Goal: Task Accomplishment & Management: Use online tool/utility

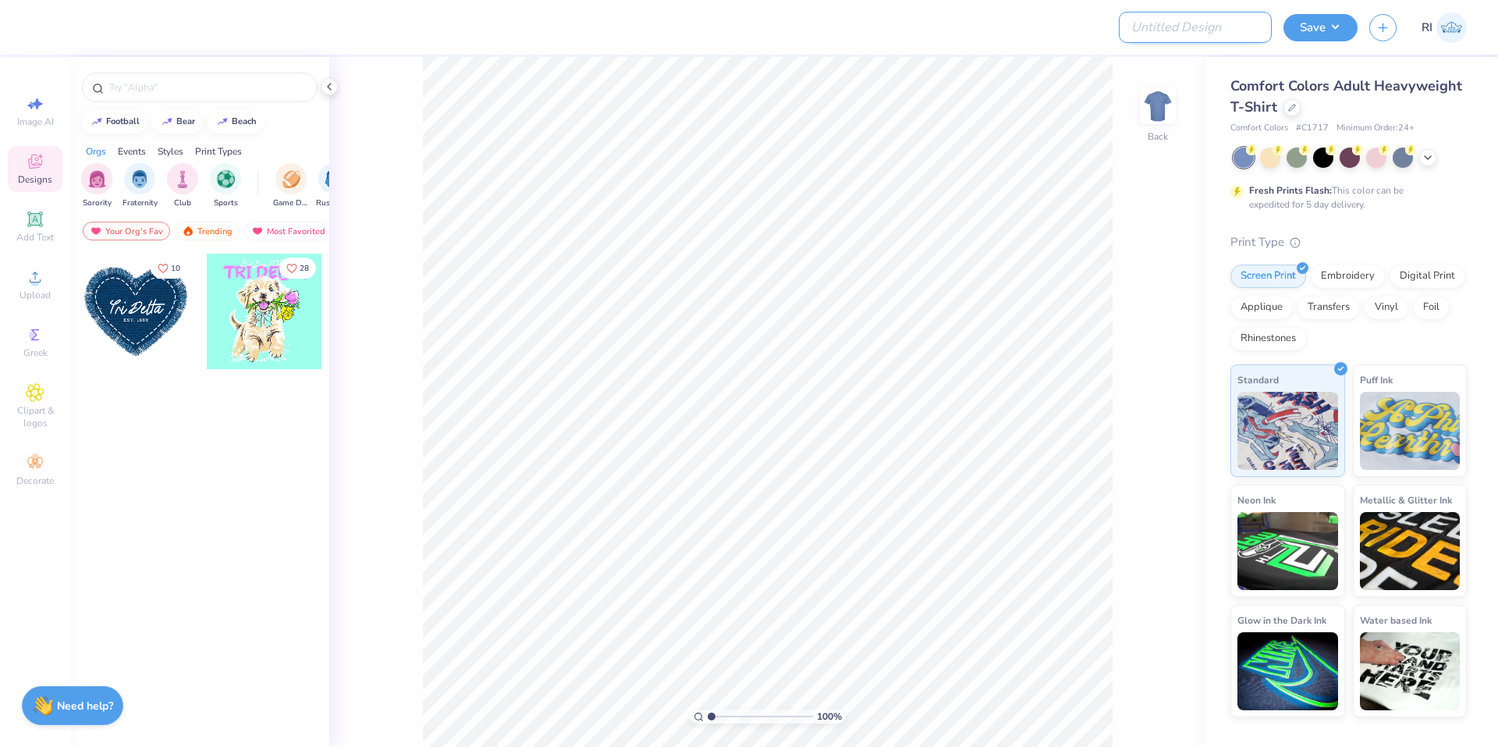
click at [1190, 33] on input "Design Title" at bounding box center [1195, 27] width 153 height 31
paste input "UGC_3319"
type input "UGC_3319"
click at [1295, 111] on div at bounding box center [1291, 106] width 17 height 17
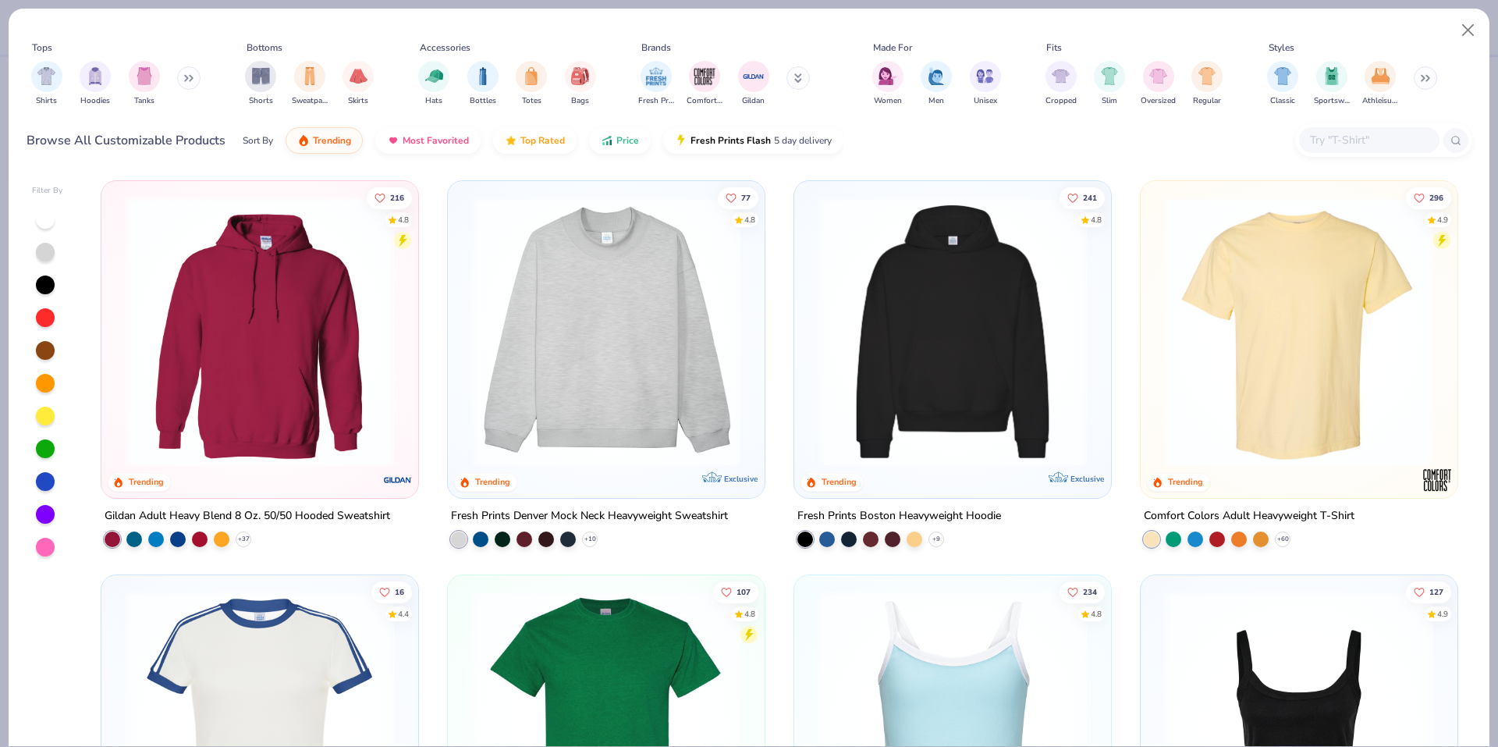
click at [1336, 135] on input "text" at bounding box center [1368, 140] width 120 height 18
paste input "FP38"
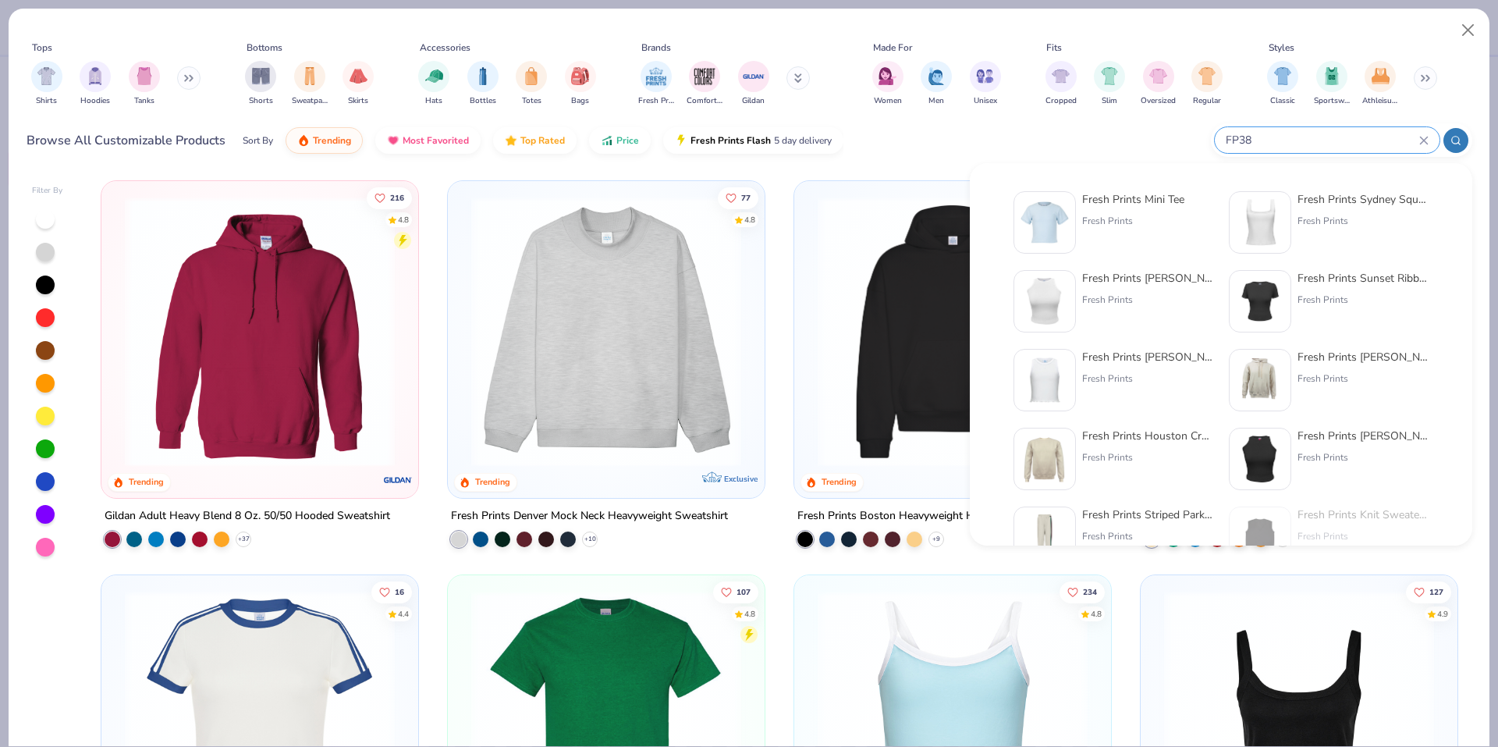
type input "FP38"
click at [1052, 223] on img at bounding box center [1044, 222] width 48 height 48
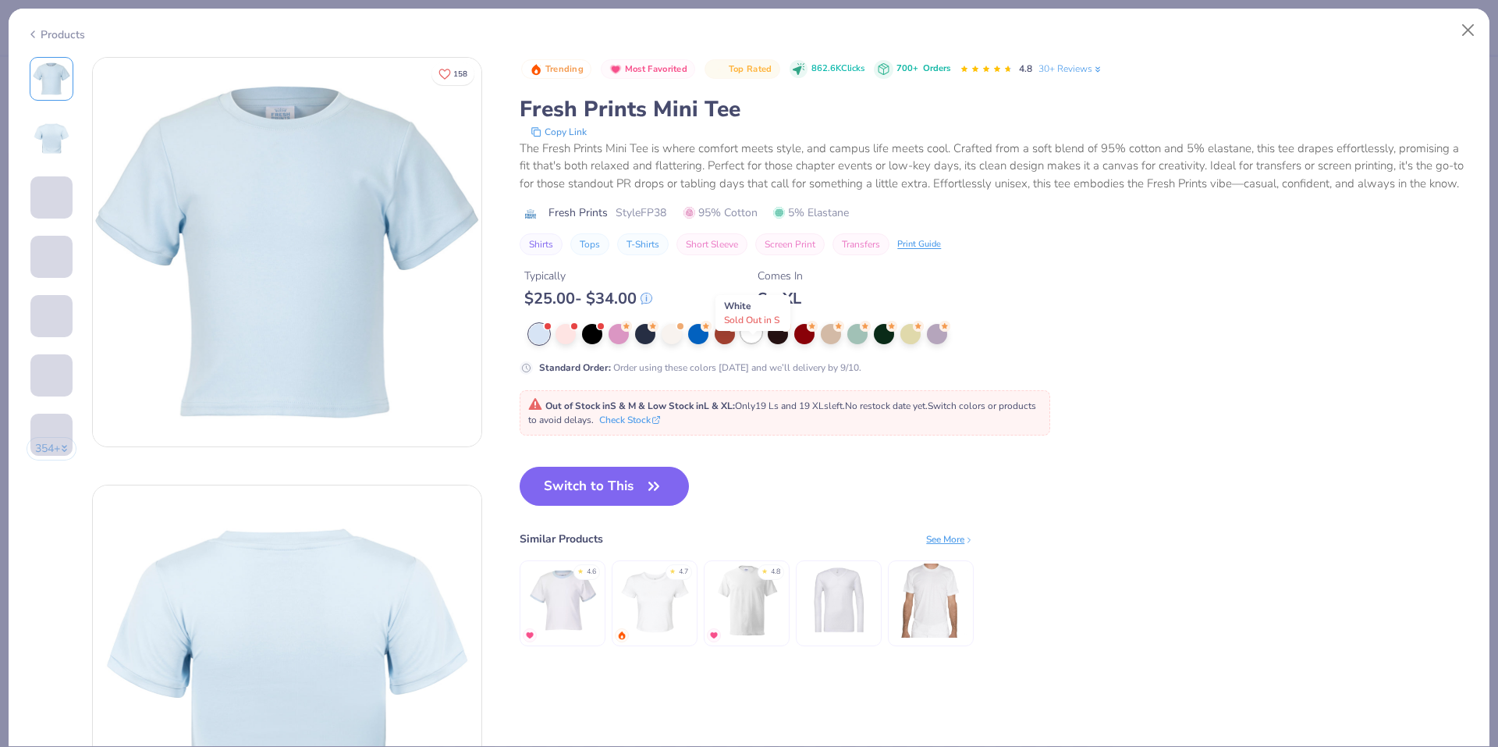
click at [758, 342] on div at bounding box center [751, 332] width 20 height 20
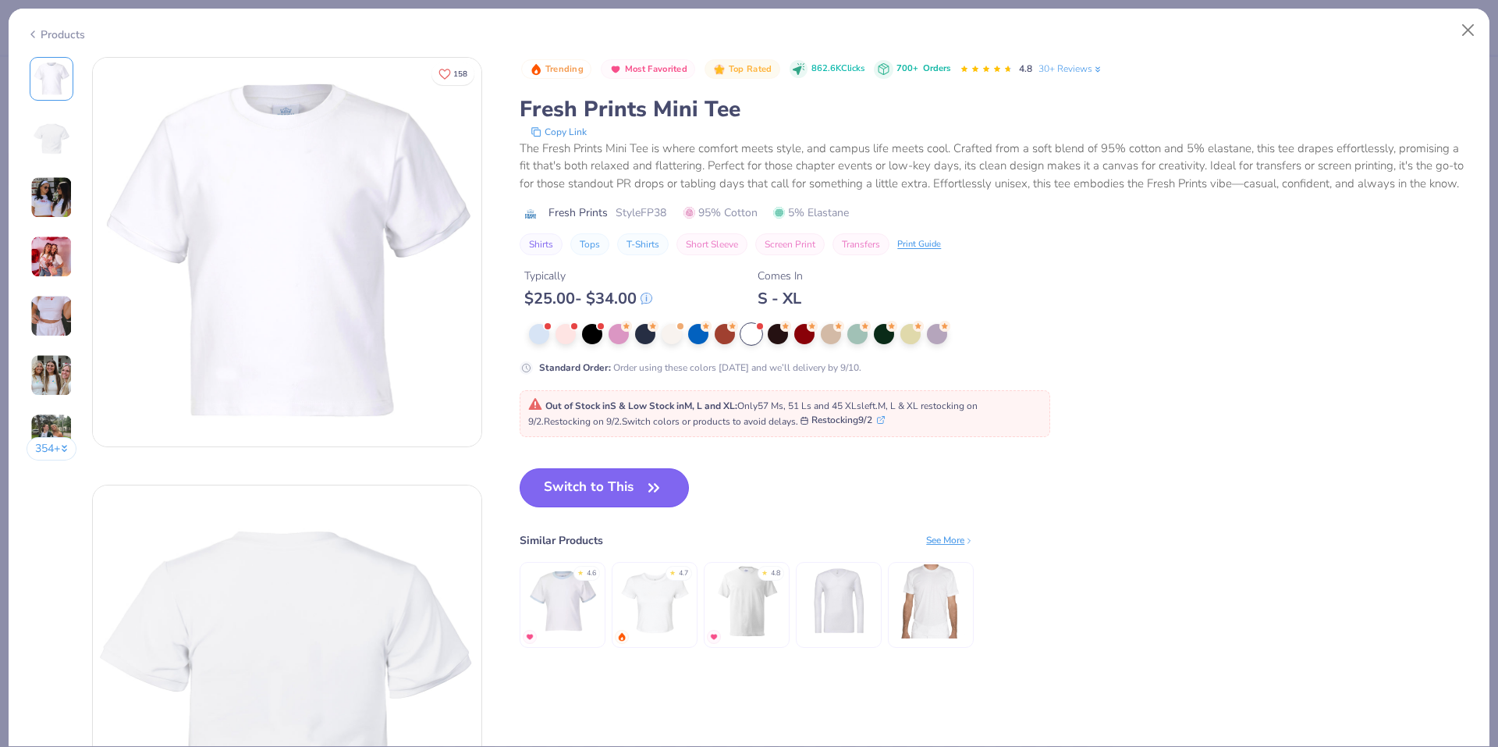
click at [609, 499] on button "Switch to This" at bounding box center [604, 487] width 169 height 39
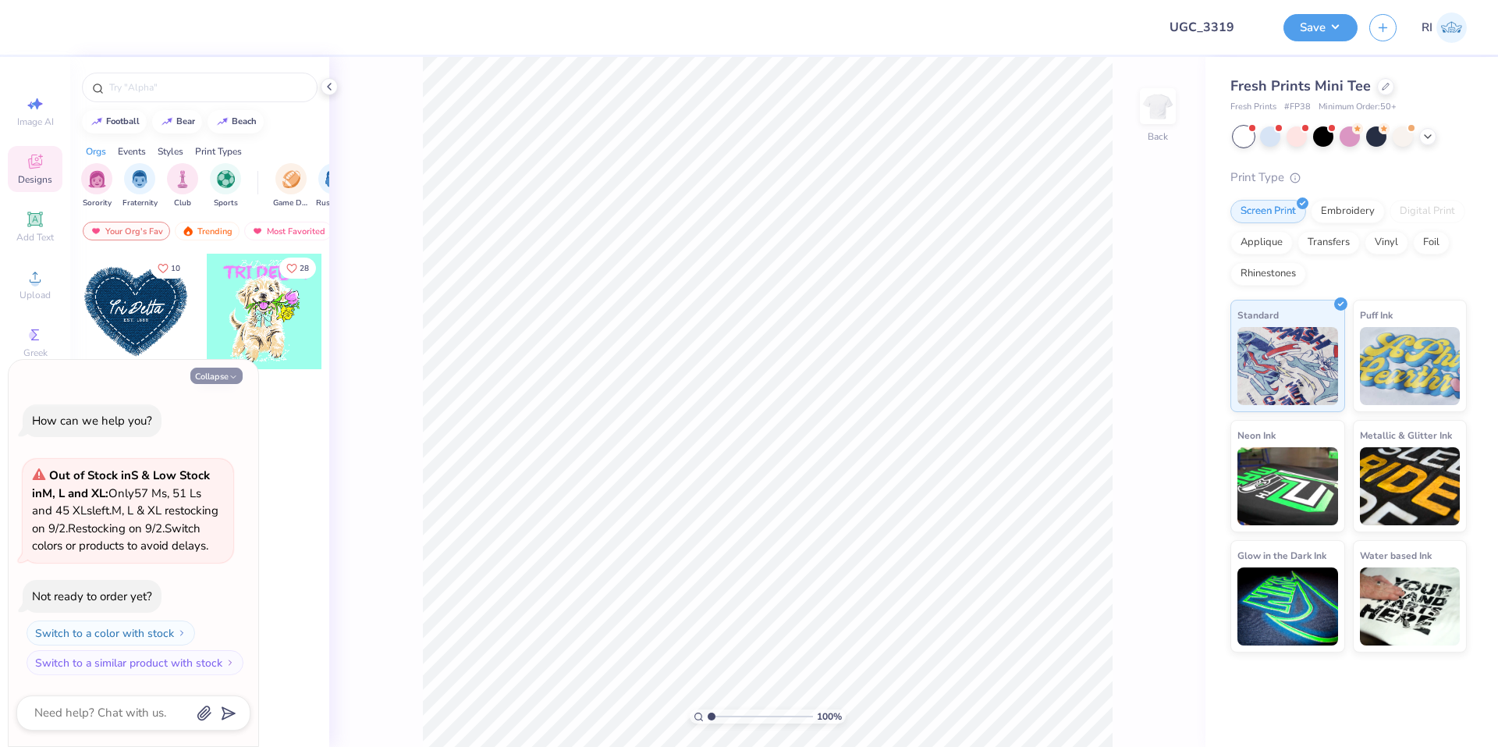
click at [219, 367] on button "Collapse" at bounding box center [216, 375] width 52 height 16
type textarea "x"
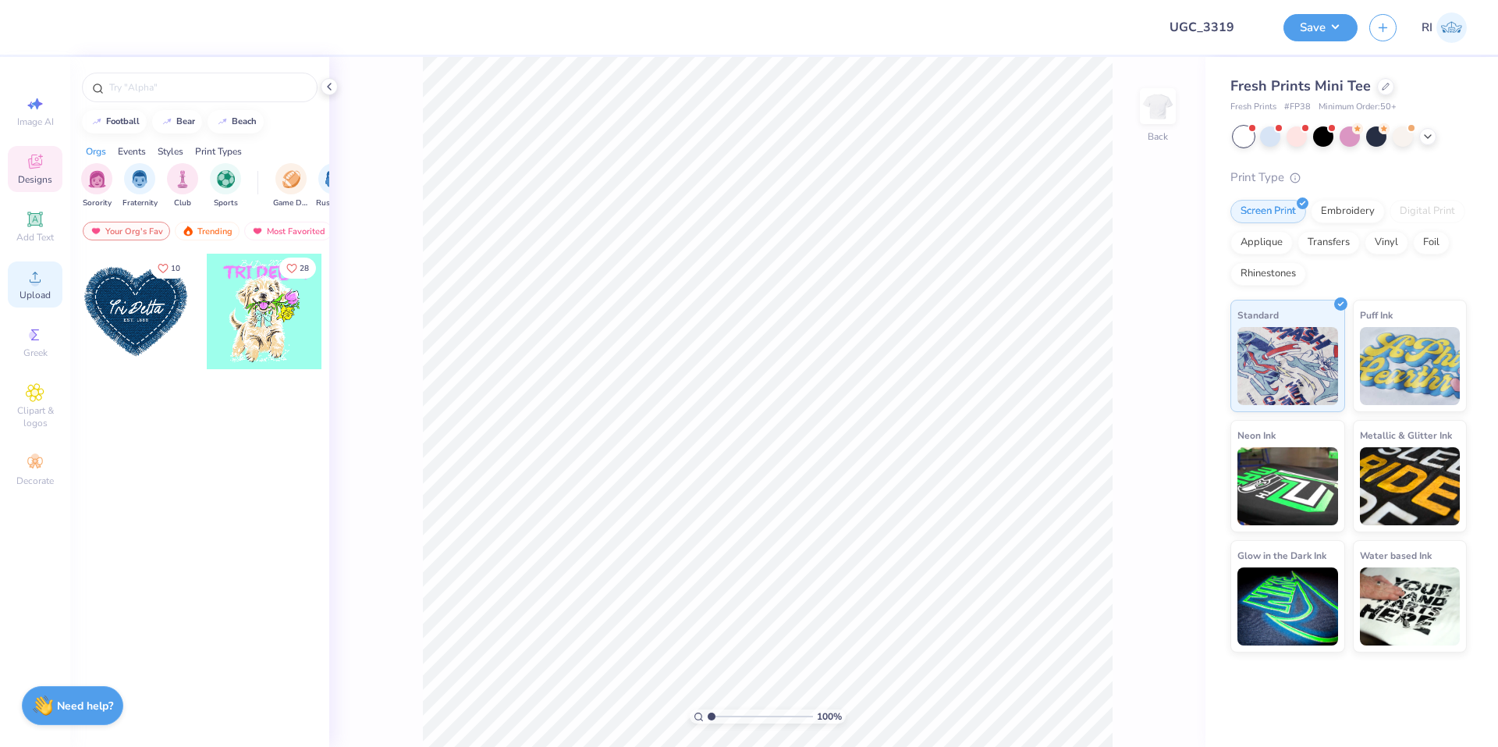
click at [53, 288] on div "Upload" at bounding box center [35, 284] width 55 height 46
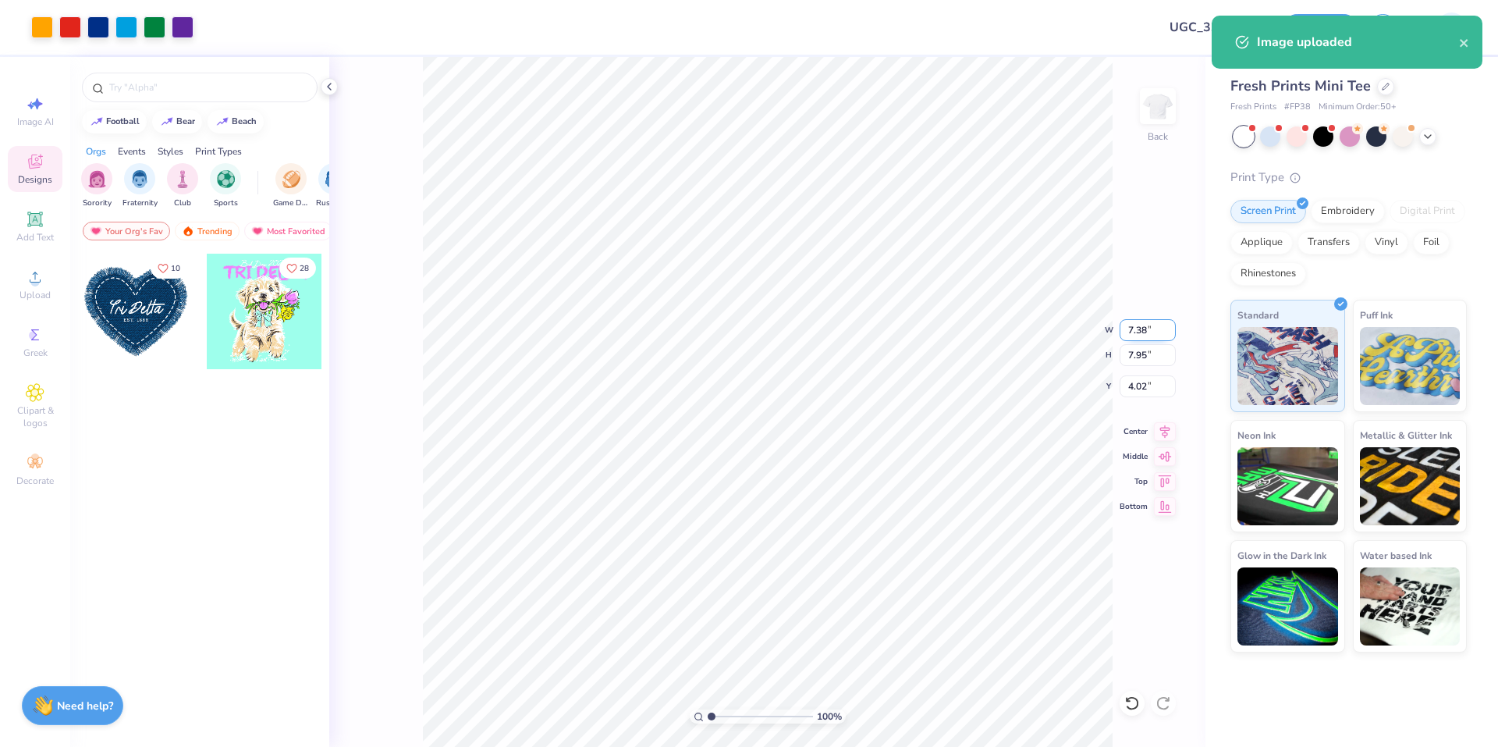
click at [1141, 325] on input "7.38" at bounding box center [1148, 330] width 56 height 22
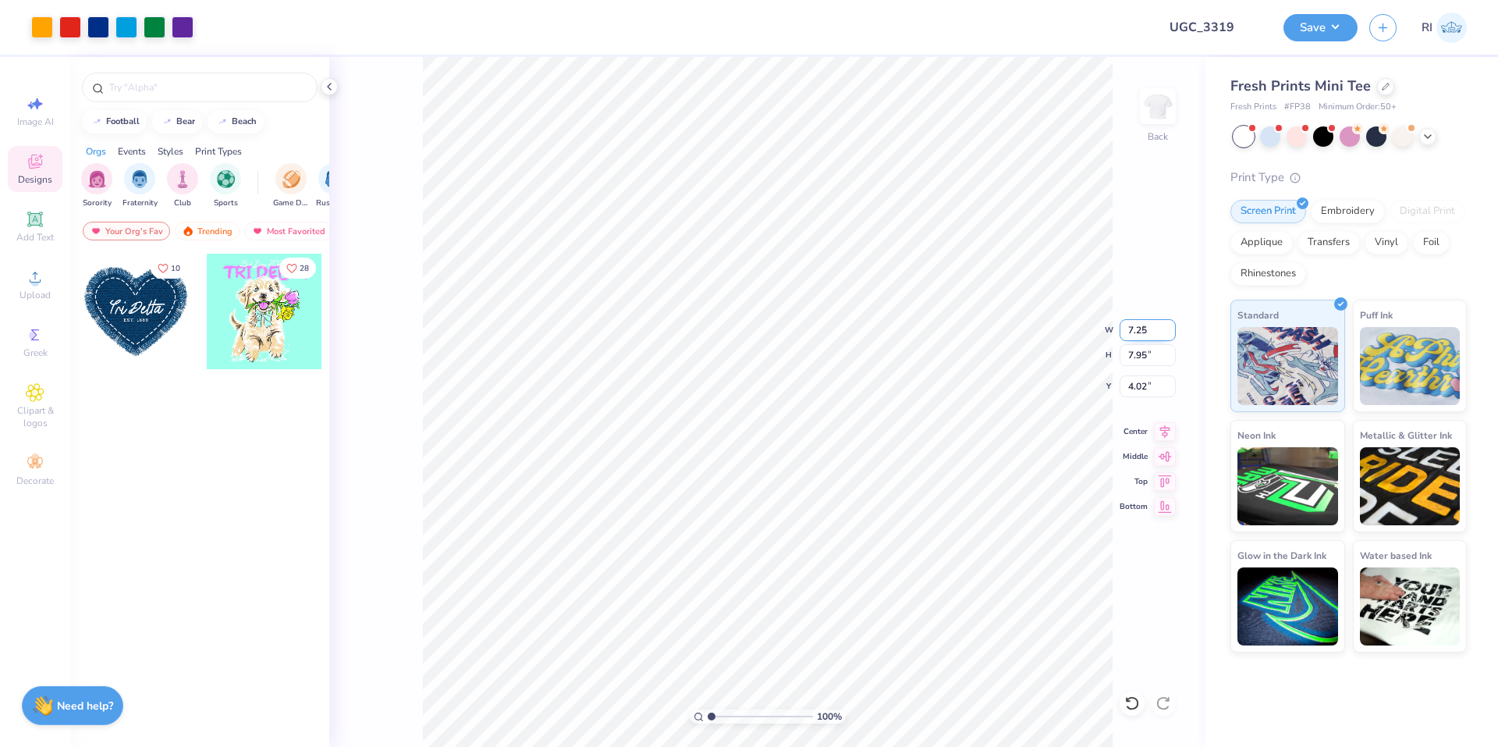
type input "7.25"
type input "7.81"
type input "4.09"
type input "7.23"
type input "7.79"
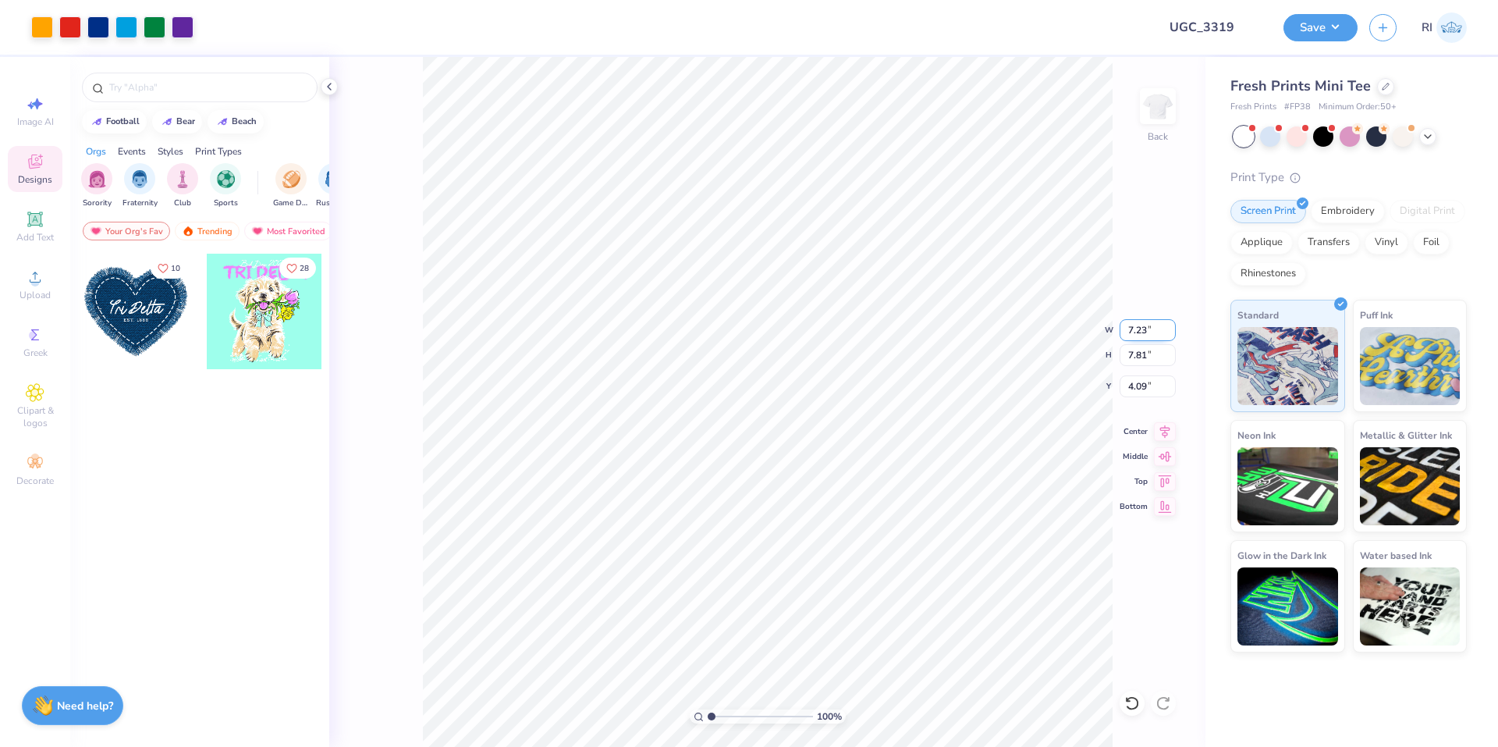
type input "4.10"
click at [1151, 371] on div "100 % Back W 7.23 7.23 " H 7.79 7.79 " Y 4.10 4.10 " Center Middle Top Bottom" at bounding box center [767, 402] width 876 height 690
click at [1162, 380] on input "4.10" at bounding box center [1148, 386] width 56 height 22
type input "2.50"
click at [41, 237] on span "Add Text" at bounding box center [34, 237] width 37 height 12
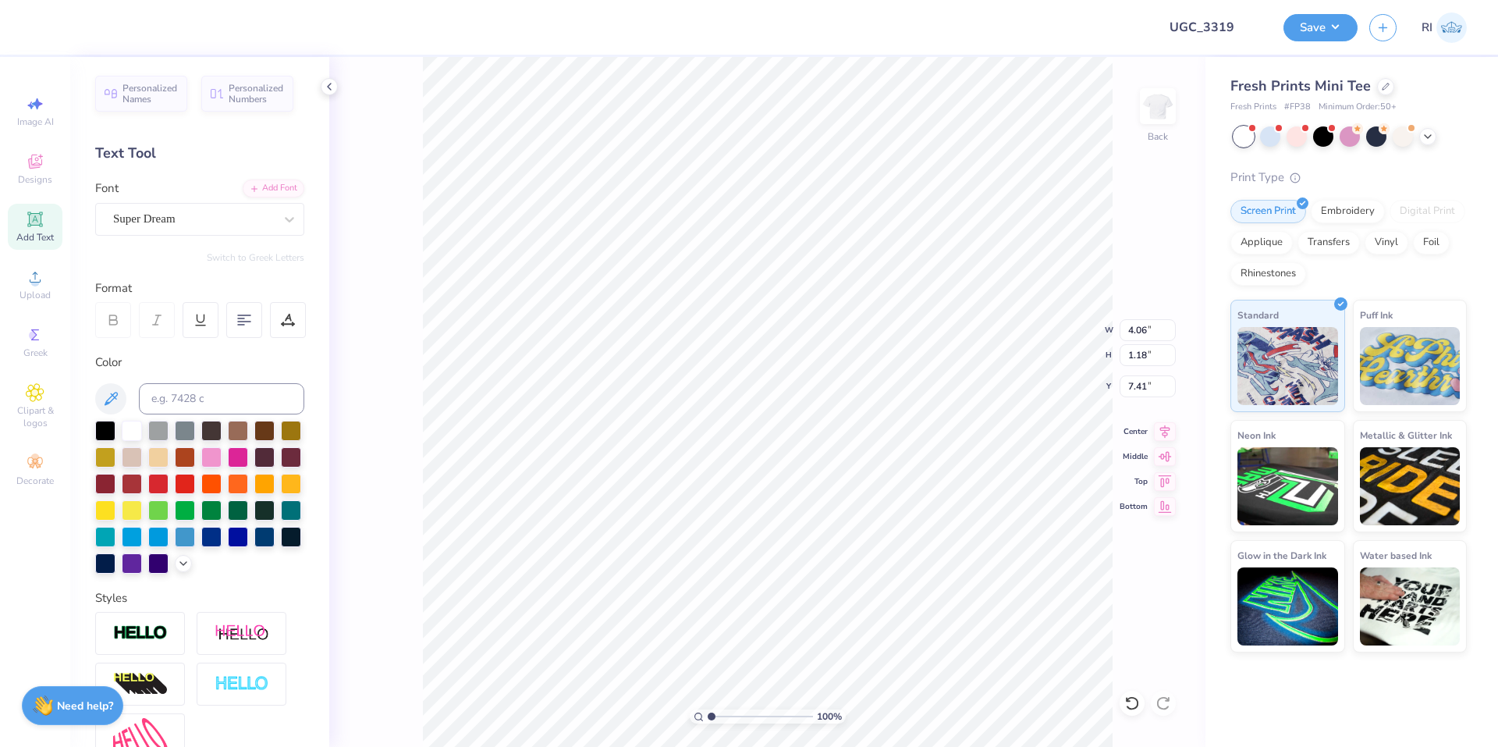
click at [248, 460] on div at bounding box center [238, 457] width 20 height 20
click at [273, 188] on div "Add Font" at bounding box center [274, 187] width 62 height 18
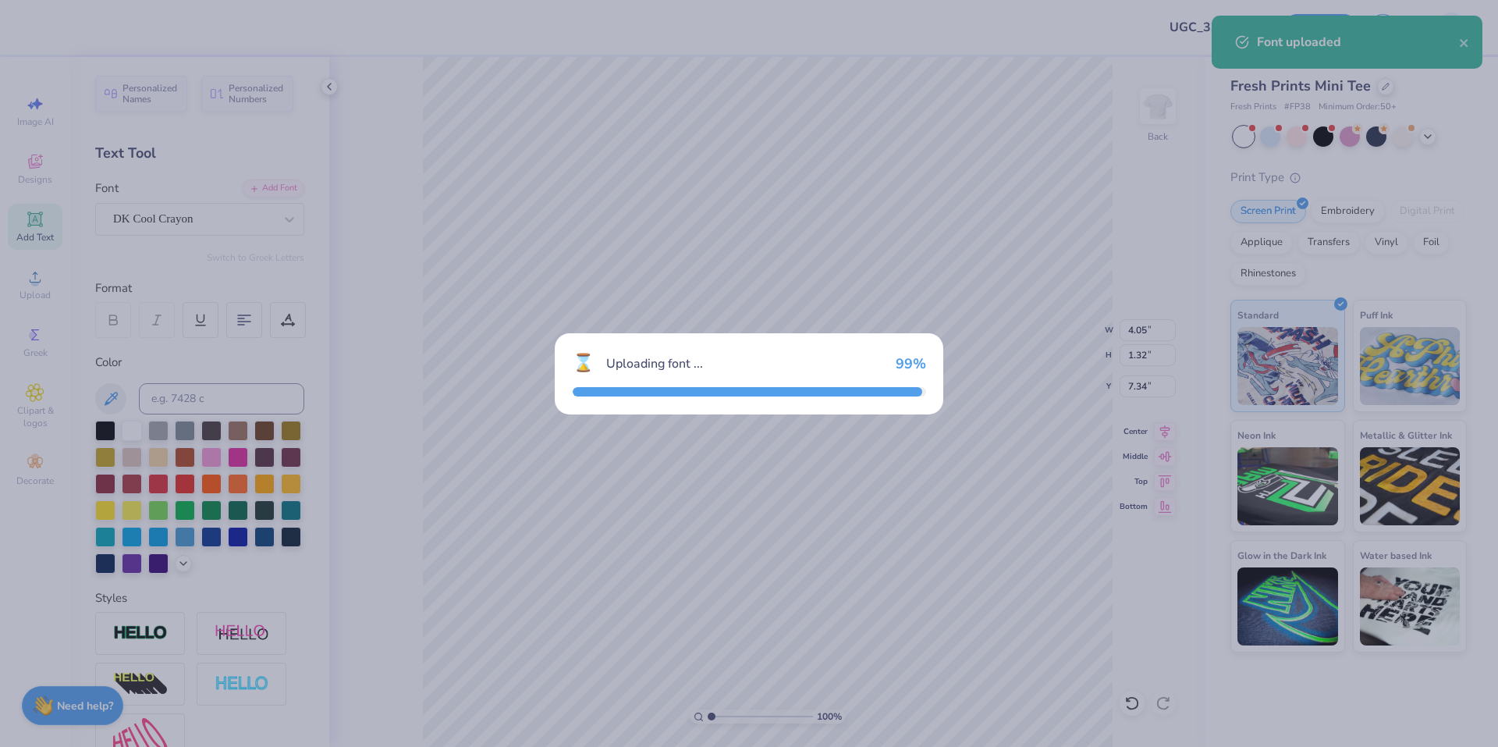
type input "4.05"
type input "1.32"
type input "7.34"
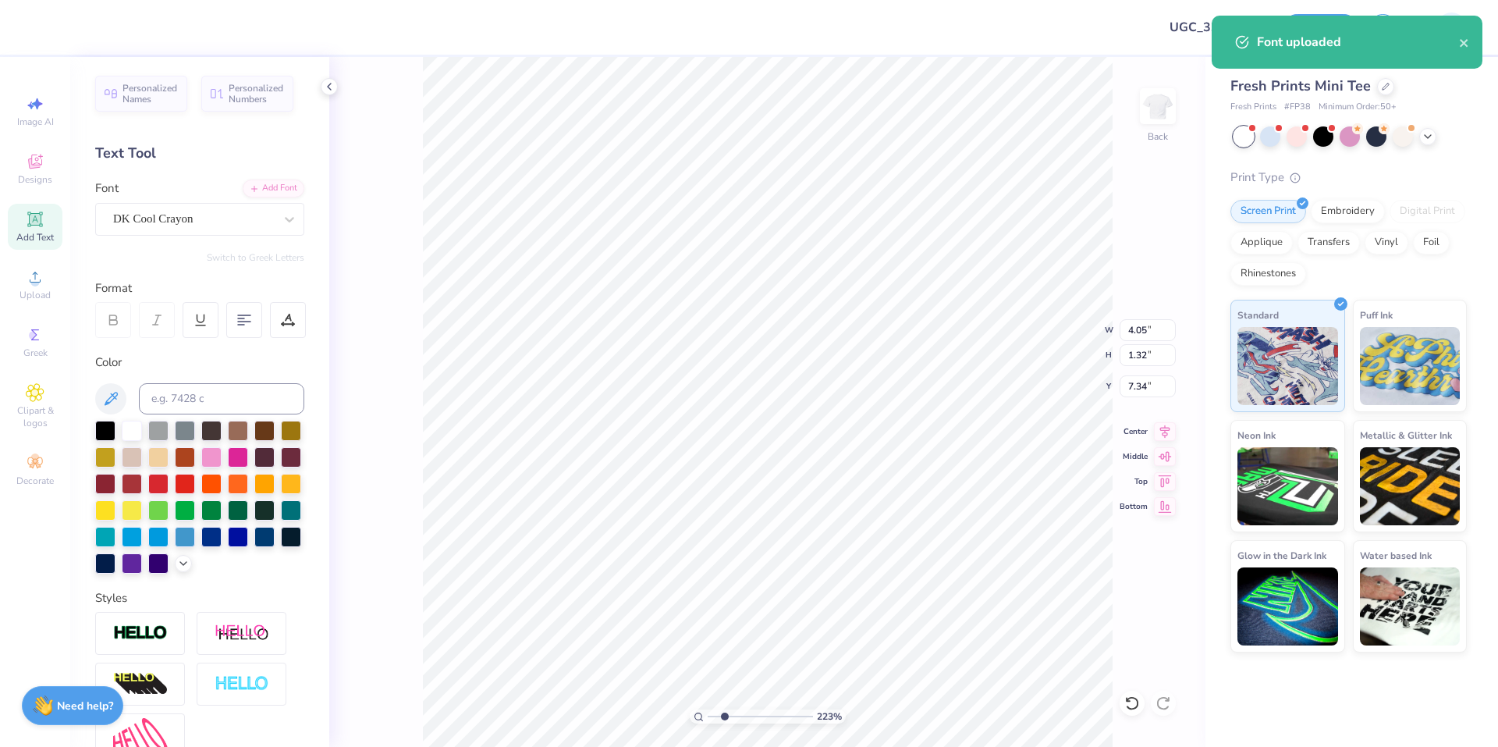
type input "2.22643191709162"
type textarea "C"
type input "2.22643191709162"
type input "7.23"
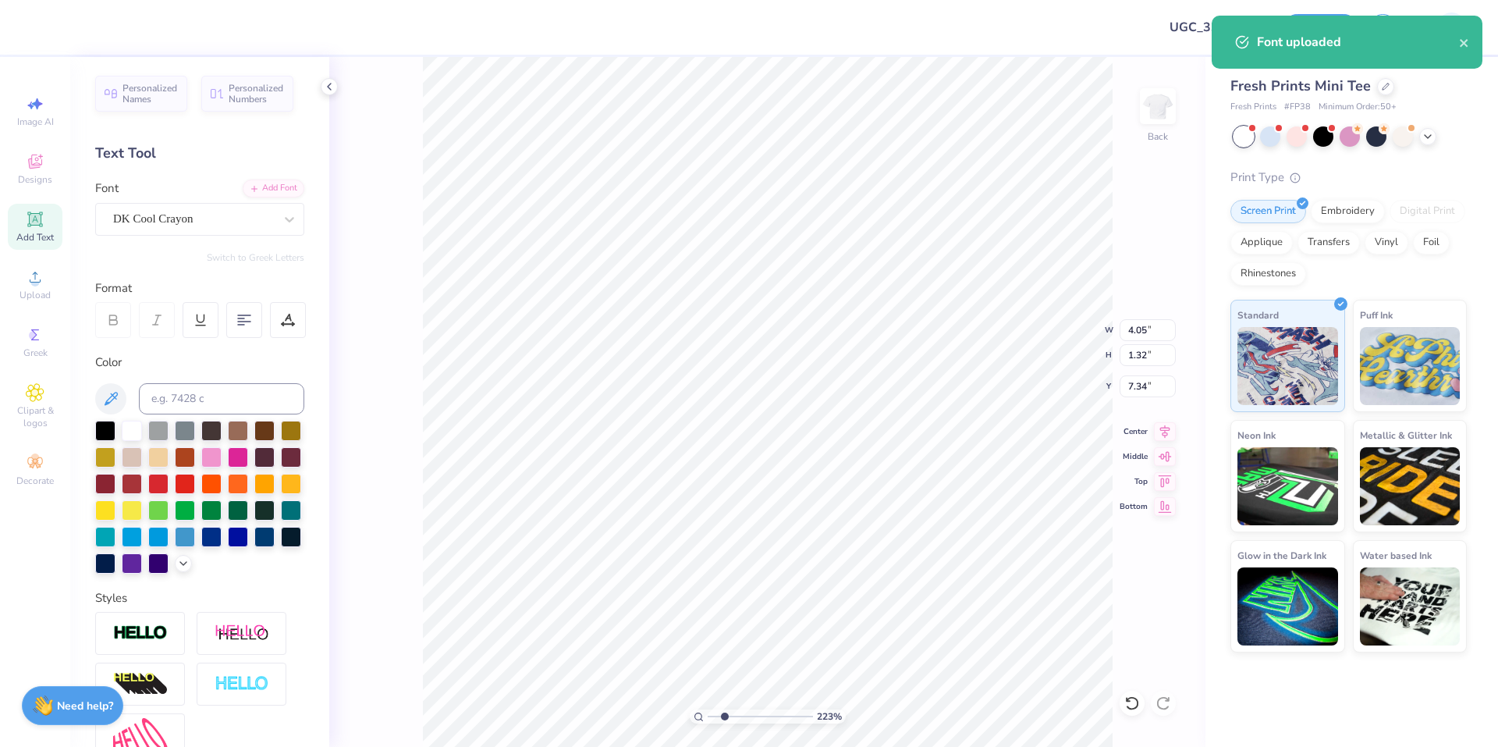
type input "7.79"
type input "2.50"
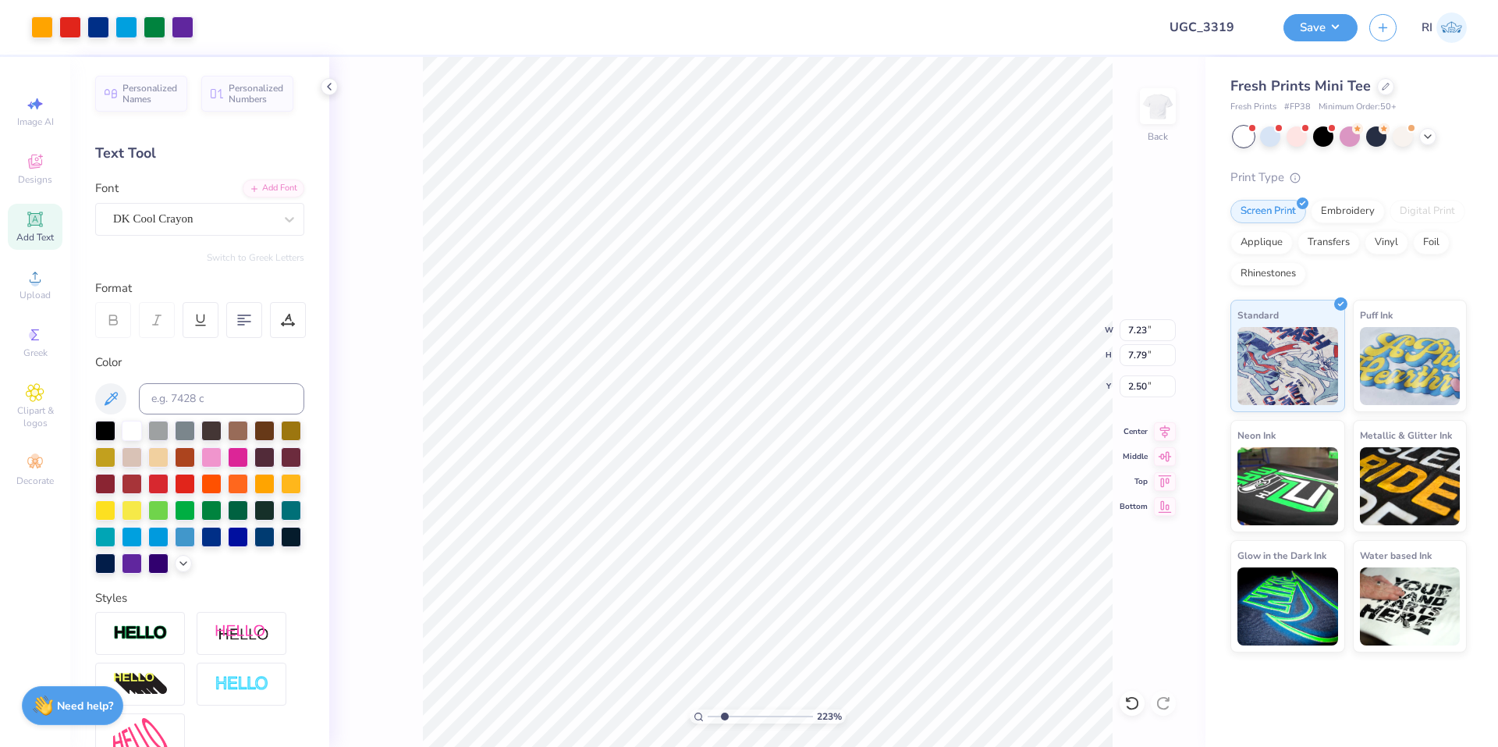
type input "2.22643191709162"
type input "0.92"
type input "1.28"
type input "7.36"
type input "2.71964221644285"
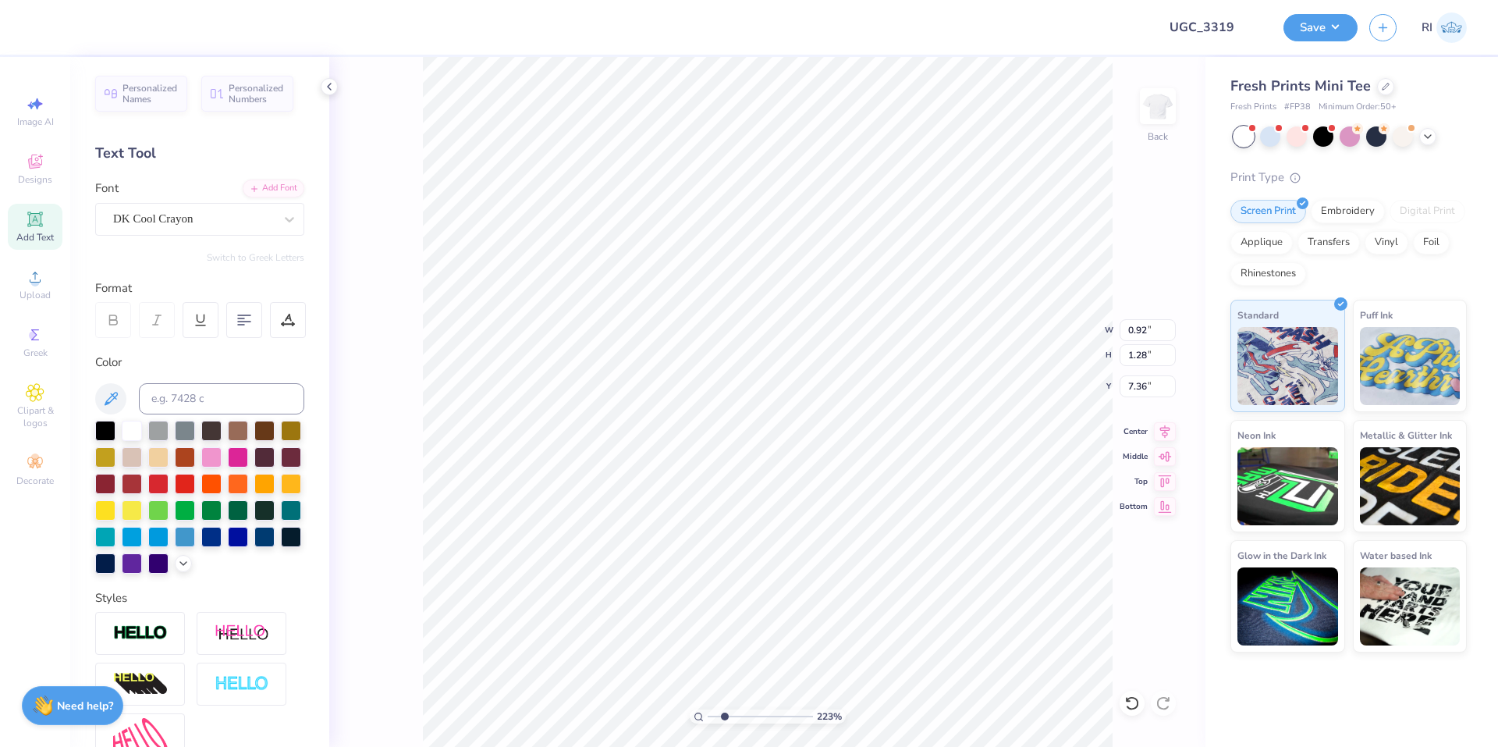
type input "3.80"
type input "3.00581987268405"
type input "0.85"
type input "1.18"
type input "3.00581987268405"
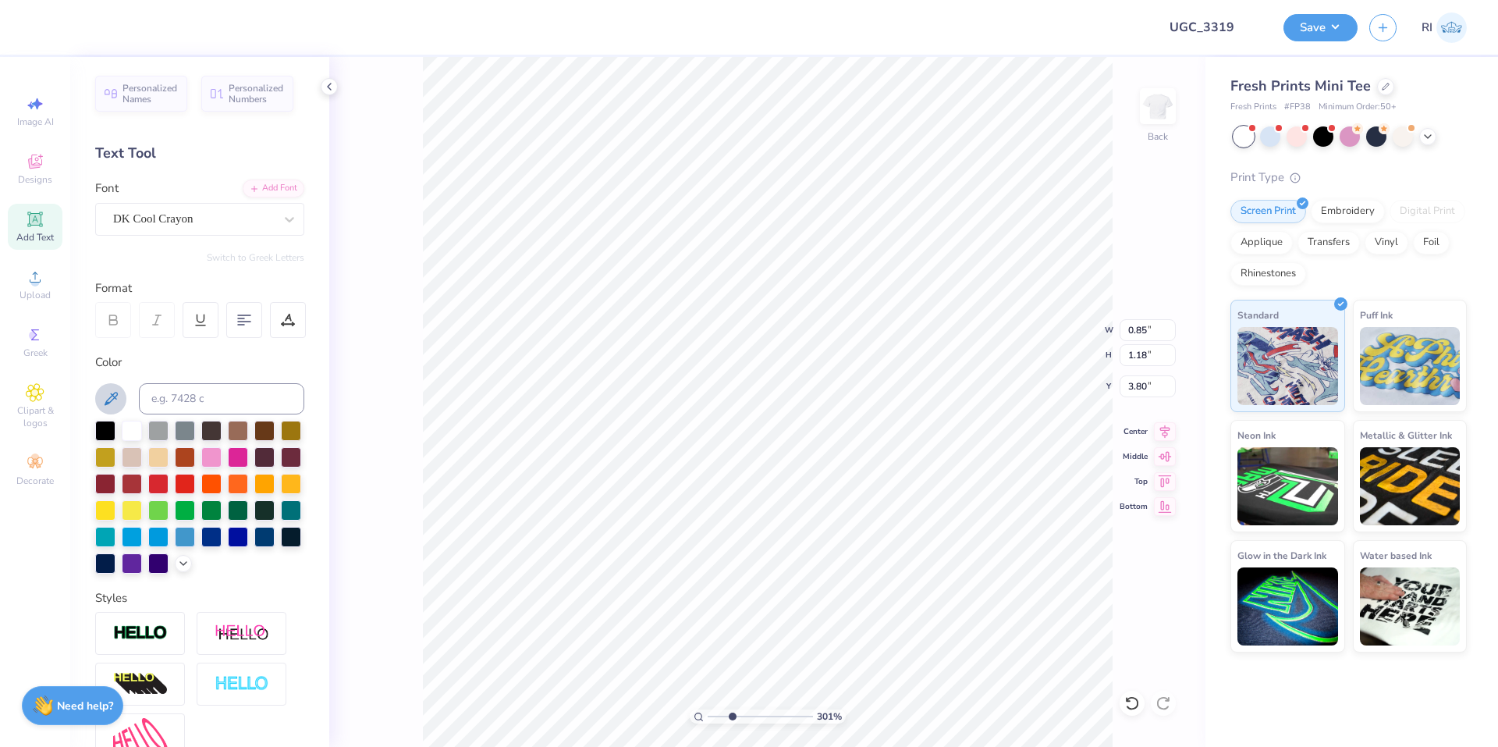
type input "3.83"
drag, startPoint x: 237, startPoint y: 393, endPoint x: 227, endPoint y: 404, distance: 14.9
click at [237, 393] on input at bounding box center [221, 398] width 165 height 31
paste input
type input "3.00581987268405"
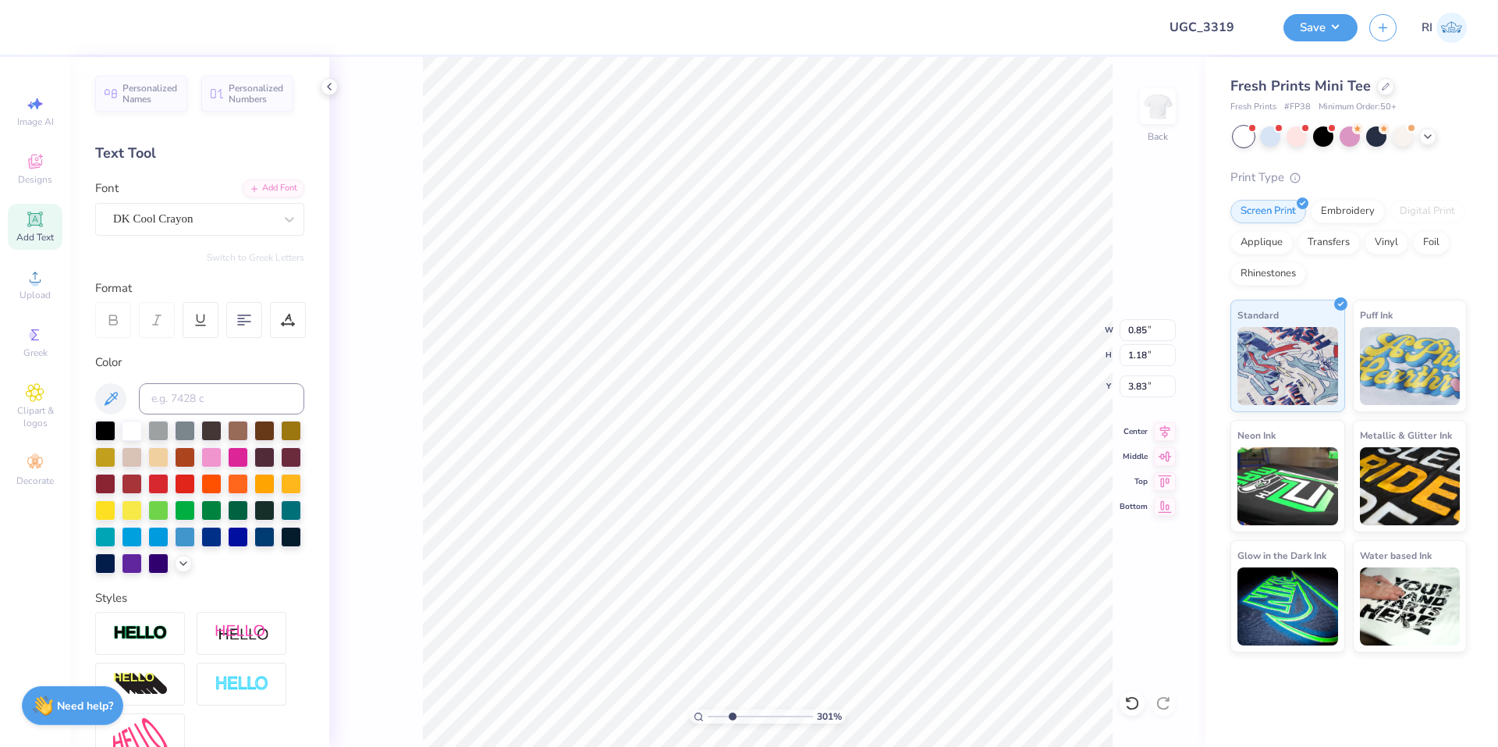
type input "3.00581987268405"
type input "7.23"
type input "7.79"
type input "2.50"
type input "3.00581987268405"
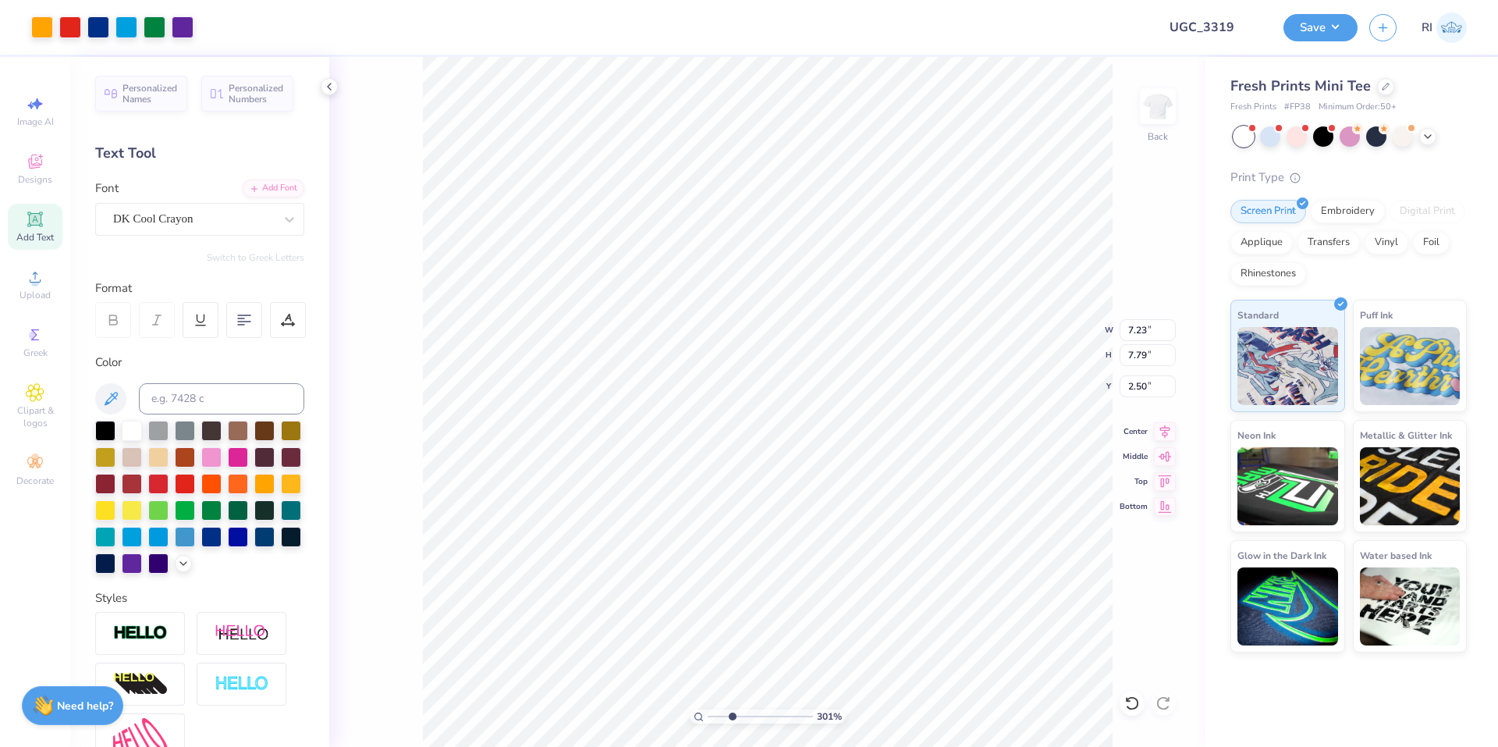
type input "0.85"
type input "1.18"
type input "3.83"
click at [617, 394] on li "Duplicate" at bounding box center [632, 389] width 122 height 30
type input "3.00581987268405"
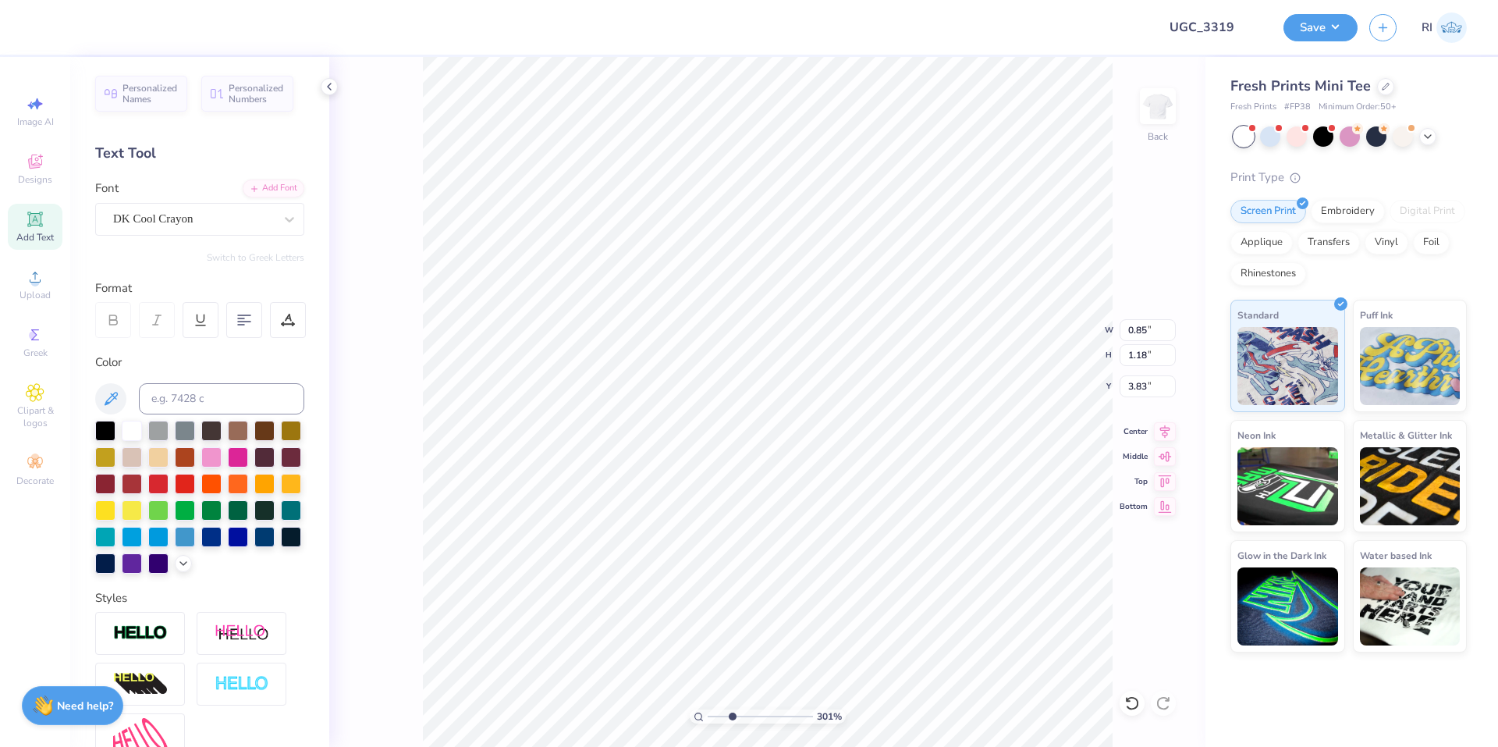
type input "4.83"
type input "3.00581987268405"
type textarea "m"
type input "3.00581987268405"
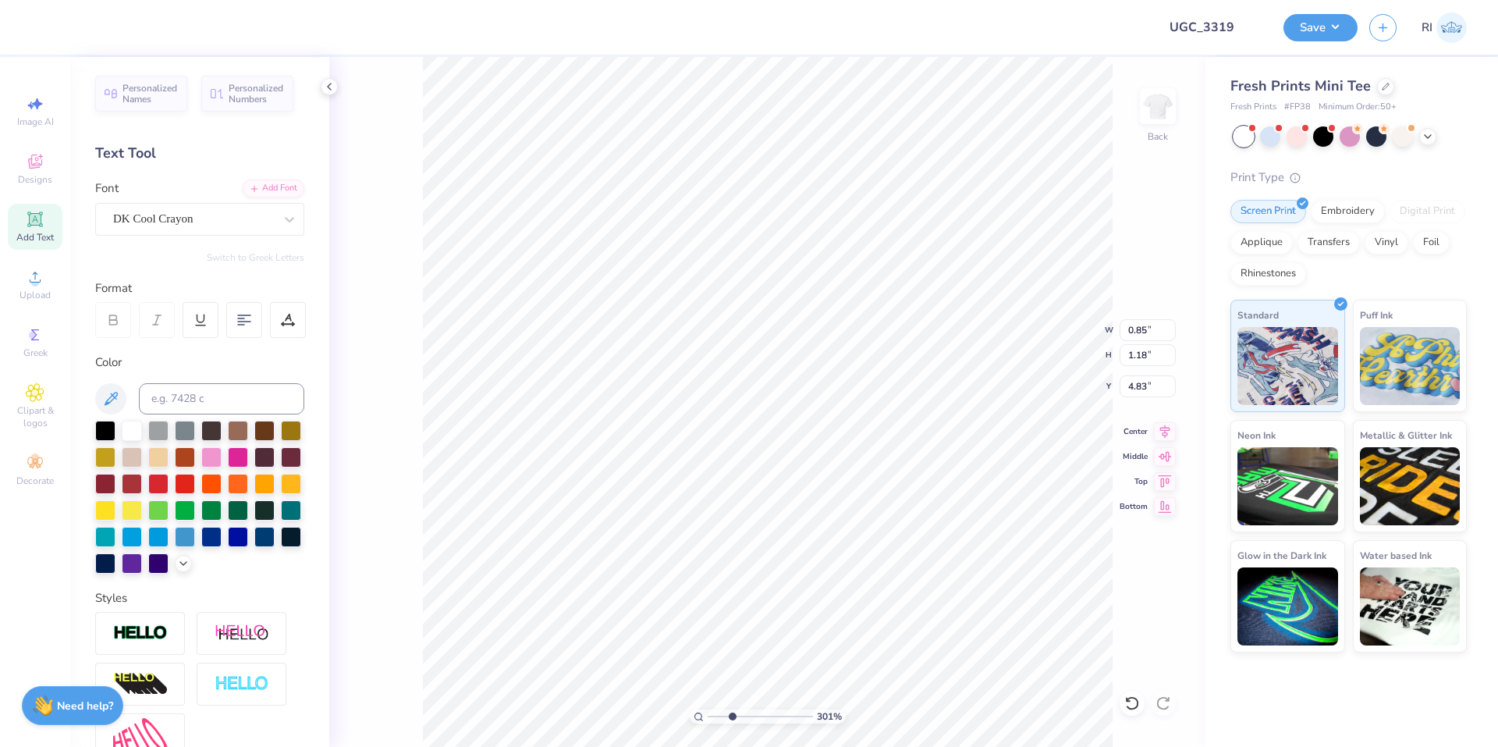
scroll to position [12, 2]
type input "3.00581987268405"
type textarea "h"
type input "3.00581987268405"
type textarea "hi"
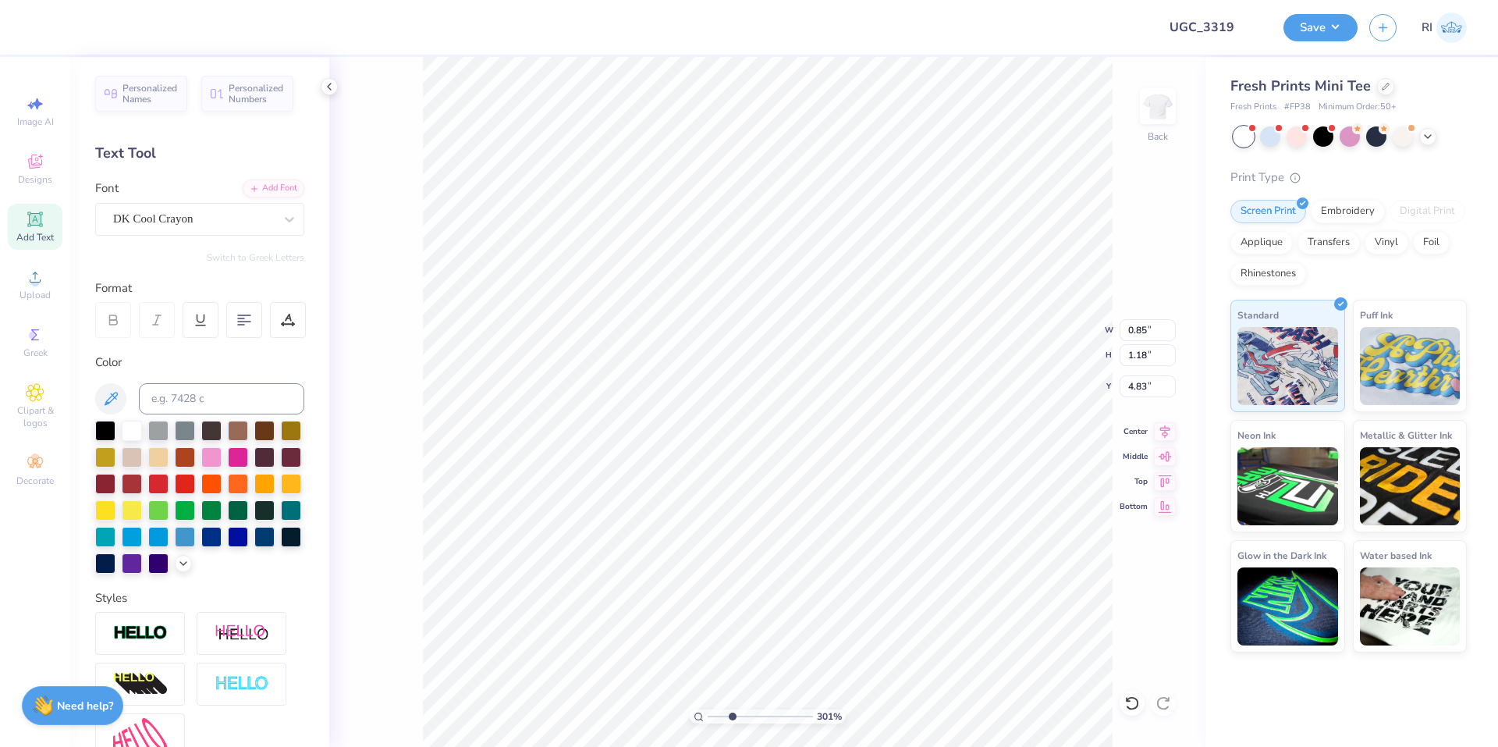
type input "3.00581987268405"
type textarea "h"
type input "3.00581987268405"
type textarea "HI"
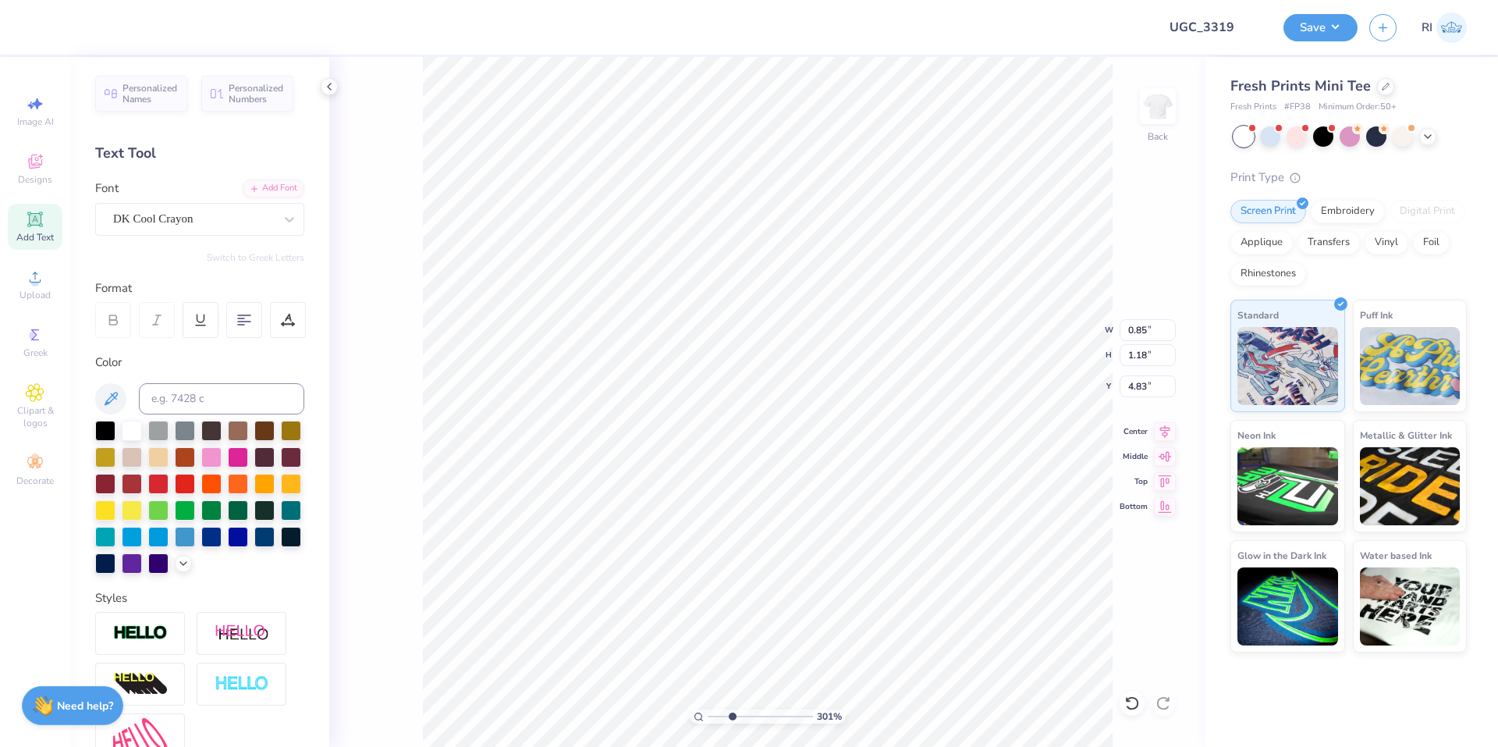
type input "3.00581987268405"
type textarea "H"
type input "4.05804149575103"
type input "7.23"
type input "7.79"
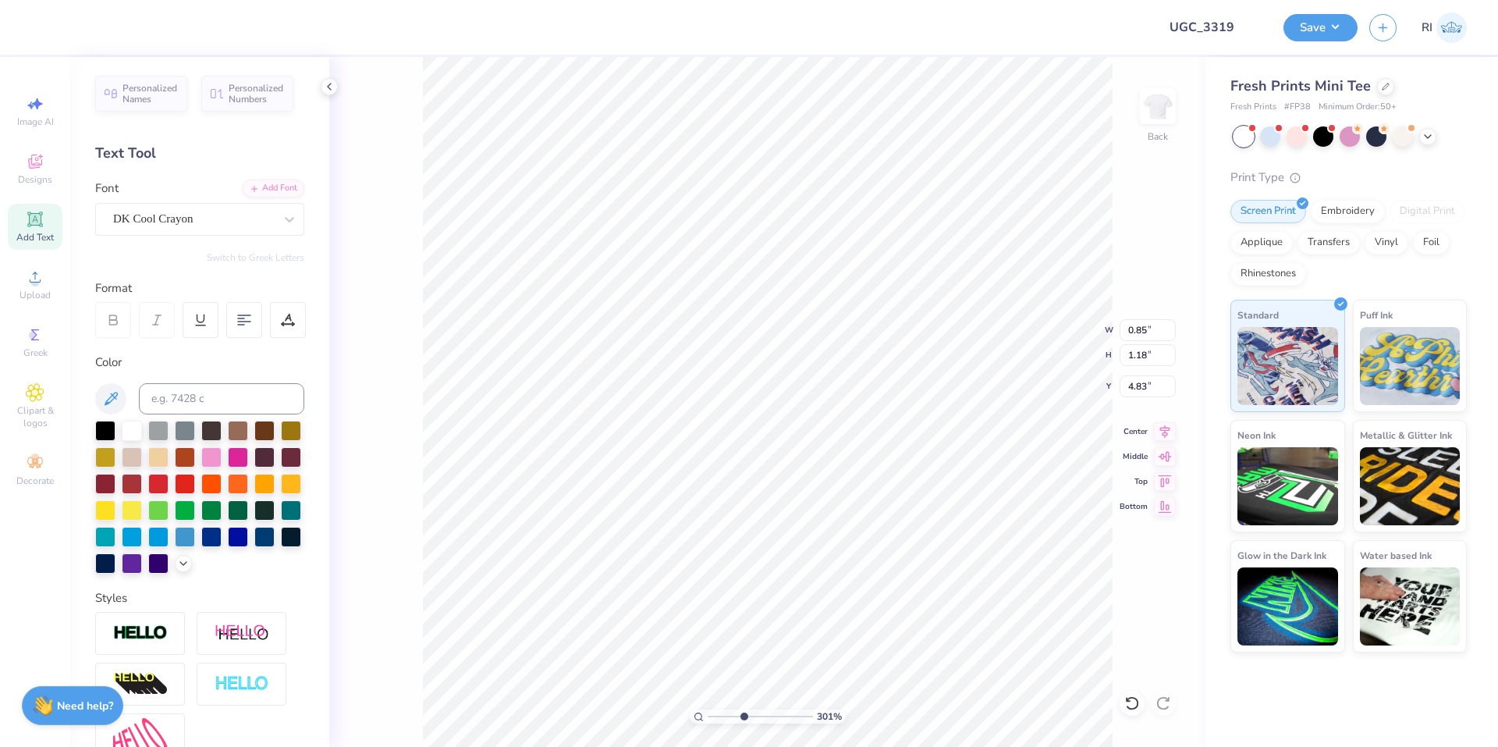
type input "2.50"
type input "4.05804149575103"
type input "1.02"
type input "1.28"
type input "4.78"
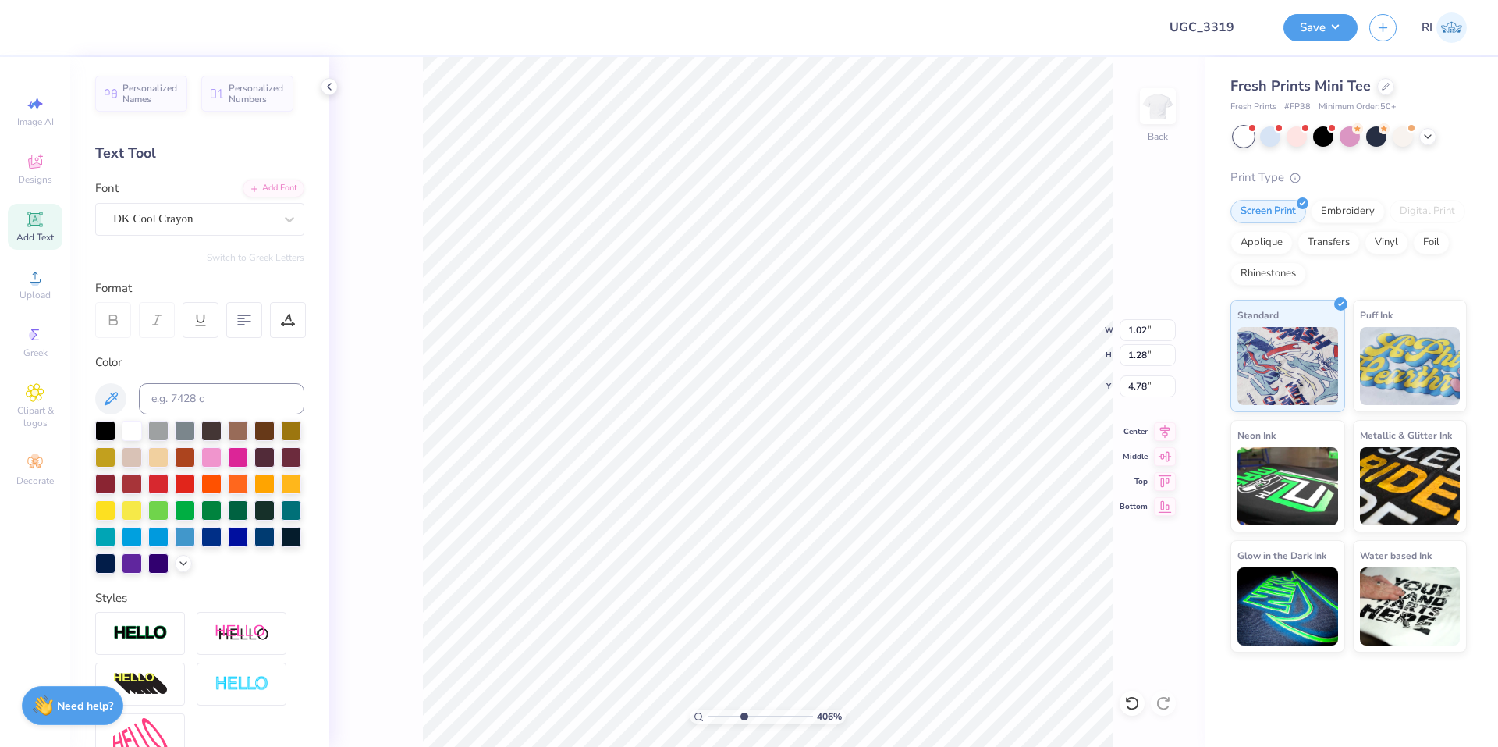
type input "4.05804149575103"
type input "3.86"
type input "6.69225330157204"
type input "0.60"
type input "0.76"
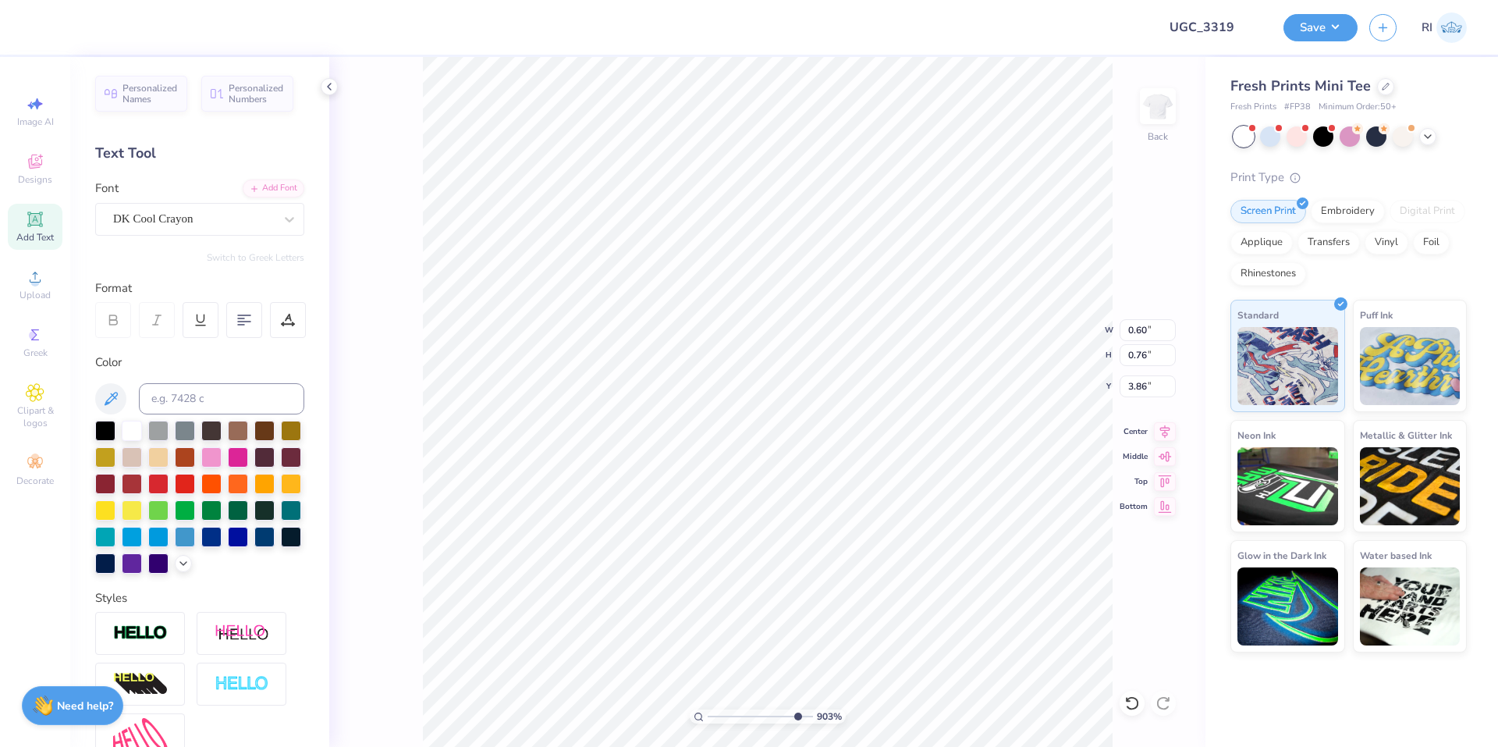
type input "9.03495310702233"
type input "0.63"
type input "0.75"
type input "3.89"
type input "9.03495310702233"
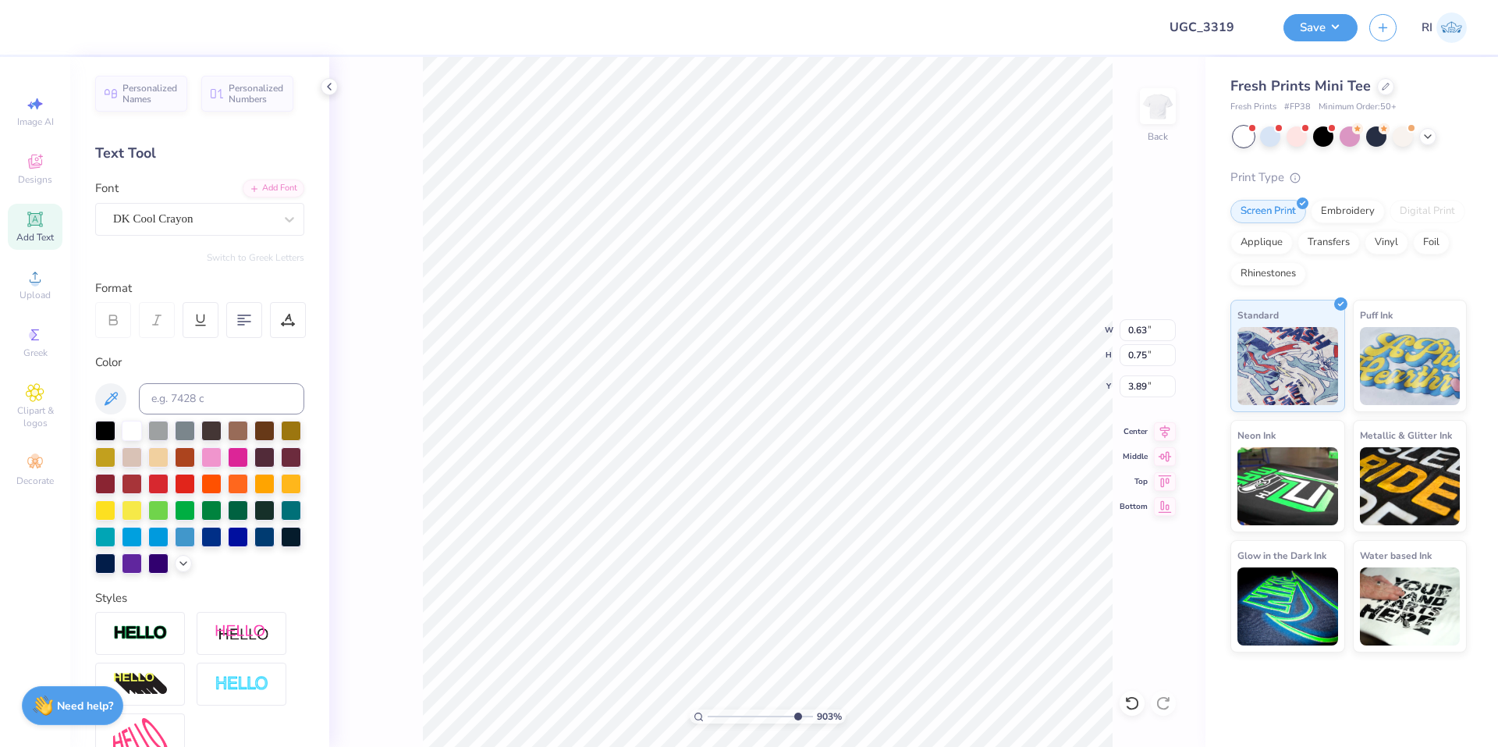
type input "3.87"
type input "9.03495310702233"
type input "3.86"
type input "3.6716840780171"
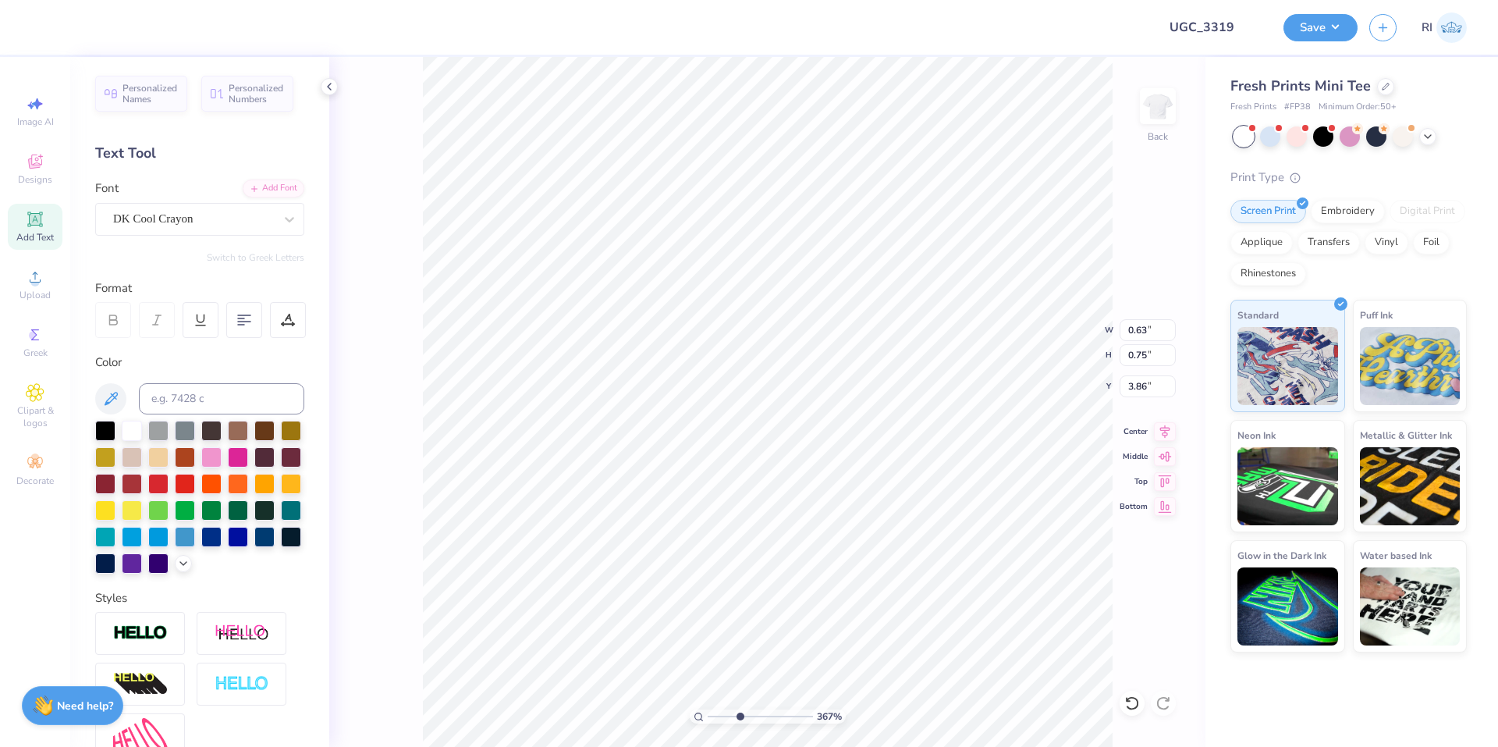
type textarea "HI"
type input "3.6716840780171"
type input "0.84"
type input "0.76"
type input "3.6716840780171"
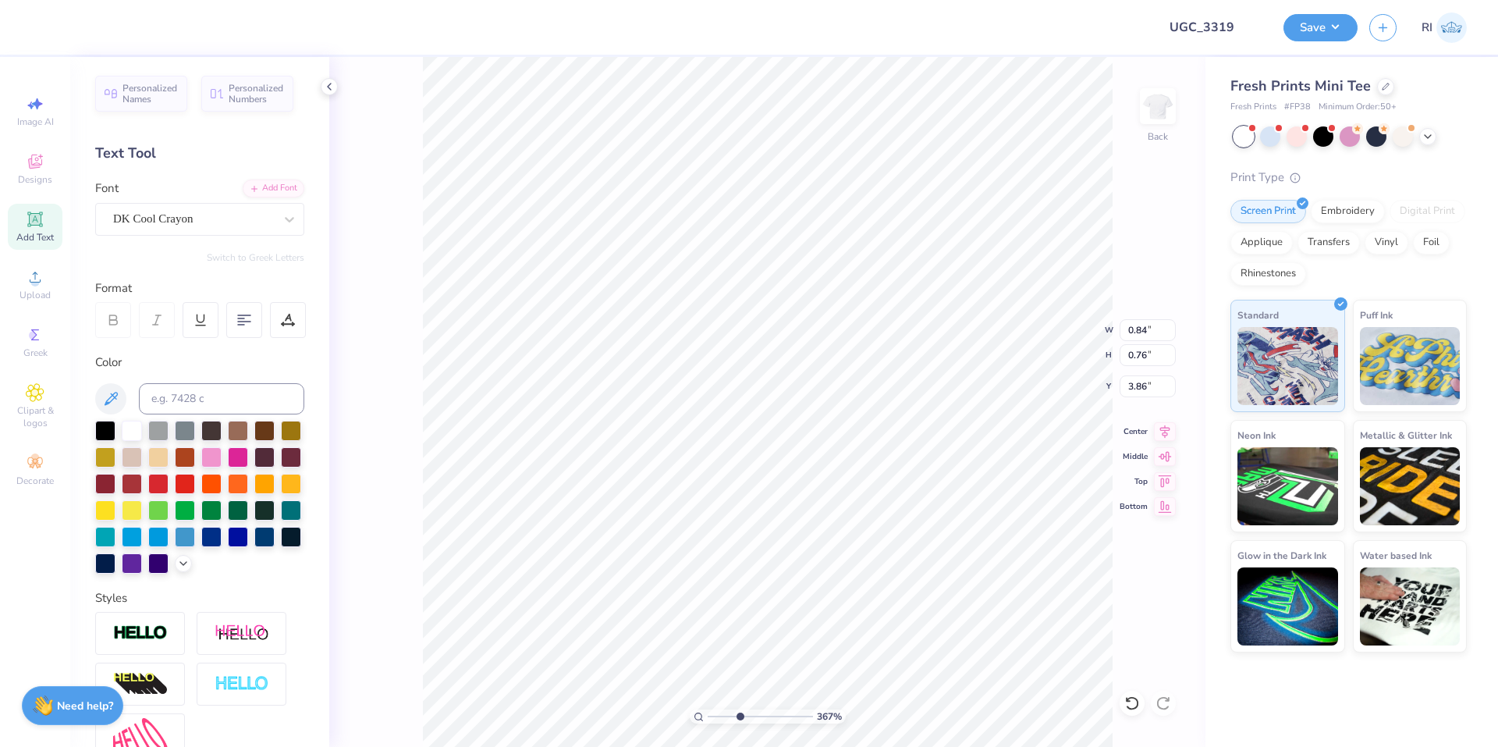
type input "3.89"
click at [732, 387] on li "Duplicate" at bounding box center [739, 394] width 122 height 30
type input "2.46071092039641"
type input "4.89"
type input "2.01445811466782"
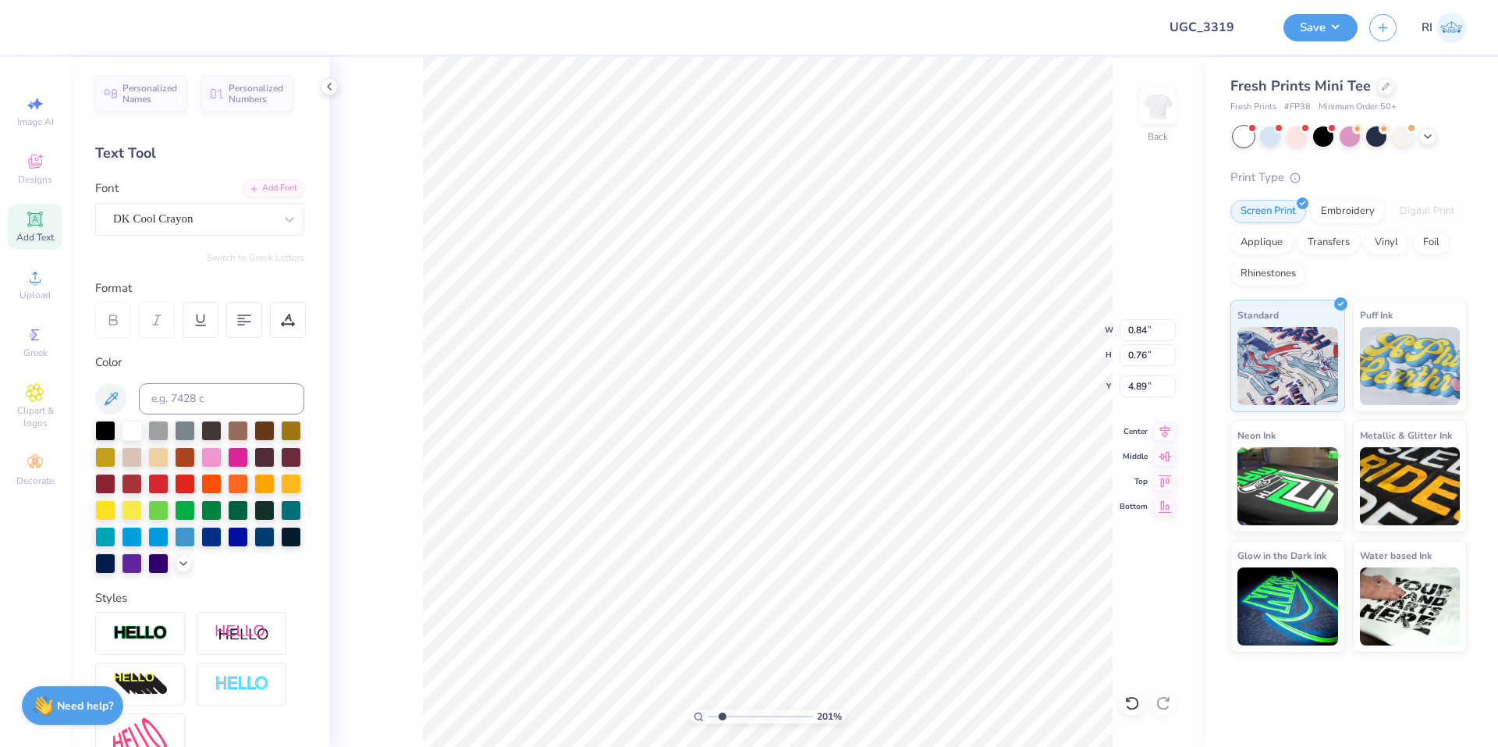
type input "4.82"
type textarea "H"
type input "2.01445811466782"
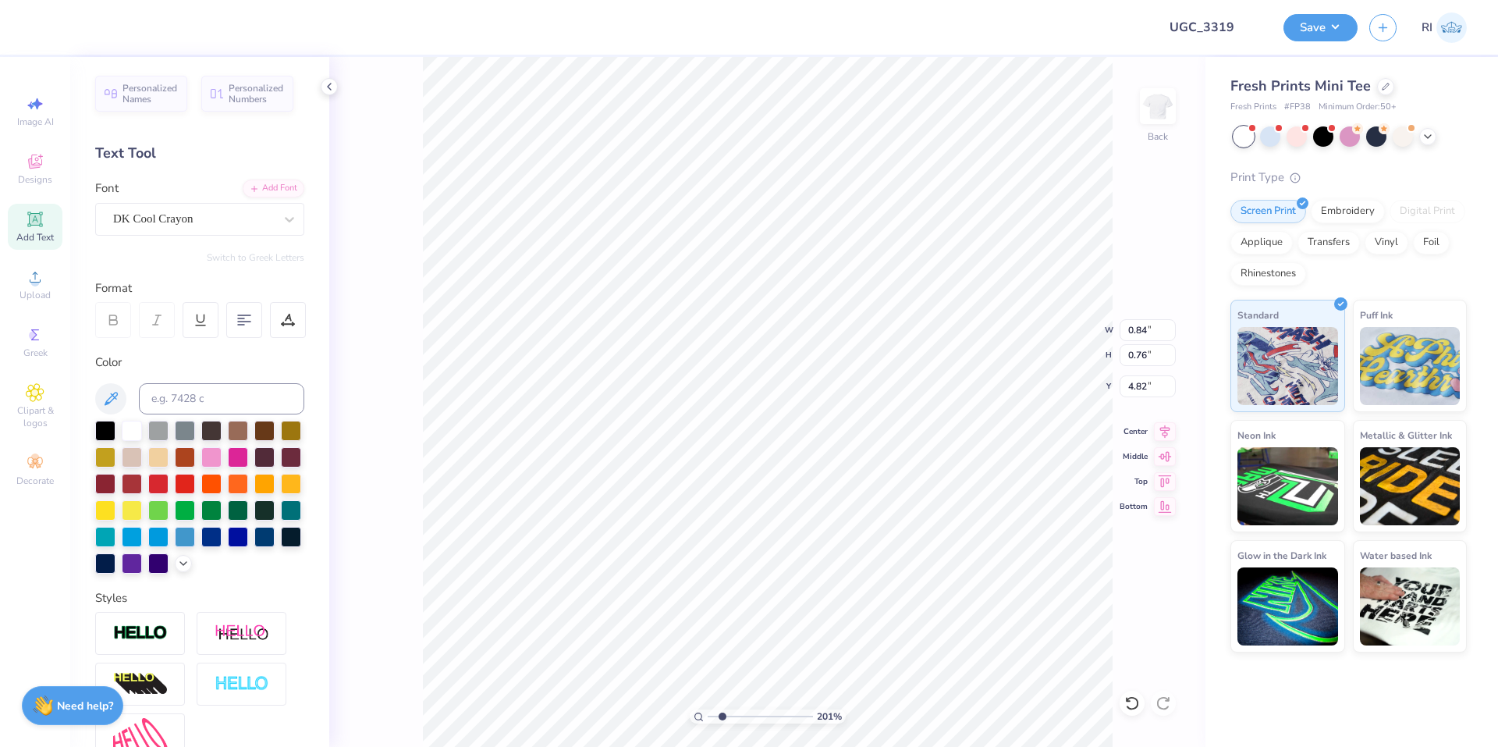
type input "2.01445811466782"
type textarea "m"
type input "2.01445811466782"
type textarea "MOE"
type input "2.01445811466782"
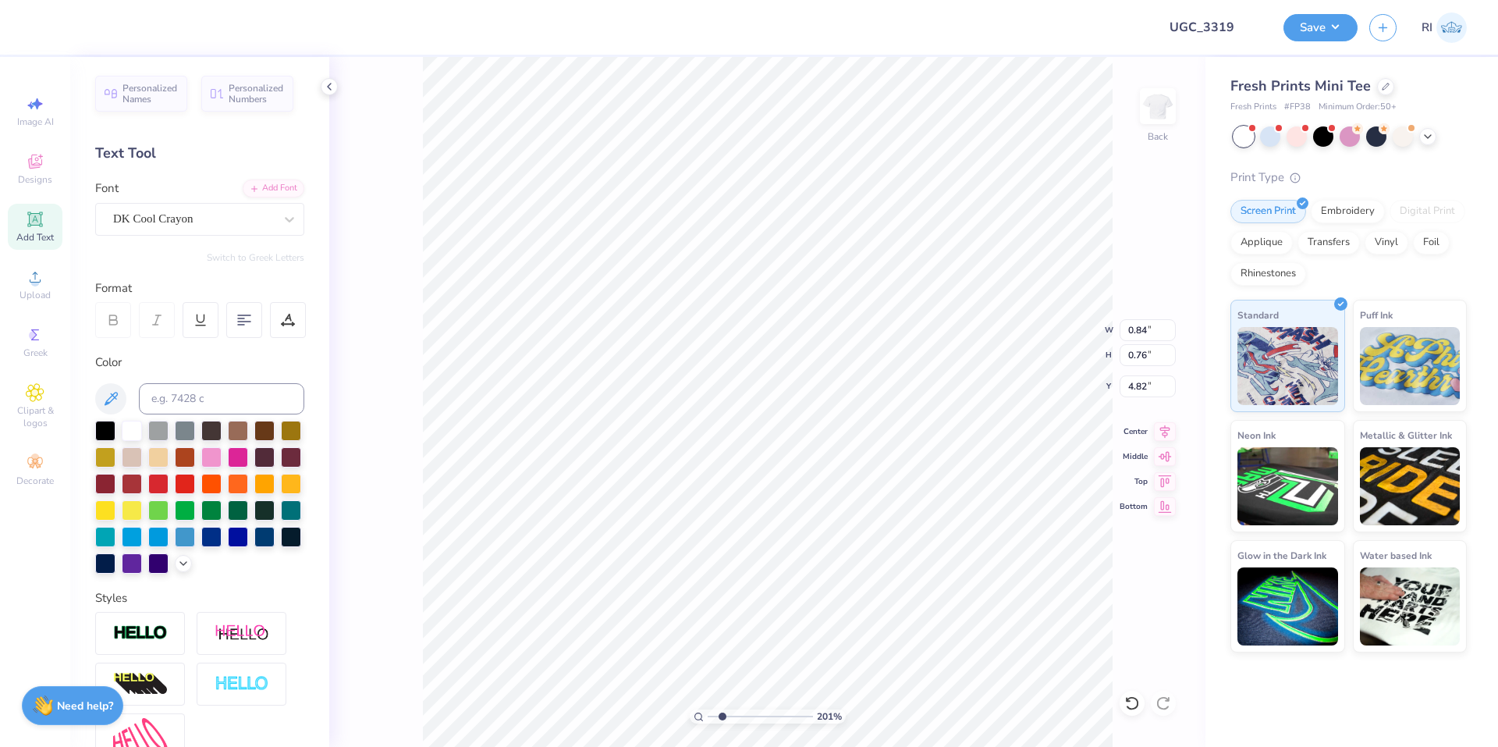
scroll to position [12, 2]
type textarea "MO"
type input "2.01445811466782"
type textarea "ME"
type input "2.01445811466782"
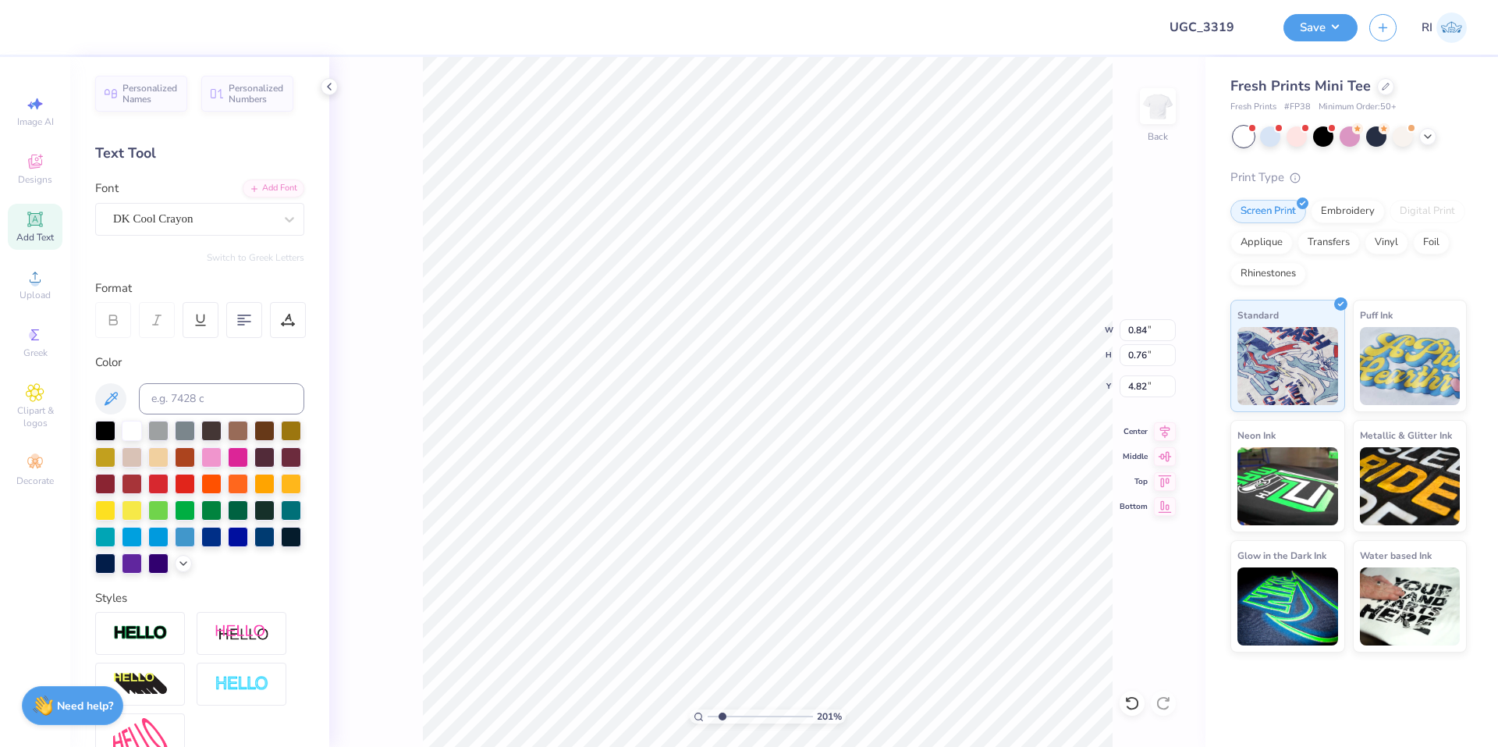
type textarea "MEGA"
type input "3.32211092047231"
type input "3.83"
click at [287, 331] on div at bounding box center [288, 320] width 36 height 36
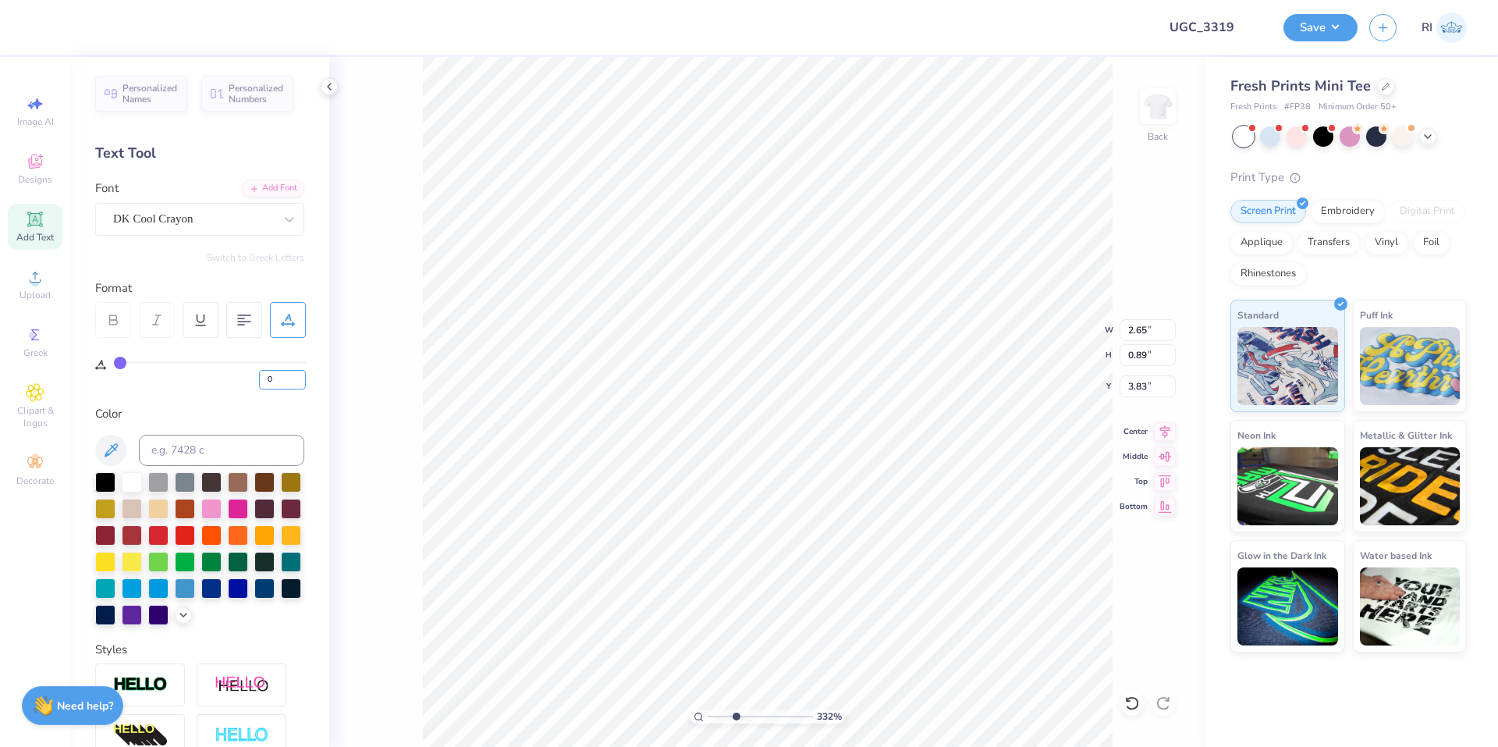
drag, startPoint x: 278, startPoint y: 381, endPoint x: 247, endPoint y: 369, distance: 33.6
click at [244, 377] on div "0" at bounding box center [210, 375] width 192 height 28
type input "5"
click at [247, 424] on div "Color" at bounding box center [199, 515] width 209 height 220
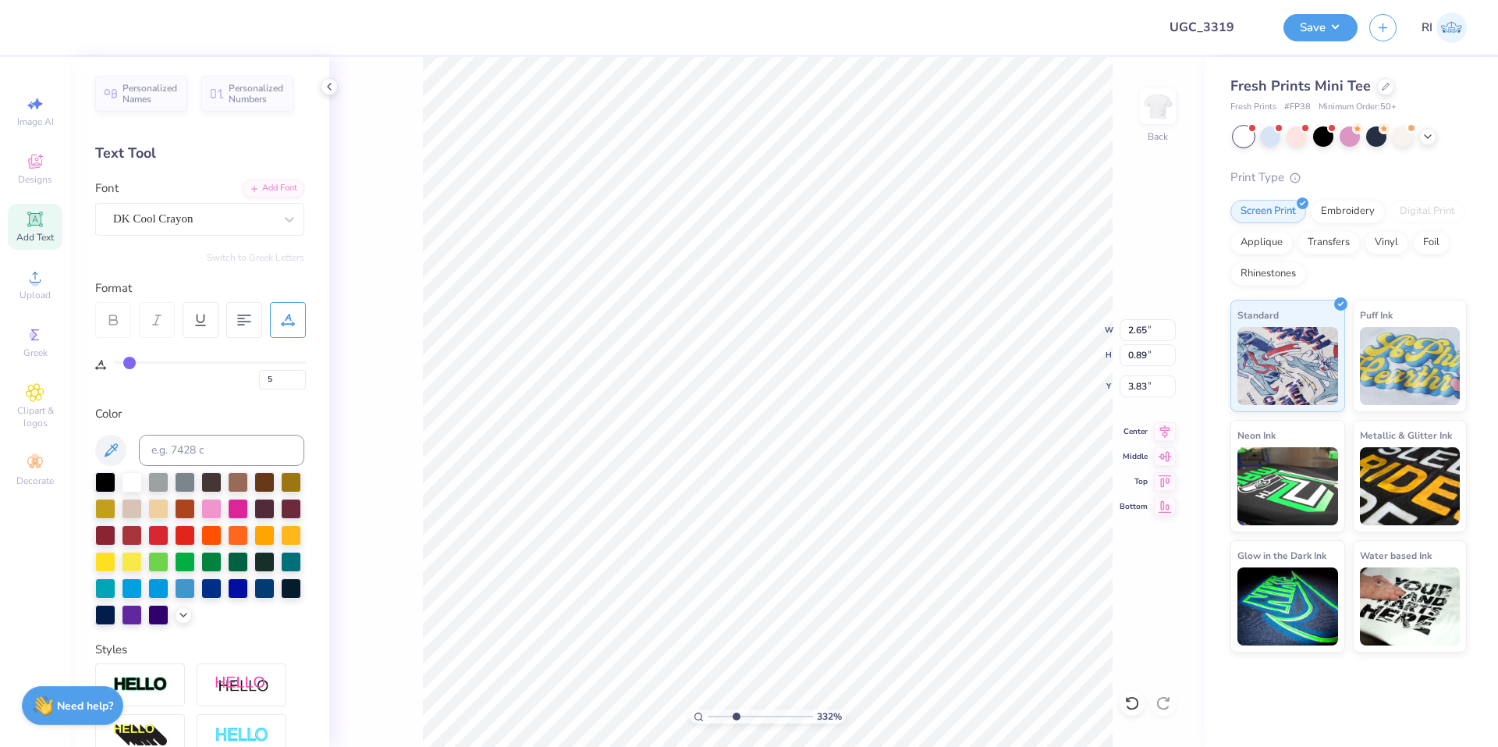
type input "3.32211092047231"
type input "2.79"
type input "0.90"
type input "3.82"
click at [284, 377] on input "5" at bounding box center [282, 380] width 47 height 20
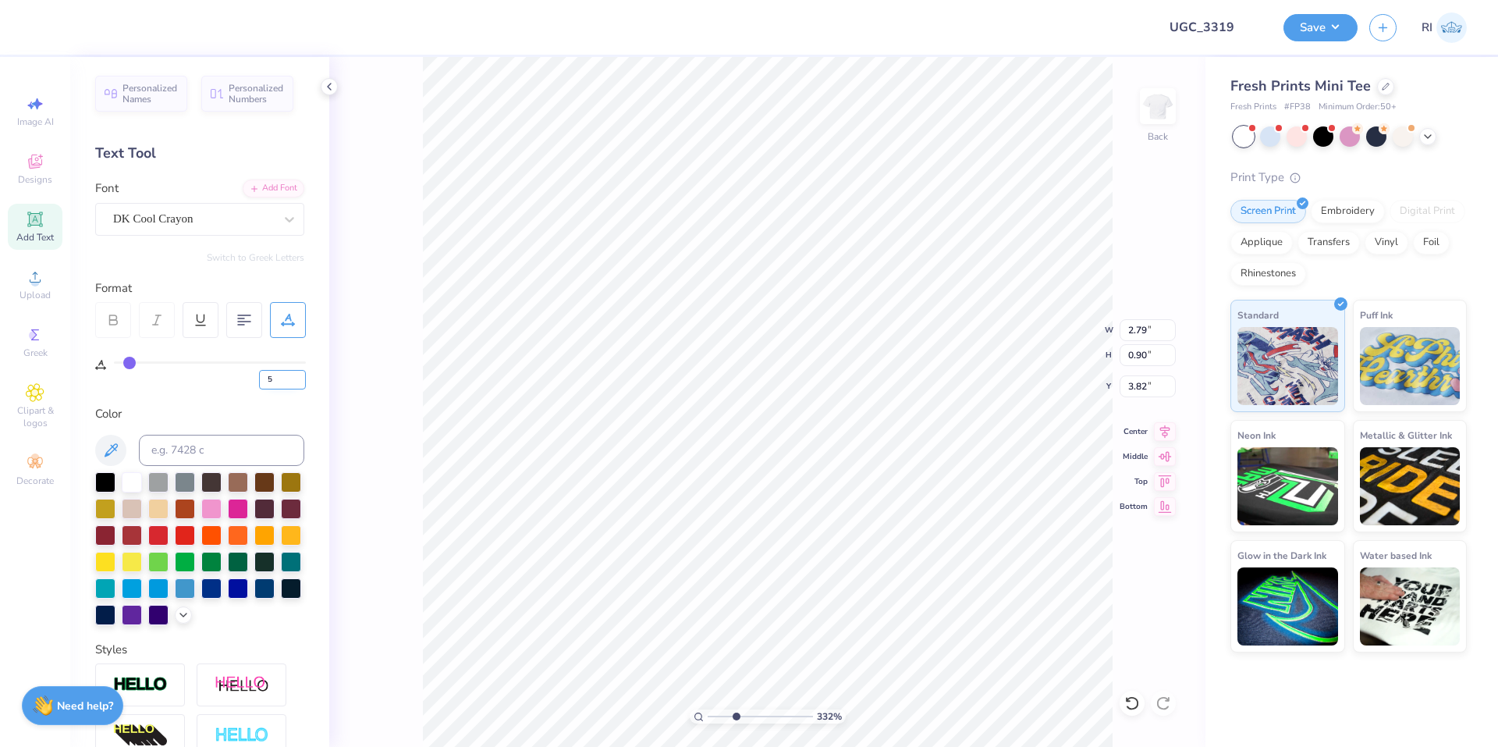
type input "3.32211092047231"
type input "0.84"
type input "3.84"
type input "8"
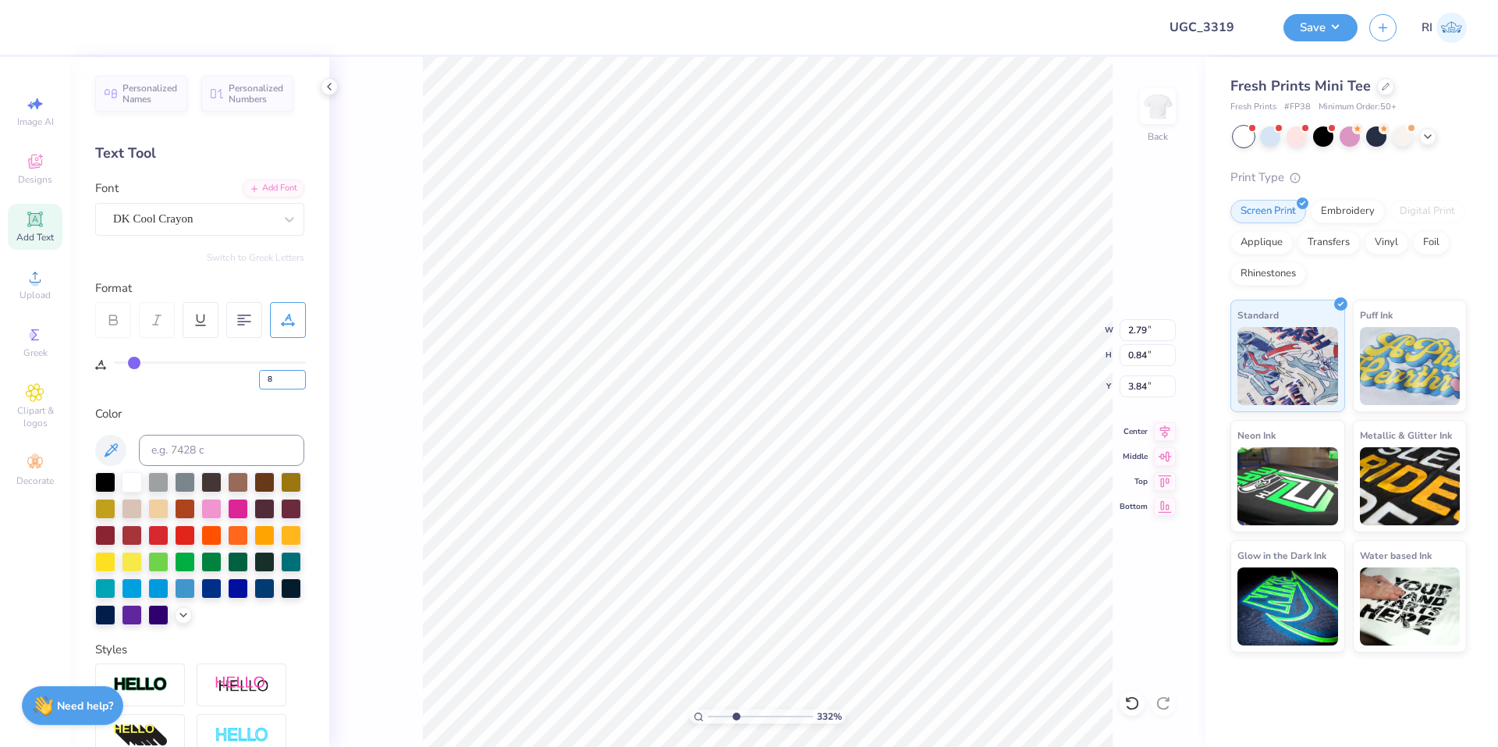
type input "3.32211092047231"
type input "2.87"
type input "0.85"
click at [886, 403] on li "Duplicate" at bounding box center [875, 405] width 122 height 30
type input "3.00581987268404"
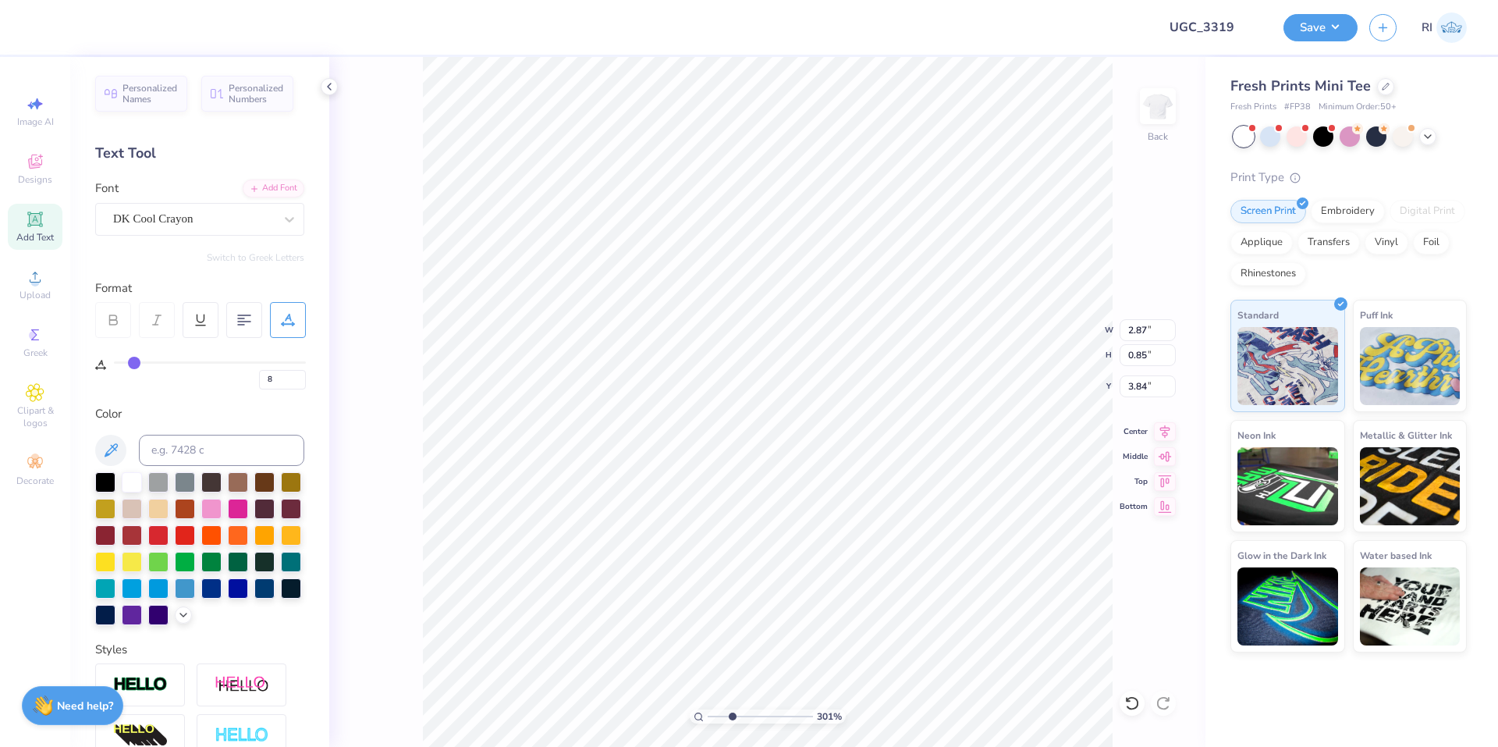
type input "4.84"
type input "3.00581987268404"
type input "5.55"
type textarea "OV"
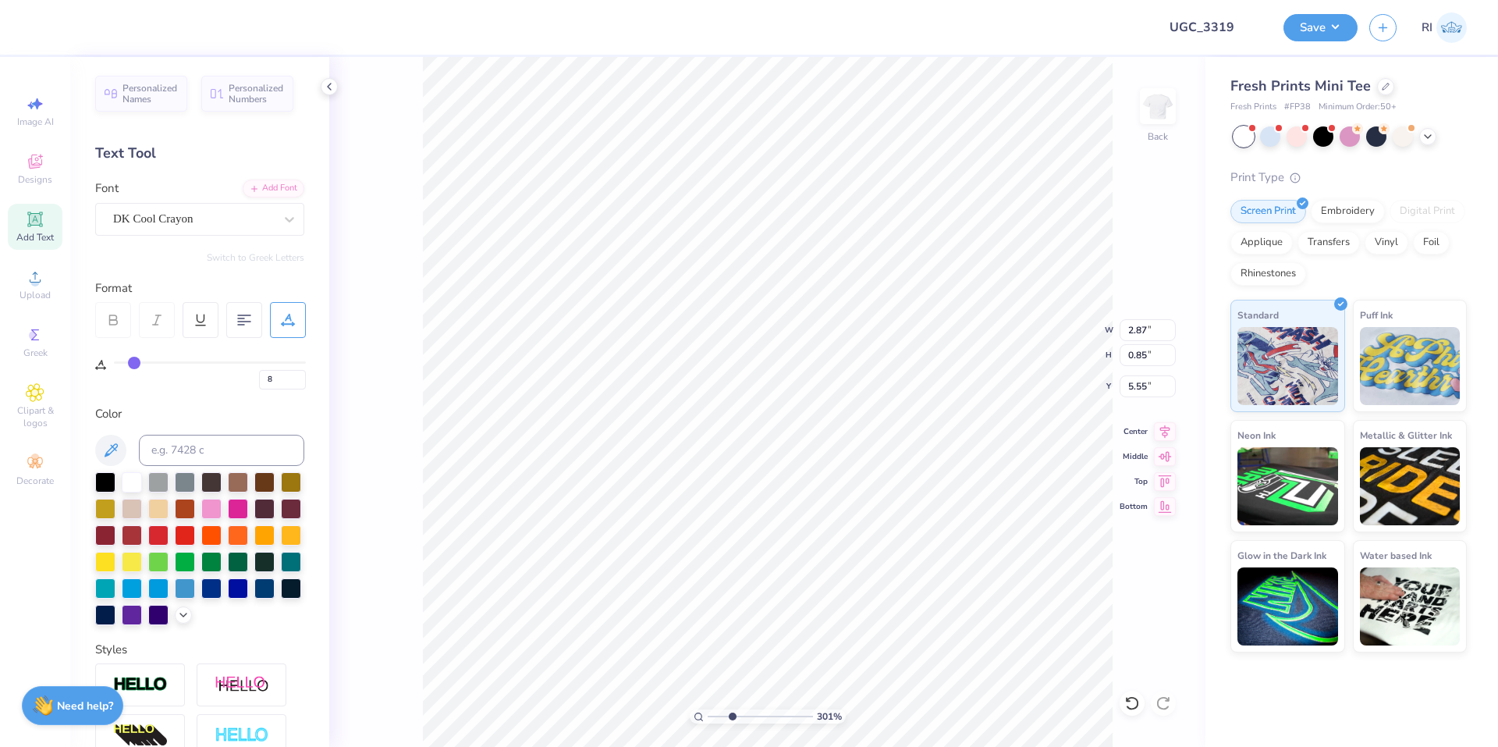
type input "3.00581987268404"
type textarea "OVES"
type input "3.00581987268404"
type input "7.23"
type input "7.79"
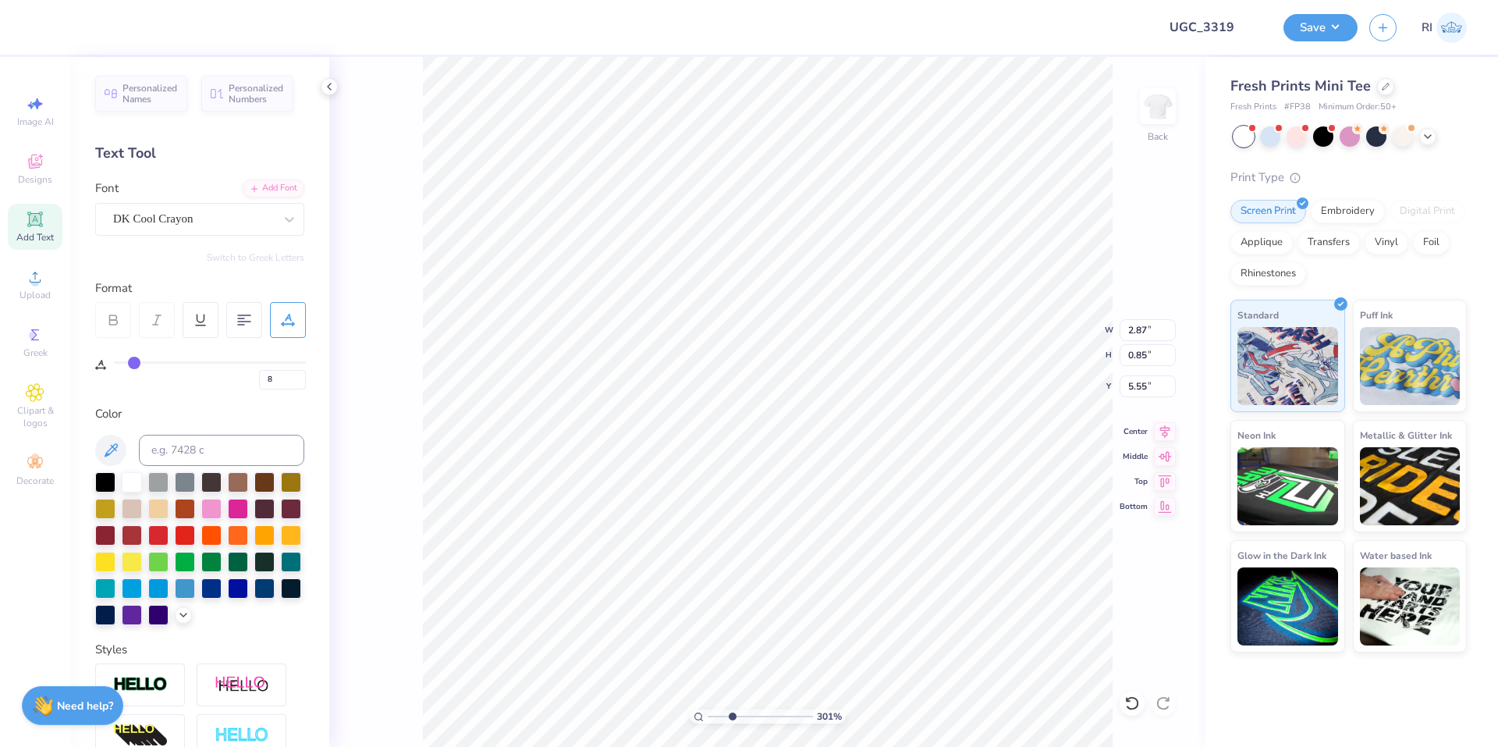
type input "2.50"
type input "3.00581987268404"
type input "2.35"
type input "0.79"
type input "5.57"
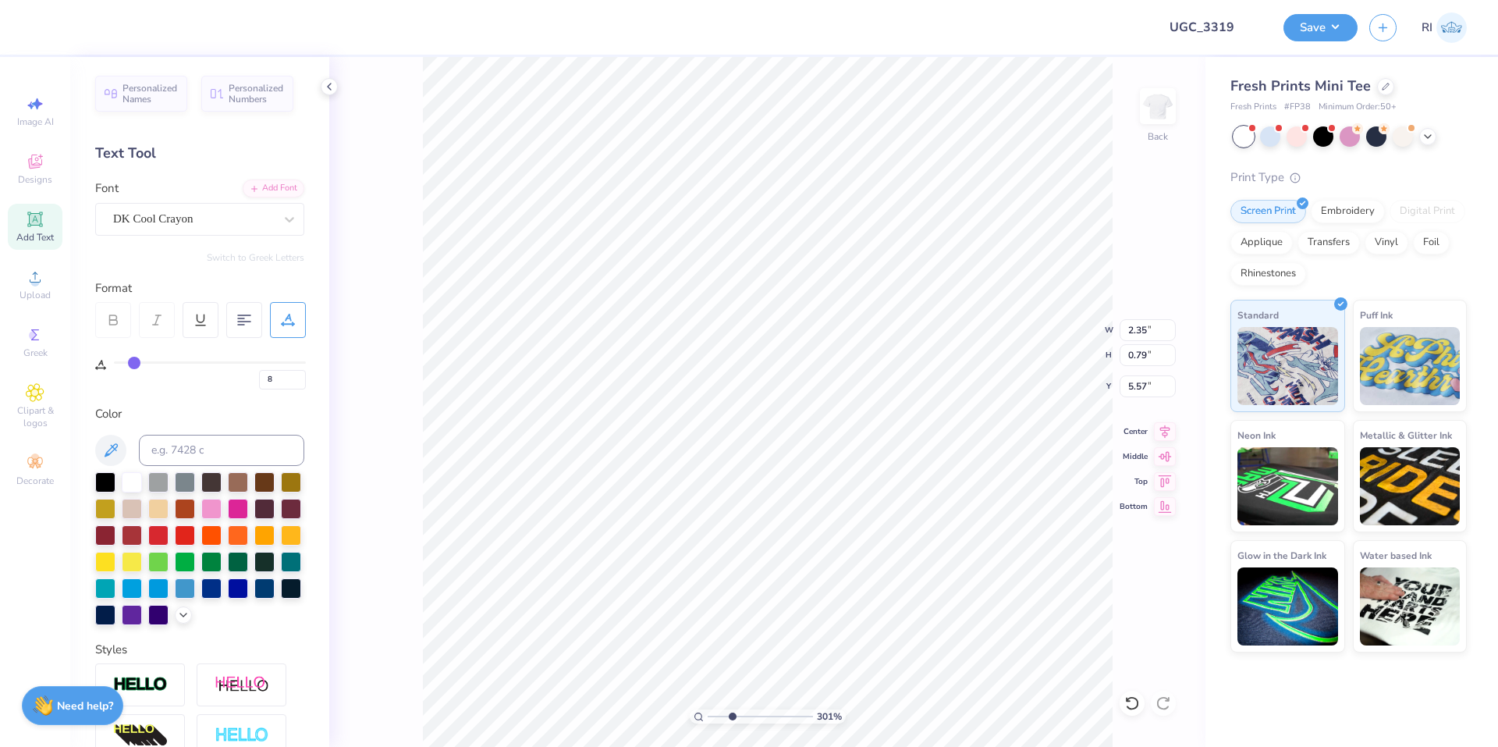
type input "3.00581987268404"
type input "0.73"
type input "5.63"
type input "3.00581987268404"
type input "5.55"
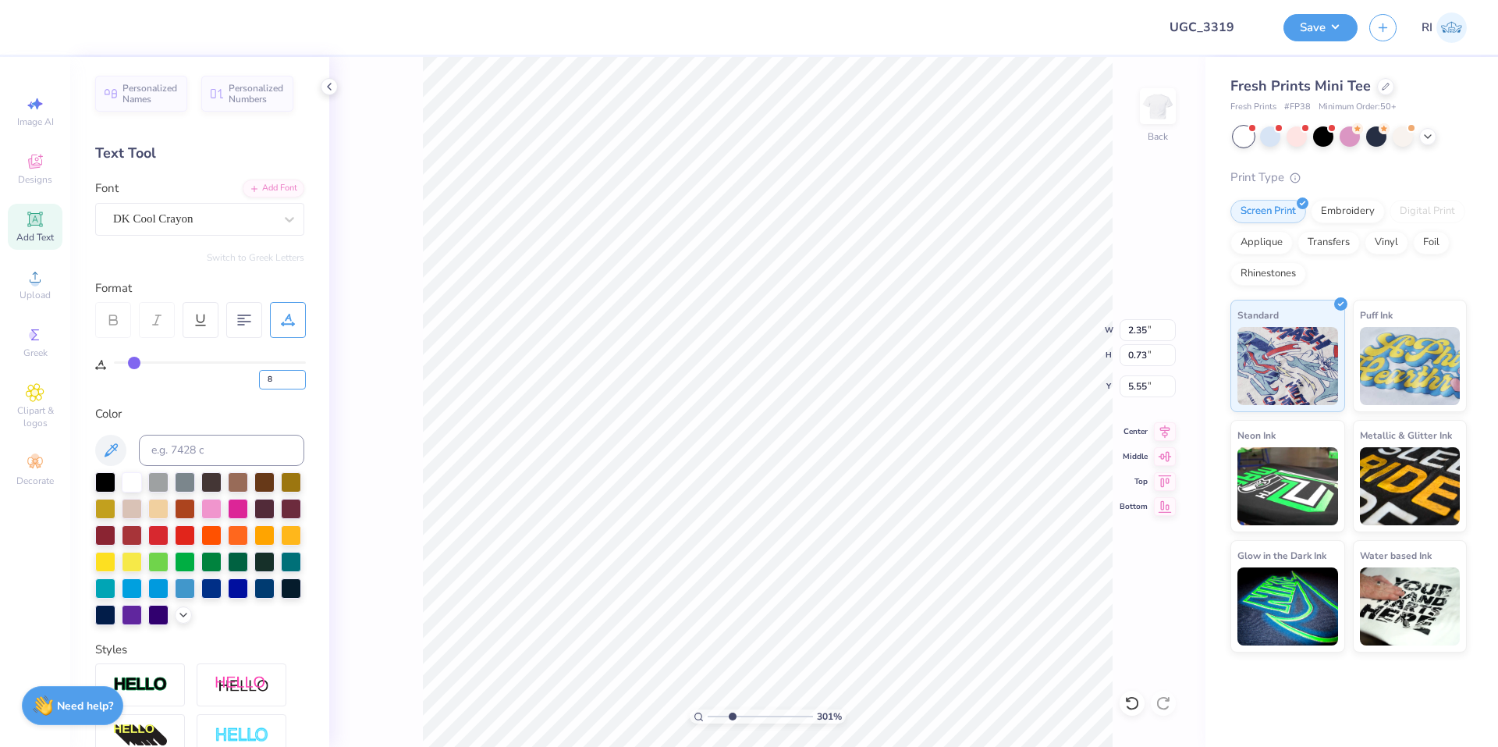
drag, startPoint x: 280, startPoint y: 375, endPoint x: 251, endPoint y: 377, distance: 28.9
click at [251, 377] on div "8" at bounding box center [210, 375] width 192 height 28
type input "10"
type input "3.00581987268404"
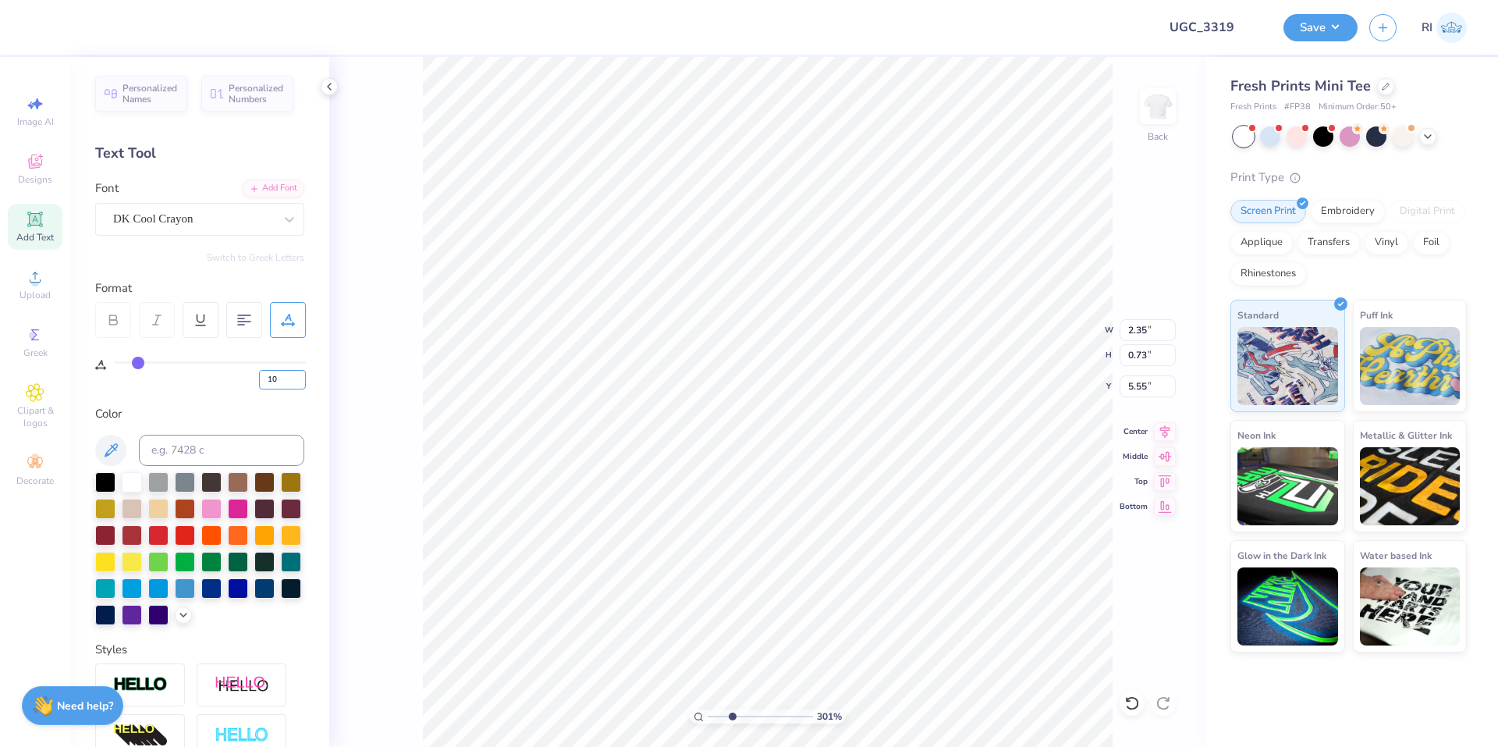
type input "2.41"
type input "3.00581987268404"
type input "0.76"
type input "5.54"
type input "3.00581987268404"
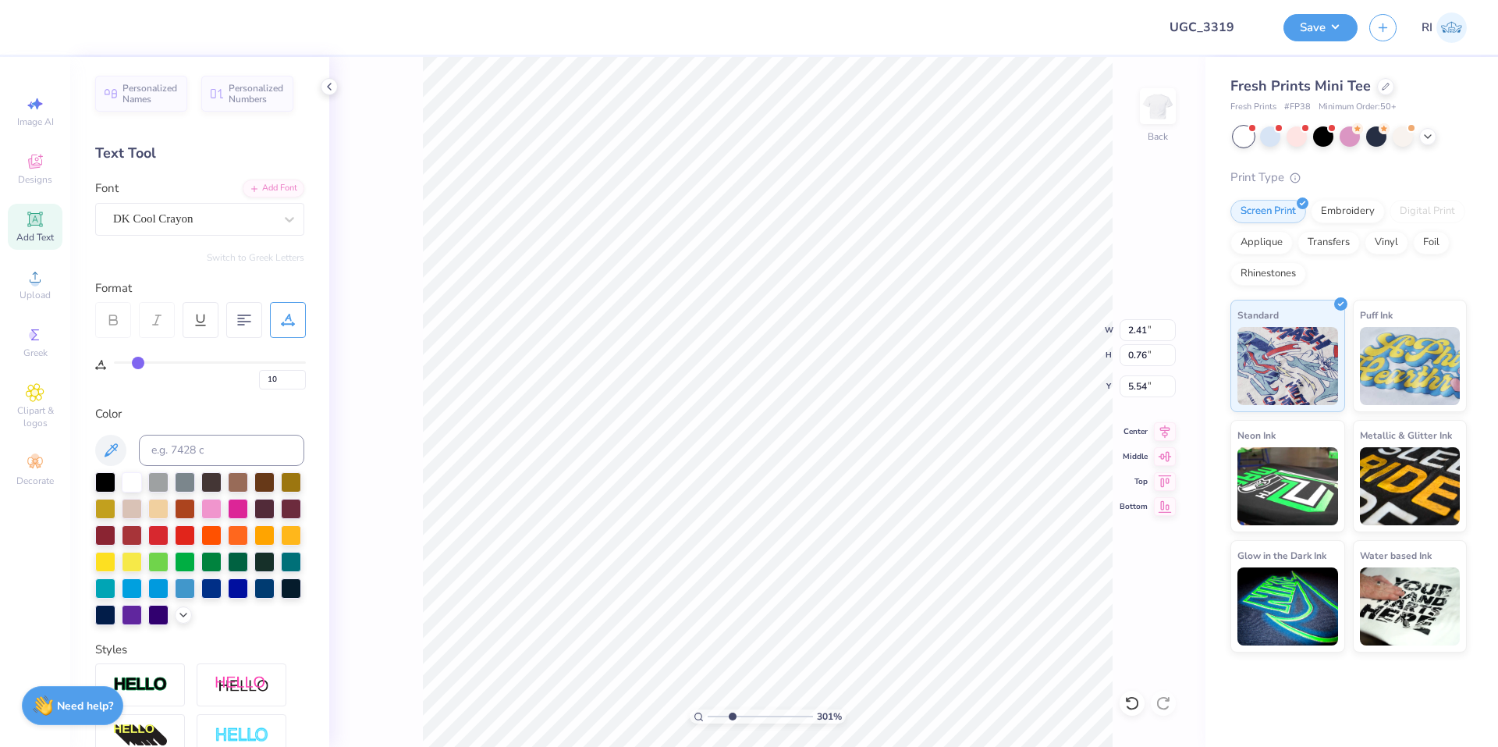
type input "5.60"
type input "3.00581987268404"
type input "0.73"
type input "5.61"
click at [764, 445] on li "Duplicate" at bounding box center [783, 453] width 122 height 30
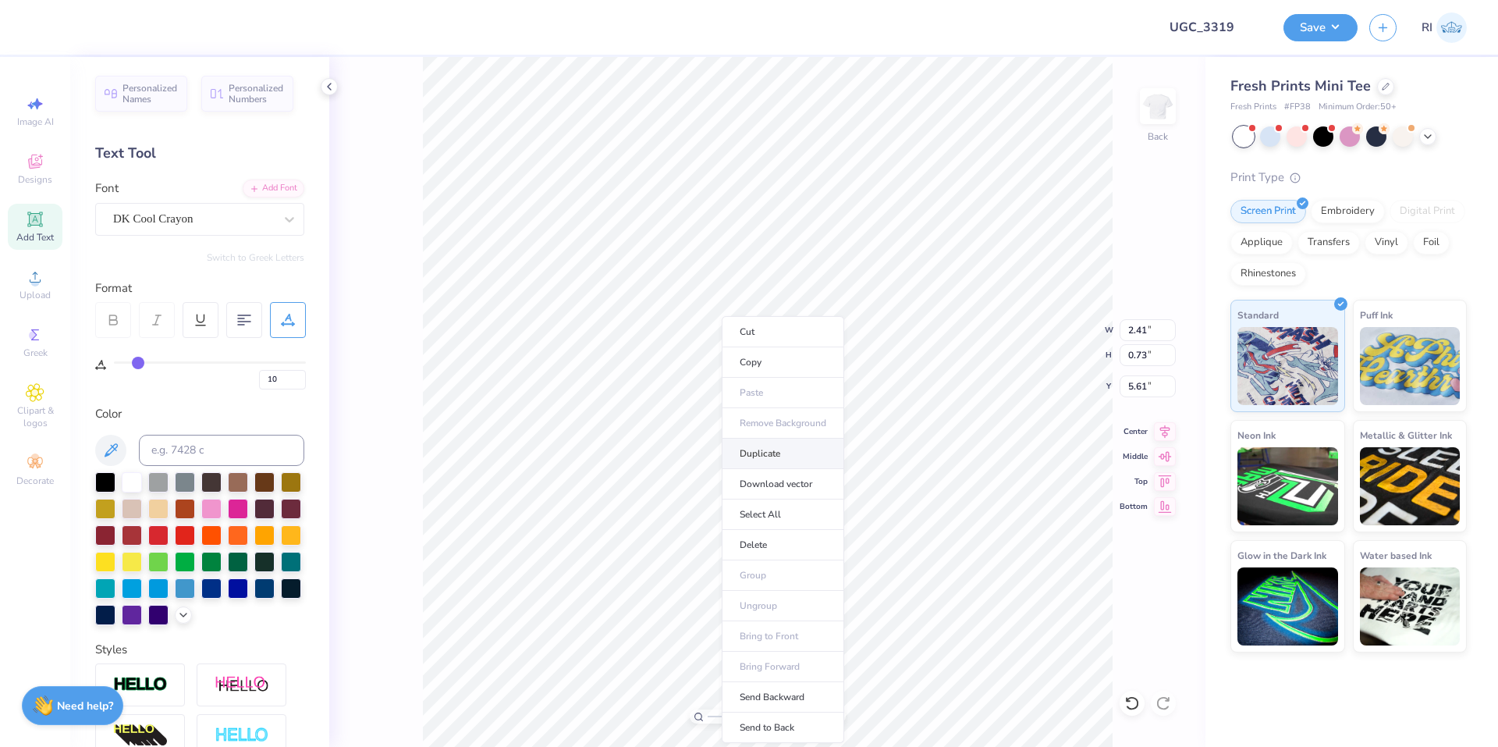
type input "3.00581987268404"
type input "6.61"
type input "2.22643191709162"
type input "7.06"
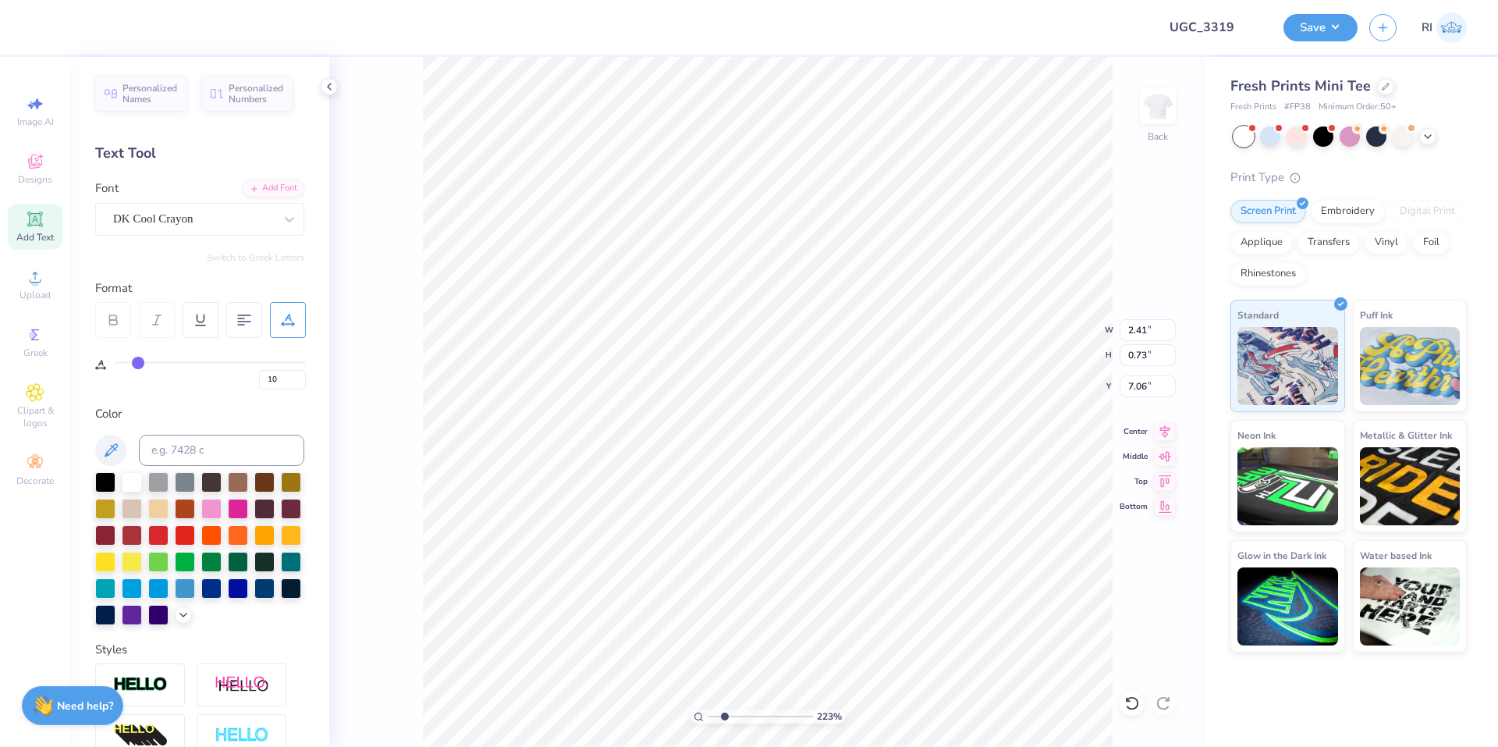
type textarea "MAK"
type input "2.22643191709162"
type textarea "MAKE"
type input "2.22643191709162"
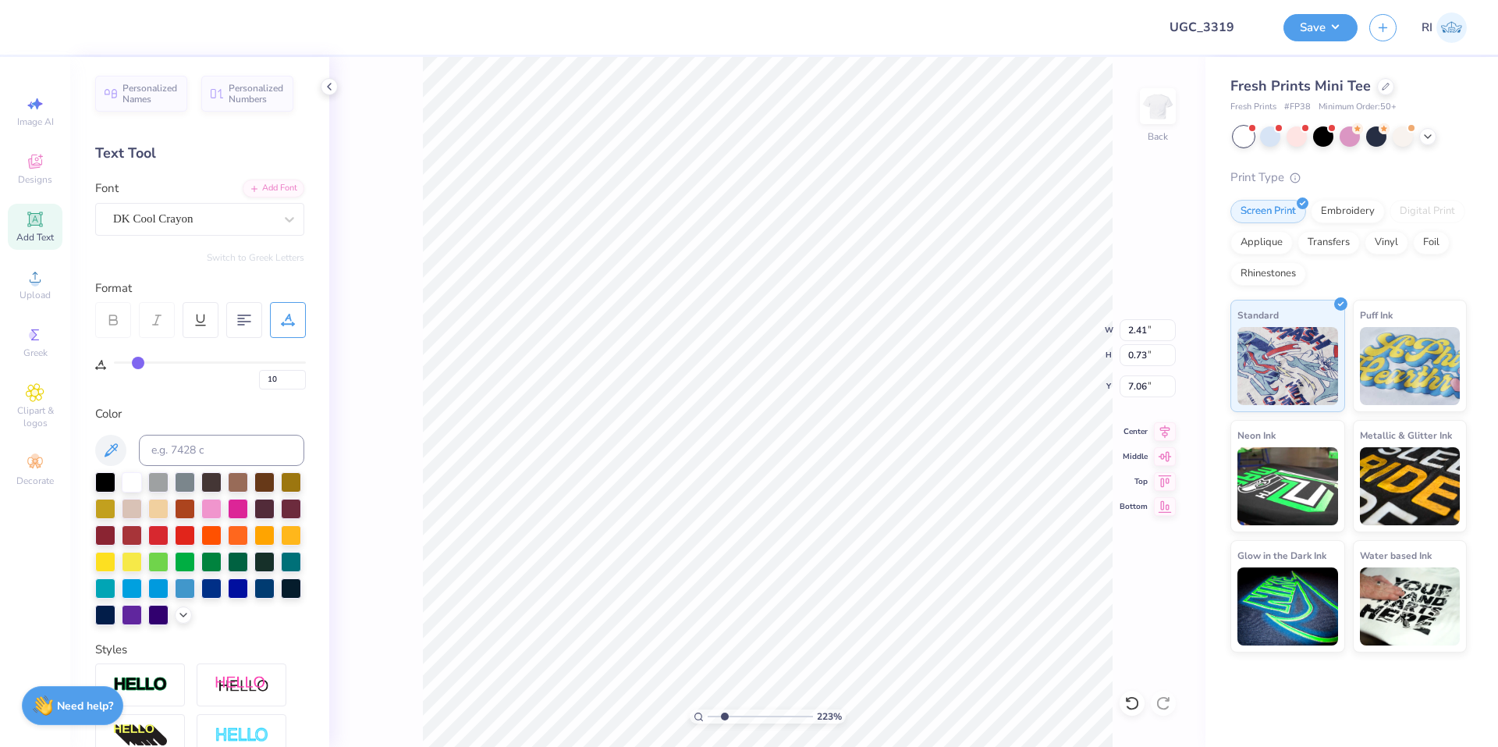
type textarea "MAKE-A"
type input "2.22643191709162"
type textarea "MAKE-A-WISH"
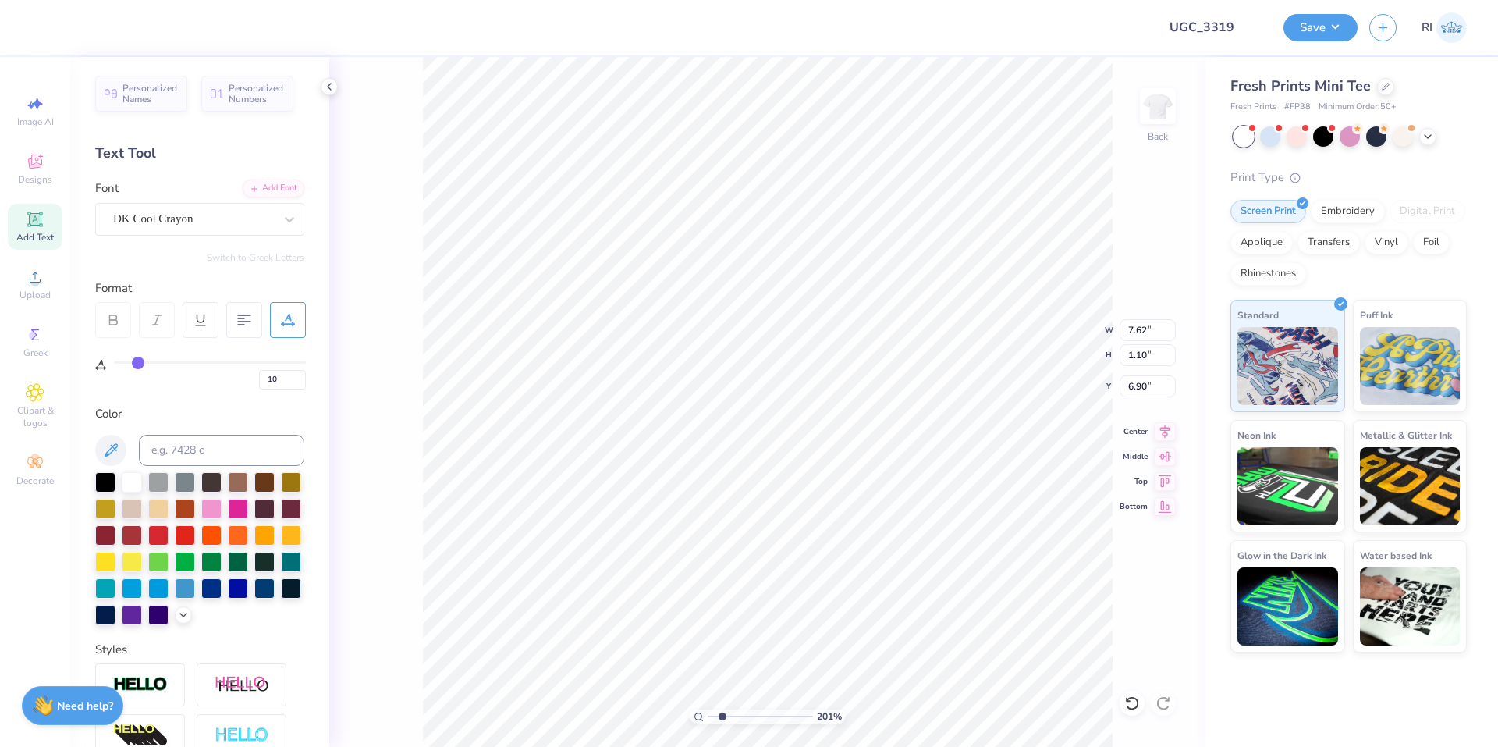
type input "2.01445811466782"
type input "7.23"
type input "1.04"
type input "6.96"
type input "2.46071092039641"
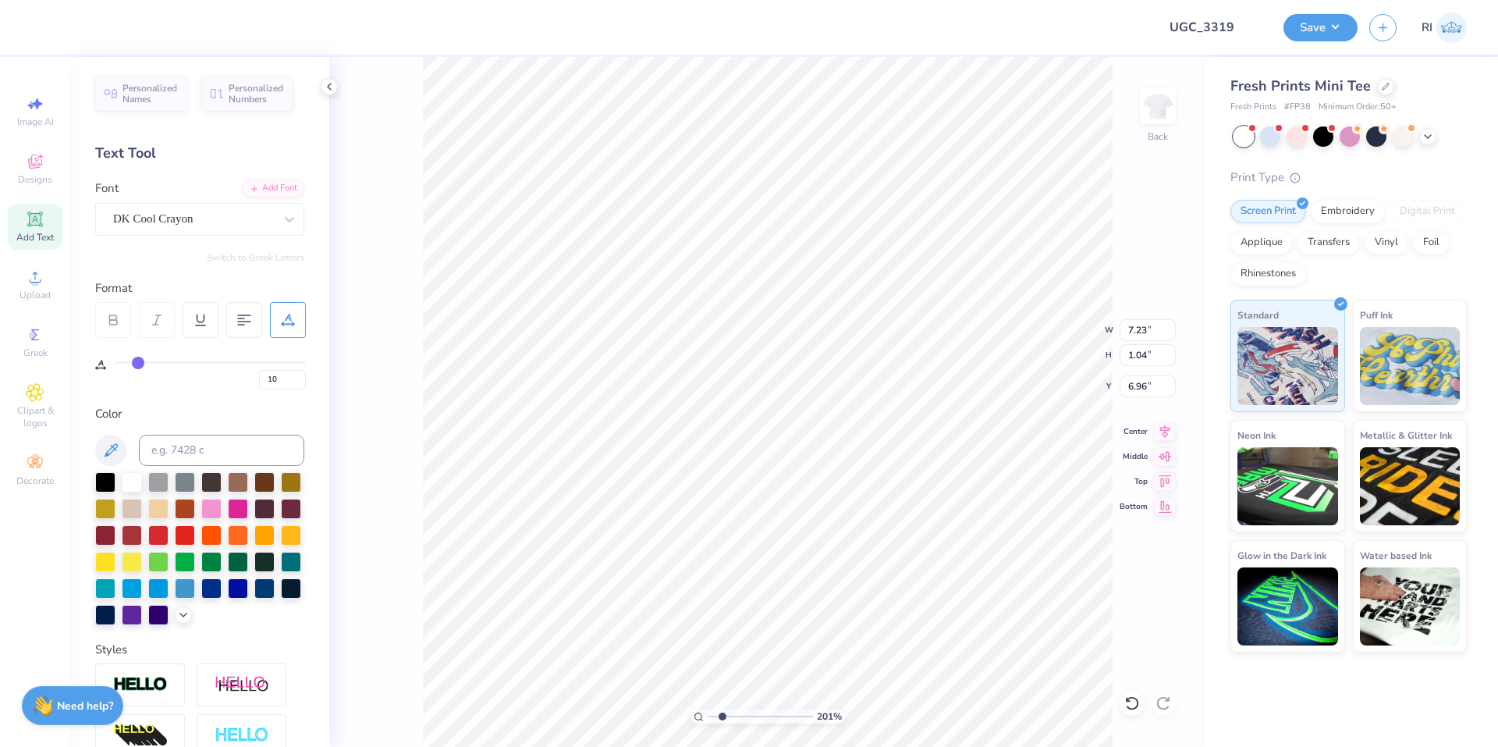
type input "6.95"
type input "1.00"
type input "2.46071092039641"
type input "6.93"
type input "0.85"
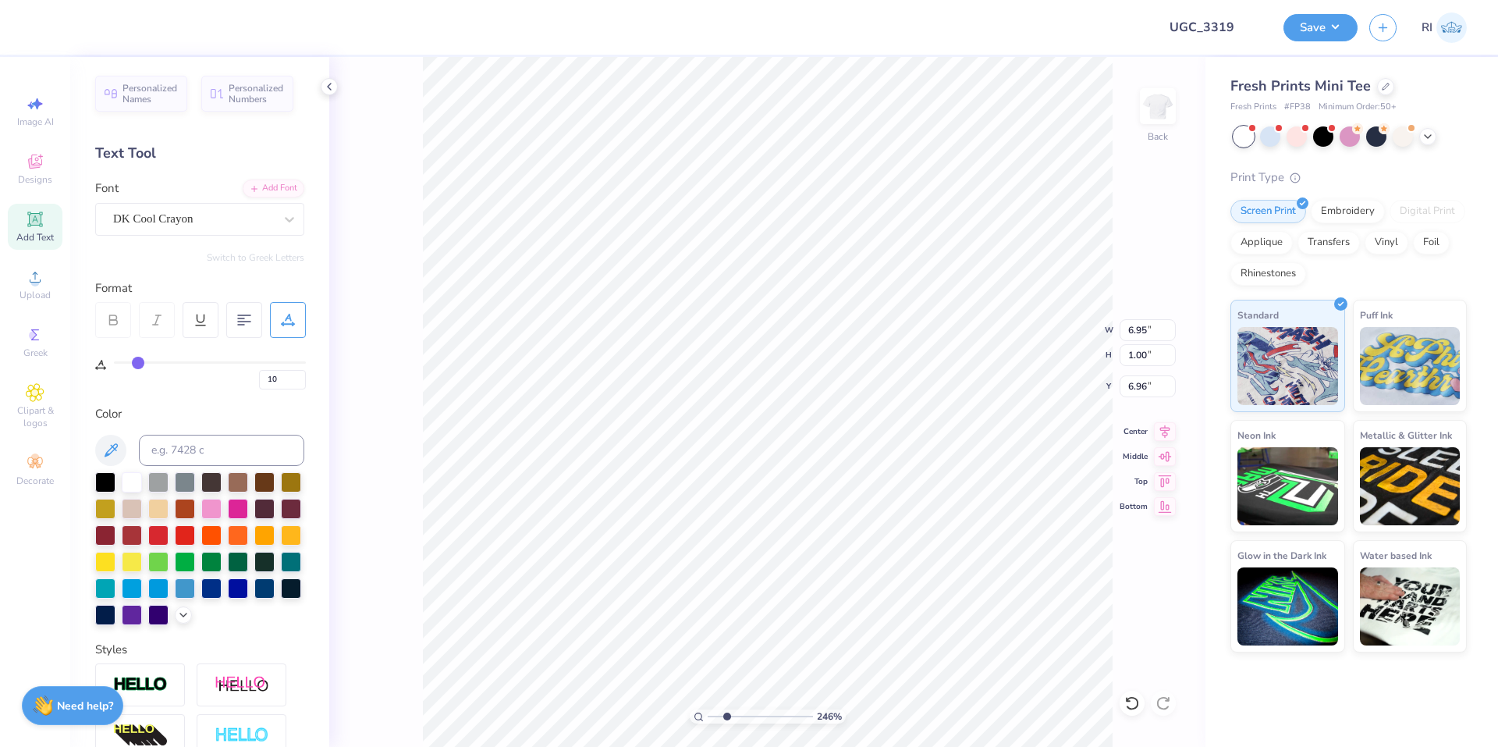
type input "7.03"
type input "2.46071092039641"
type input "0"
type input "0.85"
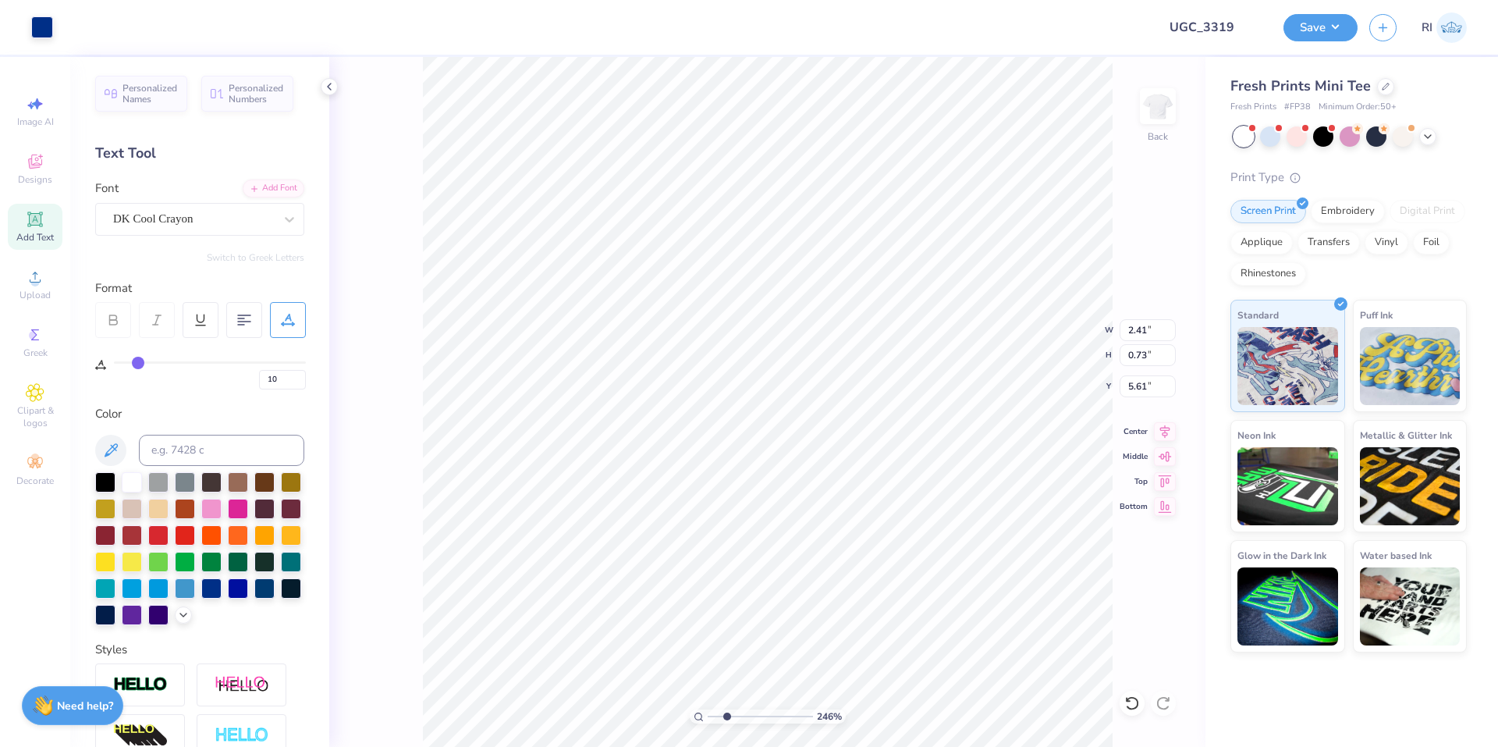
type input "1.18"
type input "3.83"
click at [616, 450] on li "Duplicate" at bounding box center [599, 453] width 122 height 30
type input "2.46071092039641"
type input "4.83"
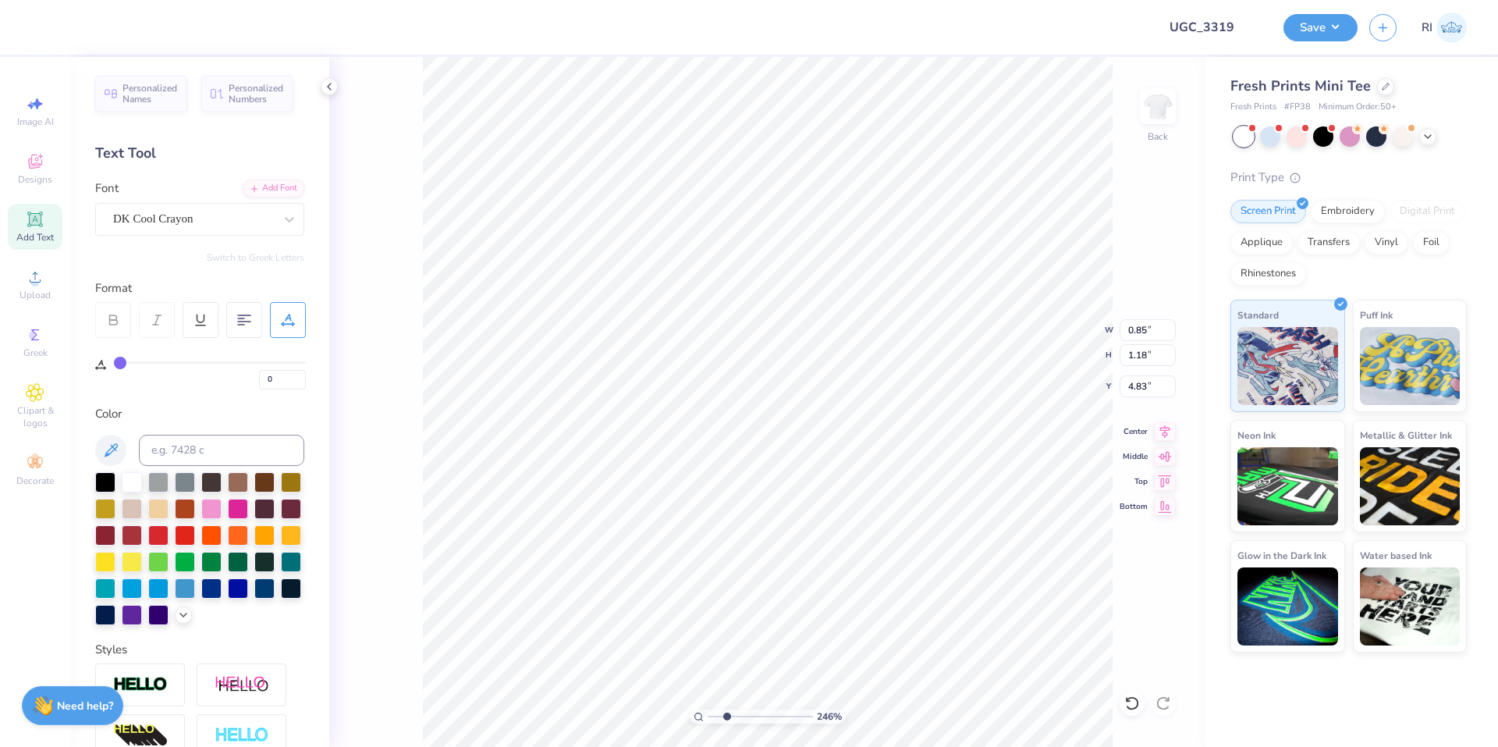
type input "2.46071092039641"
type textarea "O"
type input "2.46071092039641"
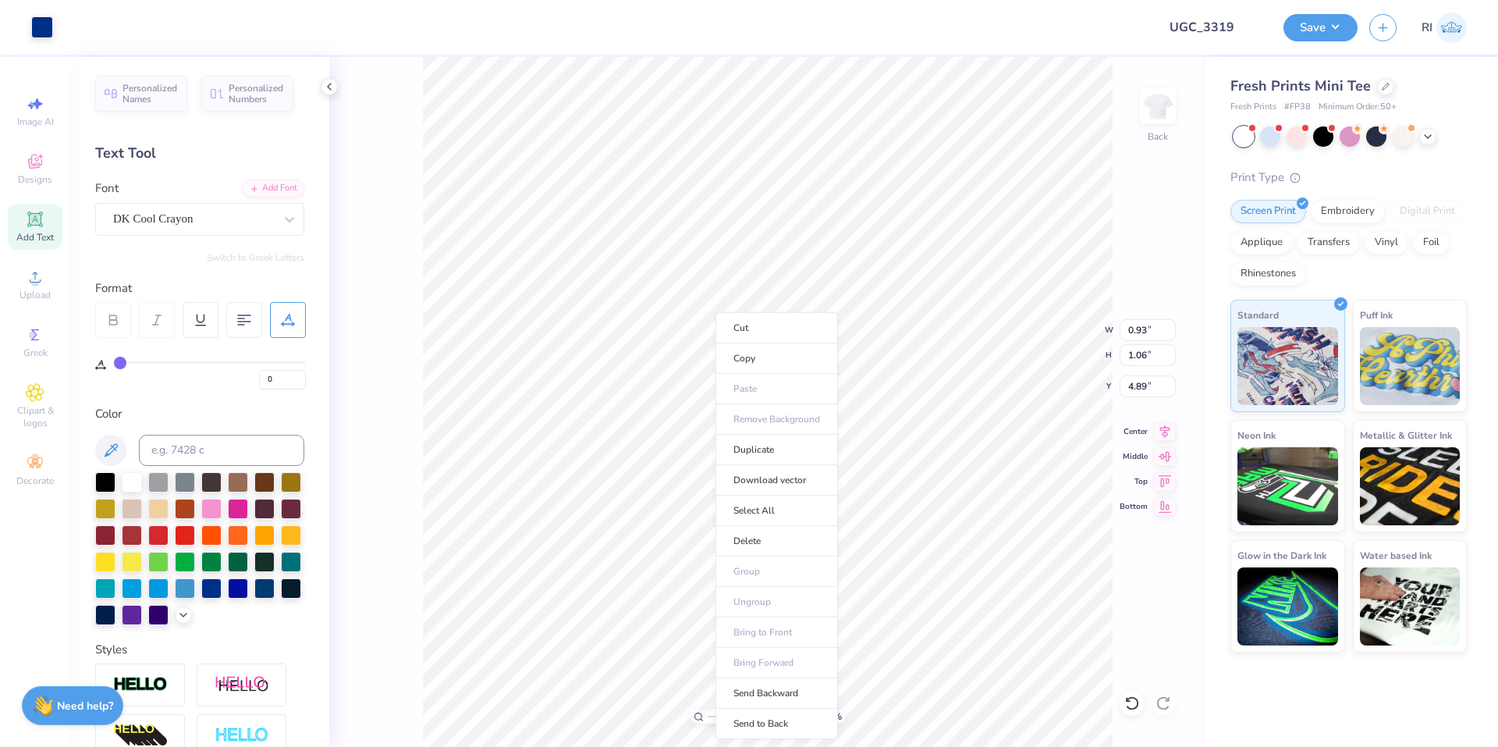
type input "3.84"
click at [781, 442] on li "Duplicate" at bounding box center [776, 450] width 122 height 30
type input "2.46071092039641"
type input "4.84"
type input "2.46071092039641"
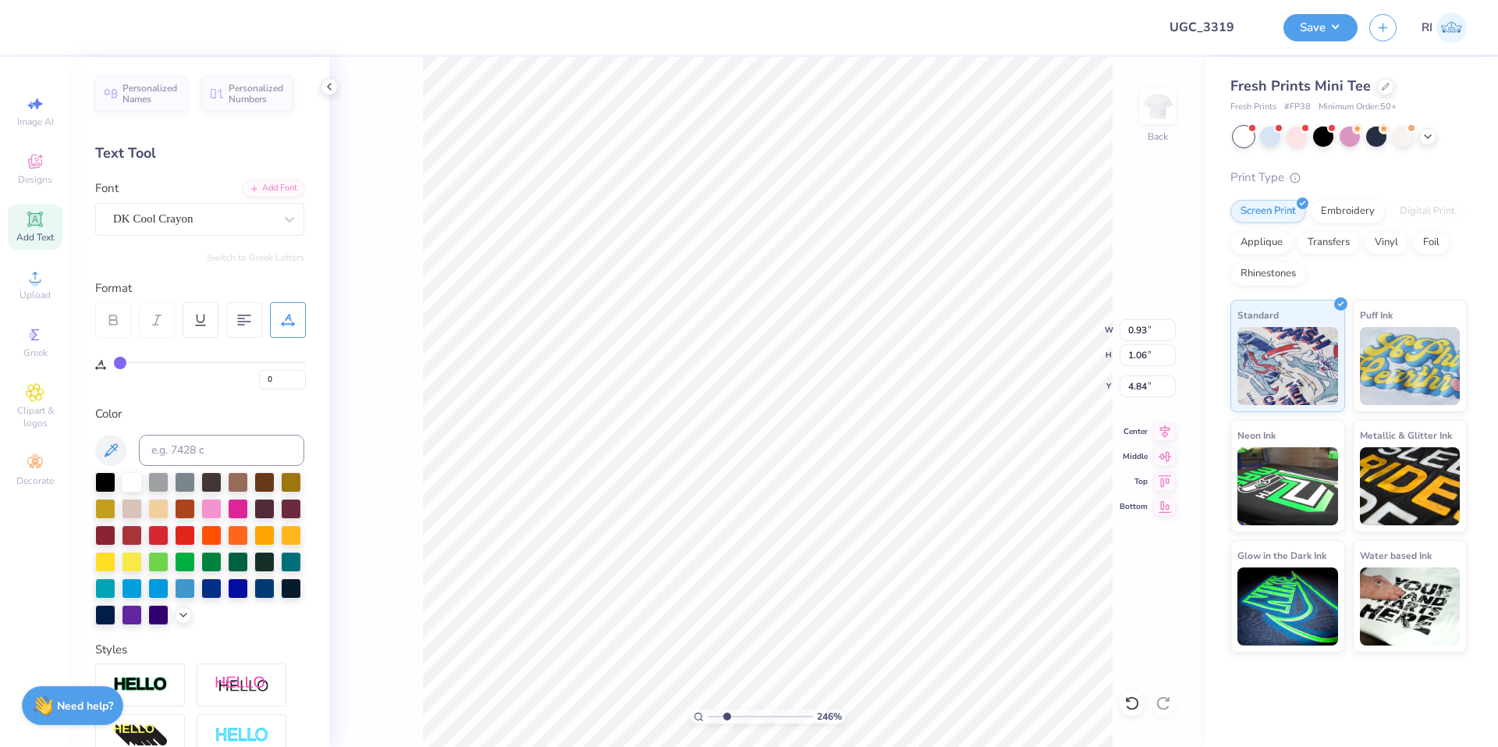
type textarea "L"
type input "2.46071092039641"
type input "7.23"
type input "7.79"
type input "2.50"
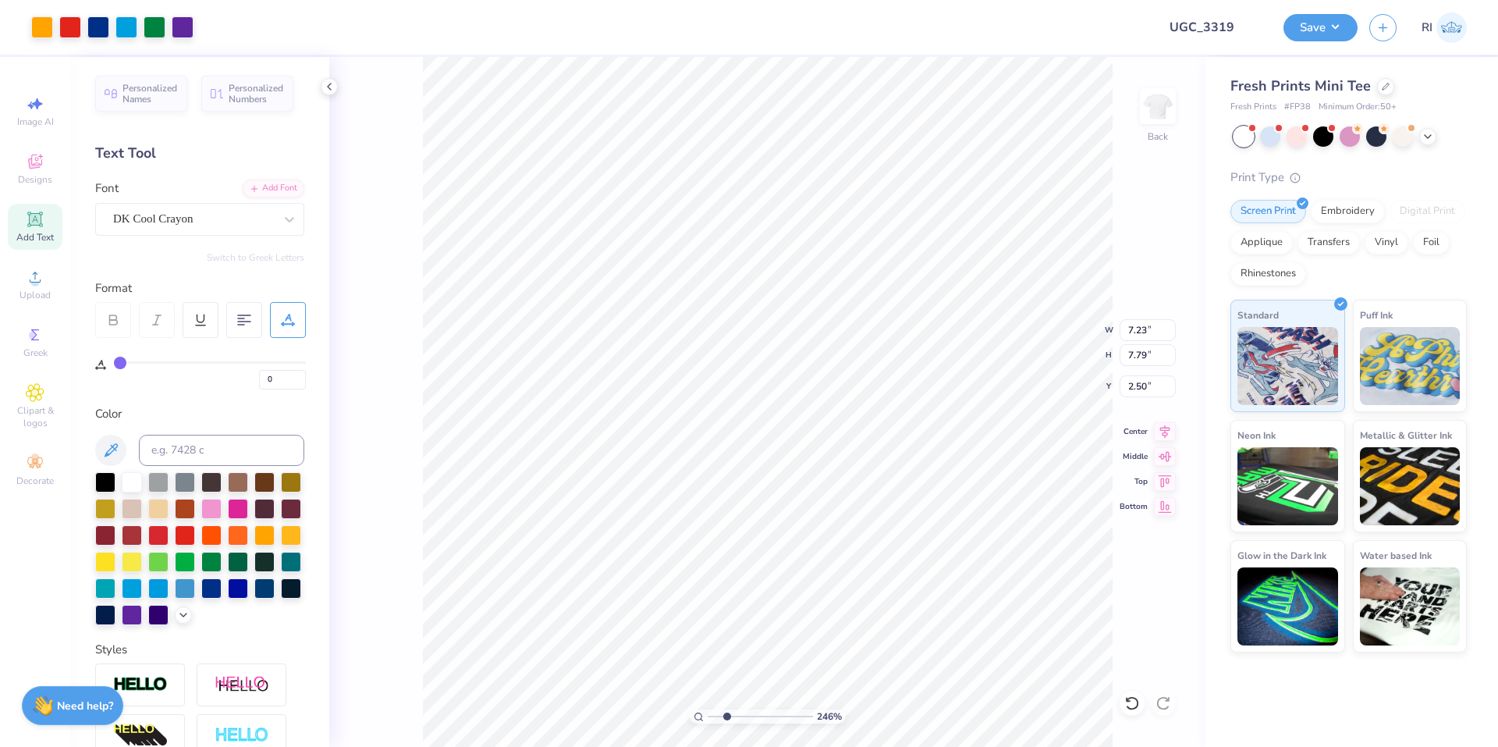
type input "2.46071092039641"
drag, startPoint x: 278, startPoint y: 371, endPoint x: 270, endPoint y: 372, distance: 7.8
click at [270, 372] on input "10" at bounding box center [282, 380] width 47 height 20
click at [1131, 701] on icon at bounding box center [1132, 703] width 16 height 16
click at [1136, 701] on icon at bounding box center [1132, 703] width 16 height 16
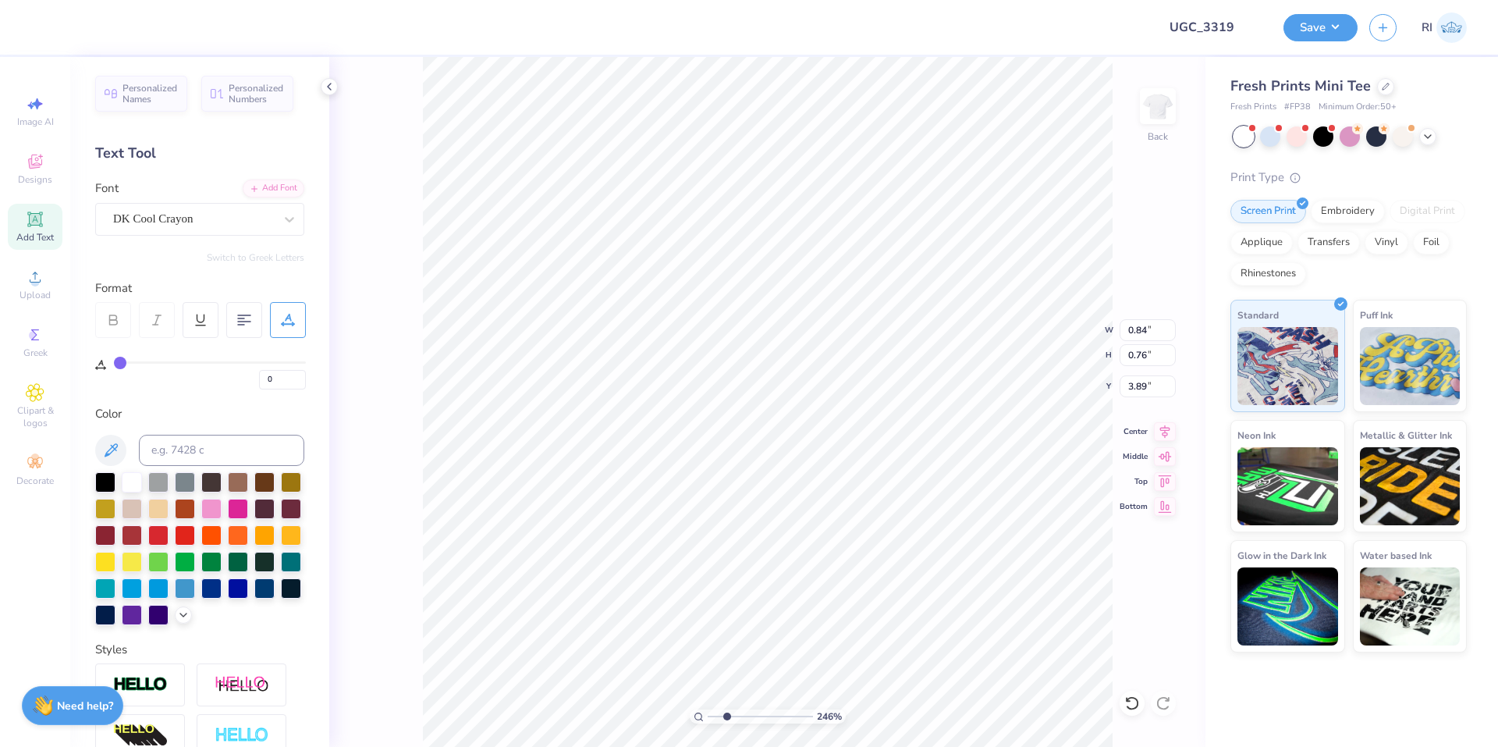
scroll to position [13, 2]
click at [243, 451] on input at bounding box center [221, 450] width 165 height 31
paste input "348 C"
click at [229, 454] on input at bounding box center [221, 450] width 165 height 31
paste input "348 C"
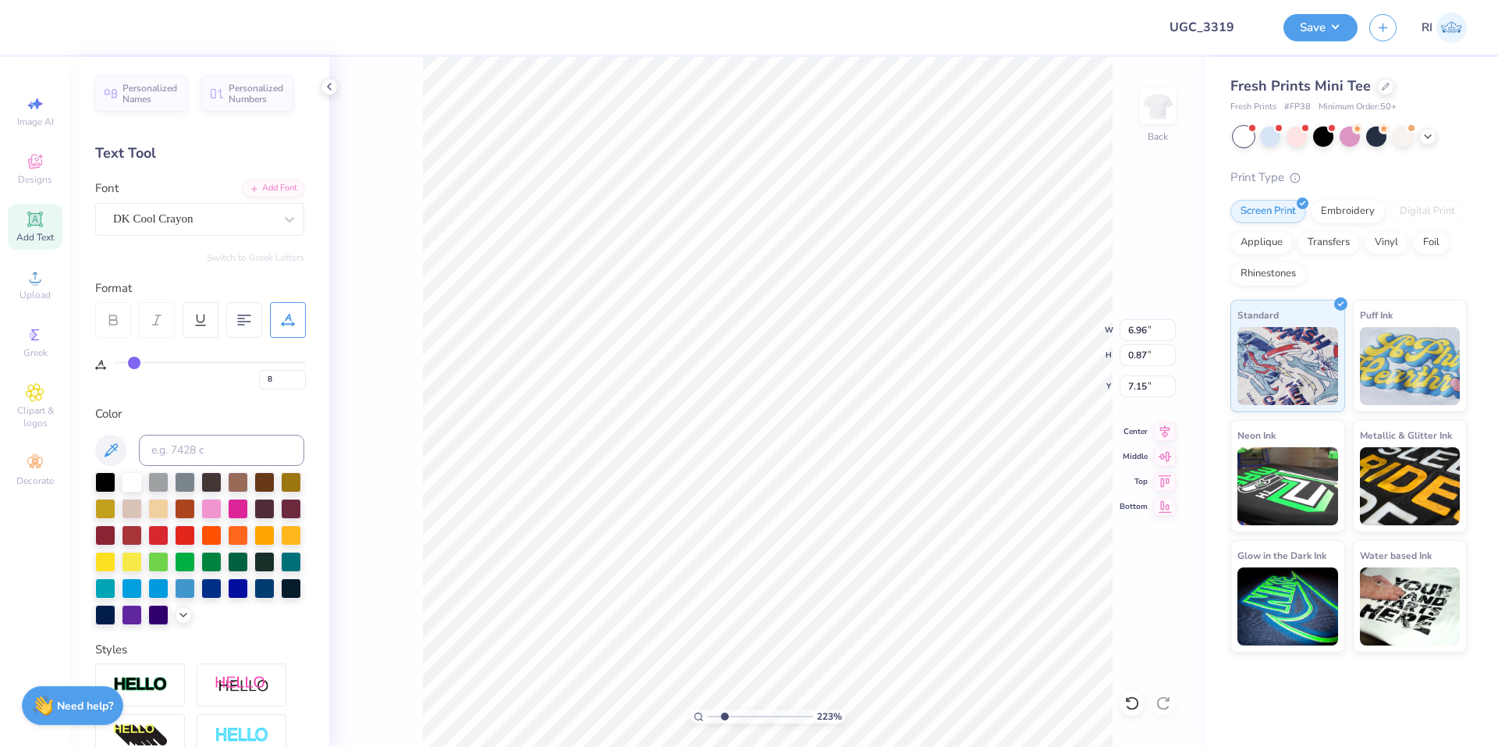
scroll to position [13, 3]
click at [243, 442] on input at bounding box center [221, 450] width 165 height 31
paste input "348 C"
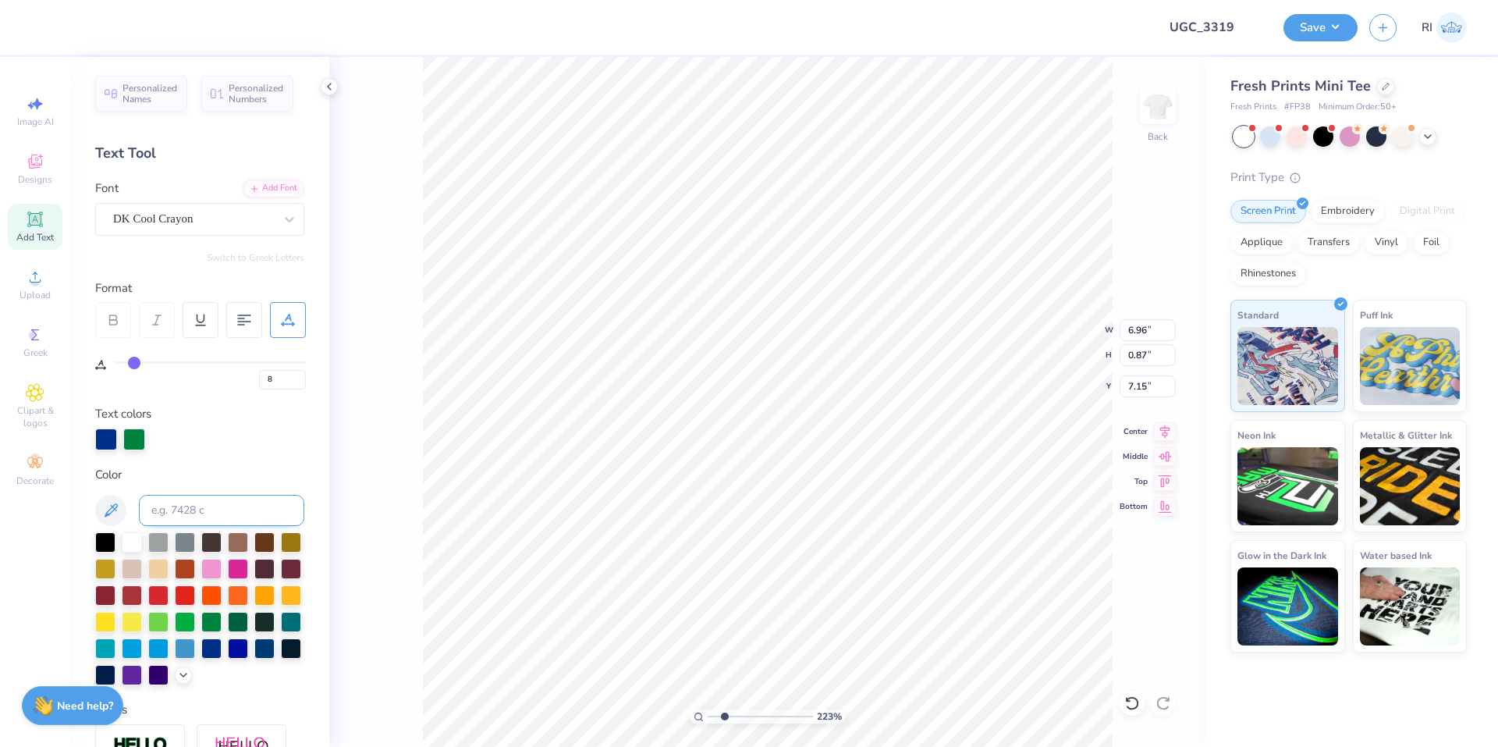
scroll to position [13, 6]
click at [240, 499] on input at bounding box center [221, 510] width 165 height 31
paste input "348 C"
click at [169, 506] on input at bounding box center [221, 510] width 165 height 31
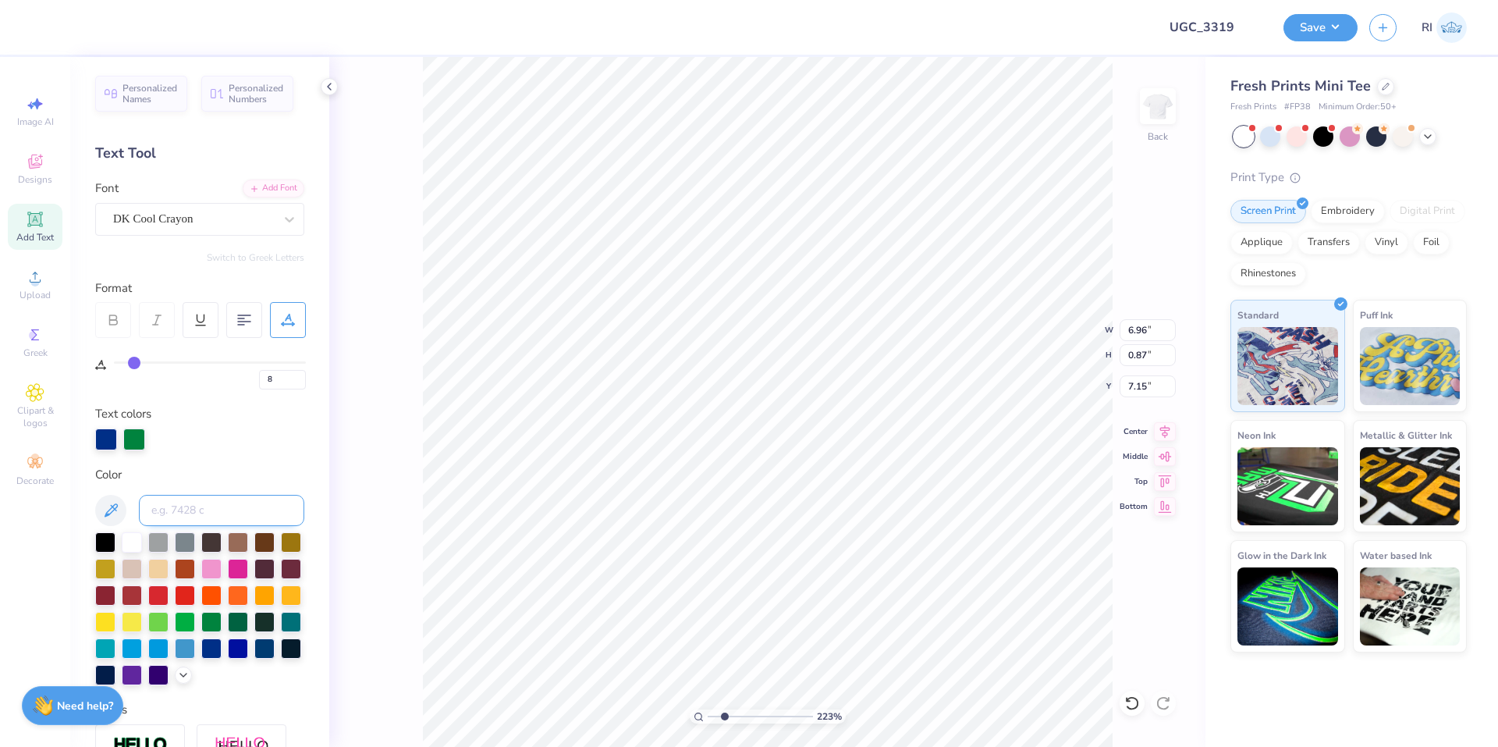
paste input "137 C"
click at [211, 502] on input at bounding box center [221, 510] width 165 height 31
paste input "137 C"
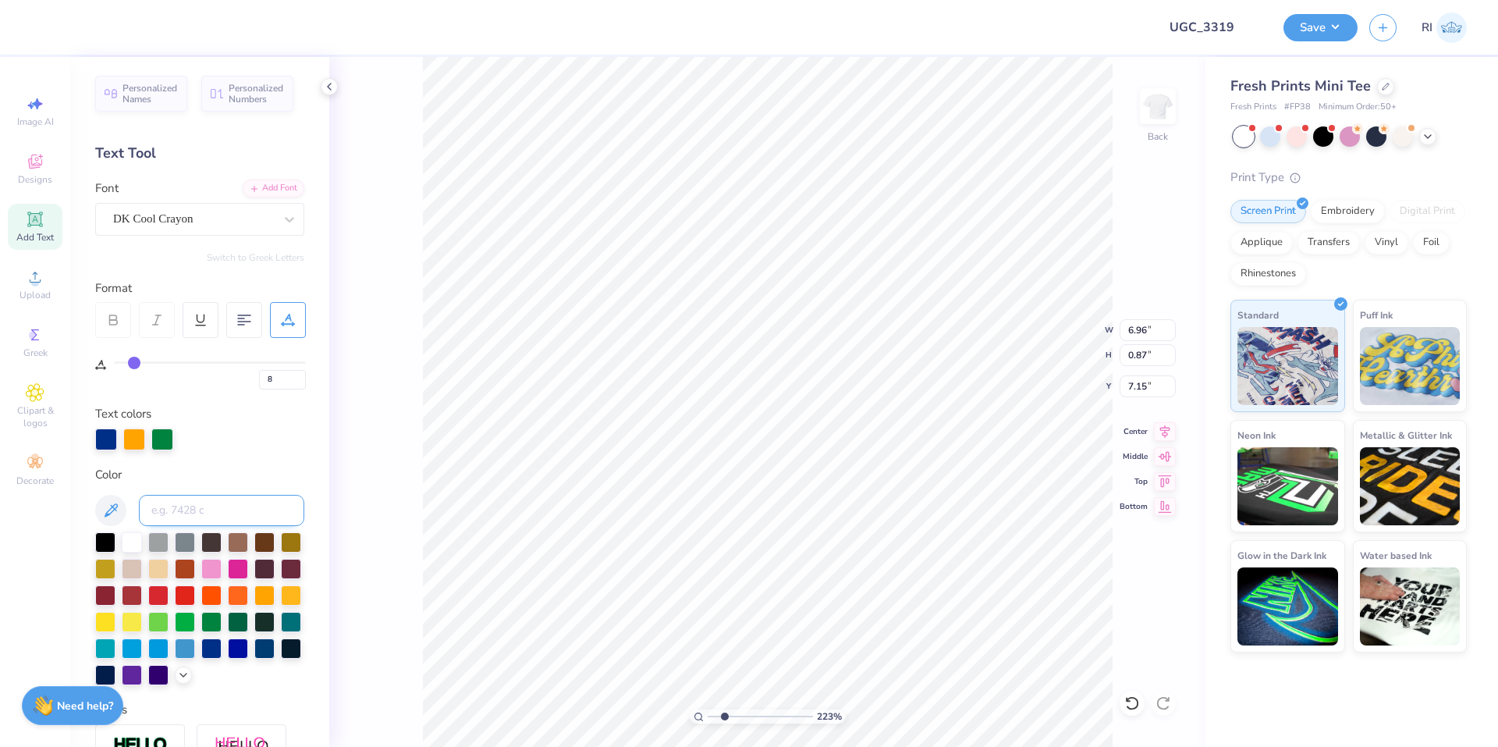
click at [217, 512] on input at bounding box center [221, 510] width 165 height 31
paste input "267 C"
click at [238, 506] on input at bounding box center [221, 510] width 165 height 31
paste input "137 C"
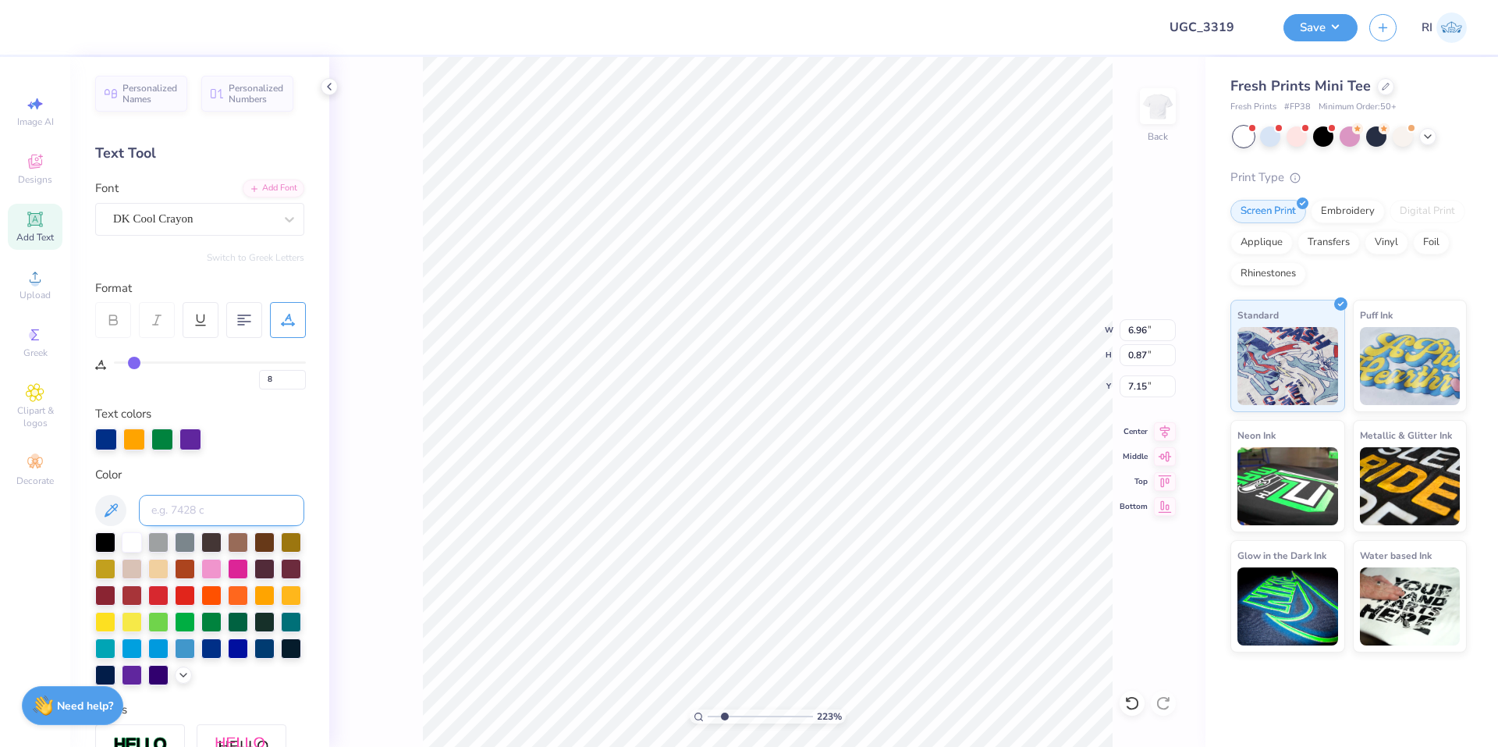
click at [150, 510] on input at bounding box center [221, 510] width 165 height 31
paste input "137 C"
click at [153, 500] on input at bounding box center [221, 510] width 165 height 31
paste input "299 C"
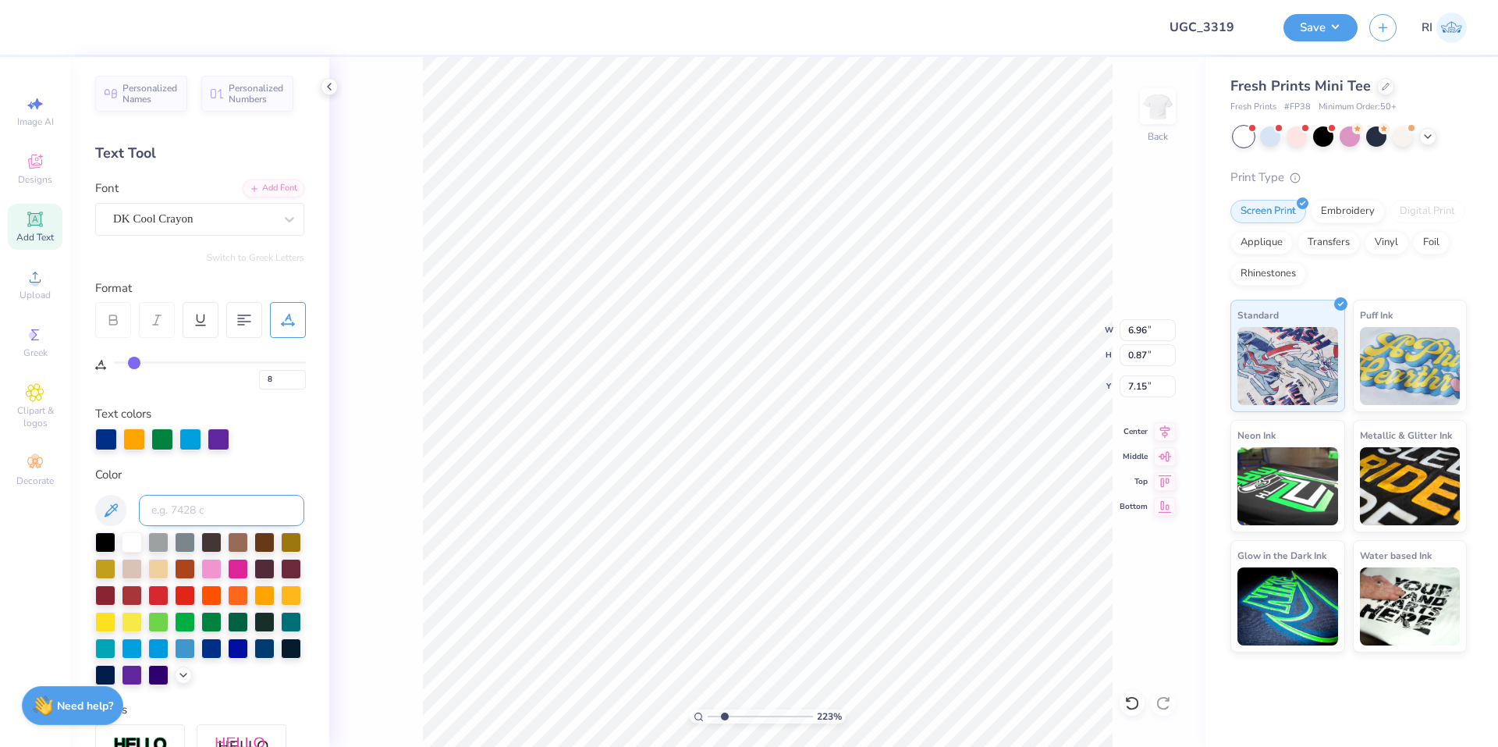
click at [211, 498] on input at bounding box center [221, 510] width 165 height 31
paste input "485 C"
click at [179, 514] on input at bounding box center [221, 510] width 165 height 31
paste input "485 C"
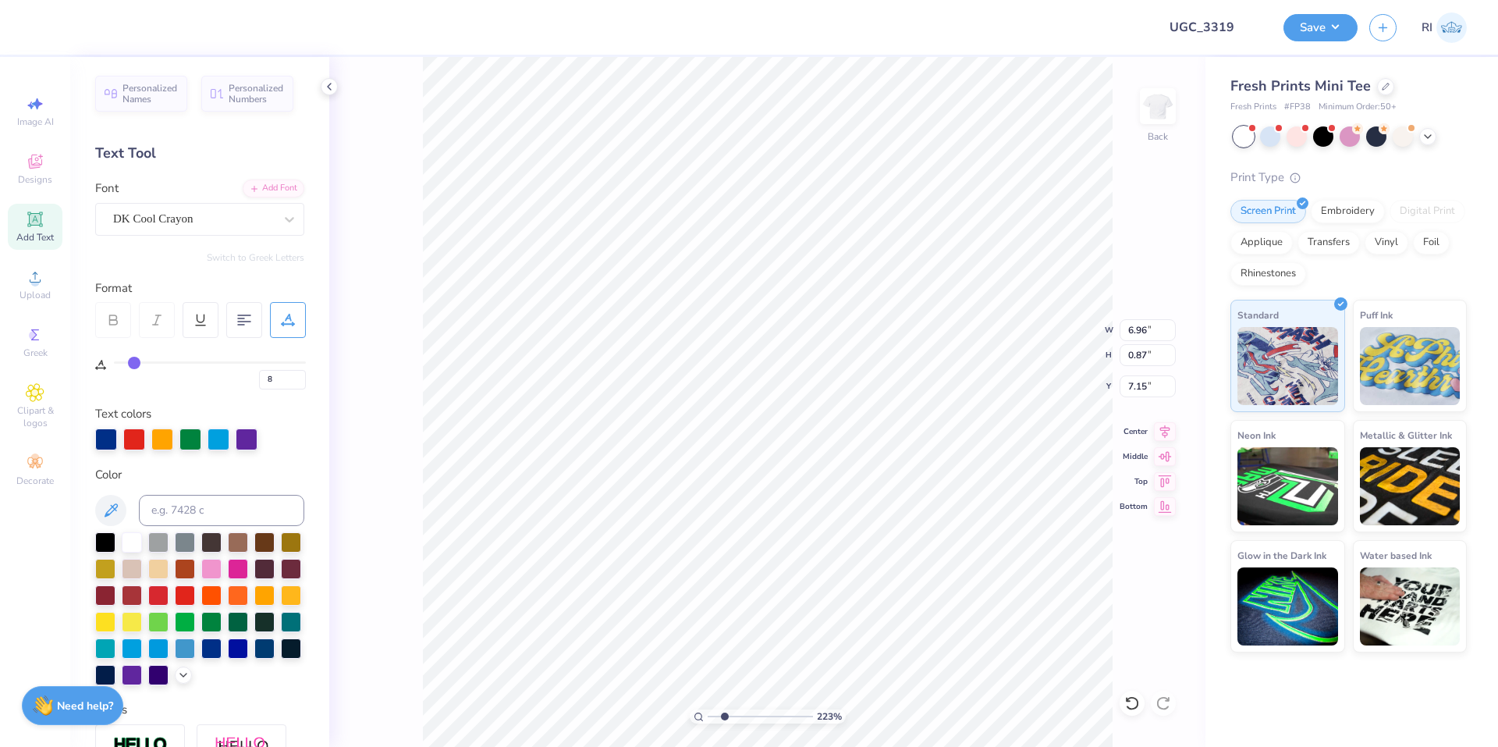
click at [297, 469] on div "Personalized Names Personalized Numbers Text Tool Add Font Font DK Cool Crayon …" at bounding box center [199, 402] width 259 height 690
click at [222, 511] on input at bounding box center [221, 510] width 165 height 31
paste input "485 C"
click at [243, 514] on input at bounding box center [221, 510] width 165 height 31
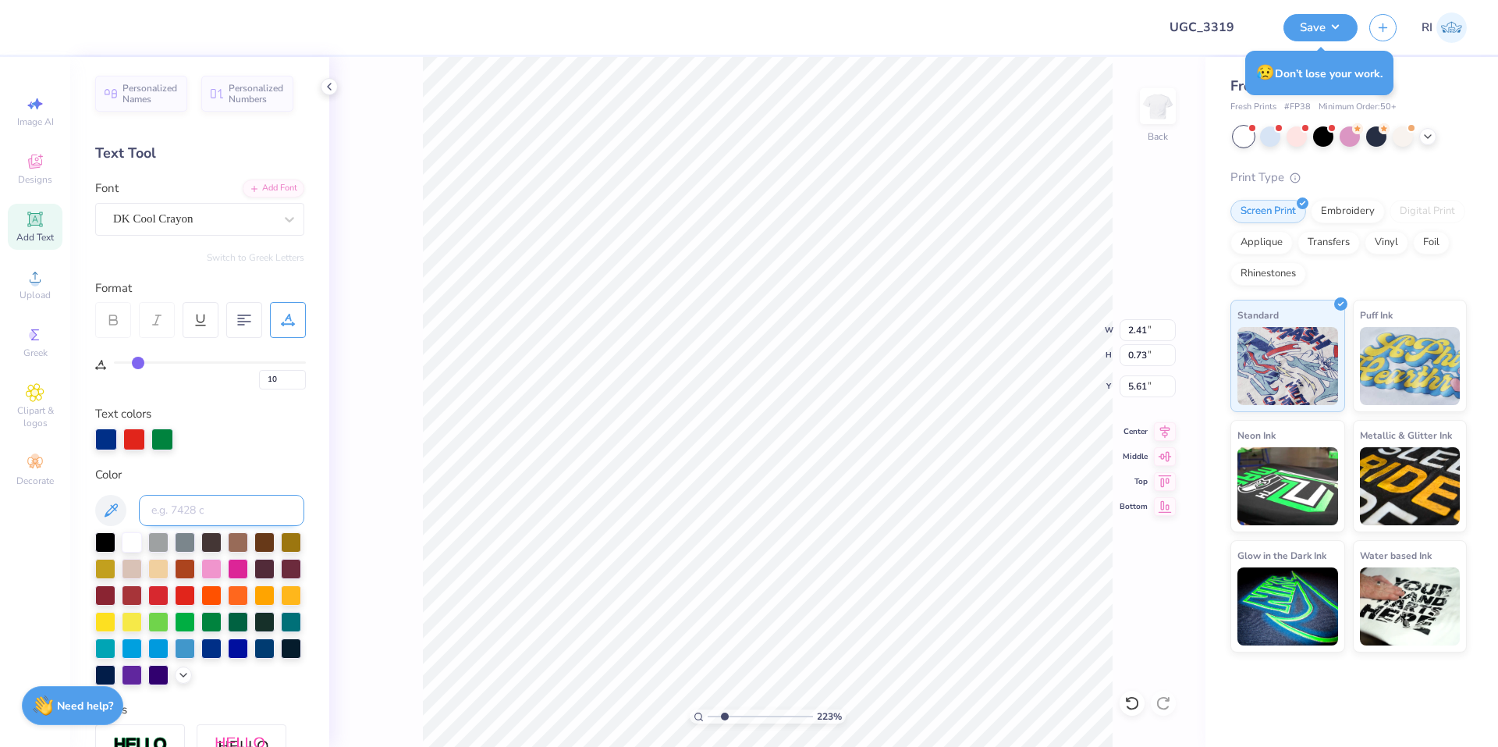
paste input "299 C"
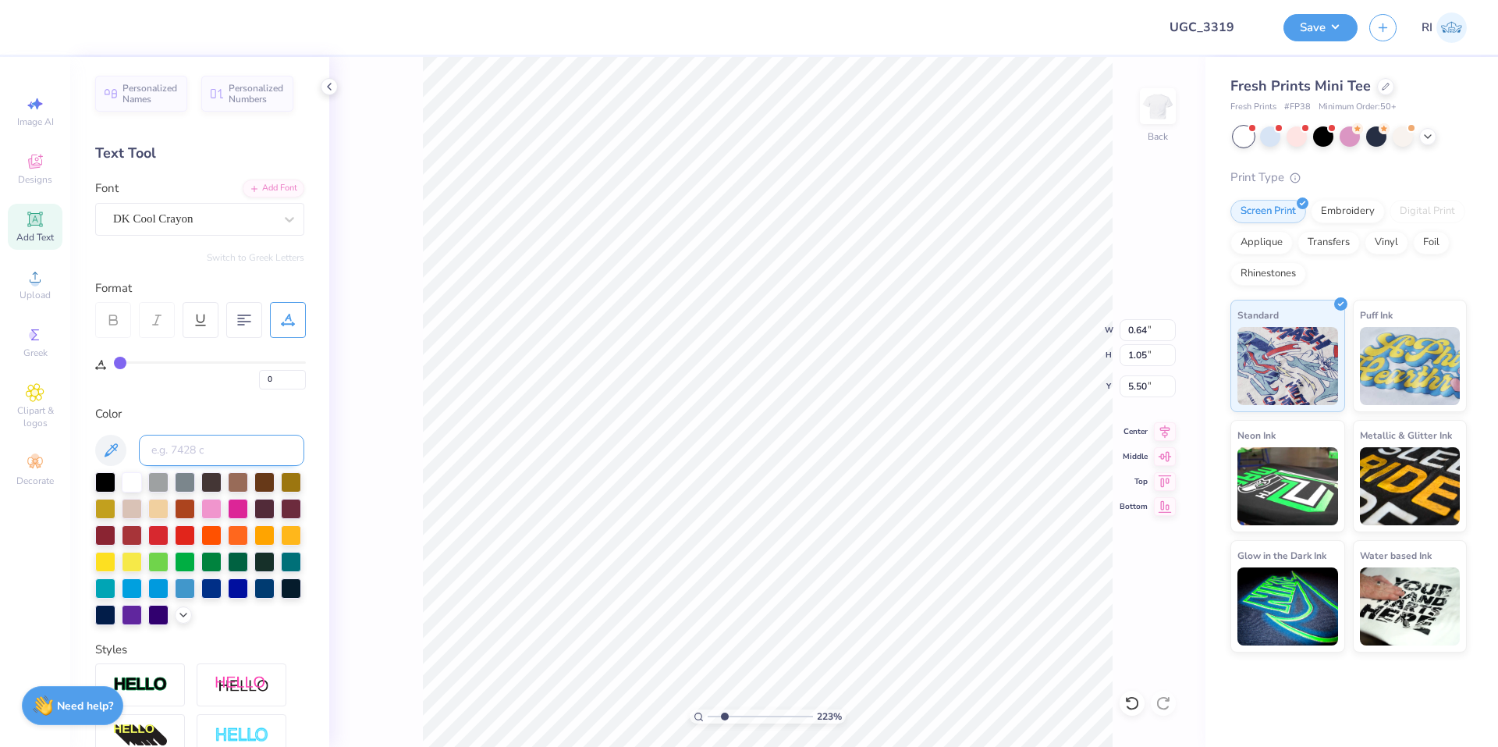
click at [250, 453] on input at bounding box center [221, 450] width 165 height 31
click at [242, 461] on input at bounding box center [221, 450] width 165 height 31
click at [221, 449] on input at bounding box center [221, 450] width 165 height 31
paste input "137 C"
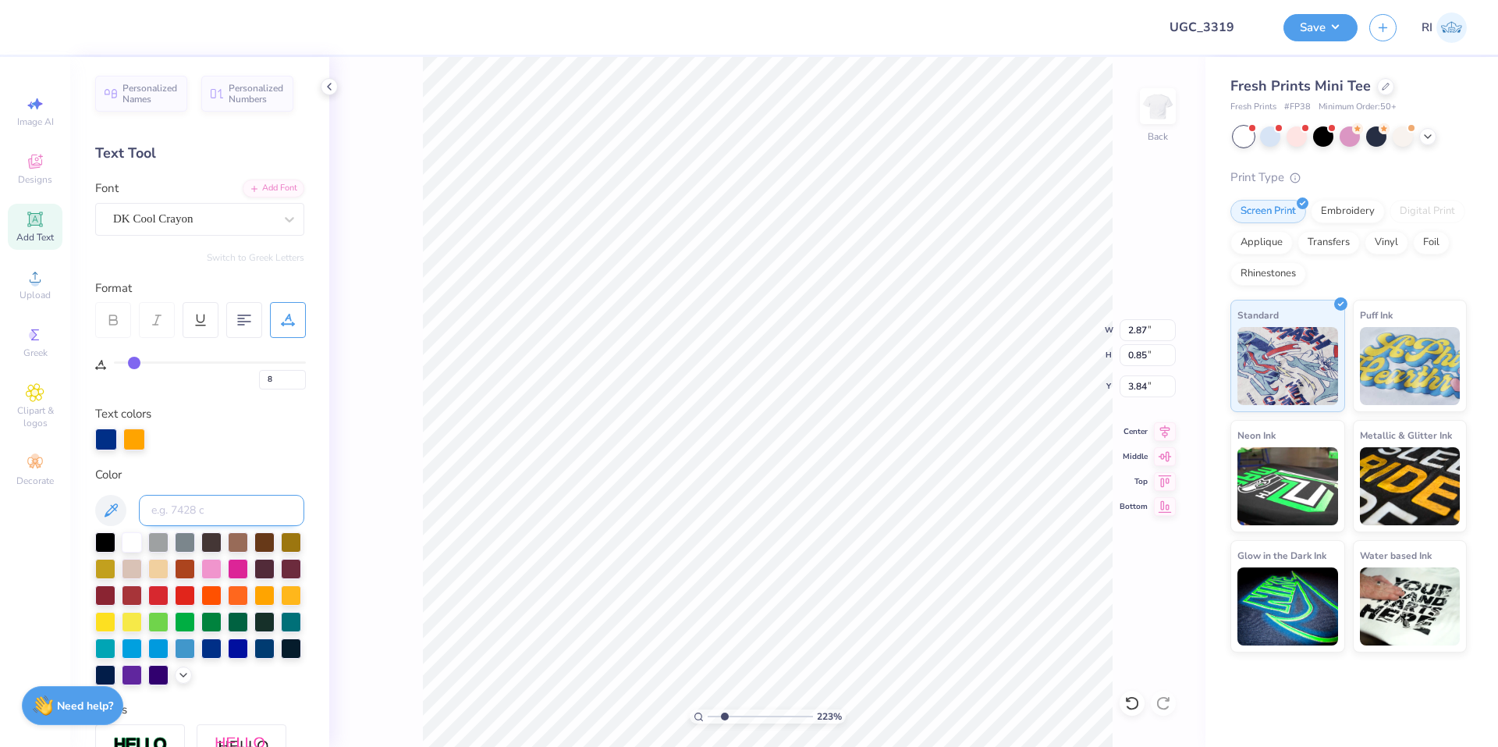
click at [208, 507] on input at bounding box center [221, 510] width 165 height 31
paste input "485 C"
click at [214, 510] on input at bounding box center [221, 510] width 165 height 31
paste input "299 C"
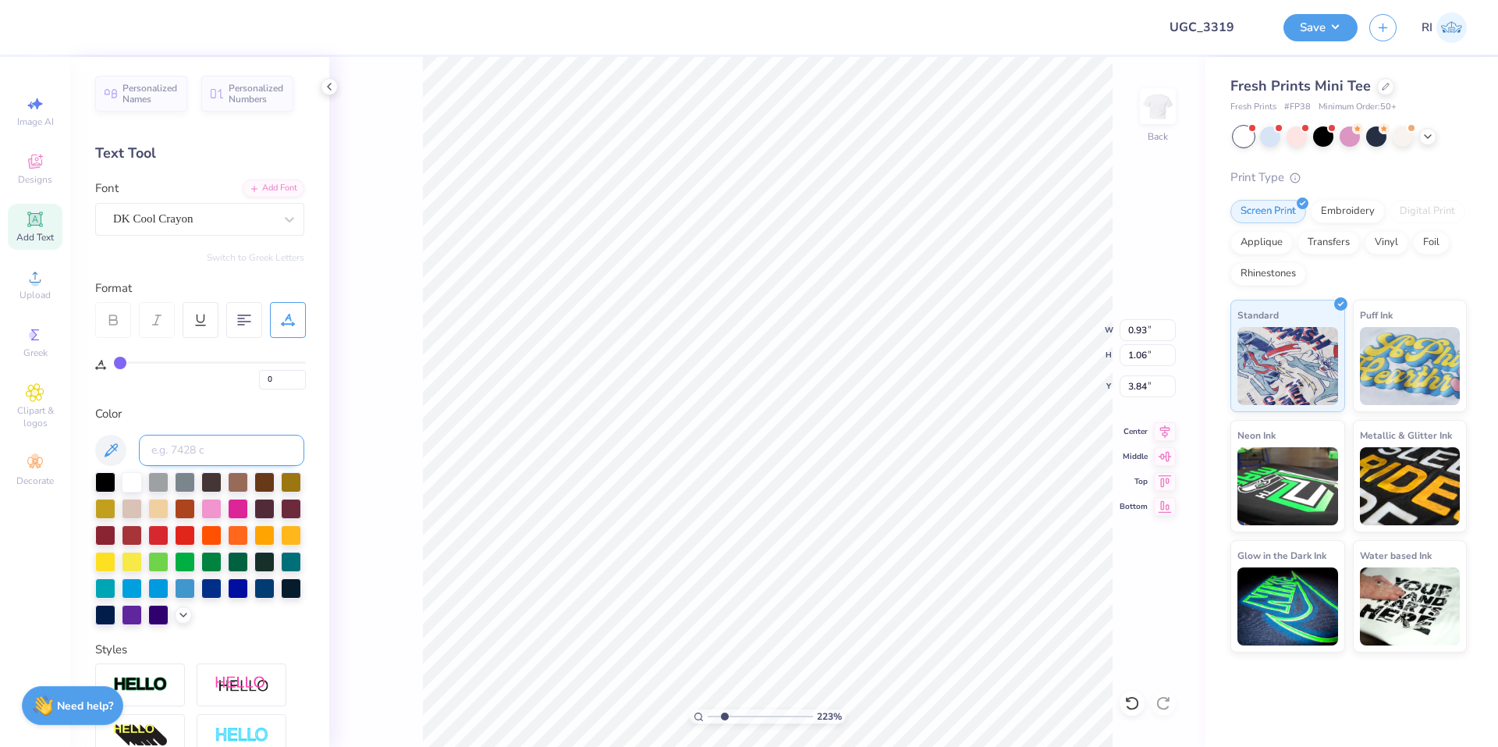
click at [204, 449] on input at bounding box center [221, 450] width 165 height 31
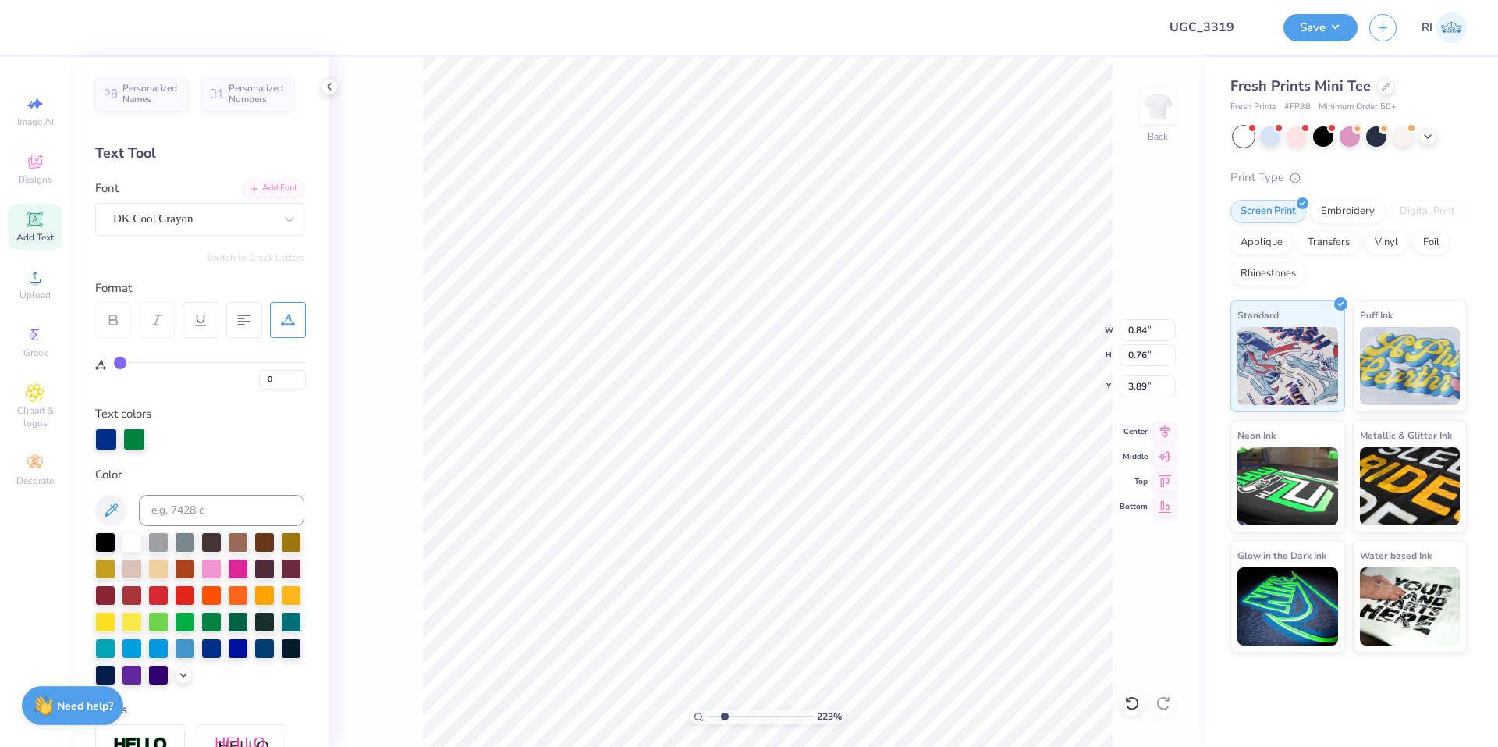
scroll to position [13, 2]
click at [172, 503] on input at bounding box center [221, 510] width 165 height 31
paste input "485 C"
click at [1311, 32] on button "Save" at bounding box center [1320, 25] width 74 height 27
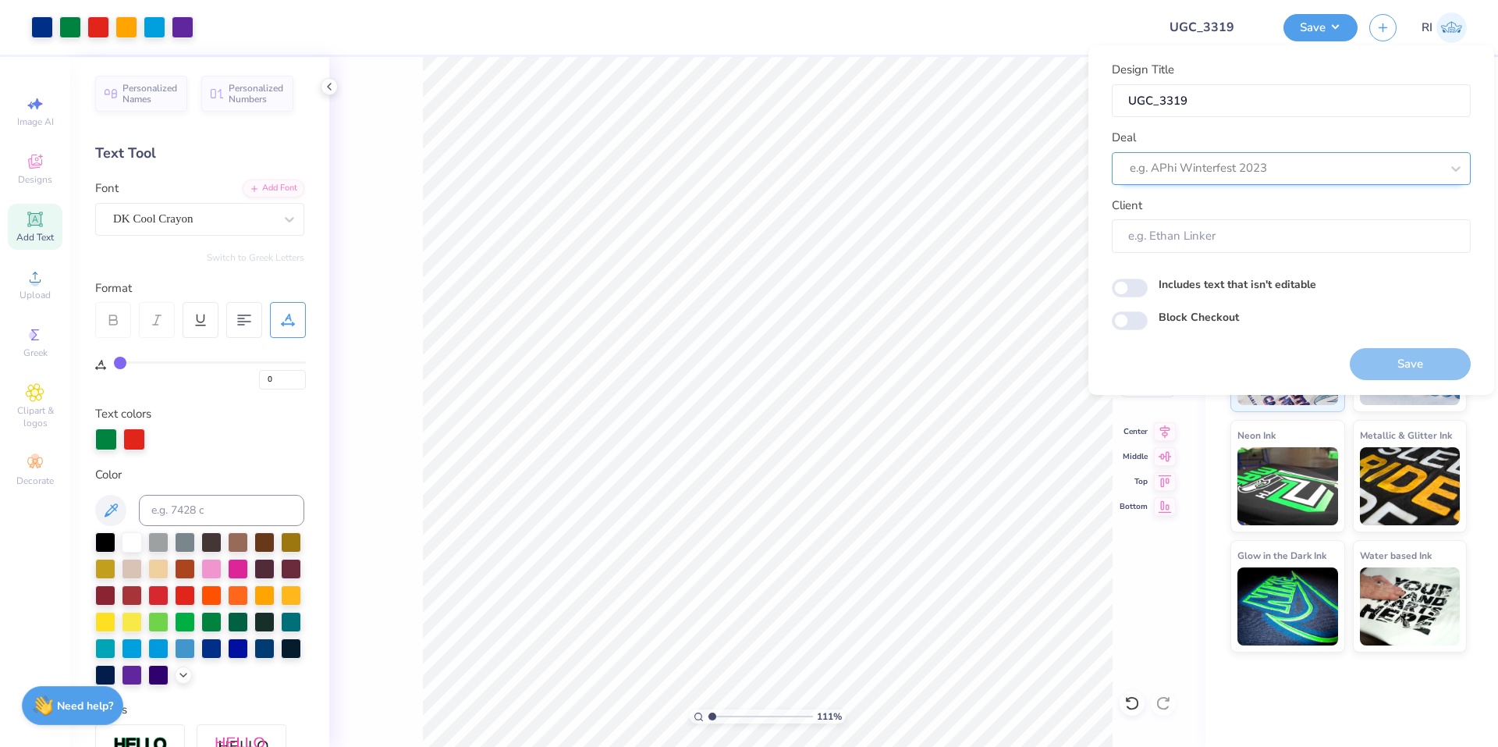
click at [1329, 154] on div "e.g. APhi Winterfest 2023" at bounding box center [1291, 168] width 359 height 33
click at [1282, 218] on div "UGC Designs" at bounding box center [1291, 210] width 346 height 26
click at [1115, 325] on input "Block Checkout" at bounding box center [1130, 320] width 36 height 19
click at [1104, 26] on div at bounding box center [675, 27] width 940 height 55
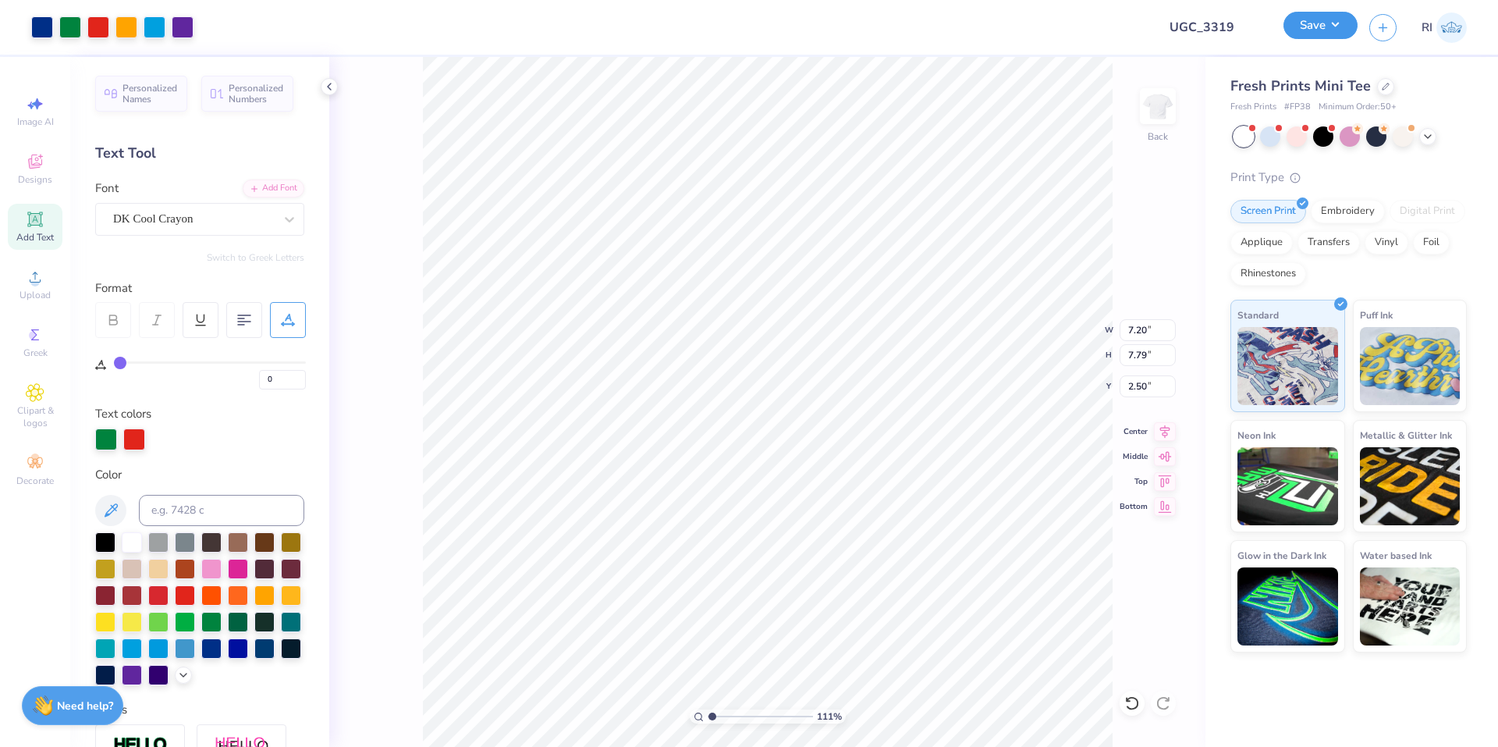
click at [1346, 34] on button "Save" at bounding box center [1320, 25] width 74 height 27
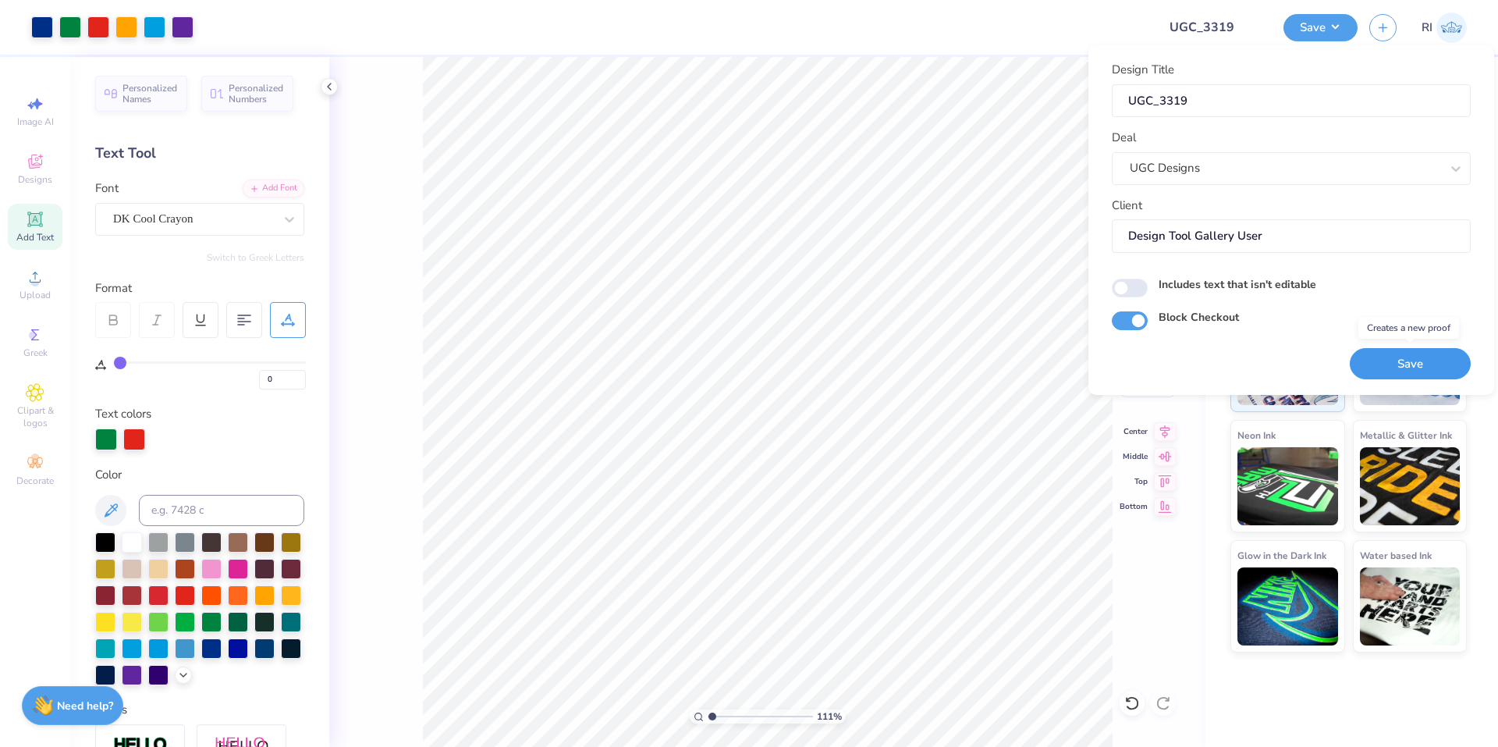
click at [1443, 365] on button "Save" at bounding box center [1410, 364] width 121 height 32
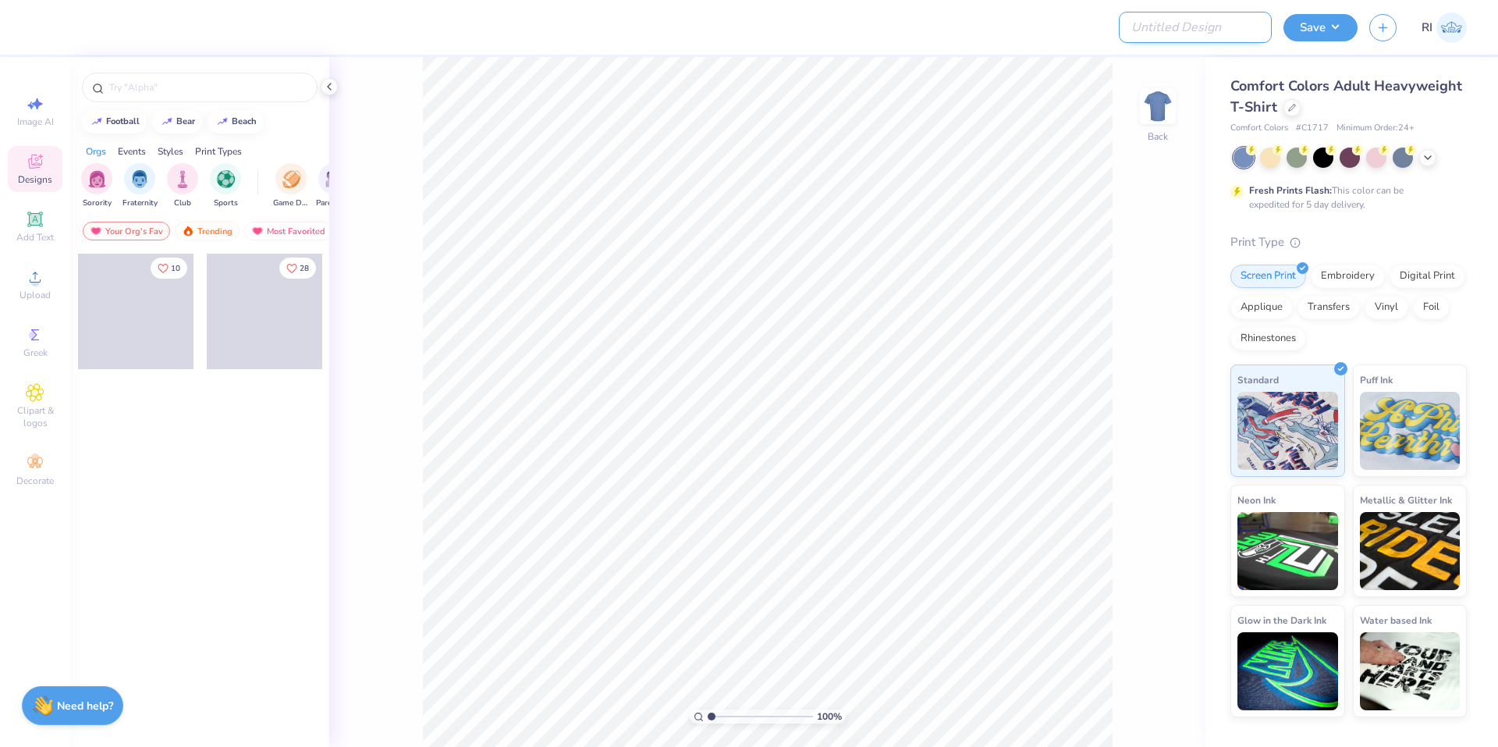
click at [1207, 28] on input "Design Title" at bounding box center [1195, 27] width 153 height 31
paste input "439433A"
type input "439433A"
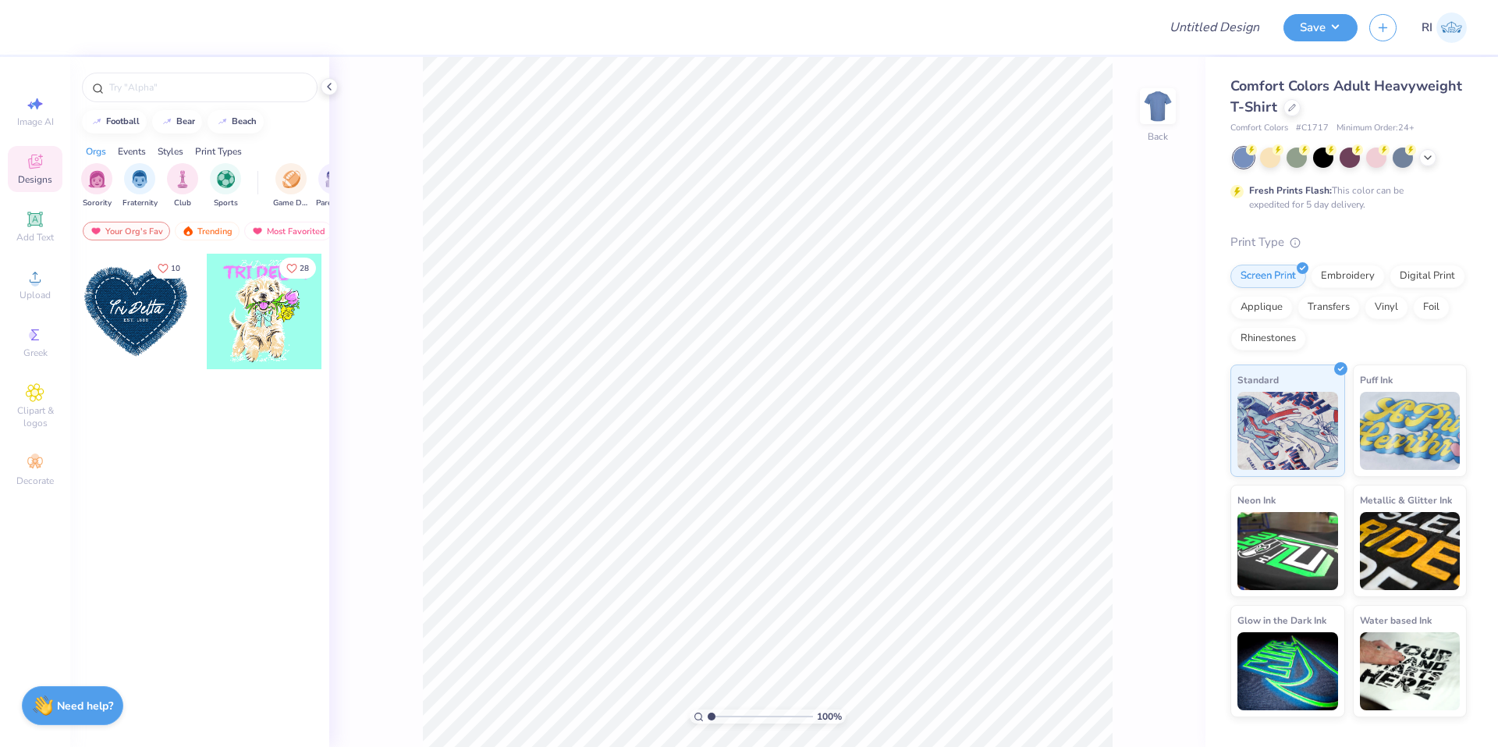
click at [1232, 9] on div "Design Title" at bounding box center [1214, 27] width 115 height 55
click at [1201, 36] on input "Design Title" at bounding box center [1195, 27] width 153 height 31
paste input "UGC_3322"
type input "UGC_3322"
click at [1290, 108] on icon at bounding box center [1292, 106] width 6 height 6
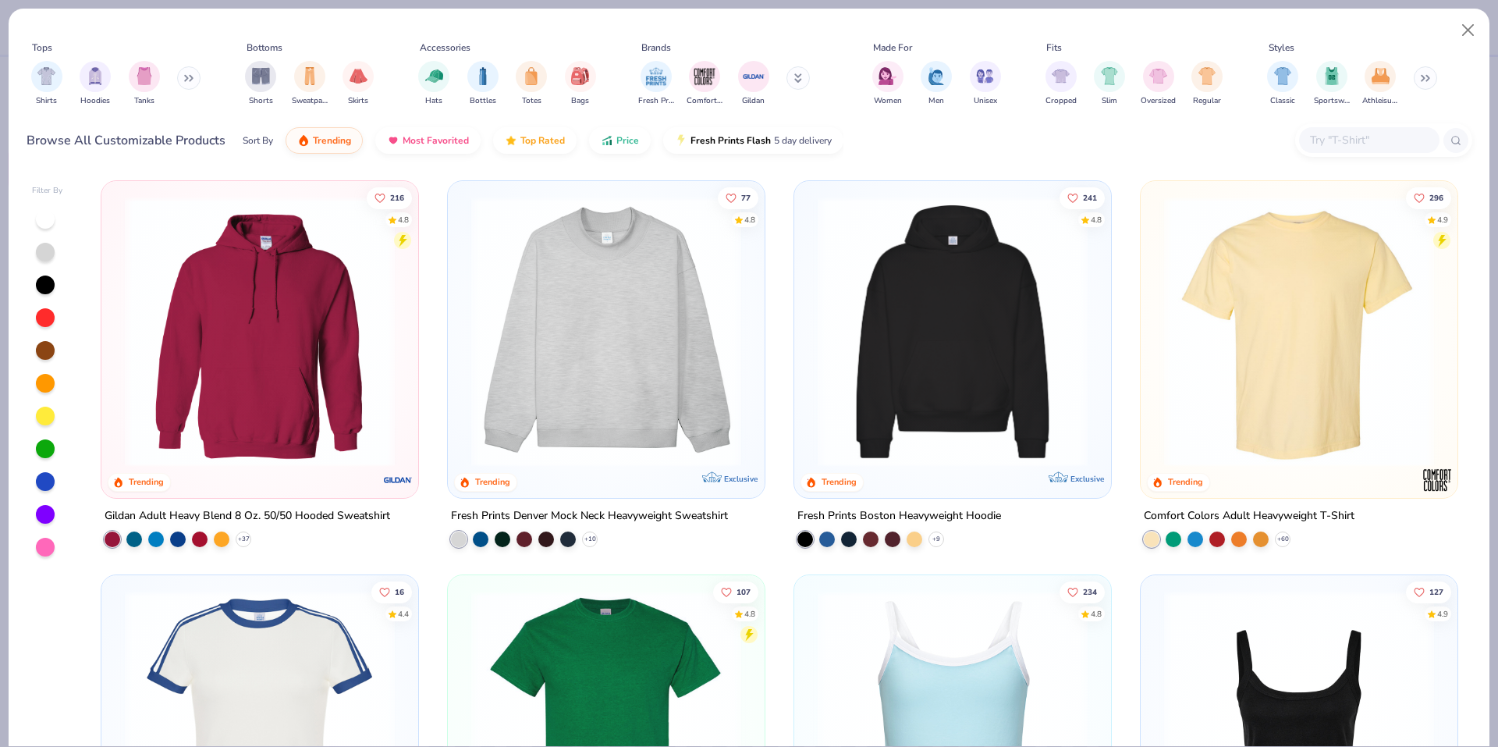
click at [1354, 144] on input "text" at bounding box center [1368, 140] width 120 height 18
paste input "FP90"
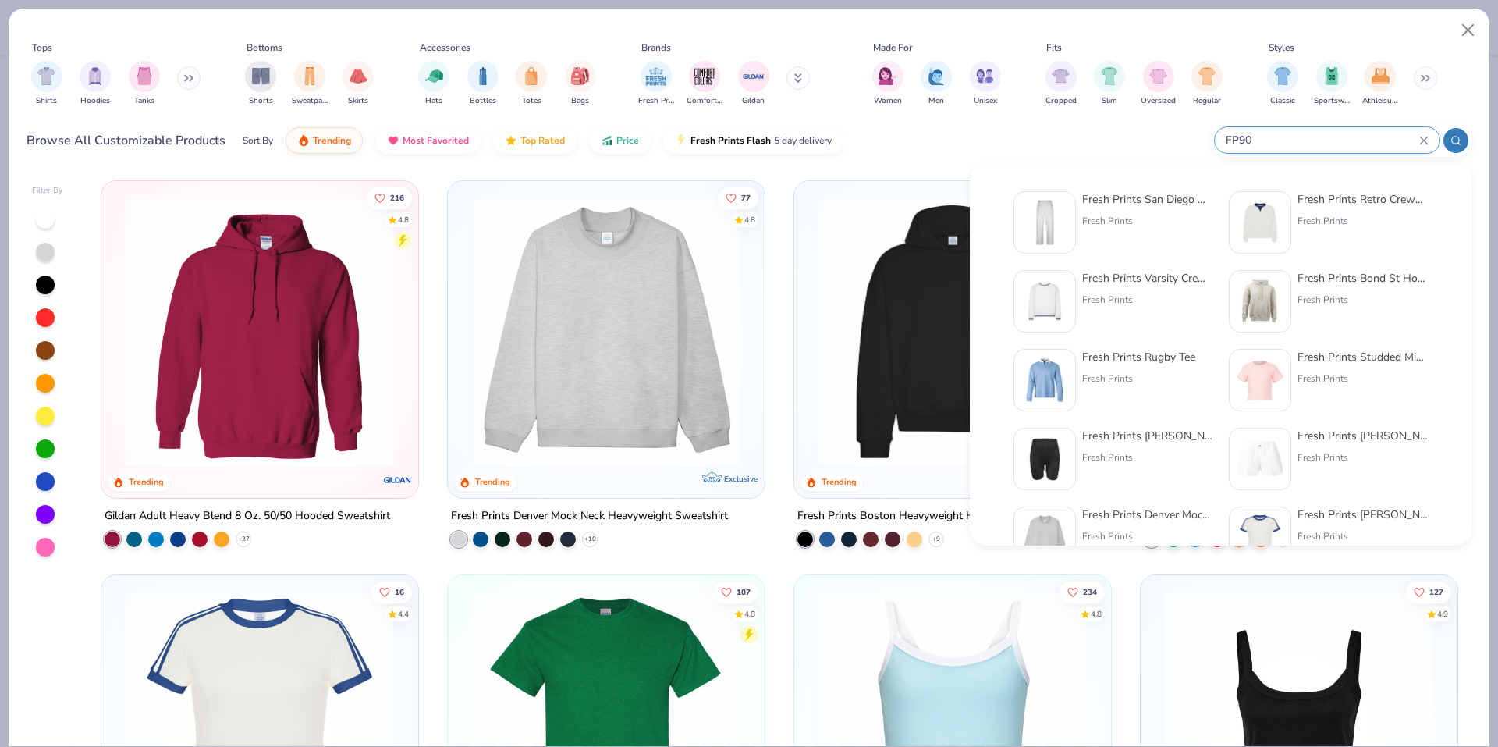
type input "FP90"
click at [1059, 226] on img at bounding box center [1044, 222] width 48 height 48
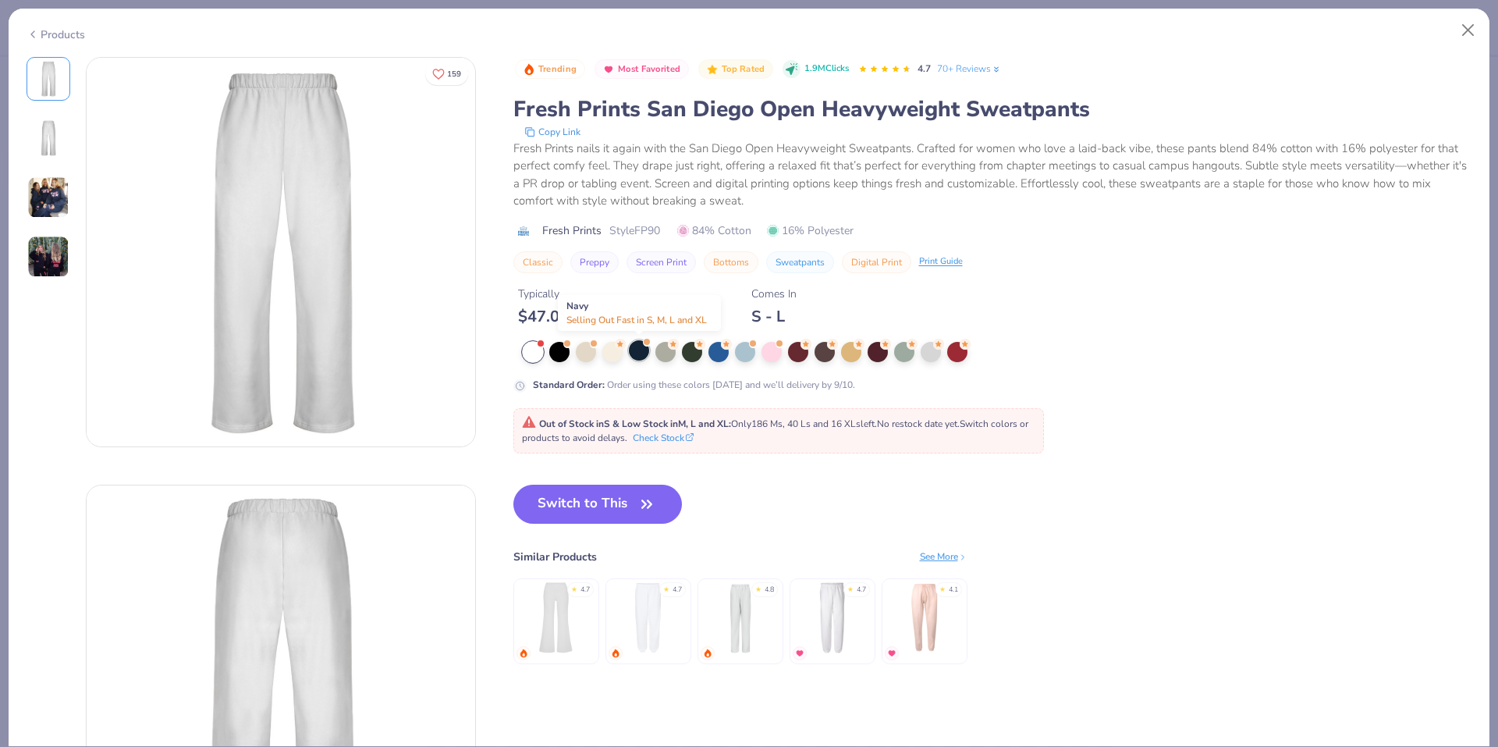
click at [641, 346] on div at bounding box center [639, 350] width 20 height 20
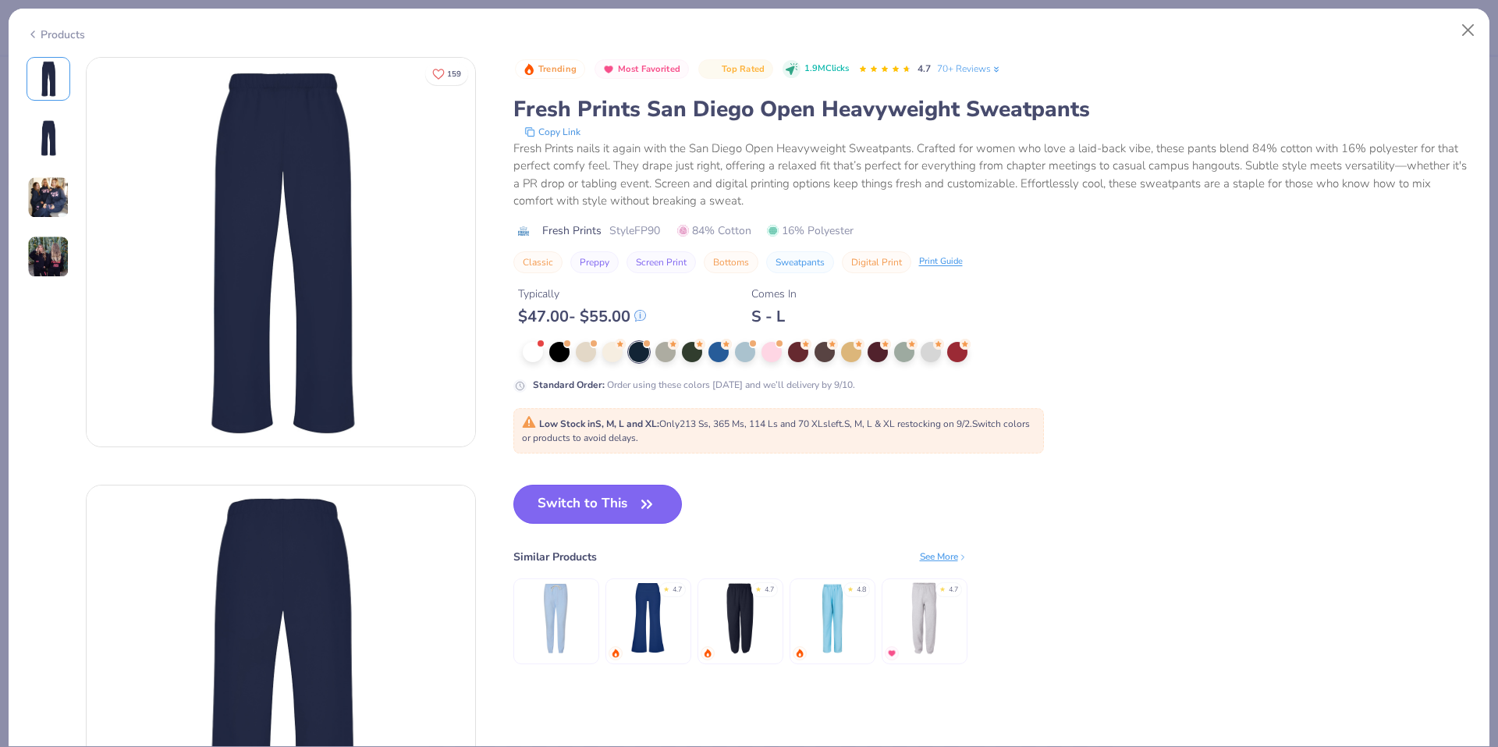
click at [637, 502] on icon "button" at bounding box center [647, 504] width 22 height 22
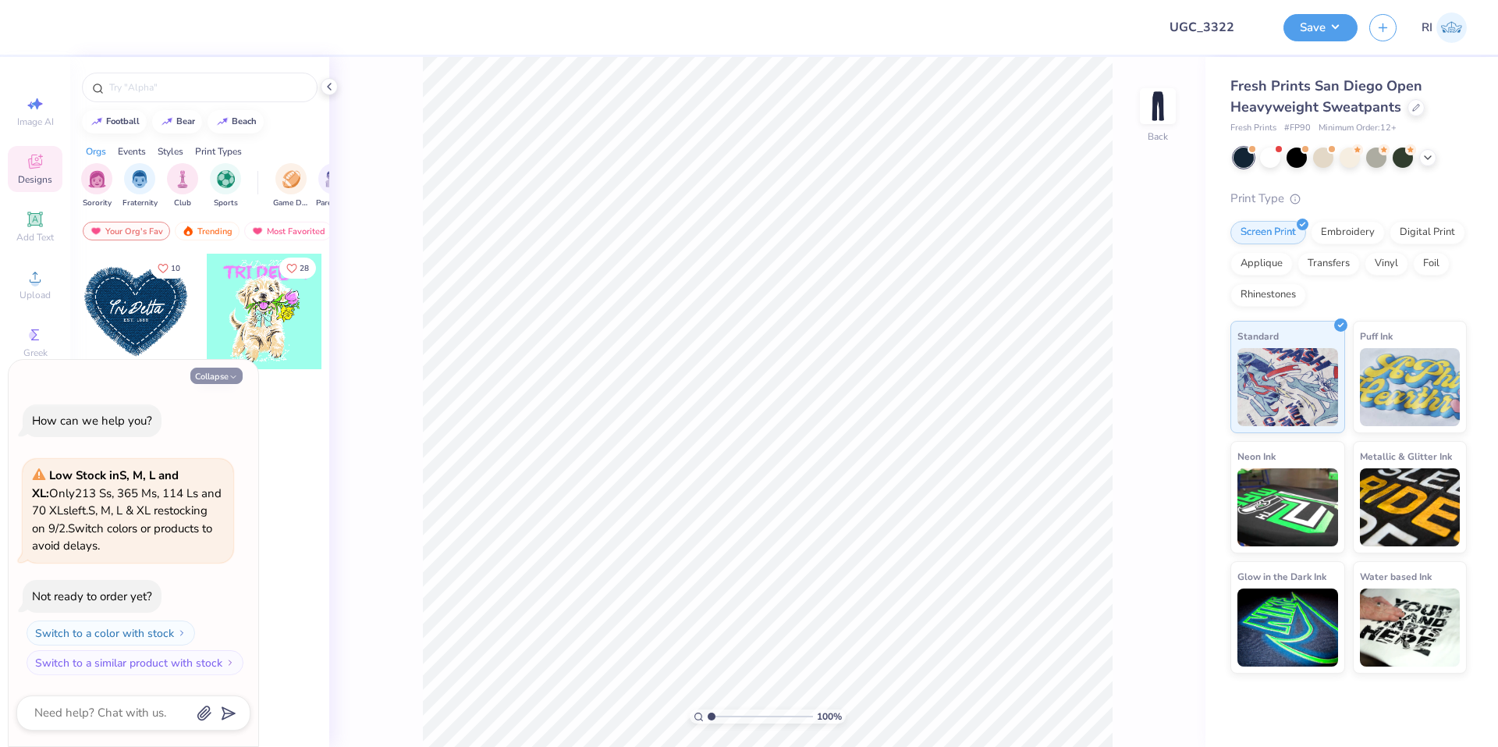
click at [218, 372] on button "Collapse" at bounding box center [216, 375] width 52 height 16
type textarea "x"
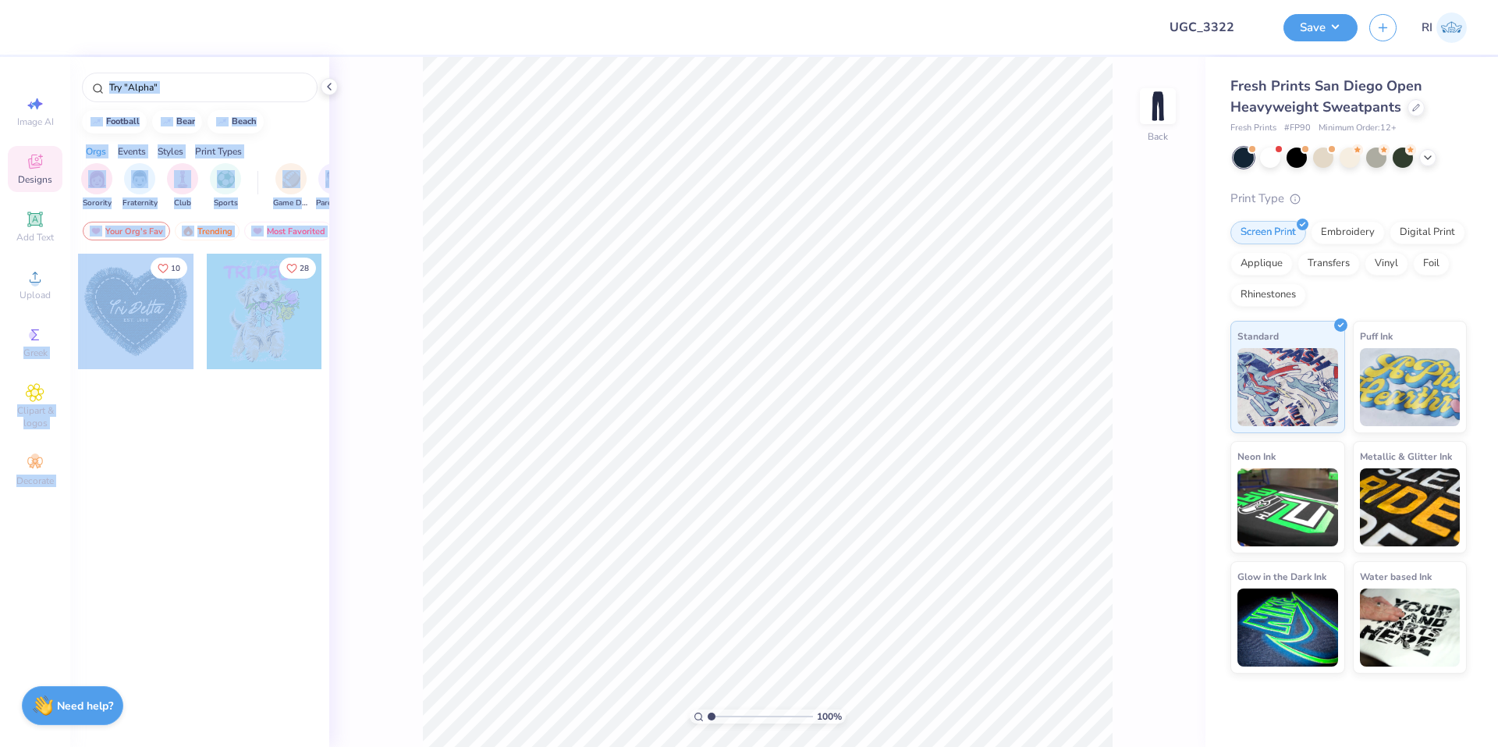
drag, startPoint x: 51, startPoint y: 282, endPoint x: 305, endPoint y: 253, distance: 255.3
click at [293, 256] on div "Design Title UGC_3322 Save RI Image AI Designs Add Text Upload Greek Clipart & …" at bounding box center [749, 373] width 1498 height 747
click at [300, 139] on div "Orgs Events Styles Print Types" at bounding box center [199, 148] width 259 height 22
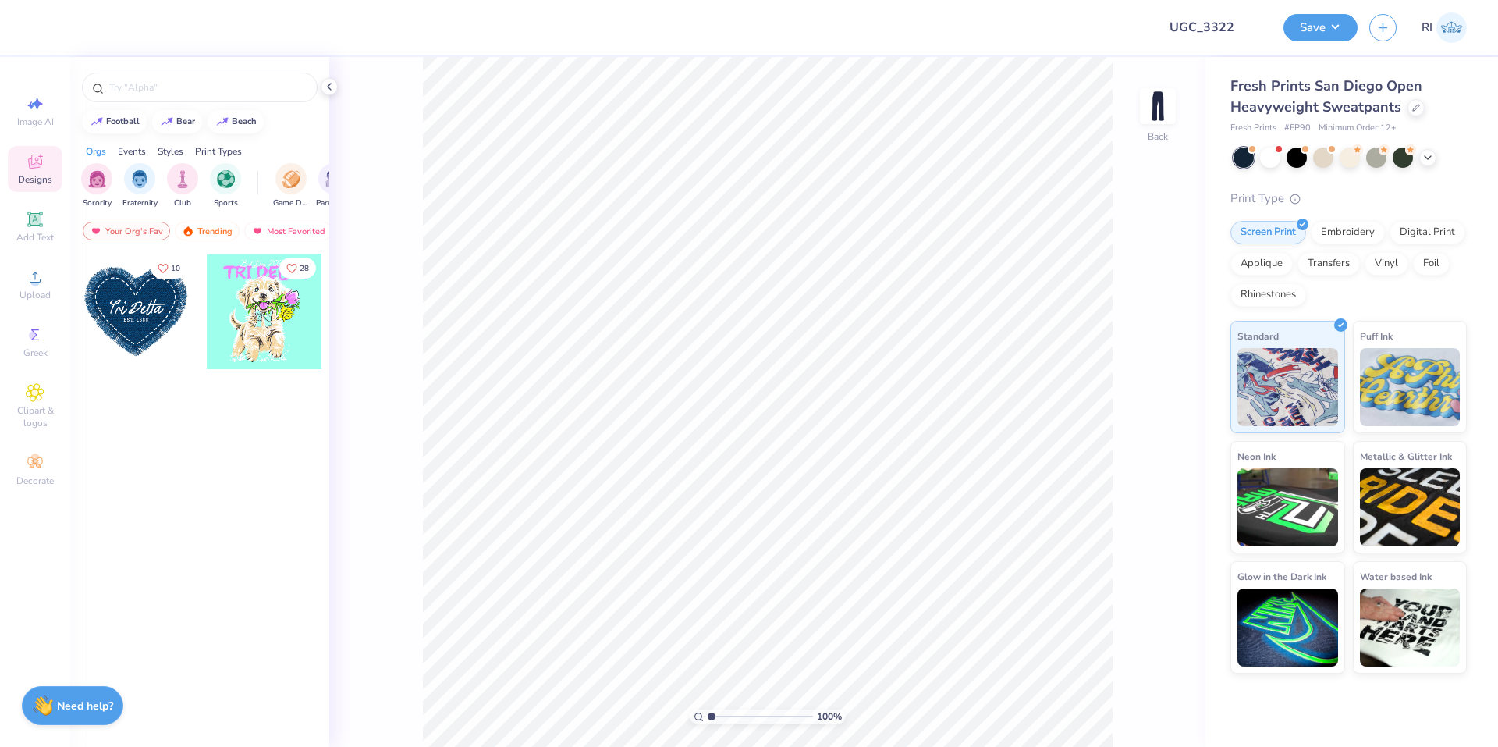
click at [42, 158] on icon at bounding box center [35, 161] width 19 height 19
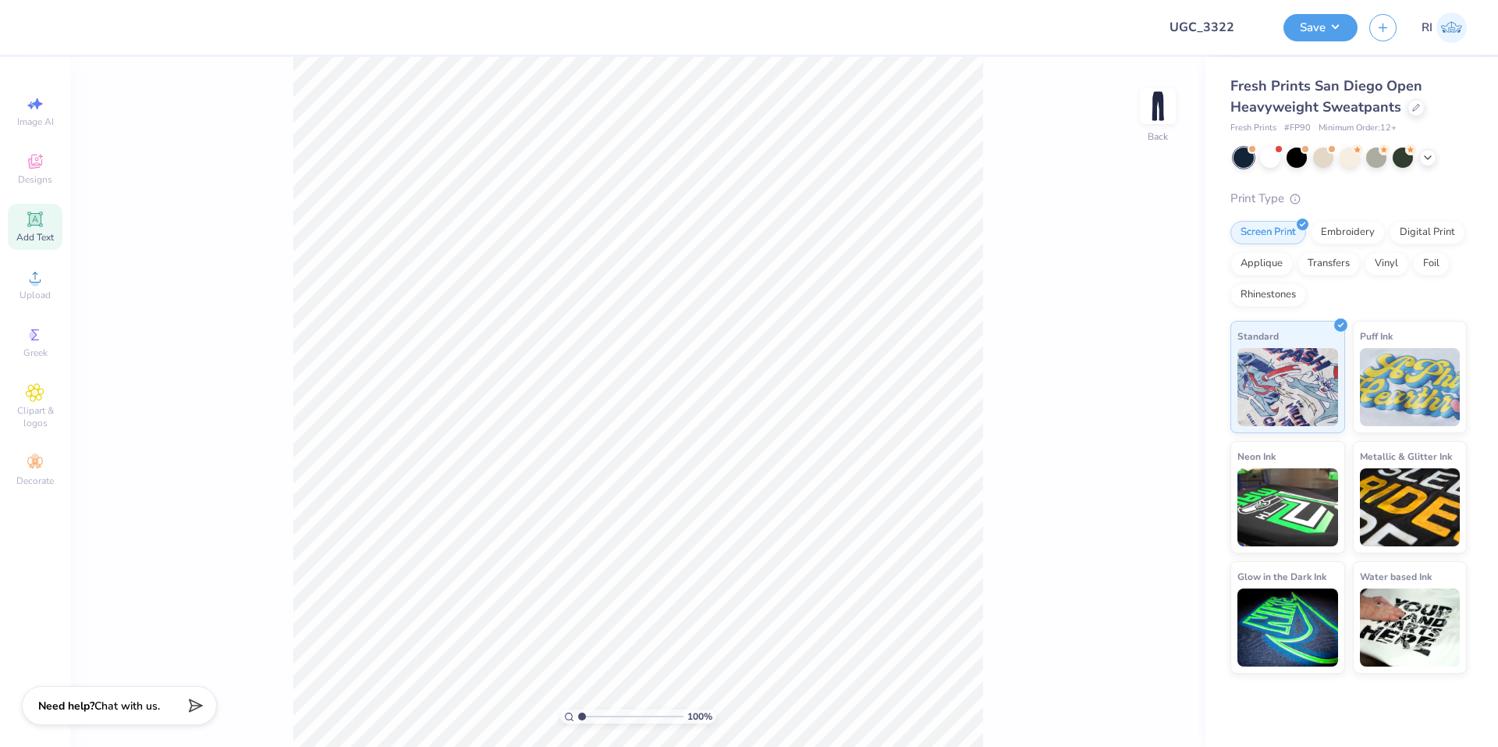
click at [41, 222] on icon at bounding box center [35, 219] width 12 height 12
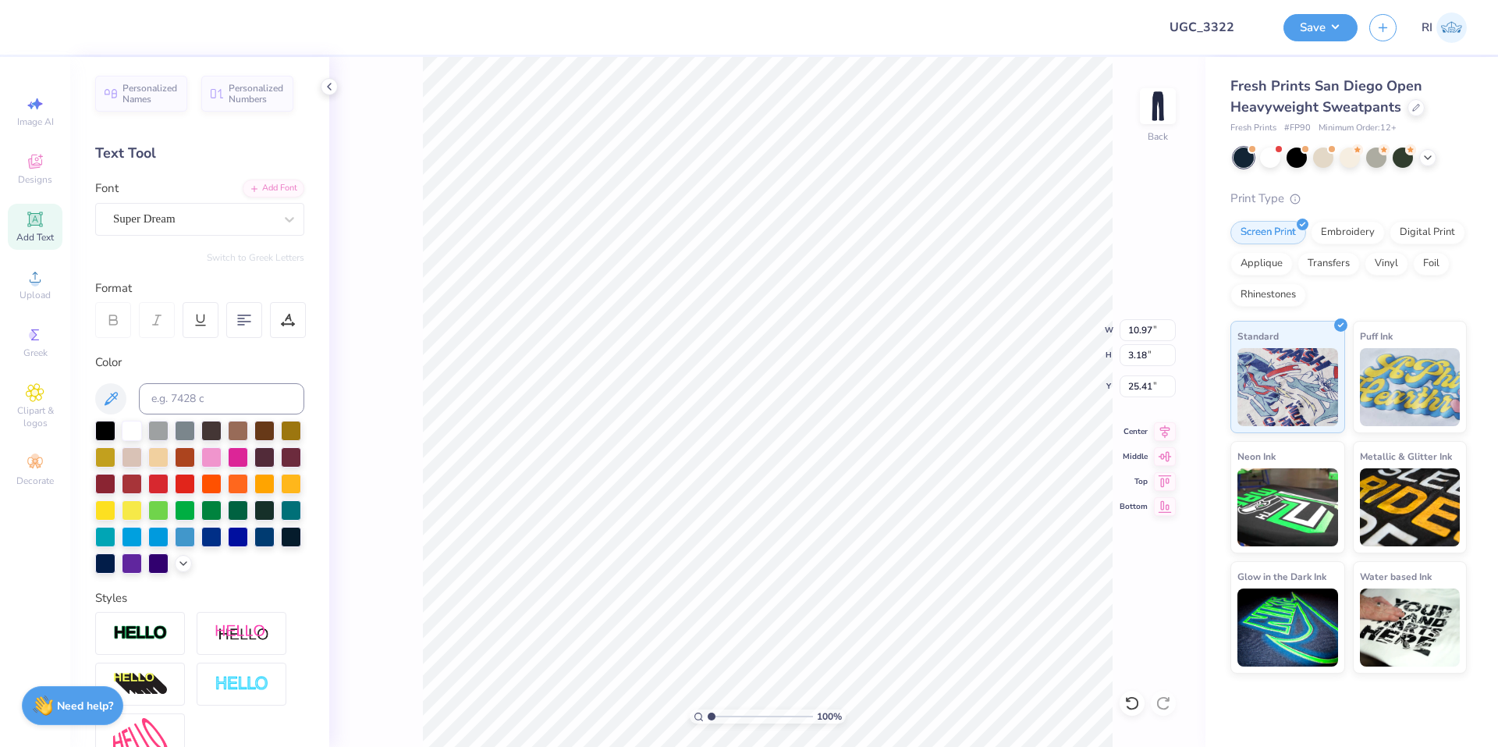
type input "9.42"
click at [232, 221] on div "Super Dream" at bounding box center [194, 219] width 164 height 24
click at [200, 345] on div at bounding box center [199, 342] width 169 height 16
type input "alex"
type input "10.85"
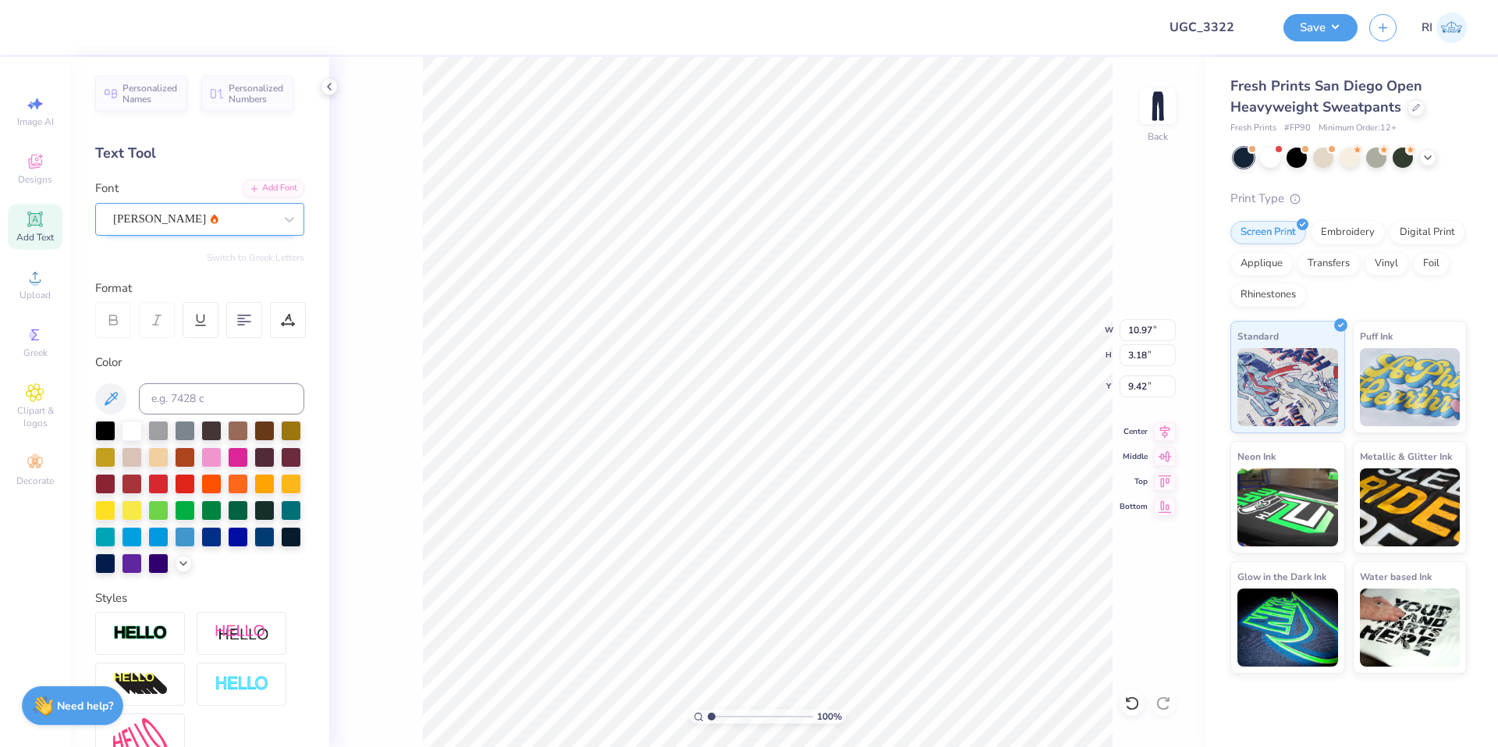
type input "2.90"
type input "9.56"
type textarea "chi omega"
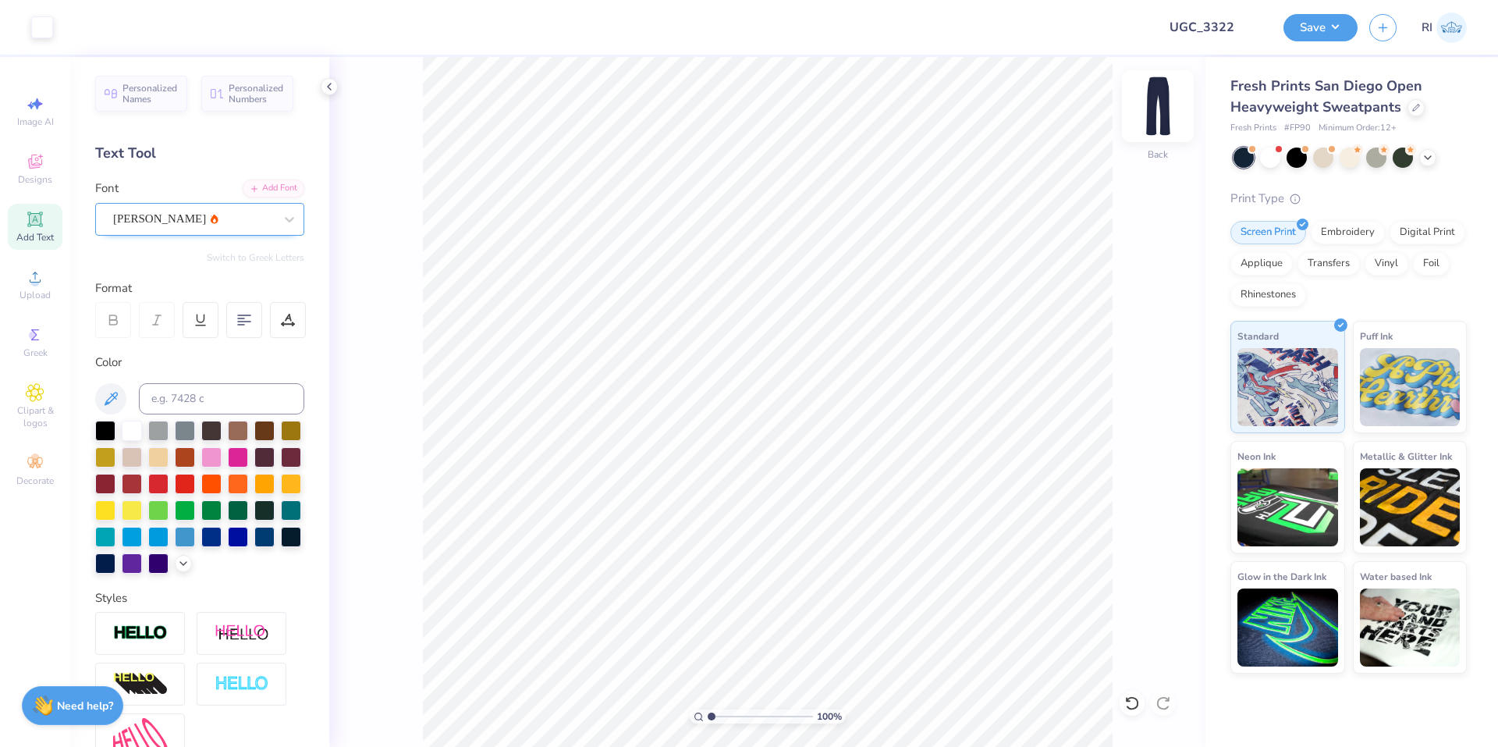
click at [1159, 105] on img at bounding box center [1158, 106] width 62 height 62
click at [43, 290] on span "Upload" at bounding box center [35, 295] width 31 height 12
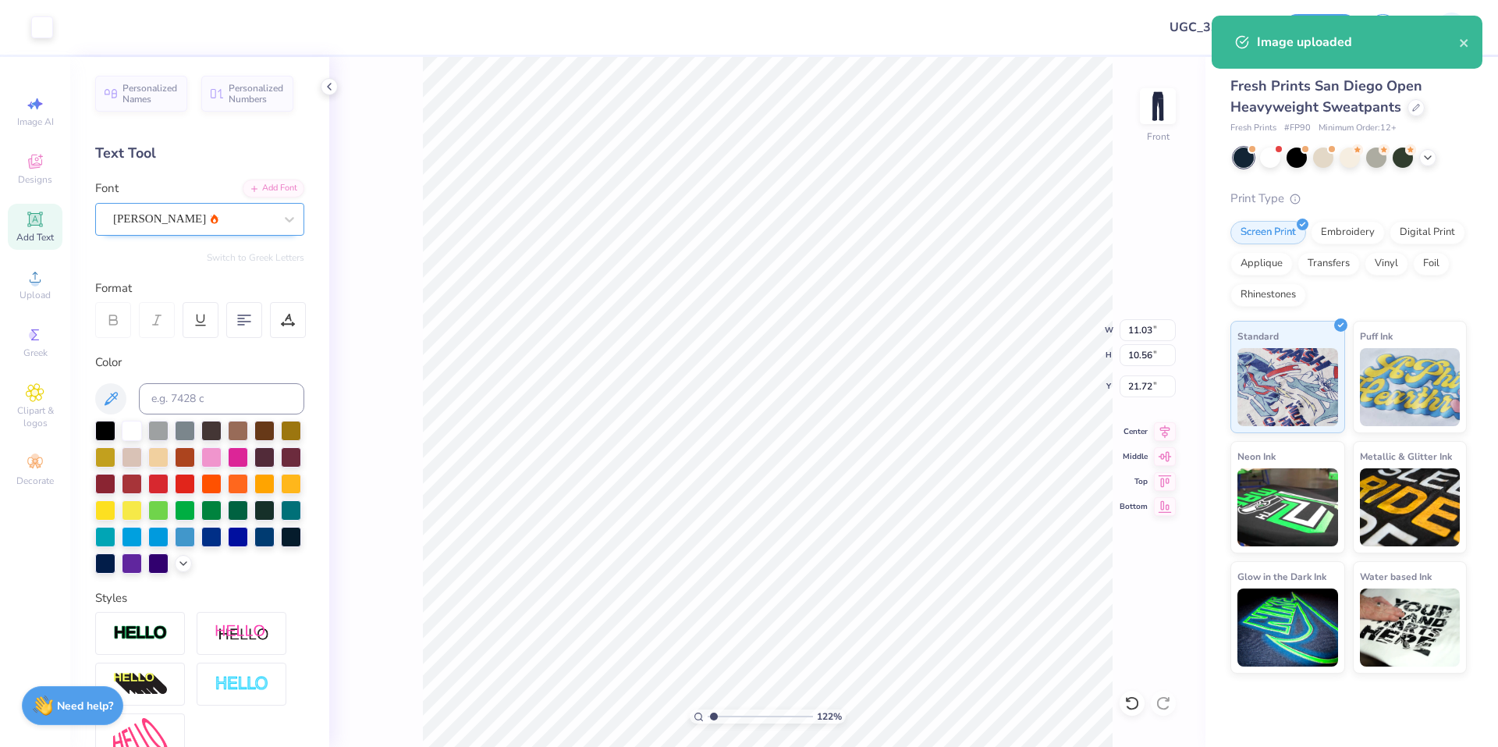
type input "1.22152498603933"
click at [1148, 325] on input "11.03" at bounding box center [1148, 330] width 56 height 22
type input "5"
type input "1.22152498603933"
type input "5.00"
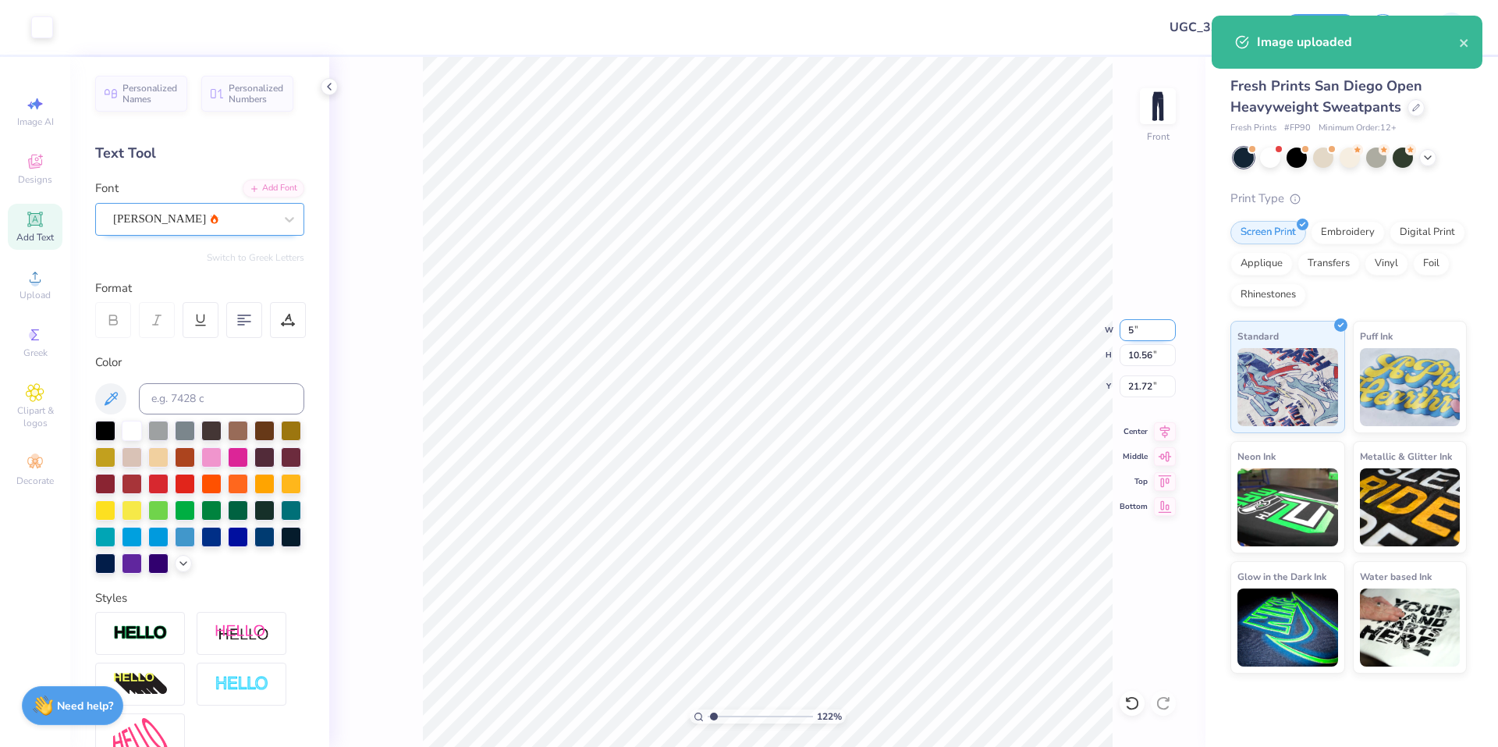
type input "4.79"
type input "24.61"
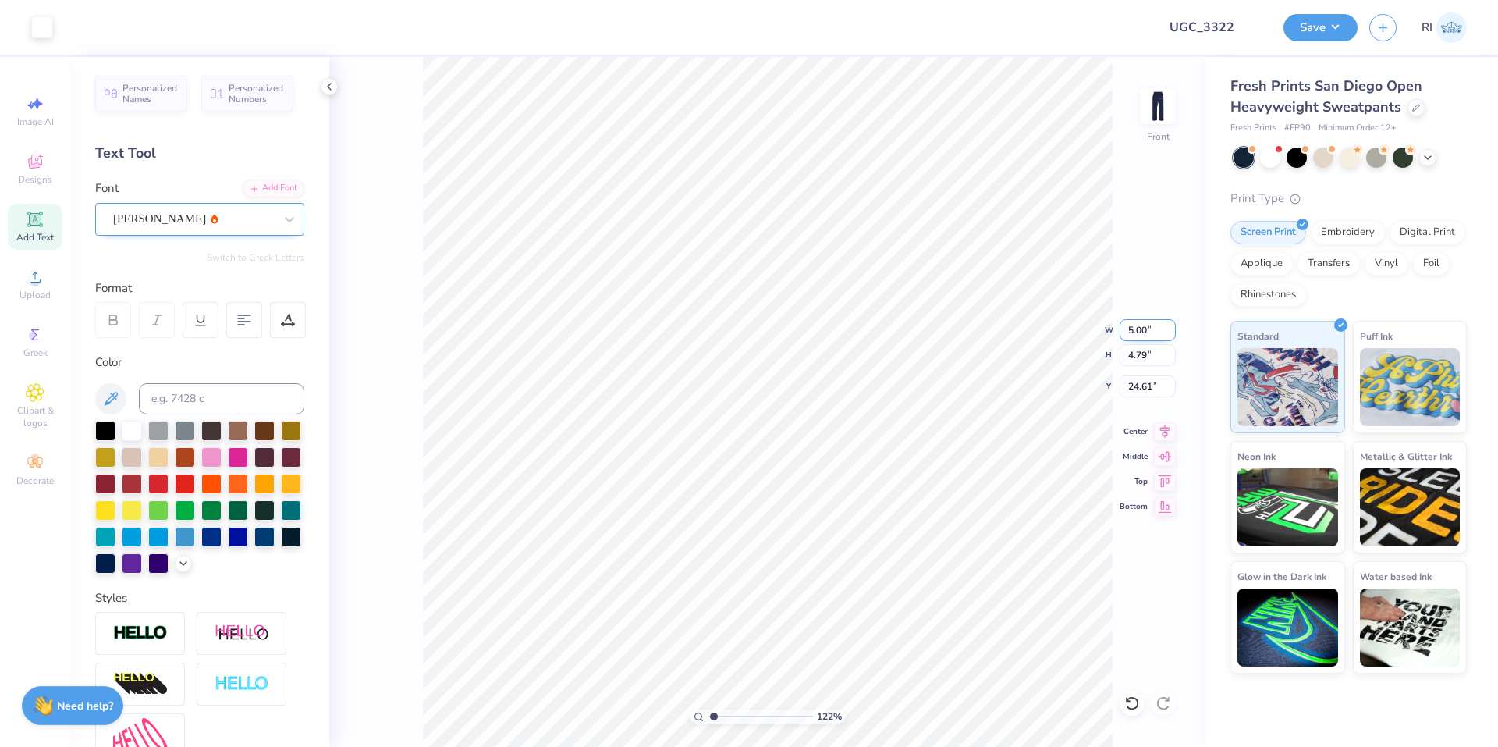
type input "1.22152498603933"
type input "23.80"
type input "1.22152498603933"
type input "45.85"
type input "1.22152498603933"
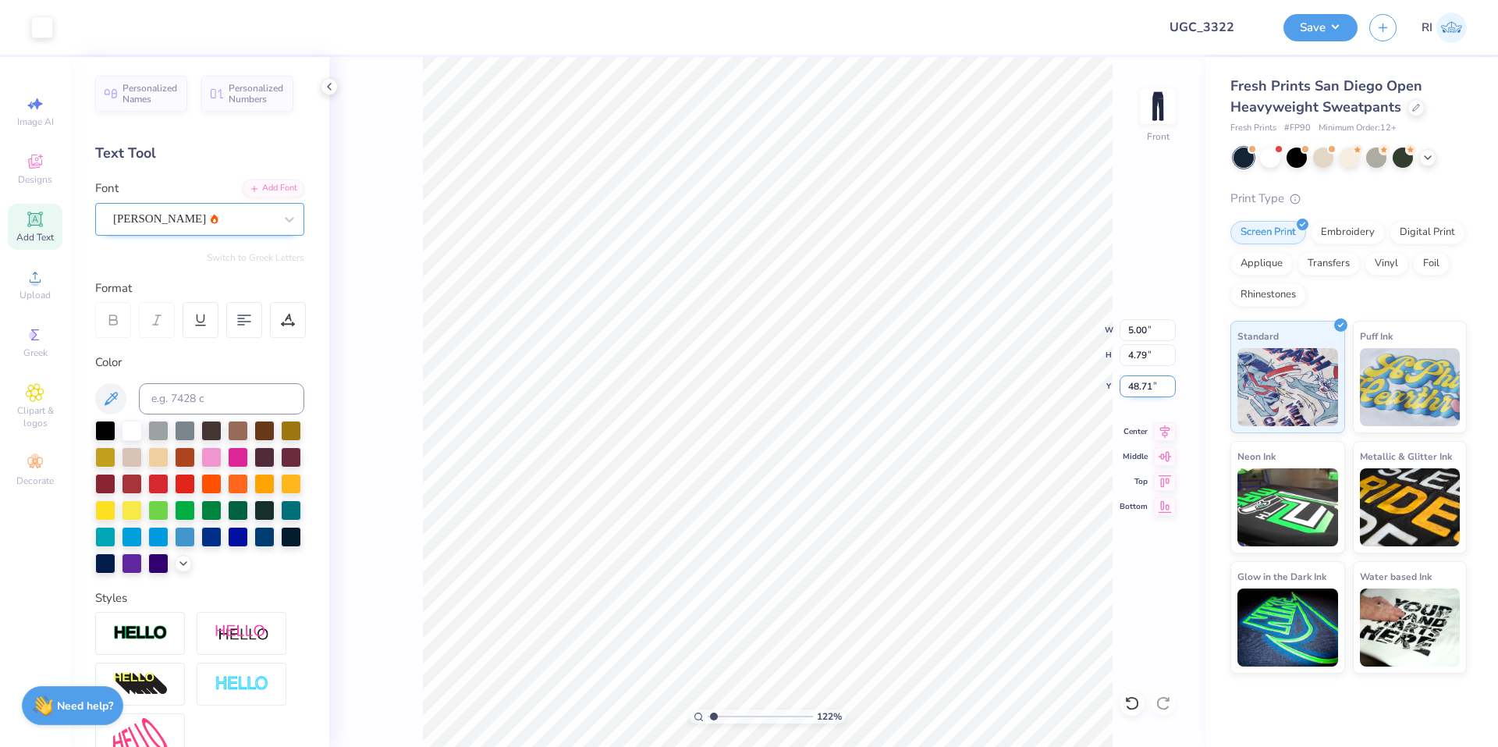
click at [1139, 385] on input "48.71" at bounding box center [1148, 386] width 56 height 22
type input "45.71"
click at [1164, 426] on icon at bounding box center [1165, 429] width 22 height 19
type input "1.64913377760655"
type input "45.71"
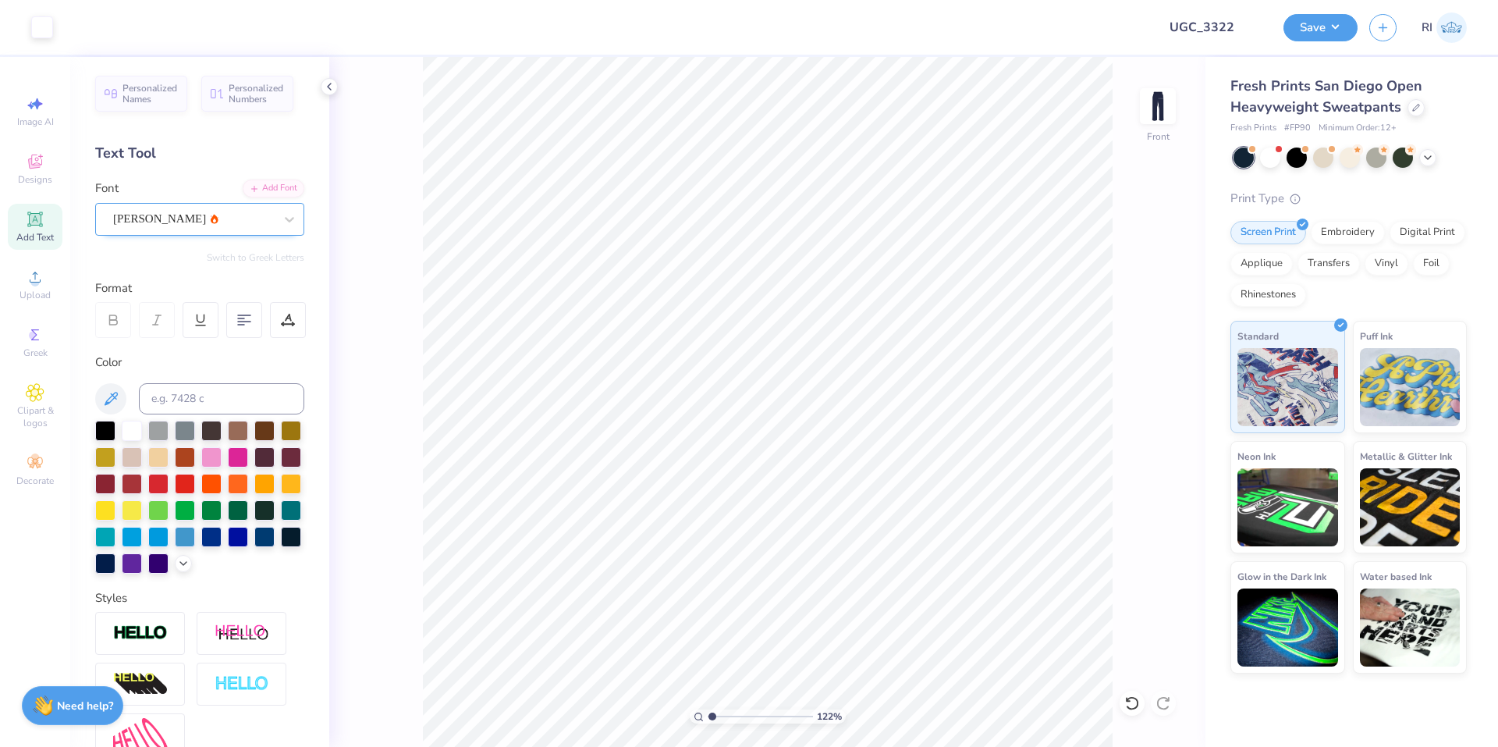
type input "1"
click at [1164, 107] on img at bounding box center [1158, 106] width 62 height 62
click at [1144, 321] on input "10.85" at bounding box center [1148, 330] width 56 height 22
type input "5.40"
type input "1.23"
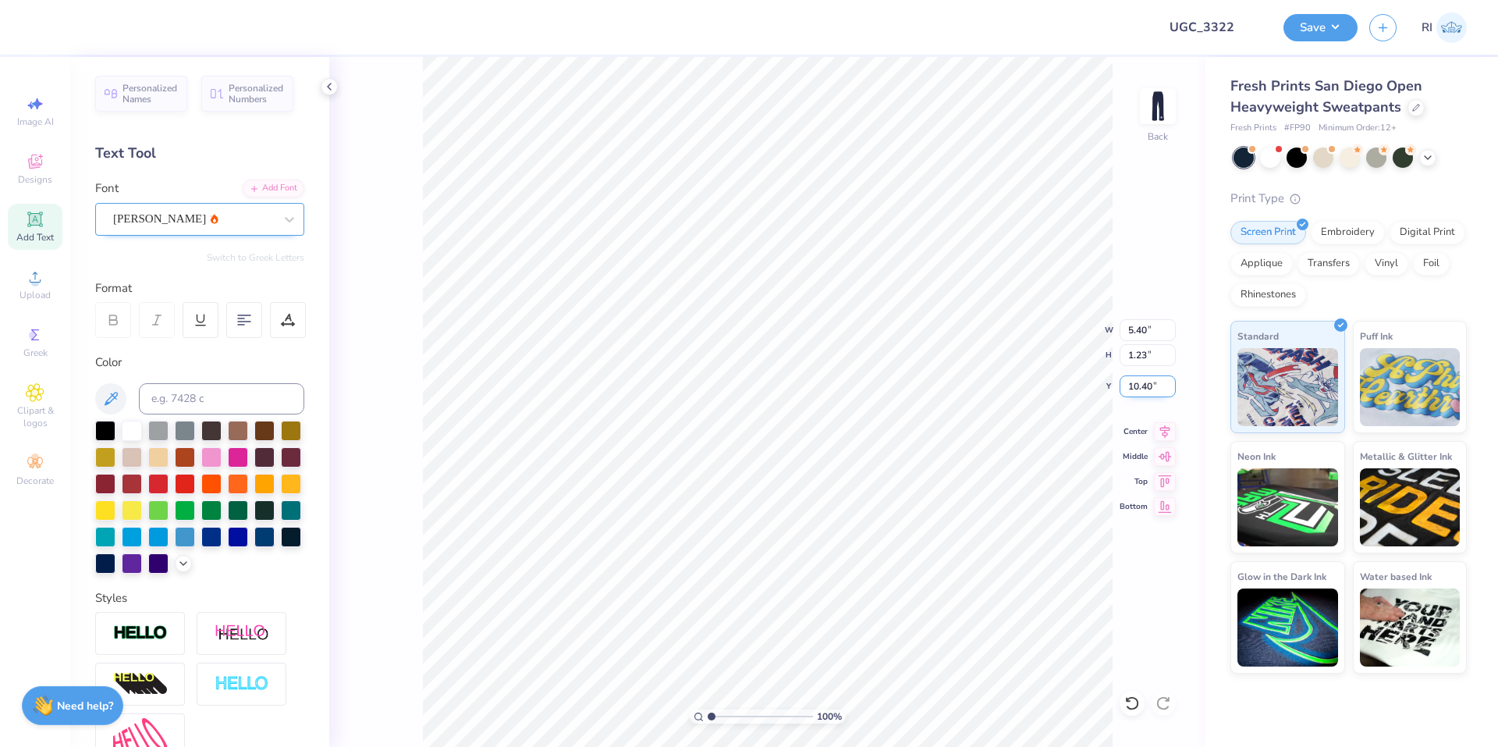
click at [1146, 389] on input "10.40" at bounding box center [1148, 386] width 56 height 22
type input "6.00"
click at [1167, 424] on icon at bounding box center [1165, 429] width 22 height 19
click at [1173, 108] on img at bounding box center [1158, 106] width 62 height 62
type input "4.48505384214065"
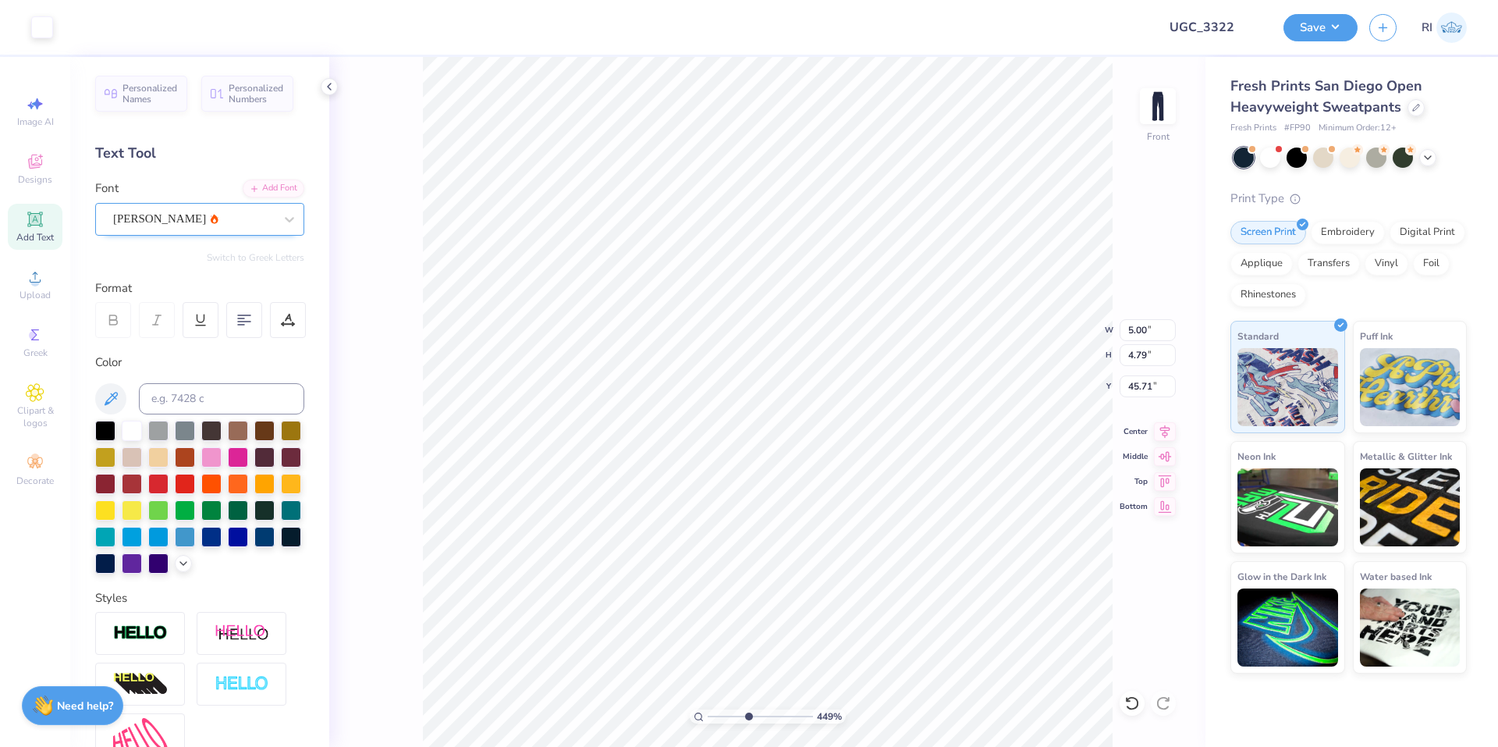
type input "45.69"
click at [1129, 708] on icon at bounding box center [1131, 703] width 13 height 14
type input "4.48505384214065"
type input "45.71"
type input "1"
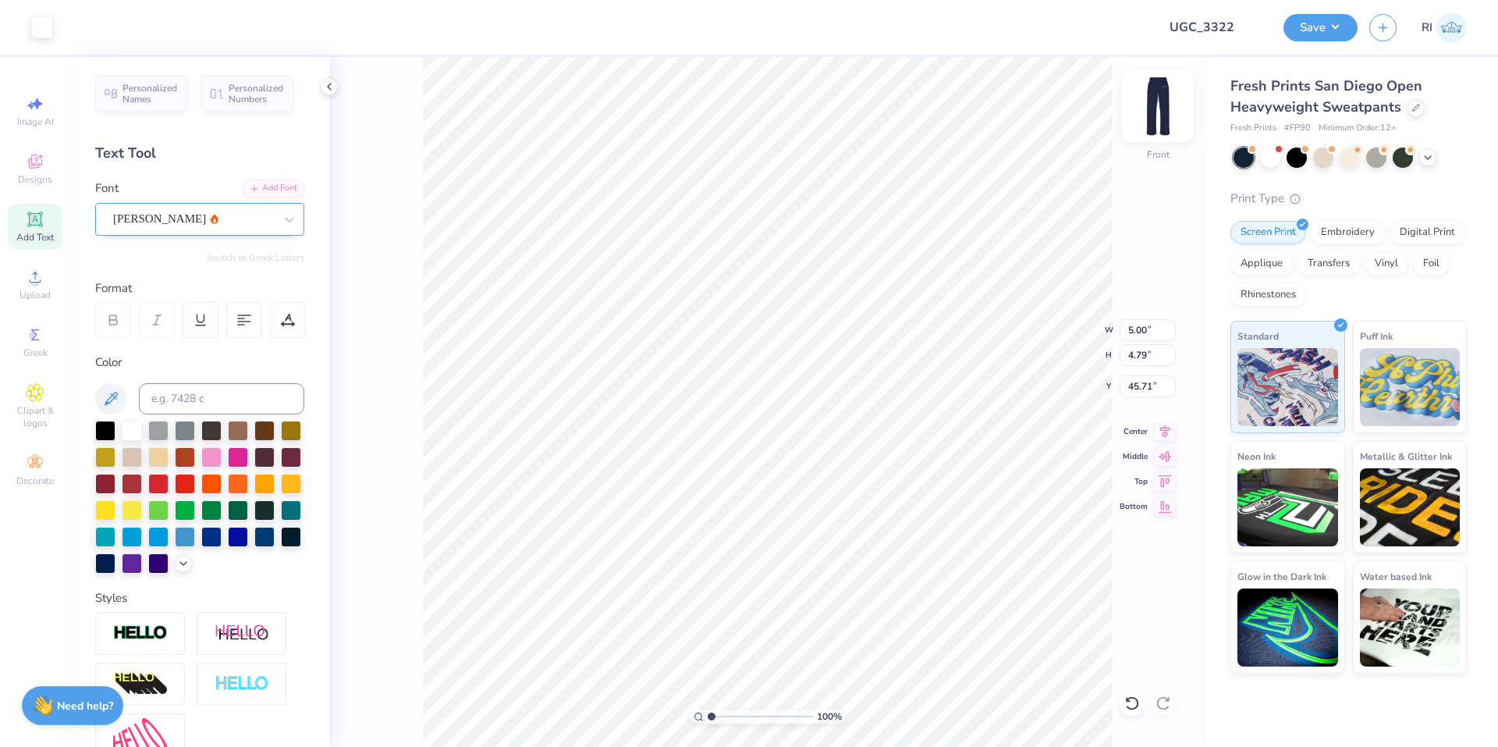
click at [1158, 95] on img at bounding box center [1158, 106] width 62 height 62
click at [1348, 31] on button "Save" at bounding box center [1320, 25] width 74 height 27
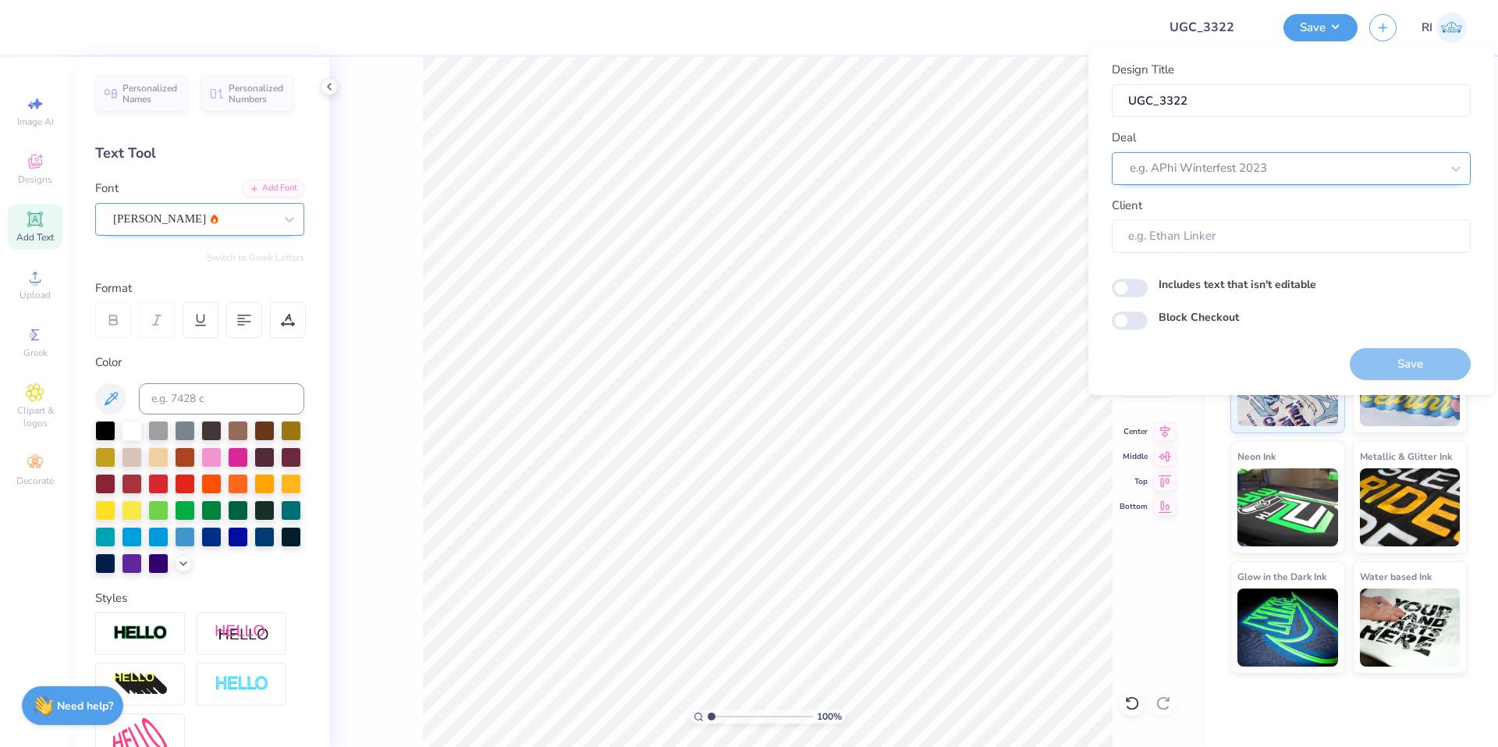
click at [1245, 155] on div "e.g. APhi Winterfest 2023" at bounding box center [1291, 168] width 359 height 33
click at [1206, 211] on div "UGC Designs" at bounding box center [1291, 210] width 346 height 26
type input "ugc"
type input "Design Tool Gallery User"
click at [1124, 327] on input "Block Checkout" at bounding box center [1130, 320] width 36 height 19
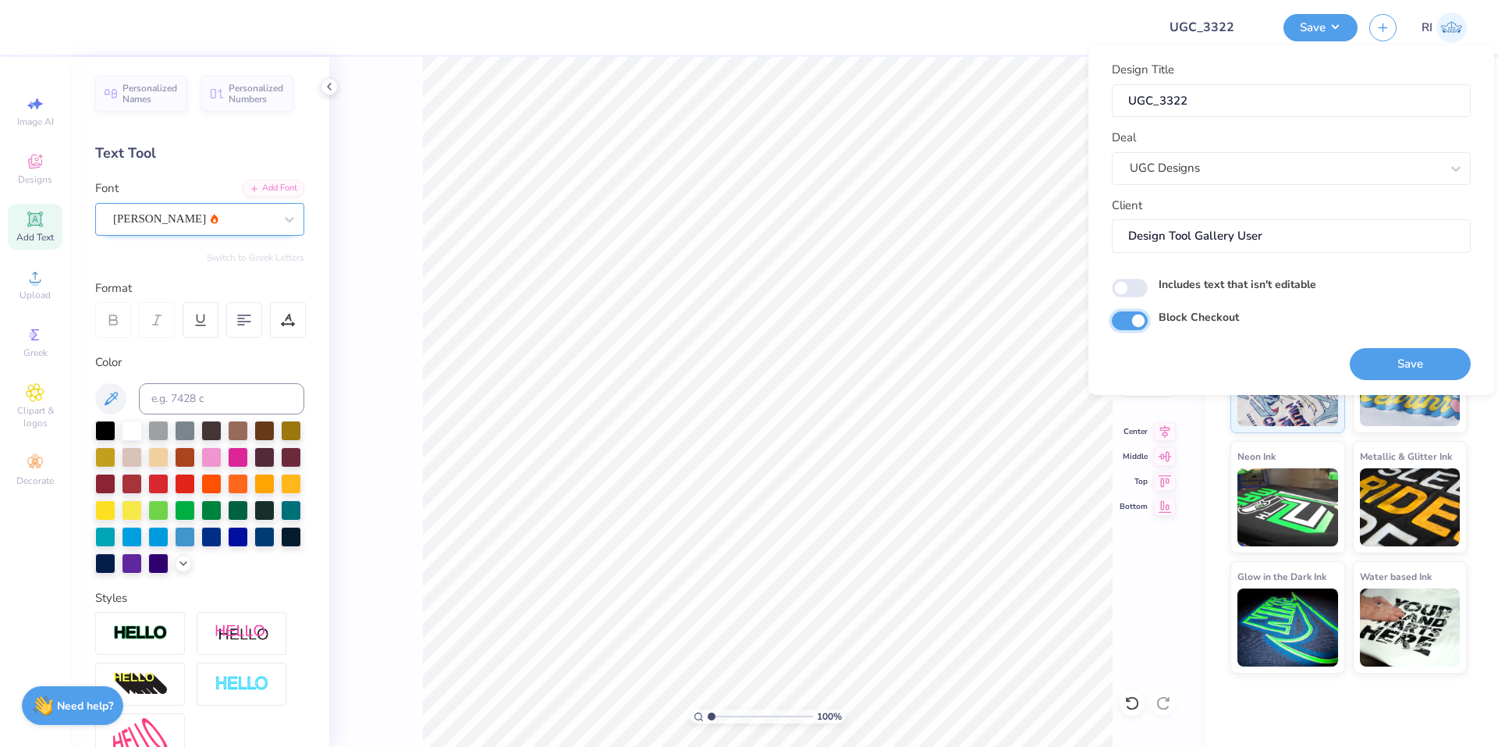
checkbox input "true"
click at [1414, 360] on button "Save" at bounding box center [1410, 364] width 121 height 32
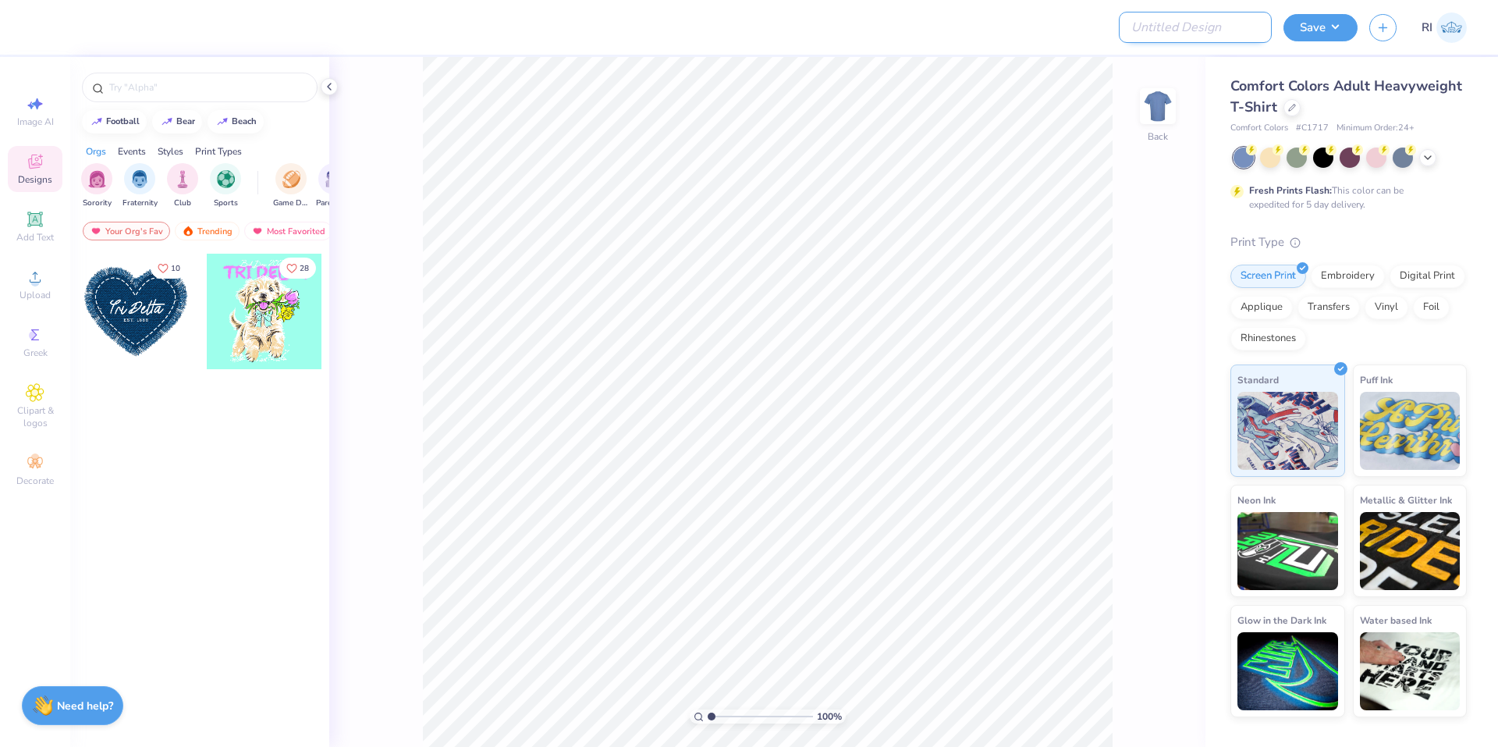
click at [1230, 26] on input "Design Title" at bounding box center [1195, 27] width 153 height 31
paste input "[URL][DOMAIN_NAME]"
type input "[URL][DOMAIN_NAME]"
click at [1183, 18] on input "Design Title" at bounding box center [1195, 27] width 153 height 31
paste input "UGC_3325"
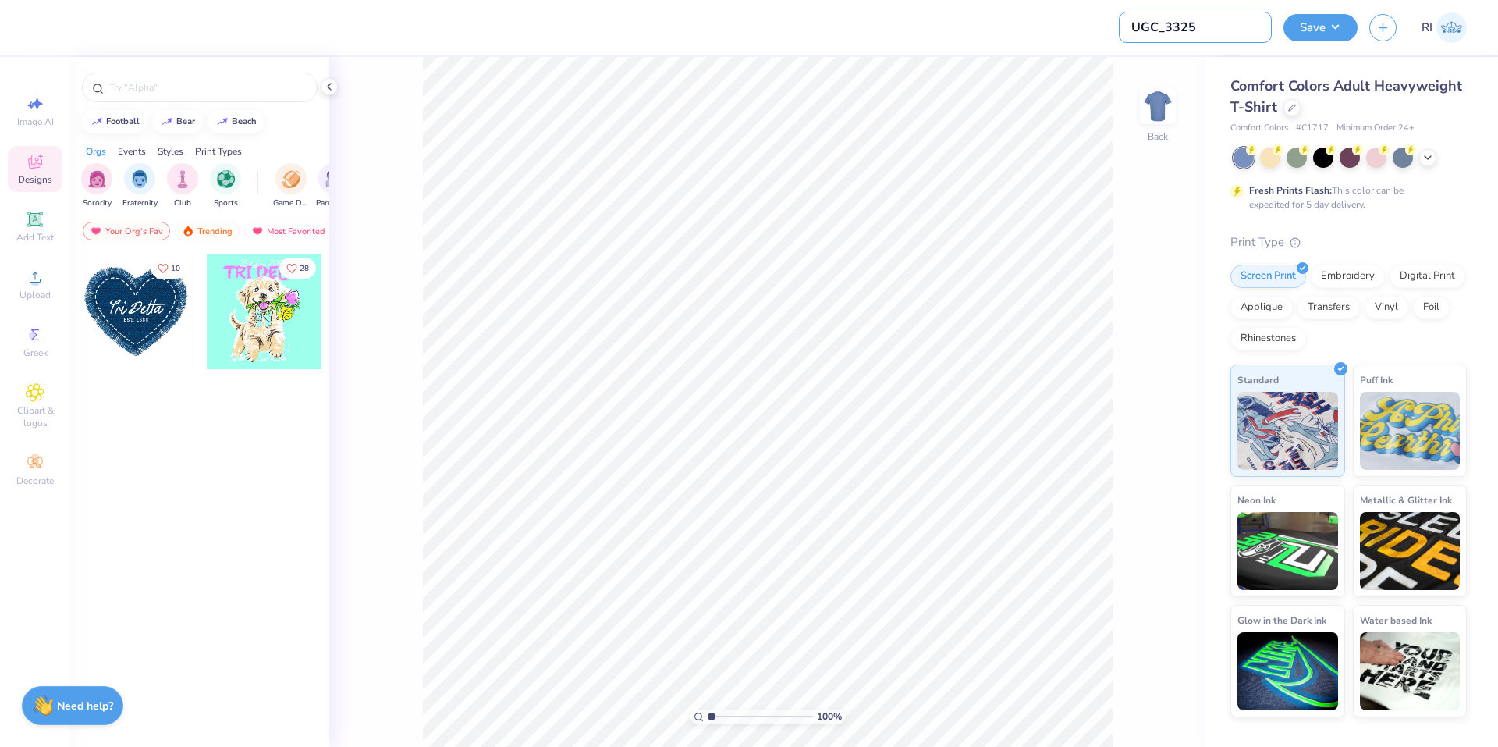
type input "UGC_3325"
click at [1290, 108] on icon at bounding box center [1292, 106] width 8 height 8
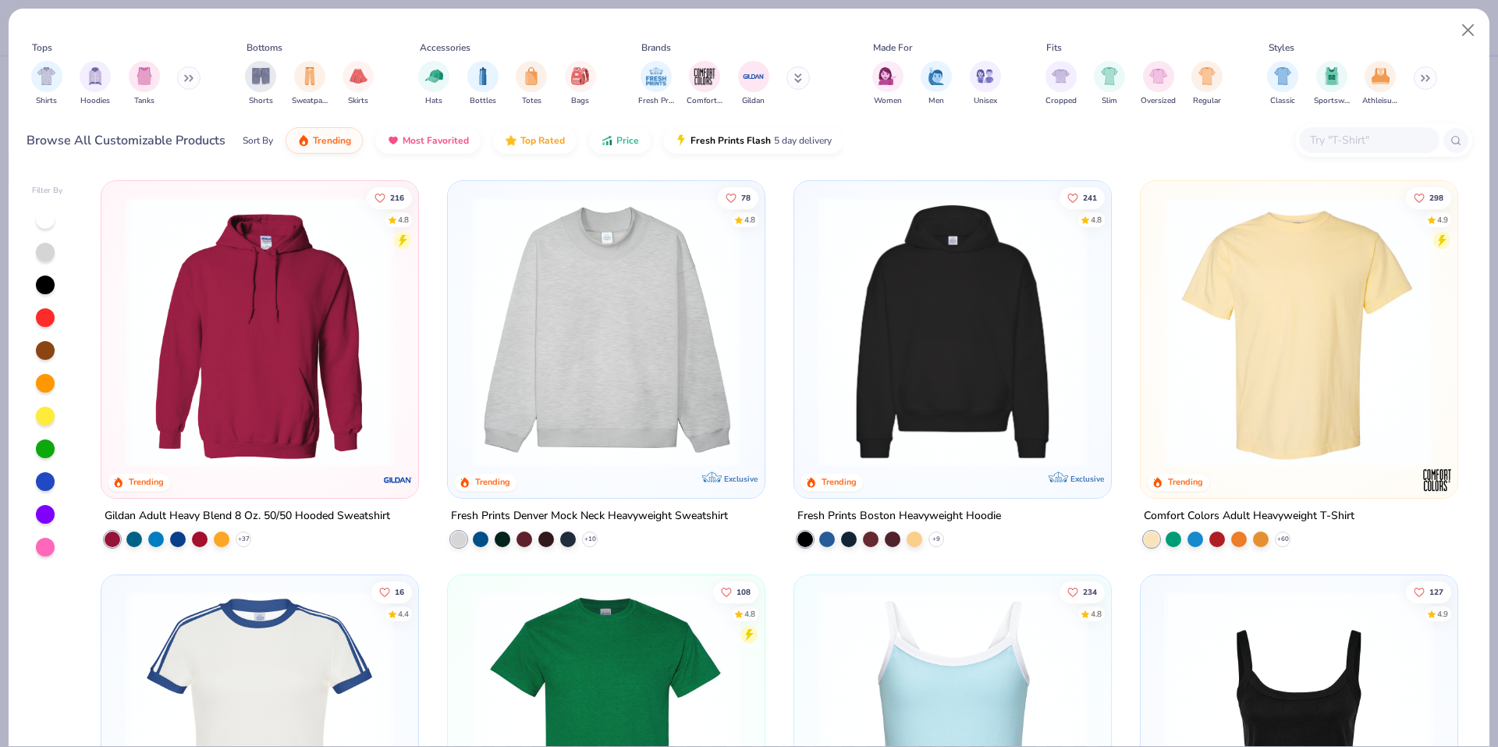
click at [1354, 147] on input "text" at bounding box center [1368, 140] width 120 height 18
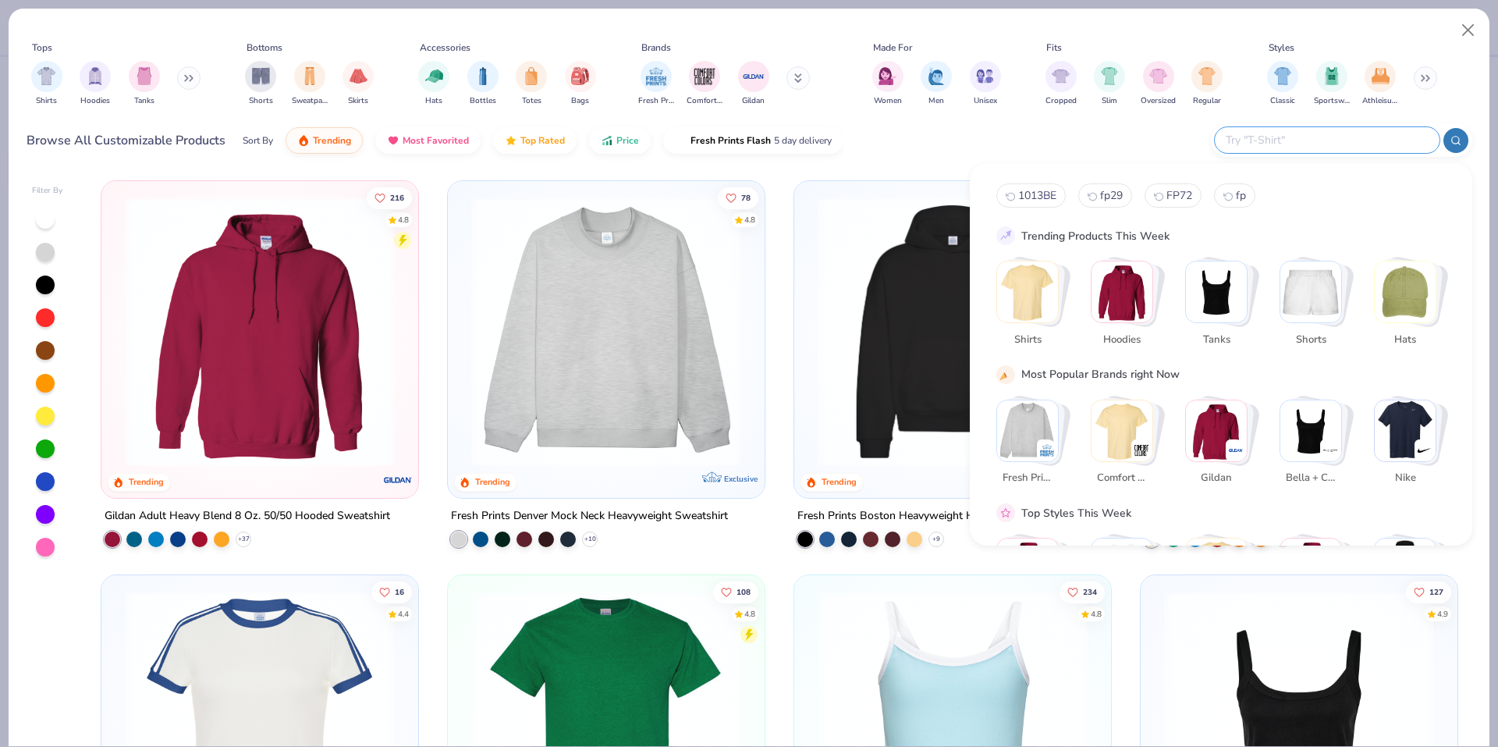
paste input "43035"
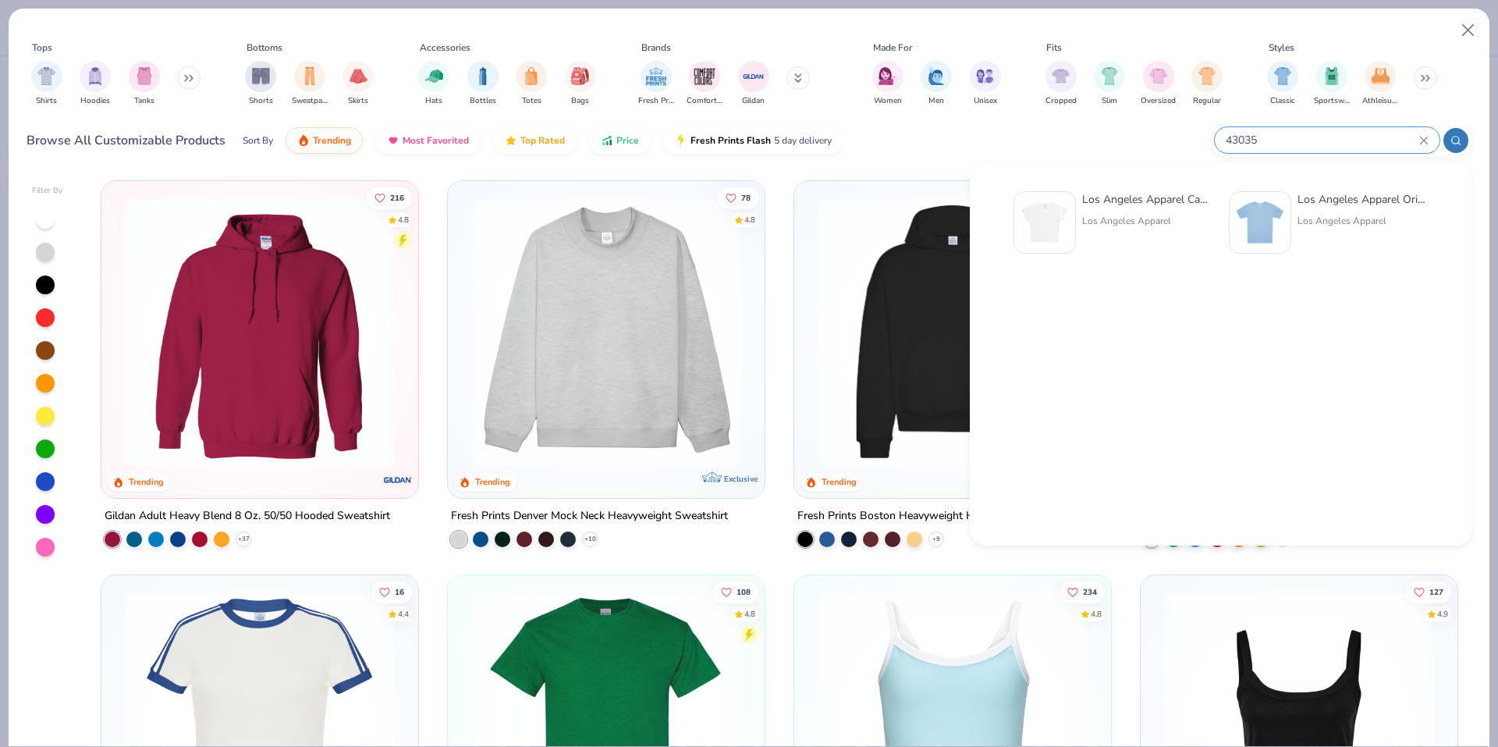
type input "43035"
click at [1069, 220] on div at bounding box center [1044, 222] width 62 height 62
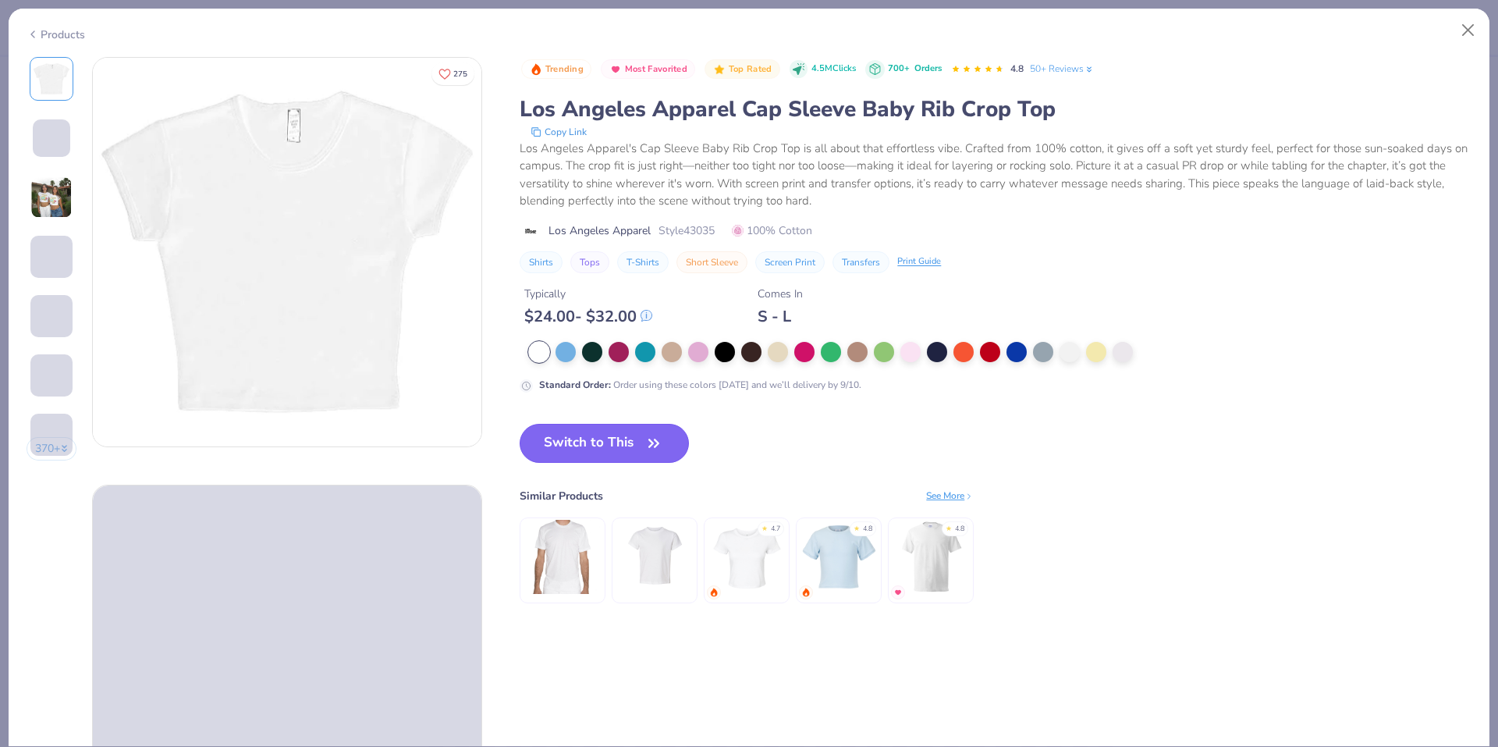
click at [609, 431] on button "Switch to This" at bounding box center [604, 443] width 169 height 39
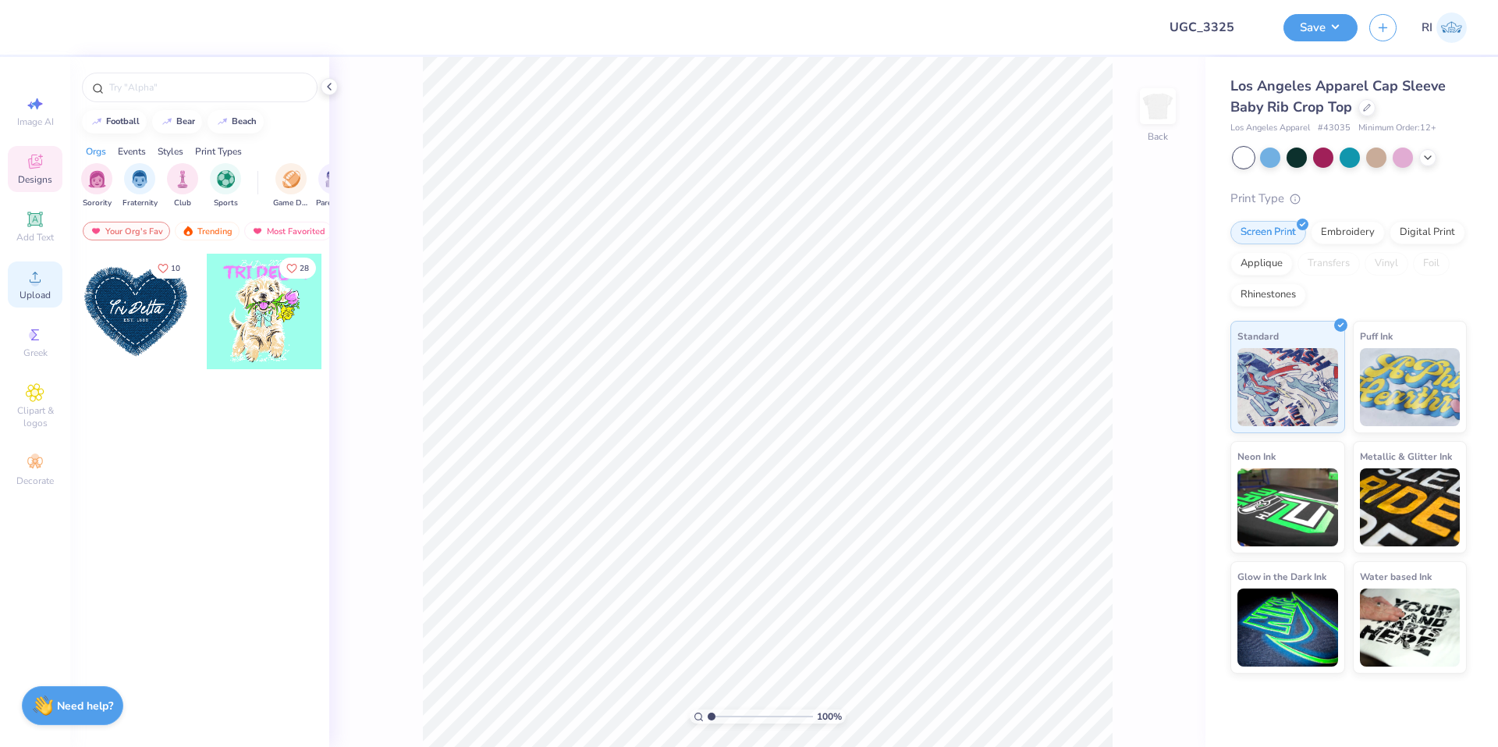
click at [46, 278] on div "Upload" at bounding box center [35, 284] width 55 height 46
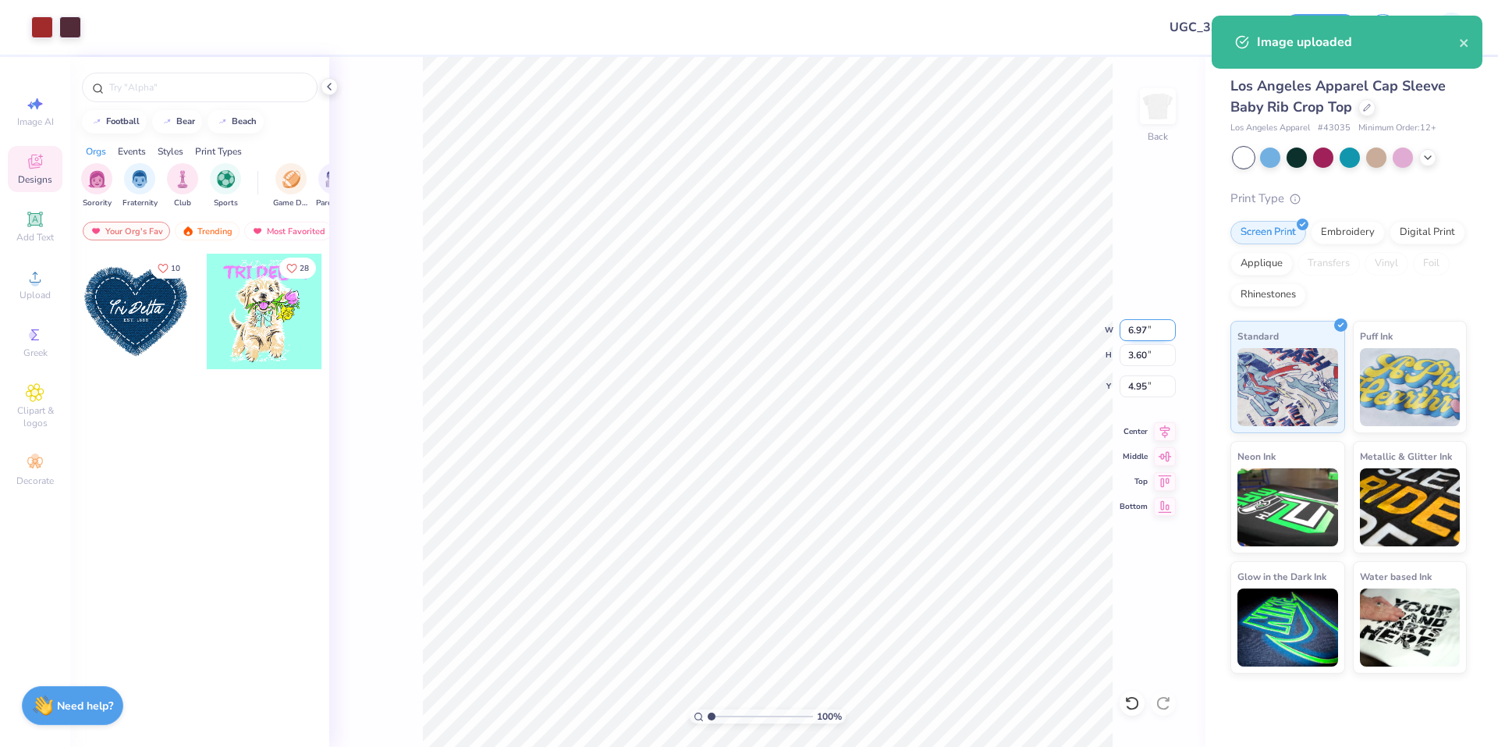
click at [1150, 333] on input "6.97" at bounding box center [1148, 330] width 56 height 22
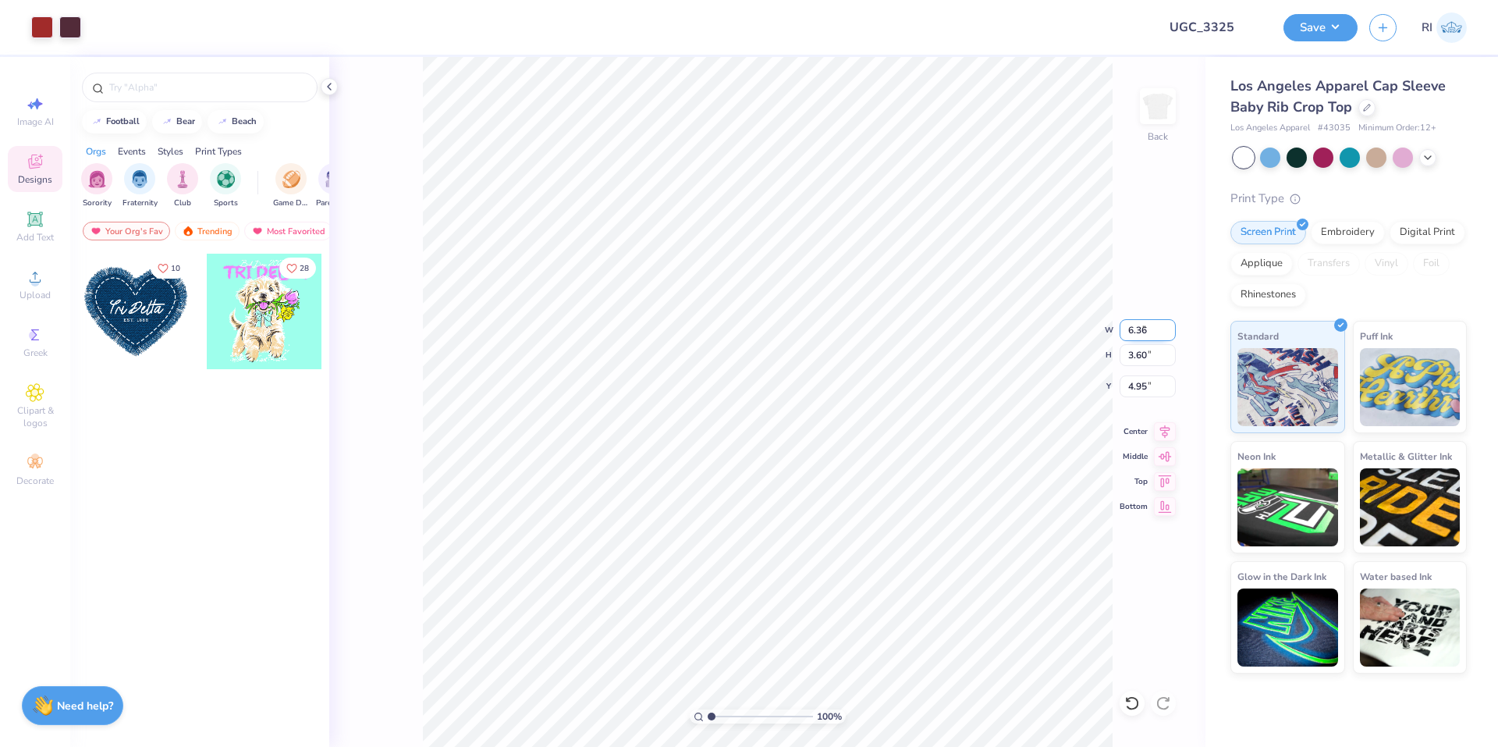
type input "6.36"
type input "3.29"
type input "5.11"
type input "6.35"
type input "3.28"
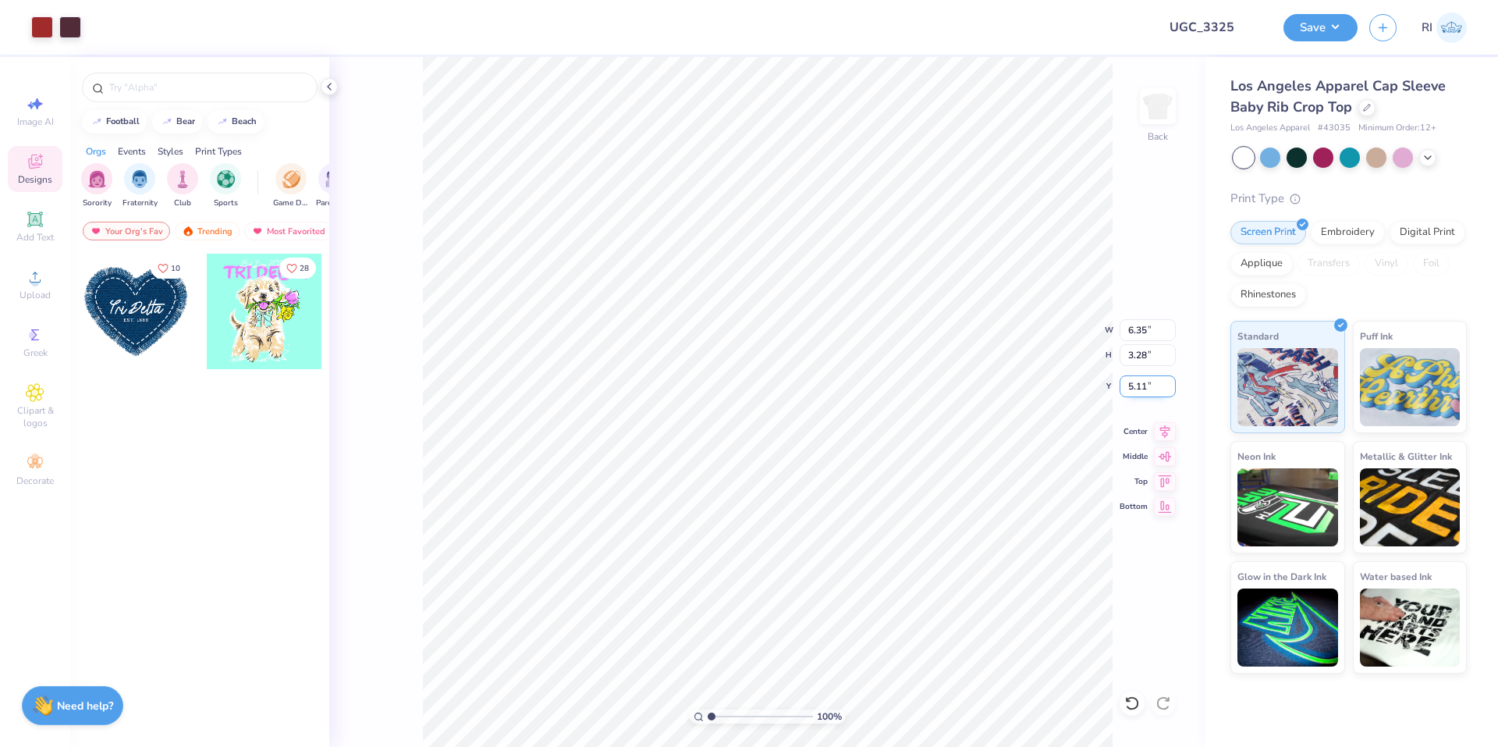
click at [1145, 389] on input "5.11" at bounding box center [1148, 386] width 56 height 22
type input "2.20"
click at [41, 228] on icon at bounding box center [35, 219] width 19 height 19
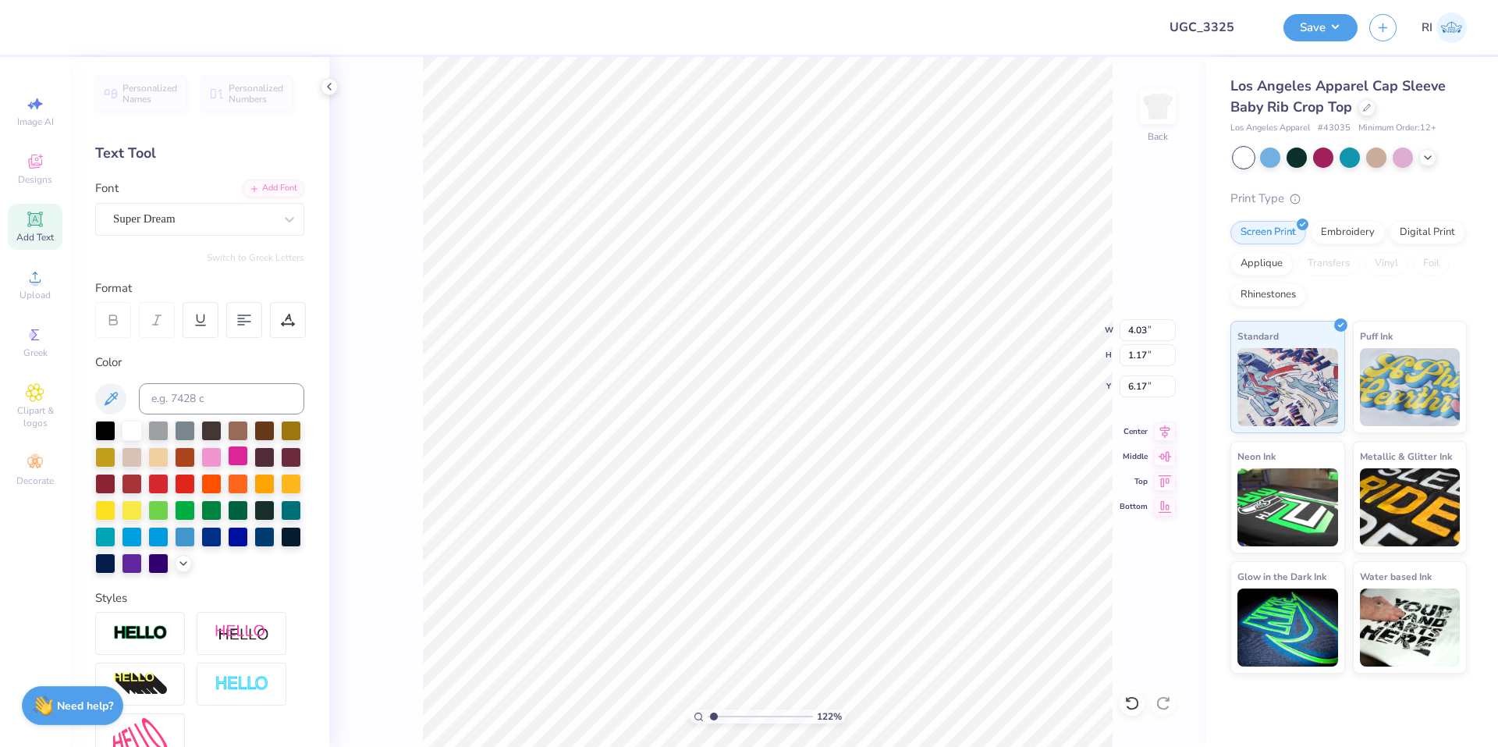
click at [248, 464] on div at bounding box center [238, 455] width 20 height 20
click at [280, 188] on div "Add Font" at bounding box center [274, 187] width 62 height 18
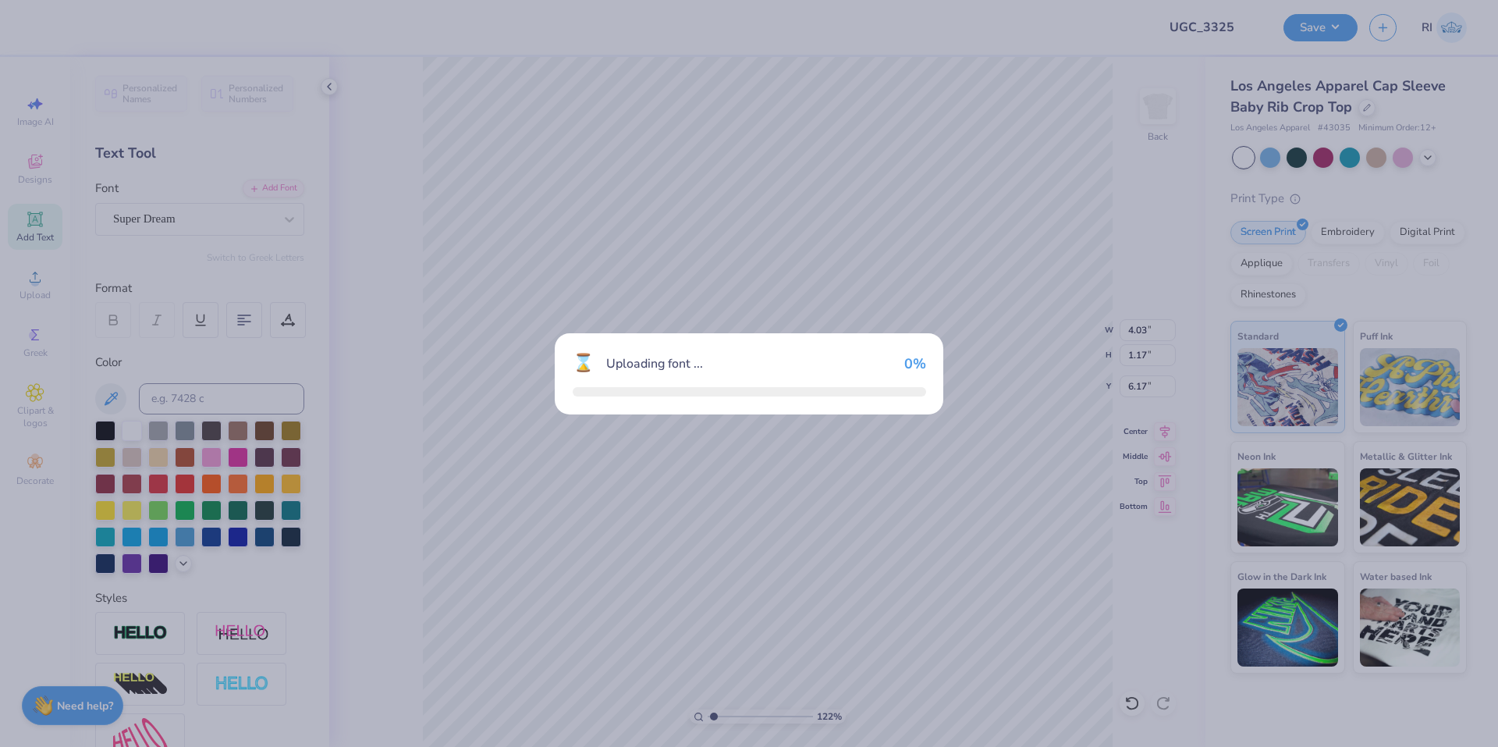
type input "1.22152498603933"
type input "5.22"
type input "1.40"
type input "6.05"
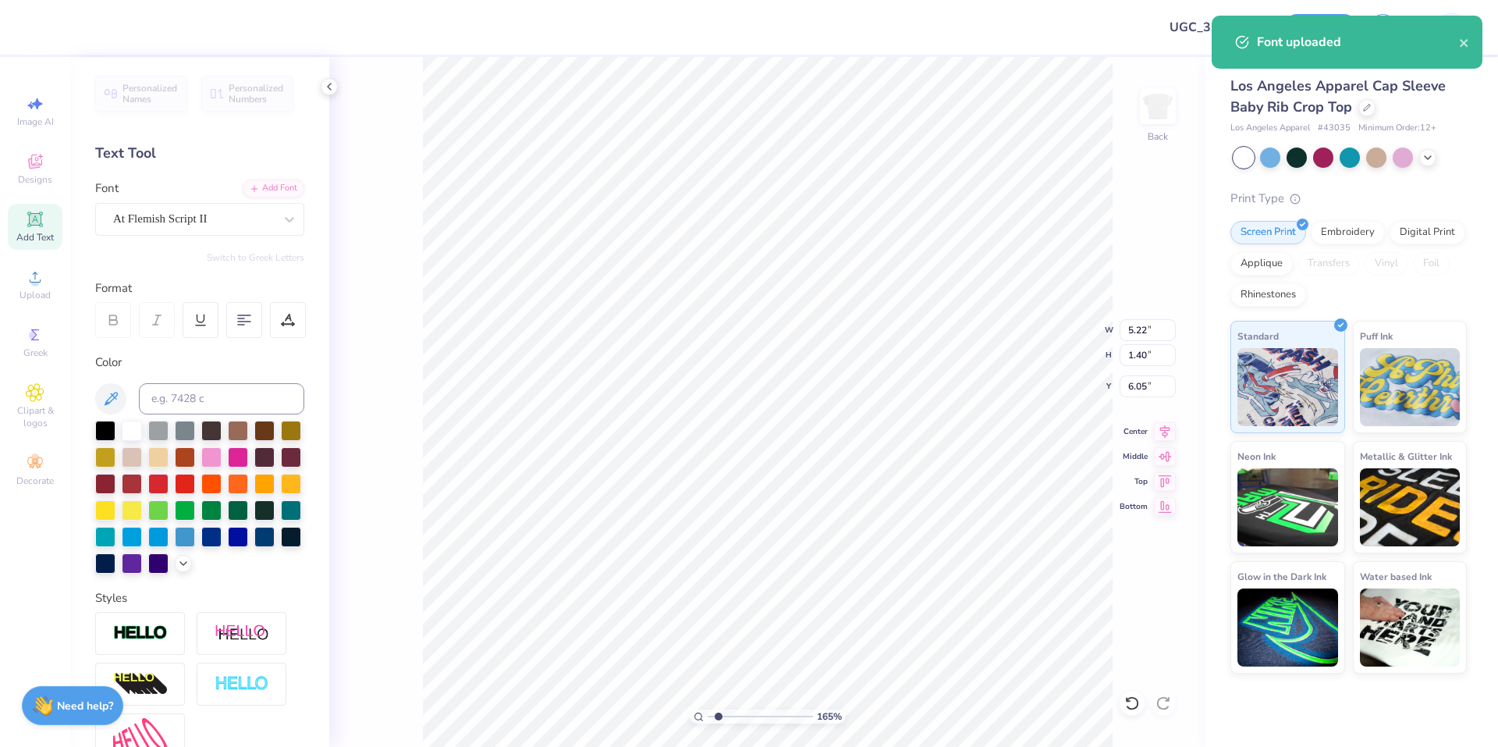
type input "1.64913377760655"
type textarea "A"
type input "1.64913377760655"
type textarea "Al"
type input "1.64913377760655"
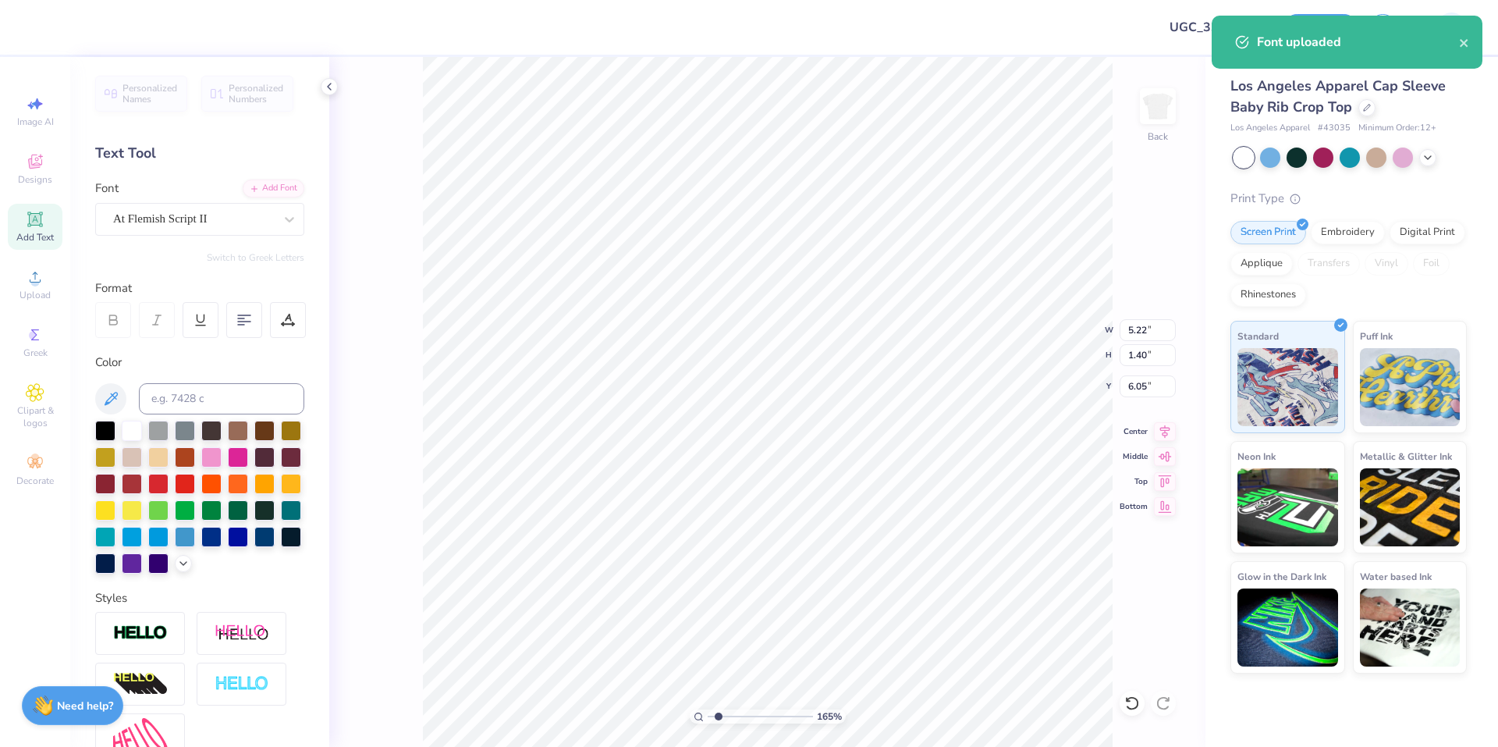
type textarea "Alph"
type input "1.64913377760655"
type textarea "Alpha"
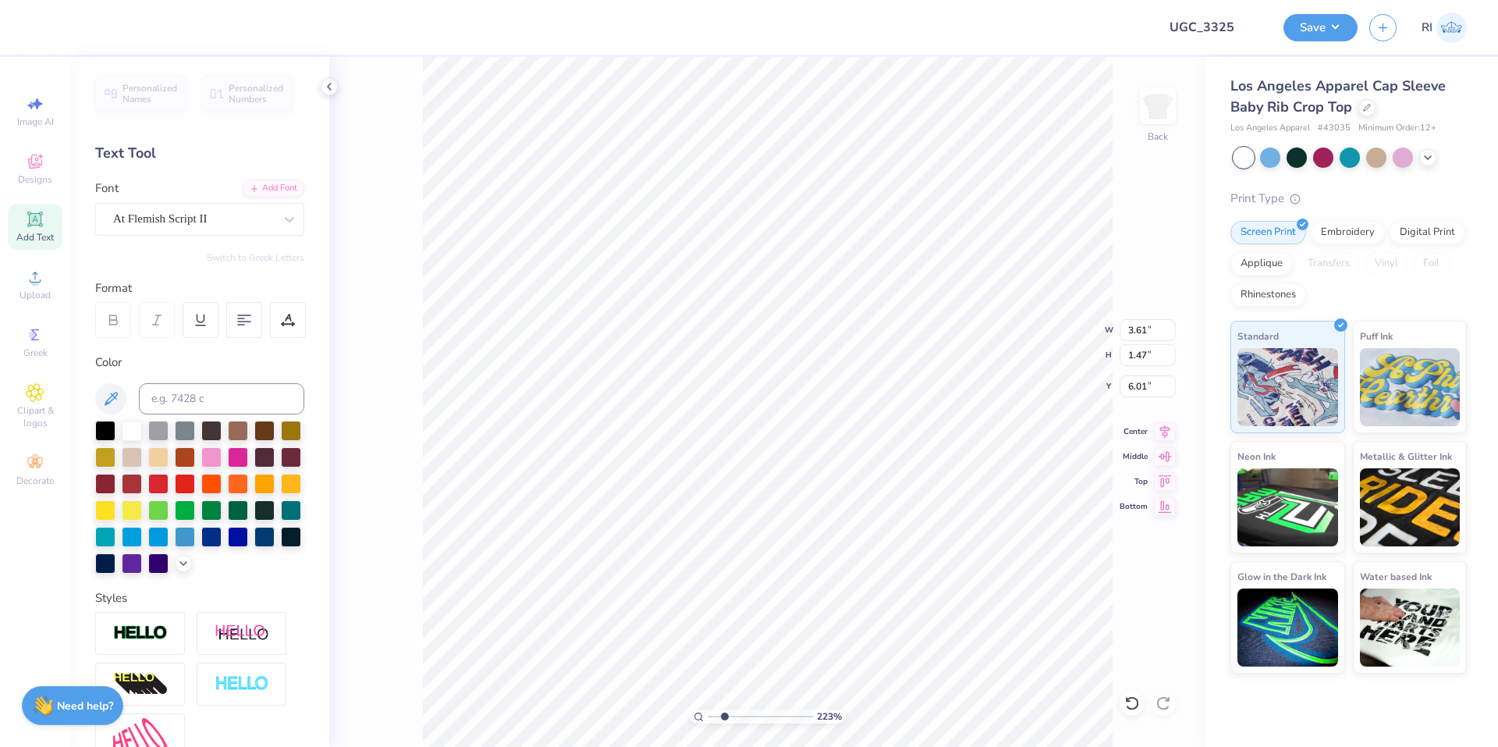
type input "2.22643191709162"
type input "4.75"
click at [277, 176] on div "Personalized Names Personalized Numbers Text Tool Add Font Font At Flemish Scri…" at bounding box center [199, 402] width 259 height 690
click at [277, 179] on div "Add Font" at bounding box center [274, 187] width 62 height 18
click at [263, 184] on div "Add Font" at bounding box center [274, 187] width 62 height 18
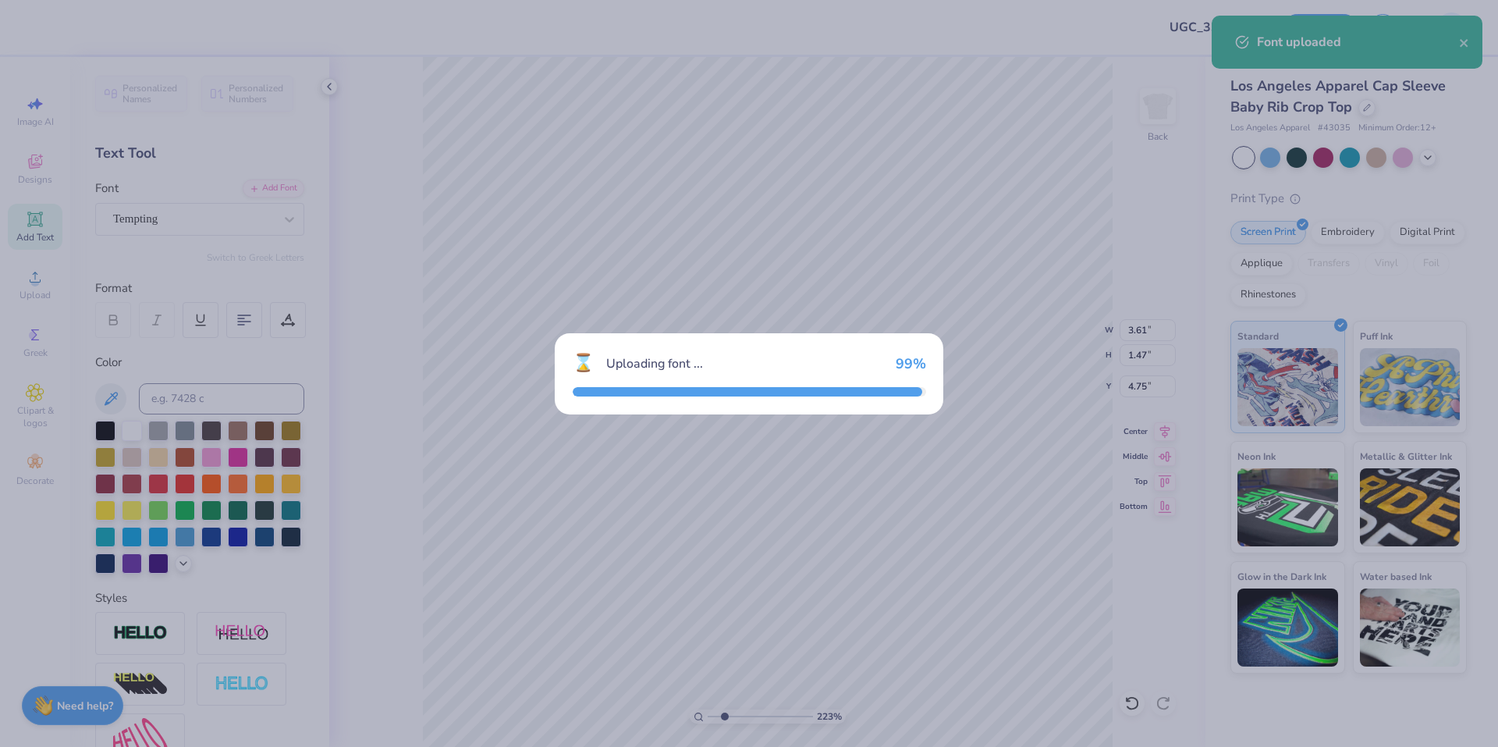
type input "2.22643191709162"
type input "5.96"
type input "2.51"
type input "4.22"
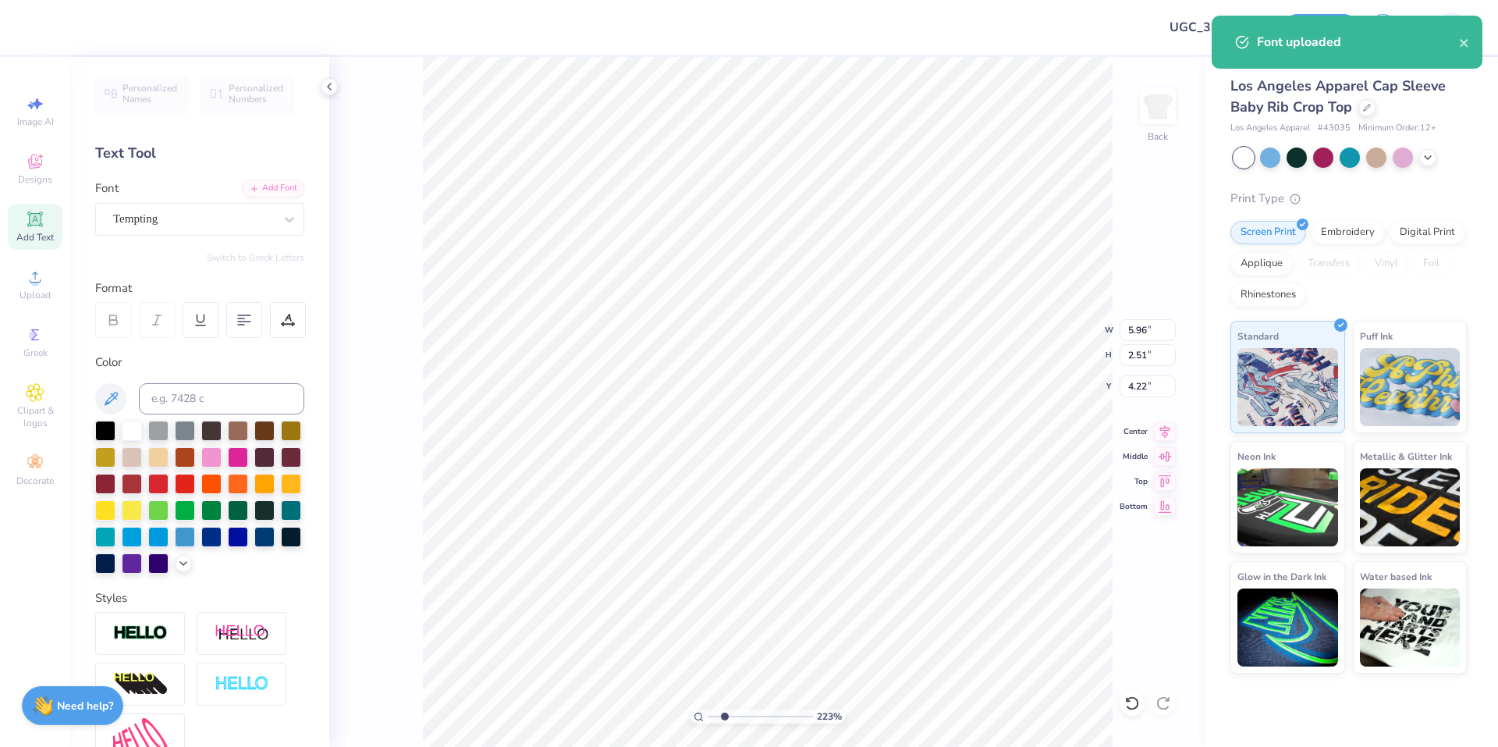
type input "2.22643191709162"
type input "4.24"
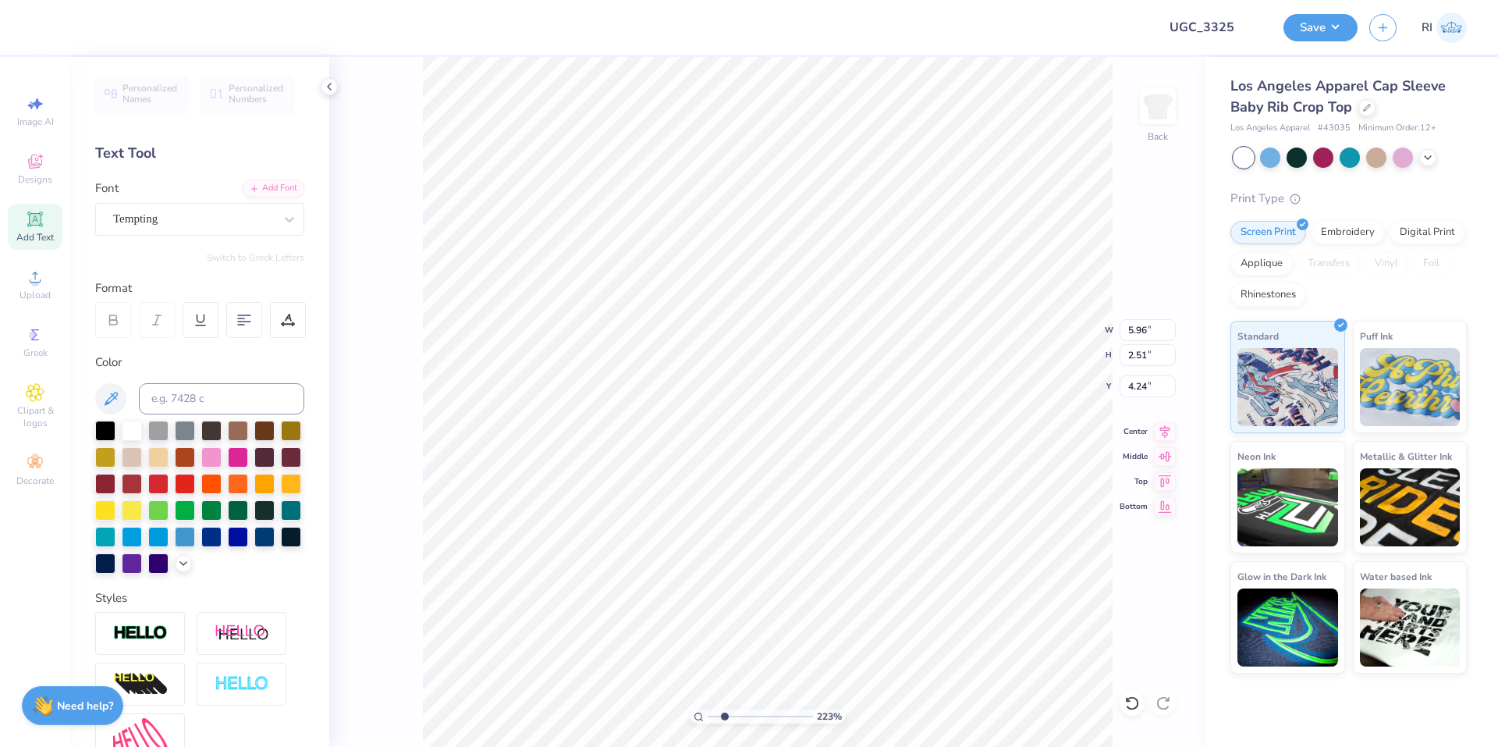
type input "2.22643191709162"
type input "5.01"
type input "2.22643191709162"
type input "2.33"
type input "2.22643191709162"
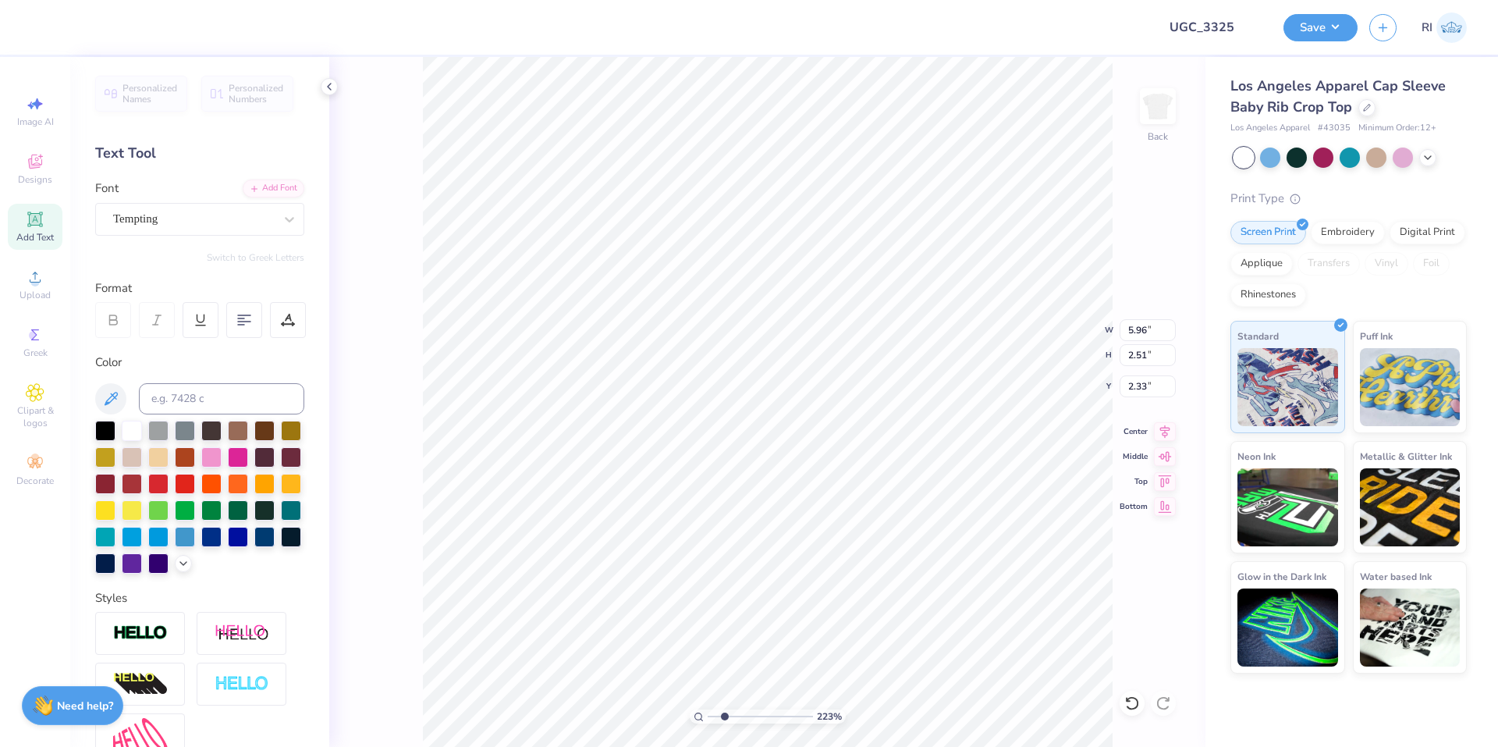
type input "6.35"
type input "3.28"
type input "2.20"
type input "2.22643191709162"
type input "2.06"
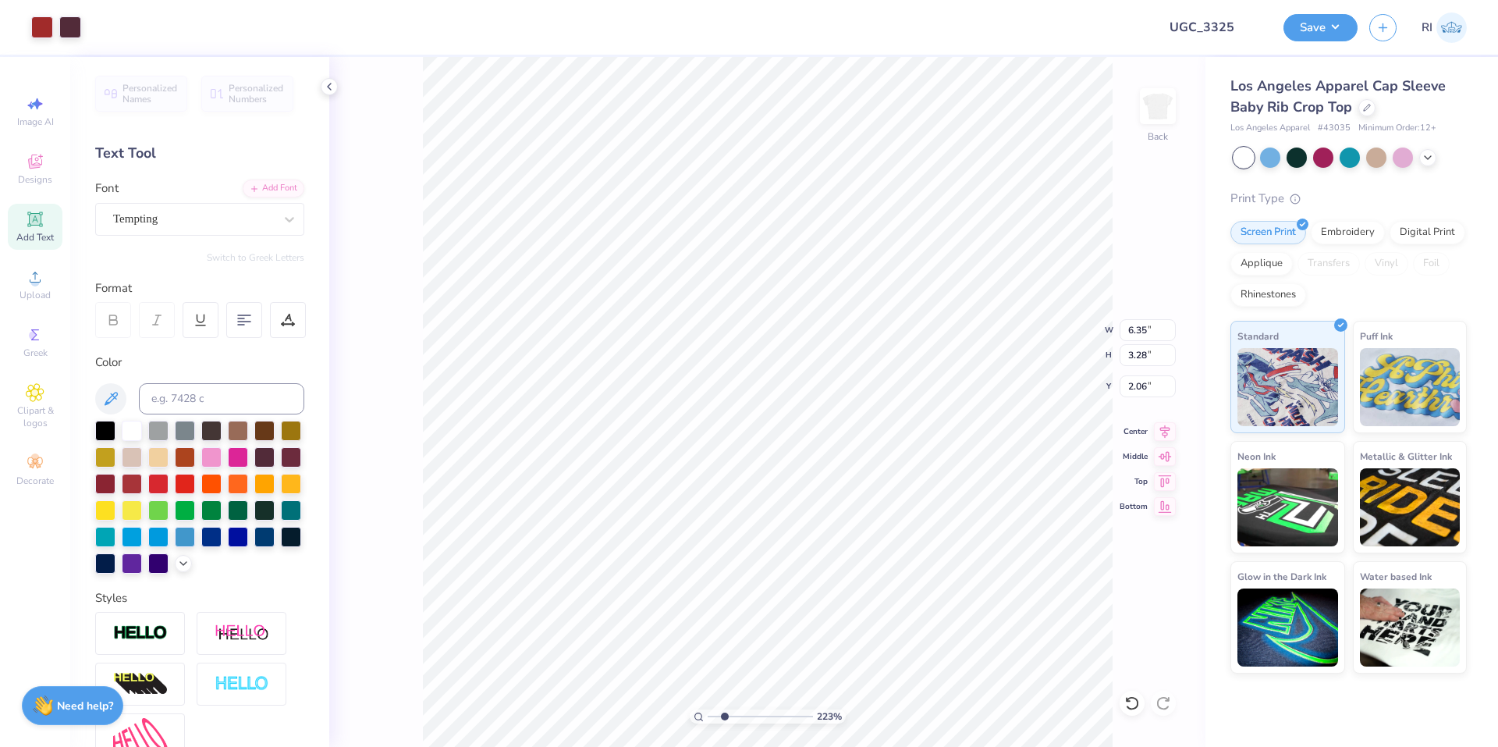
type input "2.22643191709162"
type input "5.96"
type input "2.51"
type input "2.33"
type input "2.22643191709162"
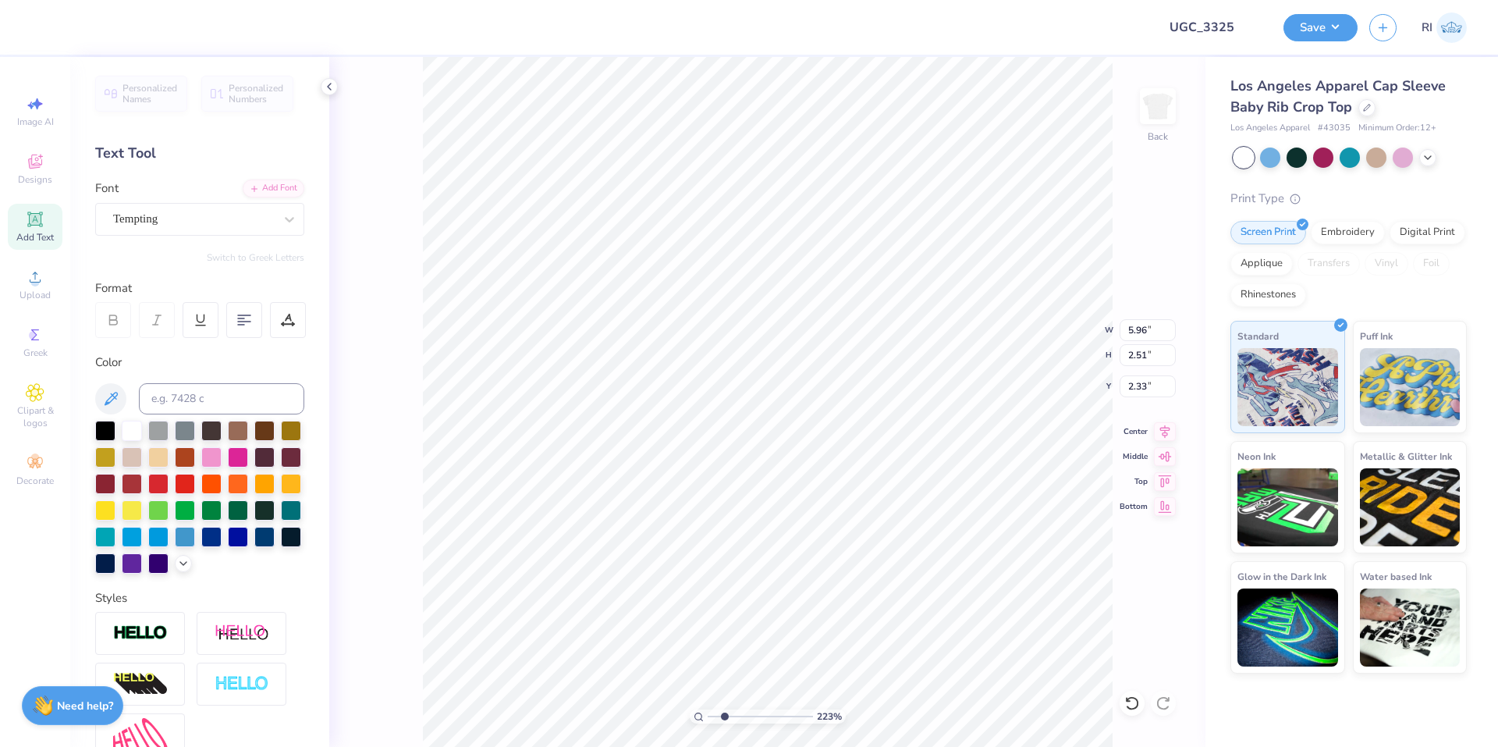
type input "4.13"
type input "2.22643191709162"
type input "6.35"
type input "3.28"
type input "2.06"
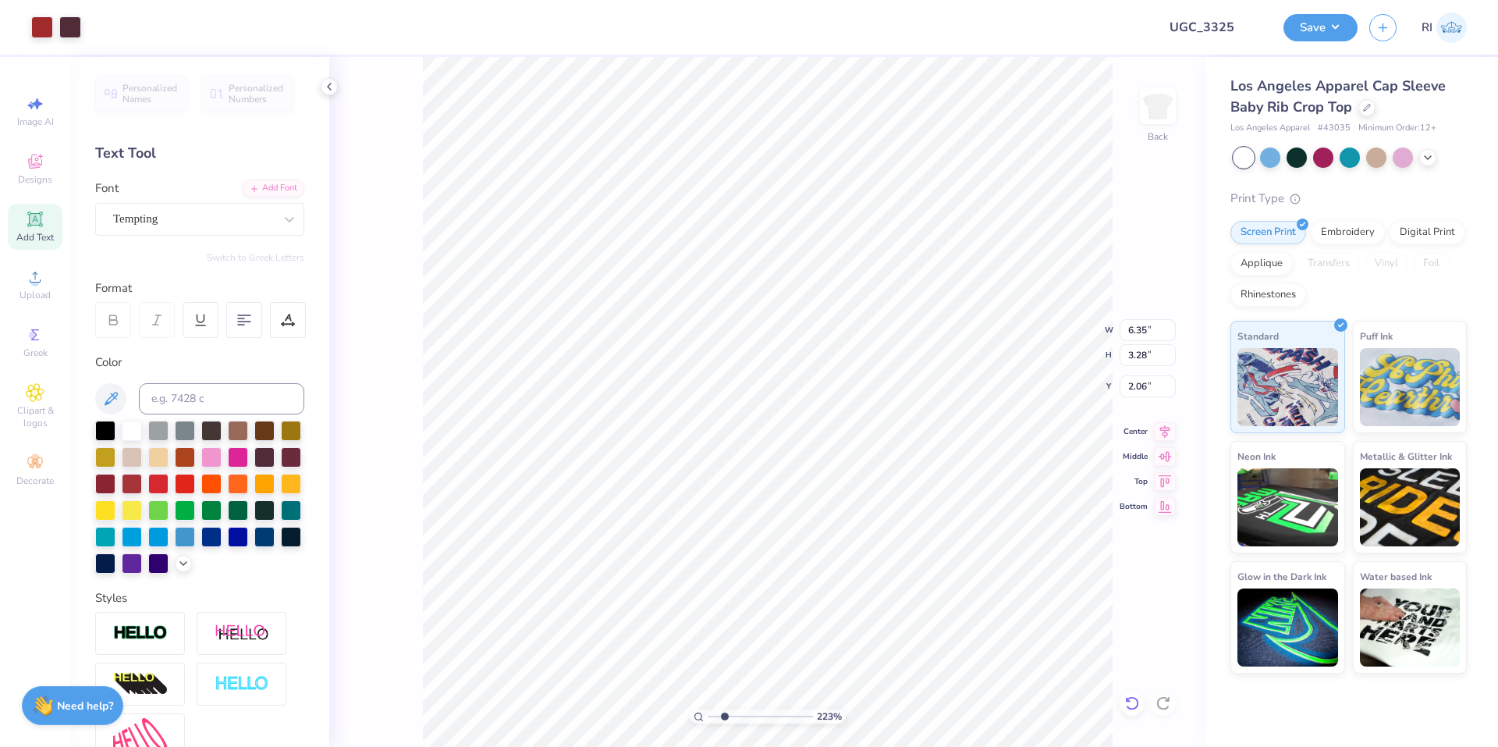
click at [1130, 704] on icon at bounding box center [1132, 703] width 16 height 16
click at [1128, 706] on icon at bounding box center [1132, 703] width 16 height 16
type input "2.22643191709162"
type input "2.20"
type input "2.22643191709162"
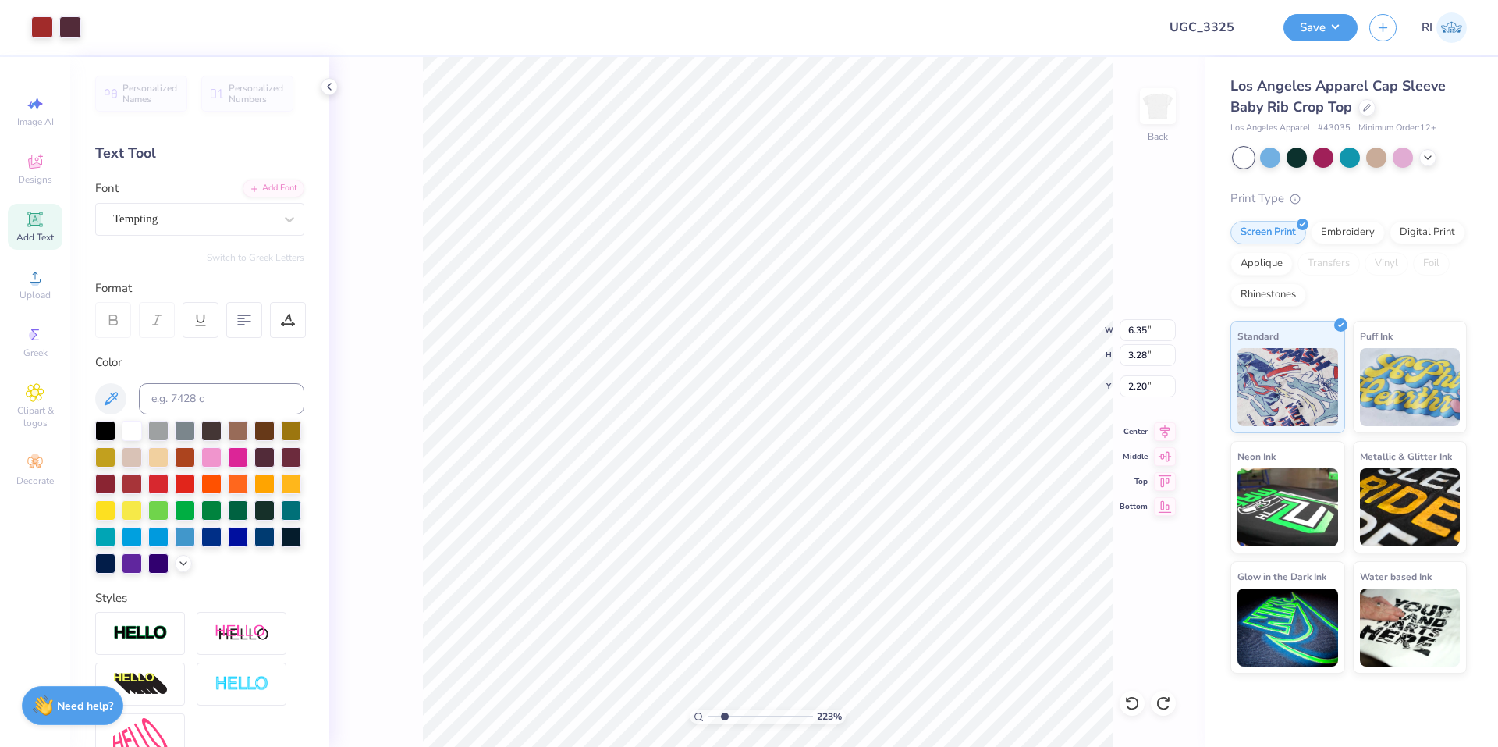
type input "5.96"
type input "2.51"
type input "2.33"
type input "2.22643191709162"
type input "3.45"
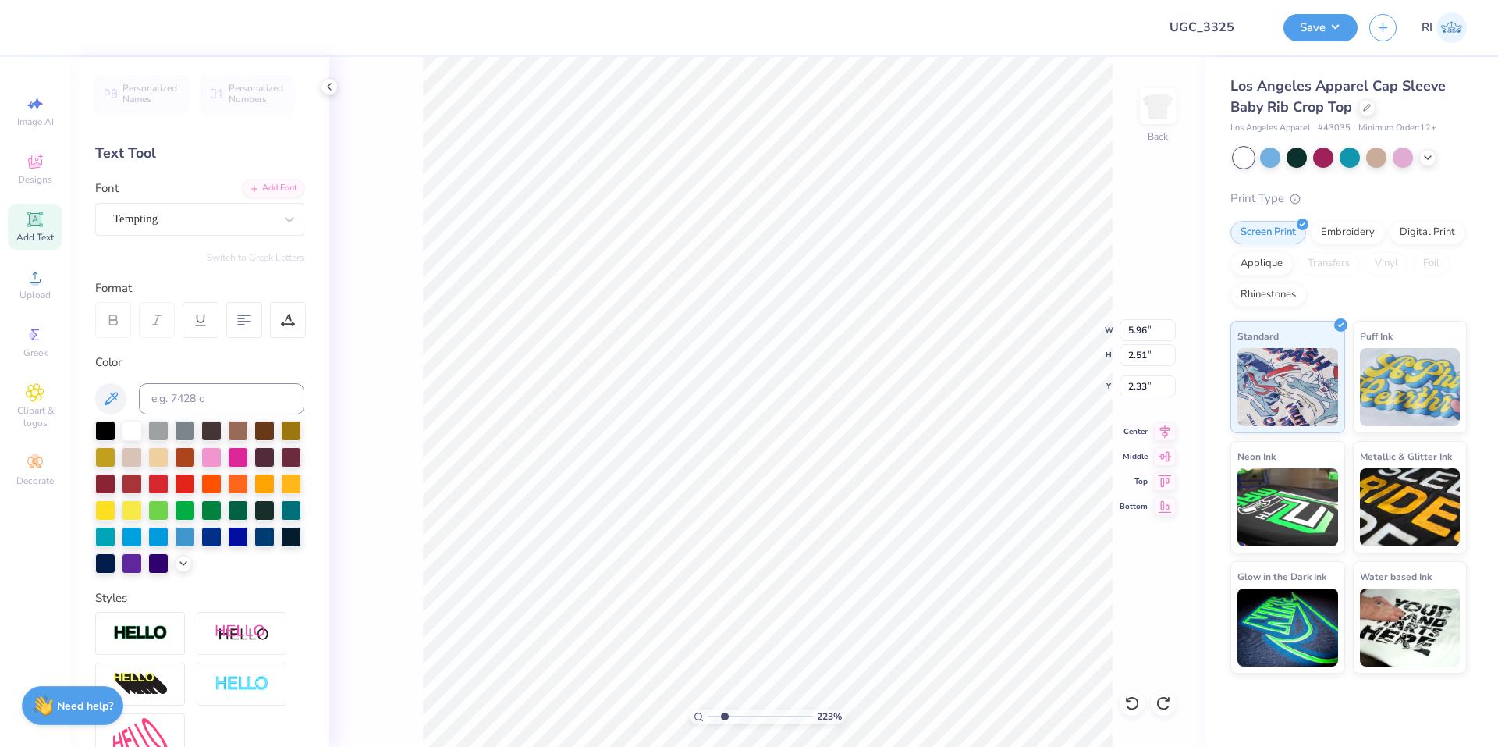
type input "1.45"
type input "2.22643191709162"
type textarea "lpha"
type input "4.48505384214065"
type input "2.42"
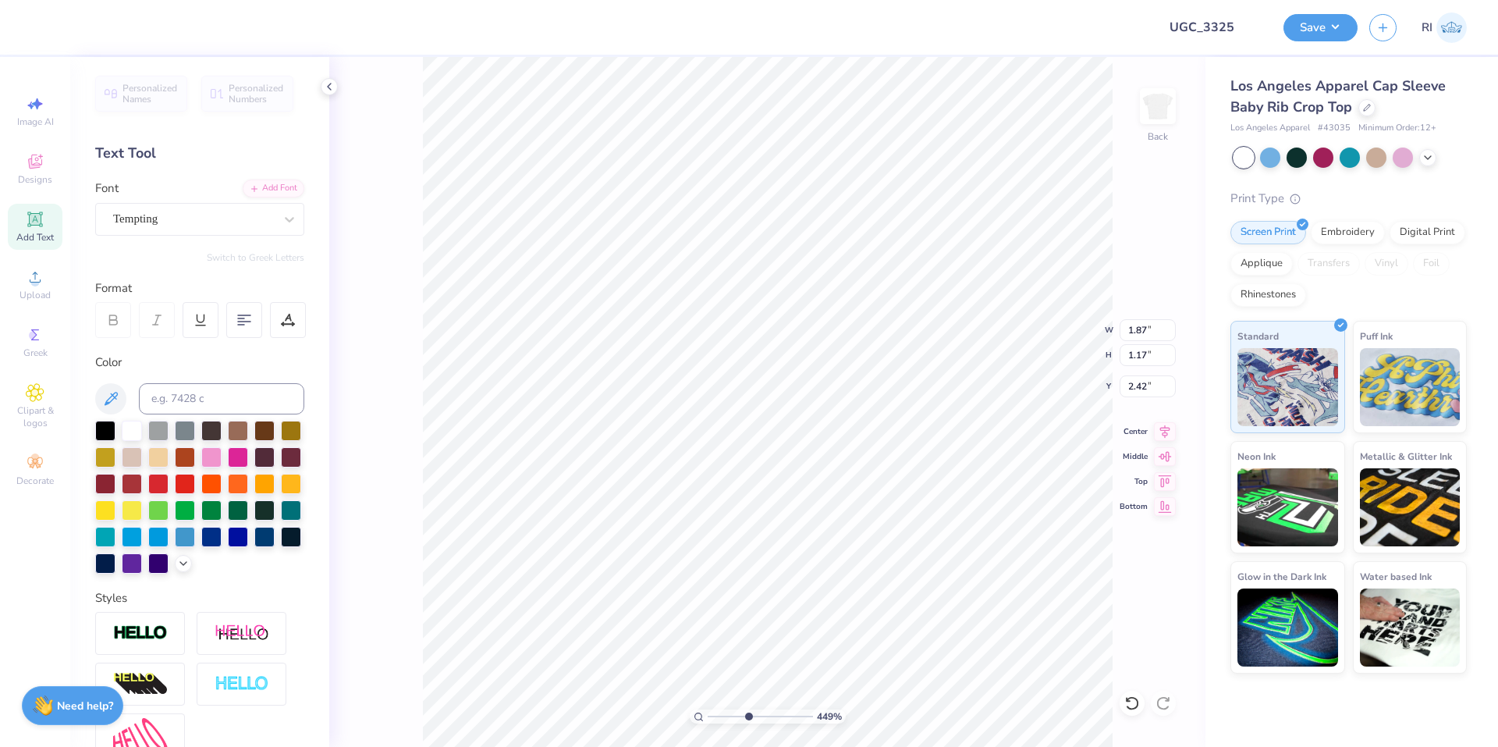
scroll to position [13, 2]
type input "4.48505384214065"
type textarea "lha"
type input "4.48505384214065"
type textarea "ha"
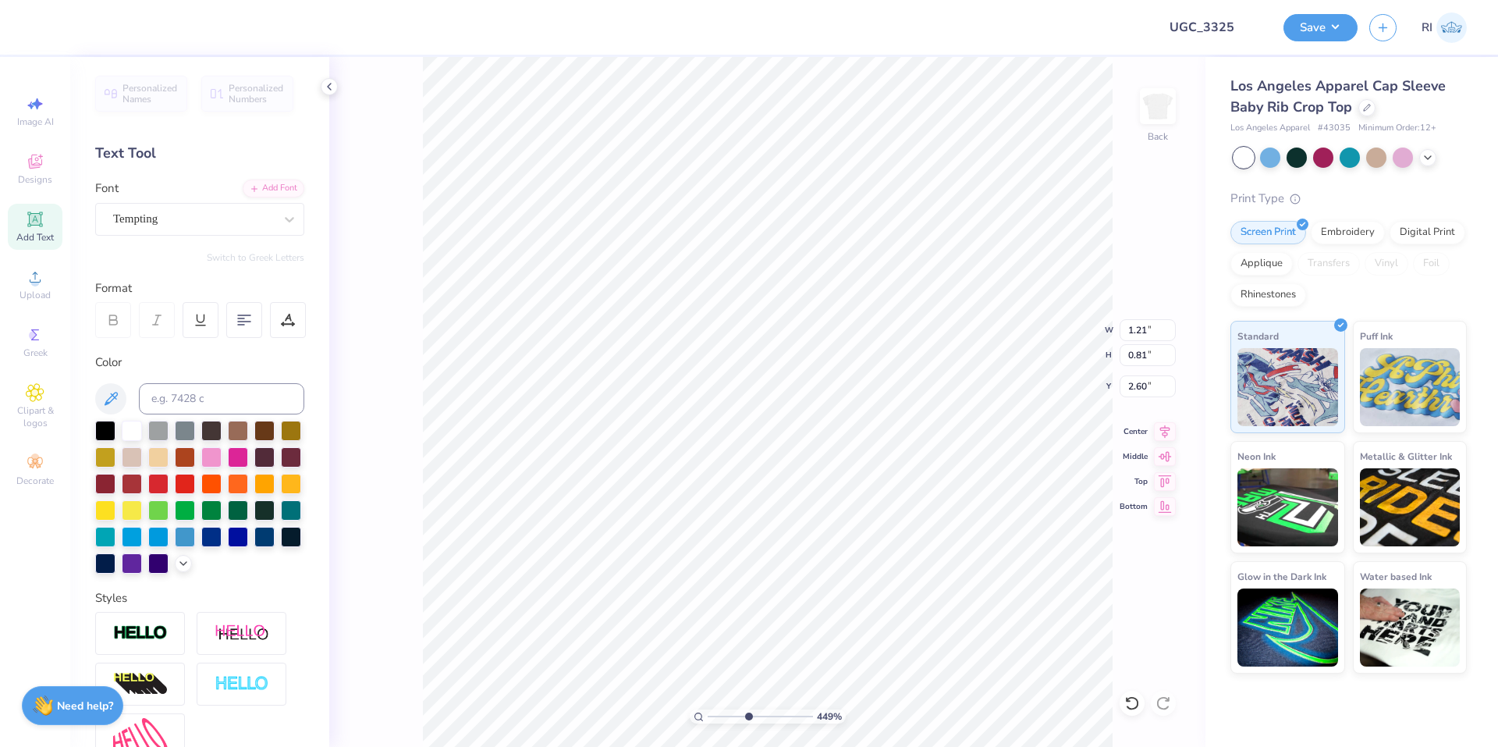
type input "4.48505384214065"
type input "2.43"
type input "4.48505384214065"
type input "1.30"
type input "0.87"
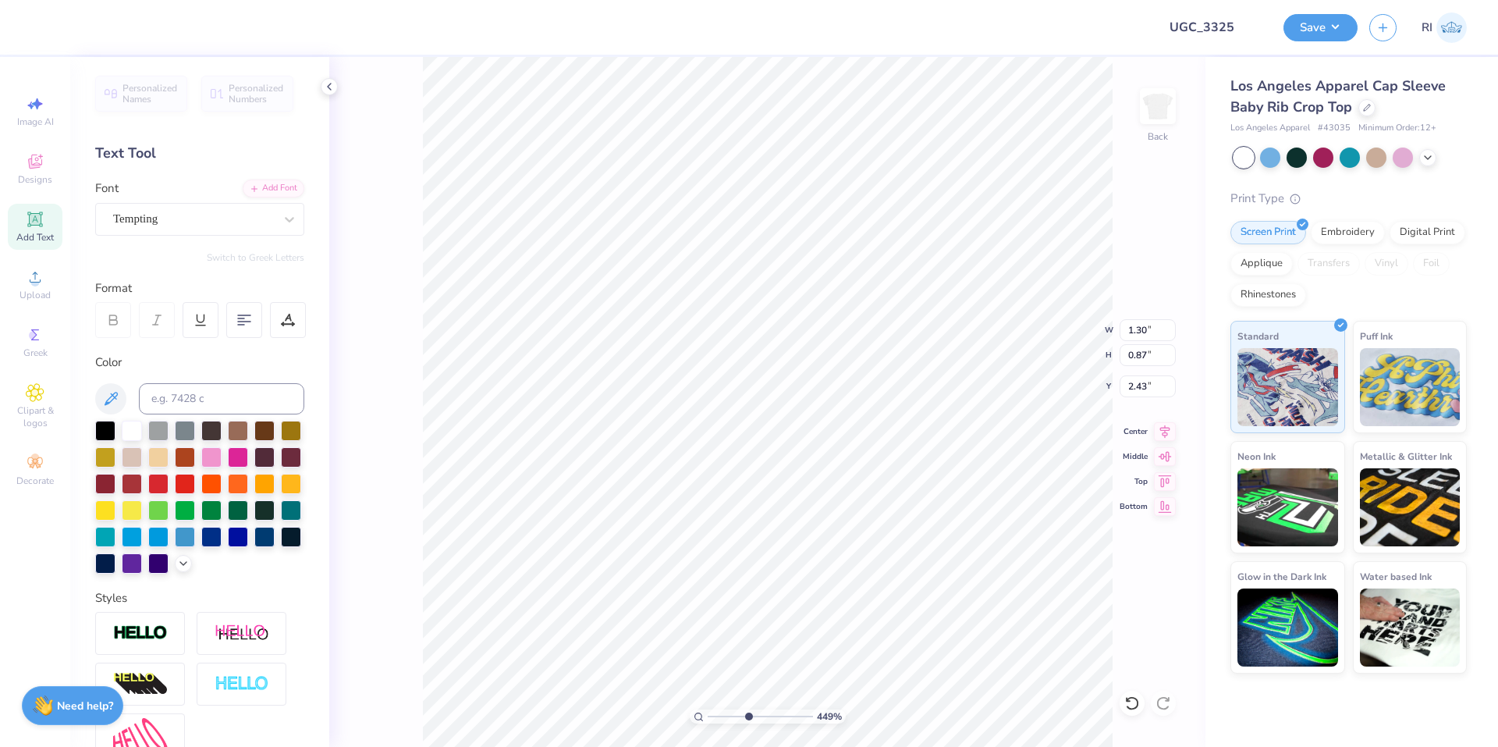
type input "4.48505384214065"
type input "2.41"
click at [921, 456] on li "Duplicate" at bounding box center [913, 453] width 122 height 30
type input "3.00581987268404"
type input "3.41"
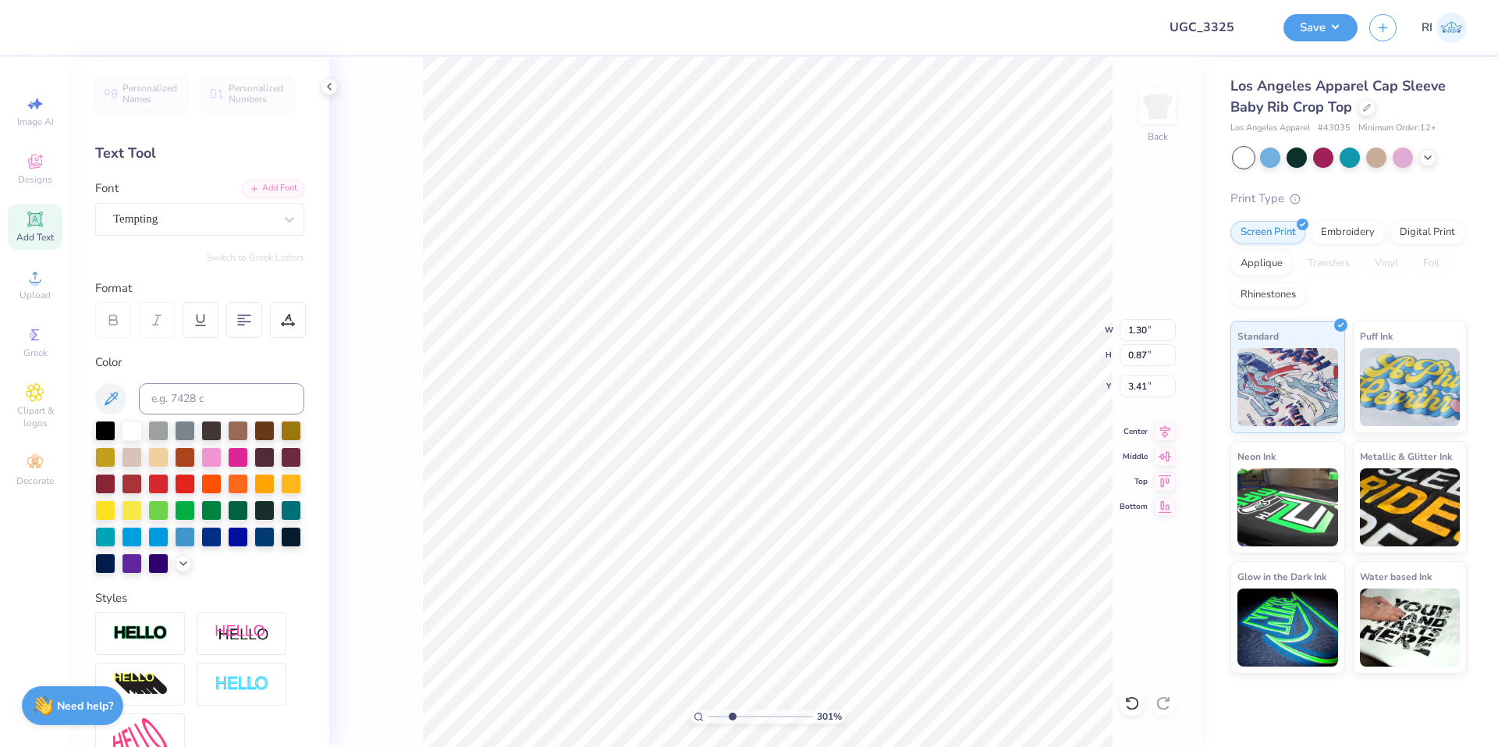
type input "3.00581987268404"
type textarea "h"
type input "3.00581987268404"
type textarea "i"
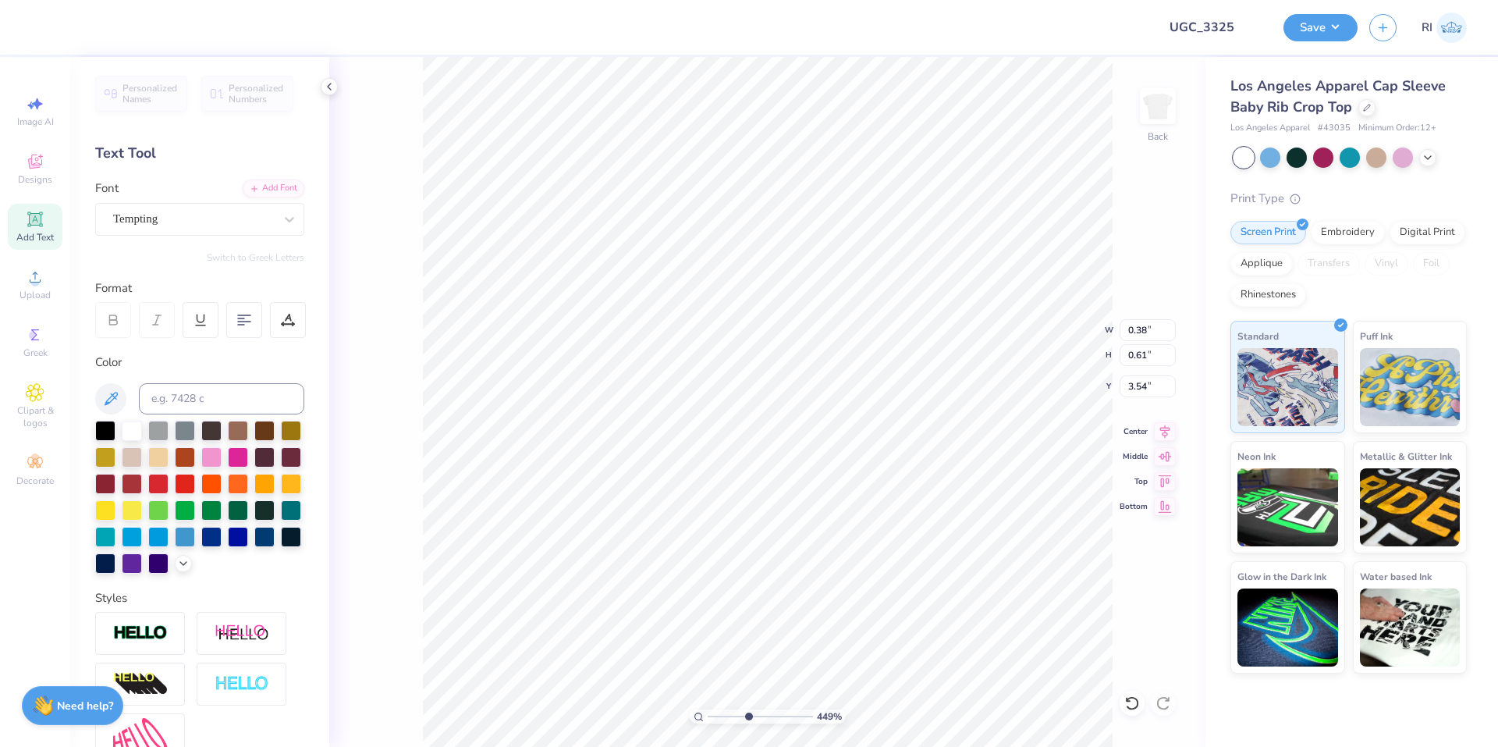
scroll to position [13, 2]
type input "4.48505384214065"
type textarea "[PERSON_NAME]"
type input "4.48505384214065"
type textarea "i"
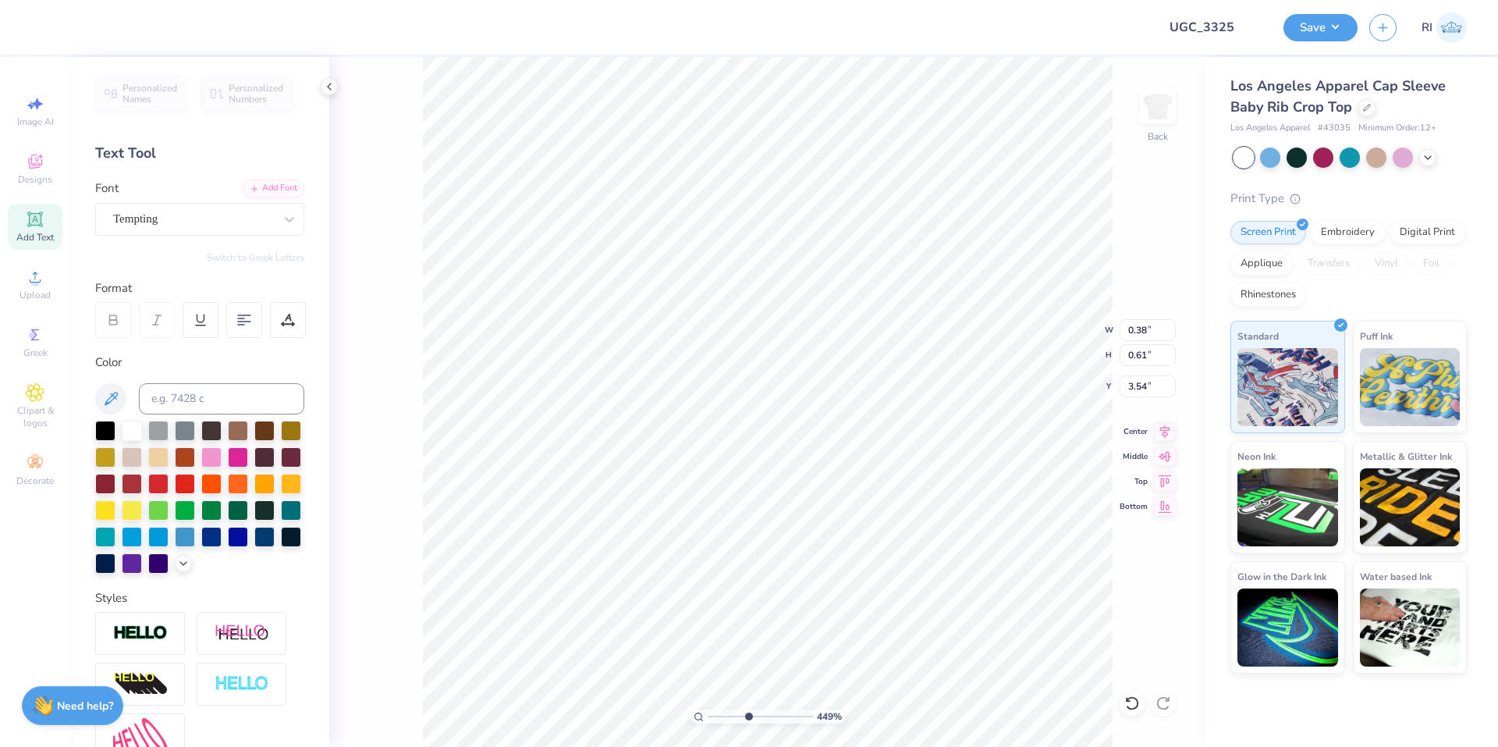
type input "4.48505384214065"
type input "6.35"
type input "3.28"
type input "2.20"
type input "4.48505384214065"
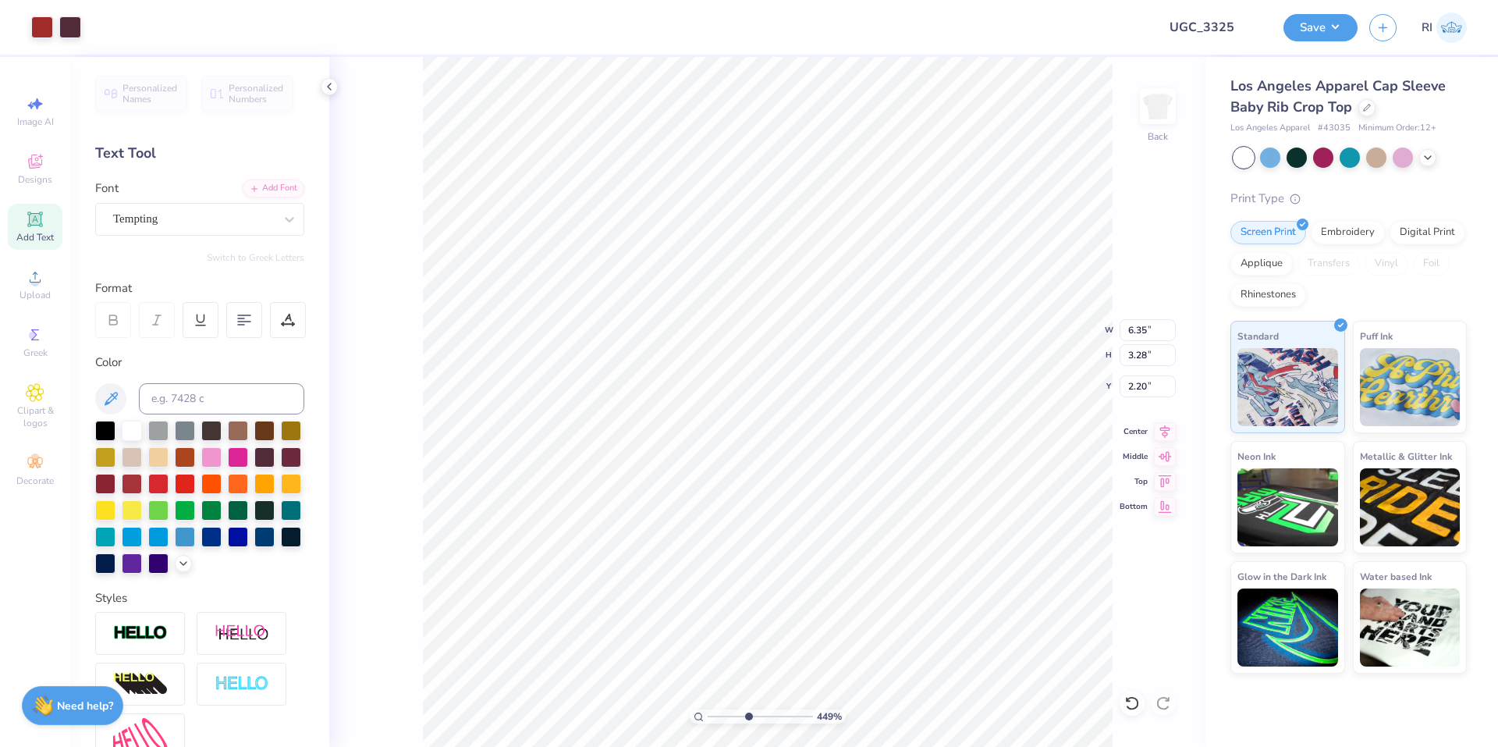
type input "0.38"
type input "0.61"
type input "3.54"
type input "4.48505384214065"
type input "4.19"
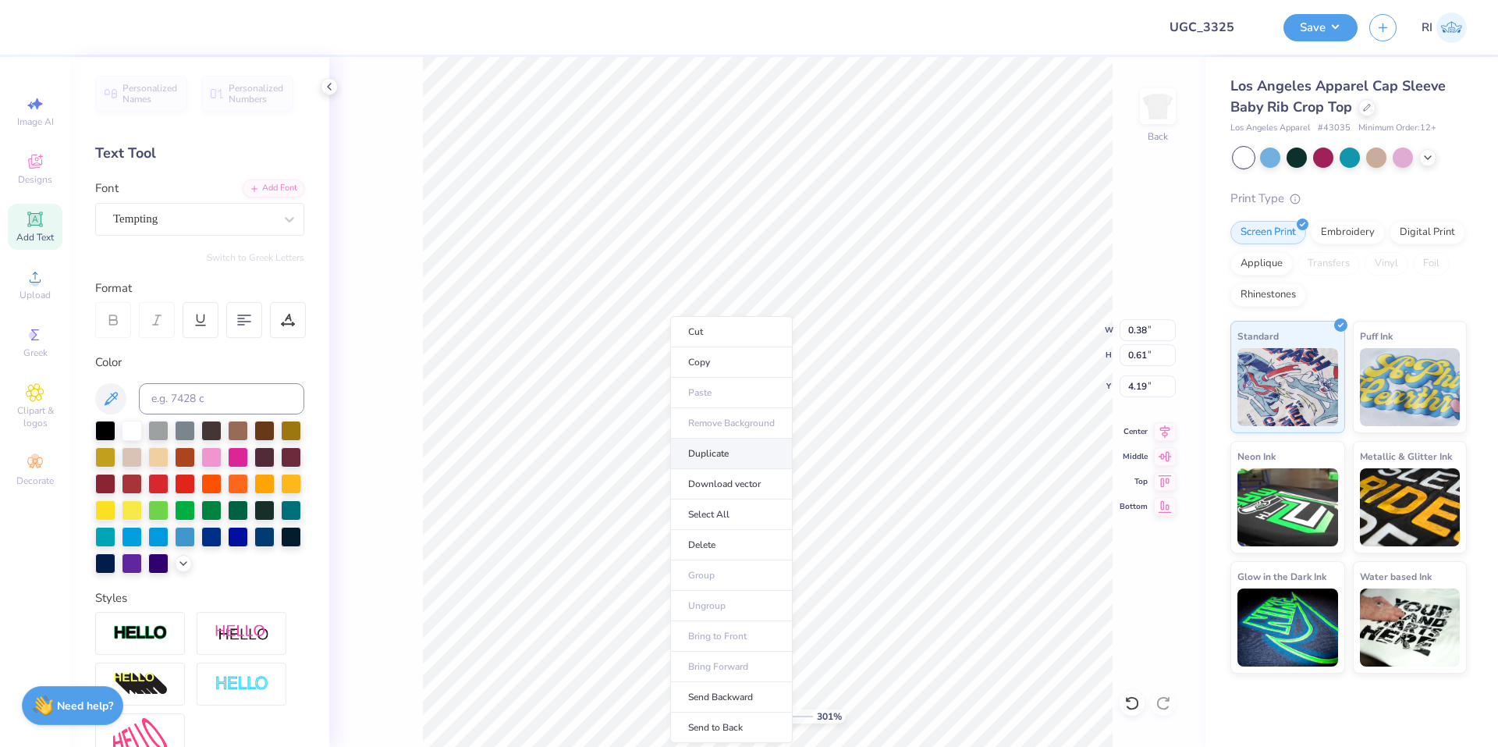
click at [741, 450] on li "Duplicate" at bounding box center [731, 453] width 122 height 30
type input "3.00581987268404"
type input "5.19"
type input "3.00581987268404"
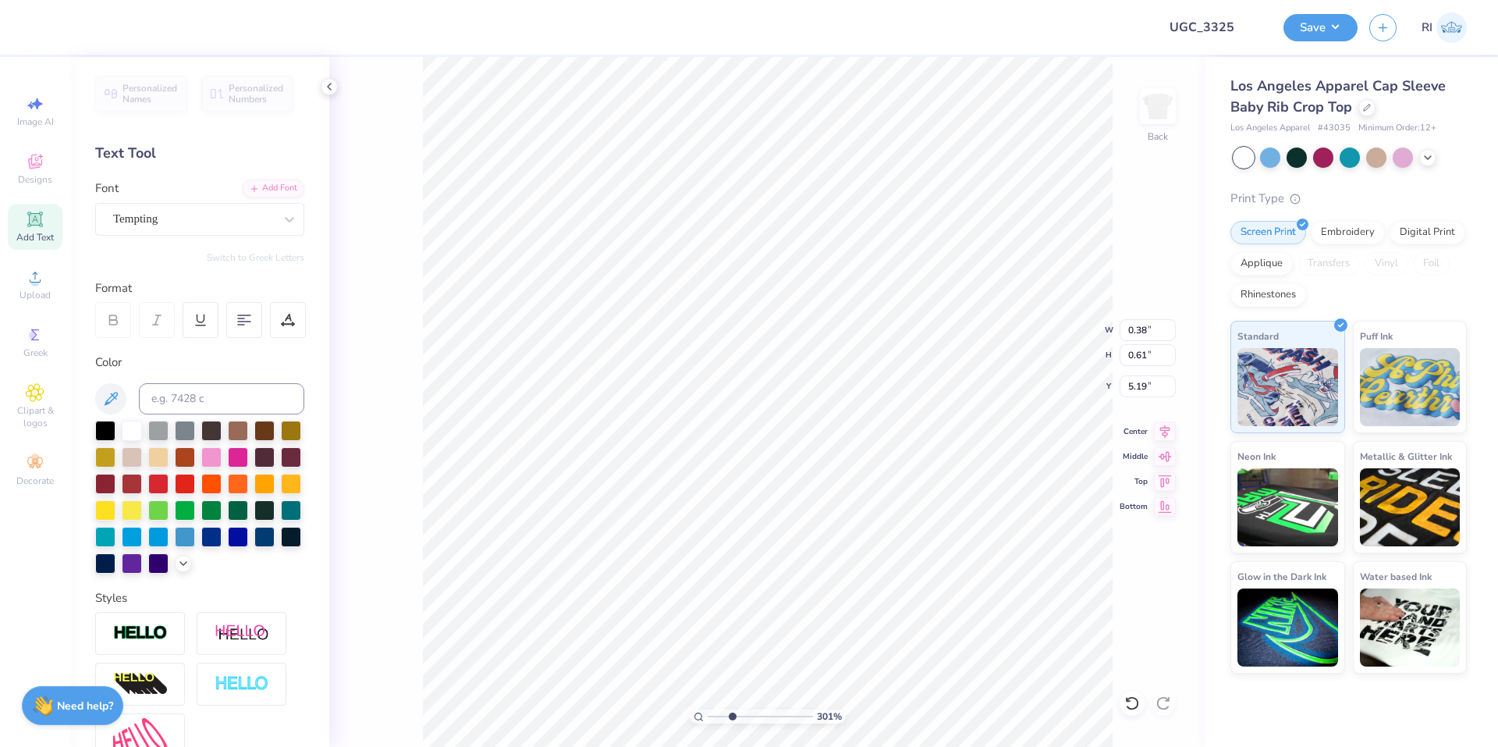
type input "3.00581987268404"
type textarea "e"
type input "3.00581987268404"
type textarea "el"
type input "3.00581987268404"
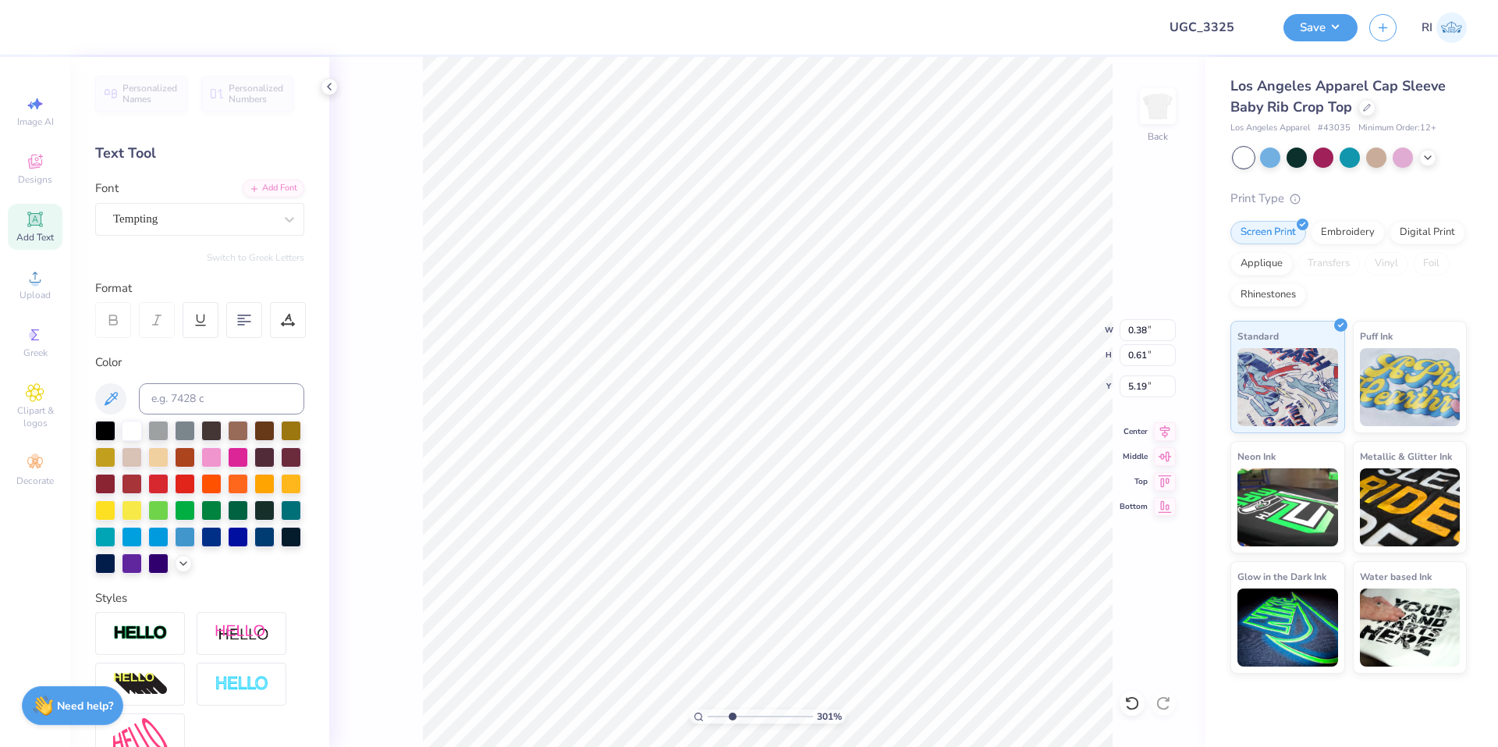
type textarea "elt"
type input "3.00581987268404"
type textarea "elta"
type input "3.00581987268404"
type input "3.98"
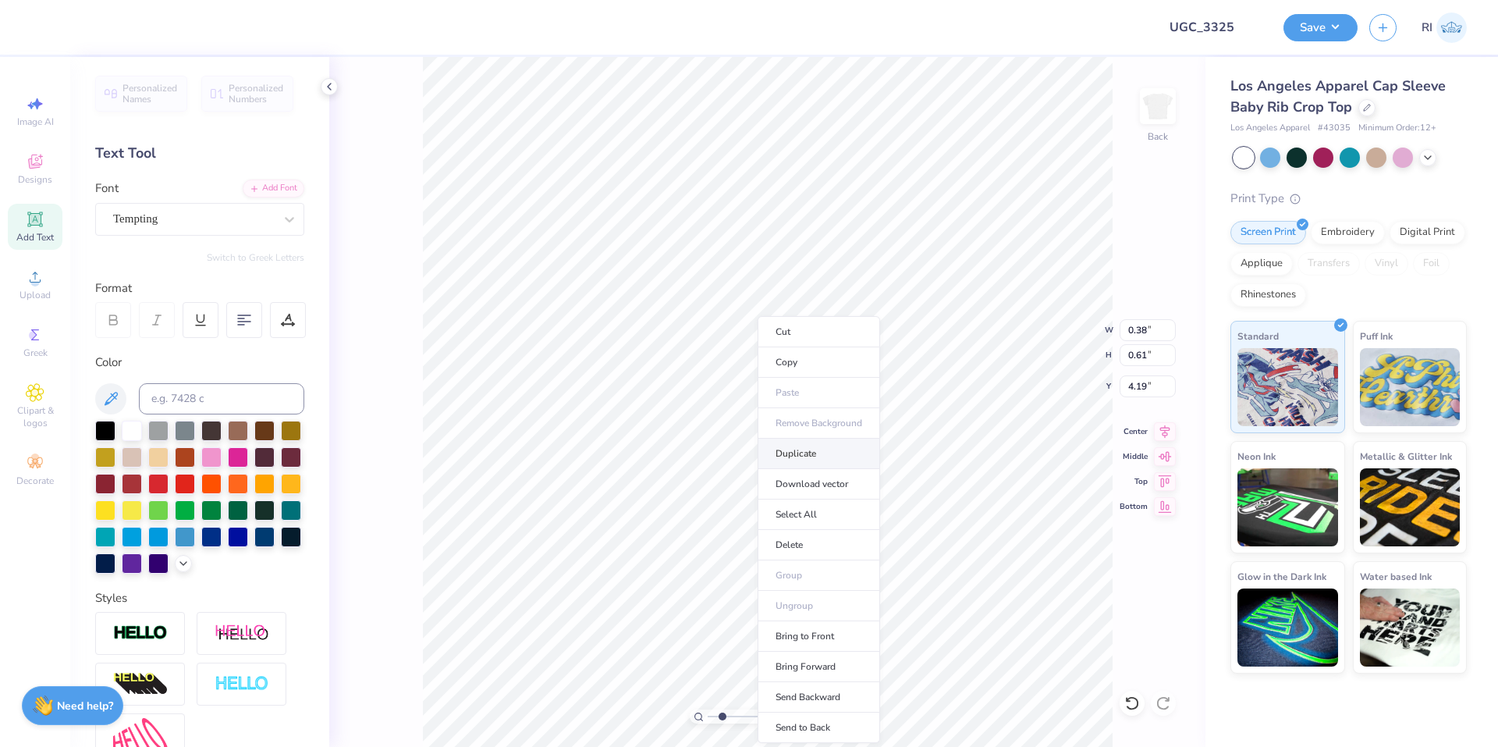
click at [798, 461] on li "Duplicate" at bounding box center [819, 453] width 122 height 30
type input "2.01445811466782"
type input "5.19"
type input "2.01445811466782"
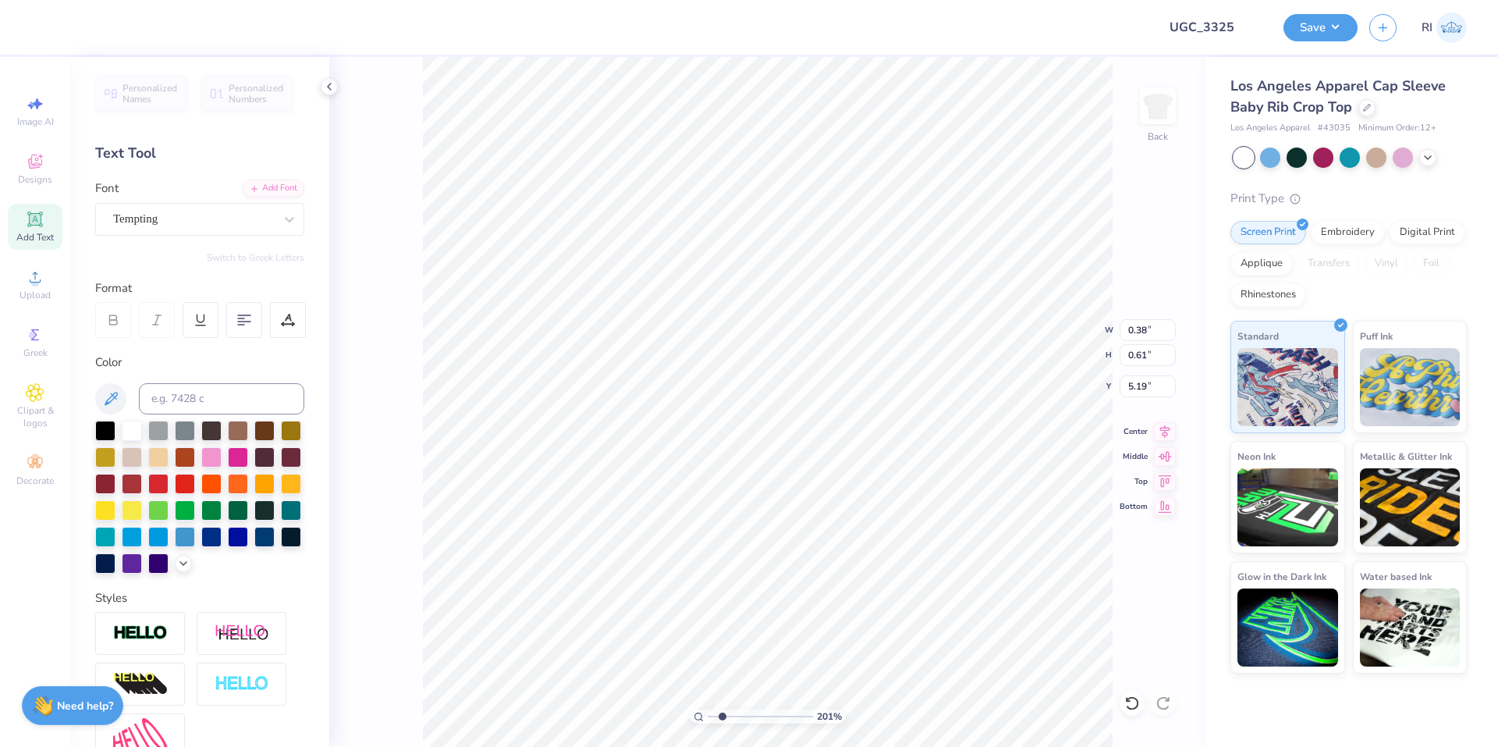
type textarea "X"
type input "3.6716840780171"
type input "3.84"
type input "3.6716840780171"
type input "5.48"
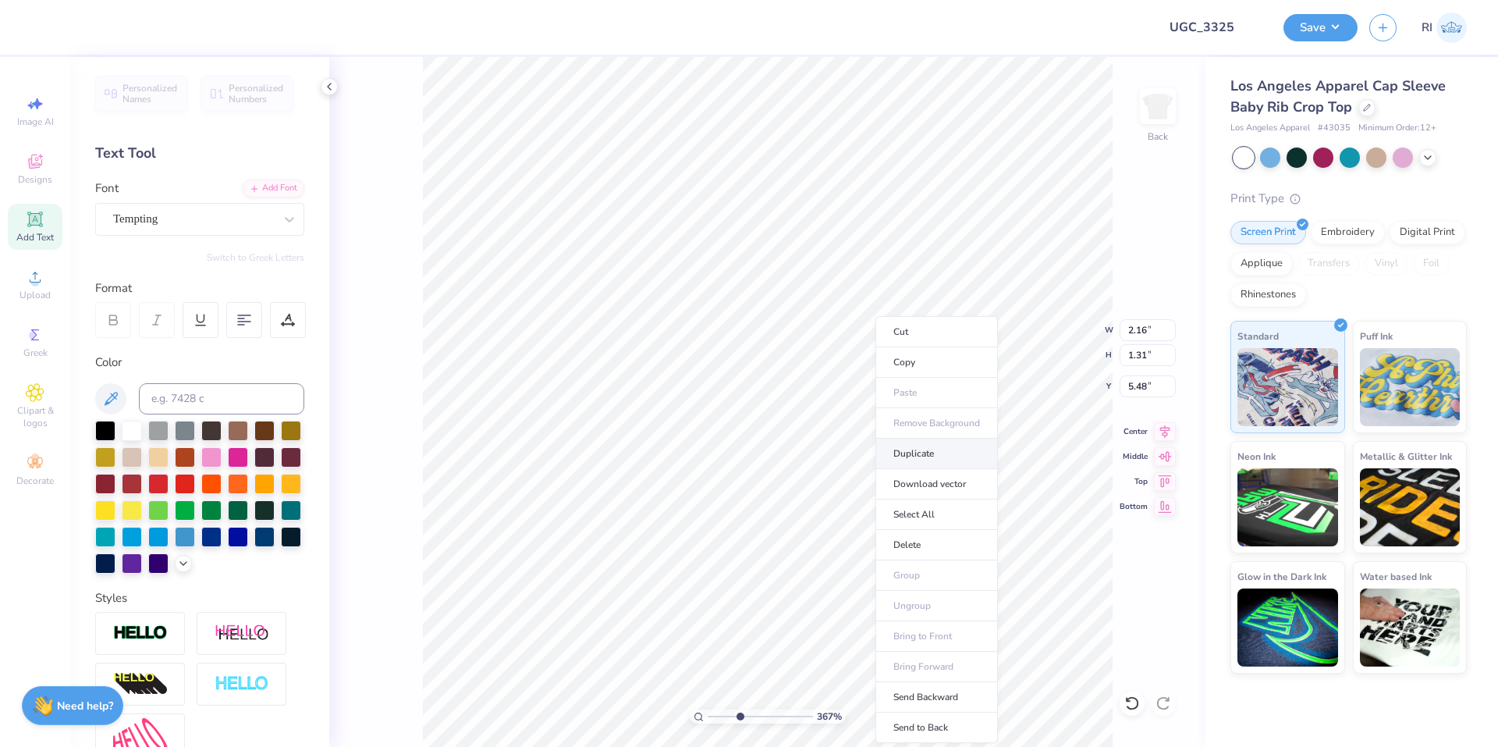
click at [944, 460] on li "Duplicate" at bounding box center [936, 453] width 122 height 30
type input "3.6716840780171"
type input "6.48"
type input "3.6716840780171"
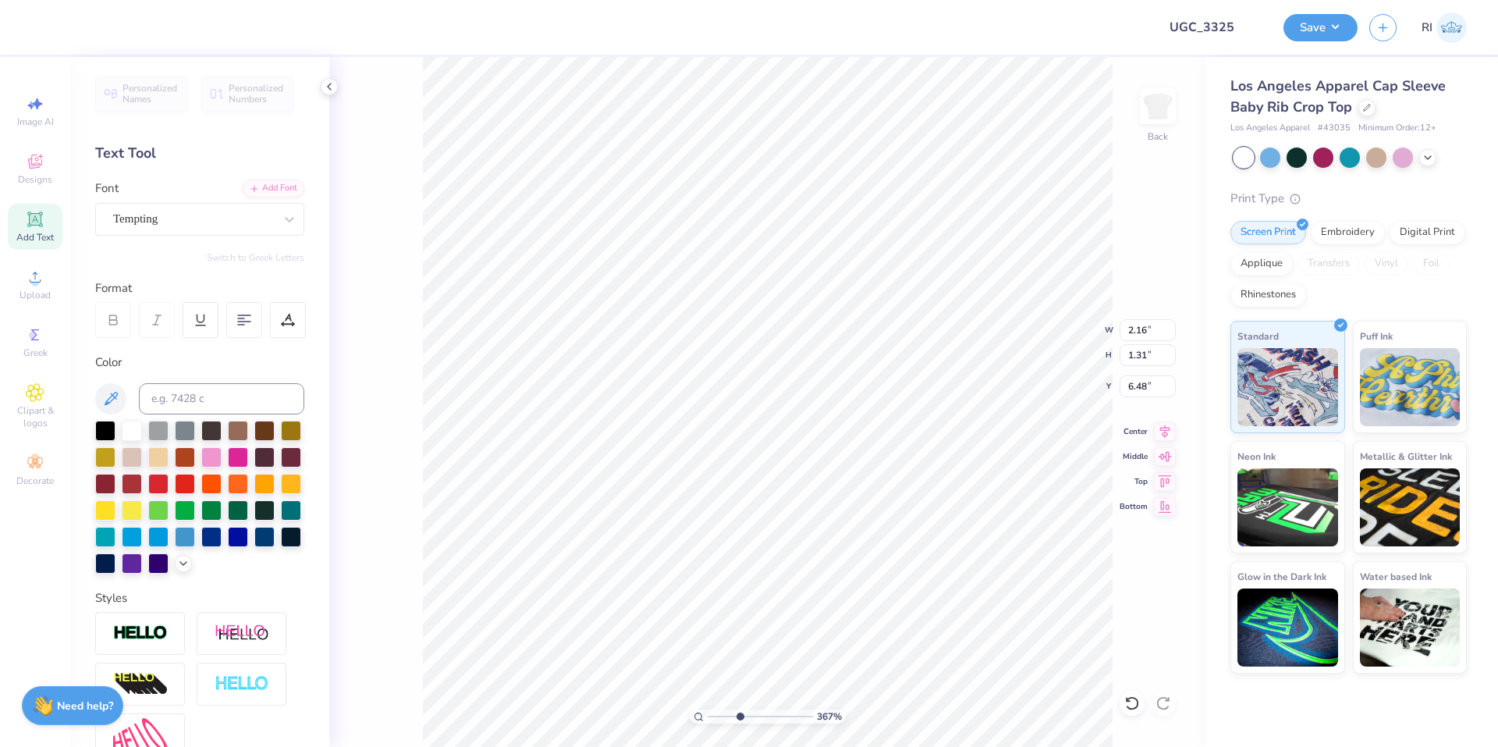
type textarea "D"
type input "3.6716840780171"
type input "3.84"
type input "1.82266588284093"
type input "7.18"
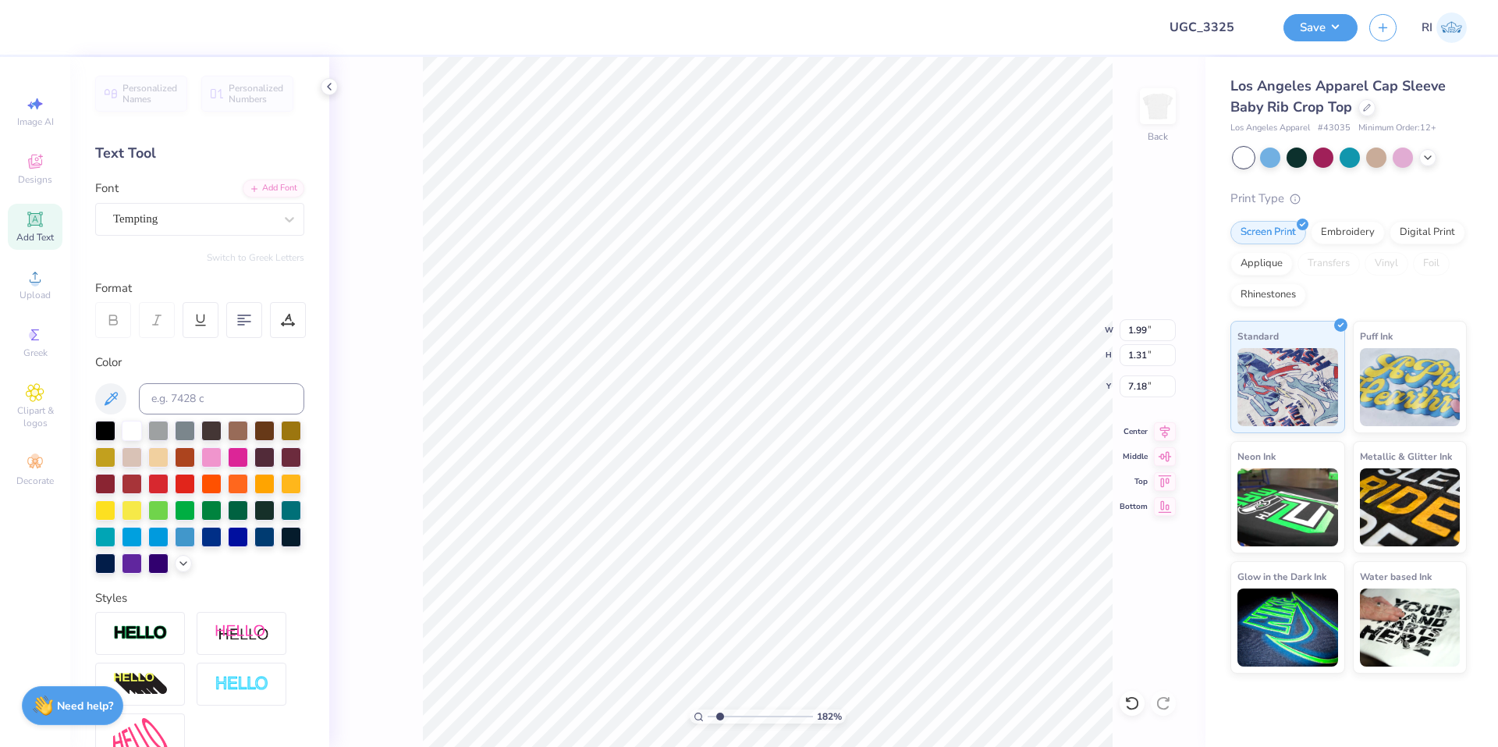
type input "1.82266588284093"
type input "2.16"
type input "5.48"
click at [885, 457] on li "Duplicate" at bounding box center [899, 453] width 122 height 30
type input "1.82266588284093"
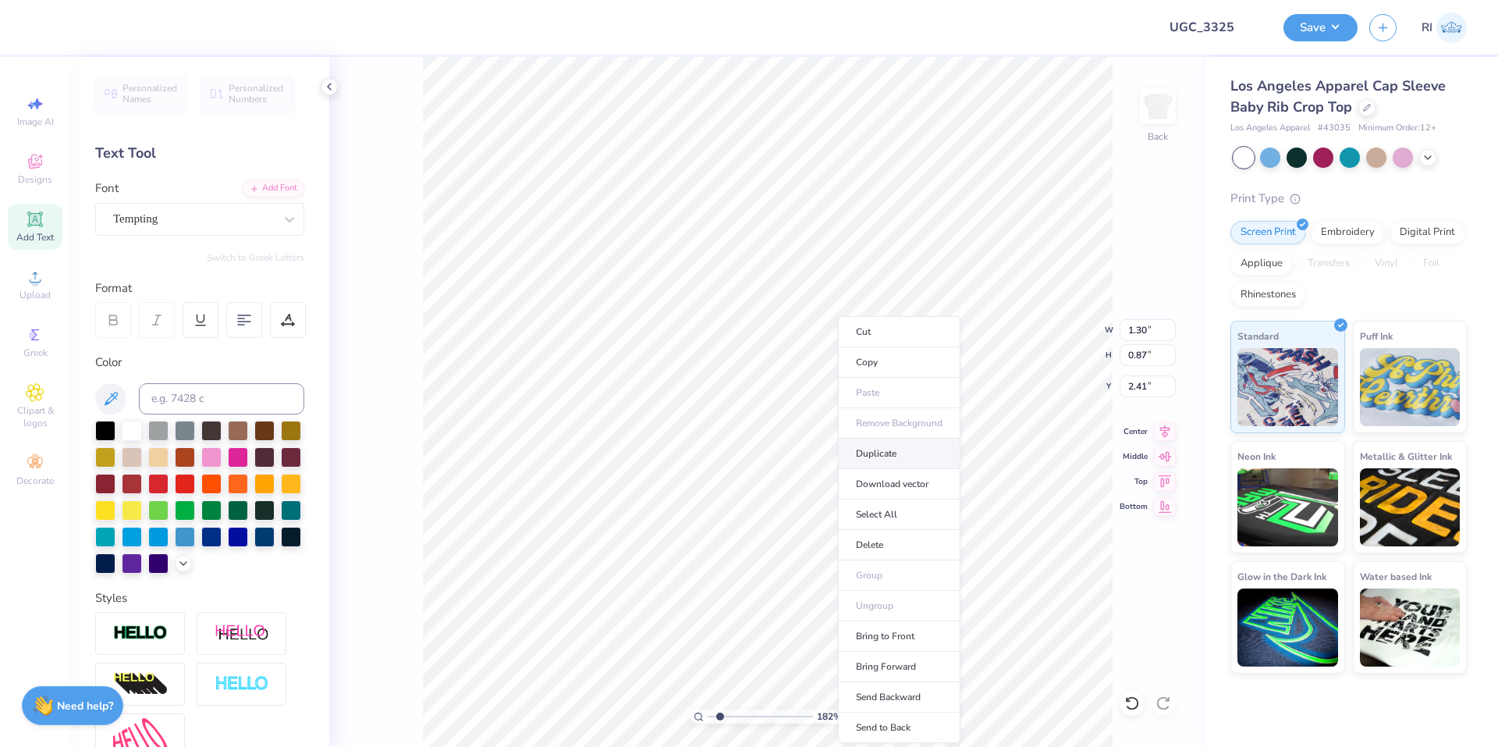
type input "3.41"
type input "1.82266588284093"
type input "5.60"
click at [250, 186] on icon at bounding box center [254, 187] width 9 height 9
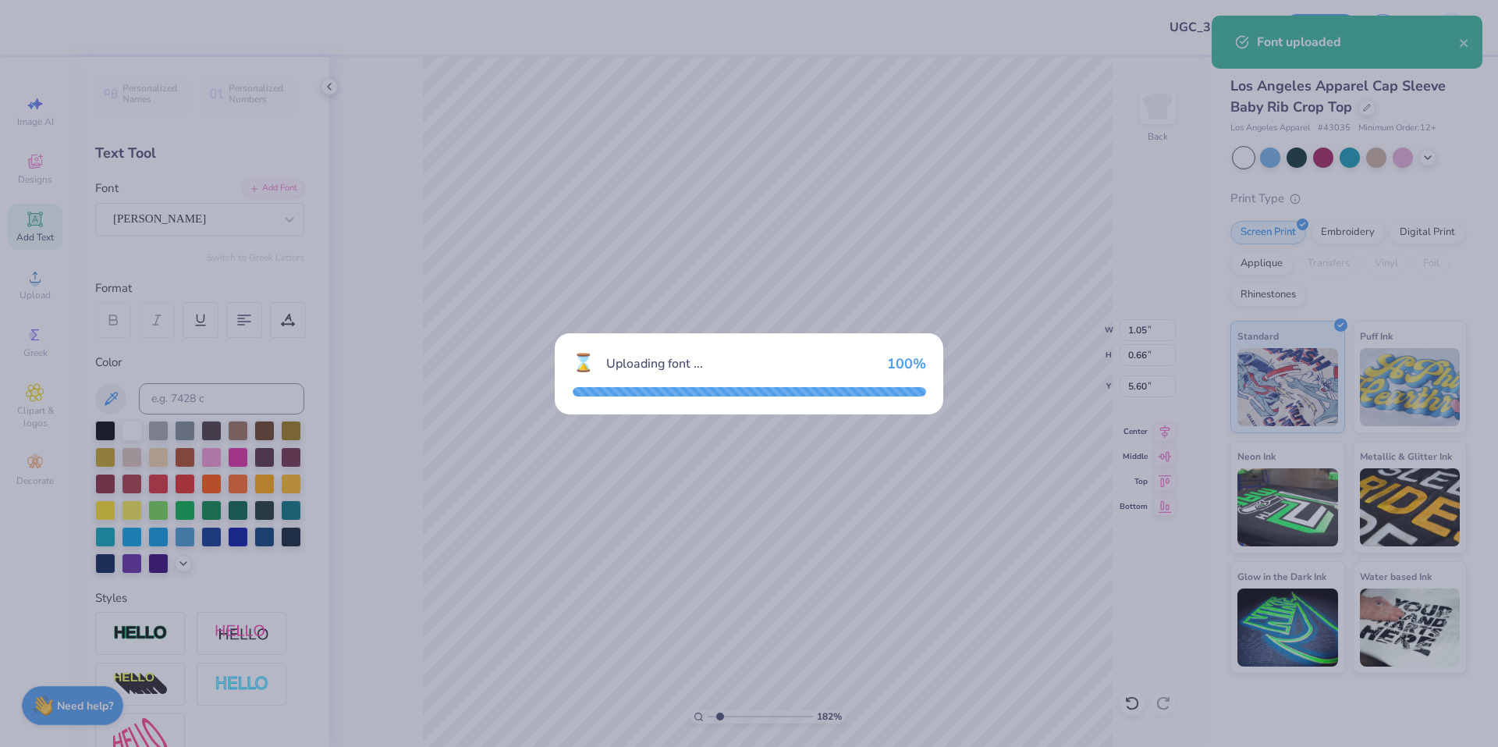
type input "1.82266588284093"
type input "1.05"
type input "0.66"
type input "5.71"
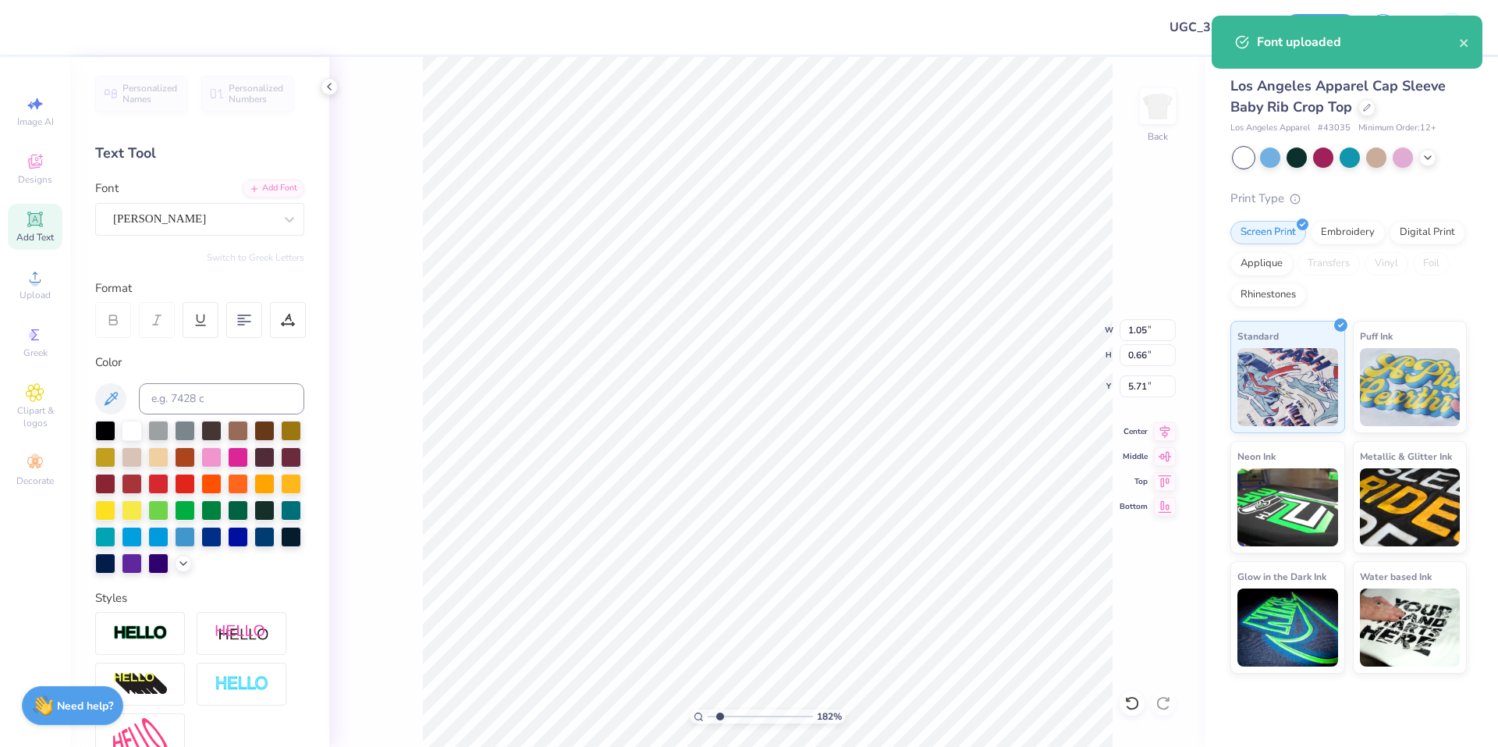
type input "1.82266588284093"
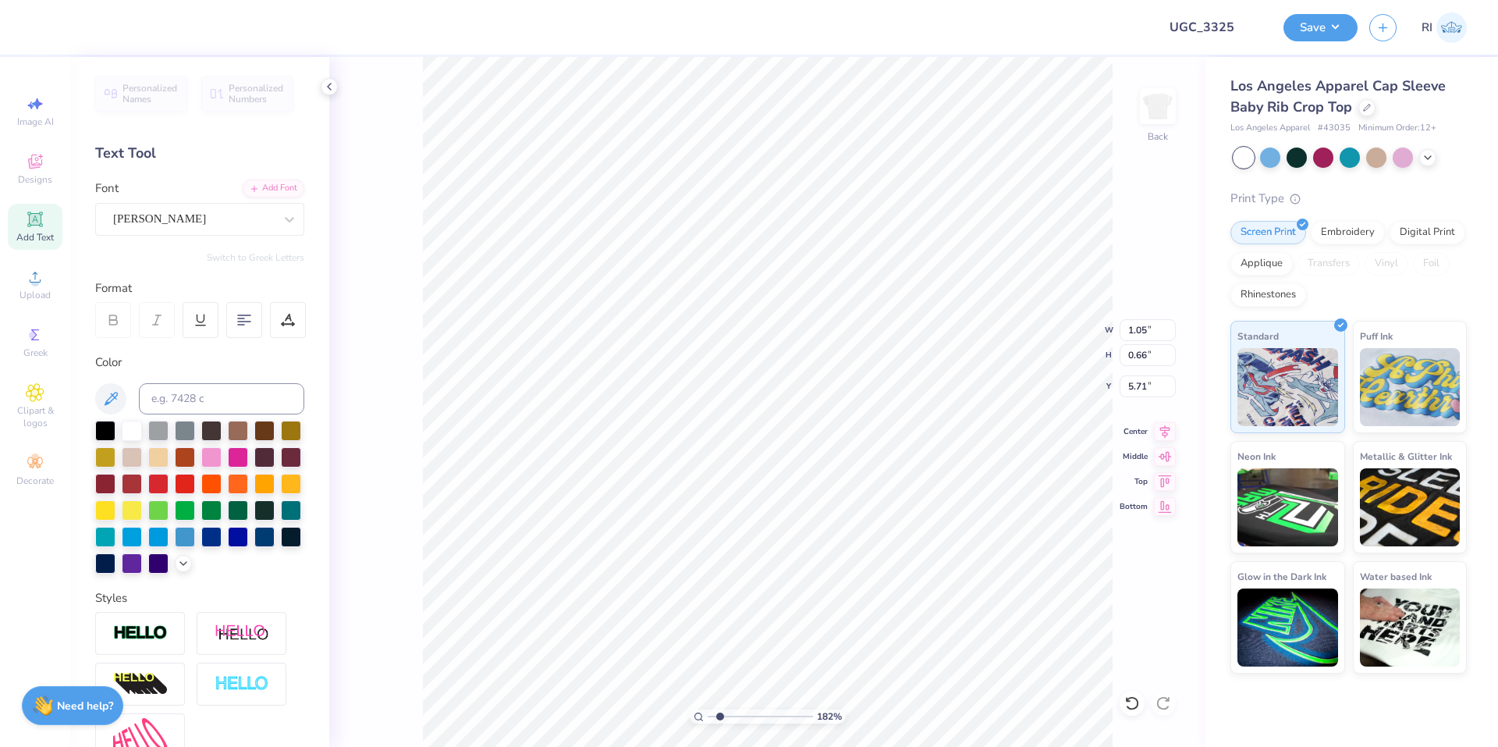
type textarea "'"
paste textarea "'"
type input "1.82266588284093"
type textarea "''"
type input "1.82266588284093"
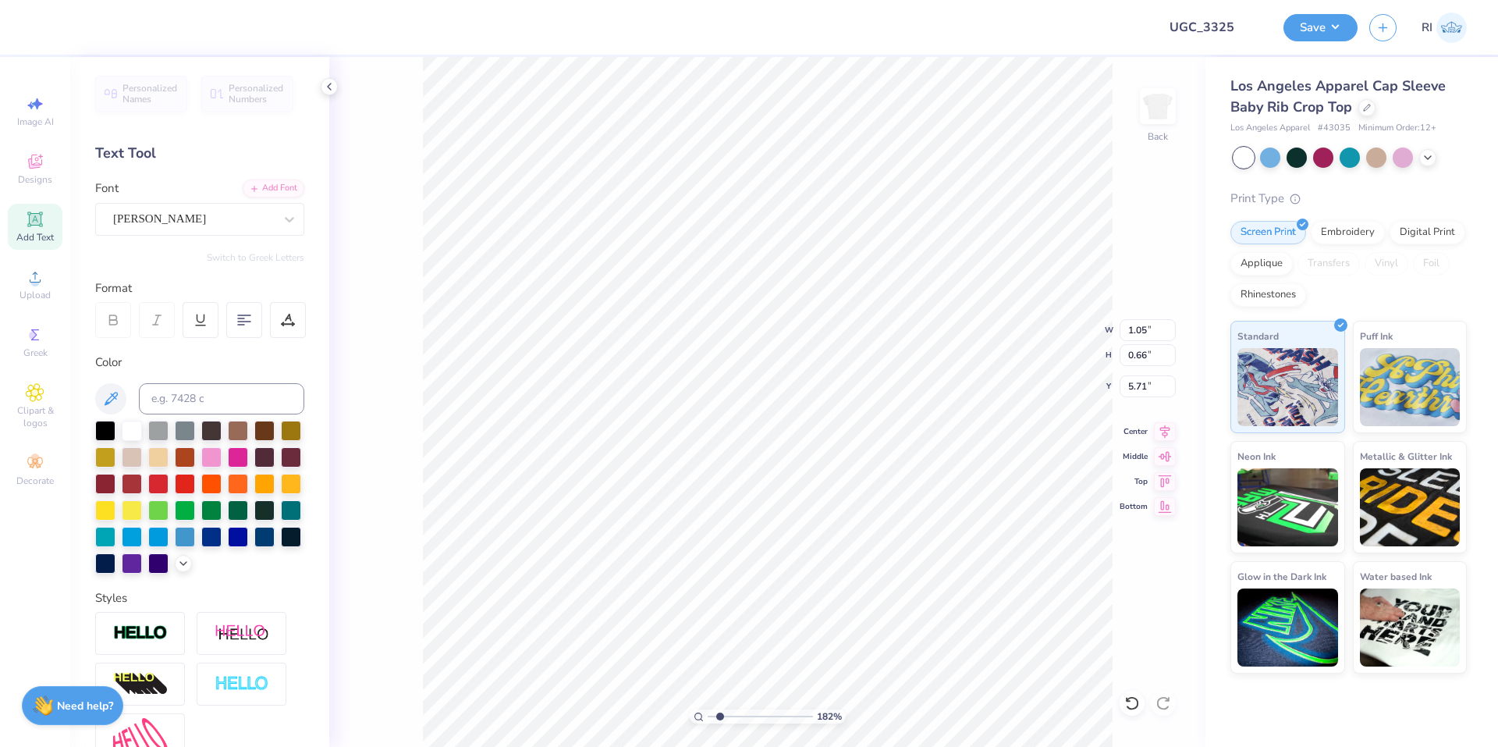
type textarea "'"
type input "1.82266588284093"
type textarea "A"
type input "1.82266588284093"
type textarea "AS"
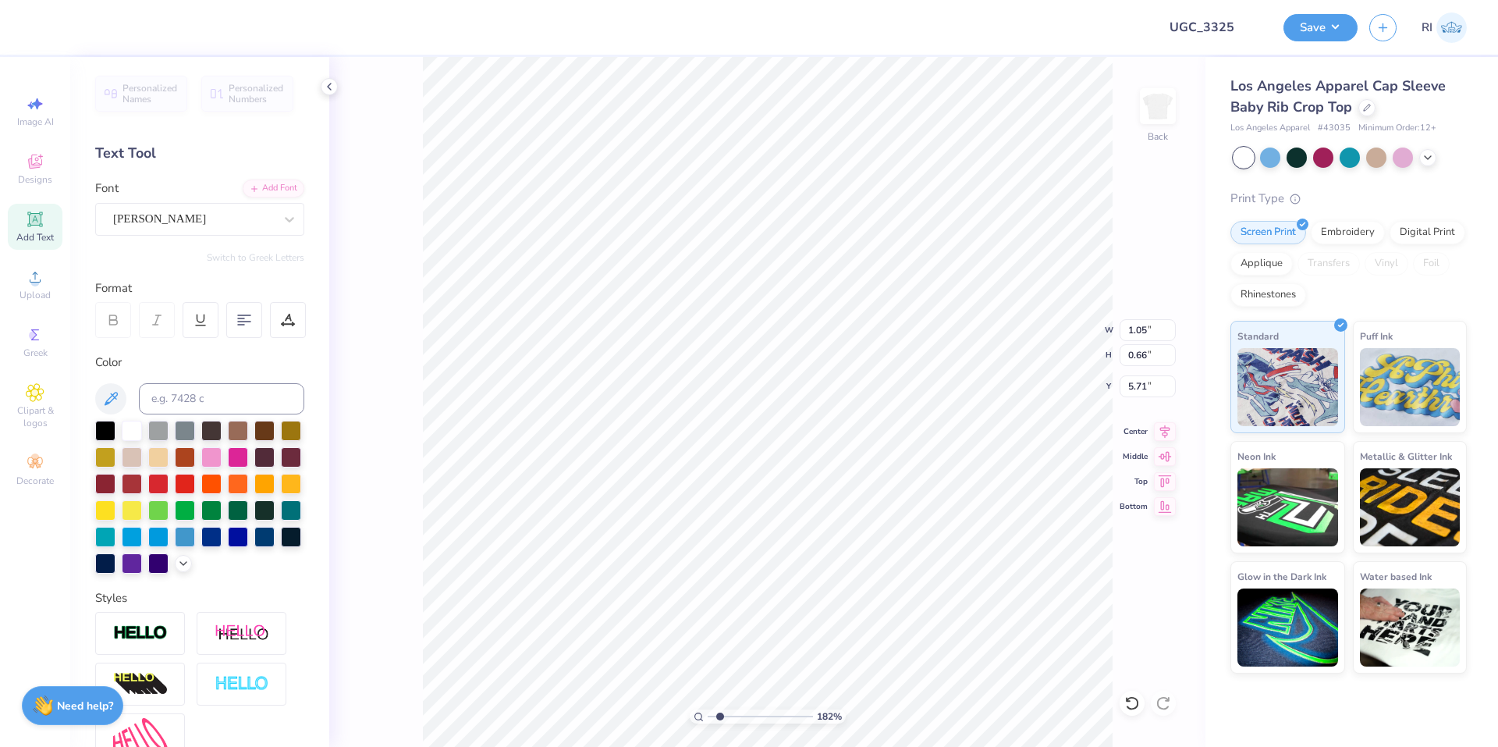
type input "1.82266588284093"
type textarea "ASD"
type input "1.82266588284093"
type textarea "AS"
type input "1.82266588284093"
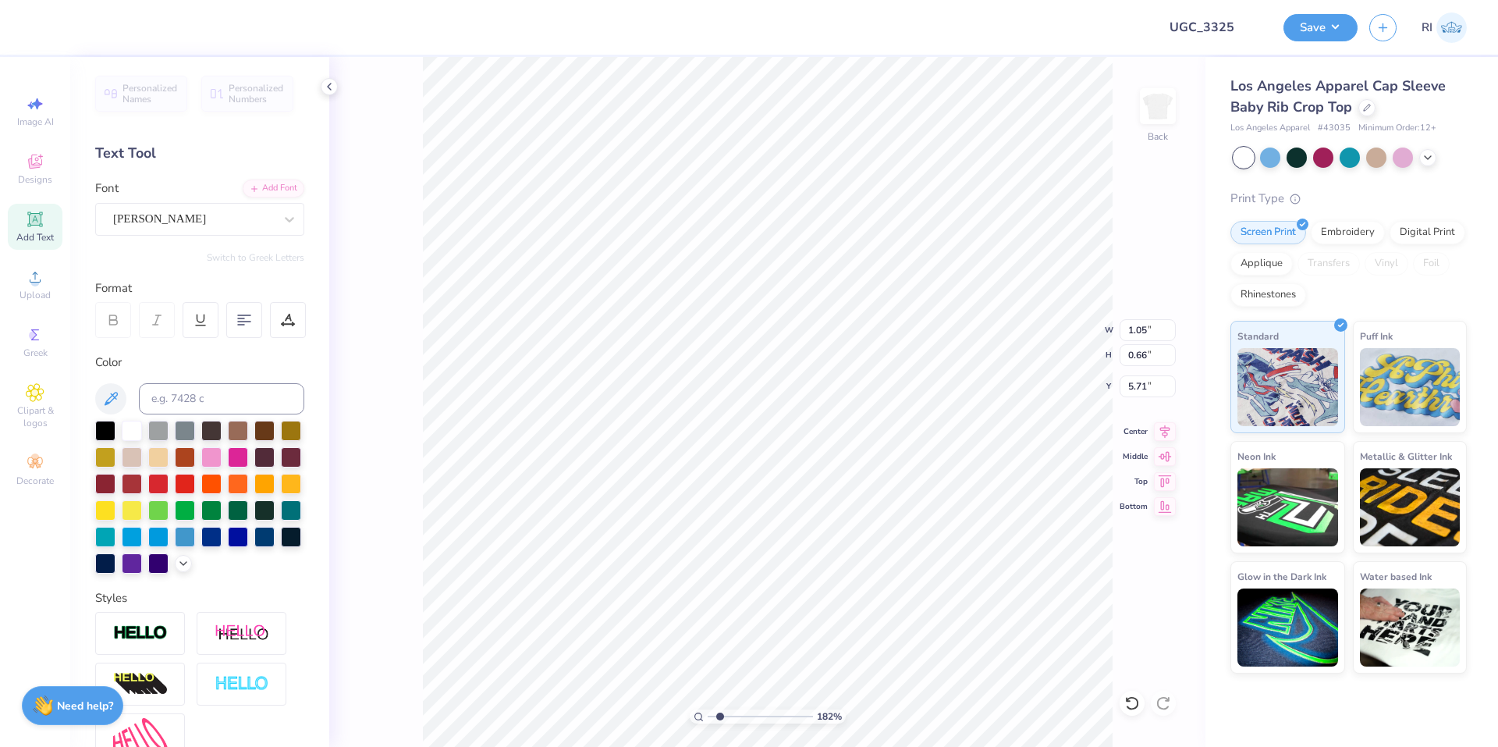
type textarea "A"
type input "1.82266588284093"
paste textarea "'"
type input "1.82266588284093"
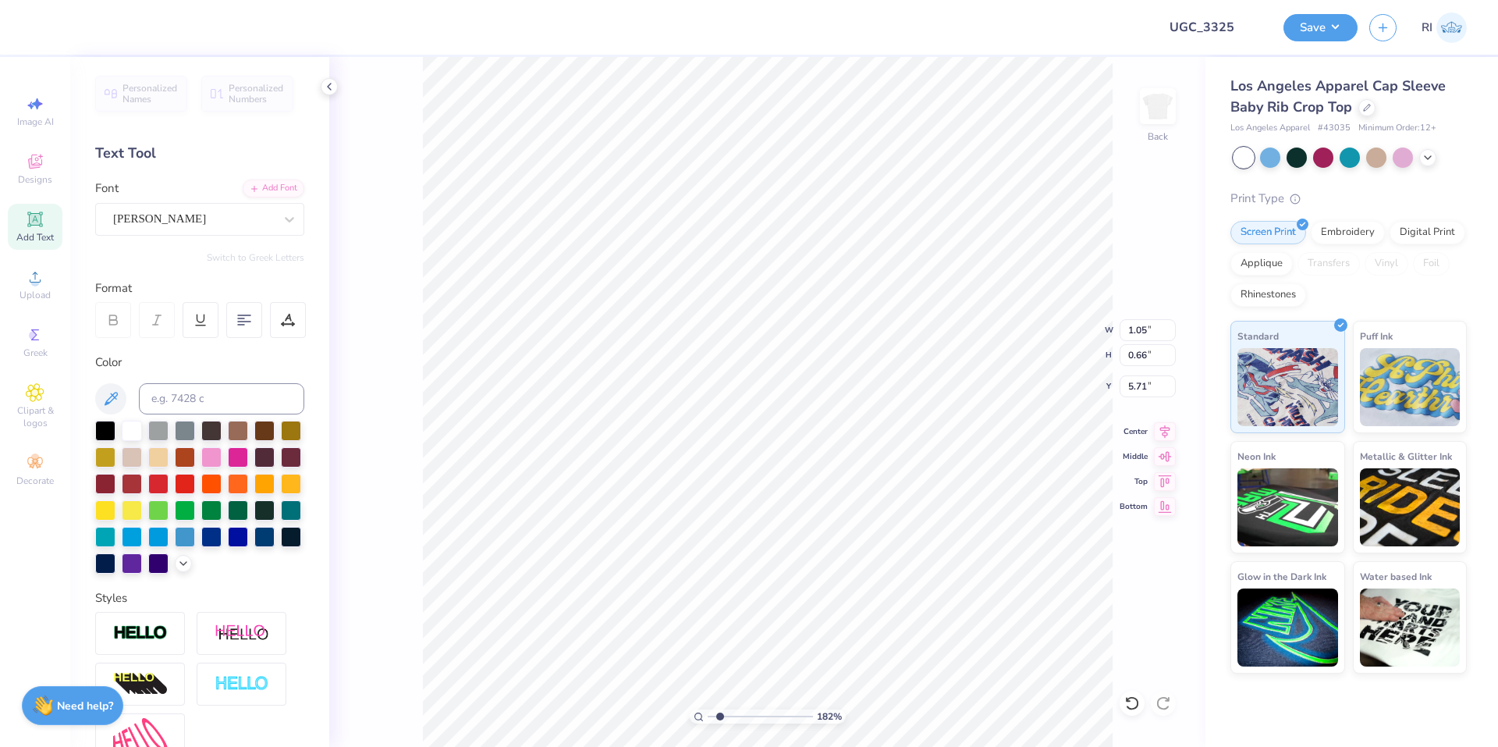
type textarea "'"
type input "1.82266588284093"
type textarea "'"
click at [47, 229] on div "Add Text" at bounding box center [35, 227] width 55 height 46
type input "1.82266588284093"
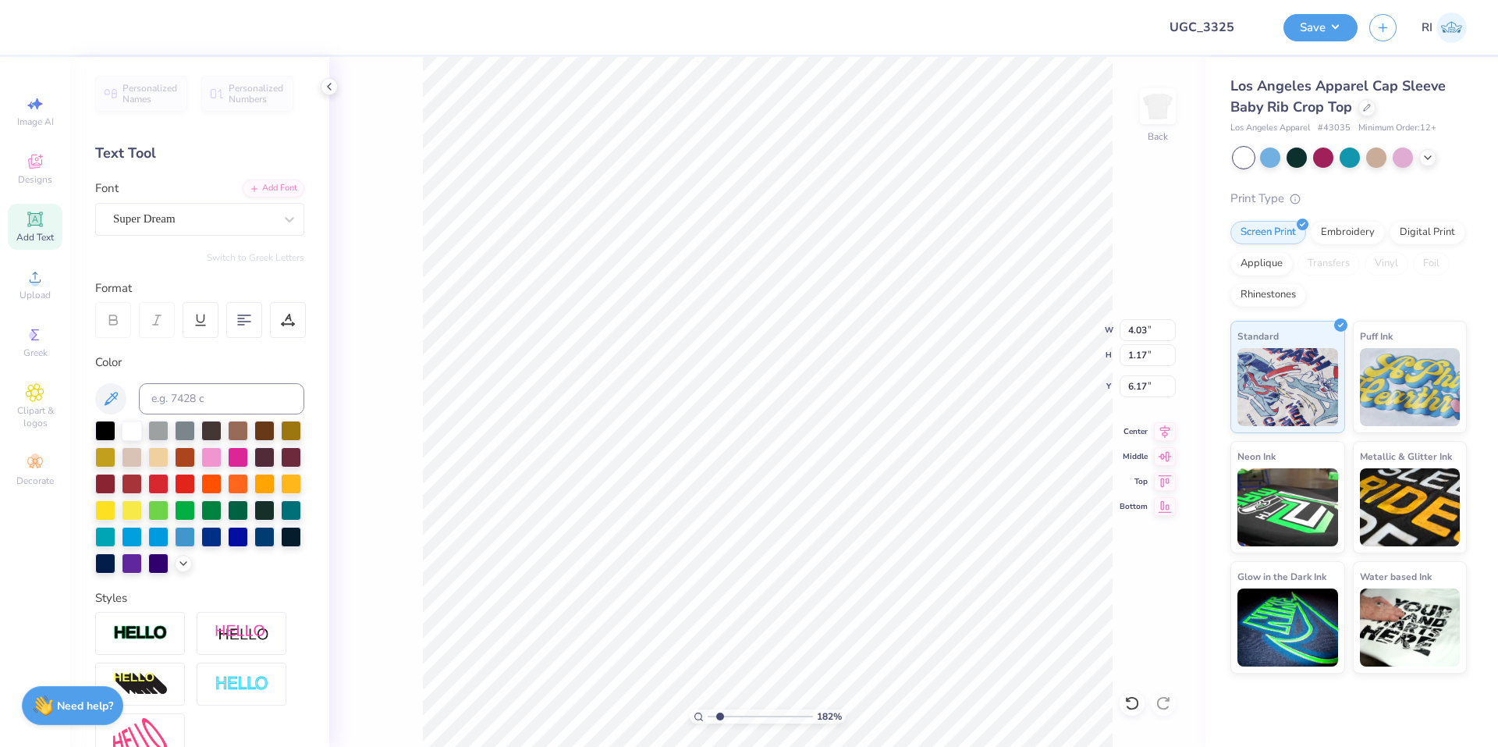
type textarea "'"
type input "2.46071092039641"
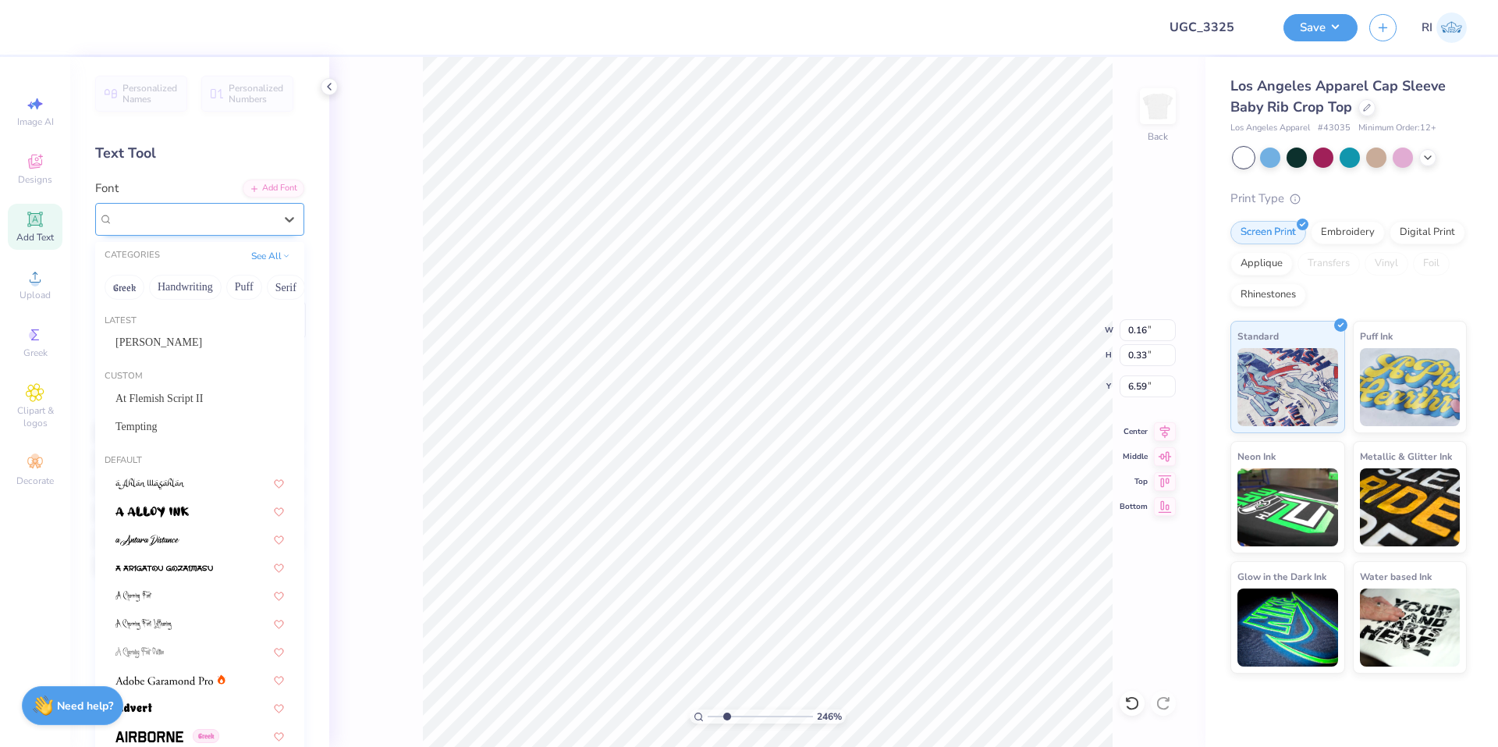
click at [209, 222] on div "Super Dream" at bounding box center [194, 219] width 164 height 24
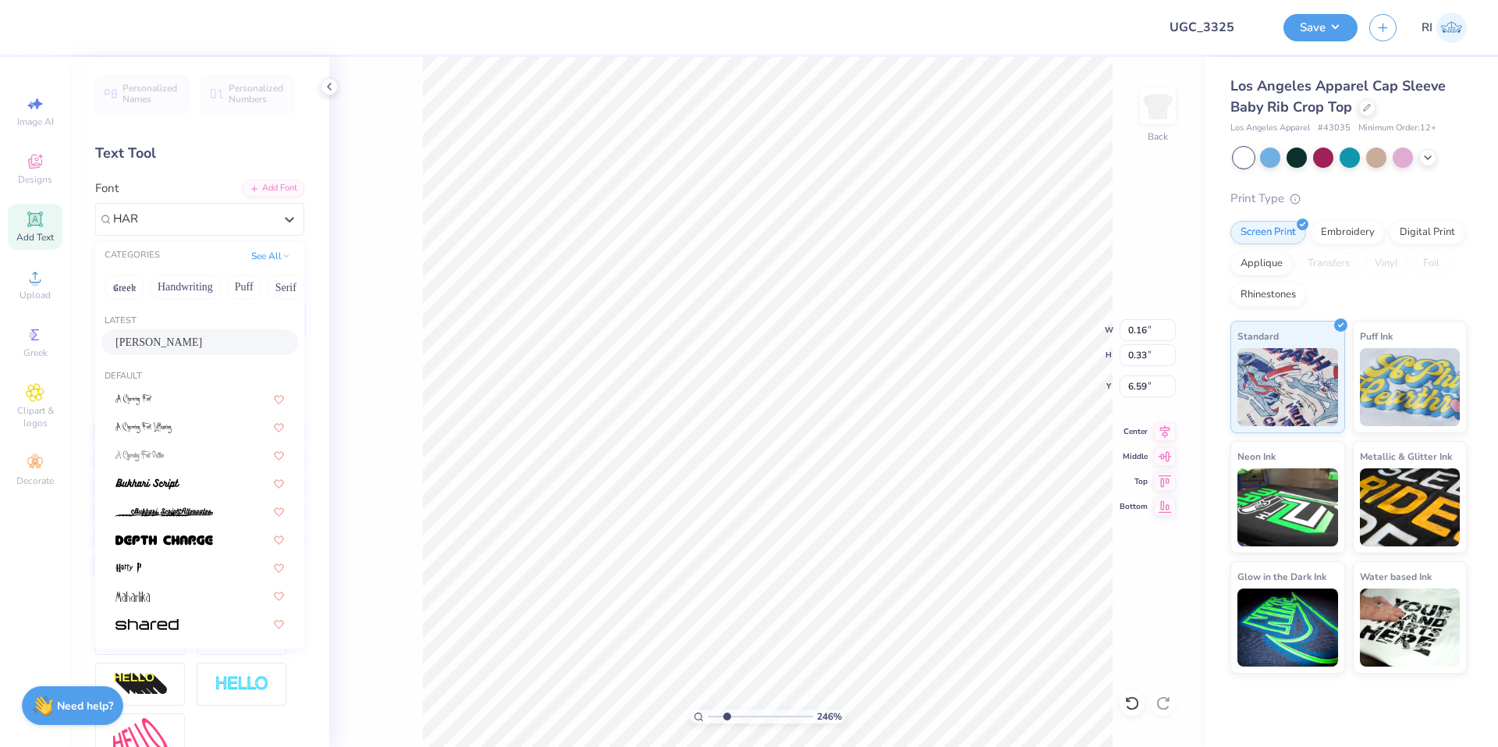
click at [210, 348] on div "Harume Roman" at bounding box center [199, 342] width 169 height 16
type input "HAR"
type input "2.46071092039641"
type input "0.18"
type input "0.24"
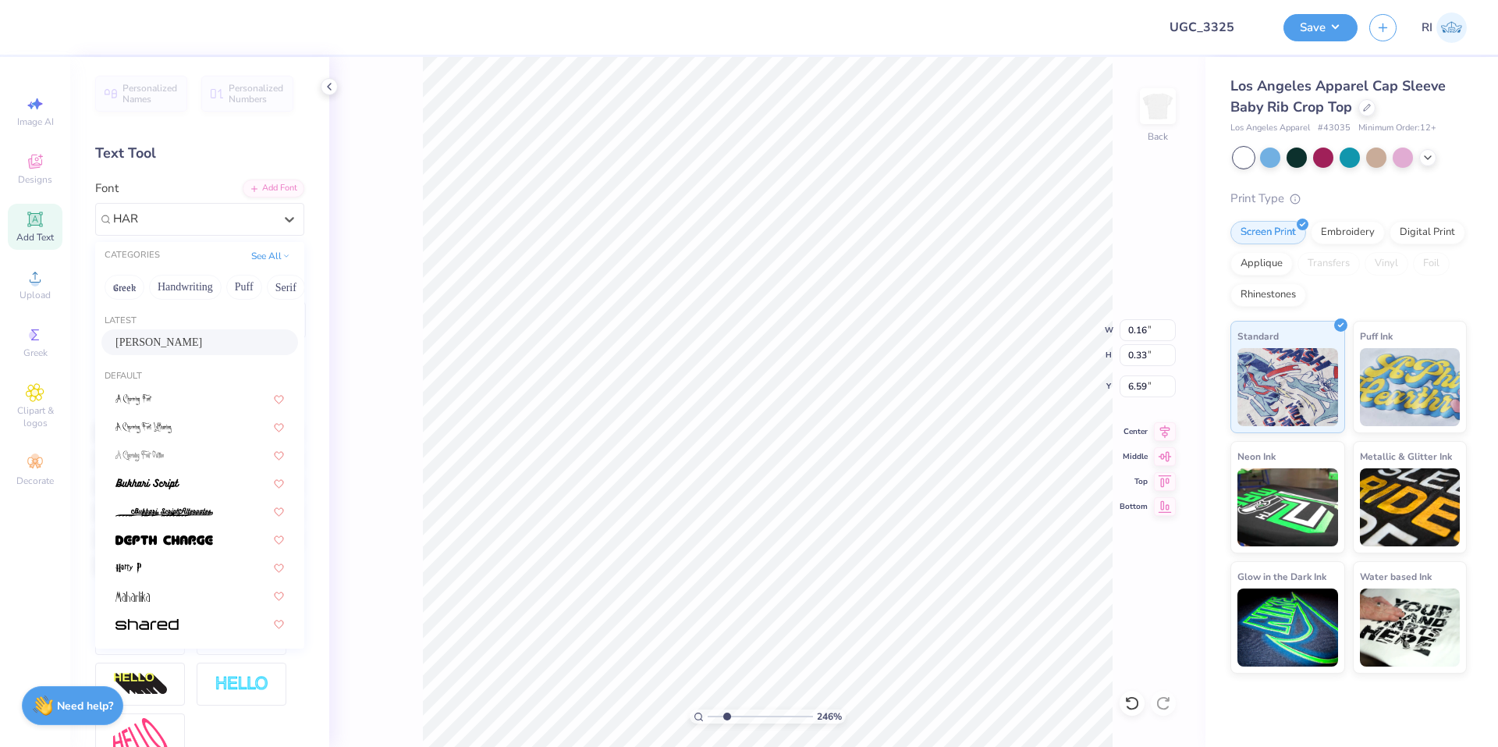
type input "6.63"
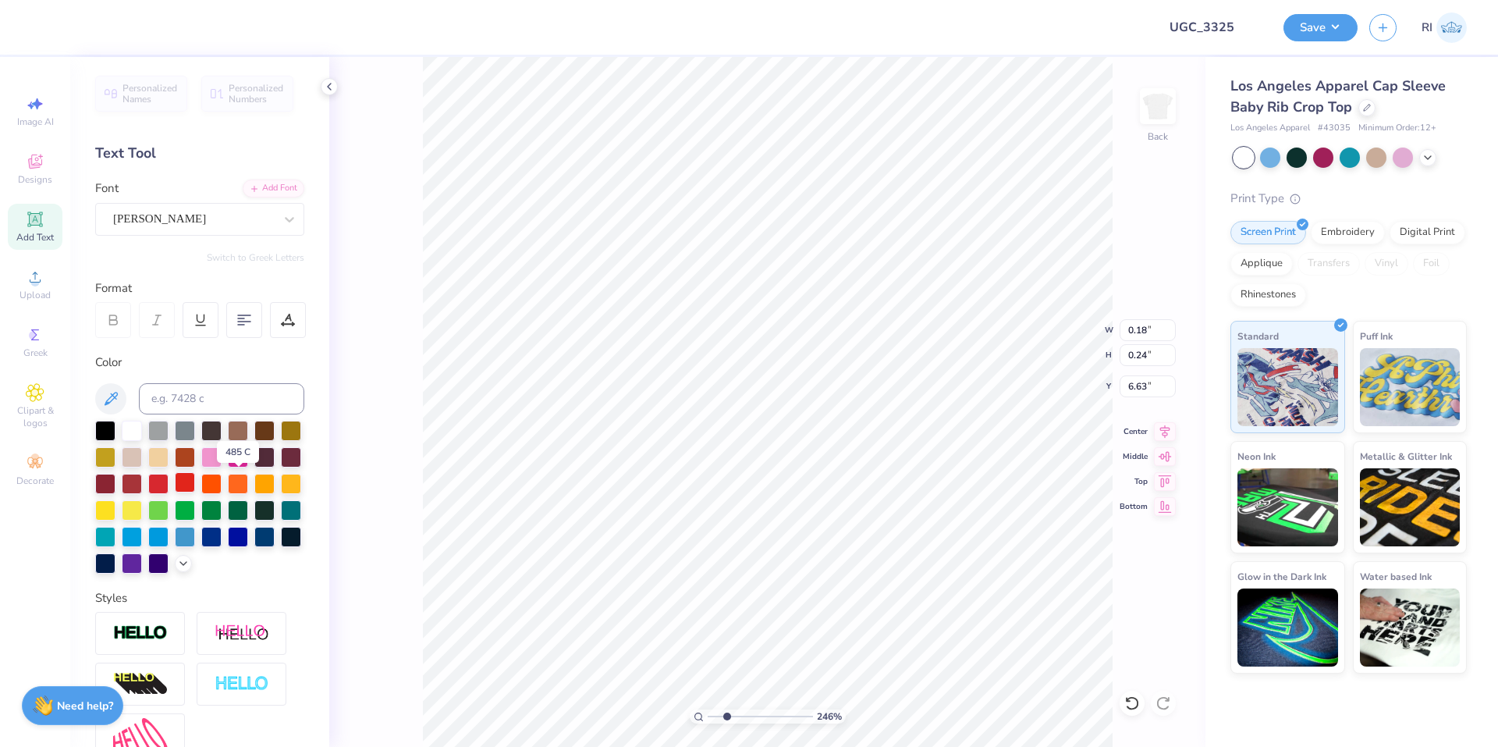
click at [195, 477] on div at bounding box center [185, 482] width 20 height 20
type input "2.46071092039641"
type input "0.28"
type input "0.39"
click at [265, 186] on div "Add Font" at bounding box center [274, 187] width 62 height 18
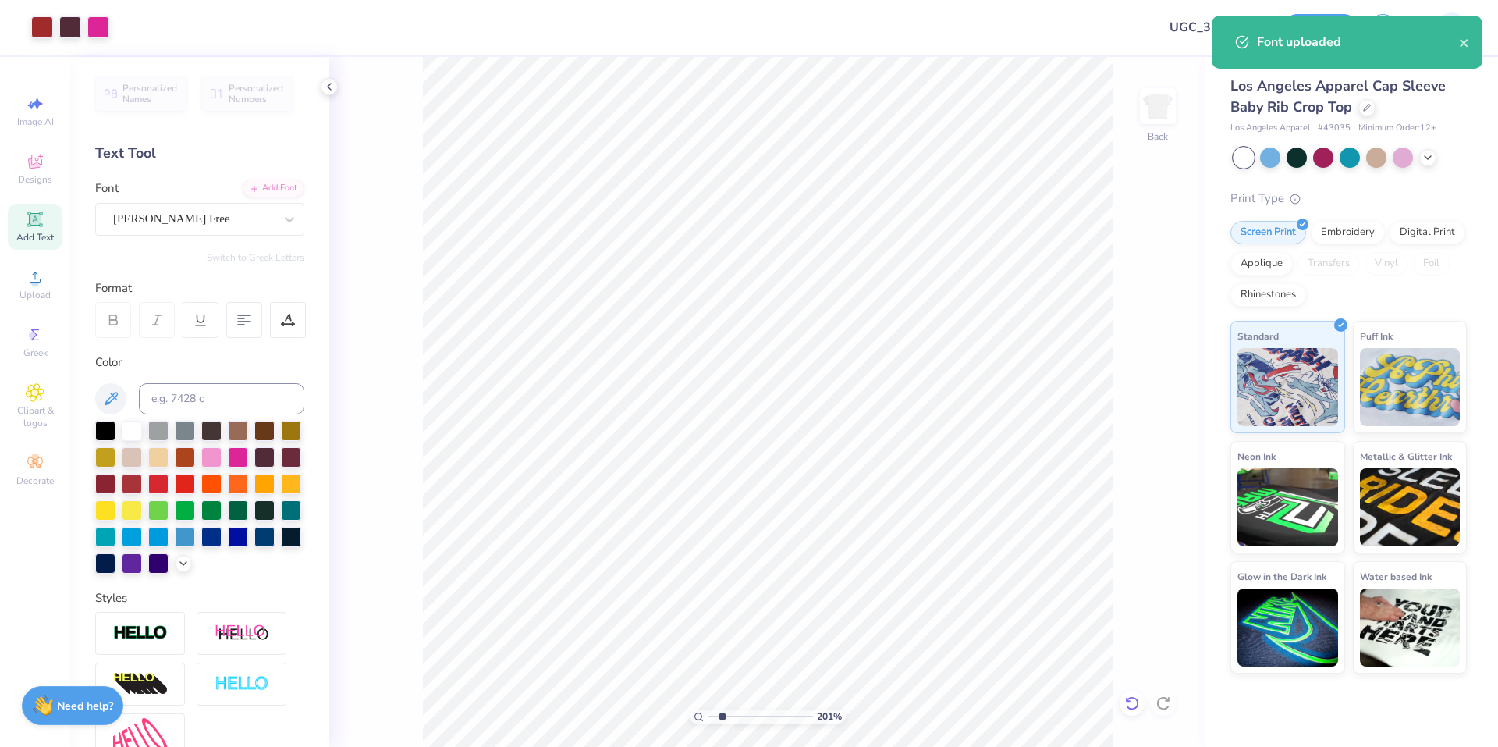
click at [1132, 700] on icon at bounding box center [1132, 703] width 16 height 16
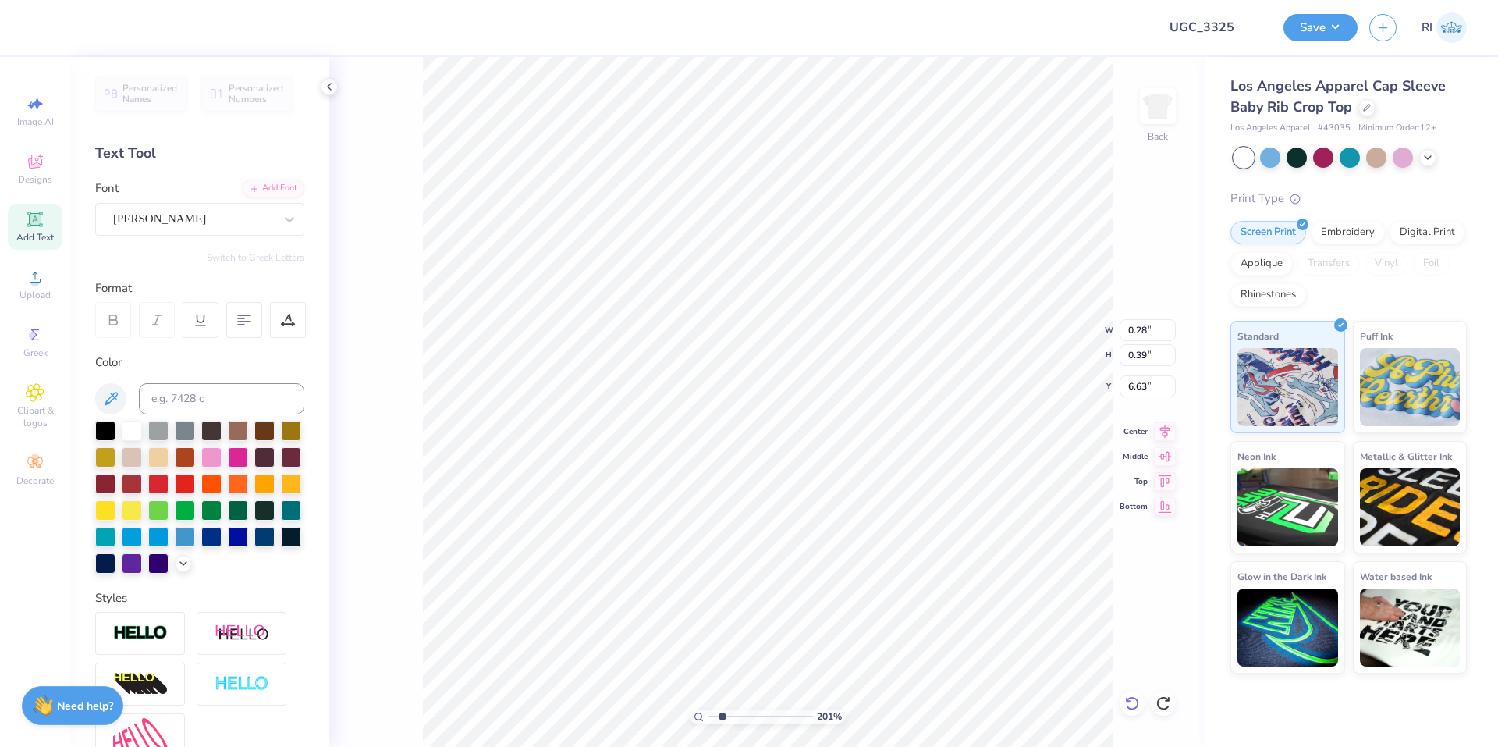
type input "2.01445811466782"
type textarea "a"
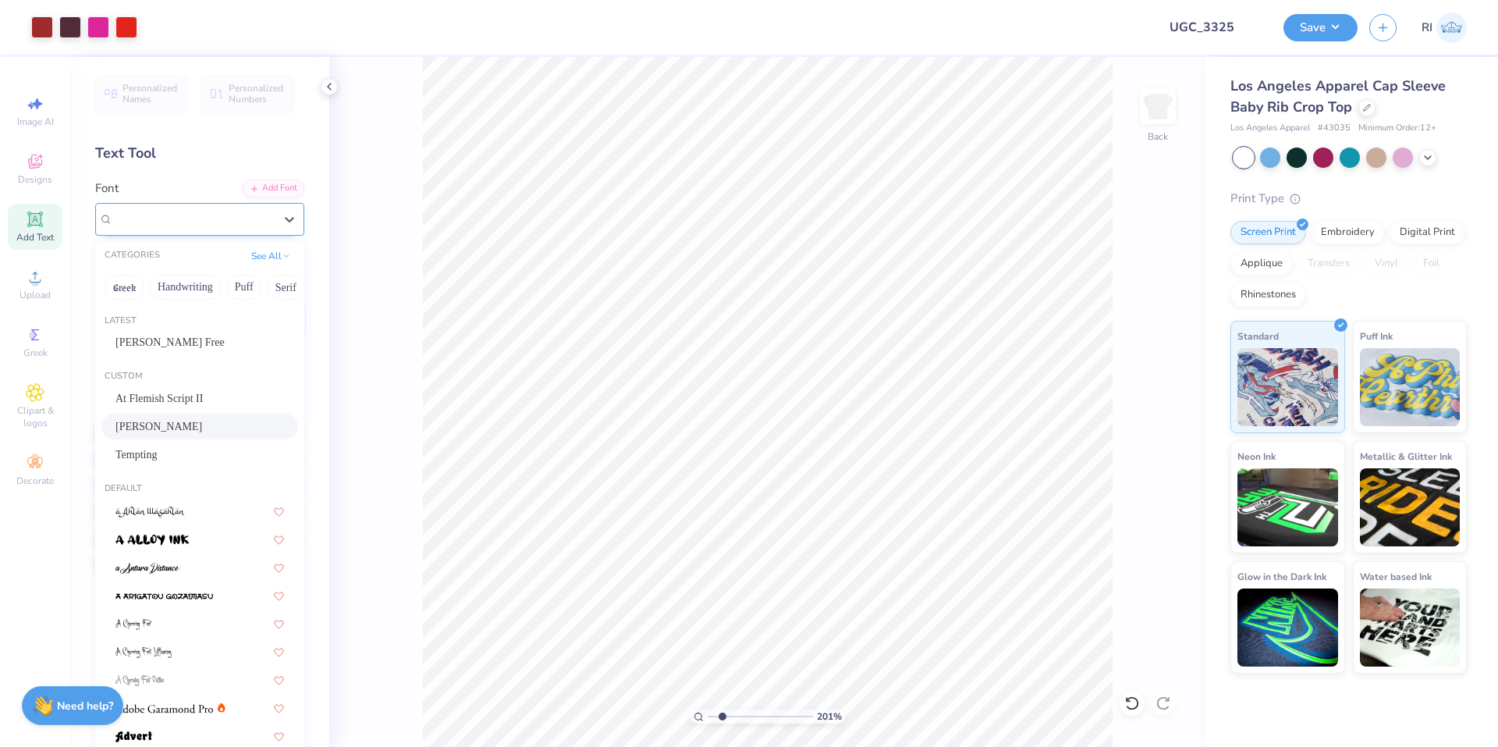
click at [167, 221] on div "Harume Roman" at bounding box center [194, 219] width 164 height 24
click at [253, 184] on div "Add Font" at bounding box center [274, 187] width 62 height 18
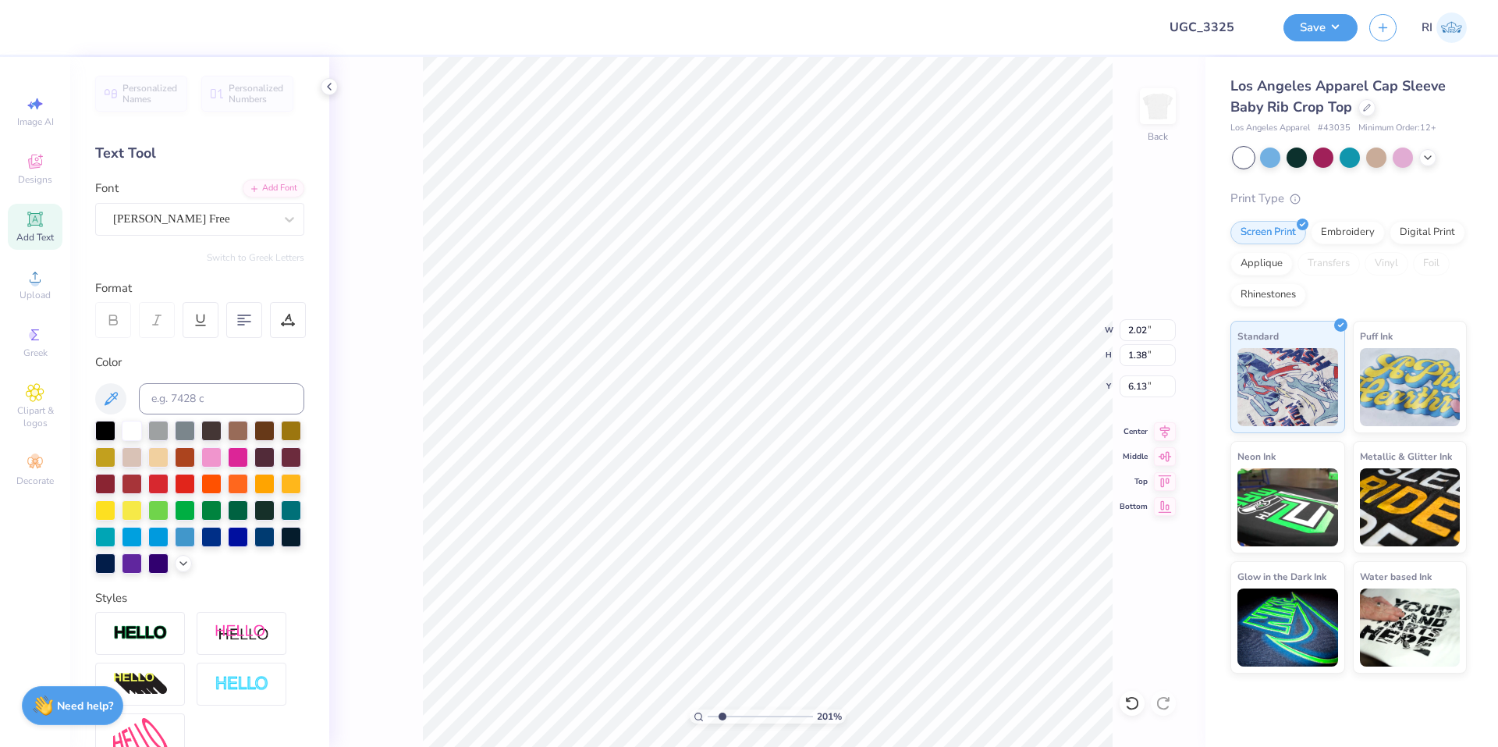
scroll to position [13, 2]
type input "2.01445811466782"
type textarea "A"
type input "2.01445811466782"
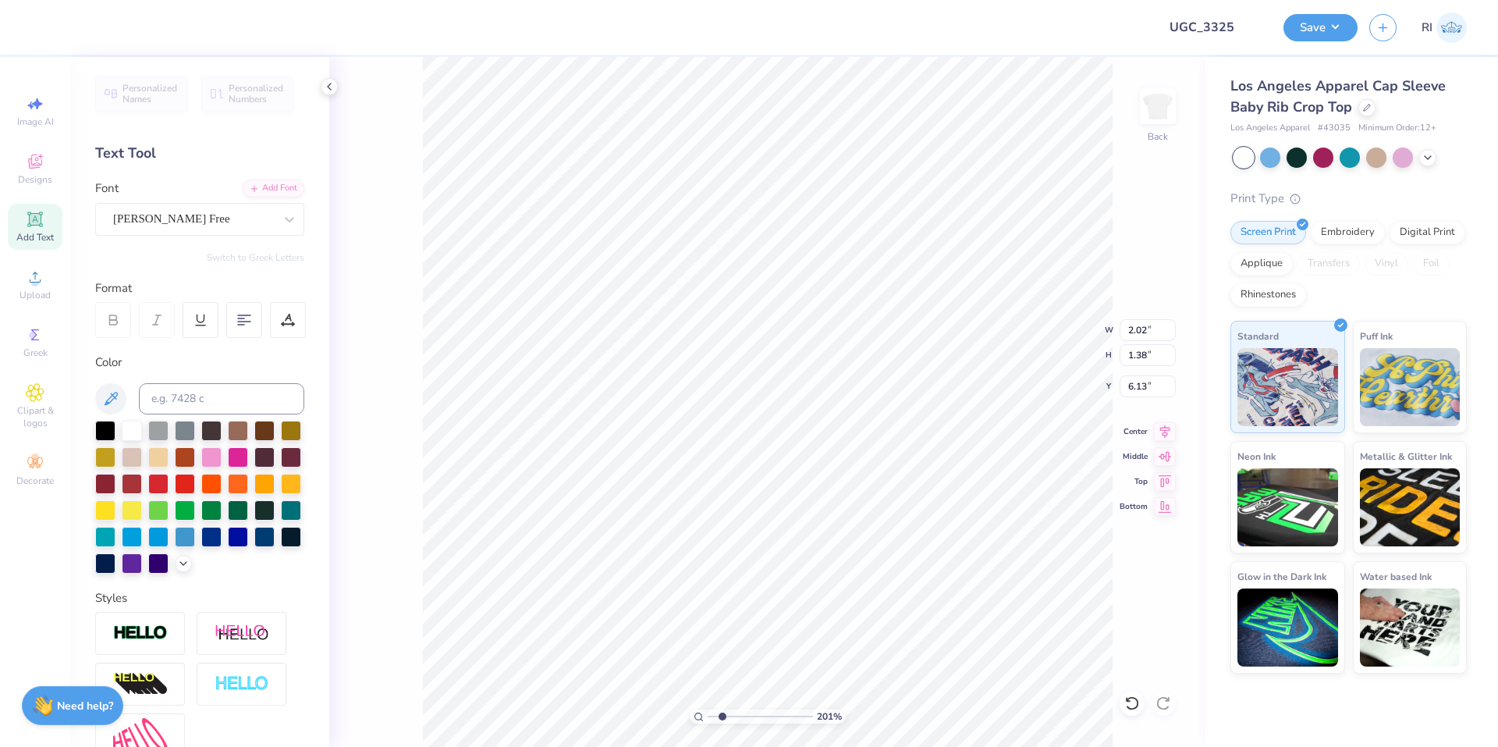
type input "3.69"
type input "2.40"
type input "5.63"
type input "2.01445811466782"
type input "2.02"
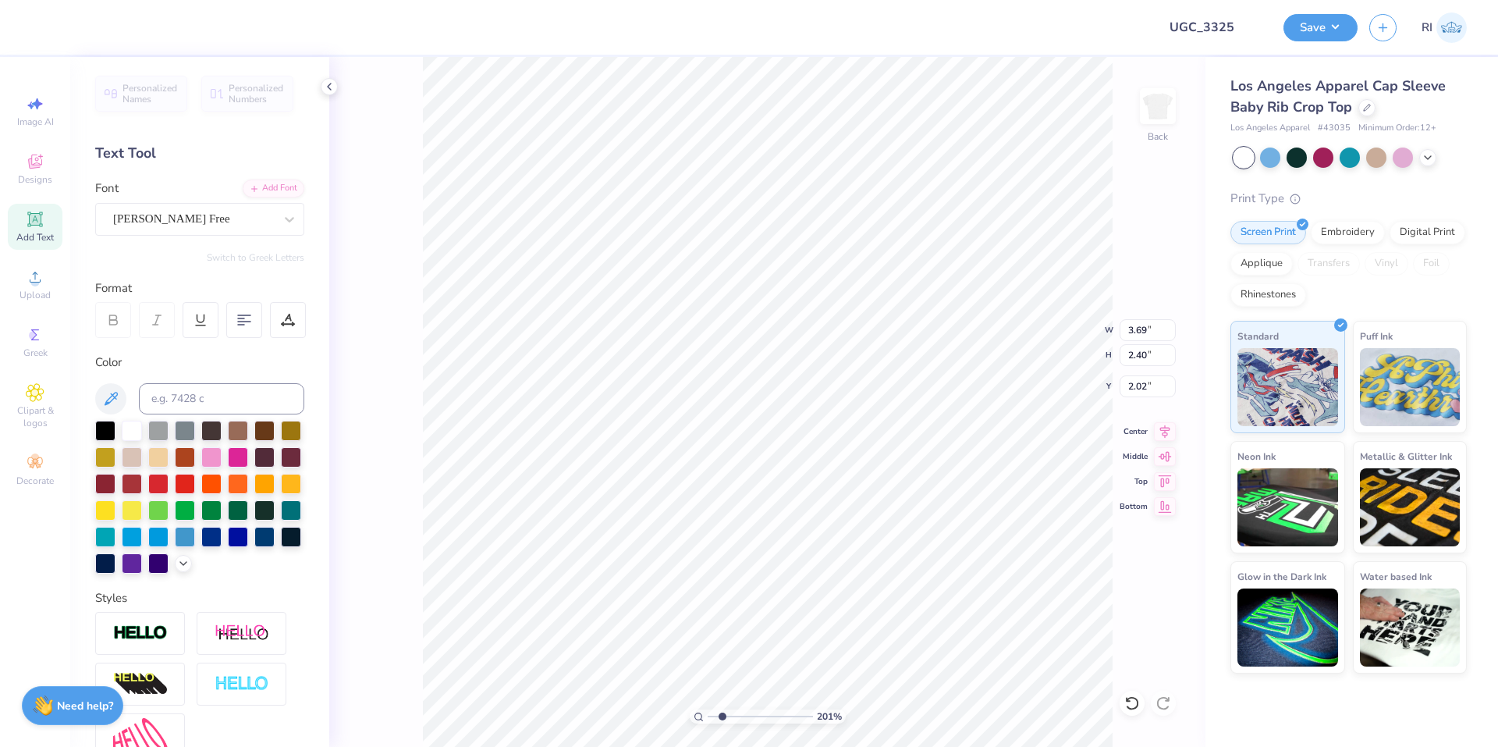
type input "2.22643191709162"
type input "2.41"
type input "1.57"
type input "4.05804149575102"
type input "2.16"
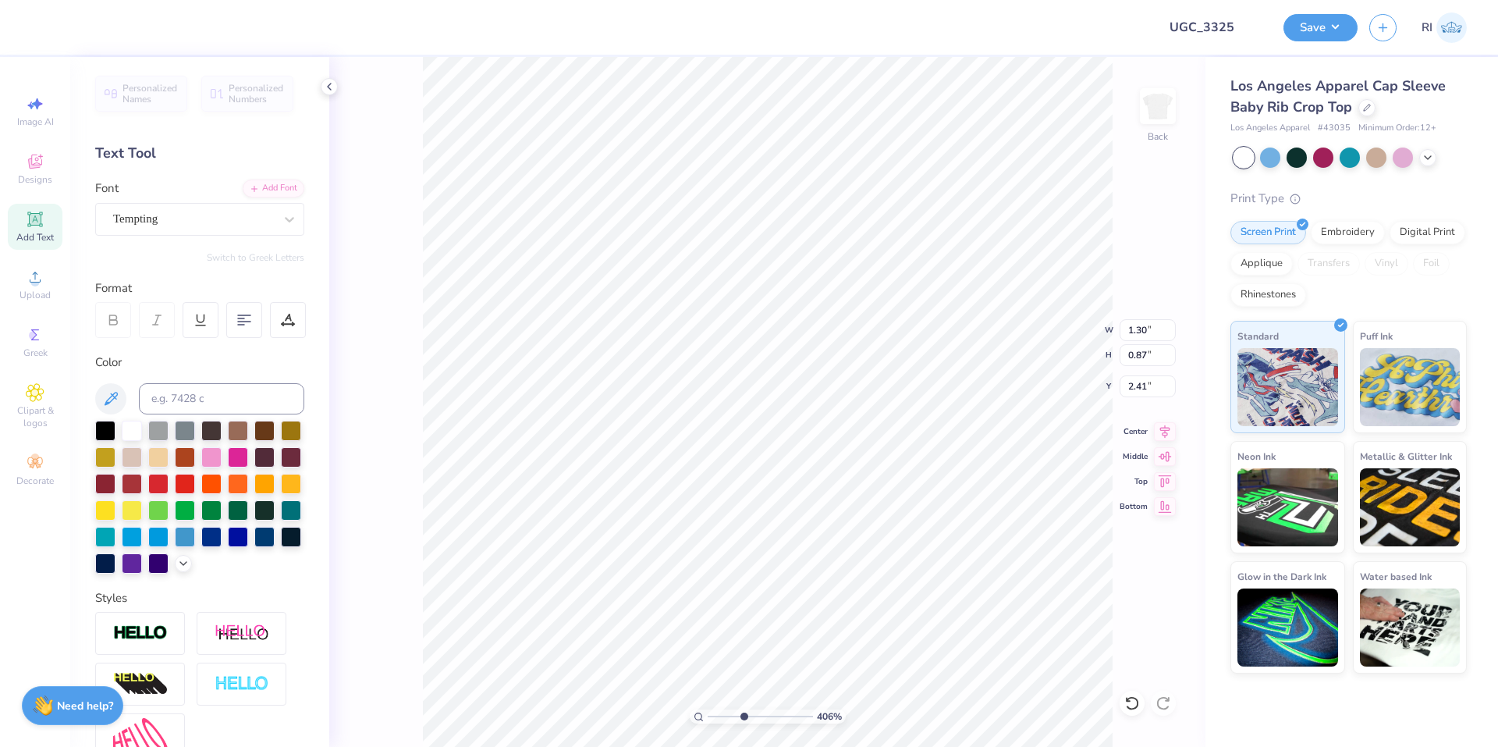
type input "4.05804149575102"
type textarea "lha"
type input "4.05804149575102"
type textarea "lpha"
type input "4.05804149575102"
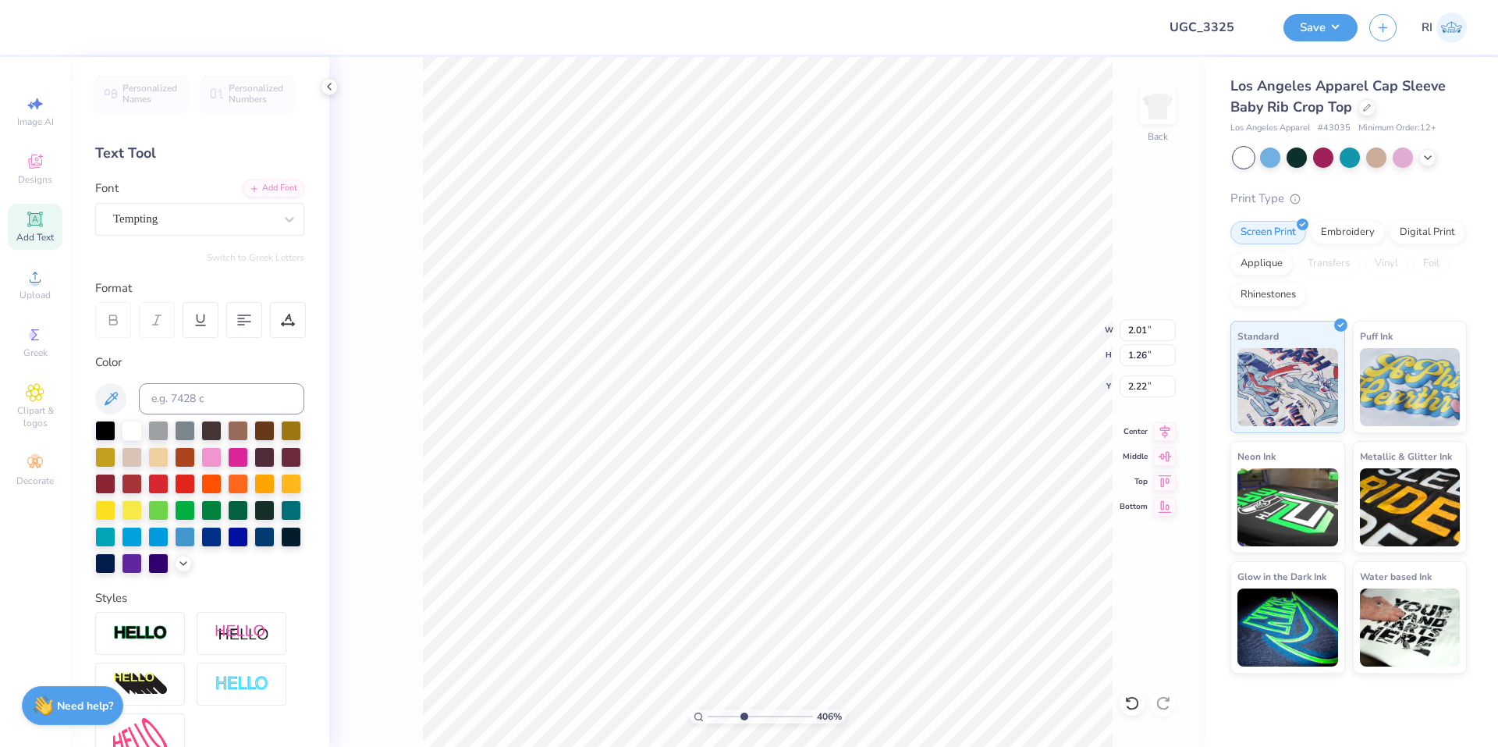
type input "2.37"
click at [277, 321] on div at bounding box center [288, 320] width 36 height 36
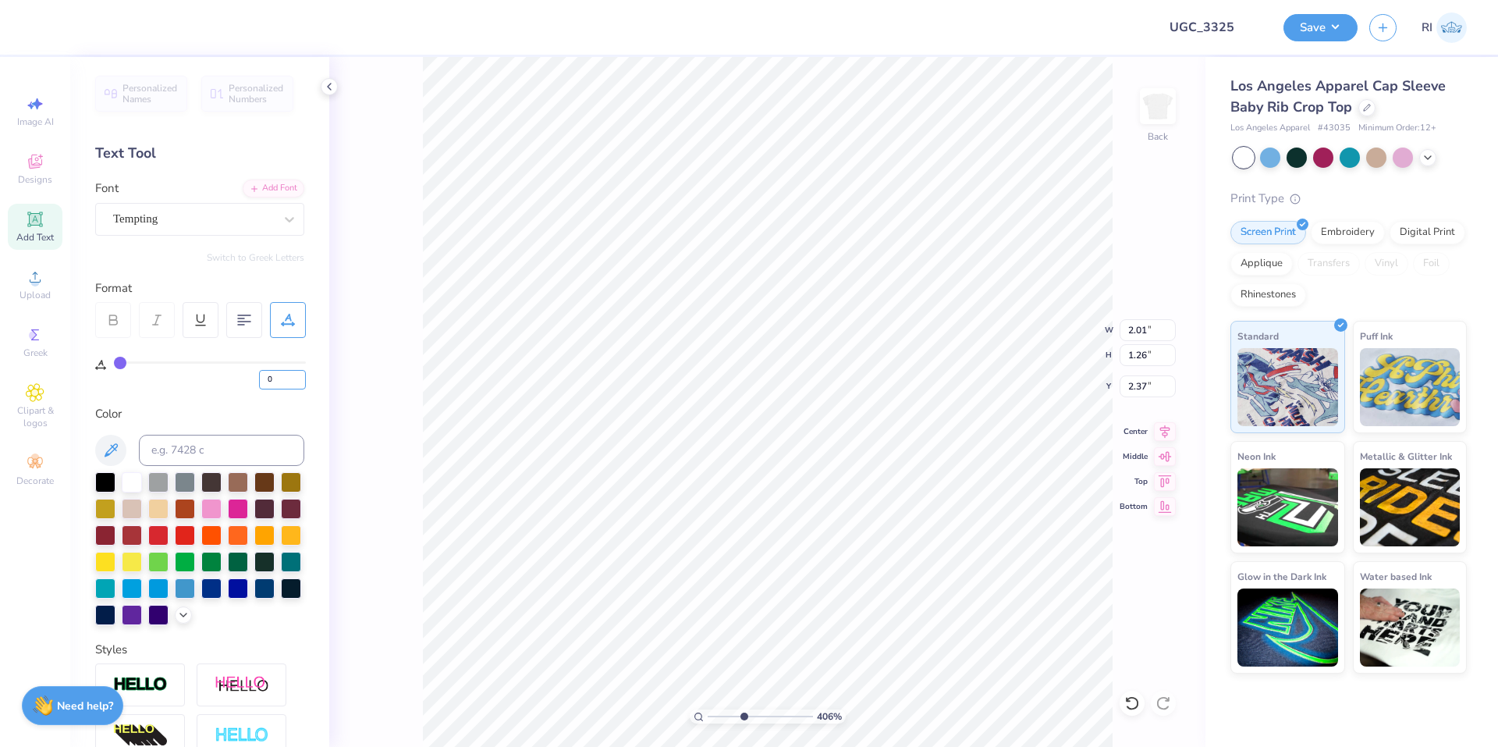
drag, startPoint x: 278, startPoint y: 373, endPoint x: 252, endPoint y: 376, distance: 25.9
click at [252, 376] on div "0" at bounding box center [210, 375] width 192 height 28
click at [247, 356] on div "4" at bounding box center [210, 371] width 192 height 36
drag, startPoint x: 275, startPoint y: 378, endPoint x: 264, endPoint y: 376, distance: 11.2
click at [265, 377] on input "4" at bounding box center [282, 380] width 47 height 20
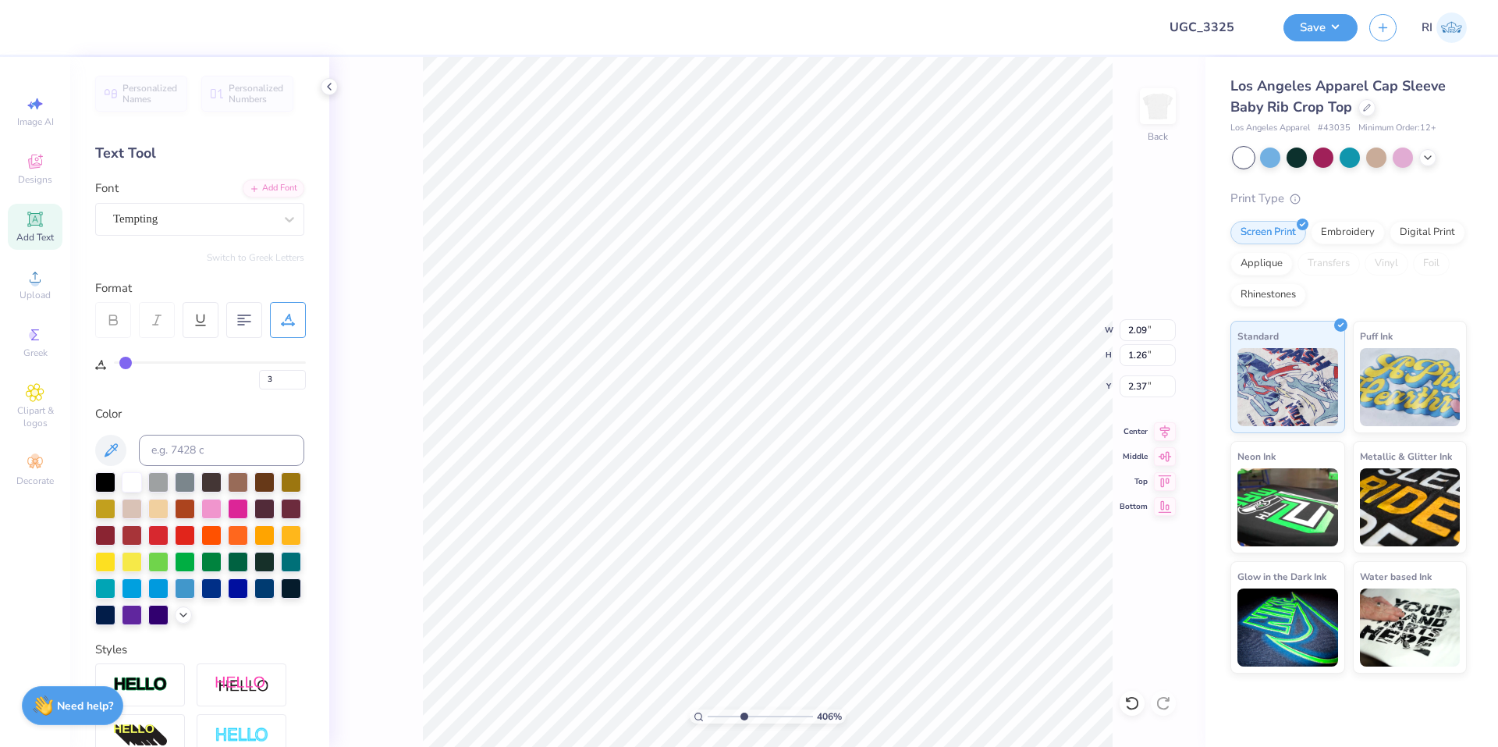
click at [273, 357] on div "3" at bounding box center [210, 371] width 192 height 36
click at [715, 447] on li "Duplicate" at bounding box center [719, 453] width 122 height 30
click at [751, 463] on li "Duplicate" at bounding box center [757, 453] width 122 height 30
click at [1134, 701] on icon at bounding box center [1132, 703] width 16 height 16
click at [70, 33] on div at bounding box center [70, 26] width 22 height 22
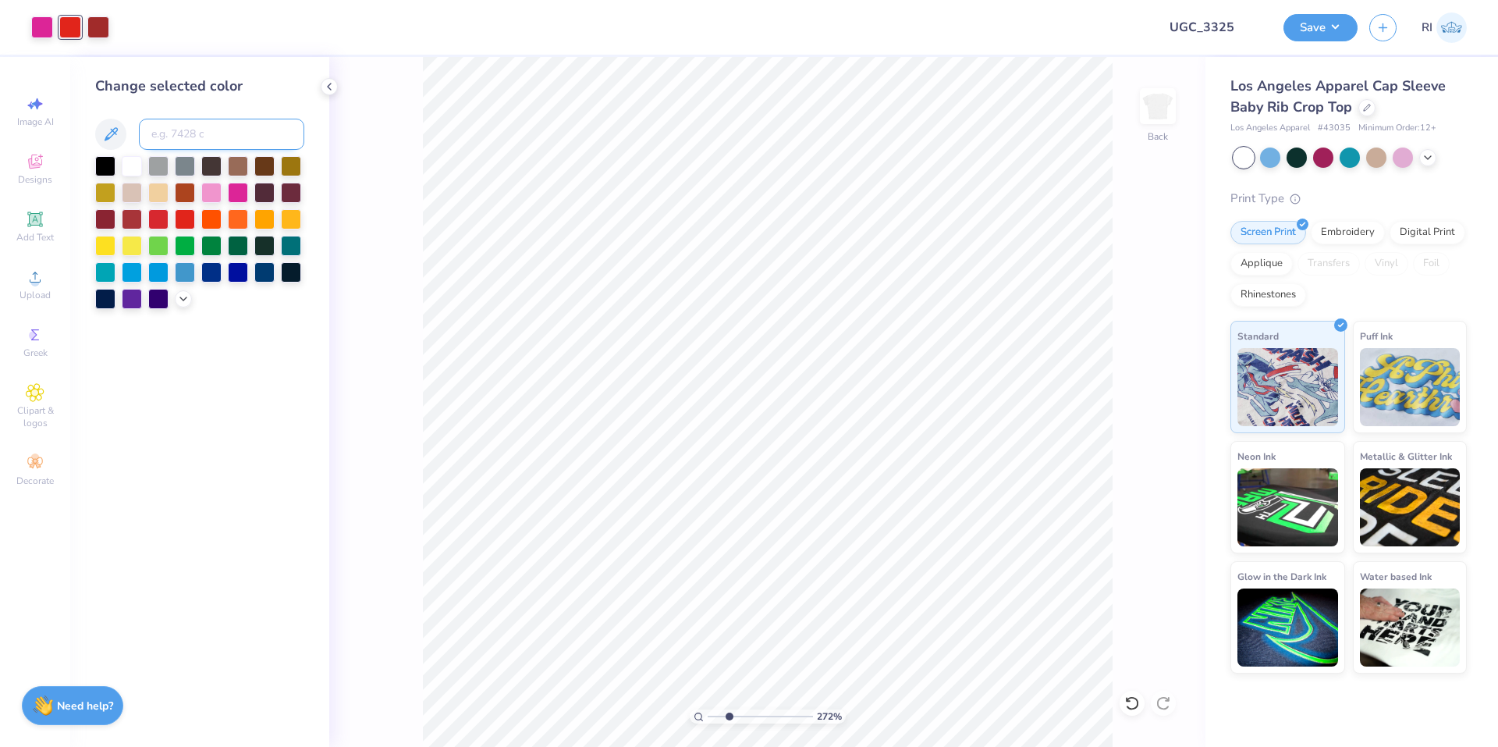
click at [172, 141] on input at bounding box center [221, 134] width 165 height 31
paste input
click at [43, 30] on div at bounding box center [42, 26] width 22 height 22
click at [186, 131] on input at bounding box center [221, 134] width 165 height 31
paste input
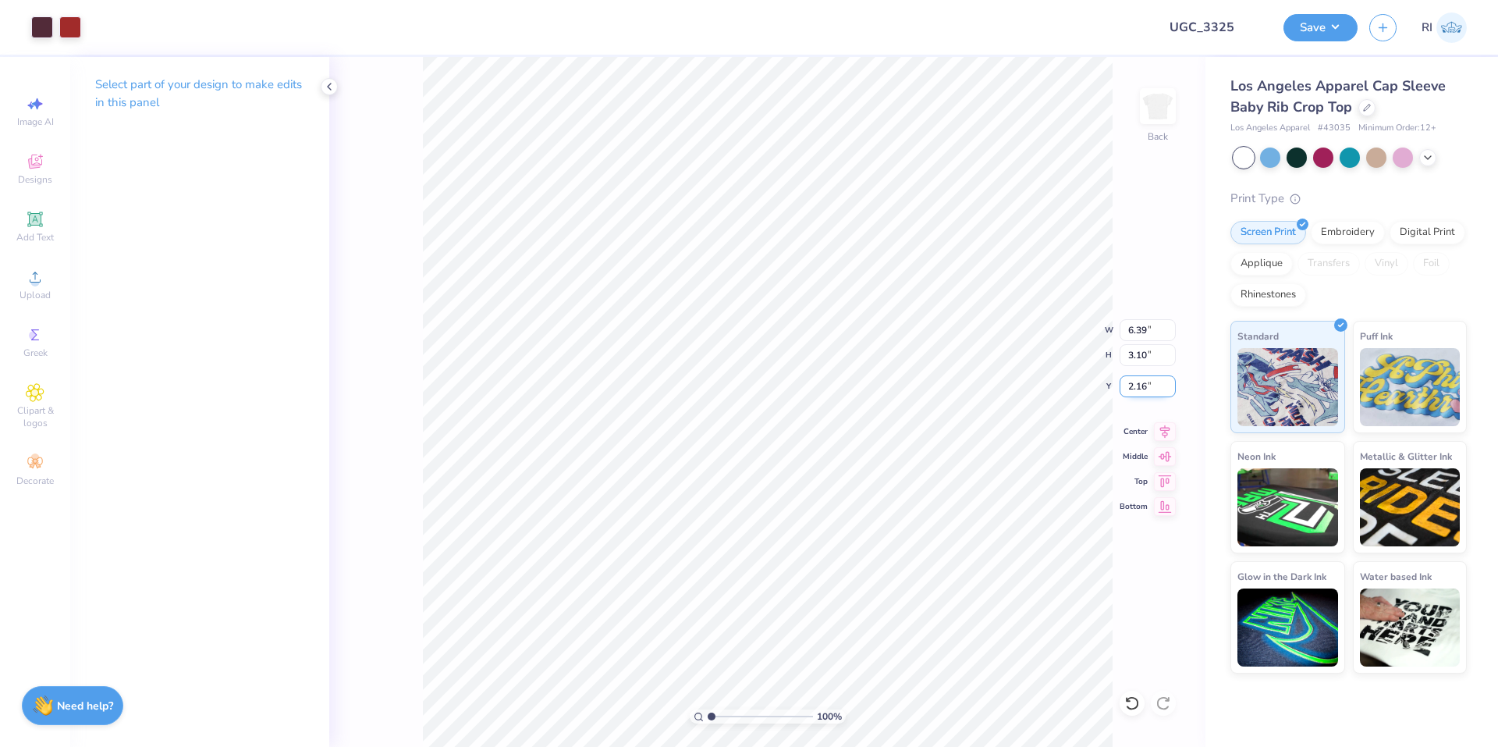
click at [1145, 385] on input "2.16" at bounding box center [1148, 386] width 56 height 22
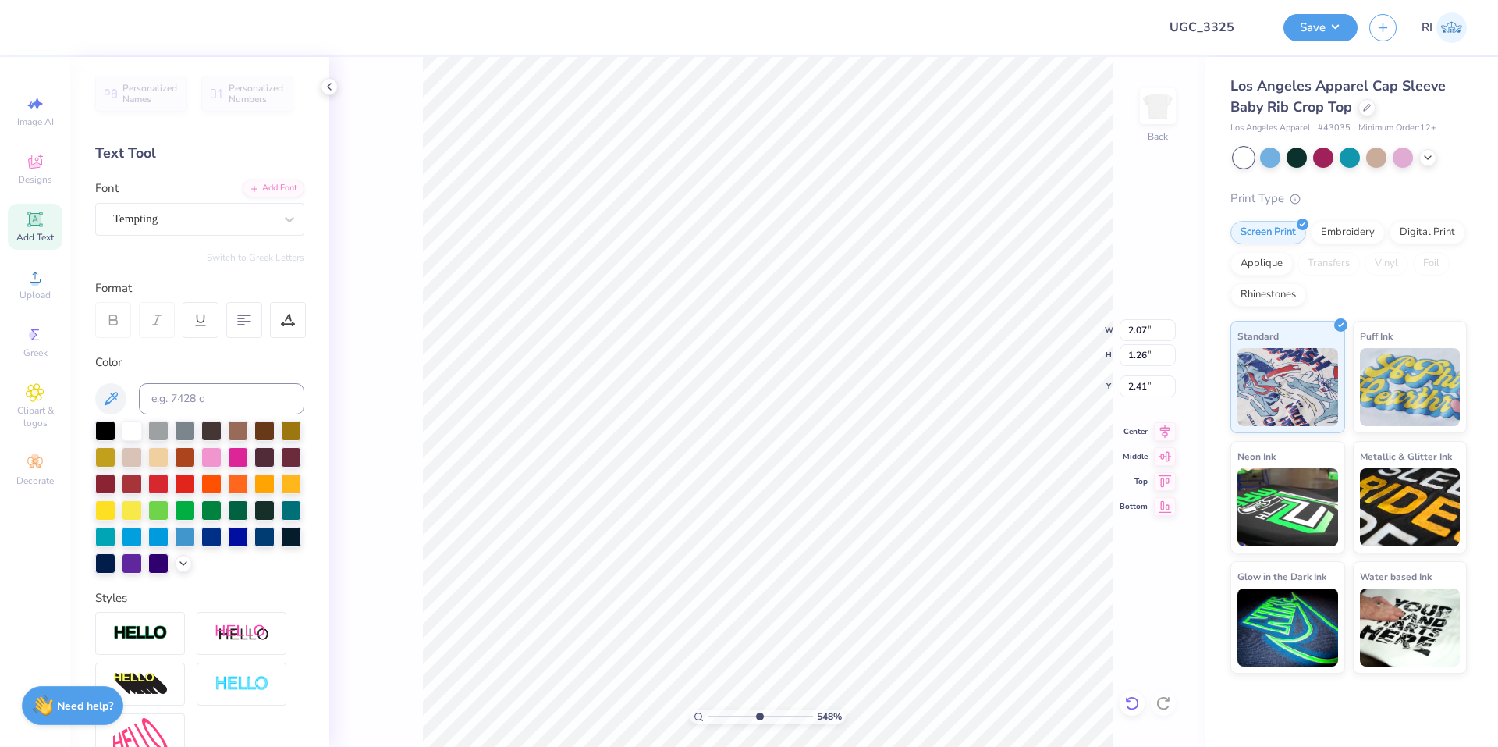
click at [1134, 702] on icon at bounding box center [1132, 703] width 16 height 16
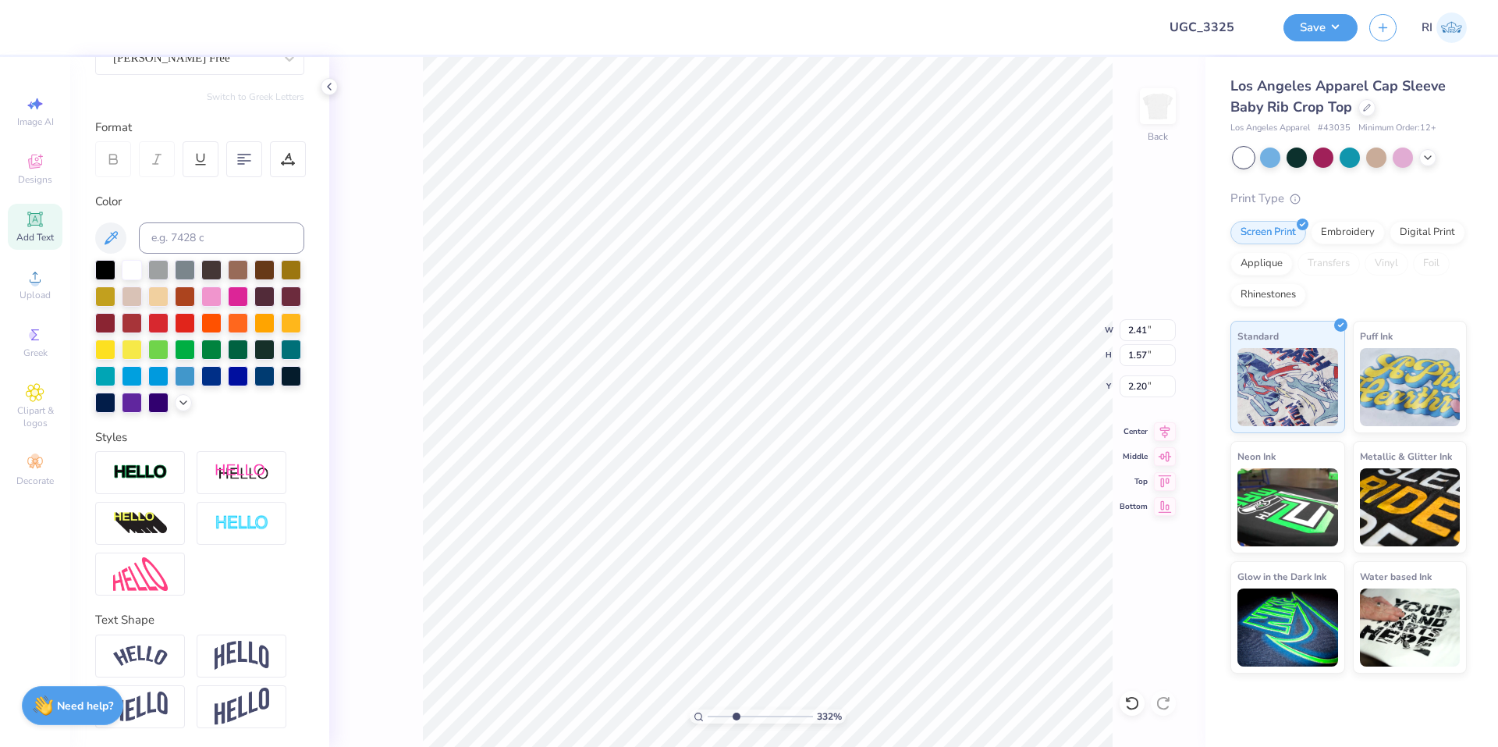
scroll to position [187, 0]
click at [162, 580] on img at bounding box center [140, 574] width 55 height 34
click at [144, 572] on img at bounding box center [140, 574] width 55 height 34
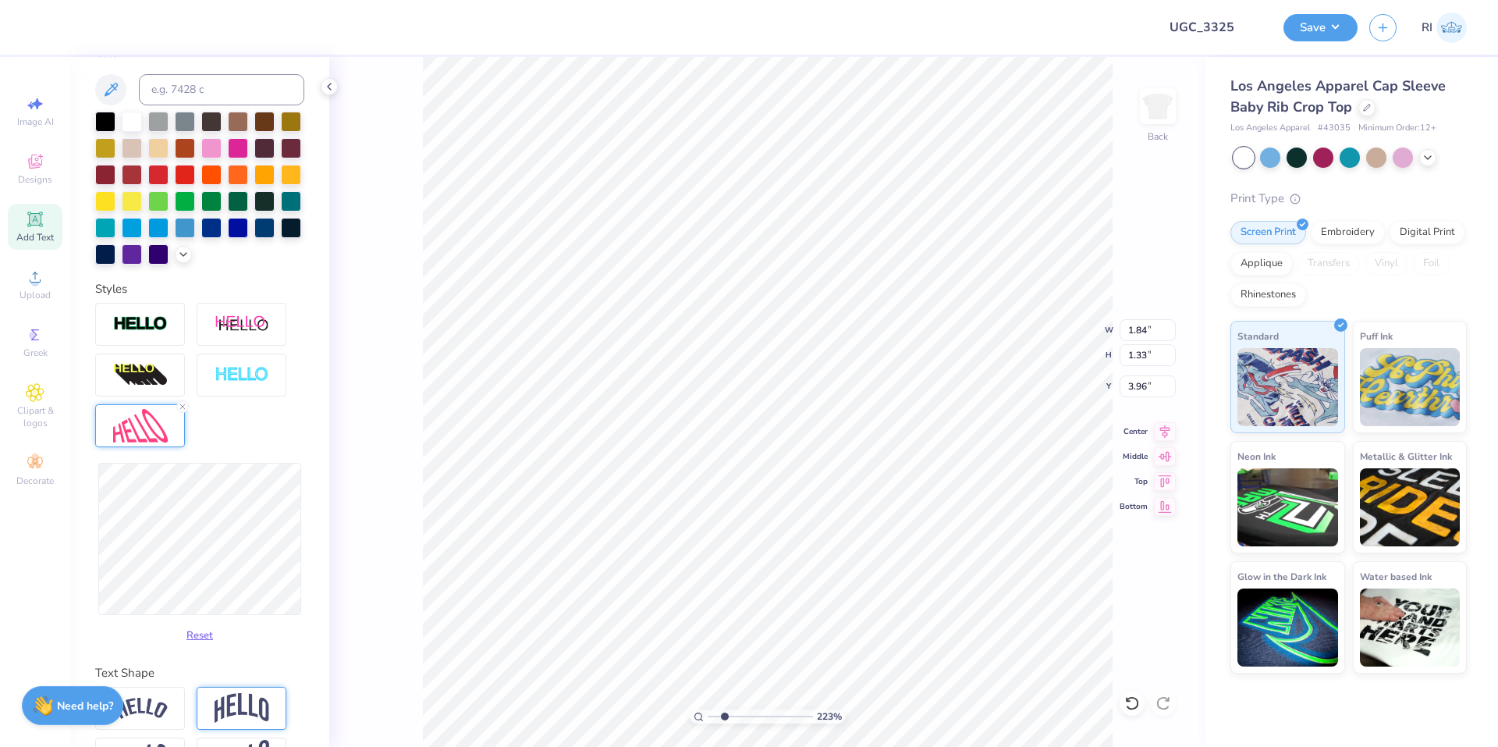
scroll to position [343, 0]
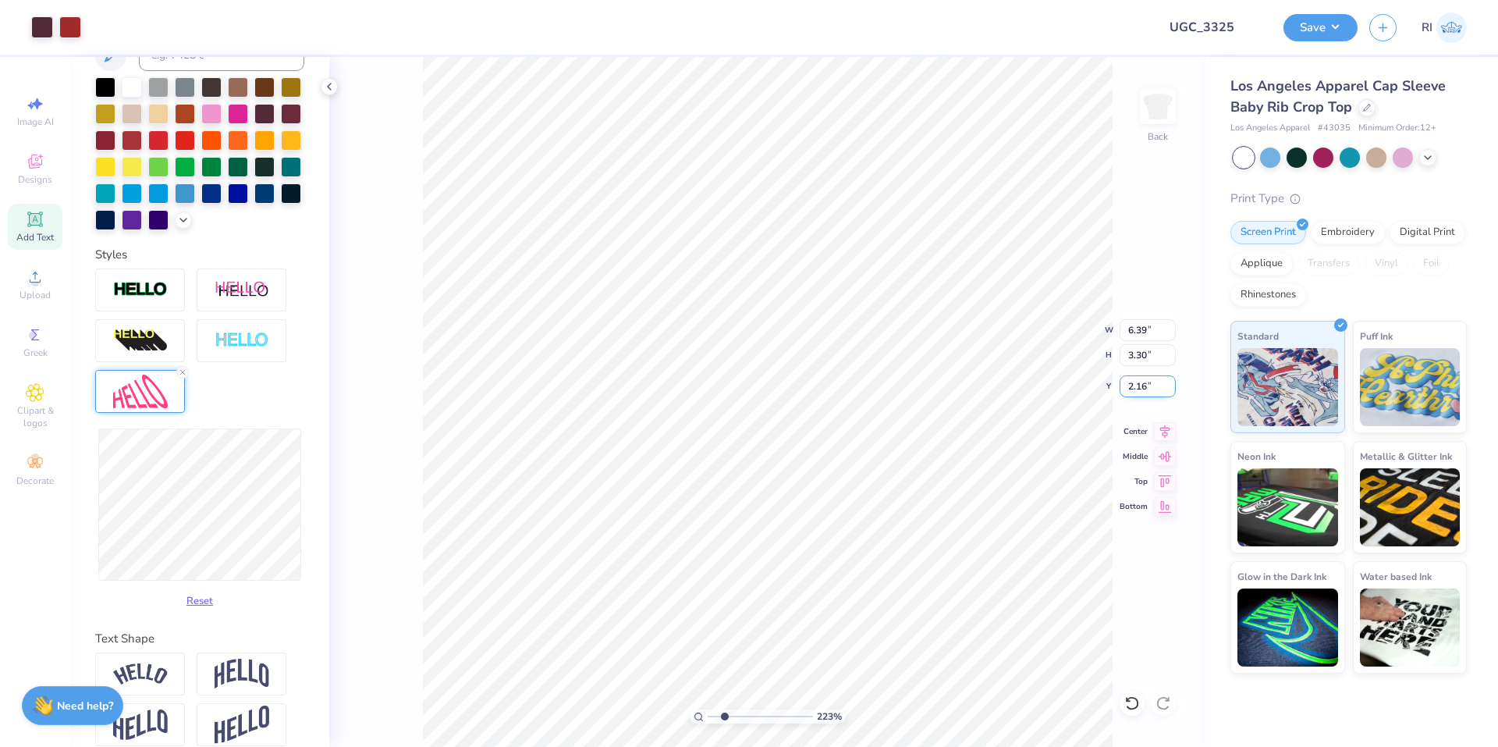
click at [1143, 389] on input "2.16" at bounding box center [1148, 386] width 56 height 22
click at [1354, 37] on div "Save" at bounding box center [1320, 27] width 74 height 27
click at [1340, 23] on button "Save" at bounding box center [1320, 25] width 74 height 27
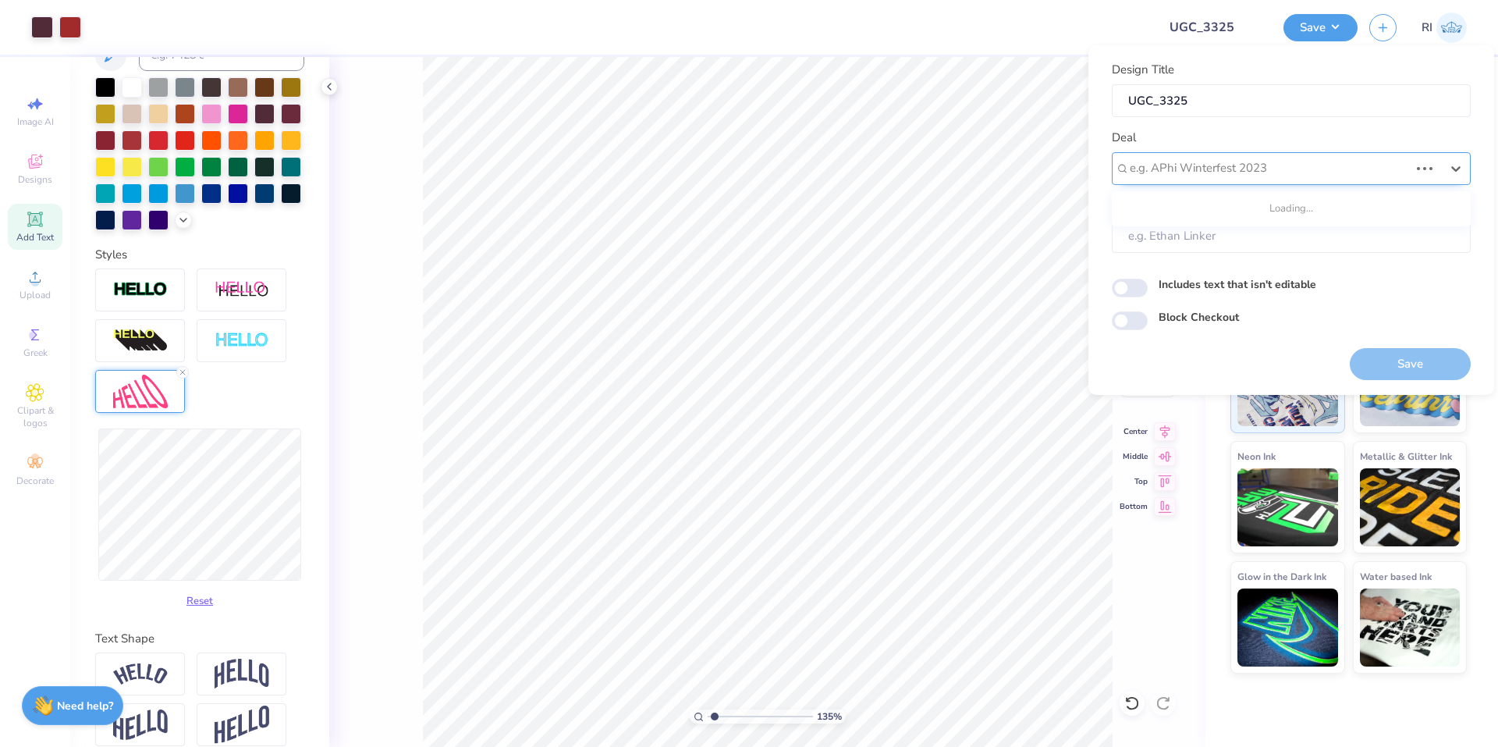
click at [1225, 179] on div "e.g. APhi Winterfest 2023" at bounding box center [1269, 168] width 282 height 24
click at [1174, 201] on div "UGC Designs" at bounding box center [1291, 210] width 346 height 26
click at [1127, 327] on input "Block Checkout" at bounding box center [1130, 320] width 36 height 19
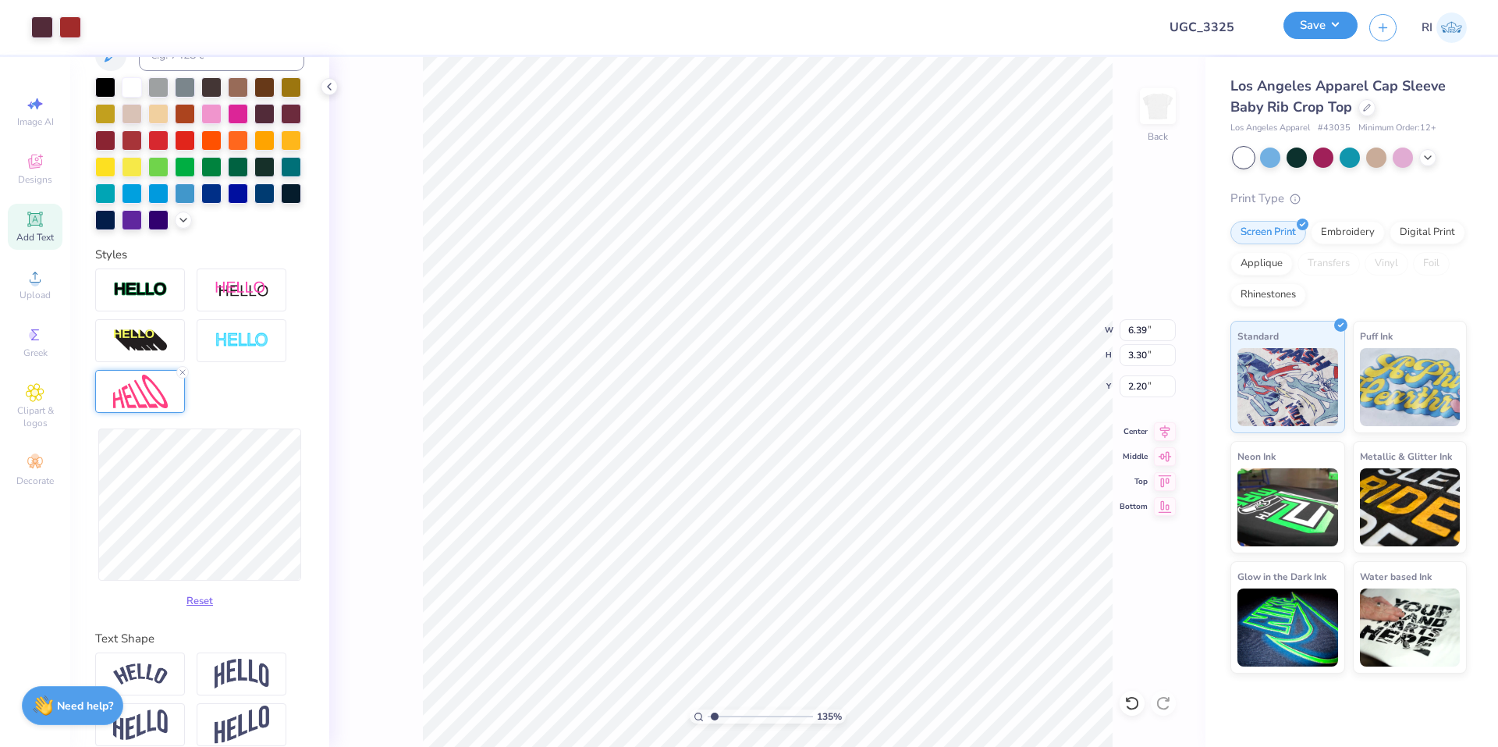
click at [1347, 26] on button "Save" at bounding box center [1320, 25] width 74 height 27
click at [1319, 30] on button "Save" at bounding box center [1320, 25] width 74 height 27
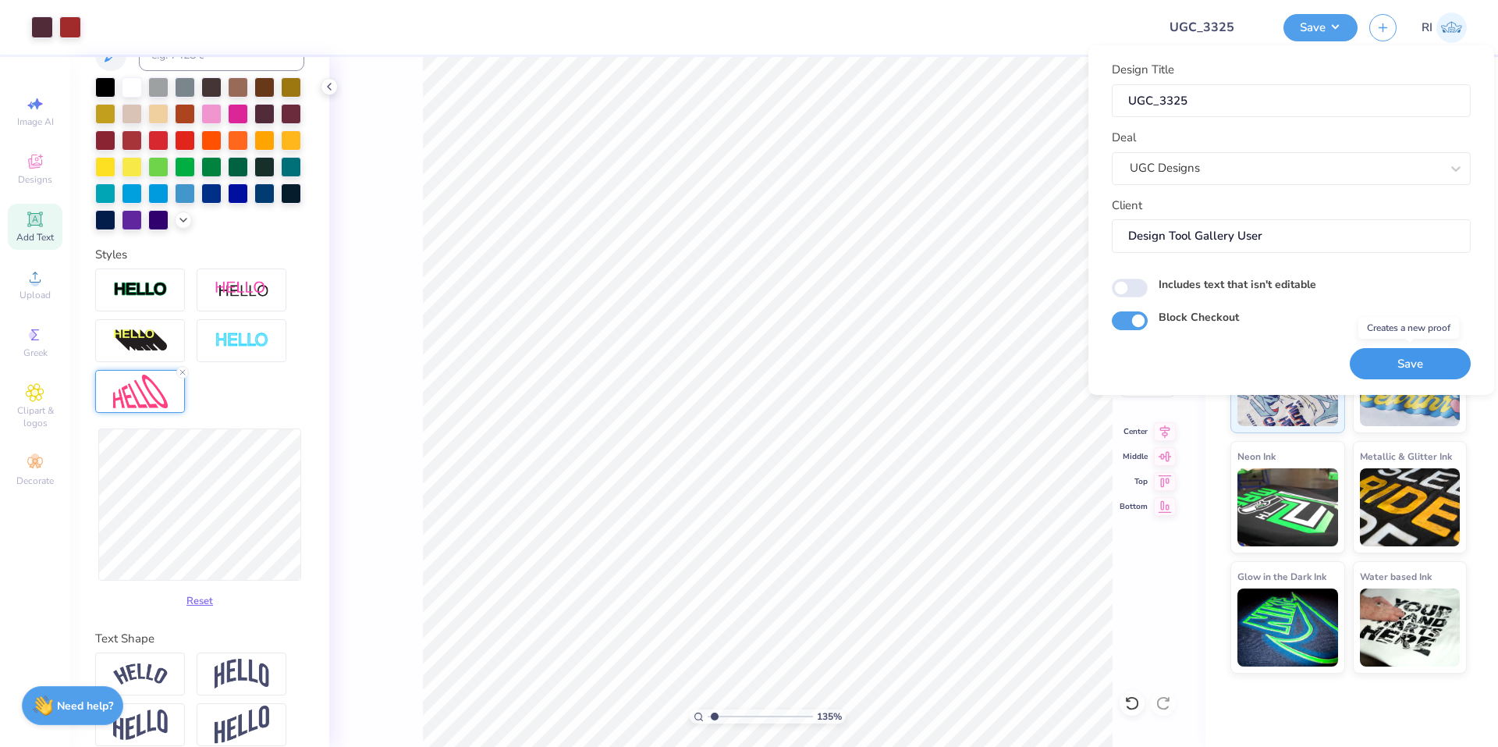
click at [1390, 356] on button "Save" at bounding box center [1410, 364] width 121 height 32
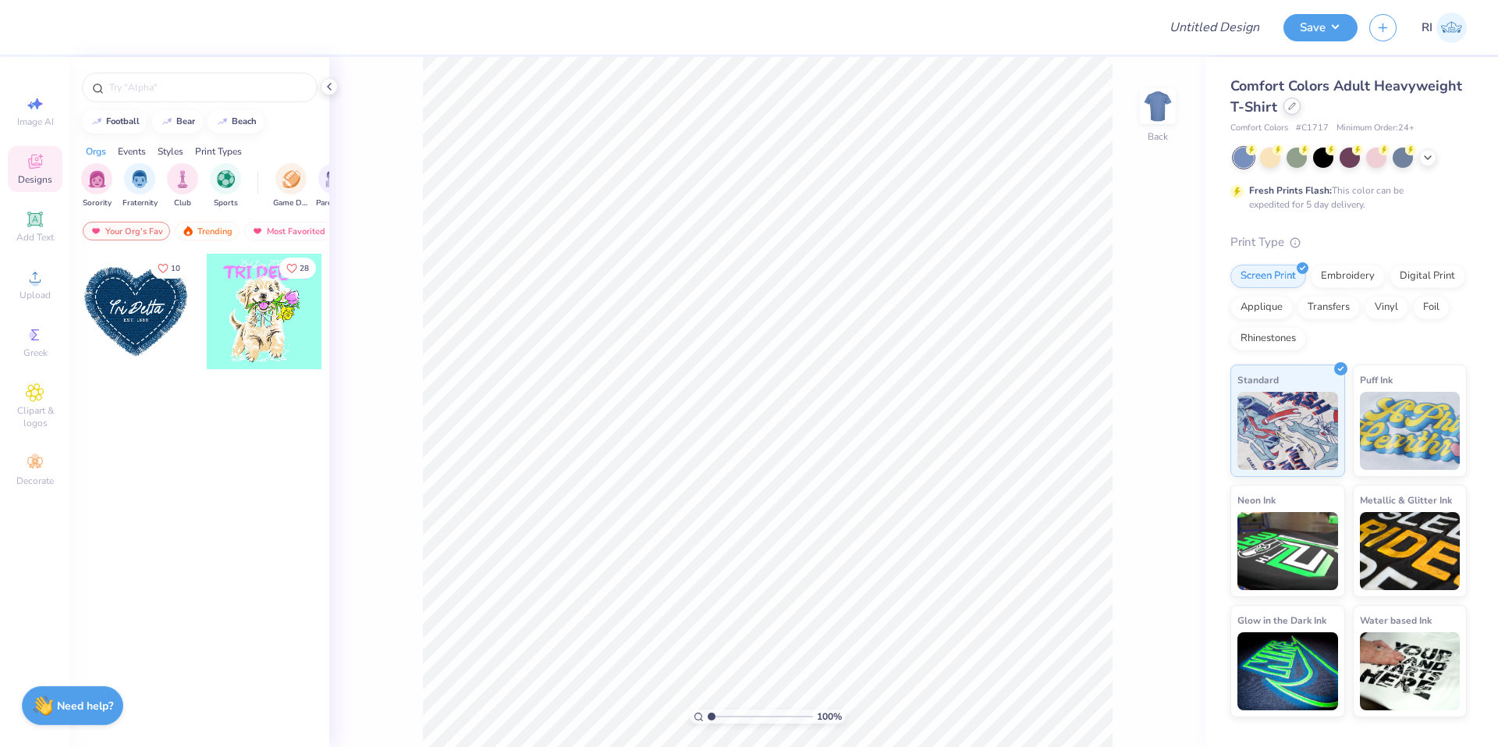
click at [1291, 106] on icon at bounding box center [1292, 106] width 8 height 8
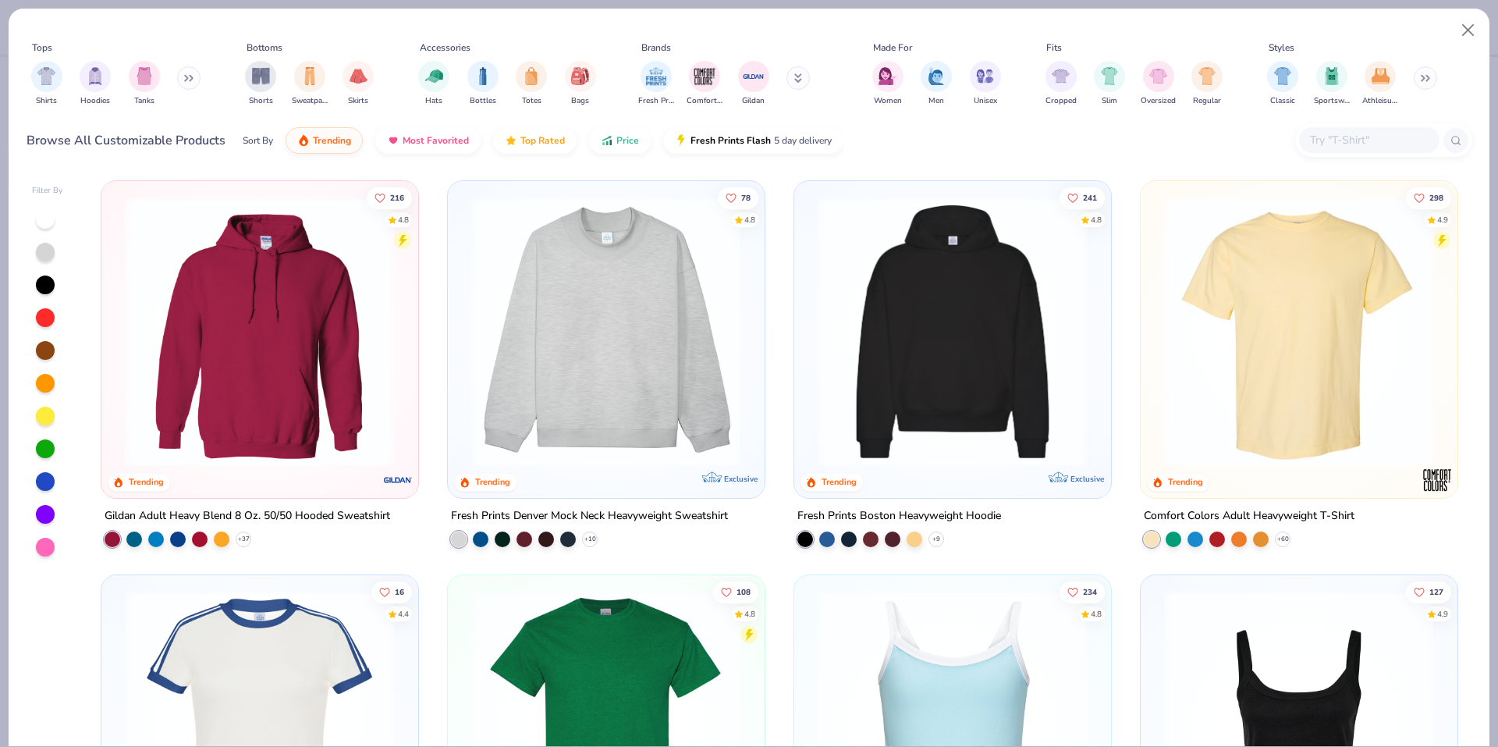
click at [1333, 140] on input "text" at bounding box center [1368, 140] width 120 height 18
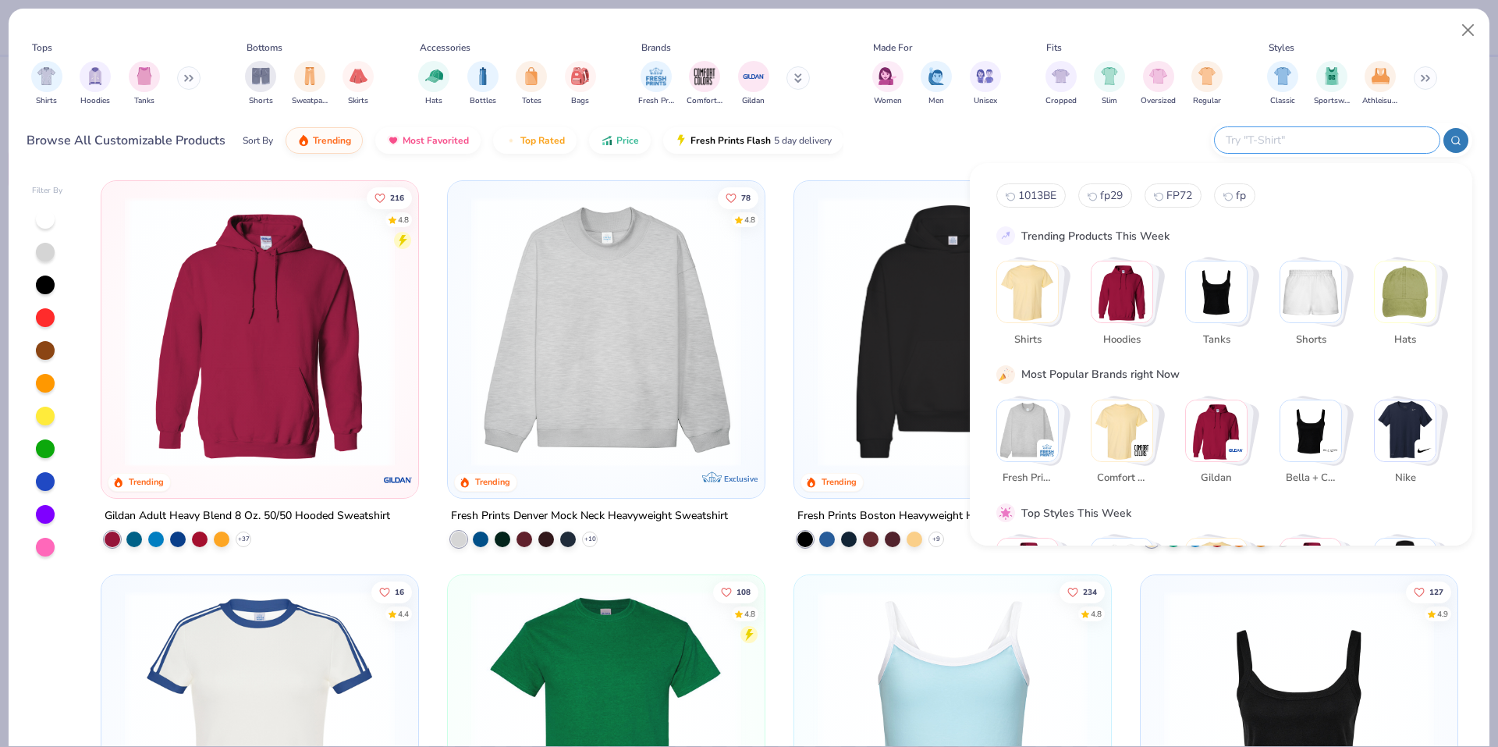
paste input "8393"
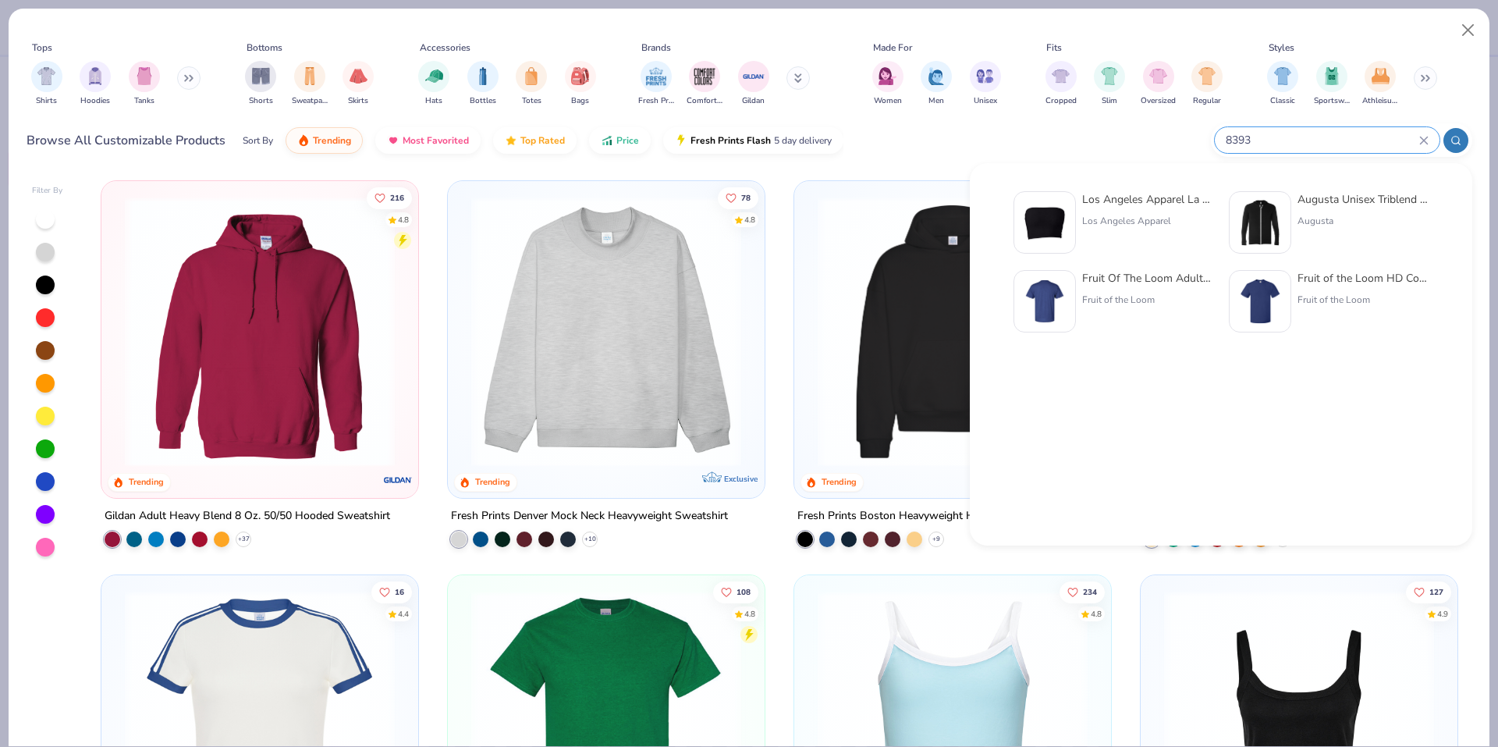
type input "8393"
click at [1075, 220] on div at bounding box center [1044, 222] width 62 height 62
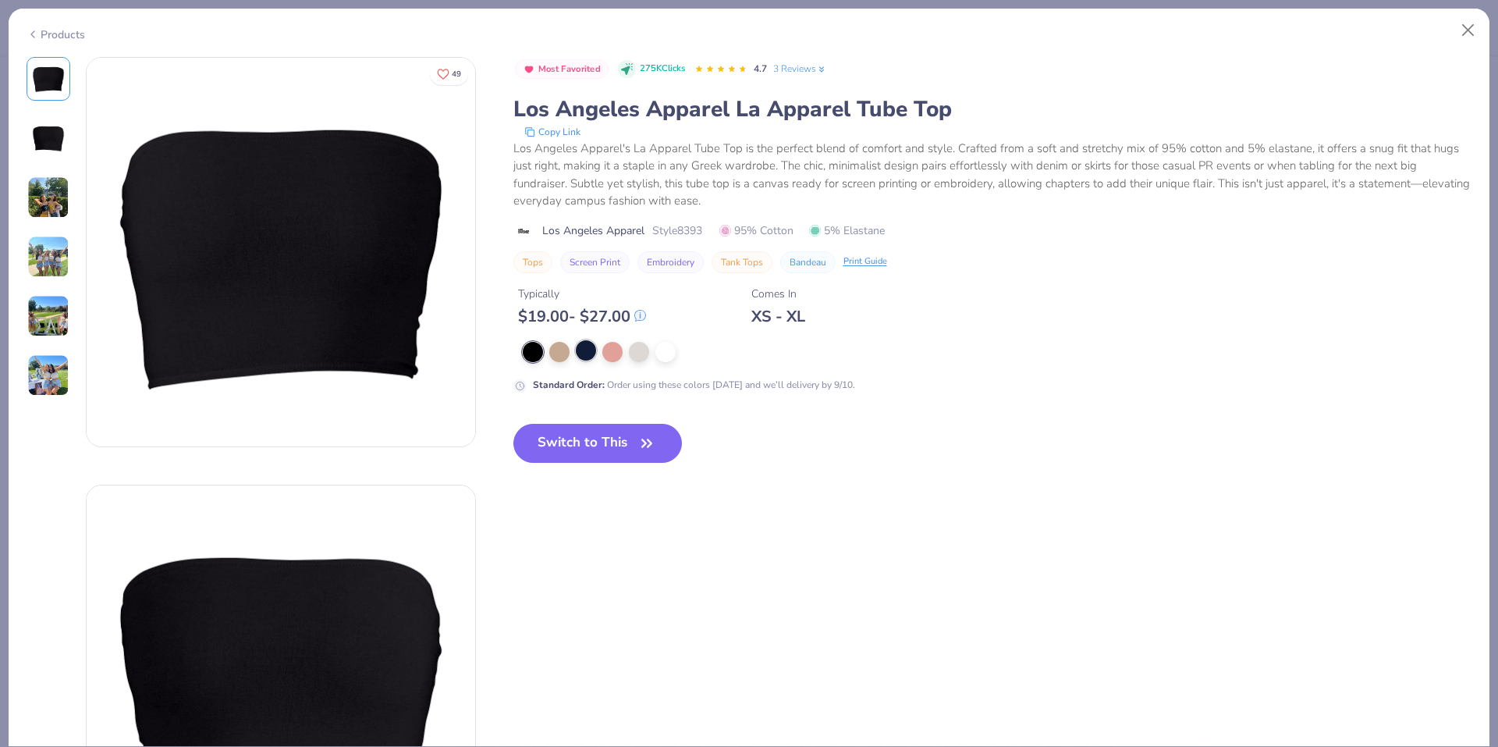
click at [579, 357] on div at bounding box center [586, 350] width 20 height 20
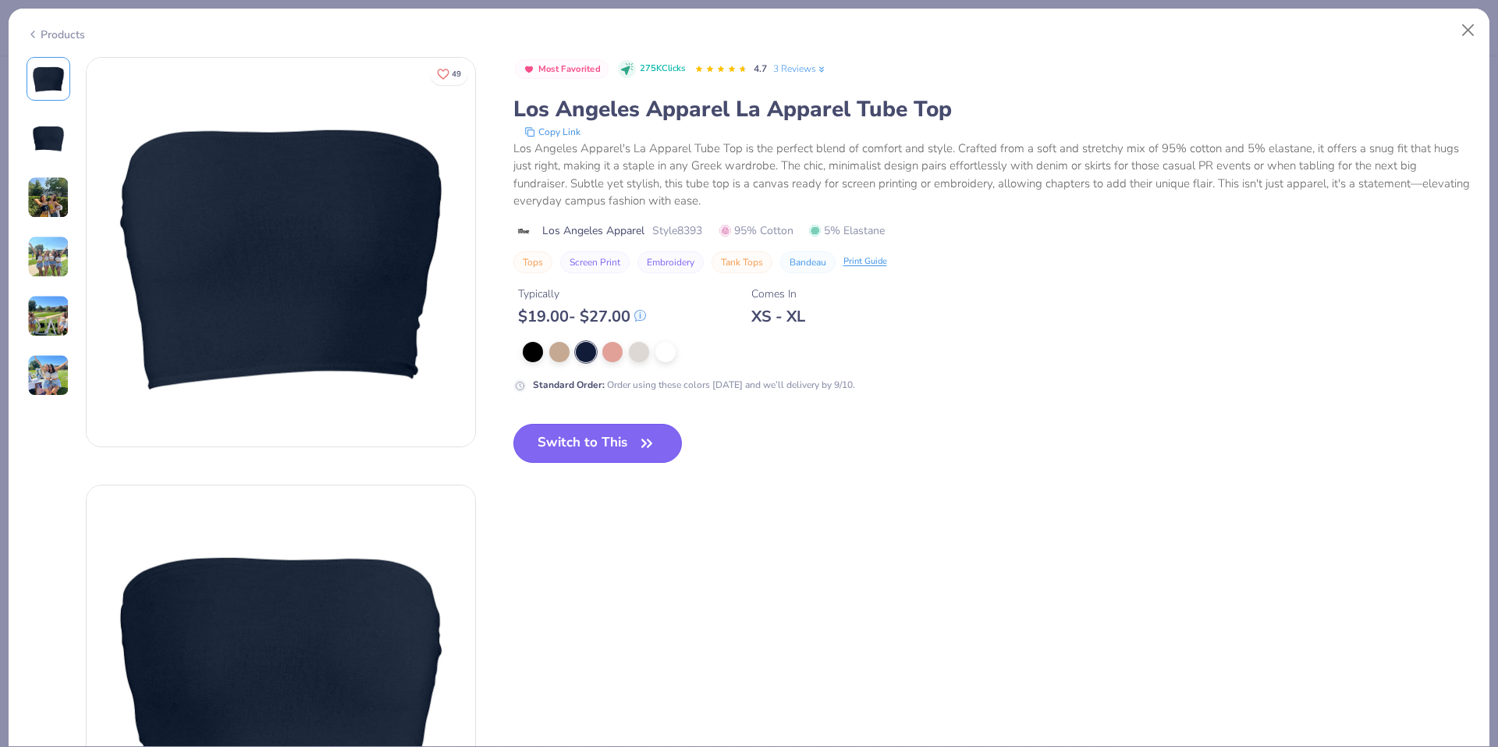
click at [606, 435] on button "Switch to This" at bounding box center [597, 443] width 169 height 39
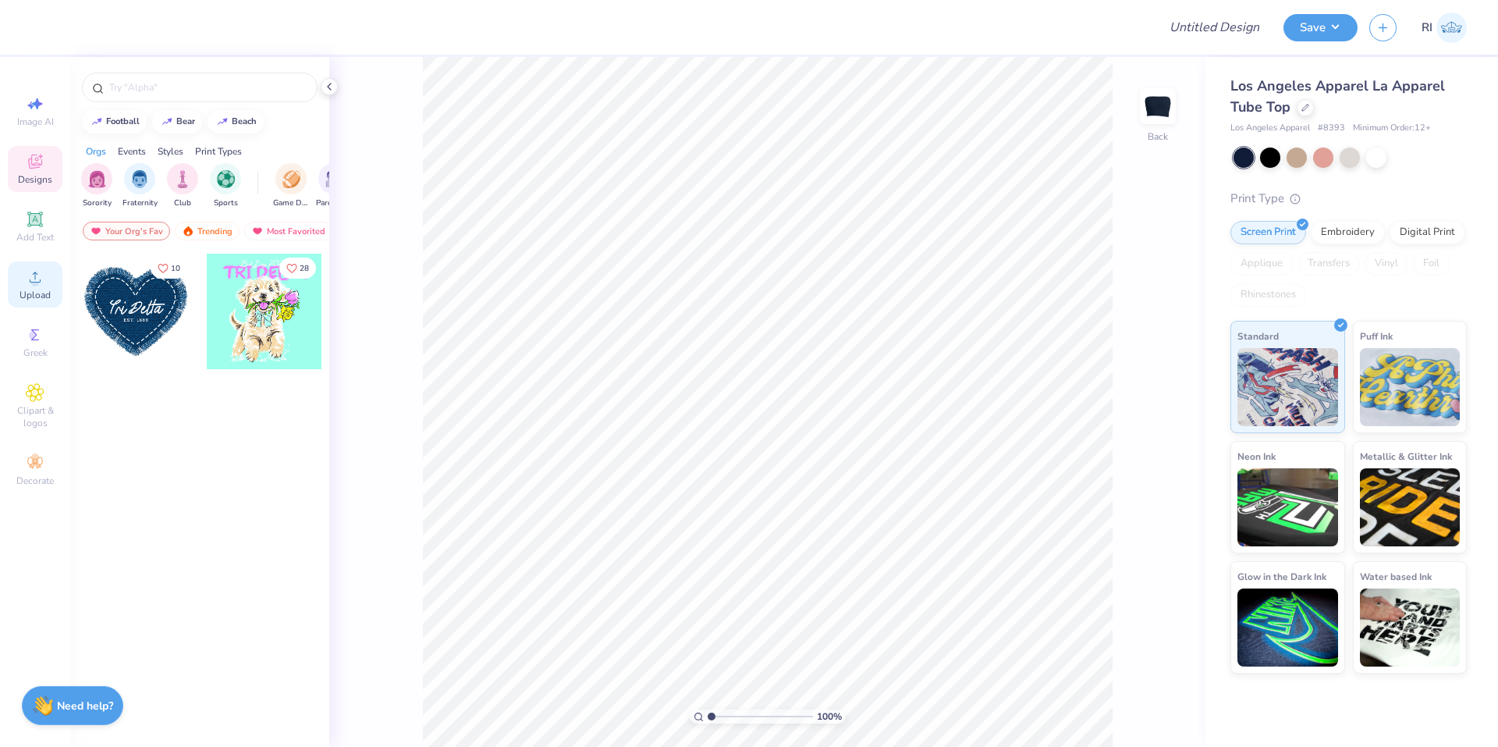
click at [44, 279] on icon at bounding box center [35, 277] width 19 height 19
click at [48, 286] on div "Upload" at bounding box center [35, 284] width 55 height 46
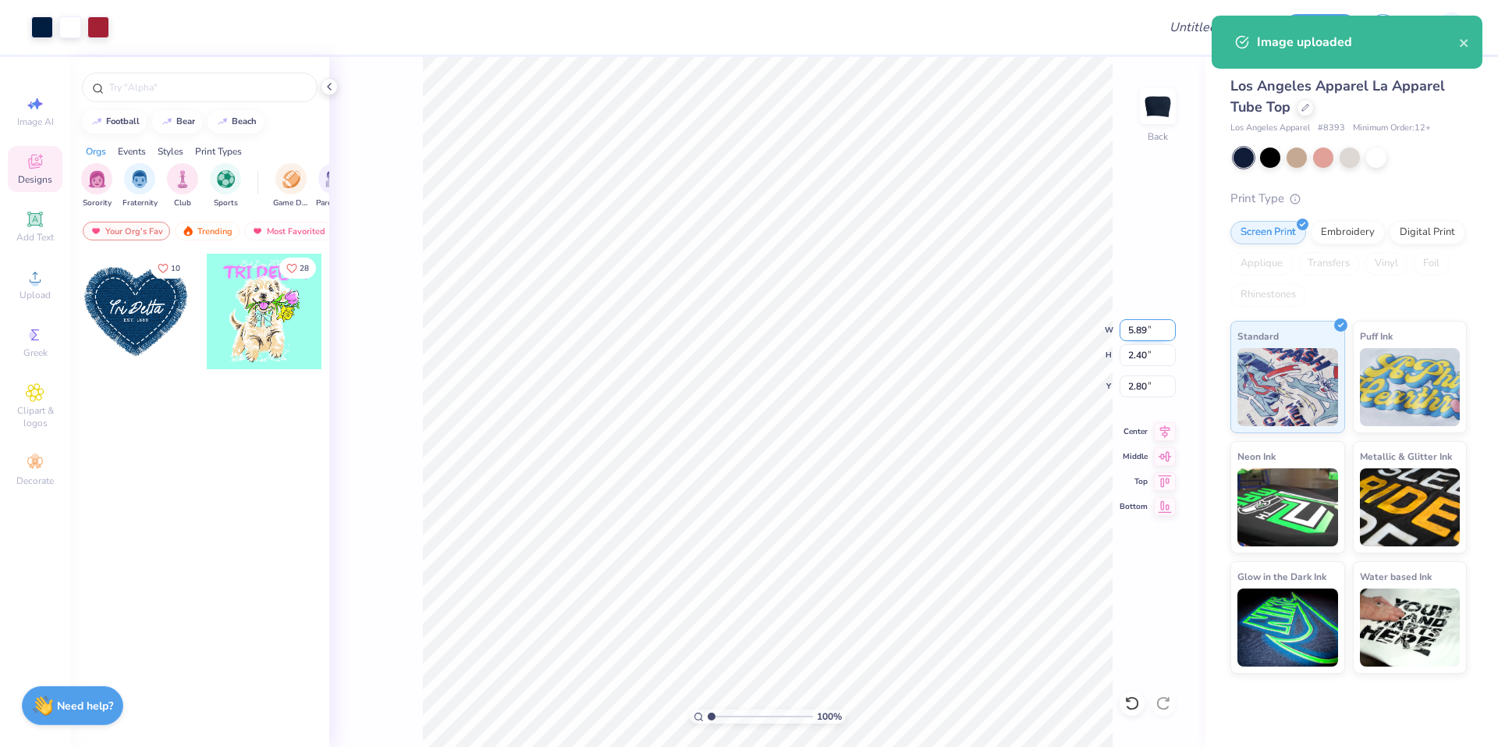
click at [1137, 334] on input "5.89" at bounding box center [1148, 330] width 56 height 22
type input "7.00"
type input "2.85"
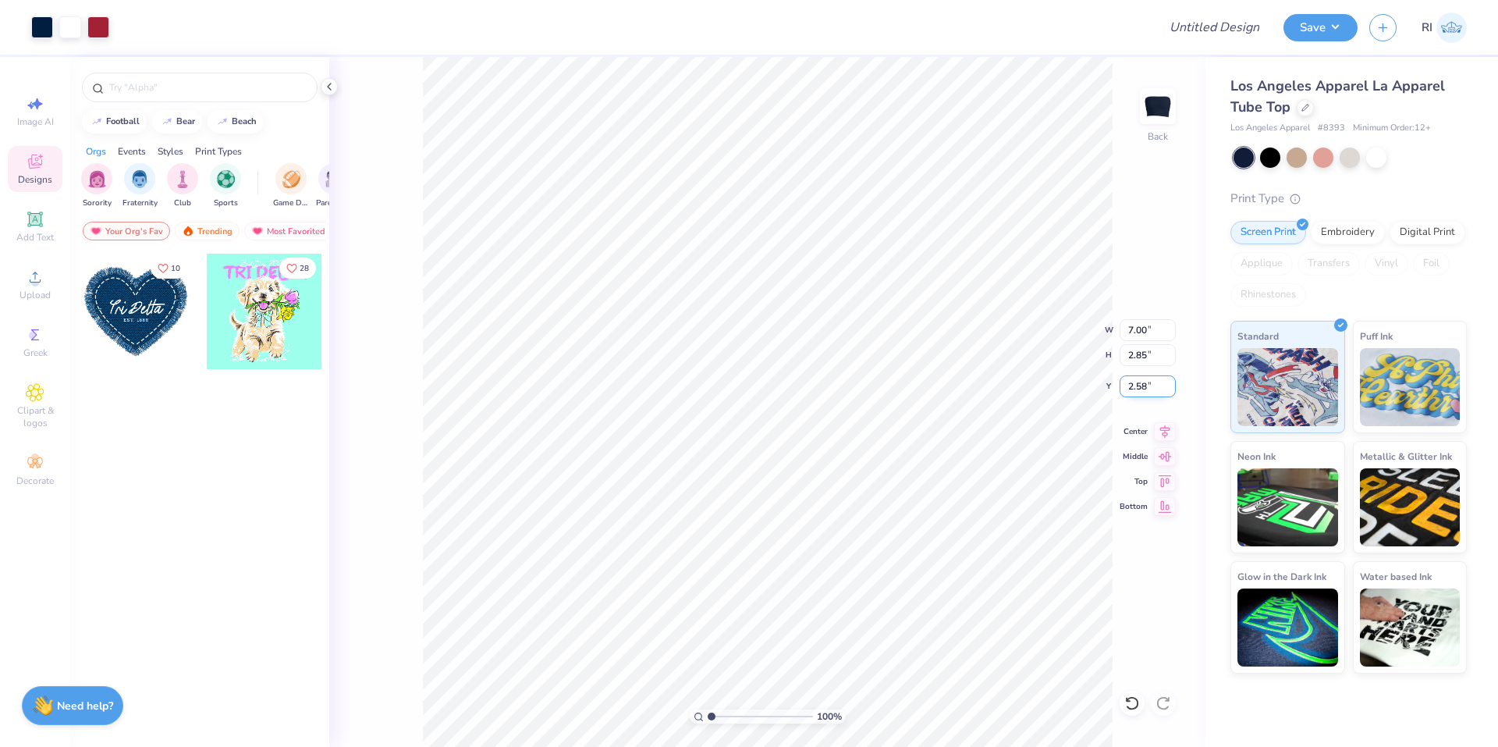
click at [1138, 381] on input "2.58" at bounding box center [1148, 386] width 56 height 22
type input "1.50"
click at [30, 235] on span "Add Text" at bounding box center [34, 237] width 37 height 12
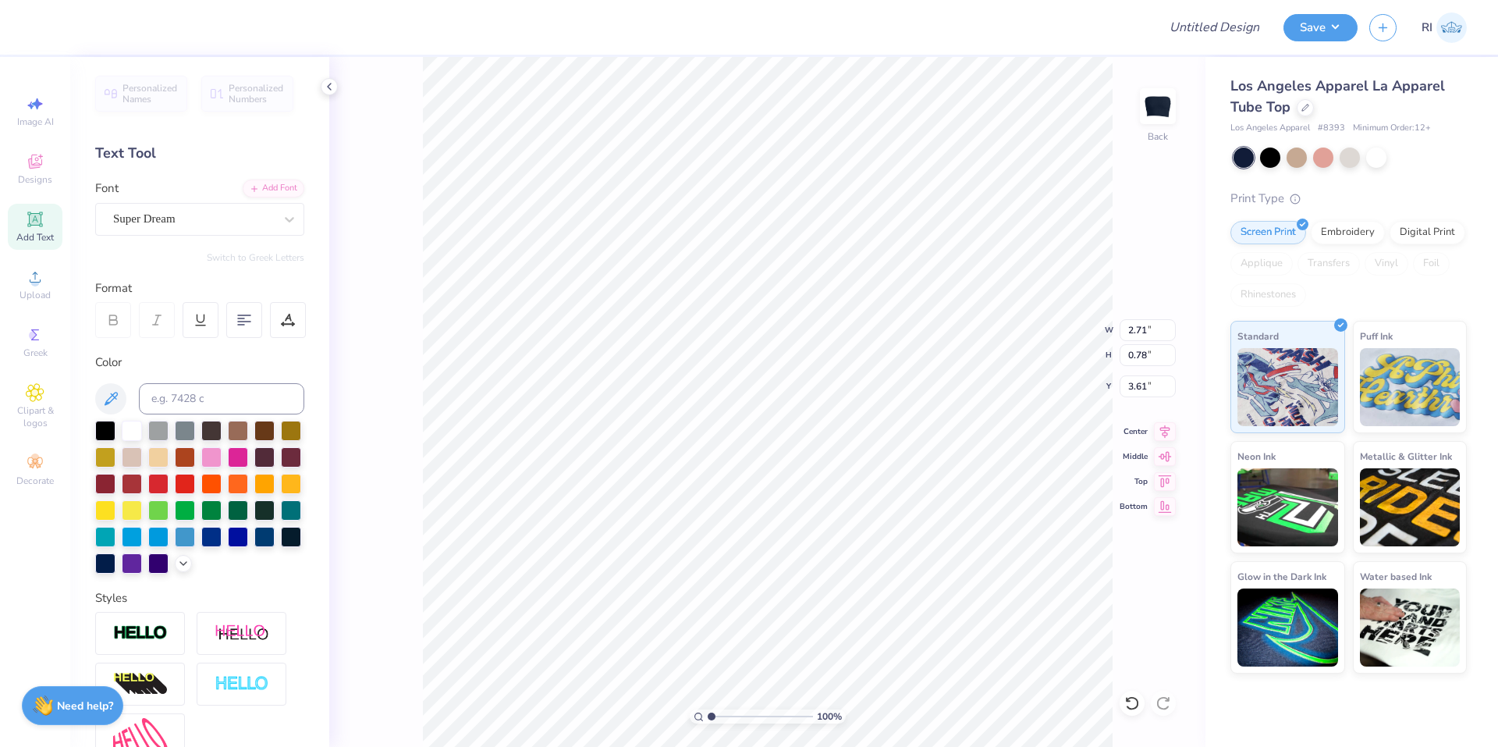
type input "4.61"
click at [169, 541] on div at bounding box center [158, 535] width 20 height 20
click at [197, 220] on div "Super Dream" at bounding box center [194, 219] width 164 height 24
type input "1.35006143669128"
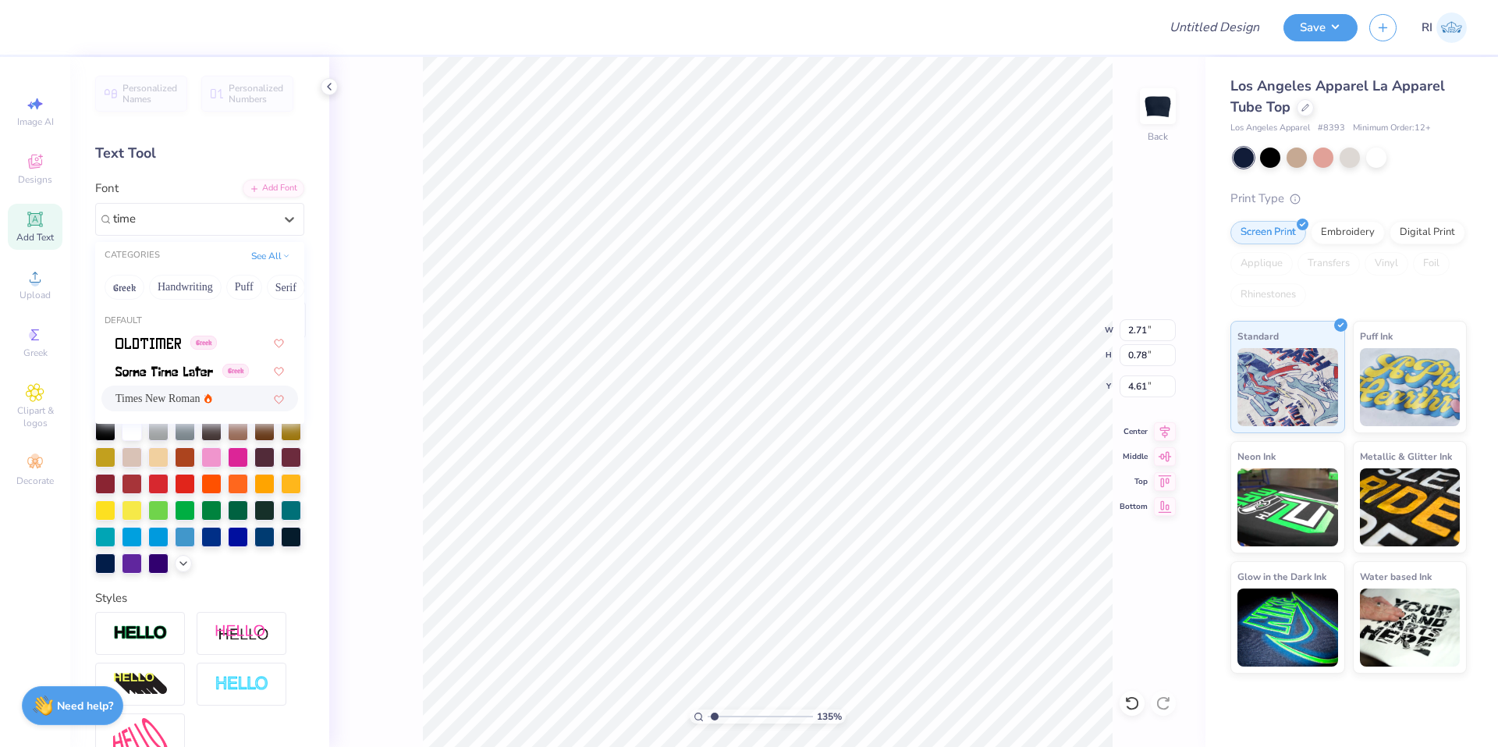
click at [176, 389] on div "Times New Roman" at bounding box center [199, 398] width 197 height 26
type input "time"
type input "1.35006143669128"
type input "2.83"
type input "0.75"
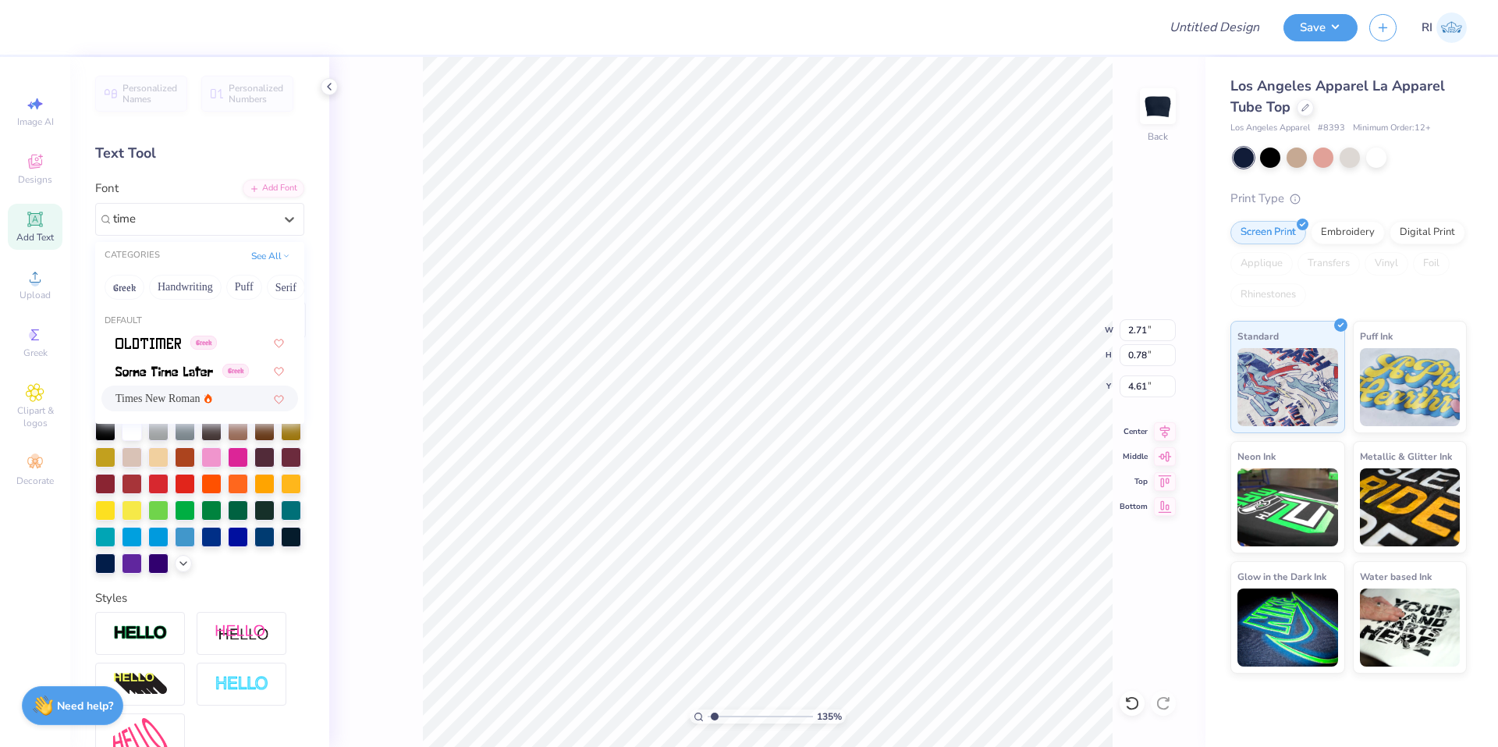
type input "4.56"
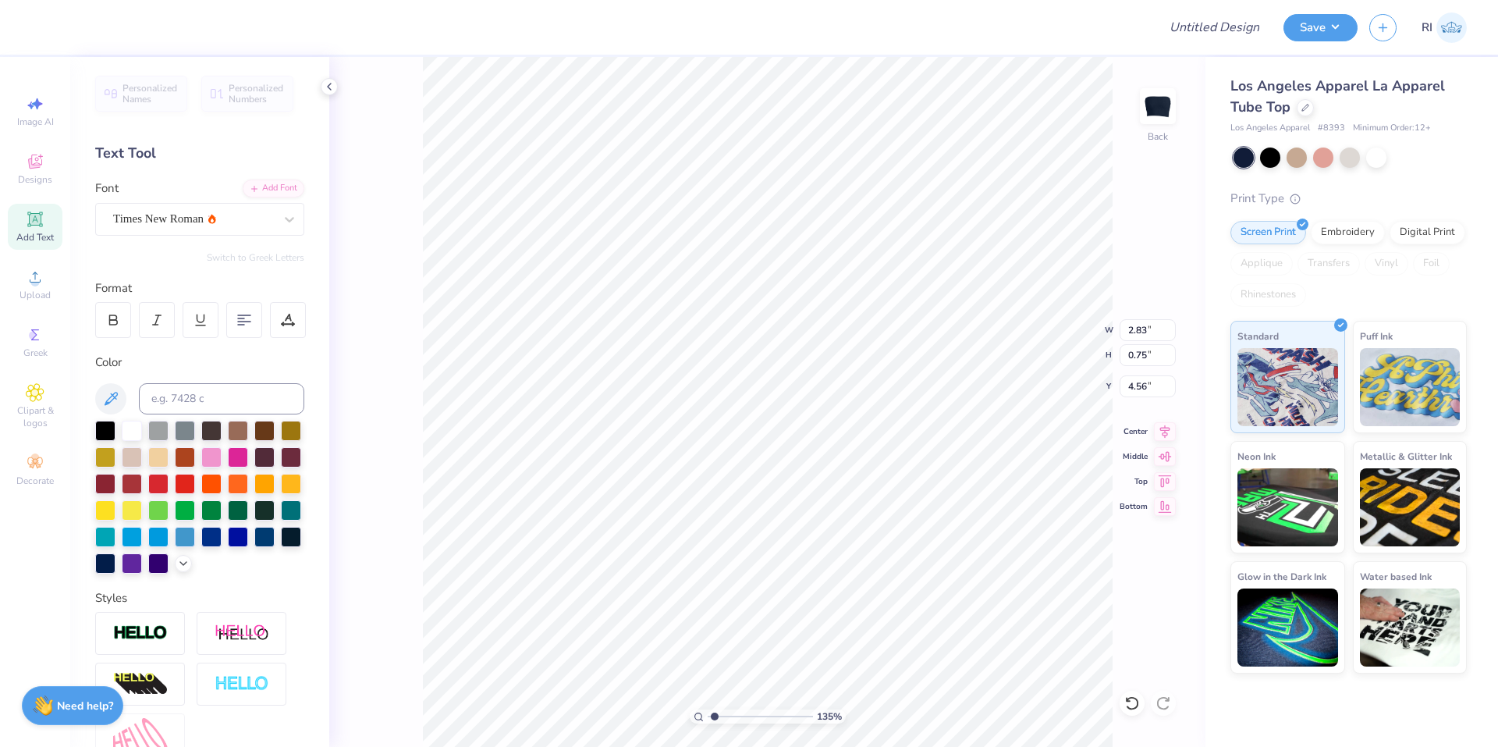
type input "1.35006143669128"
type textarea "AL"
type input "1.35006143669128"
type textarea "ALP"
type input "1.35006143669128"
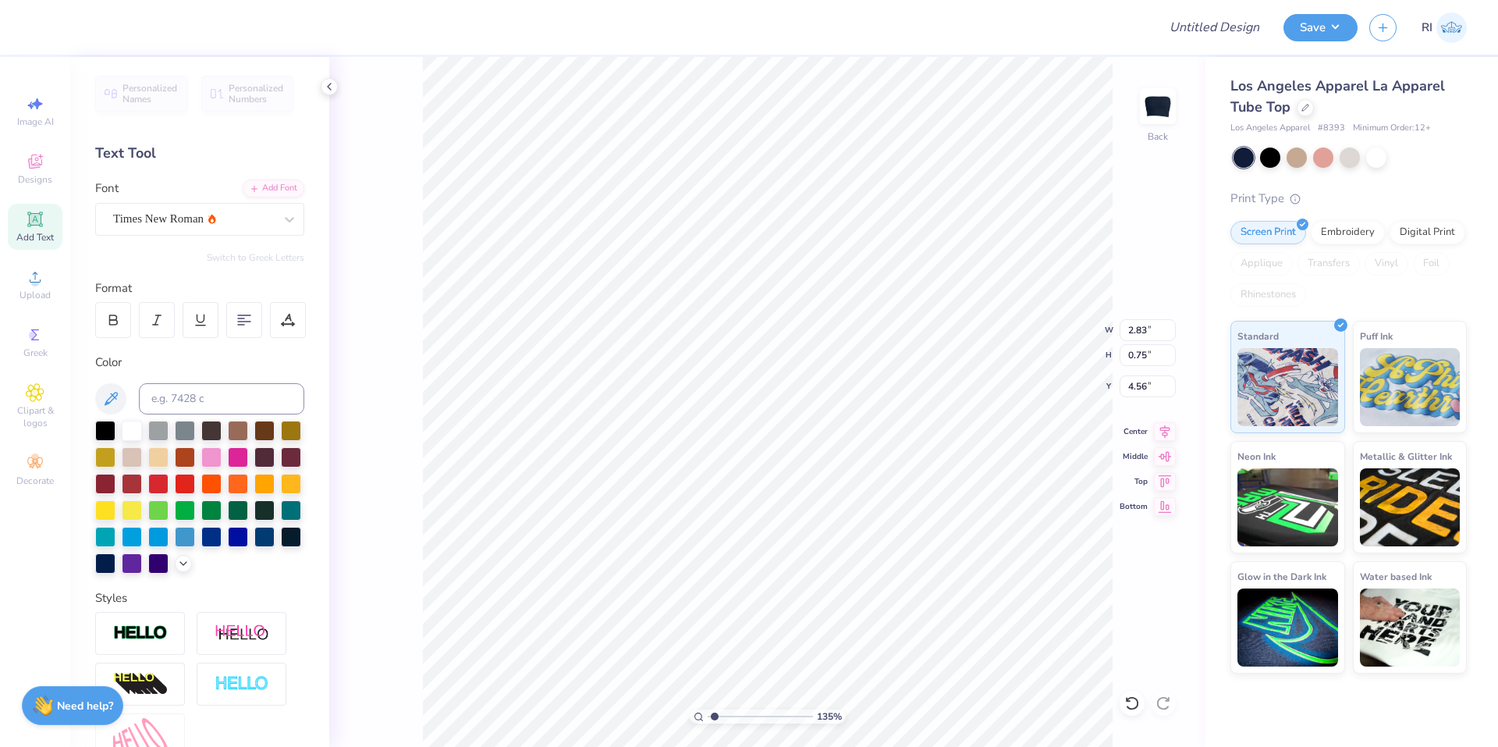
type textarea "ALPH"
type input "1.35006143669128"
type textarea "ALPHA"
type input "1.35006143669128"
type textarea "ALPHA"
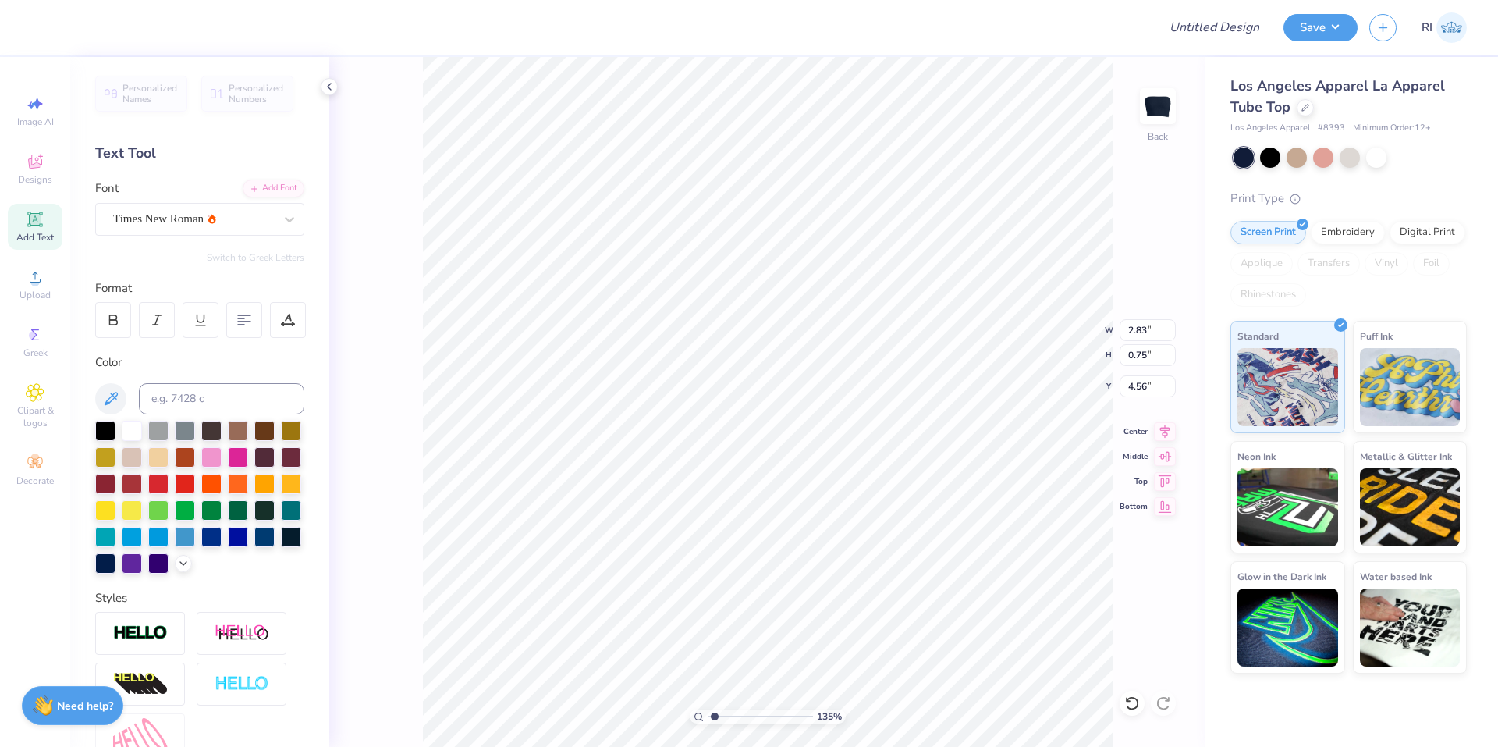
type input "1.35006143669128"
type textarea "ALPHA X"
type input "1.35006143669128"
type textarea "ALPHA XI"
type input "1.35006143669128"
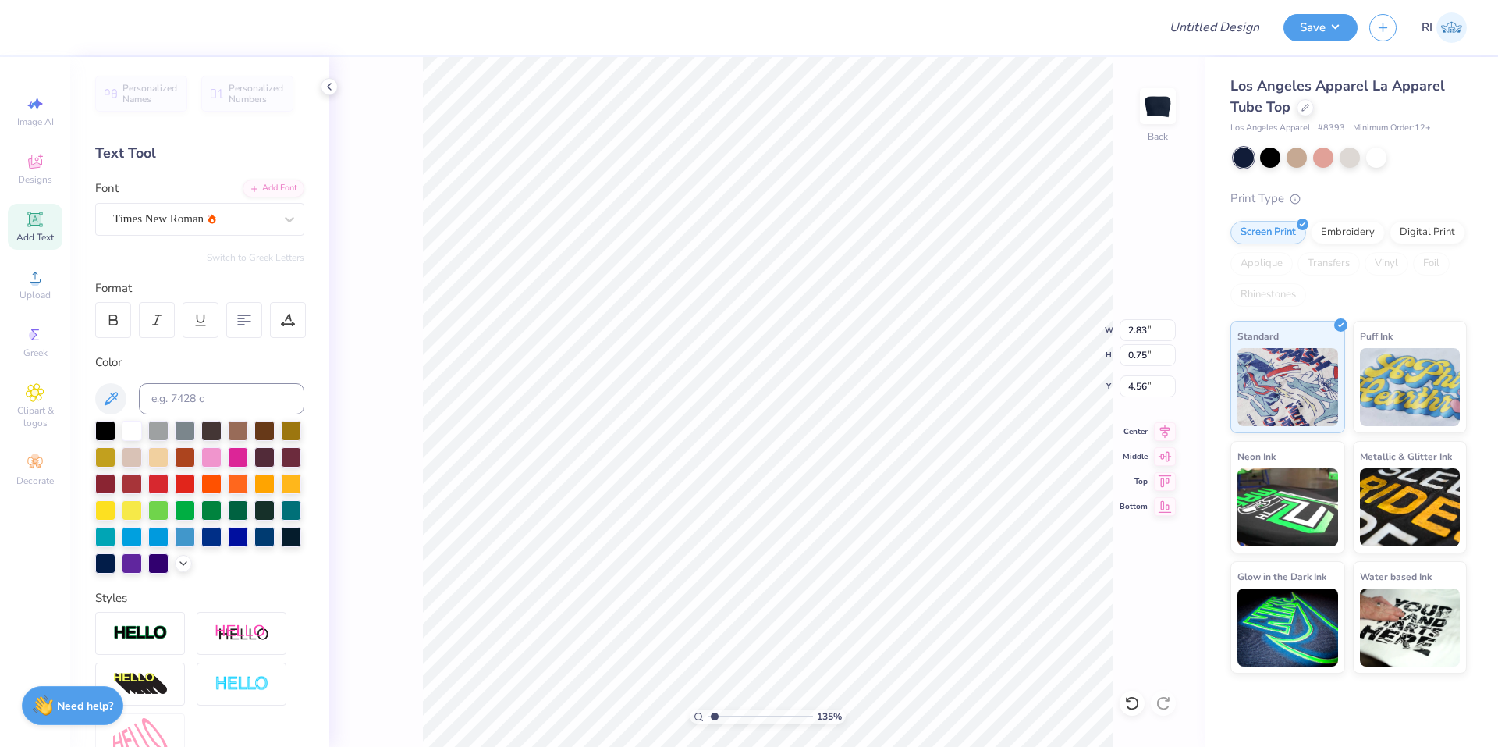
type textarea "ALPHA XI"
type input "1.35006143669128"
type textarea "ALPHA XI D"
type input "1.35006143669128"
type textarea "ALPHA XI DE"
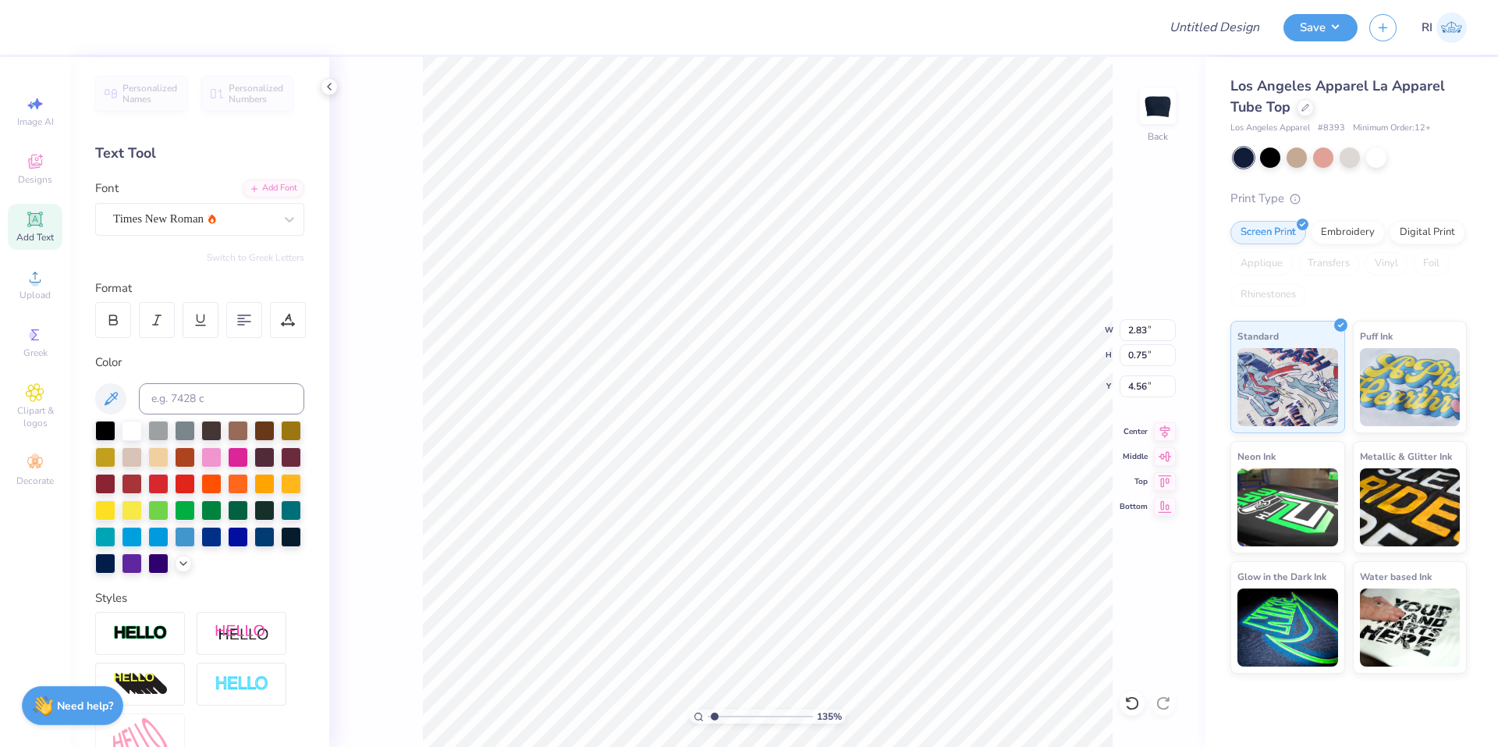
type input "1.35006143669128"
type textarea "ALPHA XI DEL"
type input "1.35006143669128"
type textarea "ALPHA XI DELT"
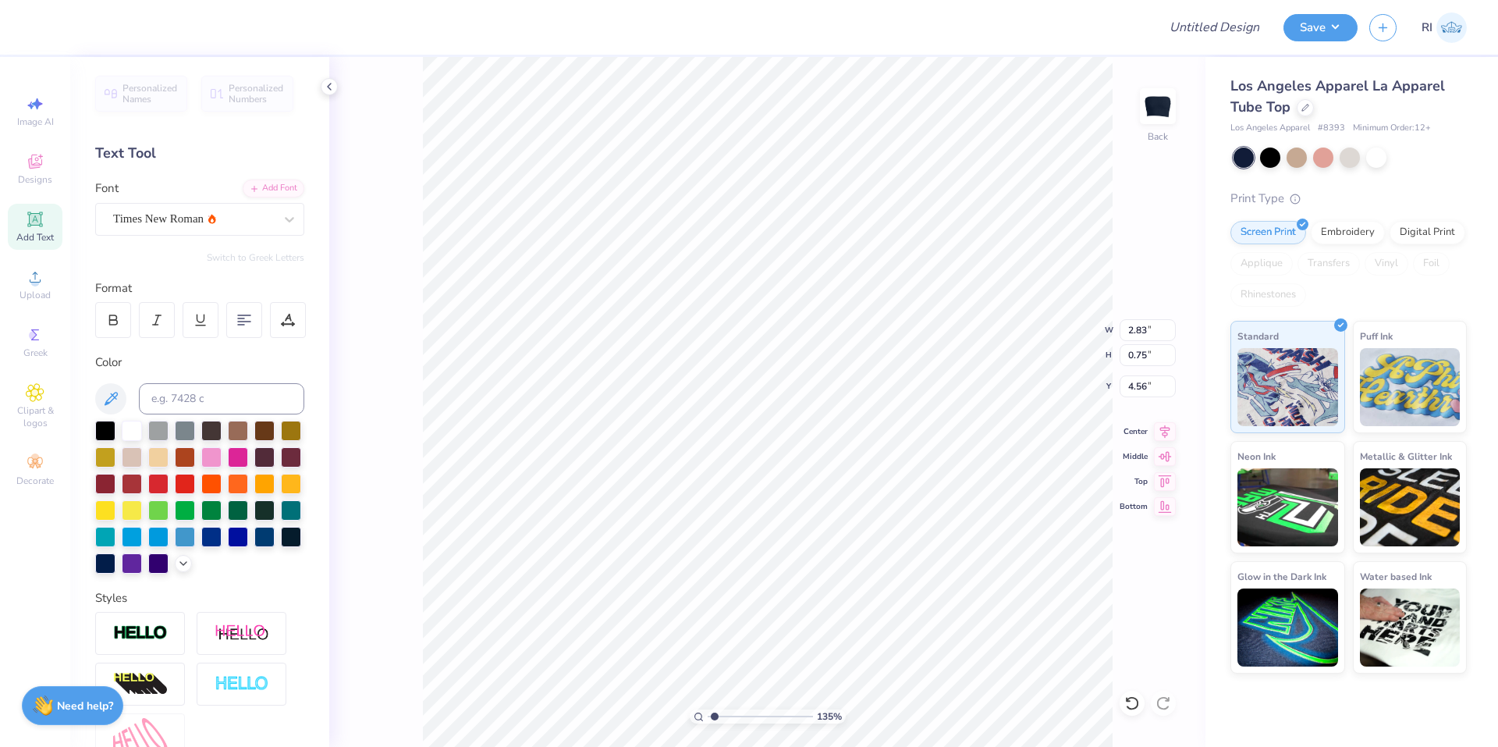
type input "1.35006143669128"
type textarea "ALPHA XI DELTA"
type input "1.35006143669128"
click at [1130, 335] on input "8.96" at bounding box center [1148, 330] width 56 height 22
type input "7"
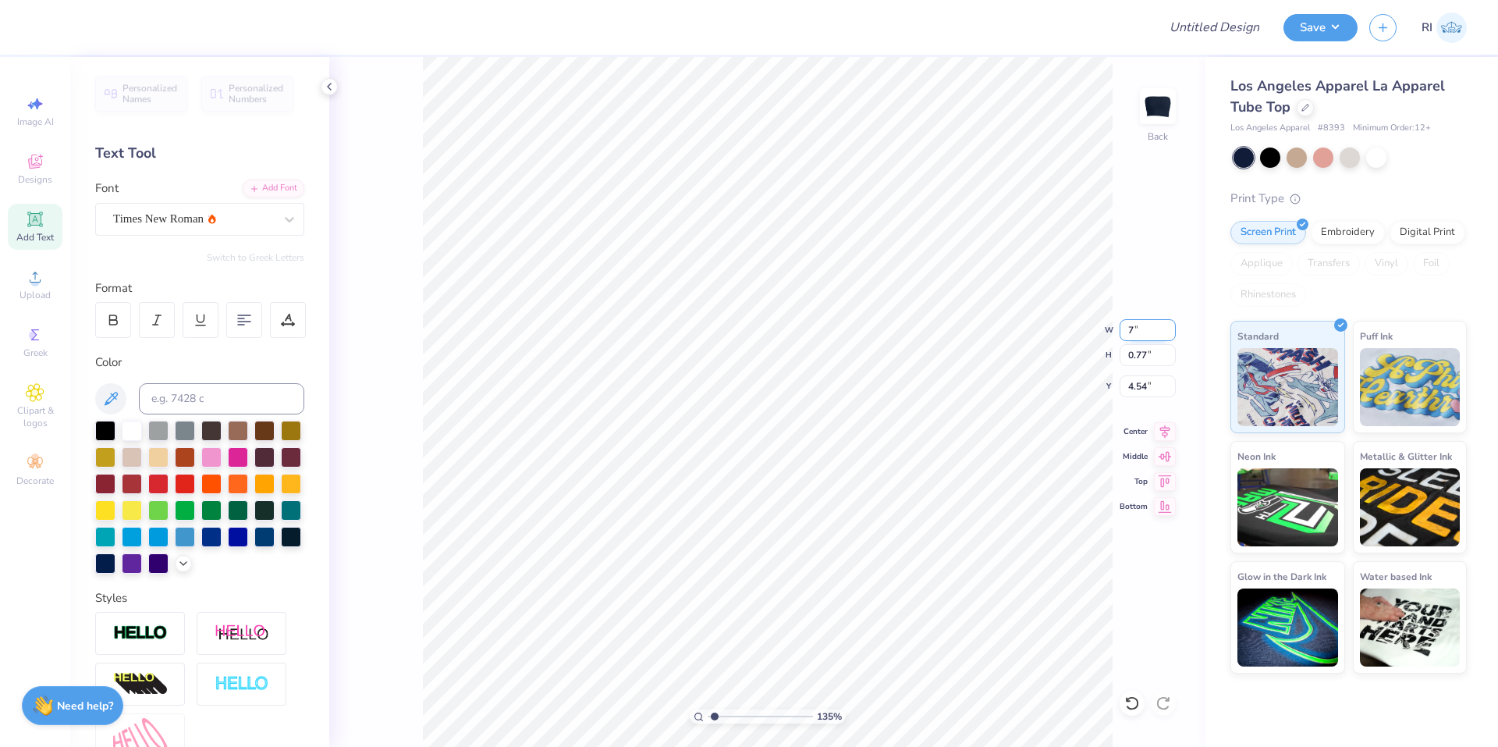
type input "1.35006143669128"
type input "7.00"
type input "0.60"
type input "4.63"
type input "1.35006143669128"
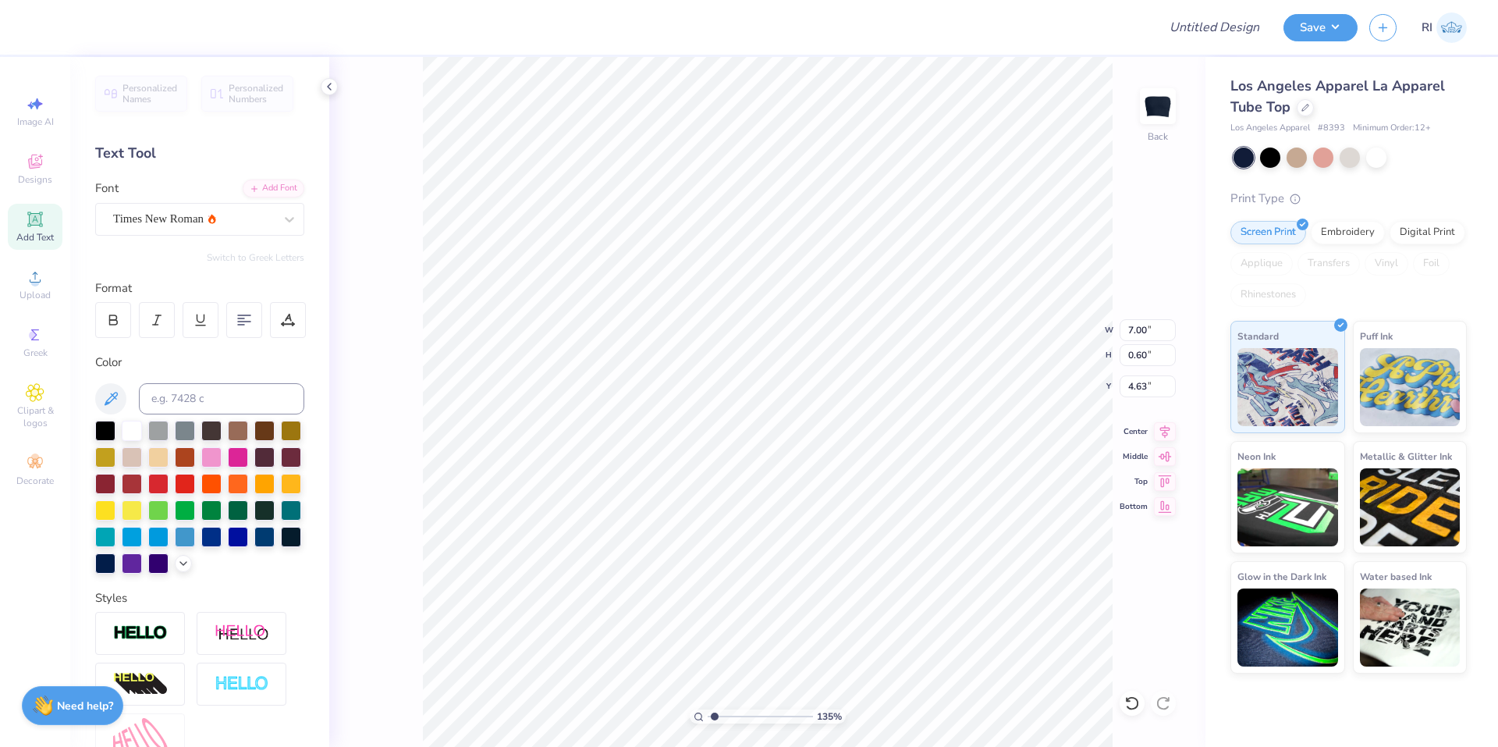
type input "1.32"
type input "8.17475462077441"
type input "2.85"
type input "1.50"
type input "4.95699908144428"
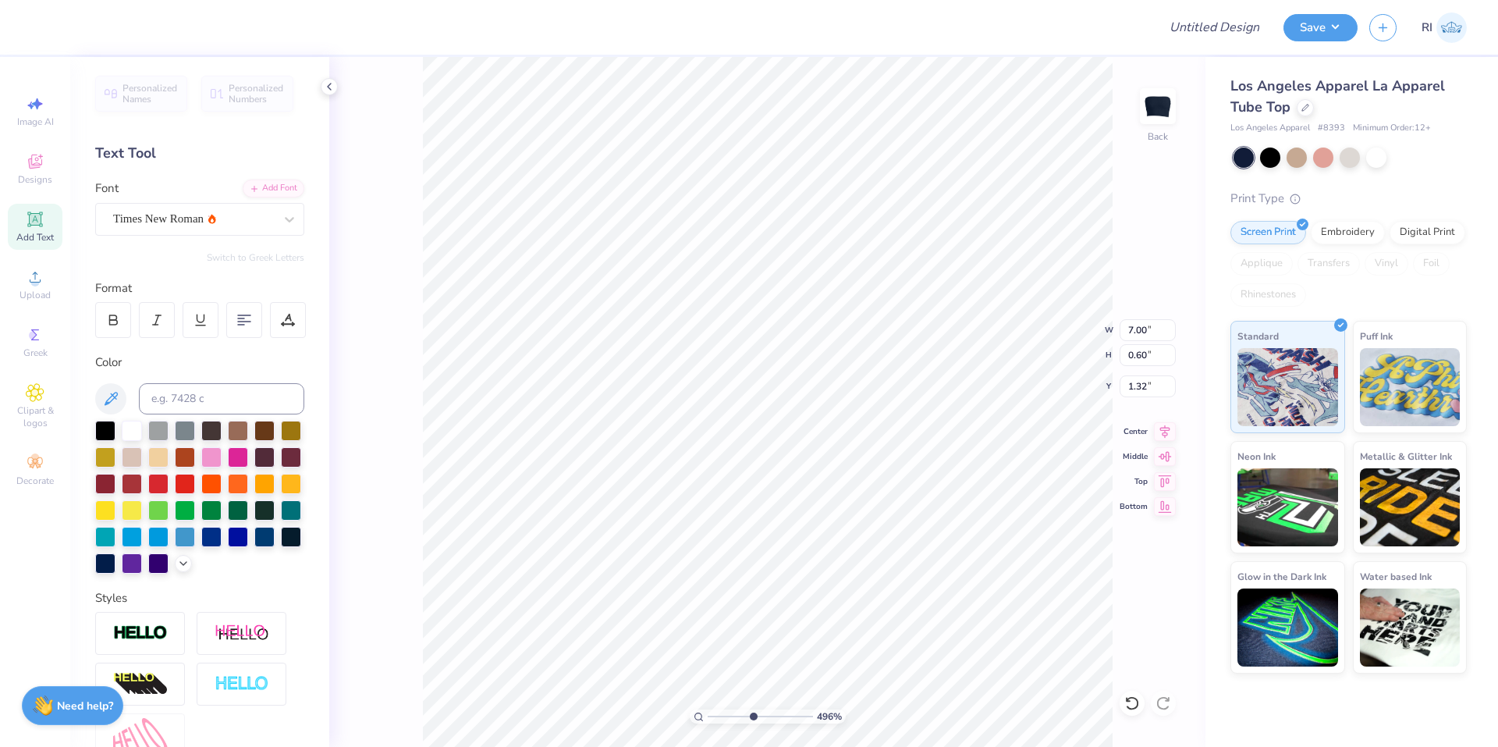
type input "1.35"
type input "4.49149148610074"
type input "5.75"
type input "0.49"
type input "1.50"
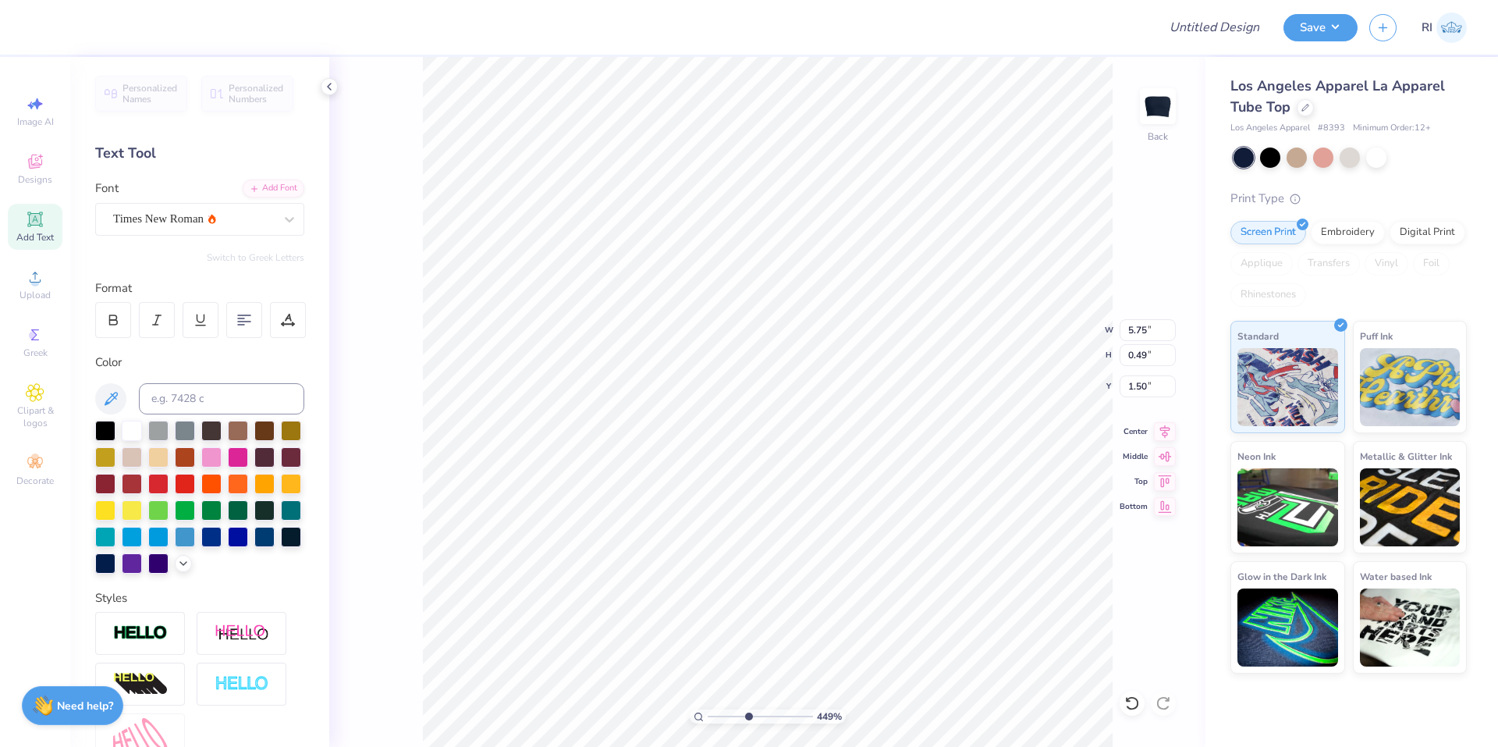
type input "4.49149148610074"
type input "5.37"
type input "0.46"
type input "1.49"
type input "1.64913377760655"
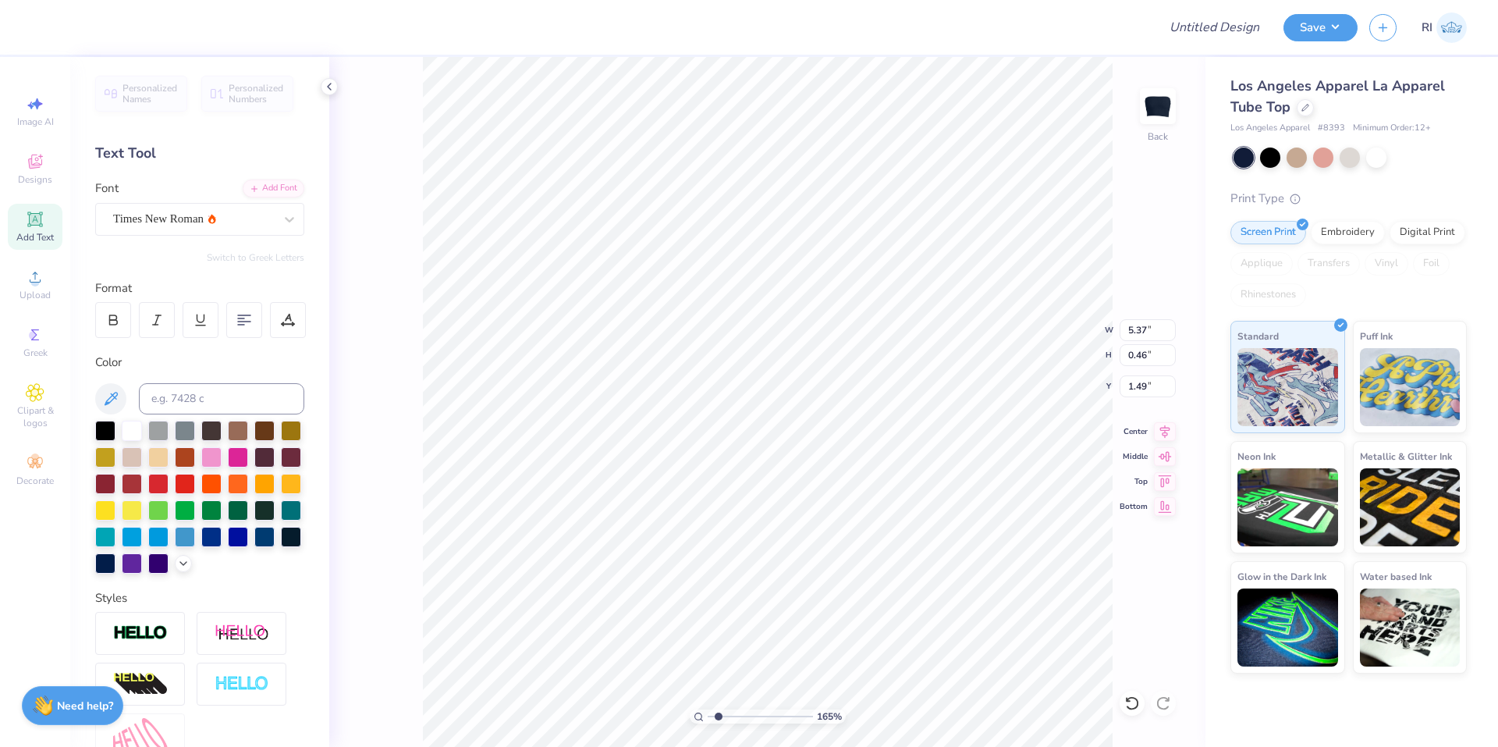
type input "1.44"
click at [1123, 700] on div at bounding box center [1132, 702] width 25 height 25
type input "1.64913377760655"
type input "1.49"
type input "1.64913377760655"
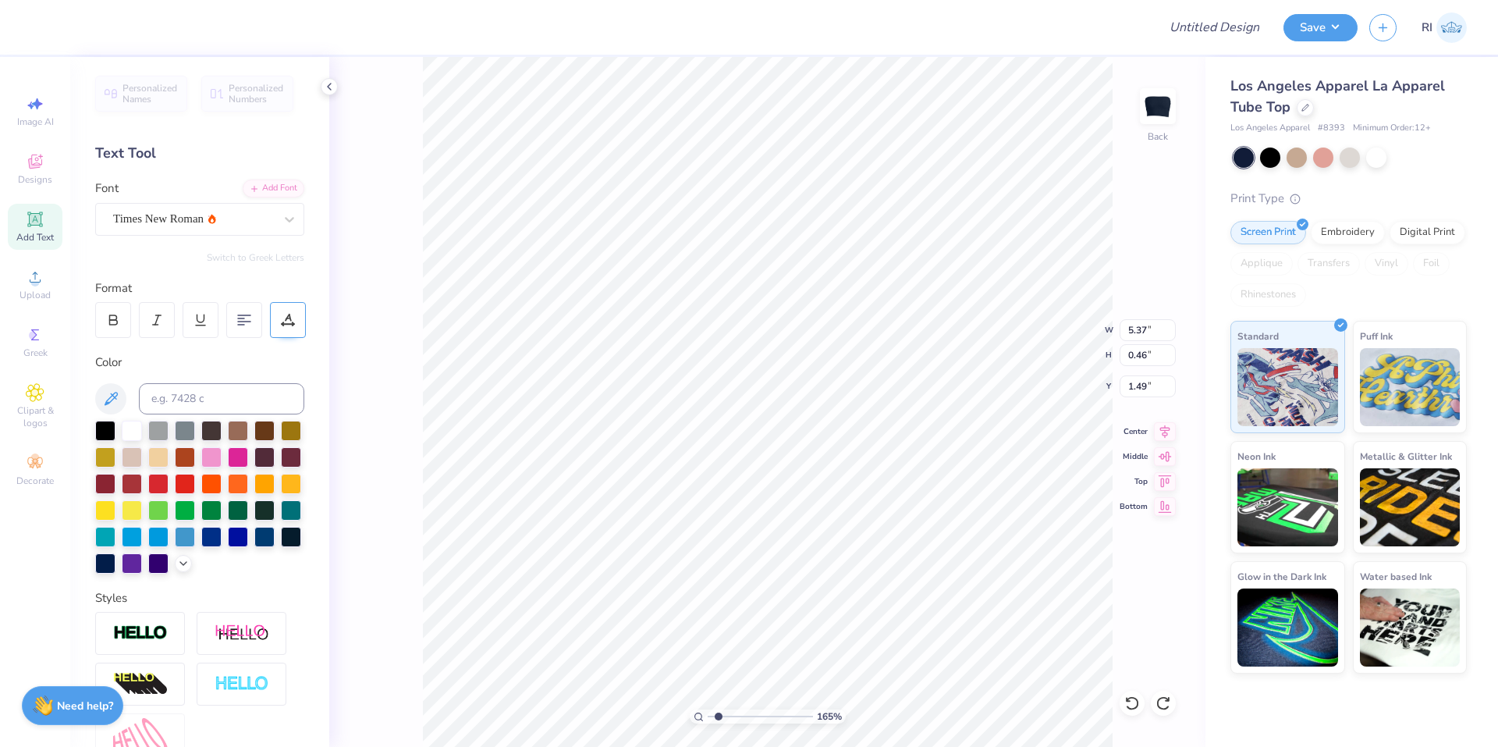
click at [286, 303] on div at bounding box center [288, 320] width 36 height 36
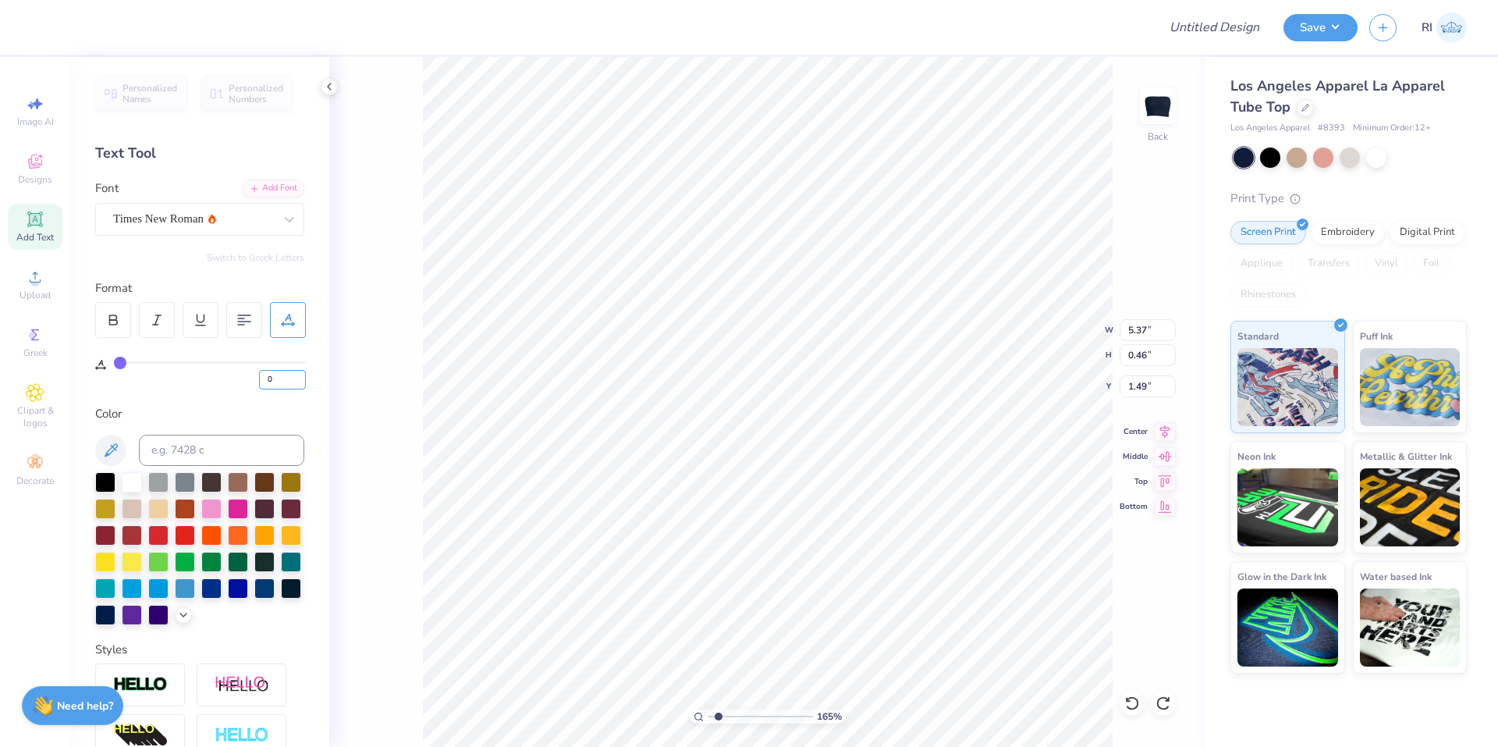
click at [268, 382] on input "0" at bounding box center [282, 380] width 47 height 20
type input "10"
type input "1.64913377760655"
type input "6.25"
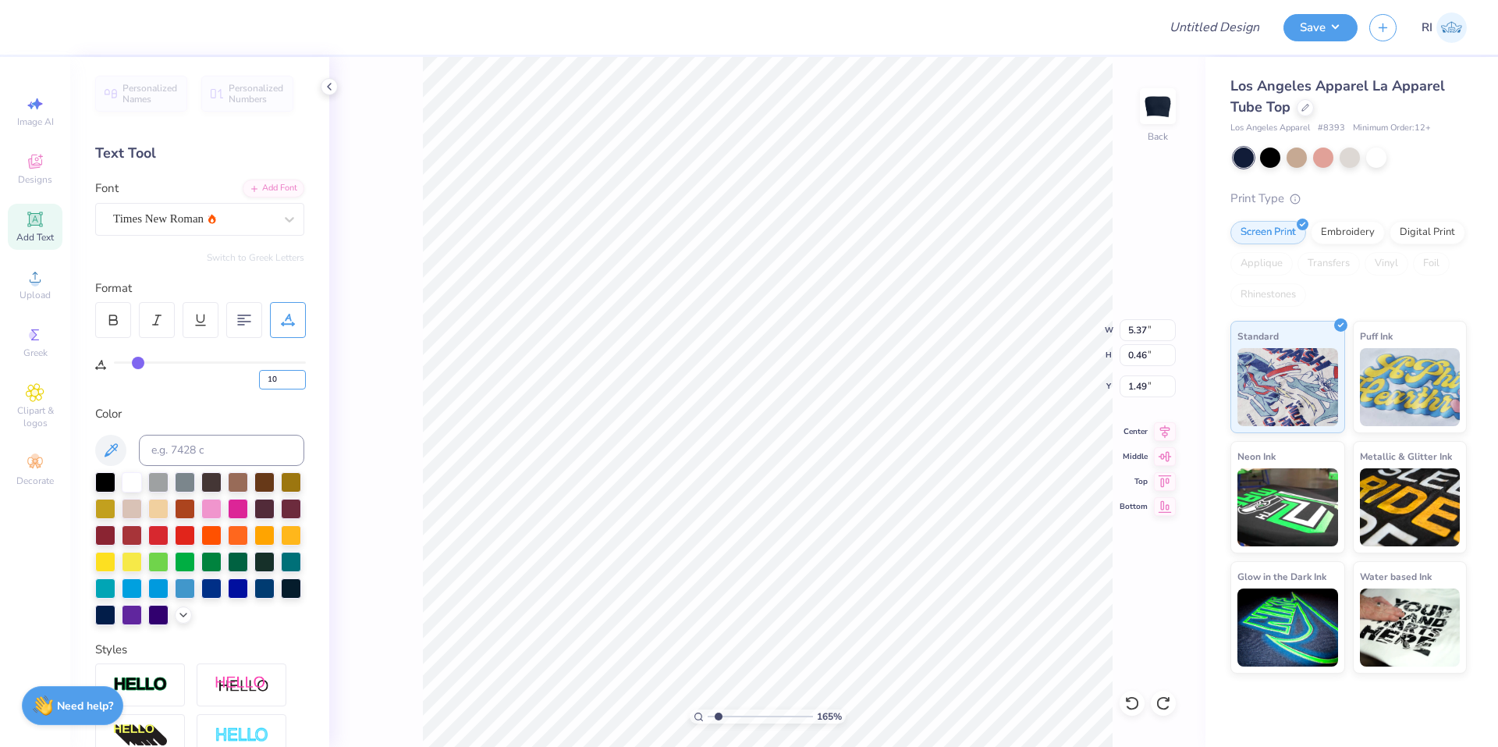
type input "0.47"
type input "1.64913377760655"
type input "1.50"
type input "10"
type input "1.49"
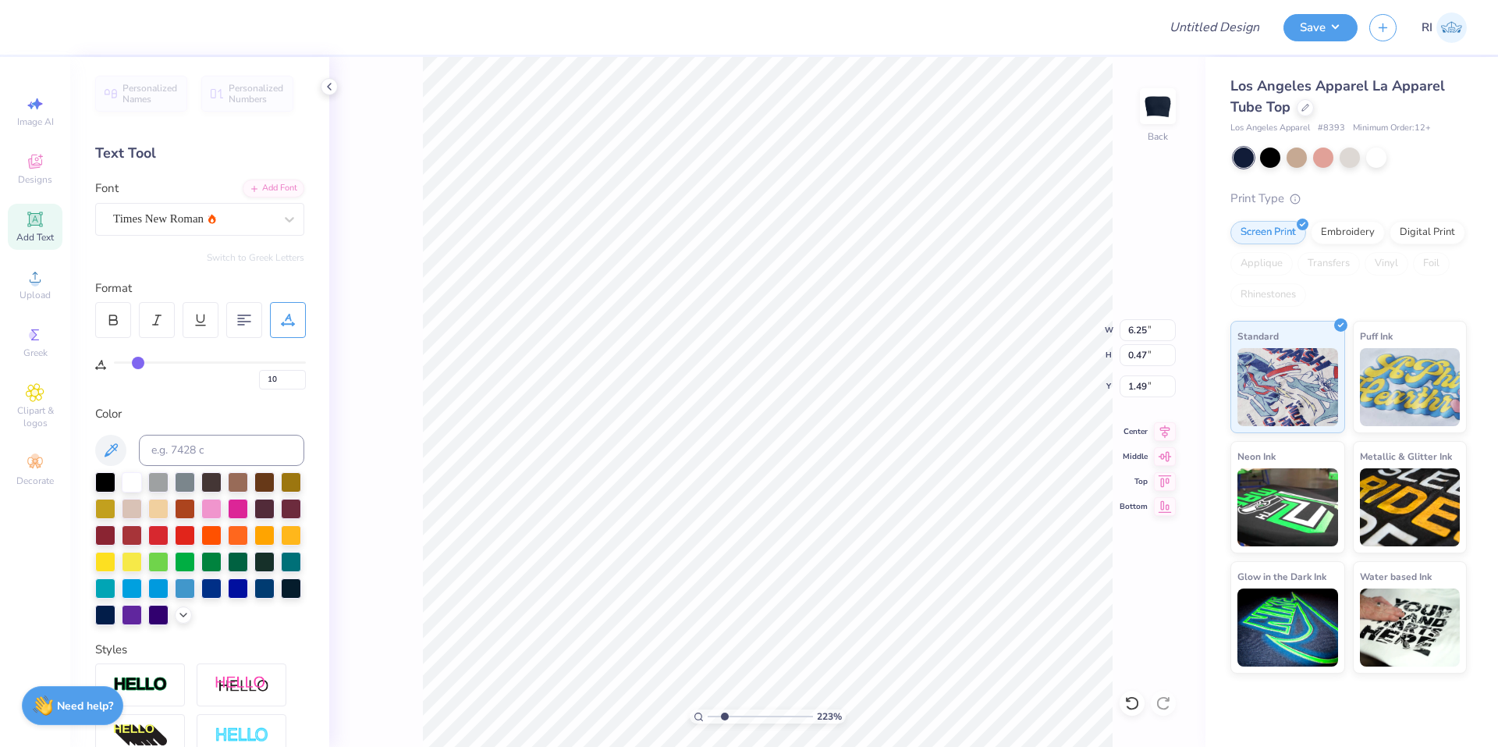
type input "2.22962763702902"
click at [303, 373] on input "10" at bounding box center [282, 380] width 47 height 20
type input "15"
type input "3.32687932862407"
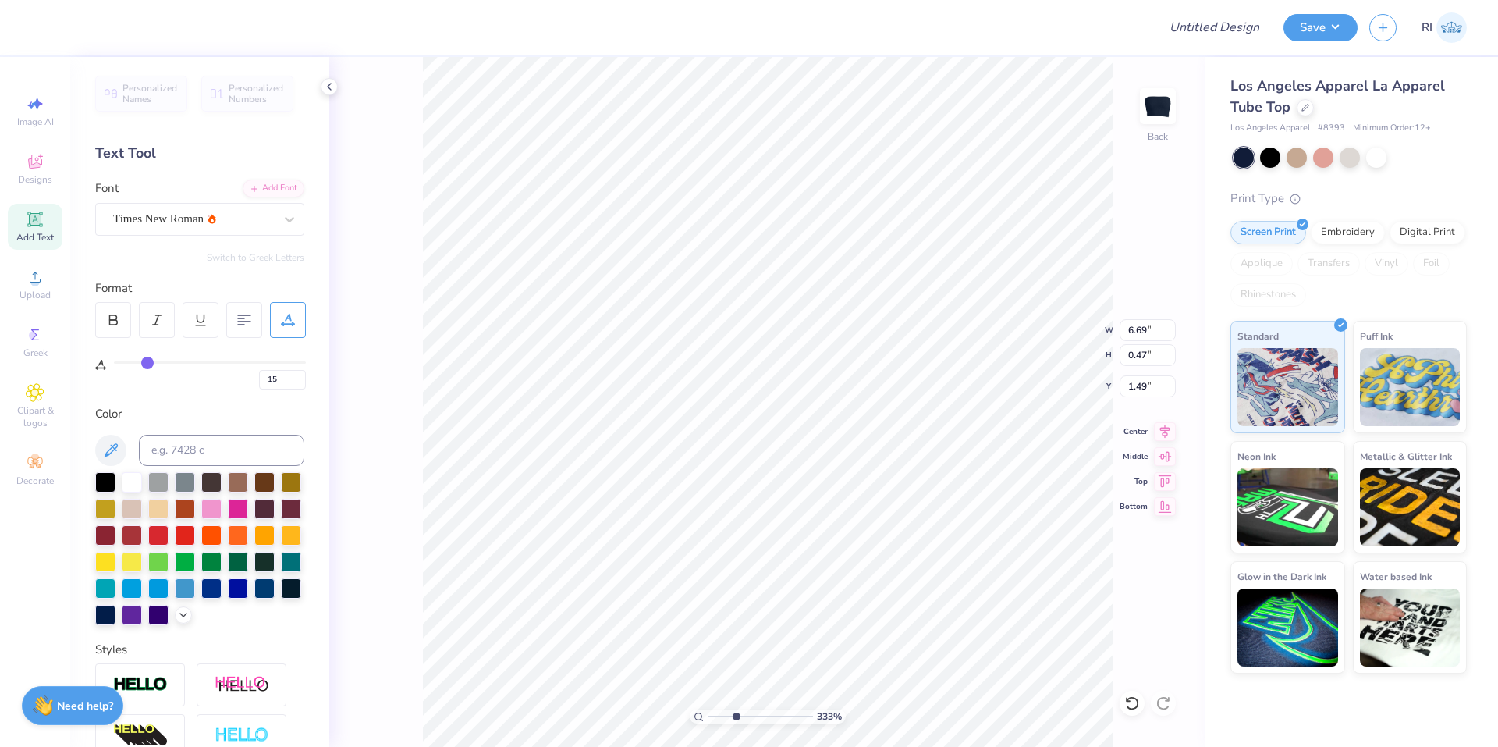
type input "1.50"
type input "10"
type input "1.49"
type input "1.64913377760655"
click at [294, 371] on input "15" at bounding box center [282, 380] width 47 height 20
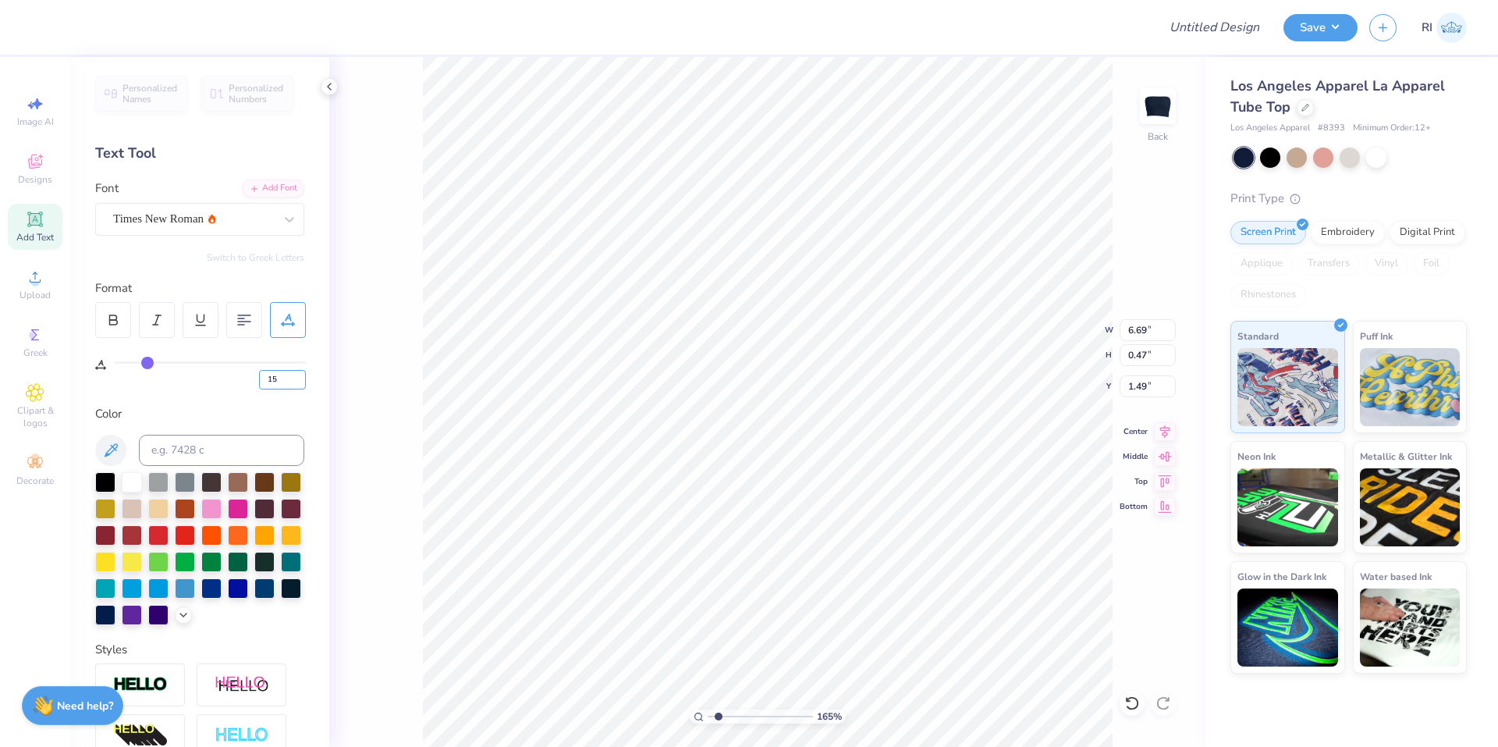
type input "1"
type input "20"
type input "1.64913377760655"
type input "7.11"
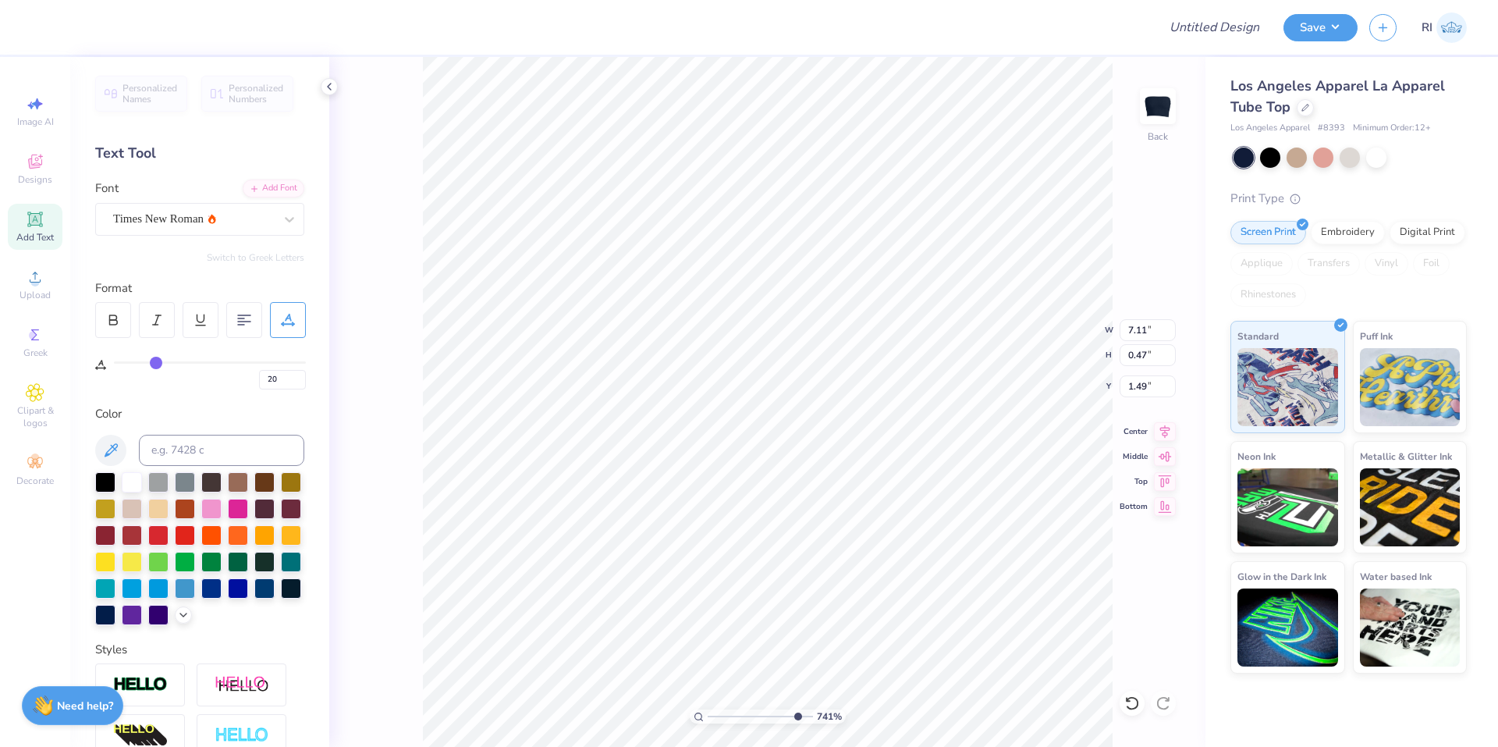
type input "10"
type input "1.50"
type input "3.01013429093399"
click at [282, 381] on input "20" at bounding box center [282, 380] width 47 height 20
type input "2"
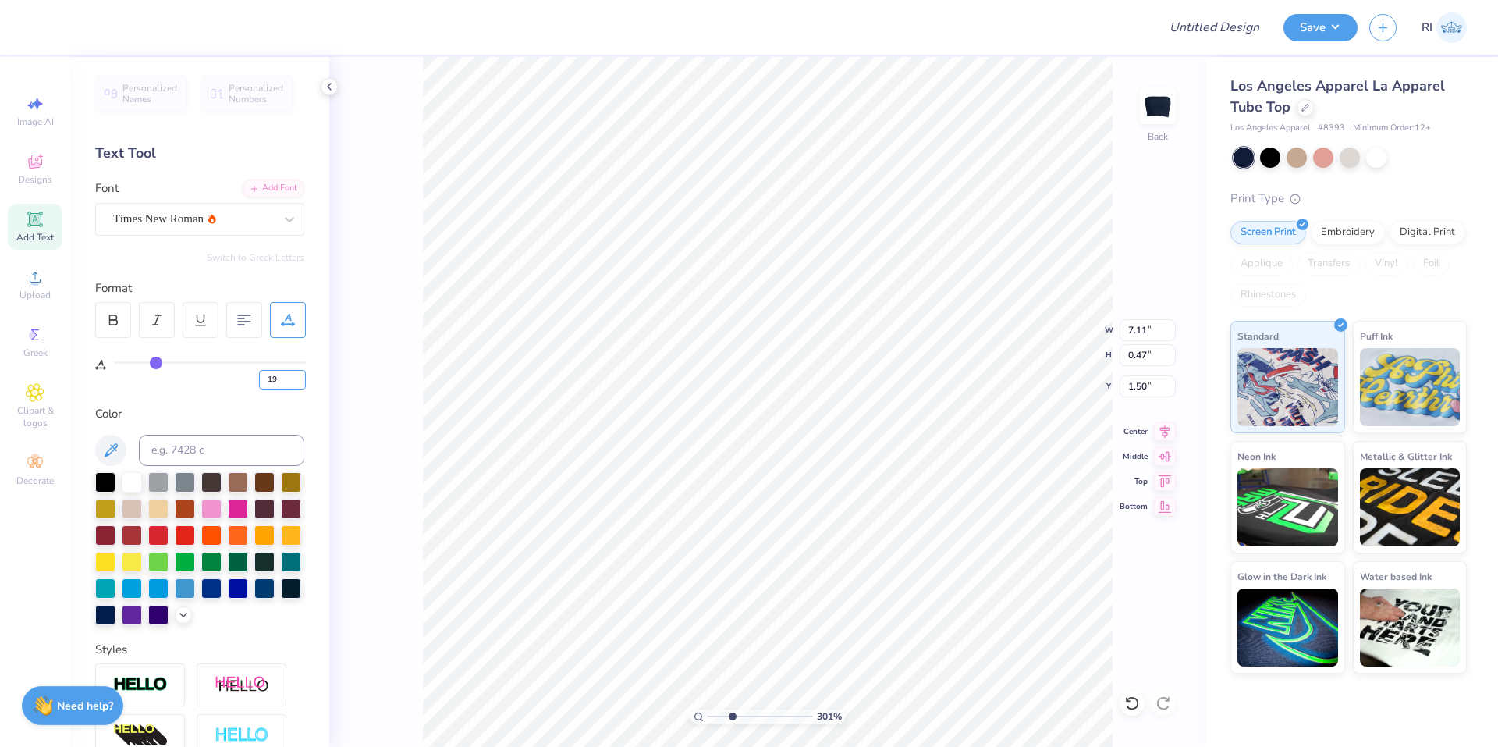
type input "19"
type input "3.01013429093399"
type input "7.02"
type input "18"
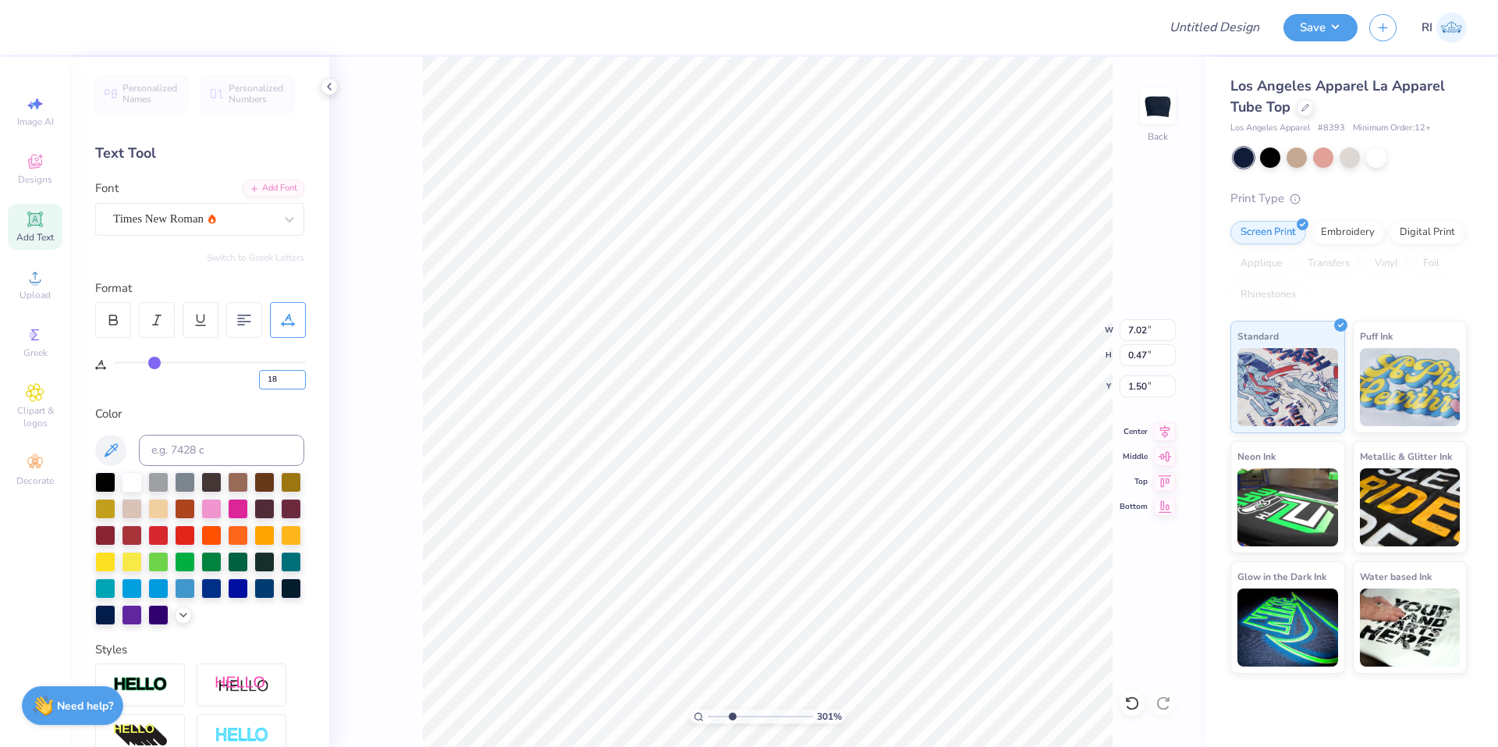
type input "18"
type input "3.01013429093399"
type input "6.94"
type input "6.70185906006739"
type input "19"
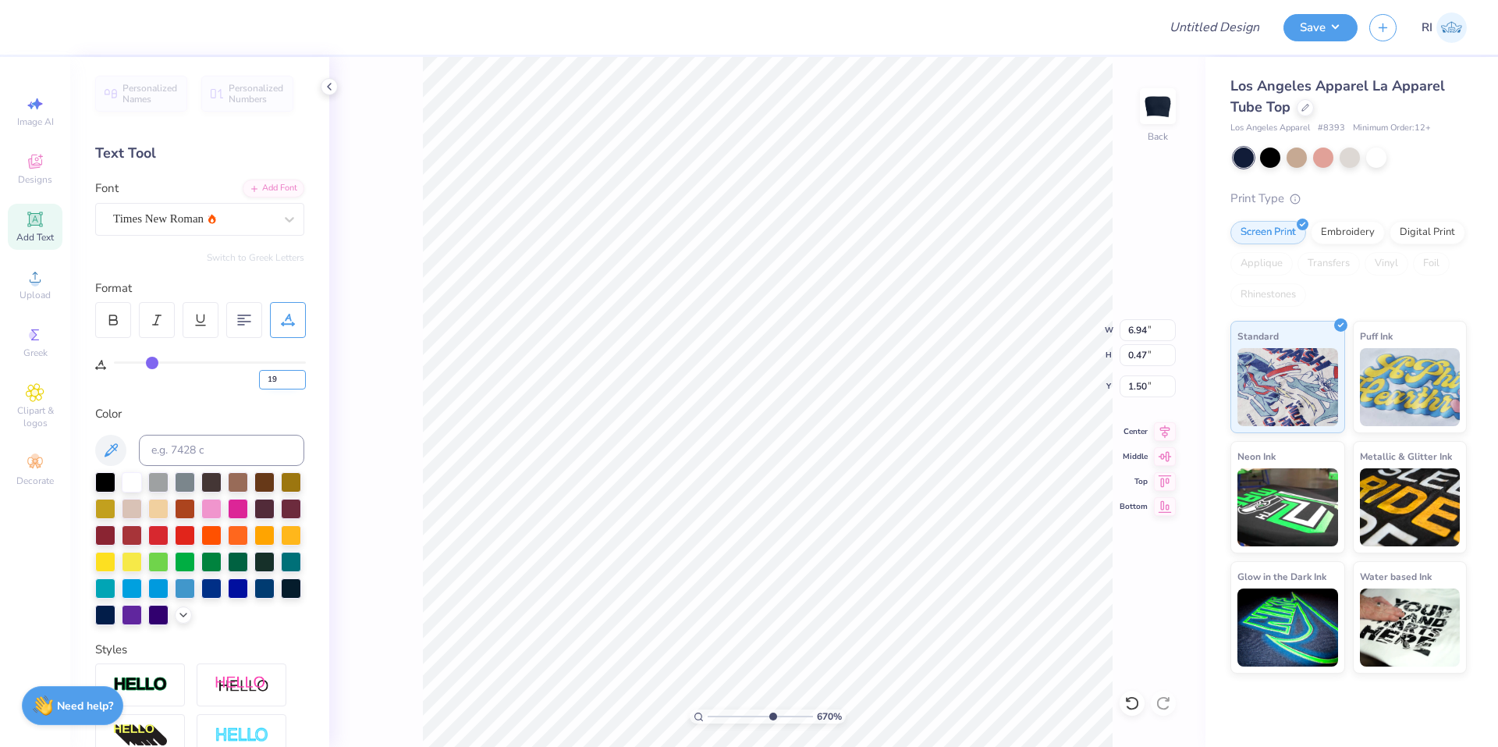
type input "19"
type input "6.70185906006739"
type input "7.02"
type input "10"
type input "1.49"
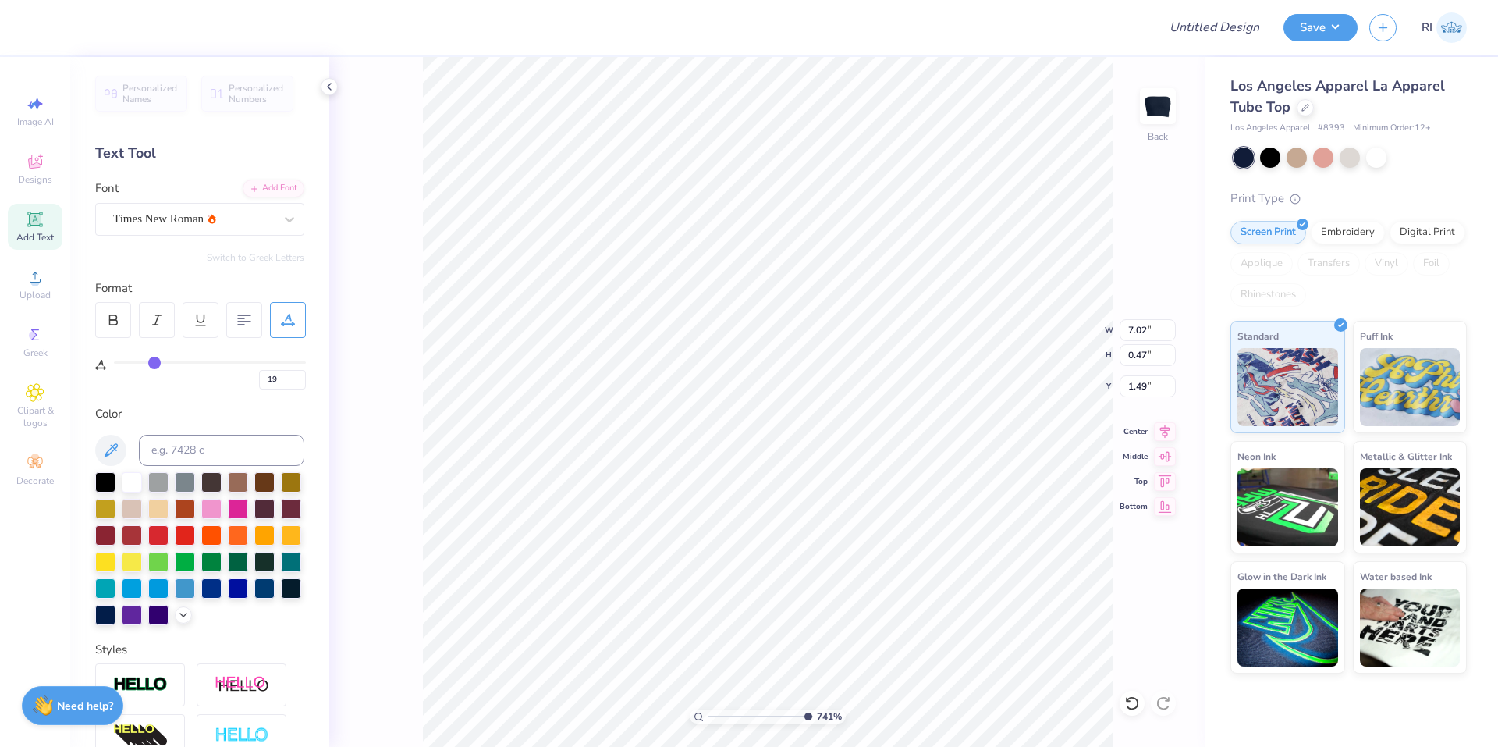
type input "10"
type input "7.00"
type input "10"
click at [1134, 697] on icon at bounding box center [1131, 703] width 13 height 14
type input "1.49"
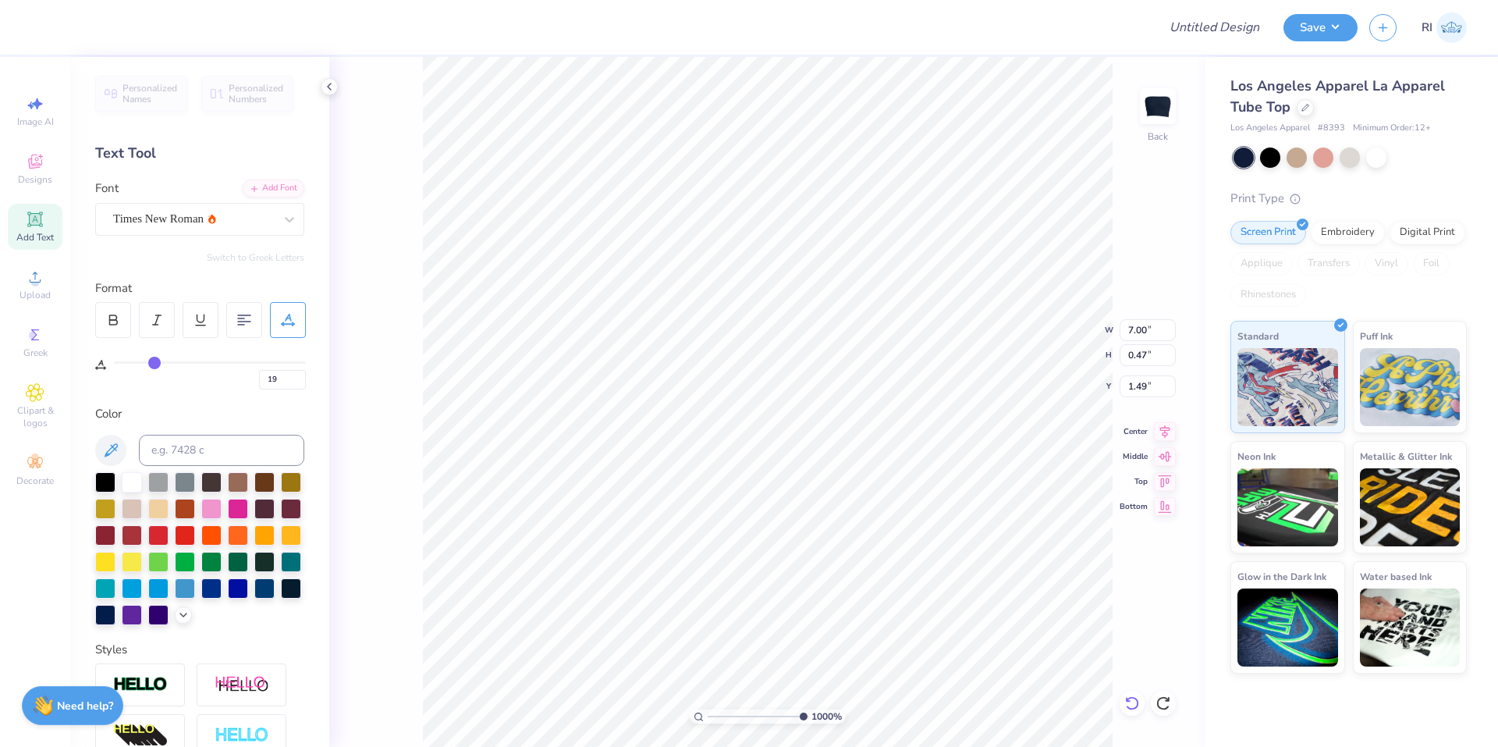
type input "7.01"
click at [995, 452] on li "Duplicate" at bounding box center [998, 453] width 122 height 30
type input "1.35199925397499"
type input "2.49"
type input "1.35199925397499"
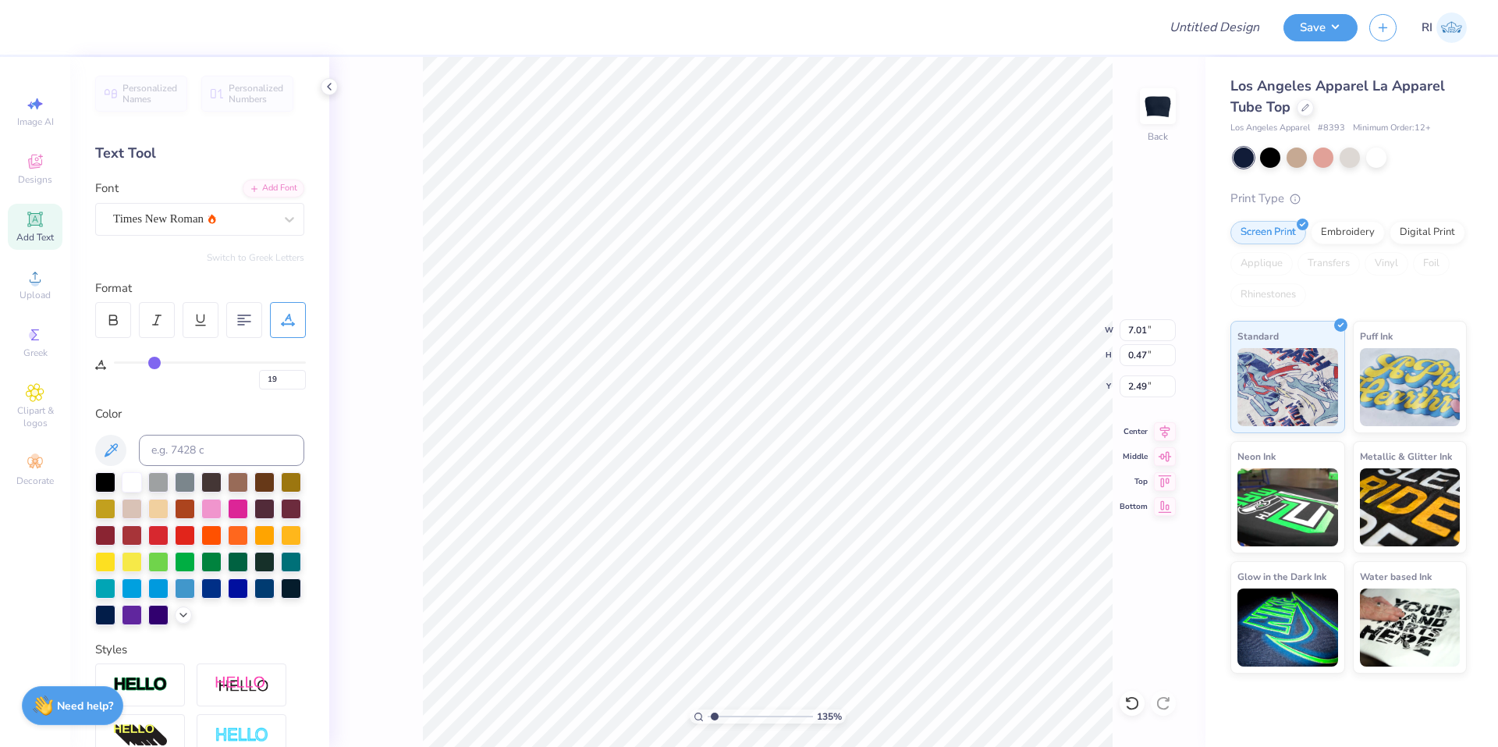
type input "4.44"
type input "1.35199925397499"
type textarea "E"
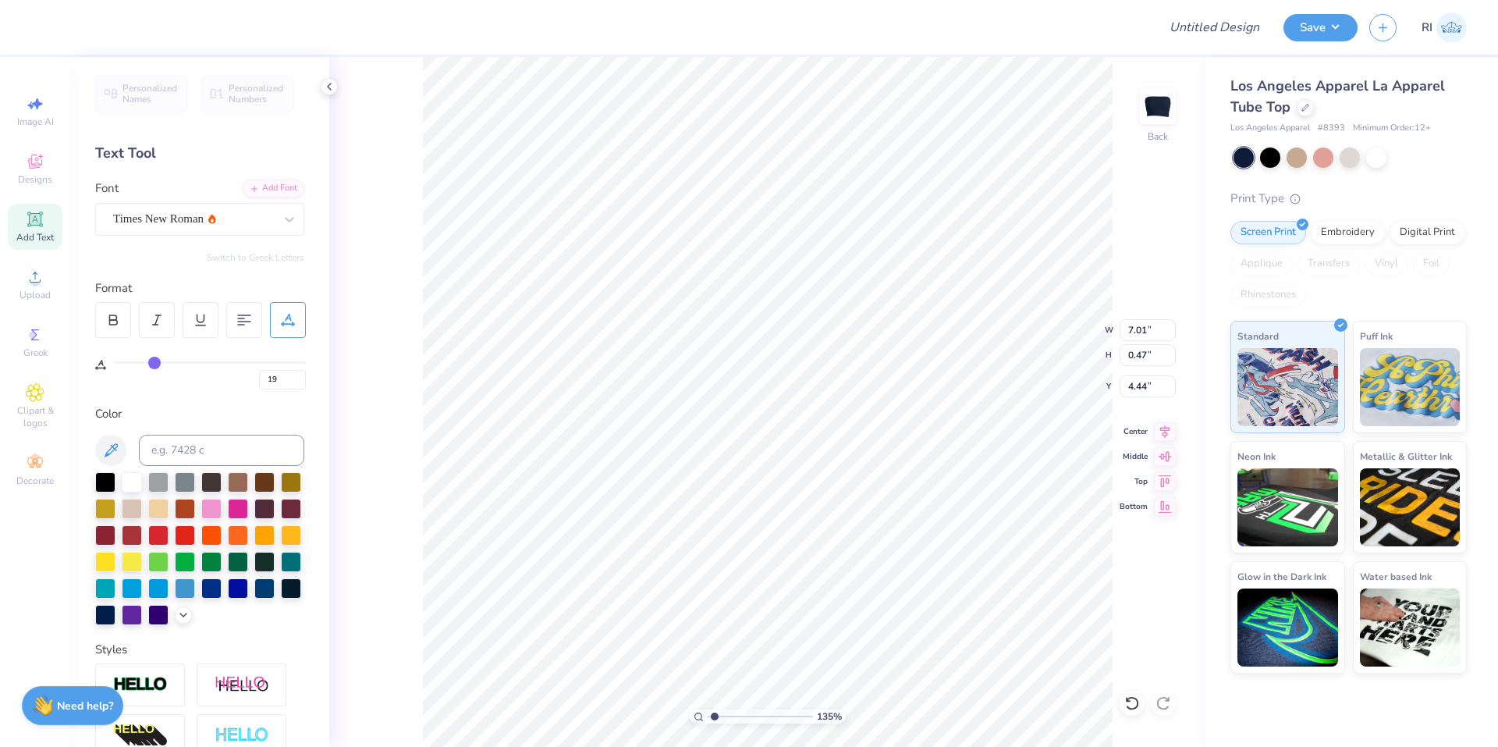
type input "1.35199925397499"
type textarea "ES"
type input "1.35199925397499"
type textarea "EST"
type input "1.35199925397499"
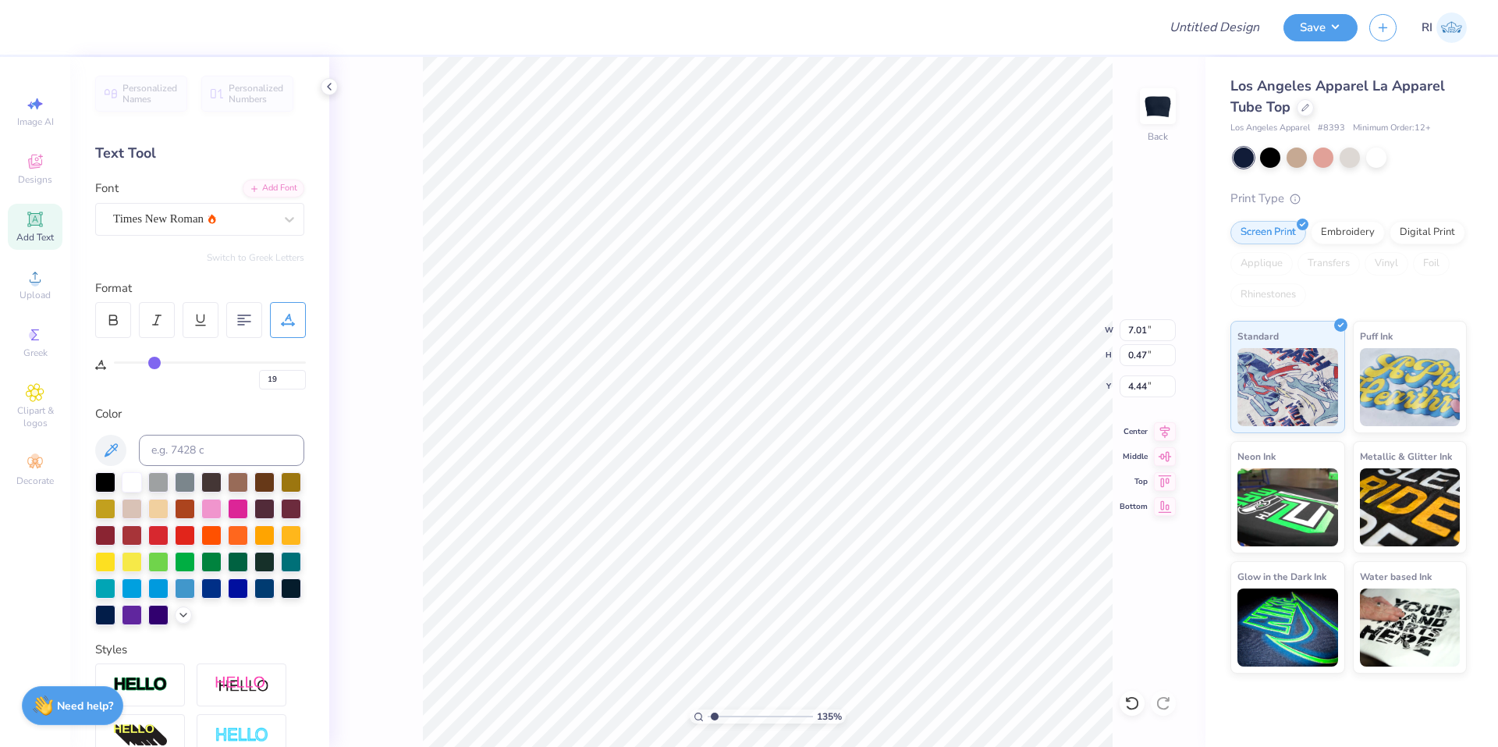
type textarea "EST."
type input "1.35199925397499"
type textarea "EST."
type input "1.35199925397499"
type textarea "EST. 18"
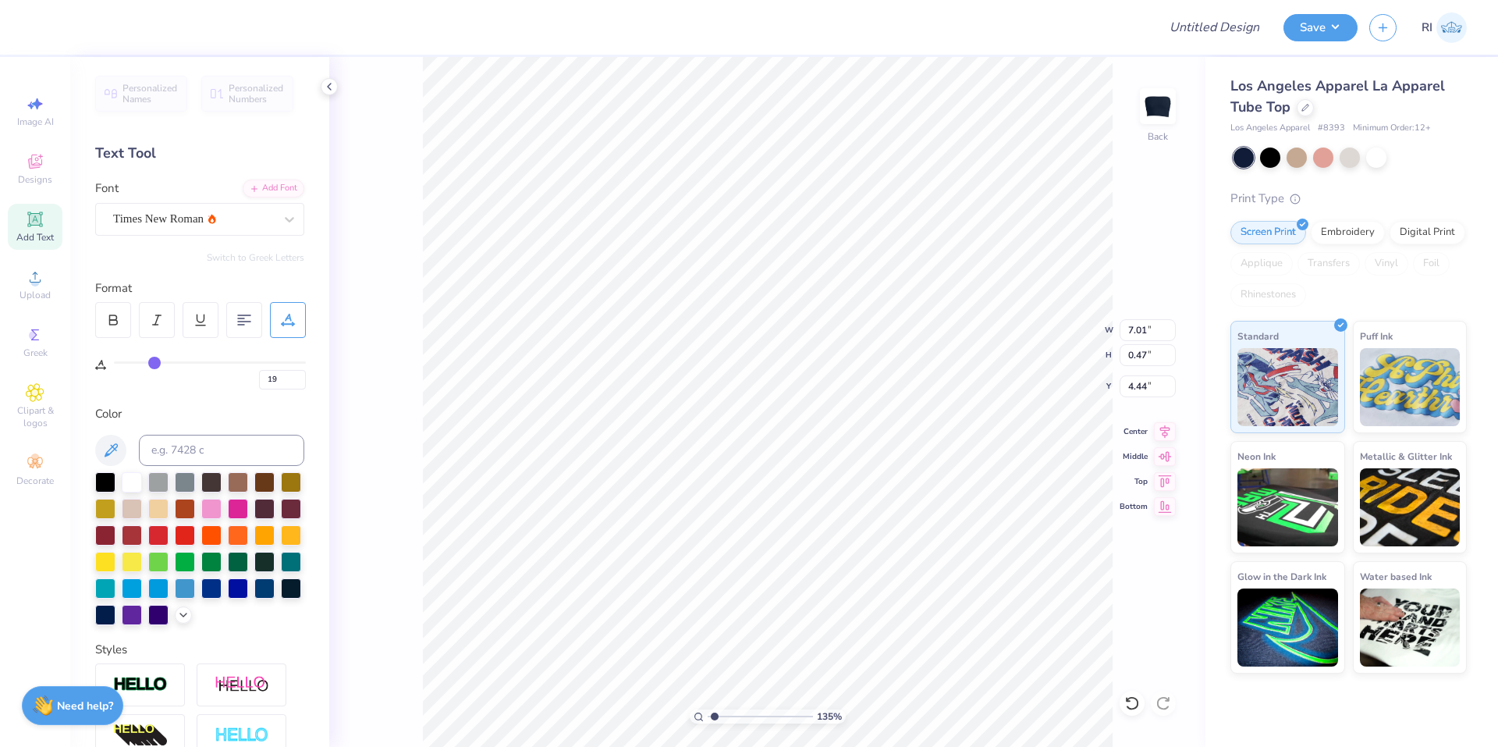
scroll to position [13, 3]
type input "1.35199925397499"
type textarea "EST. 189"
type input "1.35199925397499"
type textarea "EST. 1893"
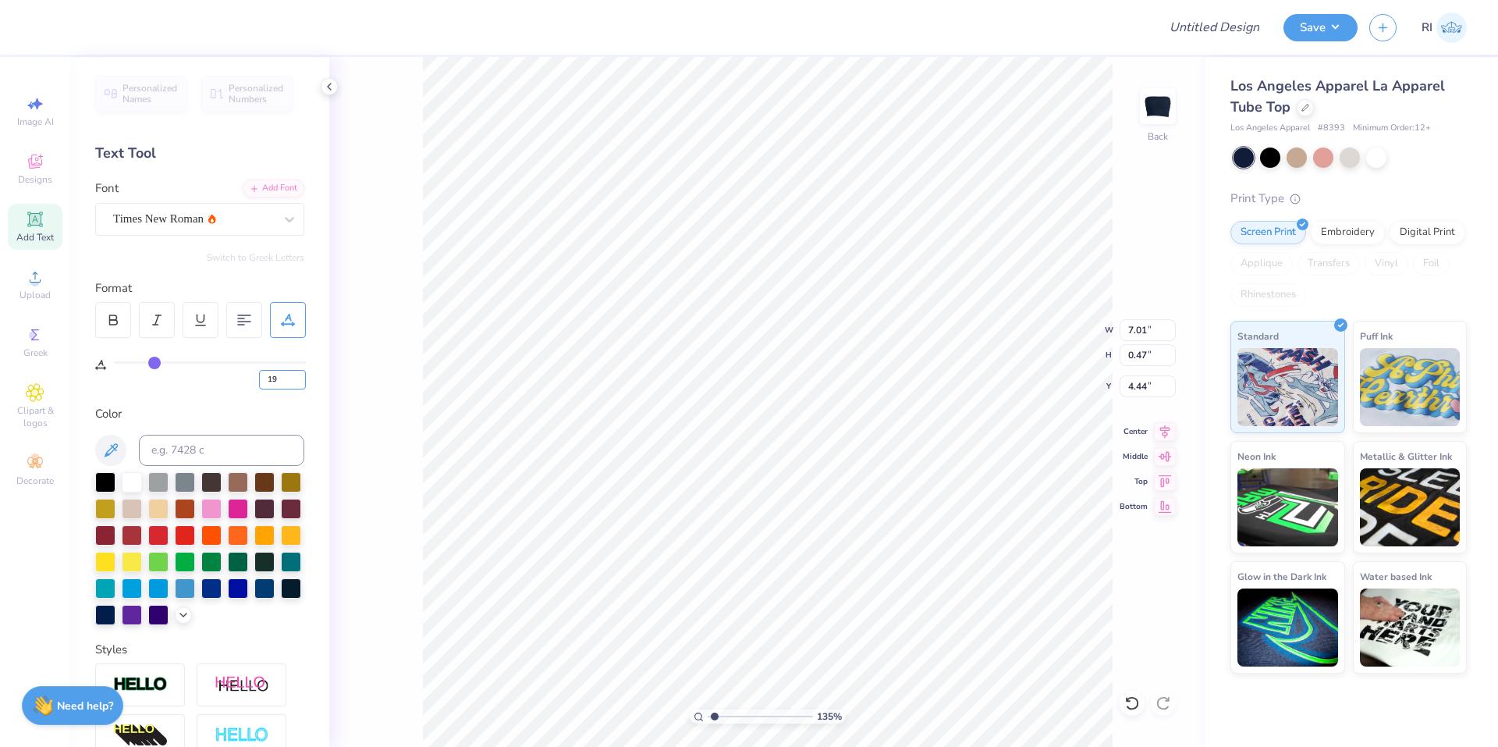
drag, startPoint x: 271, startPoint y: 374, endPoint x: 255, endPoint y: 375, distance: 15.7
click at [257, 377] on div "19" at bounding box center [210, 375] width 192 height 28
type input "0"
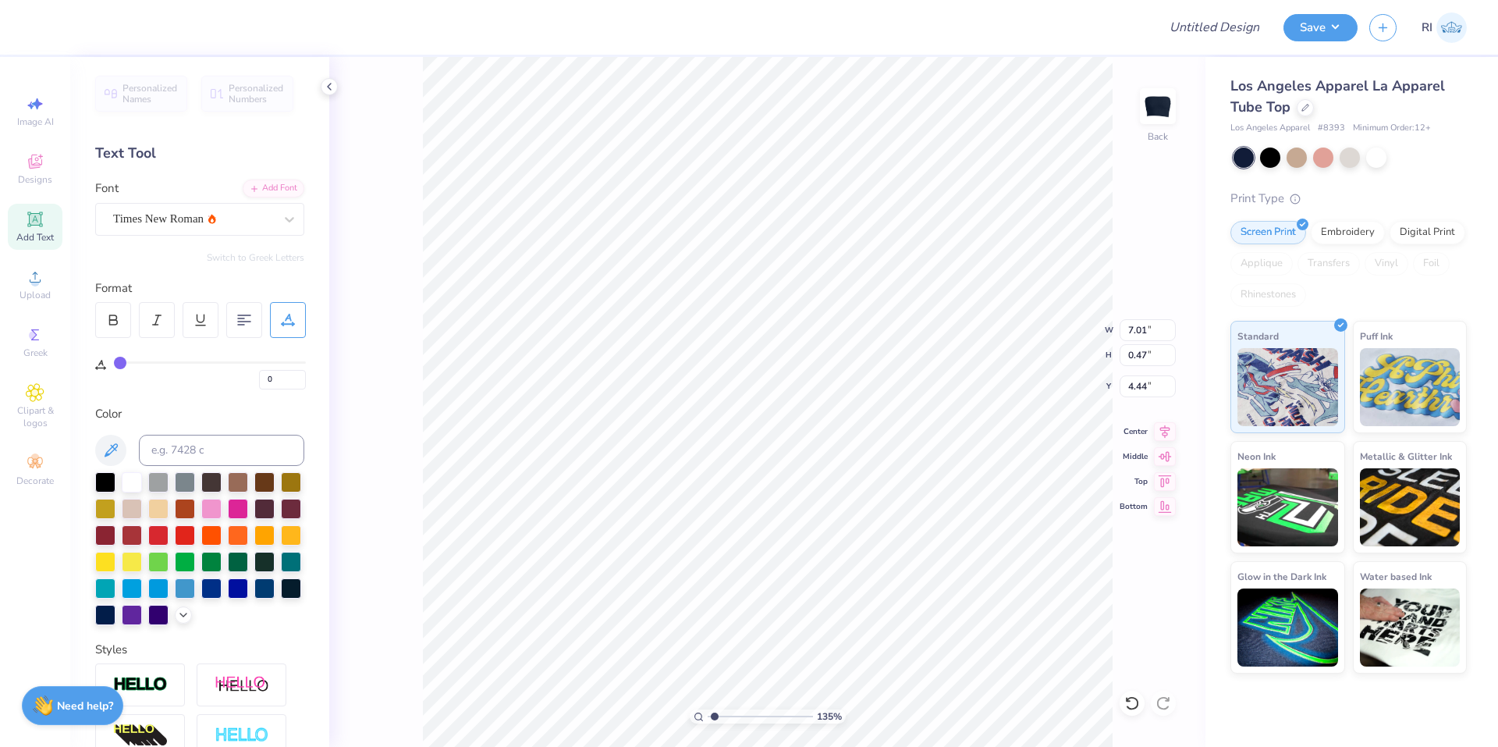
type input "1.35199925397499"
type input "7.00"
type input "2.85"
type input "1.50"
type input "3.32687932862407"
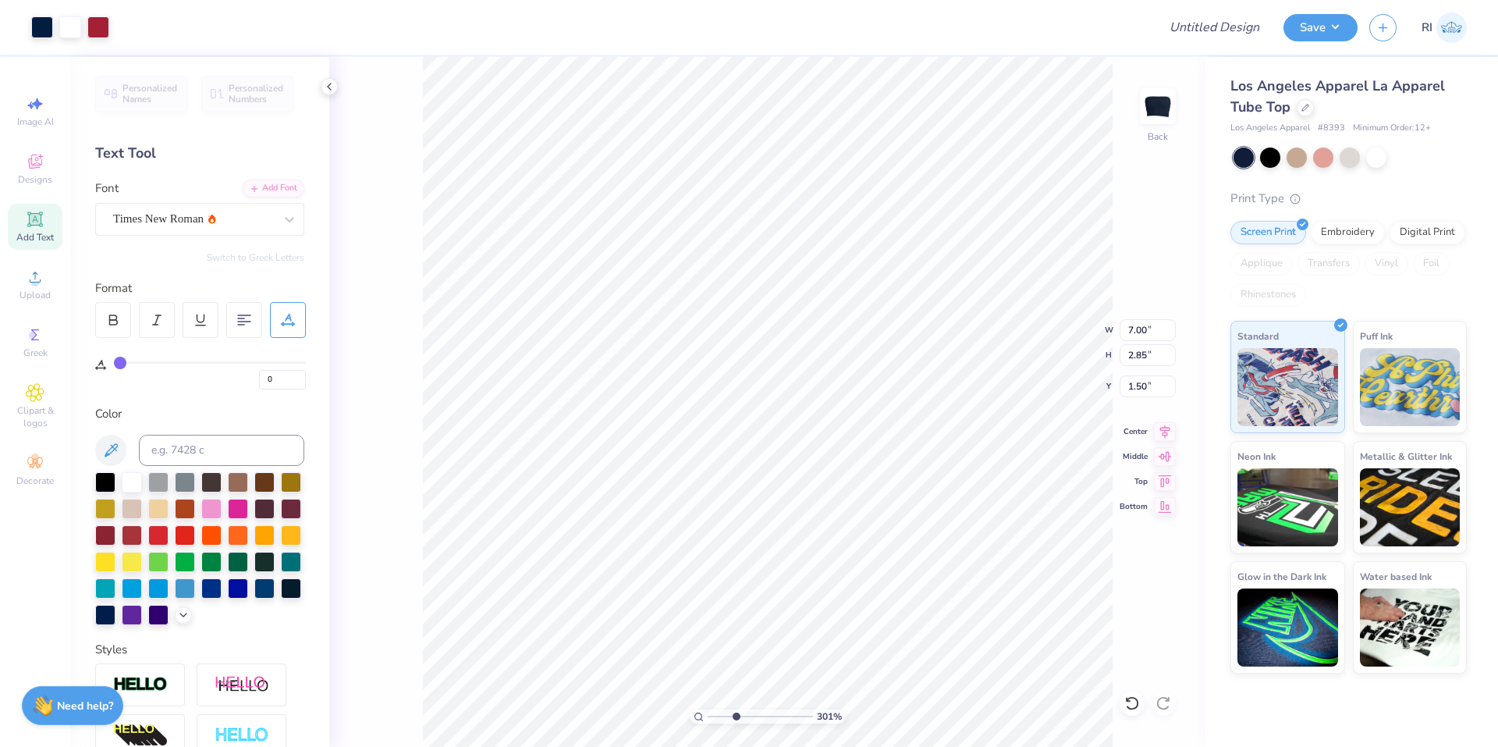
type input "2.77"
type input "0.48"
type input "4.44"
type input "3.32687932862407"
type input "4.06"
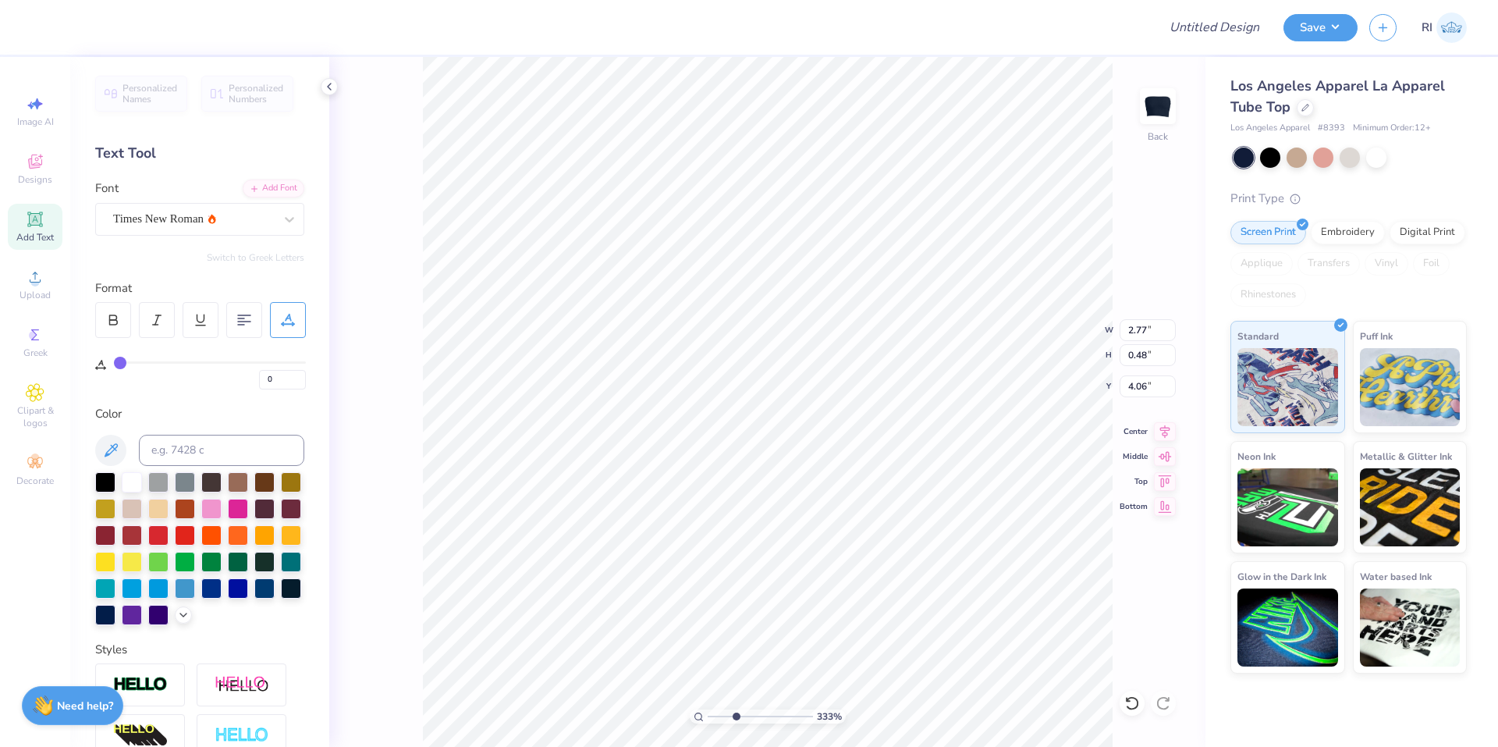
type input "3.32687932862407"
type input "1.78"
type input "0.31"
type input "4.04"
type input "10"
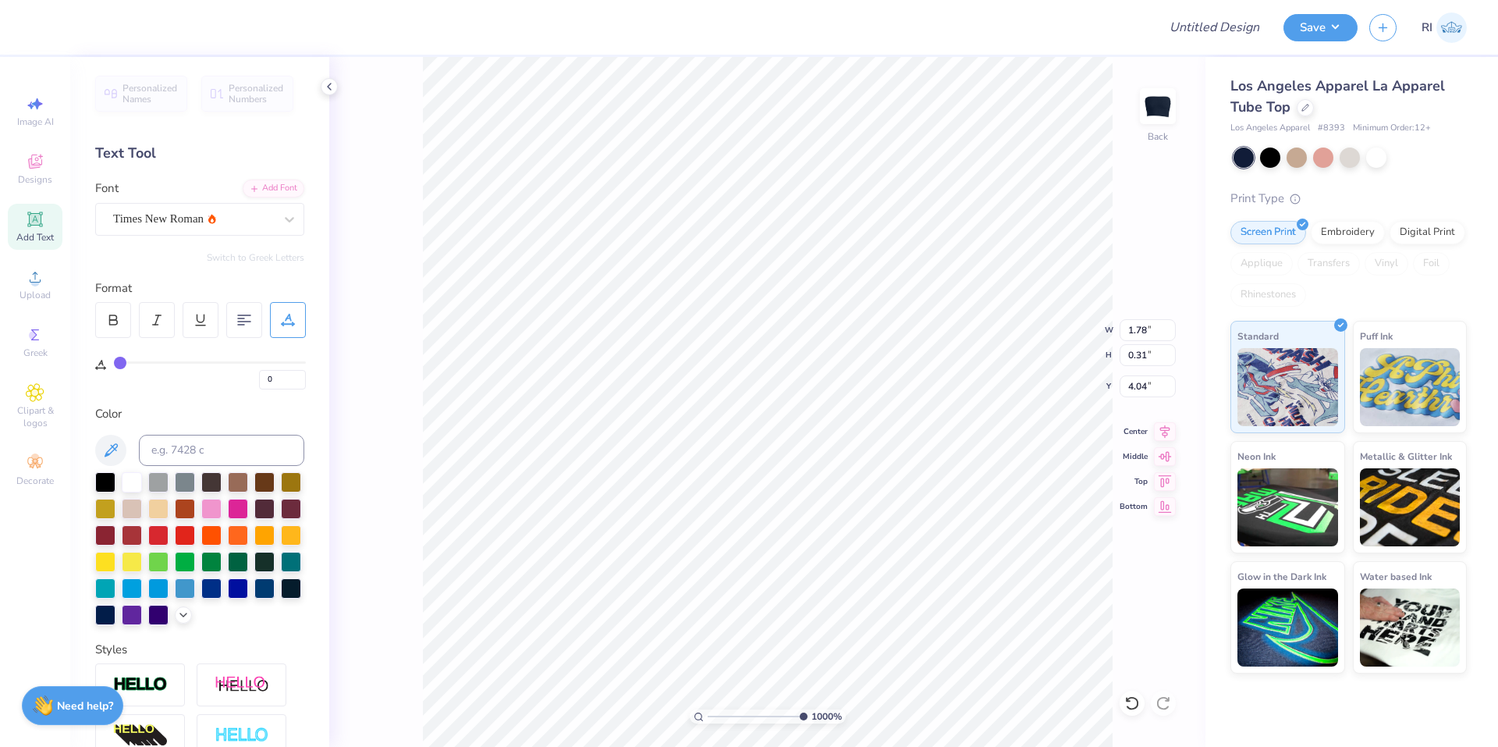
type input "1.81"
click at [280, 312] on div at bounding box center [288, 320] width 36 height 36
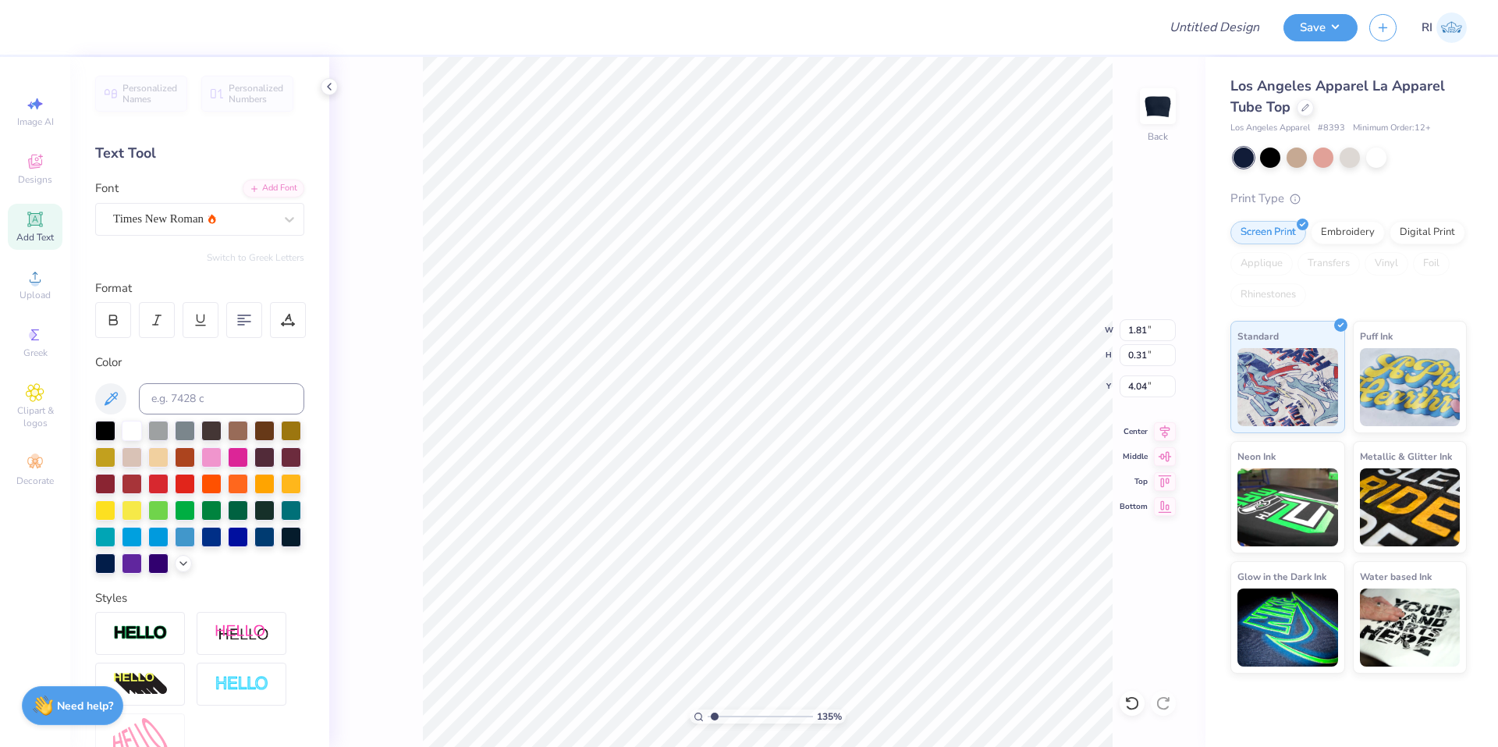
type input "1.35199925397499"
type input "7.00"
type input "2.85"
type input "1.50"
type input "1.64913377760655"
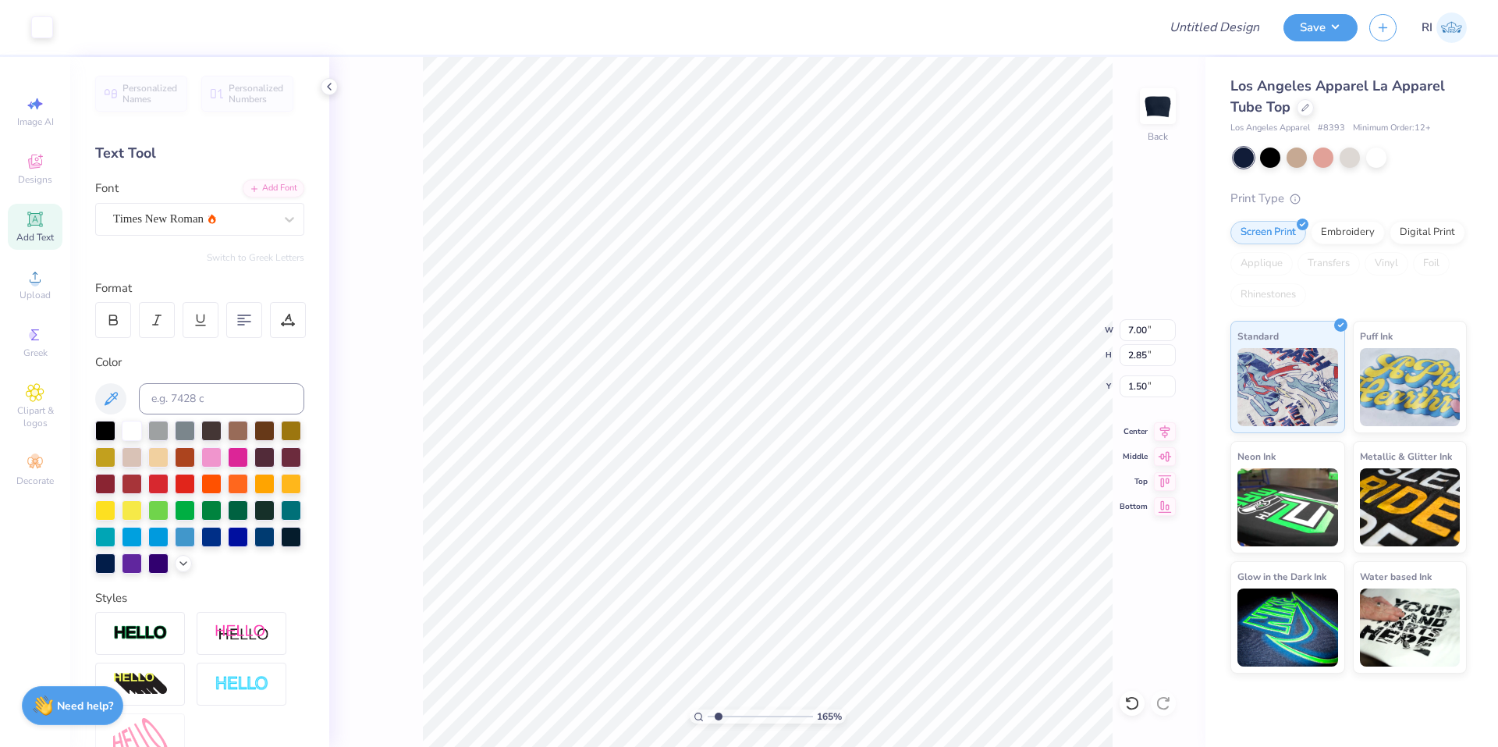
type input "2.21"
click at [42, 28] on div at bounding box center [42, 26] width 22 height 22
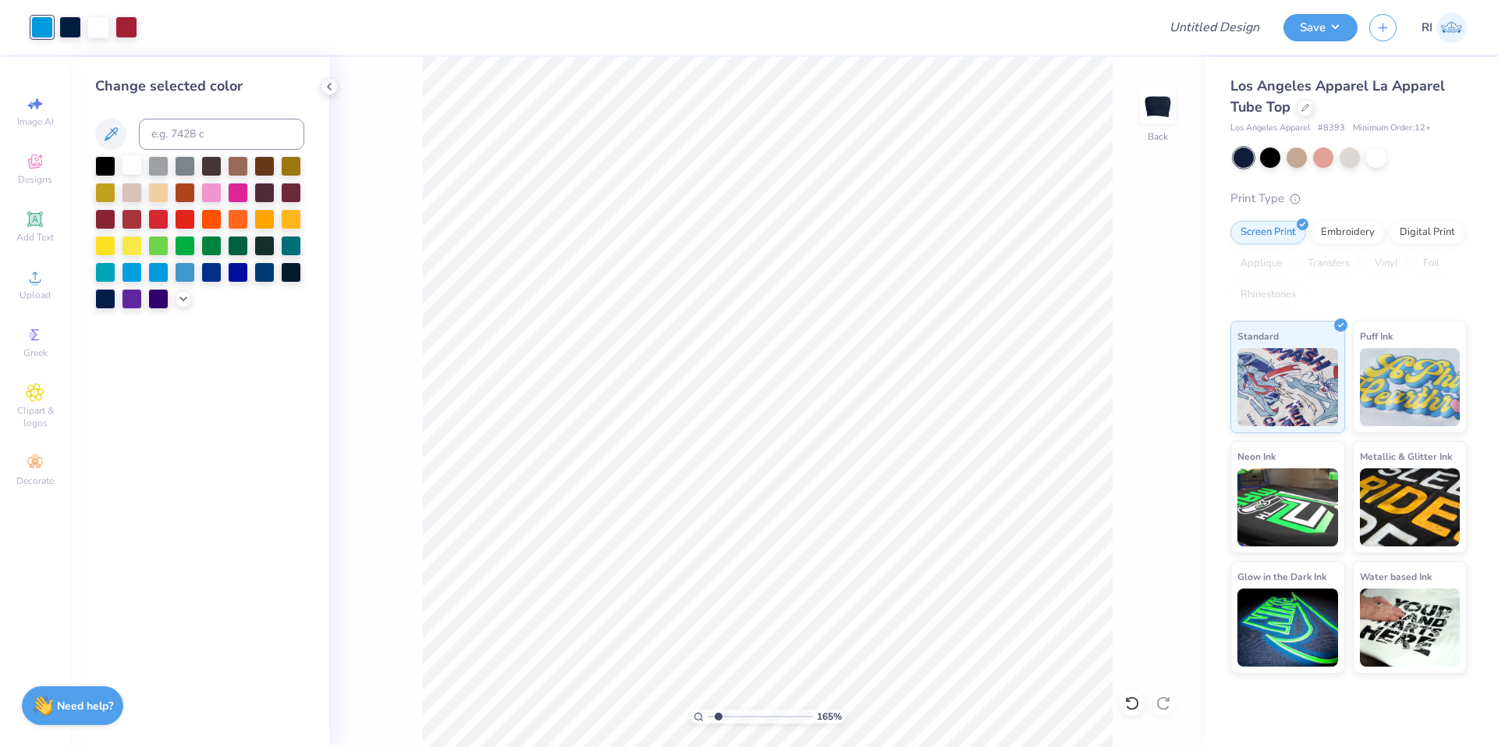
click at [126, 161] on div at bounding box center [132, 164] width 20 height 20
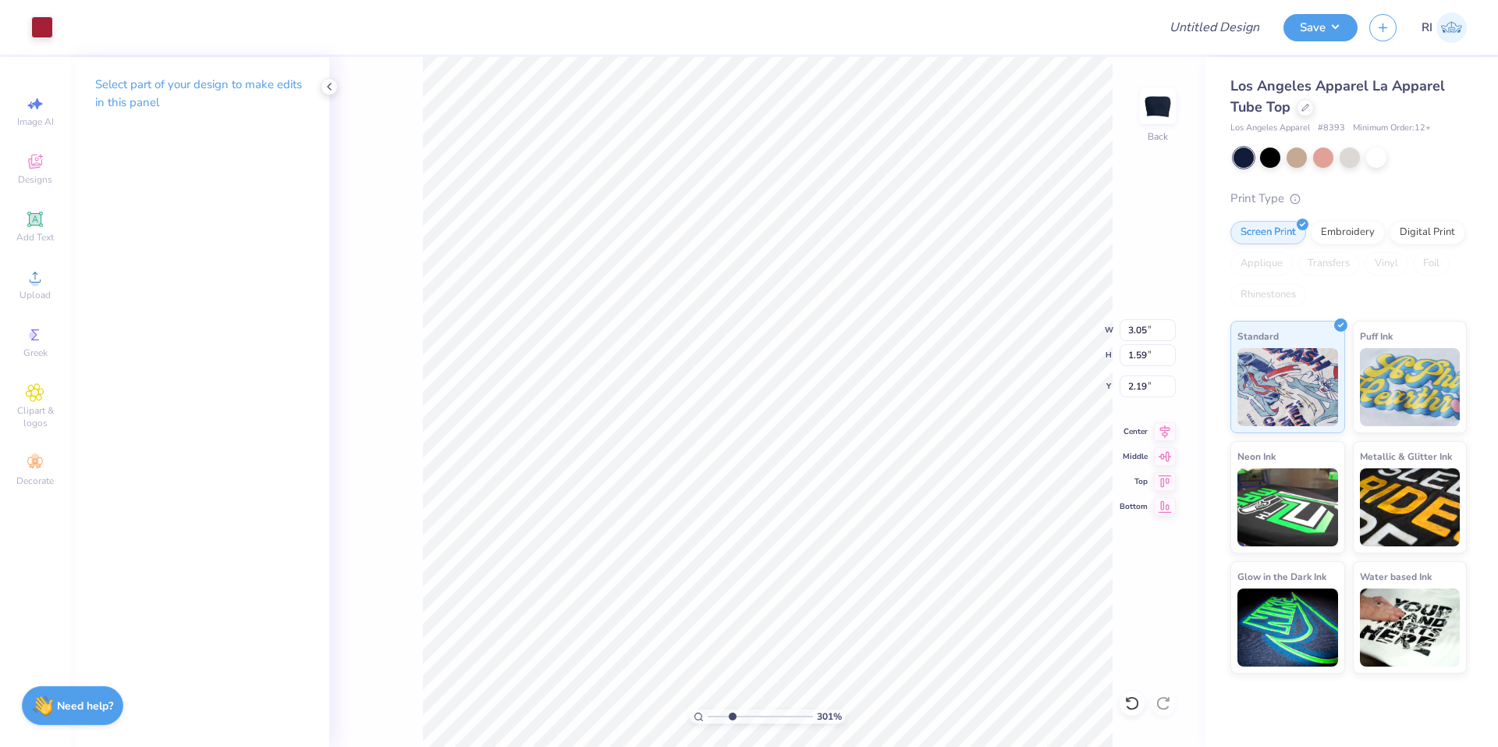
type input "3.00581987268405"
type input "2.21"
click at [1127, 708] on icon at bounding box center [1132, 703] width 16 height 16
type input "3.00581987268405"
type input "2.19"
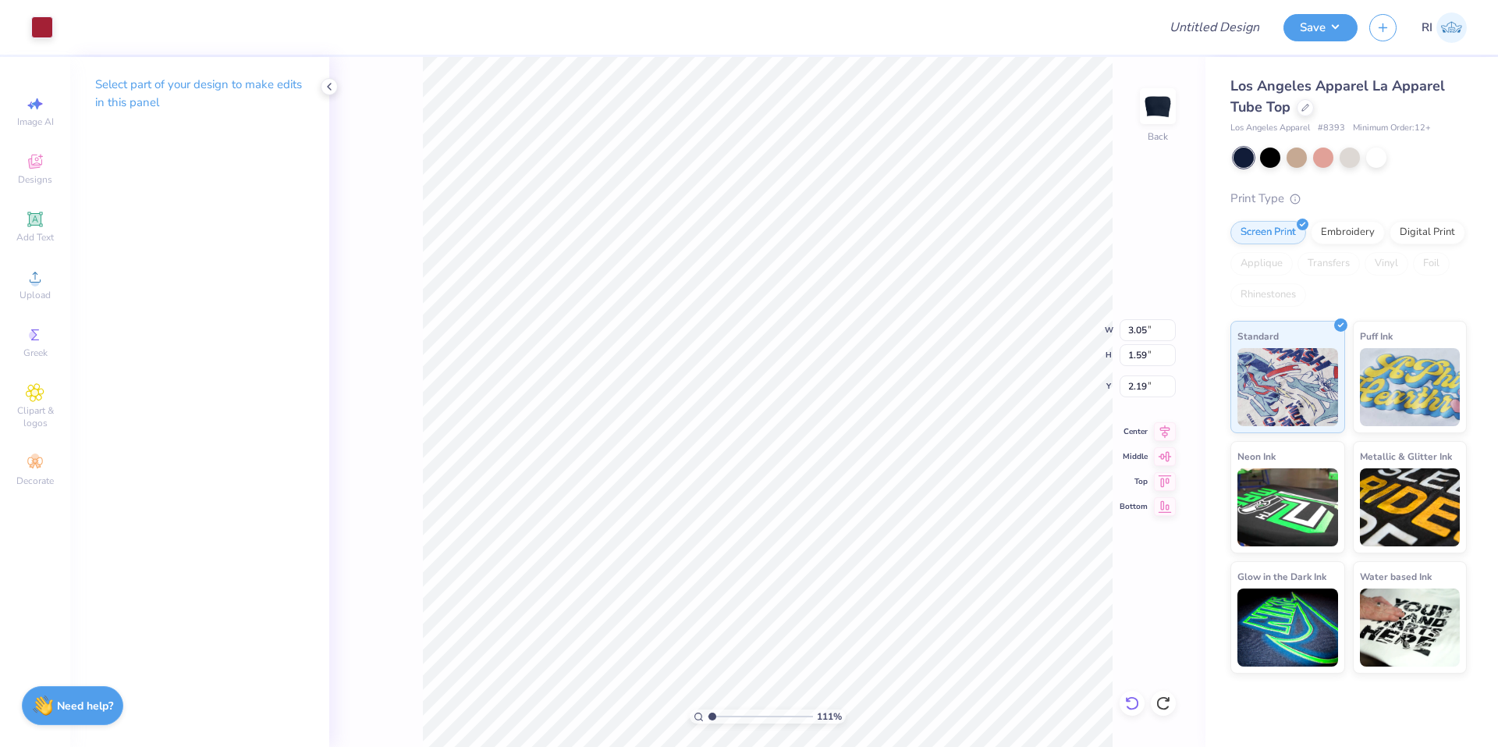
type input "1"
type input "7.01"
type input "2.87"
type input "1.49"
click at [1143, 331] on input "7.01" at bounding box center [1148, 330] width 56 height 22
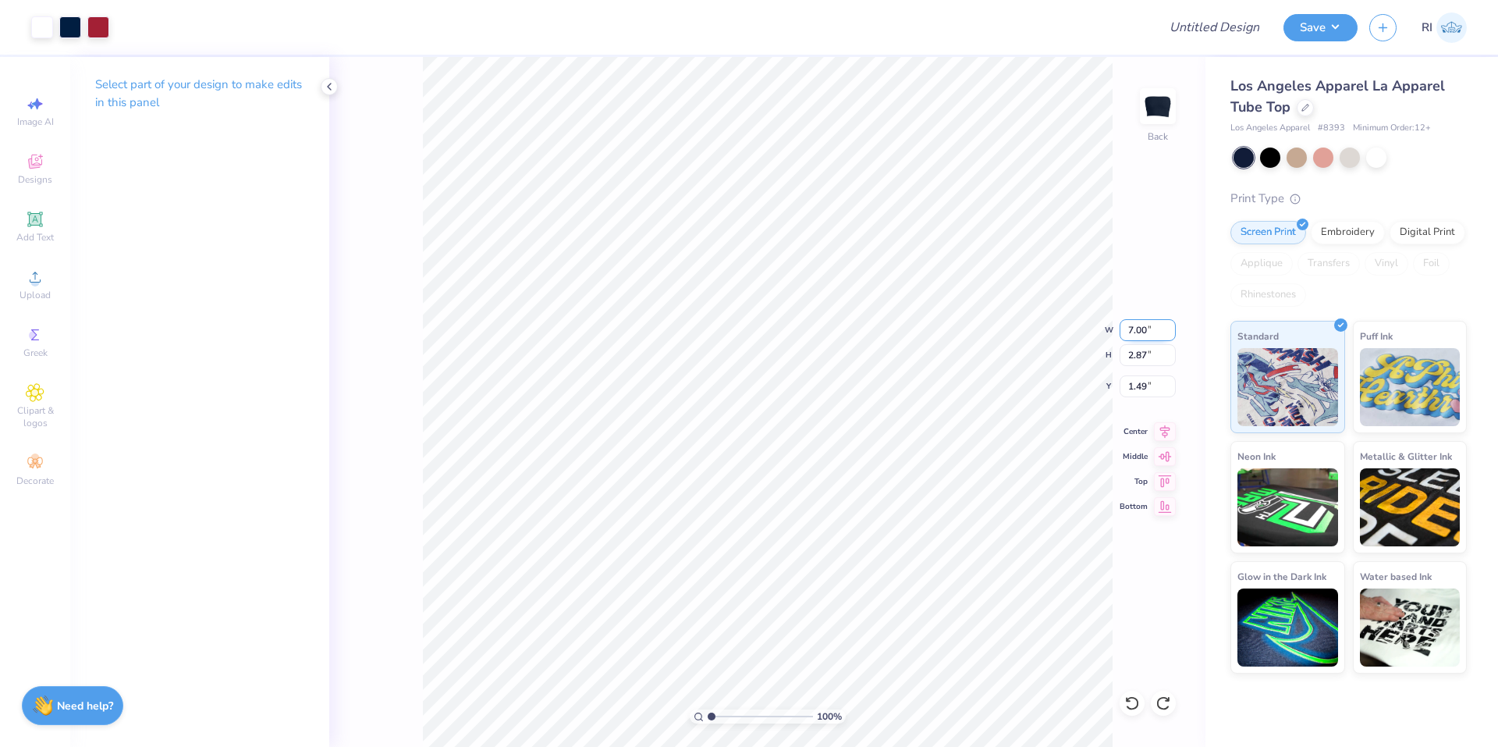
type input "7.00"
type input "2.86"
click at [1147, 385] on input "1.49" at bounding box center [1148, 386] width 56 height 22
type input "1.50"
click at [1203, 23] on input "Design Title" at bounding box center [1195, 27] width 153 height 31
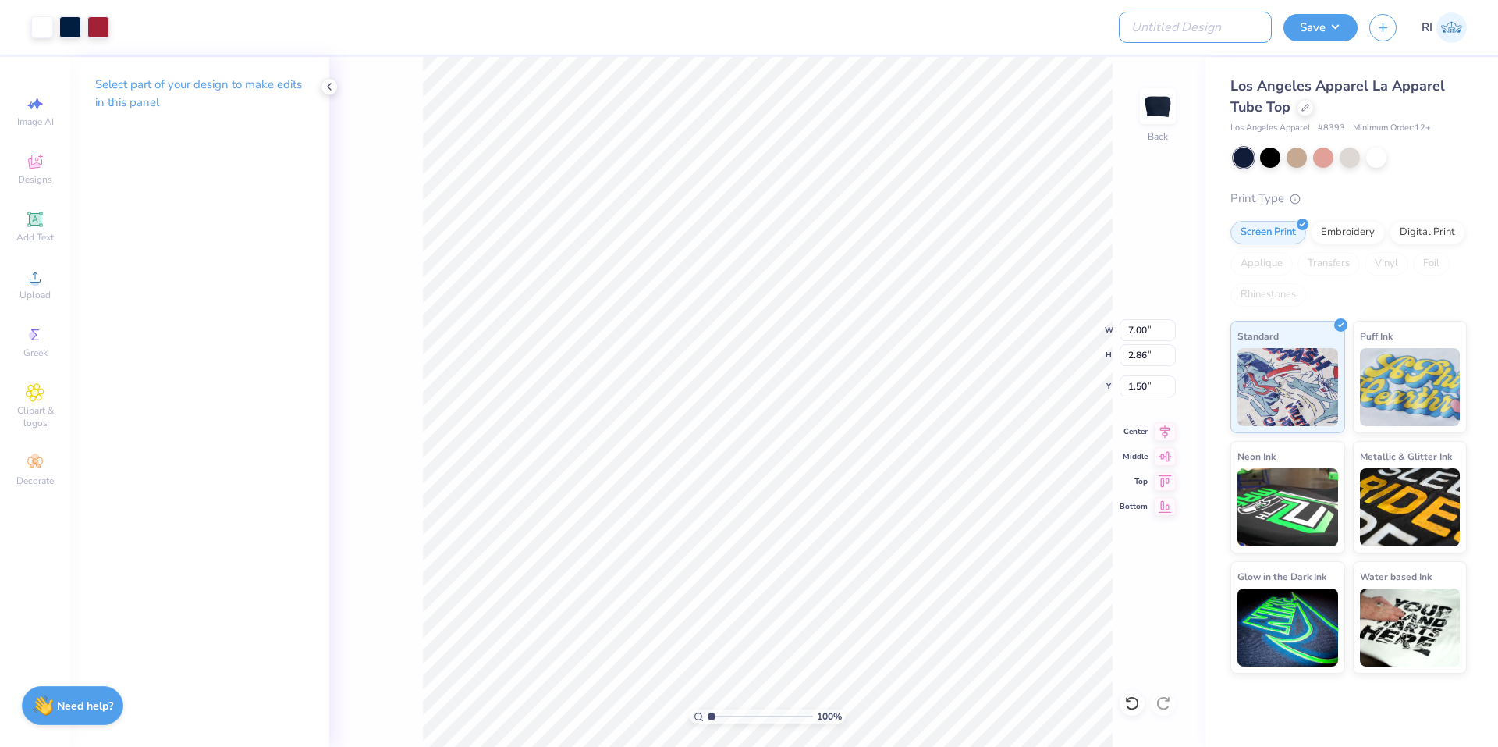
paste input "UGC_3326"
type input "UGC_3326"
drag, startPoint x: 981, startPoint y: 20, endPoint x: 1219, endPoint y: 30, distance: 237.4
click at [982, 21] on div at bounding box center [633, 27] width 1024 height 55
drag, startPoint x: 1344, startPoint y: 26, endPoint x: 1328, endPoint y: 35, distance: 18.9
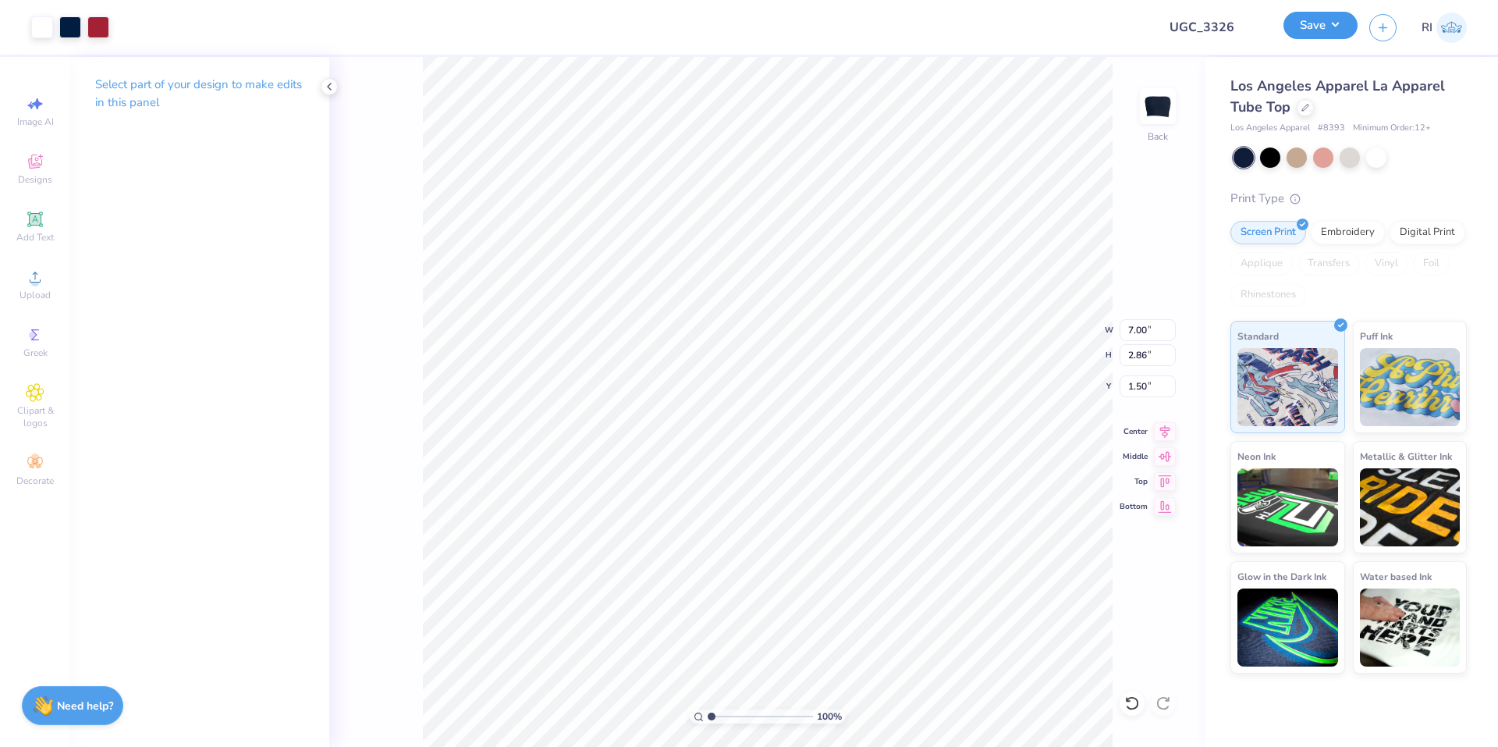
click at [1342, 26] on button "Save" at bounding box center [1320, 25] width 74 height 27
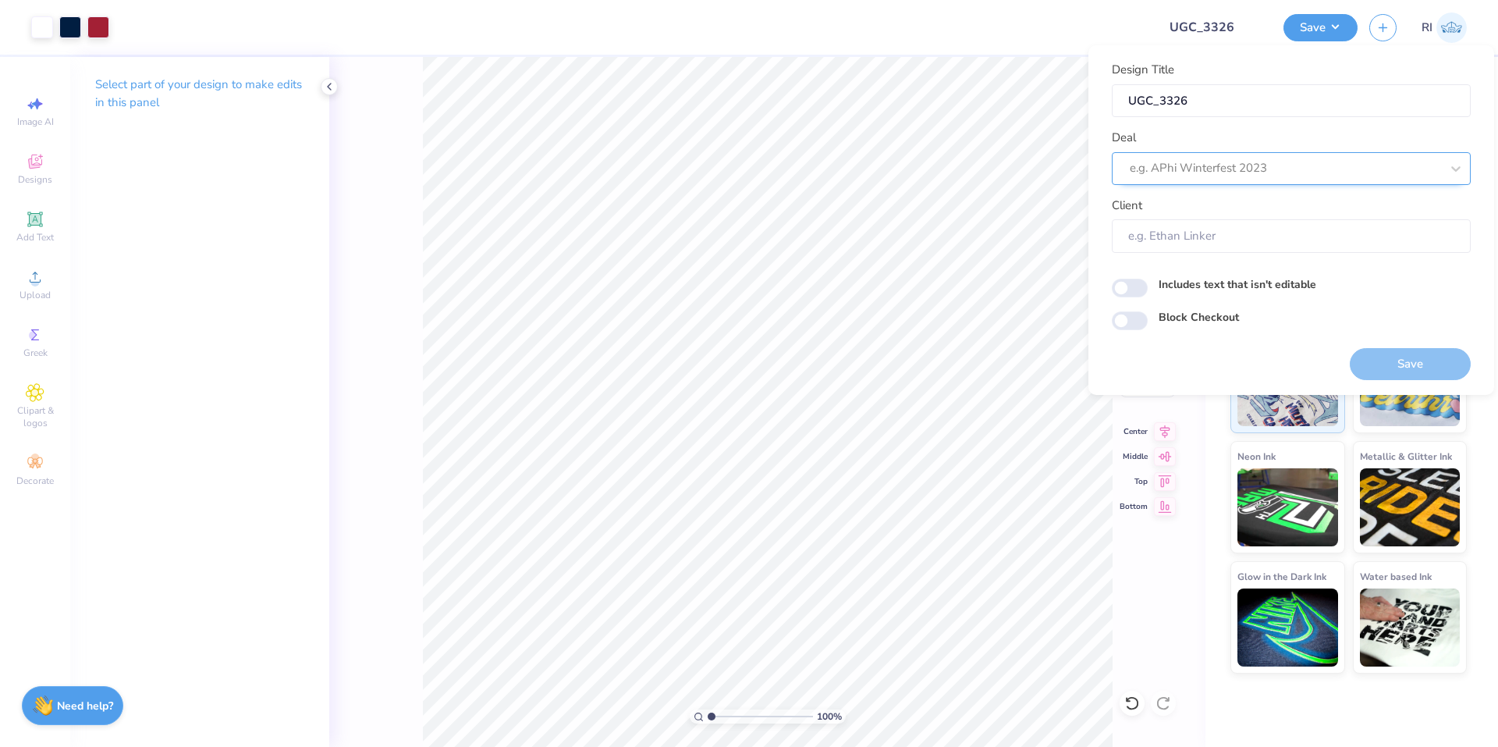
click at [1304, 159] on div at bounding box center [1285, 168] width 310 height 21
click at [1181, 204] on div "UGC Designs" at bounding box center [1291, 210] width 346 height 26
type input "UGC"
type input "Design Tool Gallery User"
click at [1138, 315] on input "Block Checkout" at bounding box center [1130, 320] width 36 height 19
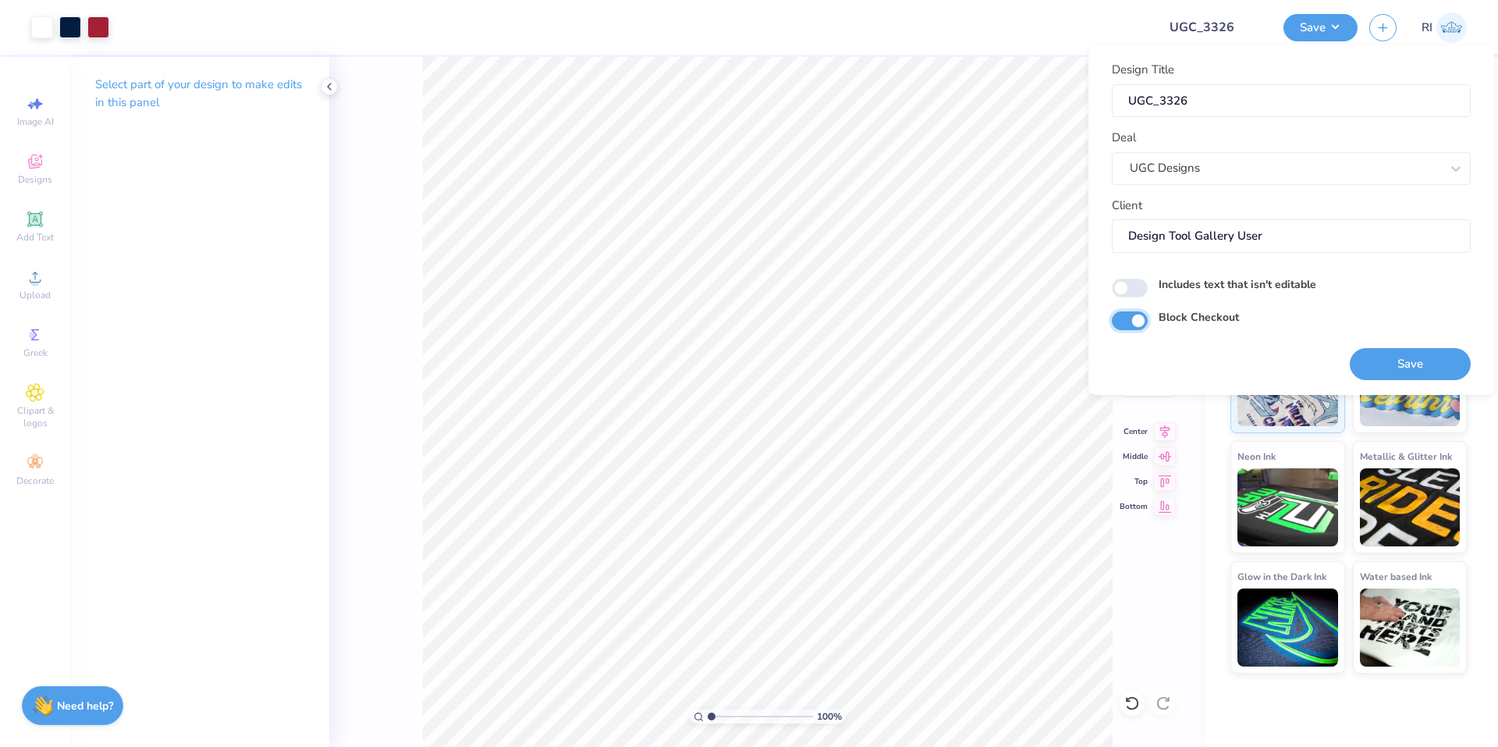
checkbox input "true"
click at [1013, 25] on div at bounding box center [633, 27] width 1024 height 55
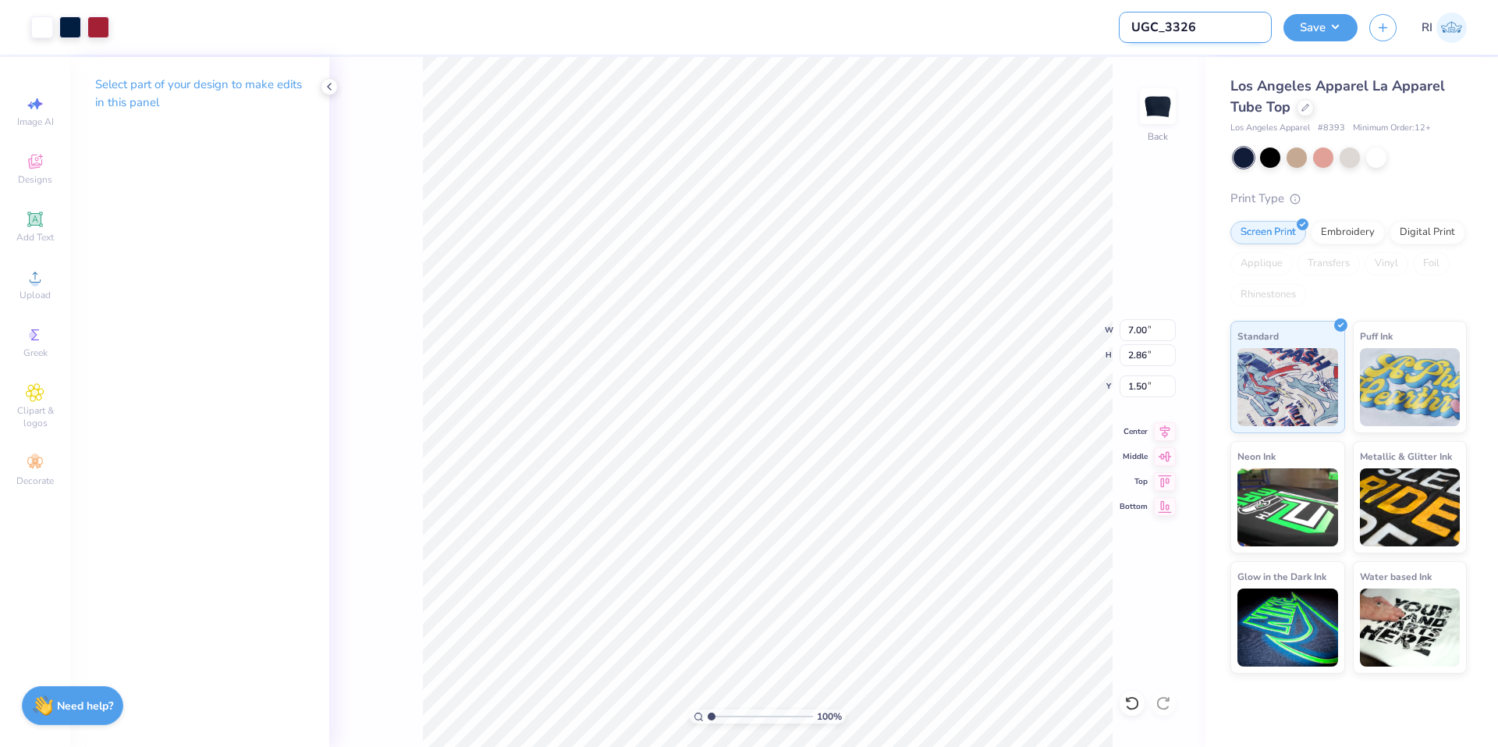
click at [1208, 21] on input "UGC_3326" at bounding box center [1195, 27] width 153 height 31
click at [1045, 15] on div at bounding box center [633, 27] width 1024 height 55
click at [1343, 18] on button "Save" at bounding box center [1320, 25] width 74 height 27
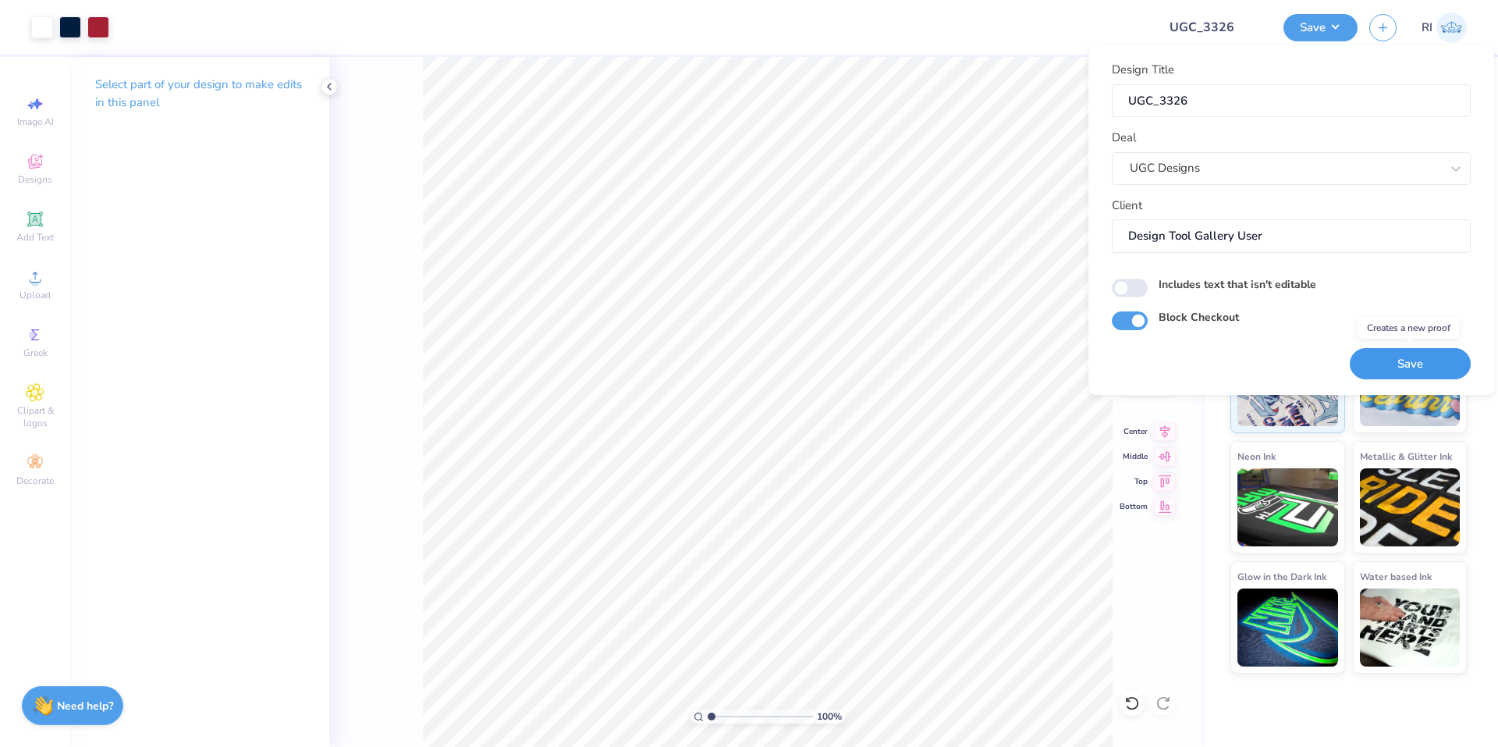
click at [1407, 358] on button "Save" at bounding box center [1410, 364] width 121 height 32
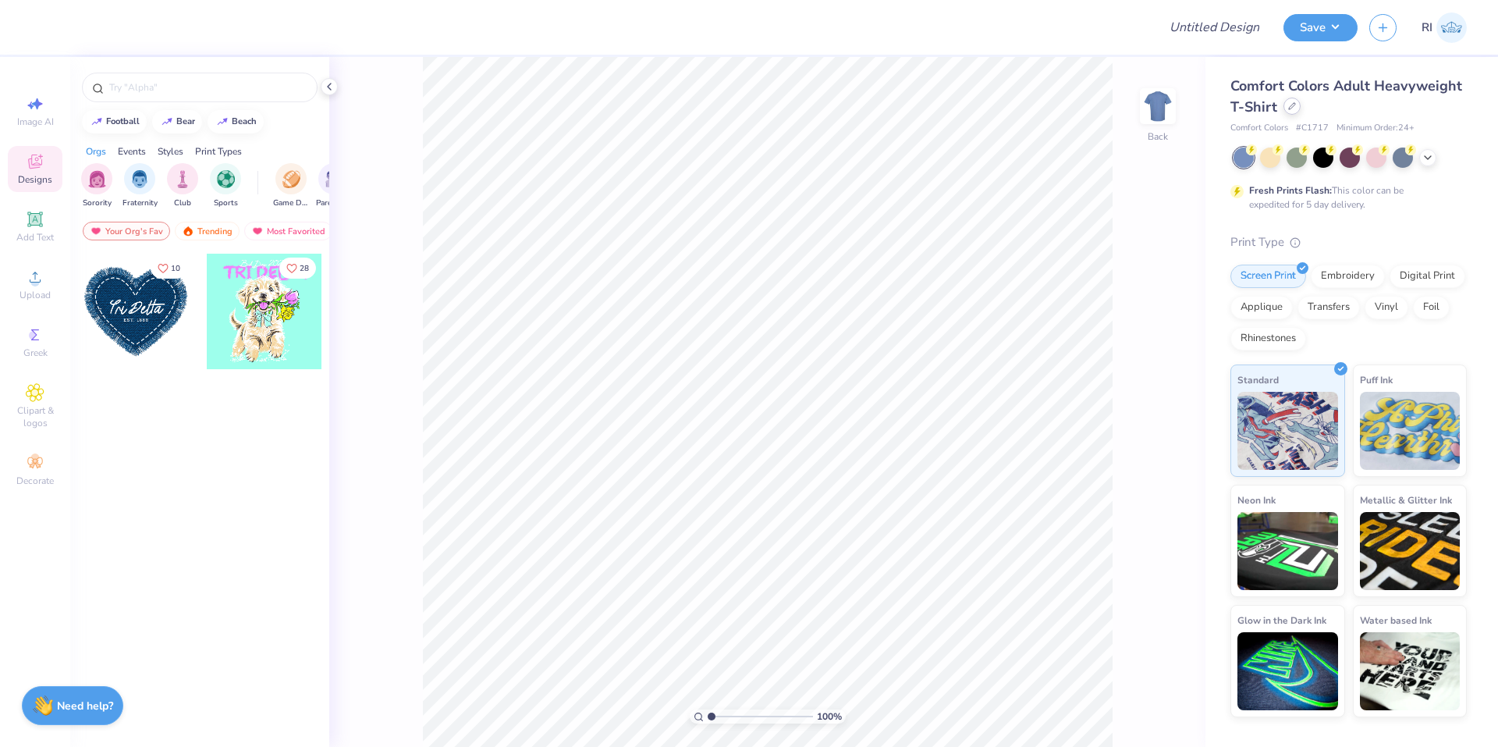
click at [1288, 104] on icon at bounding box center [1292, 106] width 8 height 8
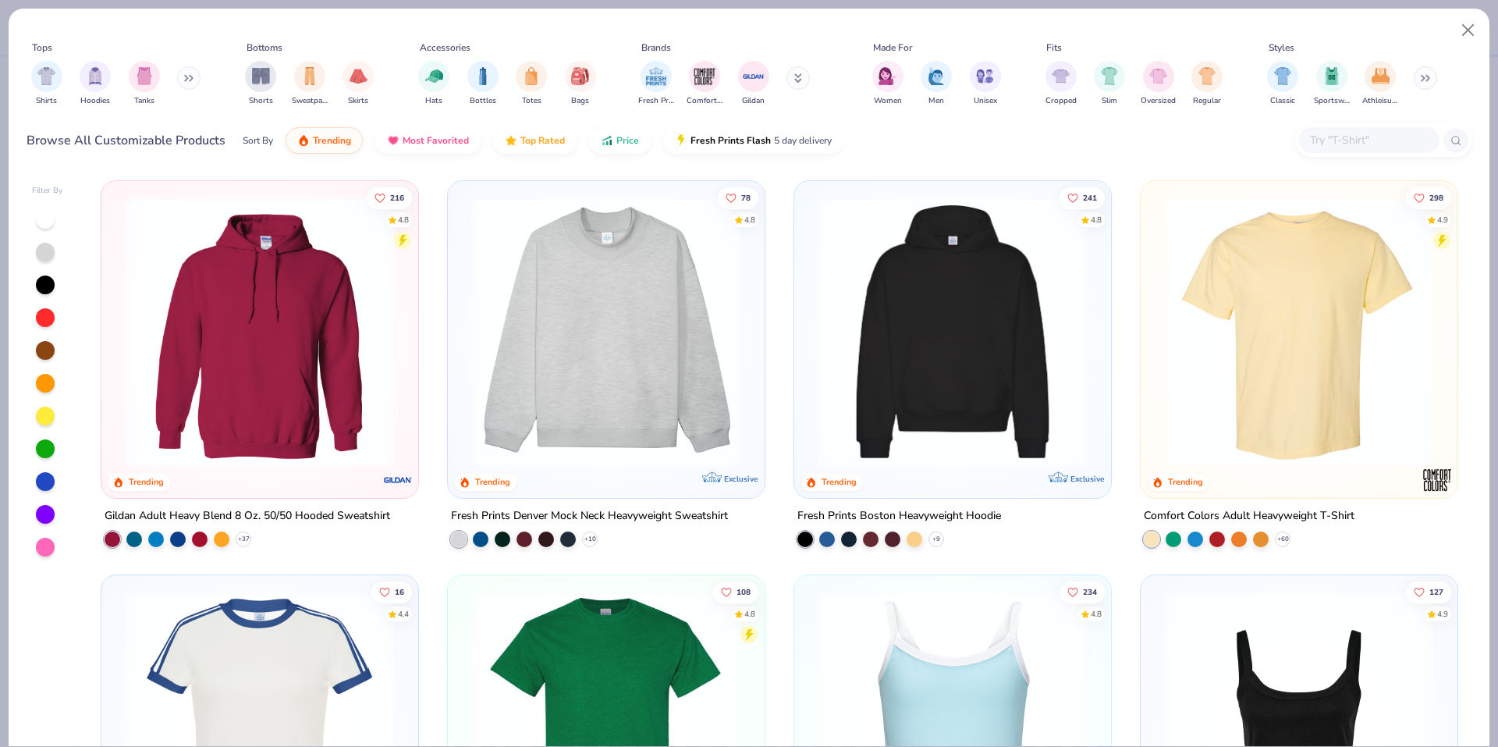
click at [1350, 122] on div "Browse All Customizable Products Sort By Trending Most Favorited Top Rated Pric…" at bounding box center [750, 141] width 1446 height 44
click at [1352, 133] on input "text" at bounding box center [1368, 140] width 120 height 18
paste input "G500"
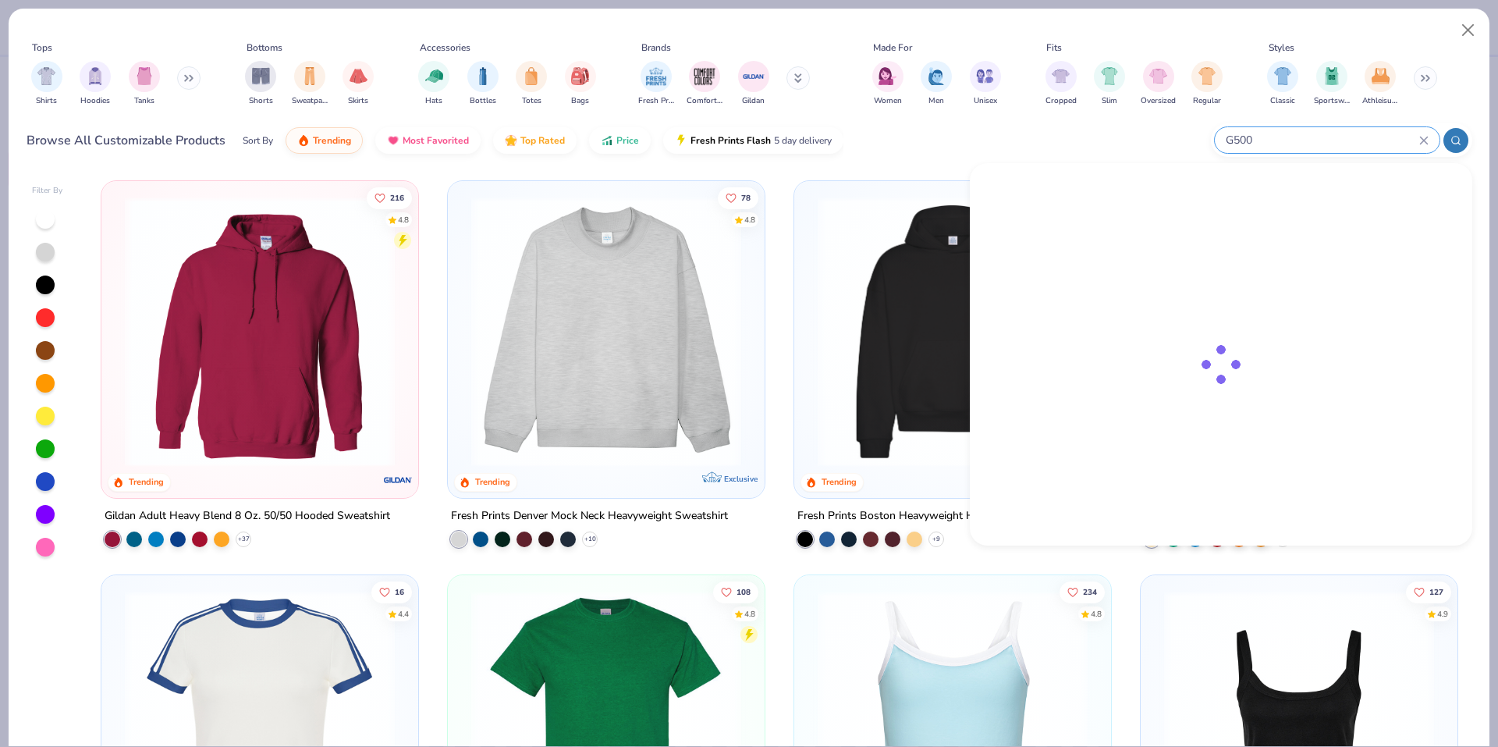
type input "G500"
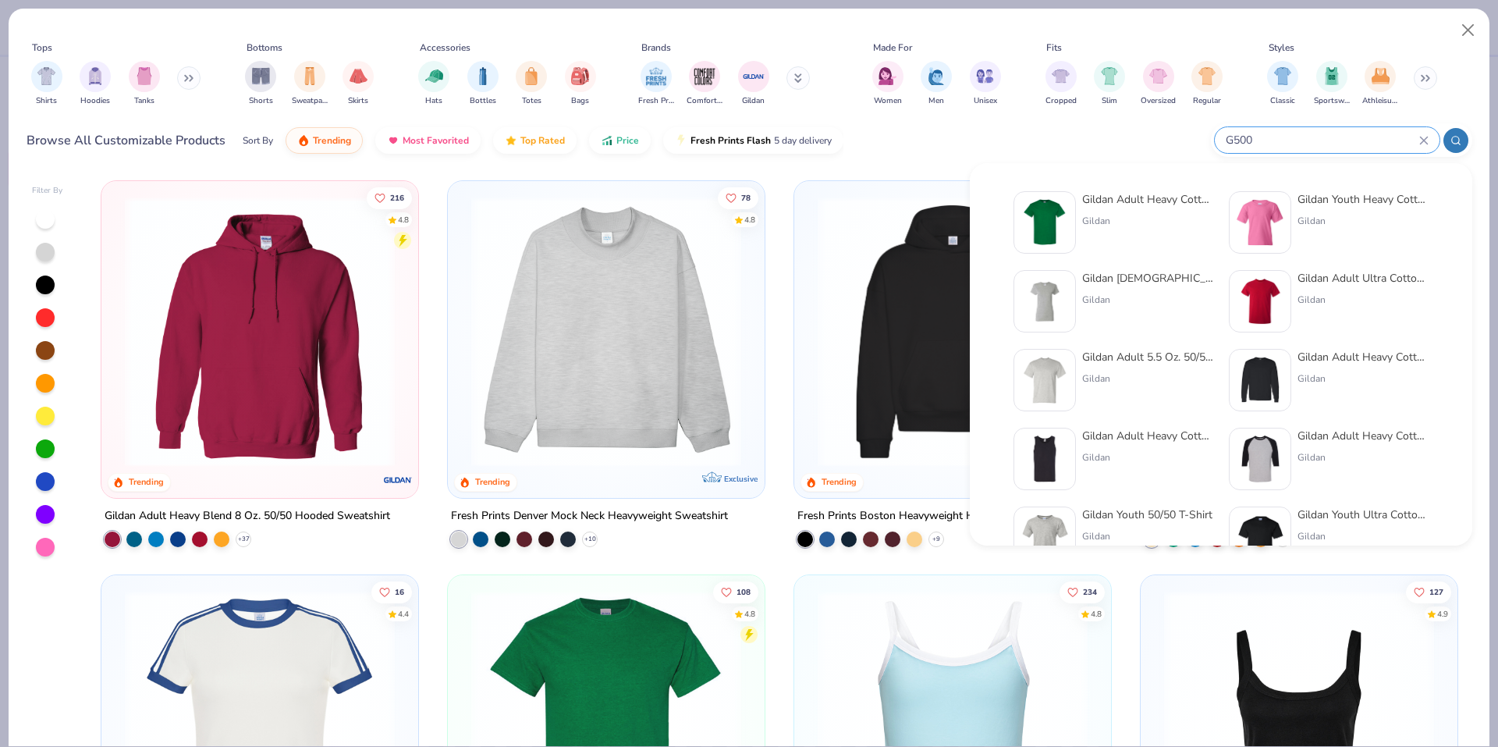
click at [1032, 211] on img at bounding box center [1044, 222] width 48 height 48
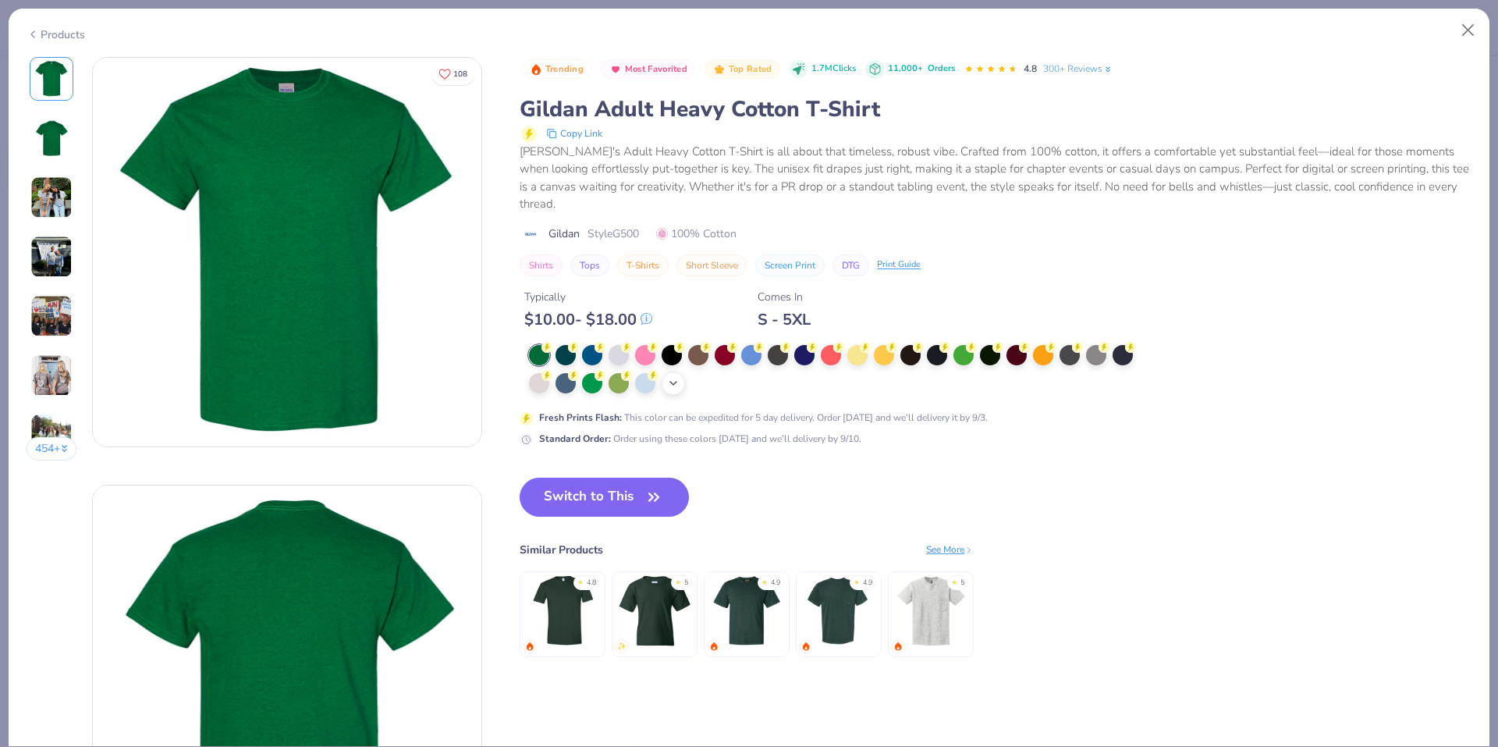
click at [670, 385] on icon at bounding box center [673, 383] width 12 height 12
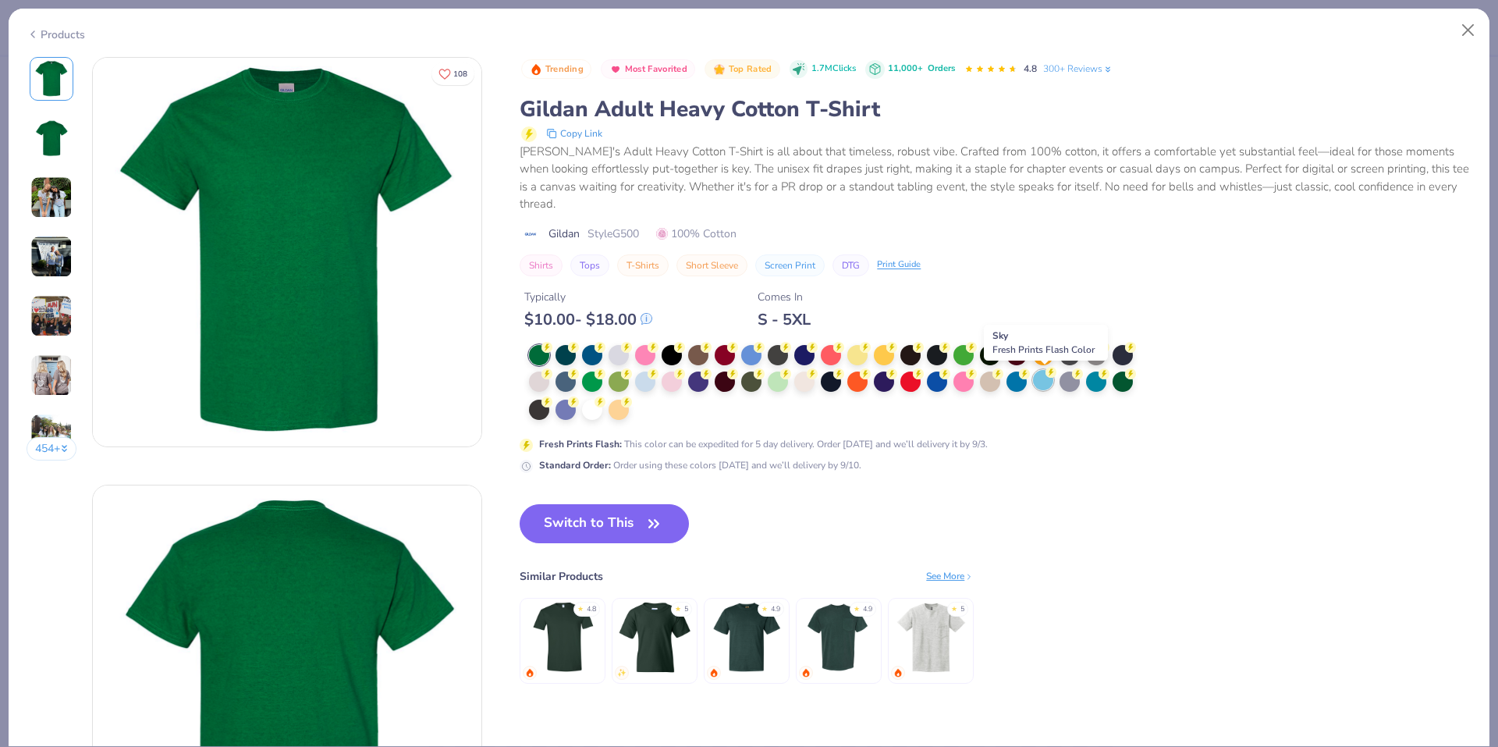
click at [1036, 380] on div at bounding box center [1043, 380] width 20 height 20
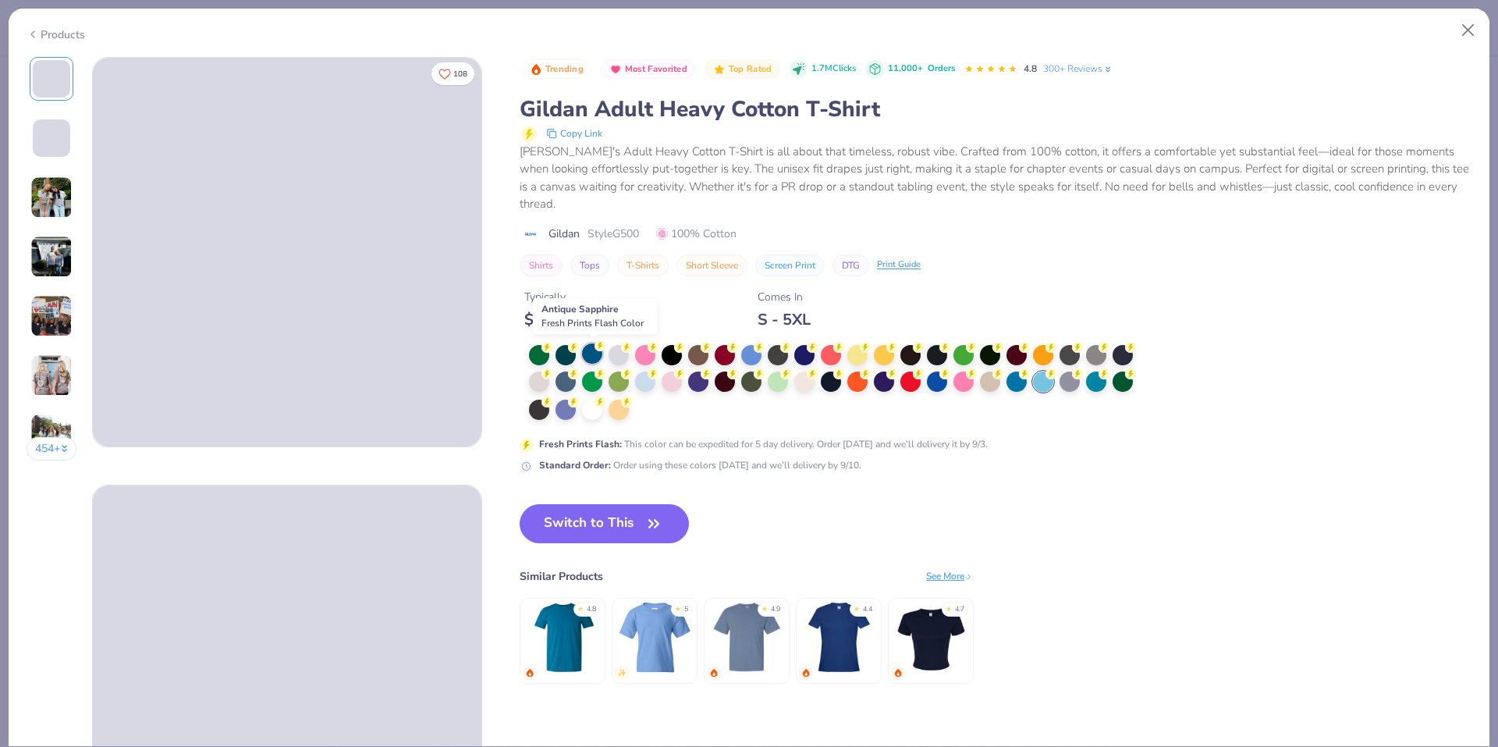
click at [602, 356] on div at bounding box center [592, 353] width 20 height 20
click at [644, 376] on div at bounding box center [645, 380] width 20 height 20
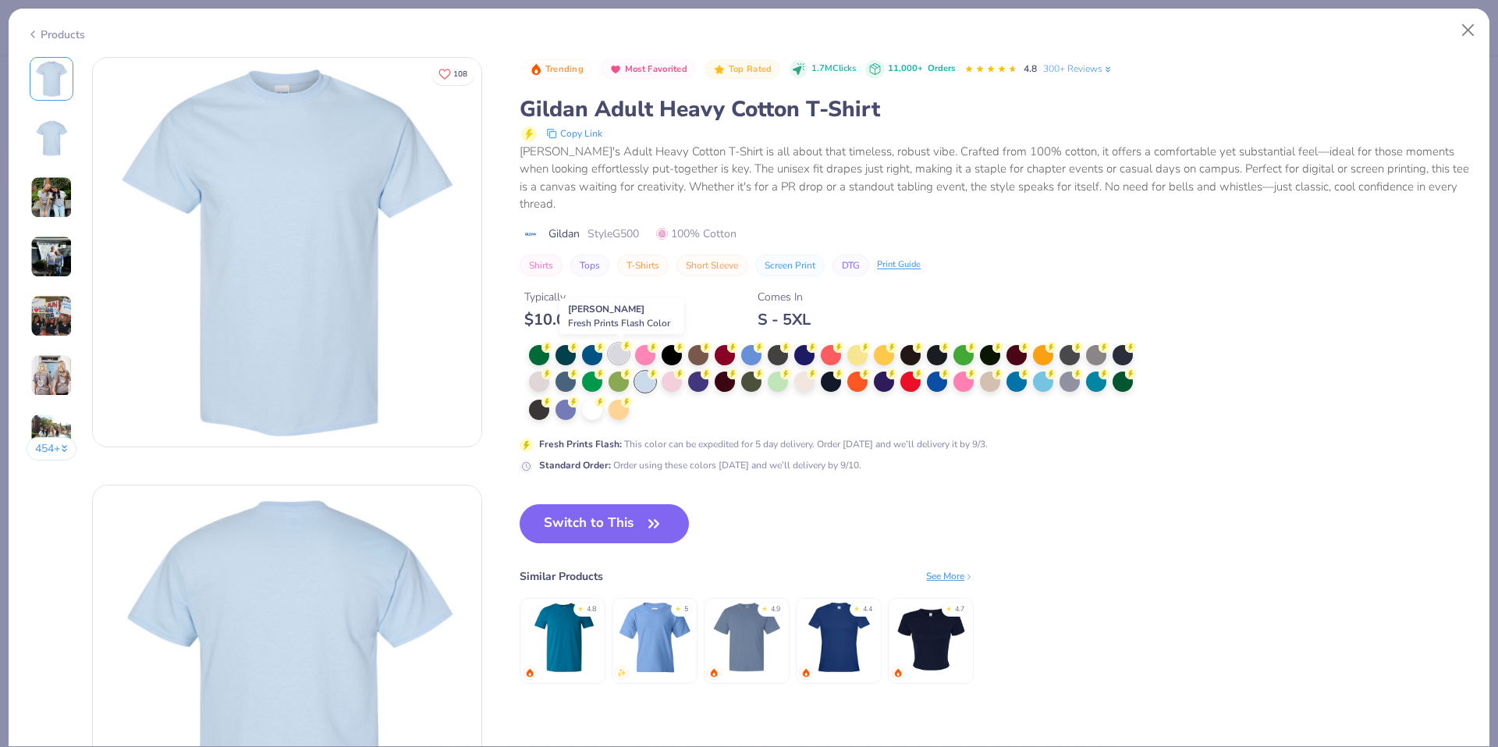
click at [616, 354] on div at bounding box center [619, 353] width 20 height 20
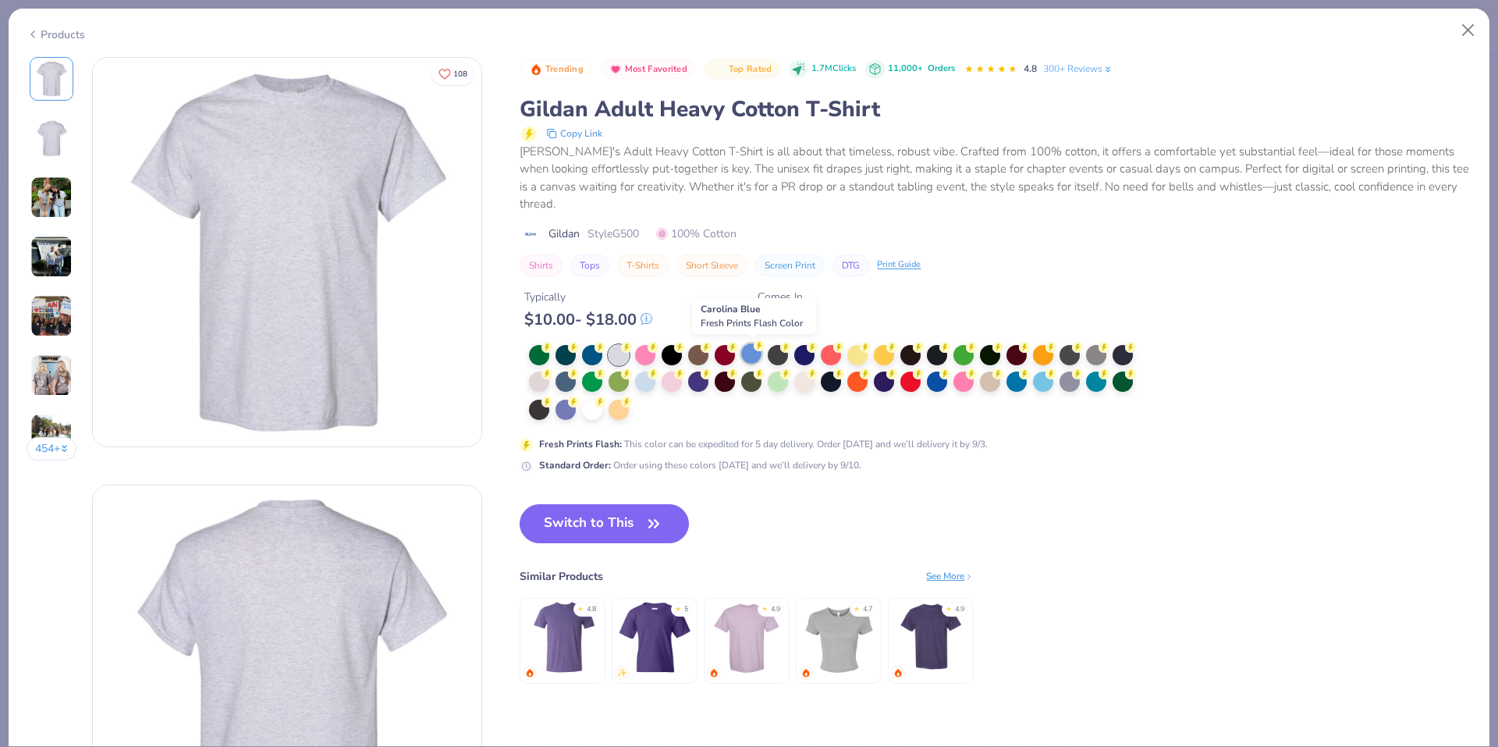
click at [755, 356] on div at bounding box center [751, 353] width 20 height 20
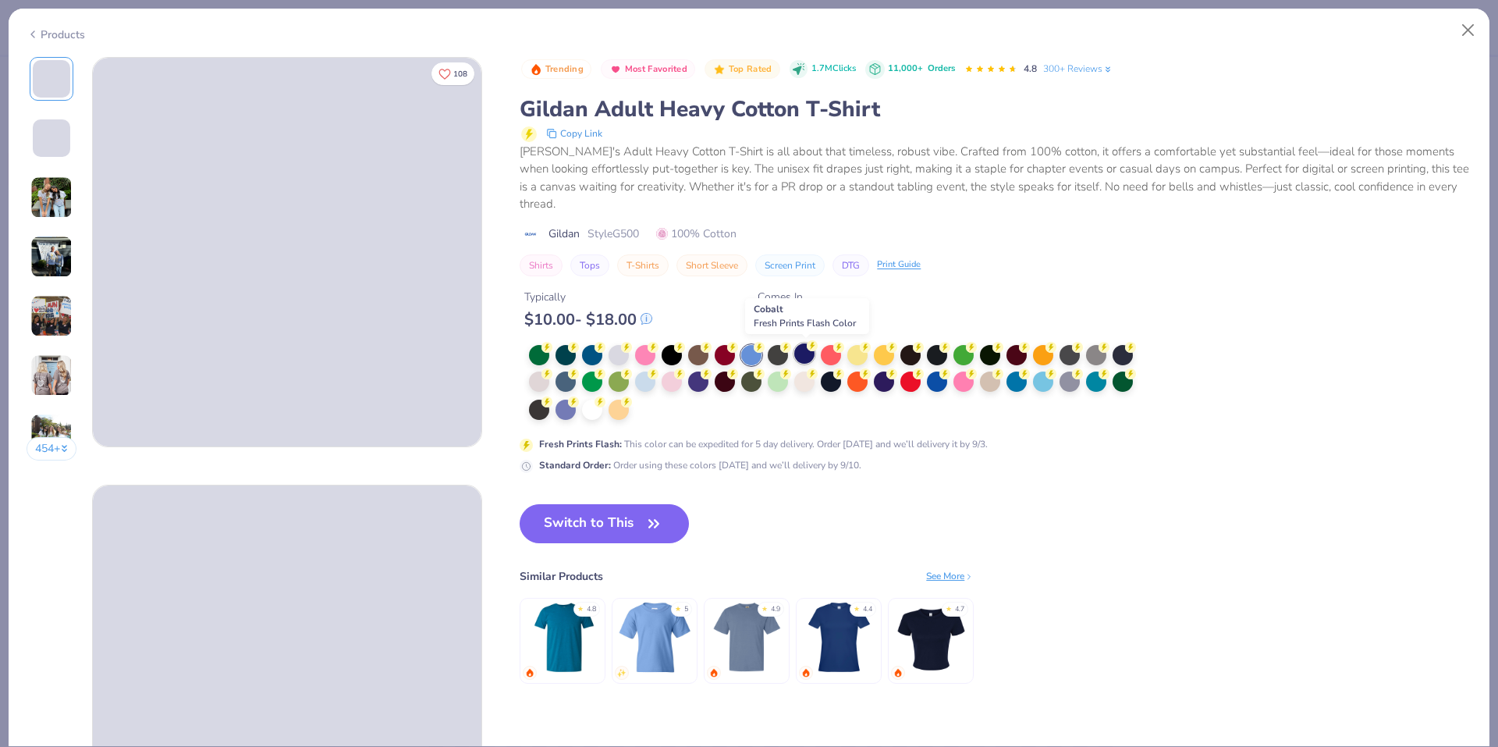
click at [814, 356] on div at bounding box center [804, 353] width 20 height 20
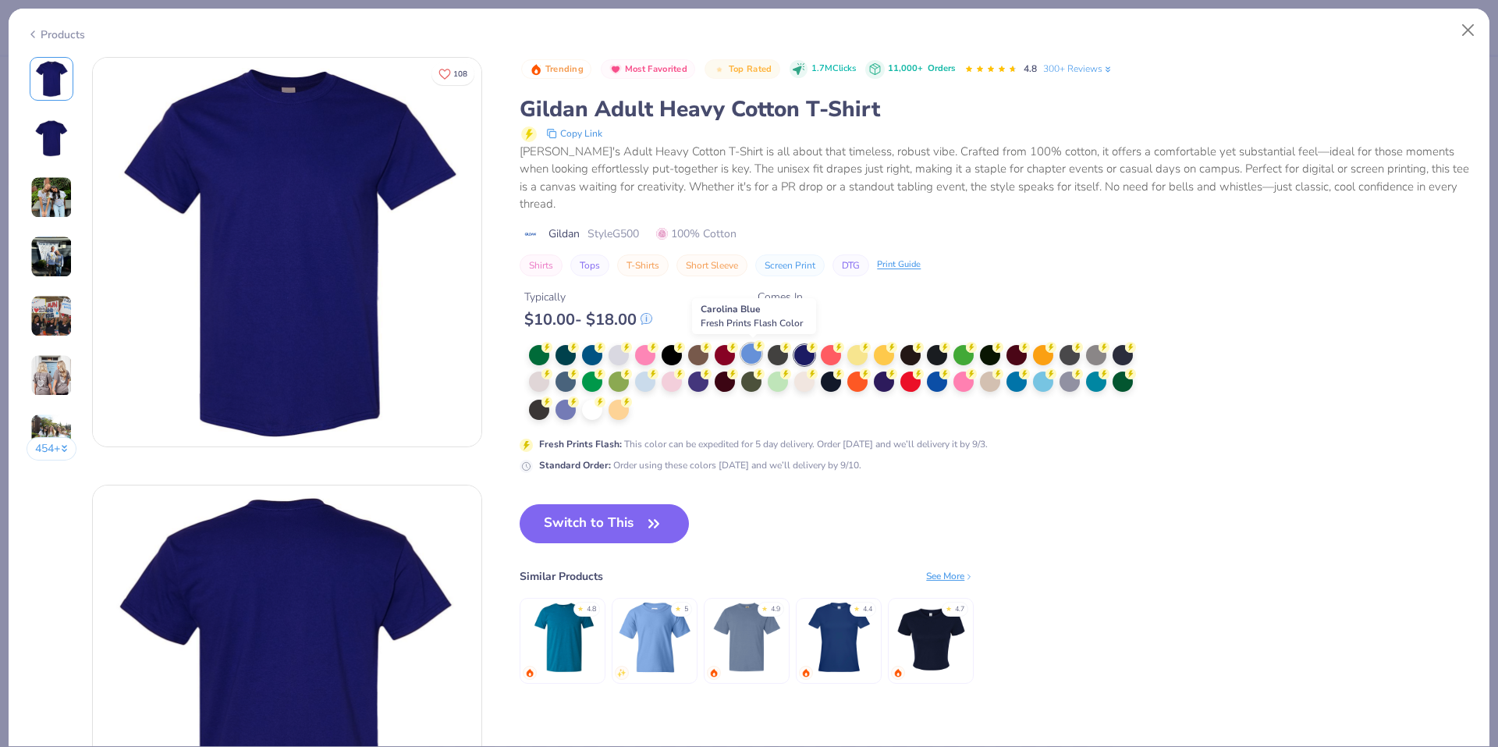
click at [742, 353] on div at bounding box center [751, 353] width 20 height 20
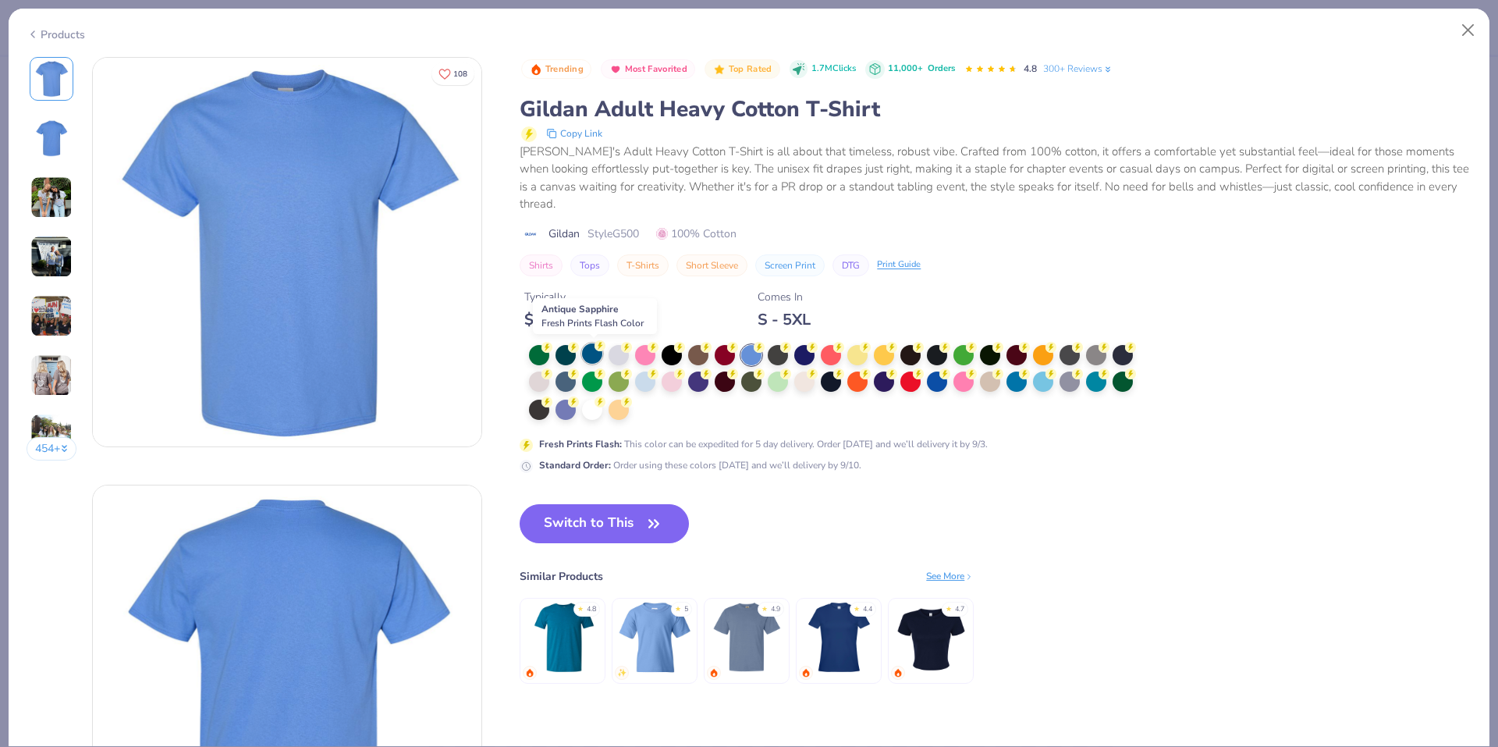
click at [592, 346] on div at bounding box center [592, 353] width 20 height 20
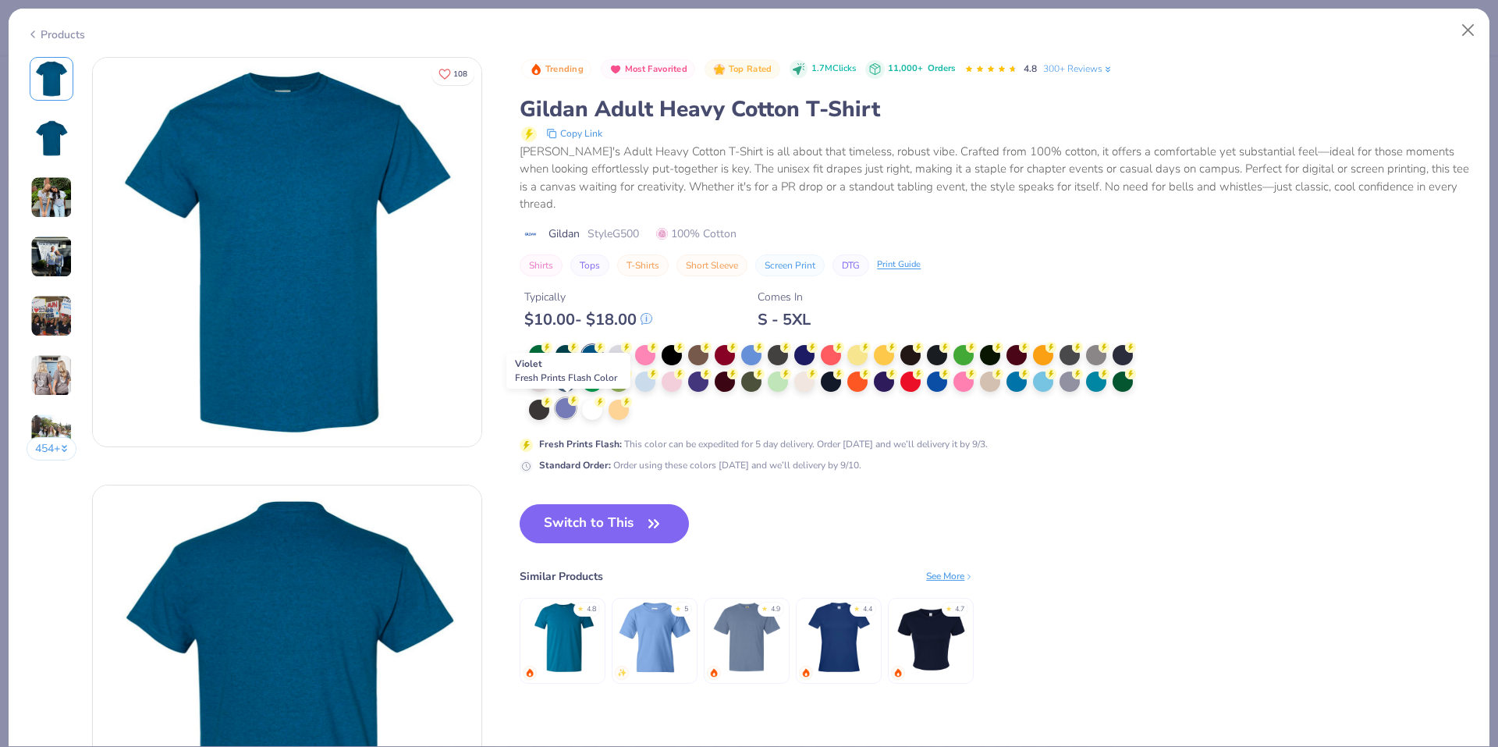
click at [568, 401] on div at bounding box center [565, 408] width 20 height 20
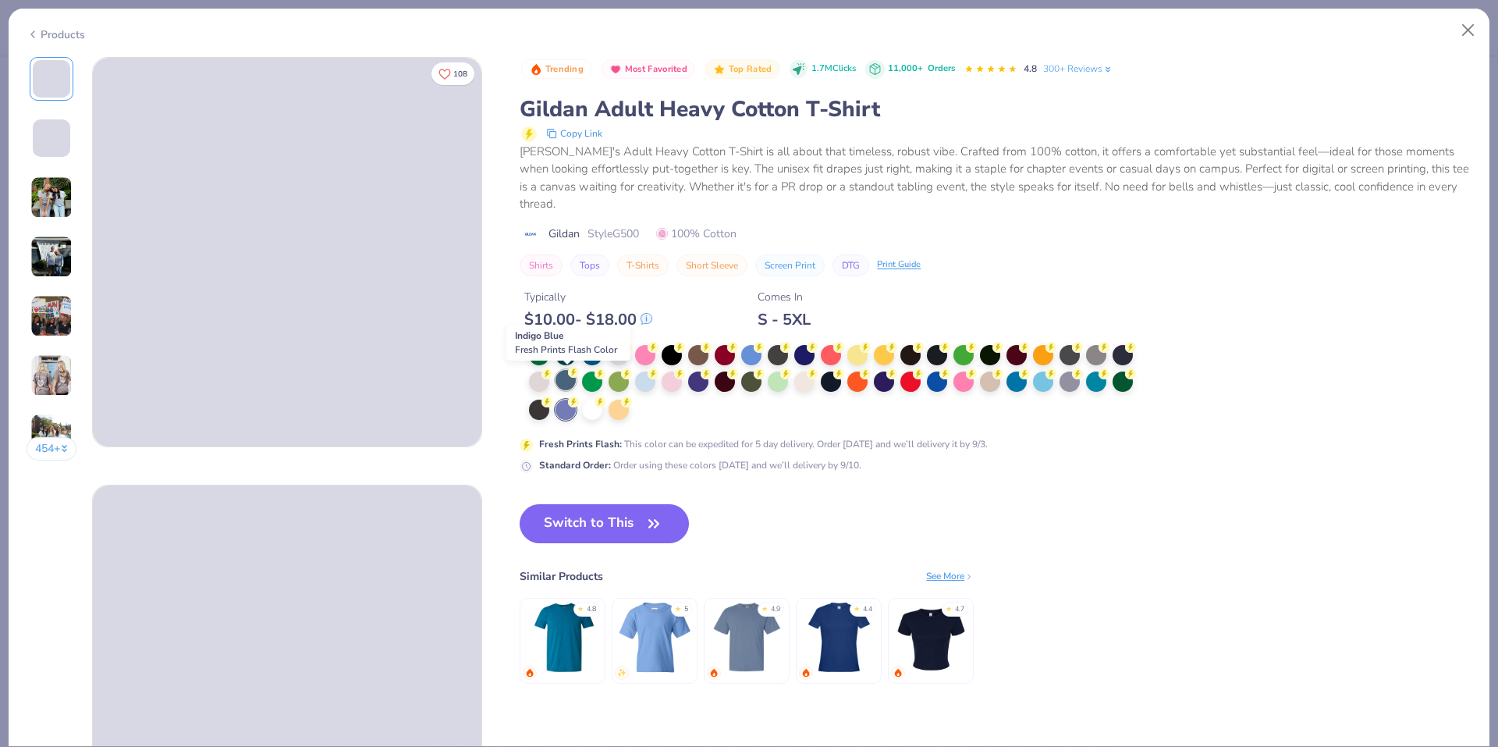
click at [564, 389] on div at bounding box center [565, 380] width 20 height 20
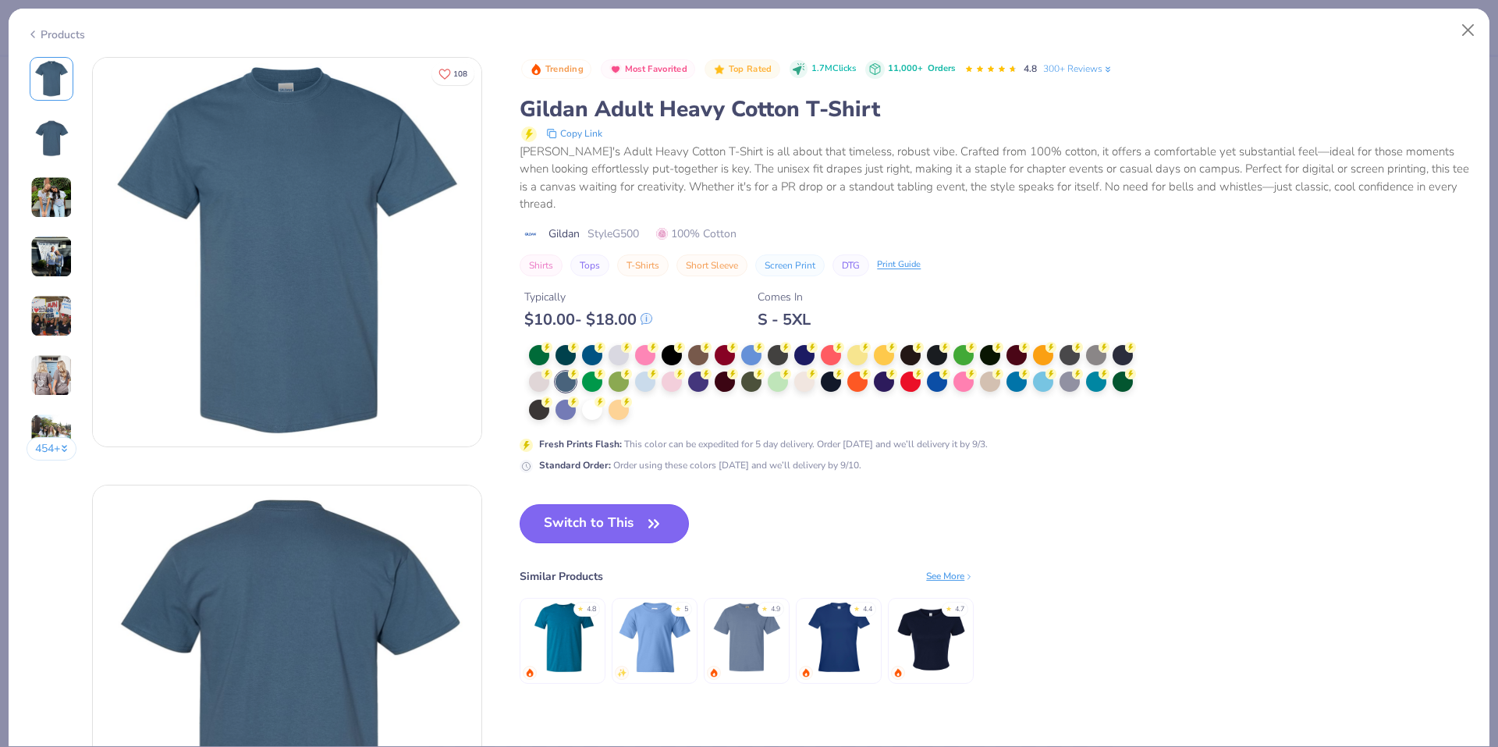
click at [605, 516] on button "Switch to This" at bounding box center [604, 523] width 169 height 39
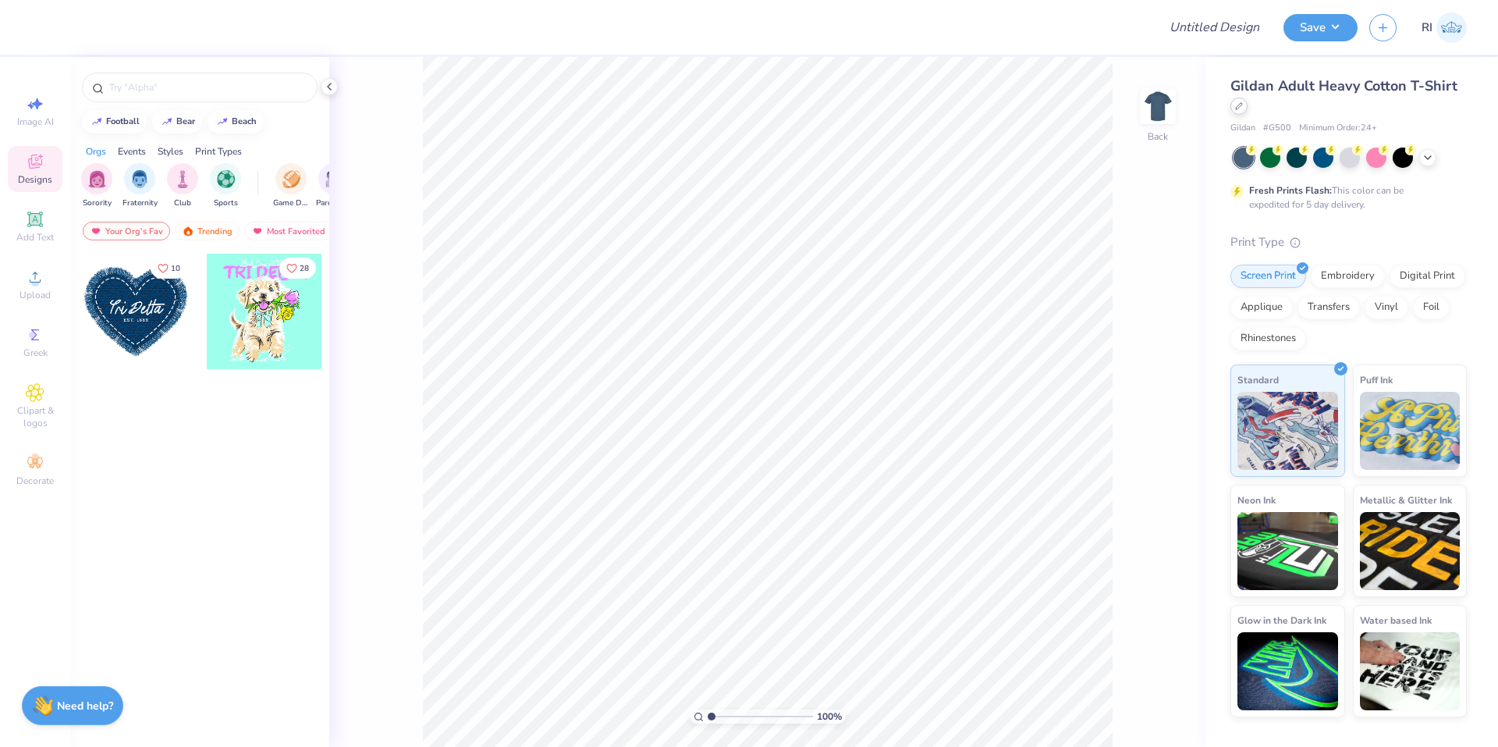
click at [1234, 108] on div at bounding box center [1238, 106] width 17 height 17
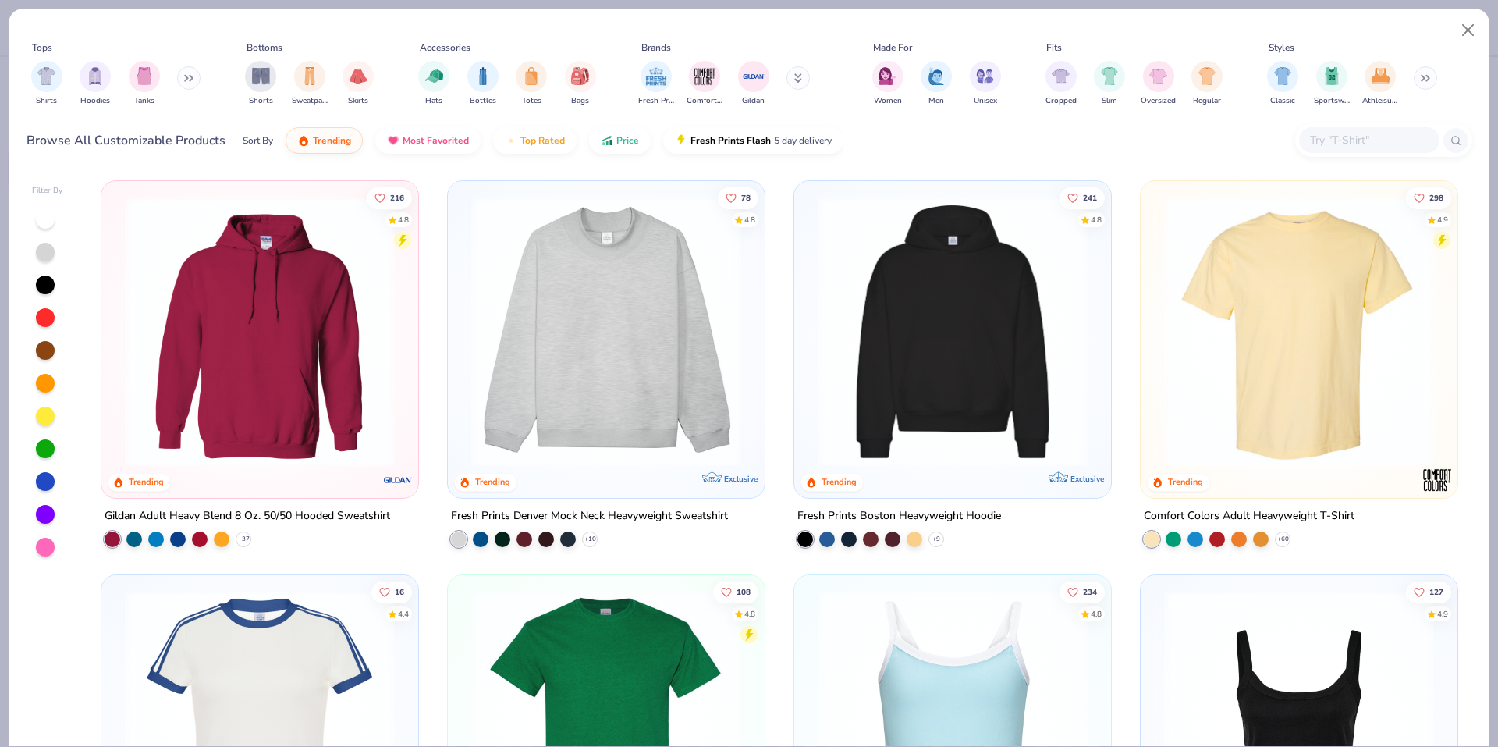
click at [1366, 138] on input "text" at bounding box center [1368, 140] width 120 height 18
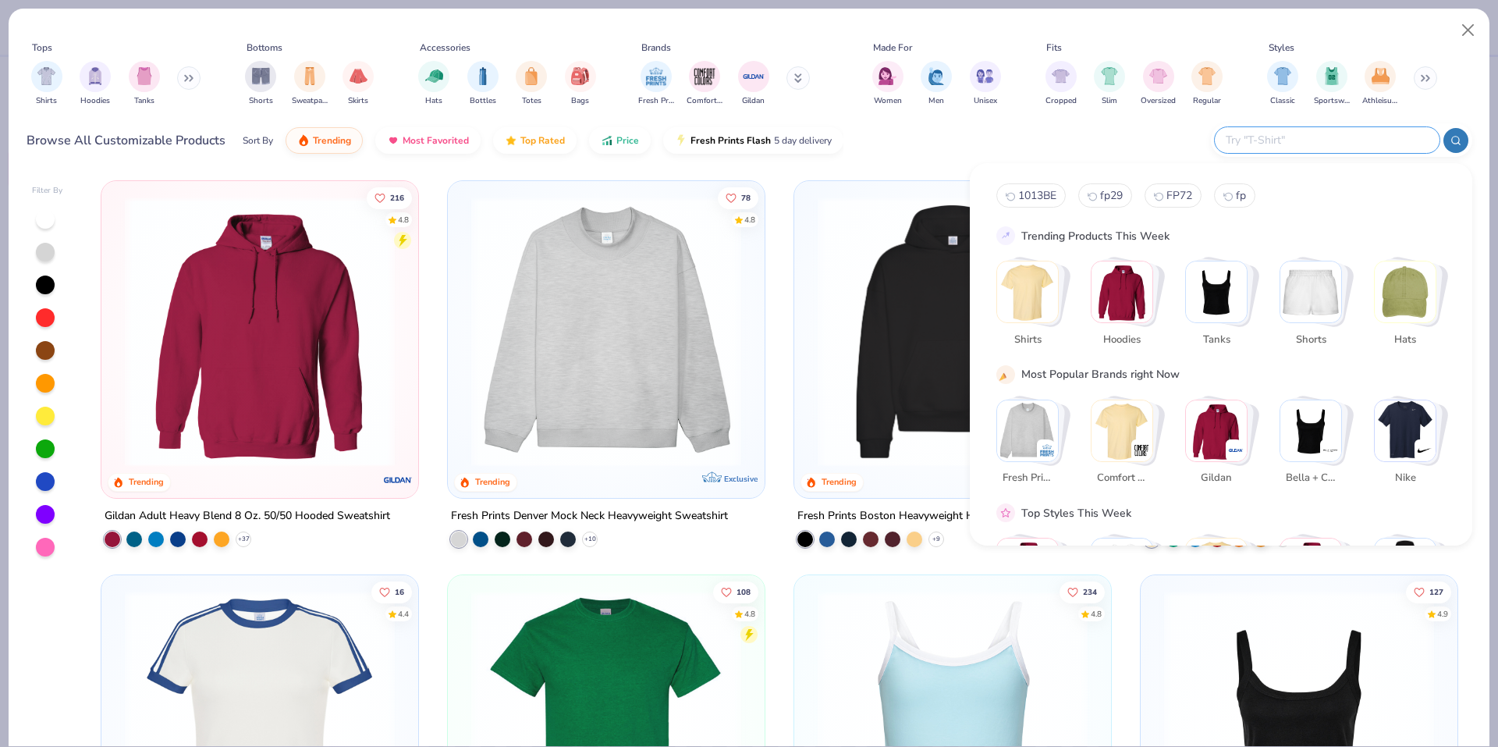
paste input "21308"
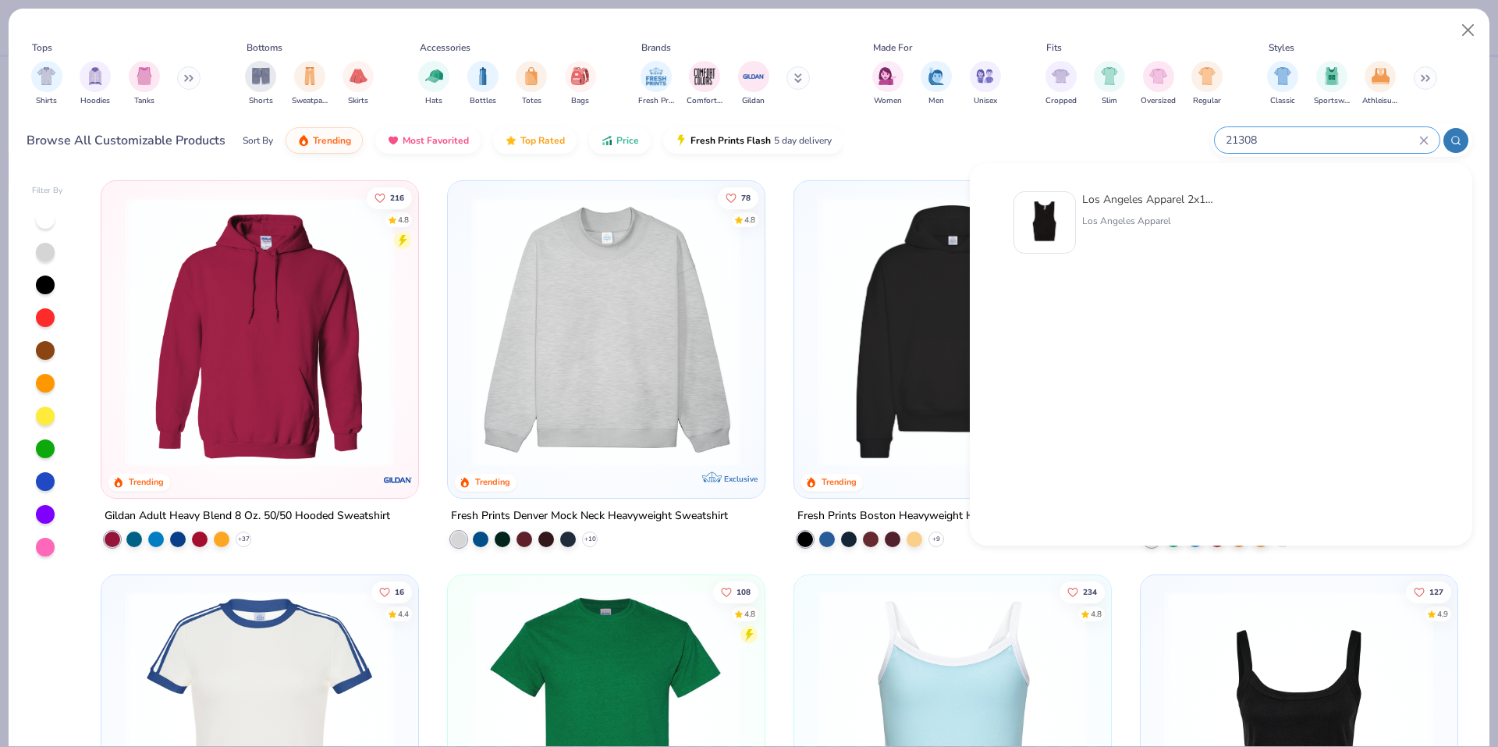
type input "21308"
click at [1066, 192] on div at bounding box center [1044, 222] width 62 height 62
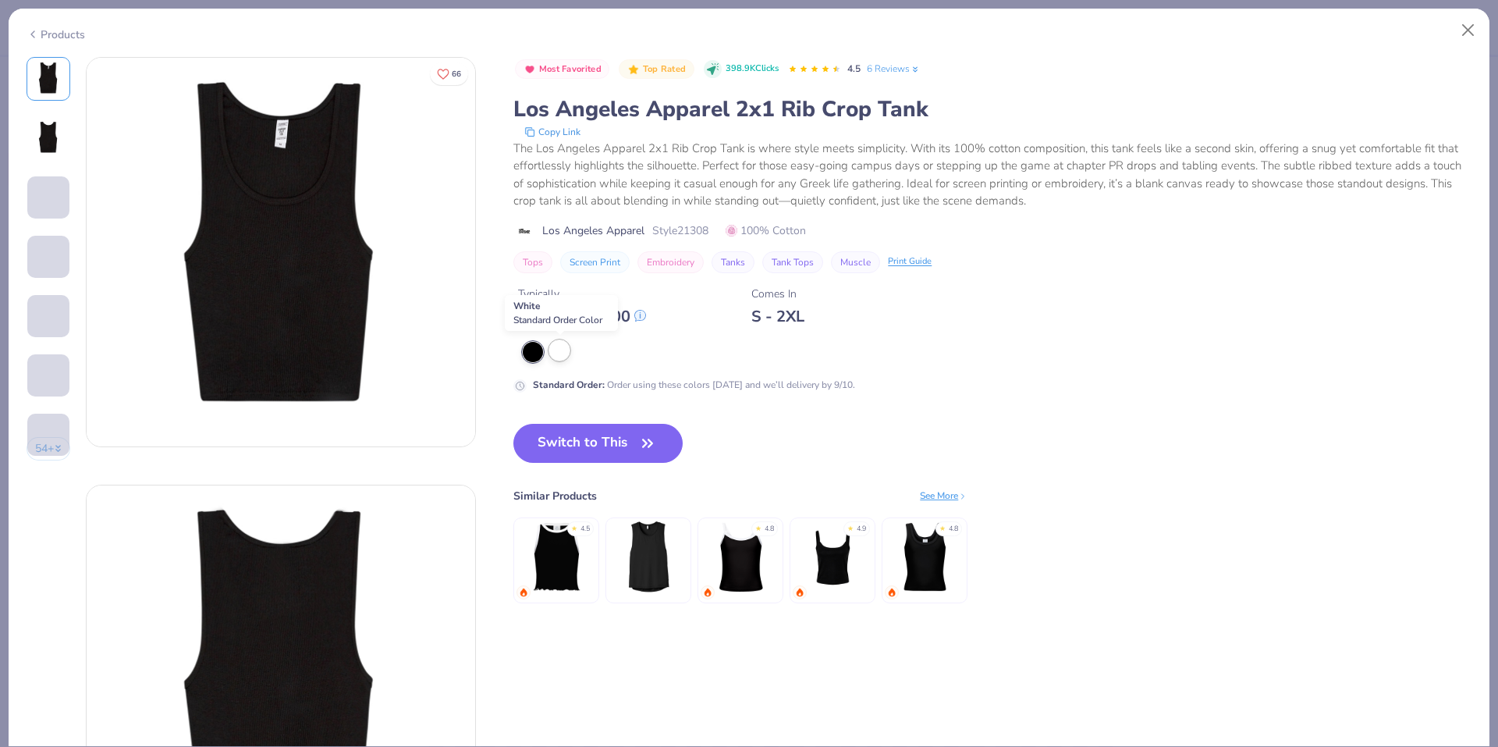
click at [565, 351] on div at bounding box center [559, 350] width 20 height 20
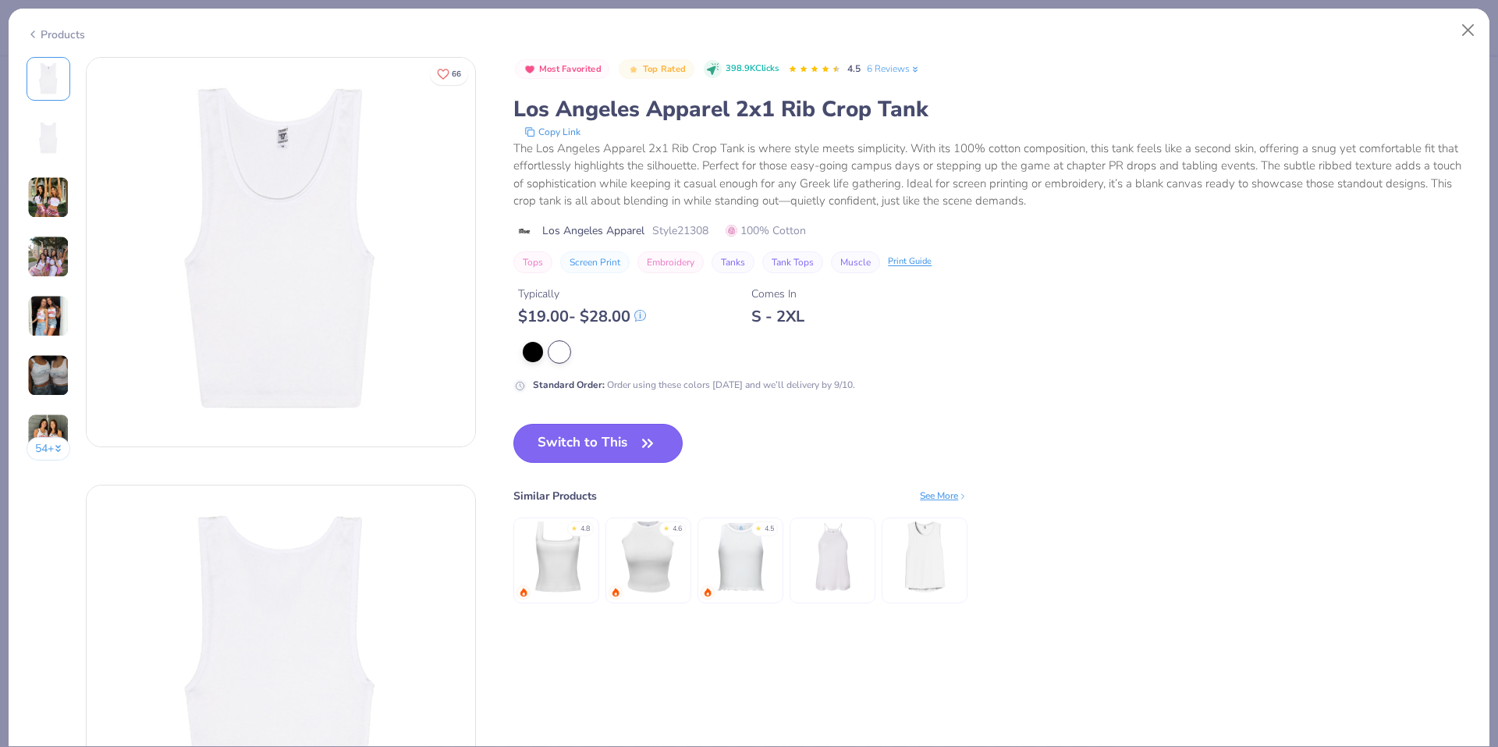
click at [594, 444] on button "Switch to This" at bounding box center [597, 443] width 169 height 39
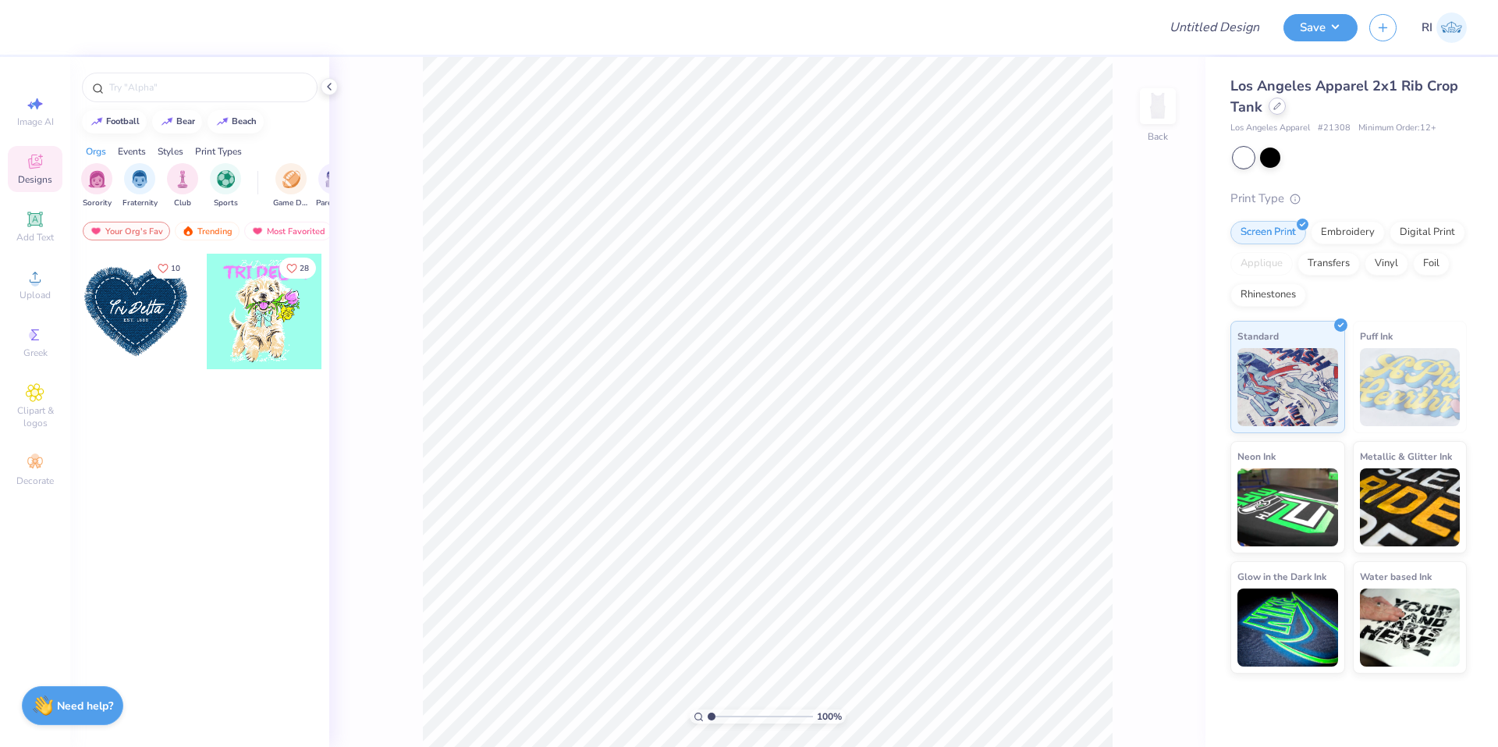
drag, startPoint x: 1286, startPoint y: 93, endPoint x: 1283, endPoint y: 105, distance: 12.1
click at [1286, 95] on div "Los Angeles Apparel 2x1 Rib Crop Tank" at bounding box center [1348, 97] width 236 height 42
click at [1283, 108] on div at bounding box center [1277, 106] width 17 height 17
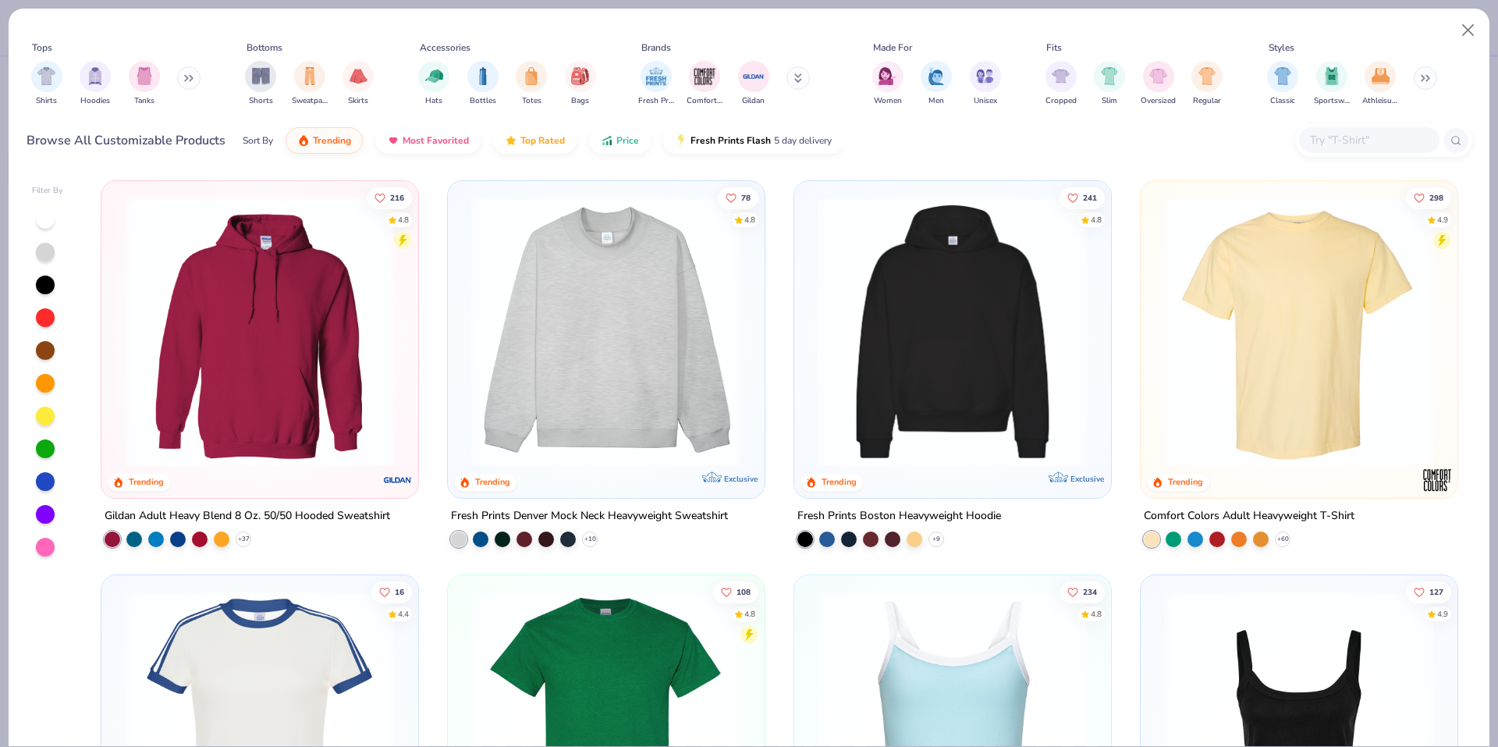
click at [1352, 147] on input "text" at bounding box center [1368, 140] width 120 height 18
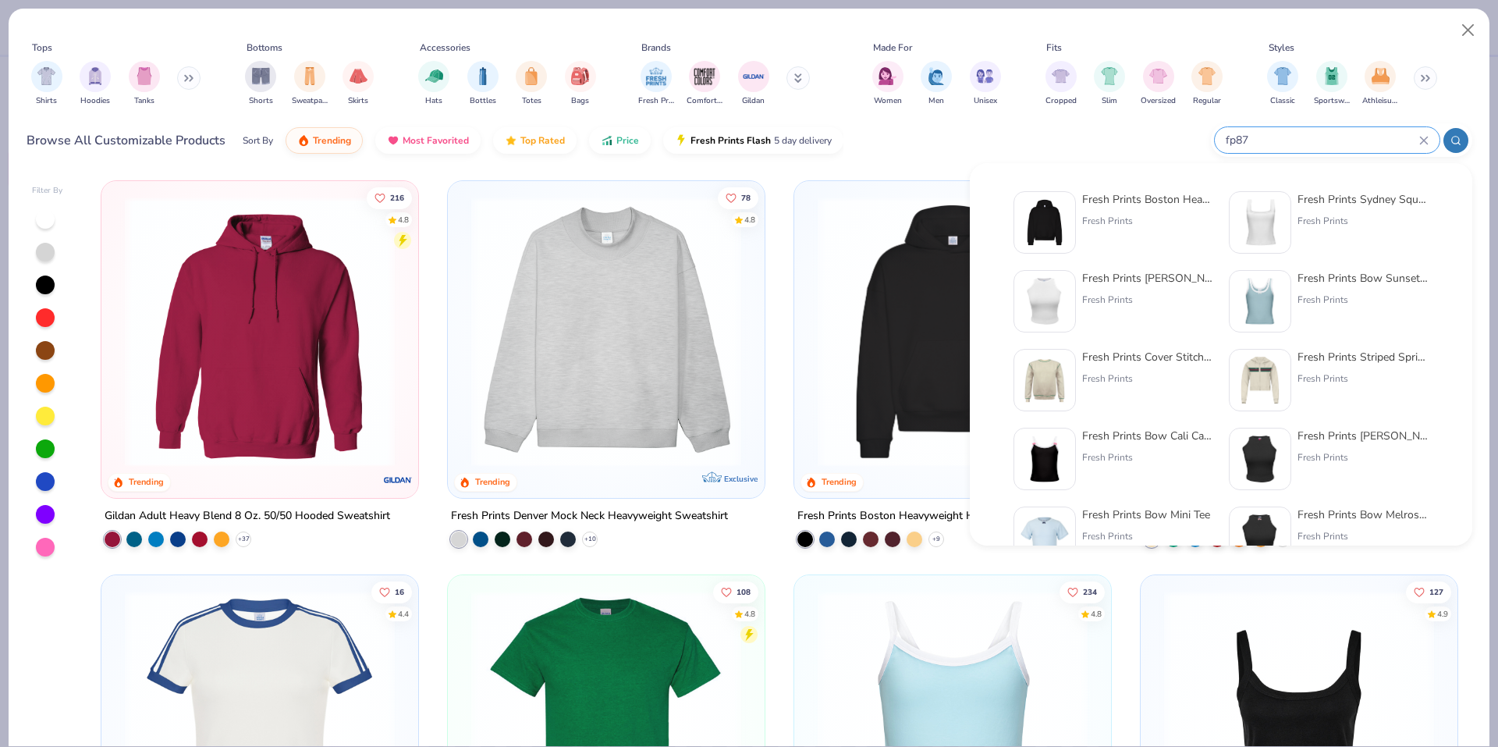
type input "fp87"
click at [1045, 218] on img at bounding box center [1044, 222] width 48 height 48
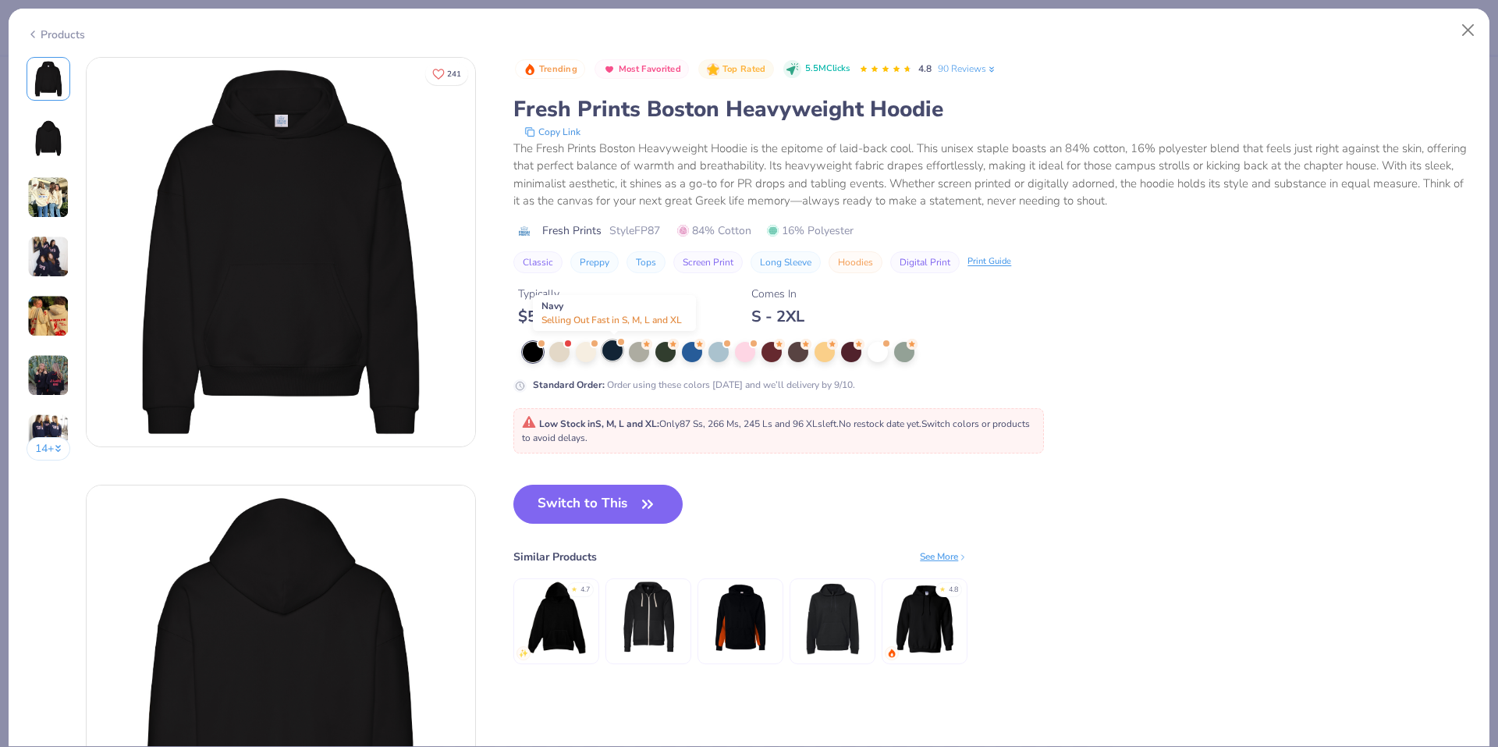
click at [613, 345] on div at bounding box center [612, 350] width 20 height 20
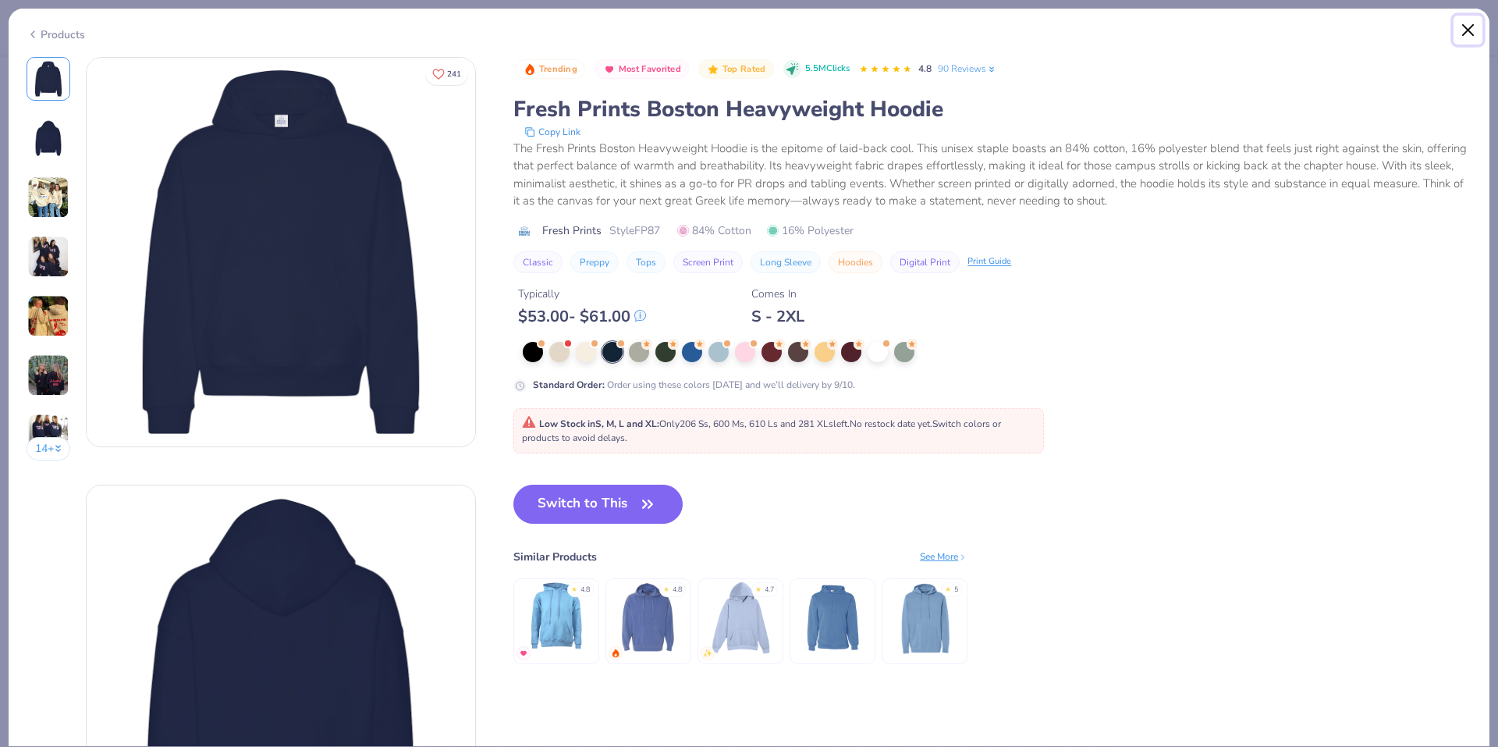
click at [1468, 26] on button "Close" at bounding box center [1468, 31] width 30 height 30
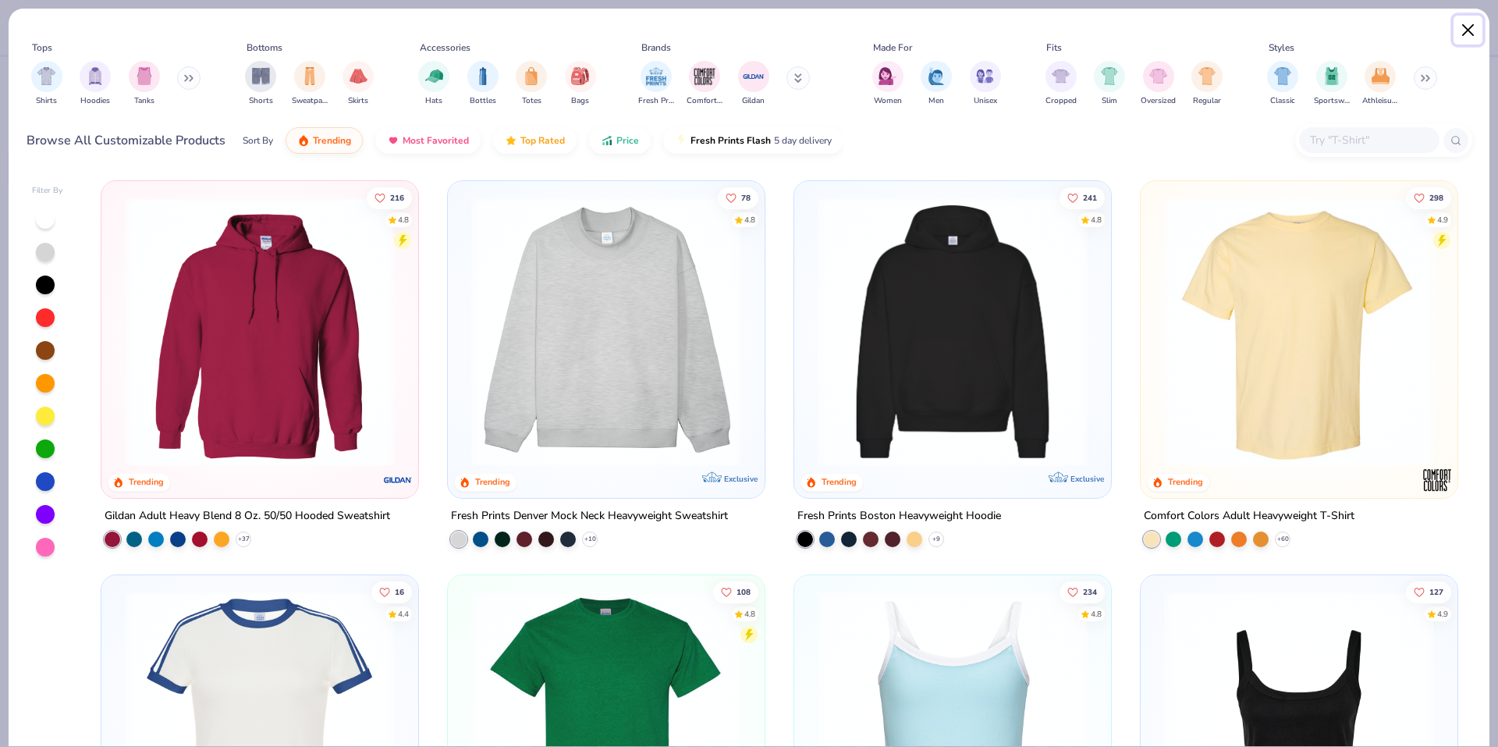
click at [1469, 30] on button "Close" at bounding box center [1468, 31] width 30 height 30
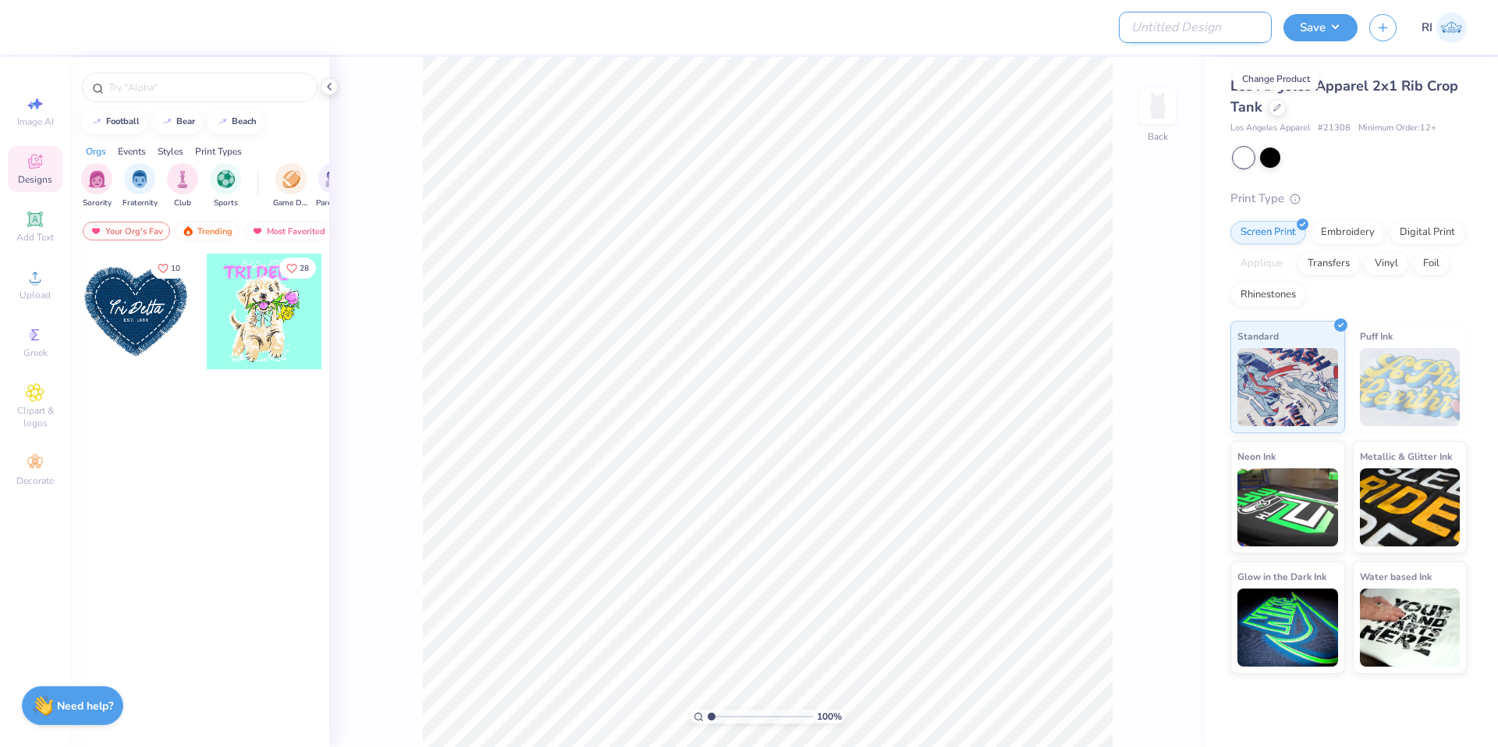
click at [1233, 33] on input "Design Title" at bounding box center [1195, 27] width 153 height 31
paste input "https://cf.freshprints.com/templates/142711A_1741090725342.pdf"
type input "https://cf.freshprints.com/templates/142711A_1741090725342.pdf"
click at [1208, 29] on input "Design Title" at bounding box center [1195, 27] width 153 height 31
paste input "UGC_3327"
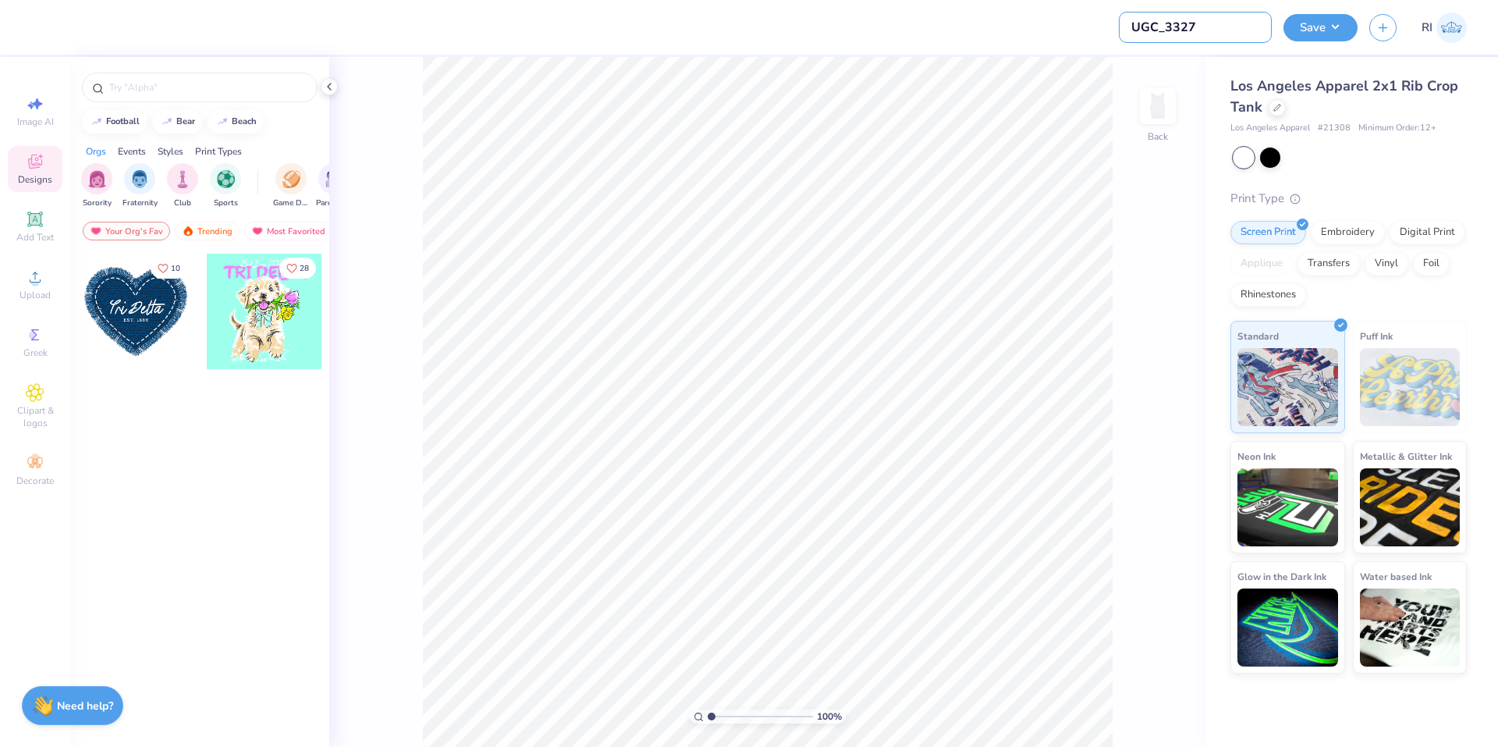
type input "UGC_3327"
click at [1279, 108] on icon at bounding box center [1277, 106] width 8 height 8
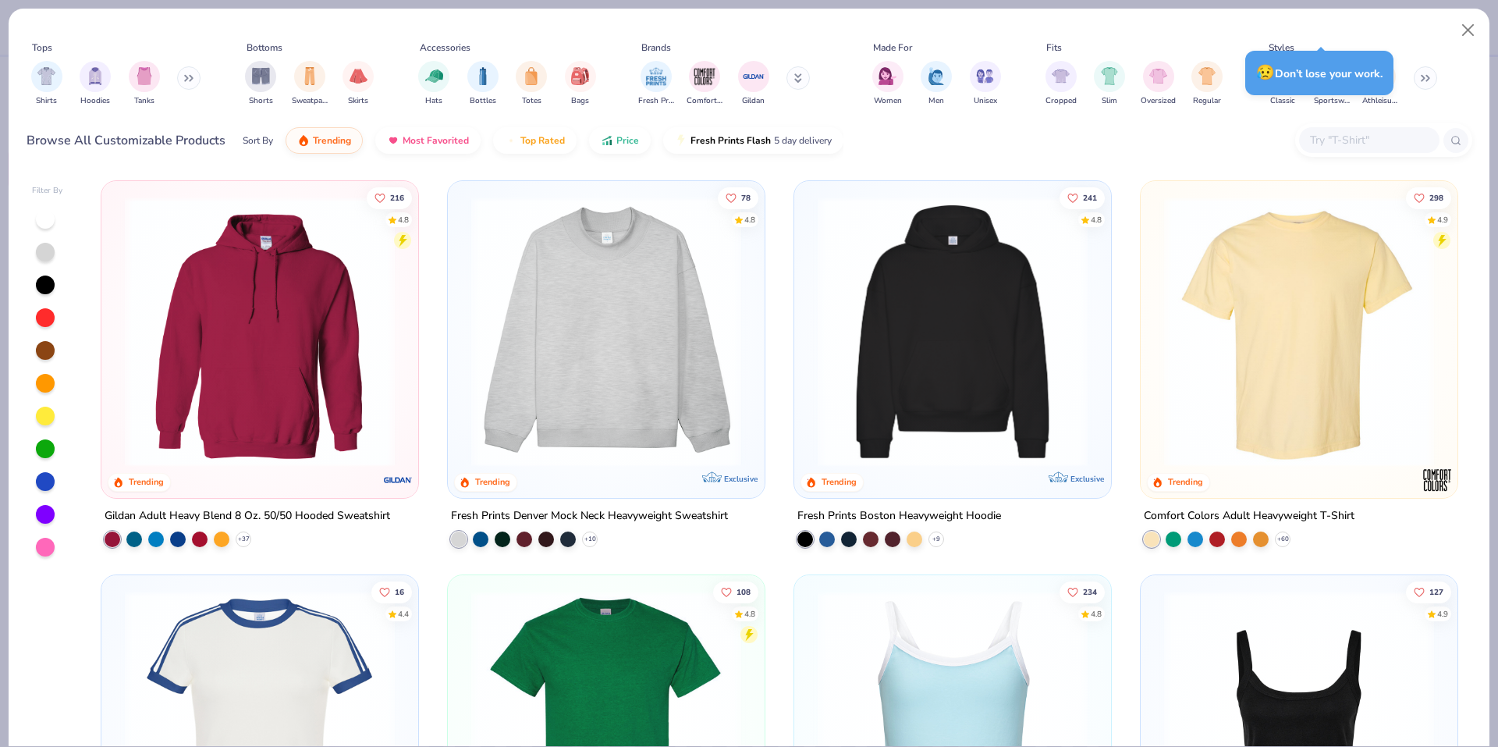
click at [1375, 146] on input "text" at bounding box center [1368, 140] width 120 height 18
paste input "G500"
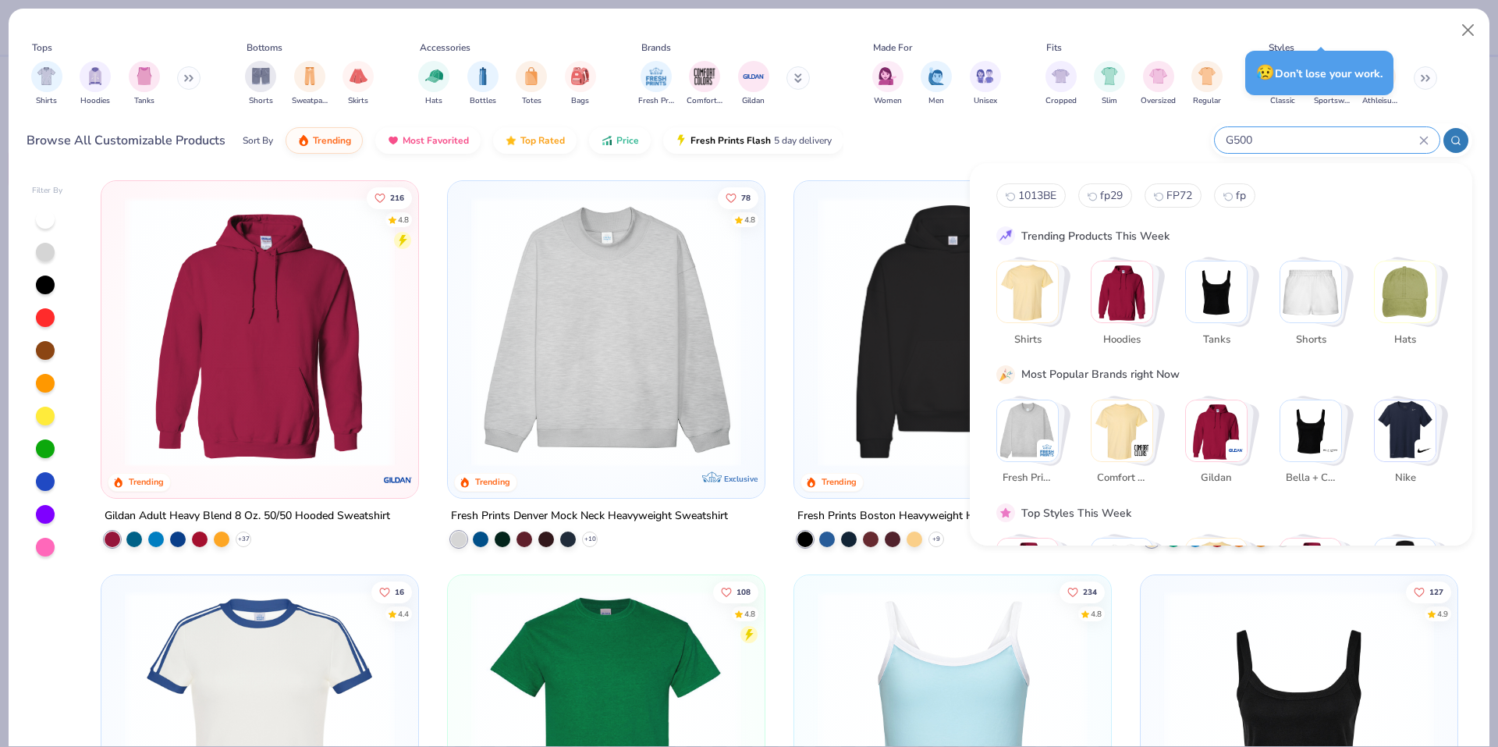
type input "G500"
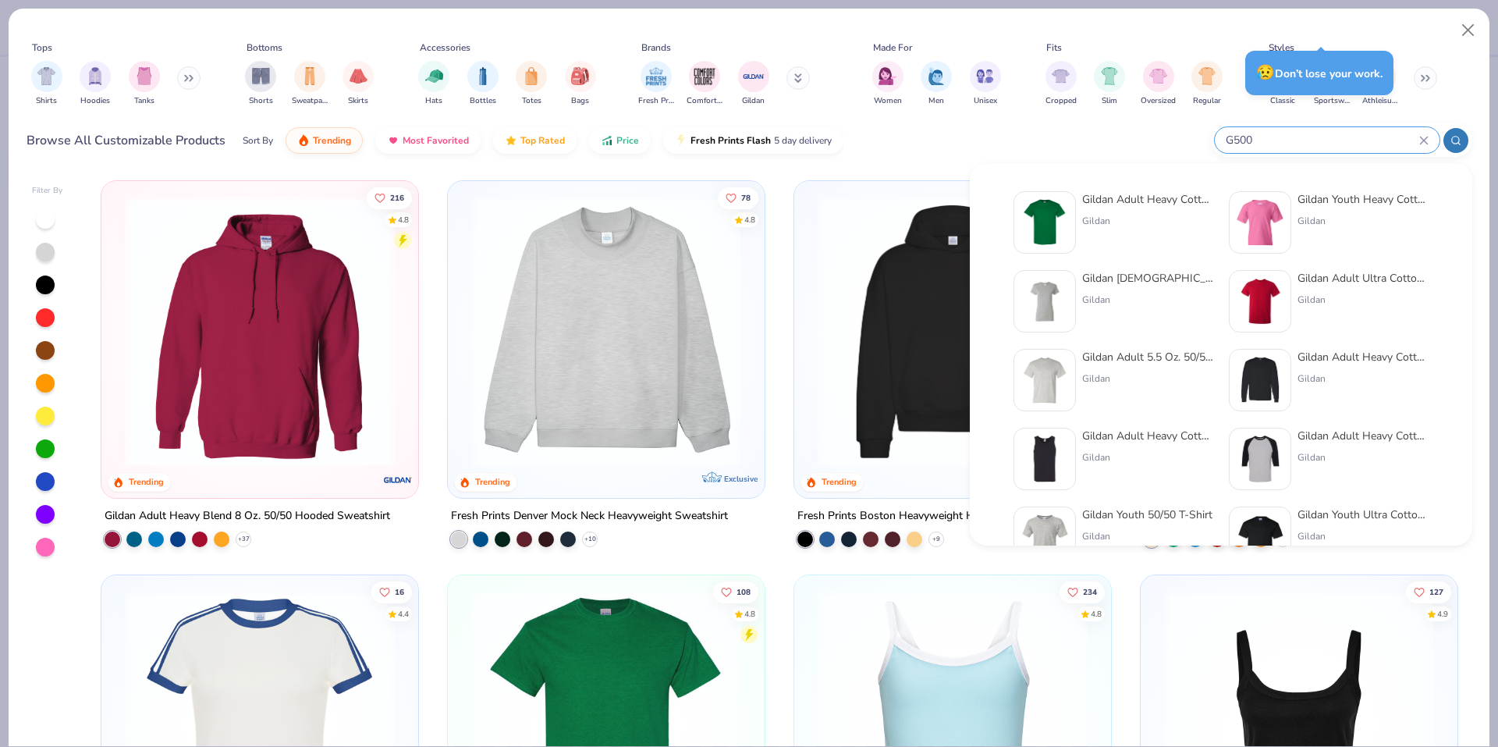
click at [1085, 228] on div "Gildan Adult Heavy Cotton T-Shirt Gildan" at bounding box center [1147, 222] width 131 height 62
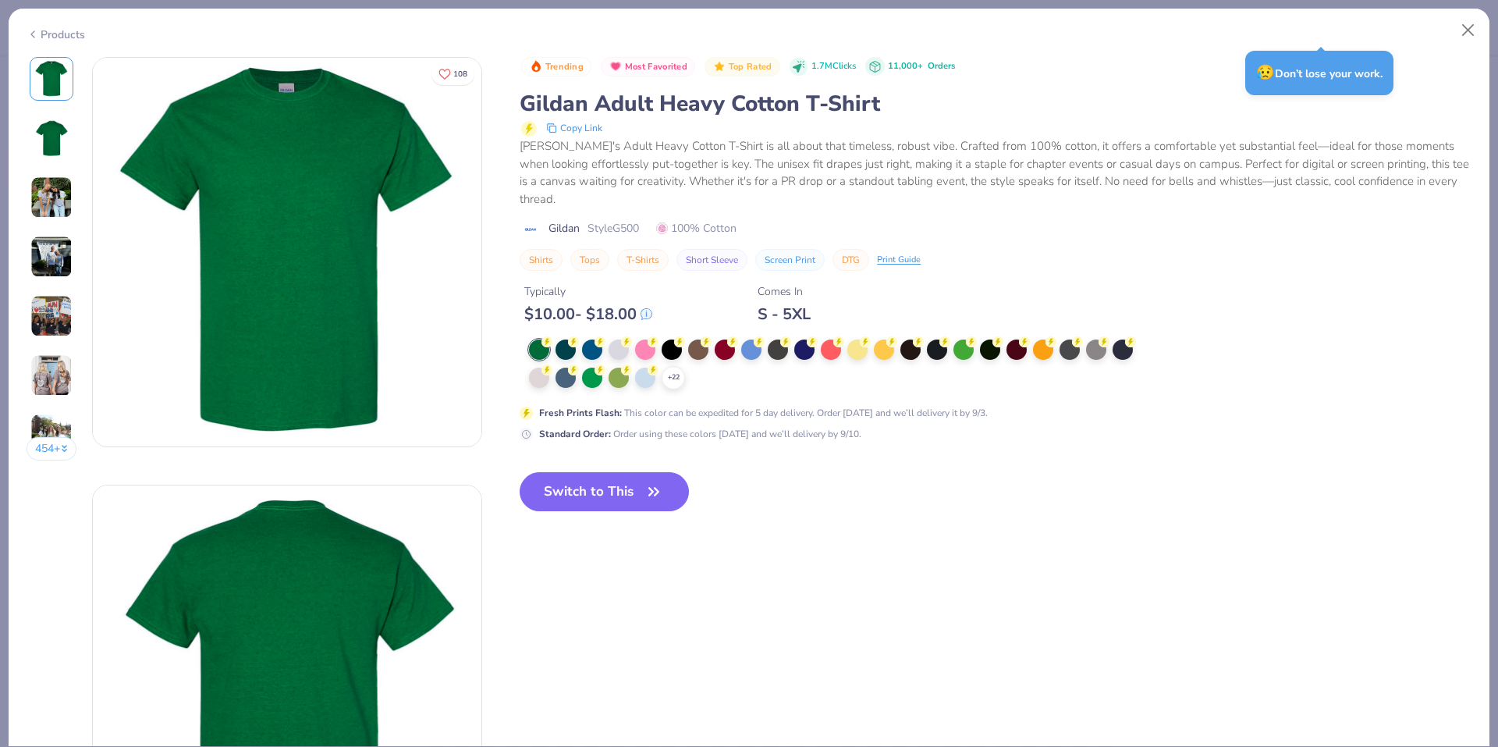
click at [0, 0] on icon at bounding box center [0, 0] width 0 height 0
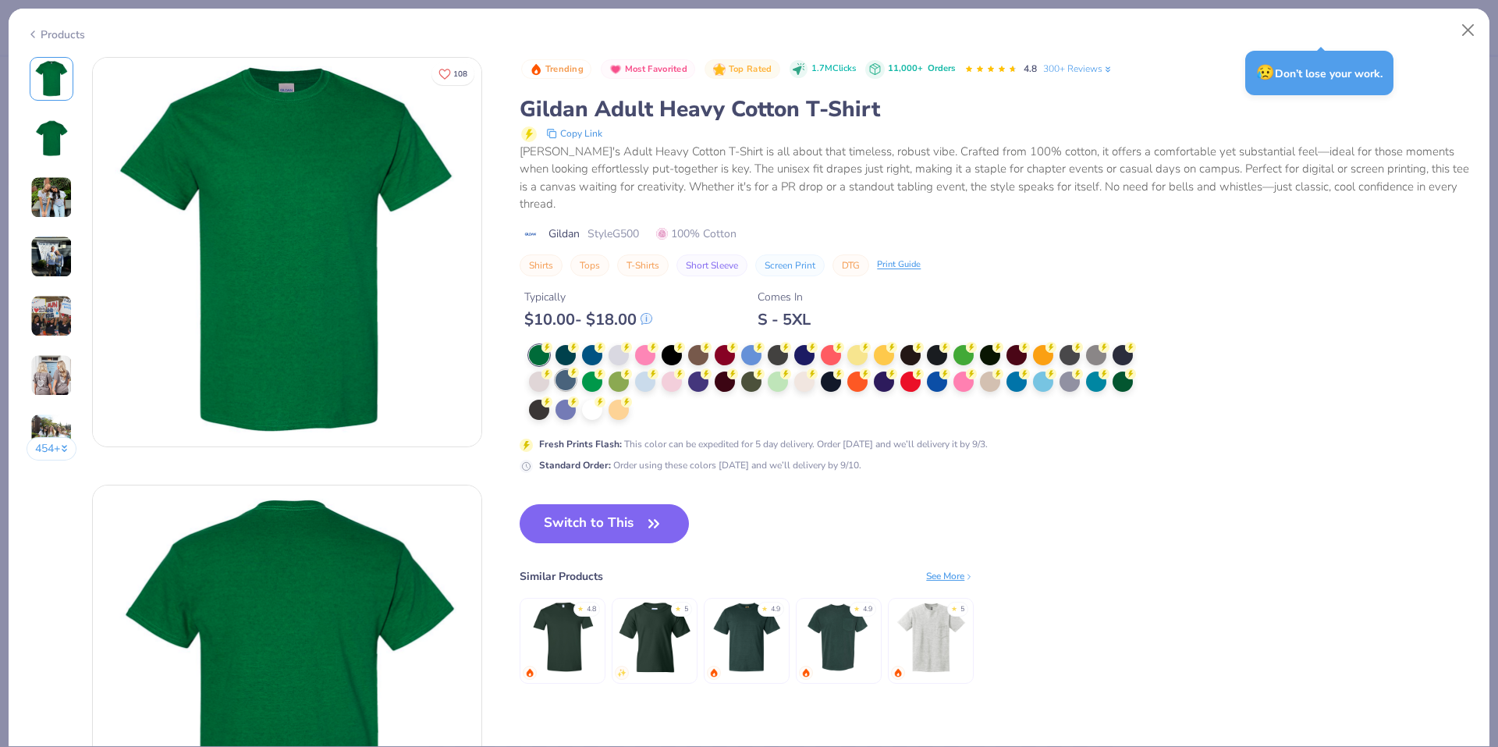
click at [570, 388] on div at bounding box center [565, 380] width 20 height 20
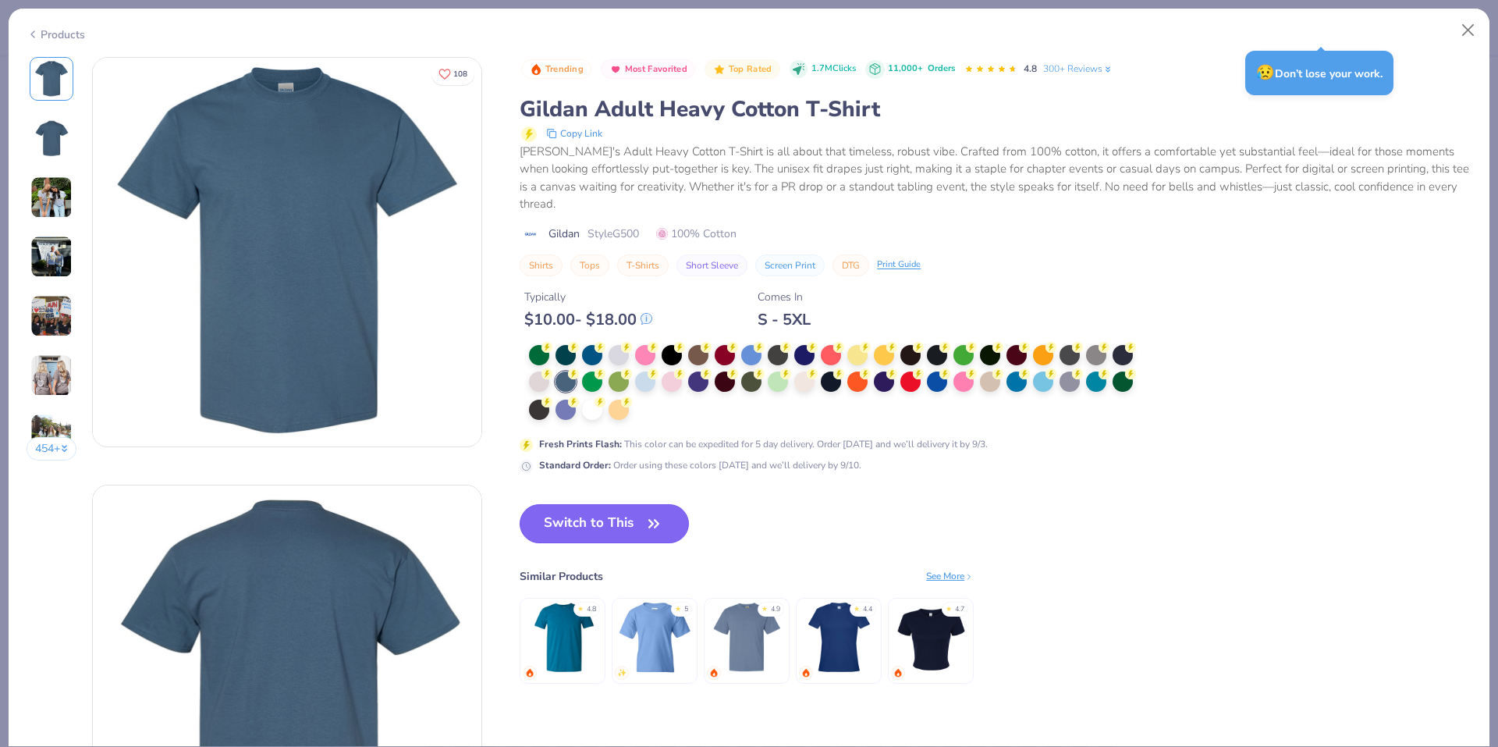
click at [612, 515] on button "Switch to This" at bounding box center [604, 523] width 169 height 39
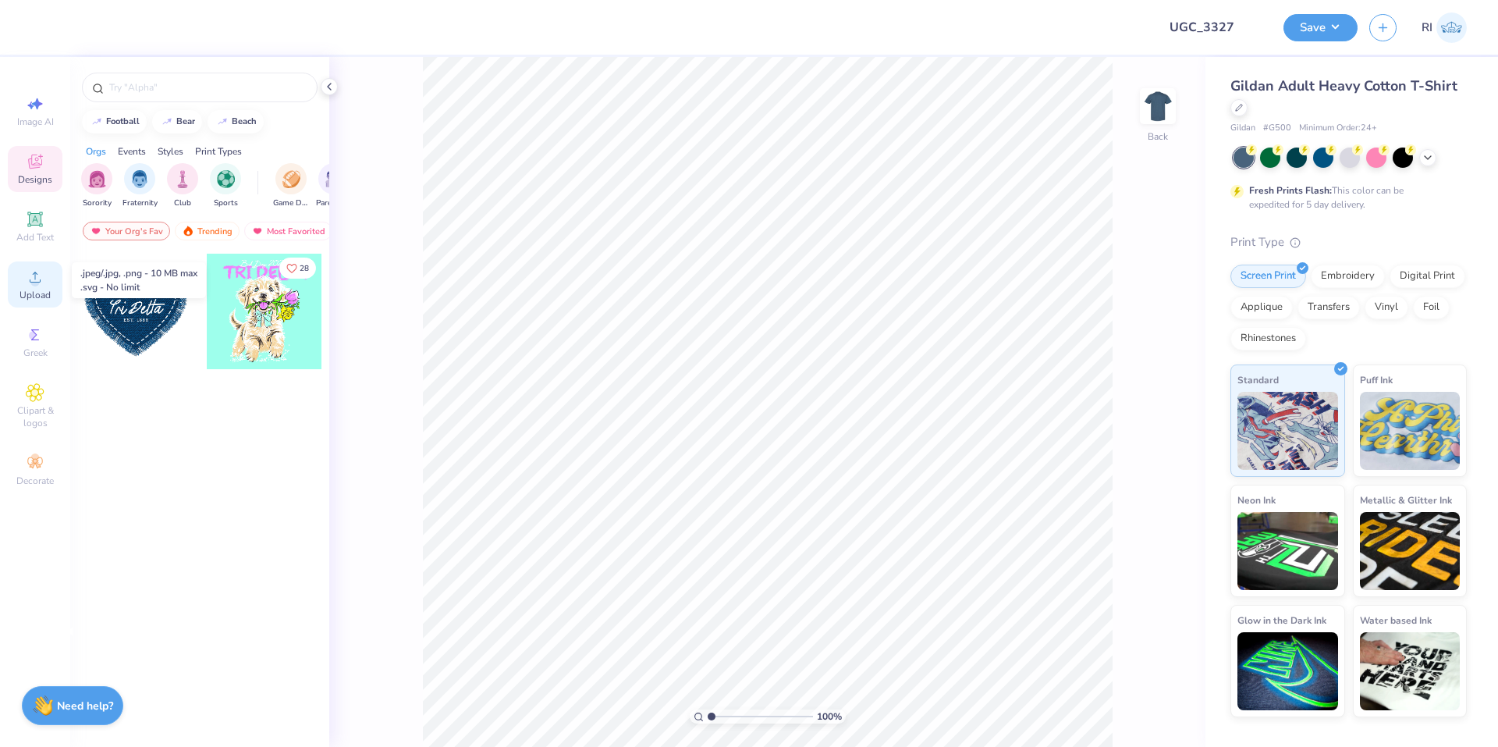
click at [31, 291] on span "Upload" at bounding box center [35, 295] width 31 height 12
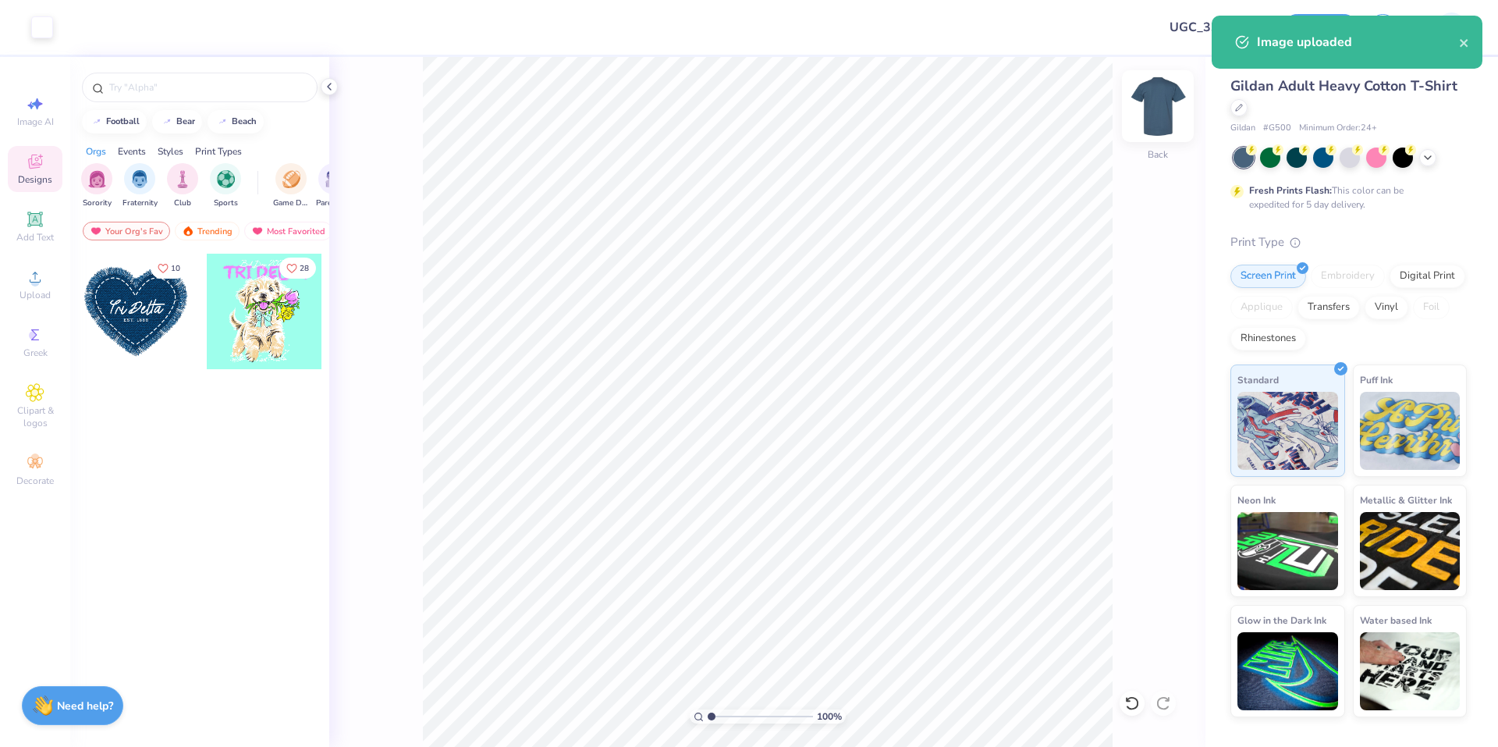
click at [1151, 115] on img at bounding box center [1158, 106] width 62 height 62
click at [43, 232] on span "Add Text" at bounding box center [34, 237] width 37 height 12
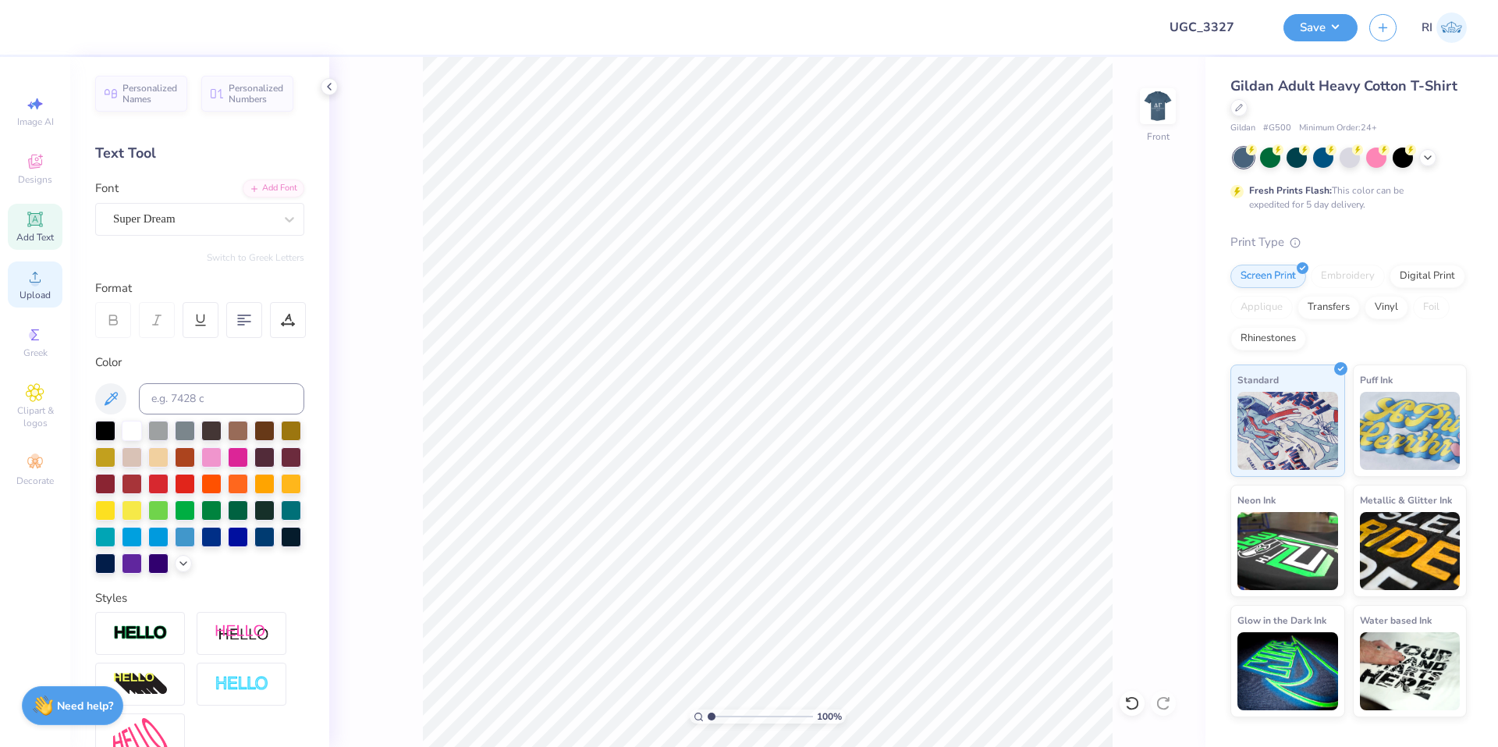
click at [48, 267] on div "Upload" at bounding box center [35, 284] width 55 height 46
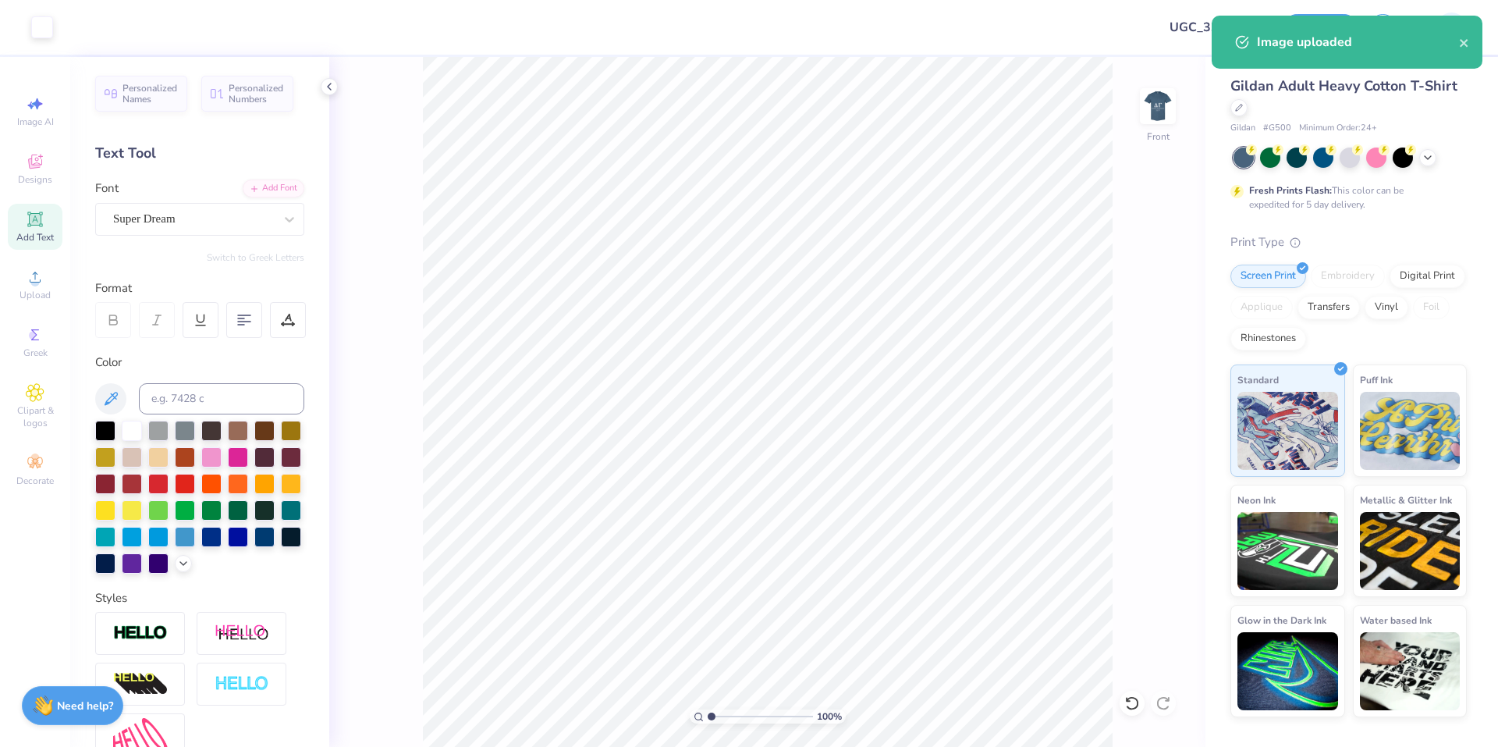
click at [48, 223] on div "Add Text" at bounding box center [35, 227] width 55 height 46
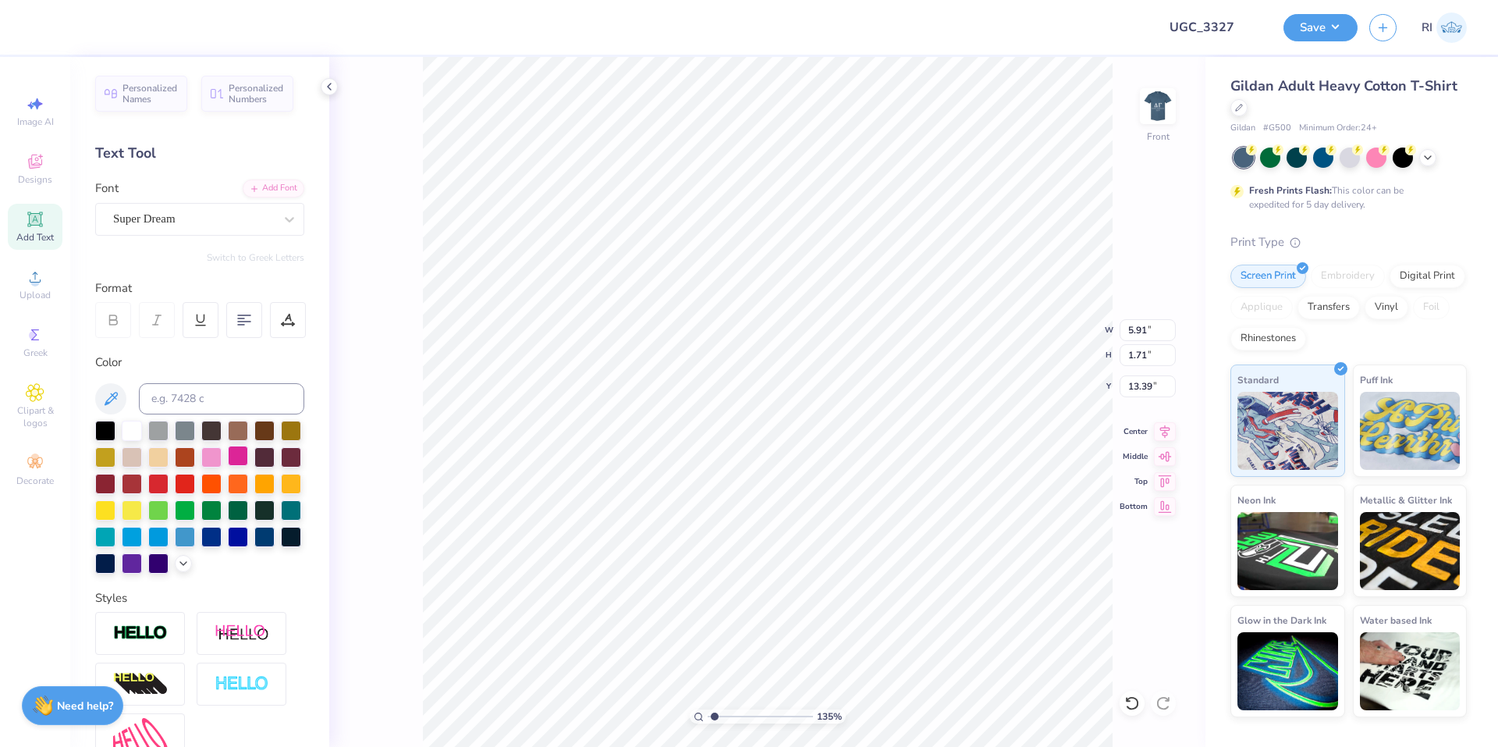
click at [248, 457] on div at bounding box center [238, 455] width 20 height 20
click at [262, 186] on div "Add Font" at bounding box center [274, 187] width 62 height 18
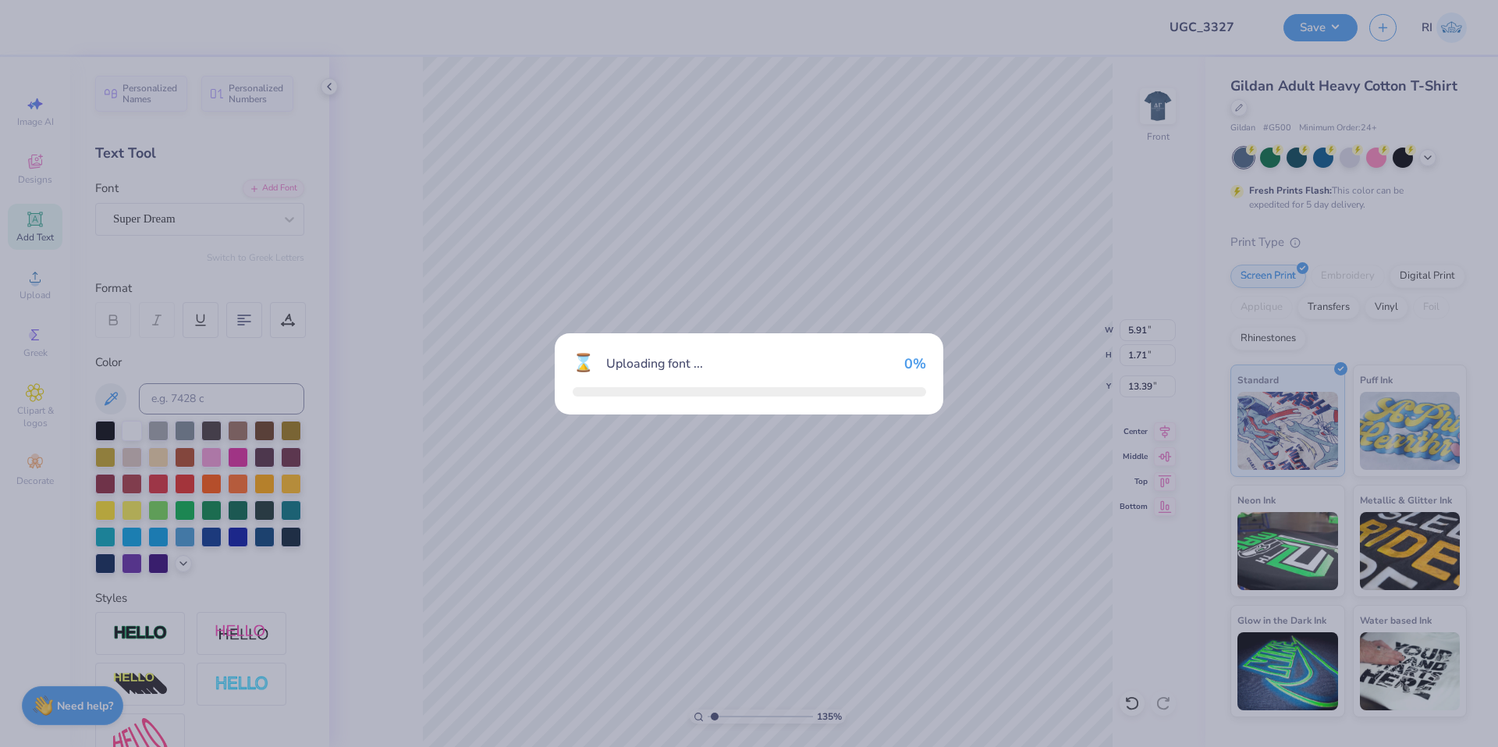
type input "1.35006143669128"
type input "6.18"
type input "1.70"
type input "13.40"
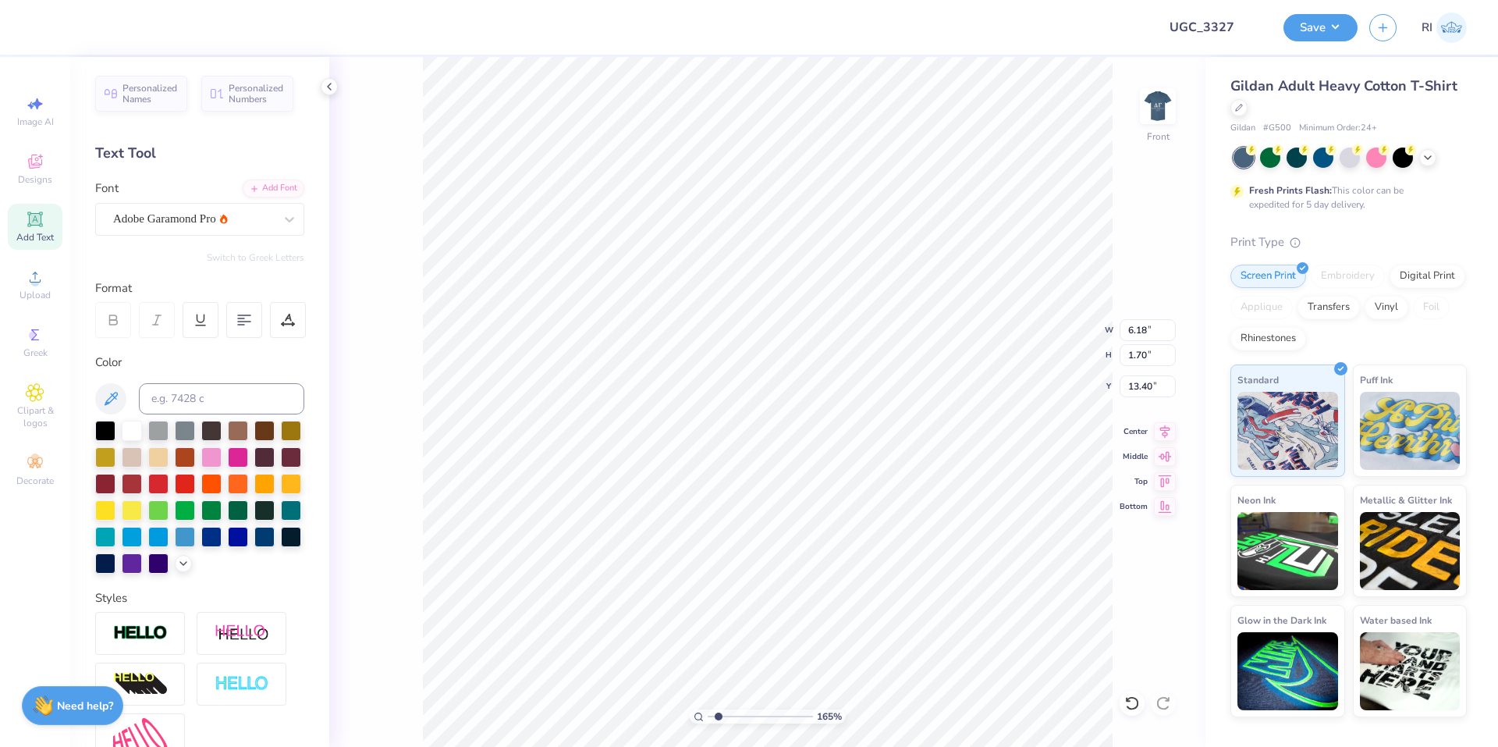
type input "1.64913377760655"
type textarea "D"
type input "1.64913377760655"
type textarea "DE"
type input "1.64913377760655"
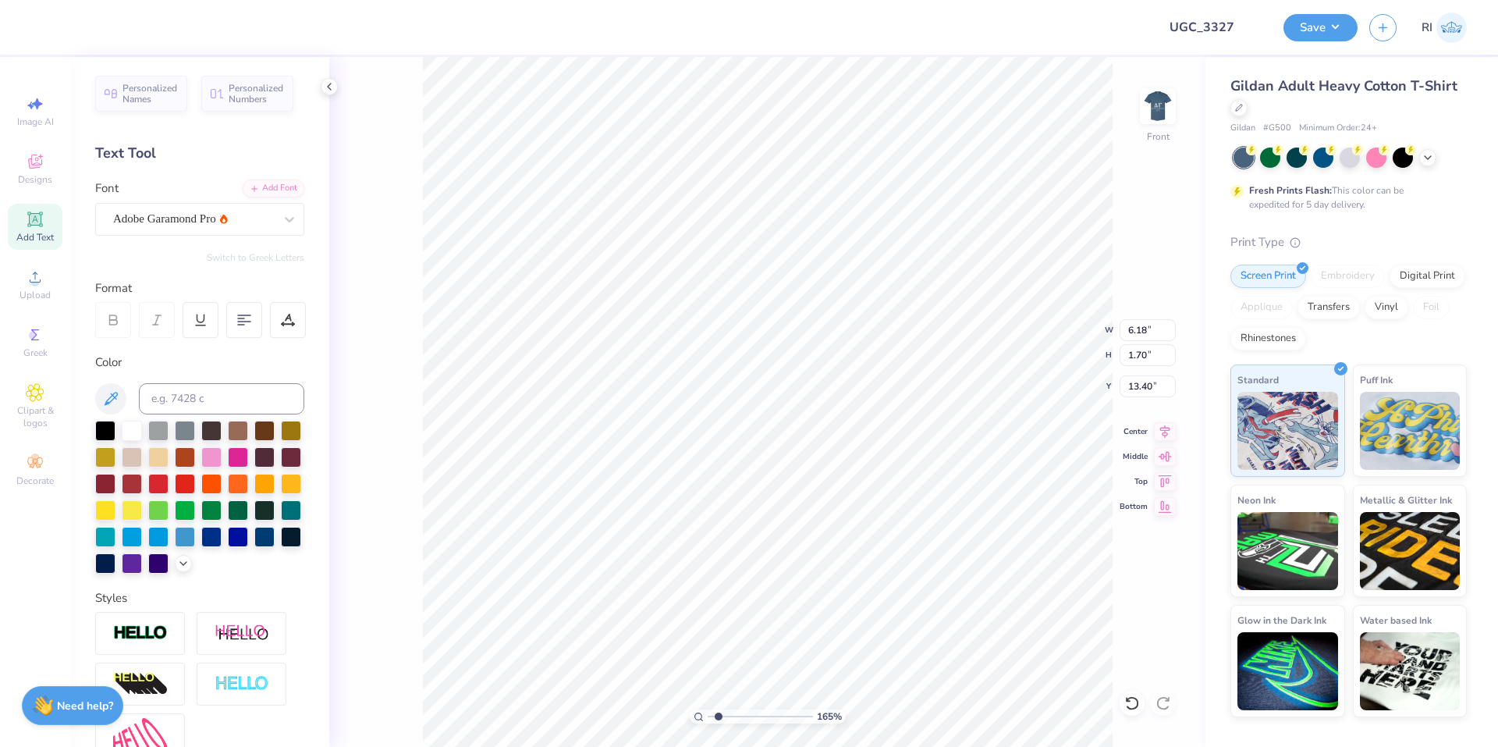
type textarea "DEL"
type input "1.64913377760655"
type textarea "DELT"
type input "1.64913377760655"
type textarea "DELTA"
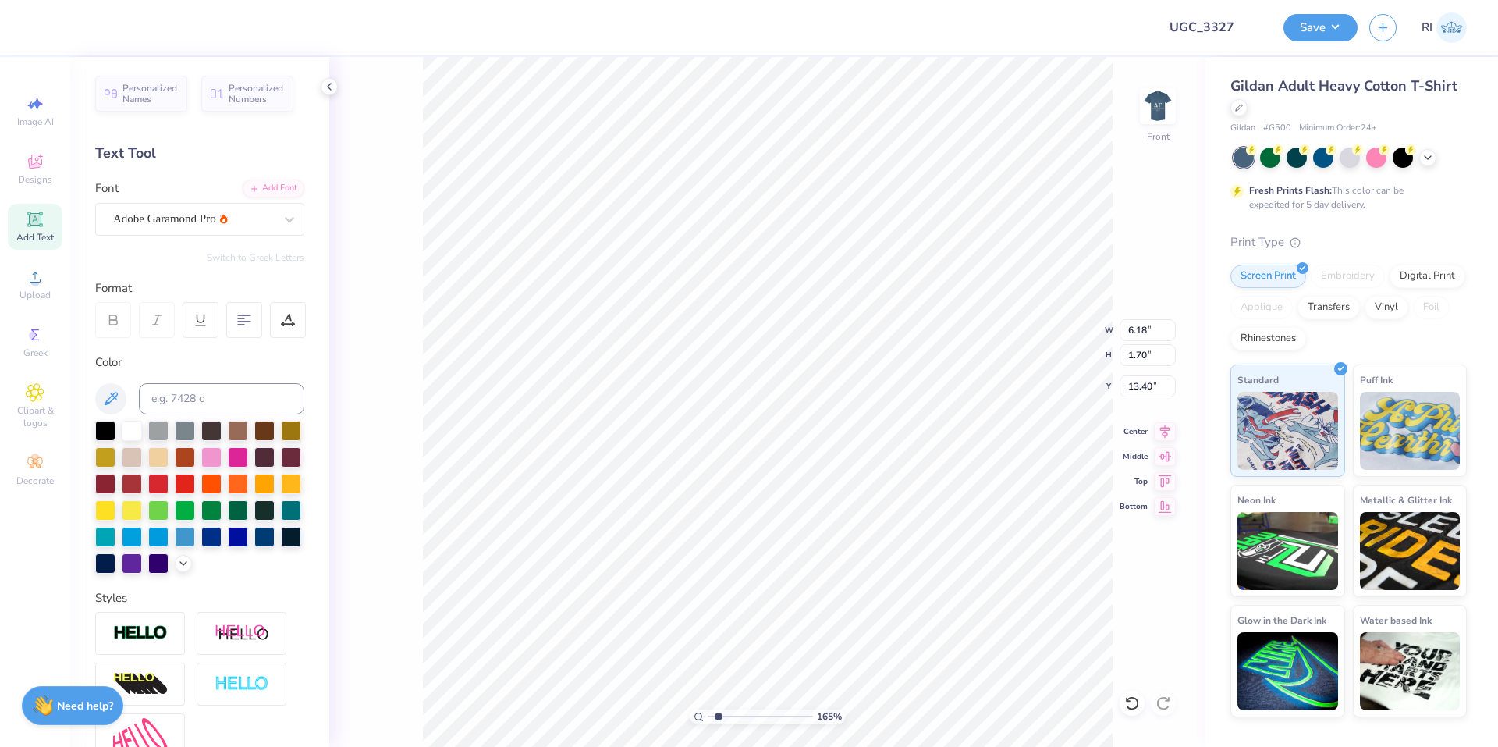
type input "1.64913377760655"
type textarea "DELTA"
type input "1.64913377760655"
type textarea "DELTA G"
type input "1.64913377760655"
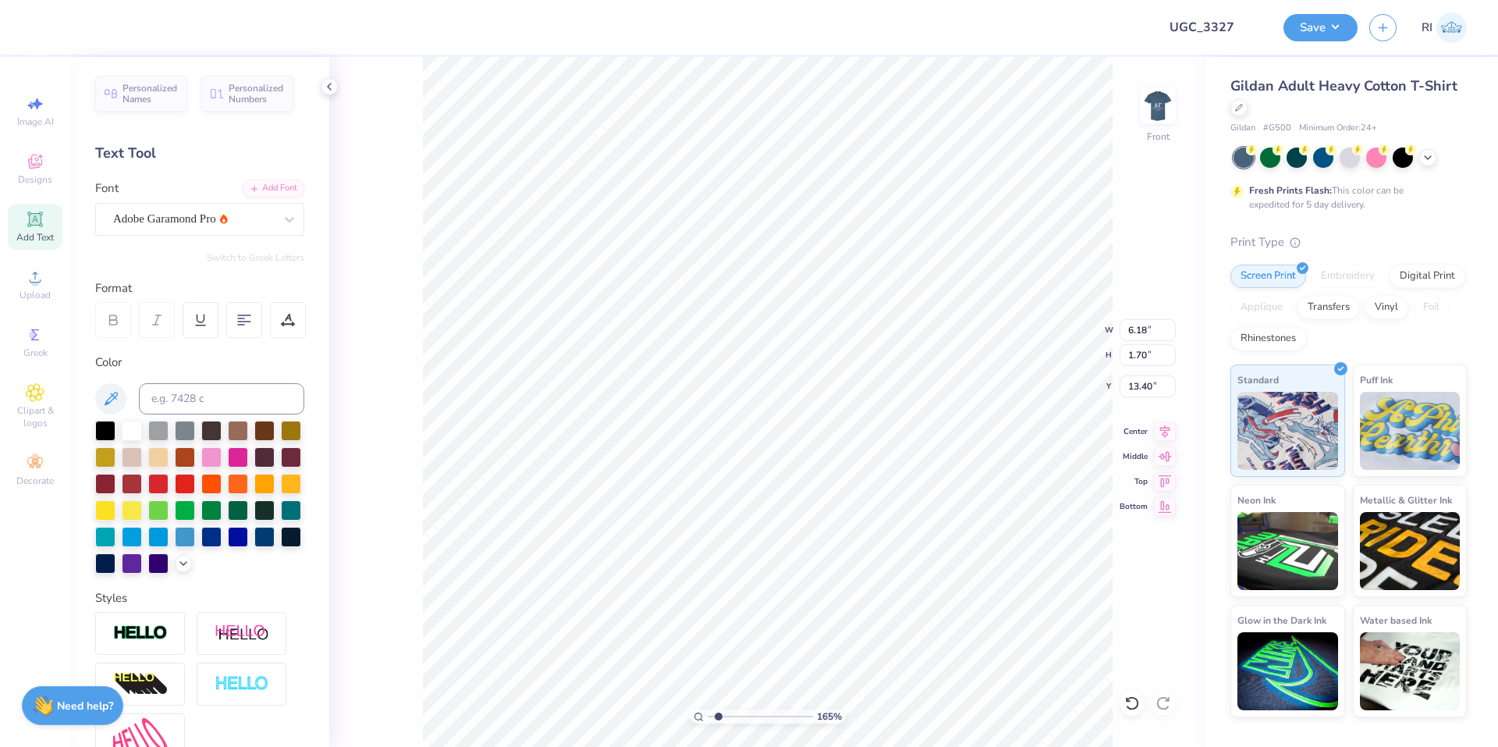
type textarea "DELTA GA"
type input "1.64913377760655"
type textarea "DELTA GAM"
type input "1.64913377760655"
type textarea "DELTA GAMMA"
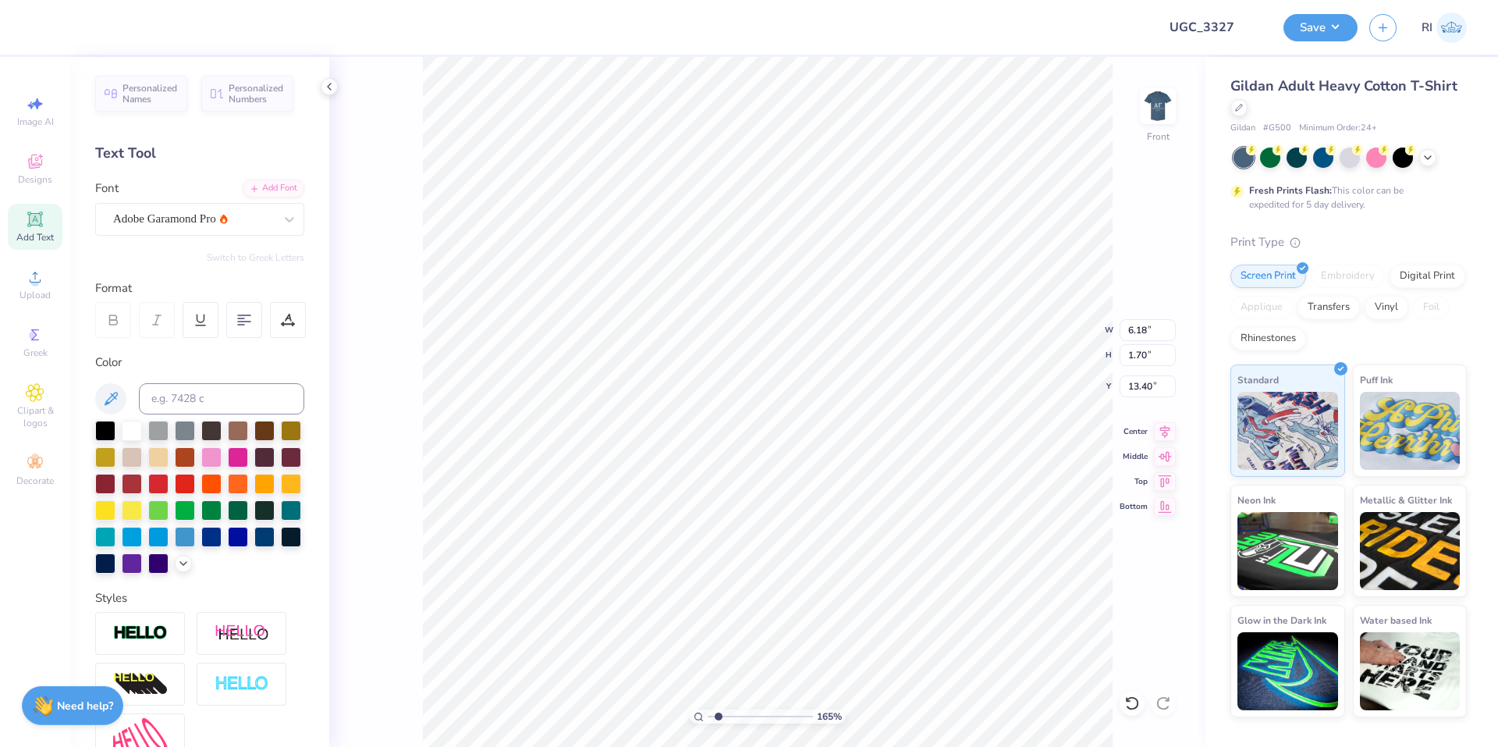
scroll to position [13, 6]
type input "1.64913377760655"
type input "11.26"
type input "1.13"
type input "1.64913377760655"
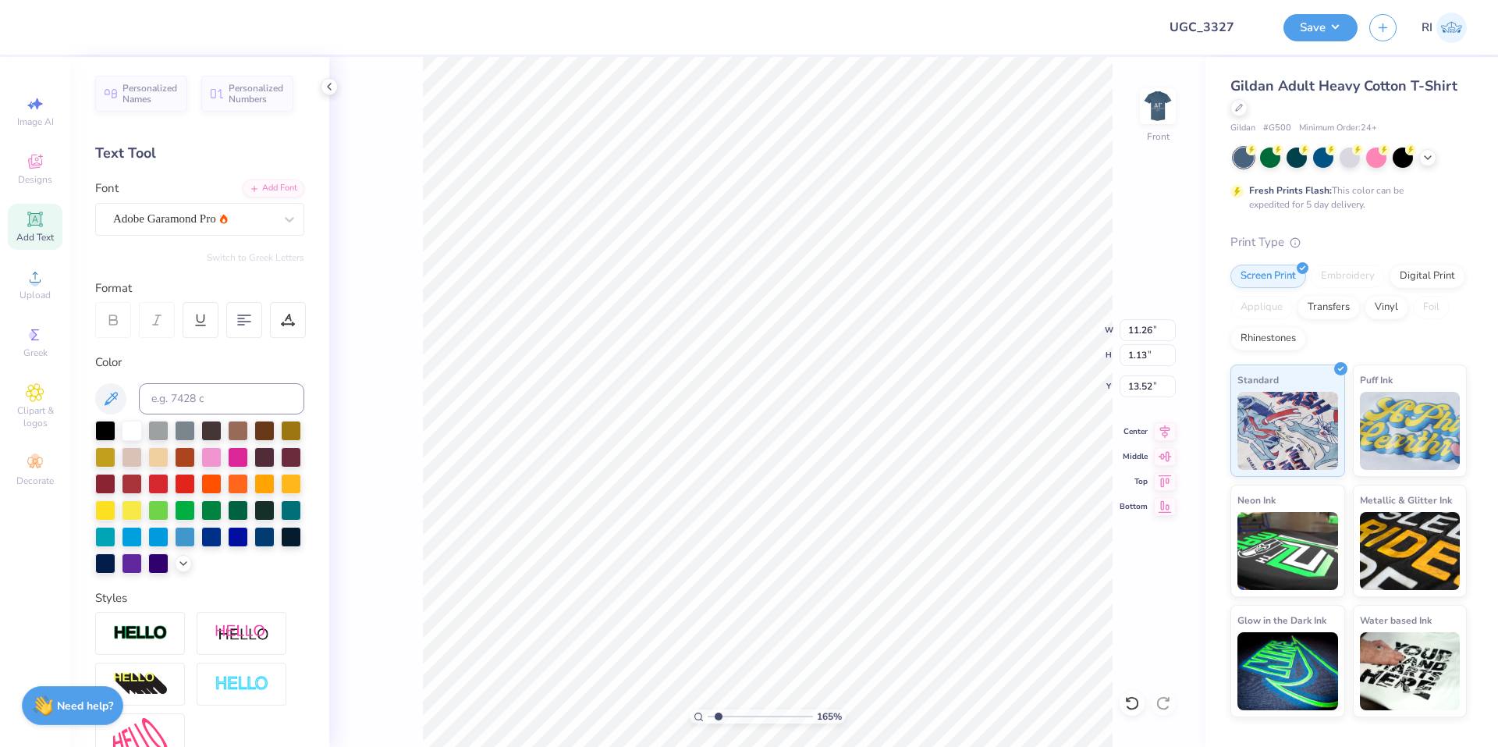
type input "8.96"
type input "1.64913377760655"
type input "9.39"
type input "0.94"
type input "1.64913377760655"
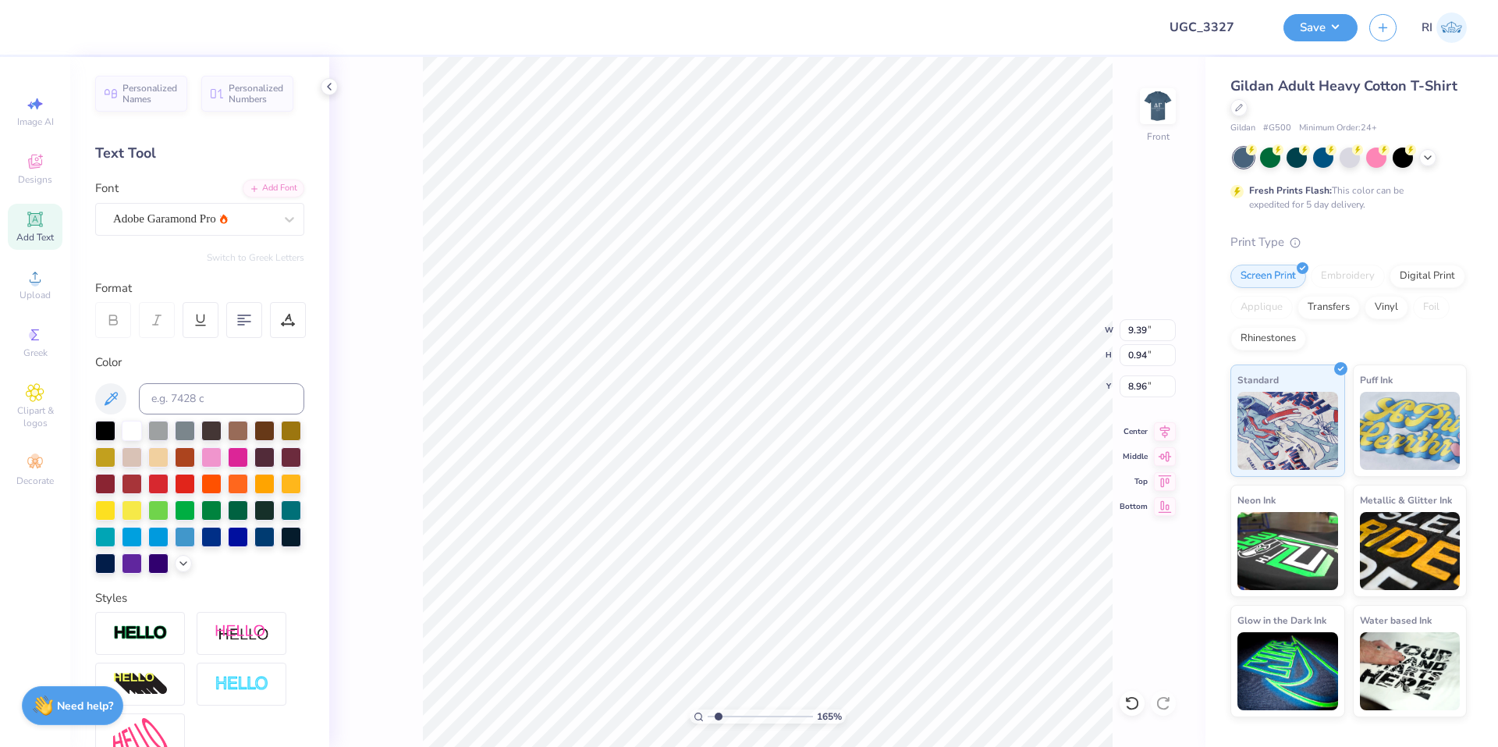
type input "9.13"
type input "1.64913377760655"
type input "9.04"
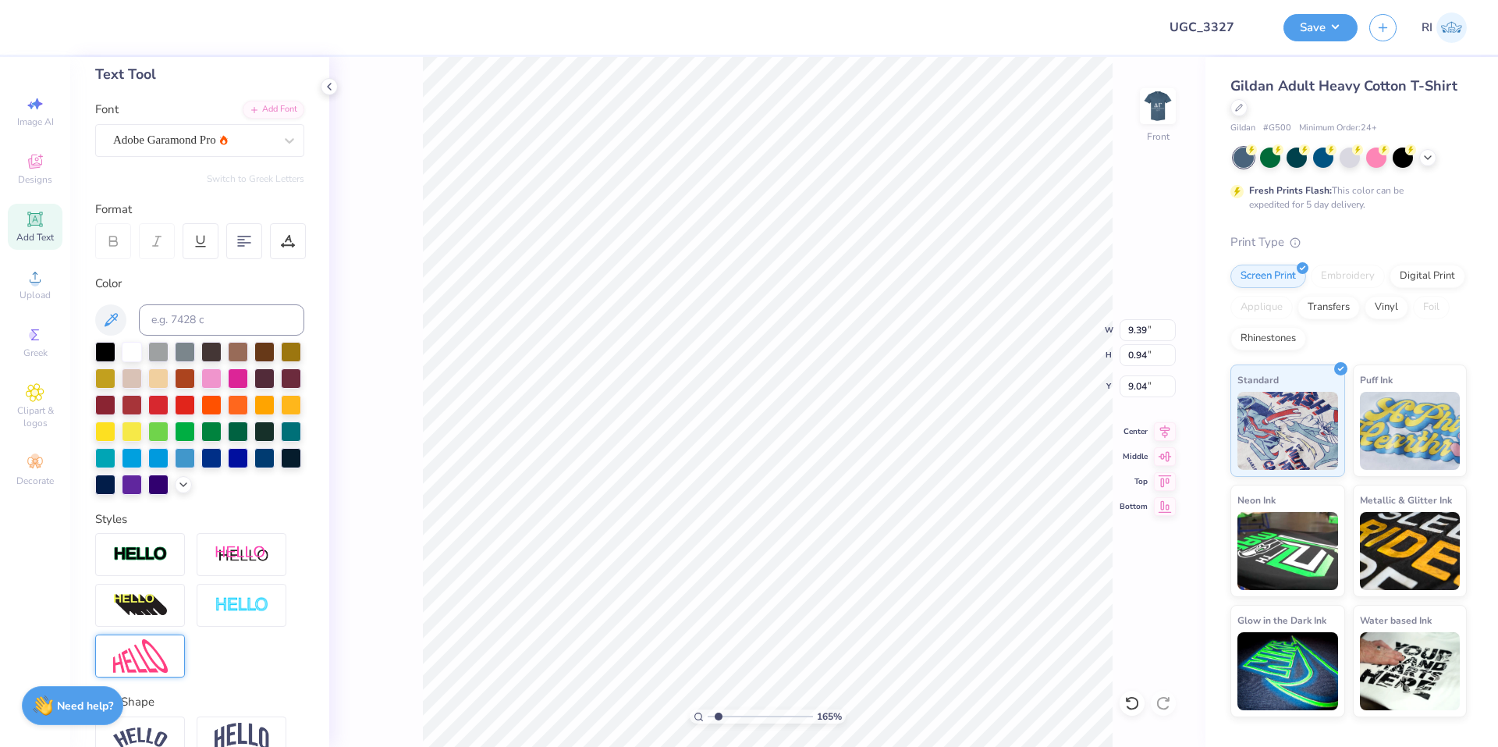
scroll to position [187, 0]
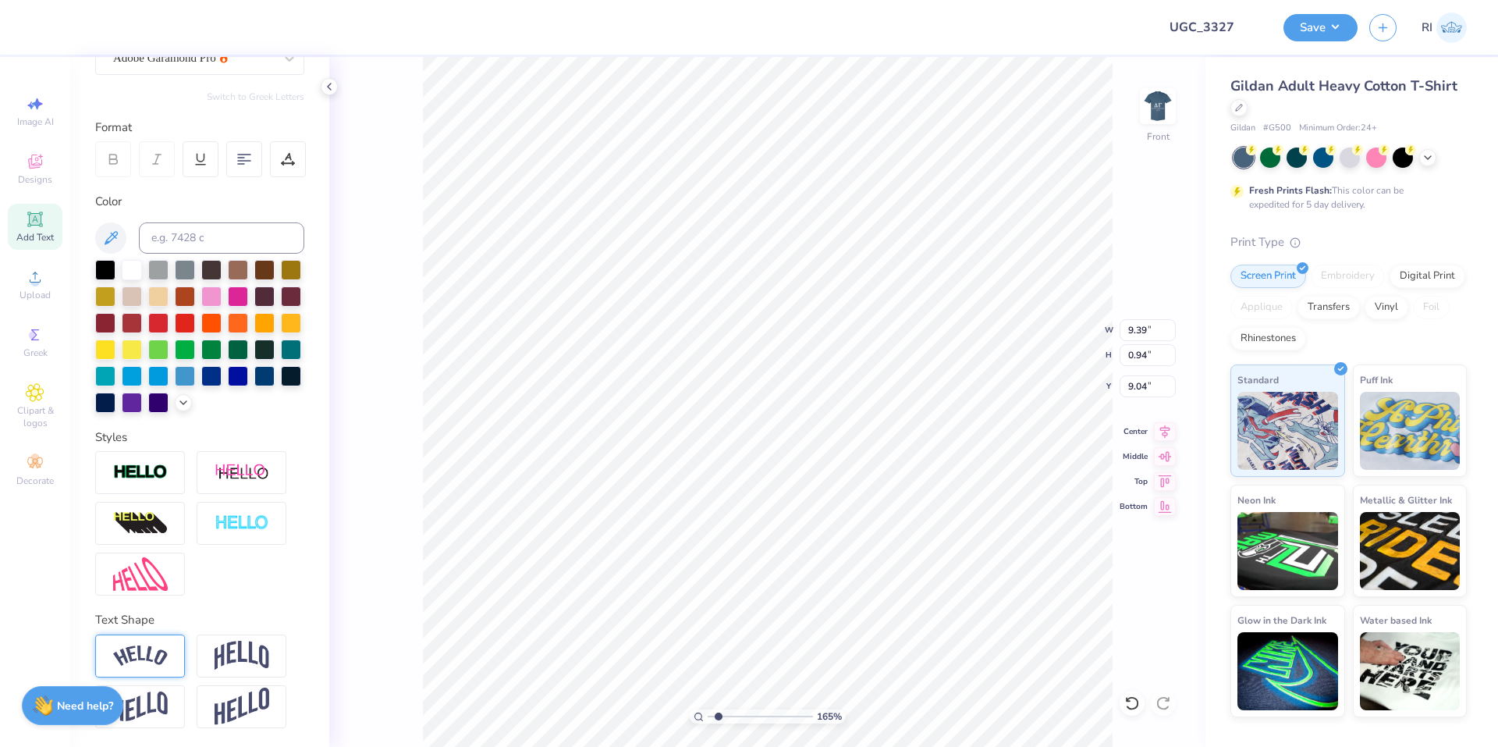
click at [145, 674] on div at bounding box center [140, 655] width 90 height 43
type input "1.64913377760655"
type input "10.28"
type input "2.28"
type input "8.38"
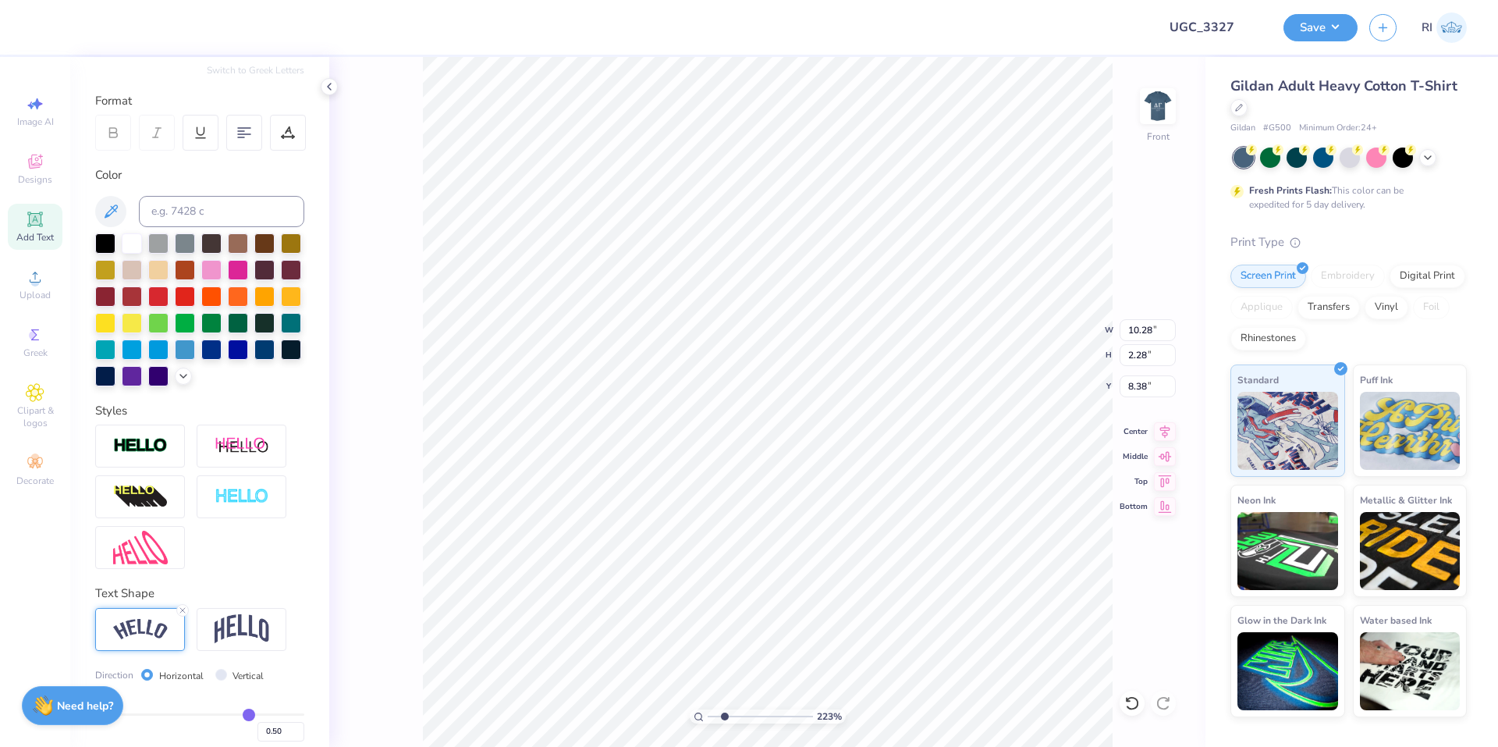
type input "2.22643191709162"
type input "7.83"
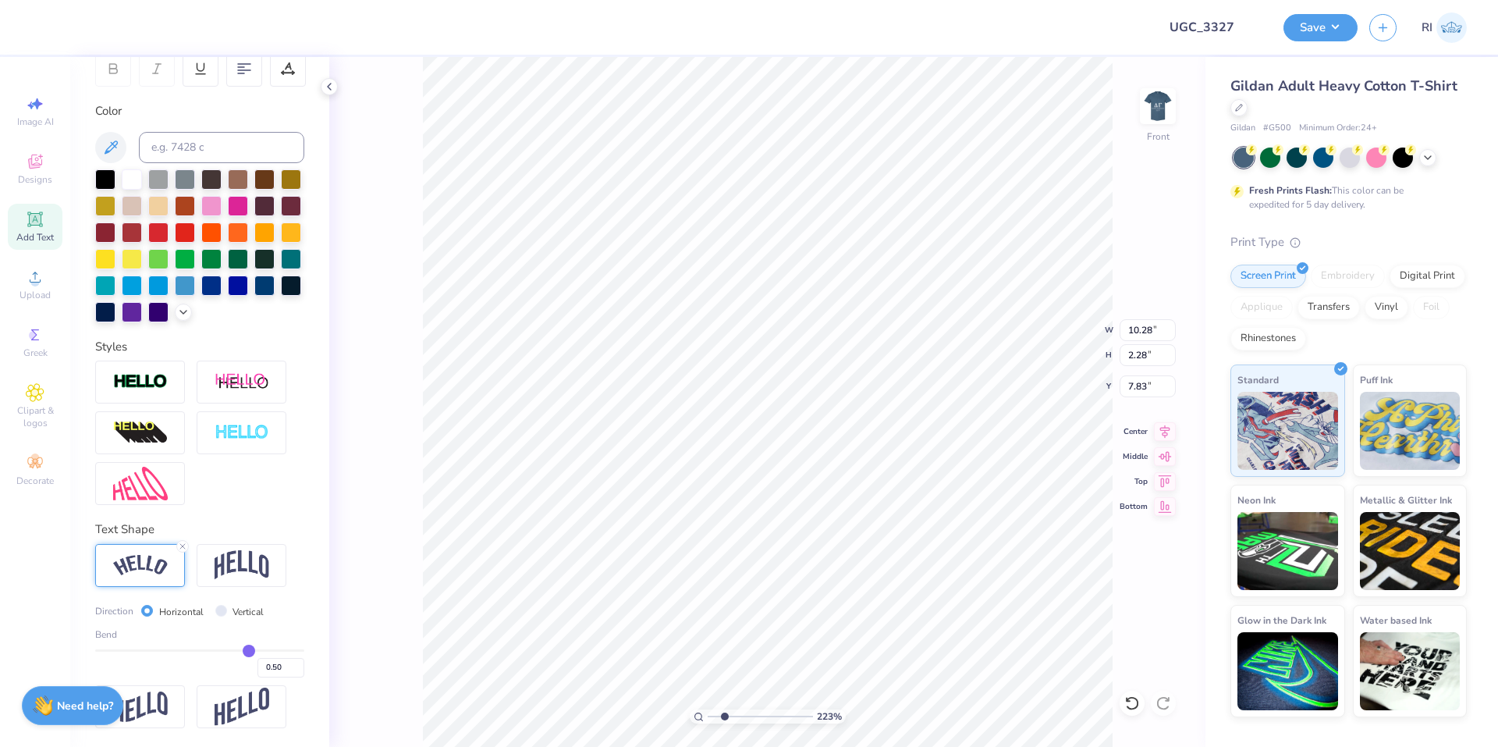
scroll to position [278, 0]
click at [271, 670] on input "0.50" at bounding box center [280, 668] width 47 height 20
type input "0.4"
type input "0.40"
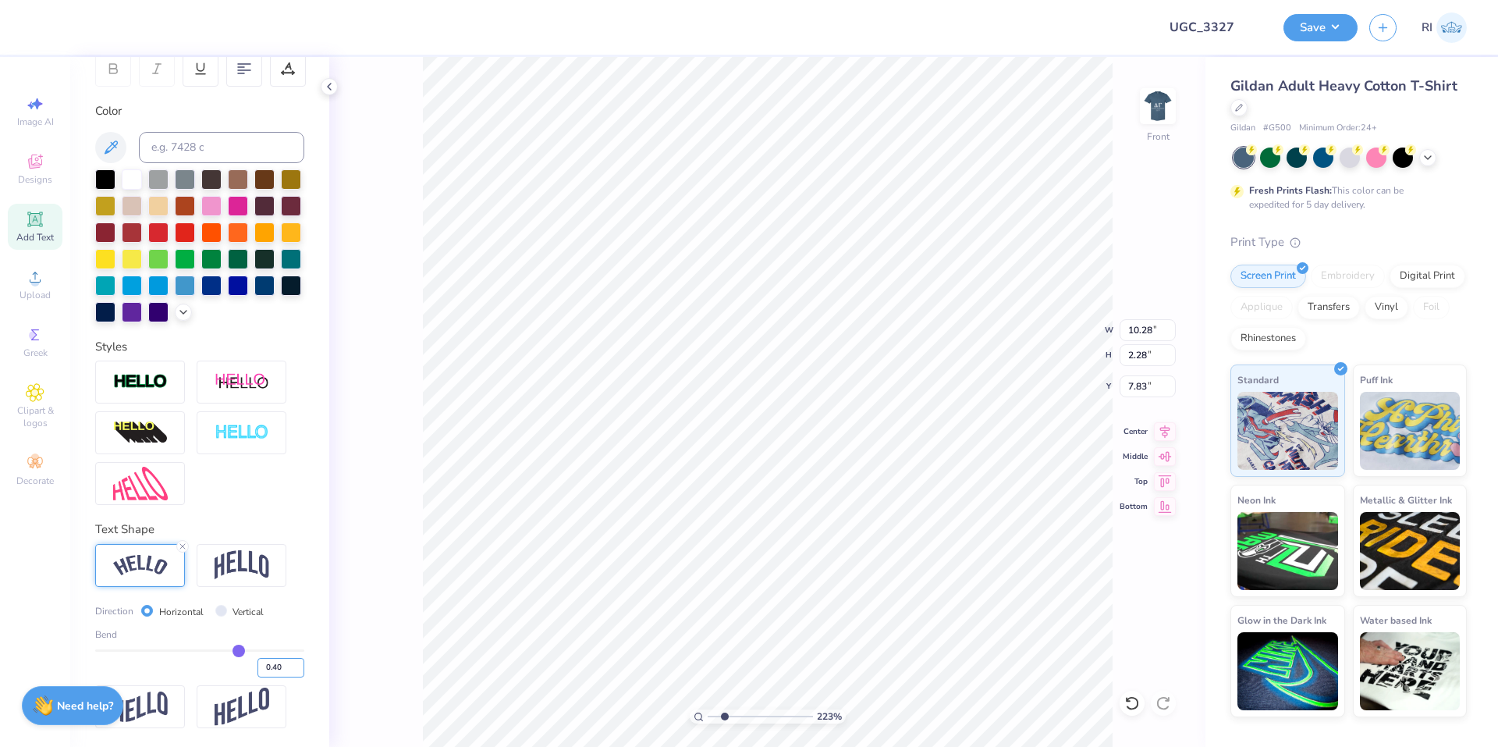
type input "2.22643191709162"
type input "10.04"
type input "1.80"
type input "8.07"
type input "2.22643191709162"
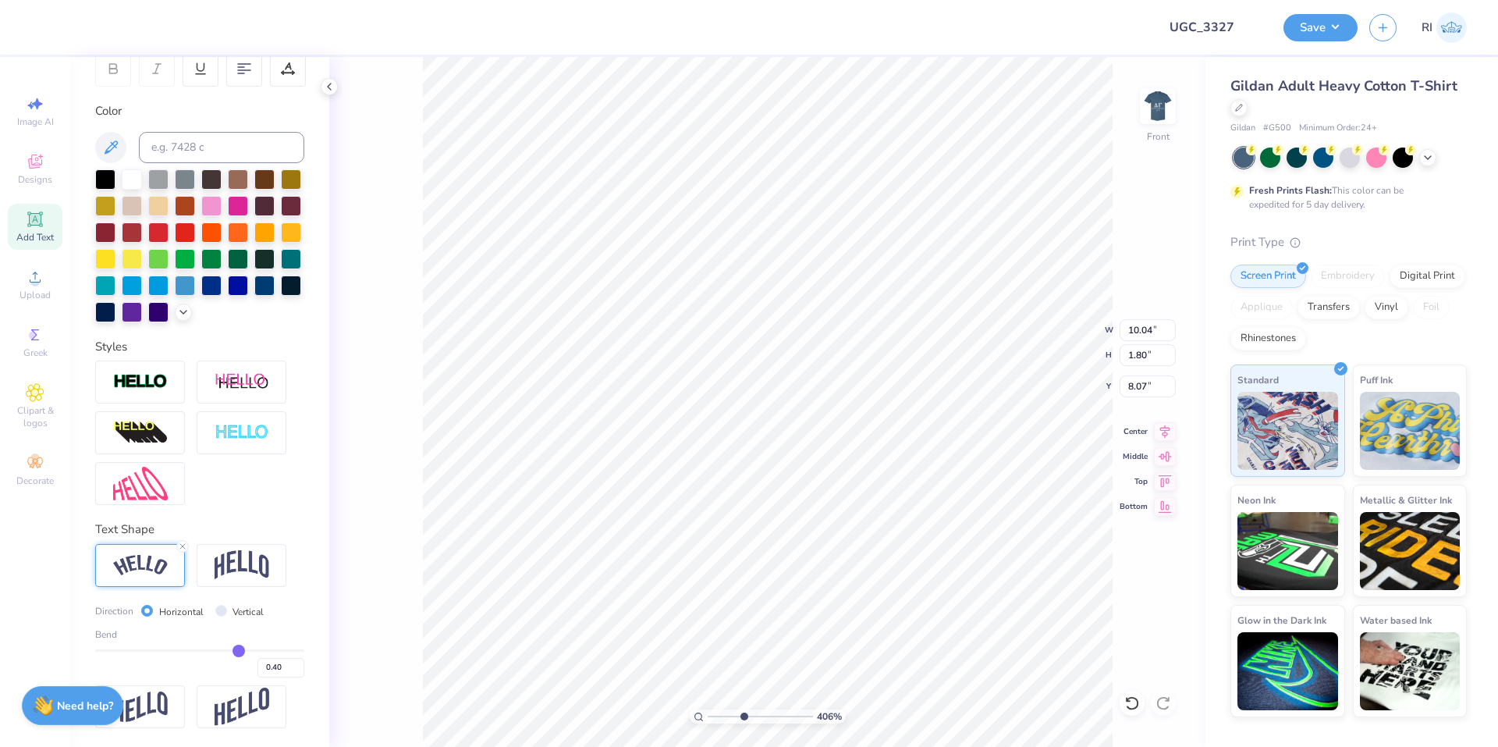
type input "8.23"
type input "2.71964221644285"
type input "10.38"
type input "1.86"
type input "8.17"
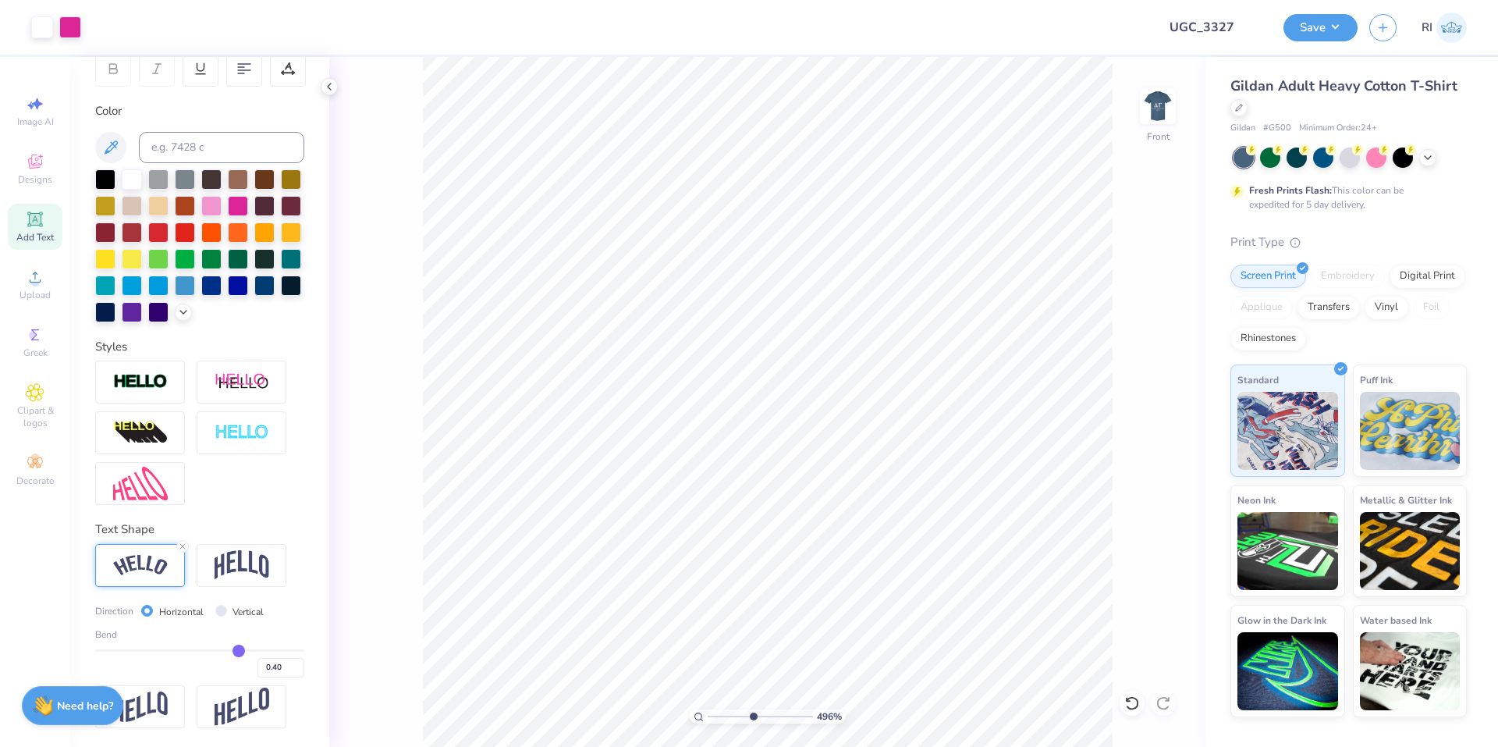
type input "7.39645378545819"
type input "11.50"
type input "12.84"
type input "7.83"
type input "10.38"
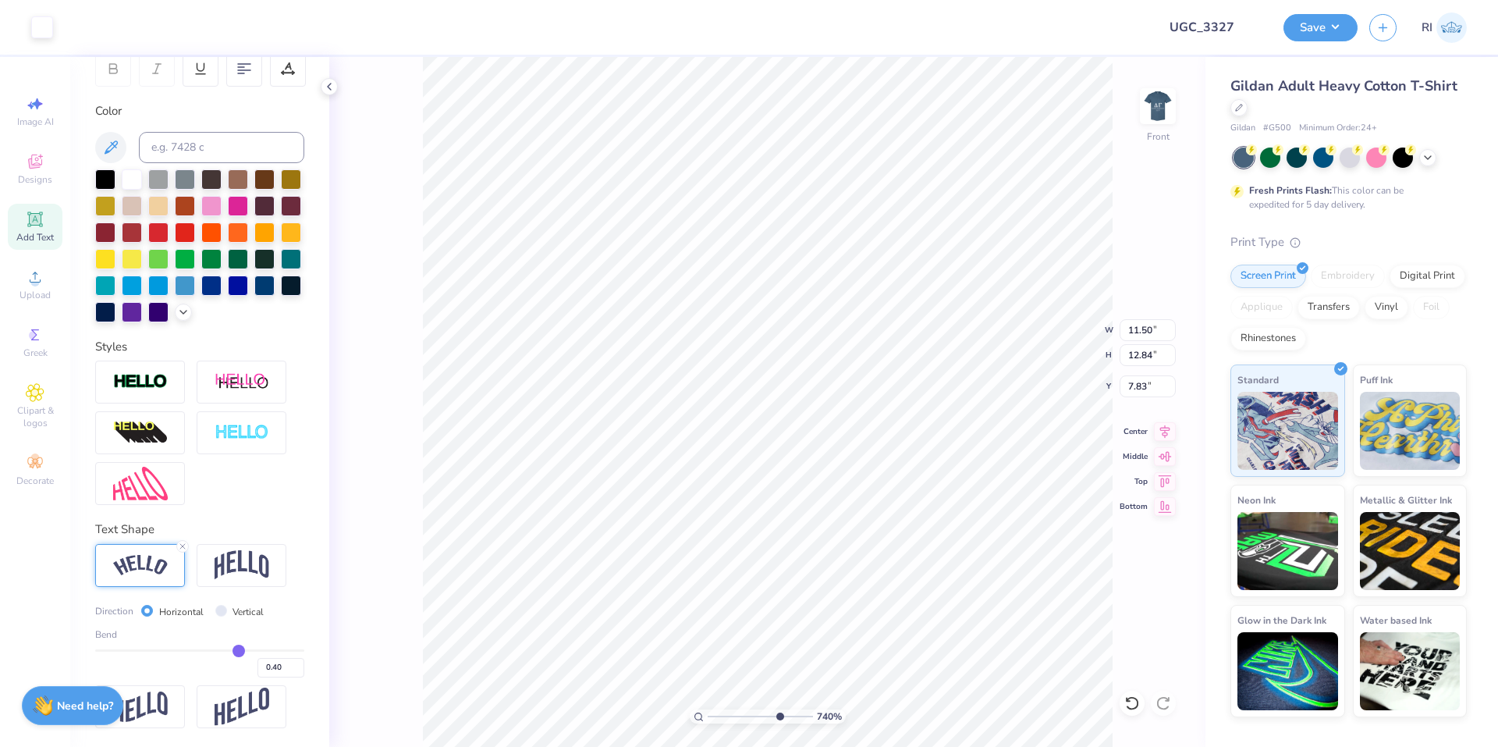
type input "1.86"
type input "8.17"
type input "10.44"
type input "1.87"
type input "8.21"
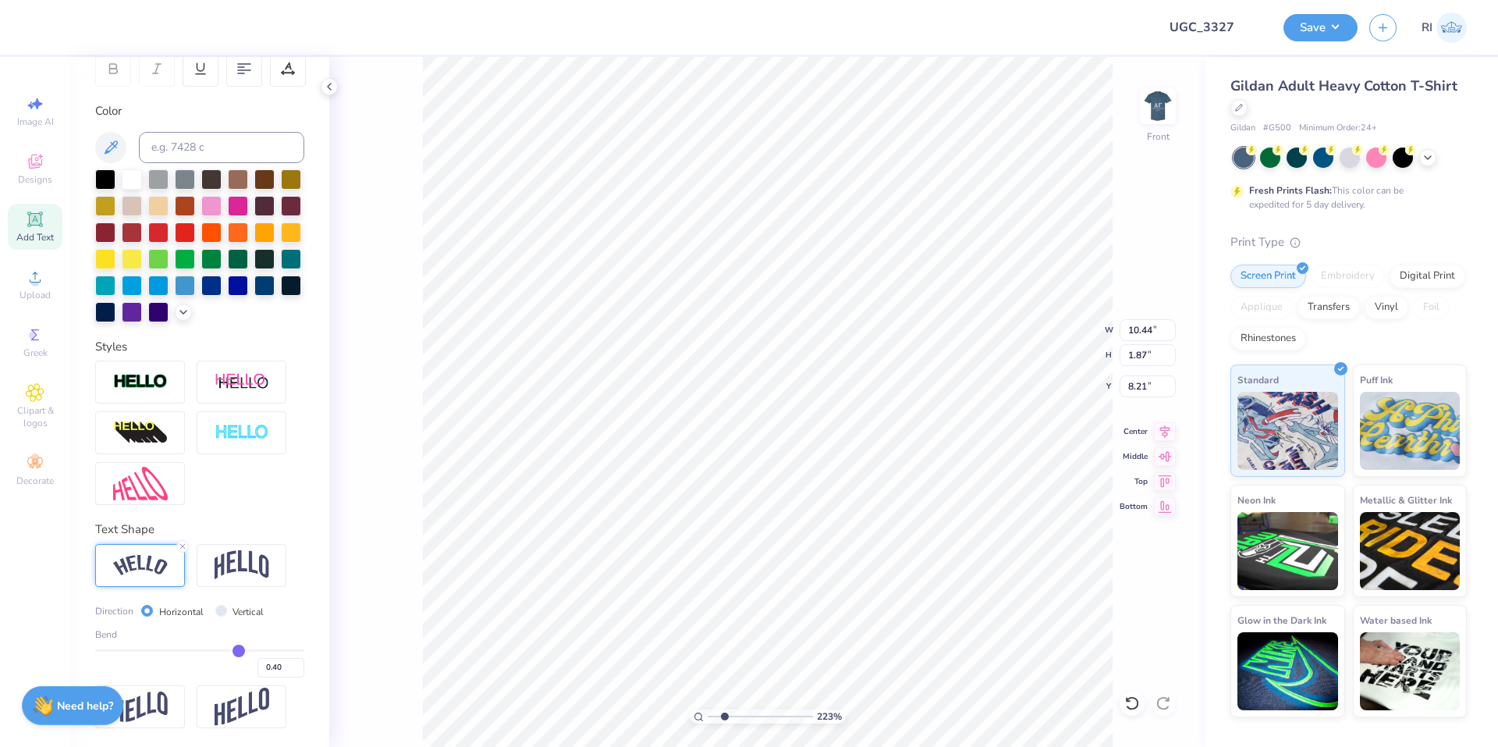
type input "2.46071092039641"
click at [268, 664] on input "0.40" at bounding box center [280, 668] width 47 height 20
type input "0.45"
type input "2.46071092039641"
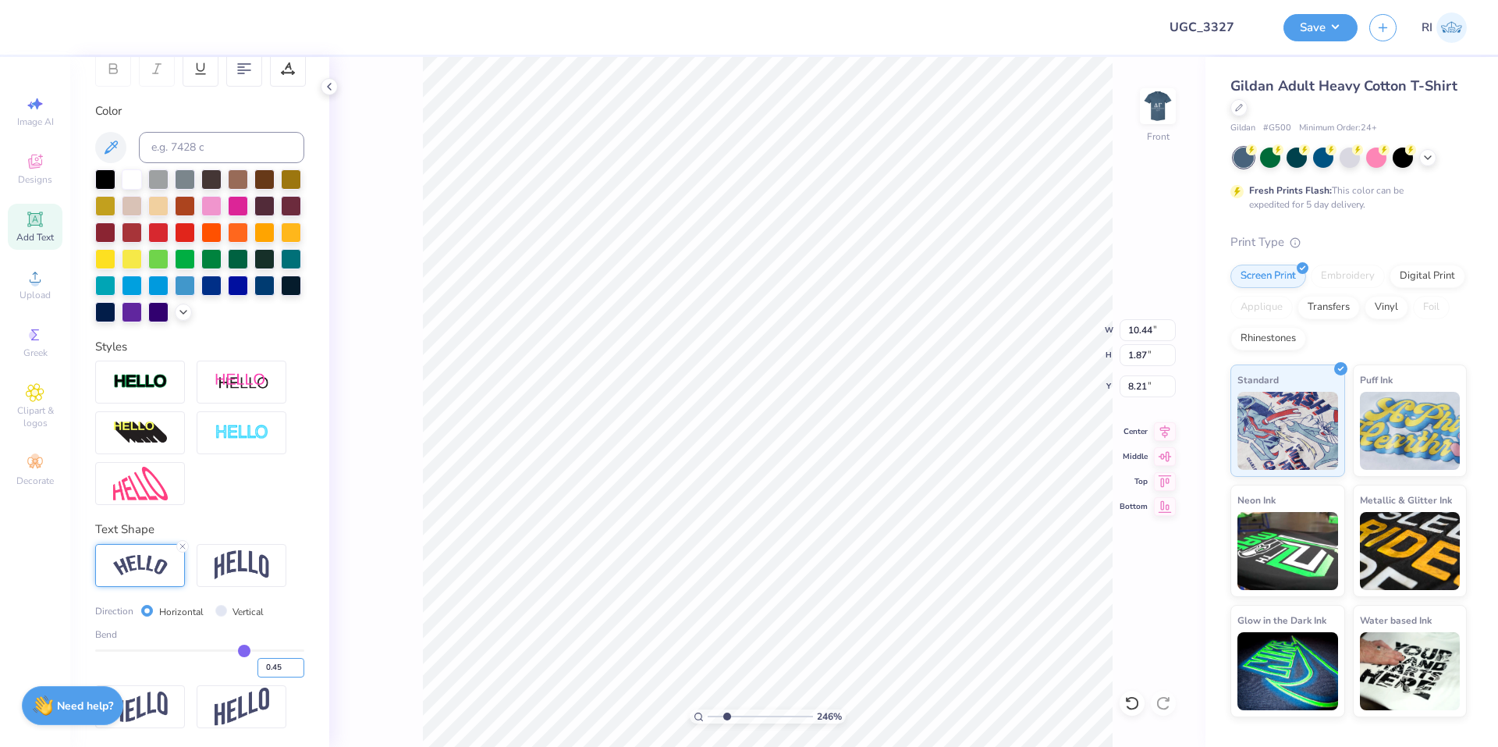
type input "10.57"
type input "2.11"
type input "8.09"
type input "2.46071092039641"
type input "7.99"
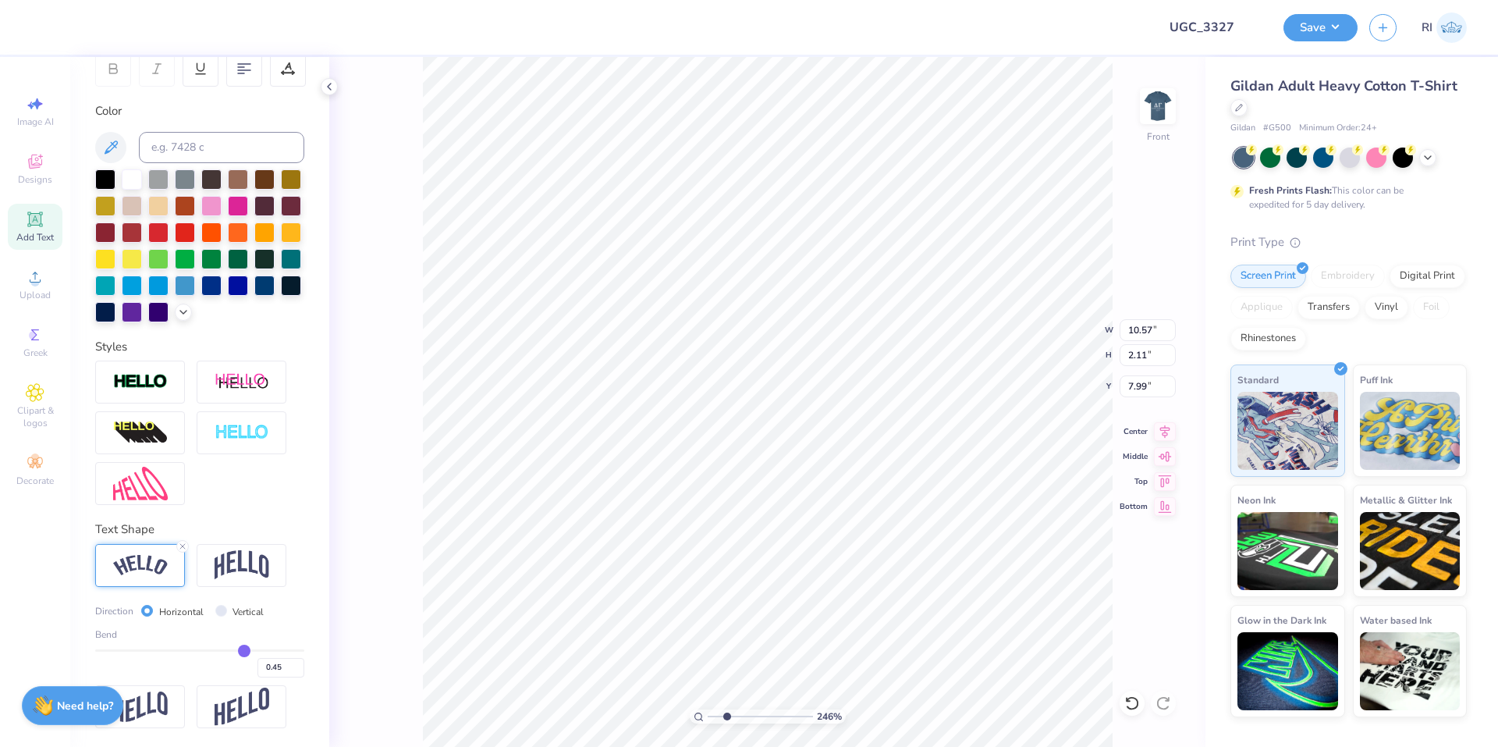
type input "4.05804149575103"
click at [272, 663] on input "0.45" at bounding box center [280, 668] width 47 height 20
type input "0.5"
type input "0.50"
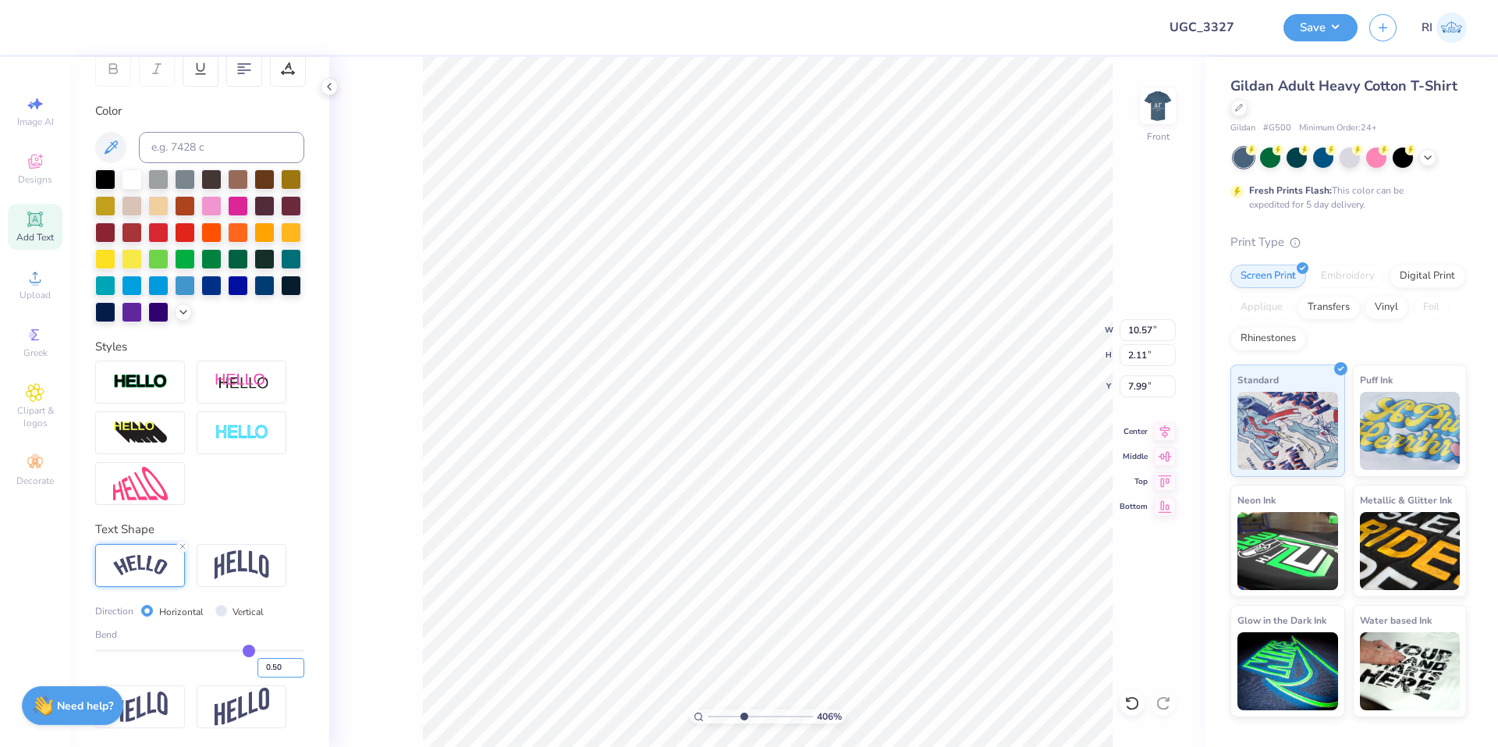
type input "4.05804149575103"
type input "10.69"
type input "2.37"
type input "7.86"
type input "0.45"
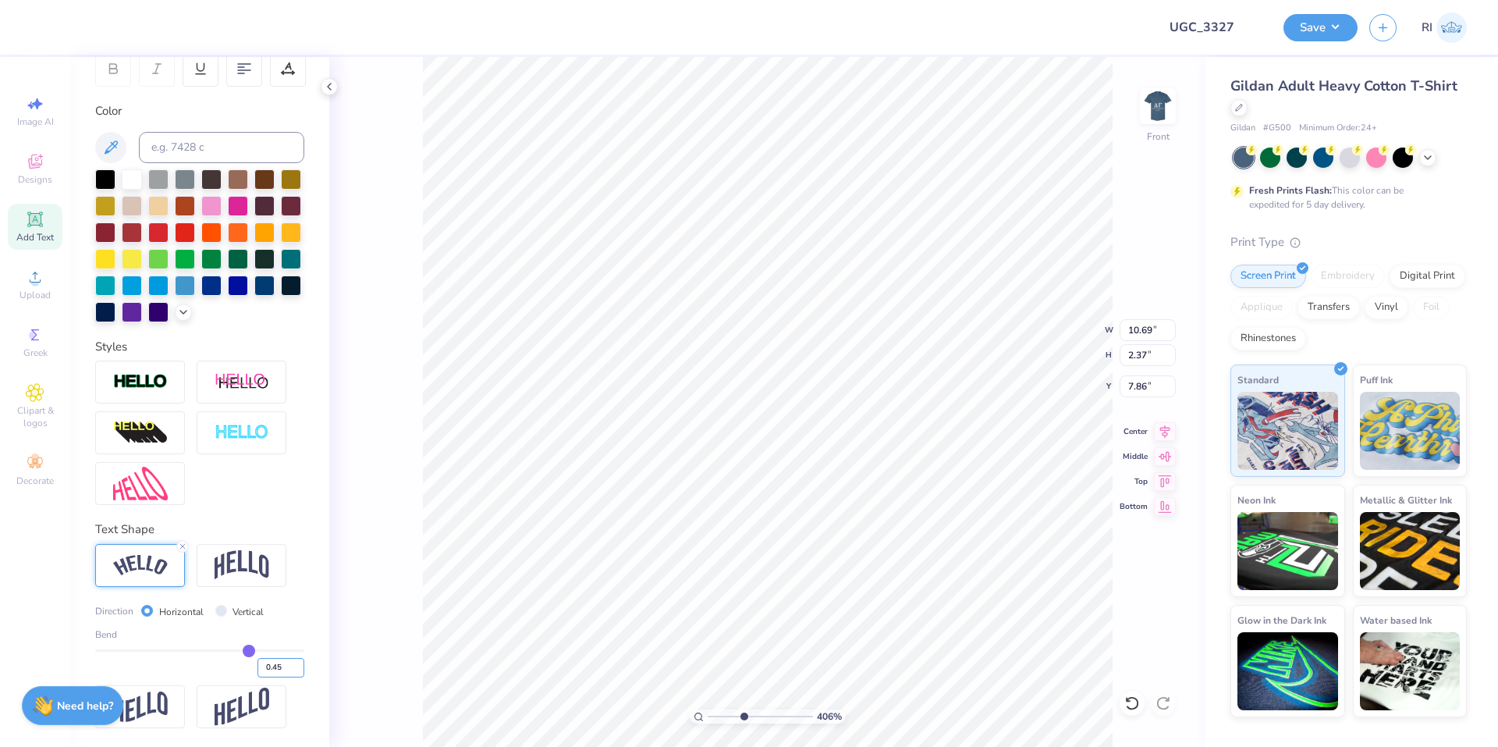
type input "0.45"
type input "4.05804149575103"
type input "10.57"
type input "2.11"
type input "7.99"
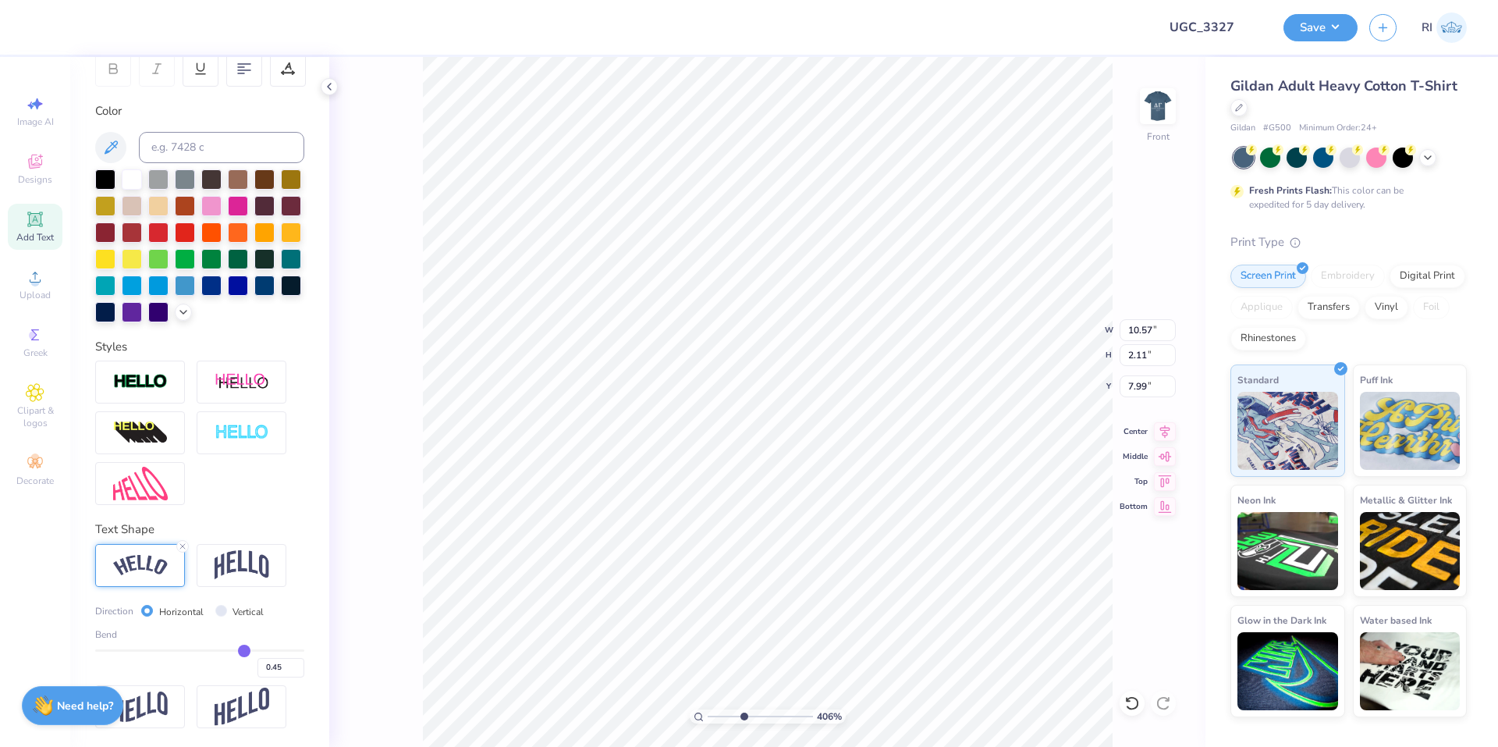
type input "2.22643191709162"
type input "7.94"
type input "3.00581987268404"
type input "7.97"
type input "2.22643191709162"
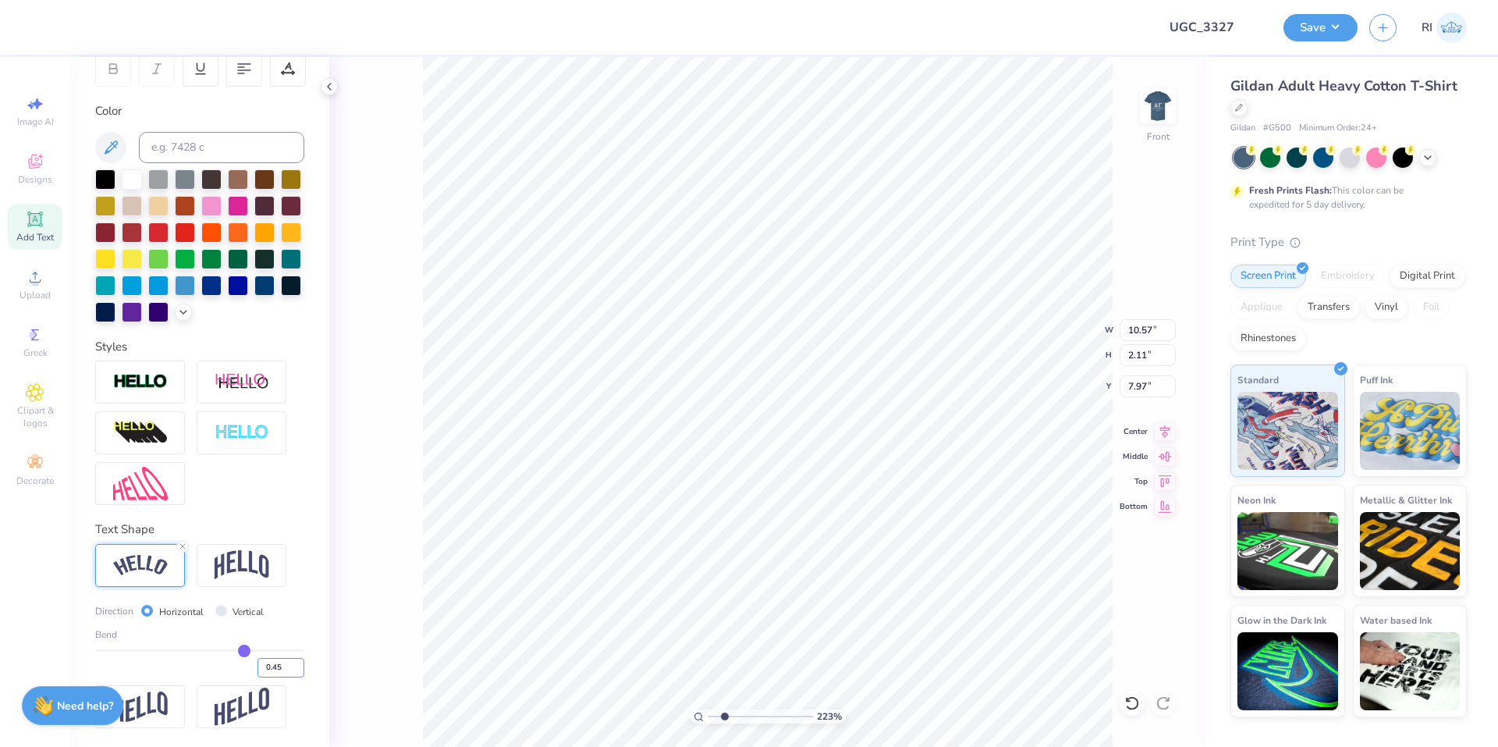
drag, startPoint x: 272, startPoint y: 664, endPoint x: 281, endPoint y: 654, distance: 13.3
click at [275, 664] on input "0.45" at bounding box center [280, 668] width 47 height 20
type input "0.47"
type input "10.62"
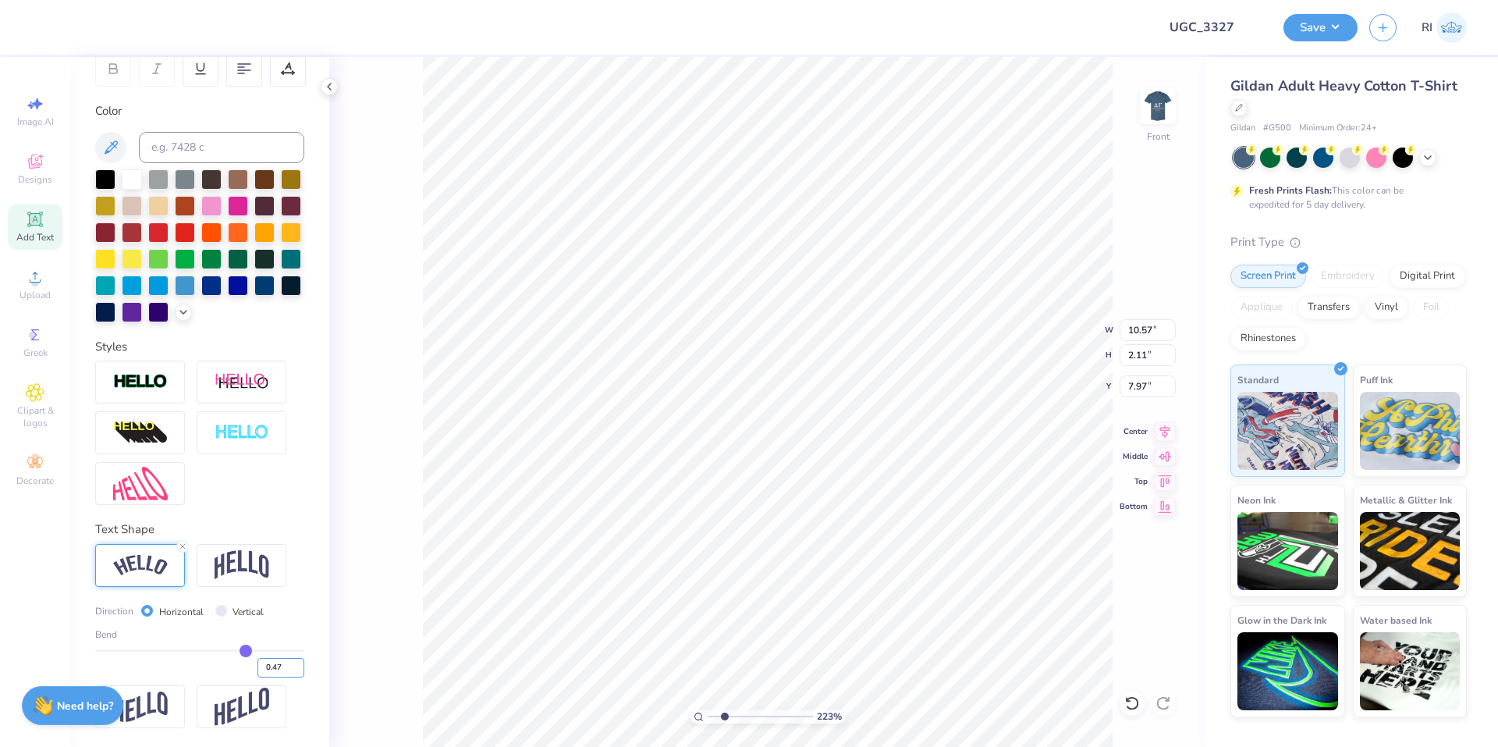
type input "2.21"
type input "7.92"
type input "2.71964221644285"
type input "7.89"
click at [651, 411] on li "Duplicate" at bounding box center [631, 411] width 122 height 30
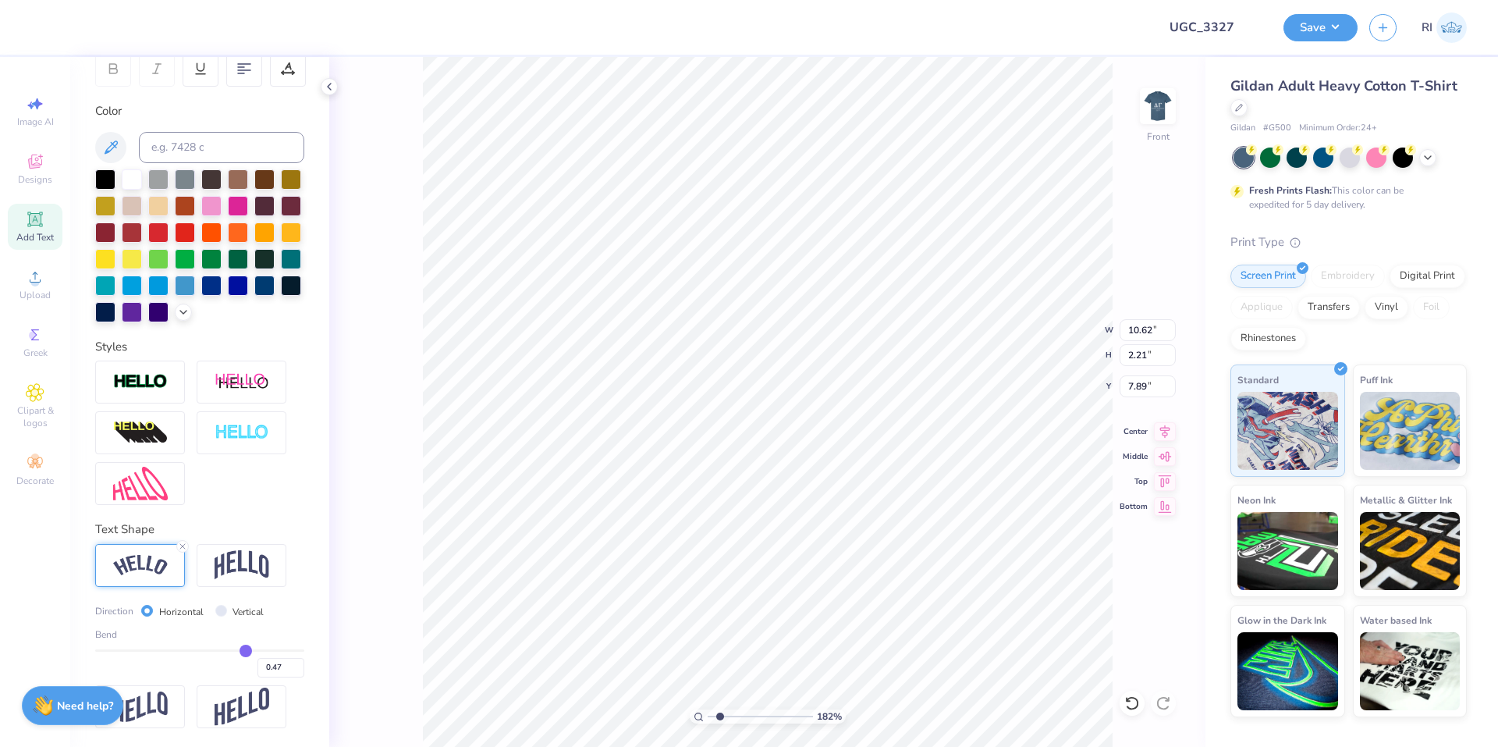
type input "1.82266588284093"
type input "8.89"
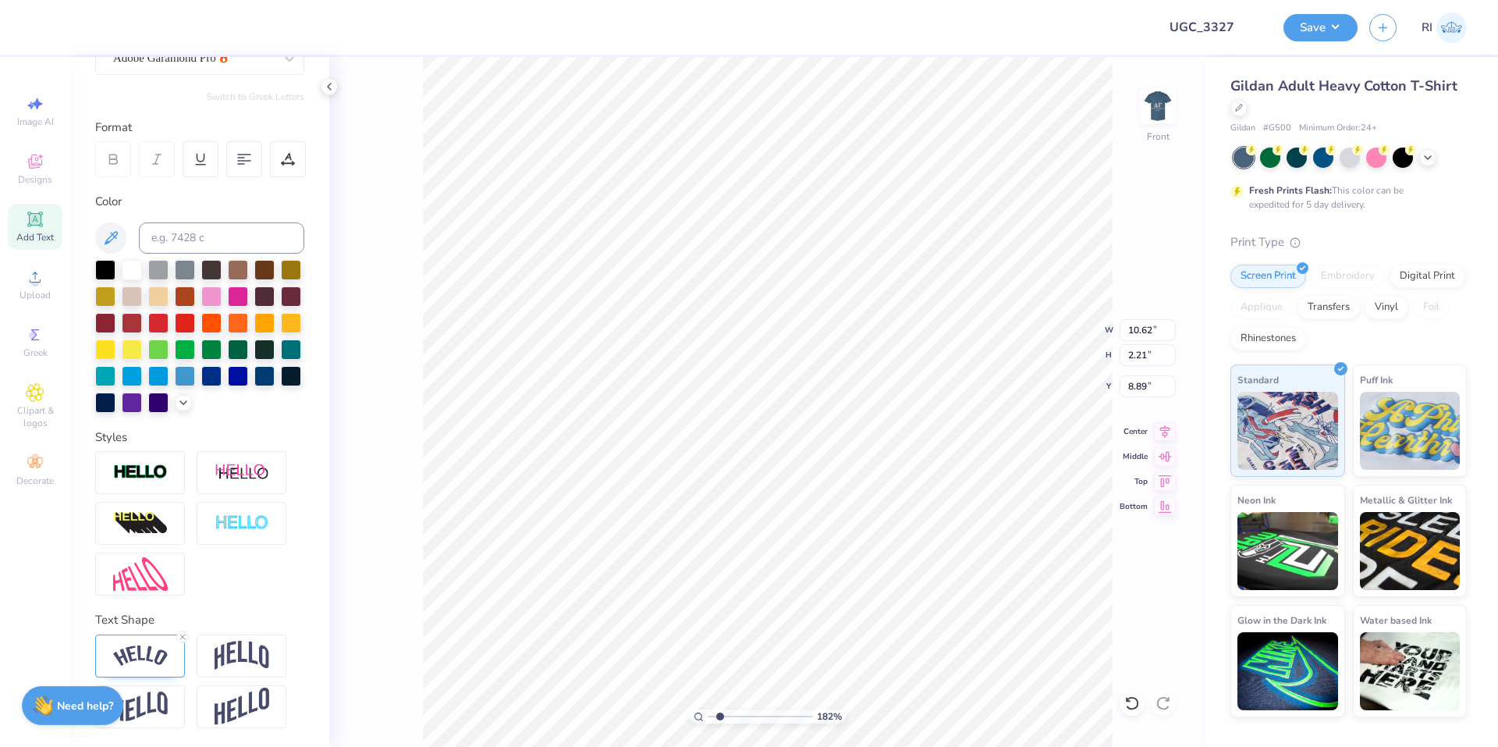
scroll to position [187, 0]
type input "1.82266588284093"
type input "19.57"
click at [126, 653] on img at bounding box center [140, 655] width 55 height 21
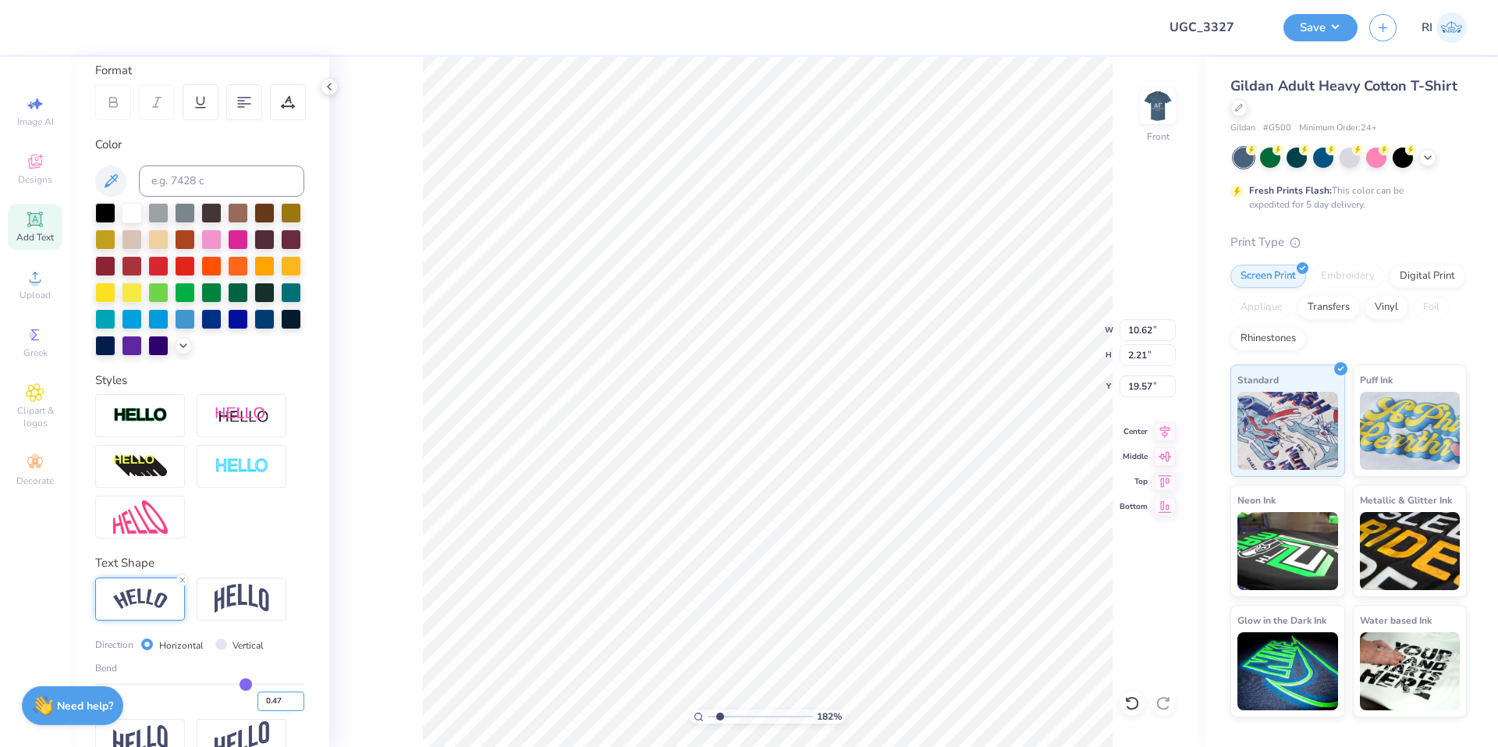
scroll to position [278, 0]
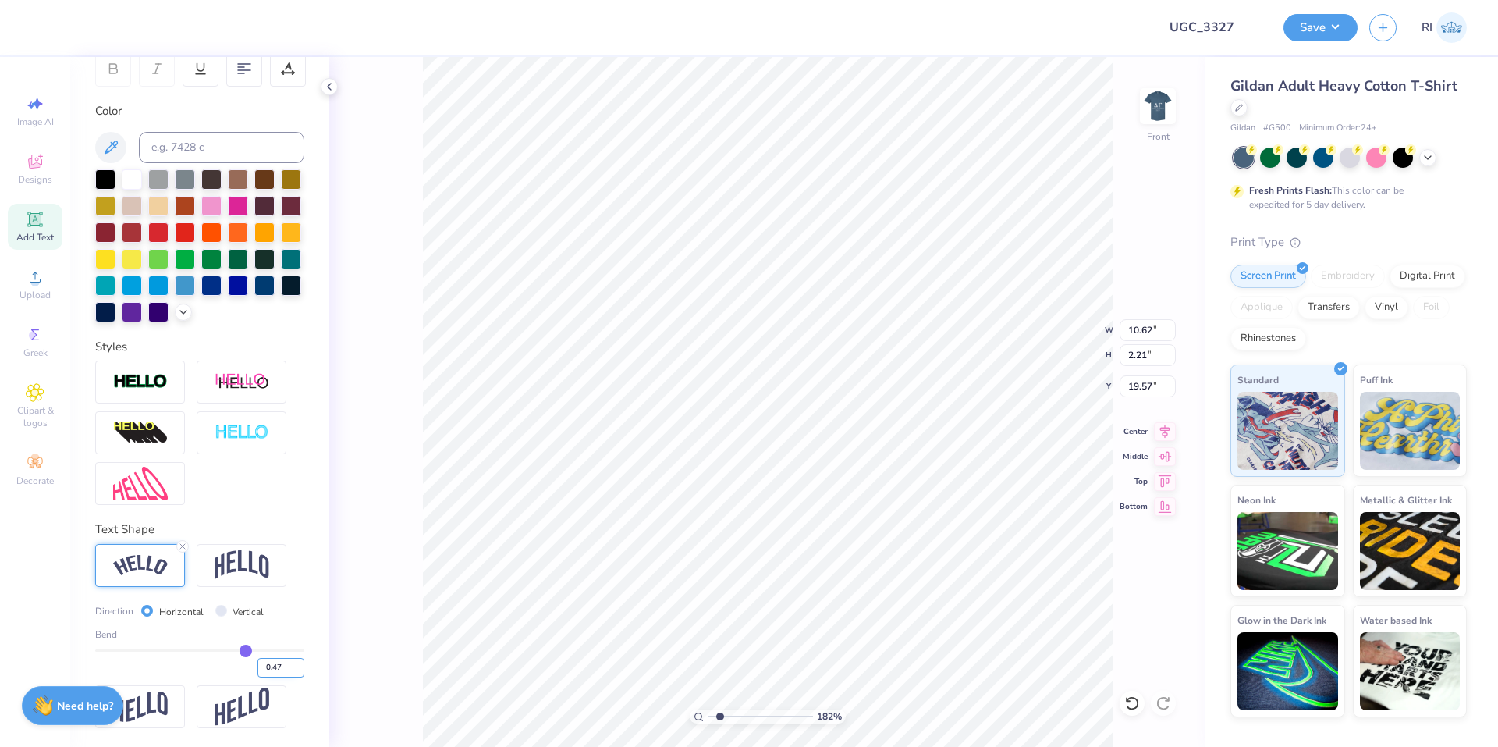
click at [257, 664] on input "0.47" at bounding box center [280, 668] width 47 height 20
type input "-0.47"
type input "1.82266588284093"
type input "11.05"
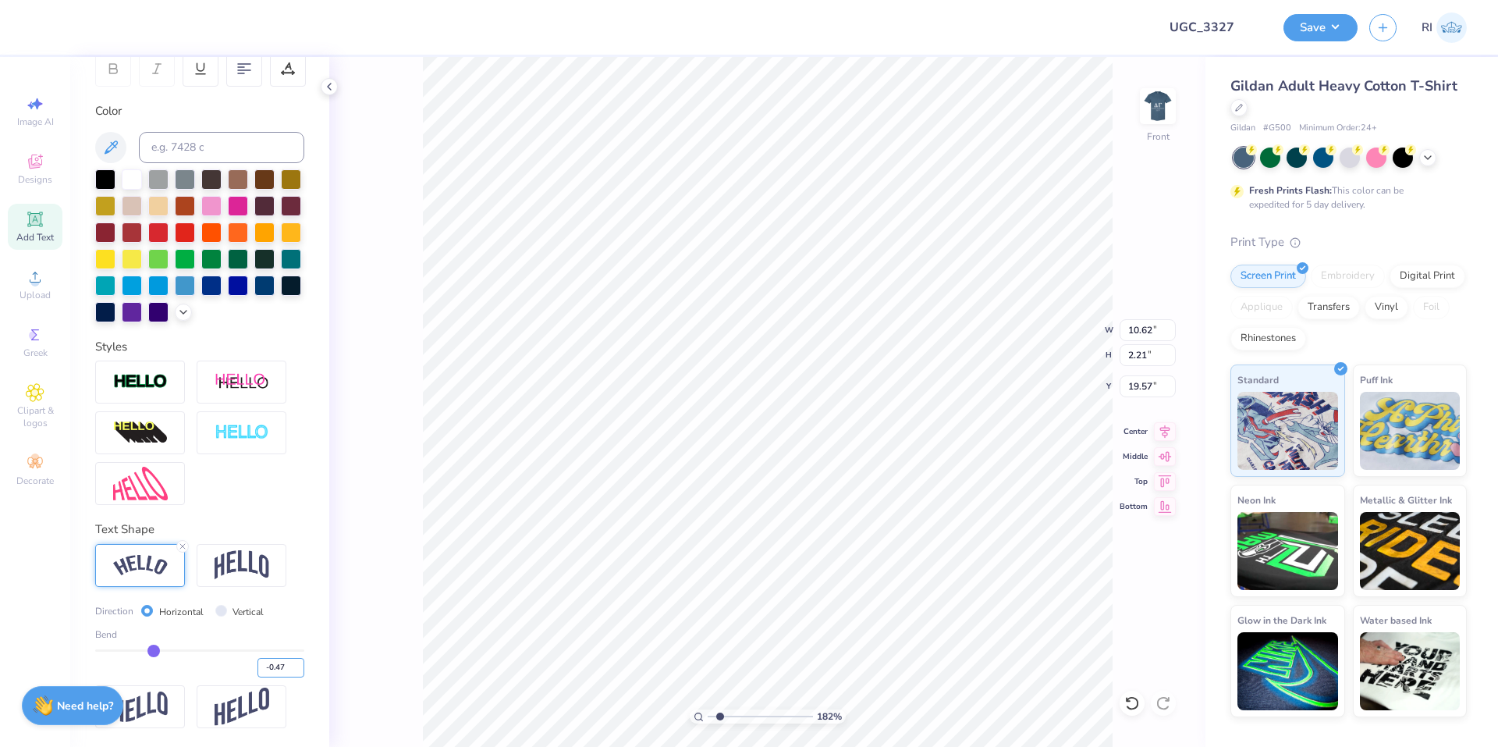
type input "2.20"
type input "1.82266588284093"
type textarea "F"
type input "1.82266588284093"
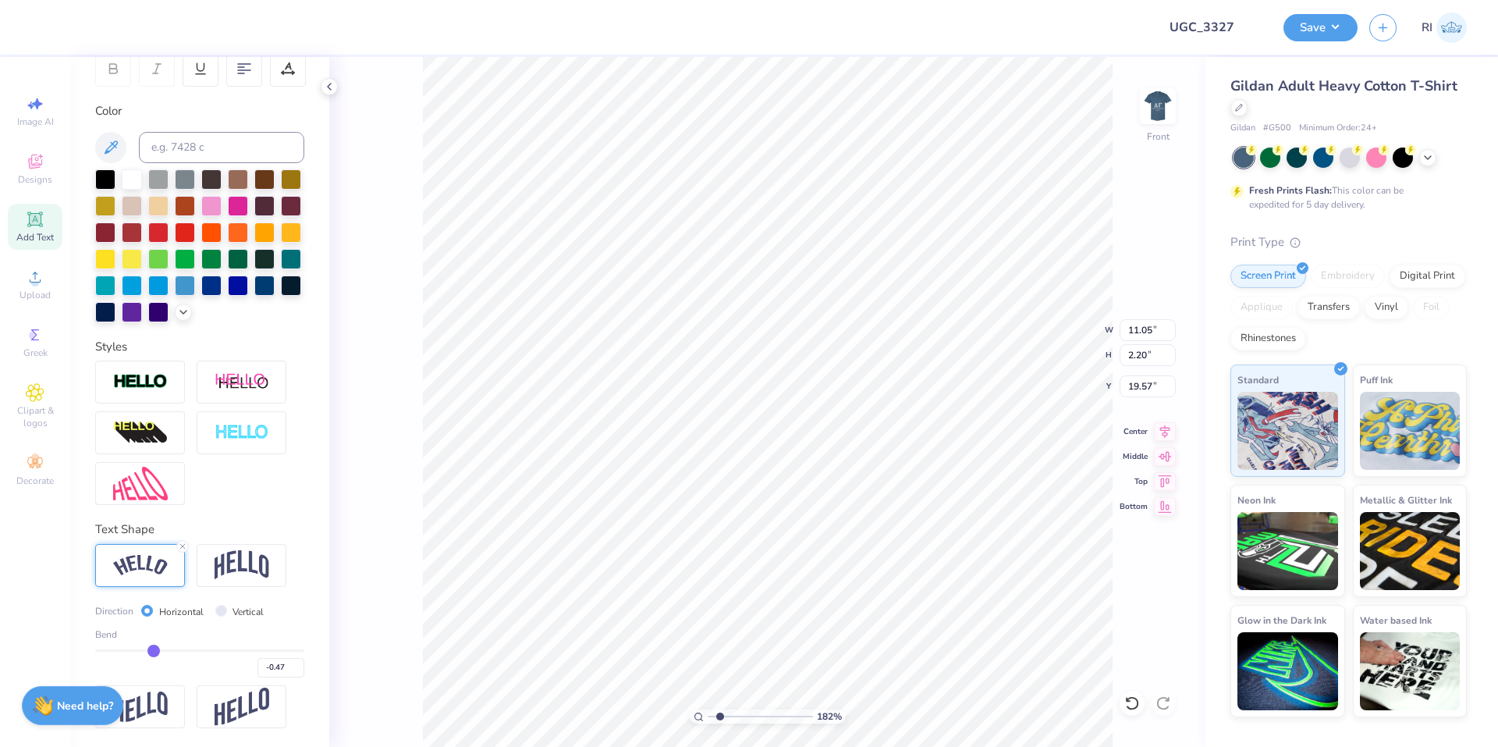
type textarea "FAM"
type input "1.82266588284093"
type textarea "FAMI"
type input "1.82266588284093"
type textarea "FAMIL"
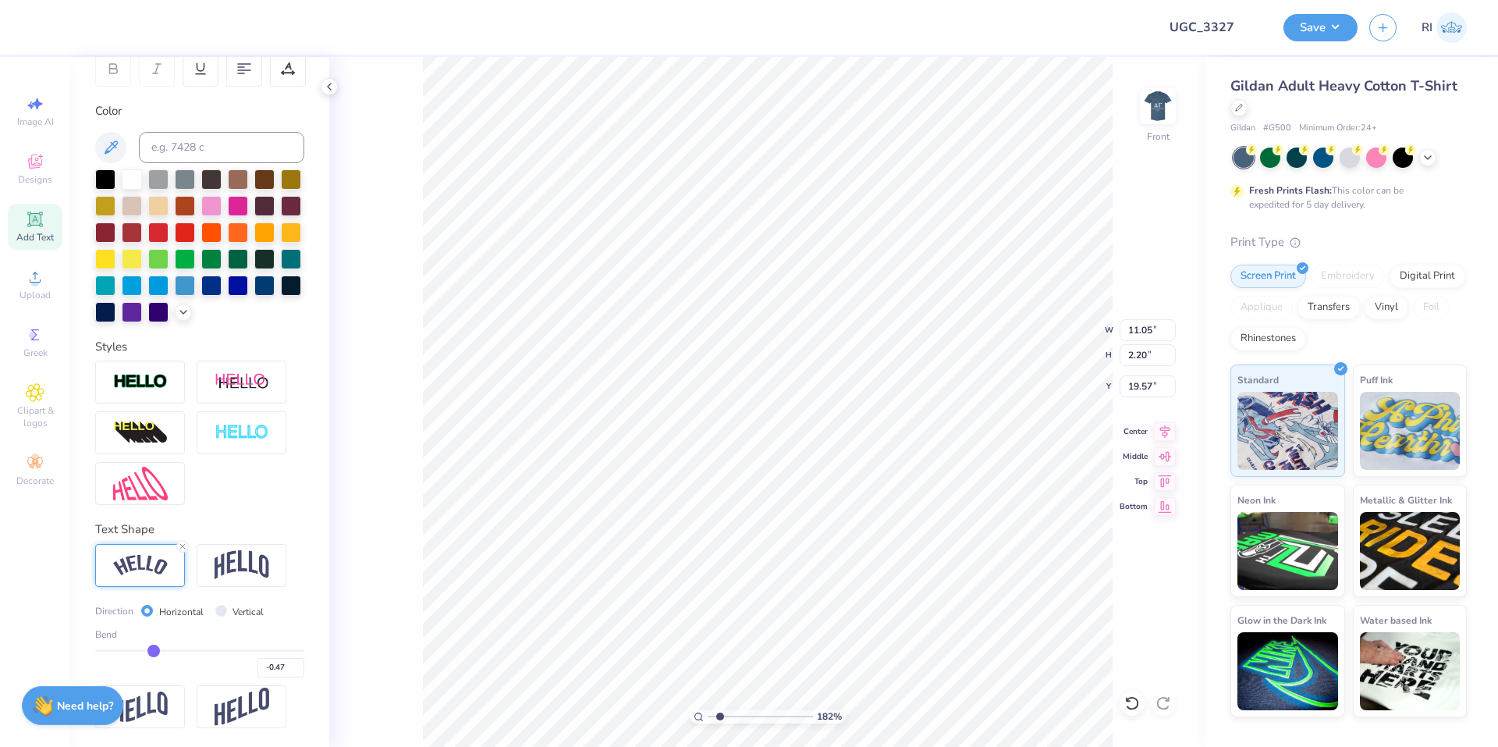
type input "1.82266588284093"
type textarea "FAMILY"
type input "1.82266588284093"
type textarea "FAMILY W"
type input "1.82266588284093"
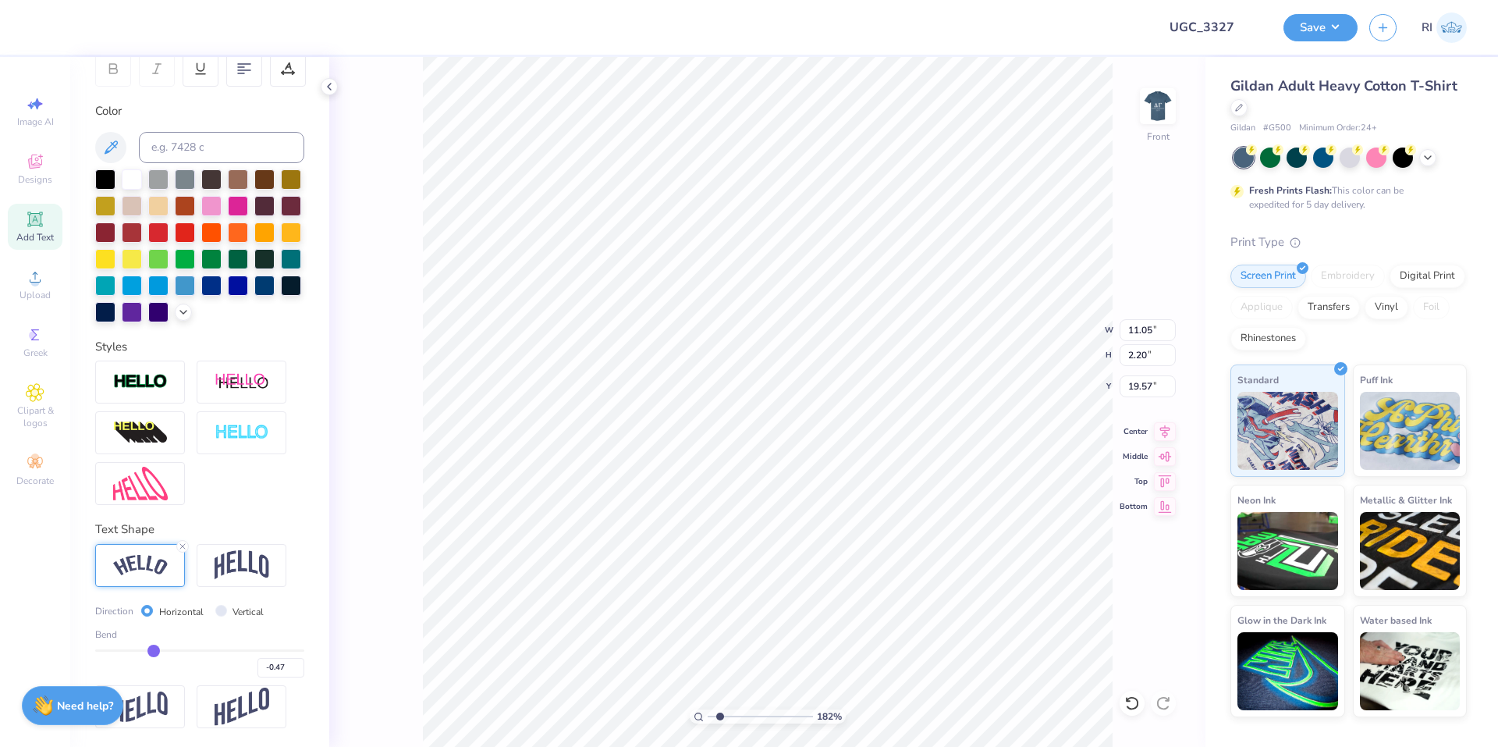
type textarea "FAMILY WE"
type input "1.82266588284093"
type textarea "FAMILY WEEK"
type input "1.82266588284093"
type textarea "FAMILY WEEKEN"
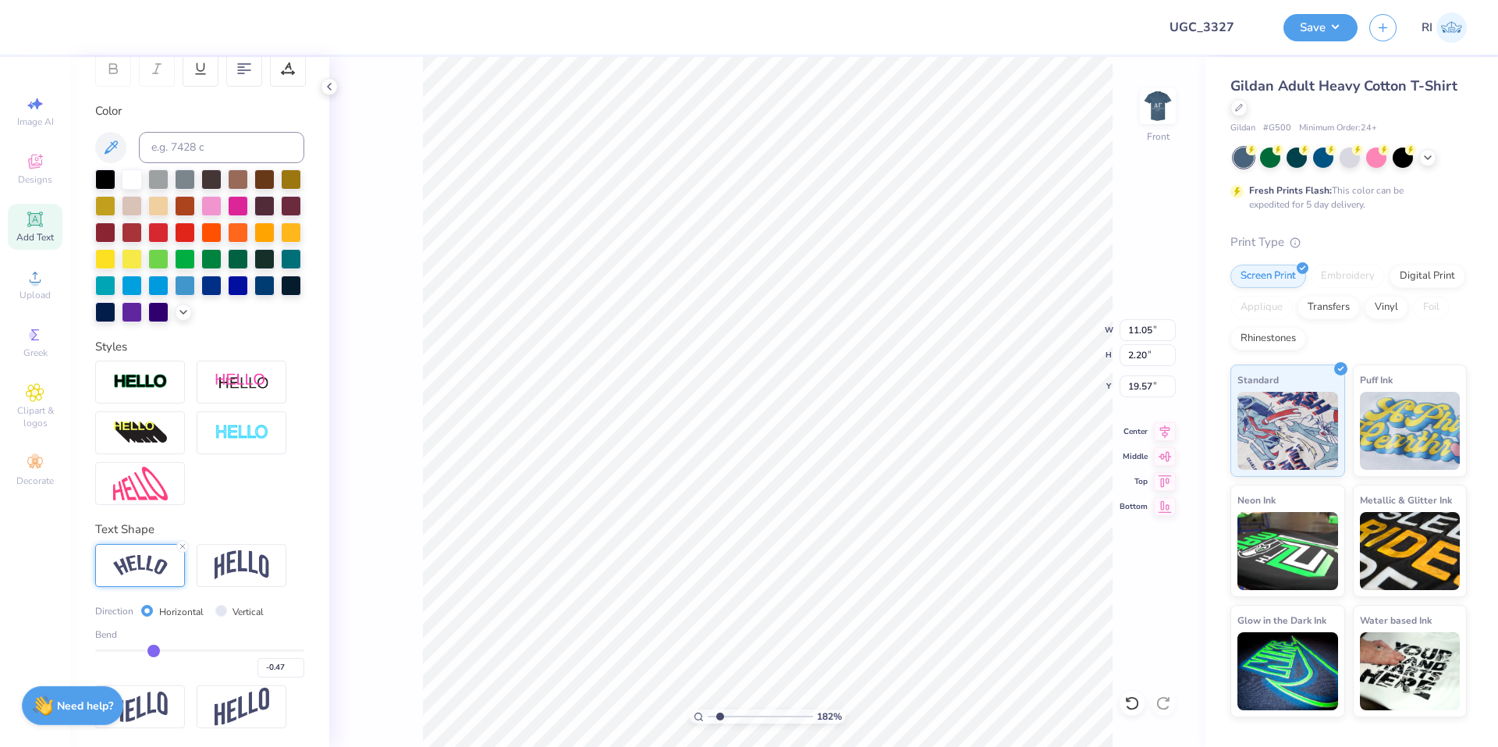
type input "1.82266588284093"
type textarea "FAMILY WEEKEND"
type input "1.49212329151837"
type input "18.21"
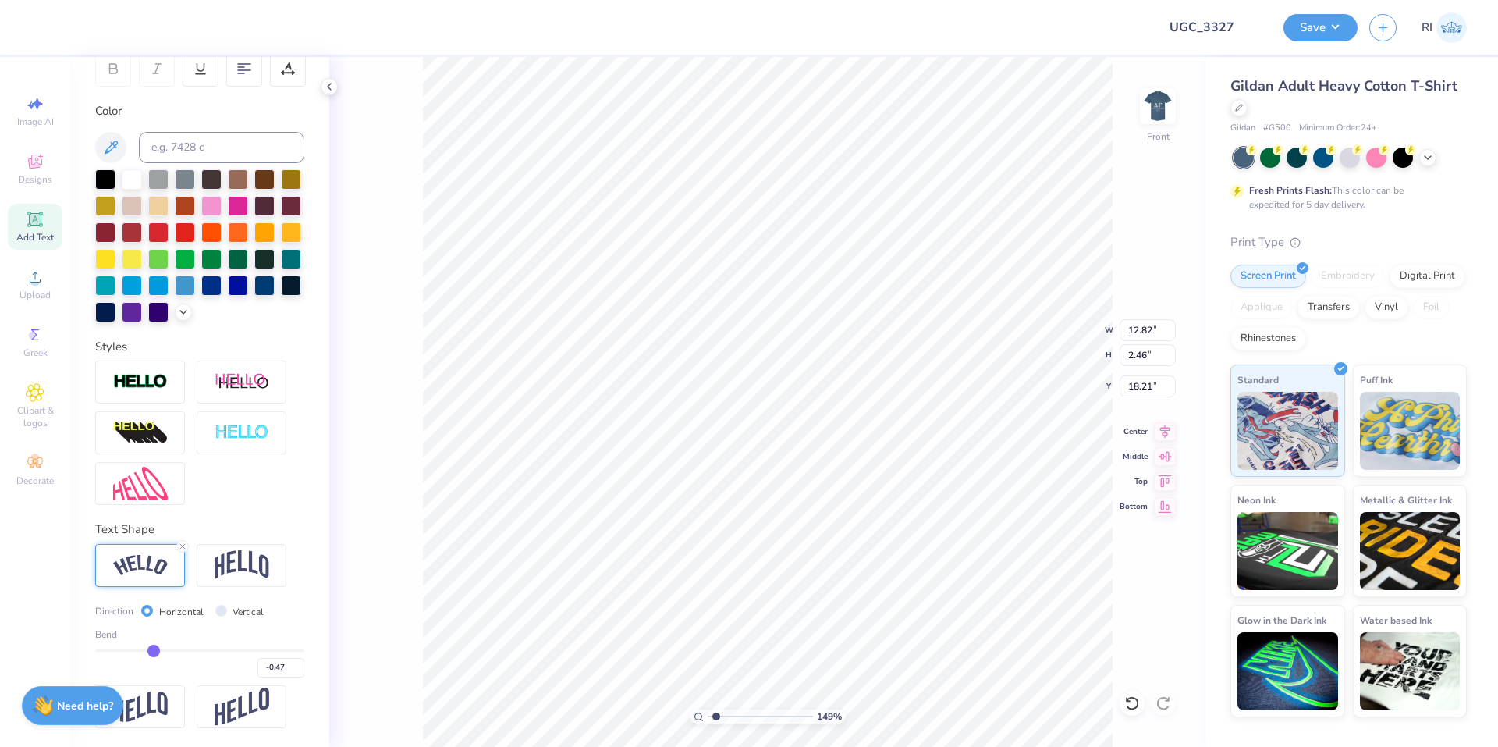
type input "1.49212329151837"
type input "10.34"
type input "1.99"
type input "1.49212329151837"
type input "18.08"
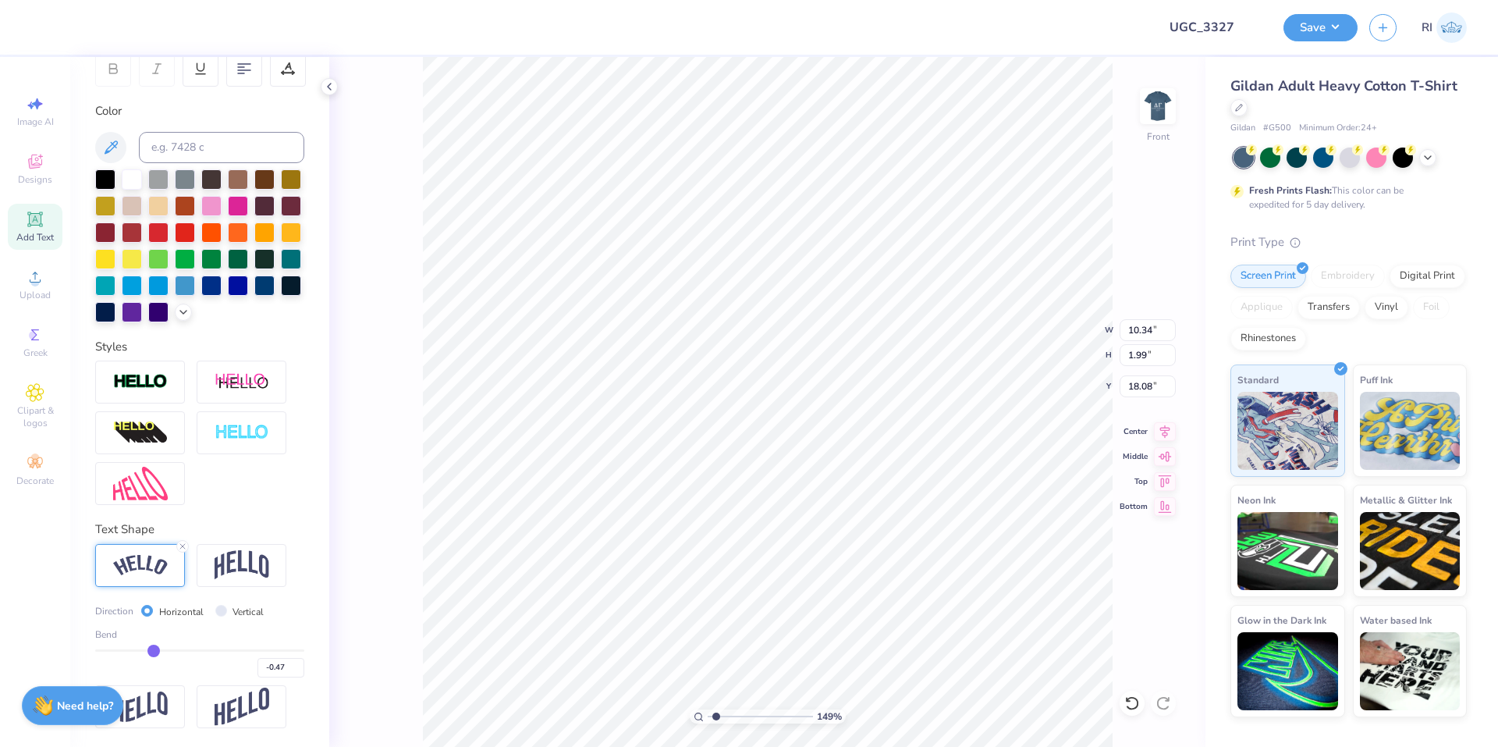
type input "1.49212329151837"
type input "9.30"
type input "1.79"
type input "3.00581987268404"
click at [279, 666] on input "-0.47" at bounding box center [280, 668] width 47 height 20
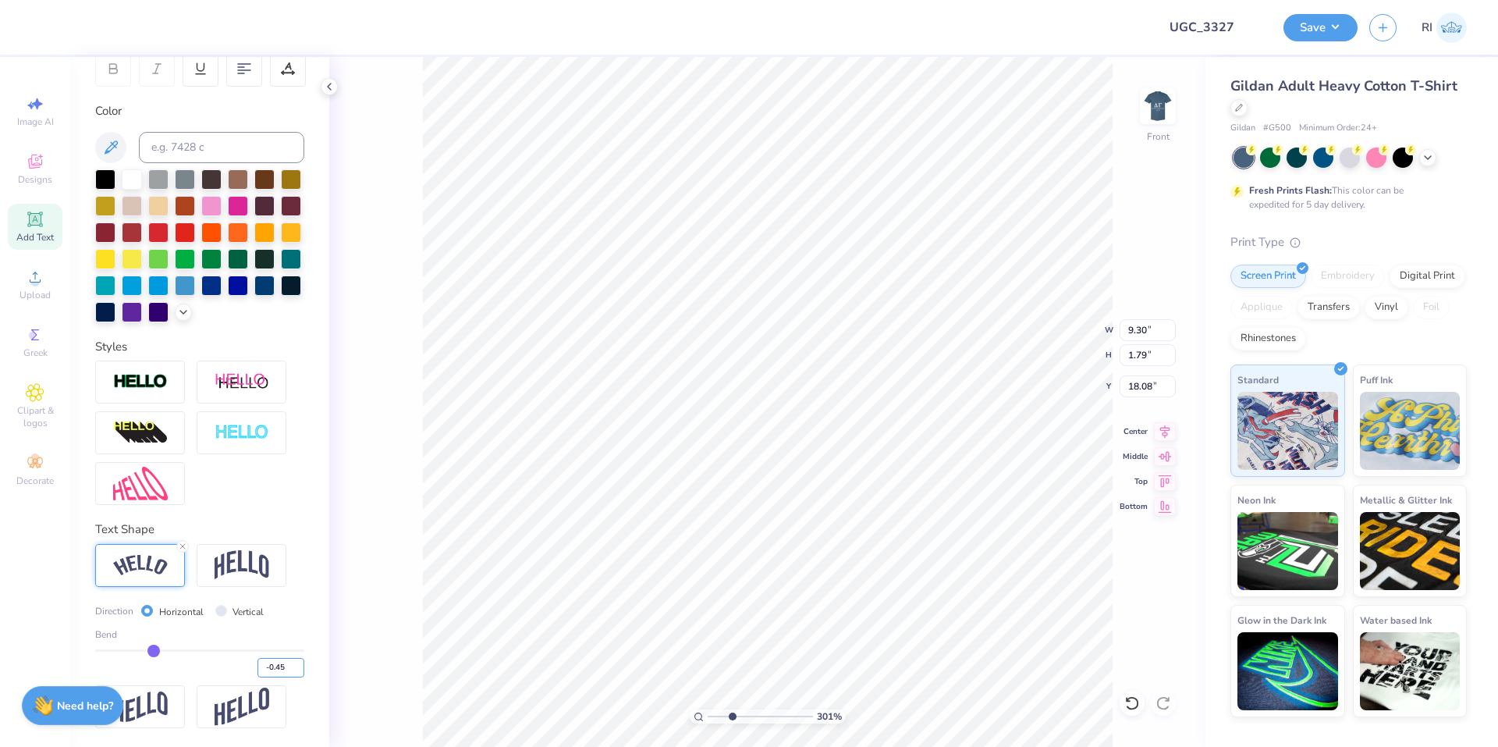
type input "-0.45"
type input "3.00581987268404"
type input "9.27"
type input "1.70"
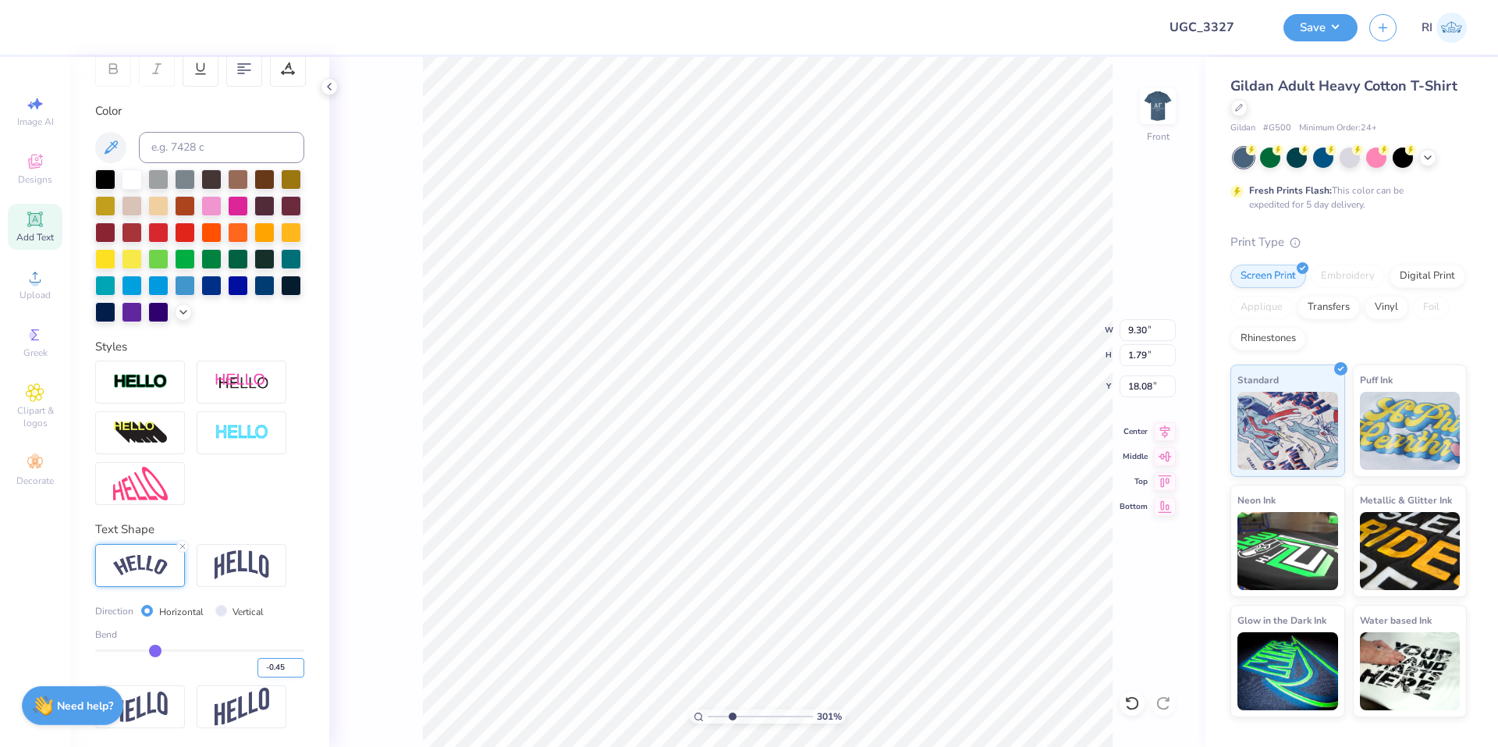
type input "18.13"
type input "-0.40"
type input "-0.4"
type input "3.00581987268404"
type input "9.19"
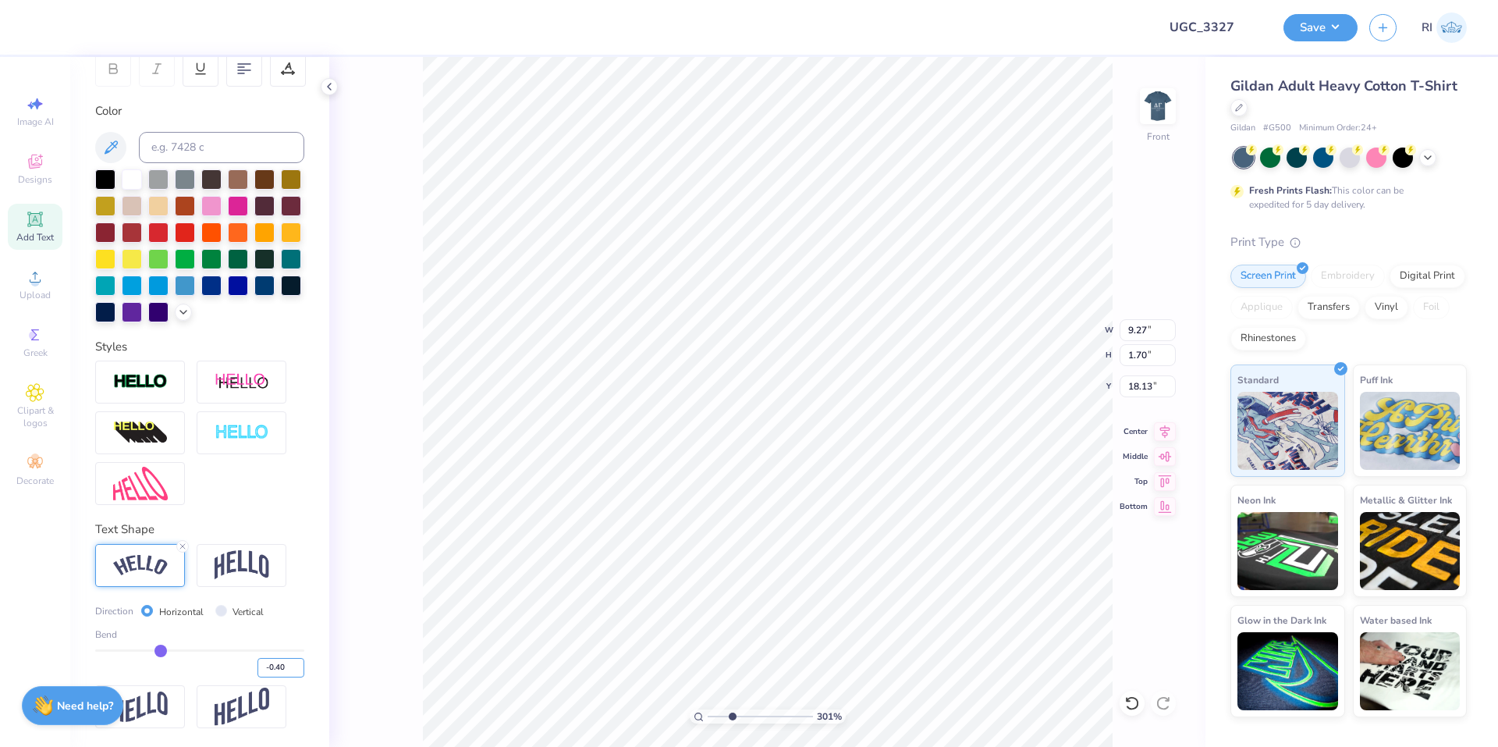
type input "1.49"
type input "18.23"
type input "3.00581987268404"
type input "9.29"
type input "1.51"
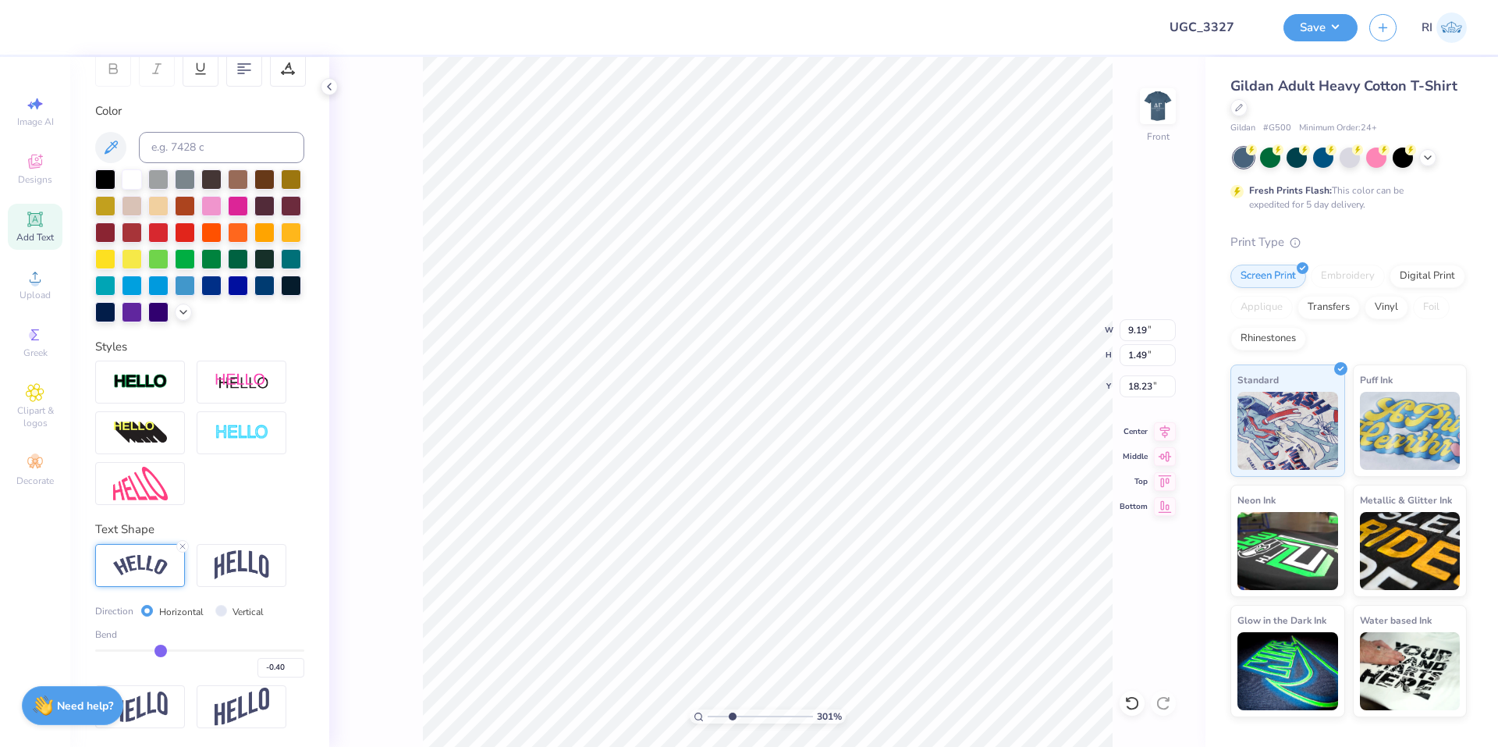
type input "18.22"
type input "1.82266588284093"
type input "18.12"
type input "4.48505384214064"
type input "9.32"
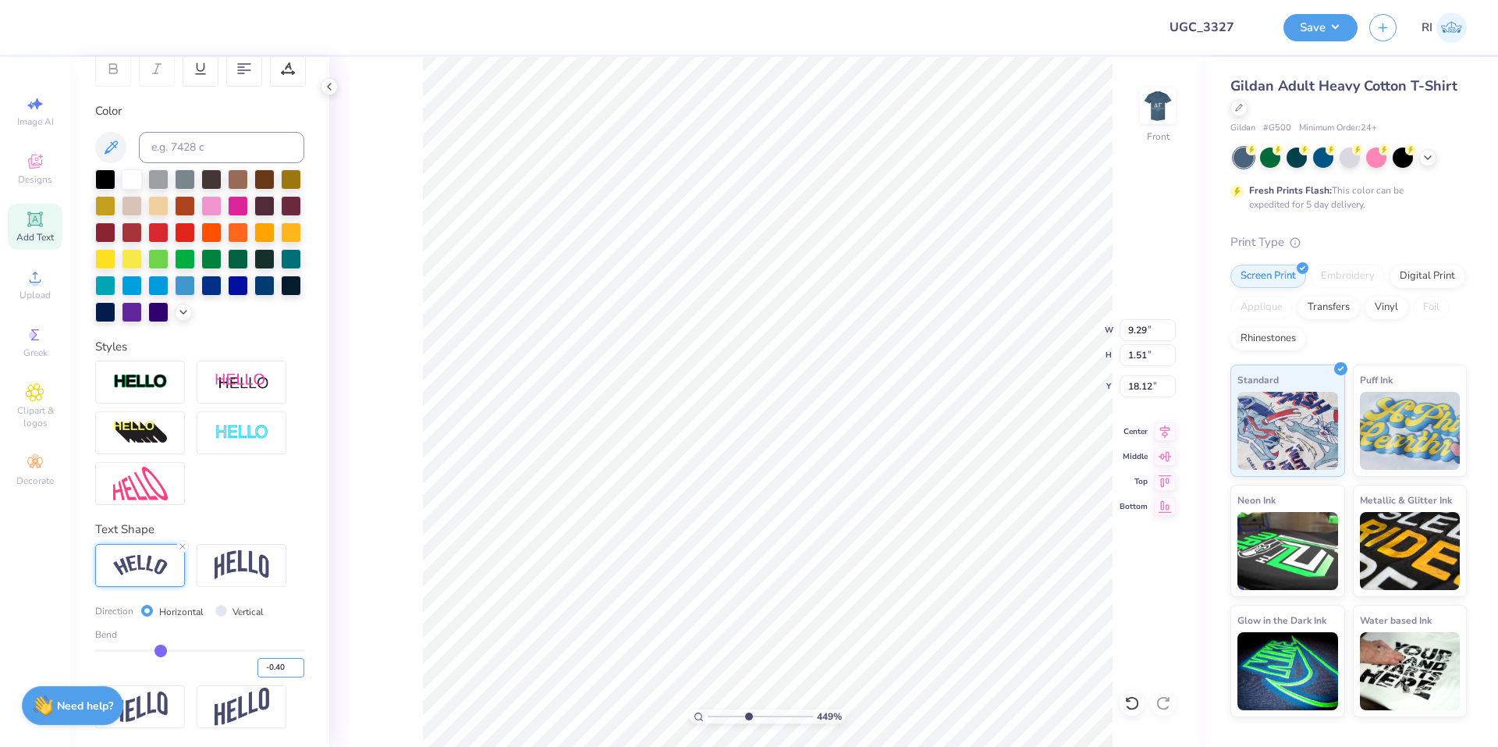
type input "18.11"
click at [278, 667] on input "-0.40" at bounding box center [280, 668] width 47 height 20
type input "-0.43"
type input "4.48505384214064"
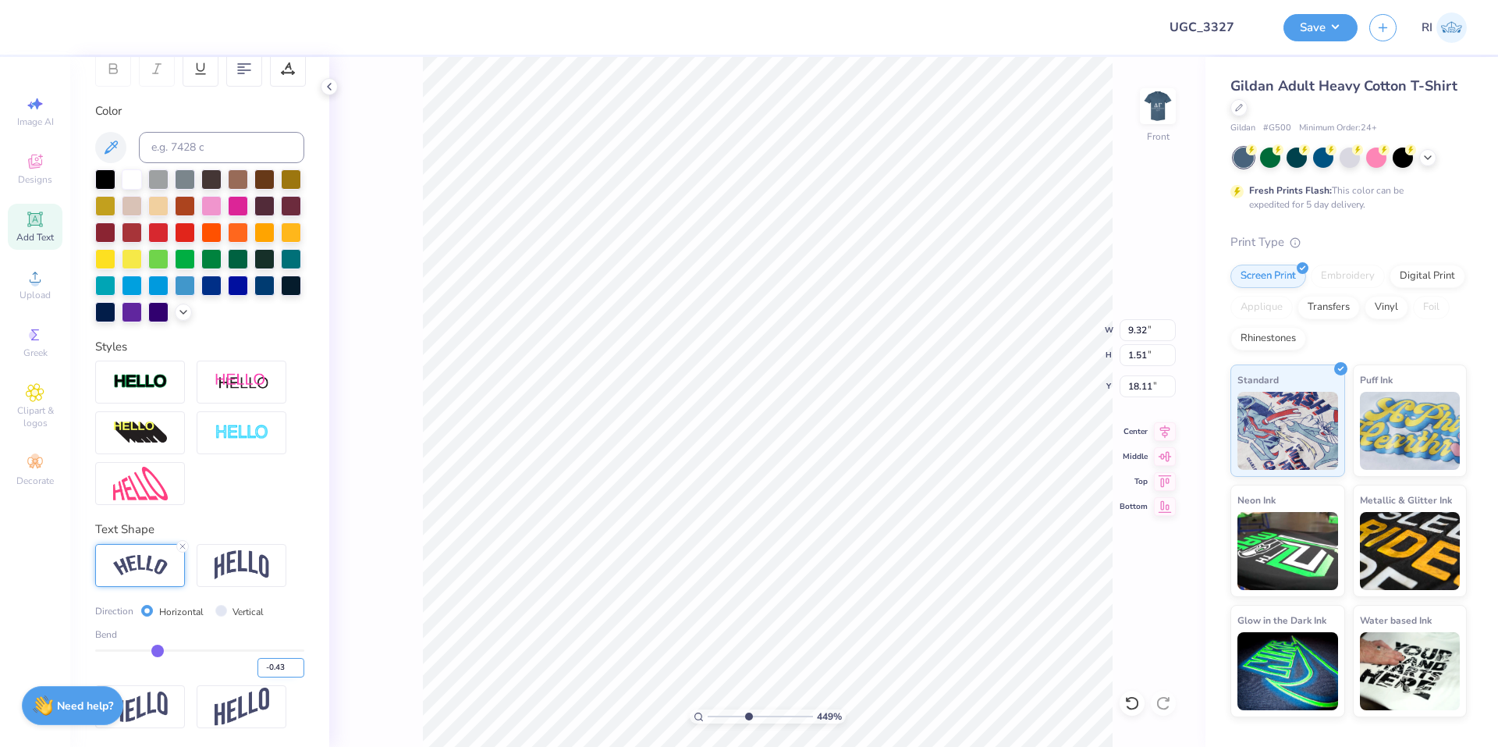
type input "9.37"
type input "1.64"
type input "18.05"
type input "1.64913377760655"
type input "18.09"
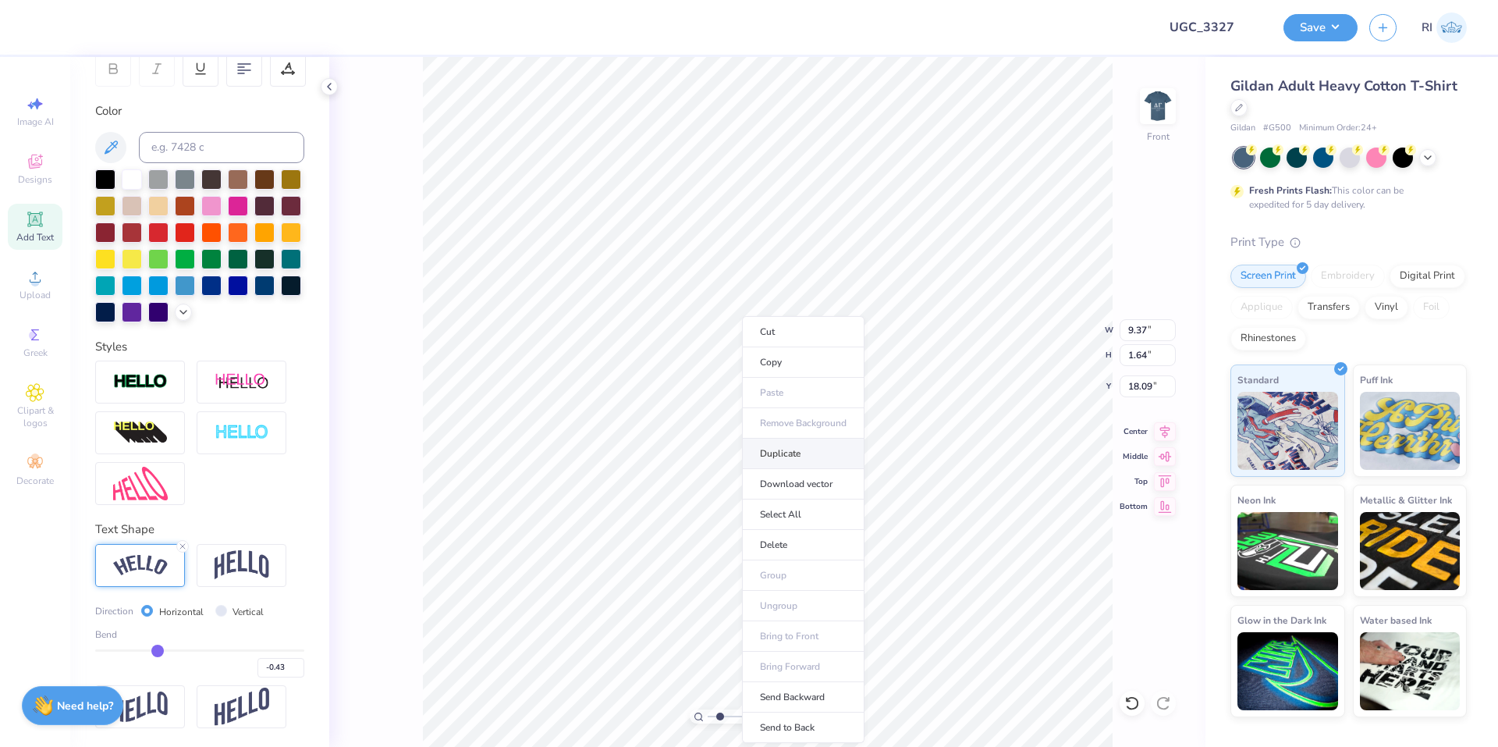
click at [807, 452] on li "Duplicate" at bounding box center [803, 453] width 122 height 30
type input "1.82266588284093"
type input "19.09"
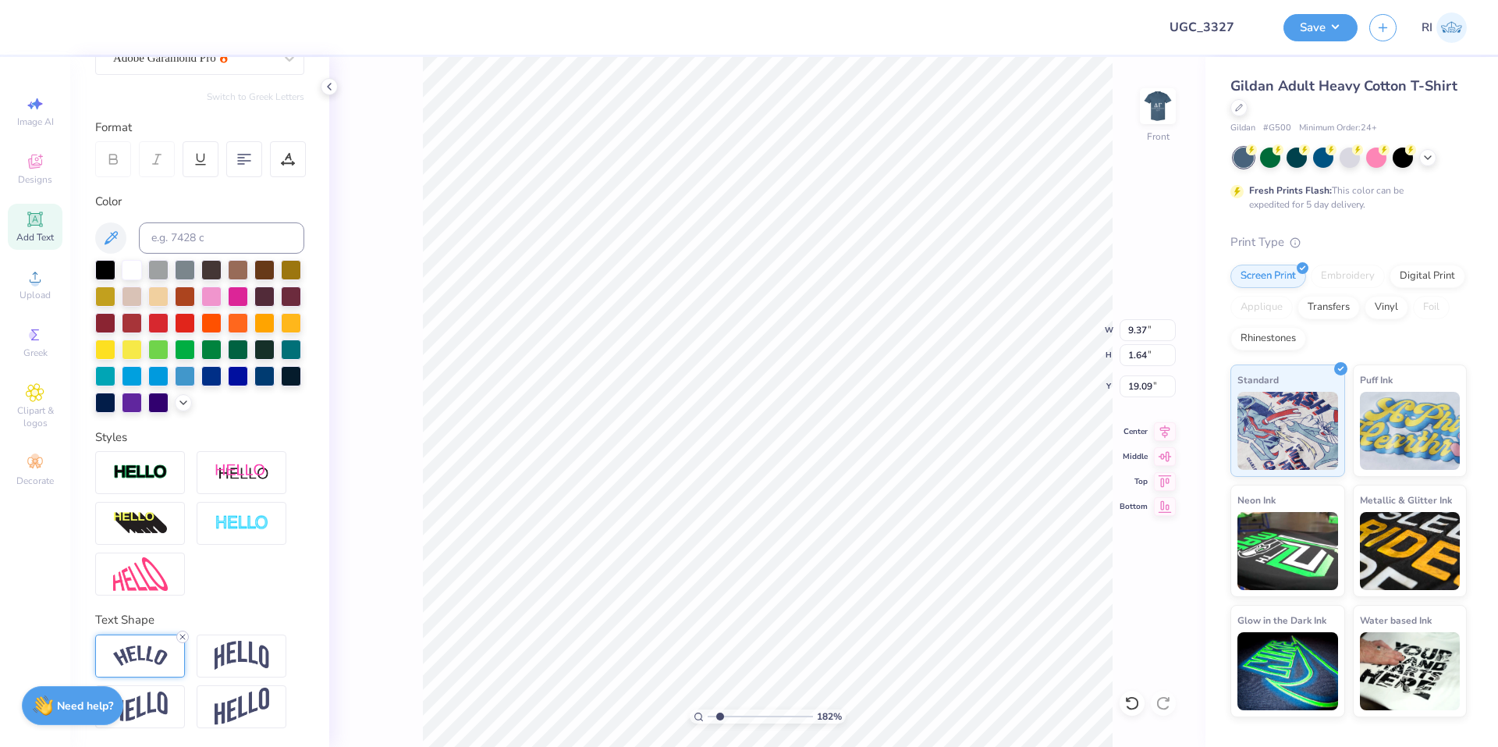
type input "1.82266588284093"
type input "20.19"
click at [182, 636] on line at bounding box center [182, 636] width 5 height 5
type input "1.82266588284093"
type input "8.66"
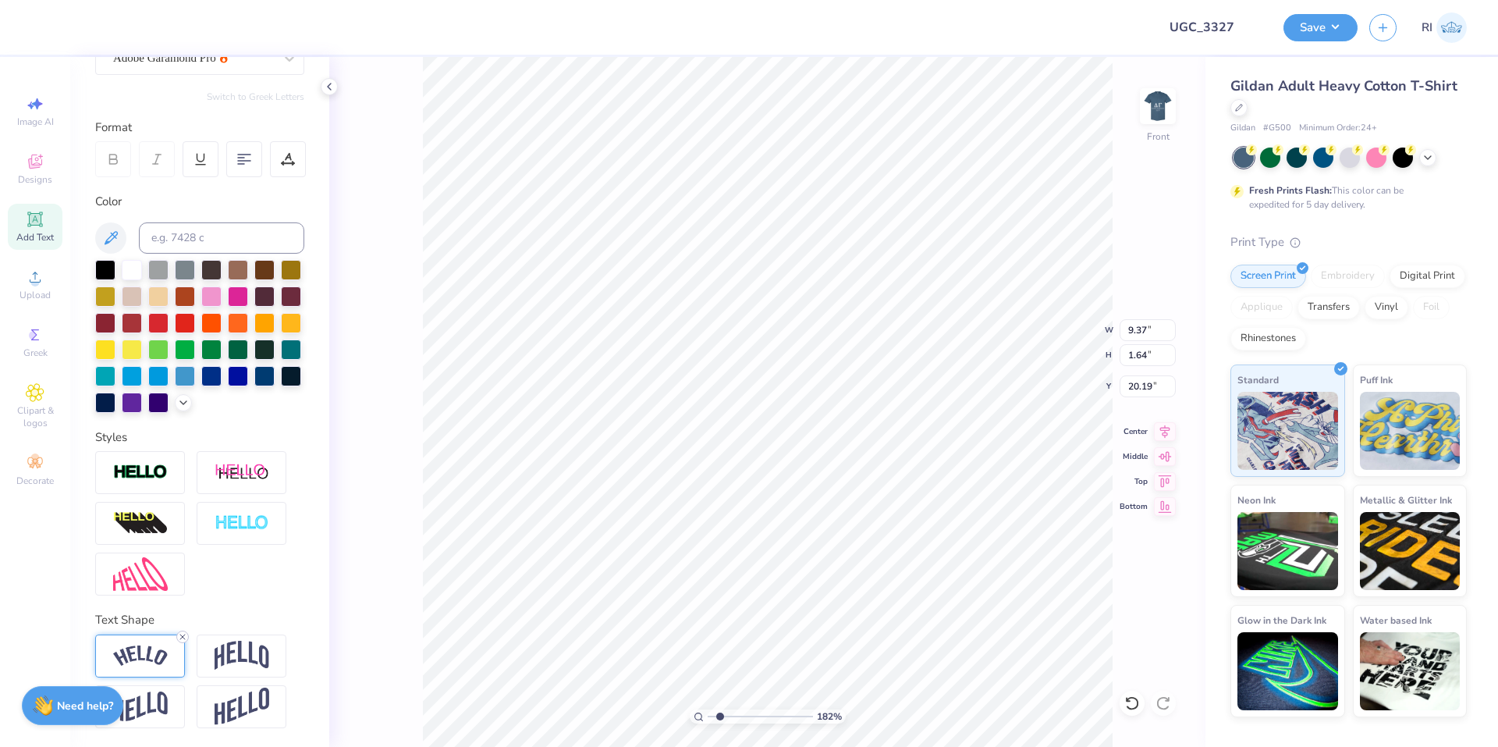
type input "0.70"
type input "20.66"
type input "1.82266588284093"
type textarea "20"
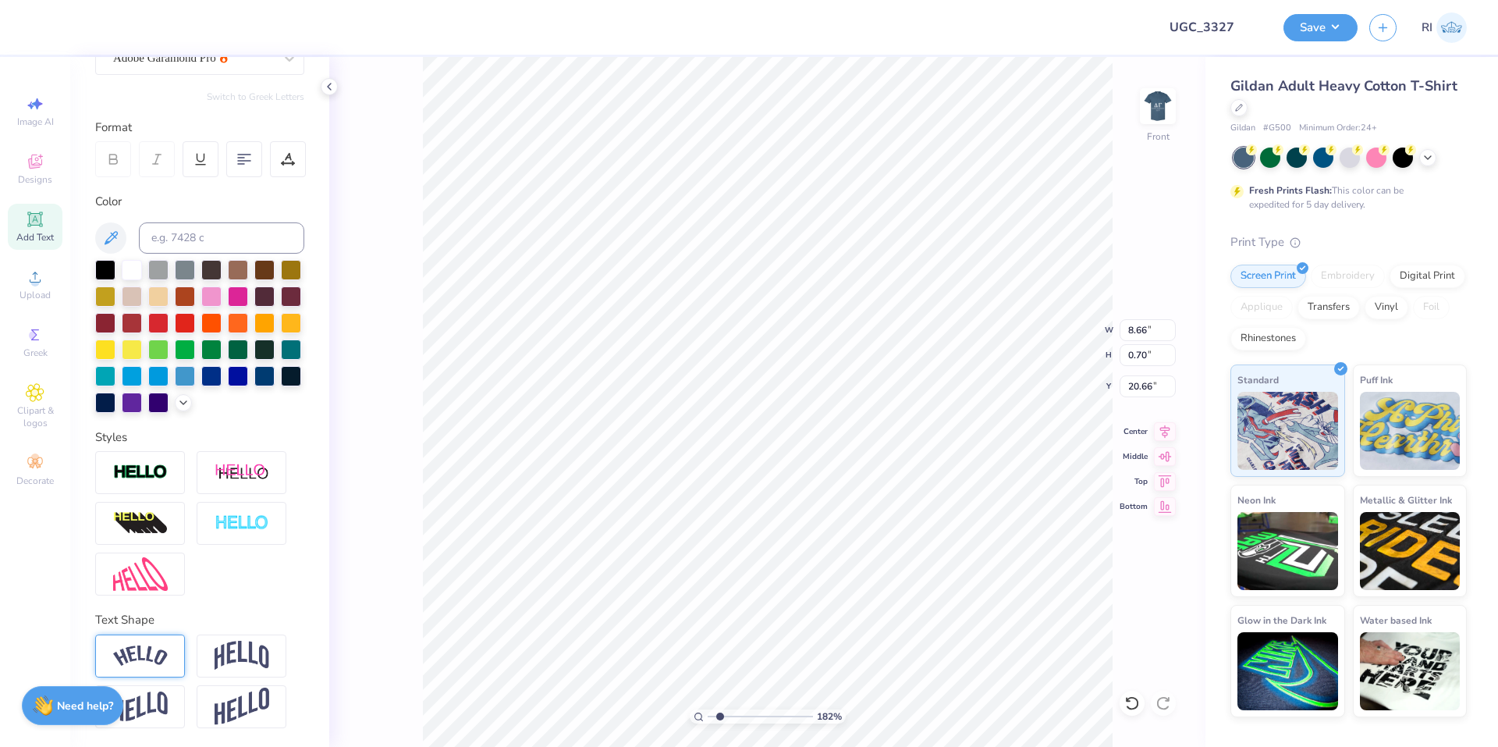
type input "1.82266588284093"
type textarea "202"
type input "1.82266588284093"
type textarea "2025"
type input "8.17475462077439"
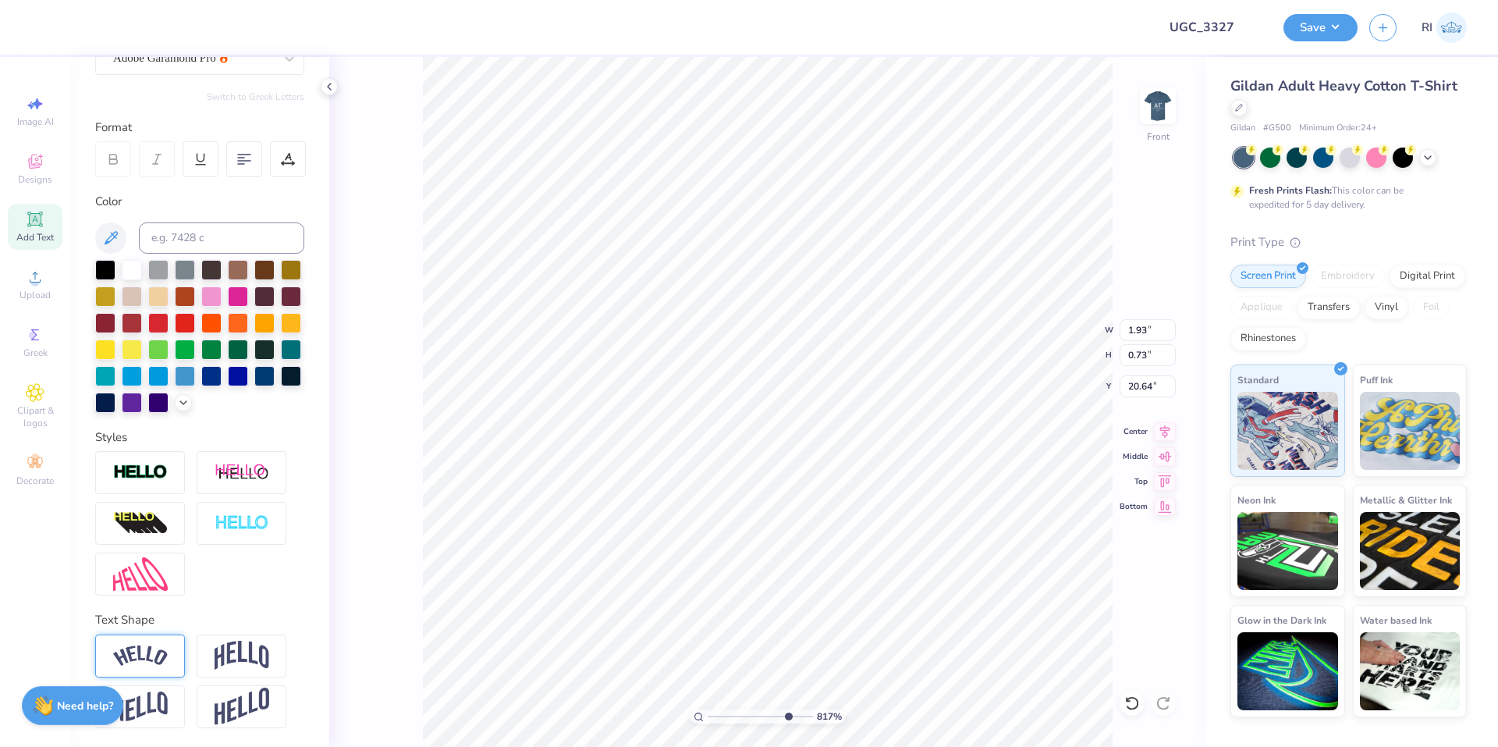
type input "20.07"
type input "8.17475462077439"
type input "1.40"
type input "0.53"
type input "8.17475462077439"
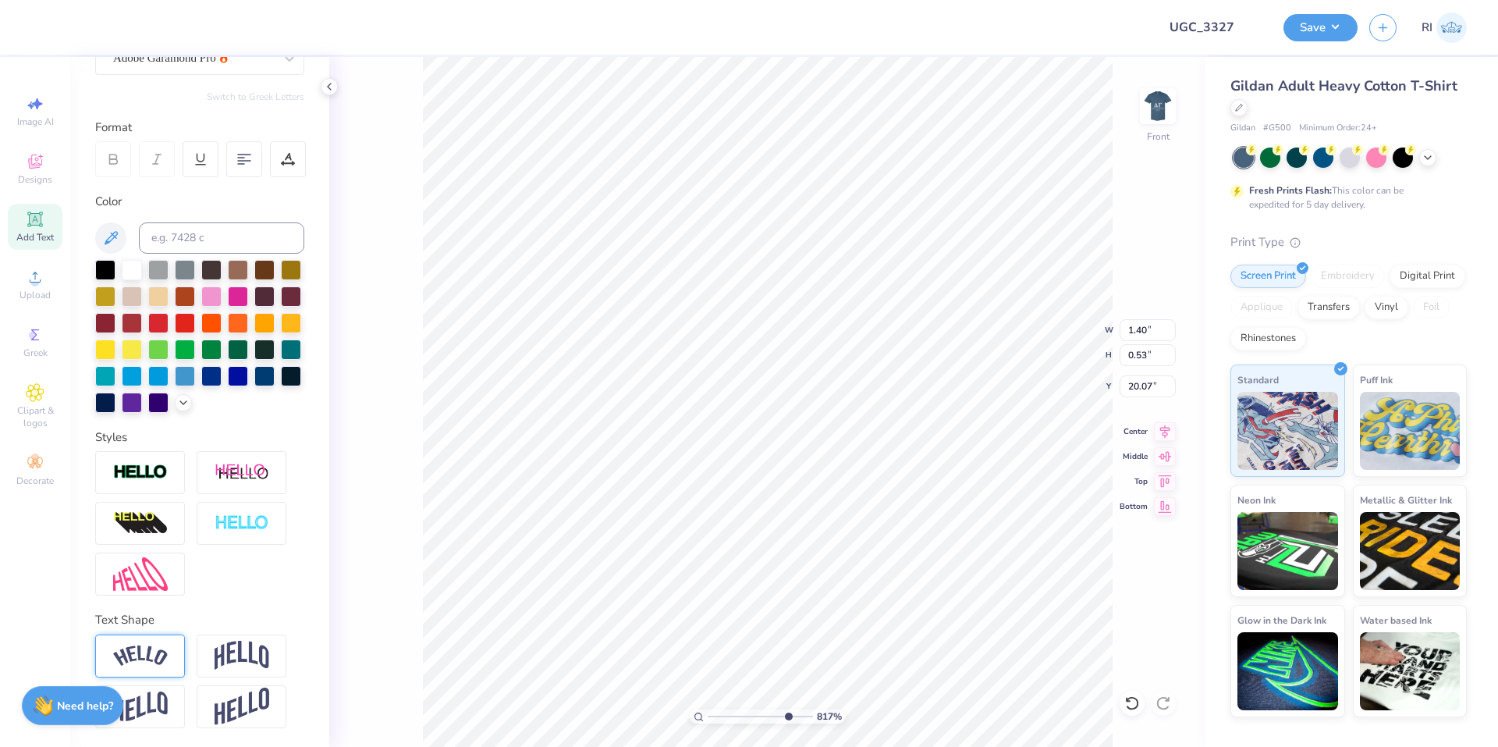
type input "20.14"
click at [781, 456] on li "Duplicate" at bounding box center [779, 453] width 122 height 30
click at [278, 193] on div "Color" at bounding box center [199, 202] width 209 height 18
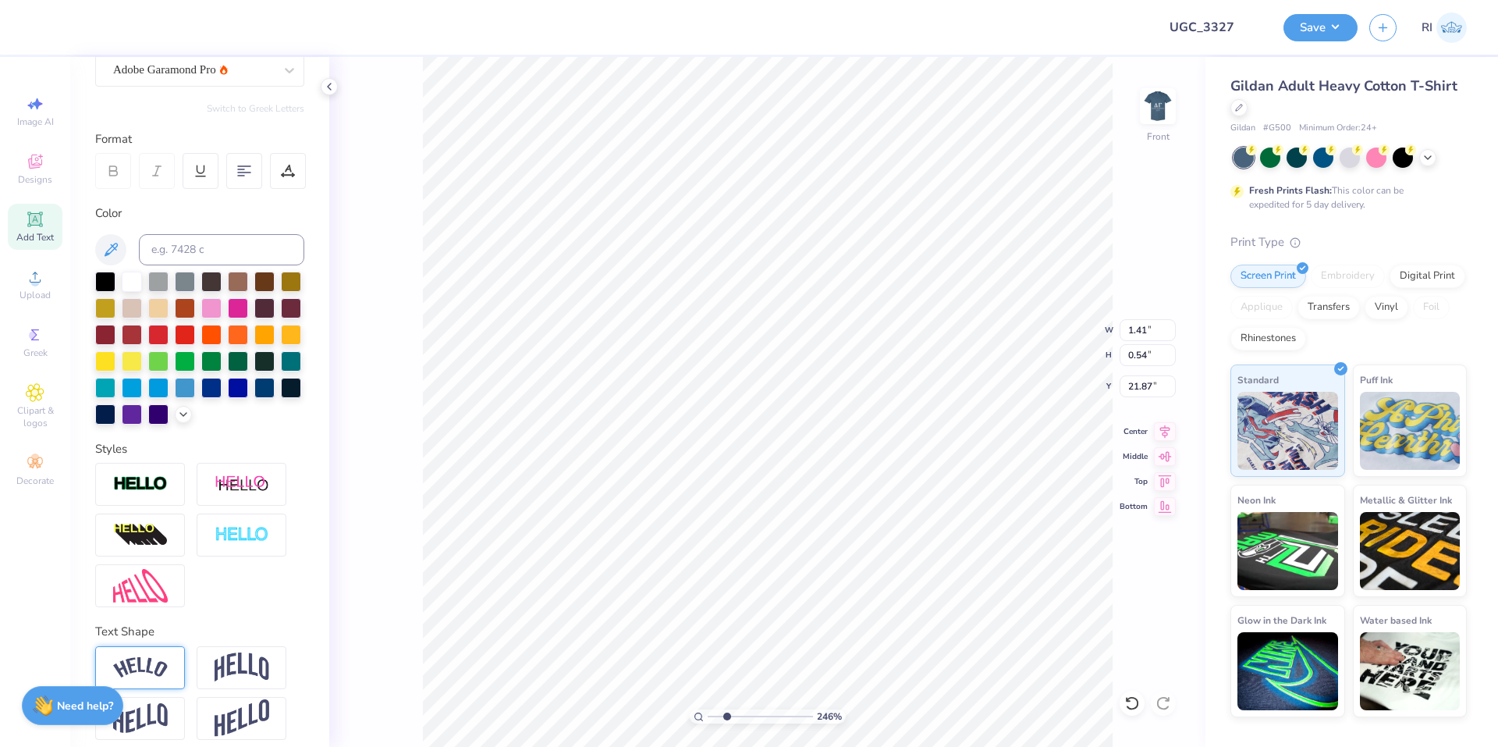
scroll to position [31, 0]
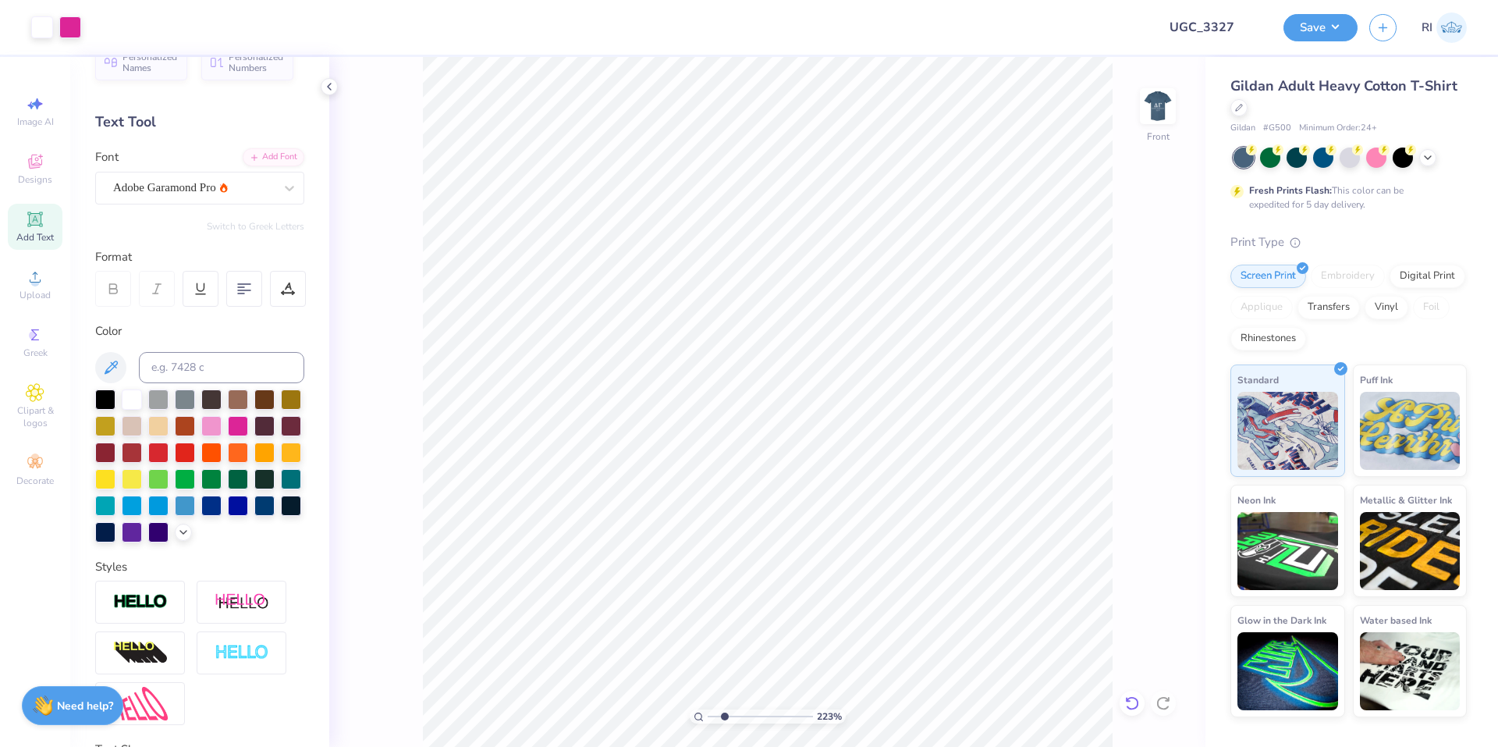
click at [1143, 702] on div at bounding box center [1132, 702] width 25 height 25
paste textarea
click at [269, 159] on div "Add Font" at bounding box center [274, 156] width 62 height 18
click at [778, 458] on li "Duplicate" at bounding box center [809, 453] width 122 height 30
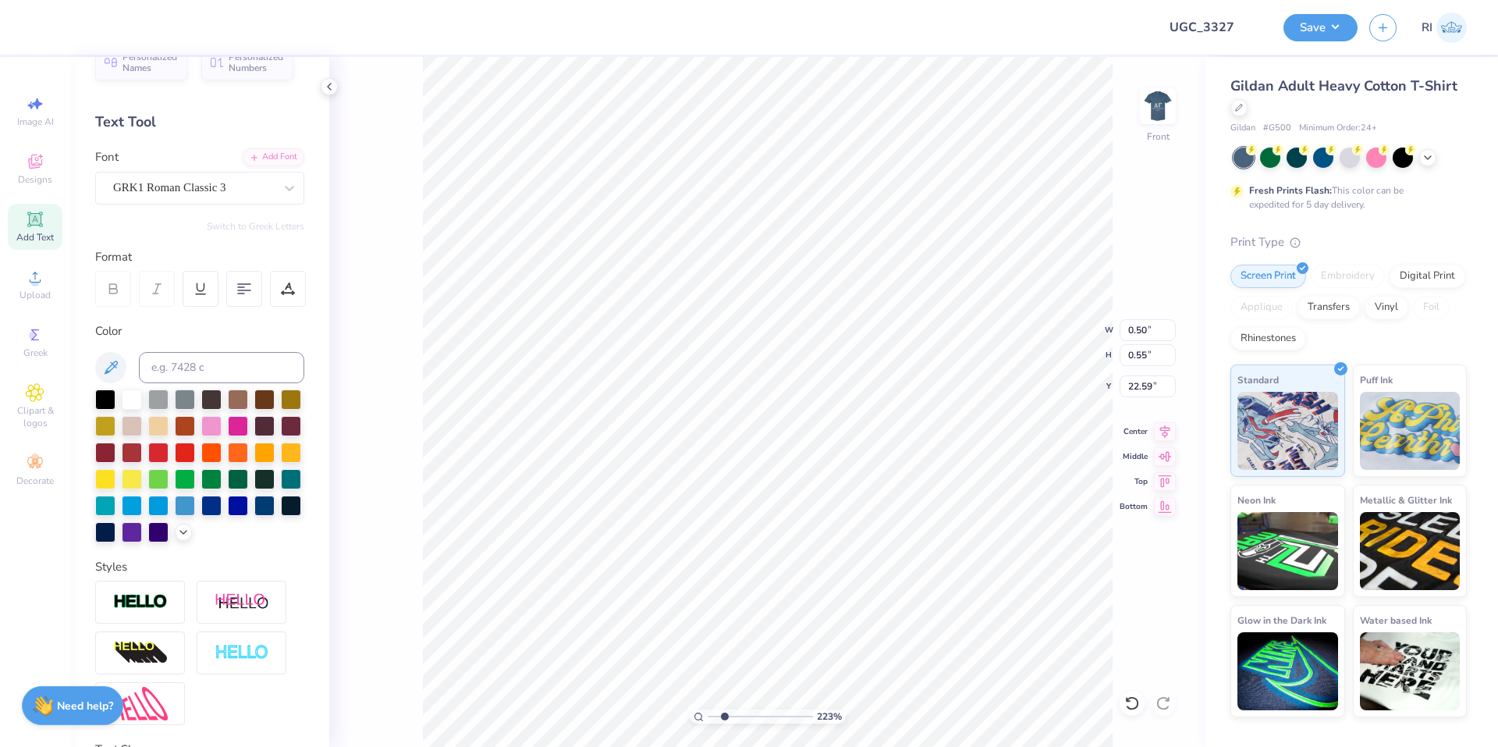
scroll to position [11, 2]
click at [44, 300] on span "Upload" at bounding box center [35, 295] width 31 height 12
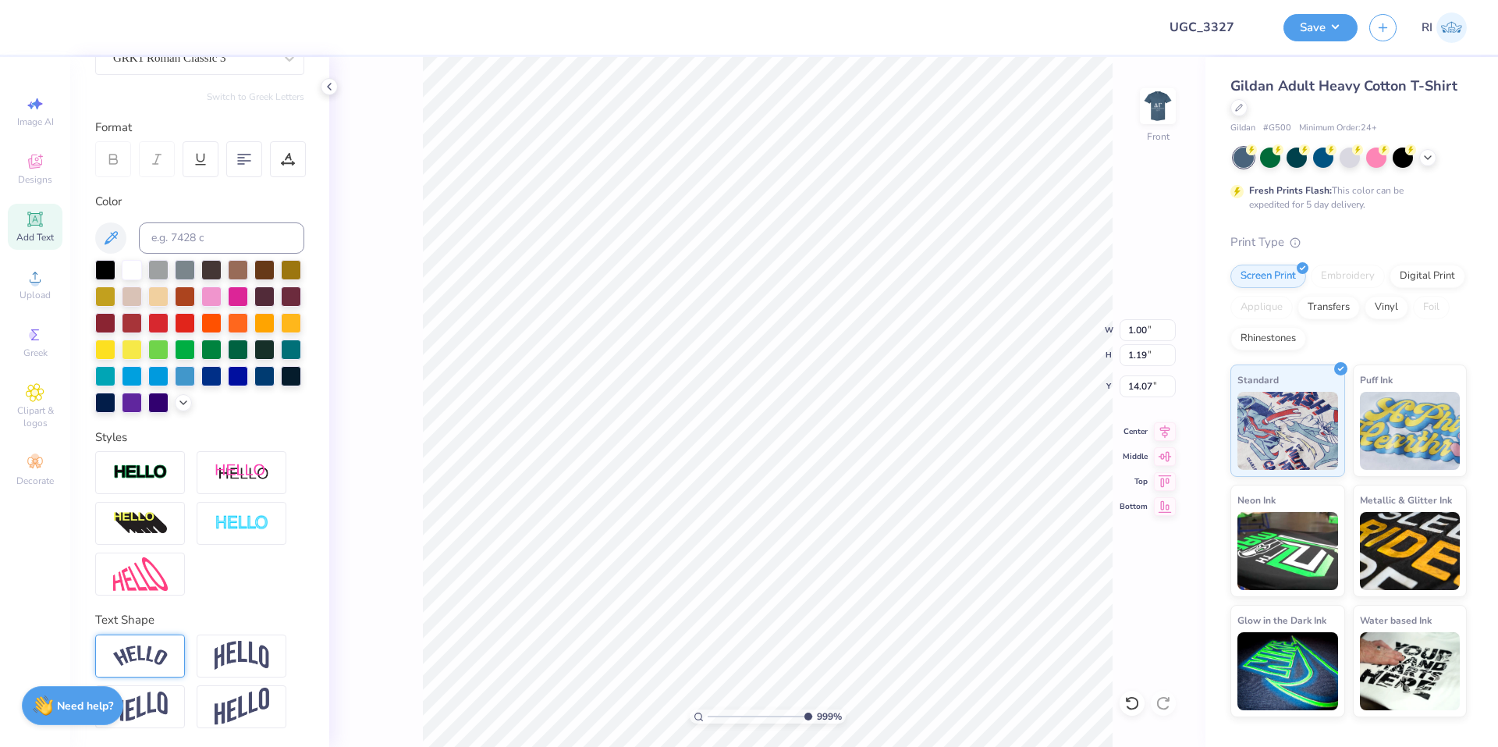
scroll to position [187, 0]
click at [254, 375] on div at bounding box center [264, 374] width 20 height 20
click at [177, 403] on icon at bounding box center [183, 401] width 12 height 12
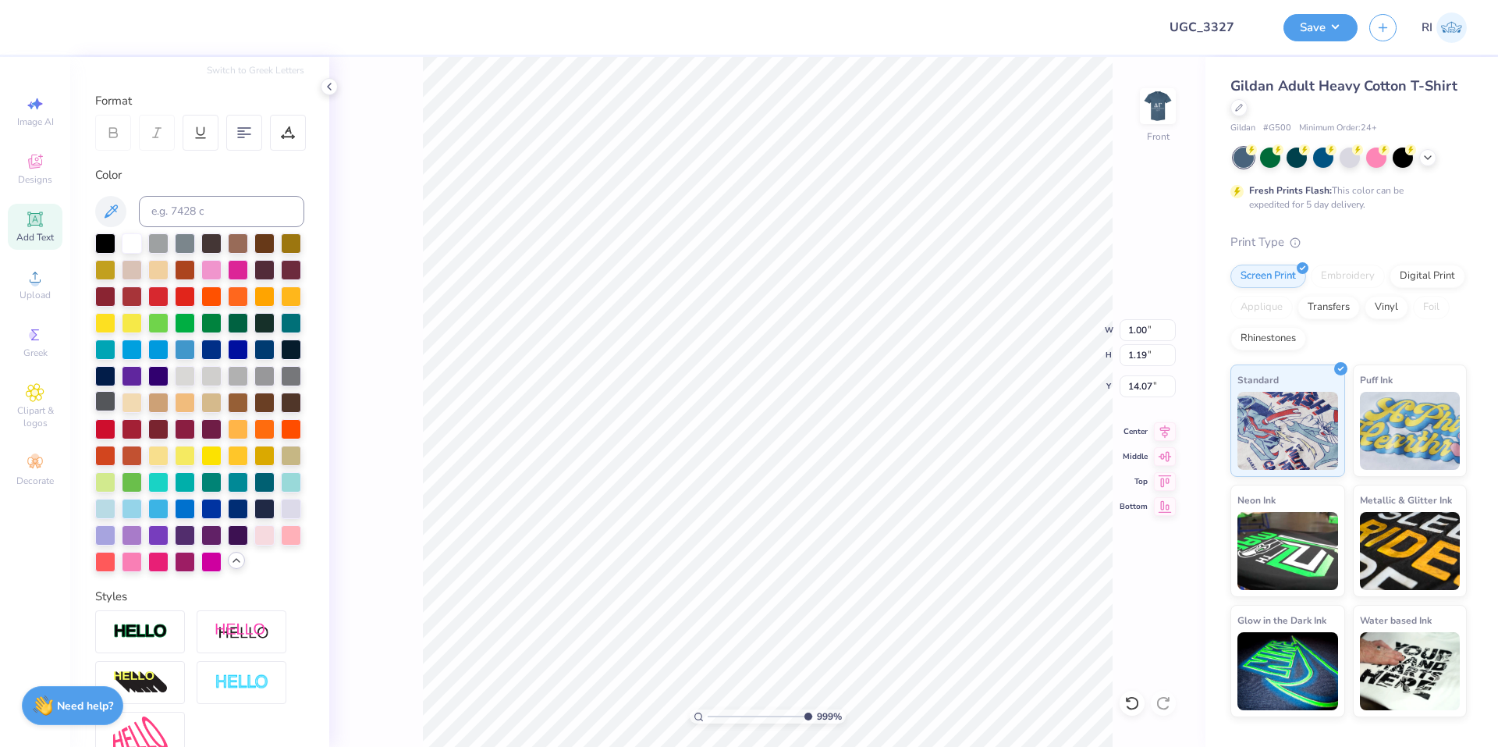
click at [115, 406] on div at bounding box center [105, 401] width 20 height 20
click at [254, 358] on div at bounding box center [264, 348] width 20 height 20
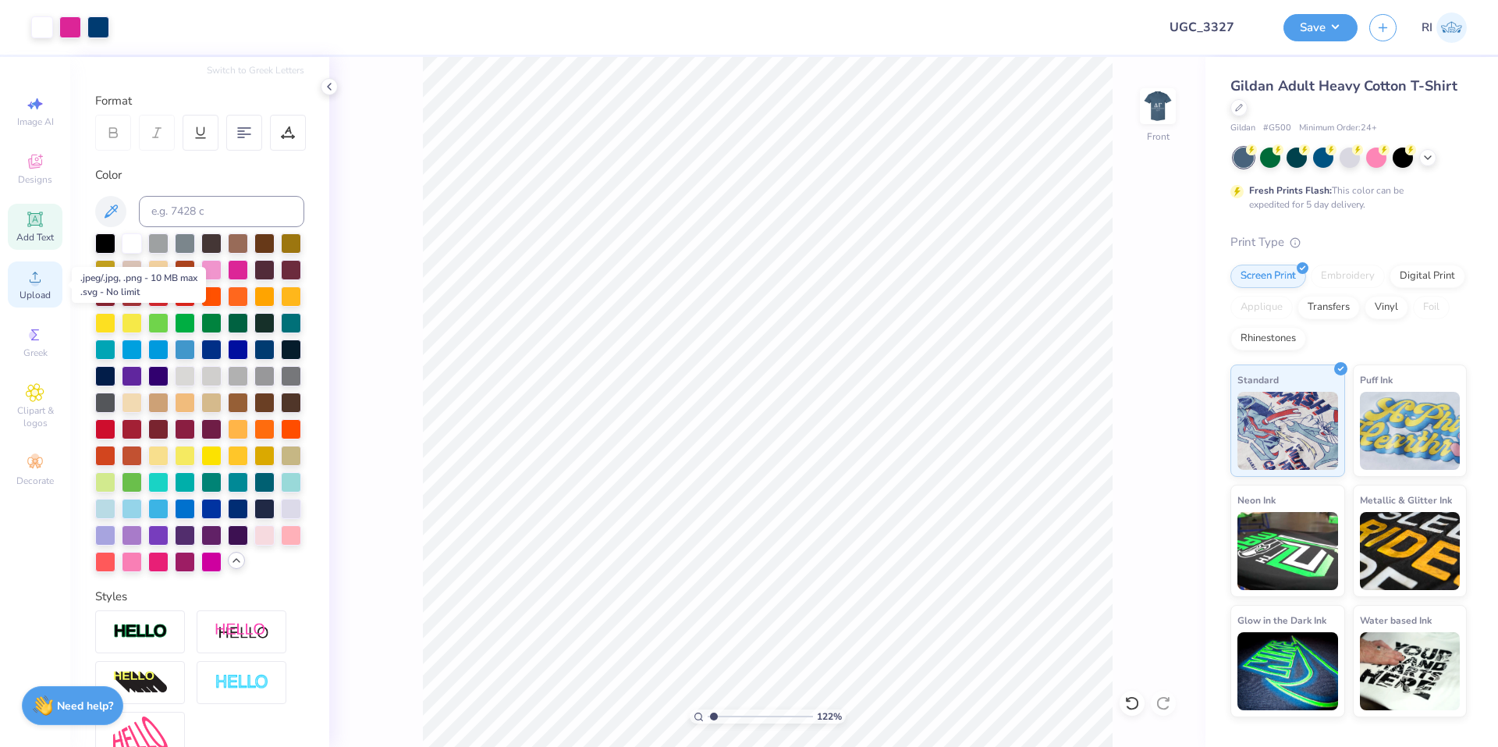
click at [32, 292] on span "Upload" at bounding box center [35, 295] width 31 height 12
click at [94, 23] on div at bounding box center [98, 26] width 22 height 22
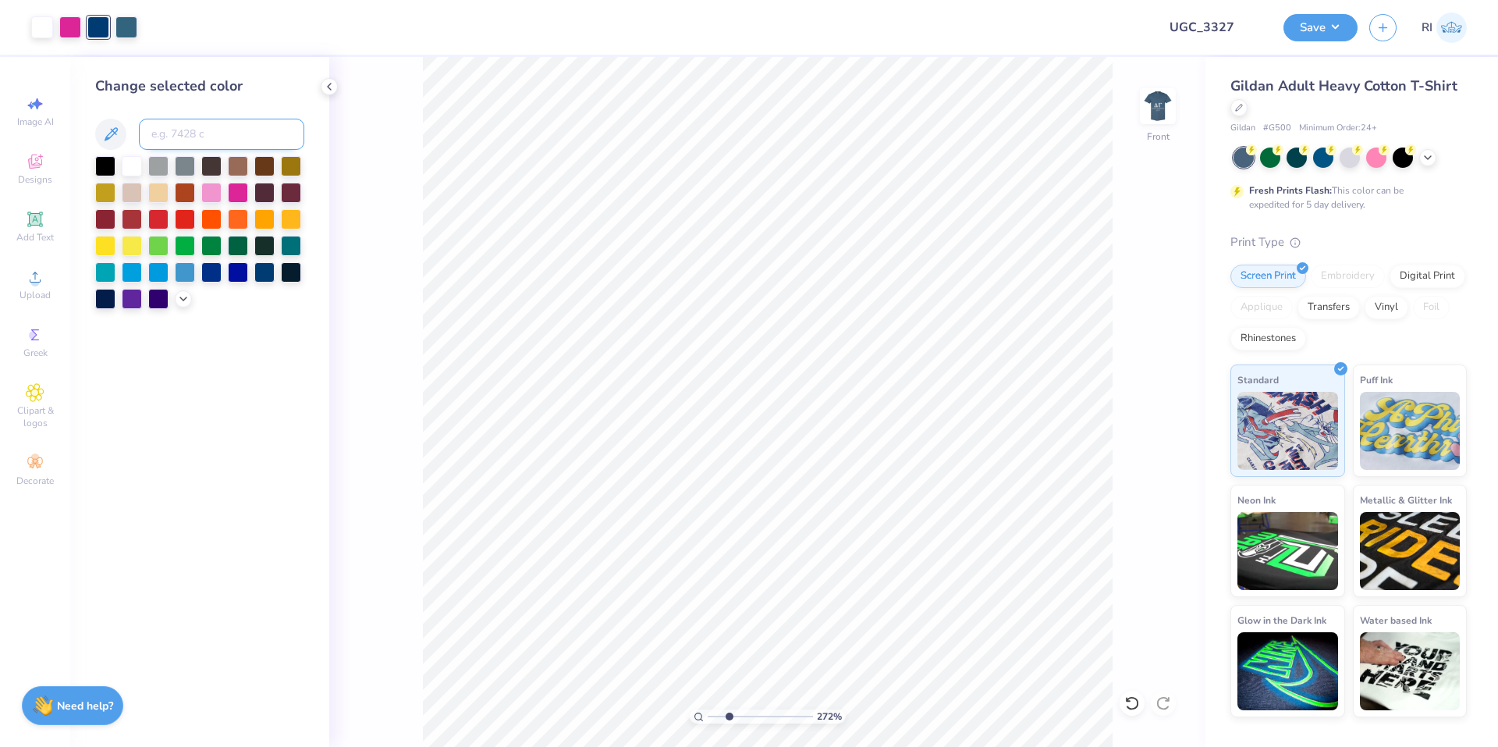
click at [200, 137] on input at bounding box center [221, 134] width 165 height 31
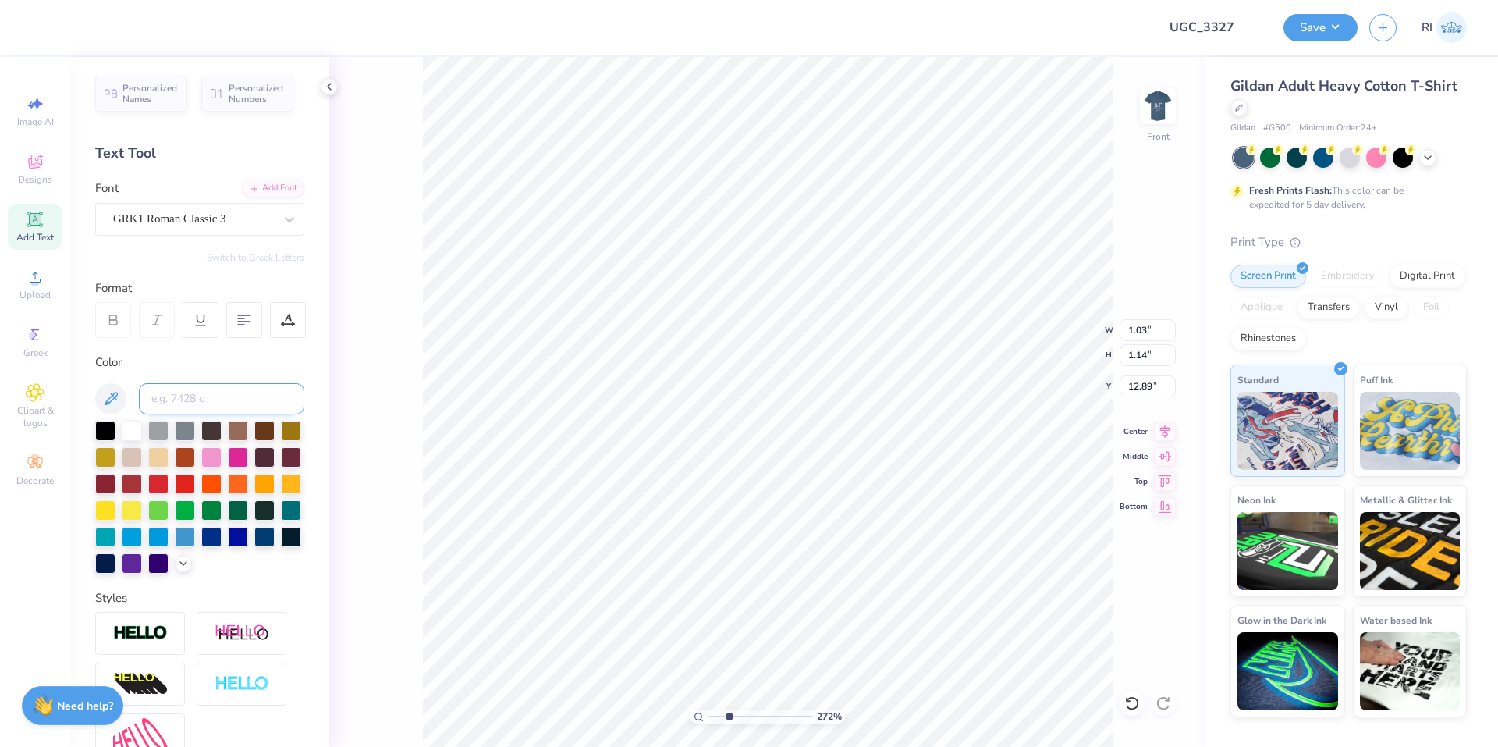
click at [207, 395] on input at bounding box center [221, 398] width 165 height 31
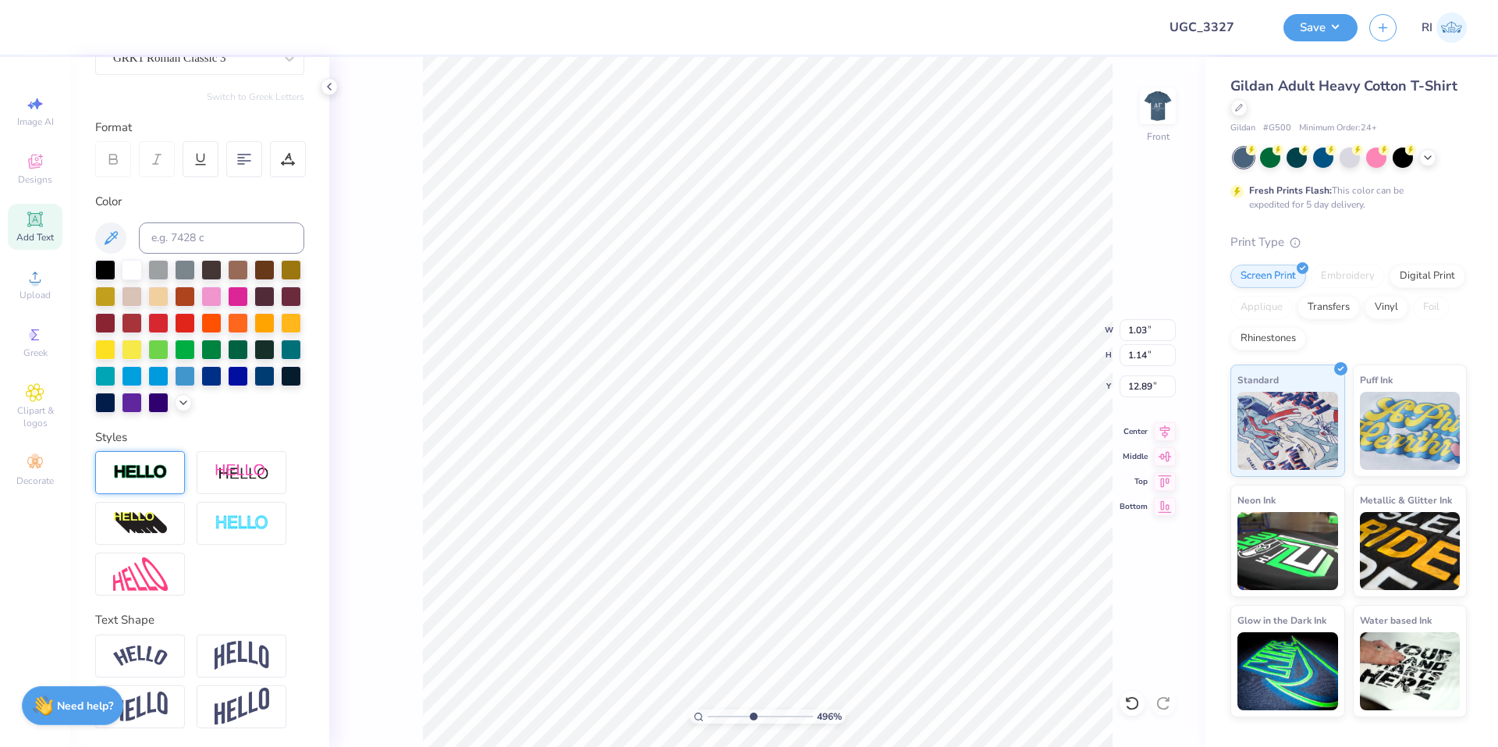
click at [147, 470] on img at bounding box center [140, 472] width 55 height 18
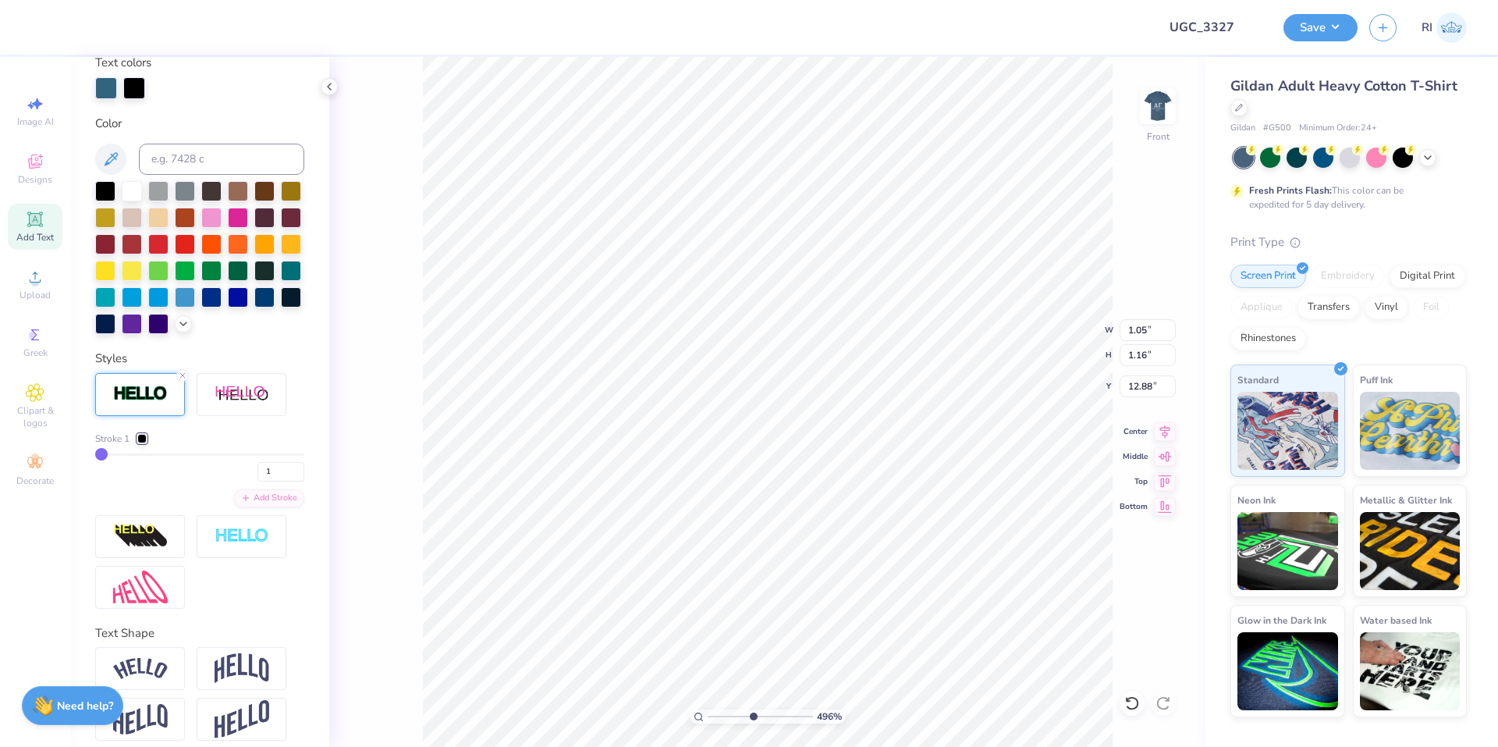
scroll to position [261, 0]
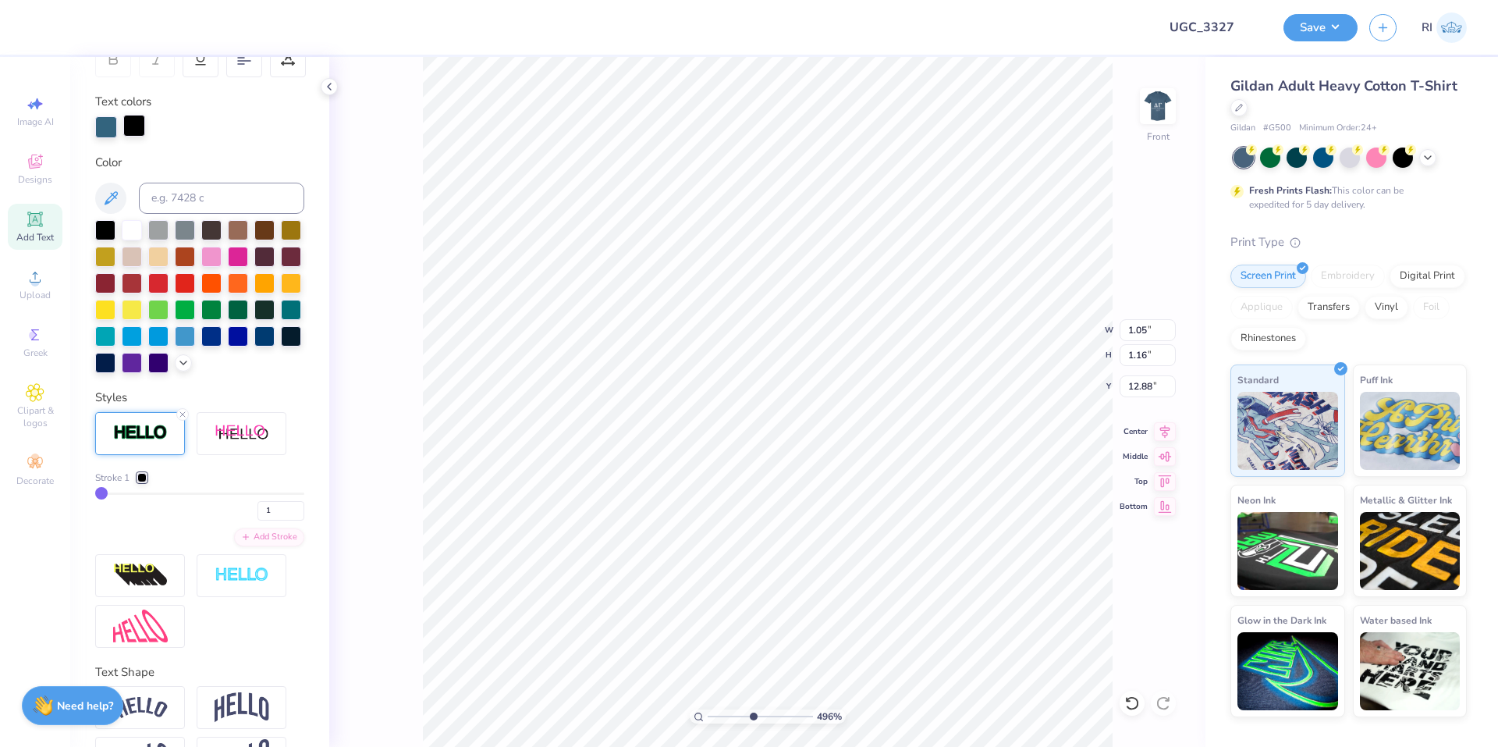
click at [134, 133] on div at bounding box center [134, 126] width 22 height 22
click at [140, 232] on div at bounding box center [132, 228] width 20 height 20
click at [253, 115] on div "Text colors" at bounding box center [199, 115] width 209 height 45
click at [226, 520] on div "1" at bounding box center [199, 506] width 209 height 28
click at [230, 484] on div "Stroke 1" at bounding box center [199, 477] width 209 height 14
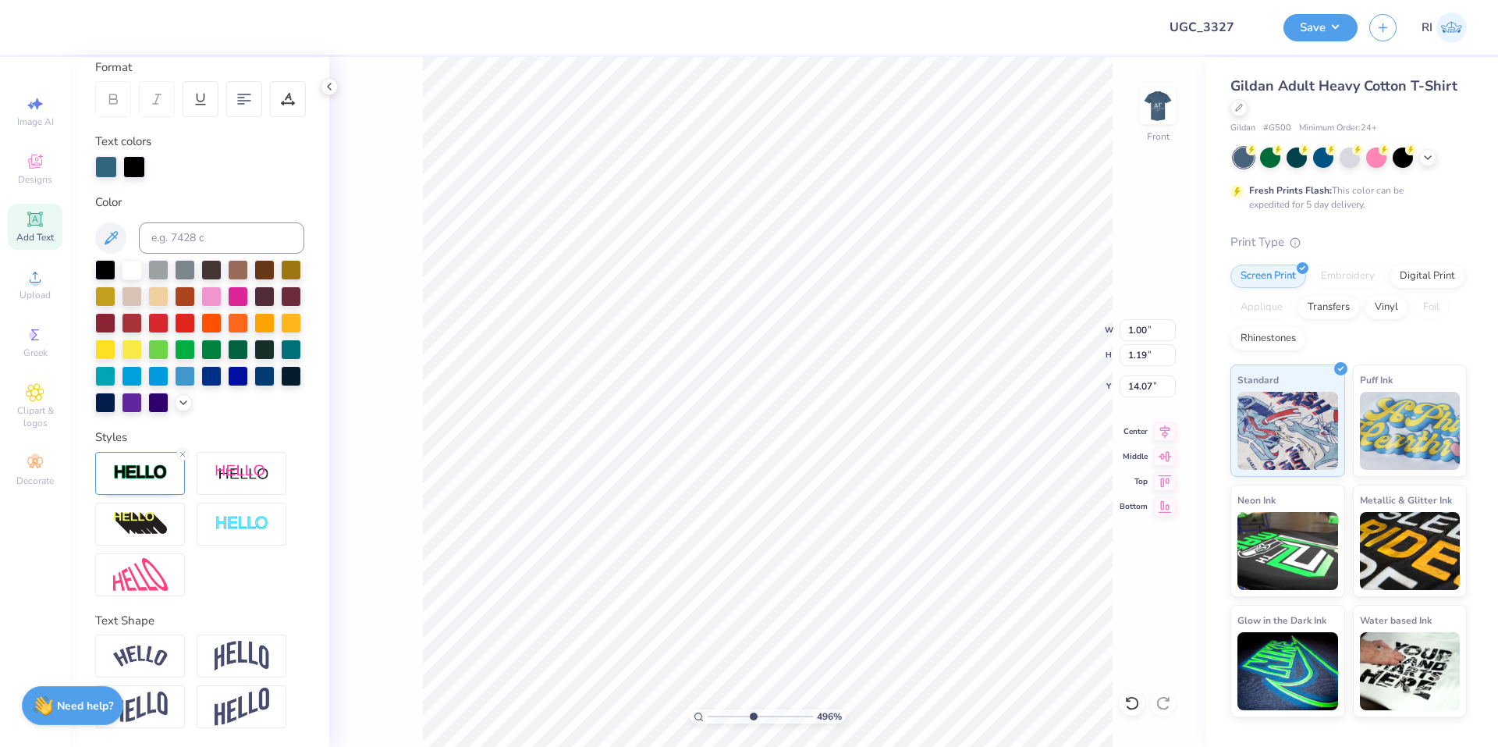
scroll to position [247, 0]
click at [140, 154] on div at bounding box center [134, 165] width 22 height 22
click at [125, 258] on div at bounding box center [132, 268] width 20 height 20
click at [151, 480] on img at bounding box center [140, 472] width 55 height 18
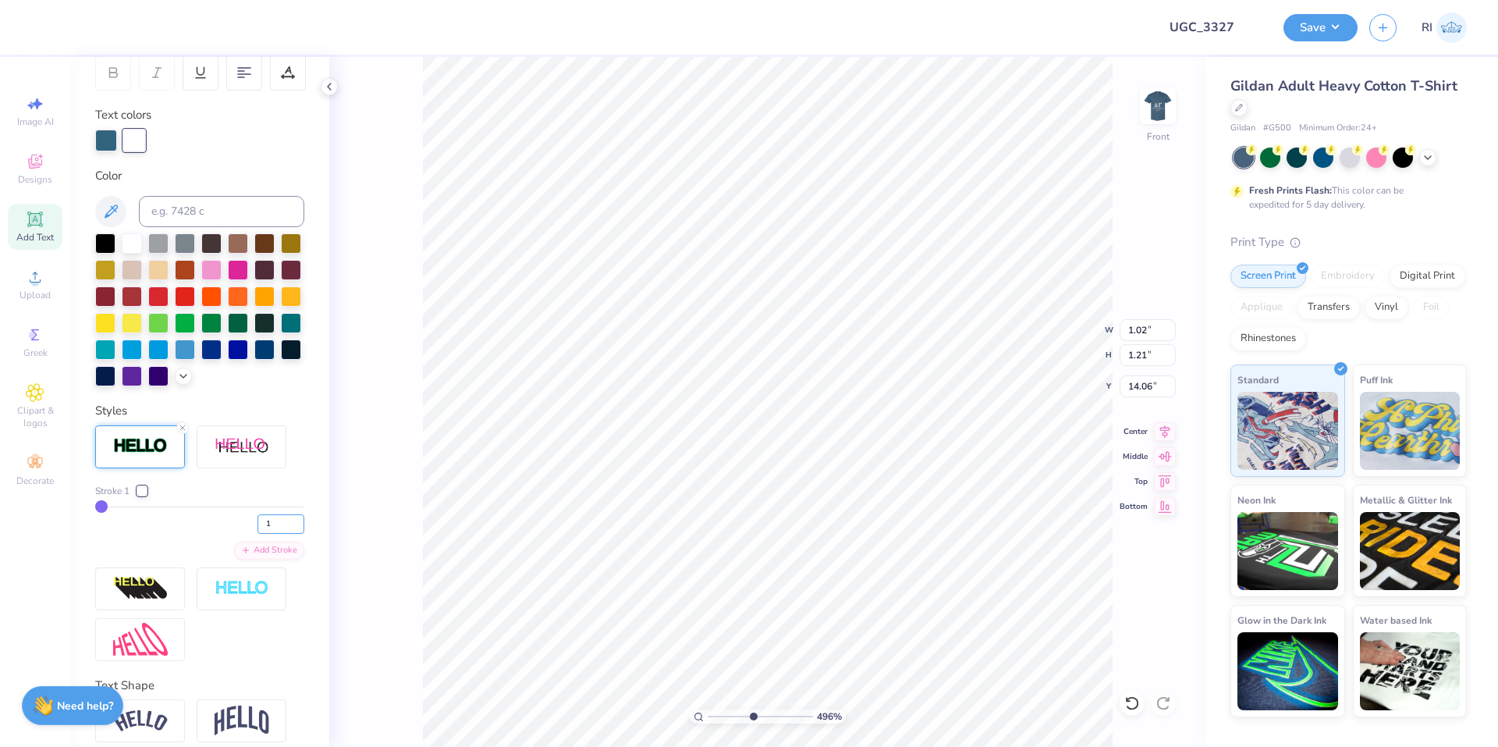
drag, startPoint x: 264, startPoint y: 548, endPoint x: 243, endPoint y: 532, distance: 27.3
click at [243, 534] on div "1" at bounding box center [199, 520] width 209 height 28
click at [247, 498] on div "Stroke 1" at bounding box center [199, 491] width 209 height 14
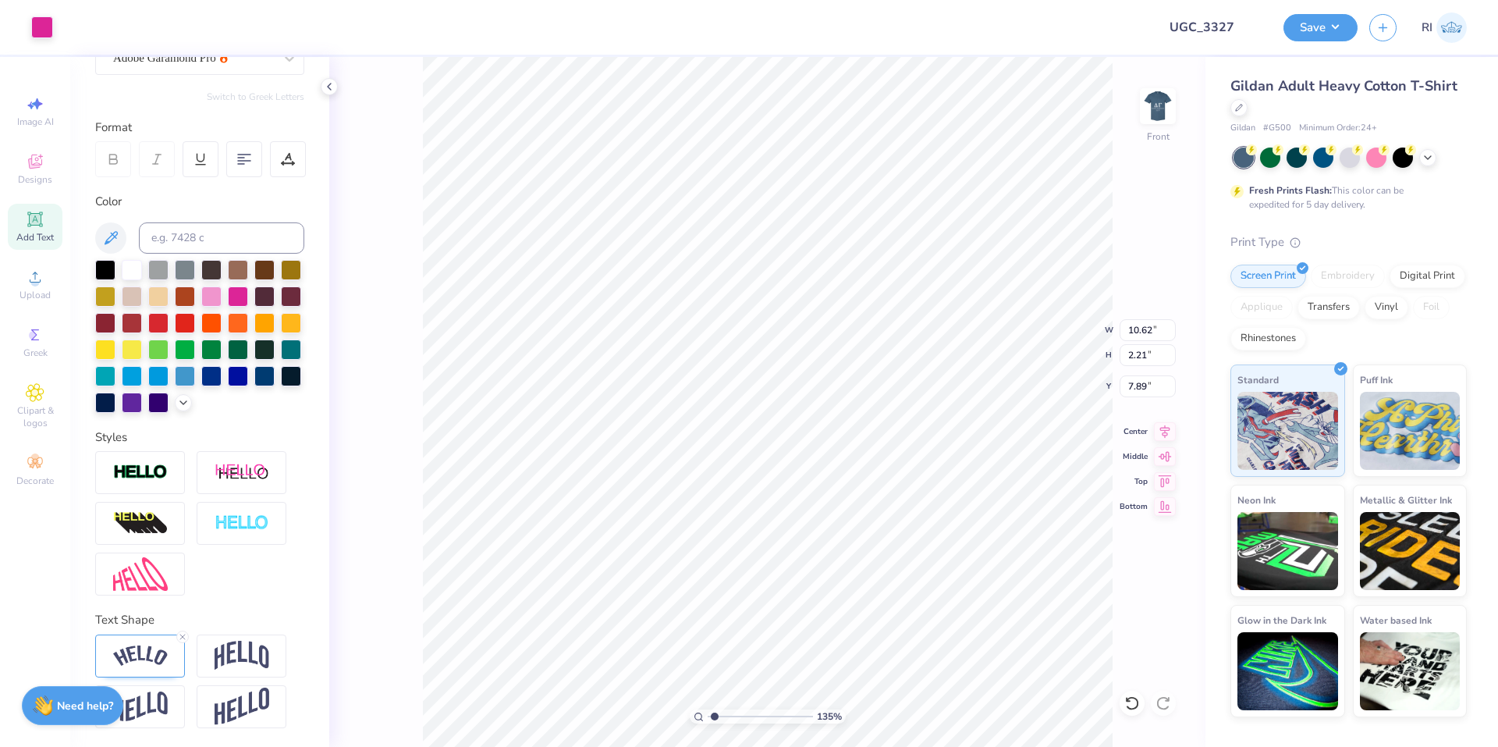
scroll to position [187, 0]
click at [924, 665] on li "Send to Back" at bounding box center [907, 664] width 122 height 30
click at [26, 218] on icon at bounding box center [35, 219] width 19 height 19
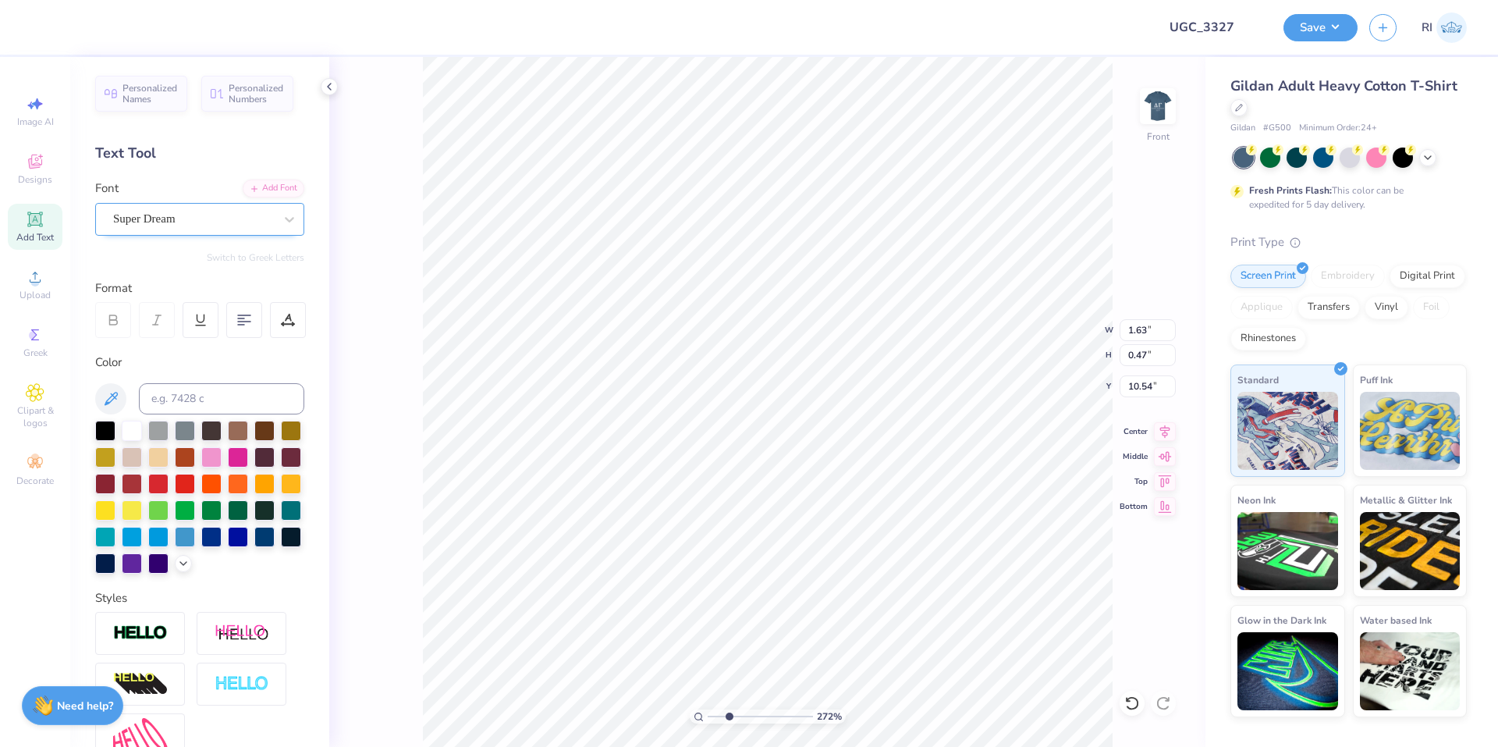
click at [215, 230] on div "Super Dream" at bounding box center [194, 219] width 164 height 24
click at [186, 348] on div at bounding box center [199, 342] width 169 height 16
click at [113, 337] on div at bounding box center [113, 320] width 36 height 36
click at [248, 460] on div at bounding box center [238, 455] width 20 height 20
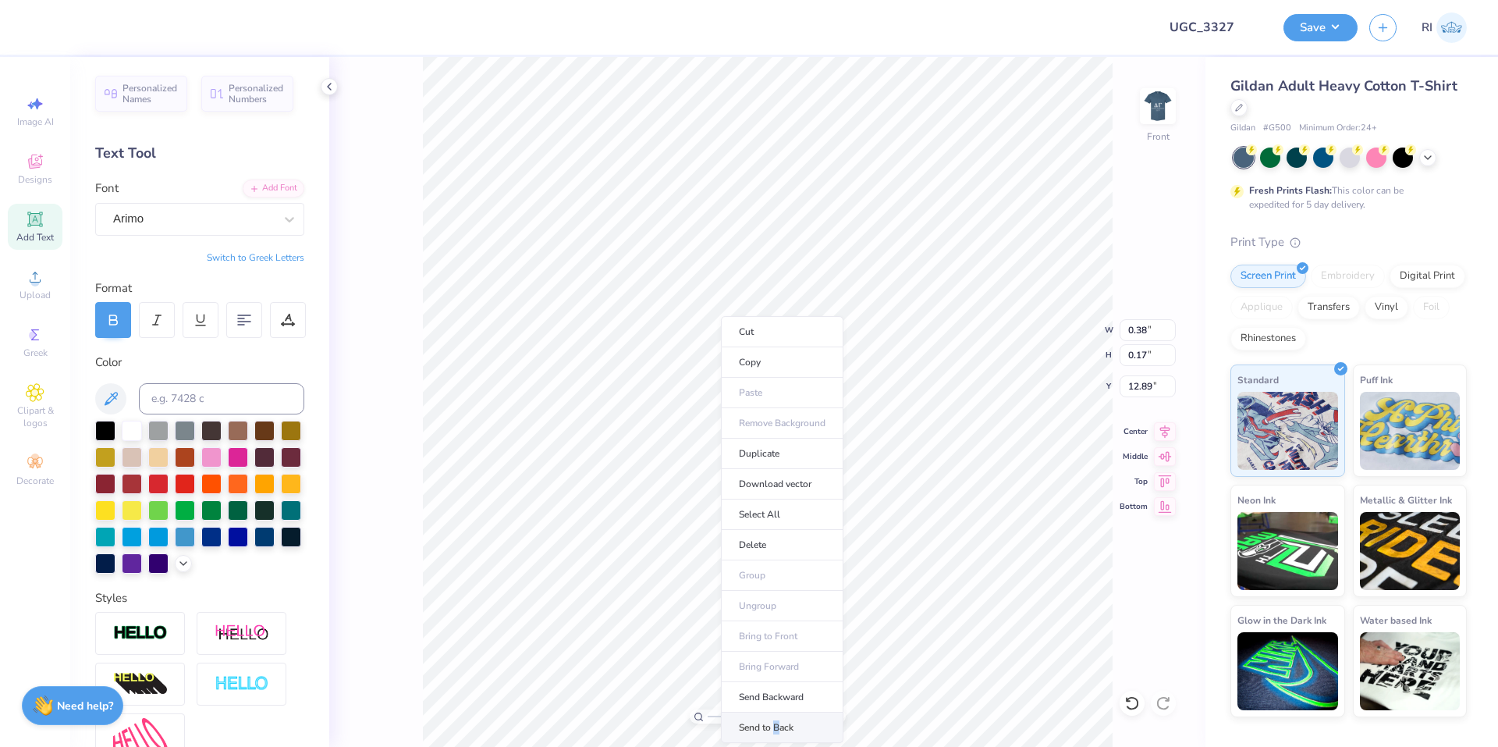
click at [778, 722] on li "Send to Back" at bounding box center [782, 727] width 122 height 30
click at [127, 442] on div at bounding box center [199, 496] width 209 height 153
click at [127, 436] on div at bounding box center [132, 429] width 20 height 20
click at [71, 31] on div at bounding box center [70, 26] width 22 height 22
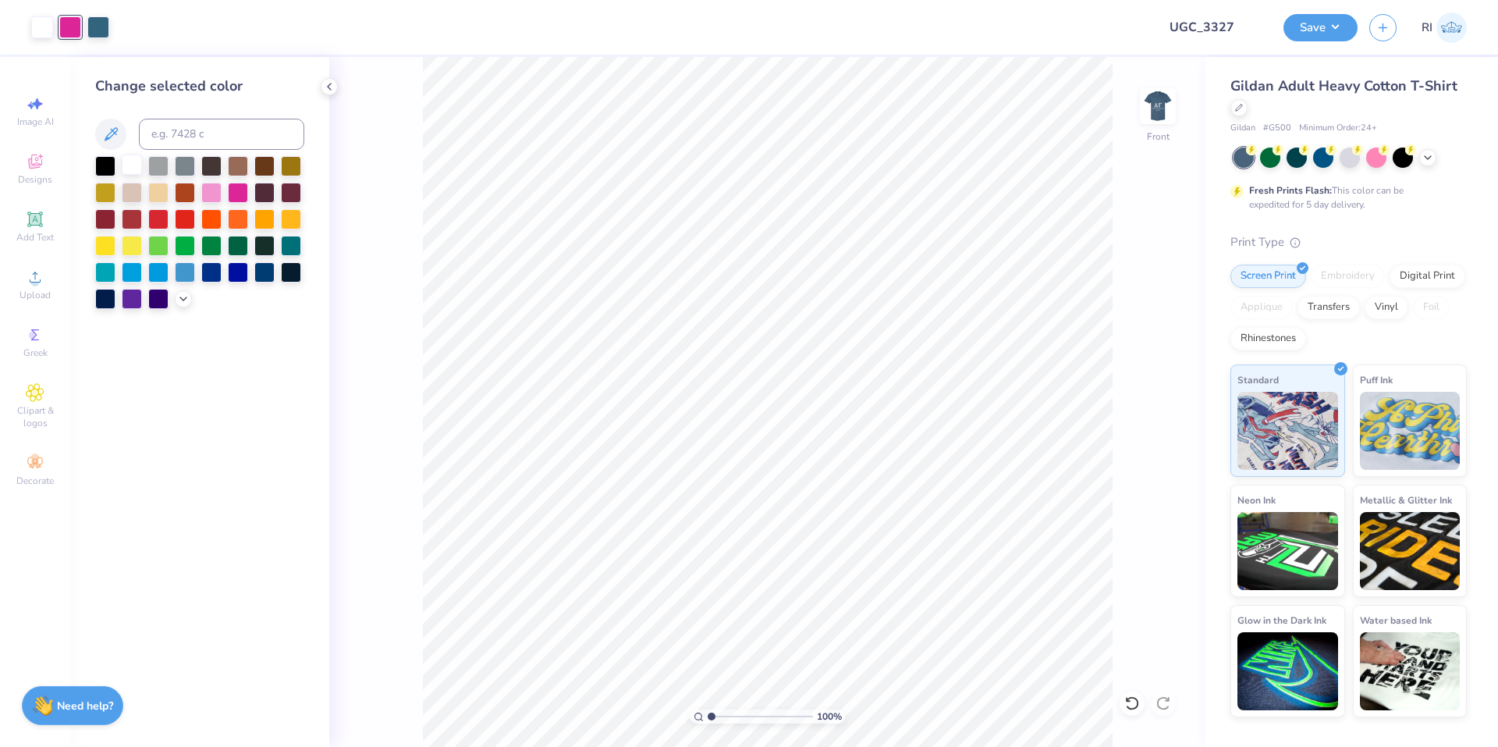
click at [138, 162] on div at bounding box center [132, 164] width 20 height 20
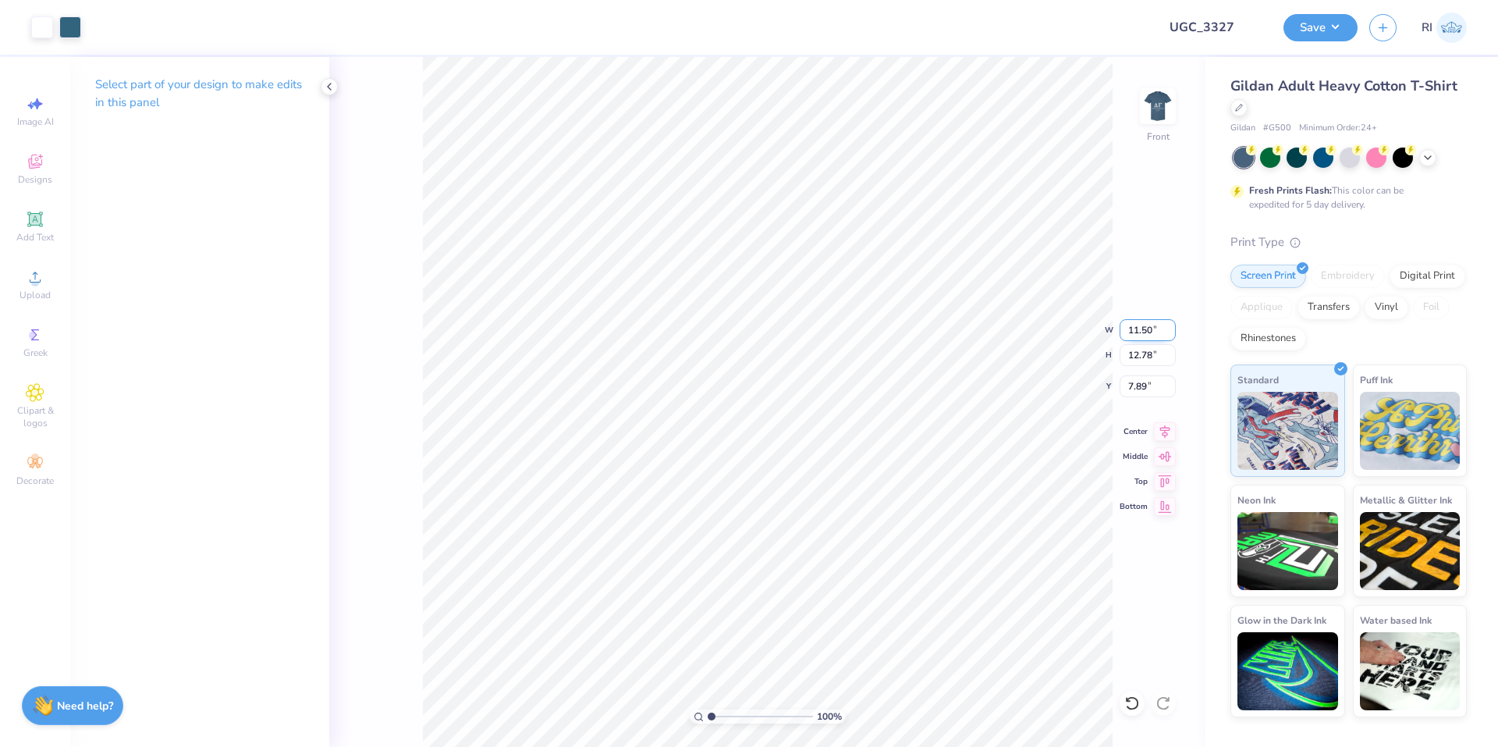
click at [1153, 326] on input "11.50" at bounding box center [1148, 330] width 56 height 22
click at [1153, 389] on input "7.33" at bounding box center [1148, 386] width 56 height 22
click at [1151, 428] on div "Center" at bounding box center [1148, 429] width 56 height 19
click at [1184, 97] on img at bounding box center [1158, 106] width 62 height 62
click at [1136, 324] on input "13.05" at bounding box center [1148, 330] width 56 height 22
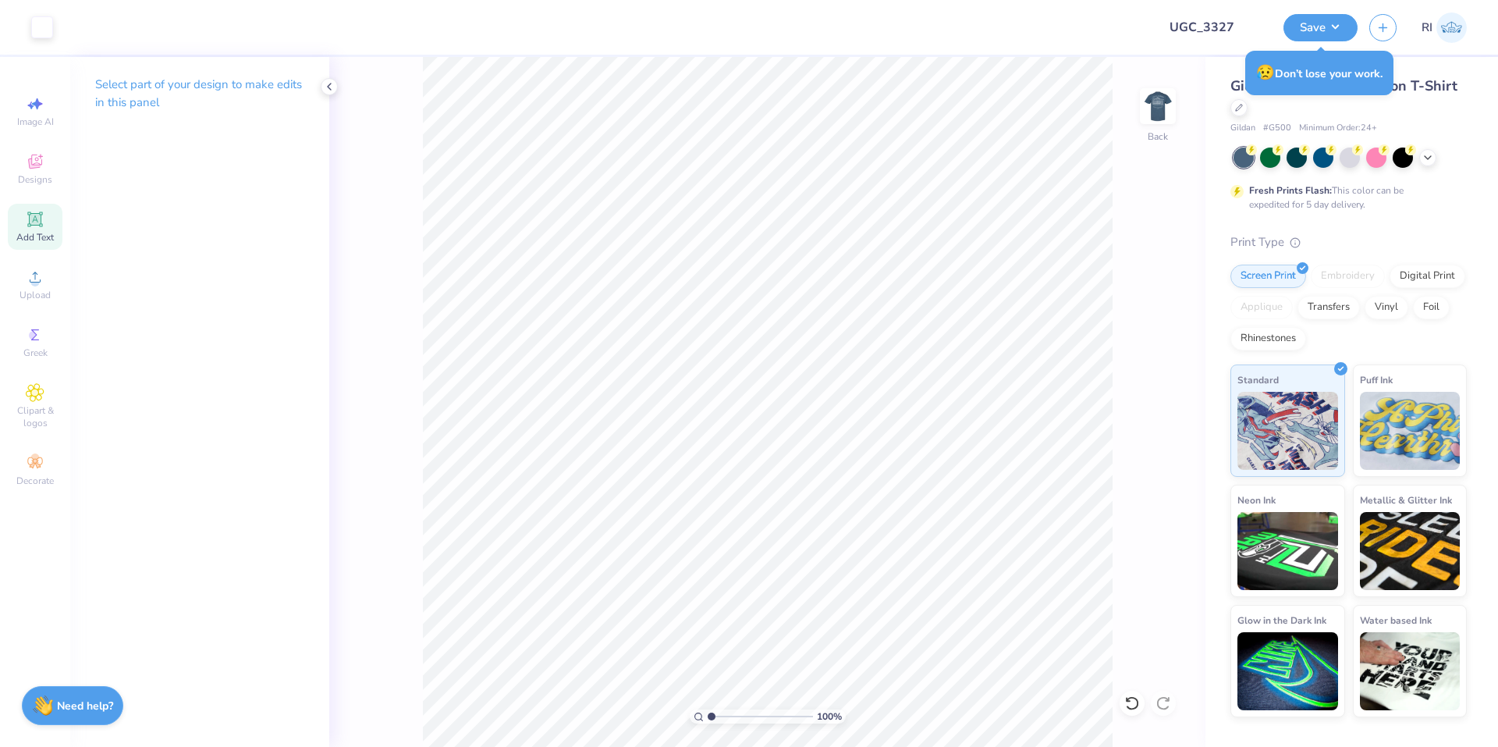
click at [41, 233] on span "Add Text" at bounding box center [34, 237] width 37 height 12
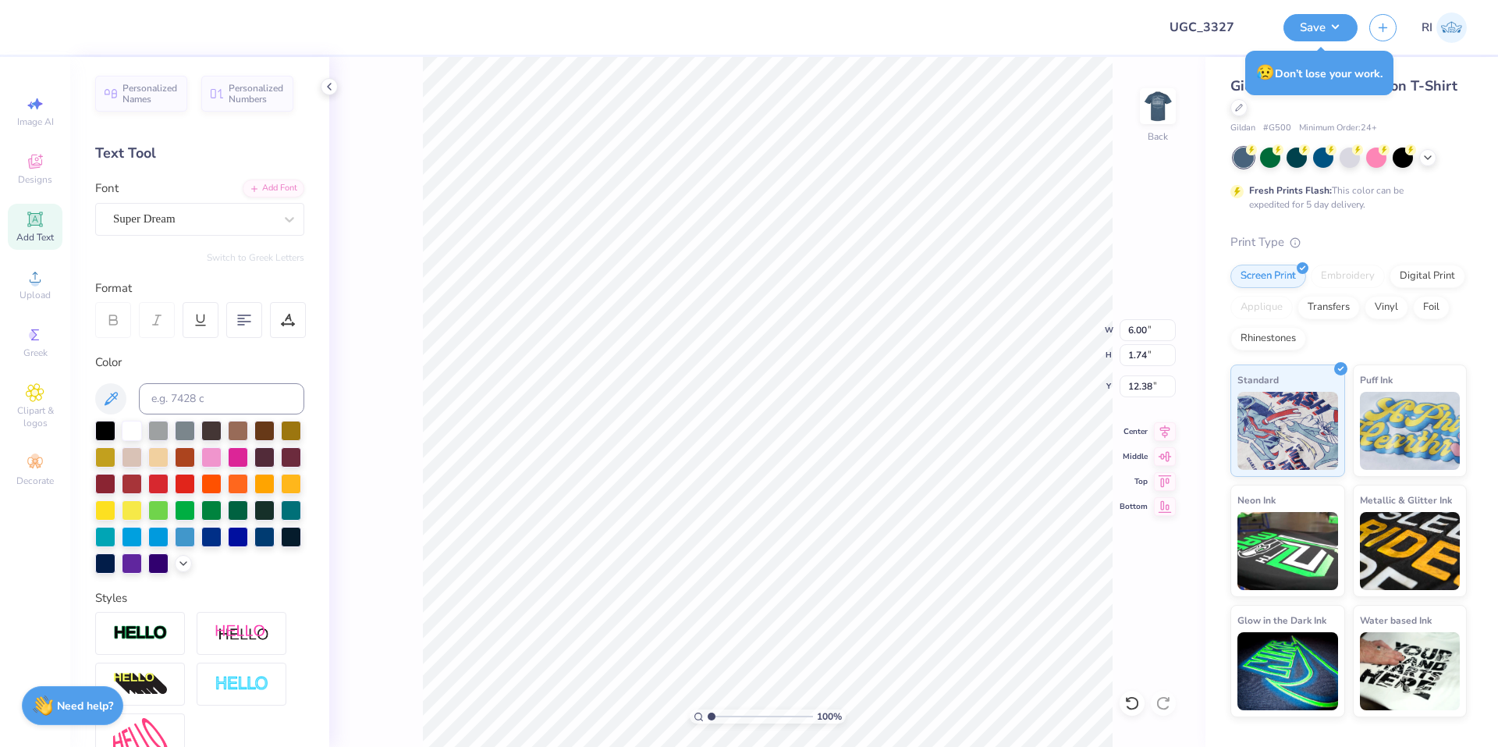
click at [209, 237] on div "Personalized Names Personalized Numbers Text Tool Add Font Font Super Dream Swi…" at bounding box center [199, 402] width 259 height 690
click at [209, 227] on div "Super Dream" at bounding box center [194, 219] width 164 height 24
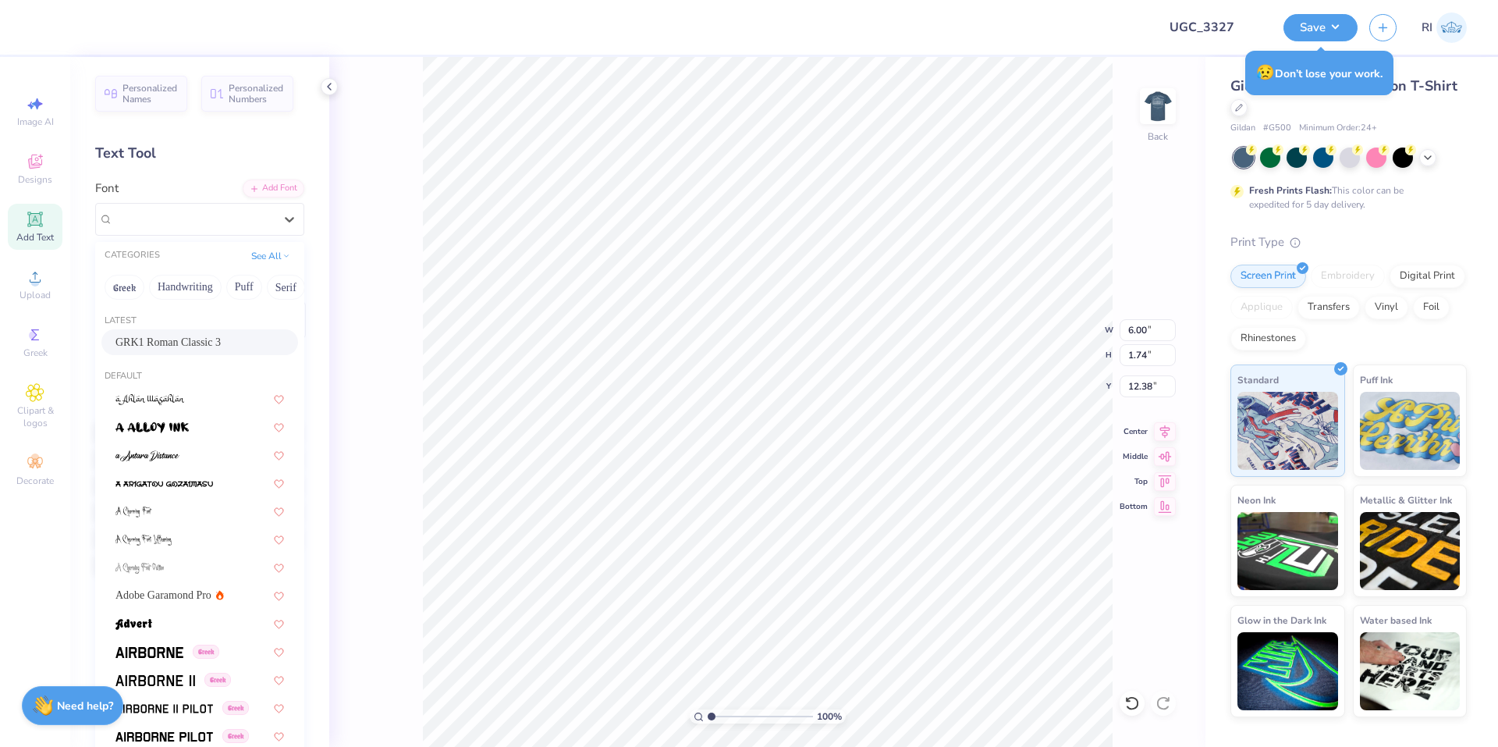
click at [192, 333] on div "GRK1 Roman Classic 3" at bounding box center [199, 342] width 197 height 26
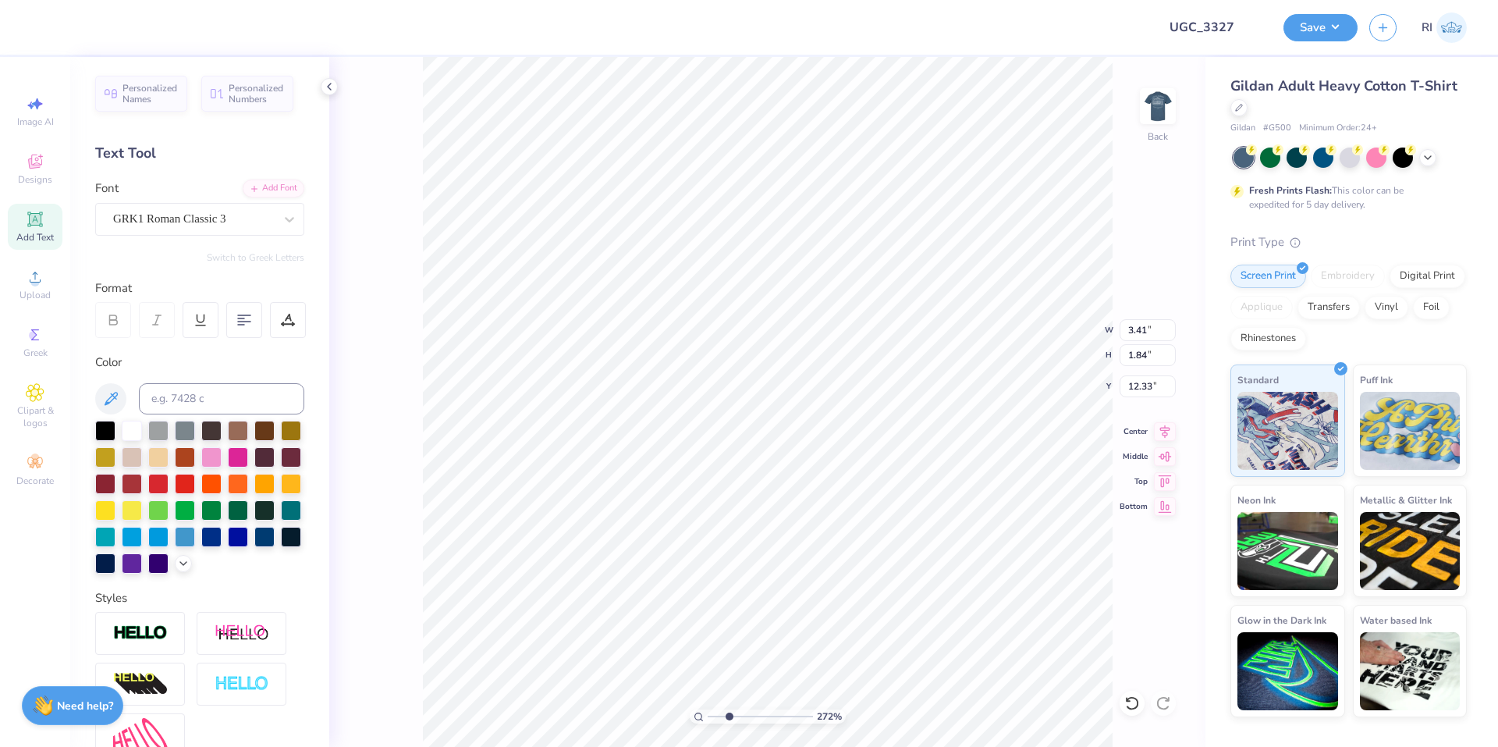
click at [251, 456] on div at bounding box center [199, 496] width 209 height 153
click at [248, 456] on div at bounding box center [238, 455] width 20 height 20
click at [943, 413] on li "Duplicate" at bounding box center [943, 418] width 122 height 30
click at [206, 222] on div "GRK1 Roman Classic 3" at bounding box center [194, 219] width 164 height 24
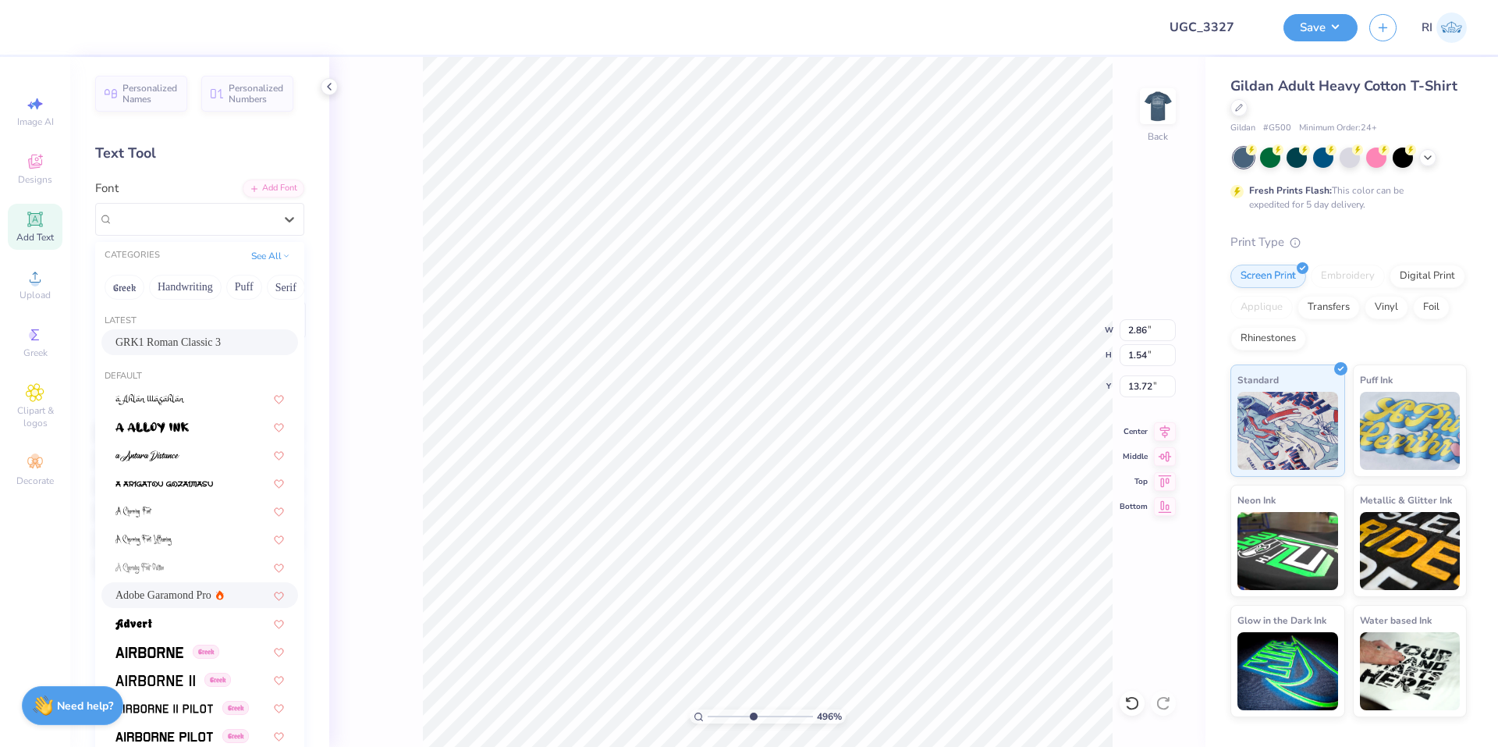
click at [182, 597] on span "Adobe Garamond Pro" at bounding box center [163, 595] width 96 height 16
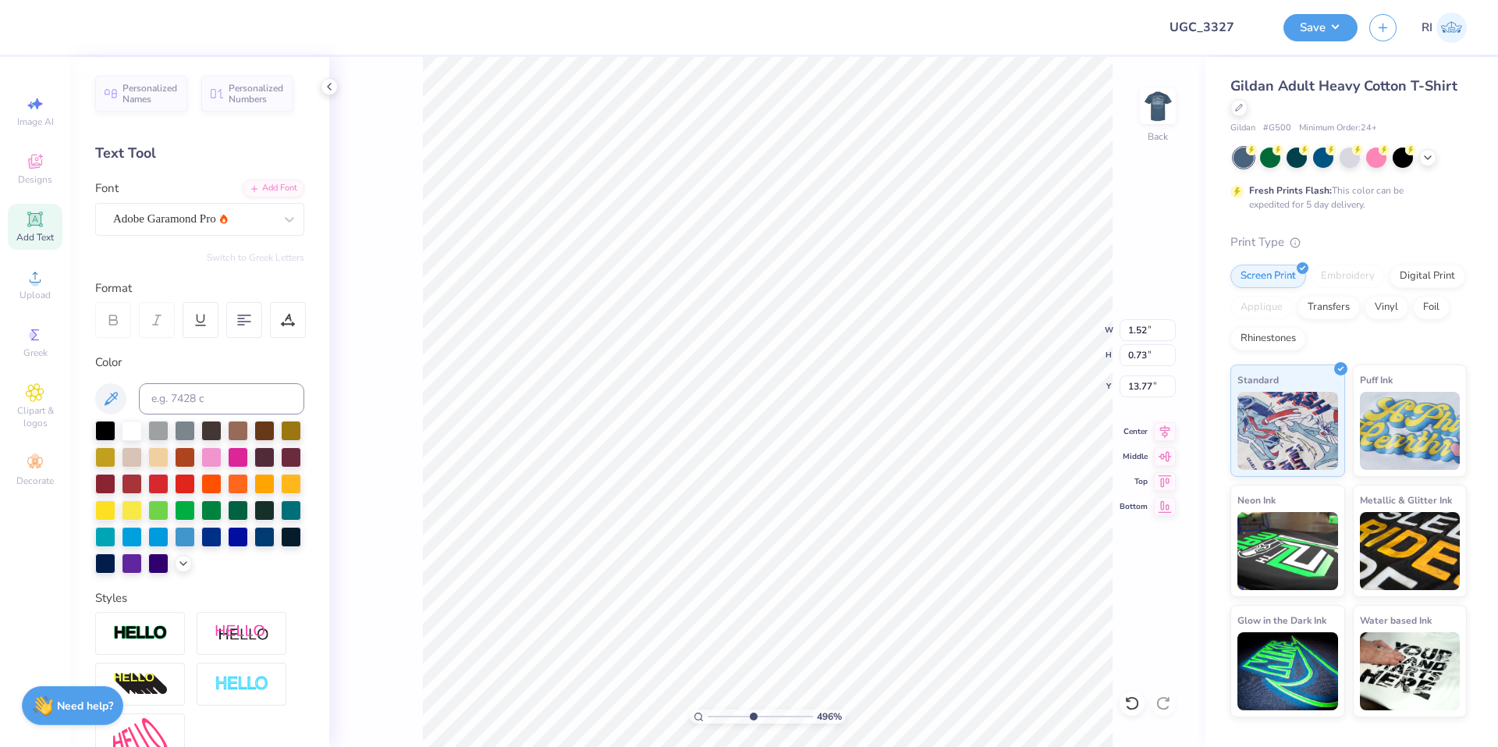
scroll to position [13, 7]
click at [1144, 333] on input "8.94" at bounding box center [1148, 330] width 56 height 22
click at [670, 449] on li "Duplicate" at bounding box center [668, 453] width 122 height 30
drag, startPoint x: 51, startPoint y: 27, endPoint x: 53, endPoint y: 37, distance: 10.4
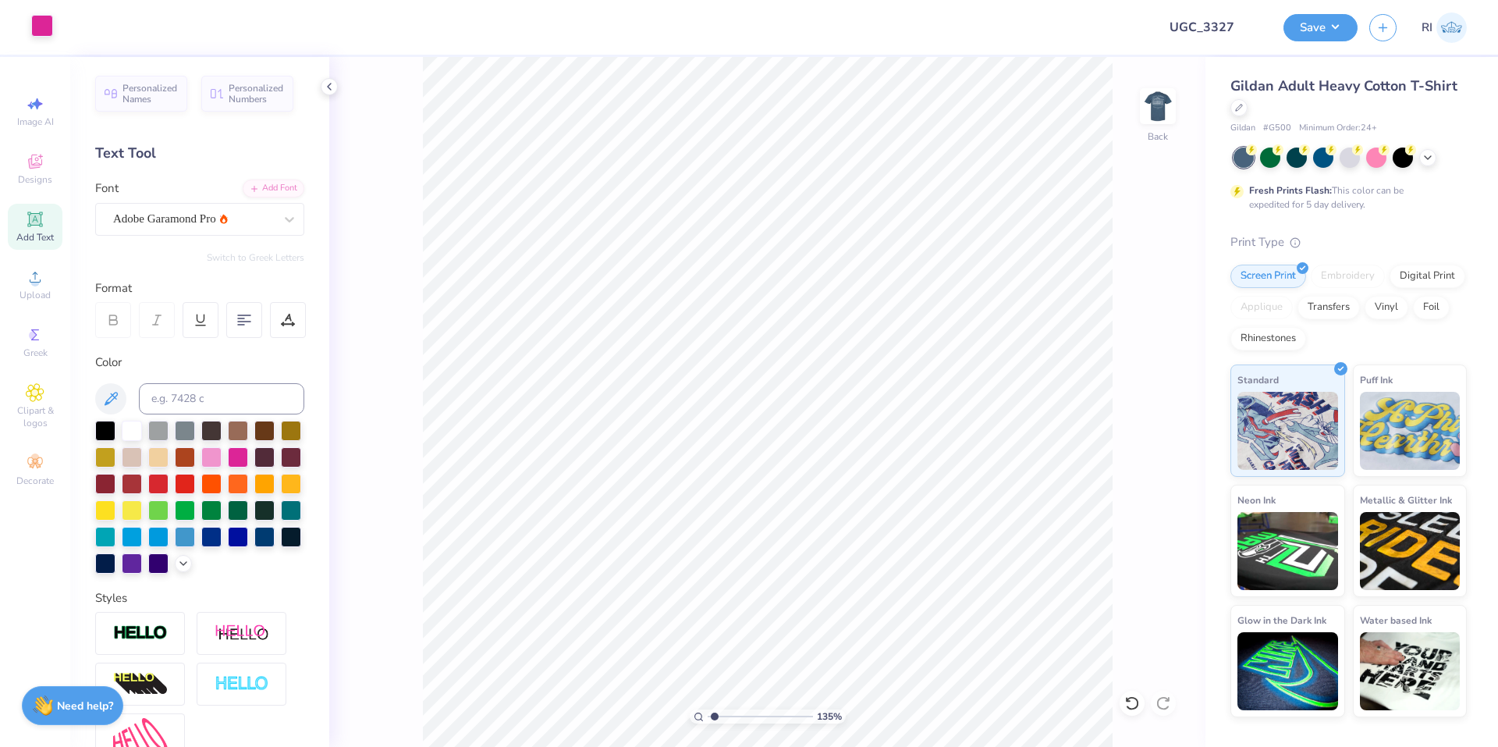
click at [48, 26] on div at bounding box center [42, 26] width 22 height 22
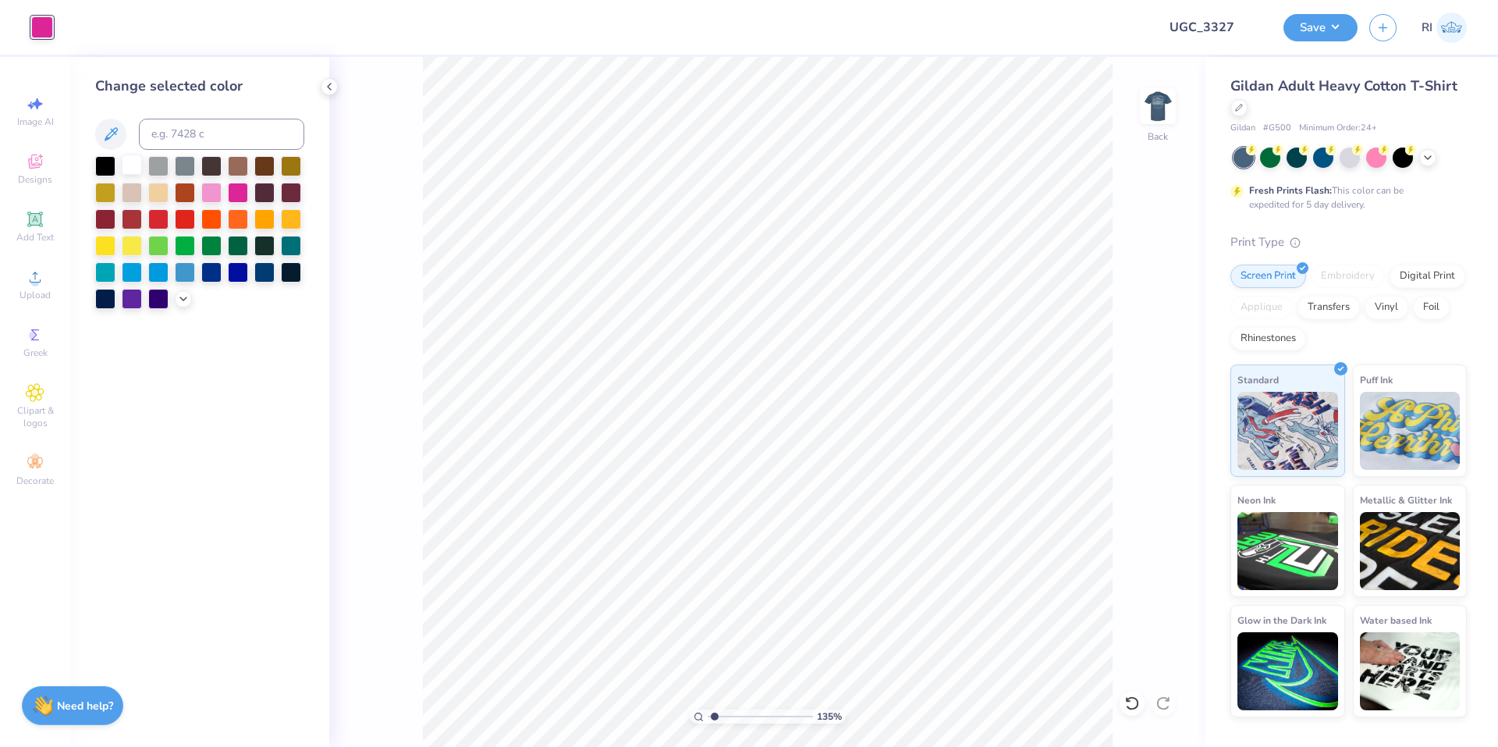
click at [131, 161] on div at bounding box center [132, 164] width 20 height 20
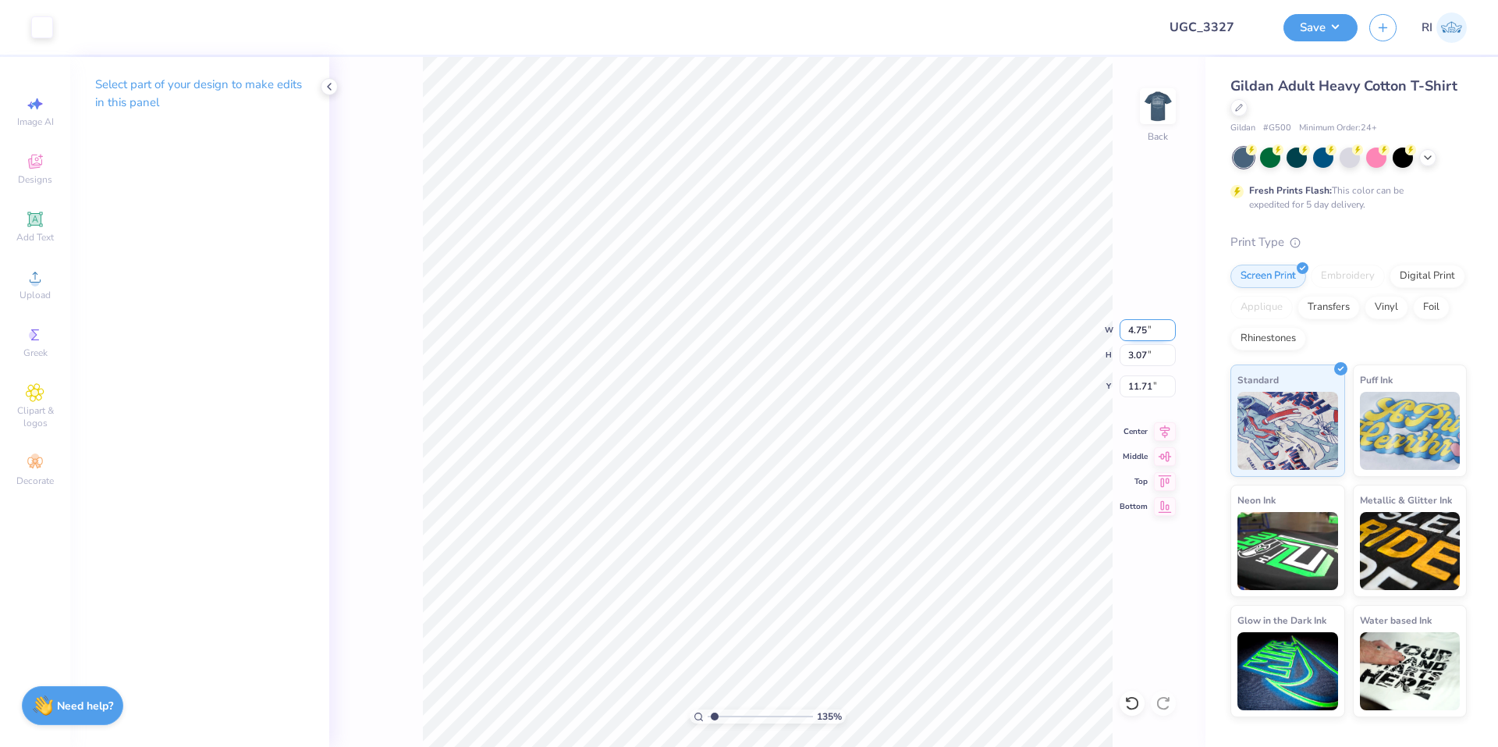
click at [1143, 324] on input "4.75" at bounding box center [1148, 330] width 56 height 22
click at [1145, 384] on input "11.71" at bounding box center [1148, 386] width 56 height 22
click at [1163, 101] on img at bounding box center [1158, 106] width 62 height 62
click at [1332, 29] on button "Save" at bounding box center [1320, 25] width 74 height 27
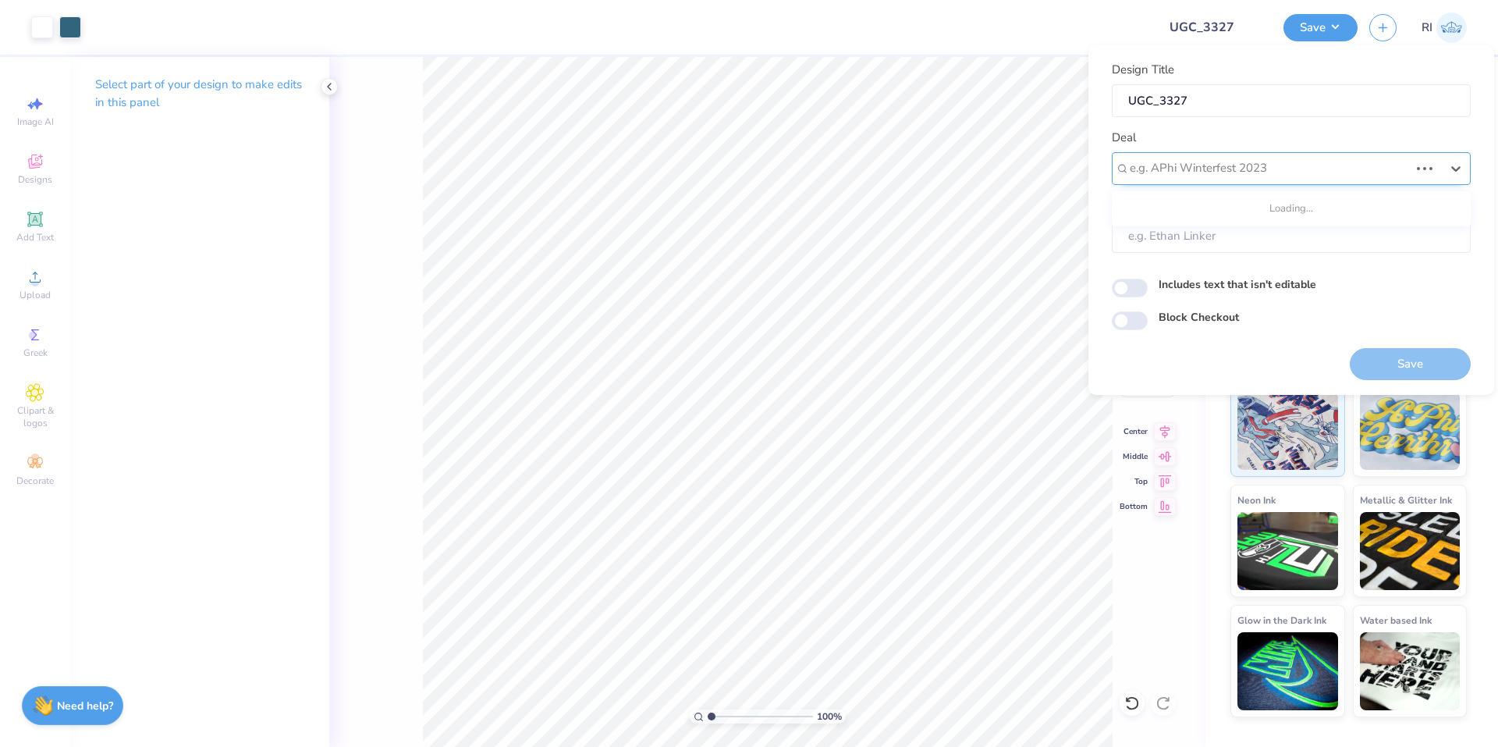
click at [1254, 154] on div "e.g. APhi Winterfest 2023" at bounding box center [1291, 168] width 359 height 33
click at [1186, 206] on div "UGC Designs" at bounding box center [1291, 210] width 346 height 26
click at [1113, 325] on div "Block Checkout" at bounding box center [1291, 318] width 359 height 18
click at [1136, 314] on input "Block Checkout" at bounding box center [1130, 320] width 36 height 19
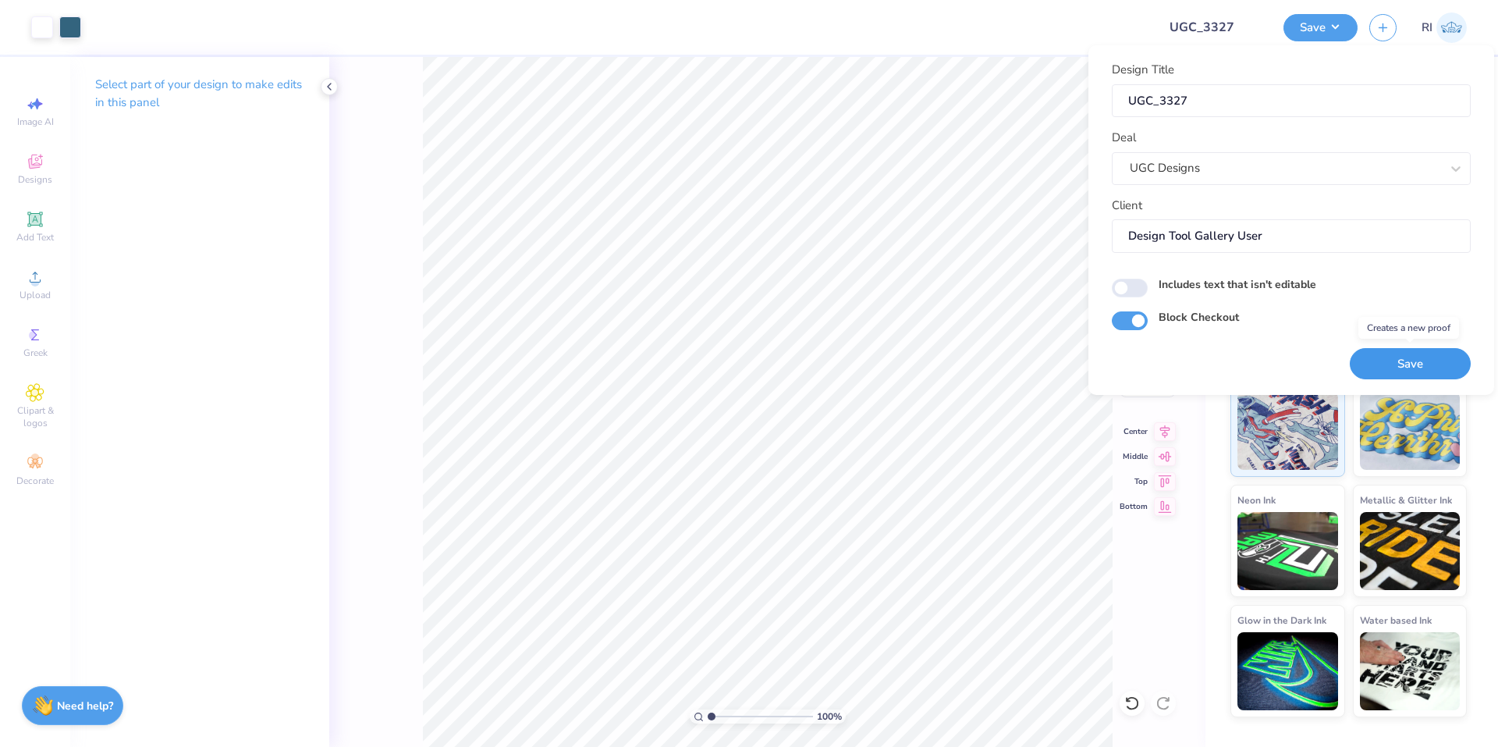
click at [1396, 367] on button "Save" at bounding box center [1410, 364] width 121 height 32
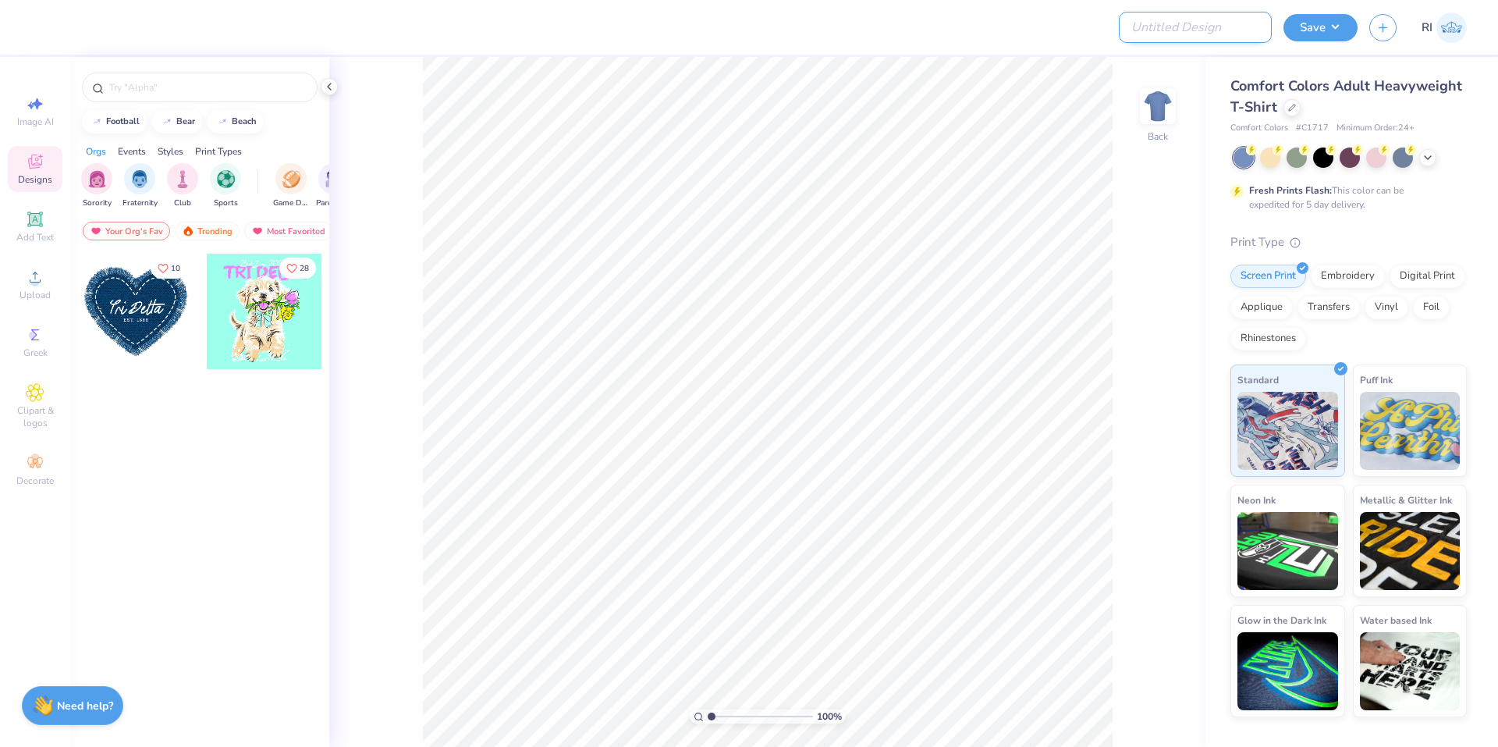
click at [1209, 37] on input "Design Title" at bounding box center [1195, 27] width 153 height 31
paste input "UGC_3328"
type input "UGC_3328"
click at [1285, 105] on div at bounding box center [1291, 106] width 17 height 17
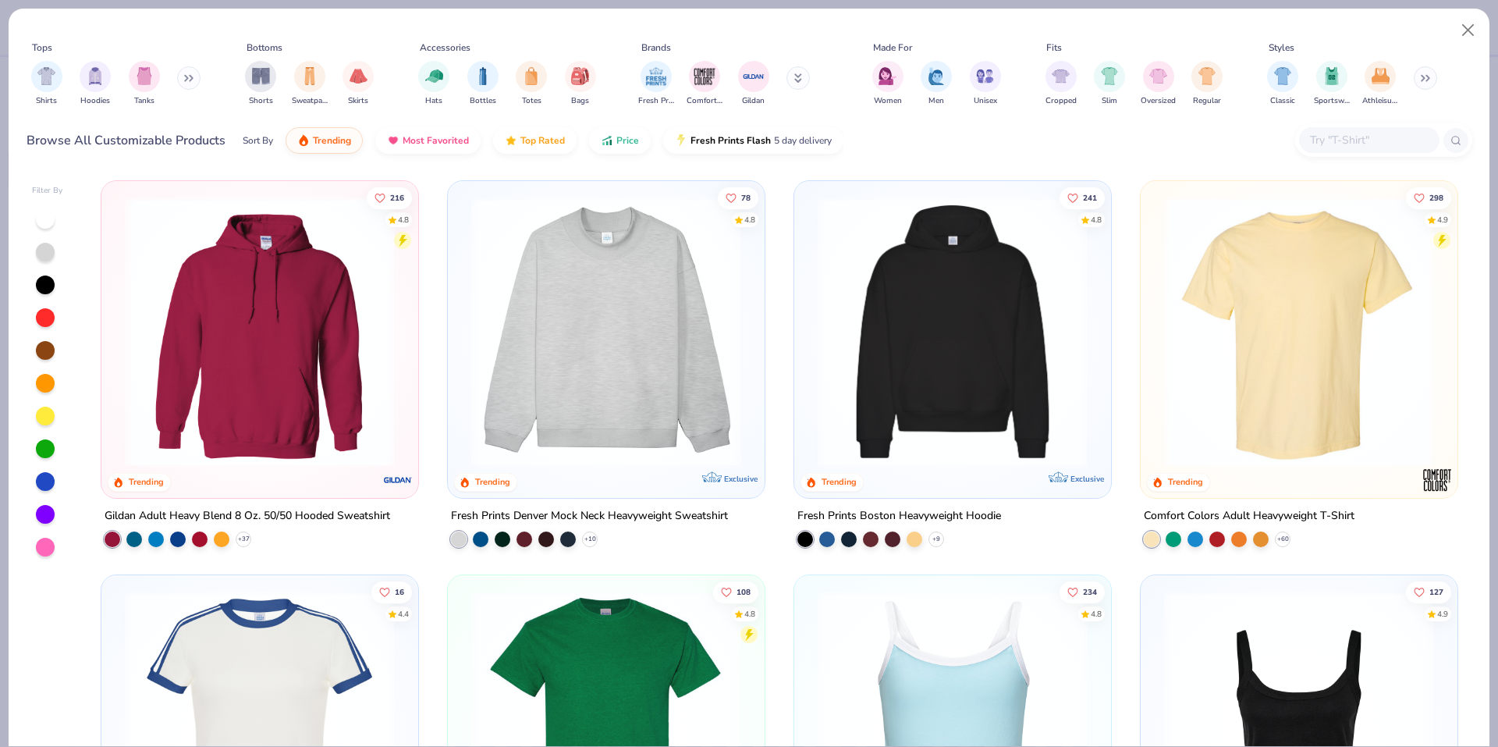
click at [1318, 130] on div at bounding box center [1369, 140] width 140 height 26
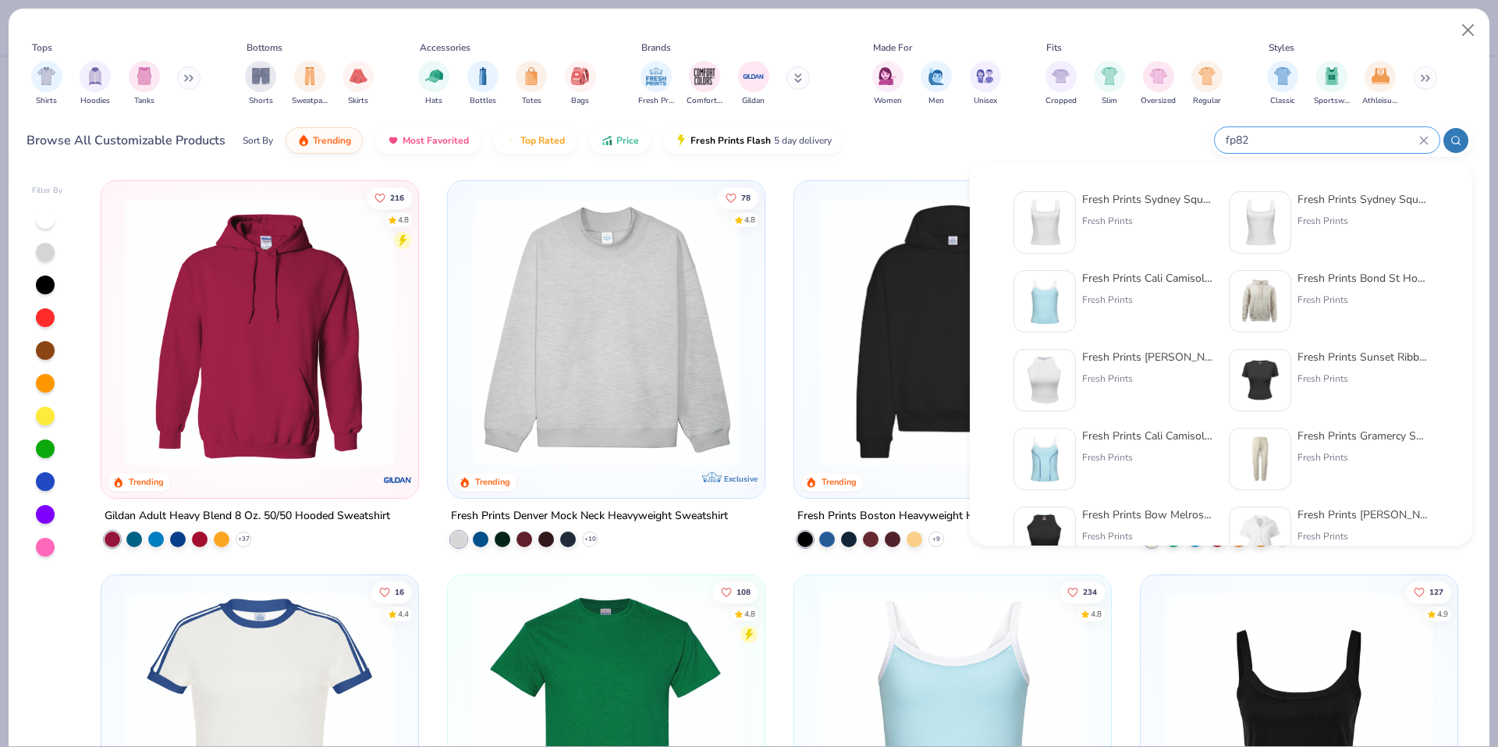
type input "fp82"
click at [1055, 225] on img at bounding box center [1044, 222] width 48 height 48
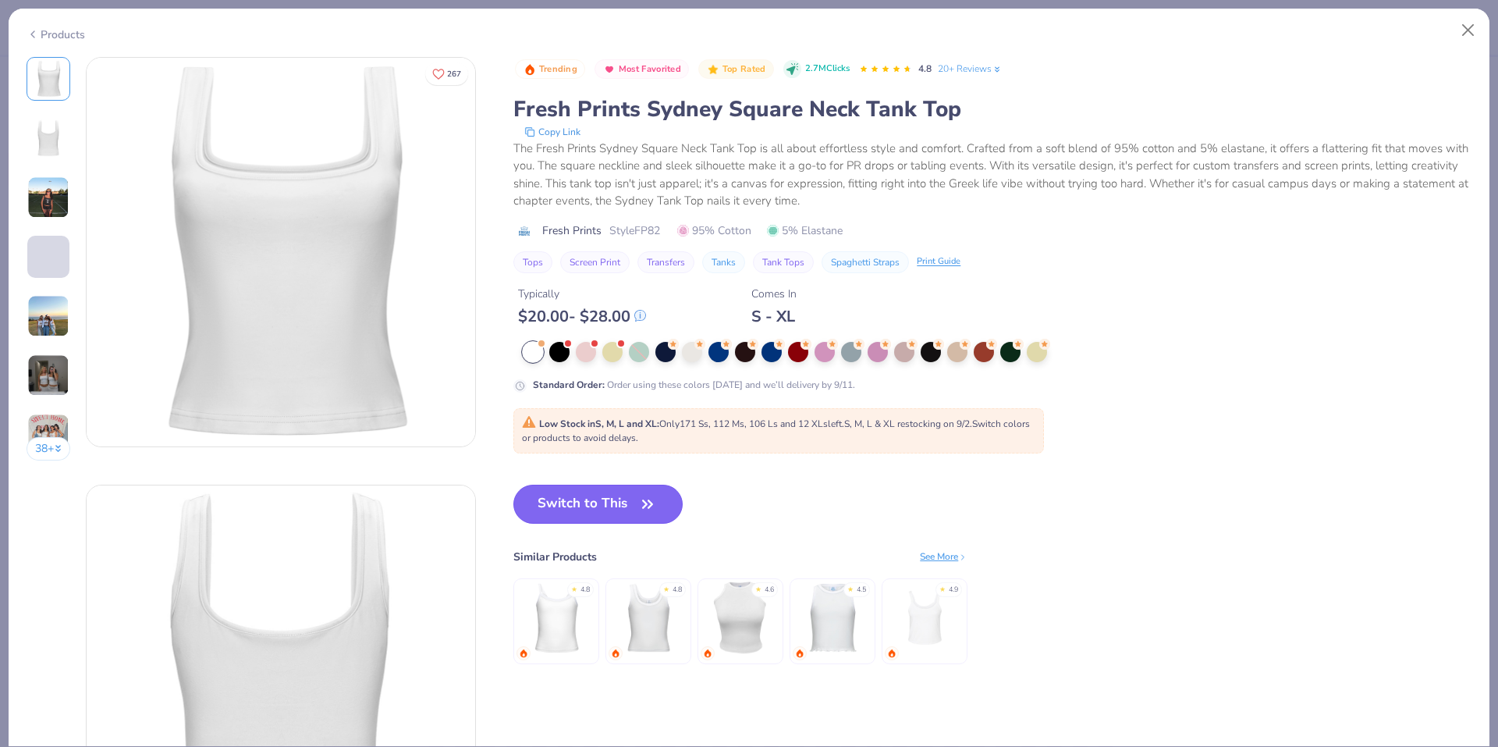
click at [619, 494] on button "Switch to This" at bounding box center [597, 503] width 169 height 39
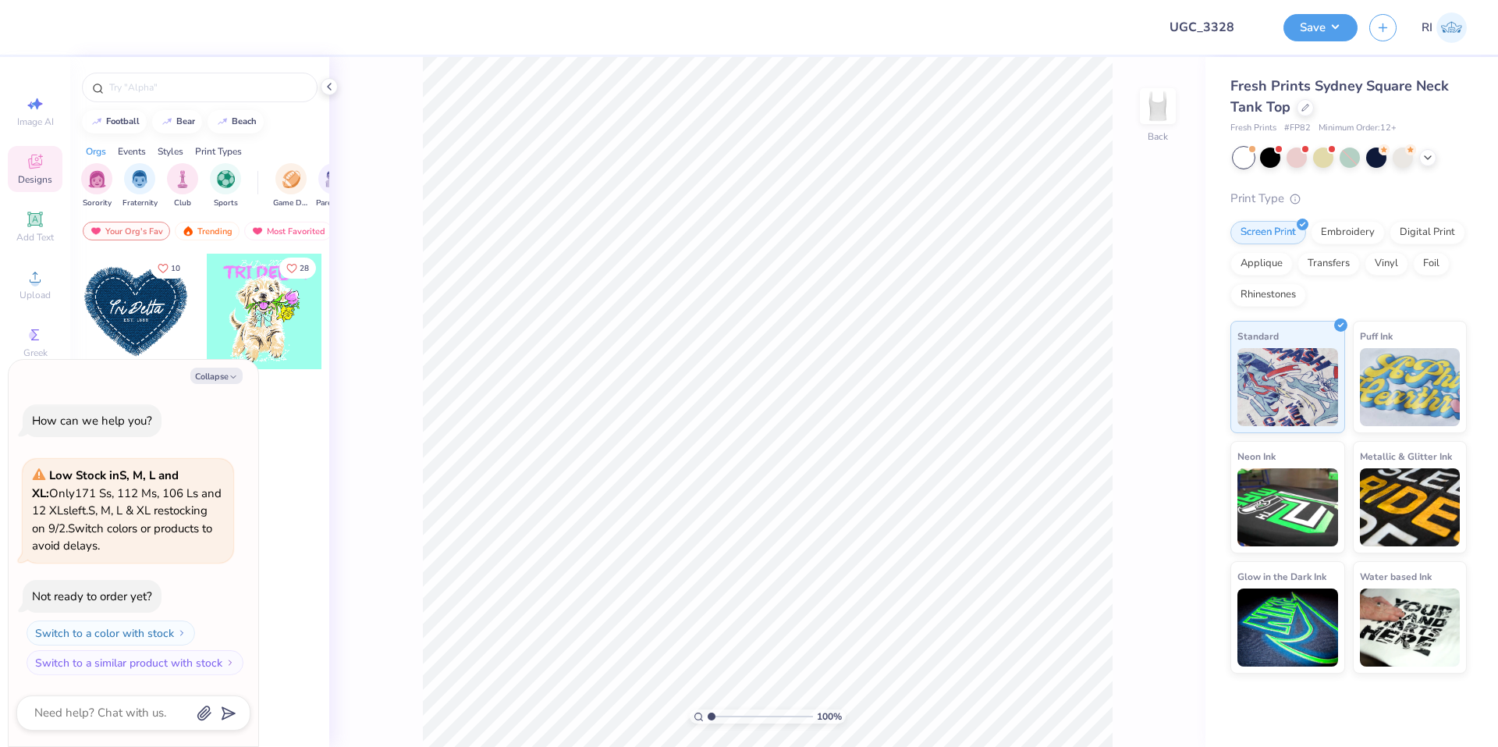
click at [250, 378] on div "Collapse How can we help you? Low Stock in S, M, L and XL : Only 171 Ss, 112 Ms…" at bounding box center [134, 553] width 250 height 387
click at [243, 377] on div "Collapse" at bounding box center [133, 375] width 234 height 16
click at [216, 378] on button "Collapse" at bounding box center [216, 375] width 52 height 16
type textarea "x"
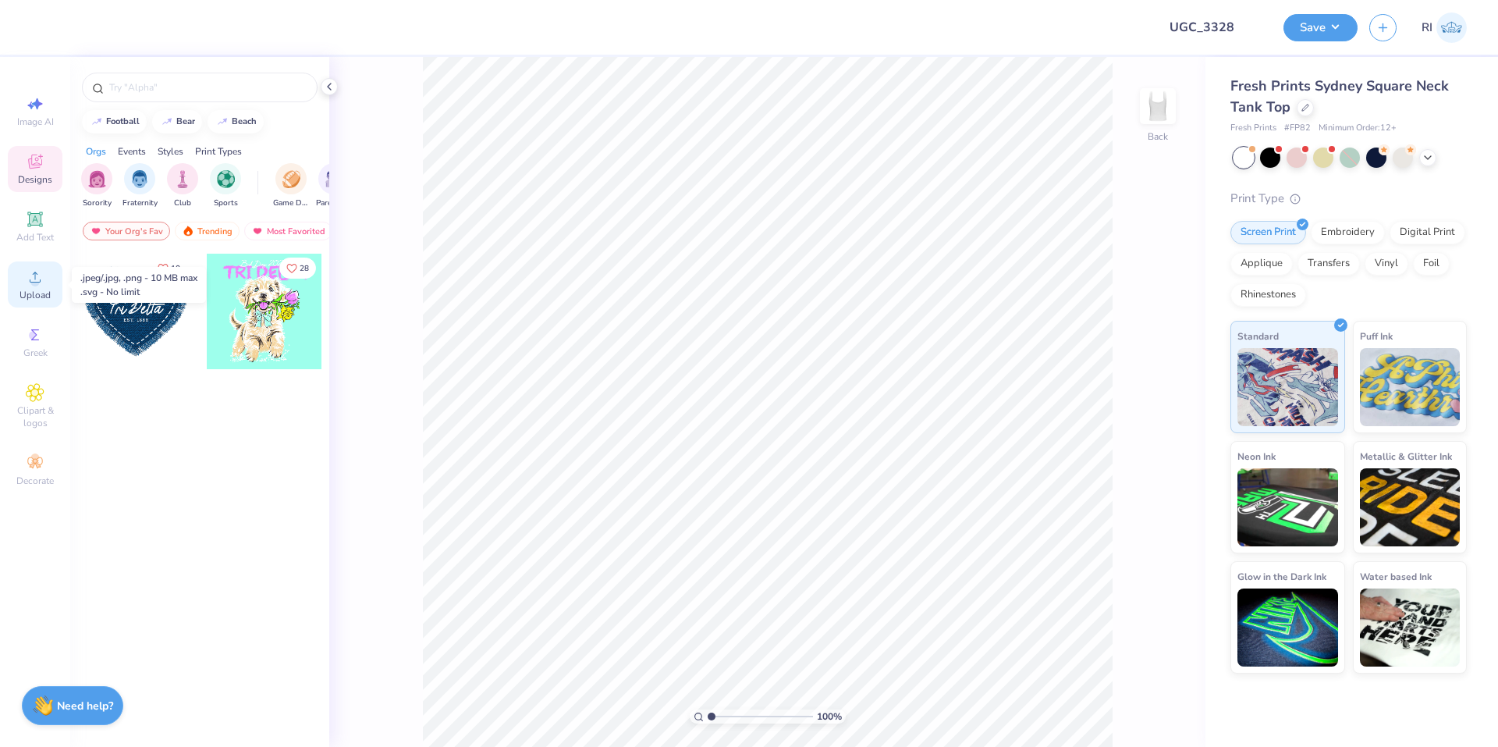
click at [47, 293] on span "Upload" at bounding box center [35, 295] width 31 height 12
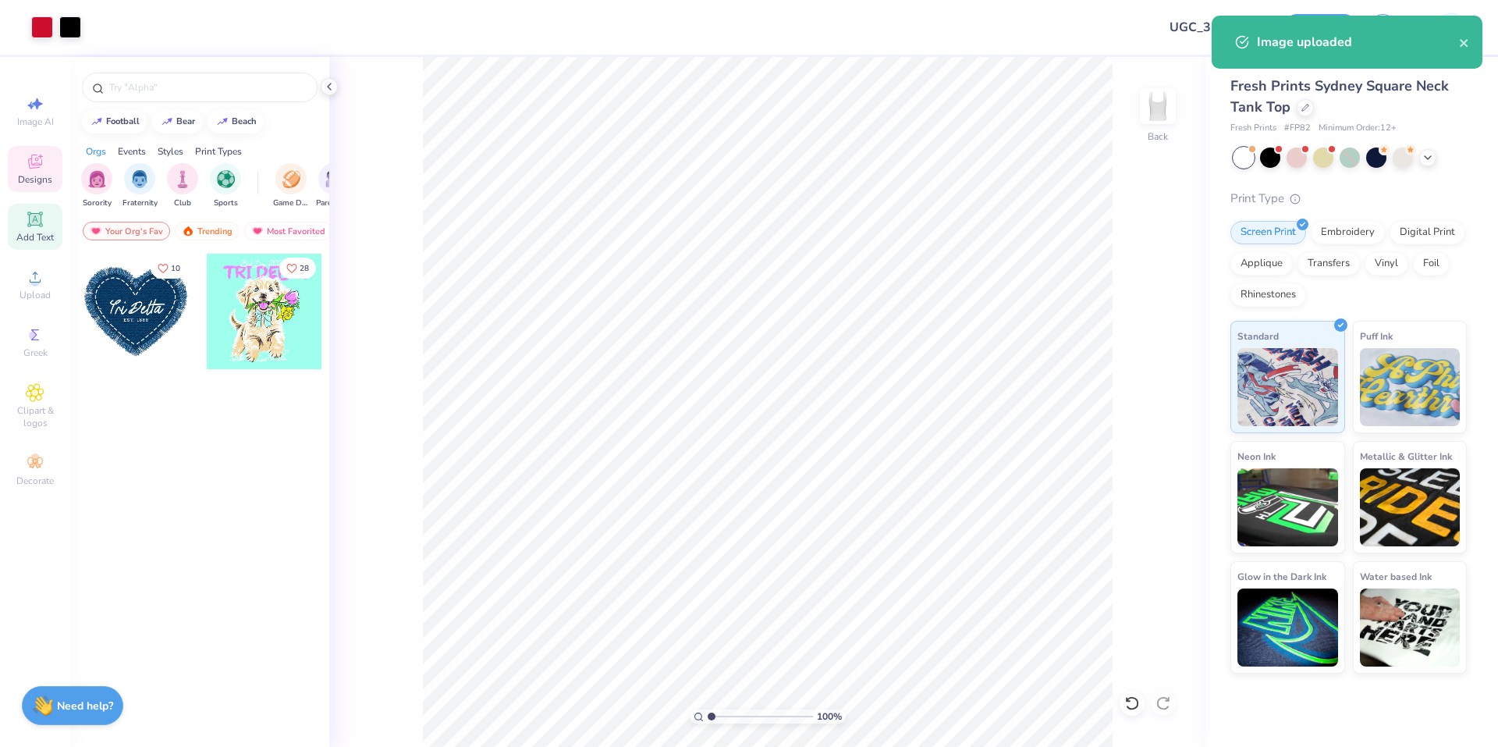
click at [44, 220] on div "Add Text" at bounding box center [35, 227] width 55 height 46
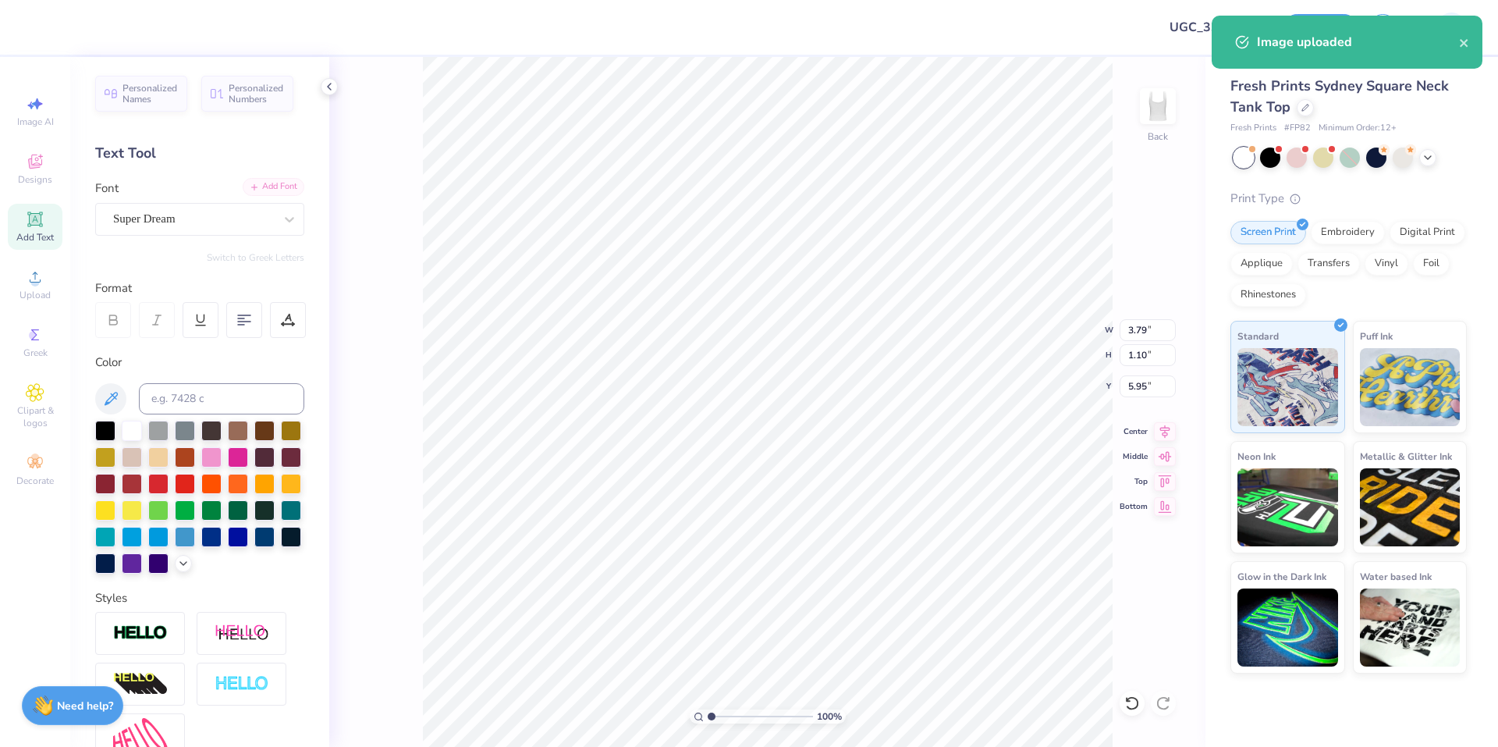
click at [270, 190] on div "Add Font" at bounding box center [274, 187] width 62 height 18
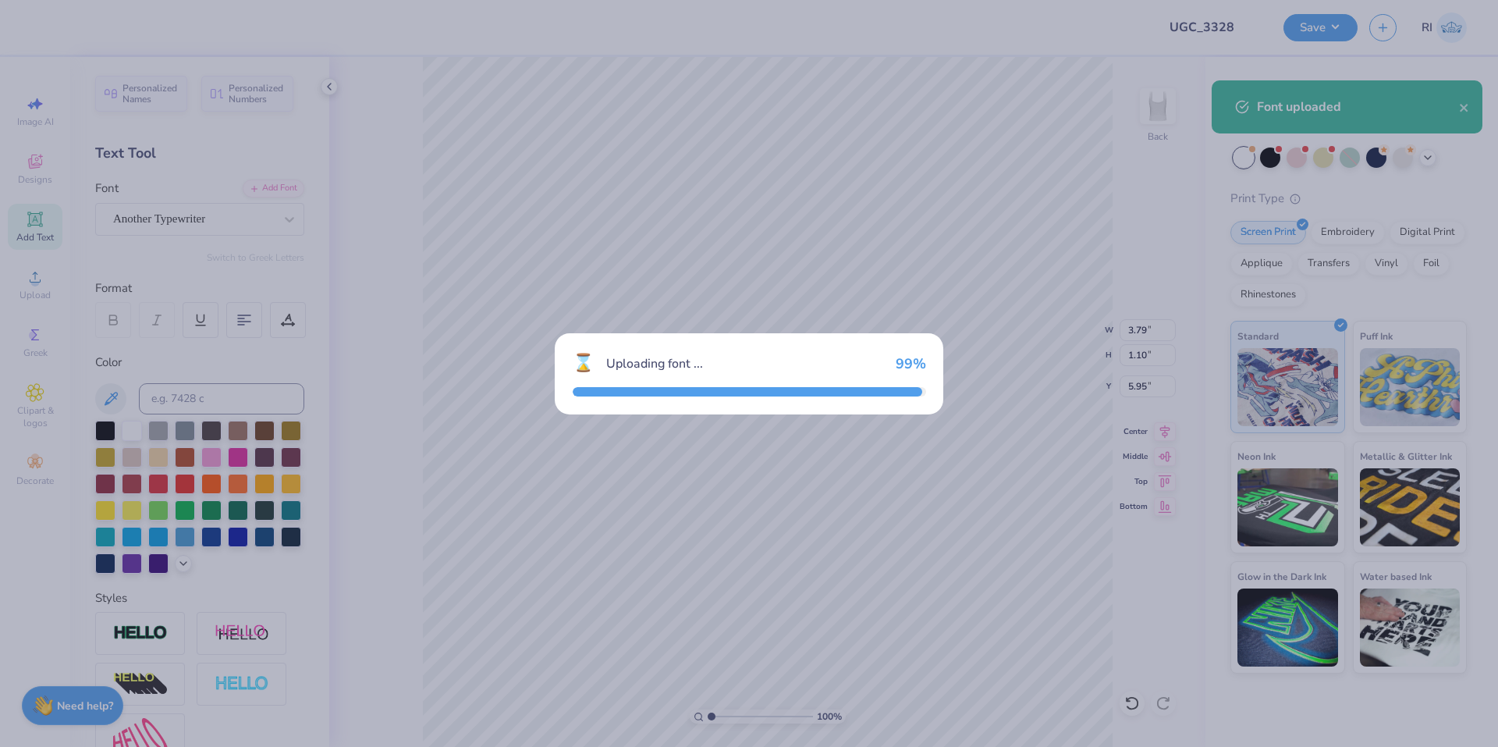
type input "3.50"
type input "1.15"
type input "5.93"
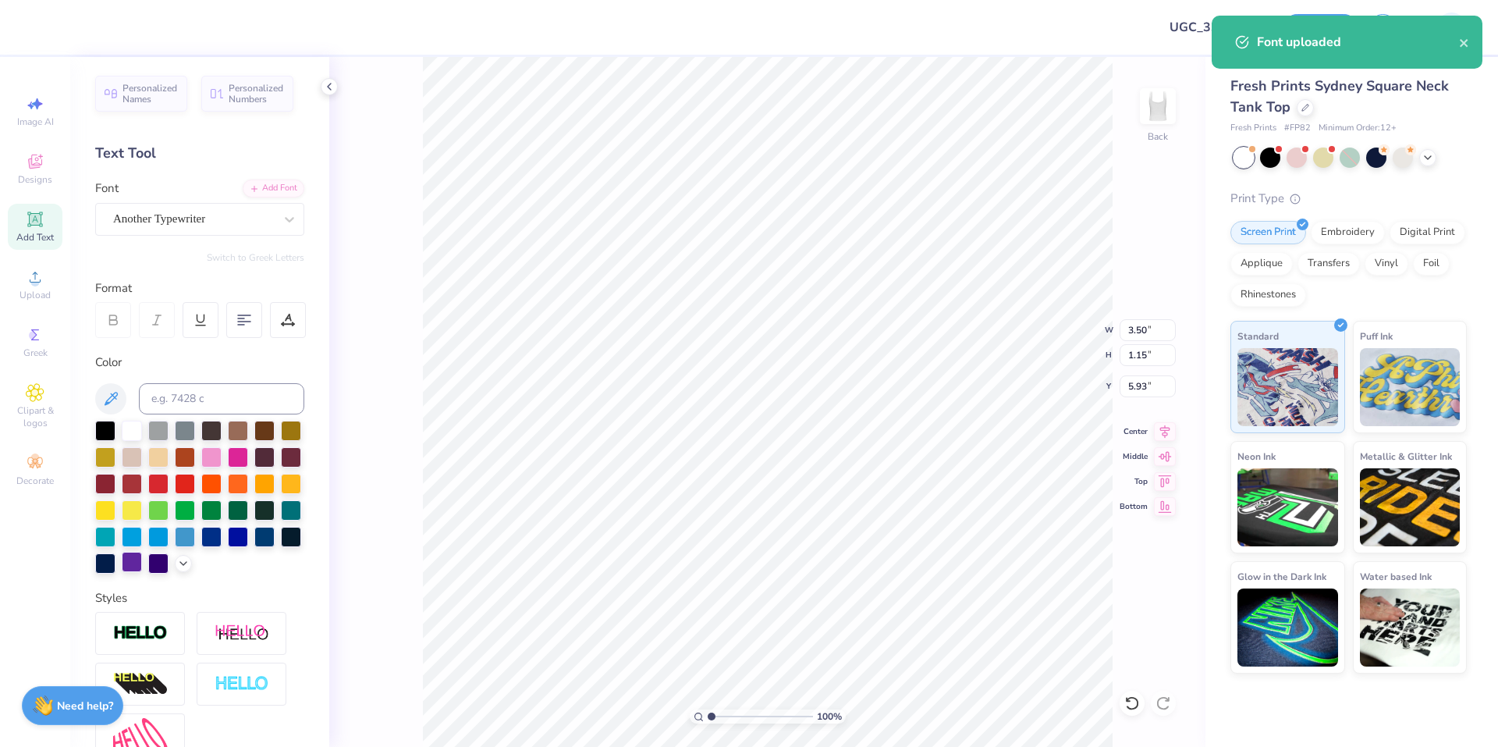
click at [142, 562] on div at bounding box center [132, 562] width 20 height 20
click at [248, 457] on div at bounding box center [238, 455] width 20 height 20
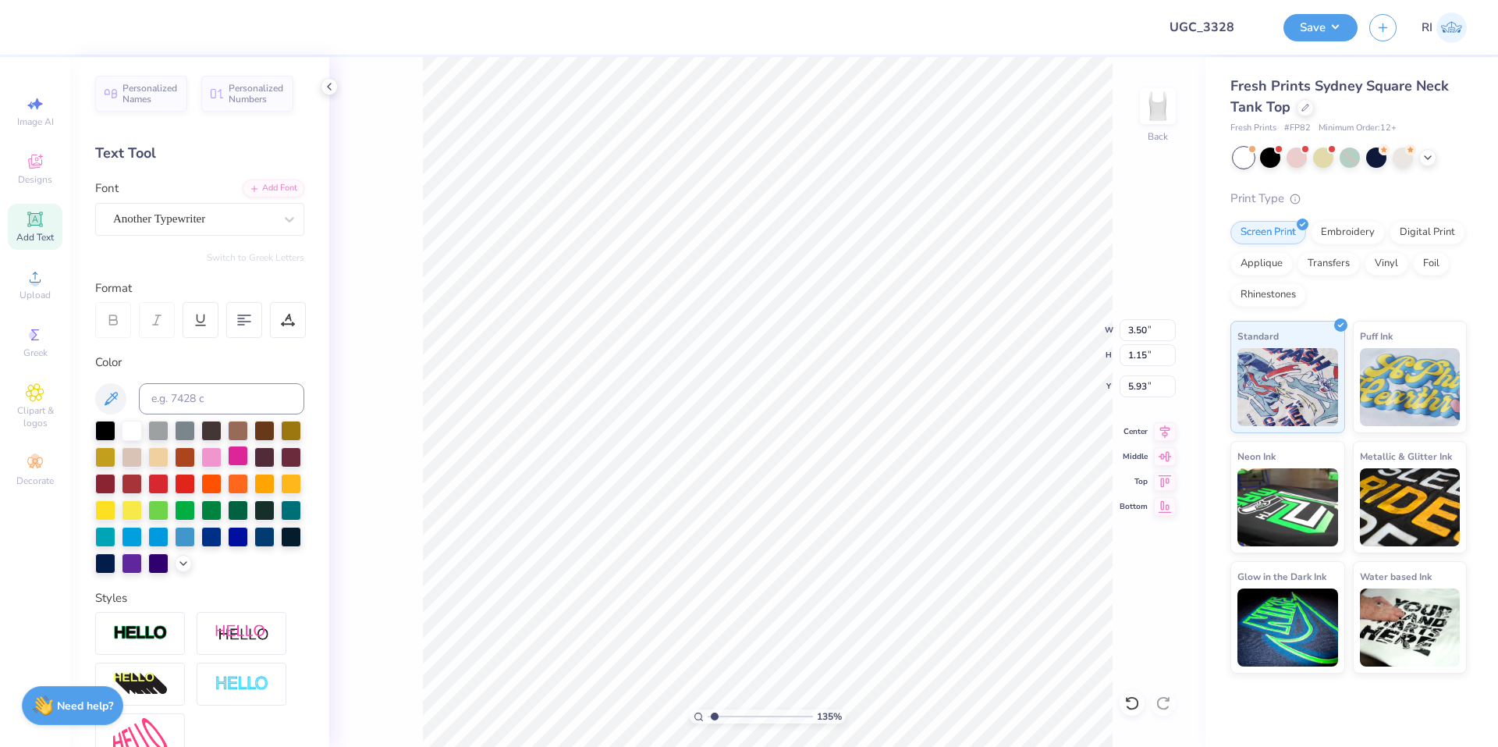
type input "1.35006143669128"
type textarea "i"
type input "1.35006143669128"
type textarea "I"
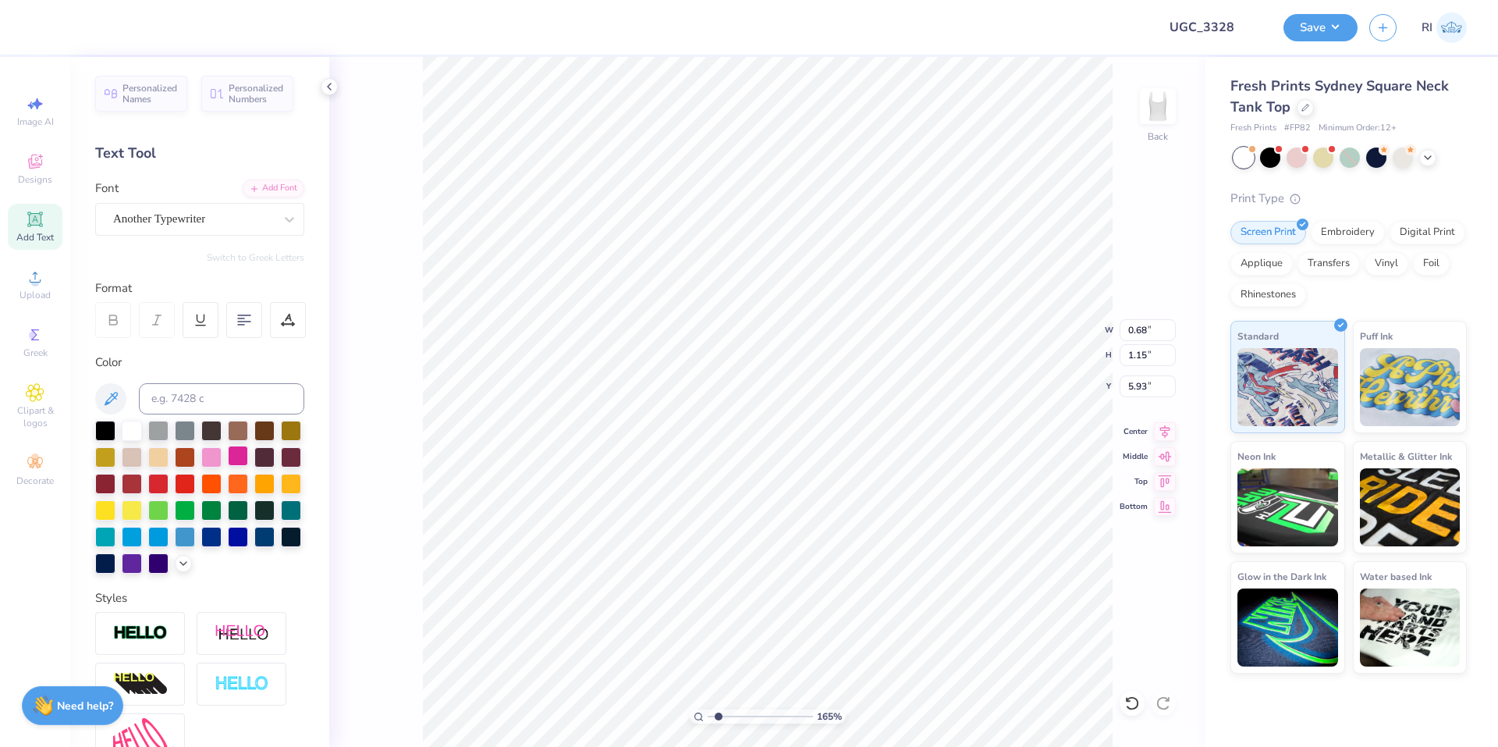
type input "1.64913377760655"
type input "6.75"
type input "1.64913377760655"
type input "7.03"
type input "8.85"
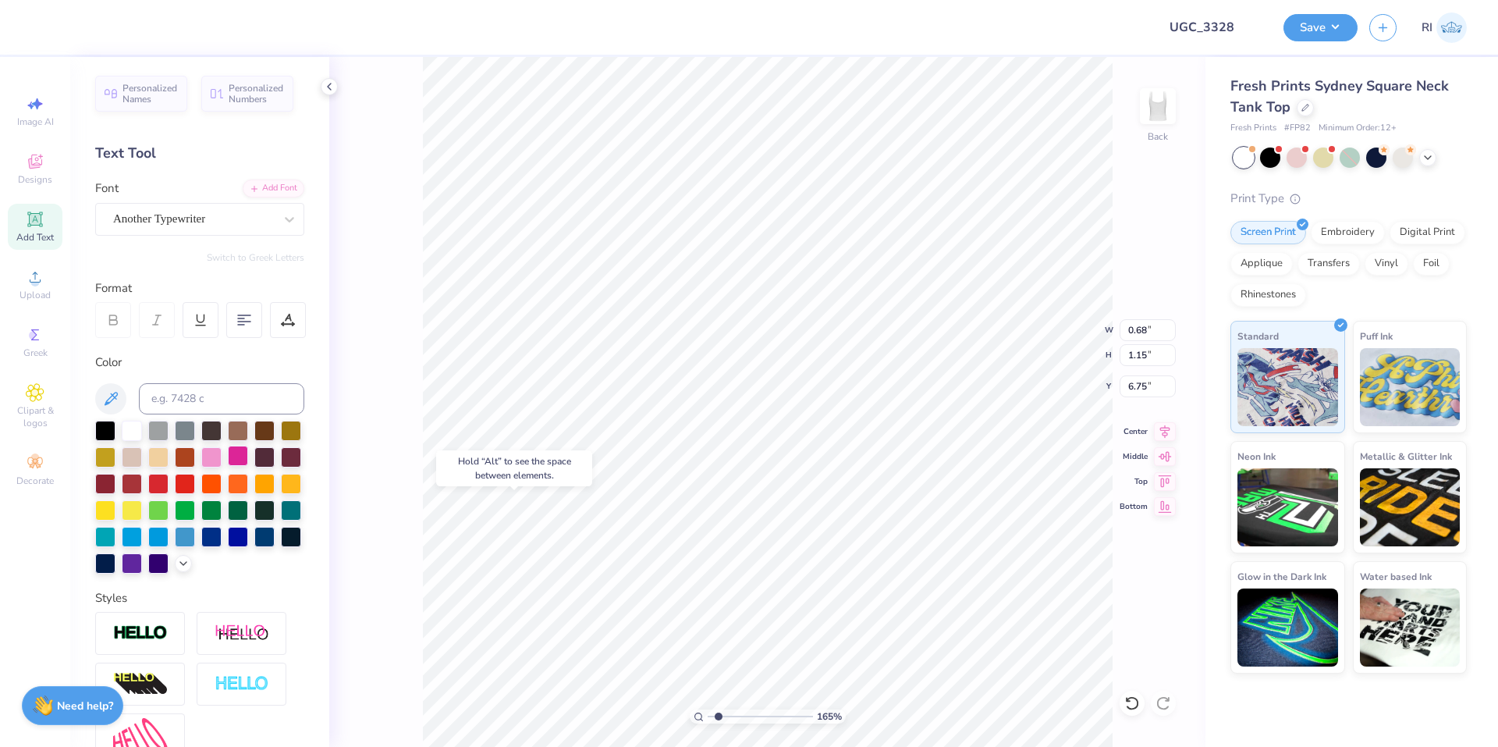
type input "2.08"
click at [1148, 325] on input "7.03" at bounding box center [1148, 330] width 56 height 22
type input "4.65"
type input "1.64913377760655"
type input "5.85"
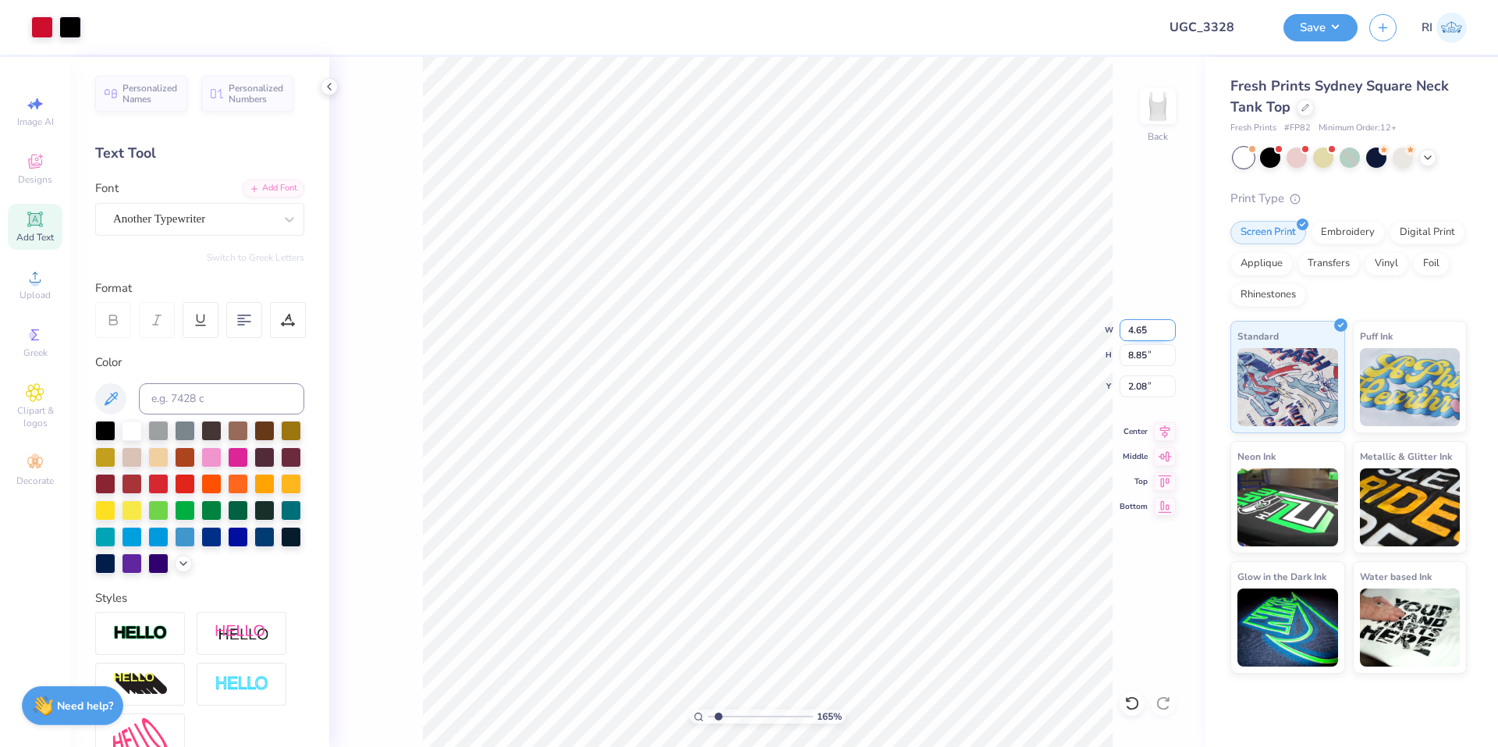
type input "3.57"
type input "1.64913377760655"
type input "3.88"
type input "1.64913377760655"
type input "1.30"
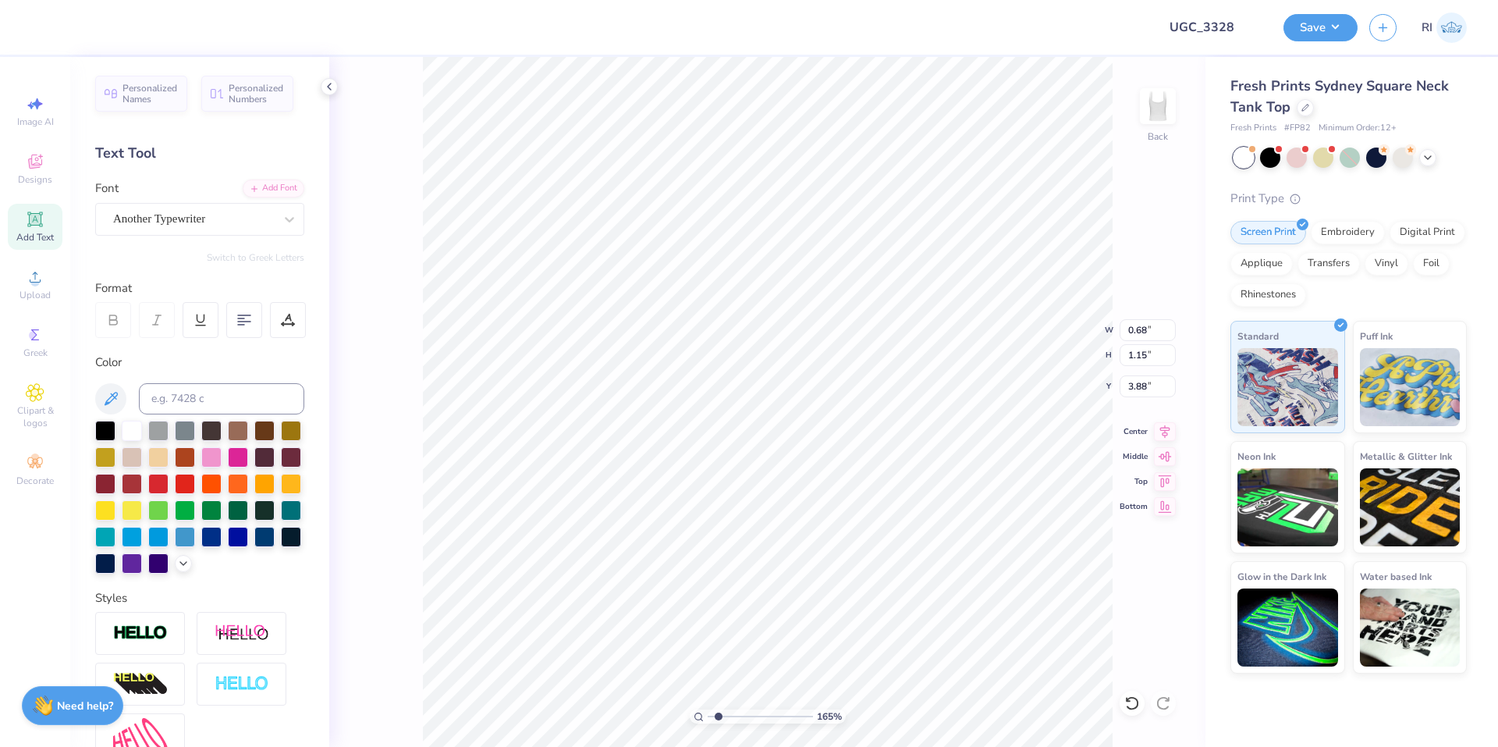
type input "2.20"
type input "3.6716840780171"
type input "1.34"
type input "2.27"
type input "3.81"
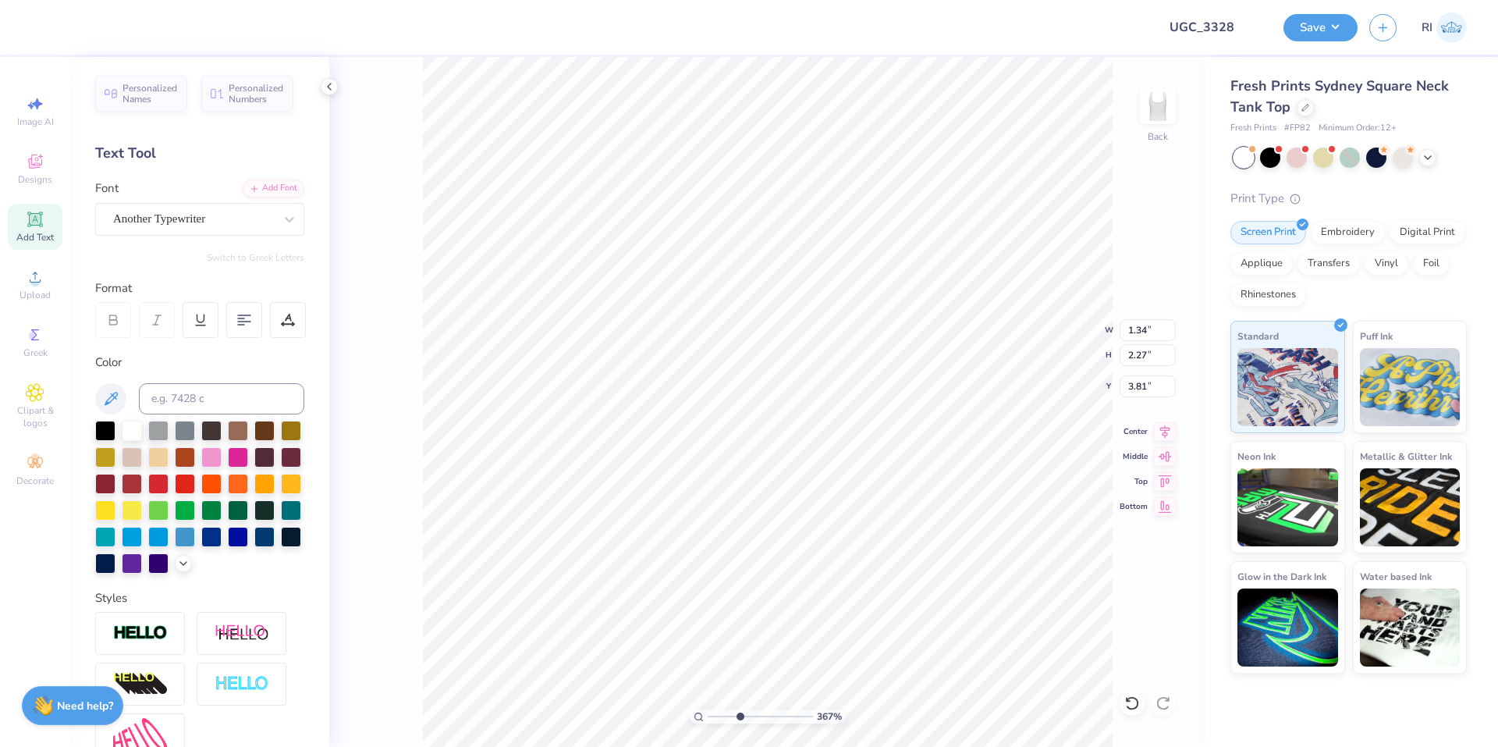
type input "3.6716840780171"
type input "3.80"
click at [714, 406] on li "Duplicate" at bounding box center [691, 407] width 122 height 30
type input "2.71964221644285"
type input "4.80"
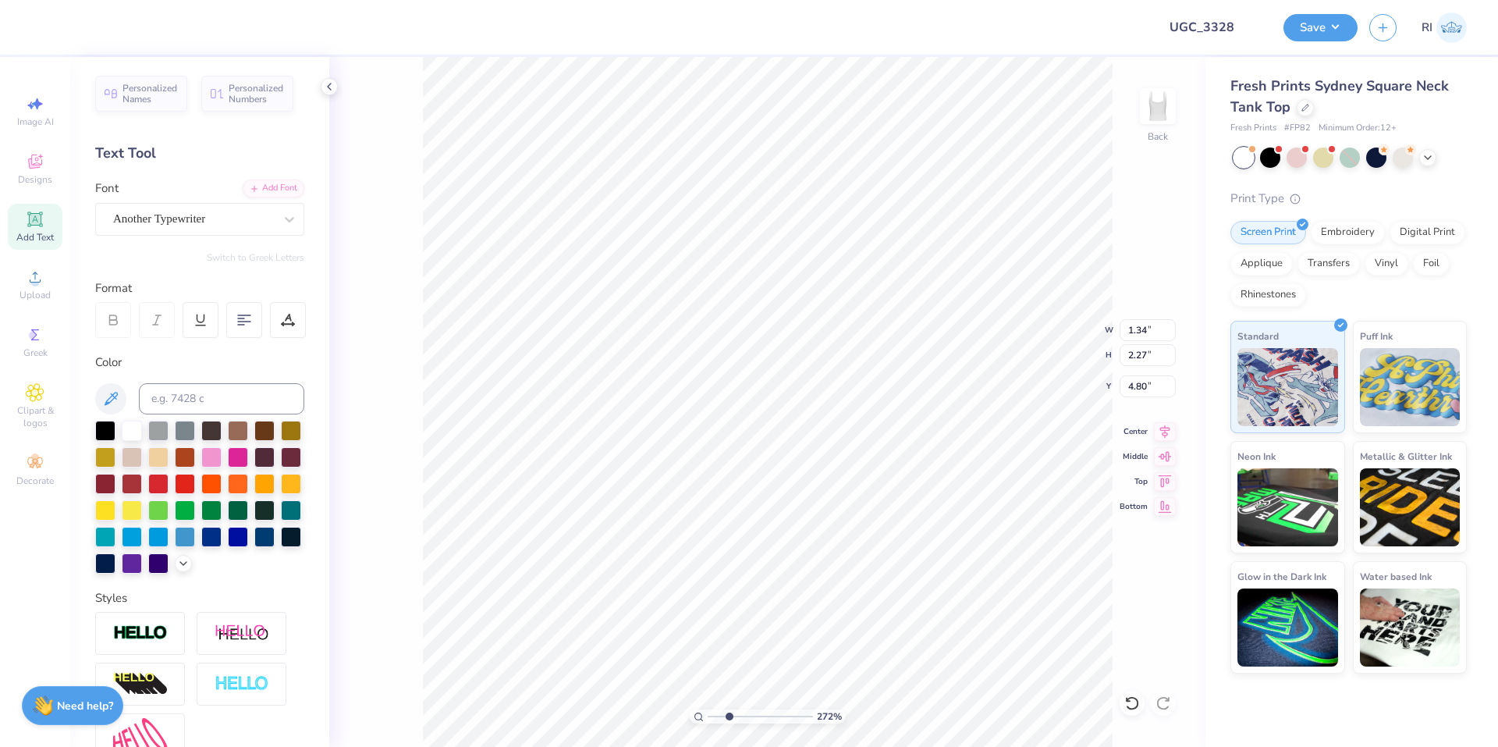
type input "2.71964221644285"
type textarea "DG"
type input "2.71964221644285"
type textarea "DGH"
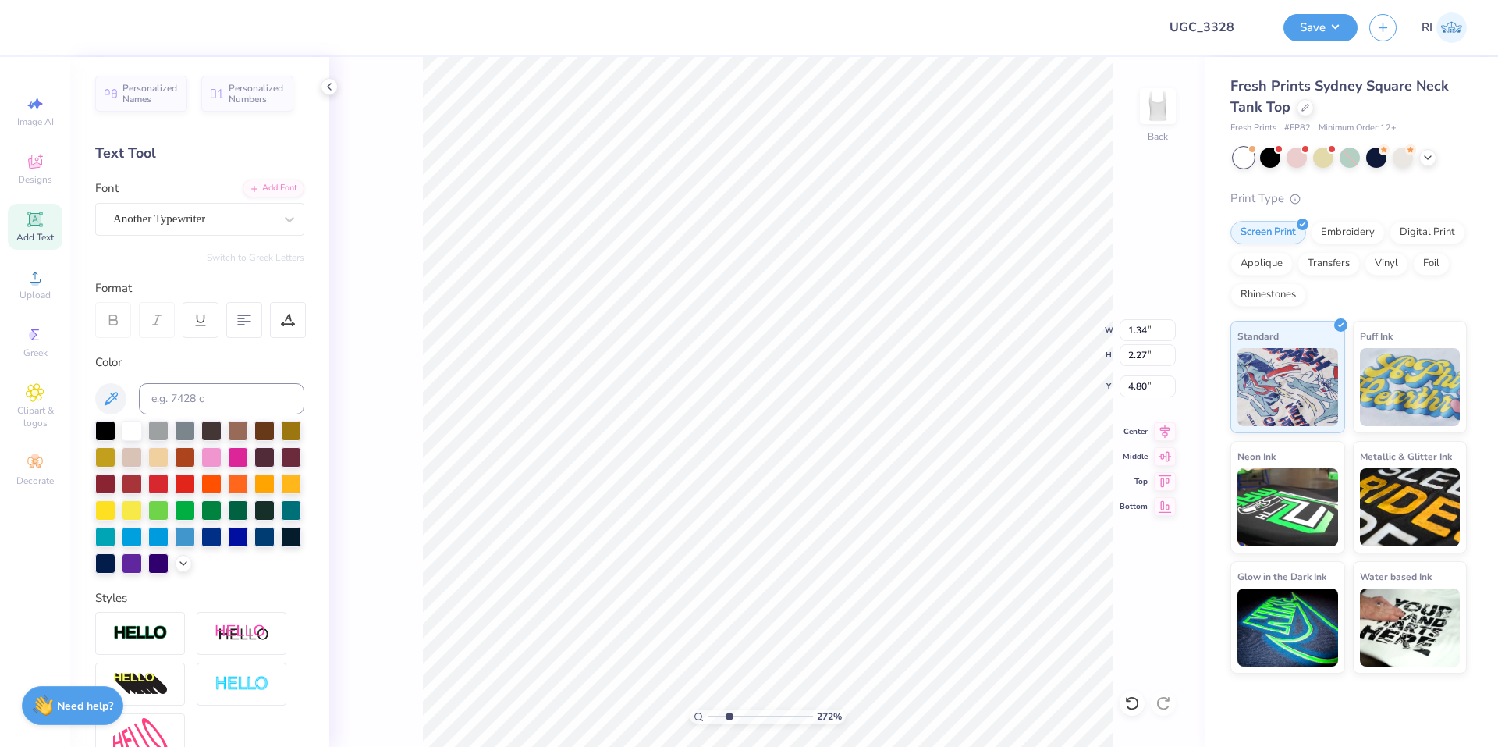
scroll to position [13, 2]
type input "2.71964221644285"
type textarea "DG"
type input "2.71964221644285"
type input "4.65"
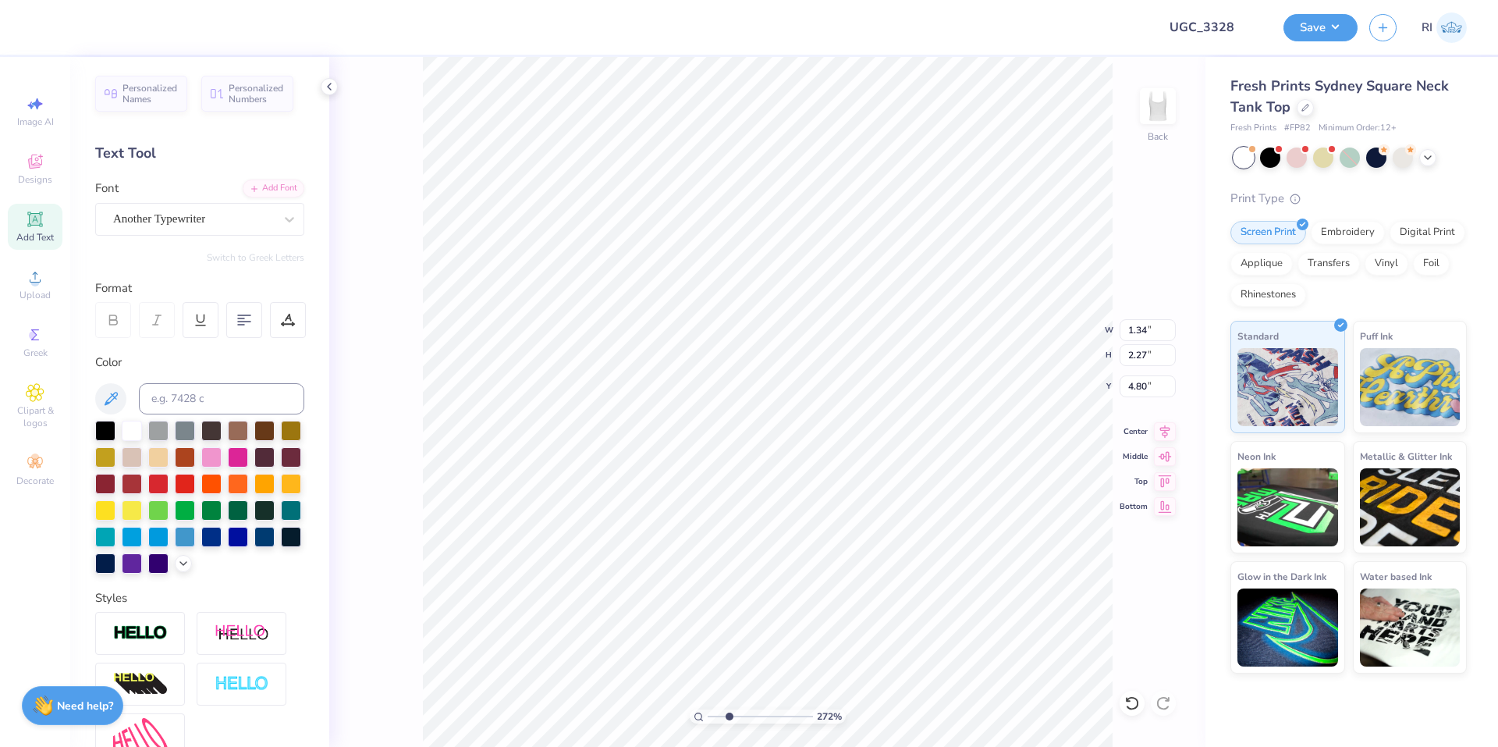
type input "5.85"
type input "3.57"
type input "2.01445811466782"
type input "3.57"
type input "2.30"
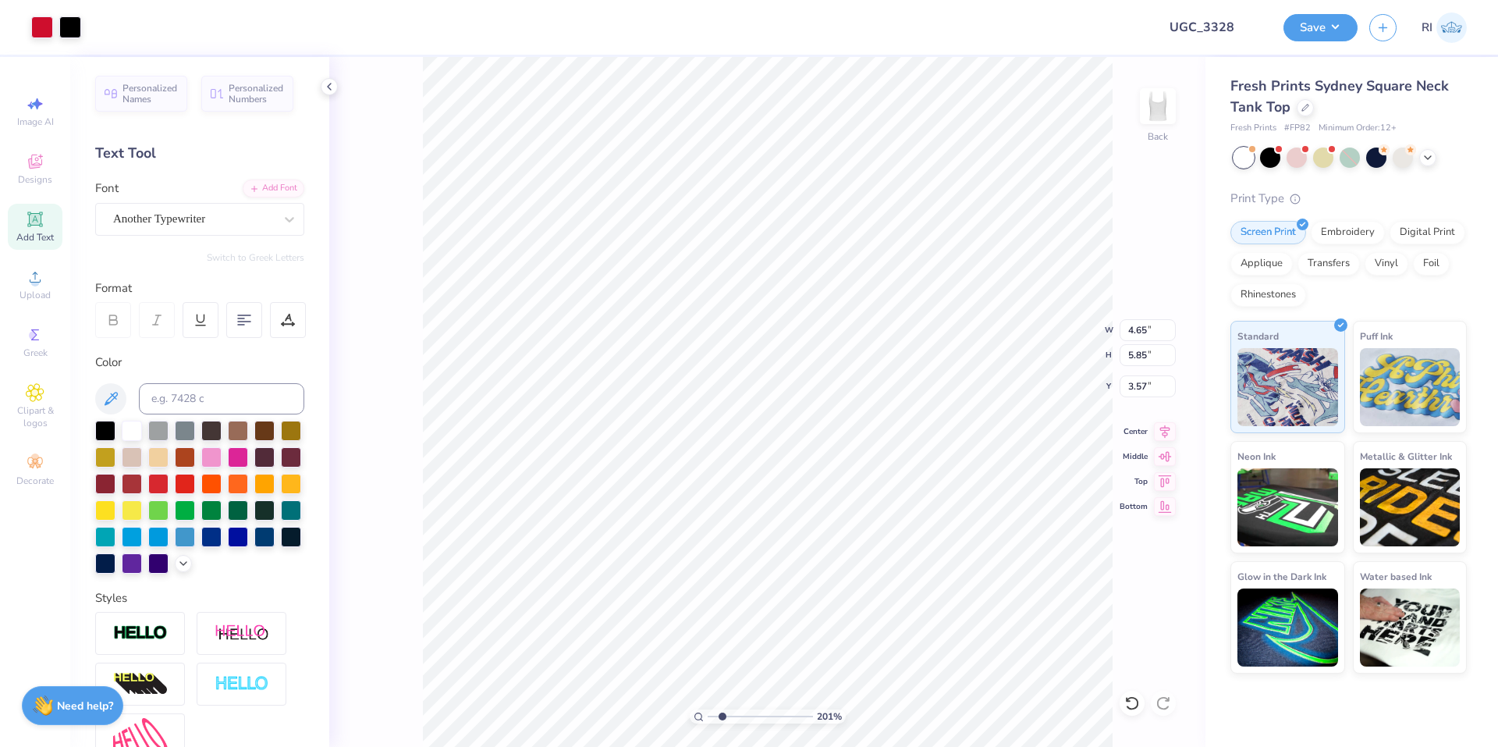
type input "4.79"
type input "2.01445811466782"
type input "7.07"
type input "2.01445811466782"
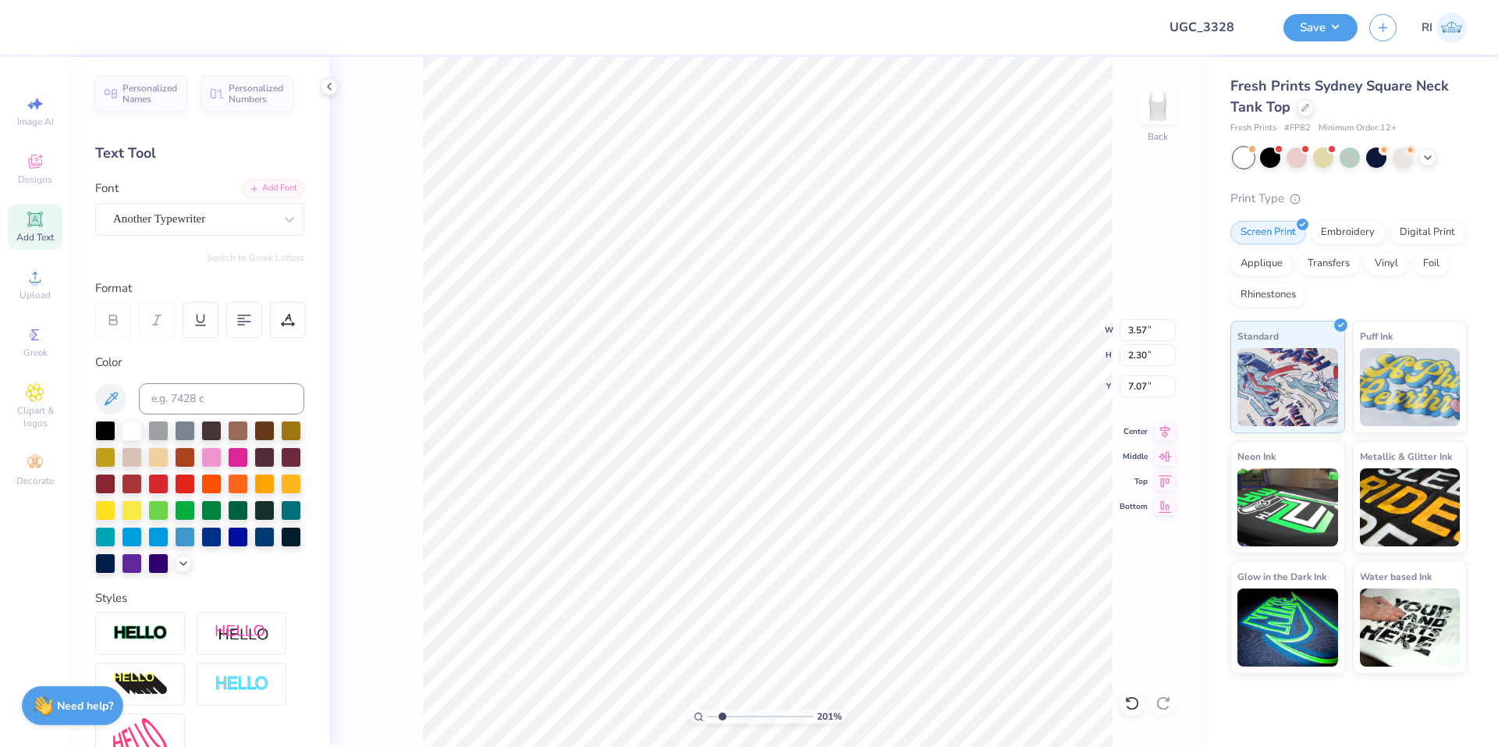
type input "4.61"
type input "2.97"
type input "6.39"
type input "3.00581987268404"
type input "4.65"
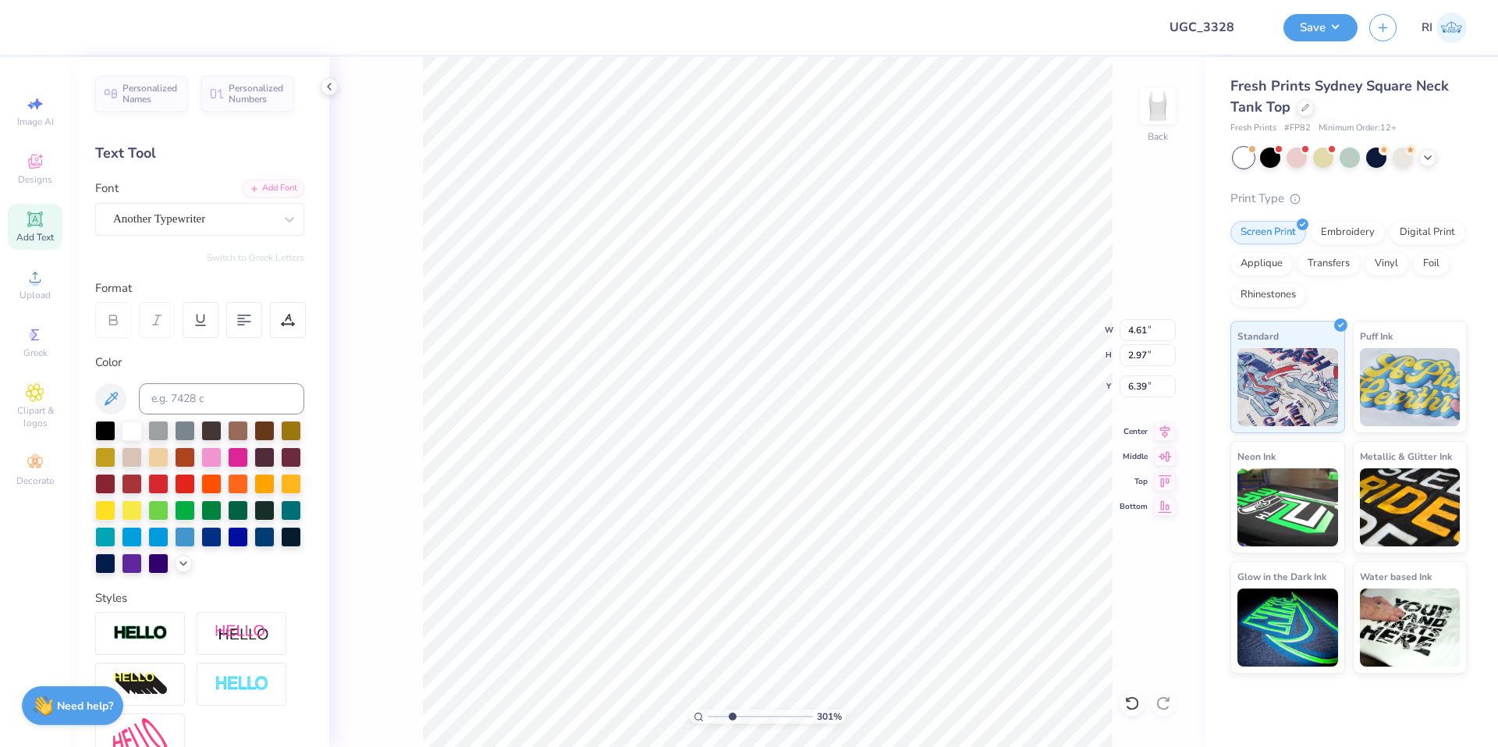
type input "3.00"
click at [34, 23] on div at bounding box center [42, 26] width 22 height 22
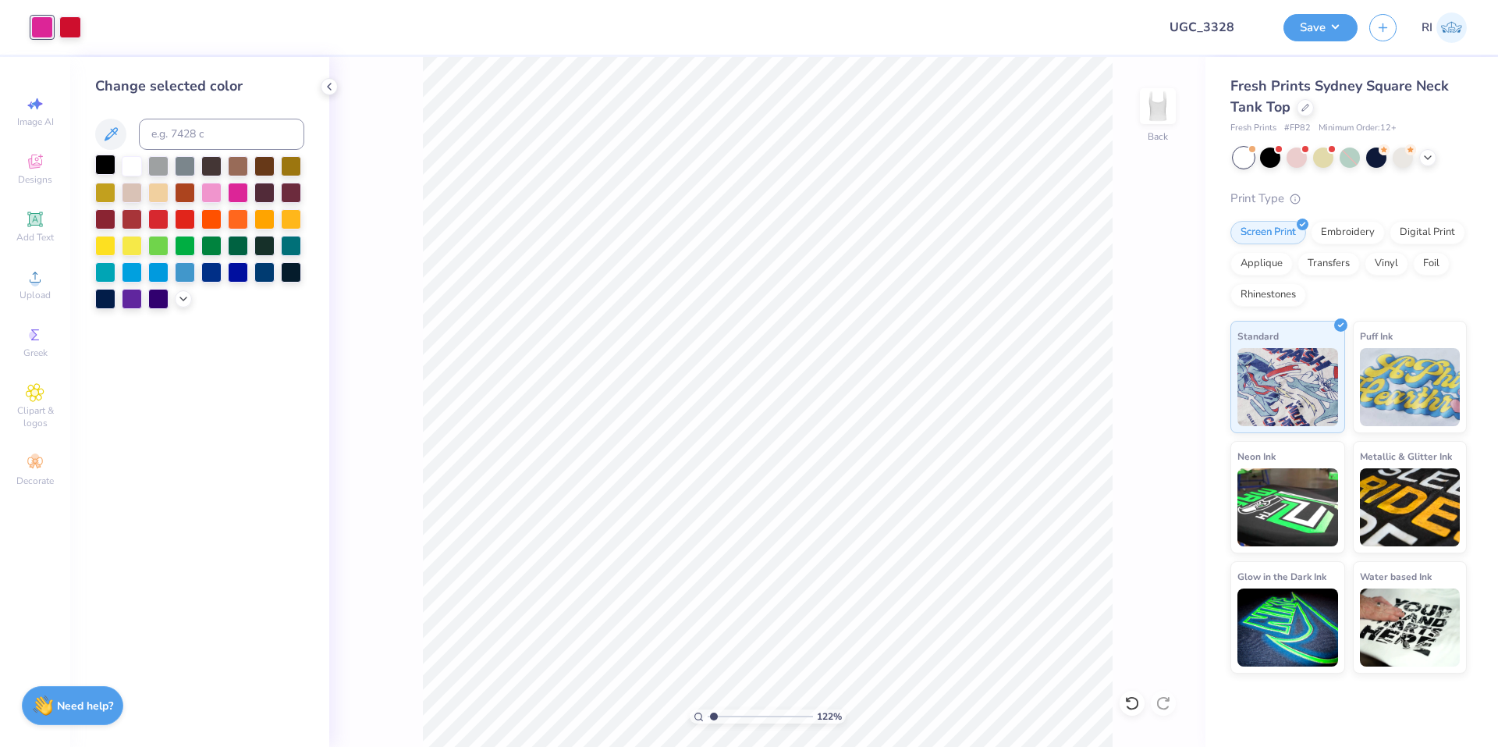
click at [101, 174] on div at bounding box center [105, 164] width 20 height 20
click at [961, 746] on html "Art colors Design Title UGC_3328 Save RI Image AI Designs Add Text Upload Greek…" at bounding box center [749, 373] width 1498 height 747
type input "1.22152498603932"
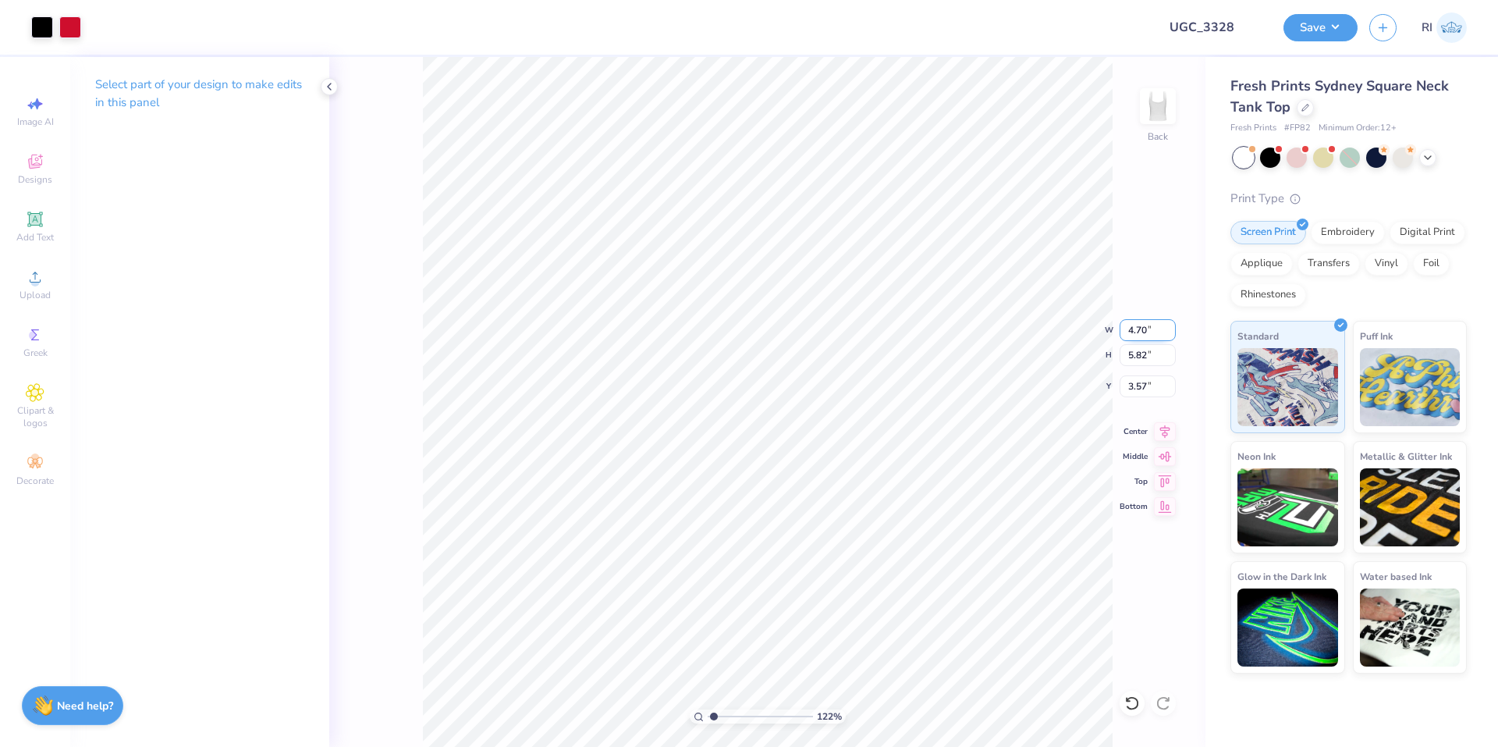
click at [1137, 319] on input "4.70" at bounding box center [1148, 330] width 56 height 22
click at [1149, 380] on input "3.57" at bounding box center [1148, 386] width 56 height 22
type input "1.25"
type input "1"
click at [1340, 34] on button "Save" at bounding box center [1320, 25] width 74 height 27
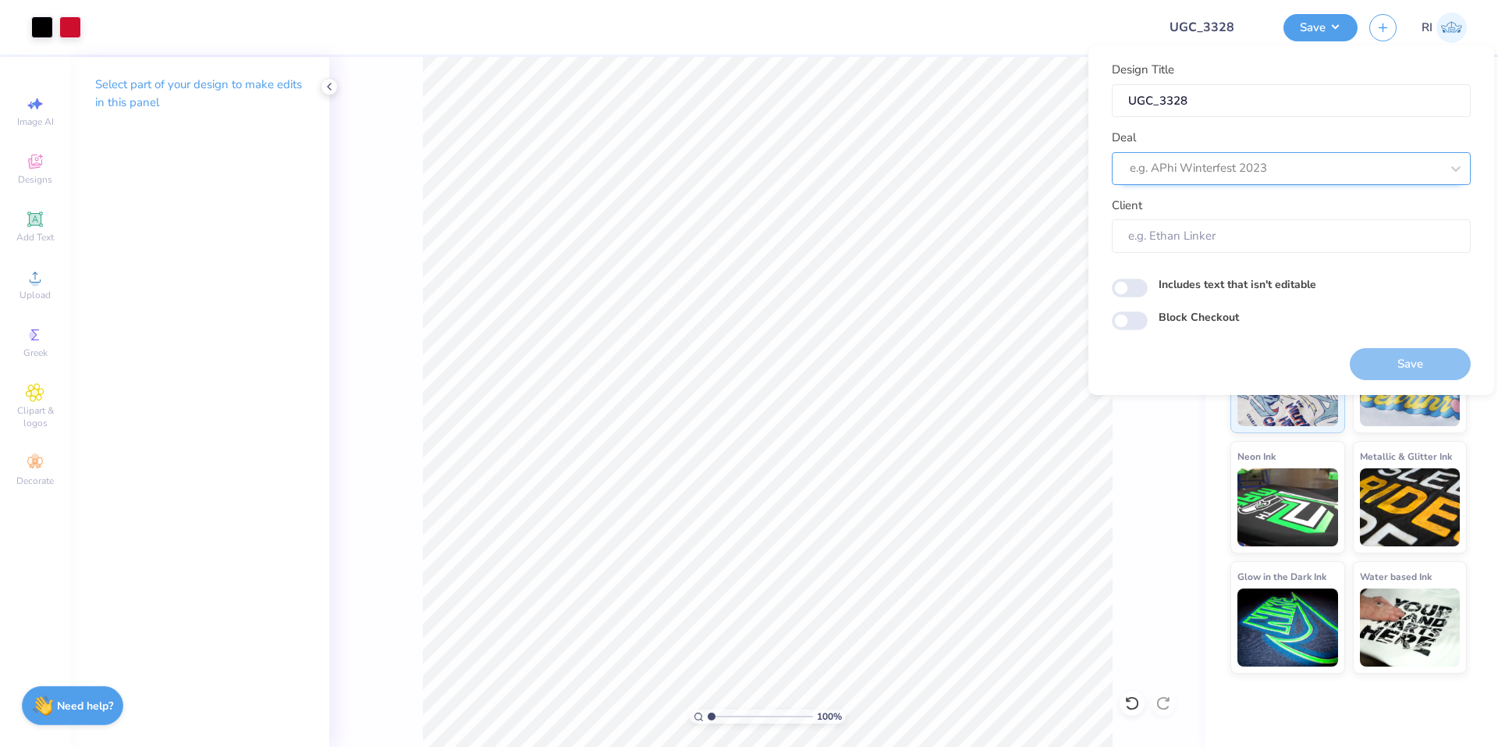
click at [1257, 163] on div at bounding box center [1285, 168] width 310 height 21
click at [1204, 215] on div "UGC Designs" at bounding box center [1291, 210] width 346 height 26
type input "UGC"
type input "Design Tool Gallery User"
click at [1143, 324] on input "Block Checkout" at bounding box center [1130, 320] width 36 height 19
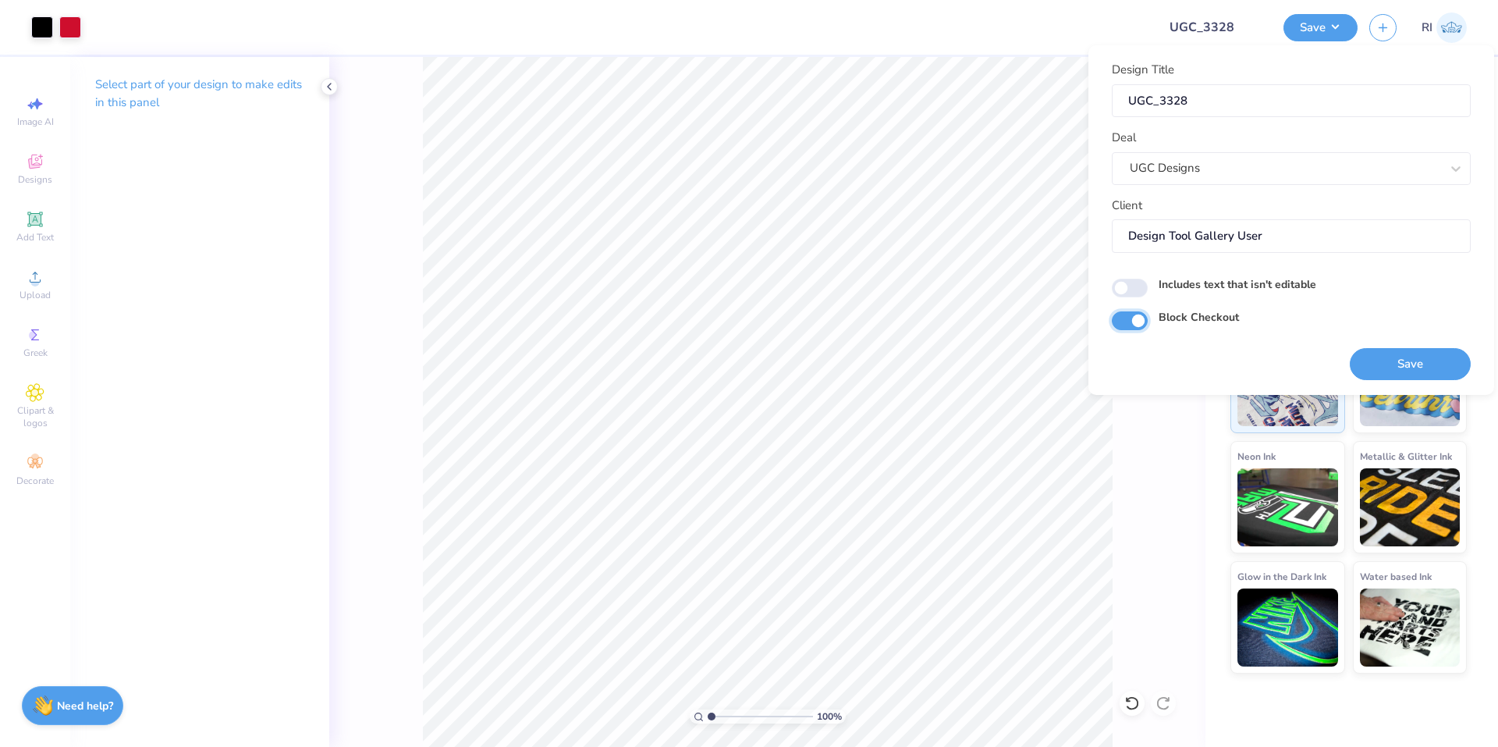
checkbox input "true"
click at [1404, 358] on button "Save" at bounding box center [1410, 364] width 121 height 32
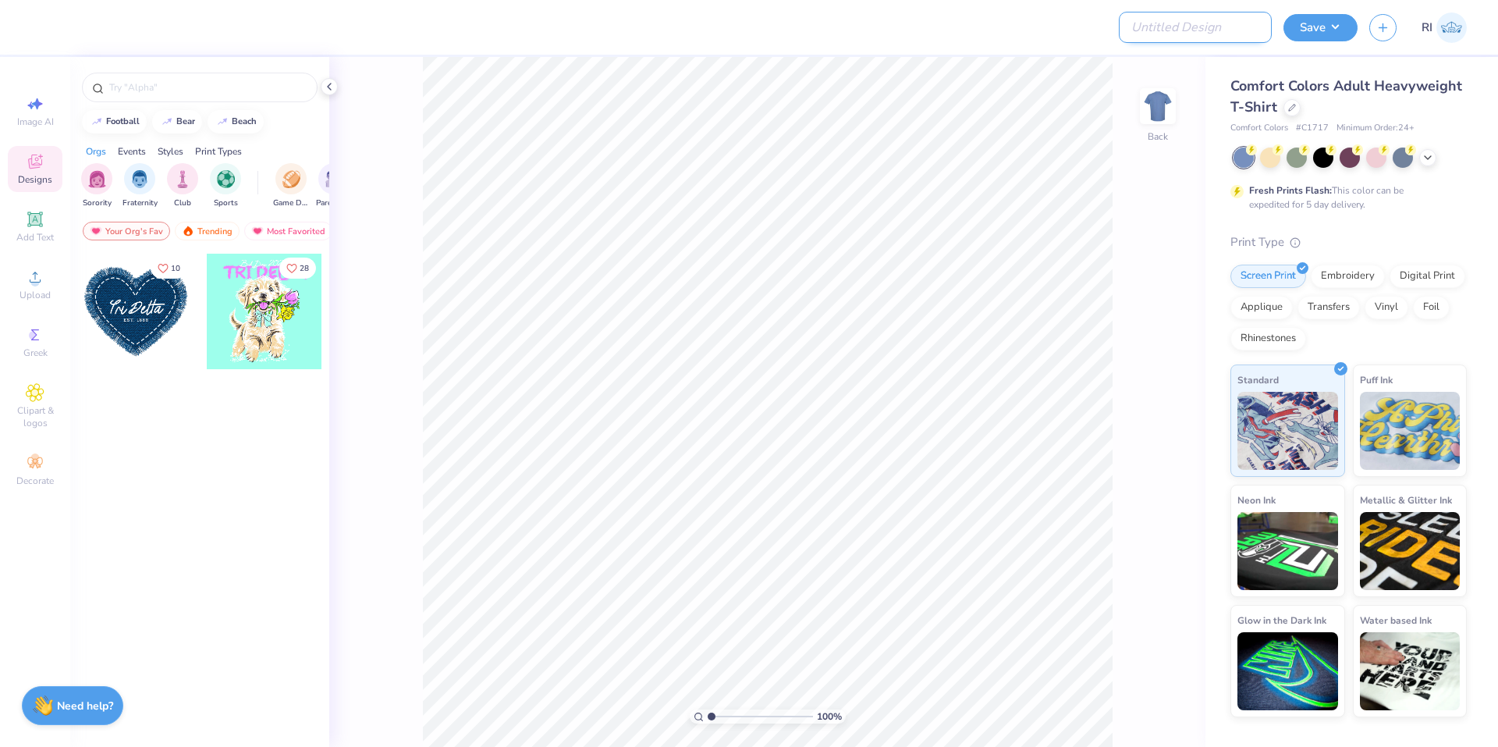
click at [1173, 37] on input "Design Title" at bounding box center [1195, 27] width 153 height 31
paste input "UGC_3329"
type input "UGC_3329"
click at [1294, 106] on div at bounding box center [1291, 106] width 17 height 17
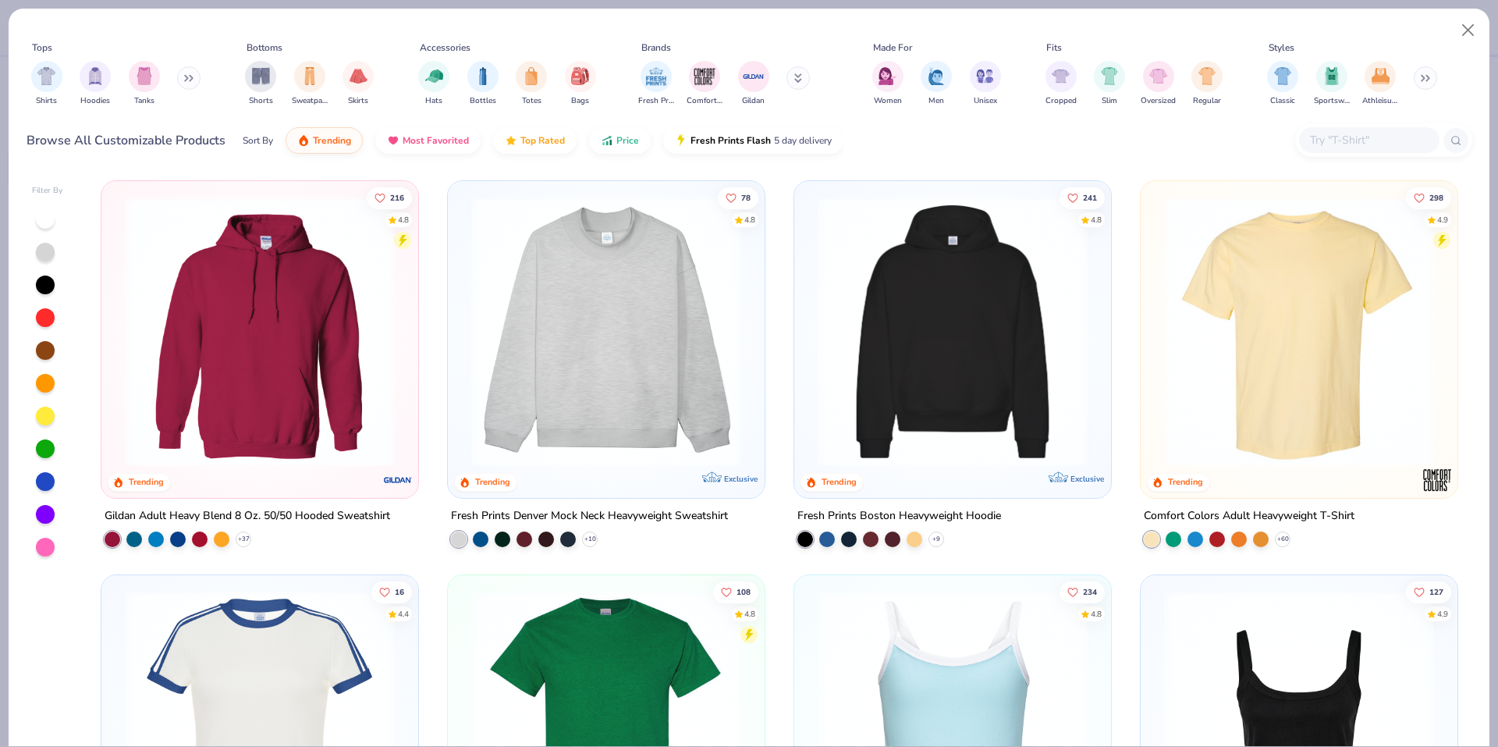
click at [1350, 138] on input "text" at bounding box center [1368, 140] width 120 height 18
paste input "21308"
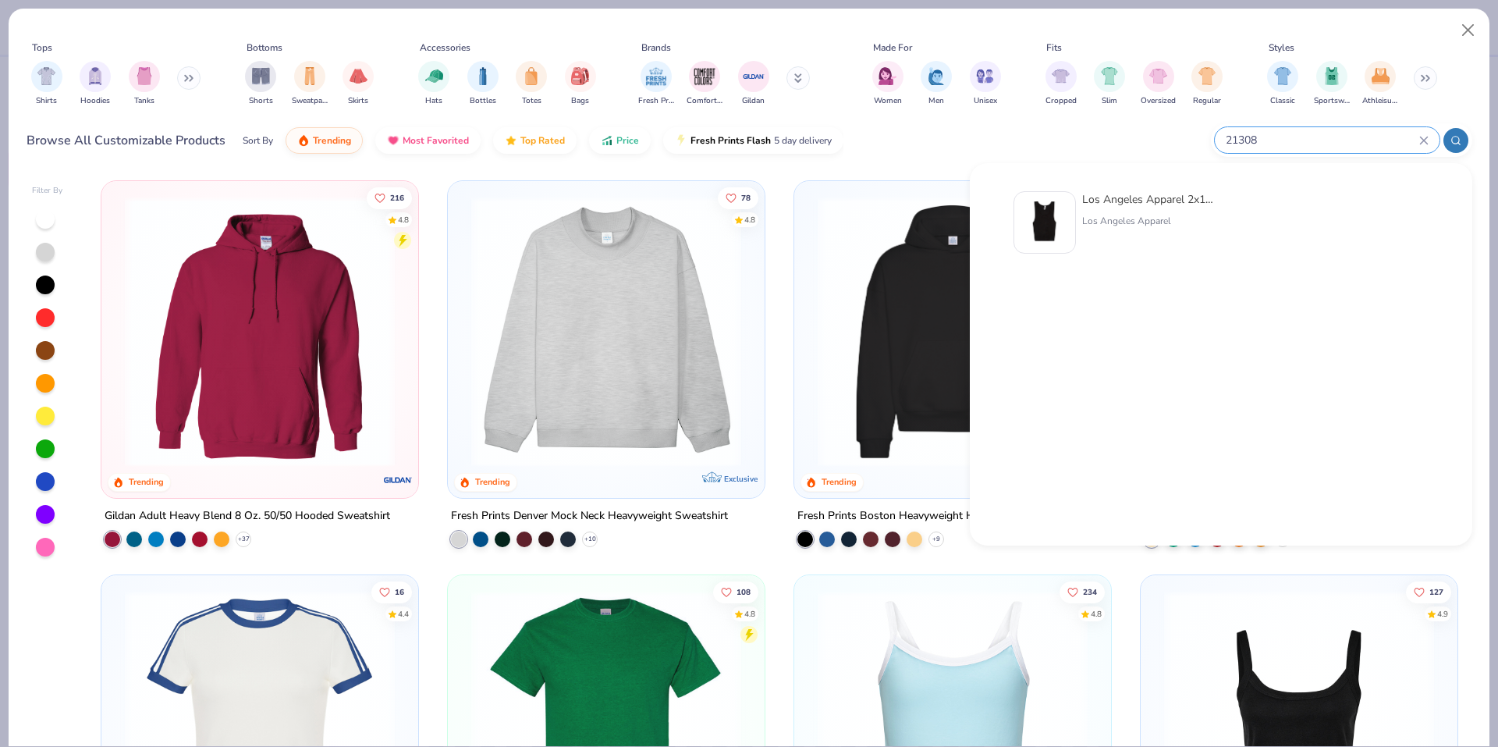
type input "21308"
click at [1057, 221] on img at bounding box center [1044, 222] width 48 height 48
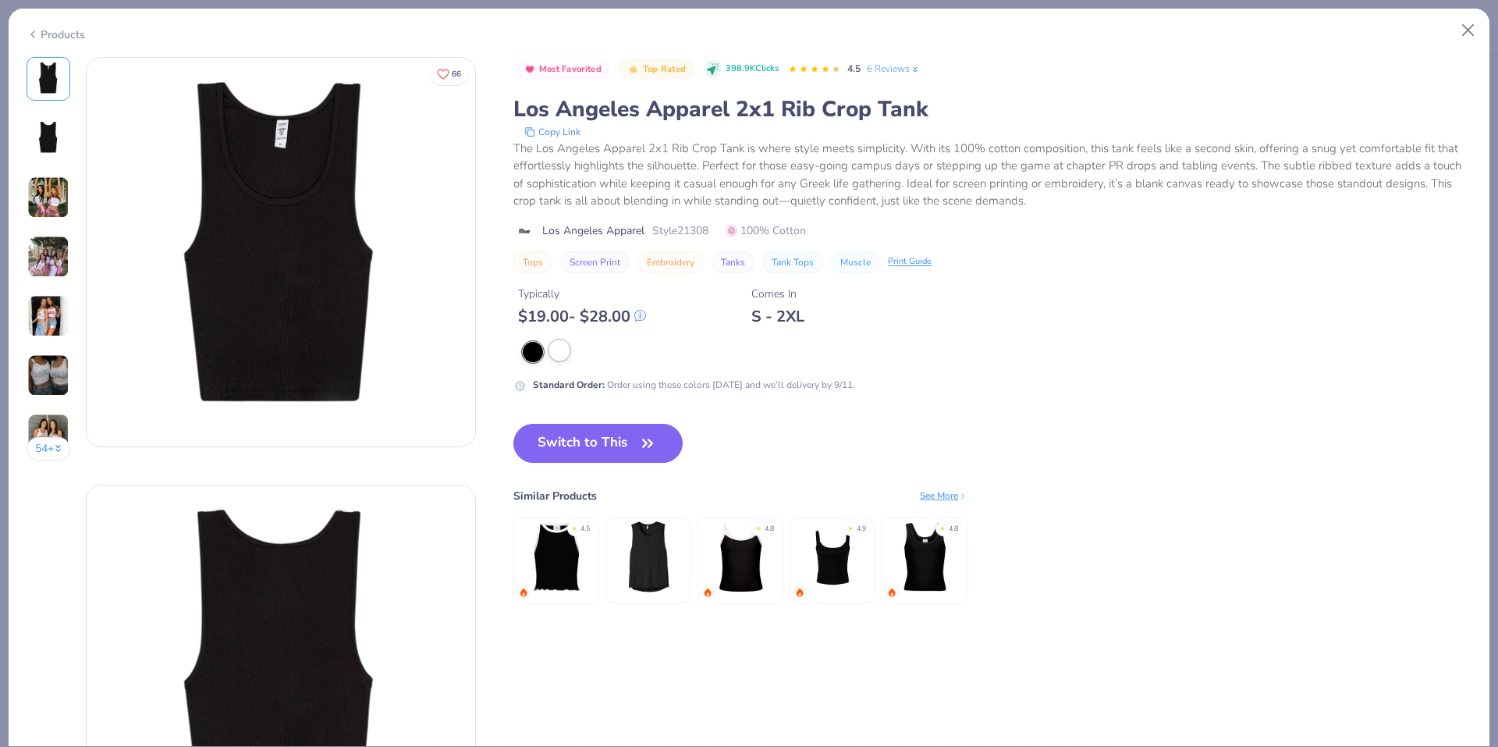
click at [552, 348] on div at bounding box center [559, 350] width 20 height 20
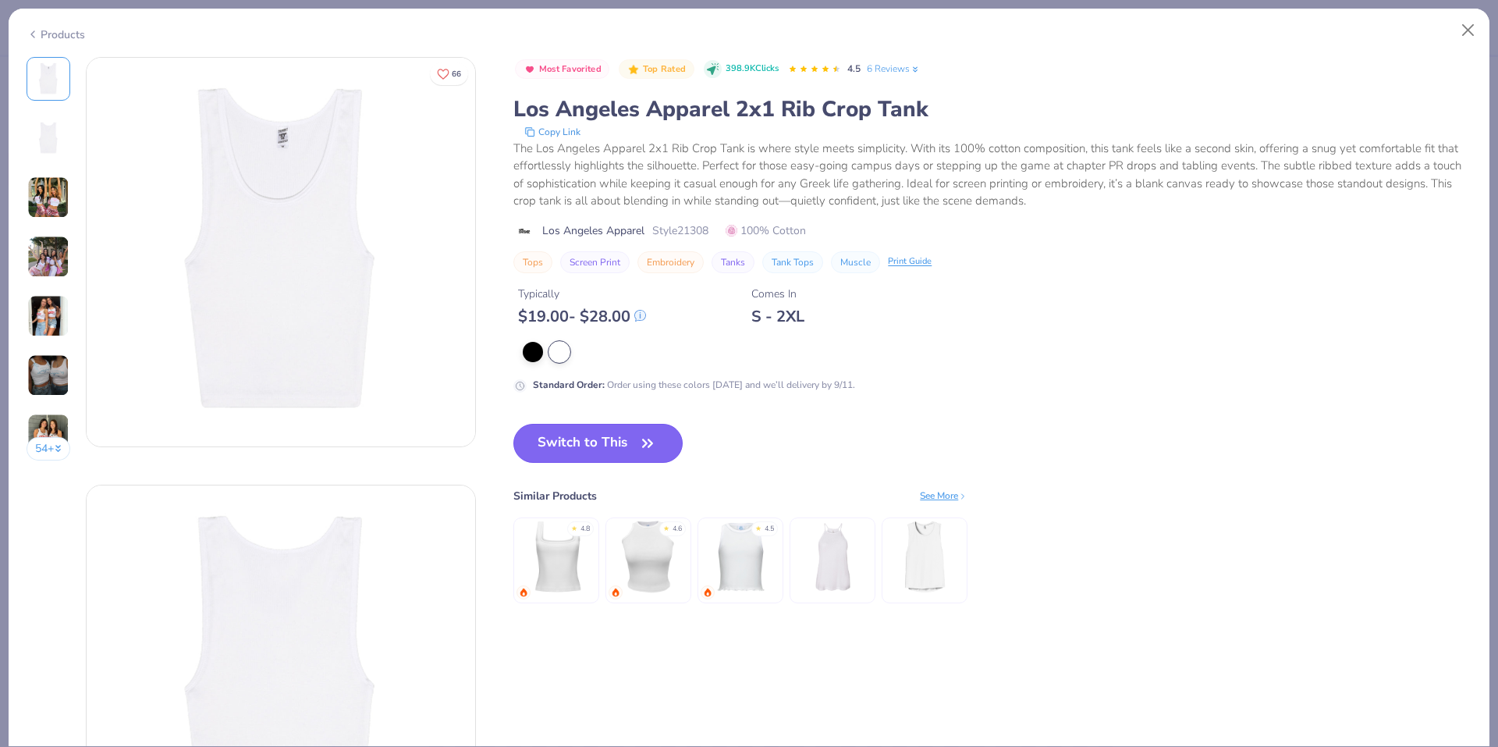
click at [629, 433] on button "Switch to This" at bounding box center [597, 443] width 169 height 39
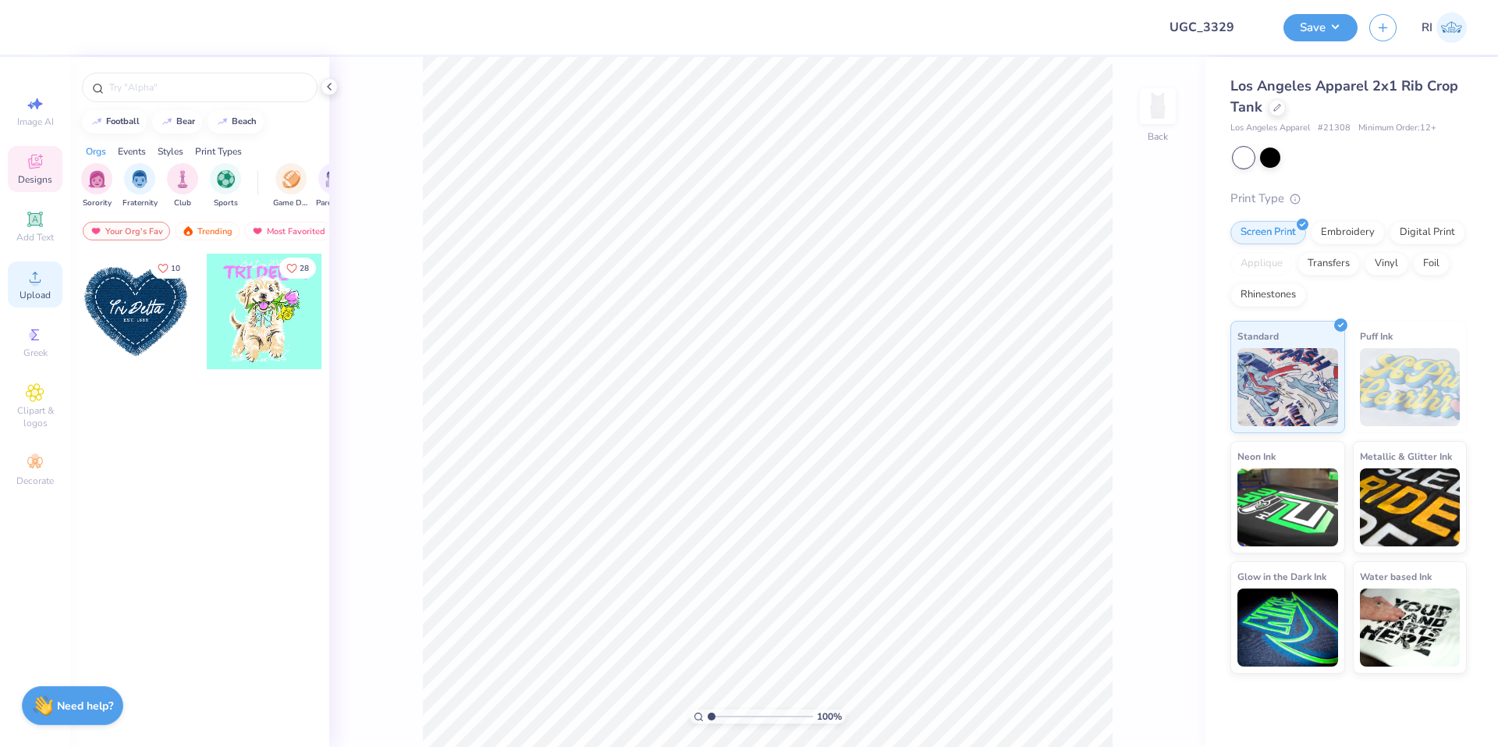
click at [55, 294] on div "Upload" at bounding box center [35, 284] width 55 height 46
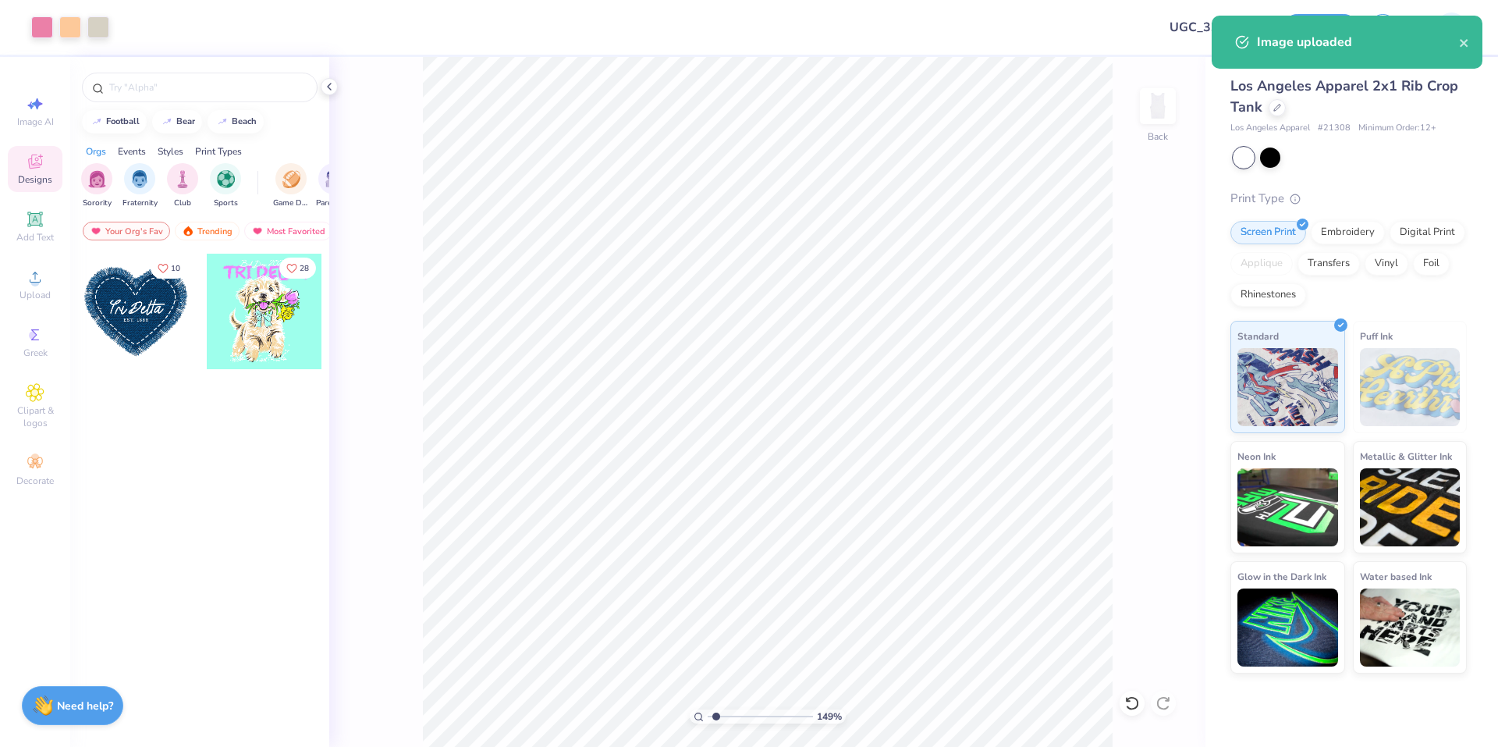
drag, startPoint x: 43, startPoint y: 216, endPoint x: 405, endPoint y: 260, distance: 364.6
click at [43, 217] on icon at bounding box center [35, 219] width 19 height 19
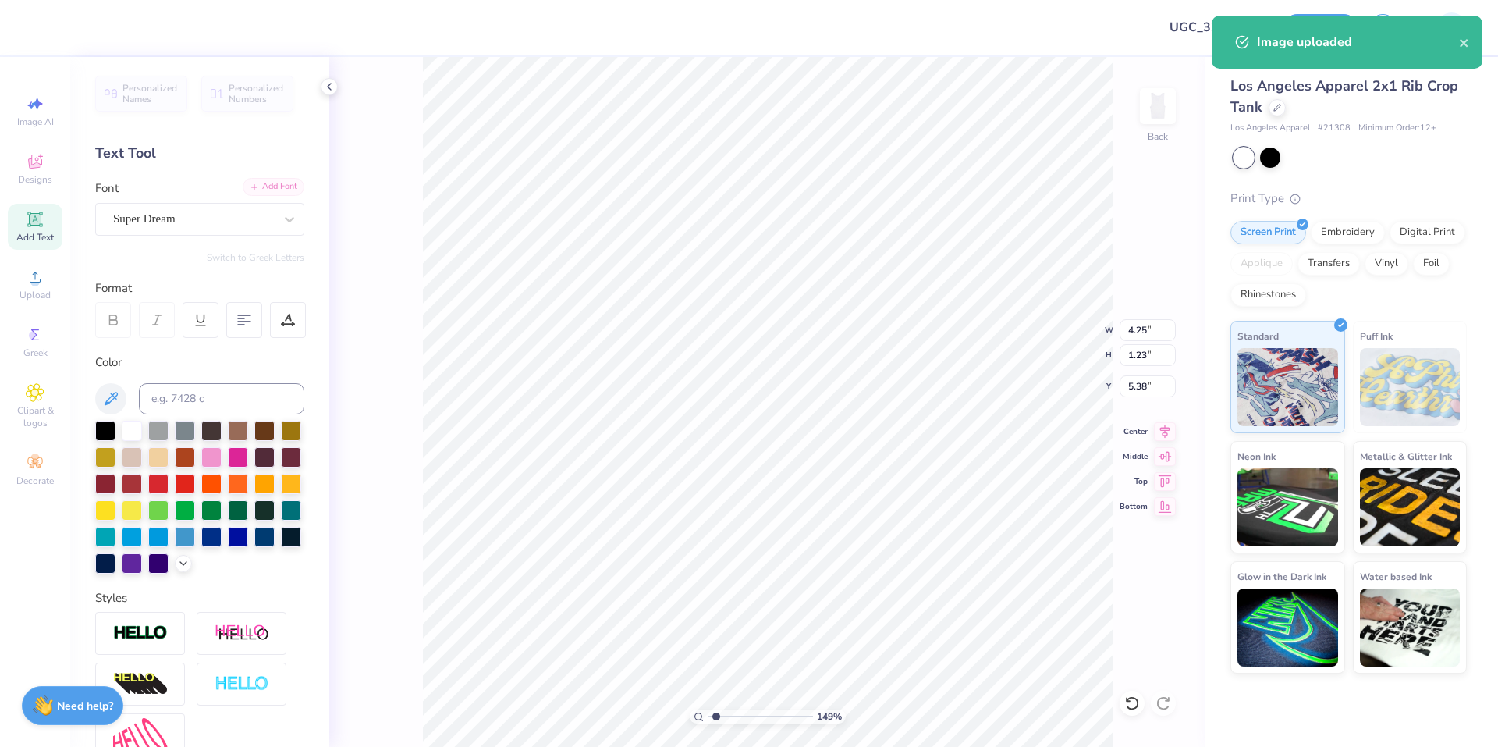
click at [274, 187] on div "Add Font" at bounding box center [274, 187] width 62 height 18
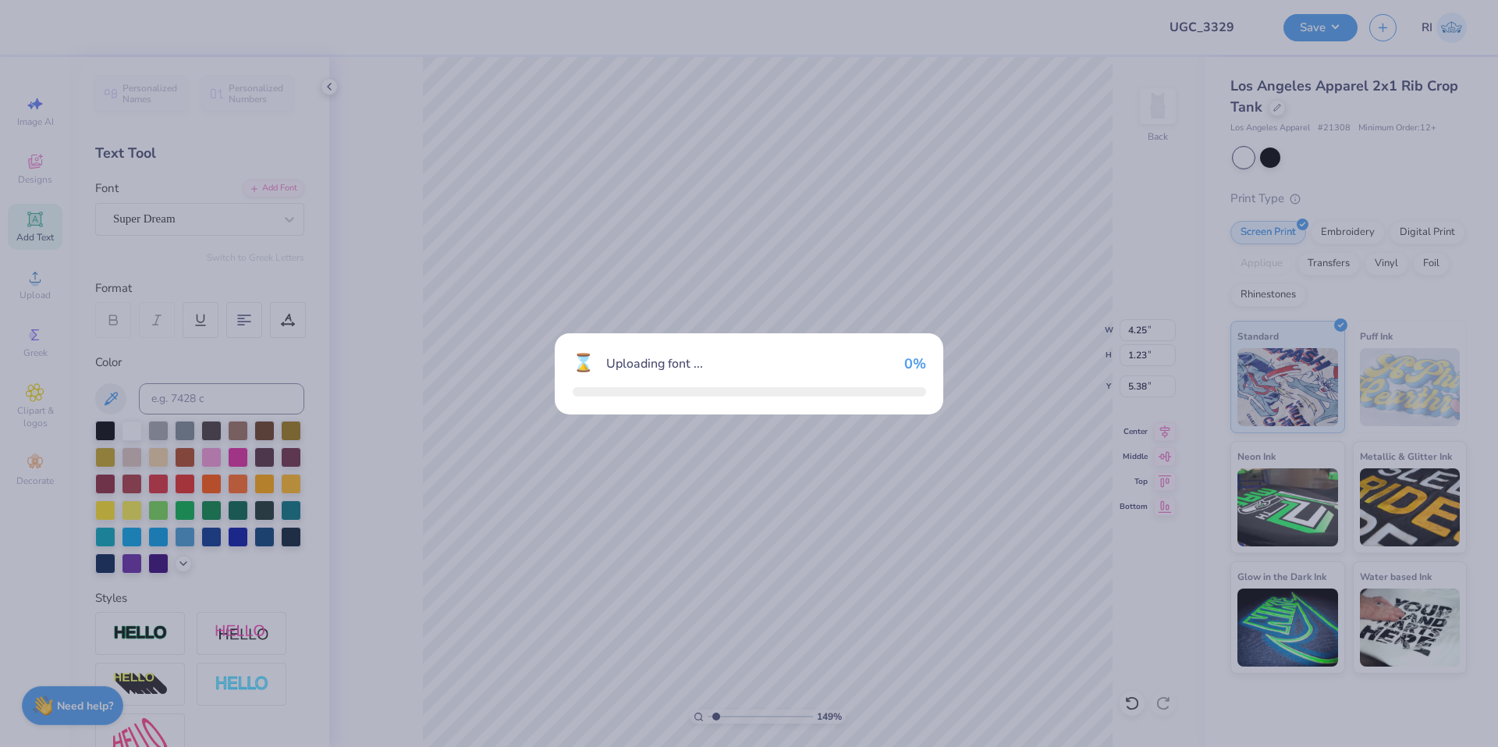
type input "1.49212329151837"
type input "4.26"
type input "1.24"
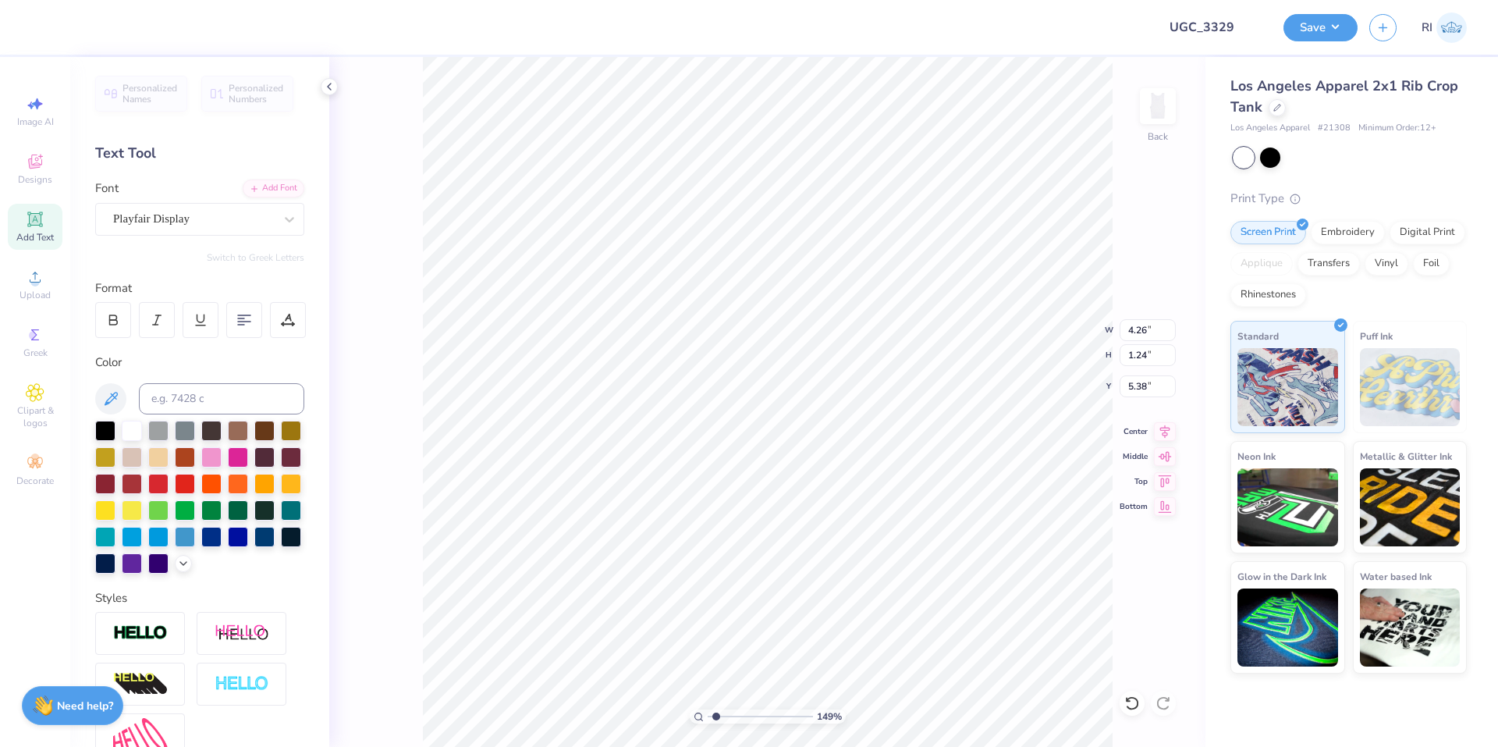
type input "1.49212329151837"
type input "8.97"
type input "8.89"
type input "1.56"
click at [1140, 328] on input "8.97" at bounding box center [1148, 330] width 56 height 22
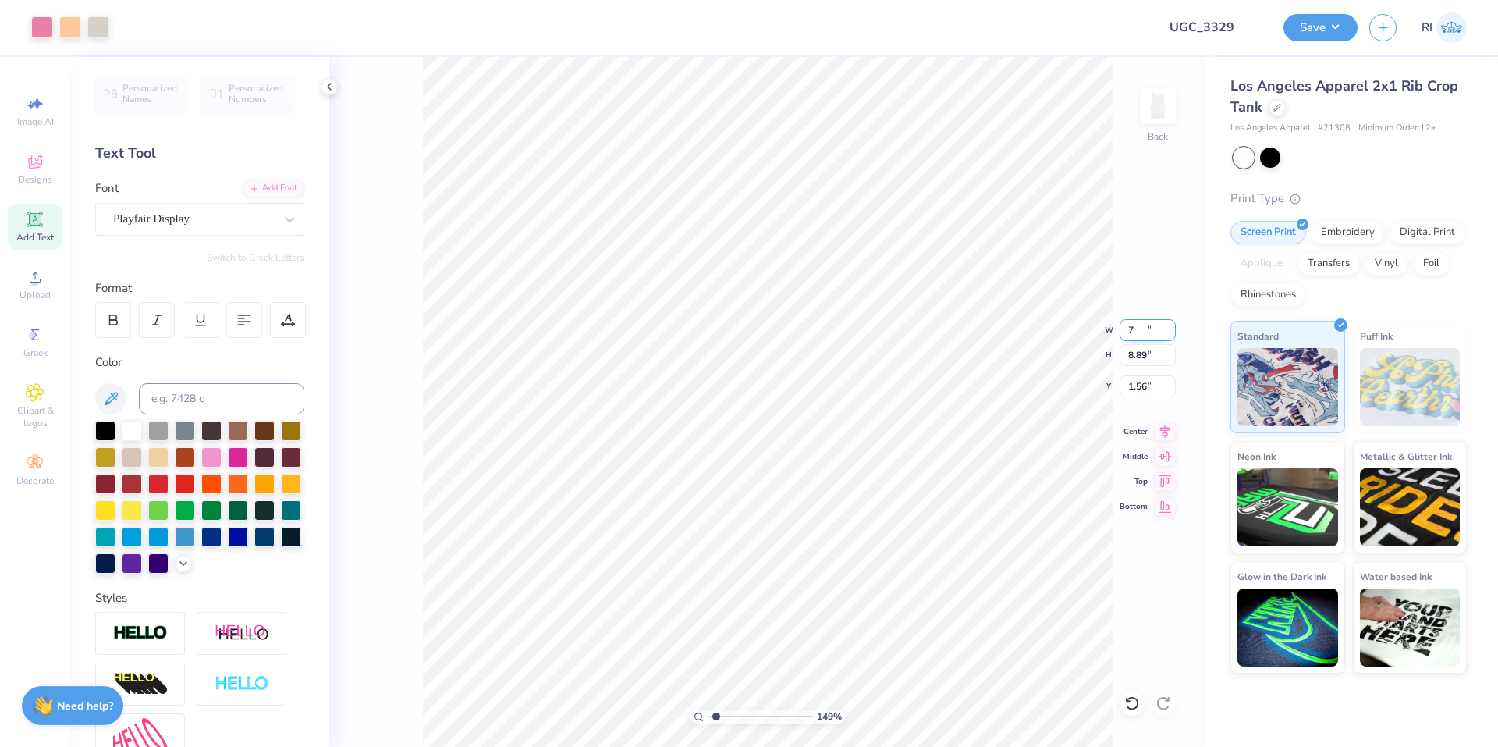
type input "7"
type input "1.49212329151837"
type input "7.00"
type input "6.94"
click at [1137, 387] on input "2.53" at bounding box center [1148, 386] width 56 height 22
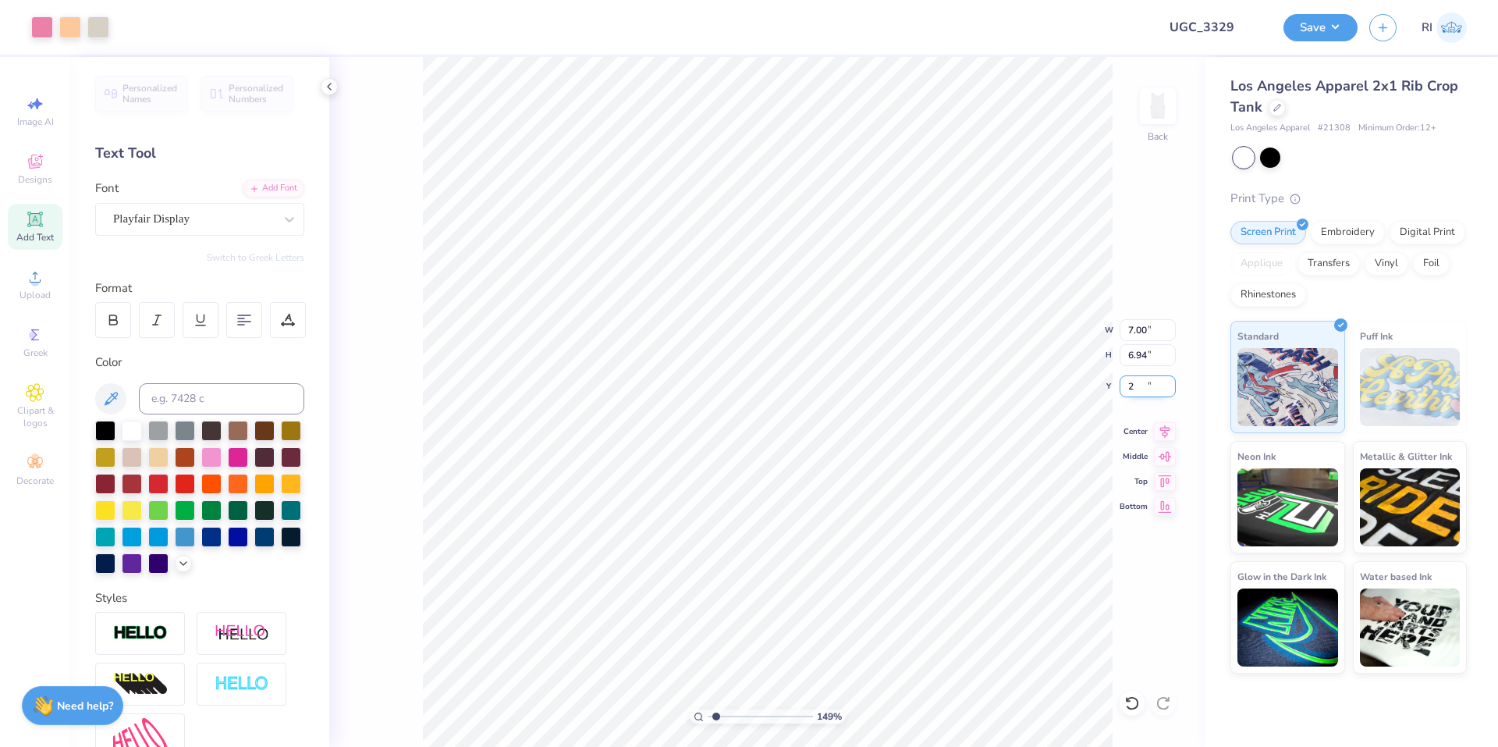
type input "2.00"
type input "1.49212329151837"
type input "2"
type input "1.6"
type input "1.49212329151837"
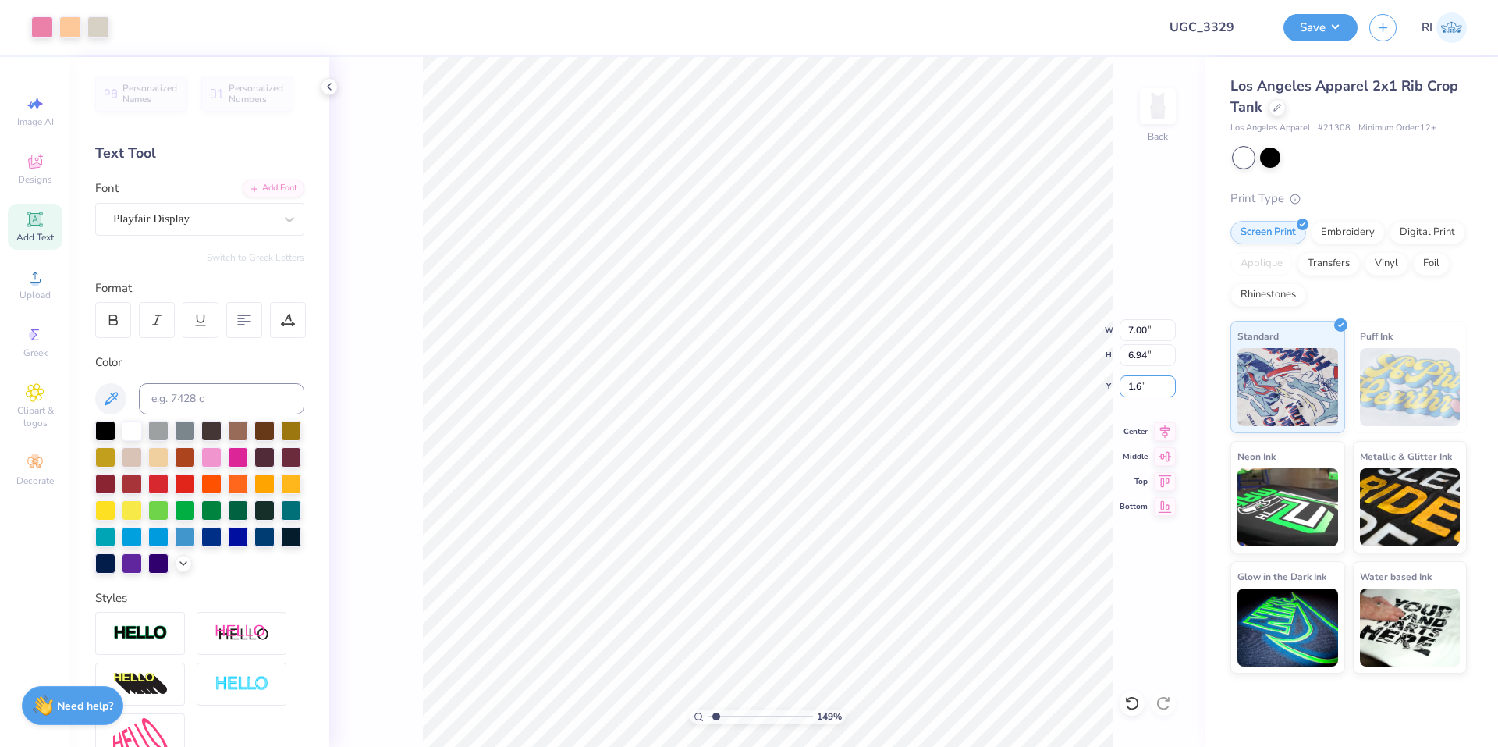
type input "1.60"
type input "1.49212329151837"
type input "3.91"
type input "1.14"
click at [108, 431] on div at bounding box center [105, 430] width 20 height 20
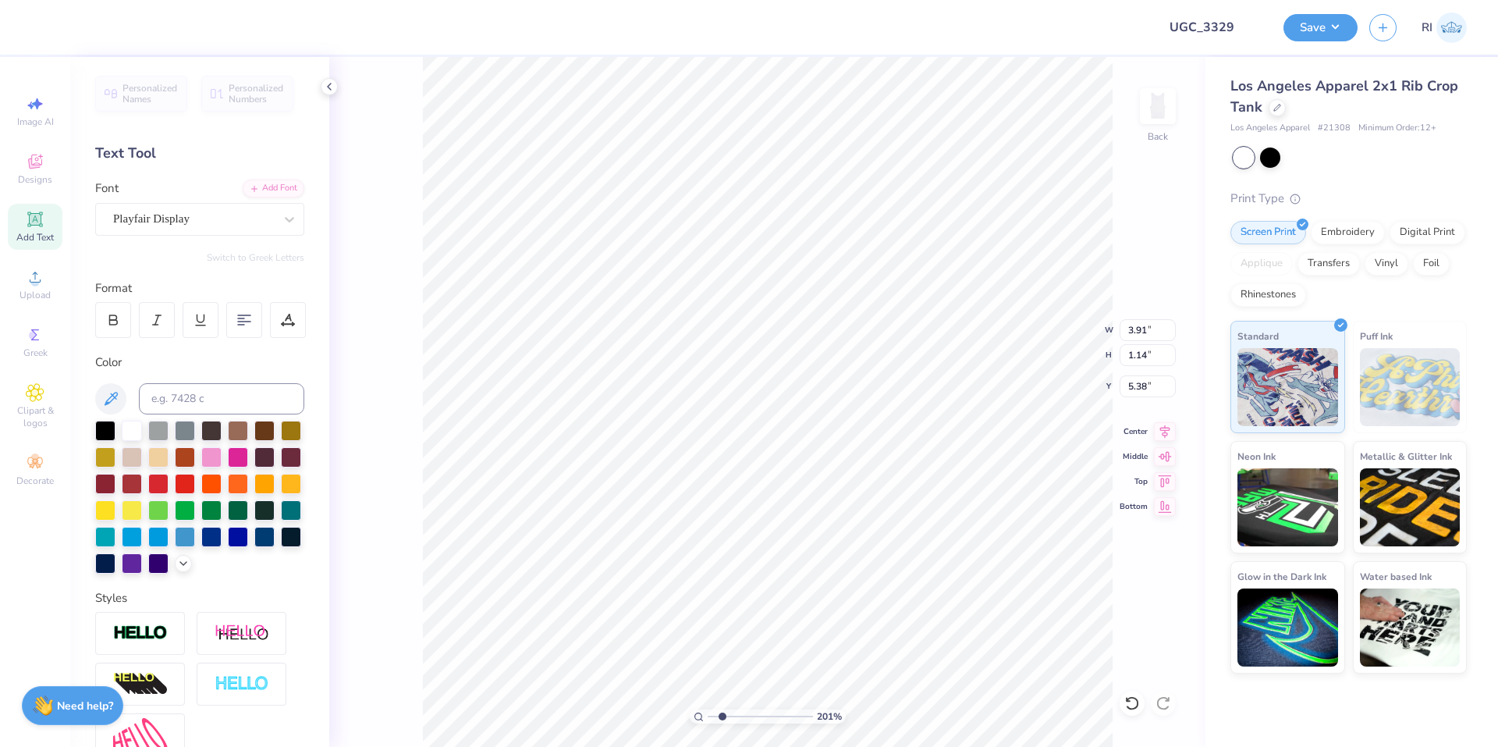
type input "2.01445811466782"
type input "3.06"
type input "2.01445811466782"
type textarea "D"
type input "2.01445811466782"
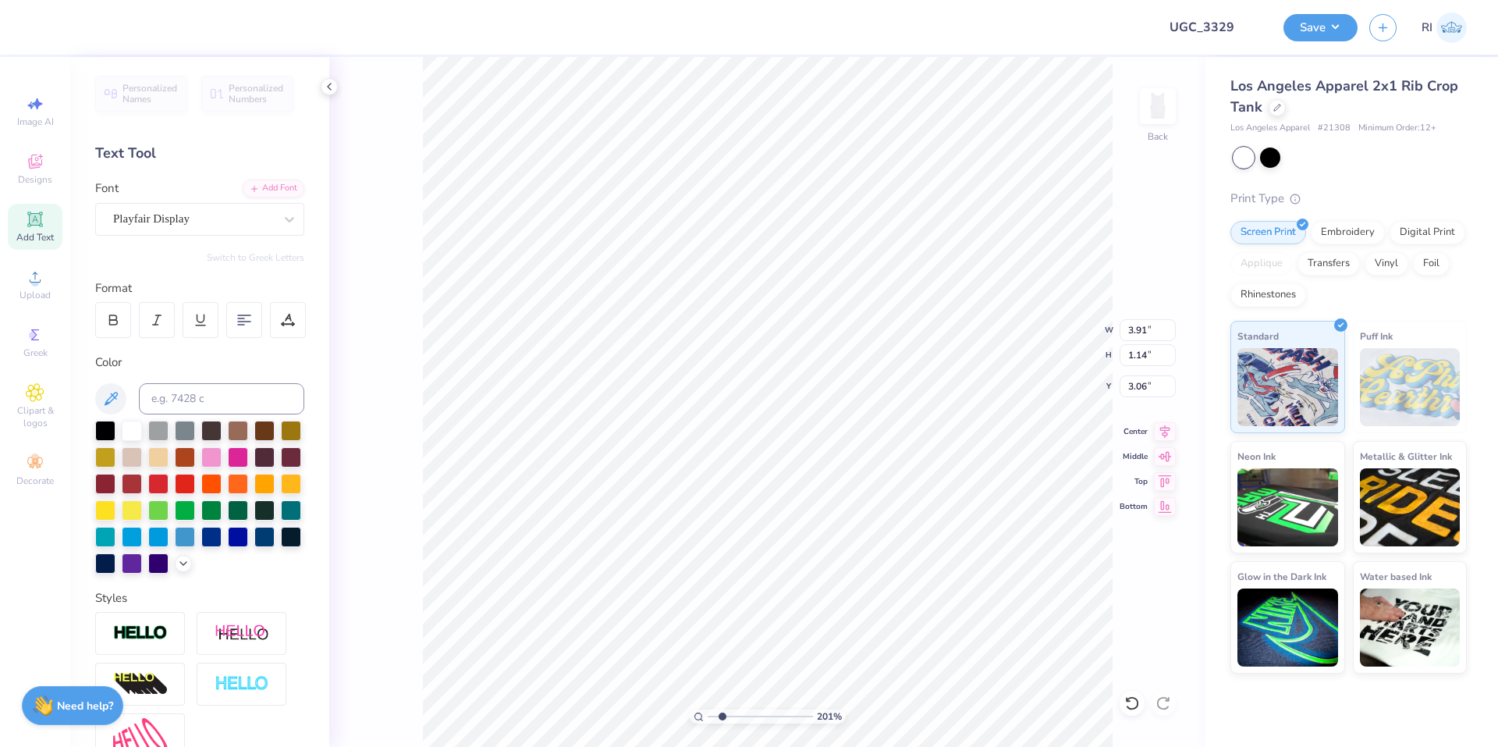
type textarea "DE"
type input "2.01445811466782"
type textarea "DEL"
type input "2.01445811466782"
type textarea "DELTA"
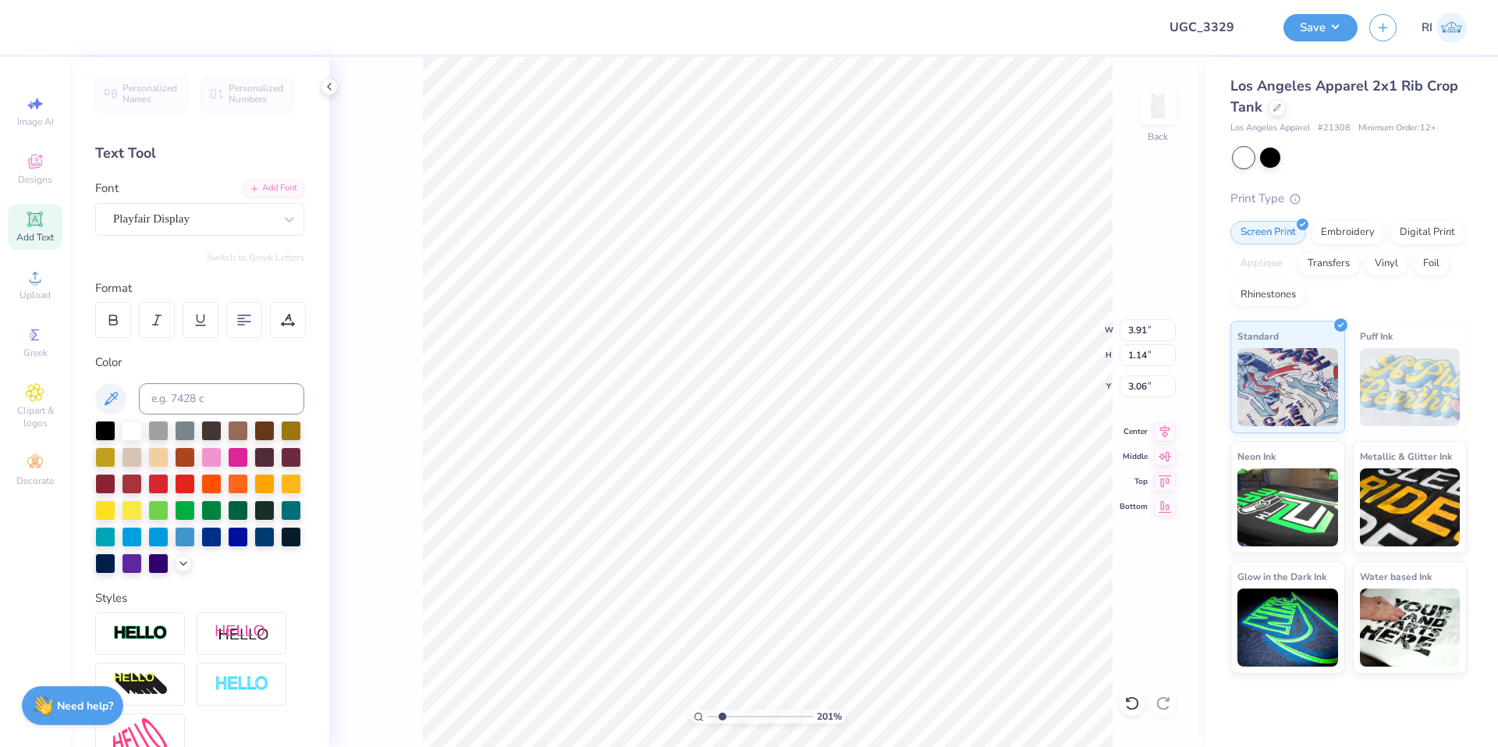
type input "2.01445811466782"
type textarea "DELTA"
type input "2.01445811466782"
type textarea "DELTA G"
type input "2.01445811466782"
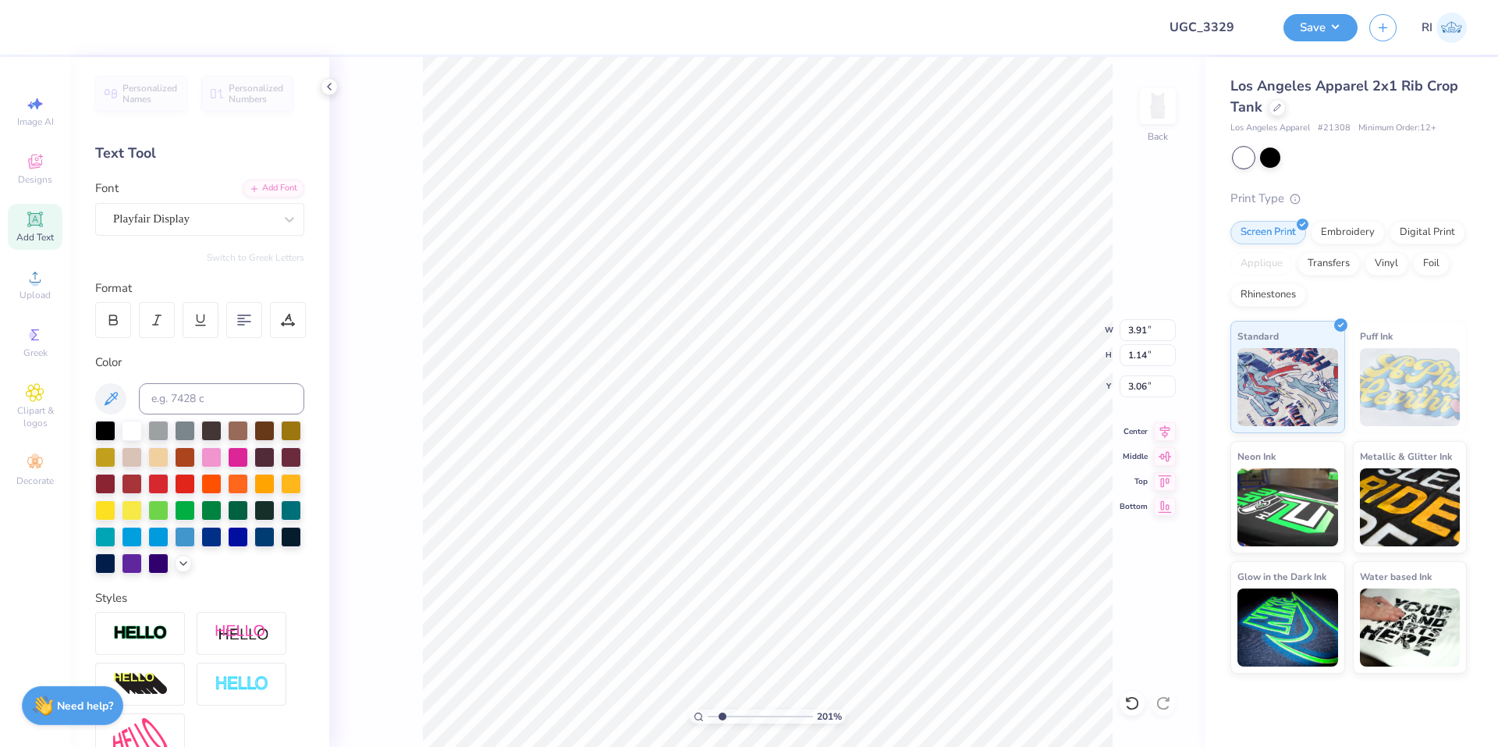
type textarea "DELTA GAM"
type input "2.01445811466782"
type textarea "DELTA GAMM"
type input "2.01445811466782"
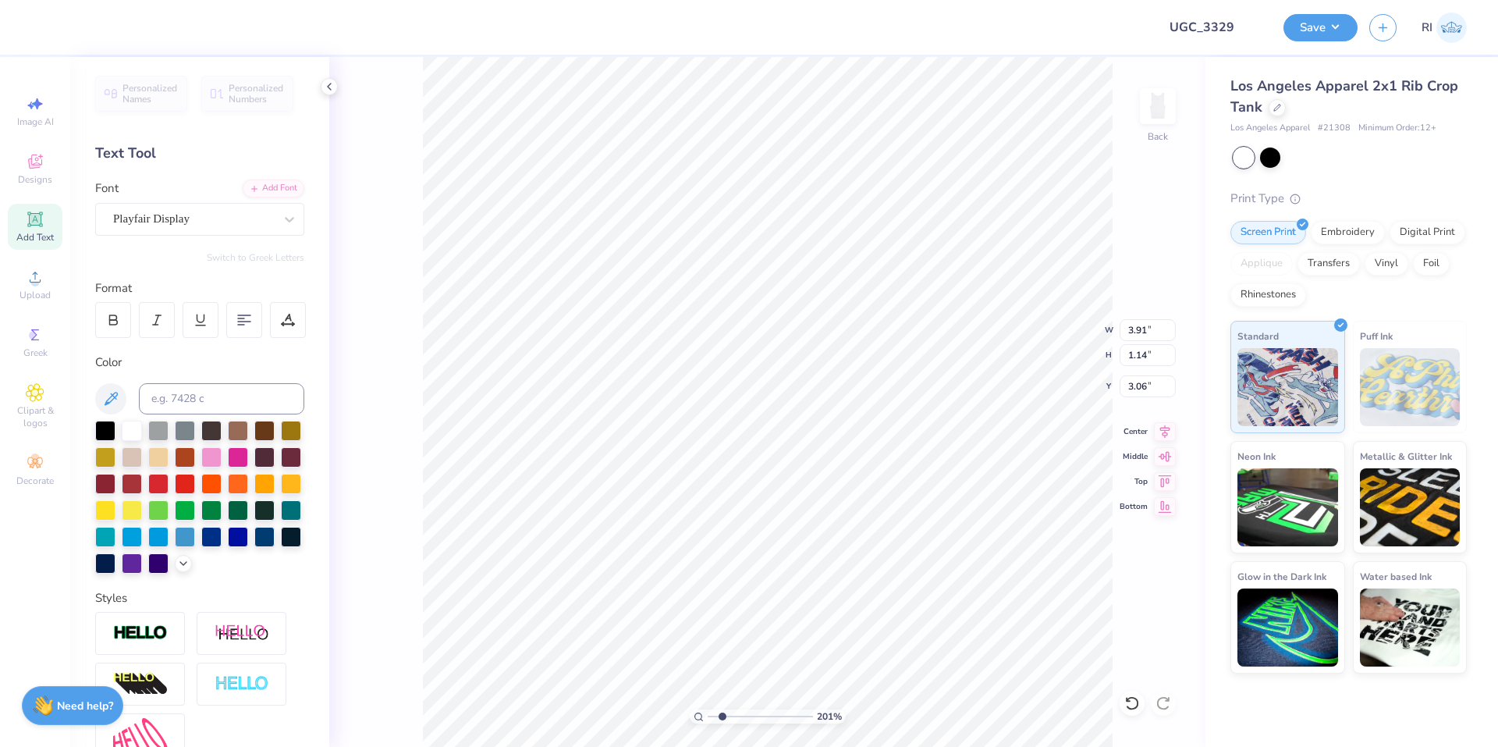
type textarea "DELTA GAMMA"
type input "2.01445811466782"
type input "4.94"
type input "0.51"
type input "2.01445811466782"
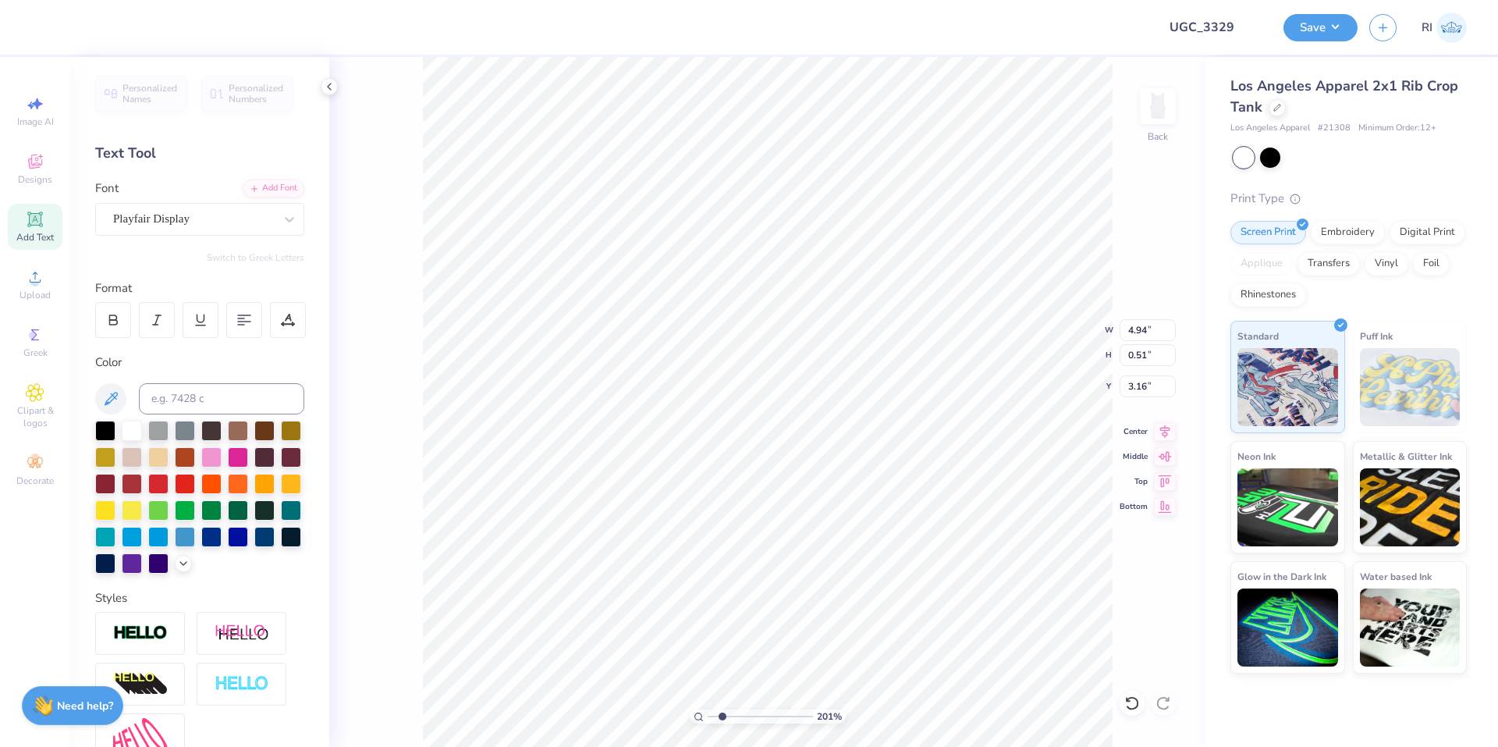
type input "2.89"
type input "0.30"
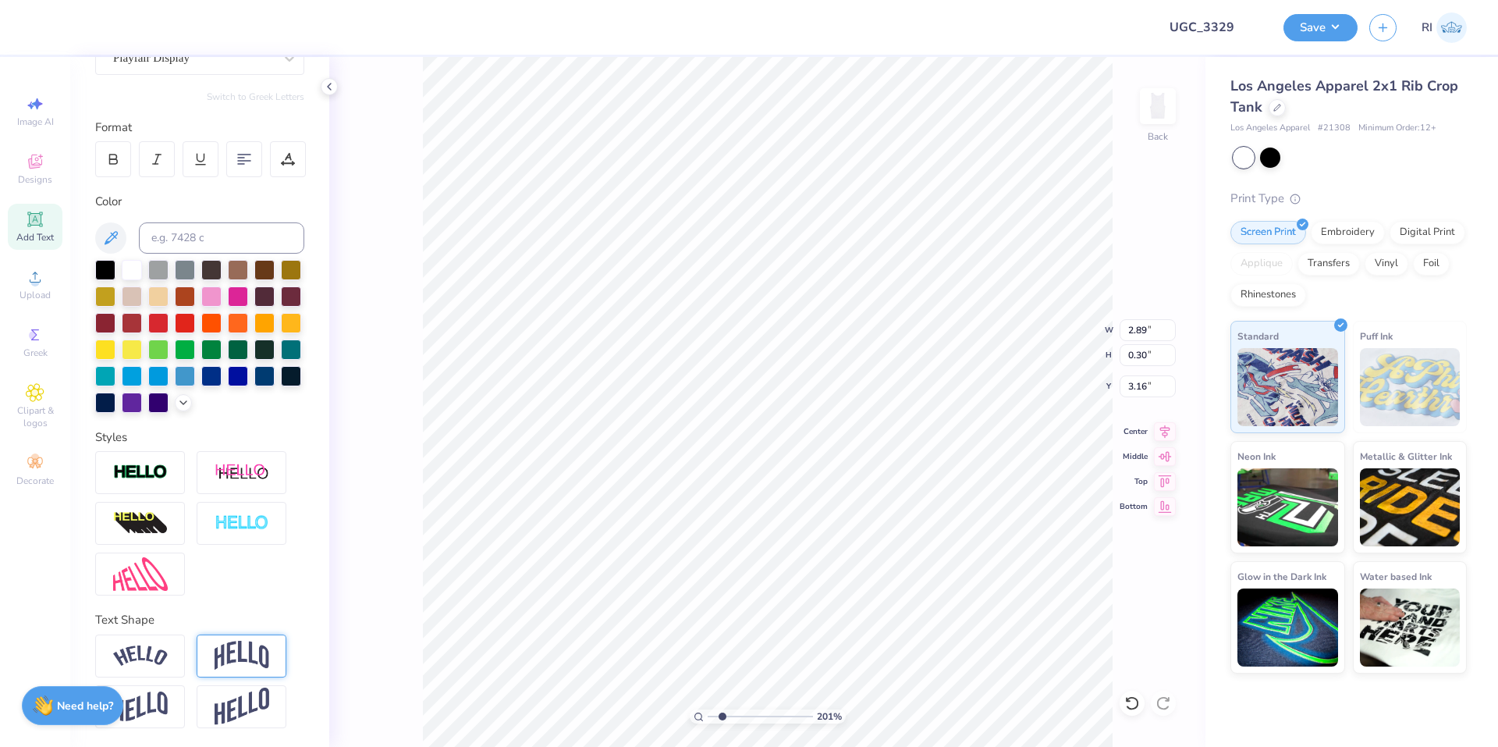
scroll to position [187, 0]
click at [174, 645] on div at bounding box center [140, 655] width 90 height 43
type input "2.01445811466782"
type input "3.19"
type input "0.72"
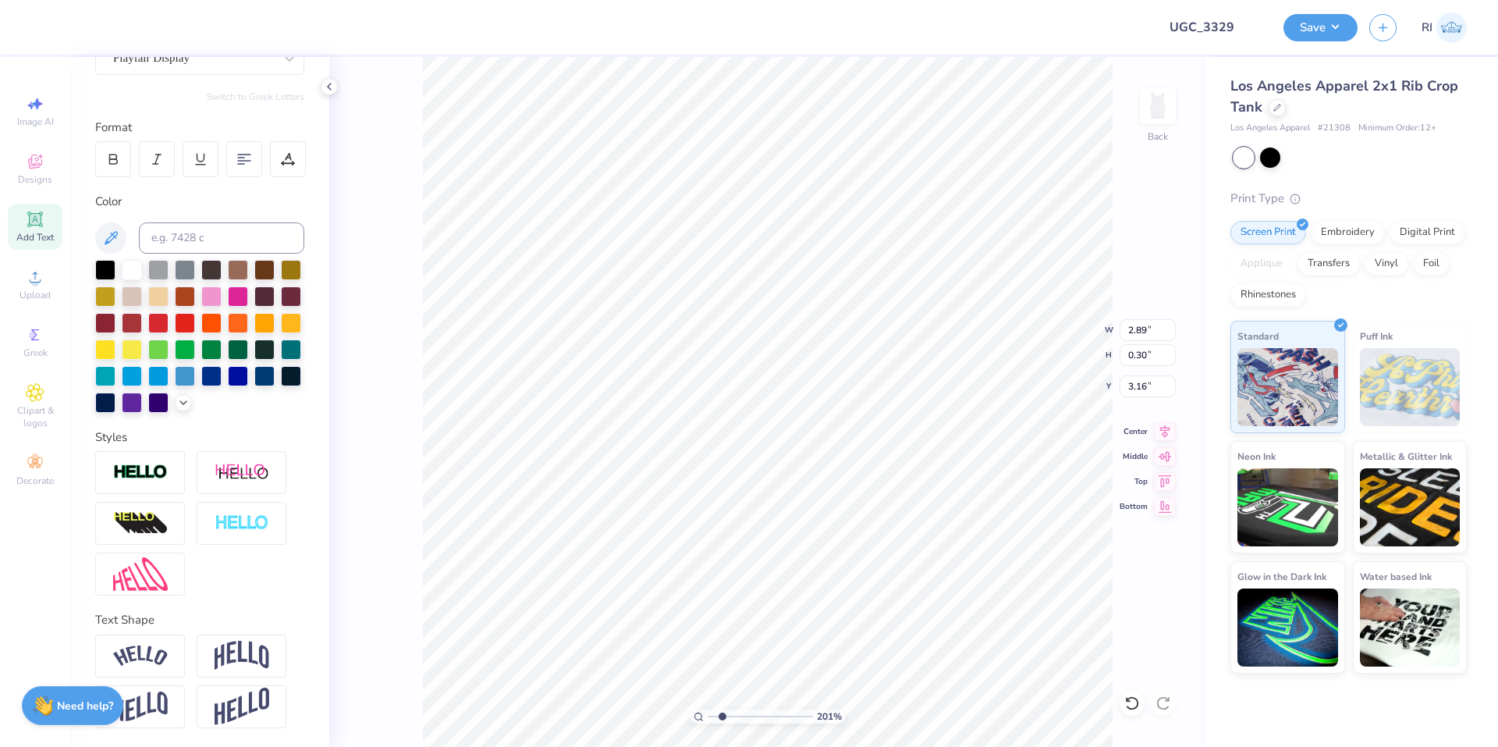
type input "2.95"
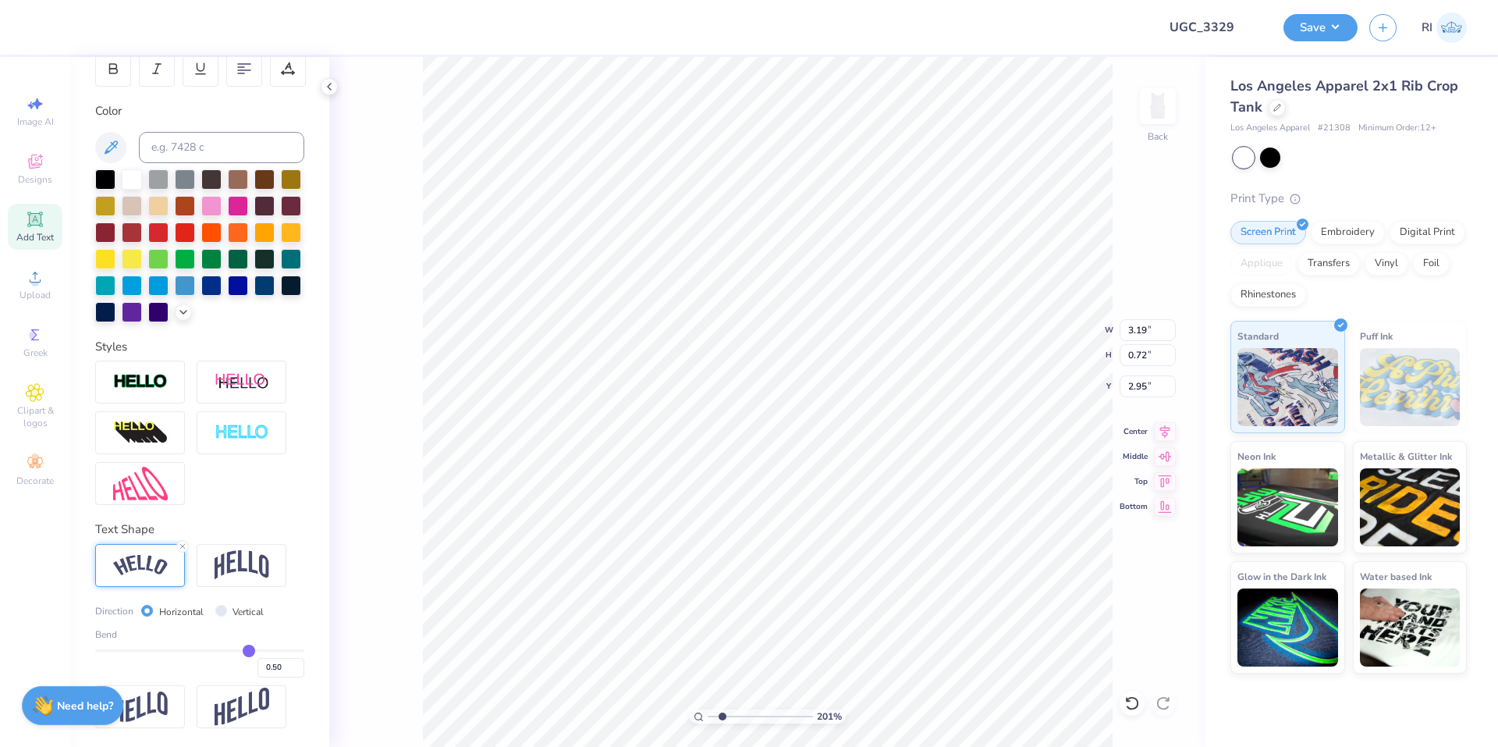
scroll to position [278, 0]
click at [280, 672] on input "0.49" at bounding box center [280, 668] width 47 height 20
type input "0.65"
type input "2.01445811466782"
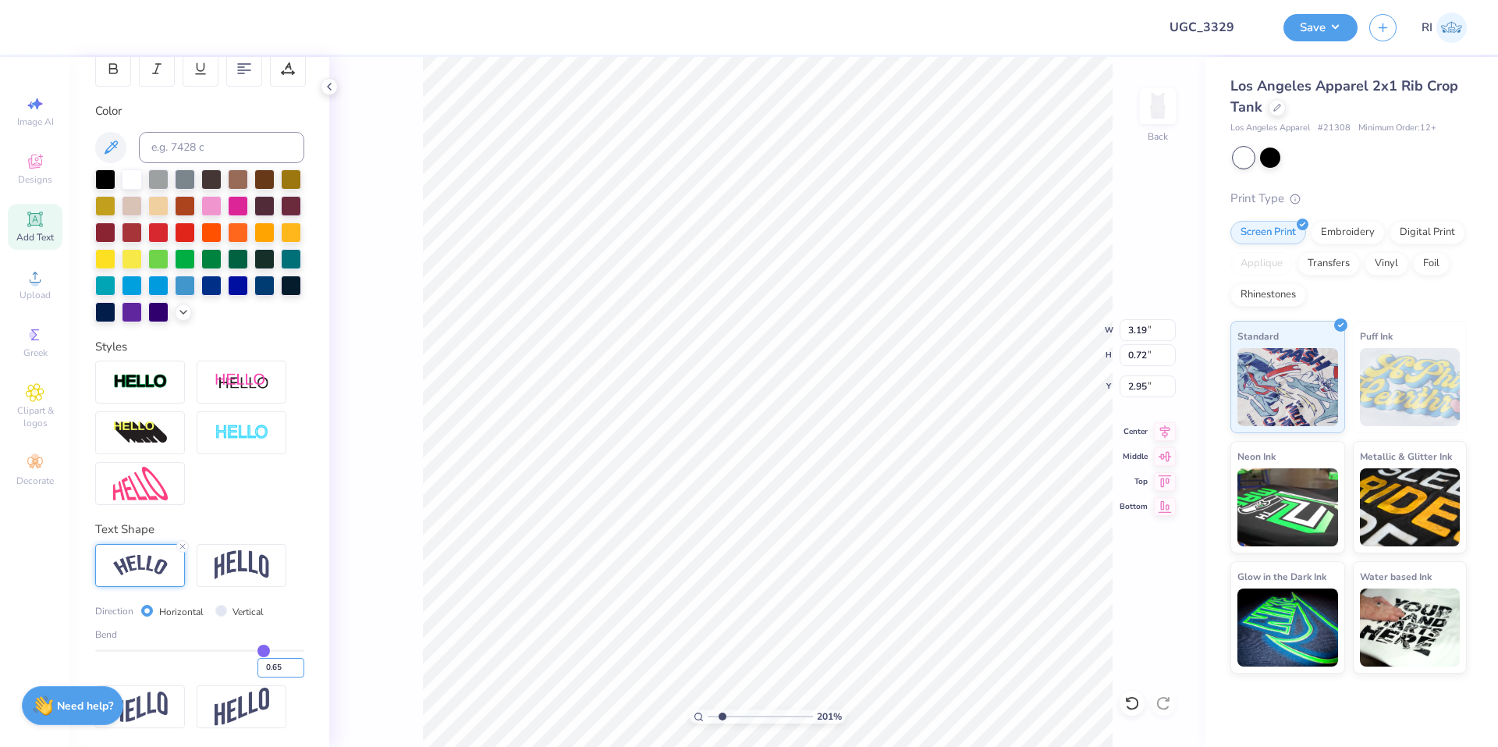
type input "3.30"
type input "0.99"
type input "2.82"
type input "2.01445811466782"
type input "2.41"
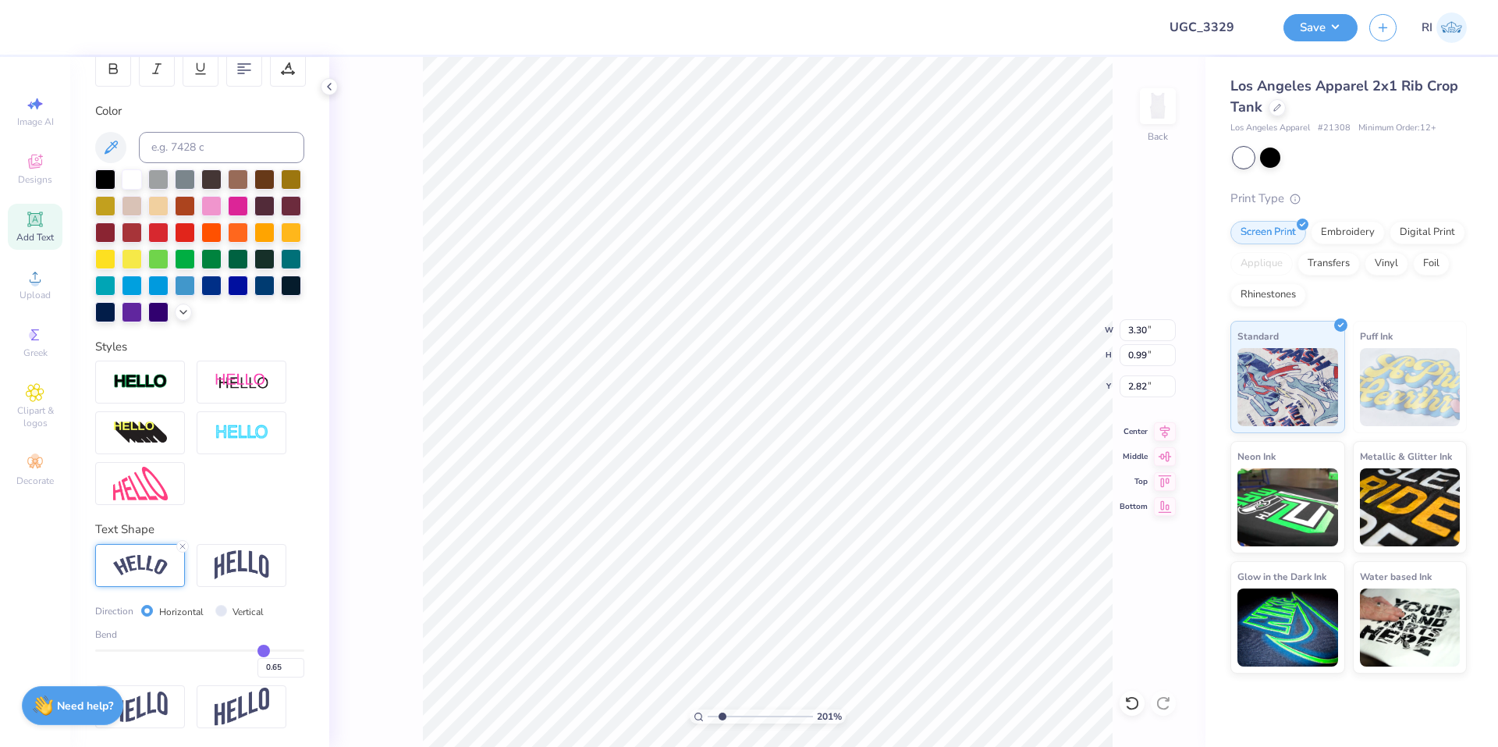
type input "2.38"
type input "2.32"
type input "2.71964221644285"
type input "1.44"
type input "2.71964221644285"
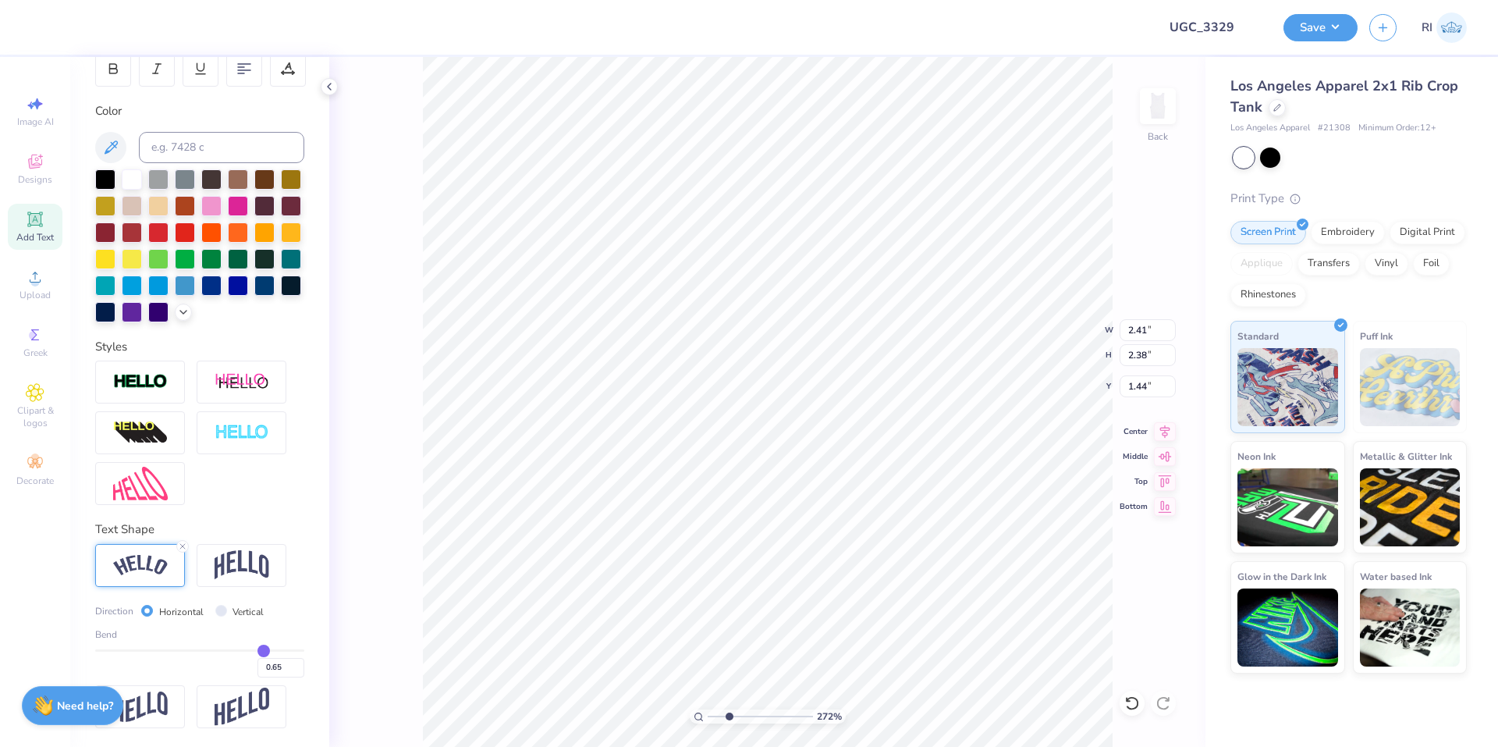
type input "2.74"
type input "1.97"
type input "1.64"
type input "2.71964221644285"
type input "1.50"
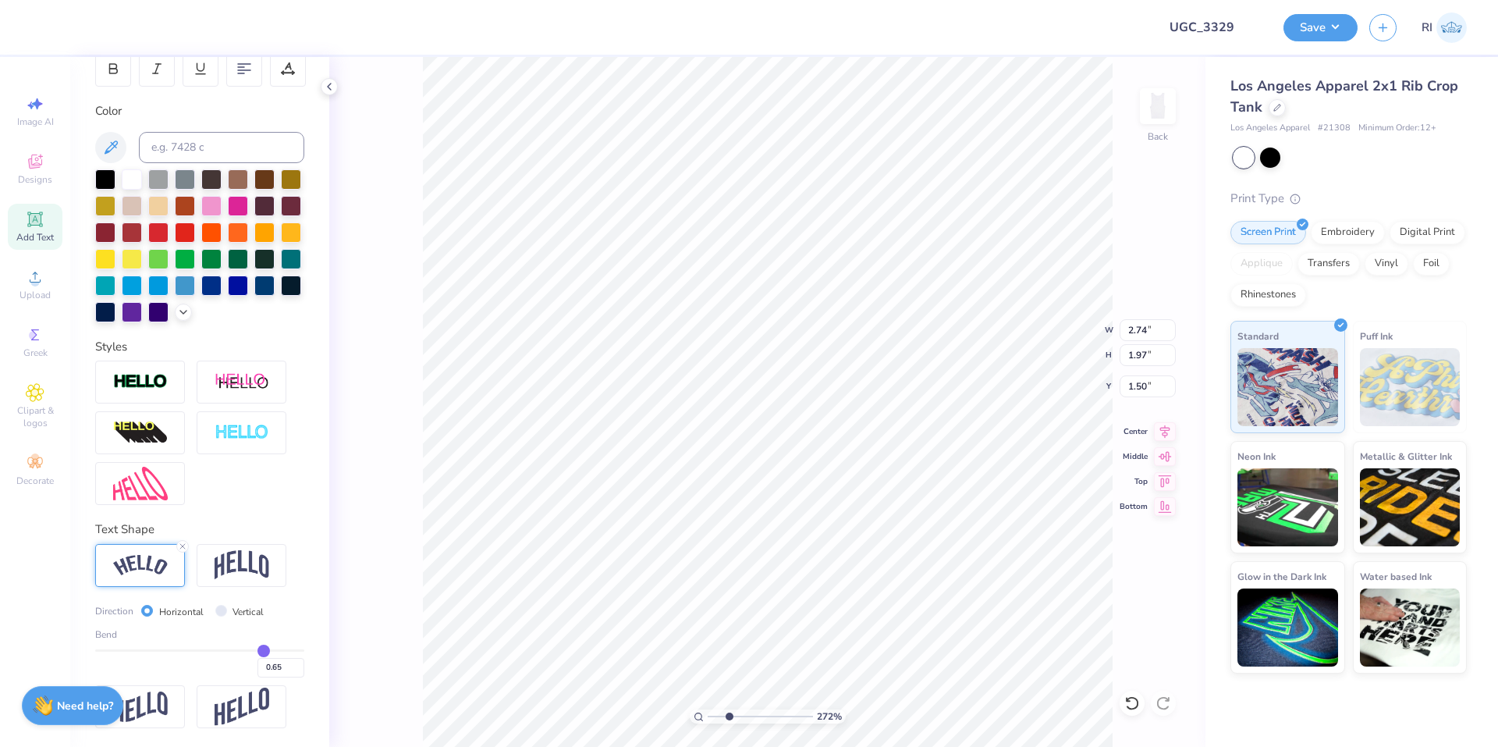
type input "2.71964221644285"
type input "2.84"
type input "1.84"
type input "1.56"
type input "2.71964221644285"
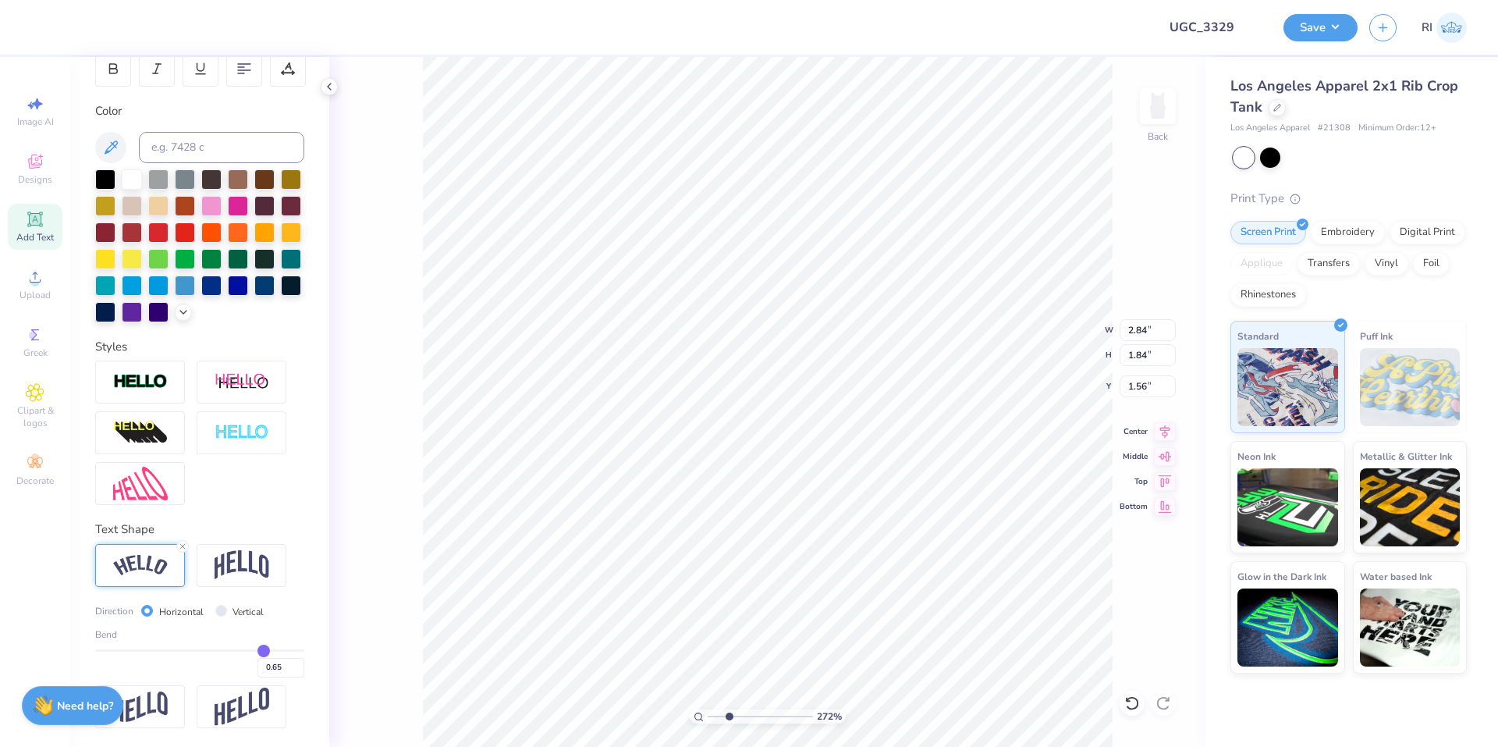
type input "1.60"
type input "4.95699908144428"
click at [276, 667] on input "0.65" at bounding box center [280, 668] width 47 height 20
type input "0.60"
type input "0.6"
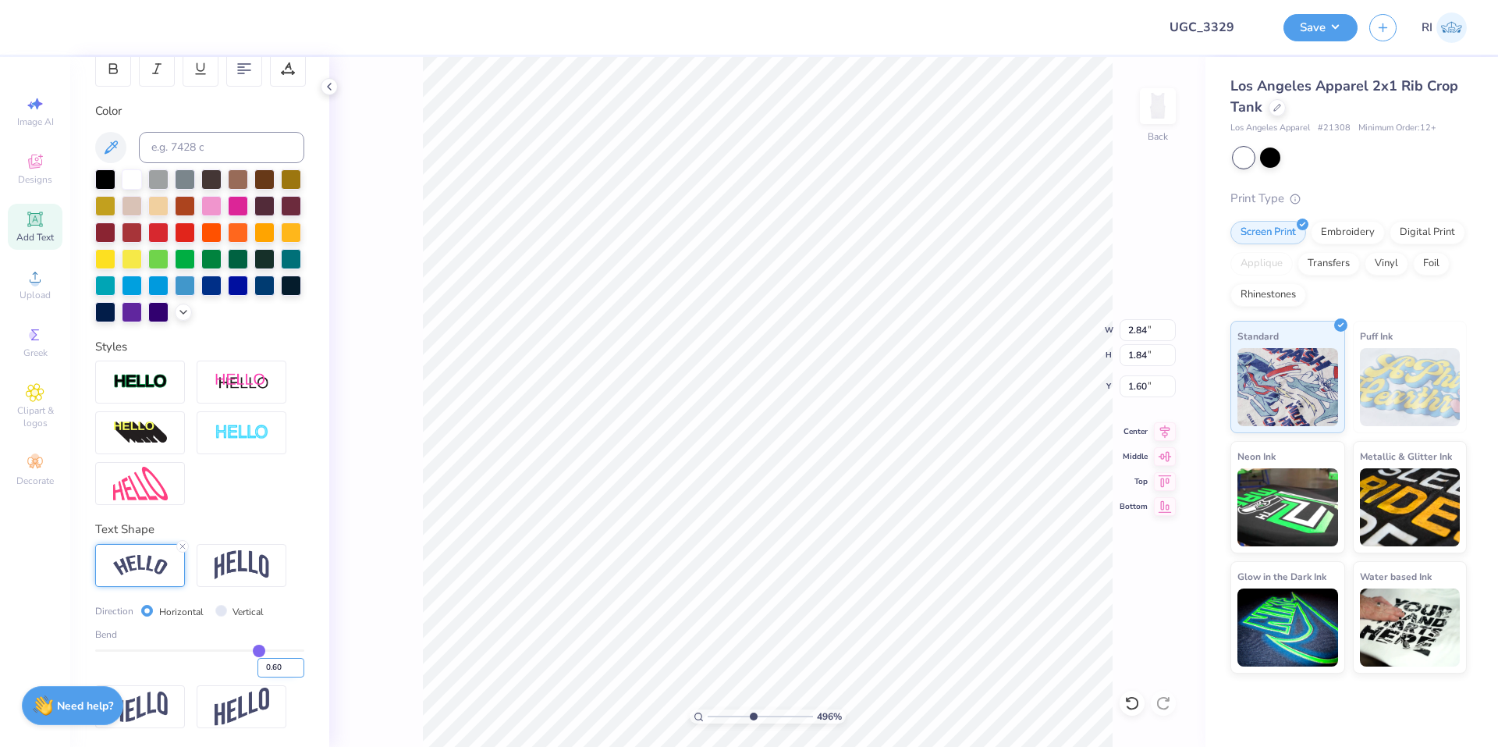
type input "2.83"
type input "1.78"
type input "1.62"
type input "2.88"
type input "1.71"
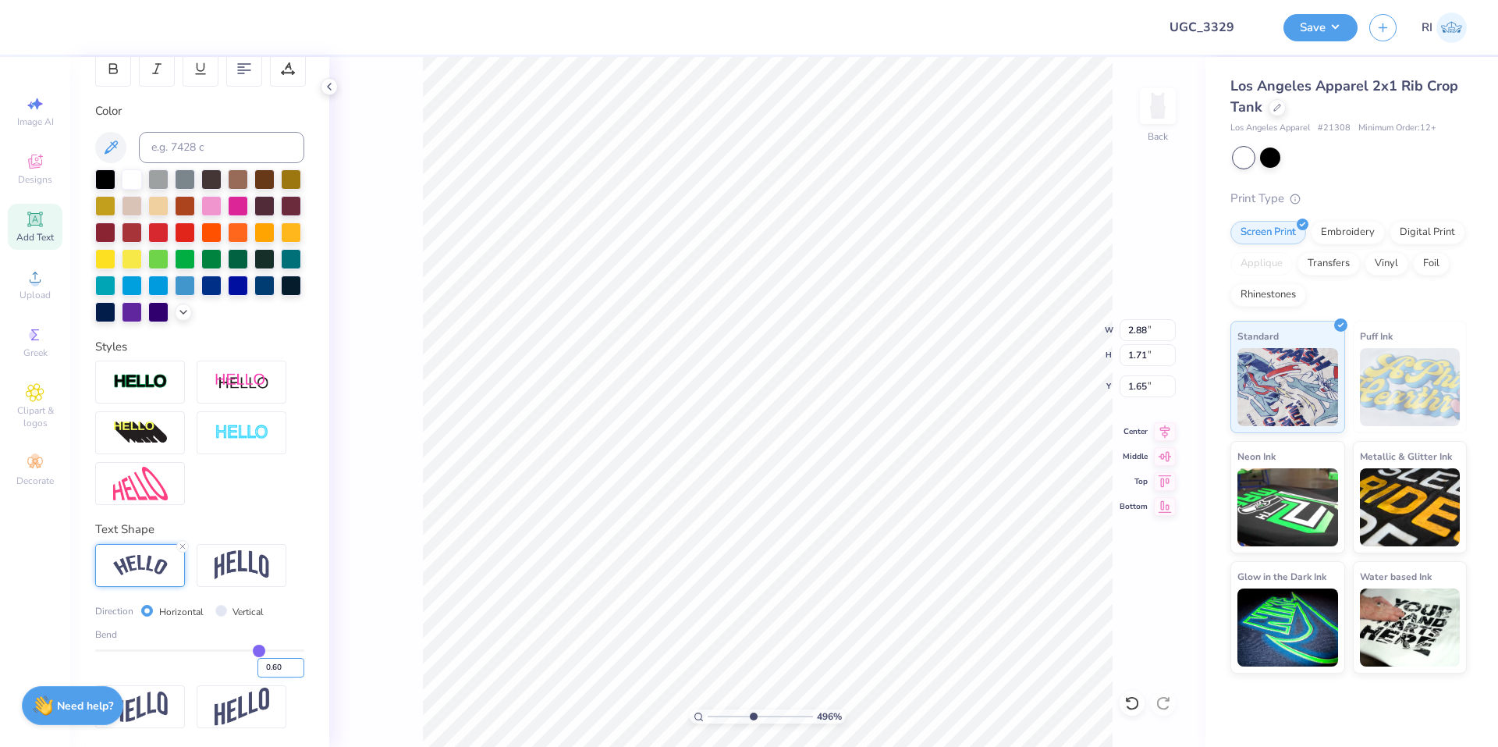
type input "1.63"
type input "8.17475462077441"
type input "1.62"
type input "8.17475462077441"
type input "2.91"
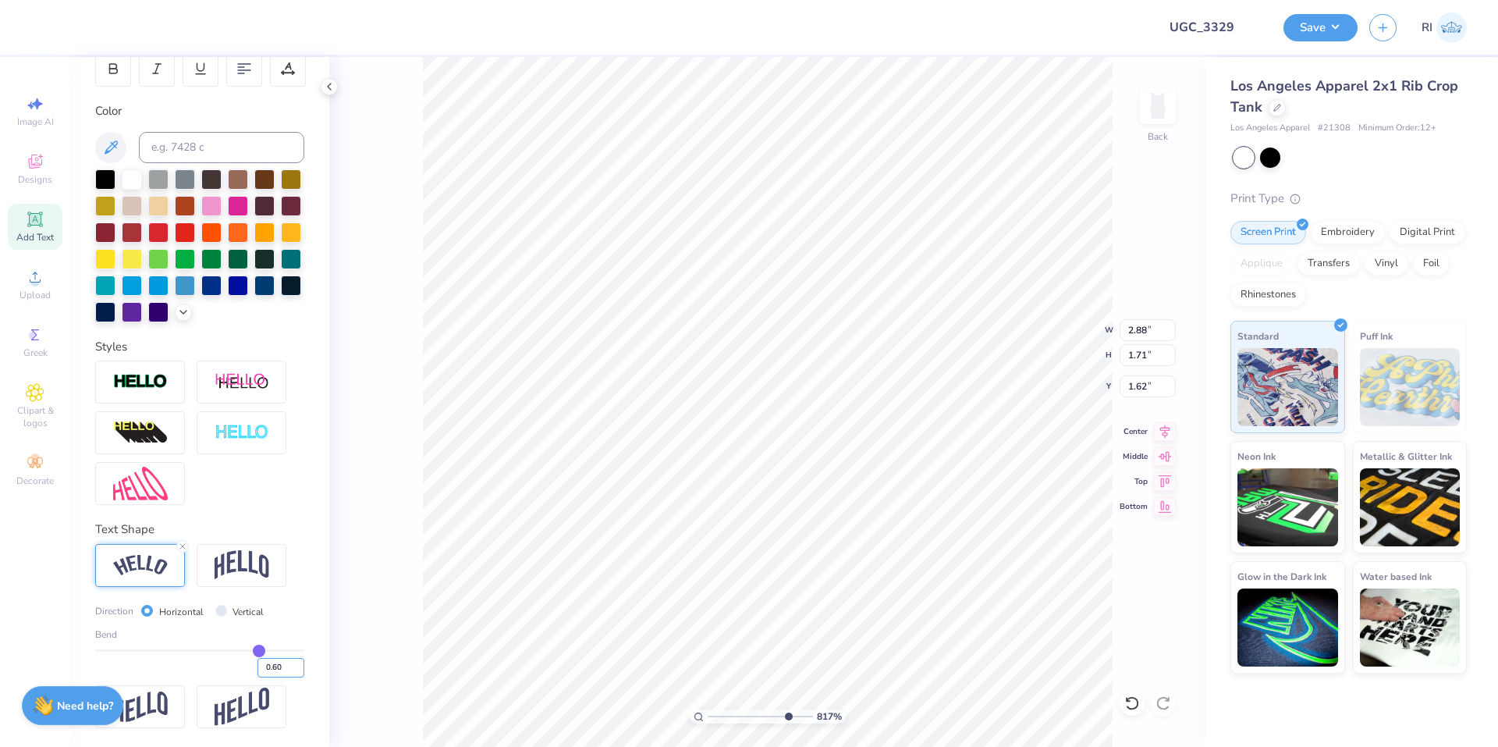
type input "1.66"
type input "1.65"
type input "6.69225330157204"
click at [275, 669] on input "0.60" at bounding box center [280, 668] width 47 height 20
type input "0.65"
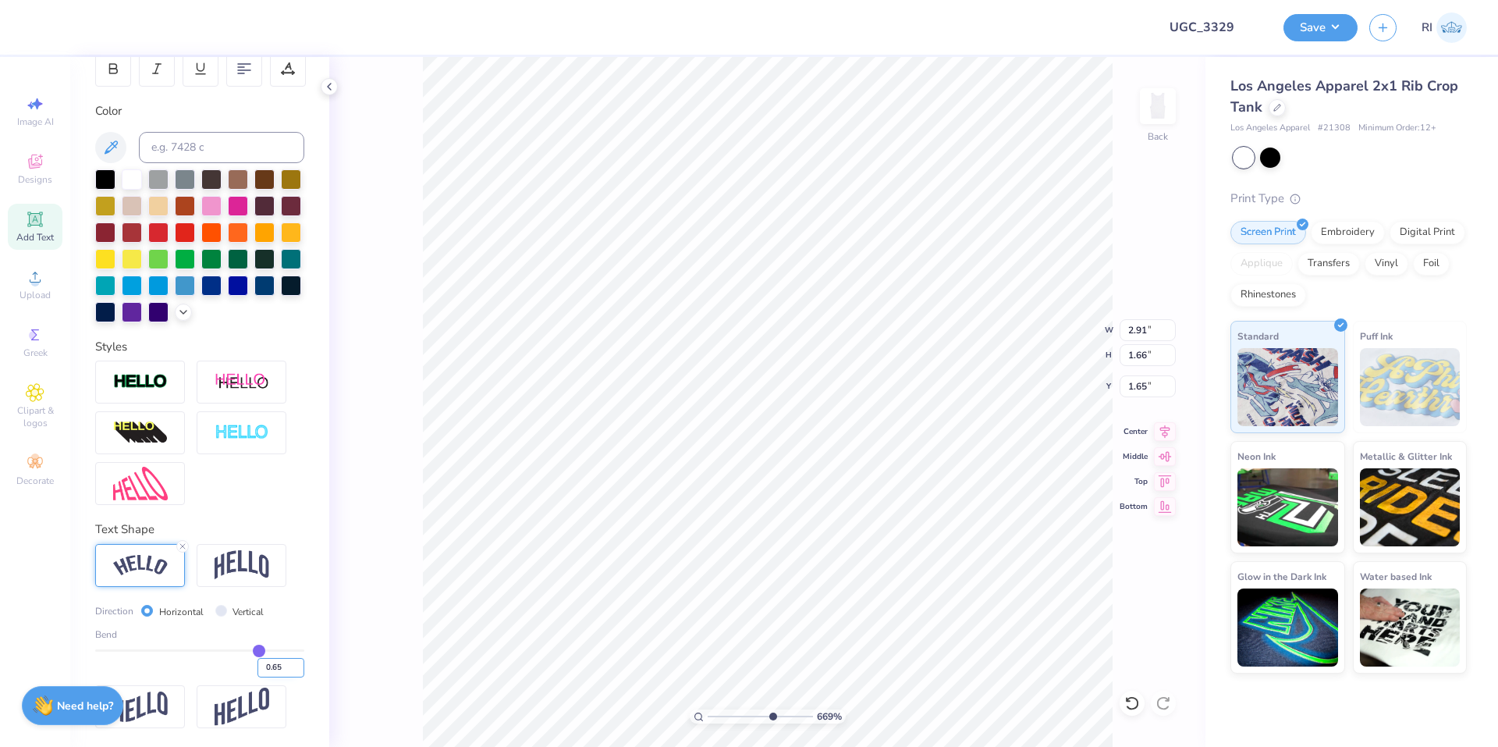
type input "0.65"
type input "0.6"
type input "6.69225330157204"
type input "0"
type input "6.69225330157204"
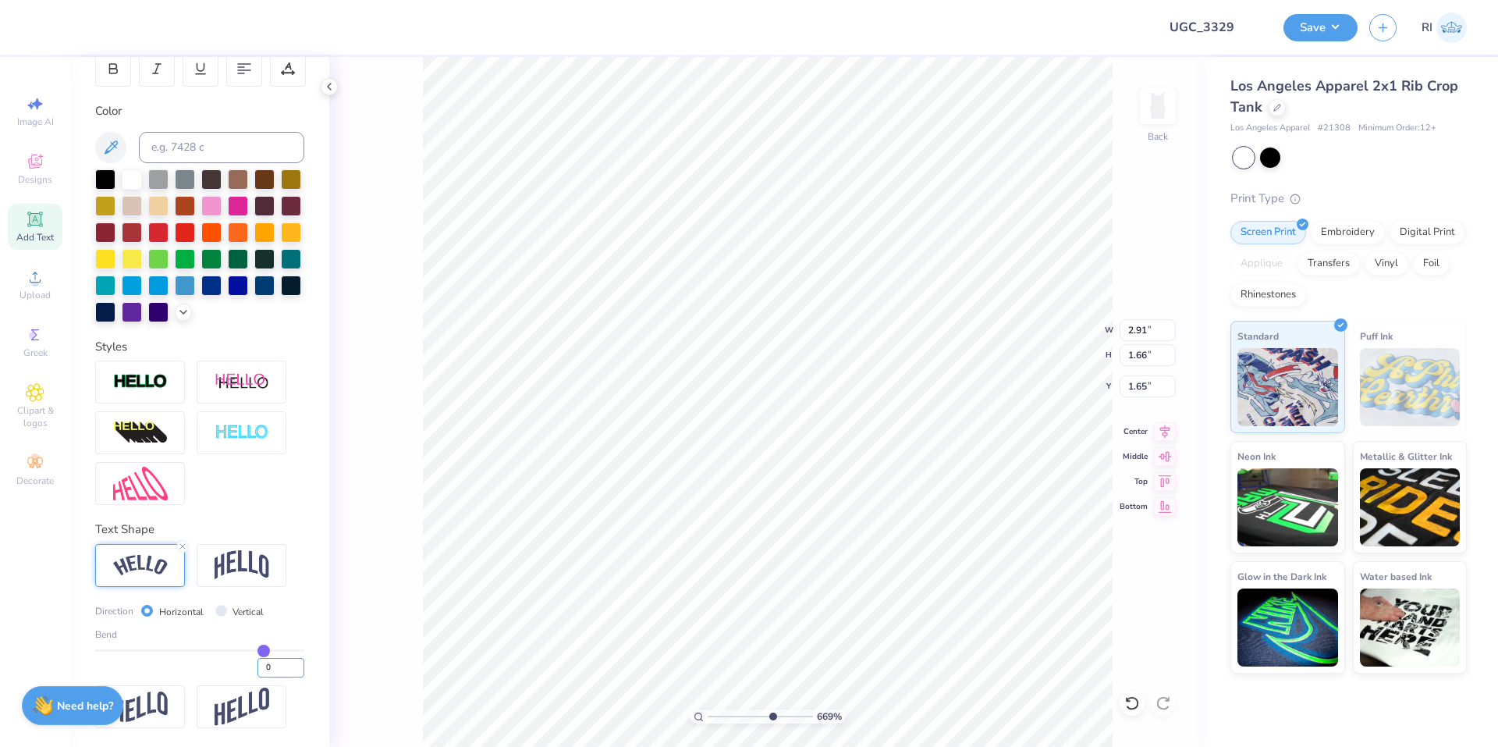
type input "2.92"
type input "1.72"
type input "1.63"
type input "0.55"
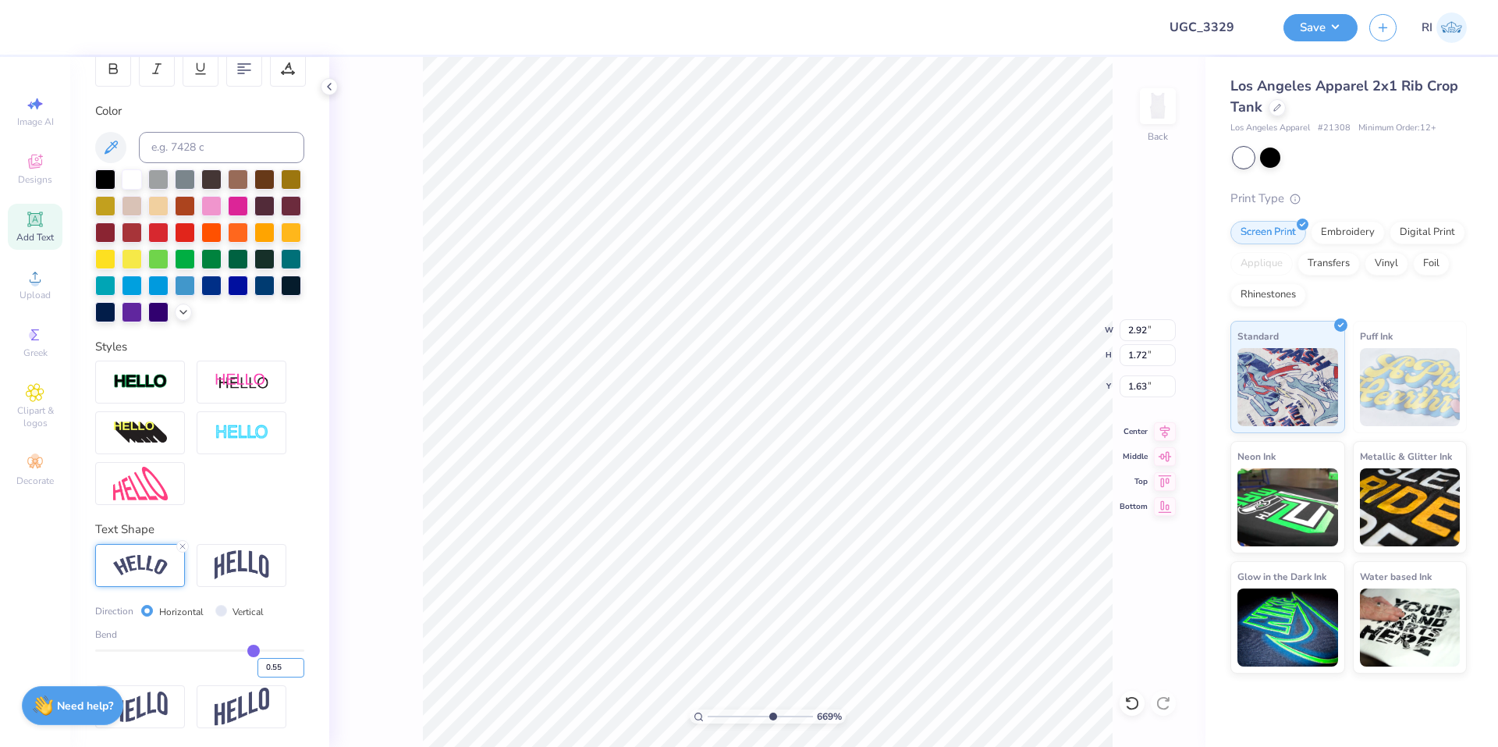
type input "6.69225330157204"
type input "2.91"
type input "1.60"
type input "1.66"
type input "6.69225330157204"
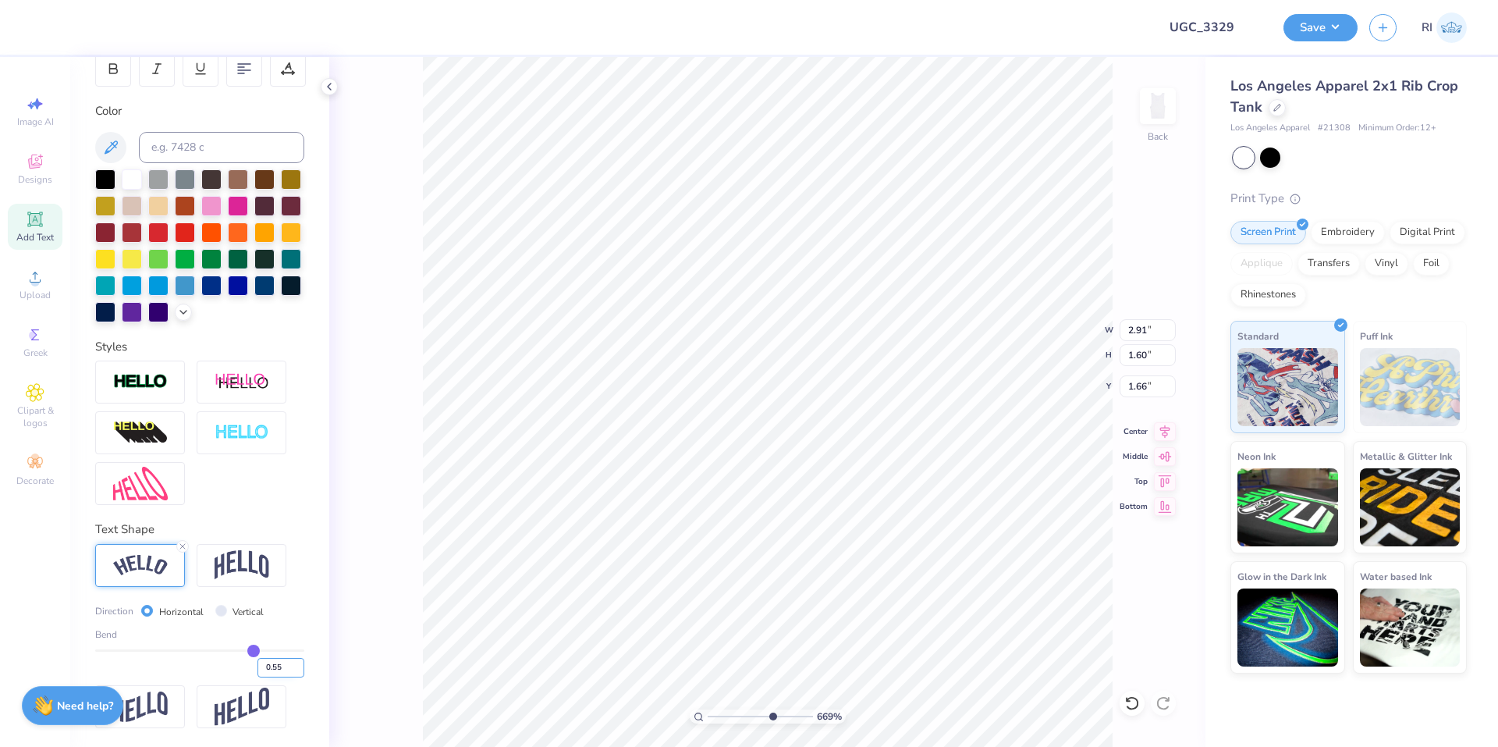
click at [271, 670] on input "0.55" at bounding box center [280, 668] width 47 height 20
type input "0.6"
type input "0.60"
type input "6.69225330157204"
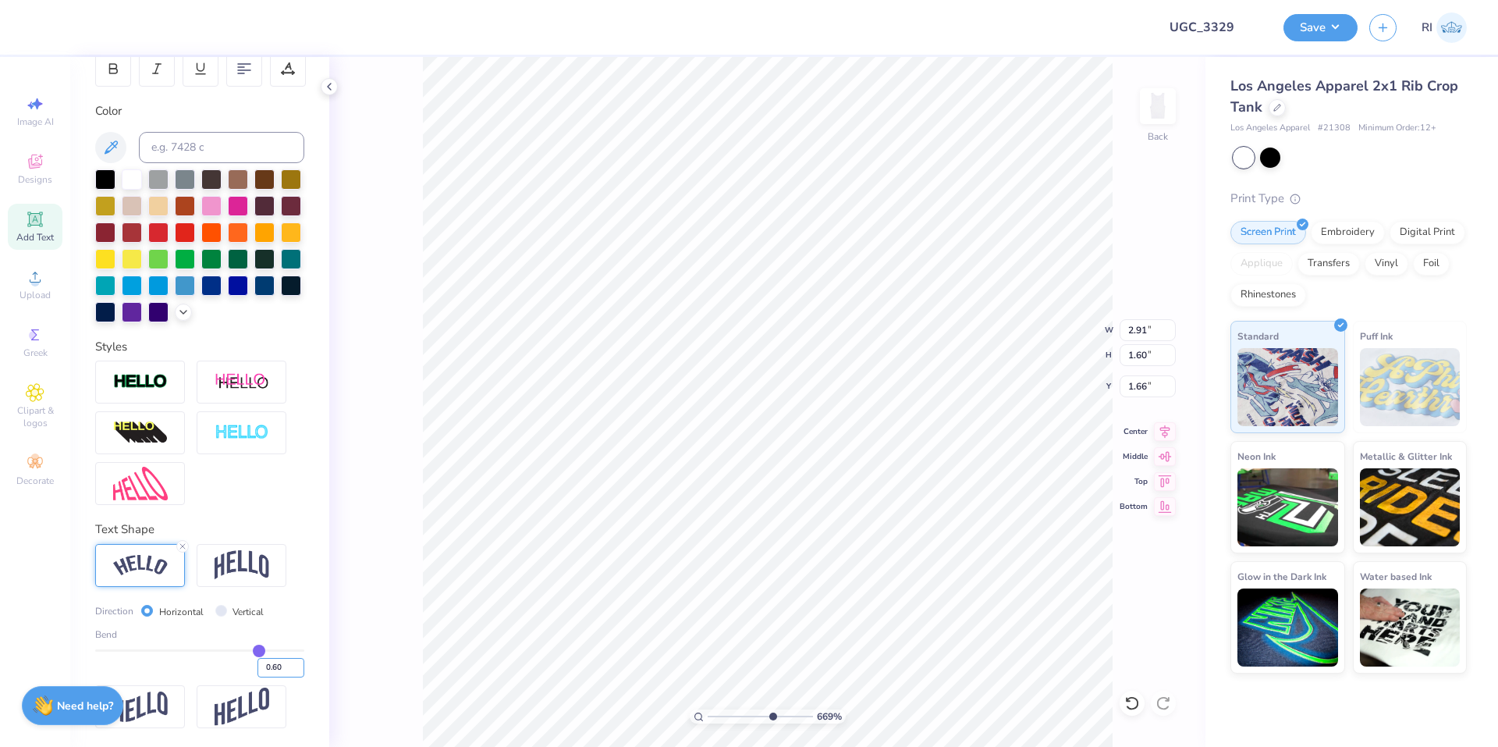
type input "1.66"
type input "1.64"
type input "3.6716840780171"
type input "1.63"
click at [886, 442] on li "Duplicate" at bounding box center [869, 453] width 122 height 30
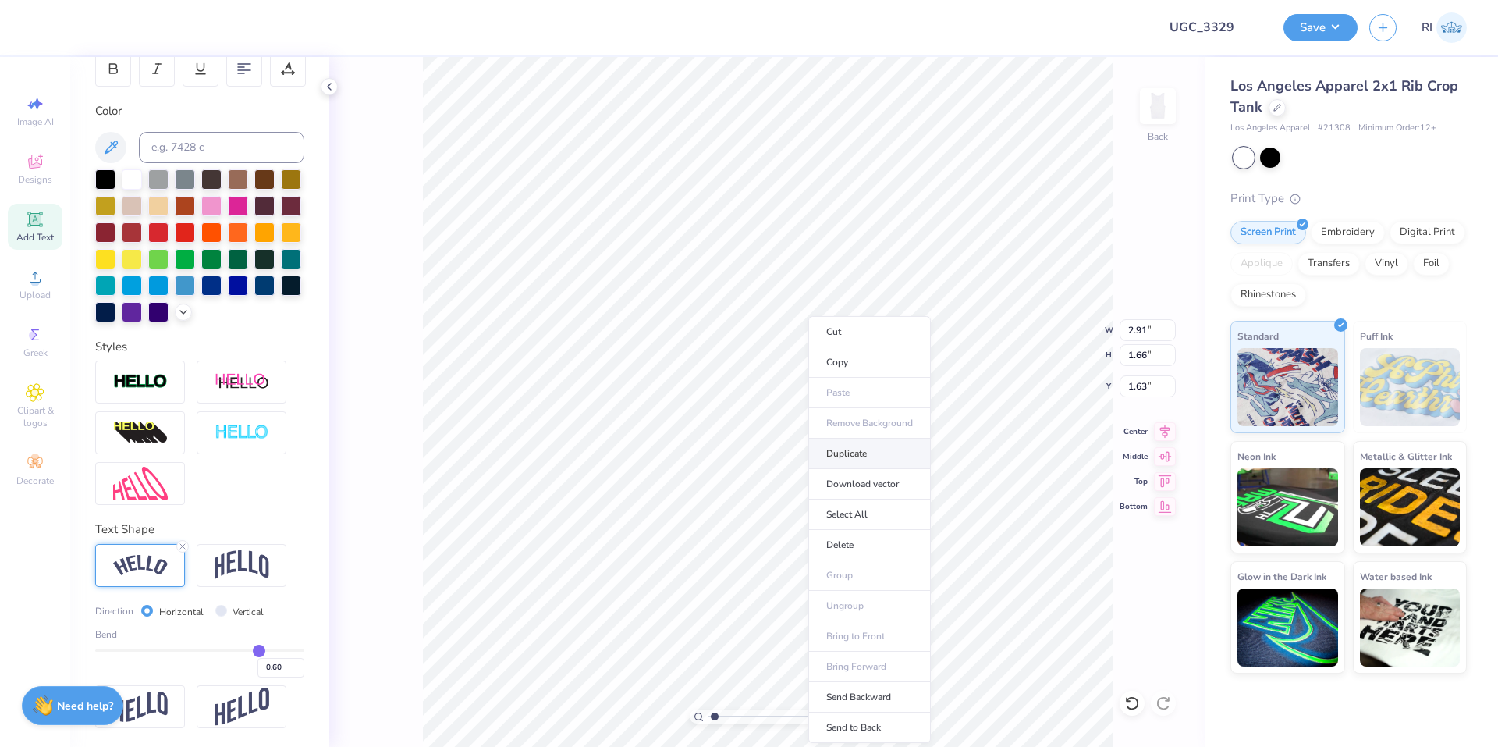
type input "1.35006143669128"
type input "2.63"
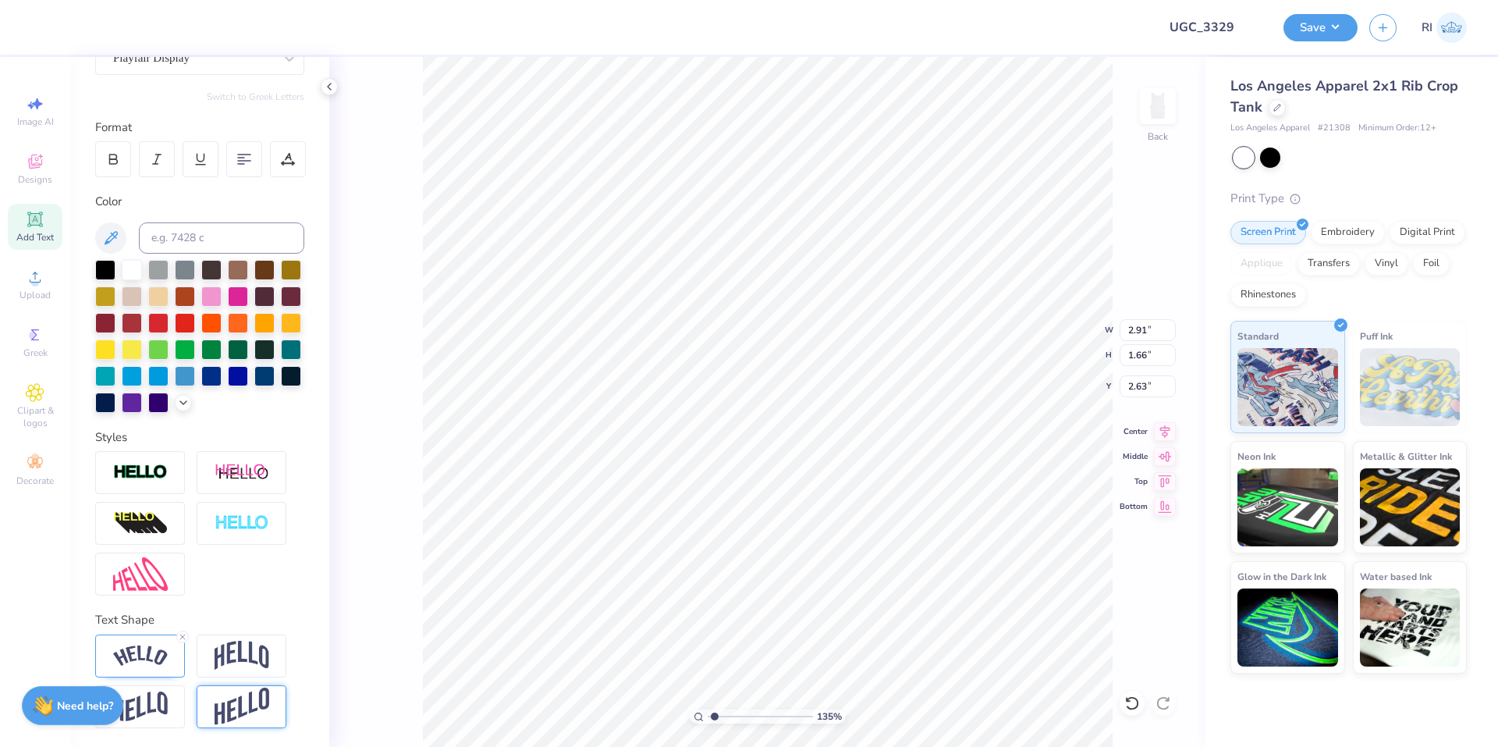
type input "1.35006143669128"
type input "7.12"
click at [154, 651] on img at bounding box center [140, 655] width 55 height 21
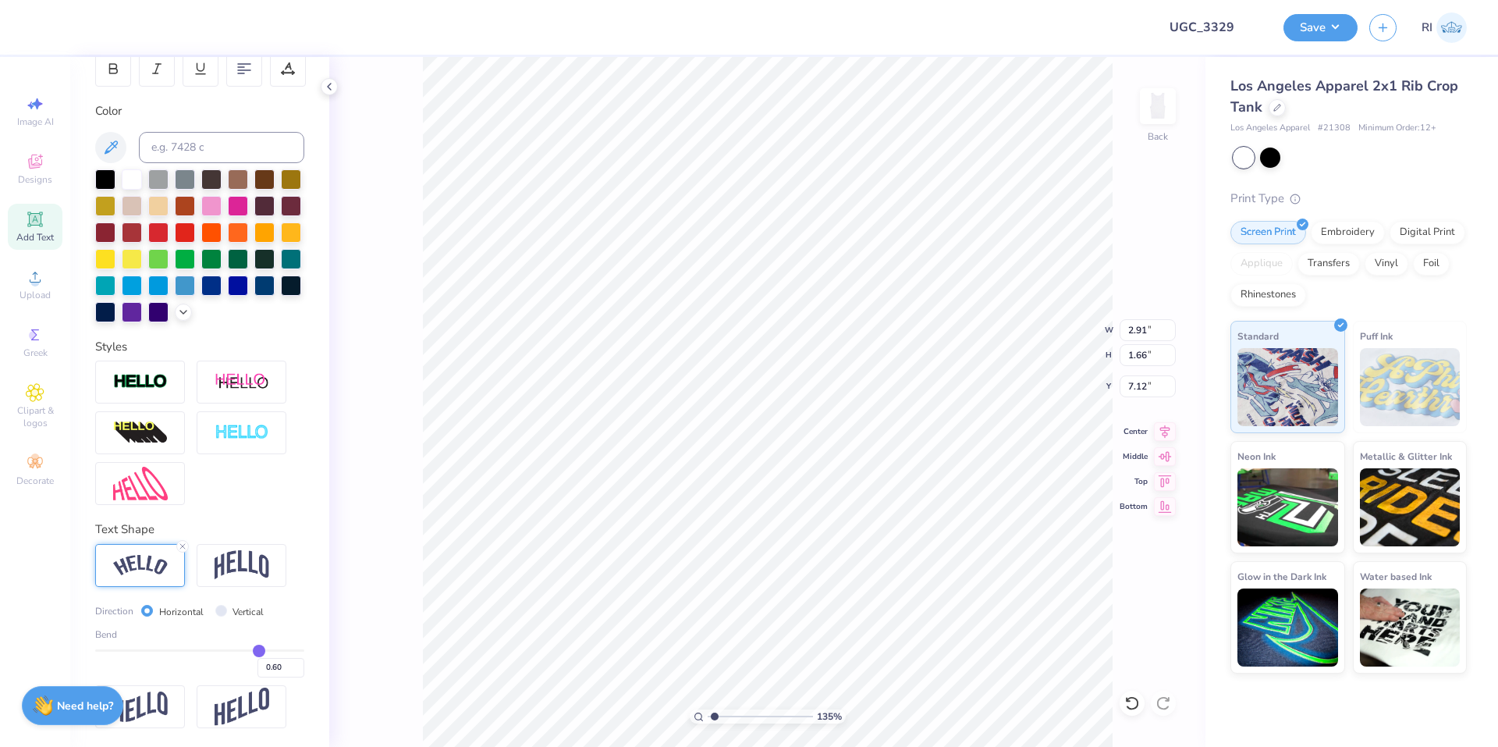
scroll to position [278, 0]
click at [257, 667] on input "0.60" at bounding box center [280, 668] width 47 height 20
type input "-0.60"
type input "-0.6"
type input "1.35006143669128"
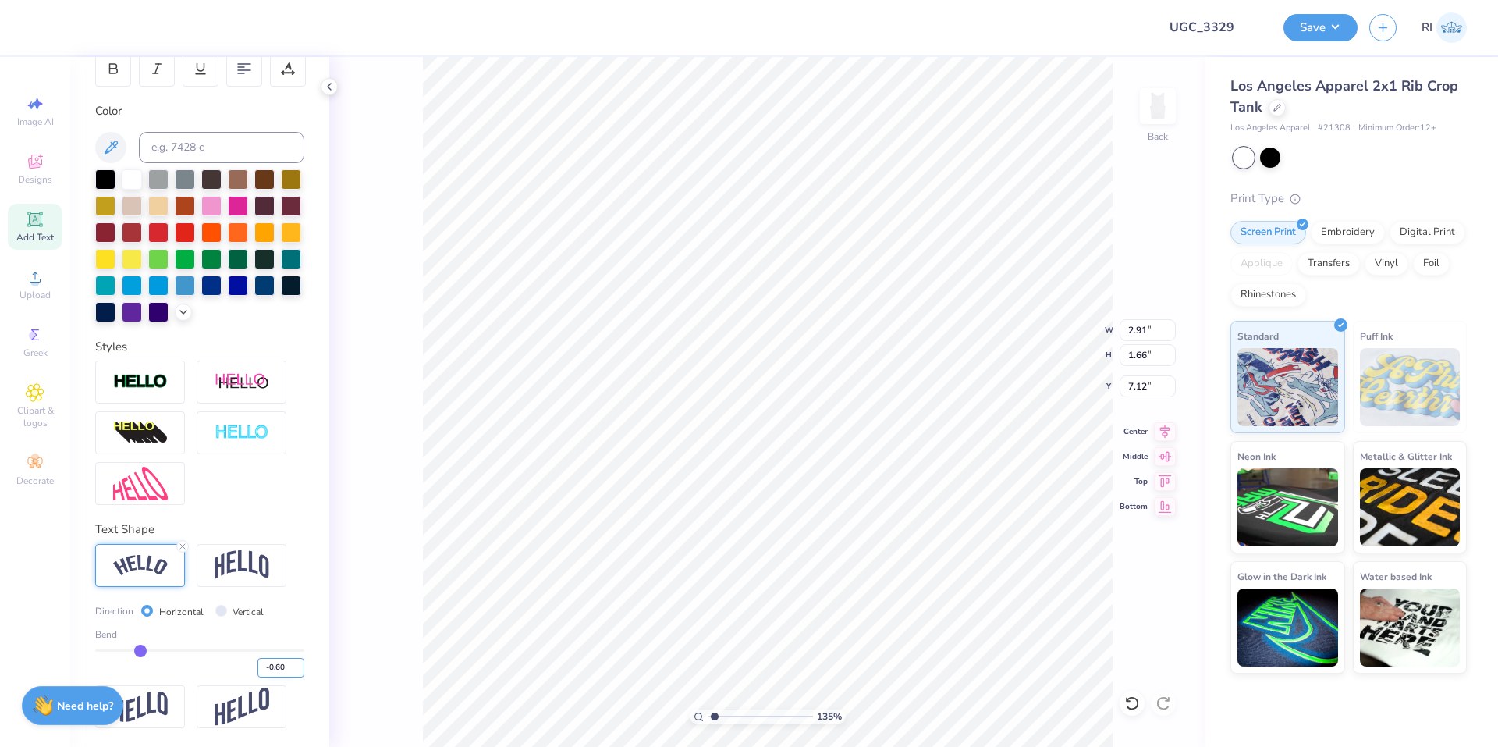
type input "3.05"
type input "1.61"
type input "6.81"
type input "4.05804149575103"
type input "3.25"
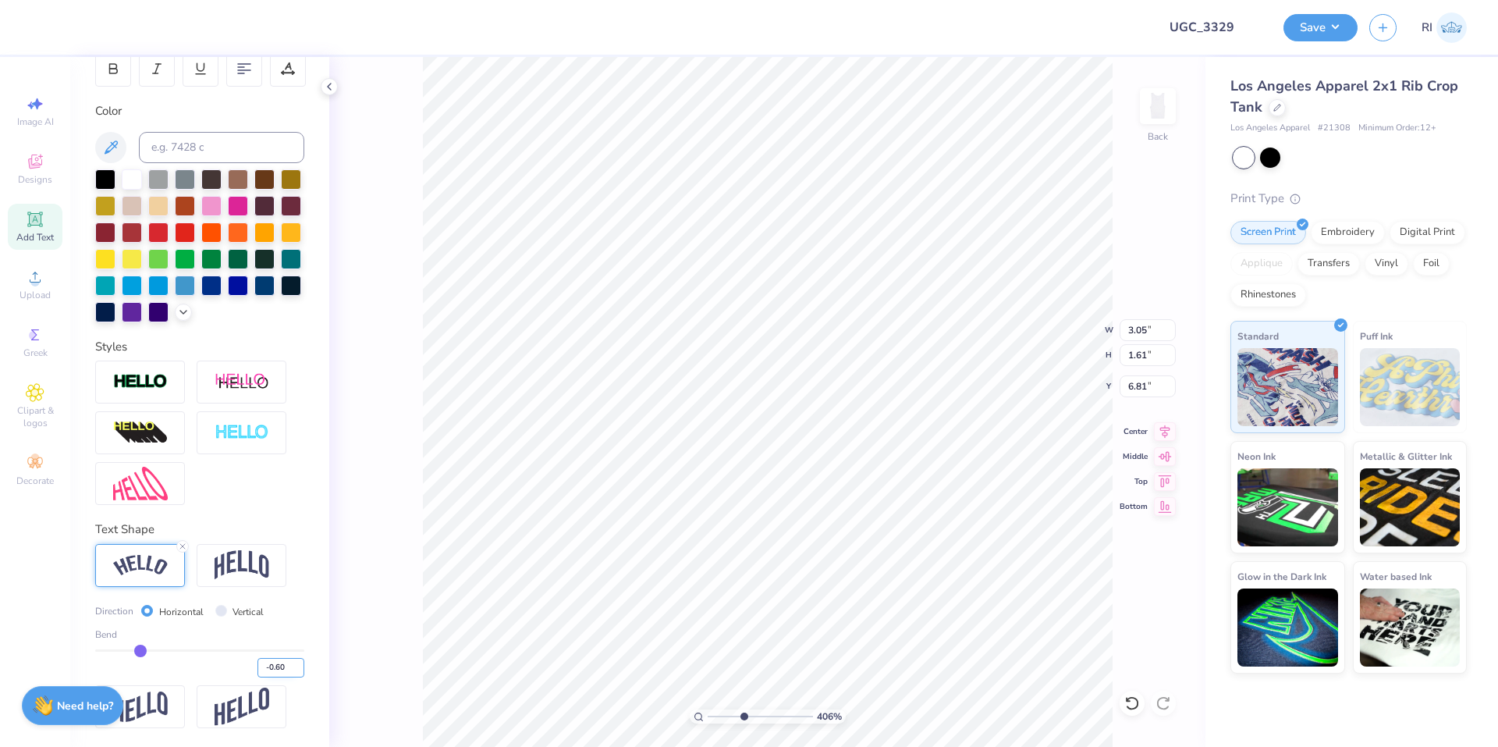
type input "1.23"
type input "7.07"
type input "4.05804149575103"
type textarea "A"
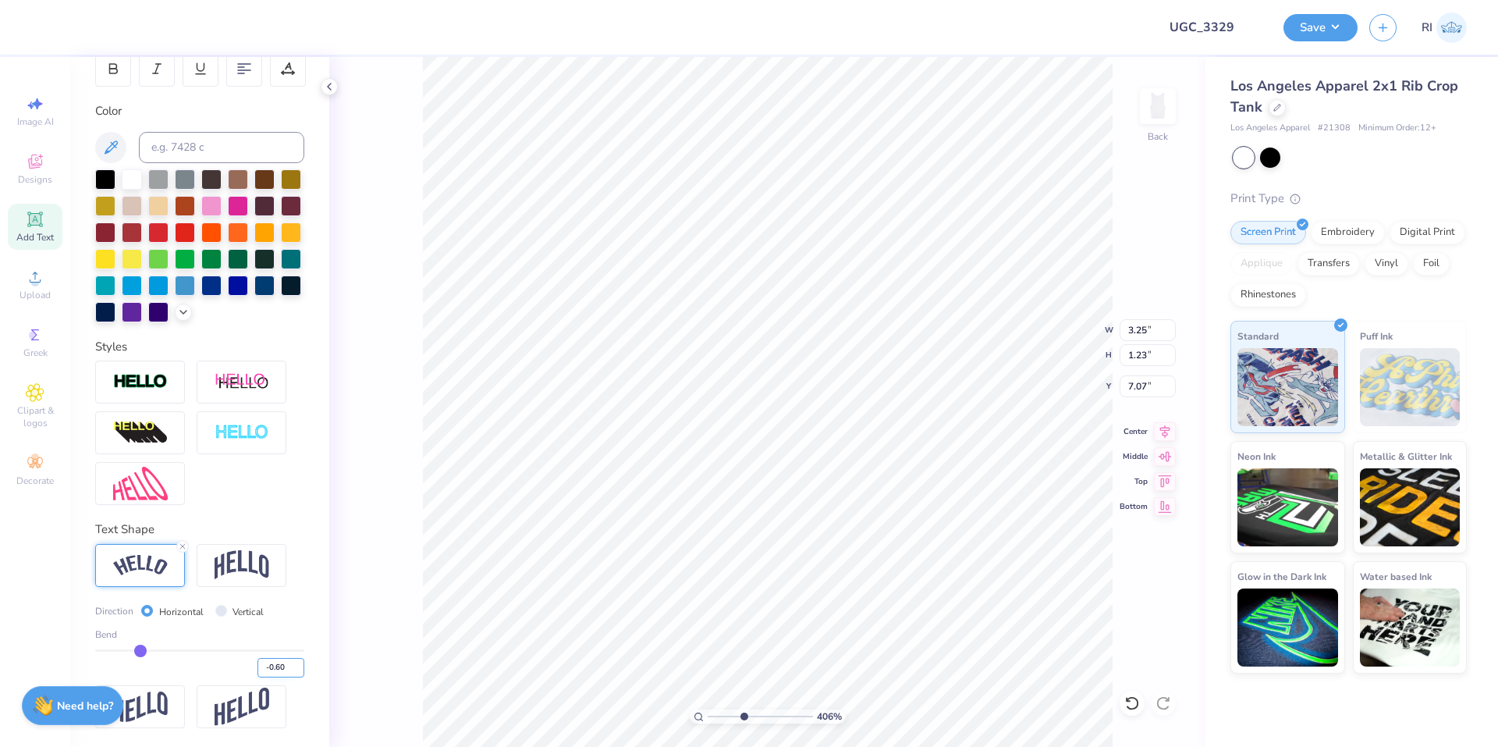
scroll to position [13, 2]
type input "4.05804149575103"
type textarea "ACH"
type input "4.05804149575103"
type textarea "AC"
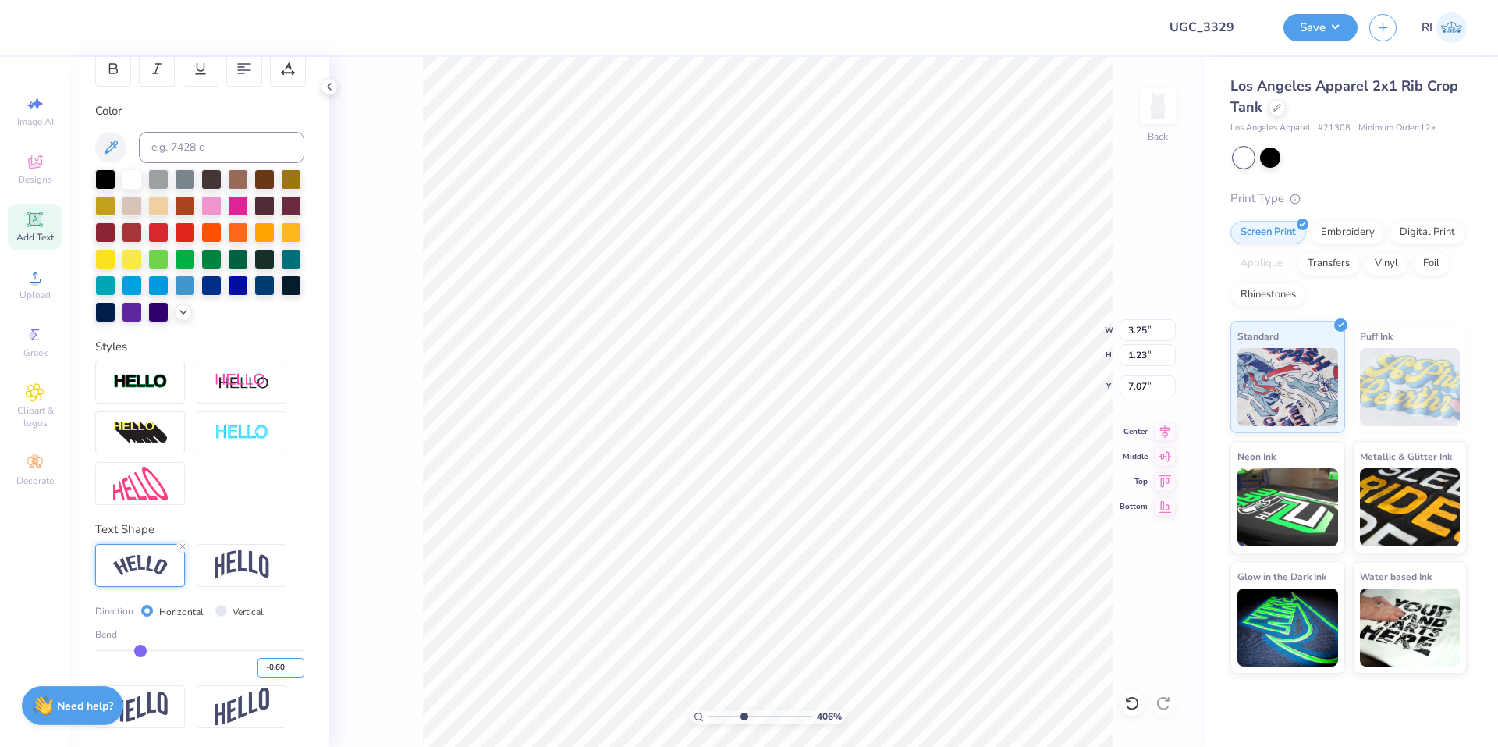
type input "4.05804149575103"
type textarea "A"
type input "4.05804149575103"
type textarea "AN"
type input "4.05804149575103"
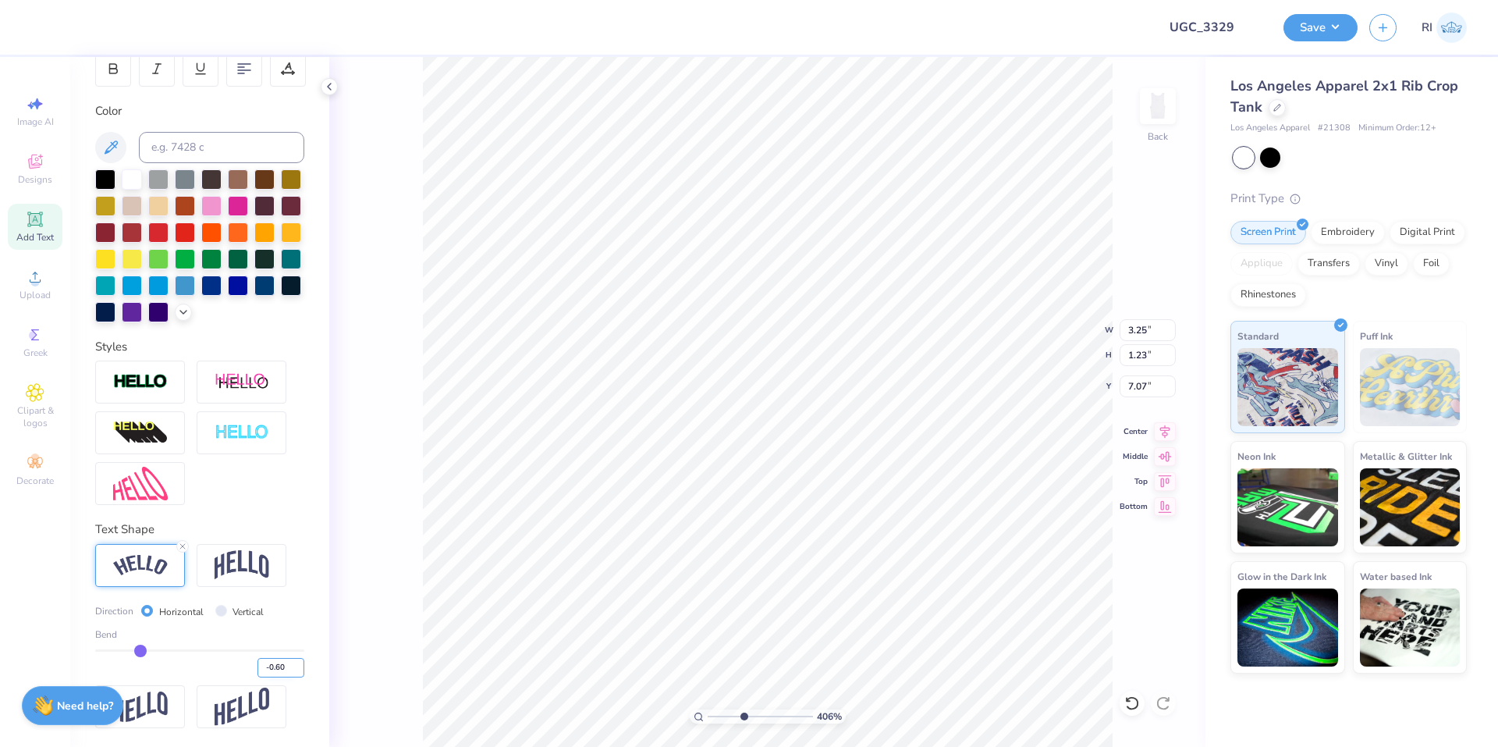
type textarea "ANCH"
type input "4.05804149575103"
type textarea "ANCHO"
type input "4.05804149575103"
type textarea "ANCHOR"
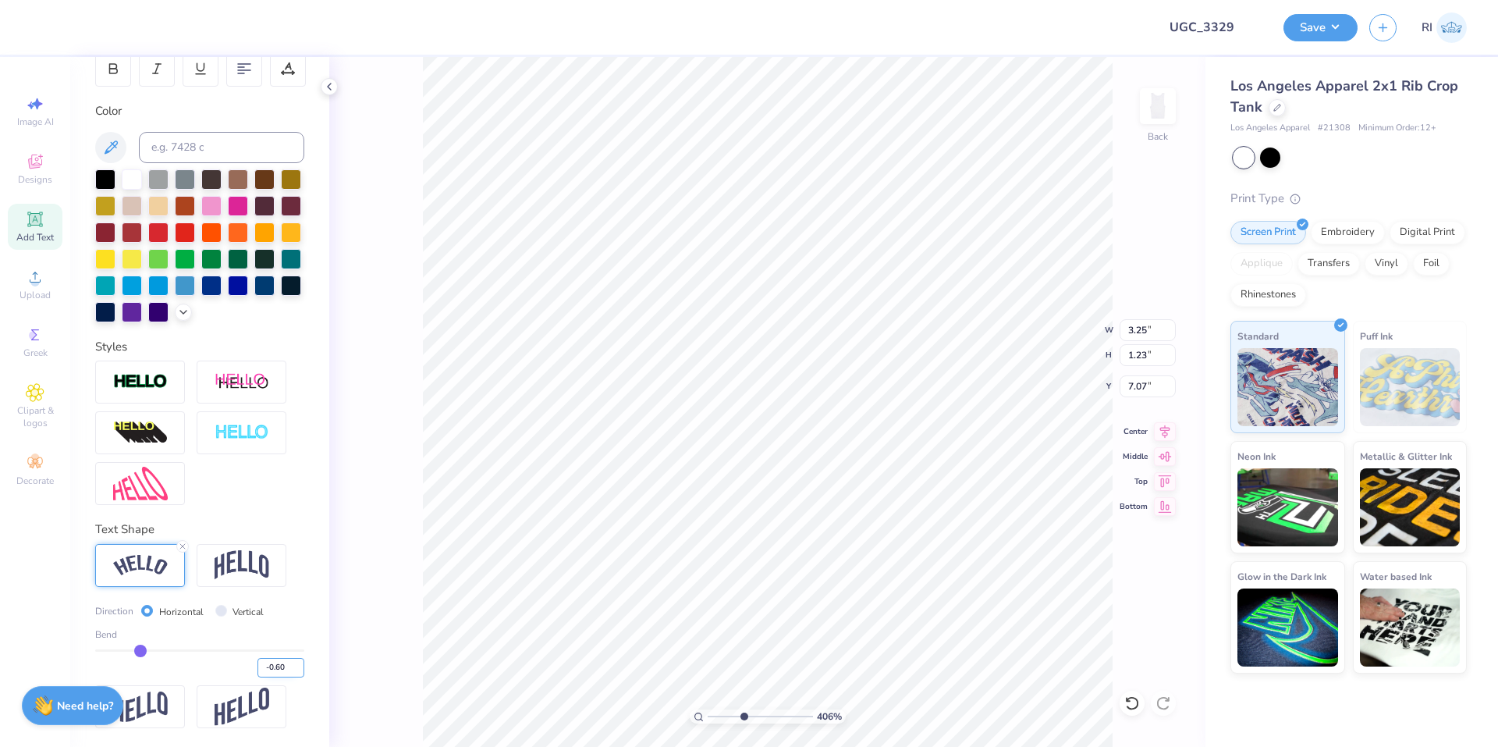
type input "4.05804149575103"
type textarea "ANCHOR"
type input "4.05804149575103"
type textarea "ANCHOR S"
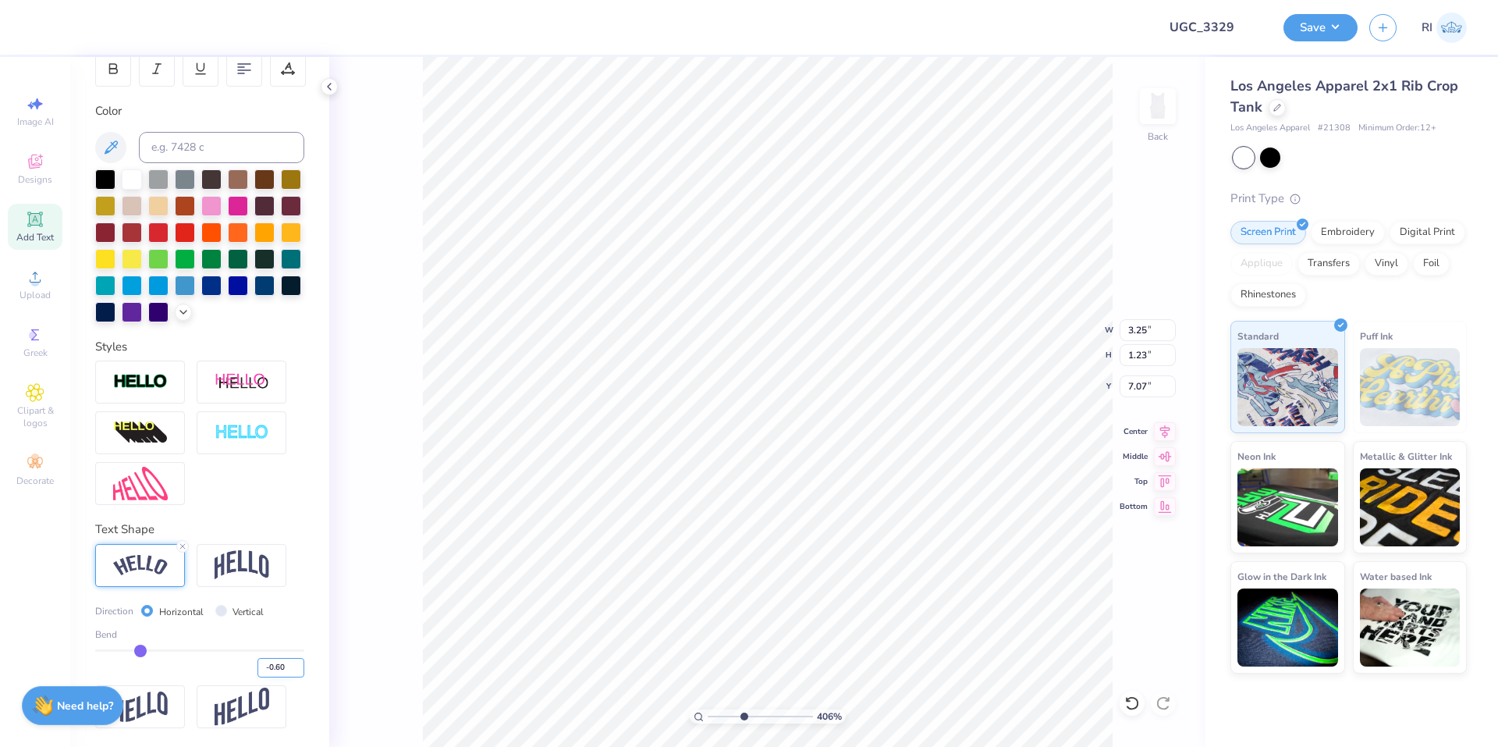
type input "4.05804149575103"
type textarea "ANCHOR SP"
type input "4.05804149575103"
type textarea "ANCHOR SPL"
type input "4.05804149575103"
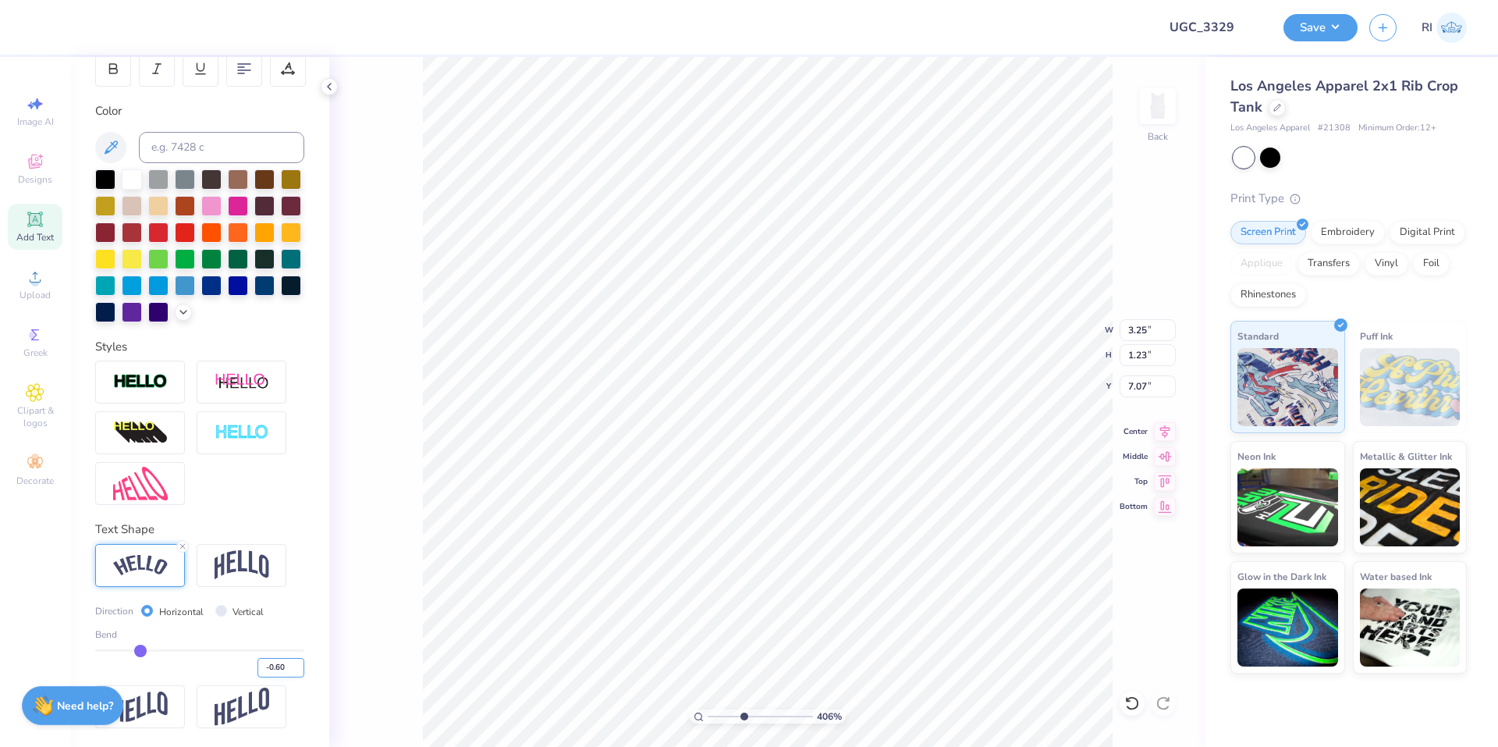
type textarea "ANCHOR SPLA"
type input "4.05804149575103"
type textarea "ANCHOR SPLAS"
type input "4.05804149575103"
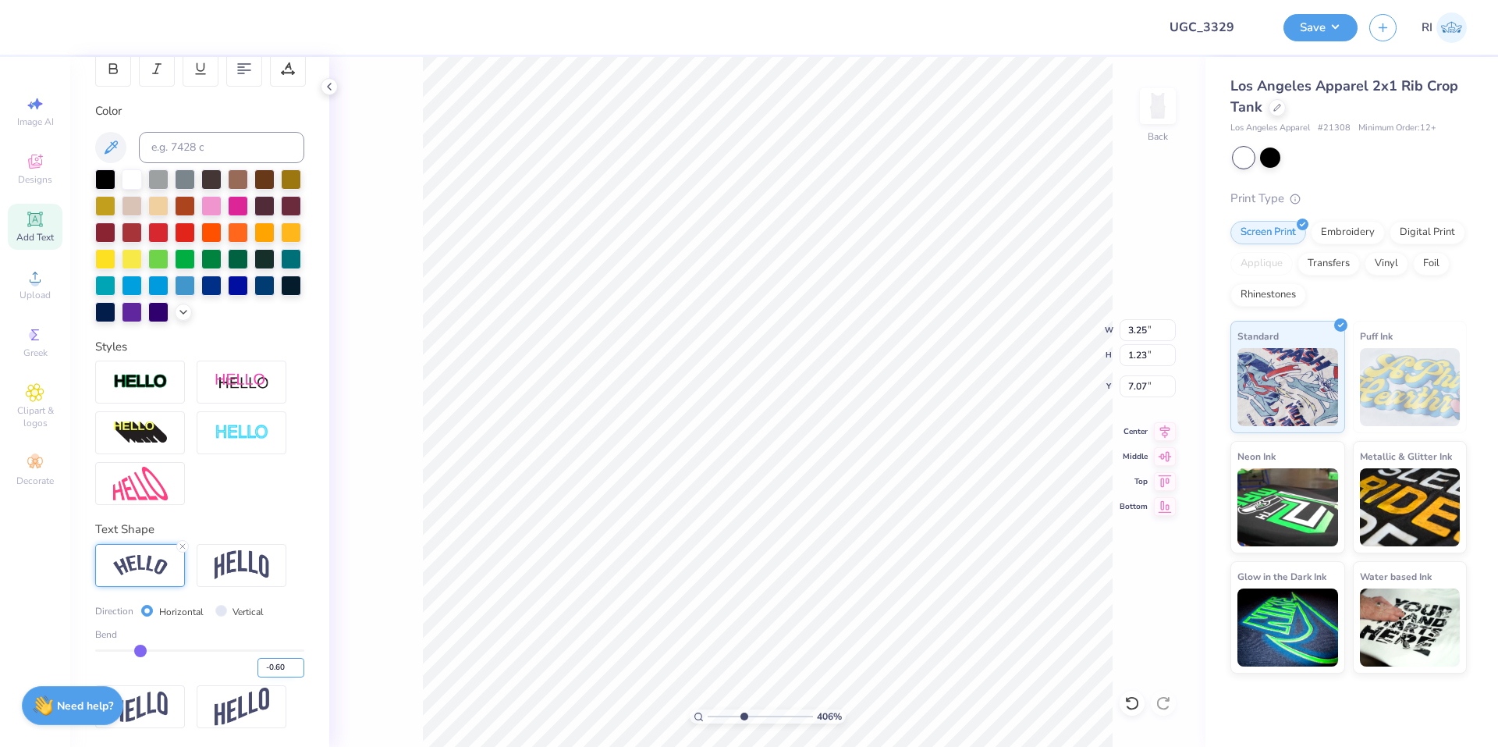
type textarea "ANCHOR SPLAST"
type input "4.05804149575103"
type textarea "ANCHOR SPLAS"
type input "4.05804149575103"
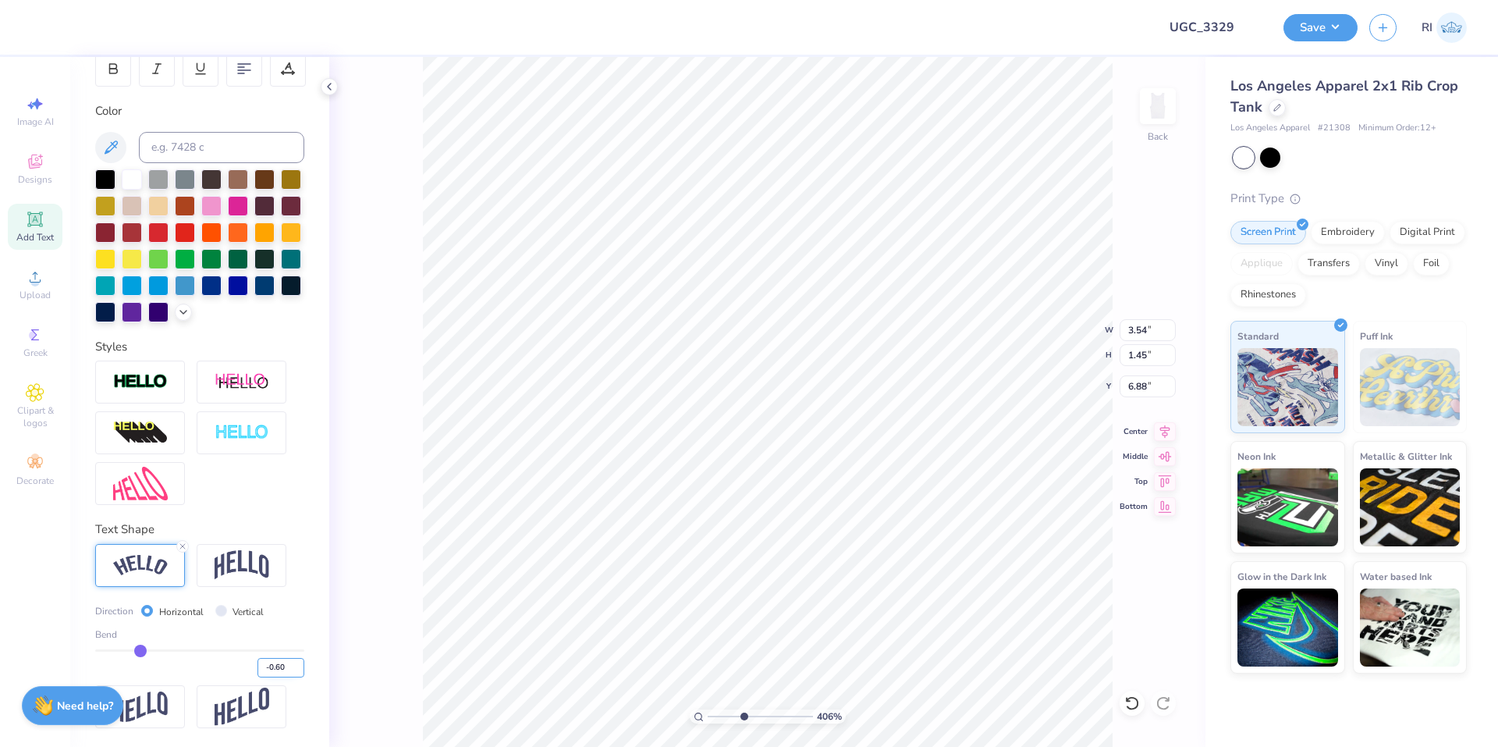
type textarea "ANCHOR SPLASH"
type input "4.05804149575103"
type input "6.82"
type input "4.05804149575103"
type input "2.91"
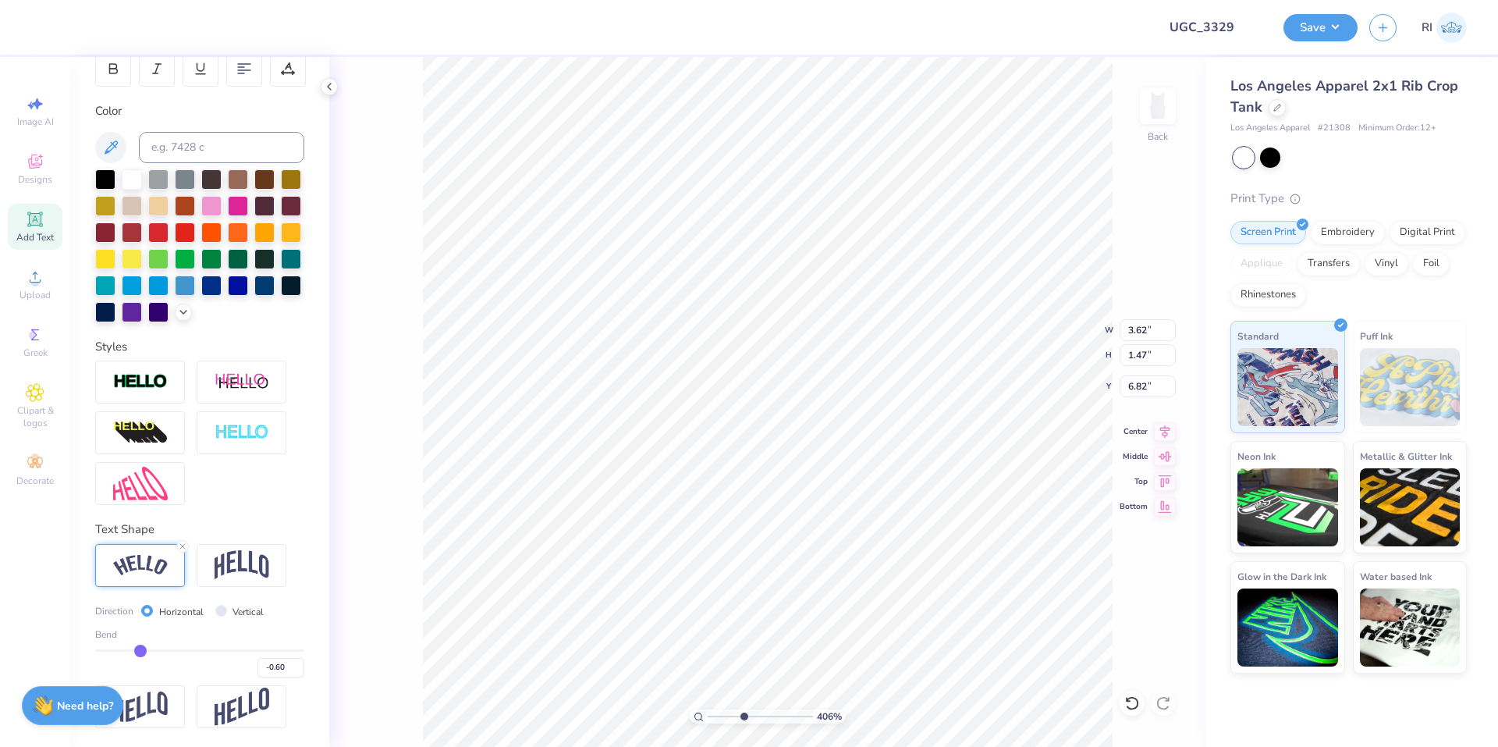
type input "1.18"
type input "6.81"
click at [279, 662] on input "-0.60" at bounding box center [280, 668] width 47 height 20
type input "-0.5"
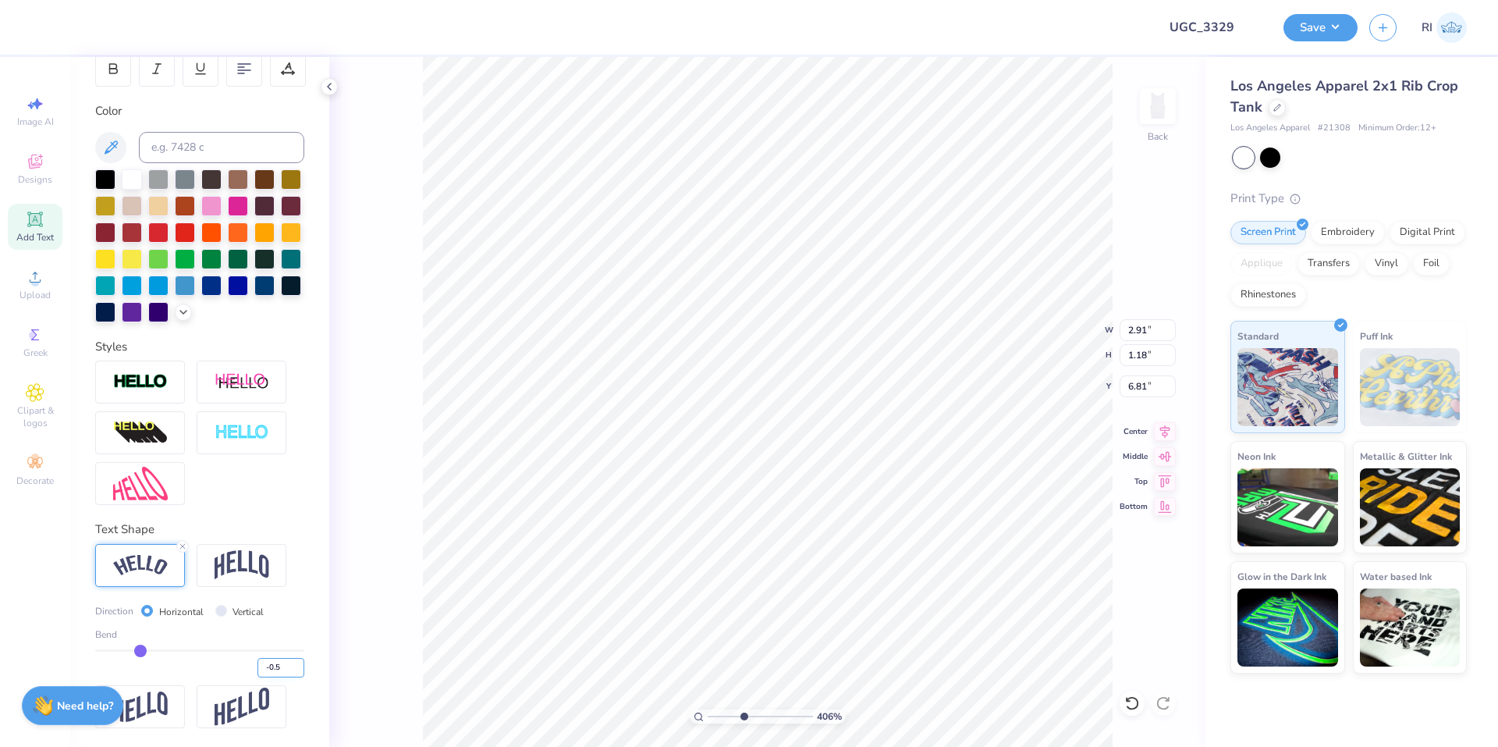
type input "-0.50"
type input "4.05804149575103"
type input "2.86"
type input "1.05"
type input "6.88"
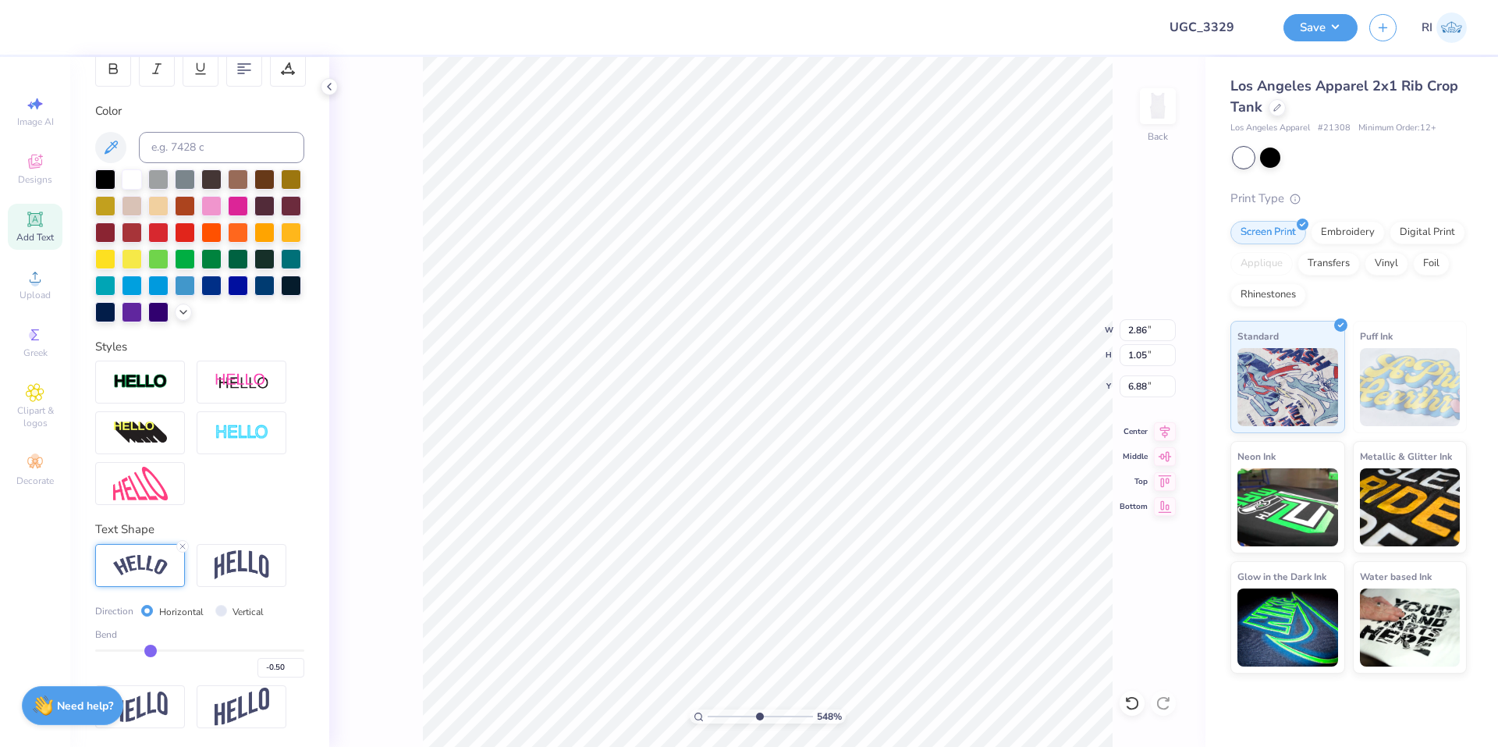
type input "5.47860533190648"
type input "7.09"
type input "5.47860533190648"
type input "2.81"
type input "1.16"
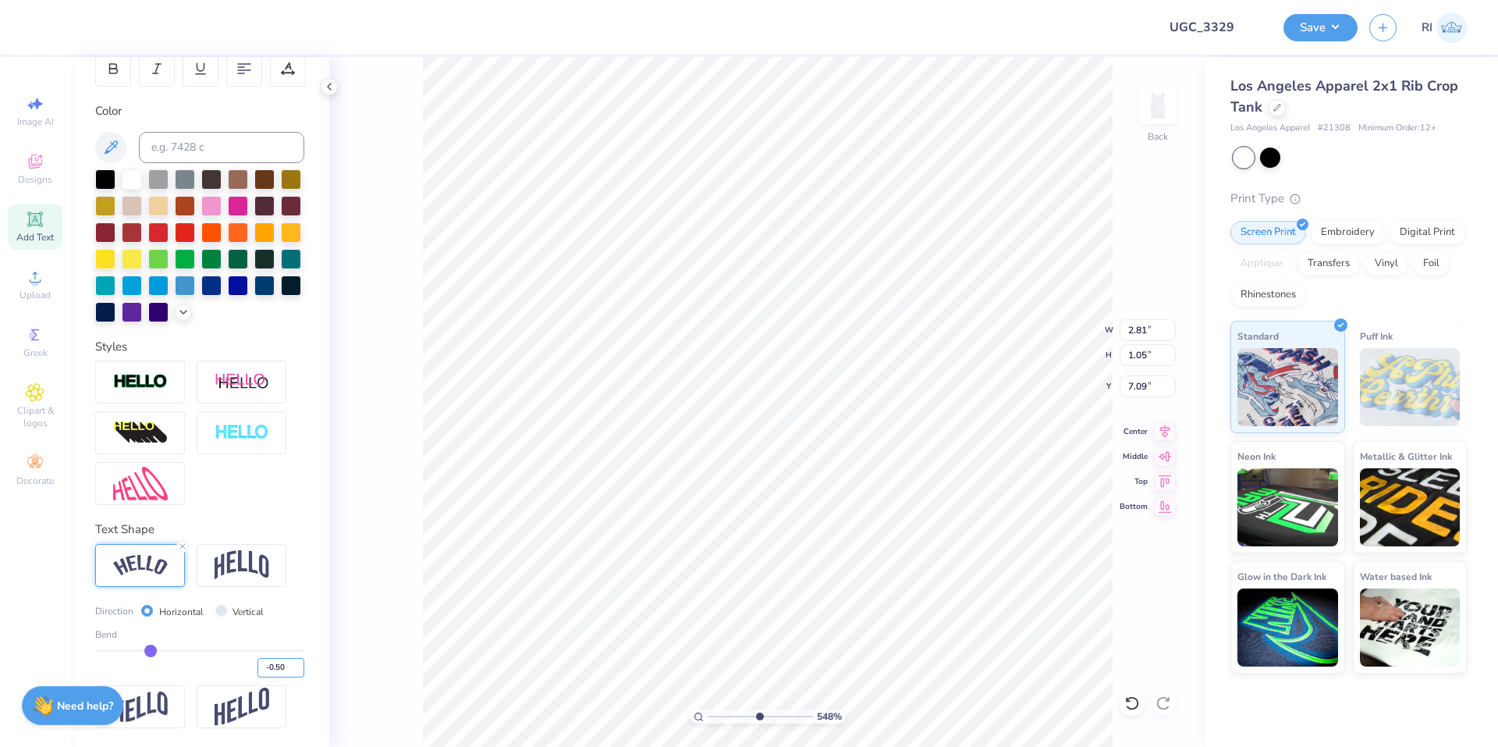
type input "7.03"
click at [272, 672] on input "-0.50" at bounding box center [280, 668] width 47 height 20
type input "-0.55"
type input "5.47860533190648"
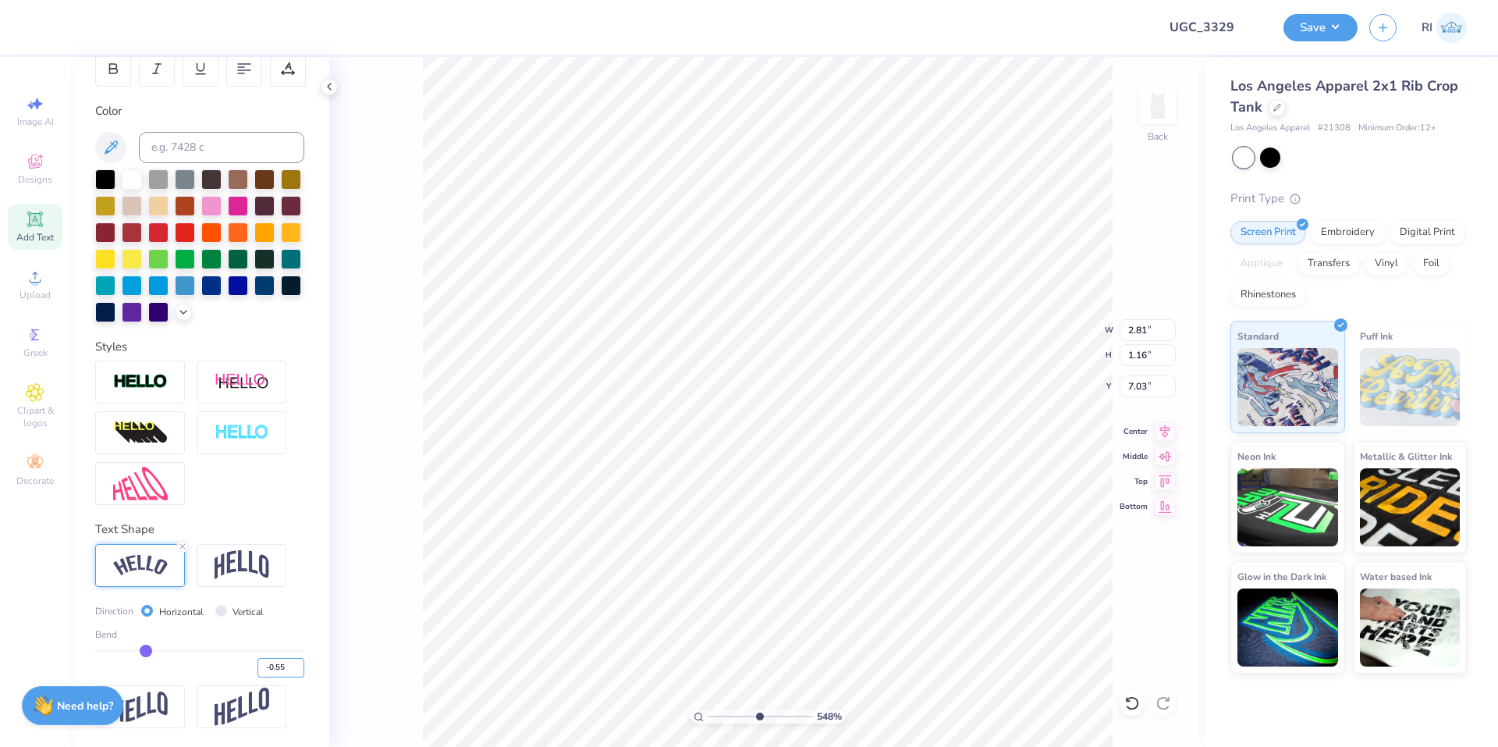
type input "2.84"
type input "1.21"
type input "6.99"
type input "5.47860533190648"
type input "6.94"
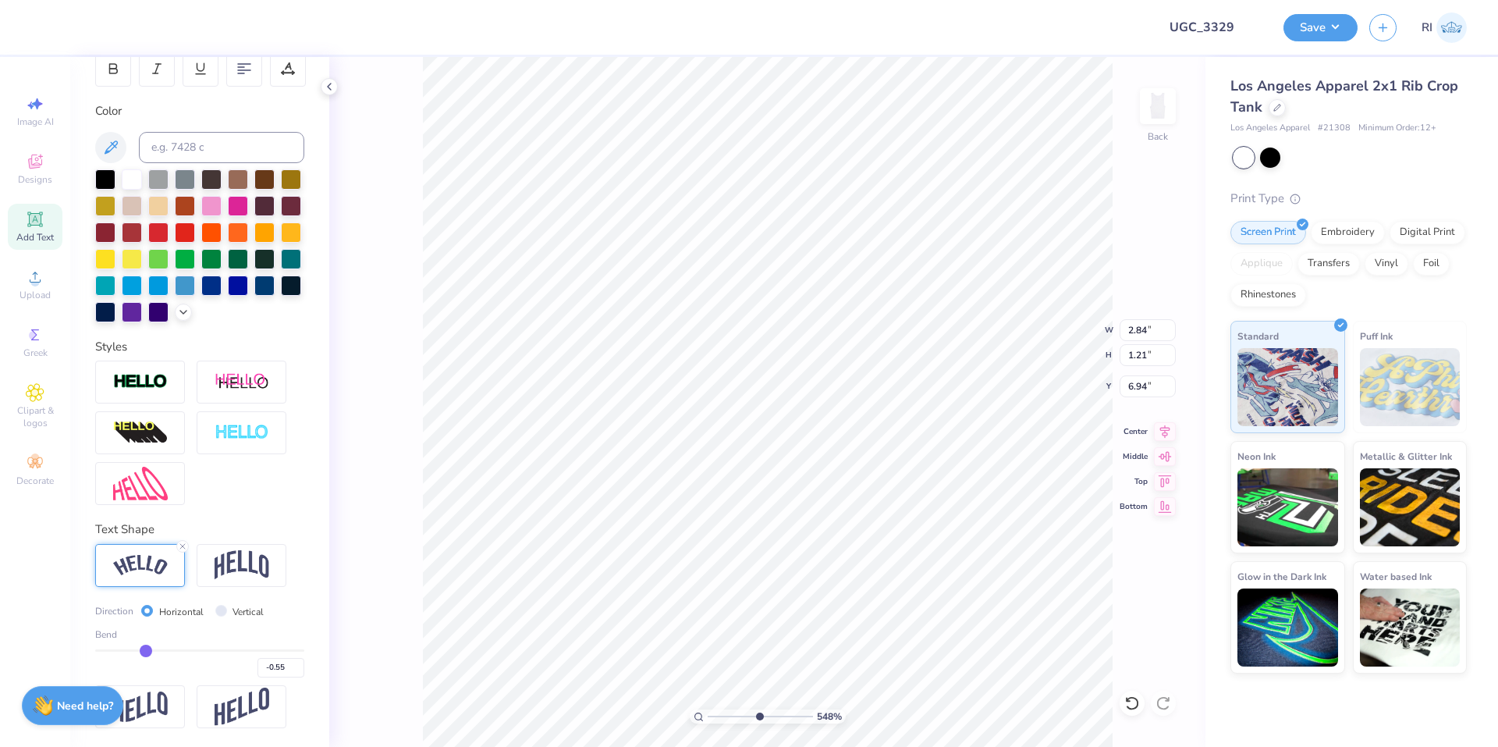
type input "5.47860533190648"
type input "2.78"
type input "1.31"
type input "6.88"
click at [275, 665] on input "-0.55" at bounding box center [280, 668] width 47 height 20
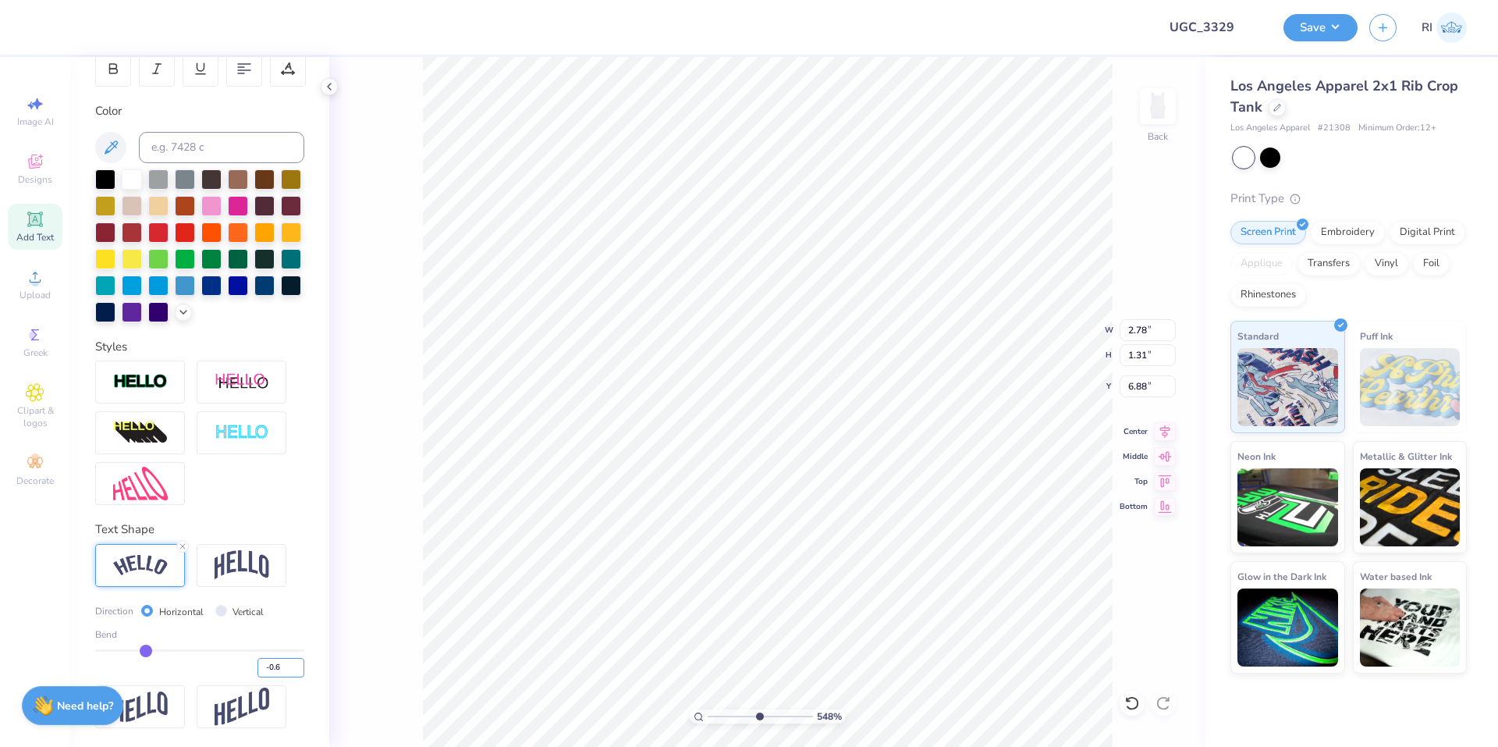
type input "-0.6"
type input "-0.60"
type input "5.47860533190648"
click at [278, 667] on input "-0.60" at bounding box center [280, 668] width 47 height 20
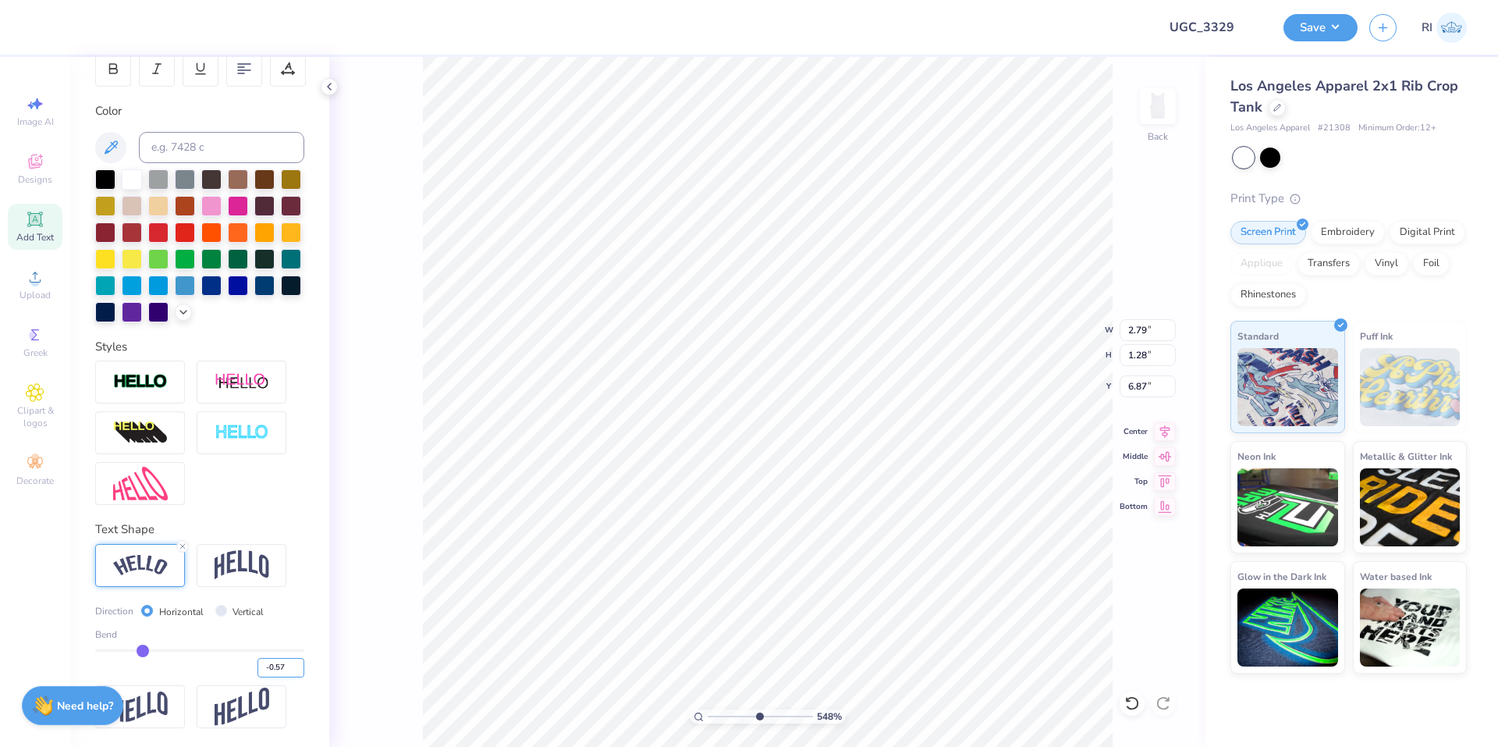
scroll to position [200, 0]
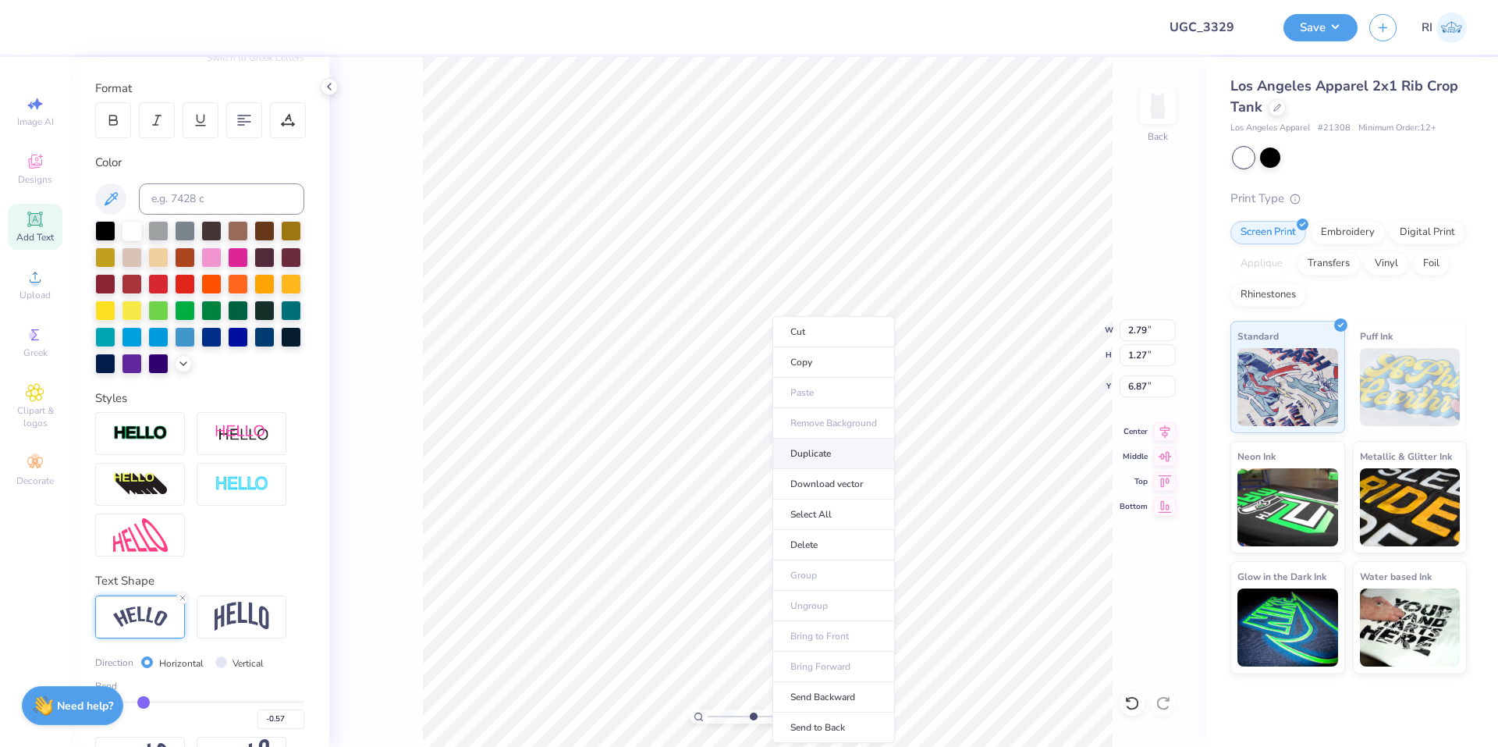
click at [827, 446] on li "Duplicate" at bounding box center [833, 453] width 122 height 30
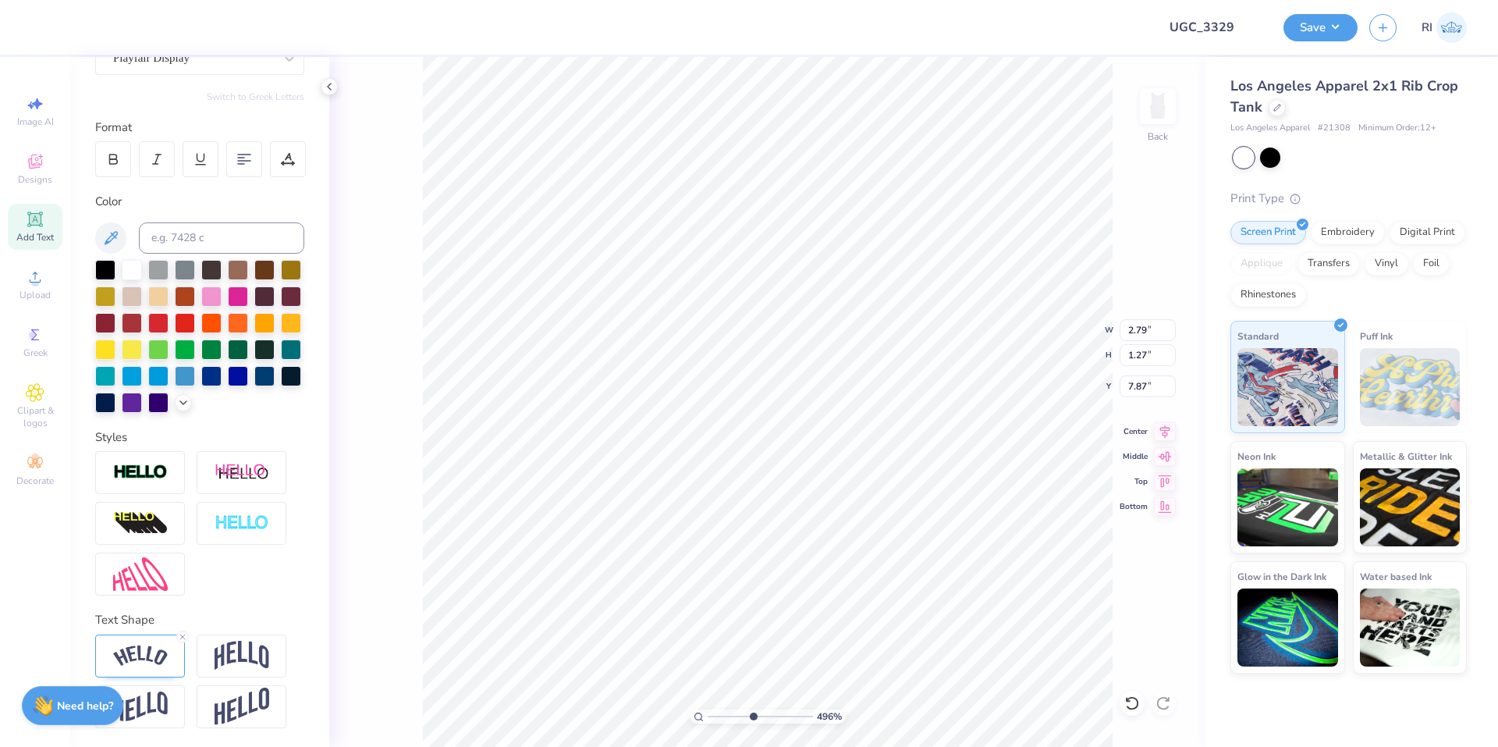
scroll to position [187, 0]
click at [184, 633] on icon at bounding box center [182, 636] width 9 height 9
click at [34, 16] on div at bounding box center [42, 26] width 22 height 22
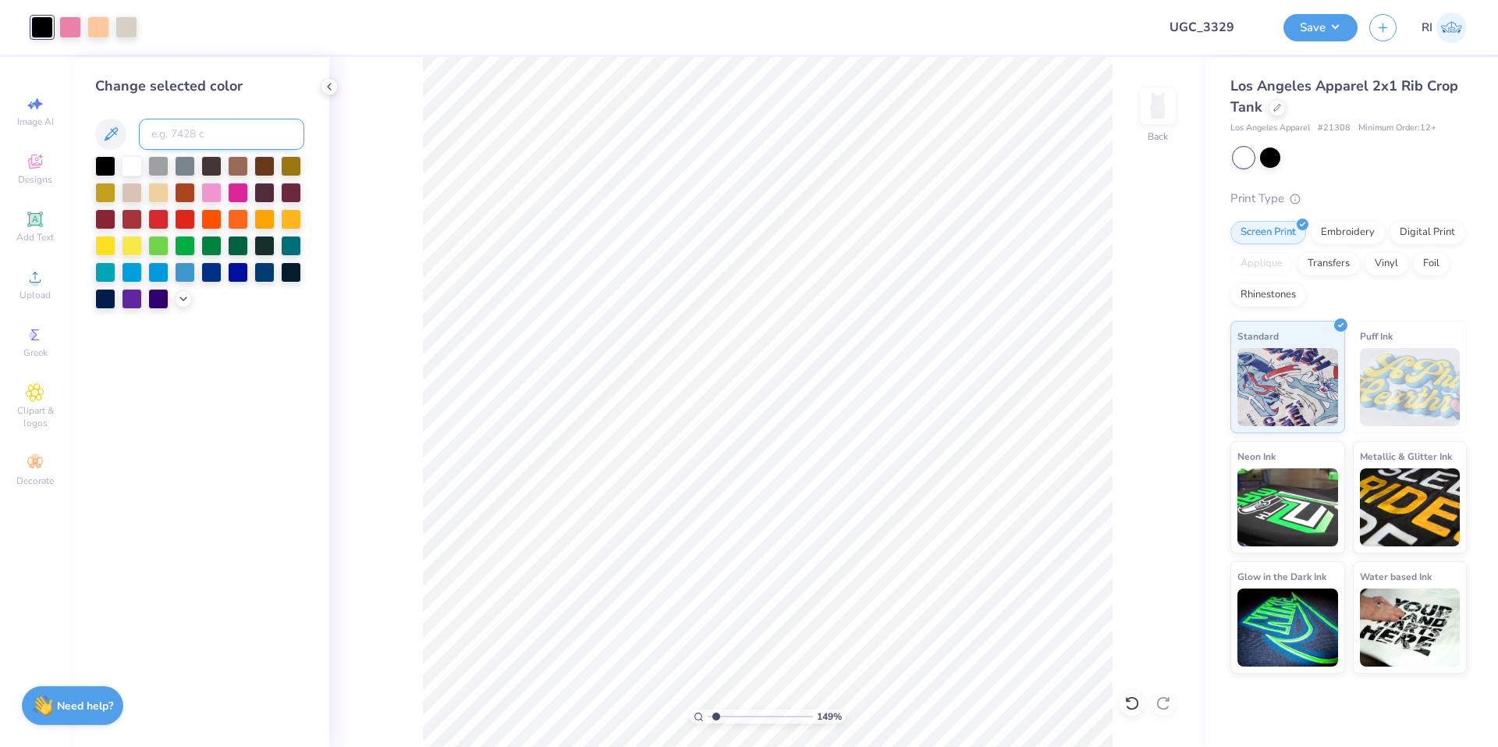
click at [215, 131] on input at bounding box center [221, 134] width 165 height 31
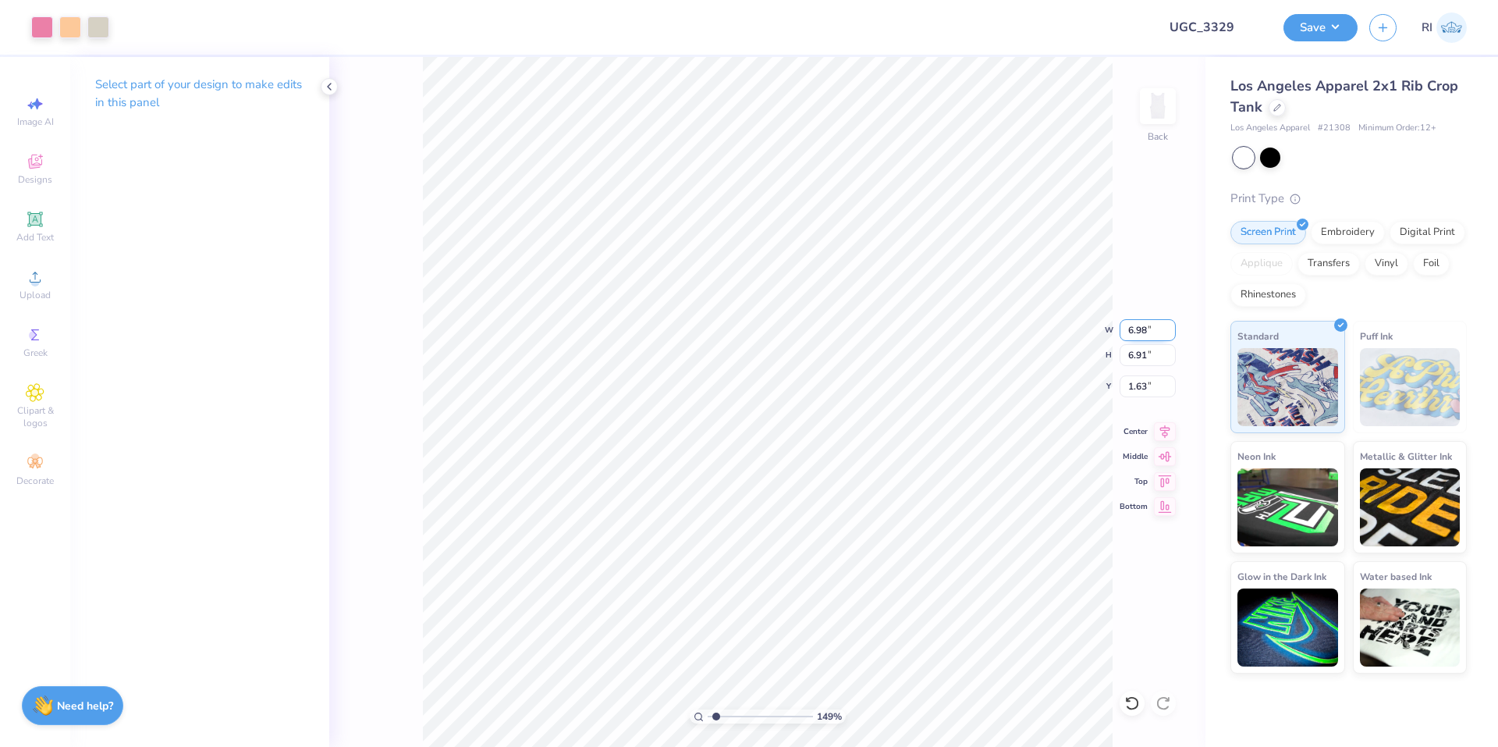
click at [1151, 328] on input "6.98" at bounding box center [1148, 330] width 56 height 22
click at [1145, 385] on input "1.62" at bounding box center [1148, 386] width 56 height 22
click at [828, 582] on li "Group" at bounding box center [819, 575] width 122 height 30
click at [1332, 20] on button "Save" at bounding box center [1320, 25] width 74 height 27
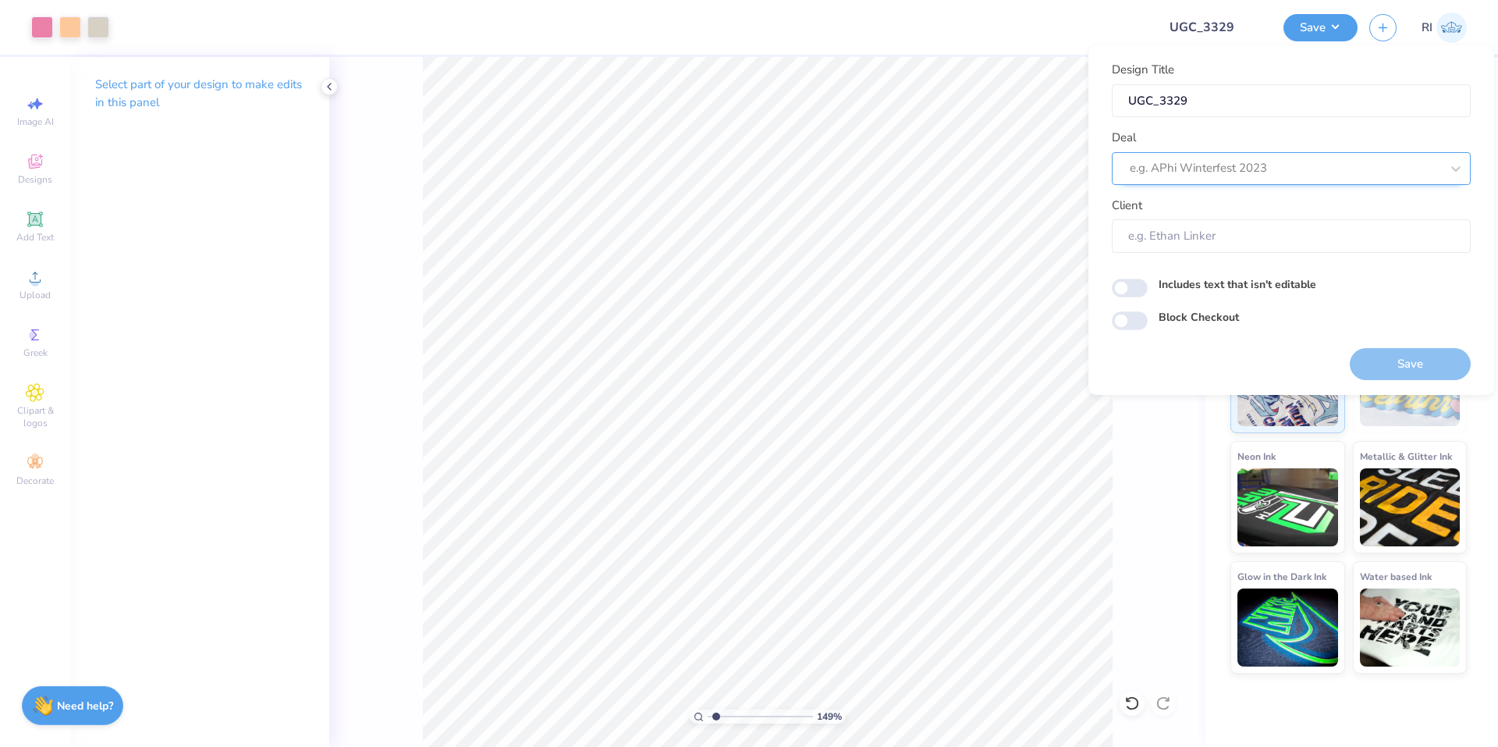
click at [1221, 169] on div at bounding box center [1285, 168] width 310 height 21
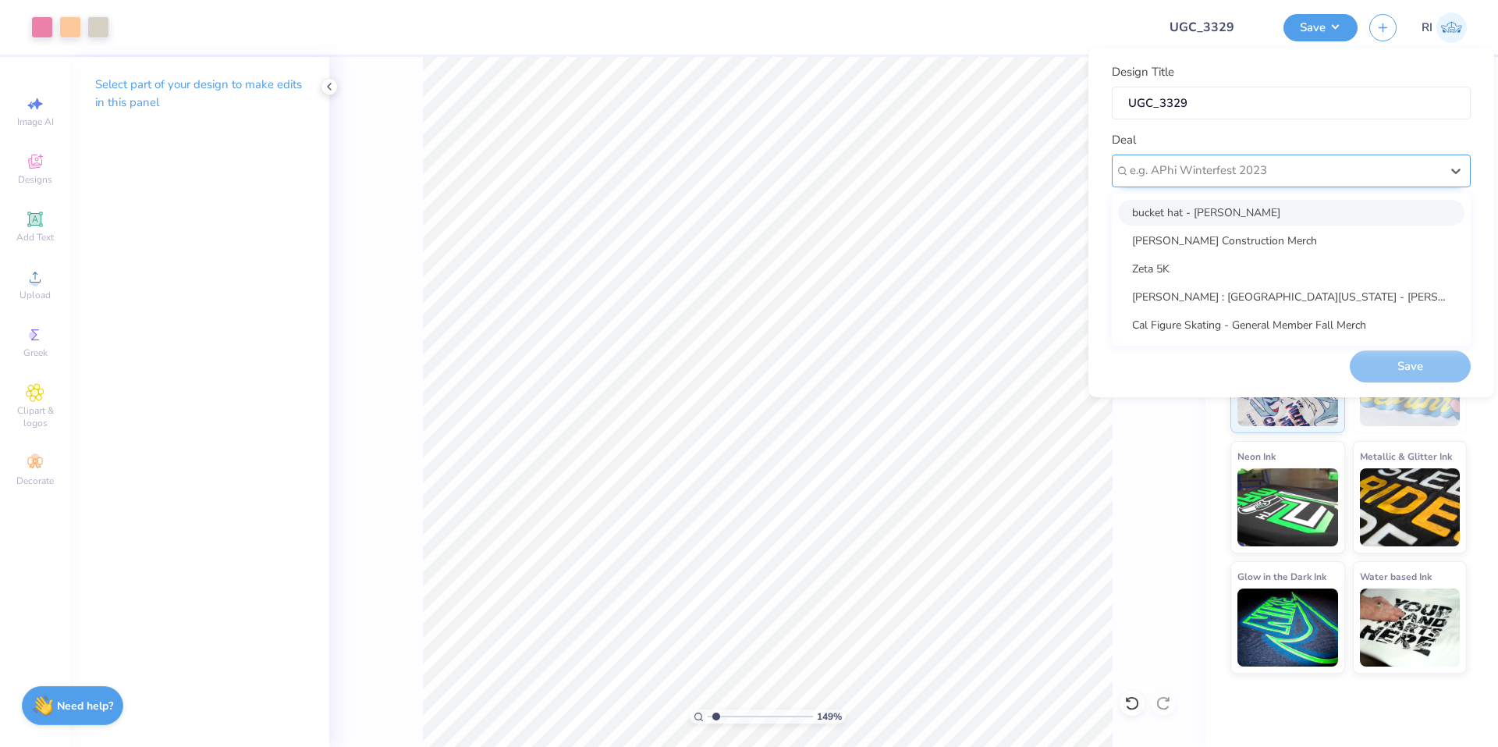
scroll to position [0, 0]
click at [1223, 166] on div at bounding box center [1285, 170] width 310 height 21
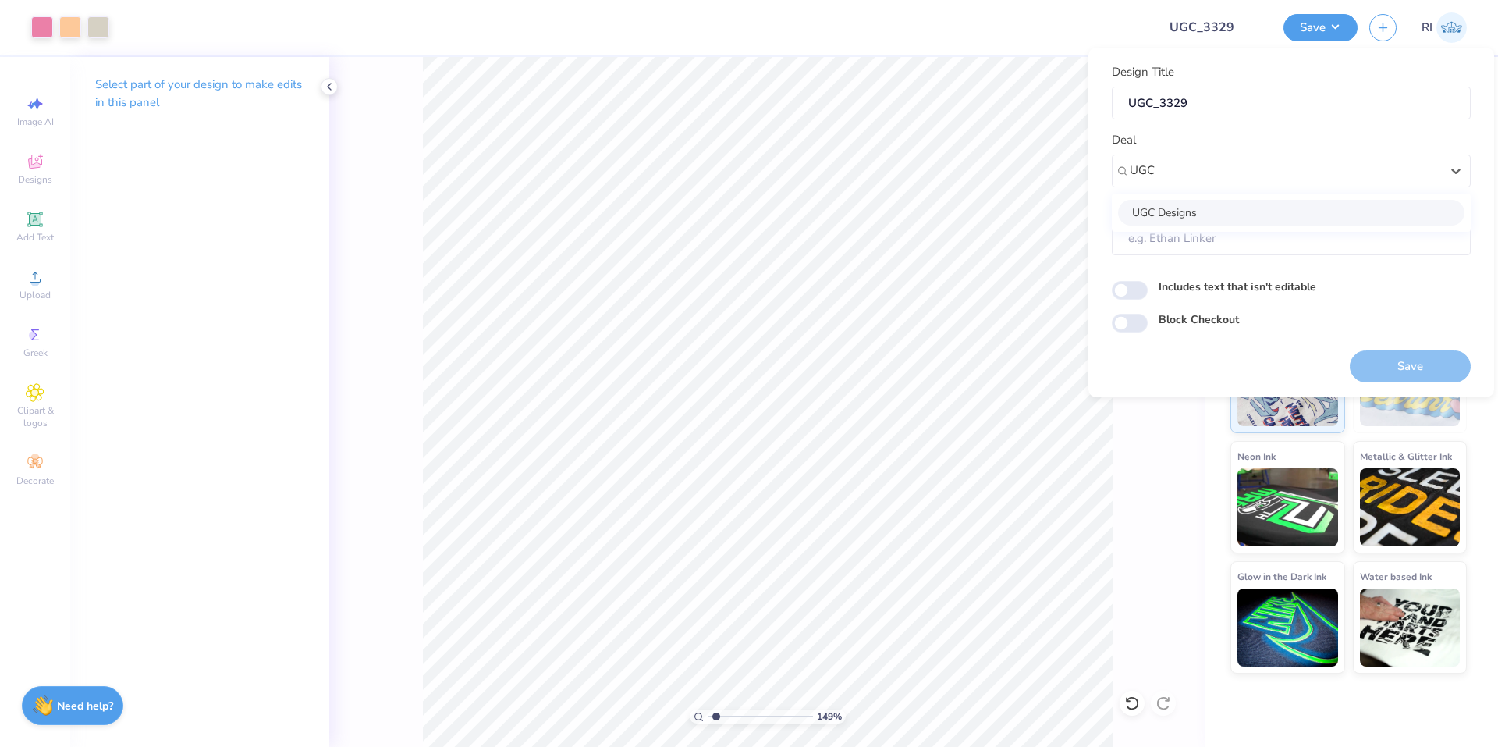
click at [1184, 207] on div "UGC Designs" at bounding box center [1291, 213] width 346 height 26
click at [1143, 315] on input "Block Checkout" at bounding box center [1130, 323] width 36 height 19
click at [1418, 347] on div "Save" at bounding box center [1410, 356] width 121 height 49
click at [1419, 360] on button "Save" at bounding box center [1410, 366] width 121 height 32
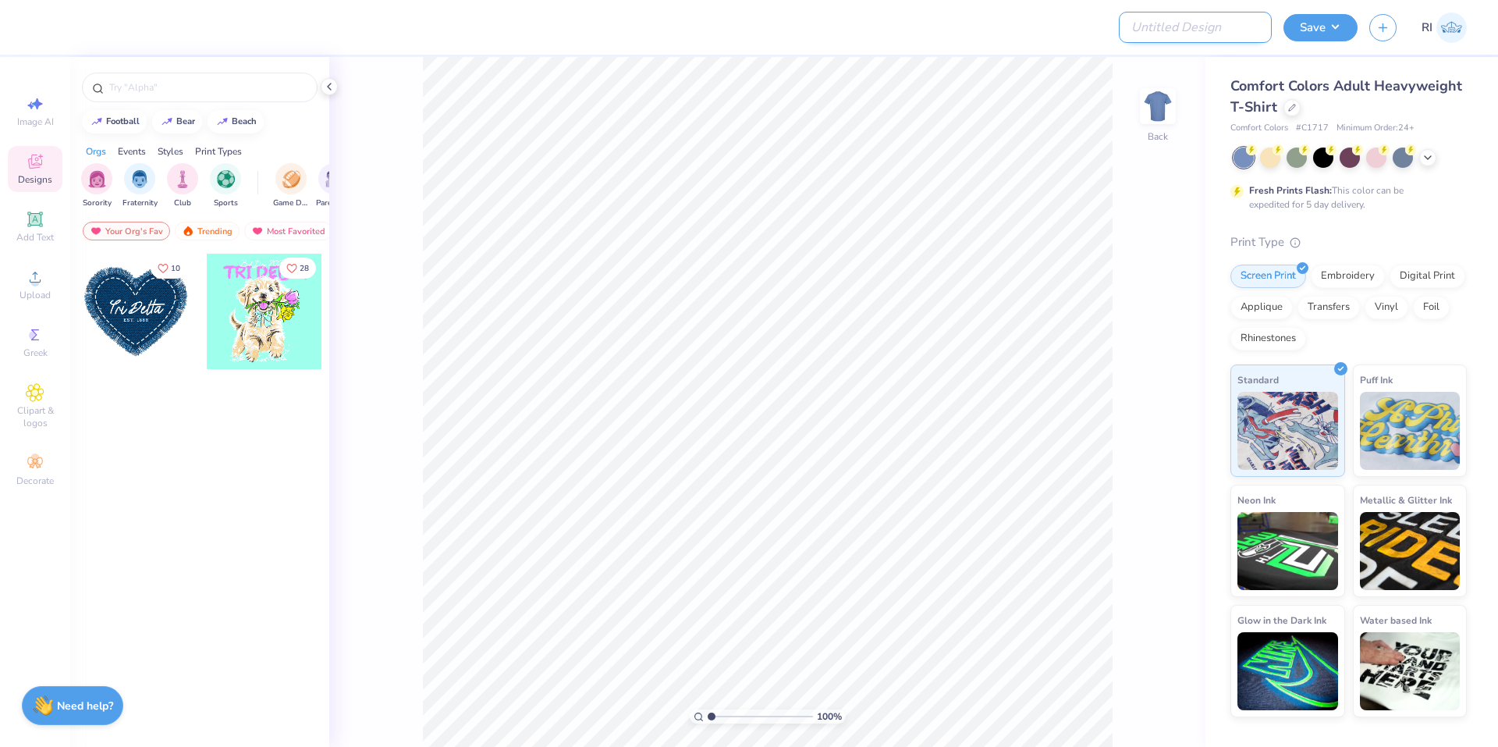
click at [1183, 20] on input "Design Title" at bounding box center [1195, 27] width 153 height 31
paste input "UGC_3330"
type input "UGC_3330"
click at [1292, 105] on icon at bounding box center [1292, 106] width 8 height 8
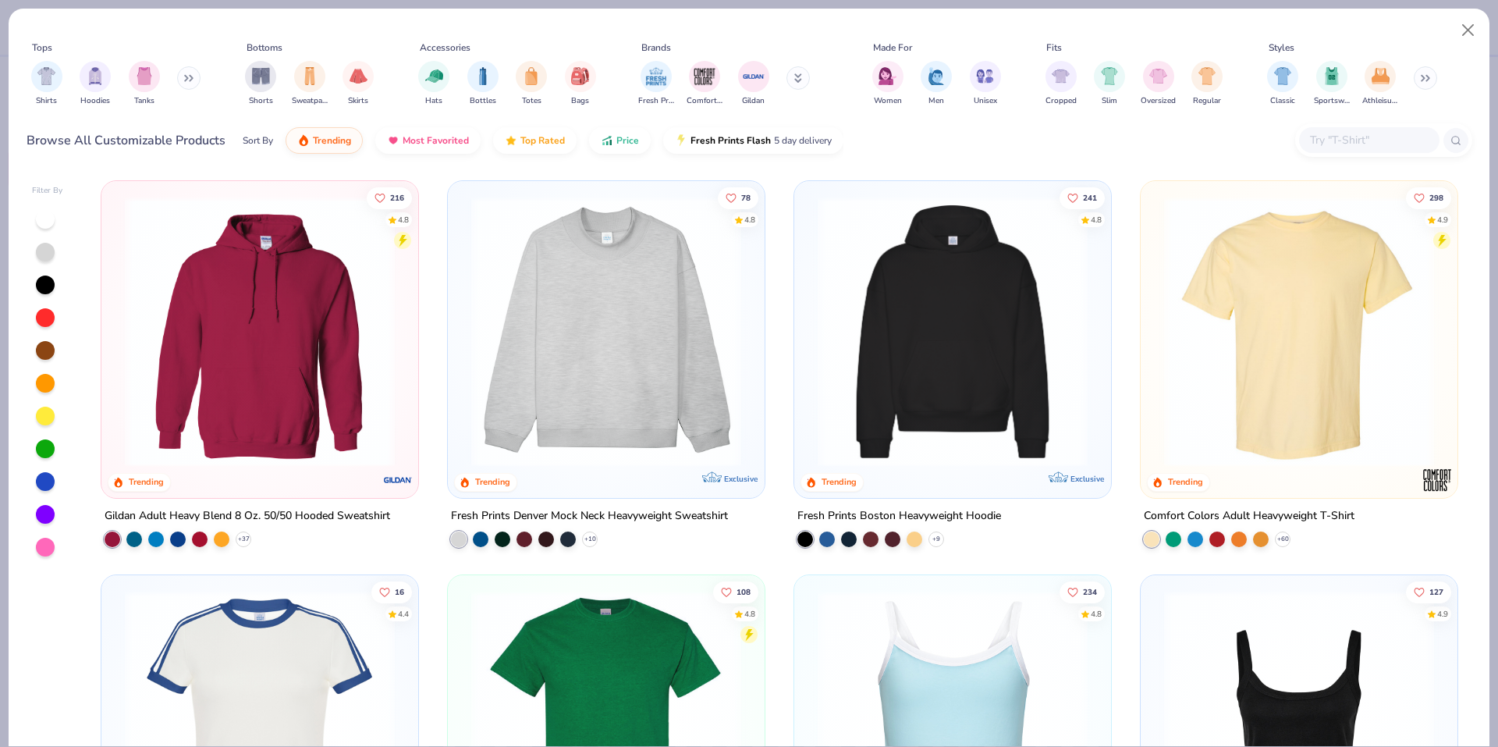
drag, startPoint x: 1333, startPoint y: 154, endPoint x: 1323, endPoint y: 153, distance: 10.2
click at [1333, 153] on div at bounding box center [1383, 140] width 177 height 34
paste input "FP87"
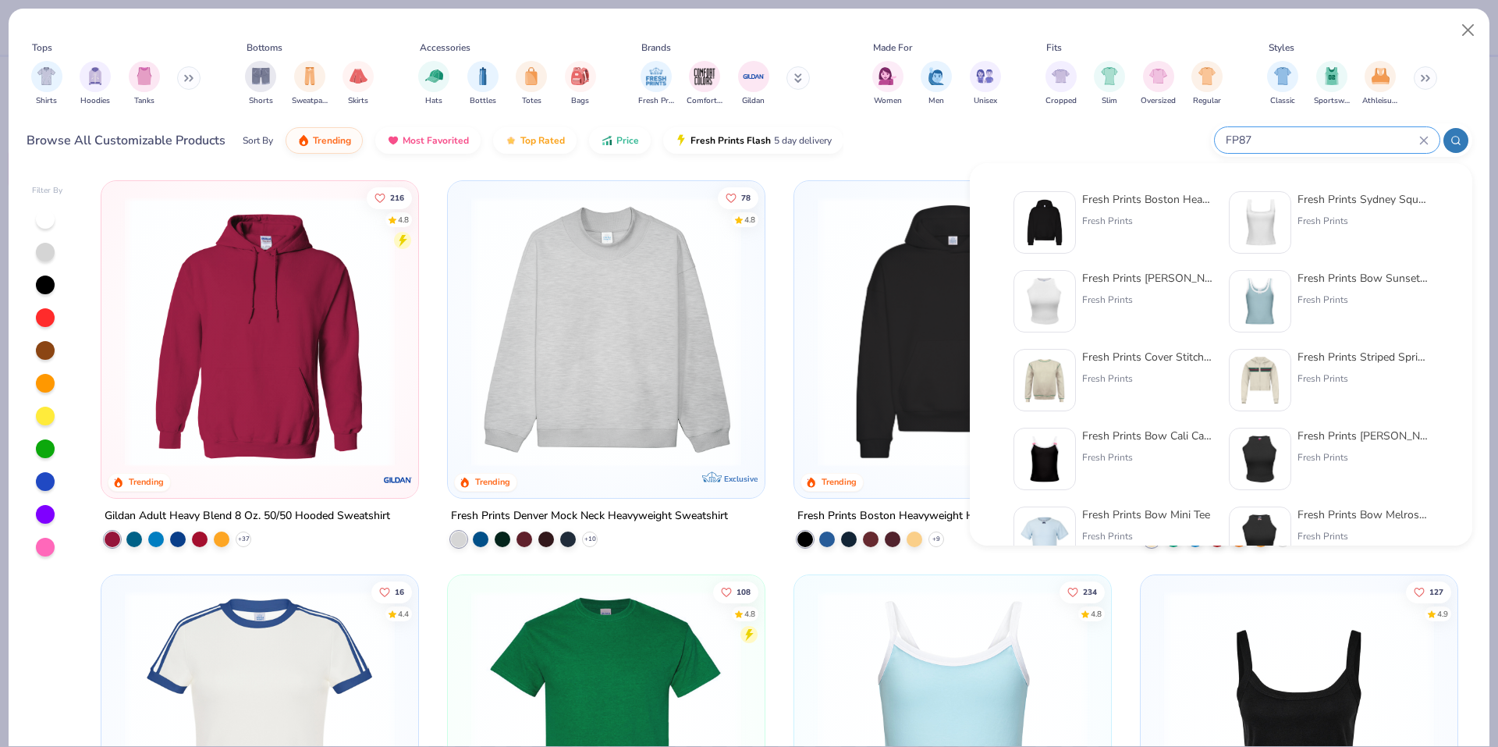
type input "FP87"
click at [1031, 208] on img at bounding box center [1044, 222] width 48 height 48
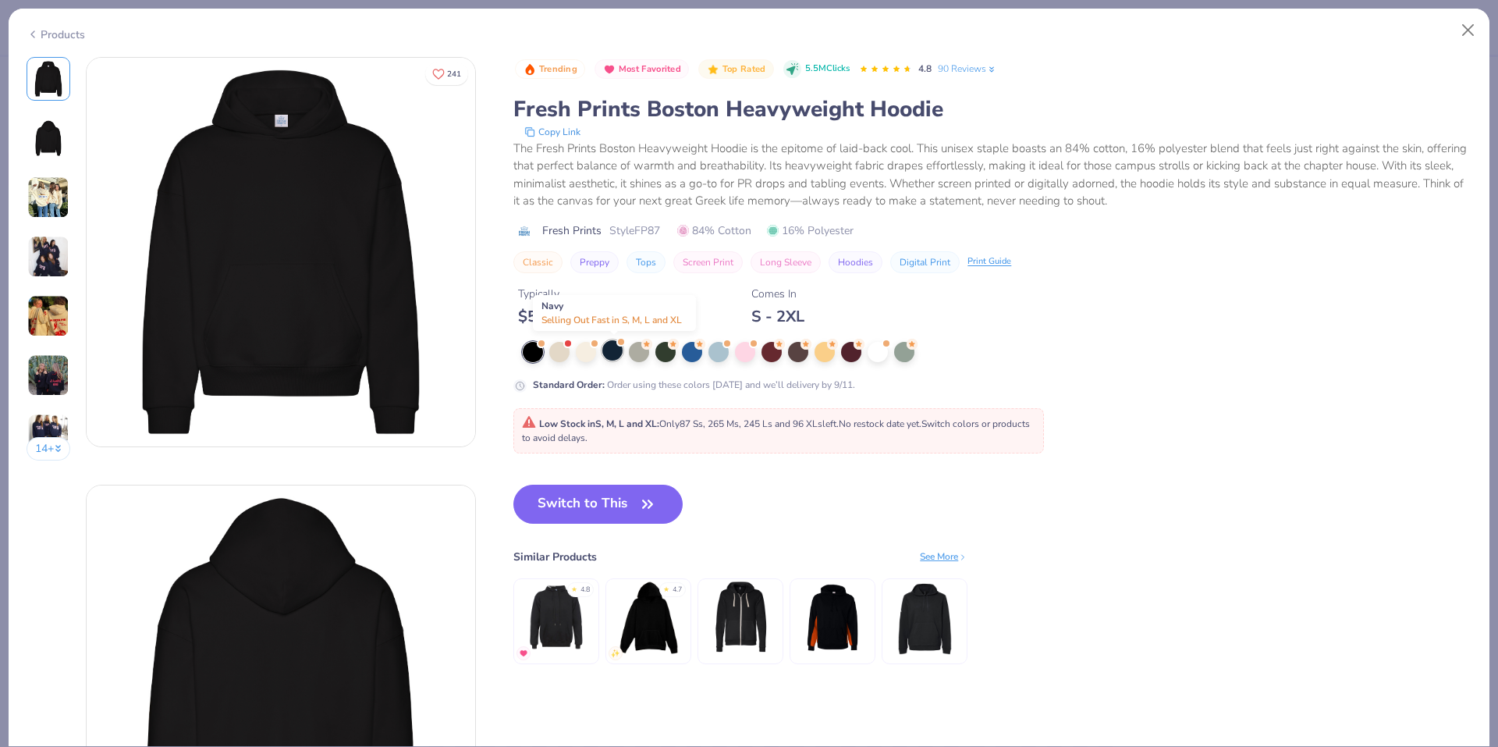
click at [611, 352] on div at bounding box center [612, 350] width 20 height 20
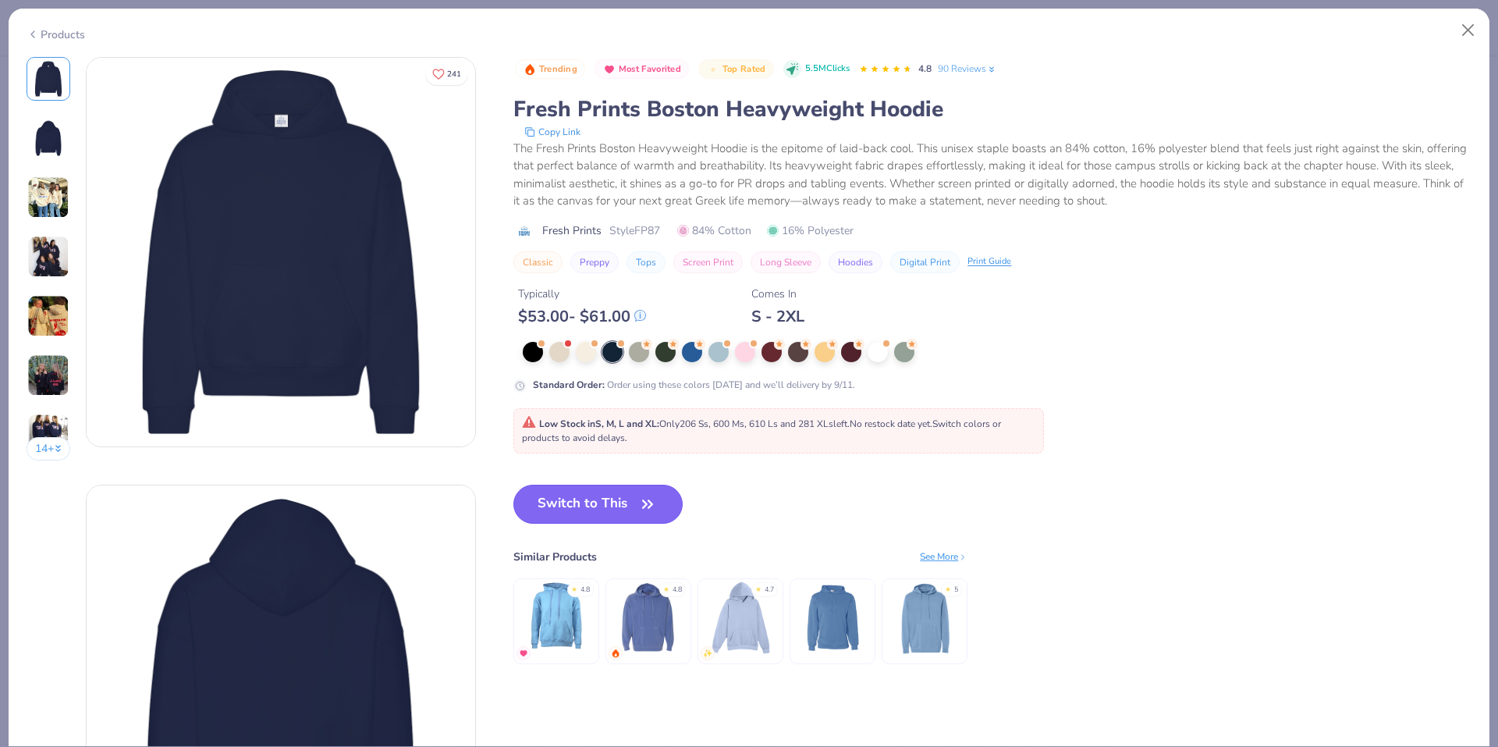
click at [605, 501] on button "Switch to This" at bounding box center [597, 503] width 169 height 39
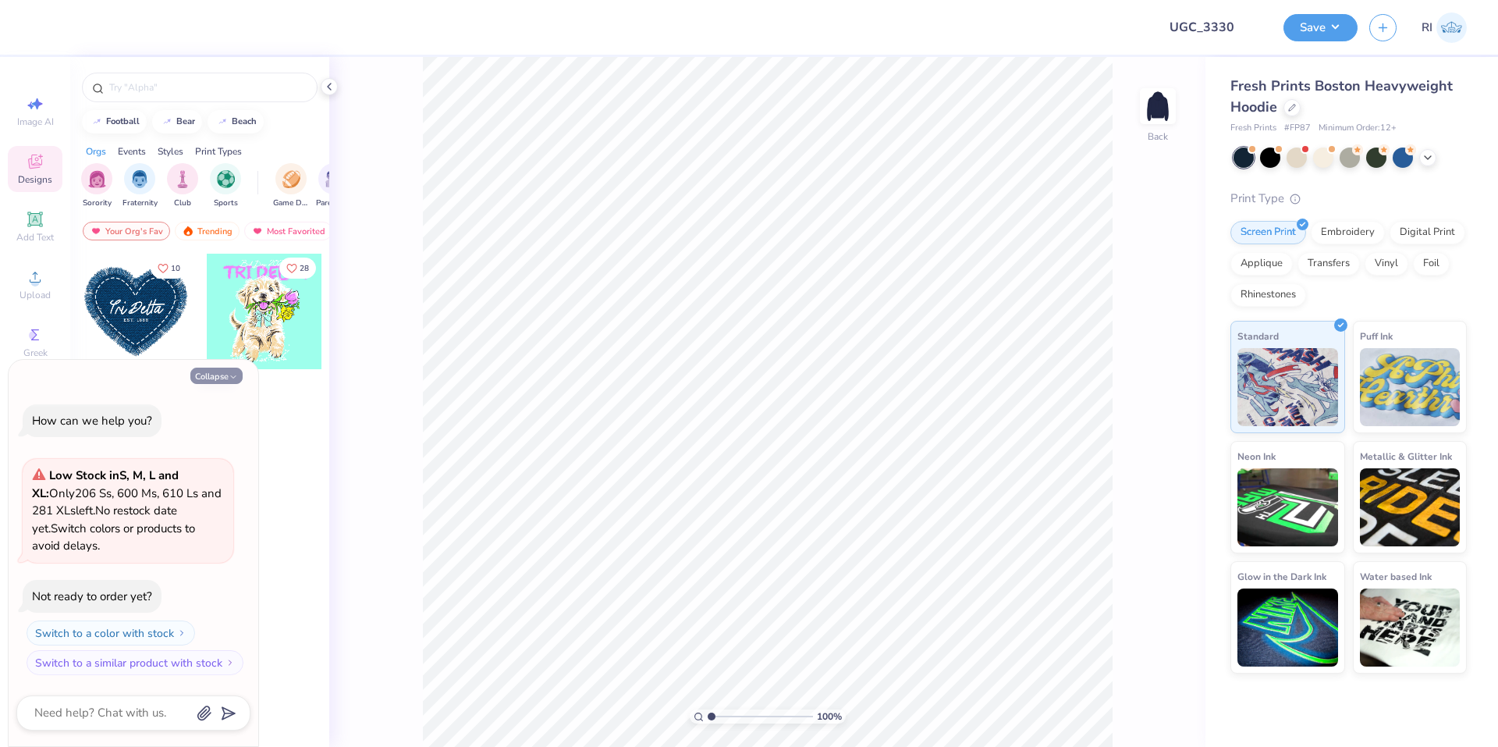
click at [229, 374] on icon "button" at bounding box center [233, 376] width 9 height 9
type textarea "x"
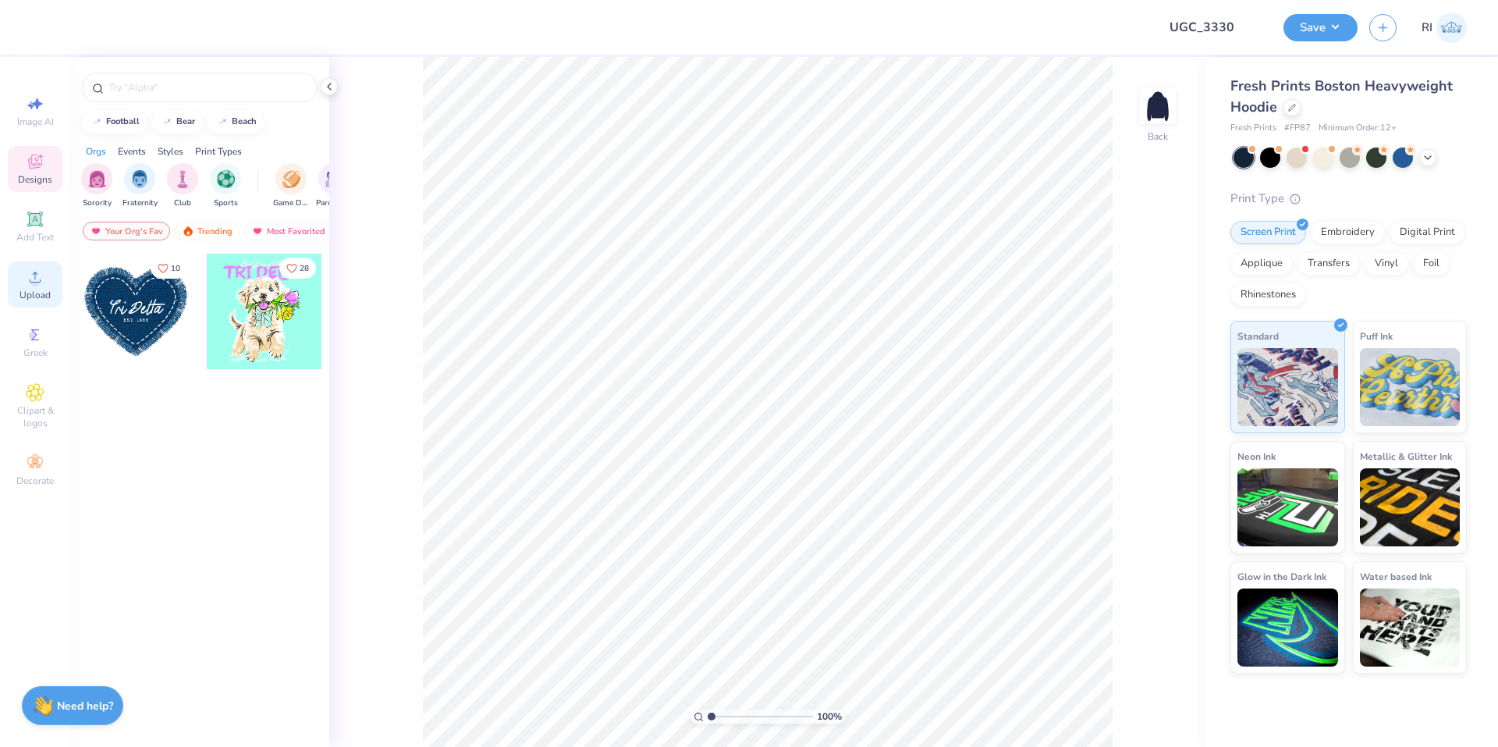
click at [41, 281] on icon at bounding box center [35, 277] width 19 height 19
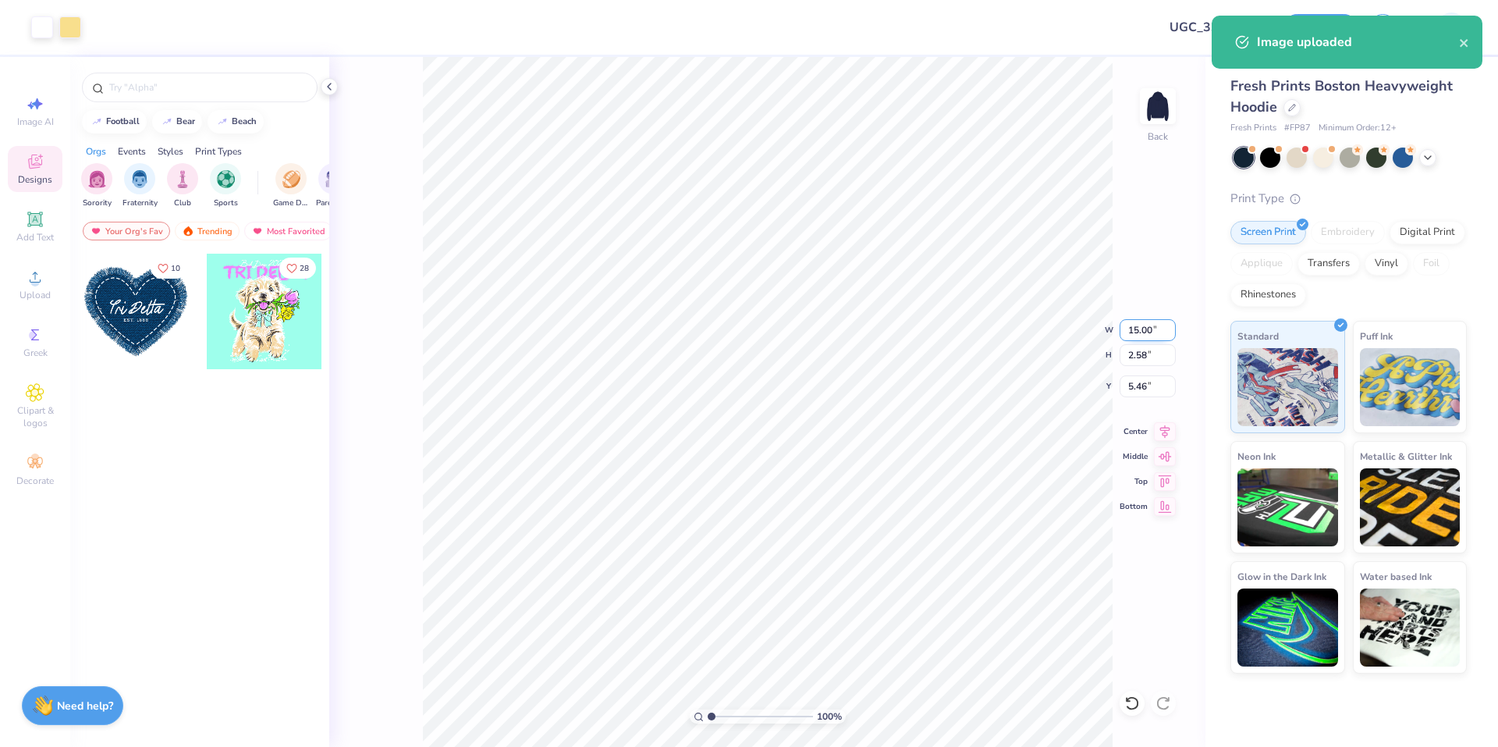
click at [1140, 336] on input "15.00" at bounding box center [1148, 330] width 56 height 22
type input "11.00"
type input "1.89"
type input "5.81"
click at [1150, 106] on img at bounding box center [1158, 106] width 62 height 62
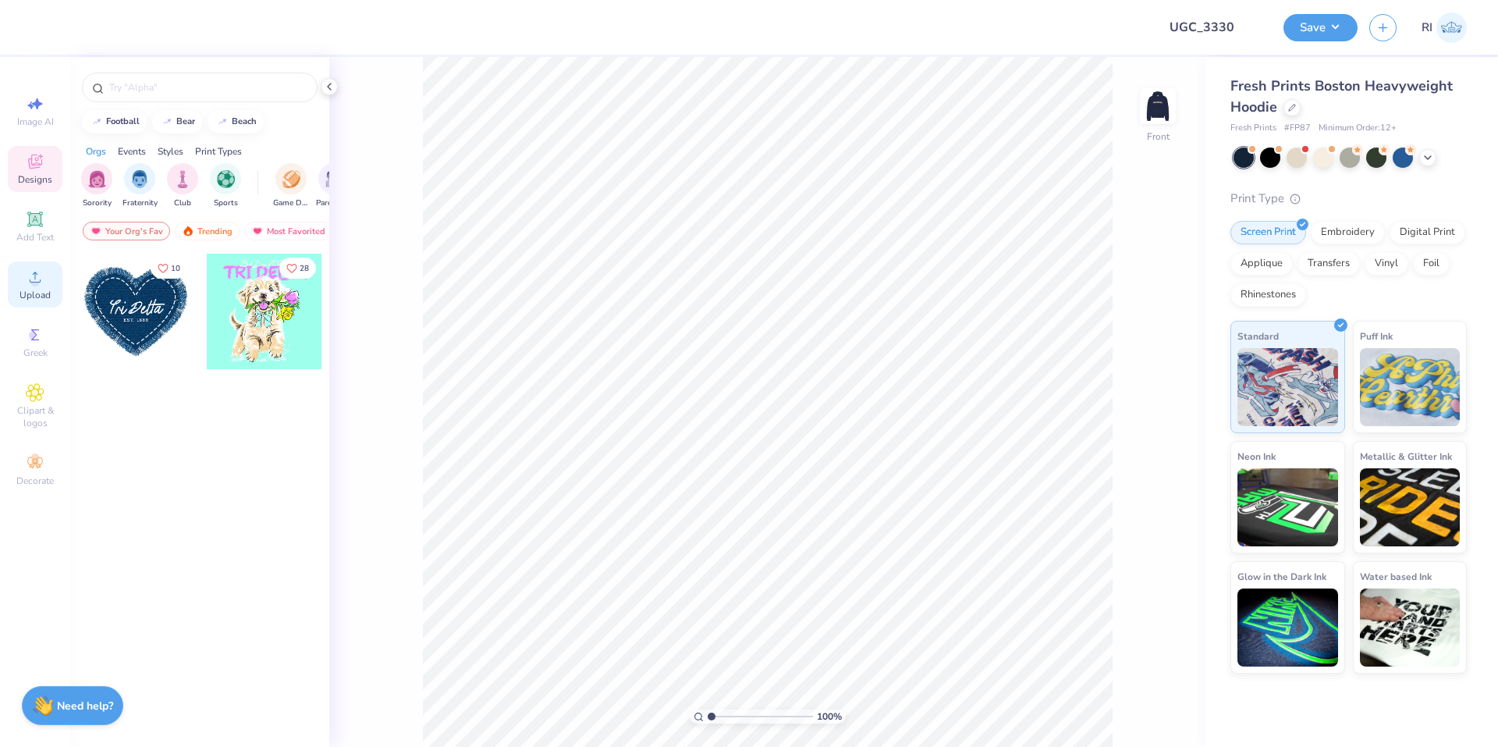
click at [51, 292] on div "Upload" at bounding box center [35, 284] width 55 height 46
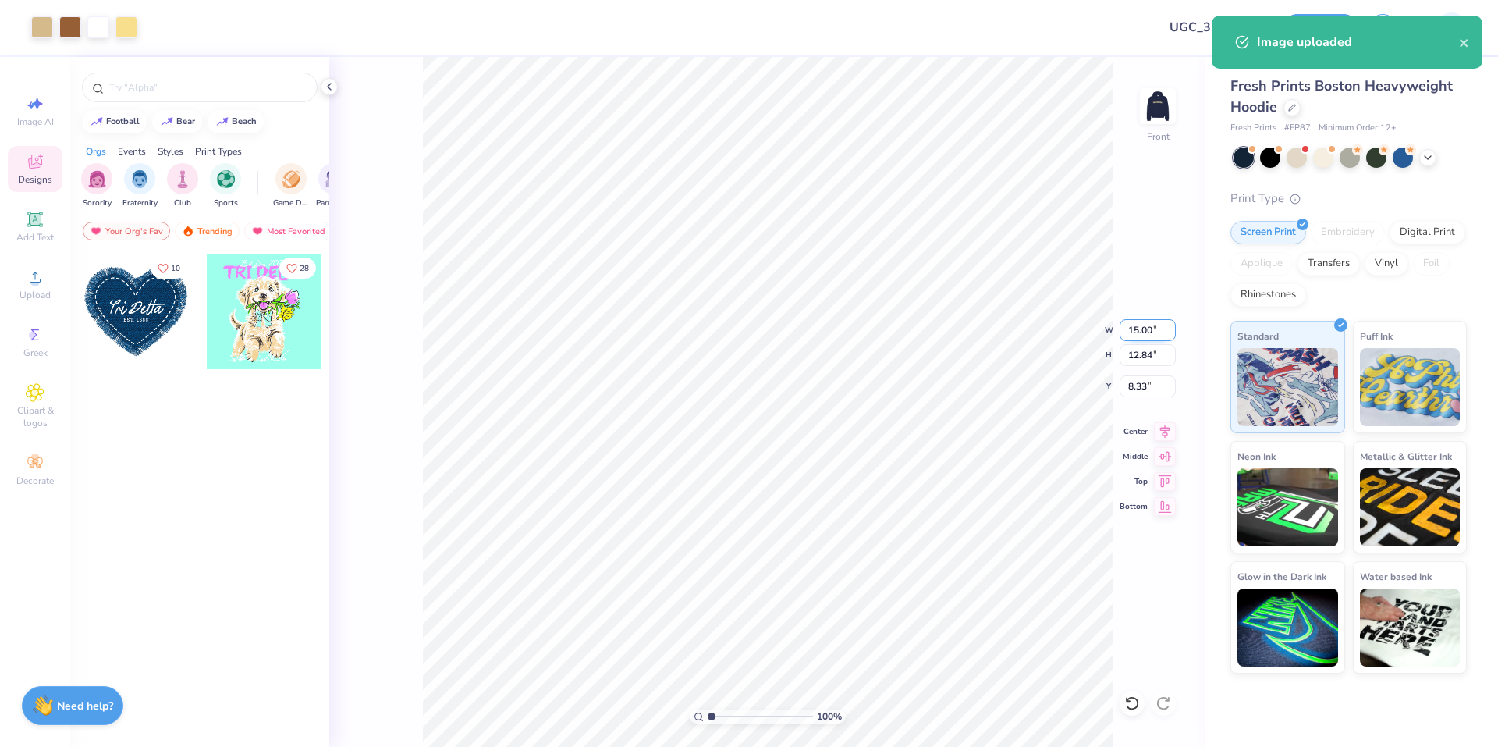
click at [1155, 328] on input "15.00" at bounding box center [1148, 330] width 56 height 22
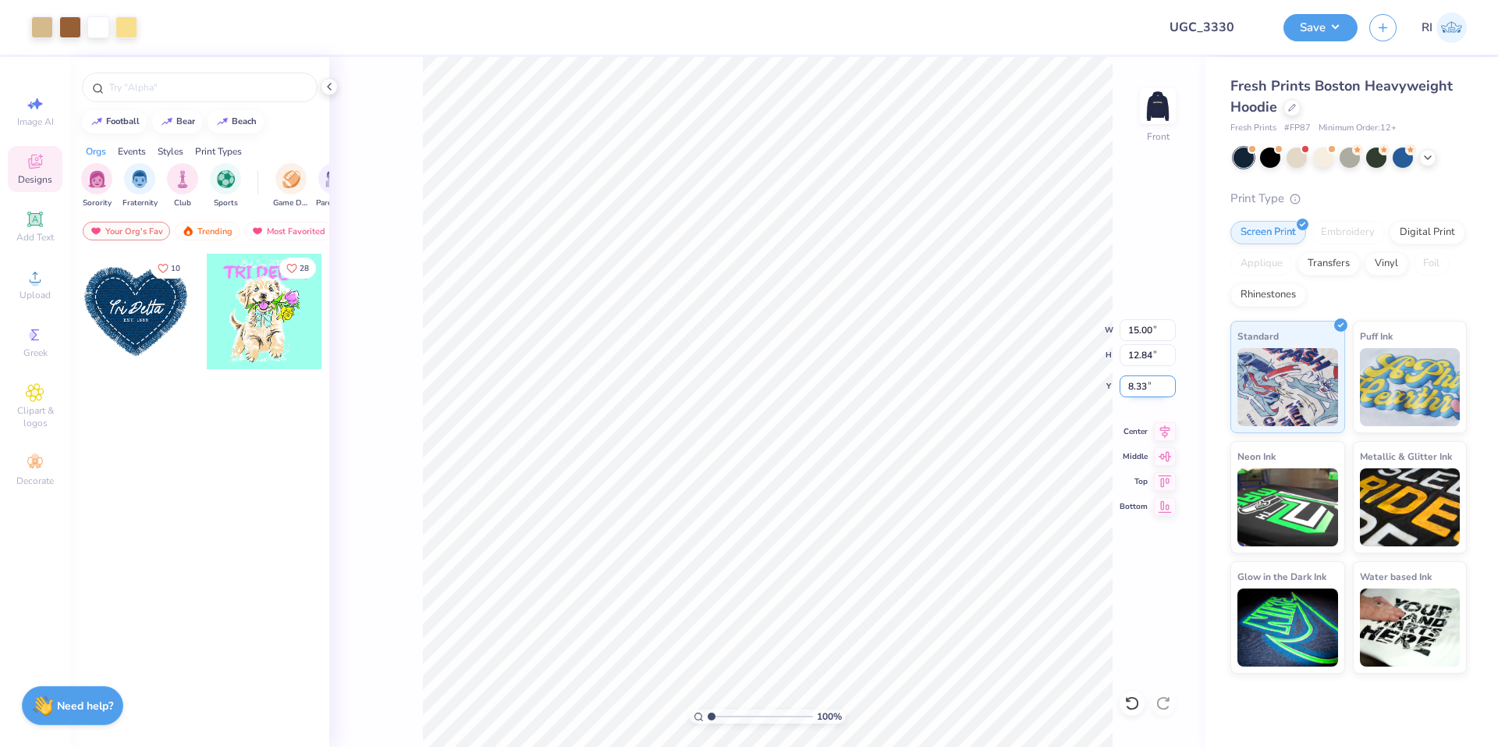
click at [1144, 389] on input "8.33" at bounding box center [1148, 386] width 56 height 22
type input "6.00"
click at [24, 227] on div "Add Text" at bounding box center [35, 227] width 55 height 46
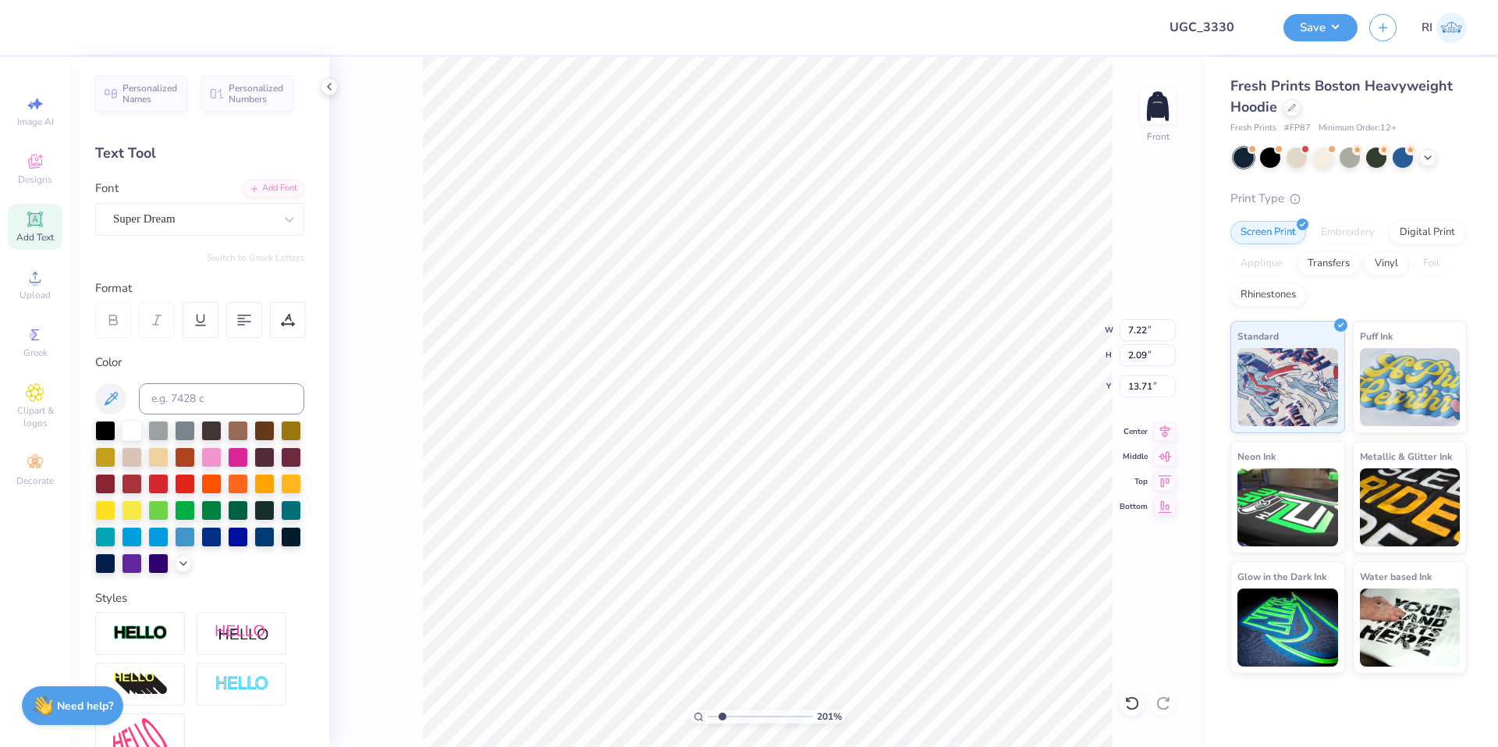
type input "2.01445811466782"
type input "17.80"
click at [250, 184] on div "Add Font" at bounding box center [274, 187] width 62 height 18
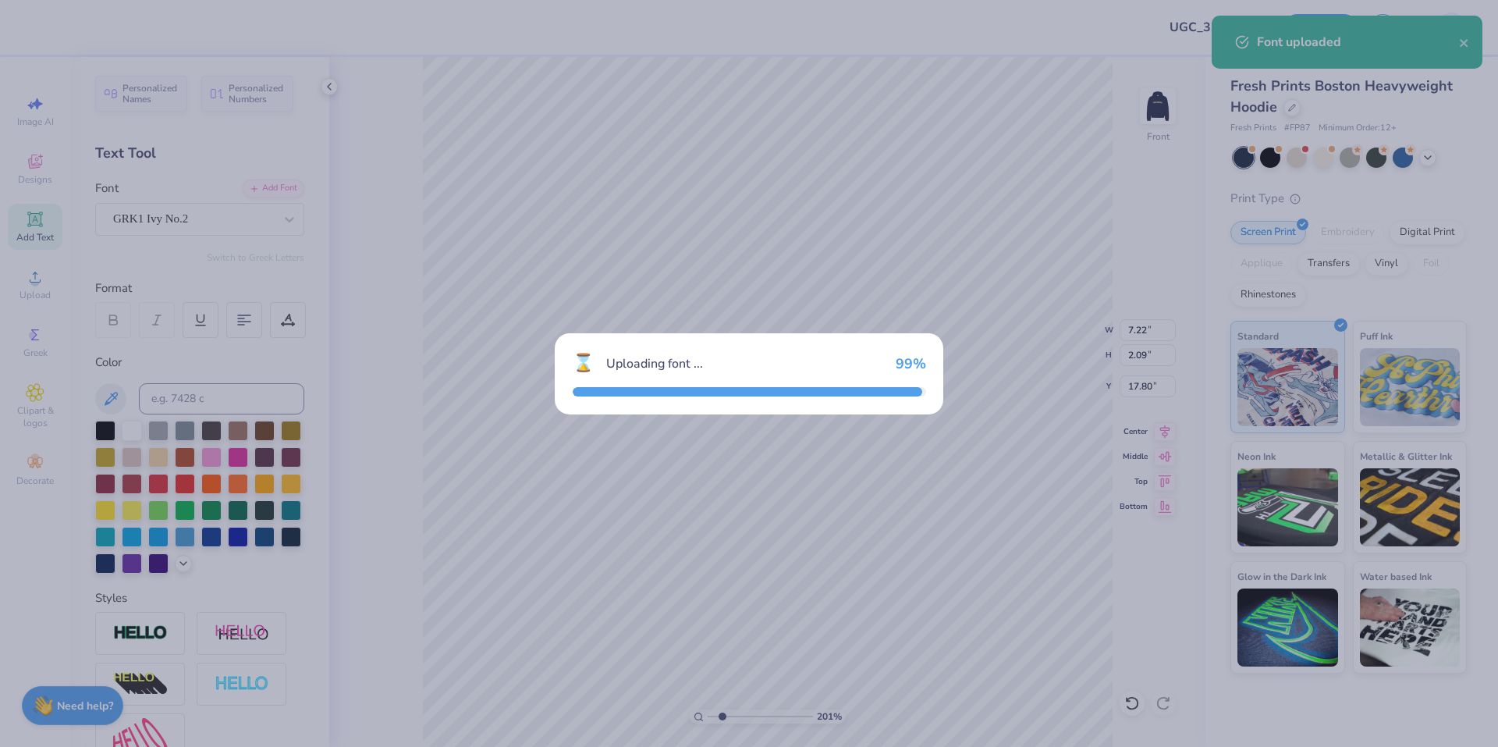
type input "2.01445811466782"
type input "7.85"
type input "2.17"
type input "17.76"
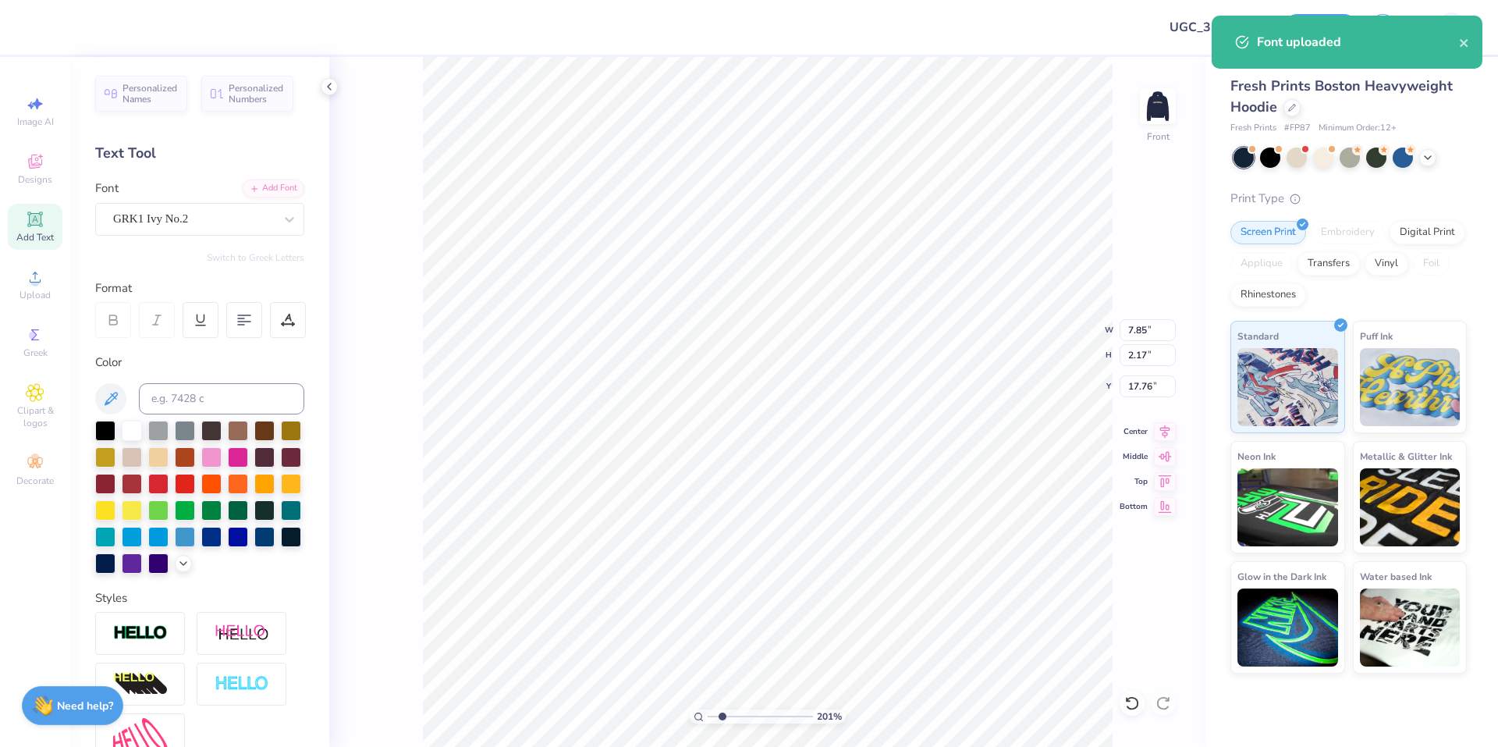
scroll to position [13, 2]
type input "2.01445811466782"
type textarea "D"
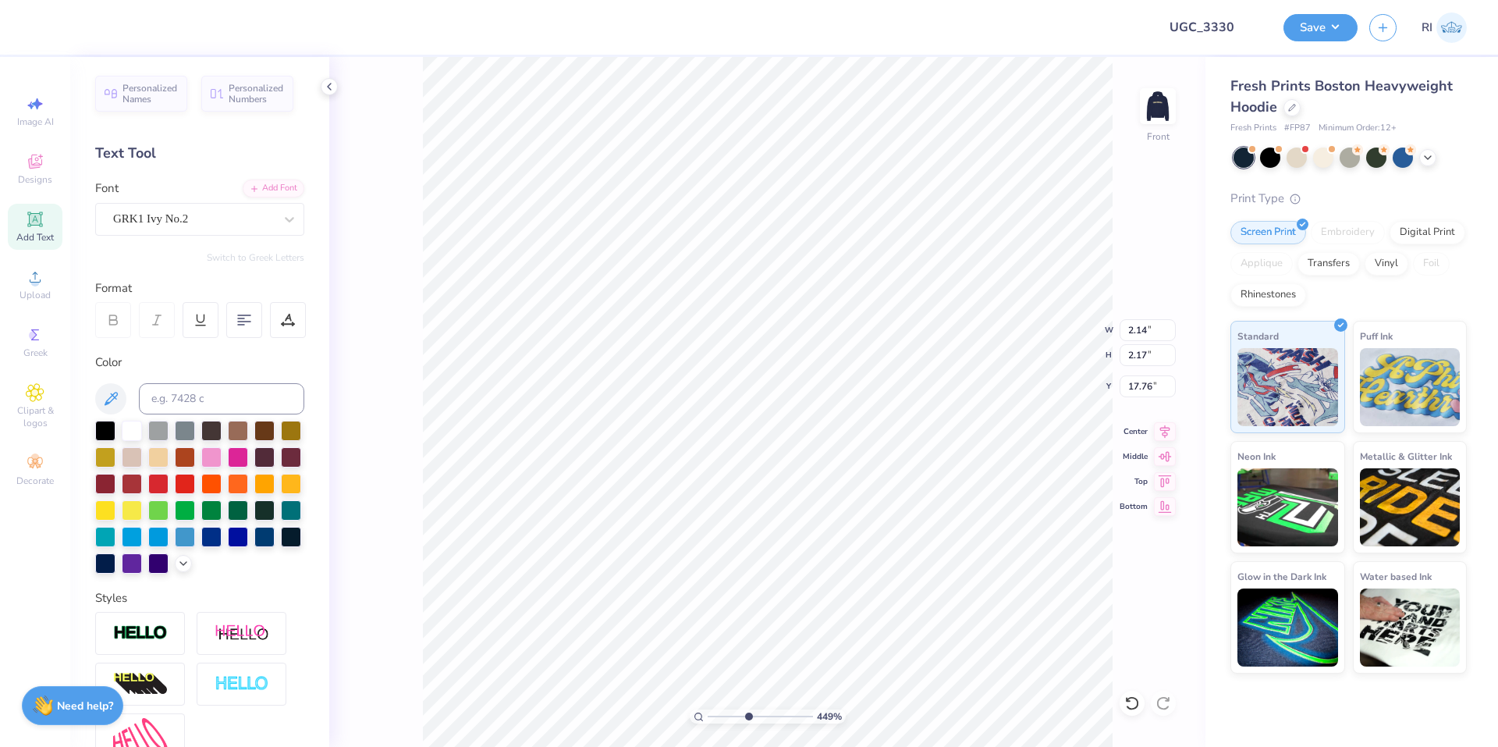
type input "4.48505384214065"
type input "15.31"
type input "4.48505384214065"
type input "1.95"
type input "1.97"
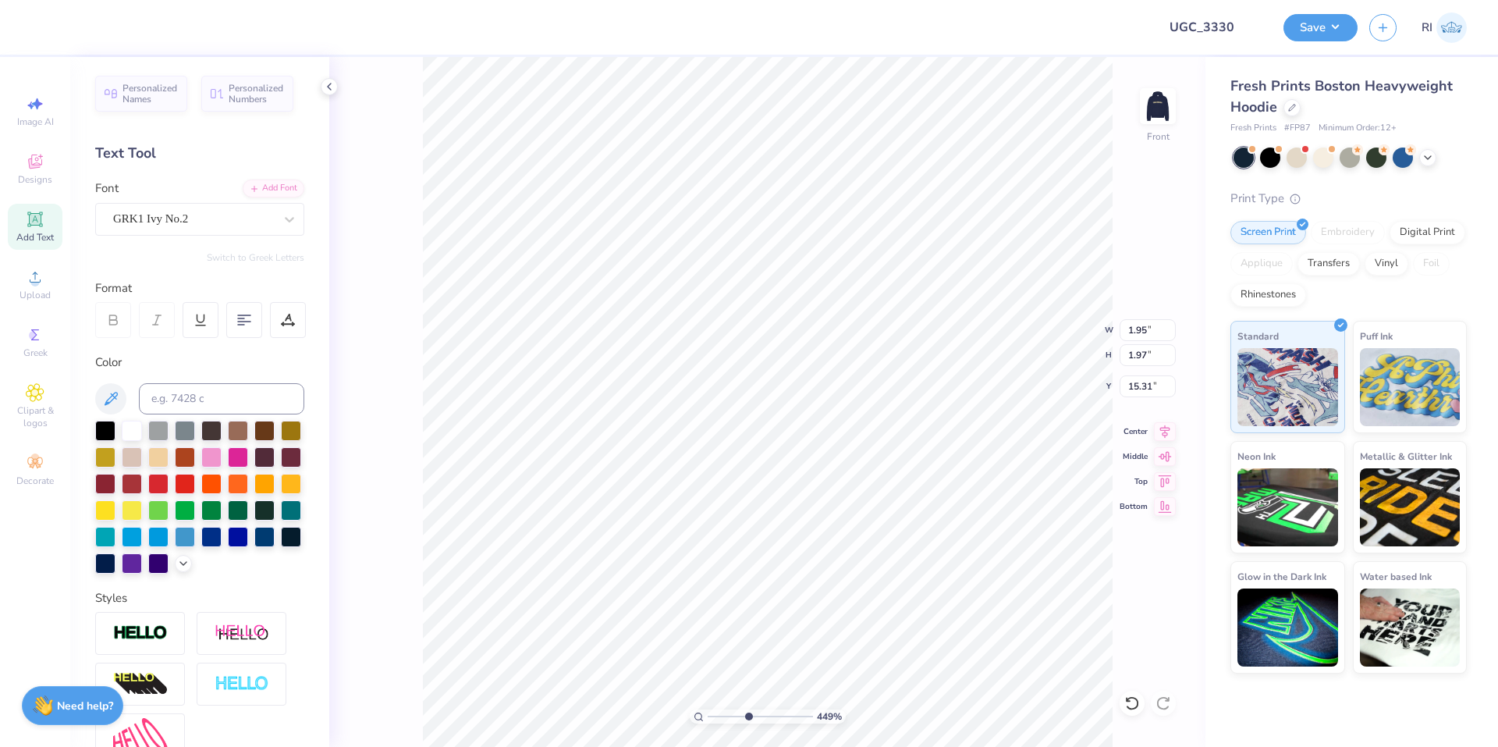
type input "4.48505384214065"
type input "15.34"
click at [892, 448] on li "Duplicate" at bounding box center [886, 453] width 122 height 30
type input "4.48505384214065"
type input "16.34"
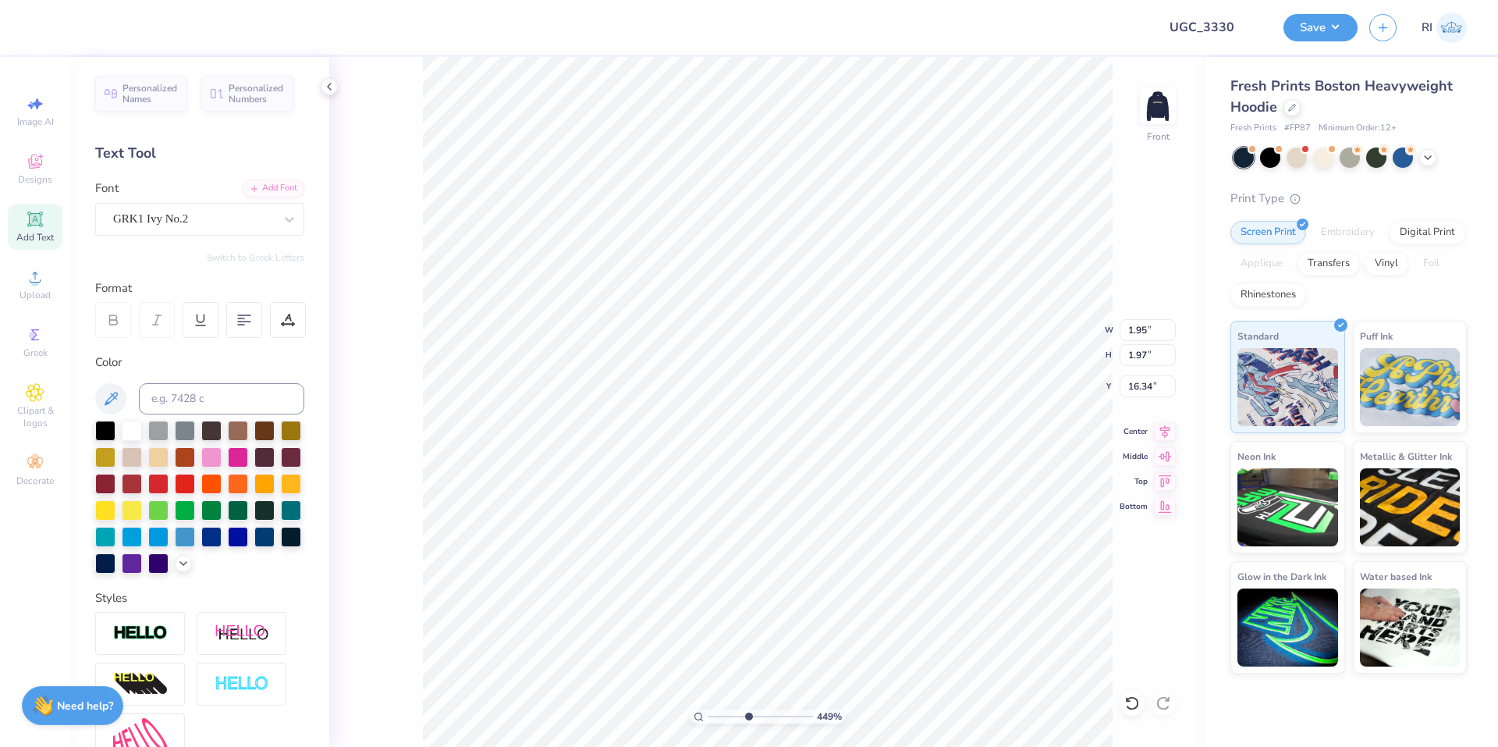
type input "4.48505384214065"
type input "16.12"
click at [952, 443] on li "Duplicate" at bounding box center [958, 453] width 122 height 30
type input "4.48505384214065"
type input "17.12"
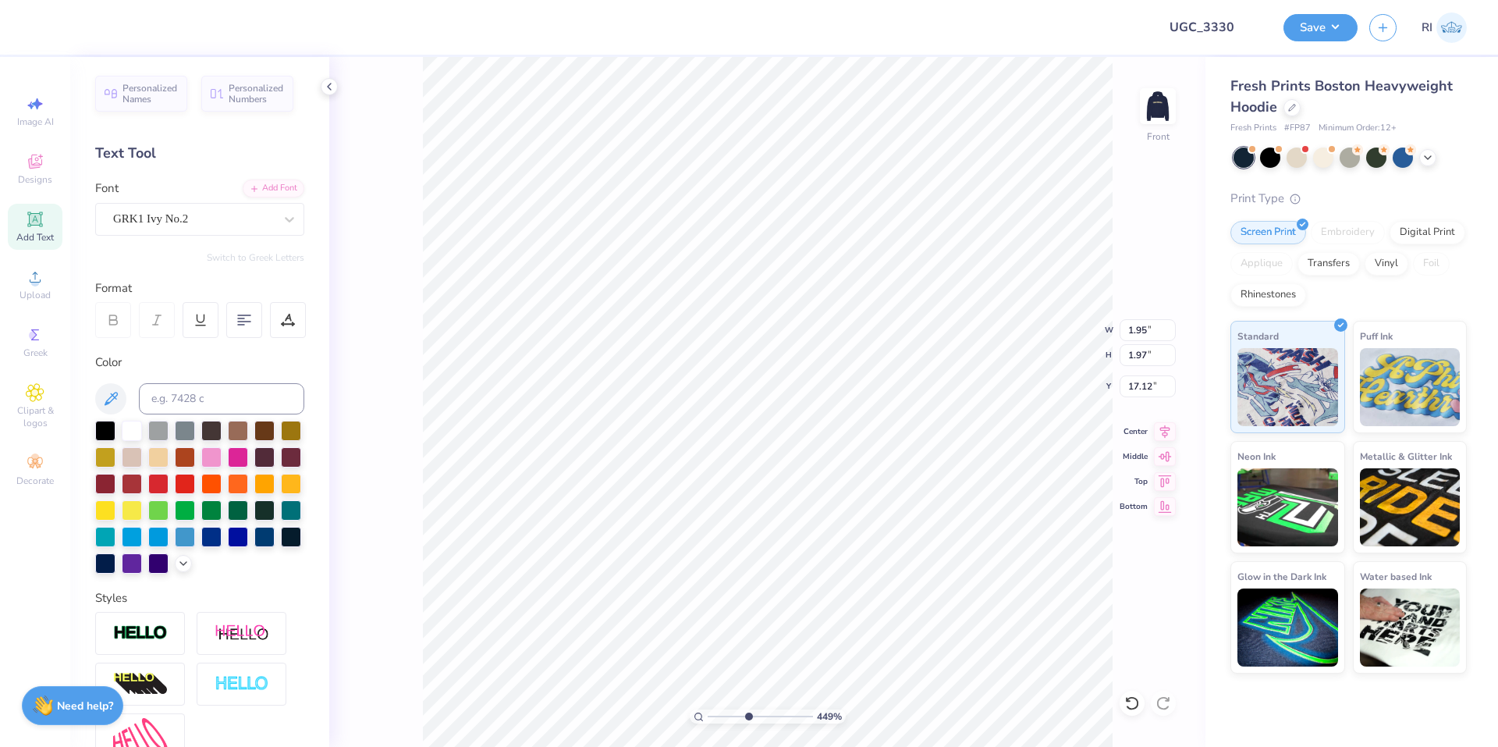
type input "4.48505384214065"
type input "16.88"
click at [259, 195] on div "Add Font" at bounding box center [274, 187] width 62 height 18
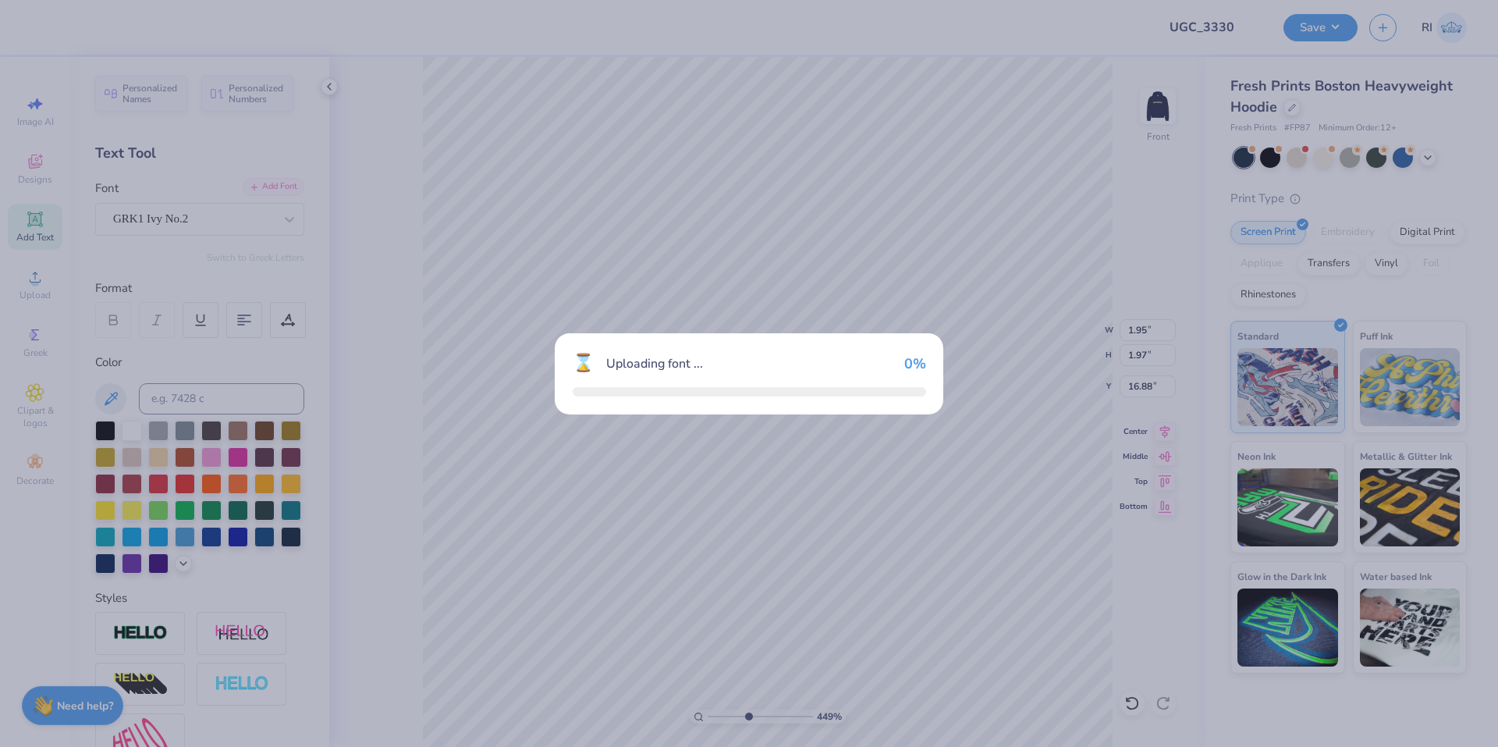
type input "4.48505384214065"
type textarea "x"
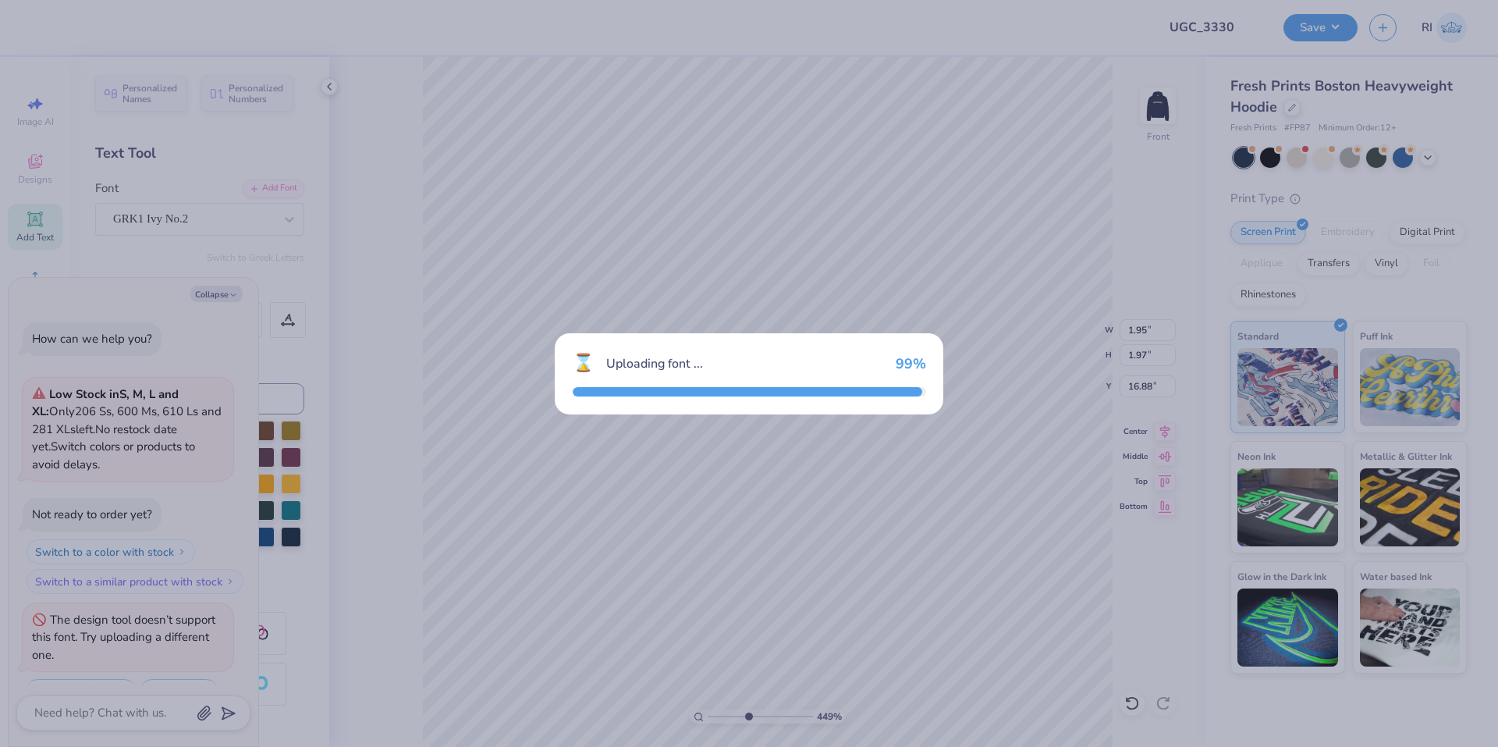
scroll to position [27, 0]
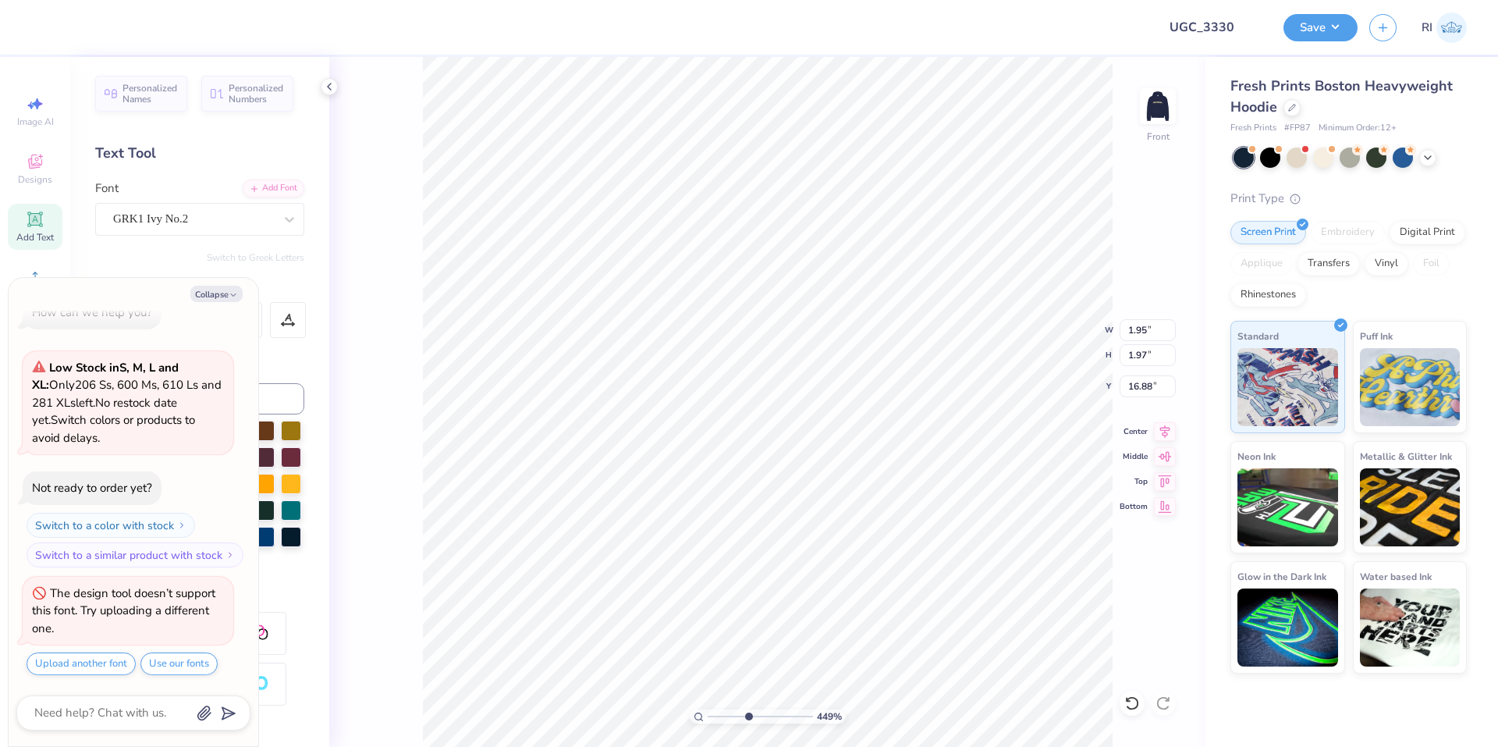
type input "4.48505384214065"
type textarea "x"
type input "4.48505384214065"
type textarea "x"
type input "4.48505384214065"
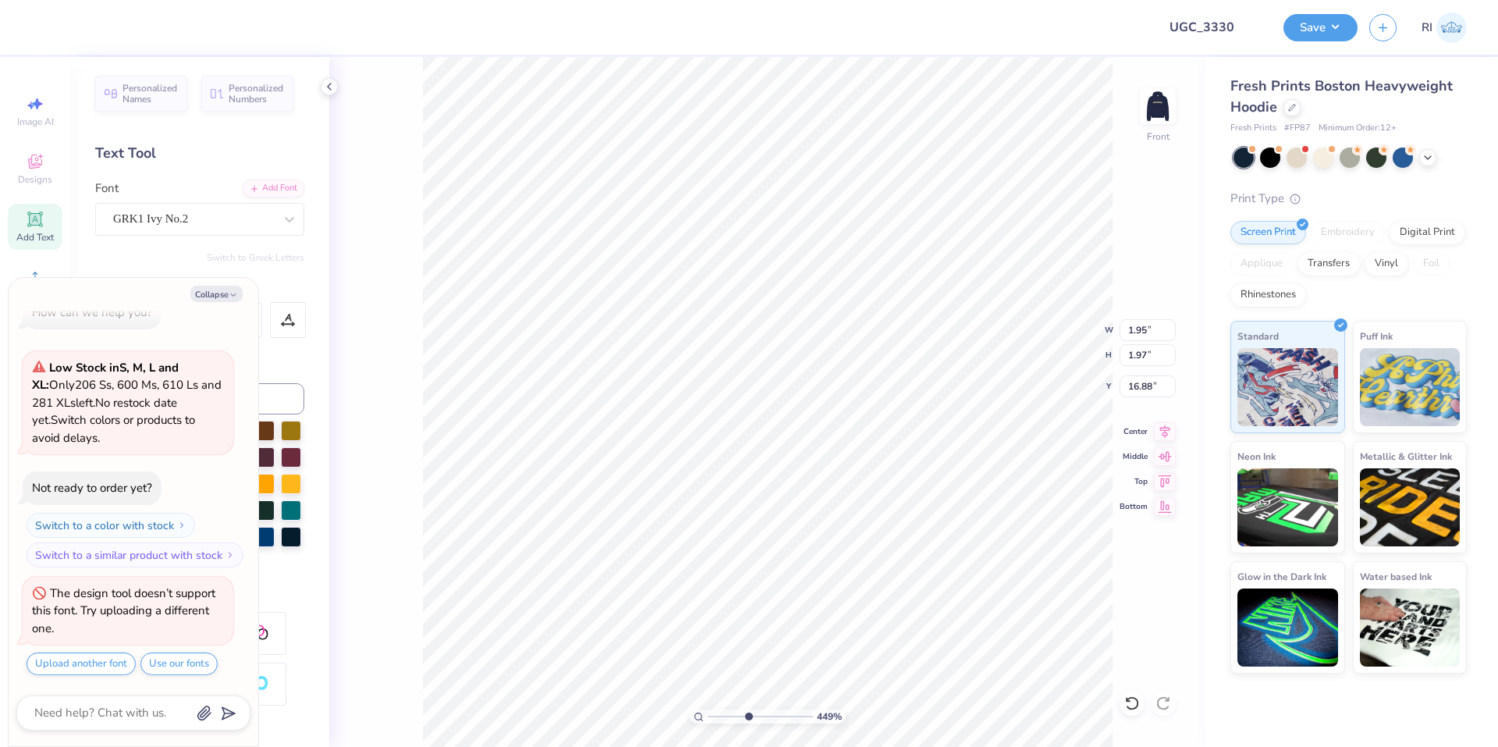
type textarea "x"
click at [224, 295] on button "Collapse" at bounding box center [216, 294] width 52 height 16
type input "4.48505384214065"
type textarea "x"
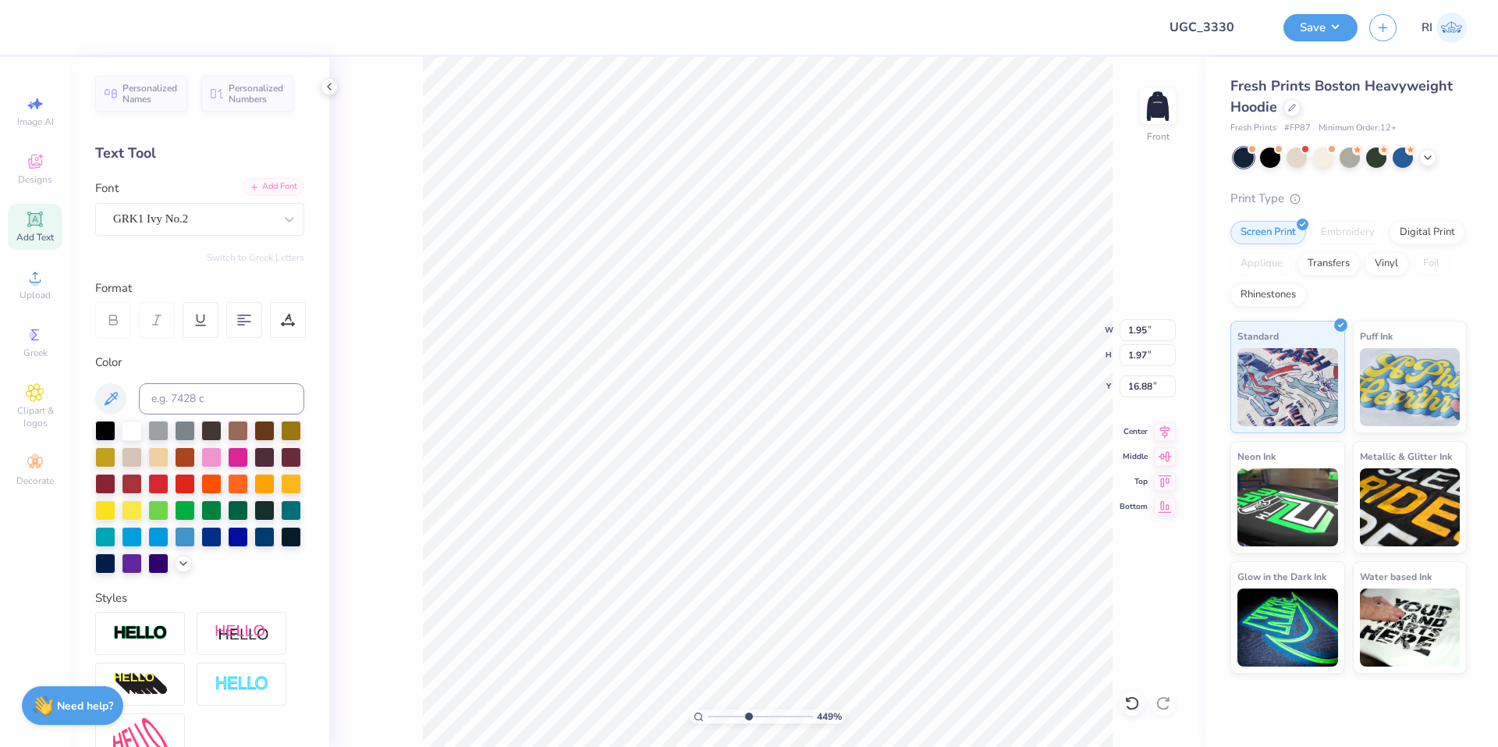
click at [262, 187] on div "Add Font" at bounding box center [274, 187] width 62 height 18
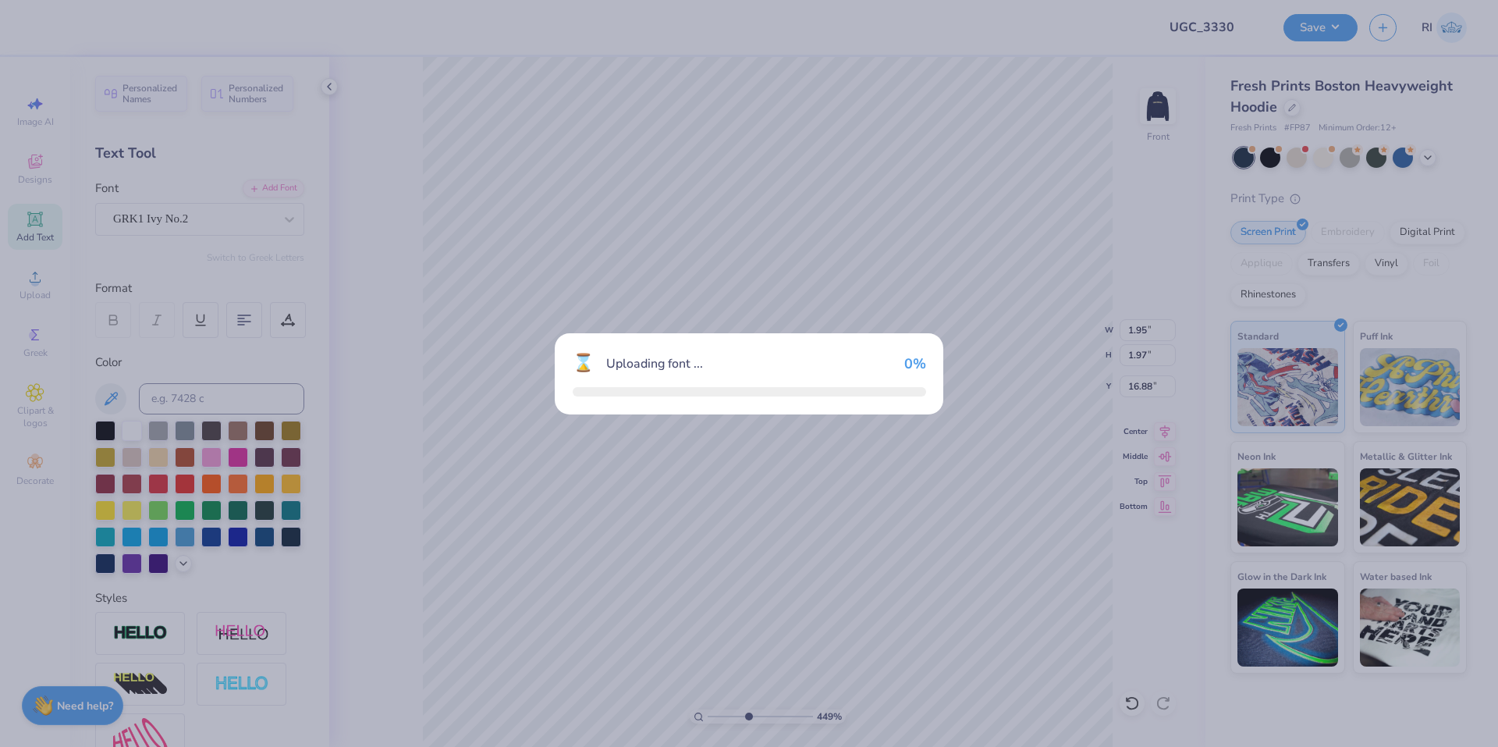
type input "4.48505384214065"
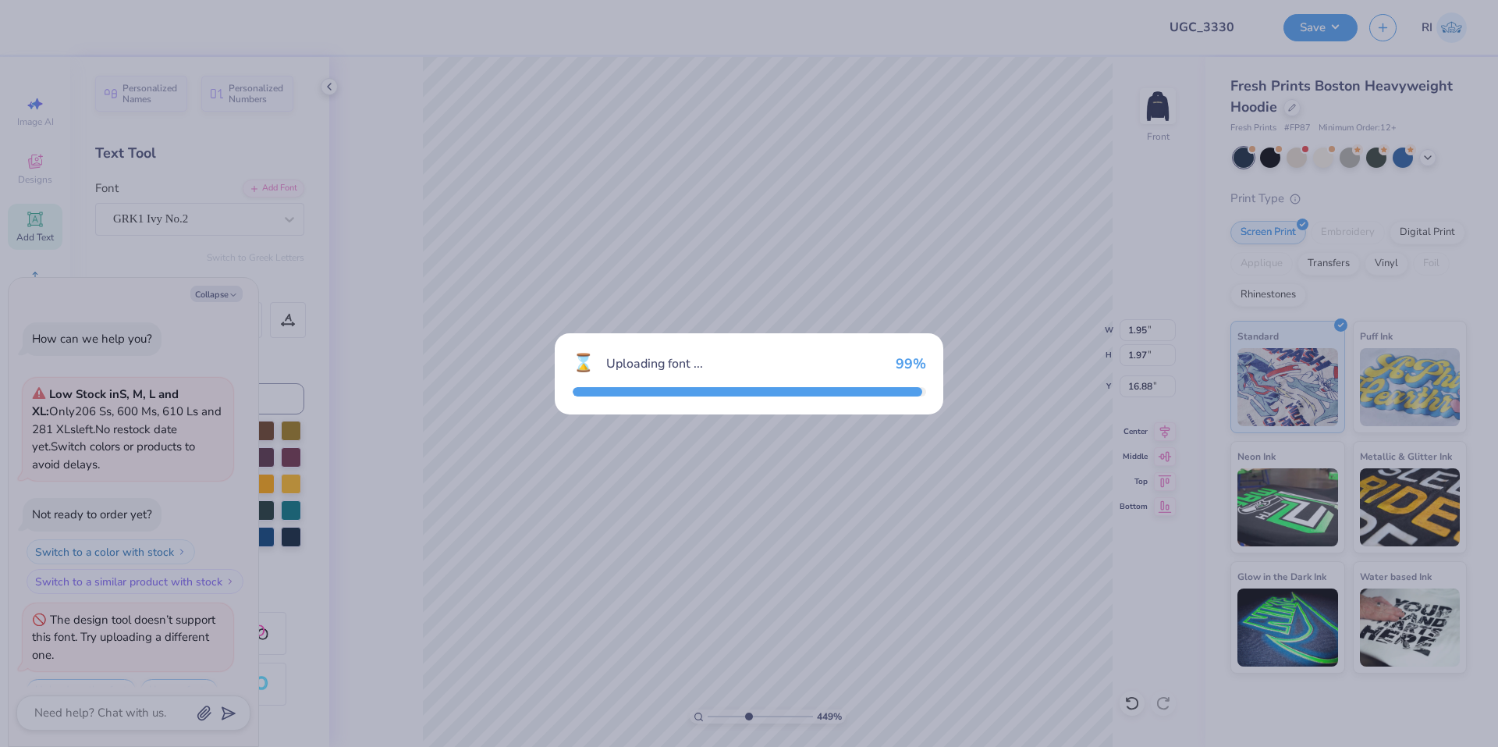
scroll to position [135, 0]
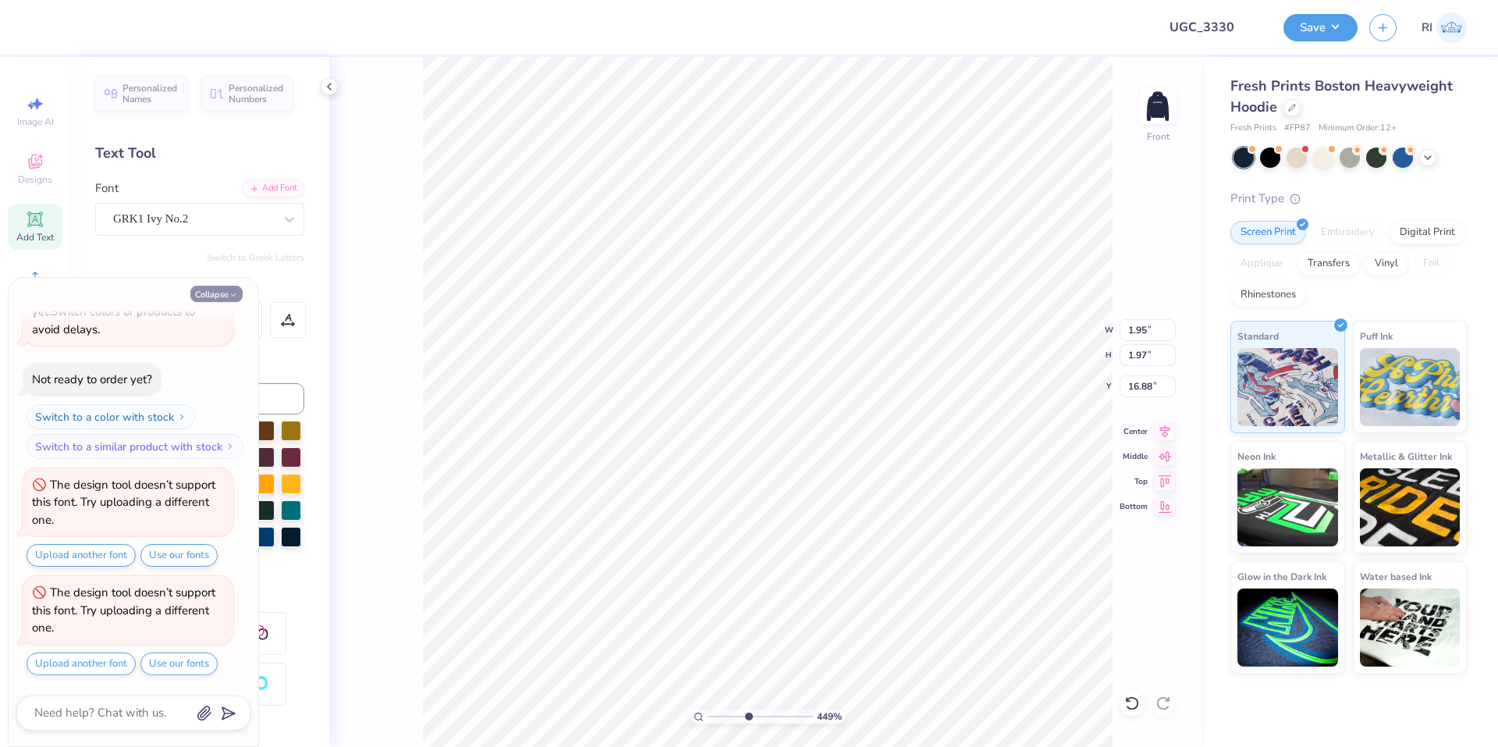
click at [216, 293] on button "Collapse" at bounding box center [216, 294] width 52 height 16
type textarea "x"
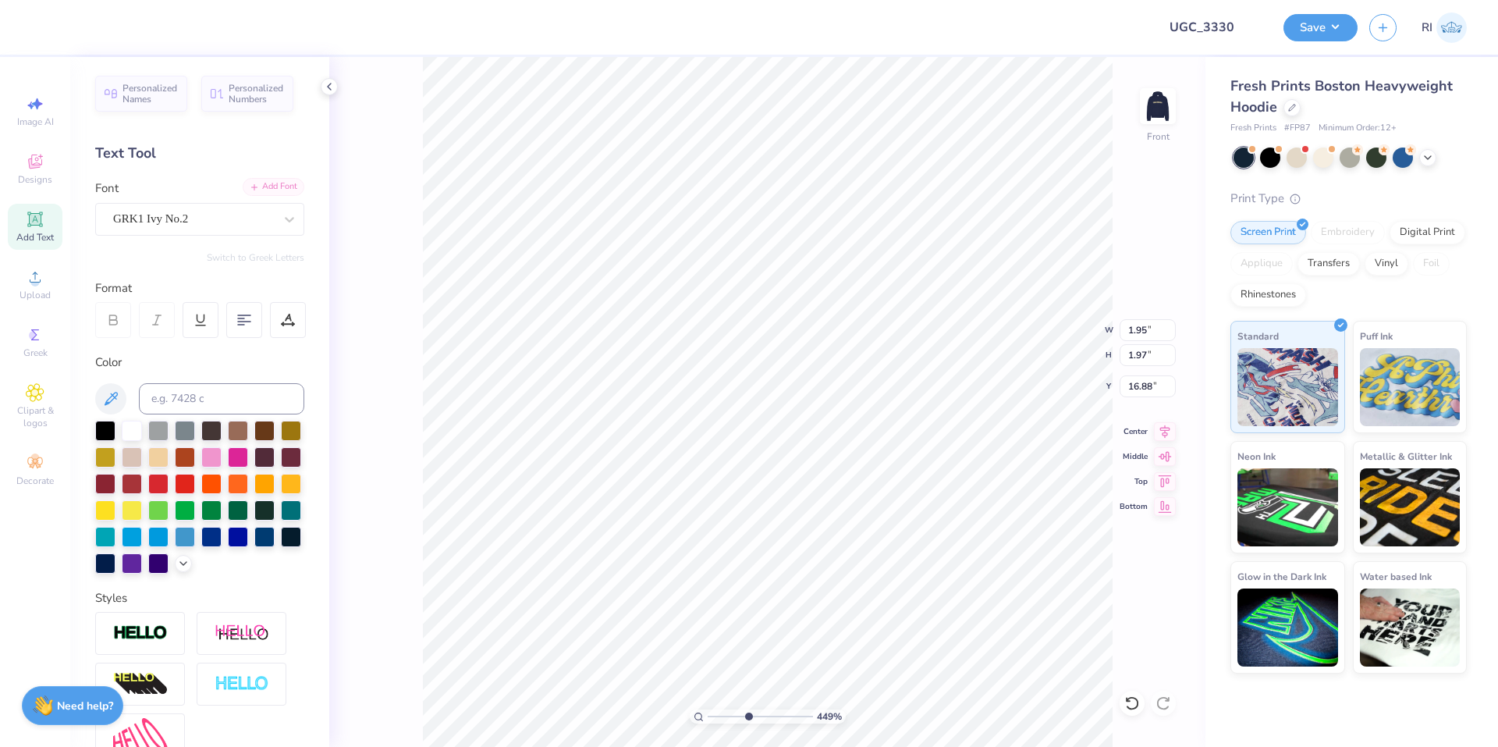
click at [272, 183] on div "Add Font" at bounding box center [274, 187] width 62 height 18
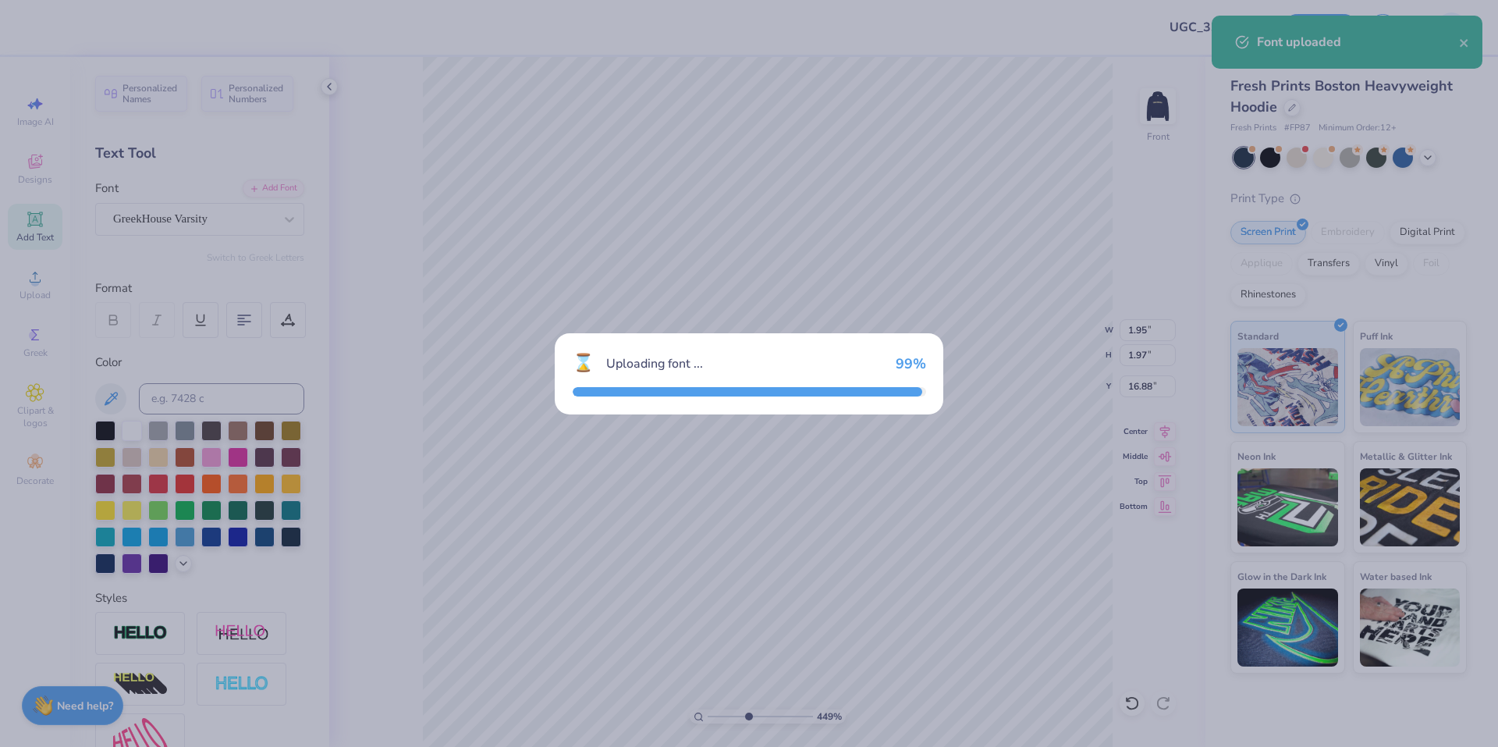
type input "4.48505384214065"
type input "2.08"
type input "2.20"
type input "16.76"
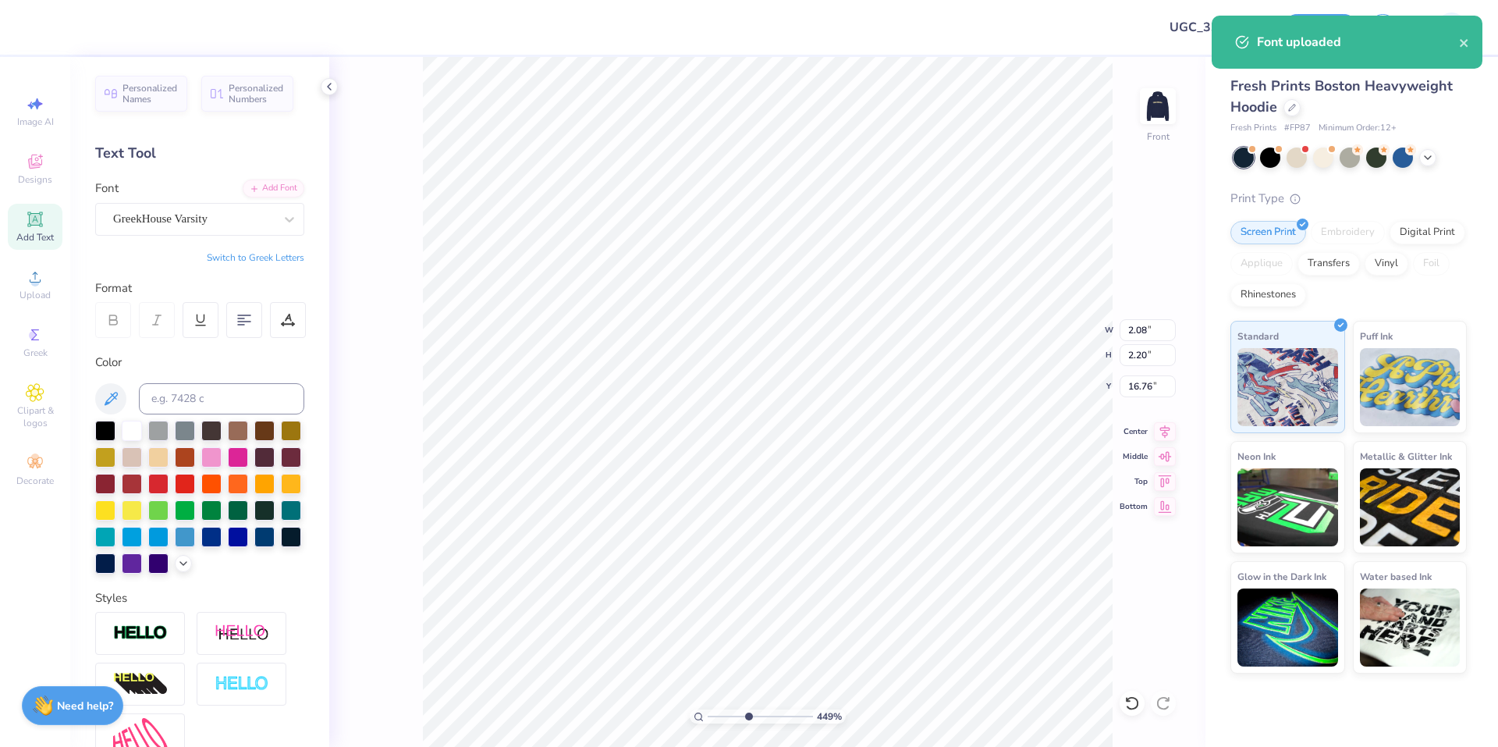
type input "4.48505384214065"
type input "16.64"
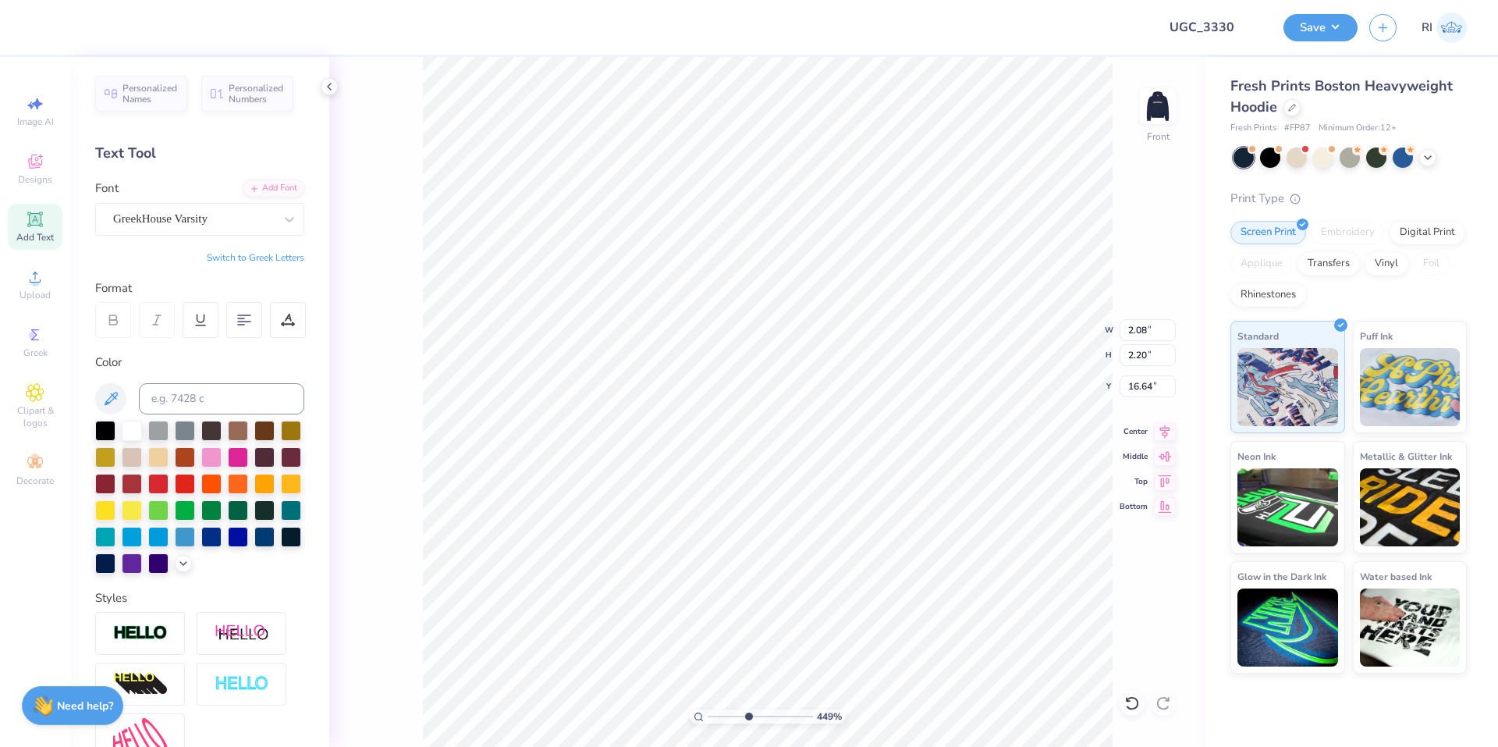
type input "4.48505384214065"
type input "1.95"
type input "1.97"
type input "16.12"
click at [238, 221] on div "GRK1 Ivy No.2" at bounding box center [194, 219] width 164 height 24
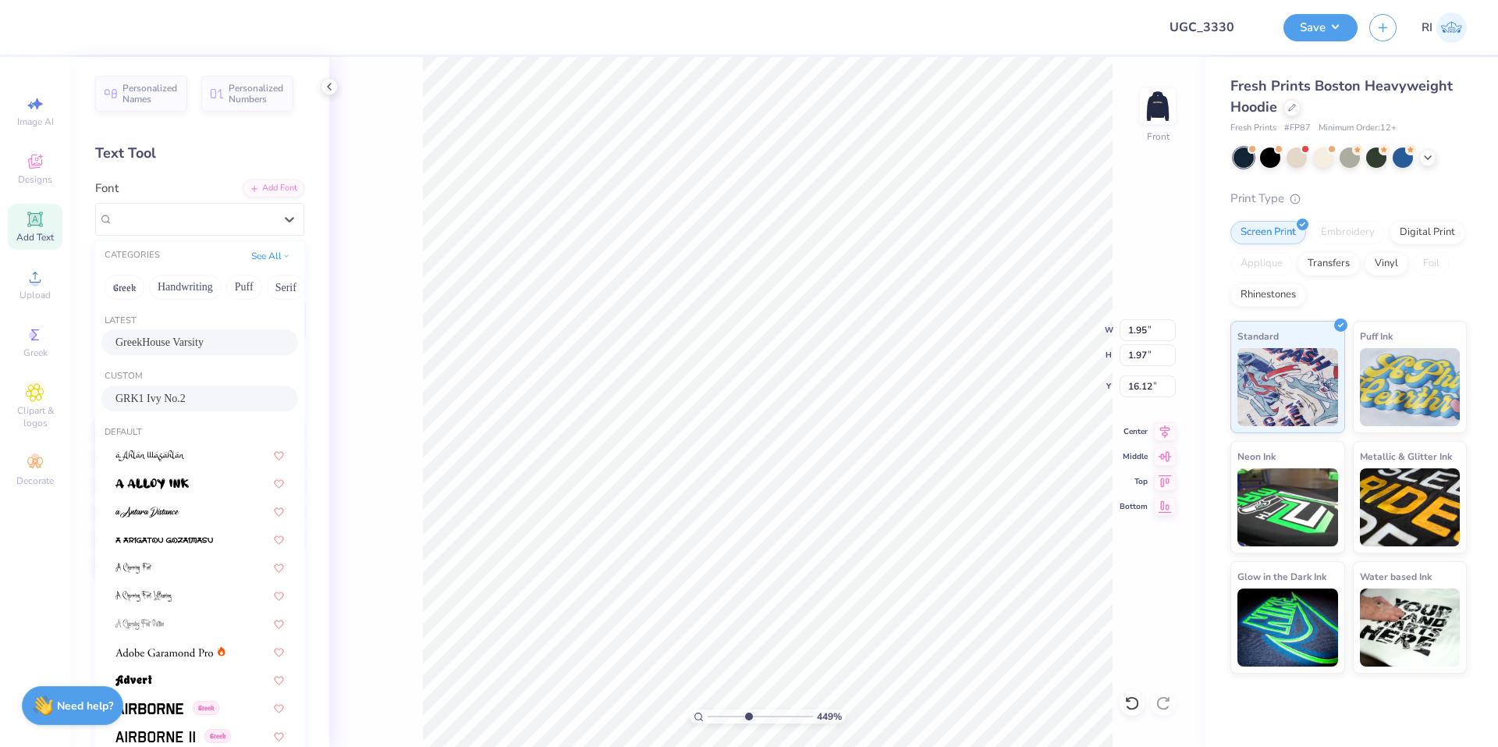
click at [188, 338] on span "GreekHouse Varsity" at bounding box center [159, 342] width 88 height 16
type input "4.48505384214065"
type input "2.08"
type input "2.20"
type input "16.00"
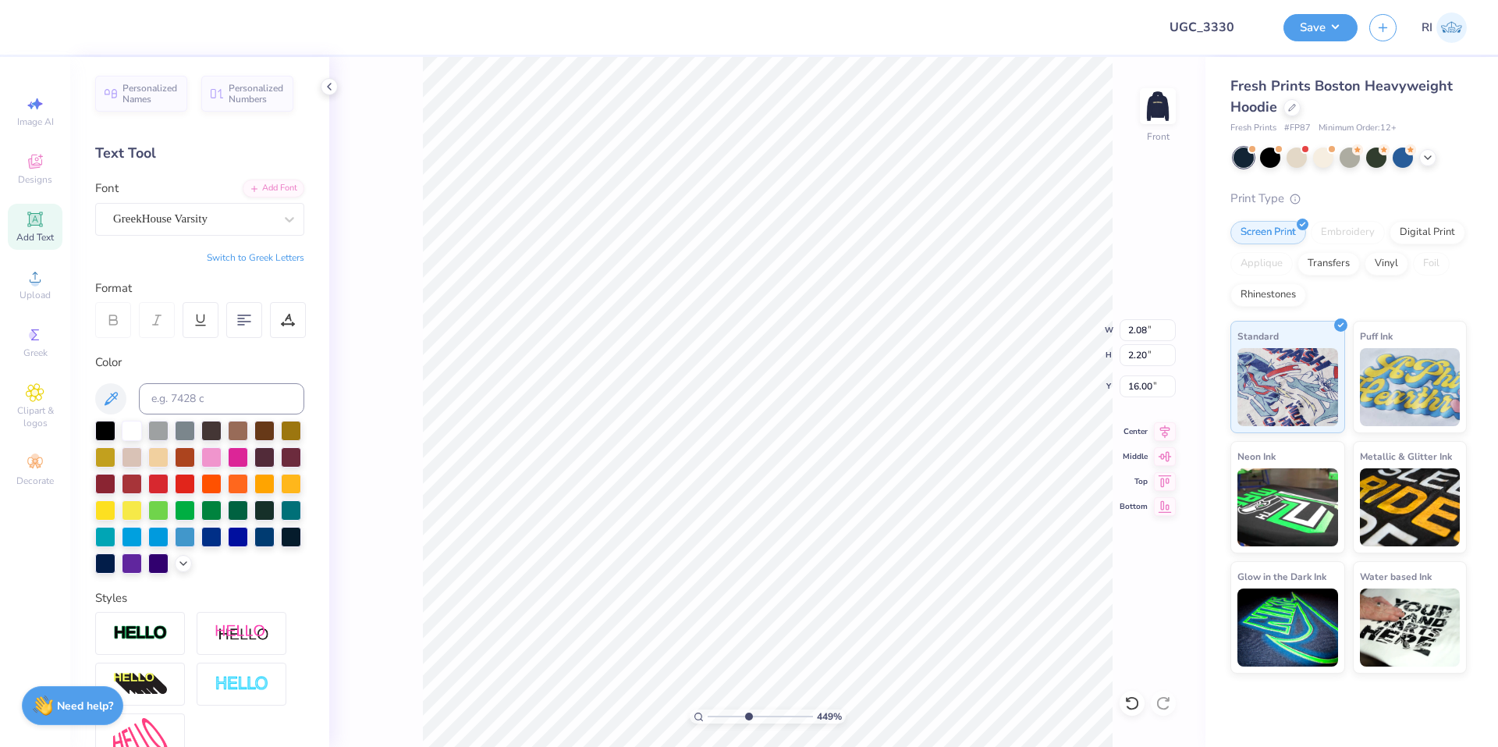
type input "4.48505384214065"
type input "1.95"
type input "1.97"
type input "15.34"
click at [189, 219] on div "GRK1 Ivy No.2" at bounding box center [194, 219] width 164 height 24
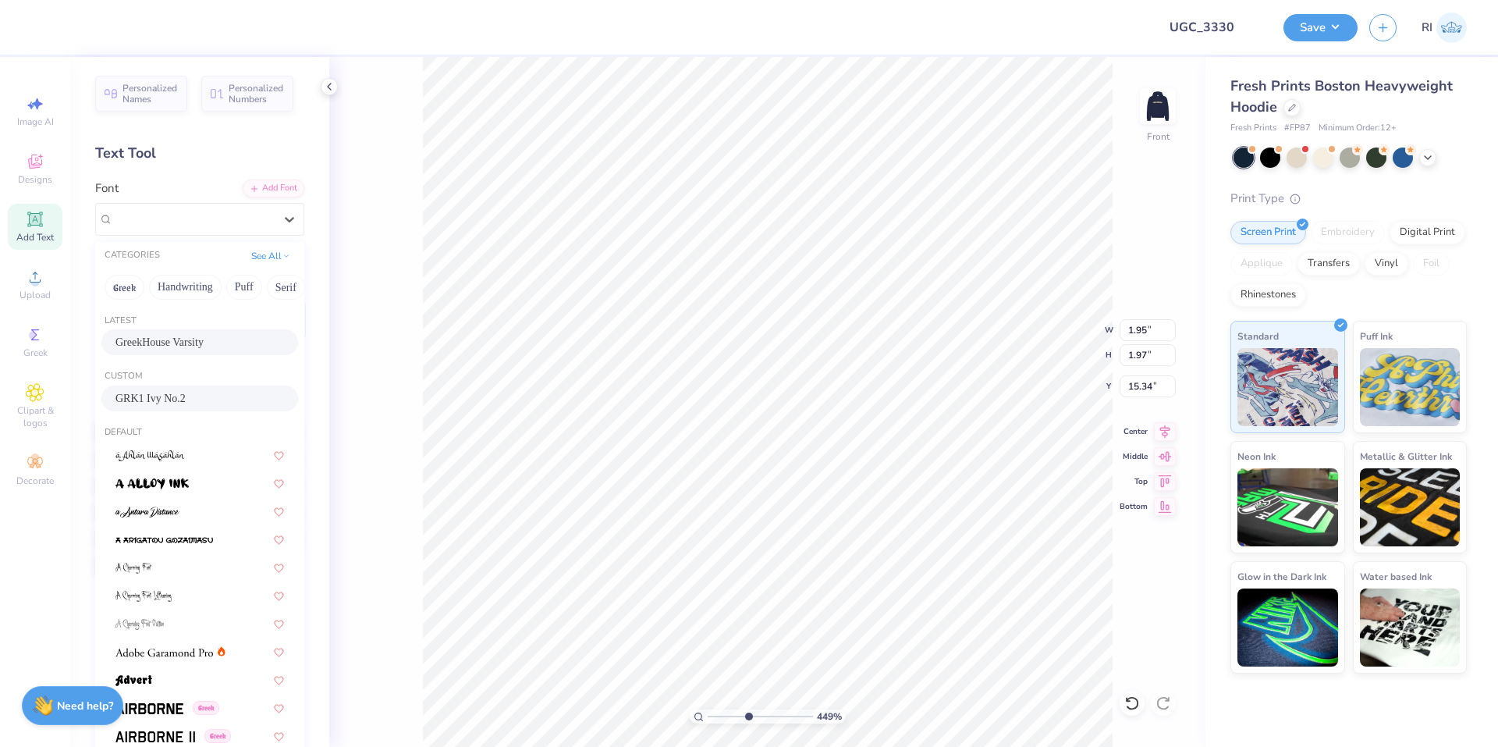
click at [158, 333] on div "GreekHouse Varsity" at bounding box center [199, 342] width 197 height 26
type input "4.48505384214065"
type input "2.08"
type input "2.20"
type input "15.23"
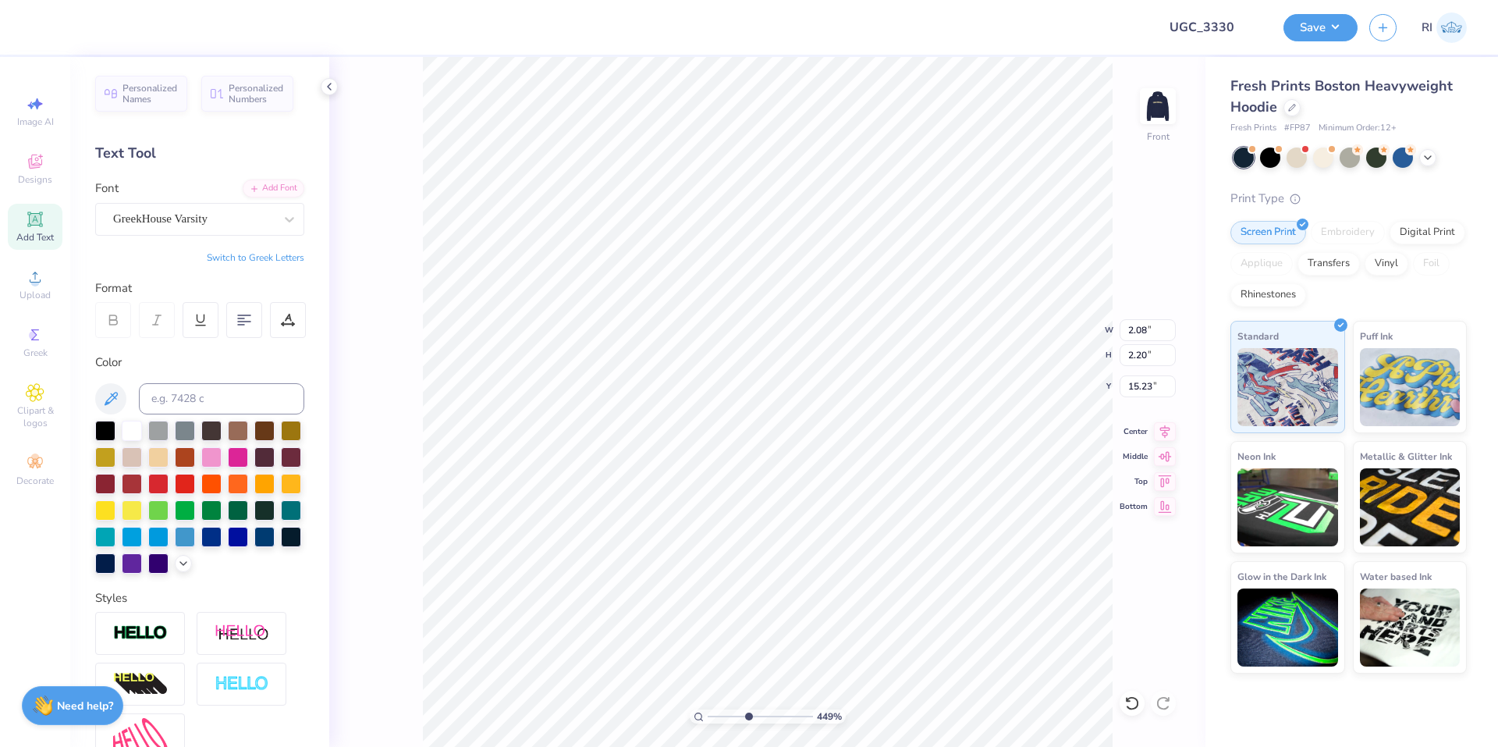
type input "4.48505384214065"
type input "16.00"
type input "4.48505384214065"
type input "15.88"
click at [232, 402] on input at bounding box center [221, 398] width 165 height 31
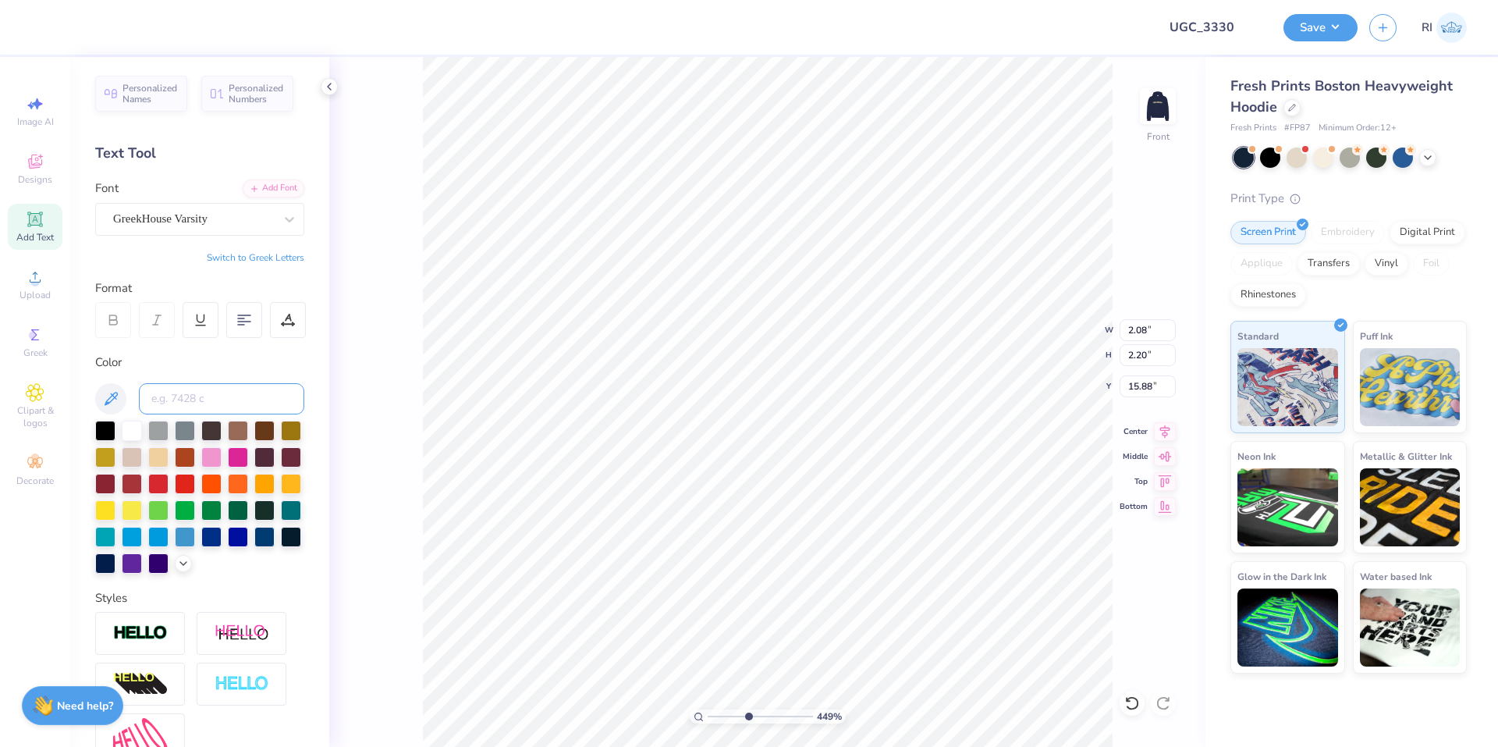
paste input
type input "4.48505384214065"
type input "15.23"
click at [242, 391] on input at bounding box center [221, 398] width 165 height 31
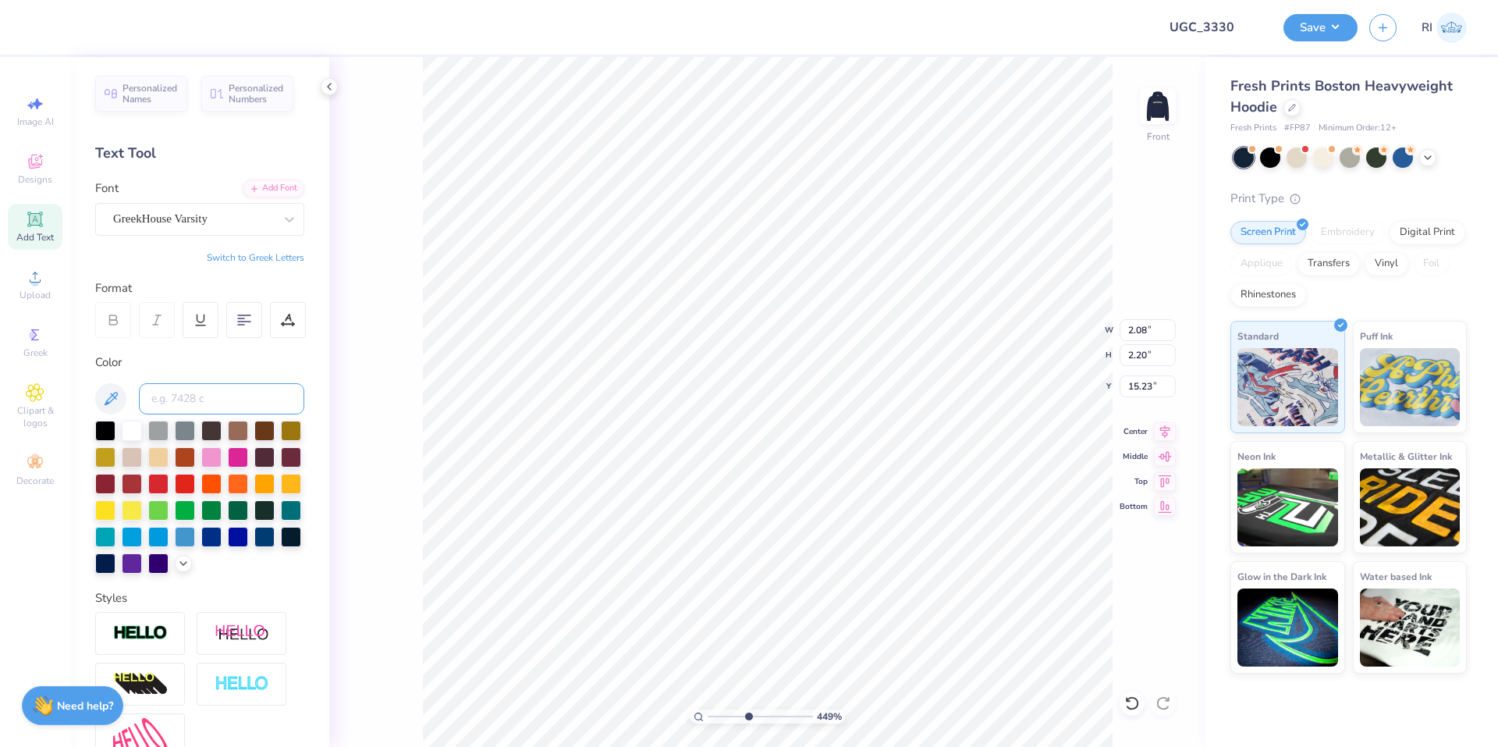
paste input
type input "4.48505384214065"
type input "16.64"
click at [215, 392] on input at bounding box center [221, 398] width 165 height 31
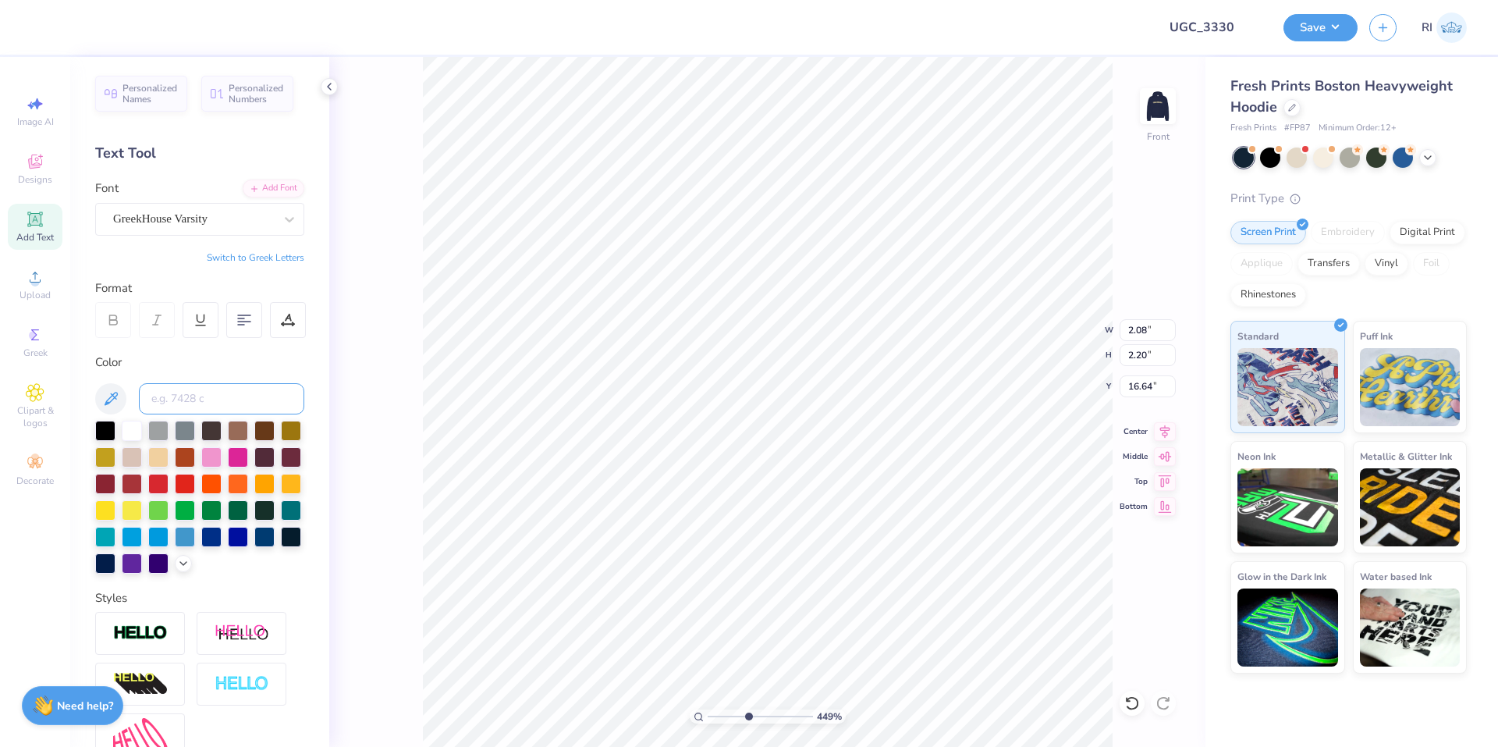
paste input
type input "4.48505384214065"
click at [248, 643] on img at bounding box center [242, 633] width 55 height 20
type input "4.48505384214065"
type input "2.49"
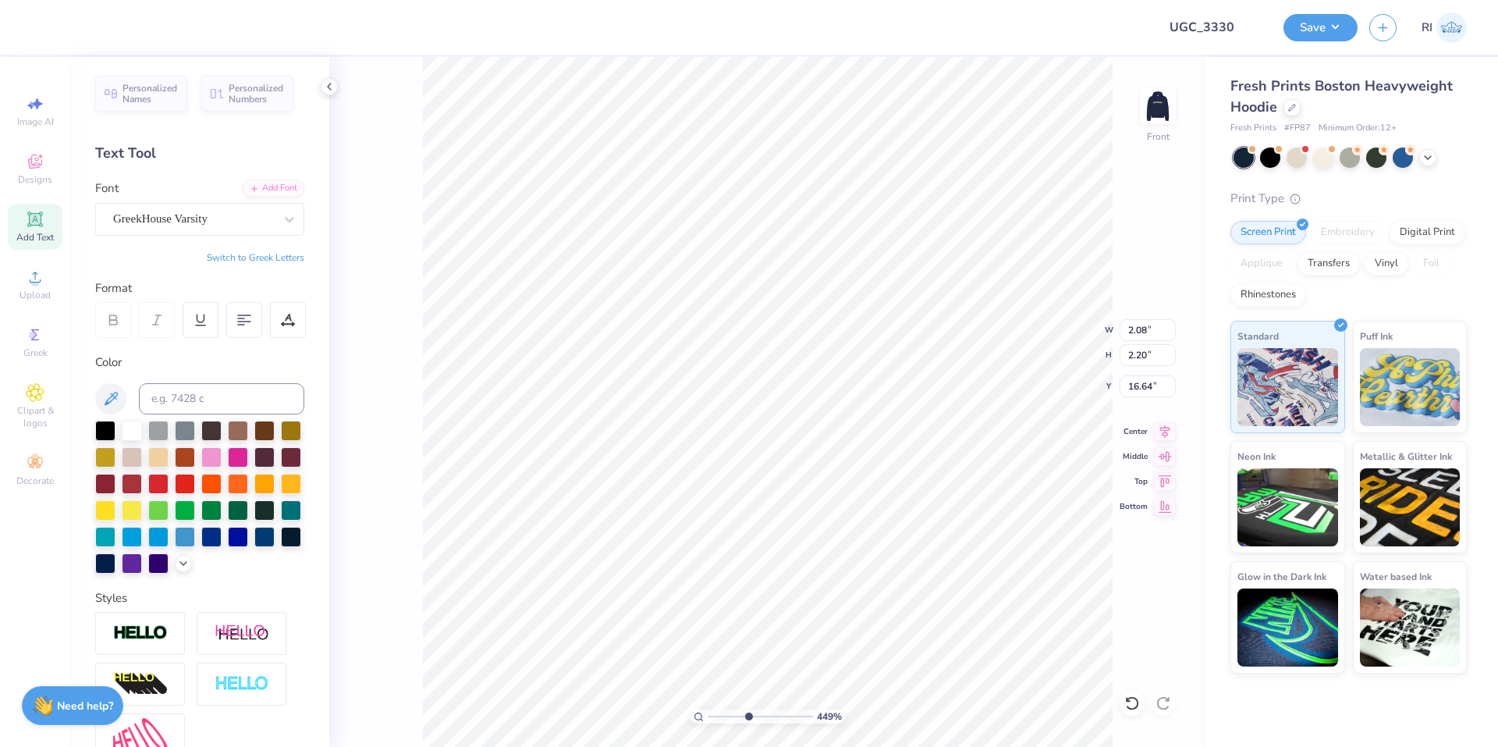
type input "2.42"
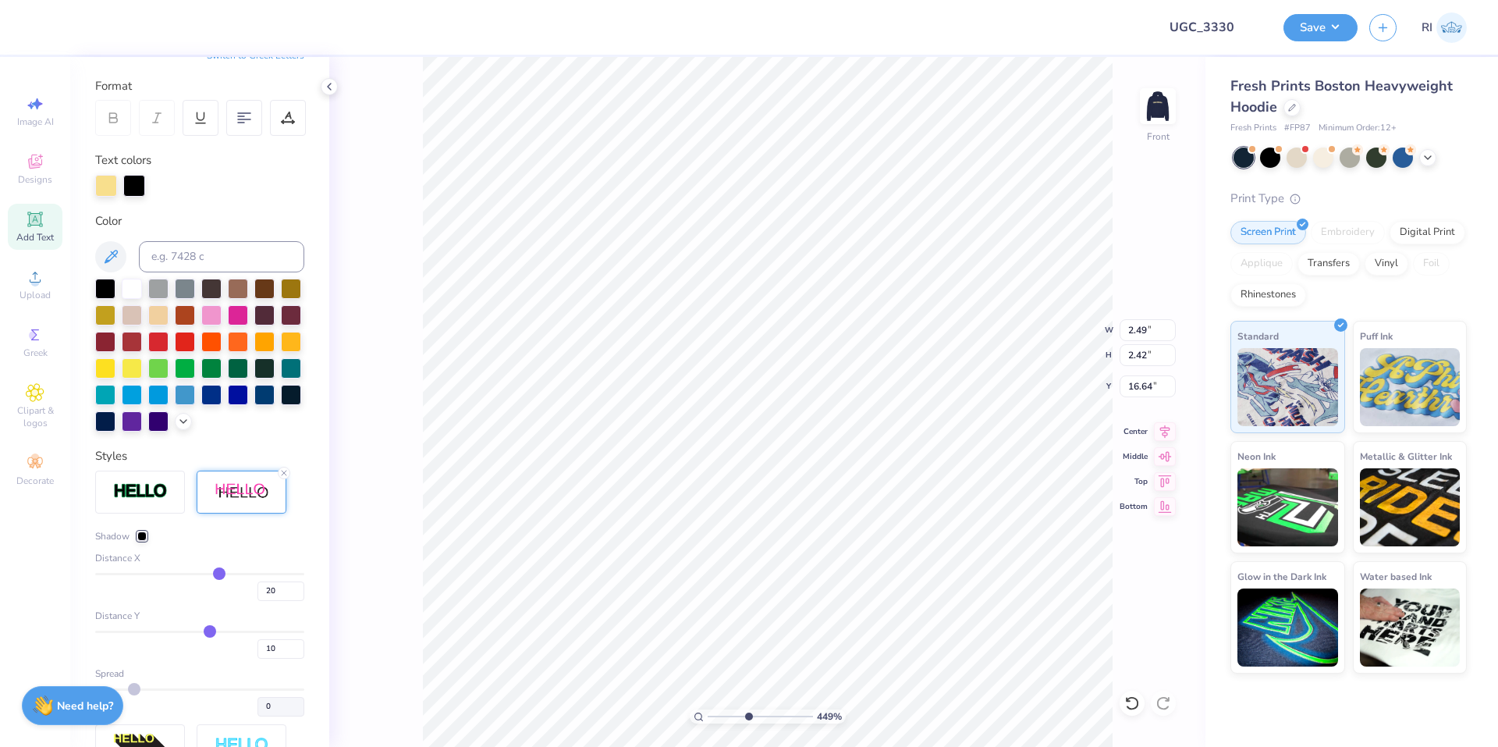
scroll to position [234, 0]
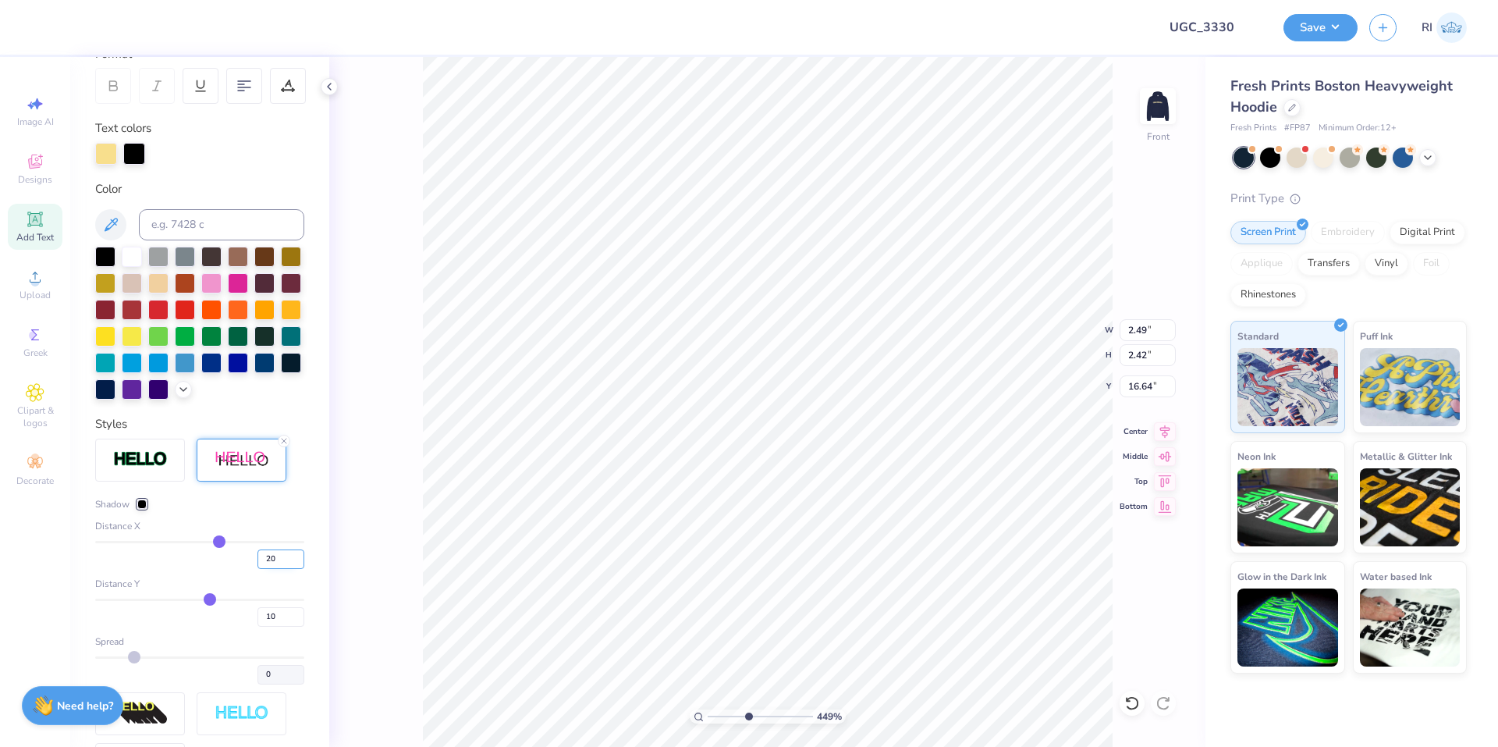
drag, startPoint x: 255, startPoint y: 581, endPoint x: 270, endPoint y: 623, distance: 43.9
click at [257, 569] on input "20" at bounding box center [280, 559] width 47 height 20
type input "1"
drag, startPoint x: 268, startPoint y: 643, endPoint x: 232, endPoint y: 625, distance: 40.8
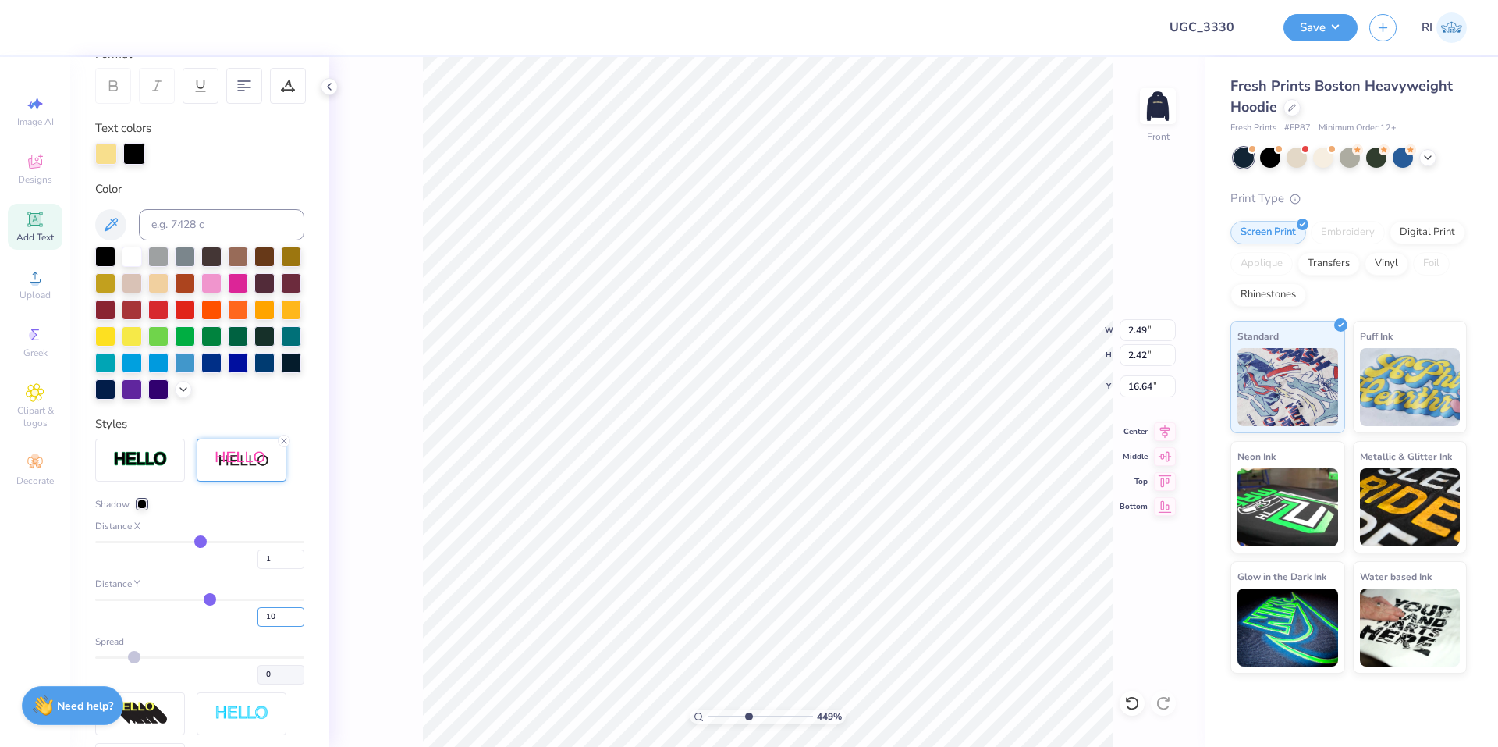
click at [223, 626] on div "10" at bounding box center [199, 612] width 209 height 28
type input "1"
click at [270, 533] on div "Distance X" at bounding box center [199, 526] width 209 height 14
type input "4.48505384214065"
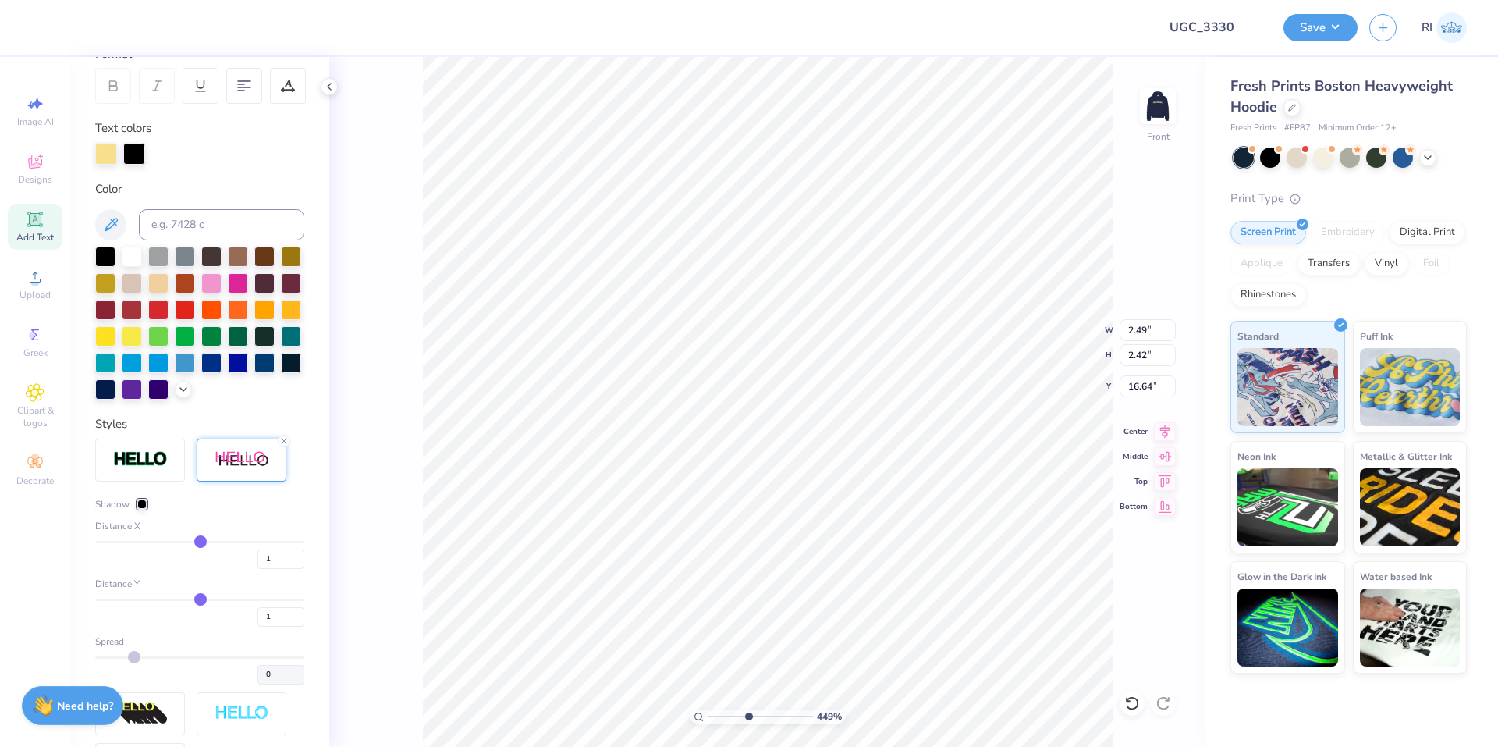
type input "2.10"
type input "4.48505384214065"
type input "2.22"
click at [147, 509] on div at bounding box center [141, 503] width 9 height 9
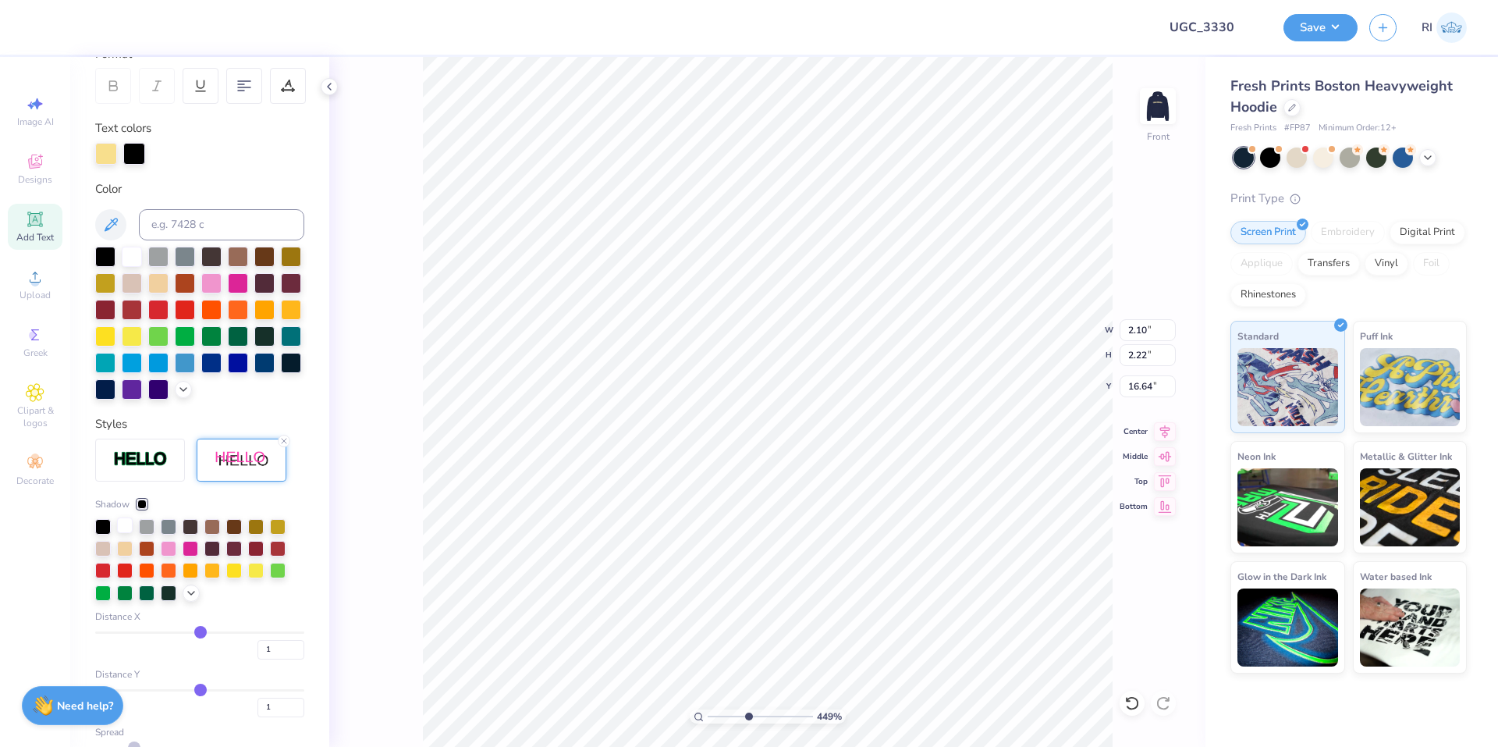
click at [124, 533] on div at bounding box center [125, 525] width 16 height 16
type input "4.48505384214065"
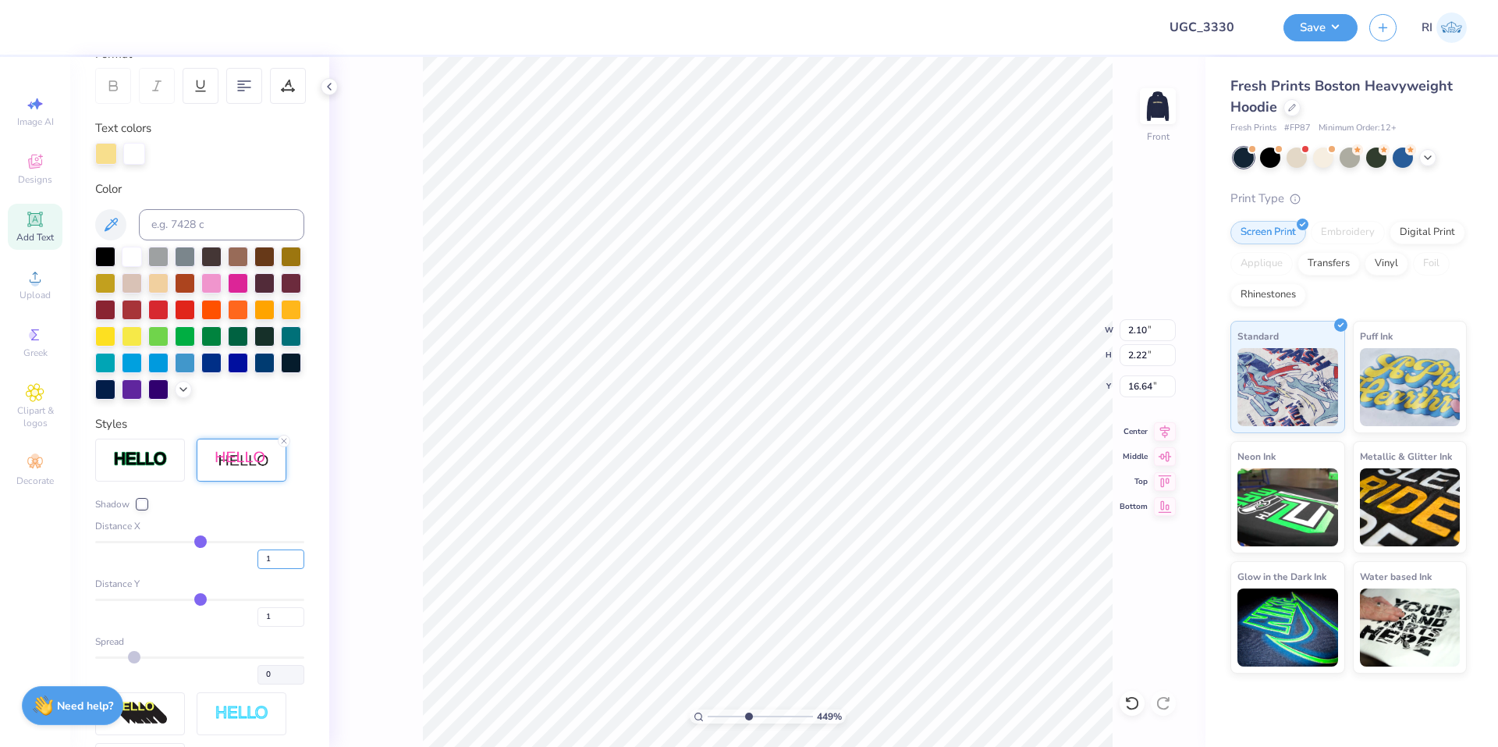
drag, startPoint x: 240, startPoint y: 584, endPoint x: 256, endPoint y: 626, distance: 44.9
click at [239, 569] on div "1" at bounding box center [199, 555] width 209 height 28
type input "2"
drag, startPoint x: 267, startPoint y: 649, endPoint x: 257, endPoint y: 568, distance: 81.8
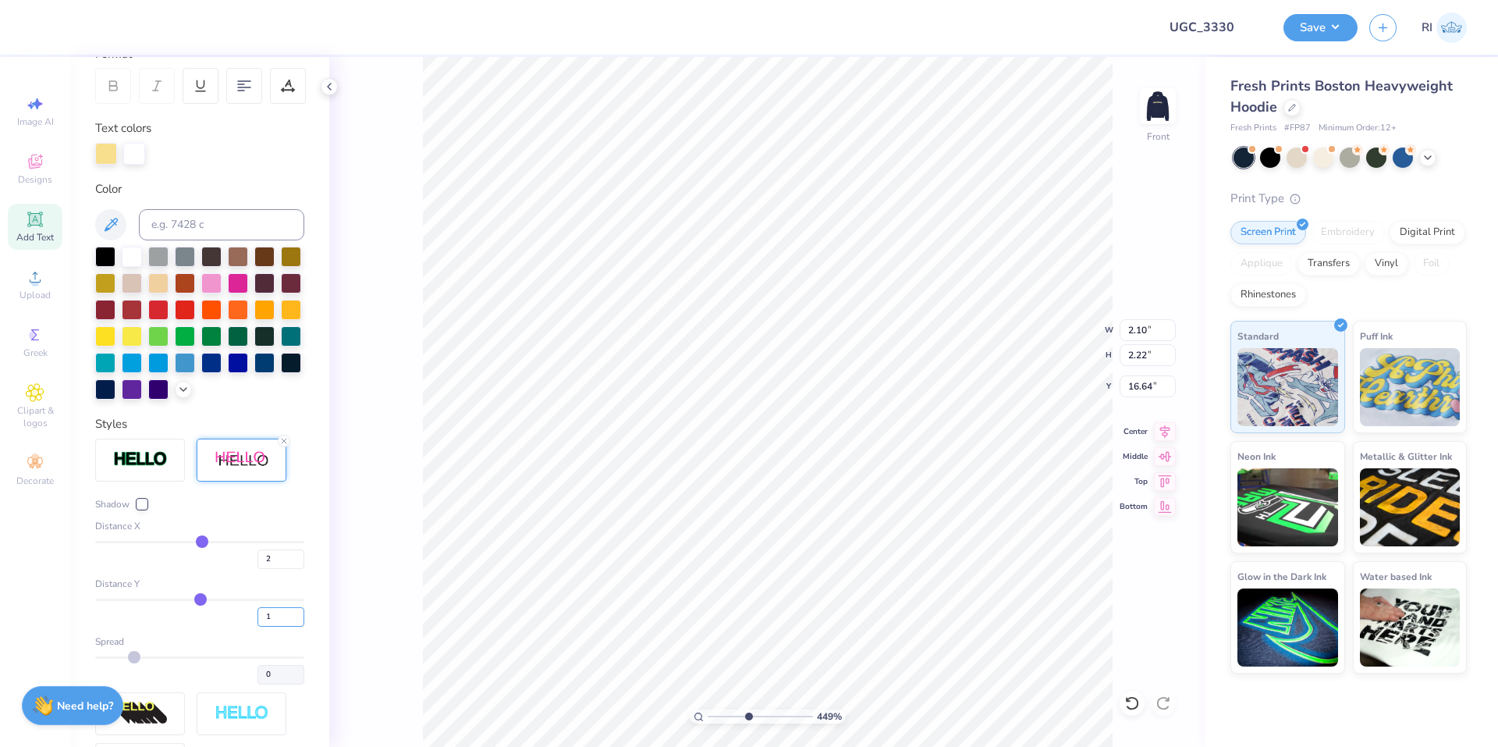
click at [237, 626] on div "1" at bounding box center [199, 612] width 209 height 28
type input "2"
click at [267, 538] on div "Shadow Distance X 2 Distance Y 2 Spread 0" at bounding box center [199, 590] width 209 height 187
type input "4.48505384214065"
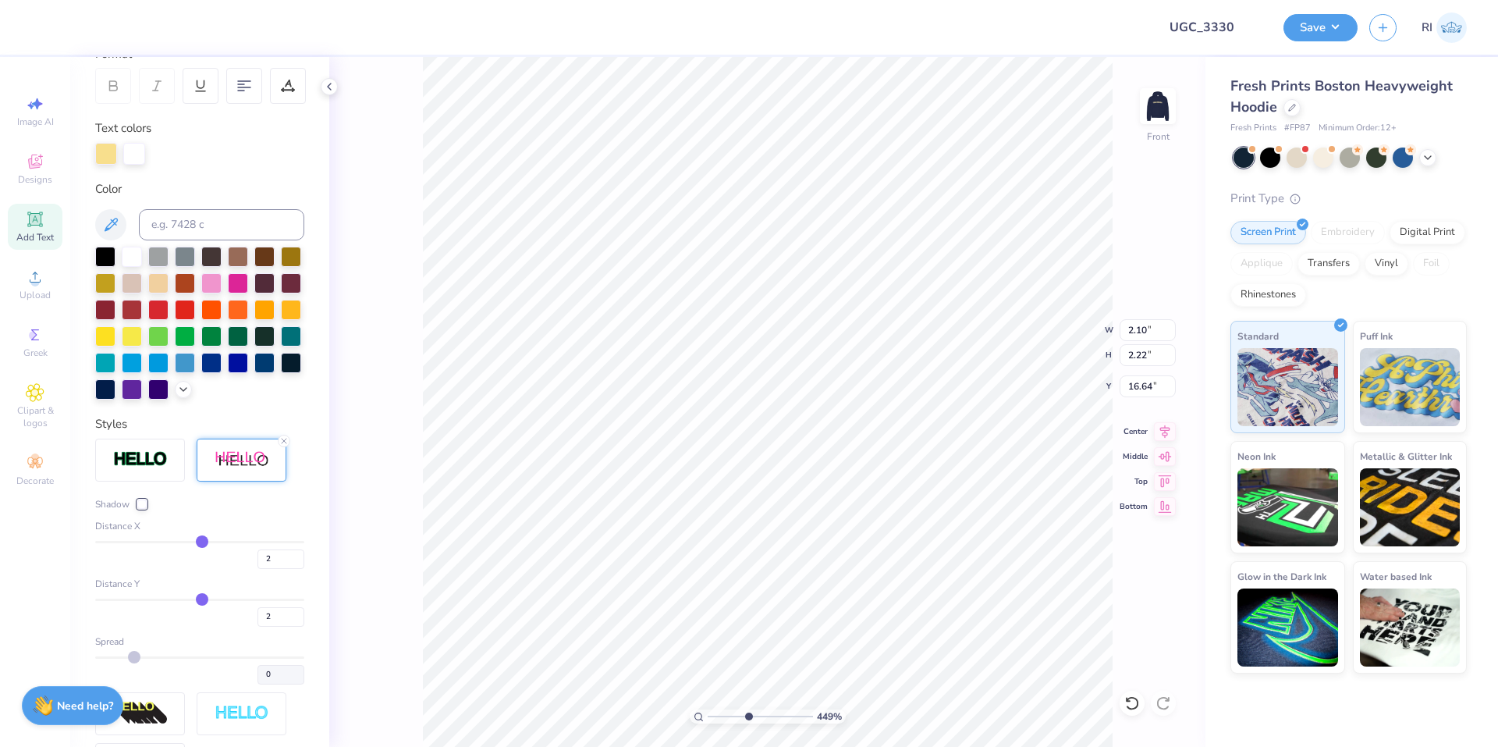
type input "2.12"
type input "4.48505384214065"
type input "2.24"
drag, startPoint x: 253, startPoint y: 587, endPoint x: 241, endPoint y: 592, distance: 12.9
click at [257, 569] on input "1" at bounding box center [280, 559] width 47 height 20
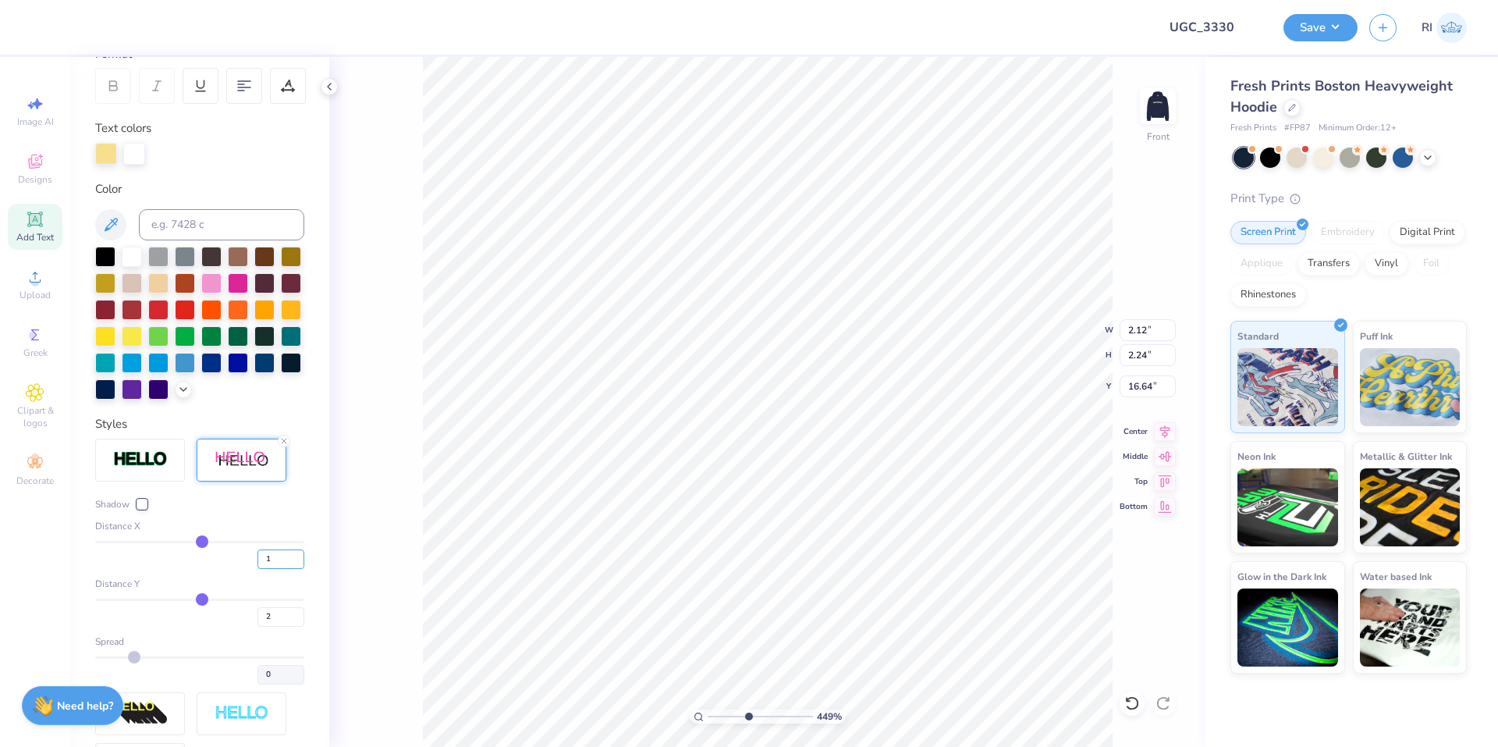
drag, startPoint x: 274, startPoint y: 580, endPoint x: 248, endPoint y: 591, distance: 27.7
click at [245, 569] on div "1" at bounding box center [199, 555] width 209 height 28
type input "4"
drag, startPoint x: 257, startPoint y: 639, endPoint x: 255, endPoint y: 580, distance: 58.5
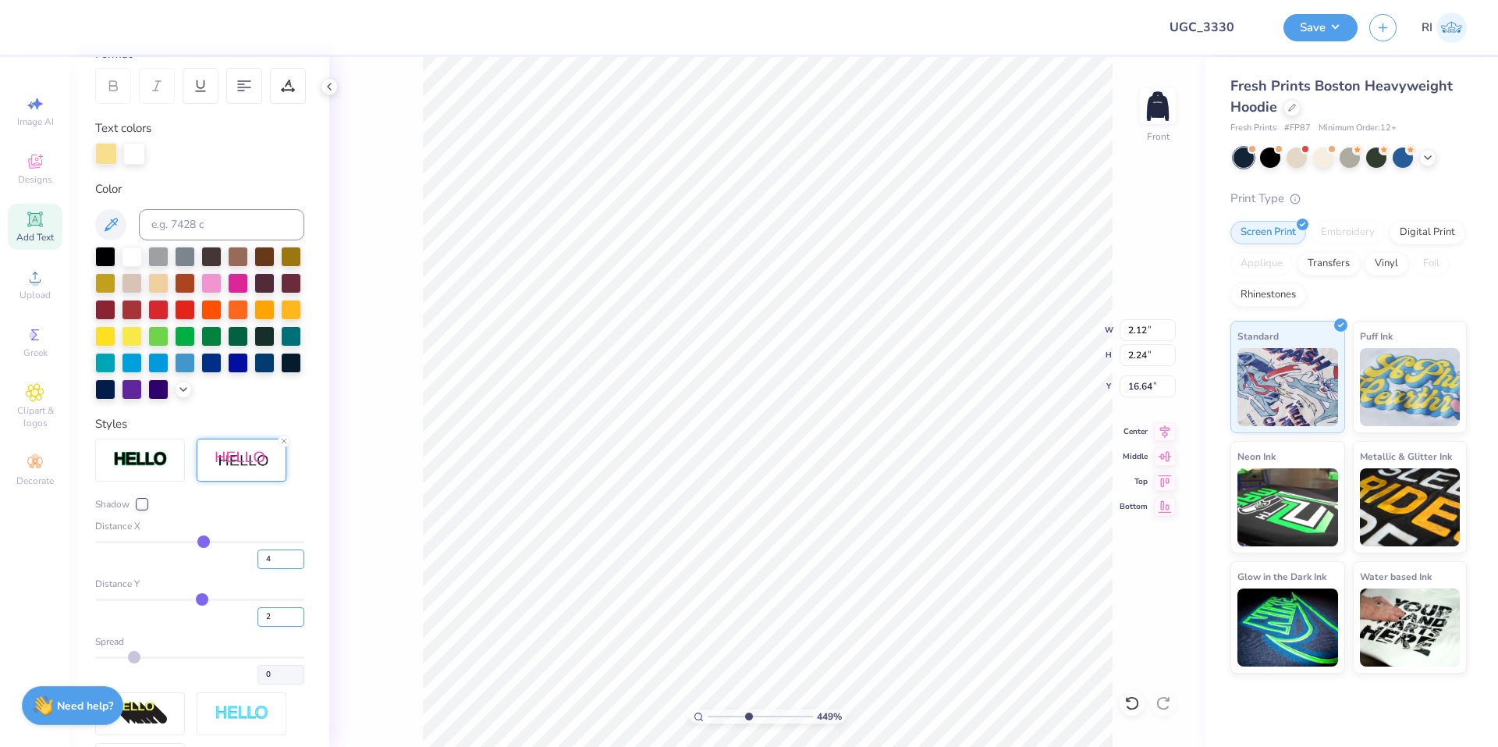
click at [242, 626] on div "2" at bounding box center [199, 612] width 209 height 28
type input "4"
click at [262, 533] on div "Distance X" at bounding box center [199, 526] width 209 height 14
type input "4.48505384214065"
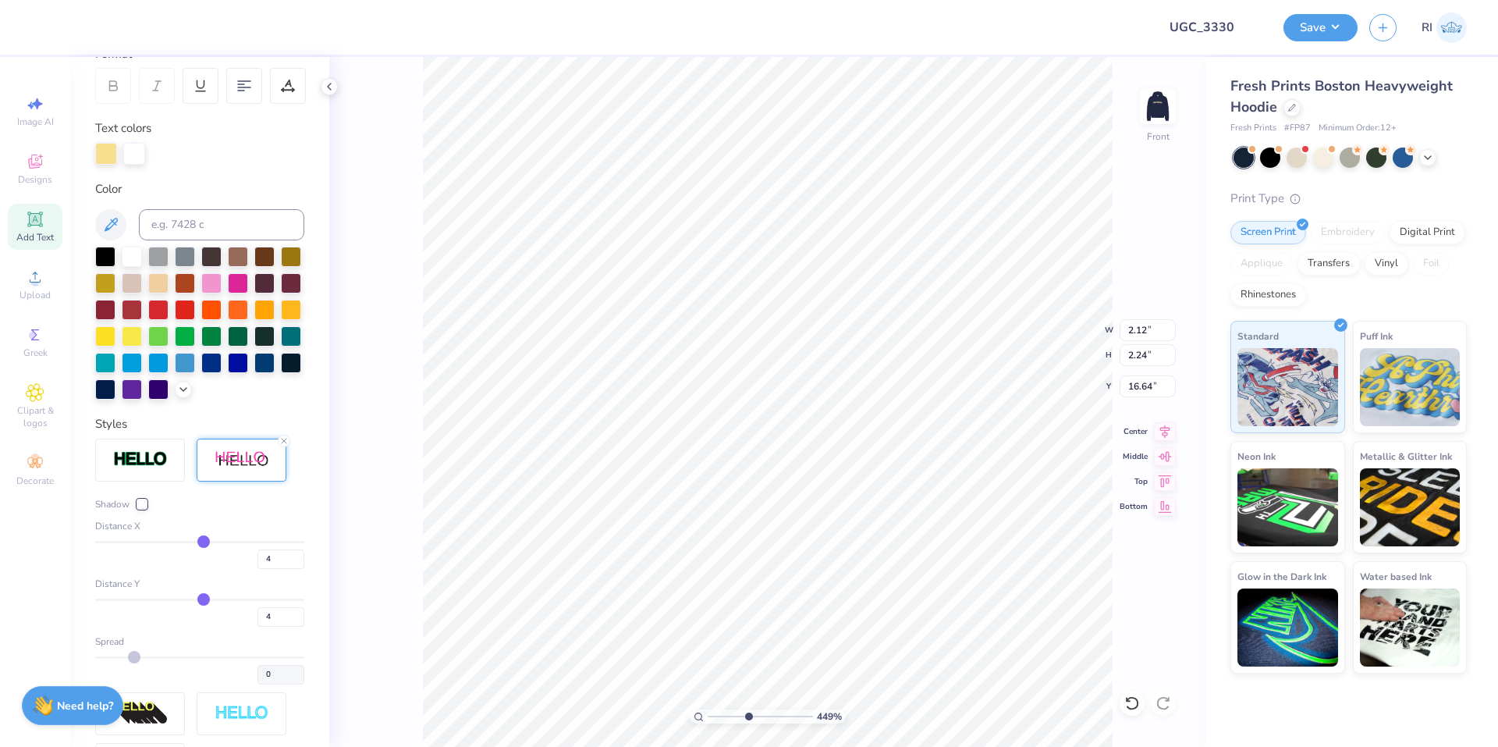
type input "2.16"
type input "4.48505384214065"
type input "2.29"
type input "4.48505384214065"
type input "2.08"
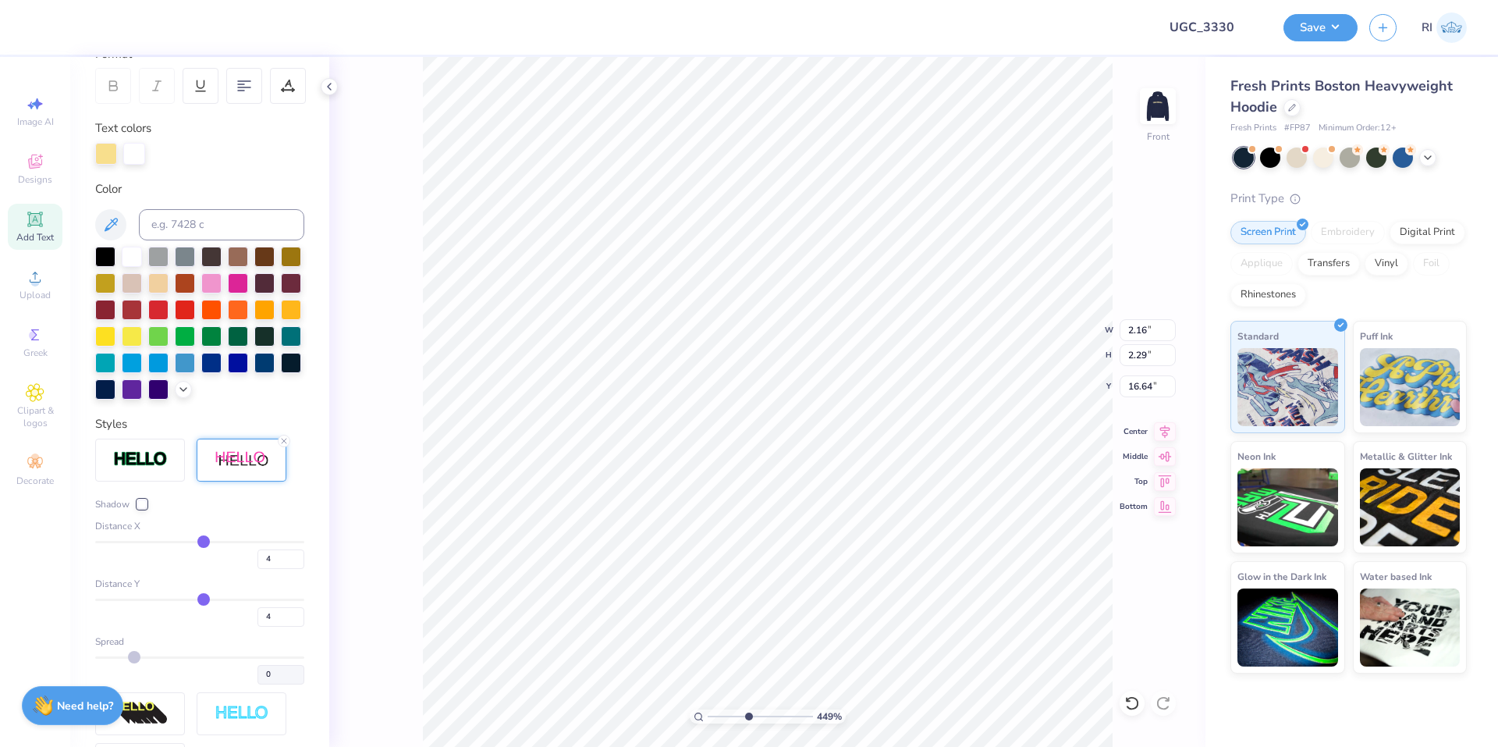
type input "2.20"
type input "15.88"
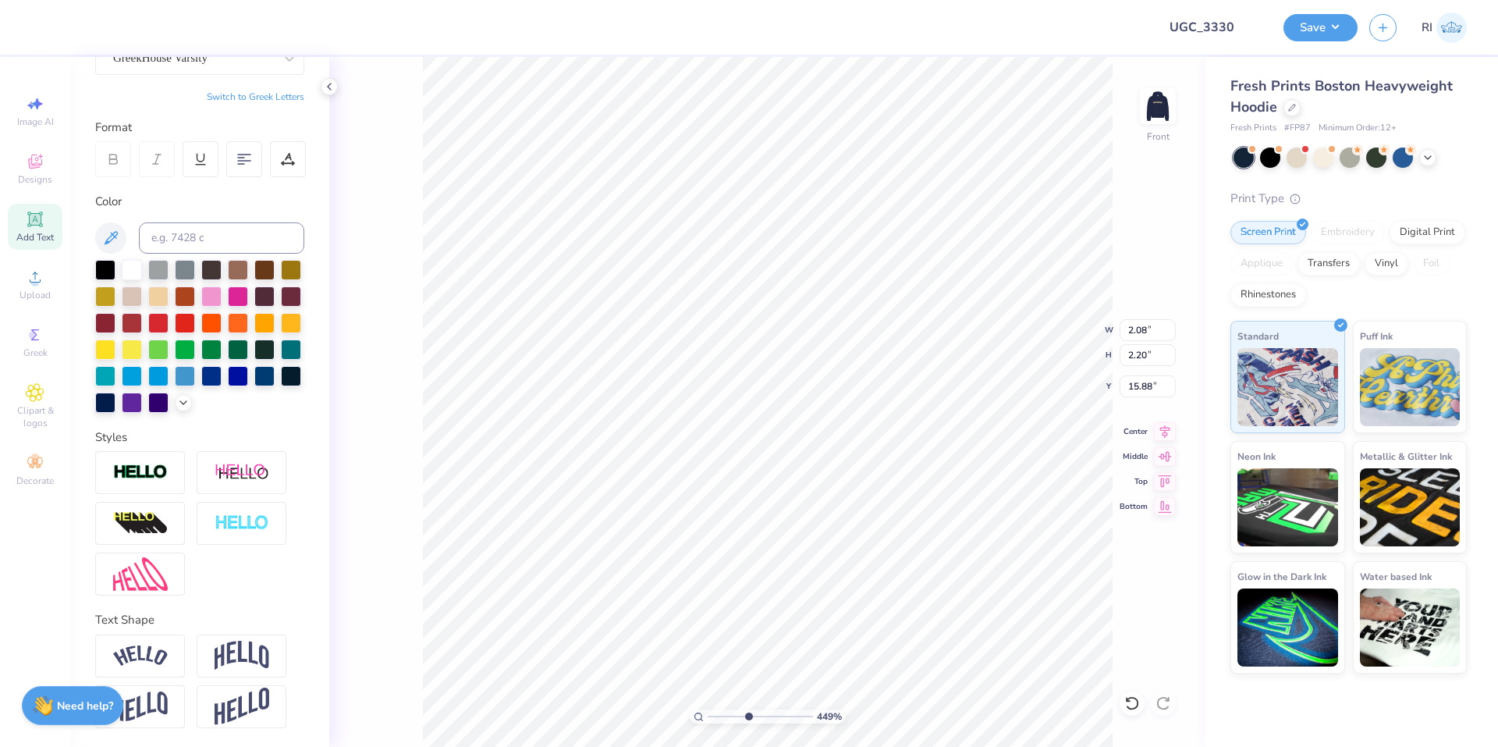
scroll to position [187, 0]
click at [255, 474] on img at bounding box center [242, 473] width 55 height 20
type input "4.48505384214065"
type input "2.49"
type input "2.42"
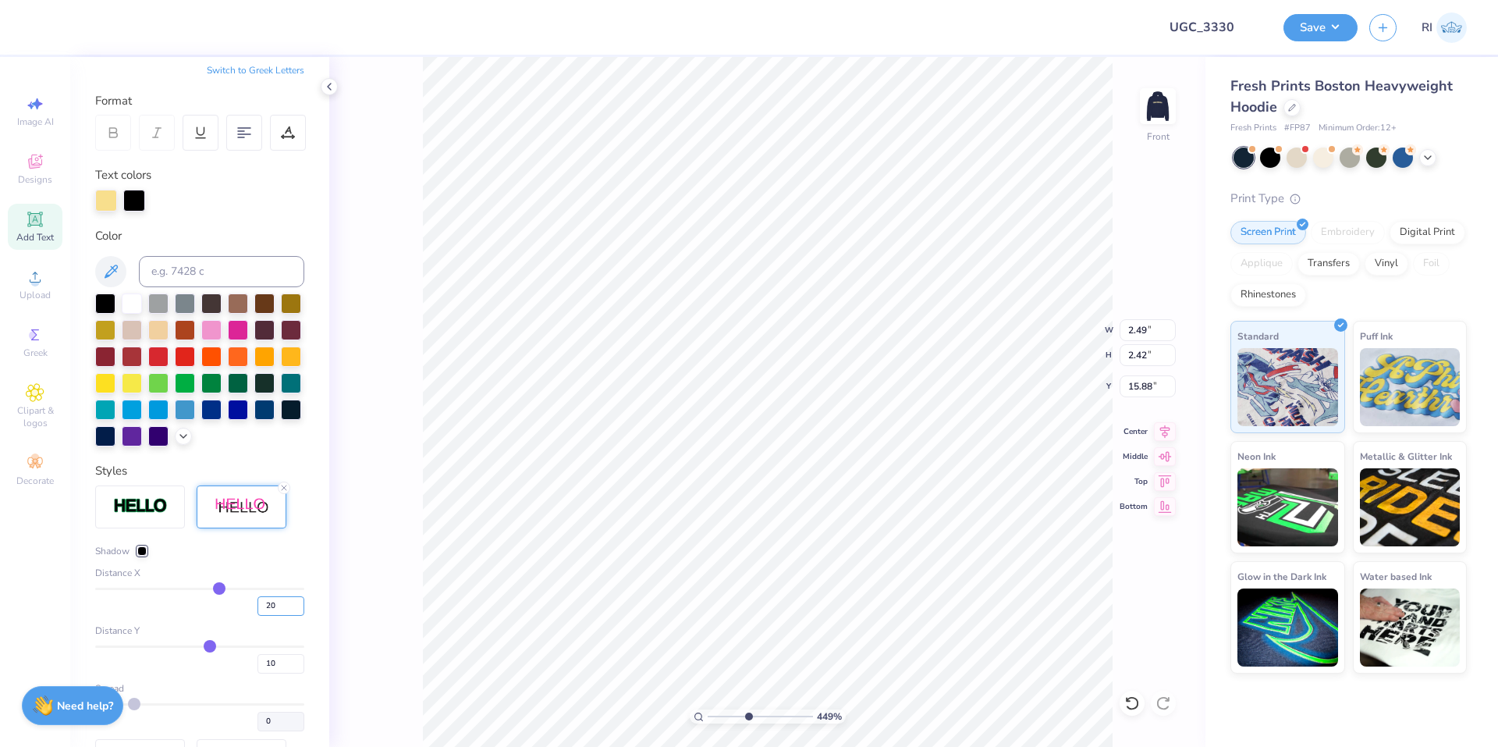
drag, startPoint x: 263, startPoint y: 627, endPoint x: 240, endPoint y: 644, distance: 28.4
click at [232, 616] on div "20" at bounding box center [199, 601] width 209 height 28
type input "4"
drag, startPoint x: 264, startPoint y: 690, endPoint x: 225, endPoint y: 677, distance: 40.5
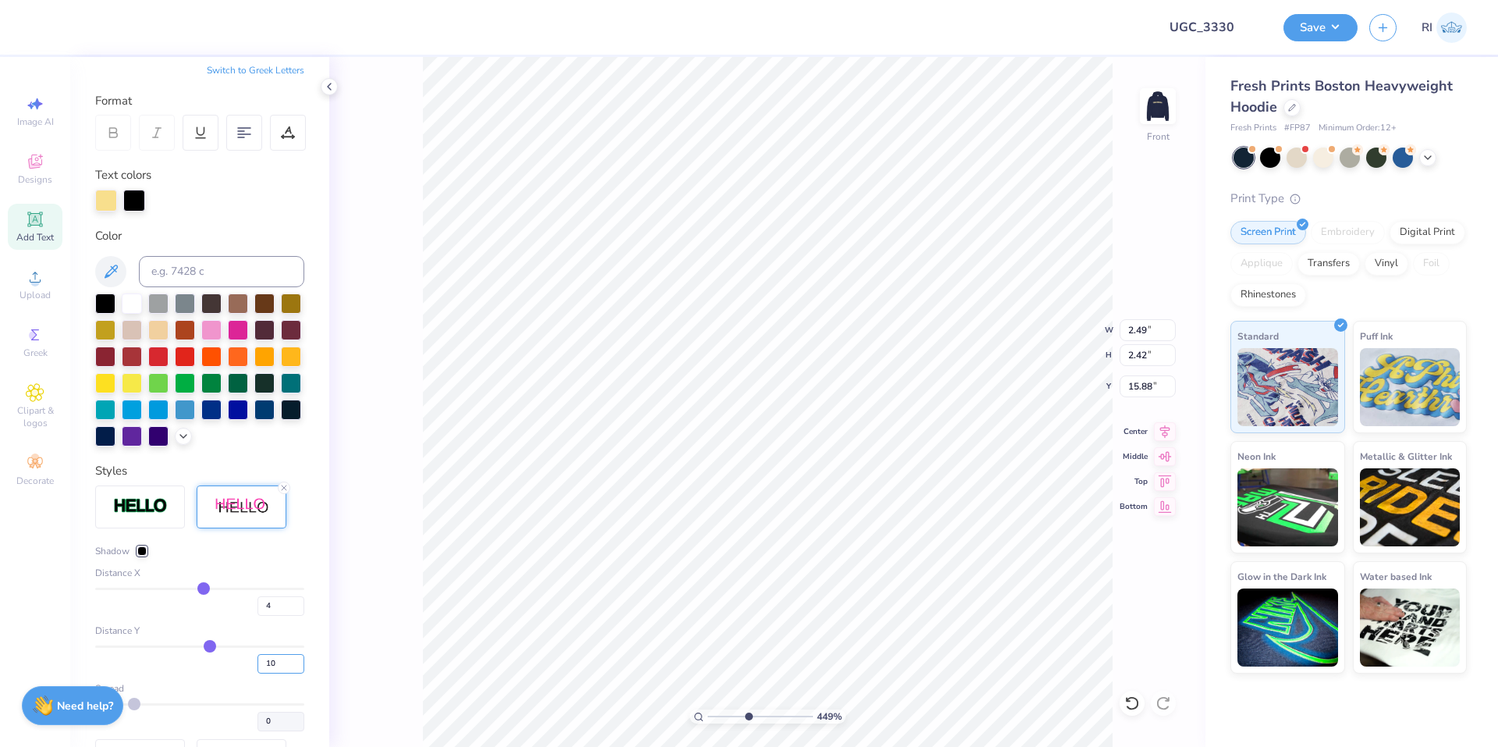
click at [233, 673] on div "10" at bounding box center [199, 659] width 209 height 28
type input "4"
click at [221, 560] on div "Shadow Distance X 4 Distance Y 4 Spread 0" at bounding box center [199, 658] width 209 height 347
type input "4.48505384214065"
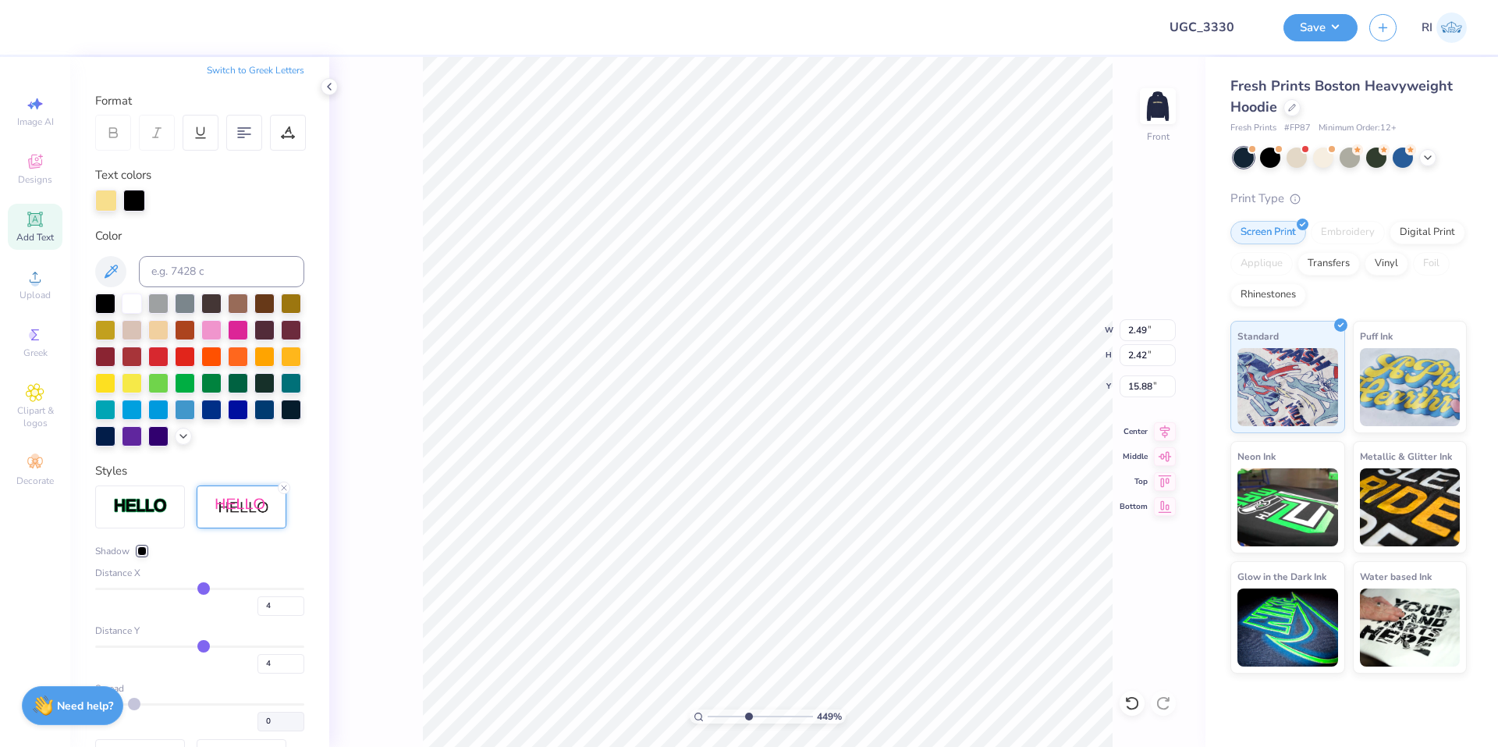
type input "2.16"
click at [139, 555] on div at bounding box center [141, 550] width 9 height 9
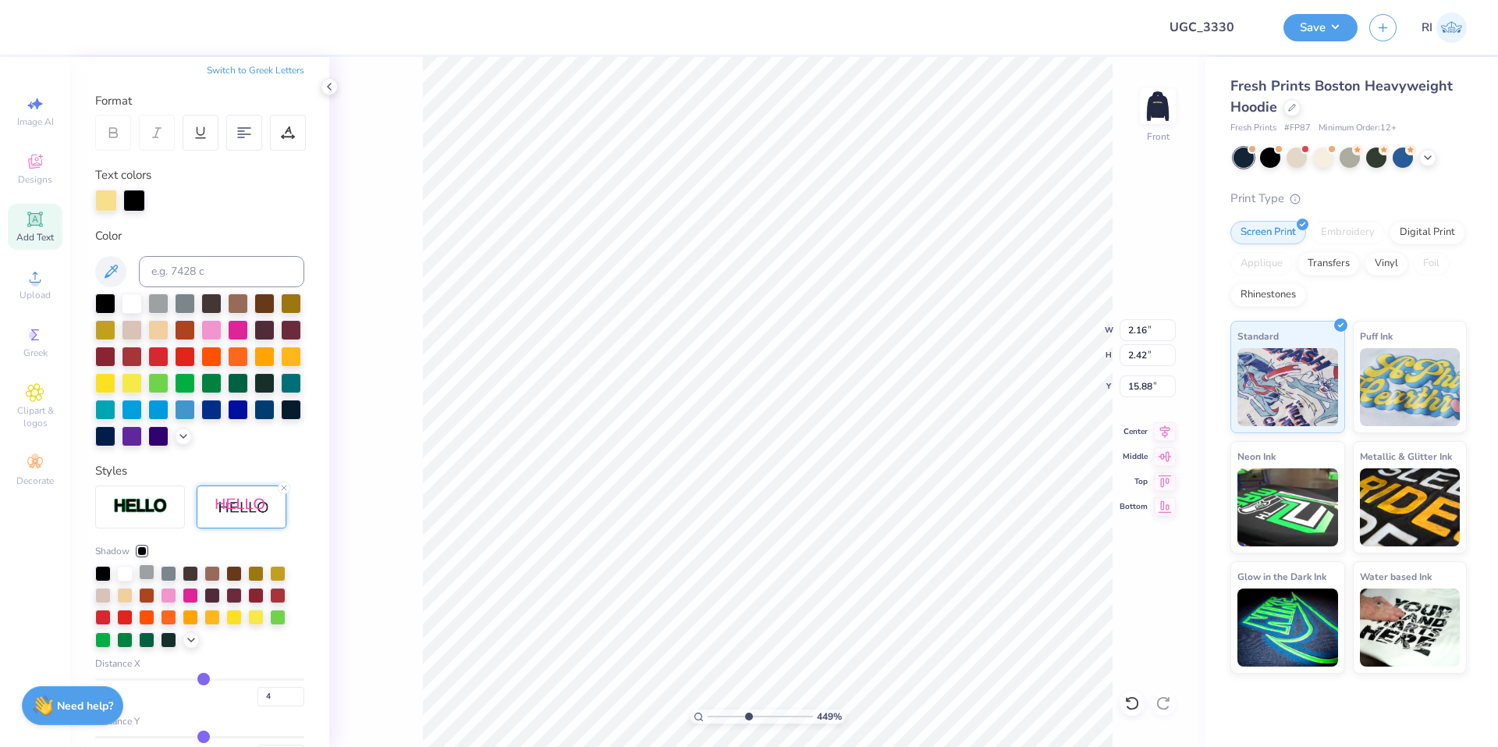
type input "4.48505384214065"
type input "2.29"
click at [125, 580] on div at bounding box center [125, 572] width 16 height 16
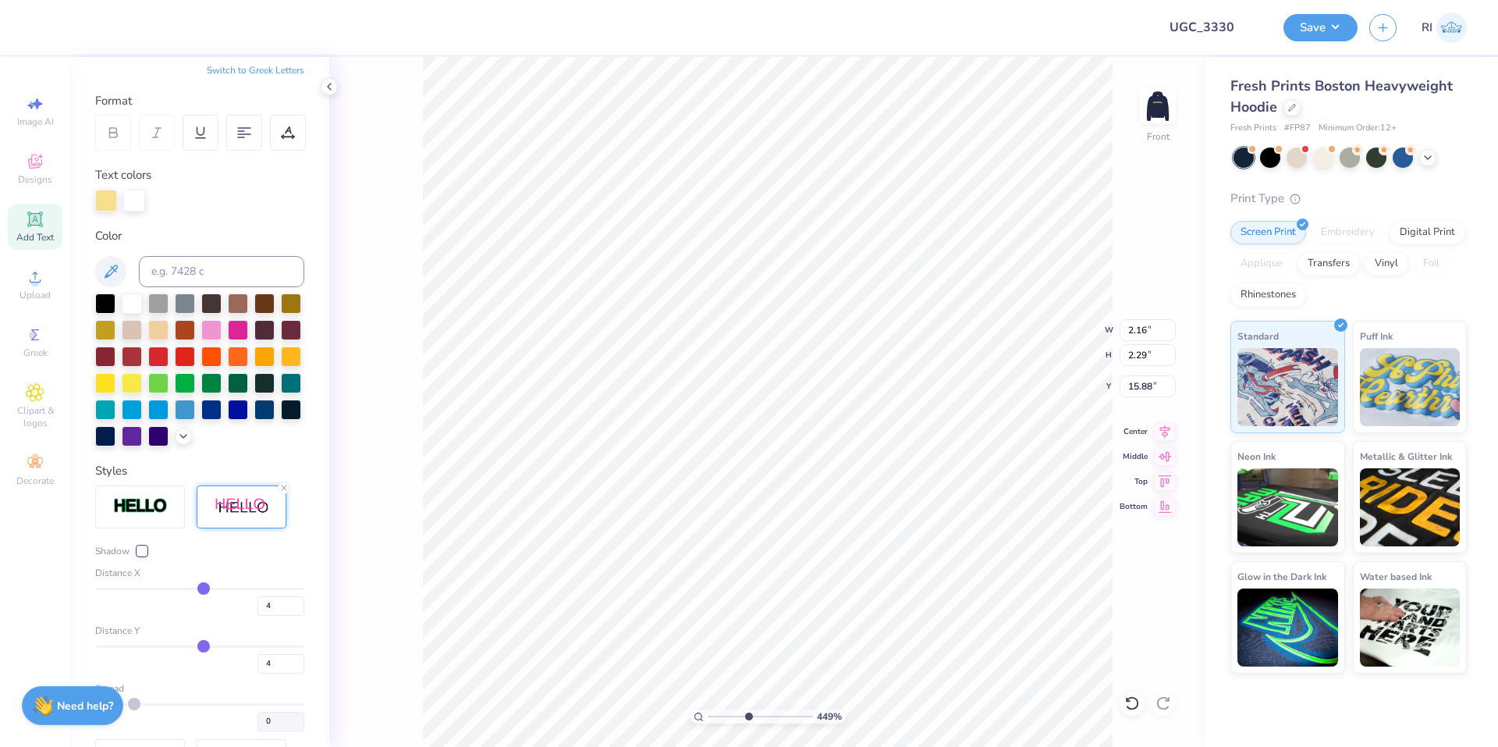
type input "4.48505384214065"
type input "2.08"
type input "2.20"
type input "15.23"
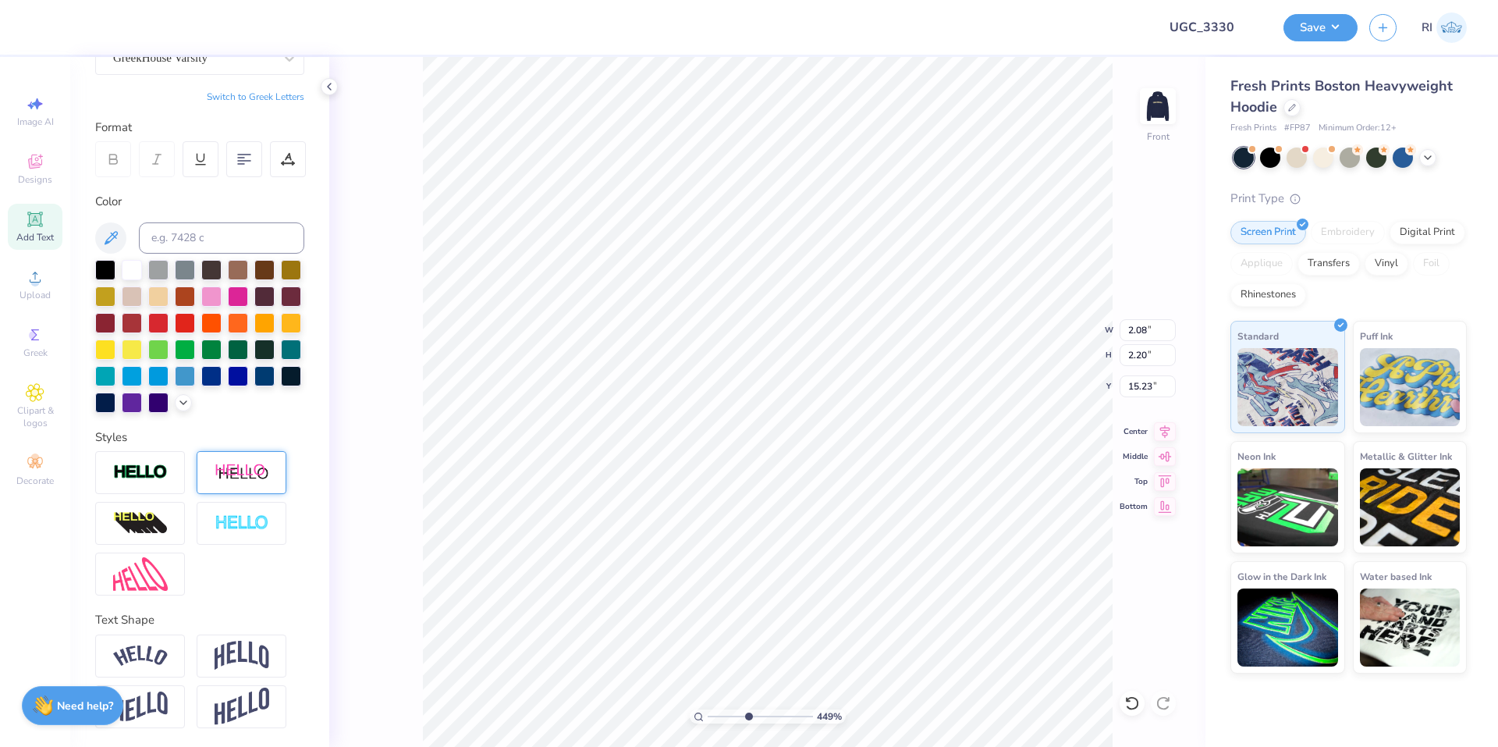
click at [254, 487] on div at bounding box center [242, 472] width 90 height 43
type input "4.48505384214065"
type input "2.49"
type input "2.42"
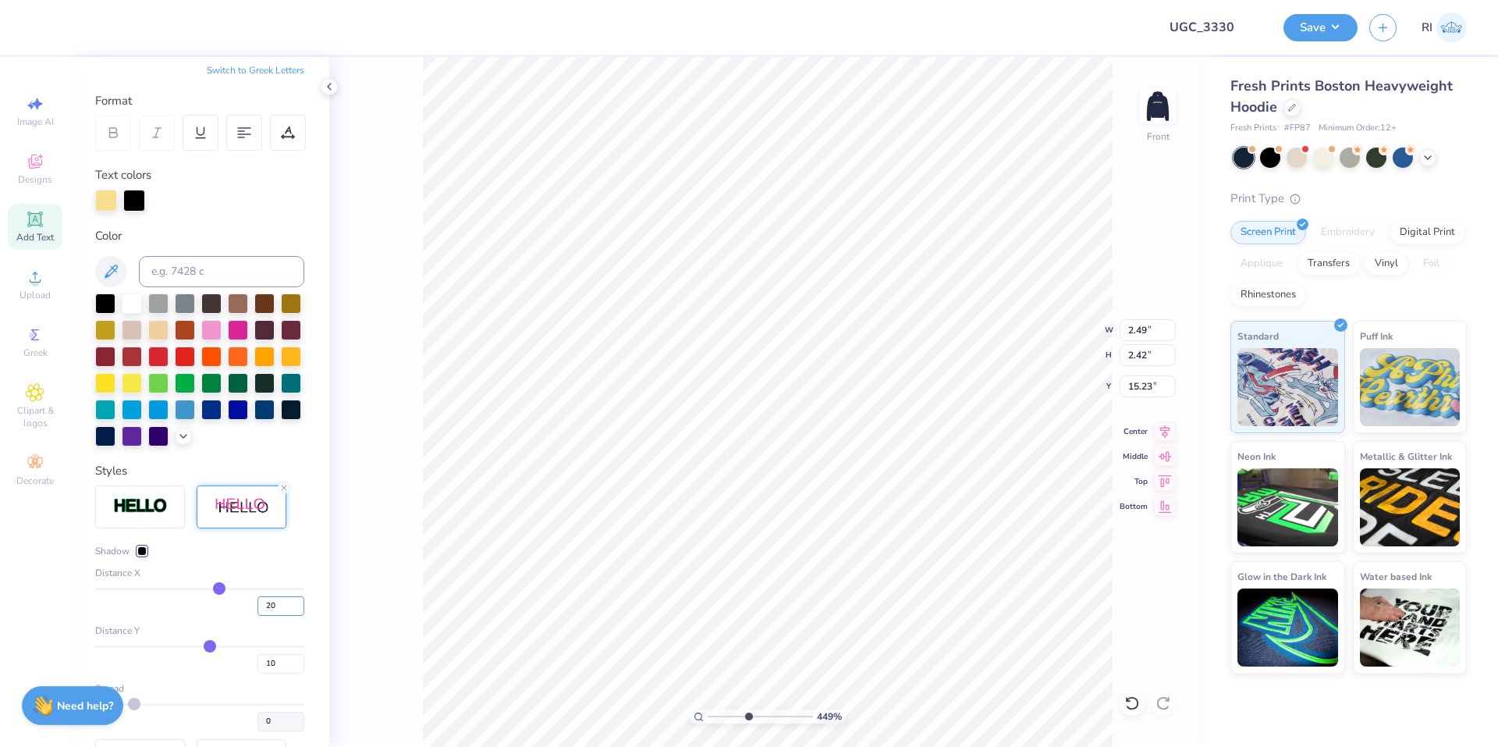
click at [241, 616] on div "20" at bounding box center [199, 601] width 209 height 28
type input "4"
drag, startPoint x: 261, startPoint y: 686, endPoint x: 240, endPoint y: 658, distance: 35.1
click at [257, 673] on input "10" at bounding box center [280, 664] width 47 height 20
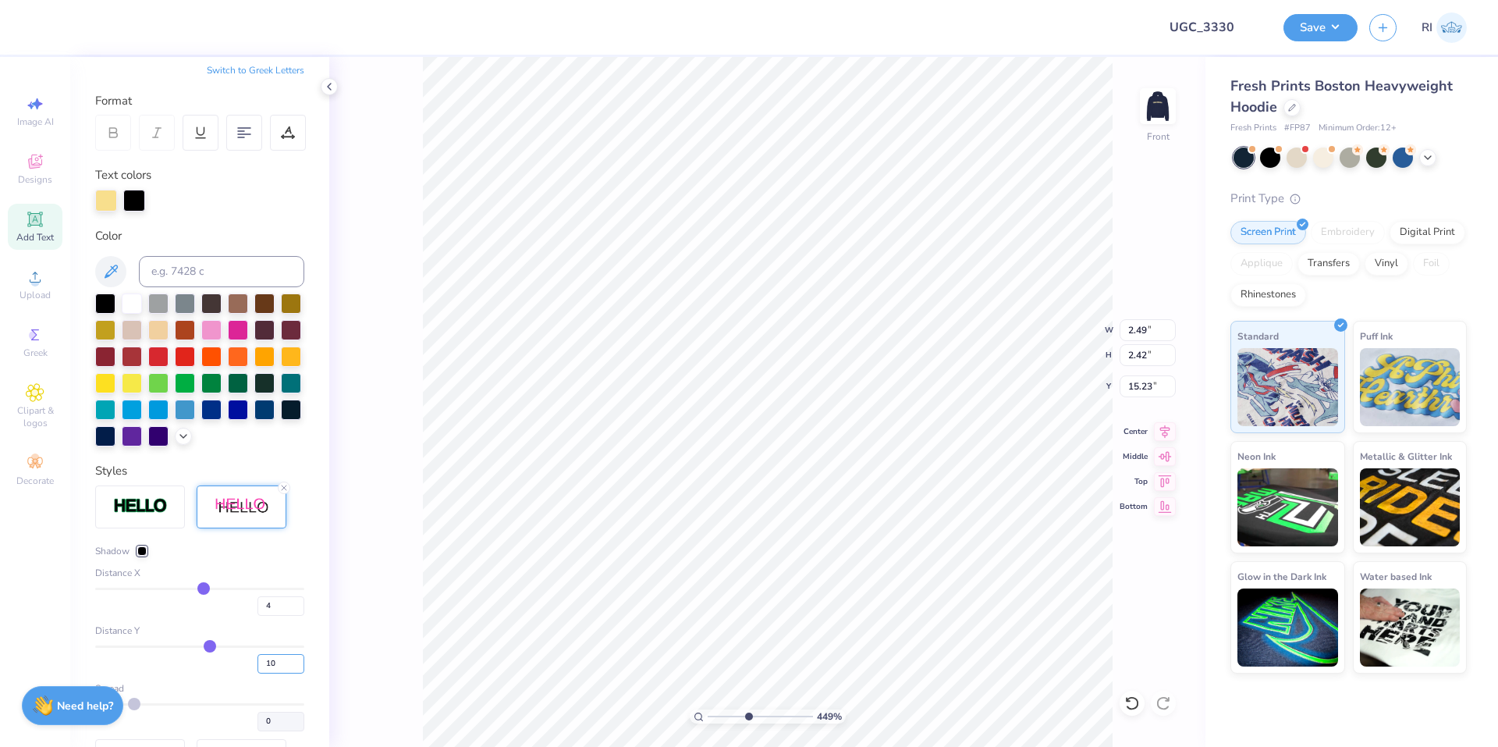
type input "40"
drag, startPoint x: 236, startPoint y: 683, endPoint x: 259, endPoint y: 584, distance: 102.4
click at [233, 673] on div "40" at bounding box center [199, 659] width 209 height 28
type input "4.48505384214065"
type input "2.16"
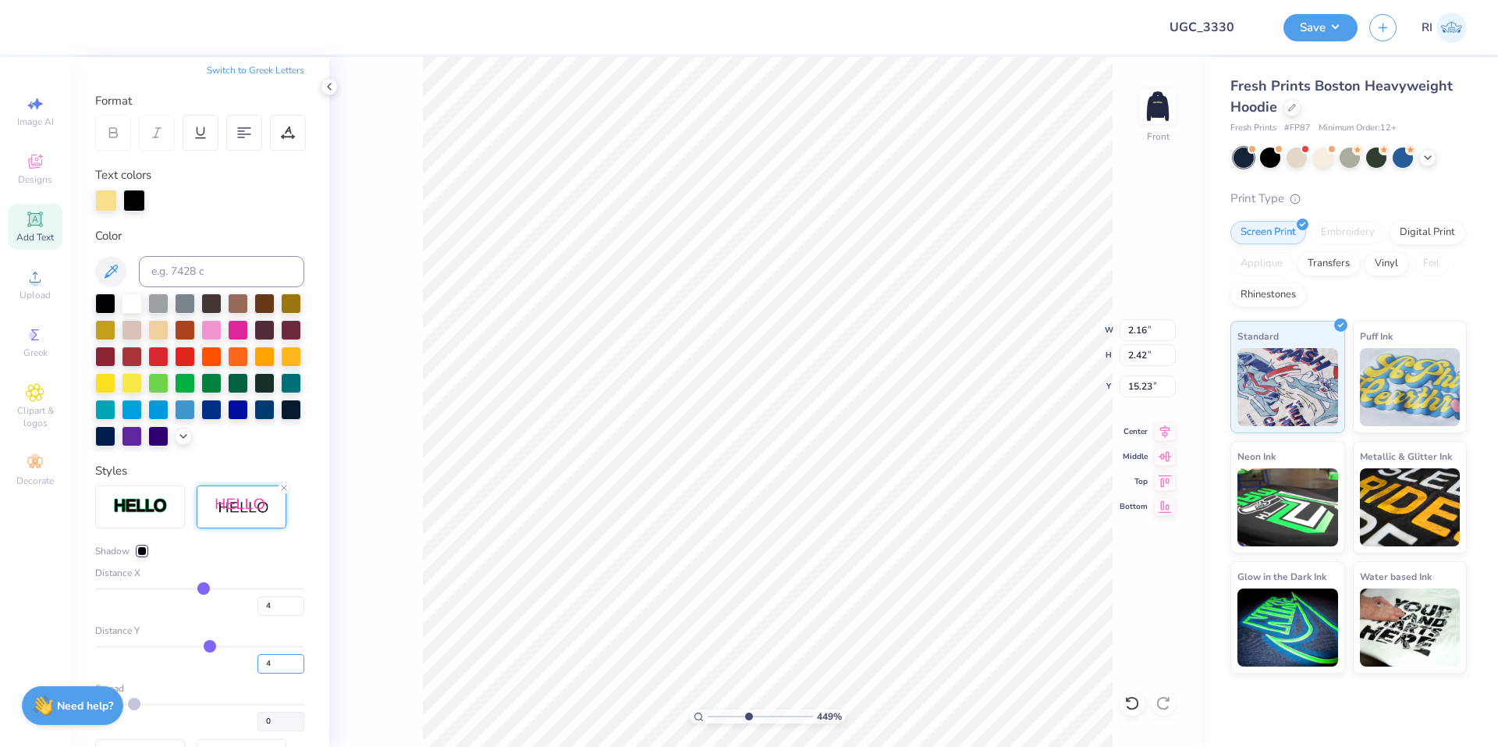
type input "4"
click at [254, 568] on div "Shadow Distance X 4 Distance Y 4 Spread 0" at bounding box center [199, 658] width 209 height 347
type input "4.48505384214065"
type input "2.29"
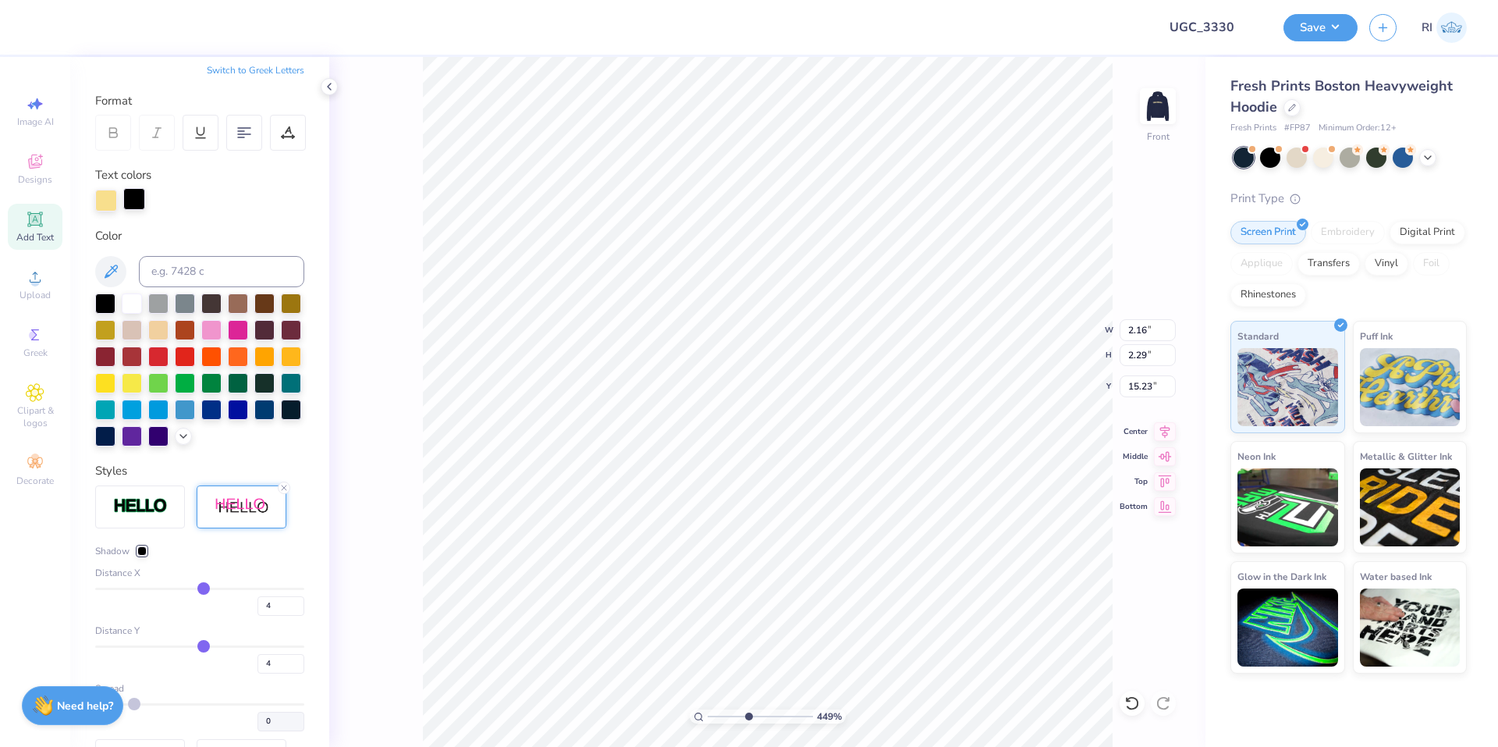
click at [136, 195] on div at bounding box center [134, 199] width 22 height 22
click at [130, 307] on div at bounding box center [132, 302] width 20 height 20
type input "2.71964221644285"
type input "5.96"
click at [1125, 702] on icon at bounding box center [1132, 703] width 16 height 16
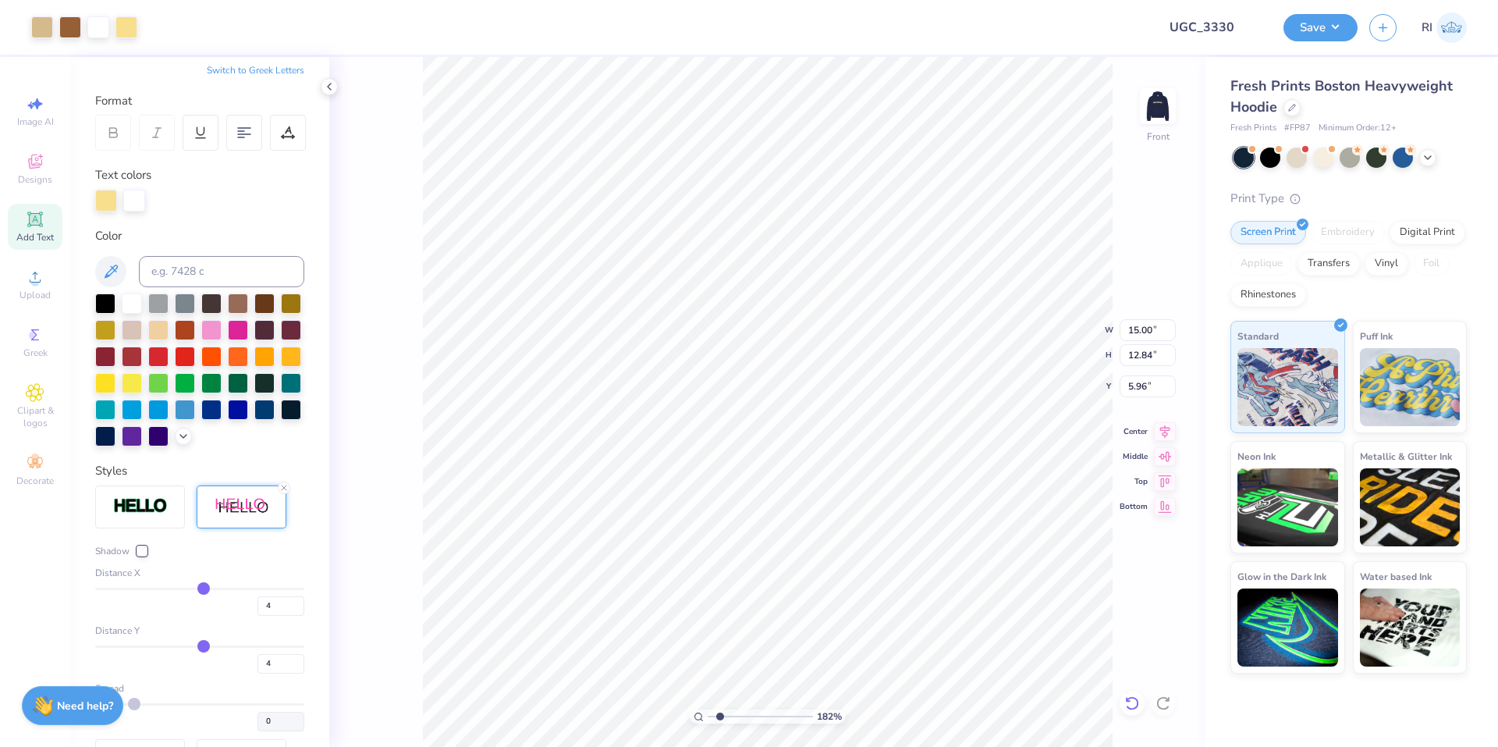
type input "1.82266588284093"
type input "6.00"
click at [35, 215] on icon at bounding box center [35, 219] width 19 height 19
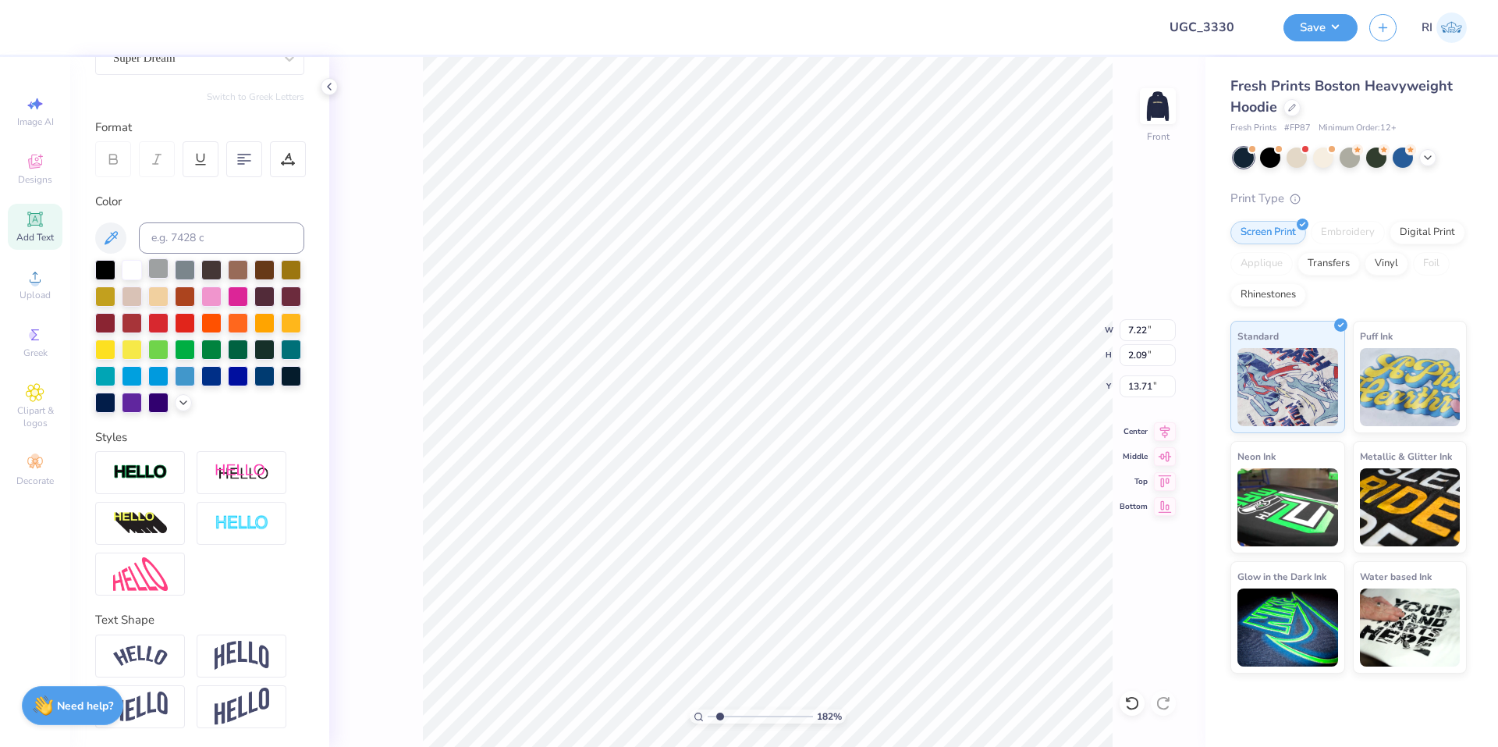
type input "1.82266588284093"
type input "12.90"
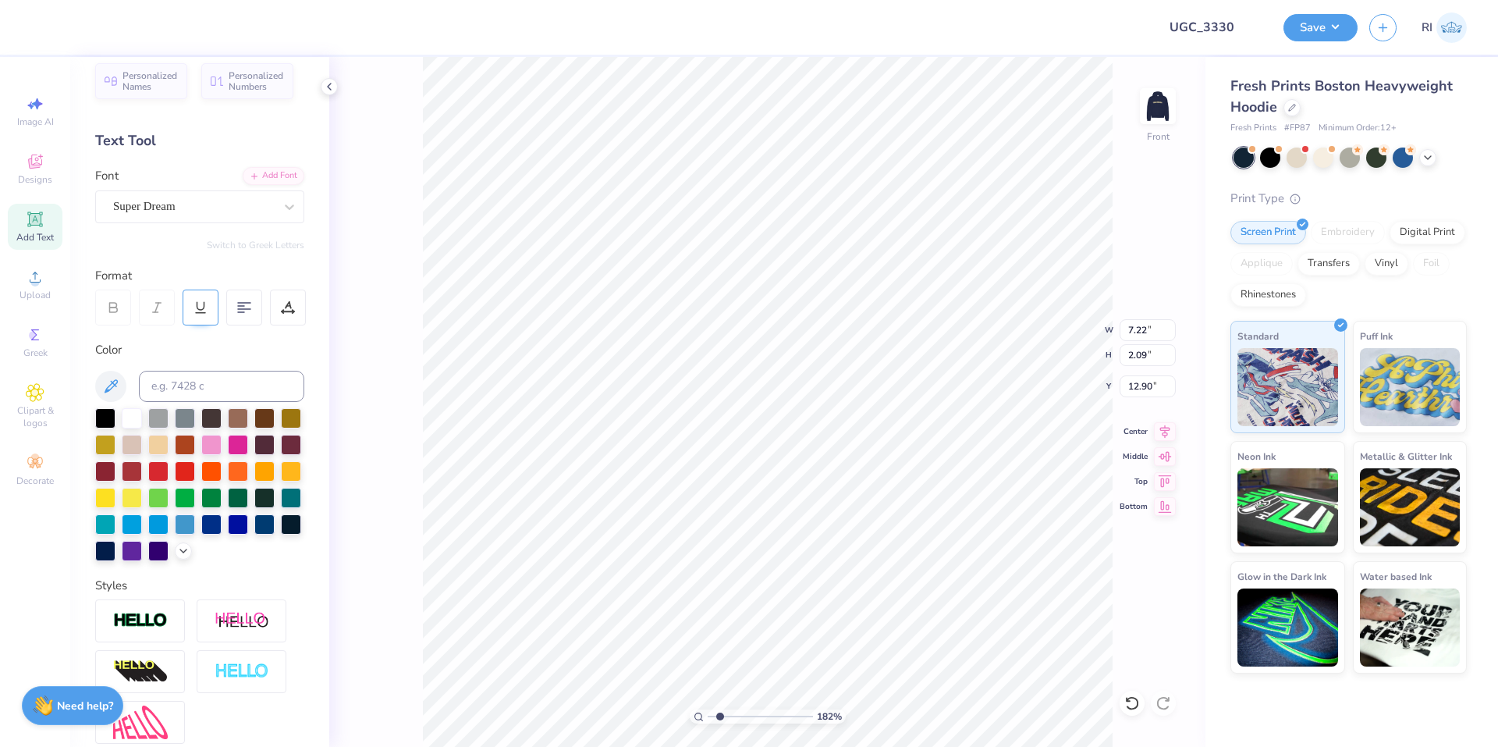
scroll to position [0, 0]
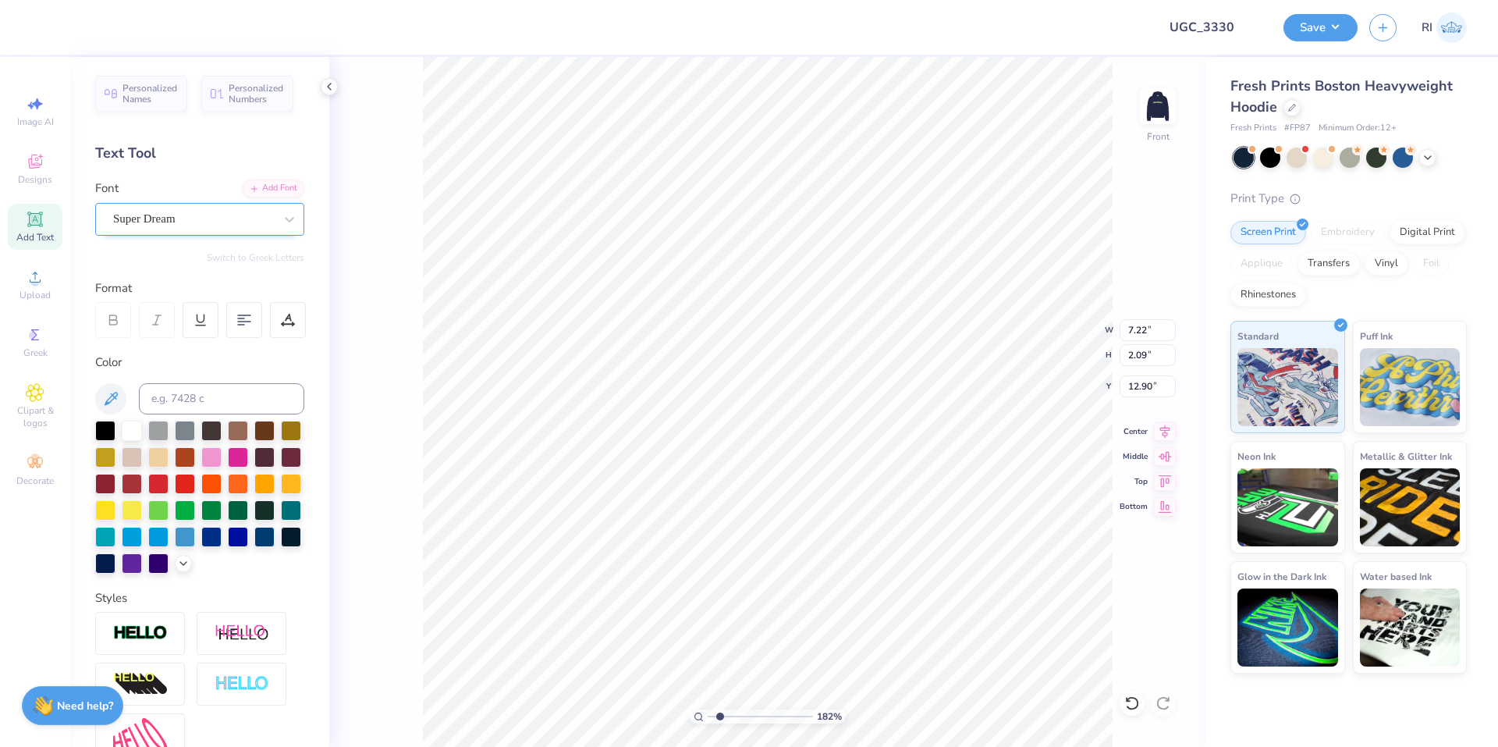
type input "1.82266588284093"
click at [199, 216] on div "Super Dream" at bounding box center [194, 219] width 164 height 24
click at [209, 342] on div at bounding box center [199, 342] width 169 height 16
type input "jer"
type input "1.82266588284093"
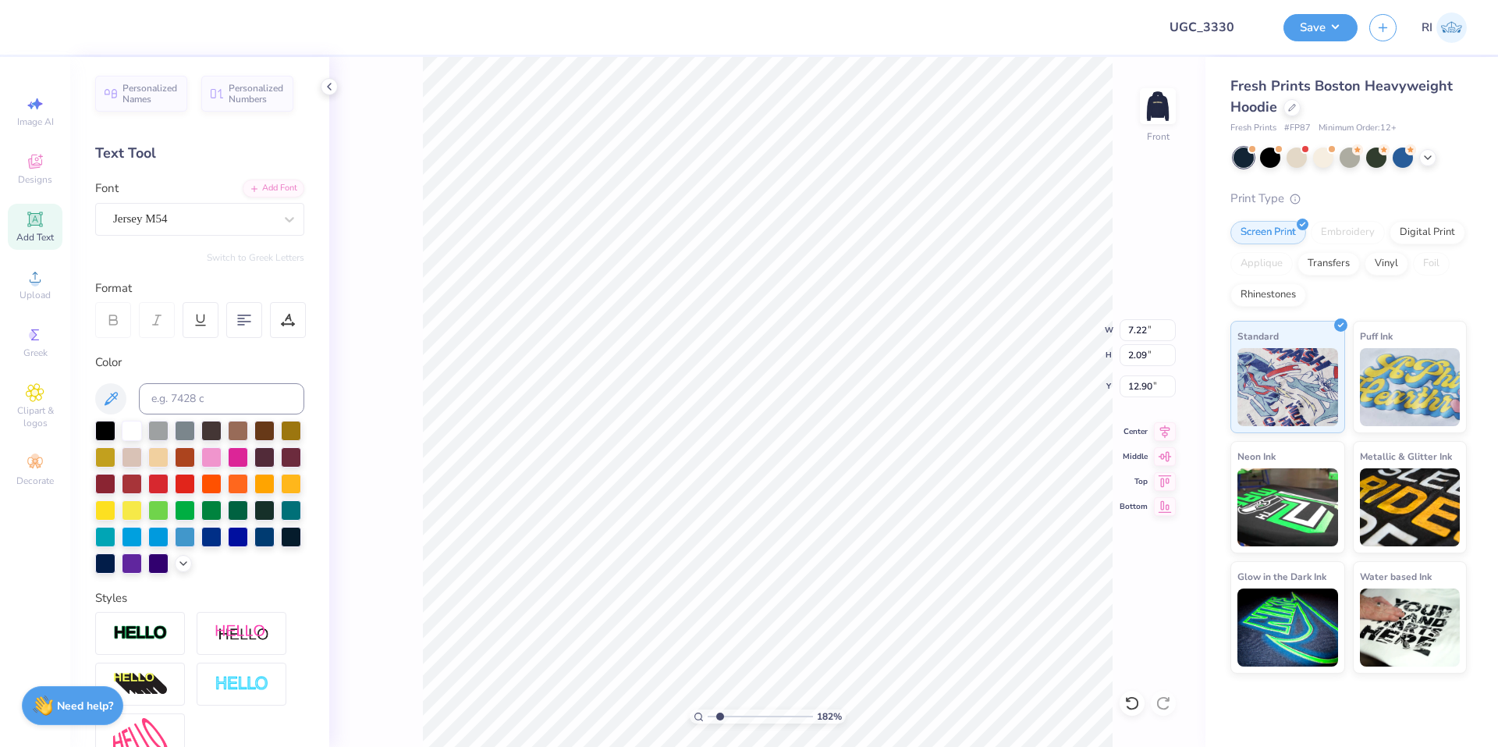
type input "1.82266588284093"
type input "5.70"
type input "2.29"
type input "12.80"
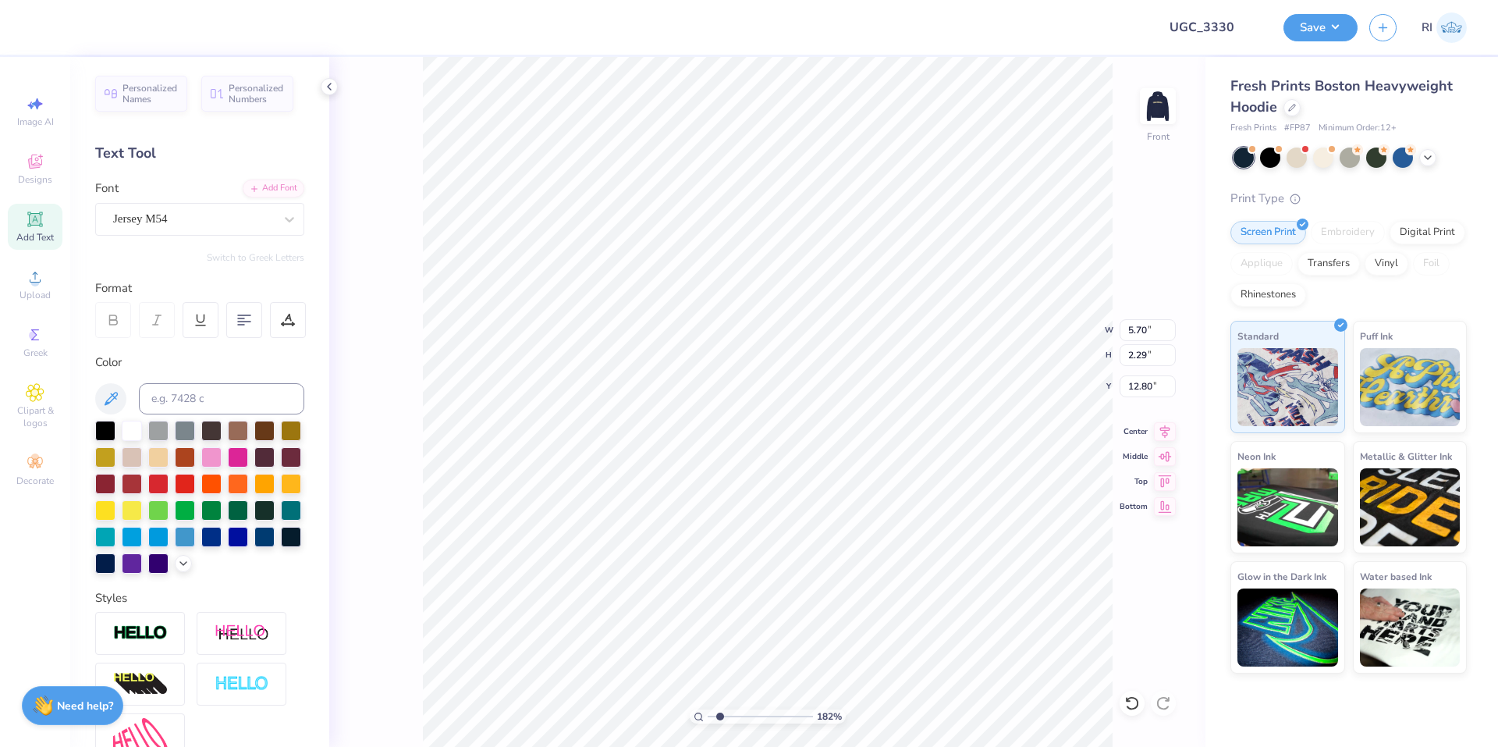
type input "1.82266588284093"
type textarea "8"
type input "1.82266588284093"
type textarea "88"
type input "2.71964221644285"
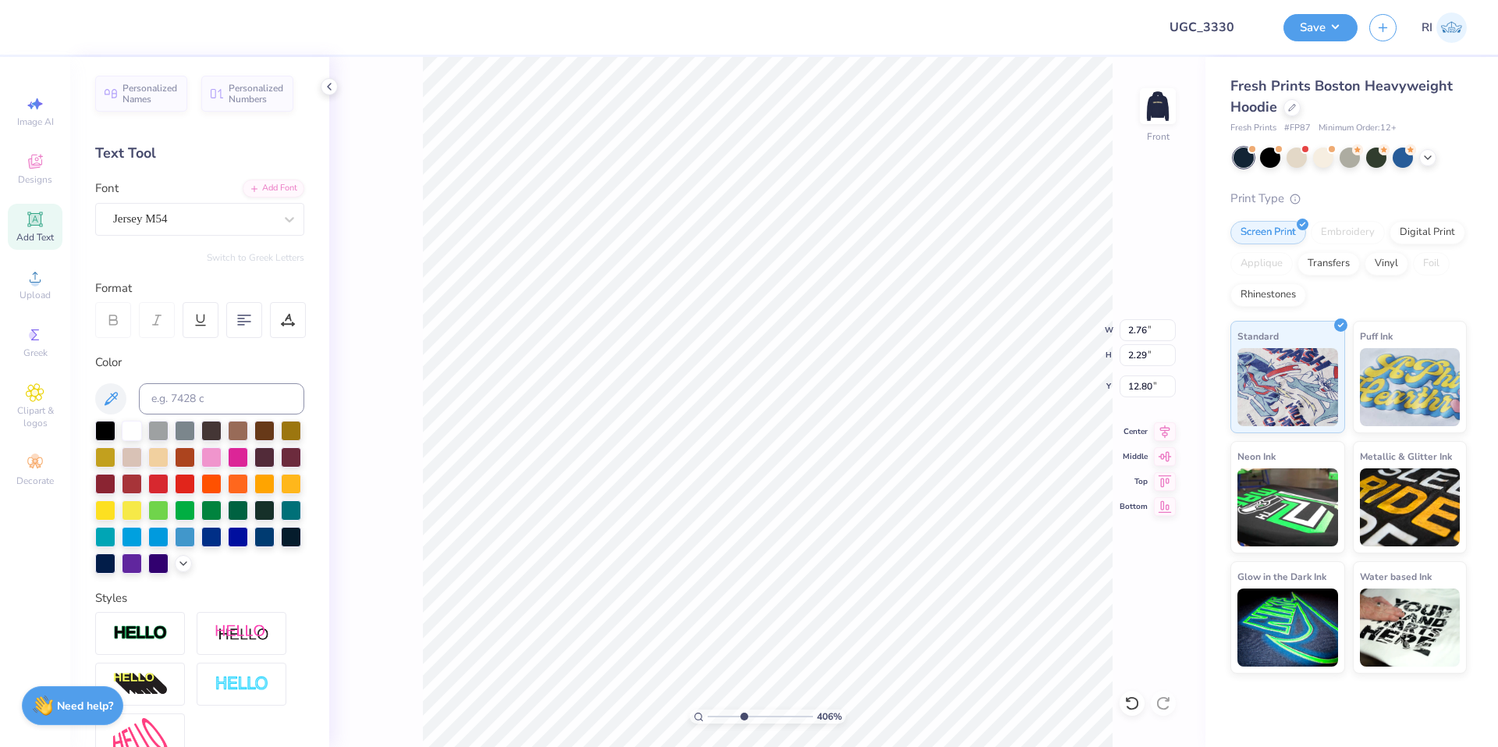
type input "9.86"
type input "2.01445811466782"
type input "15.00"
type input "12.84"
type input "6.00"
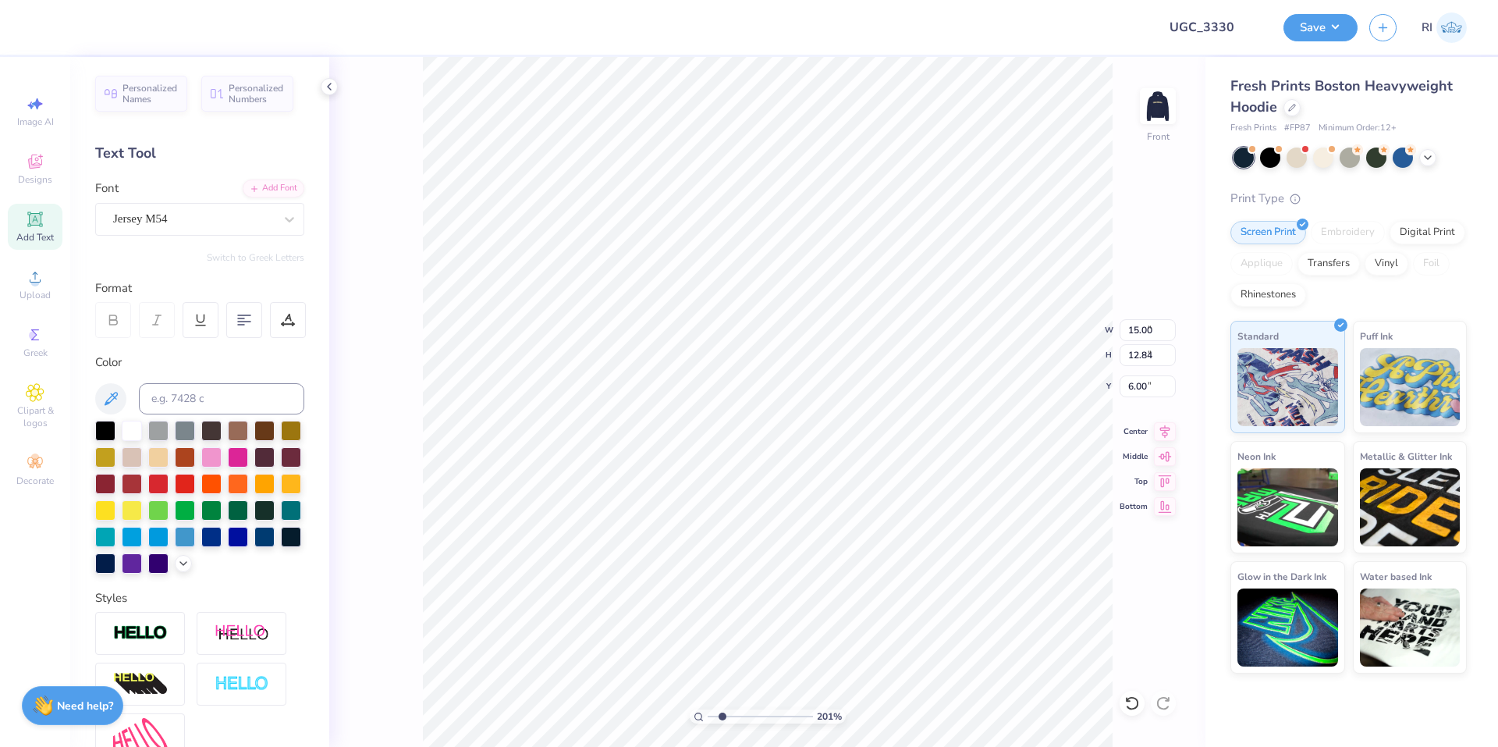
type input "2.01445811466782"
type input "6.09"
click at [1130, 704] on icon at bounding box center [1132, 703] width 16 height 16
type input "4.95699908144427"
type input "9.06"
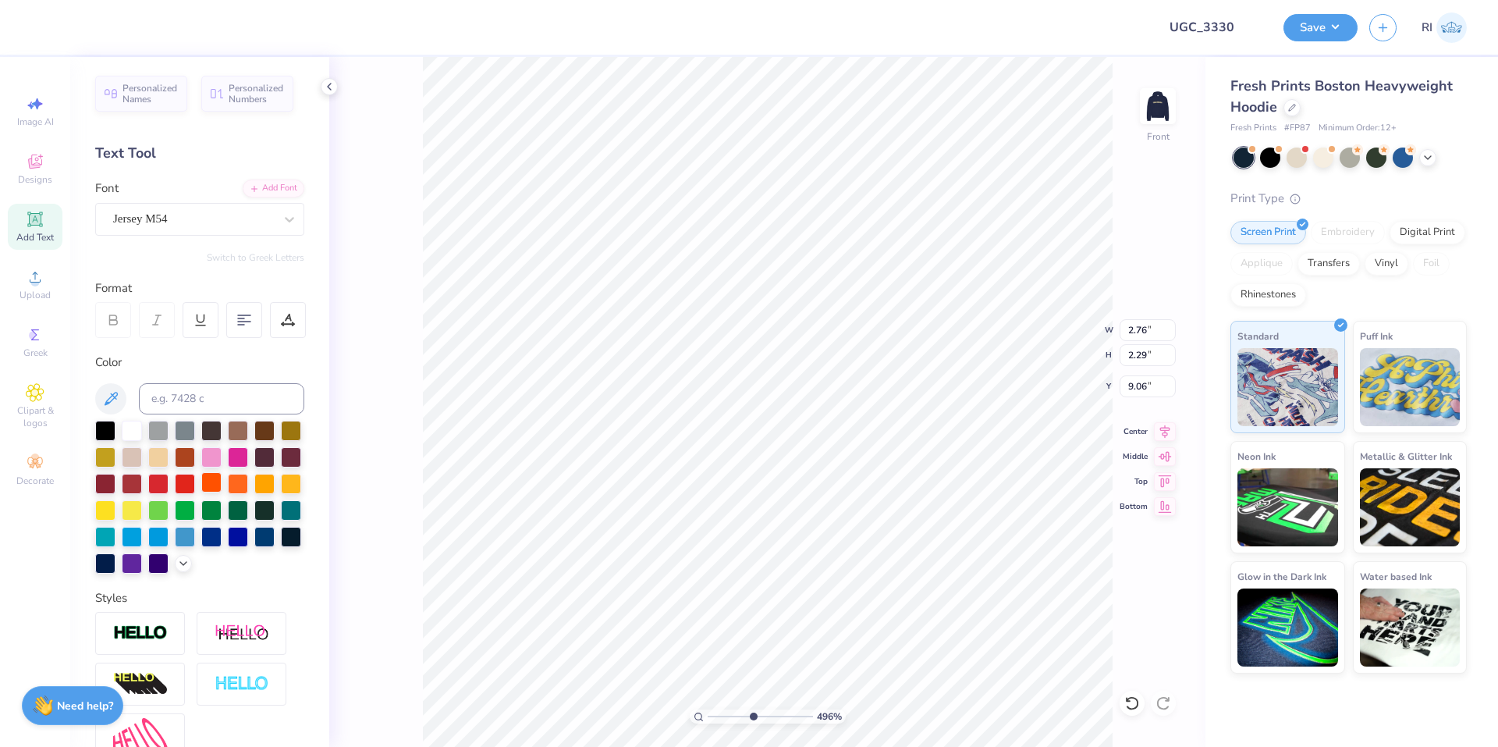
click at [222, 483] on div at bounding box center [211, 482] width 20 height 20
type input "4.95699908144427"
type input "8.99"
type input "4.95699908144427"
type input "3.03"
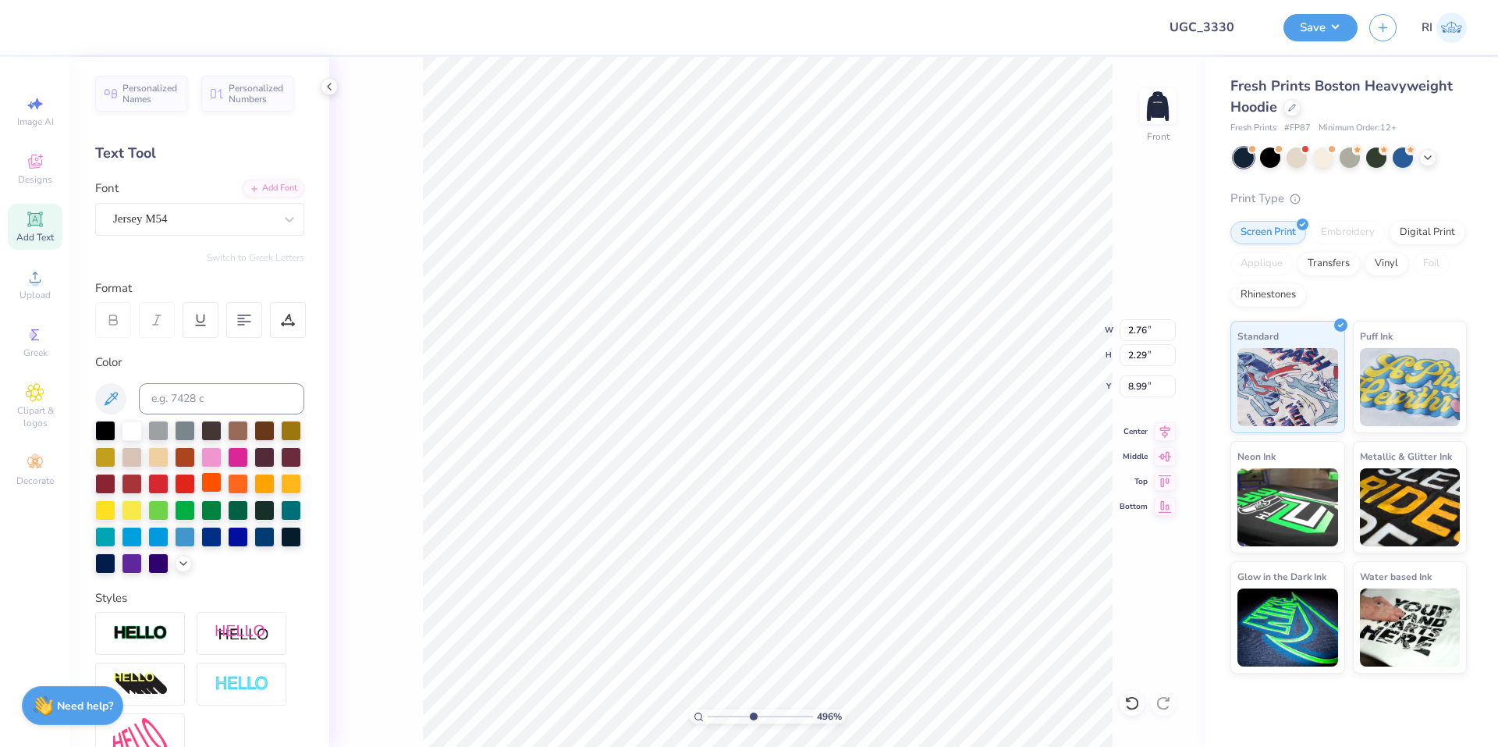
type input "2.51"
type input "8.77"
type input "4.95699908144427"
type input "8.85"
type input "4.95699908144427"
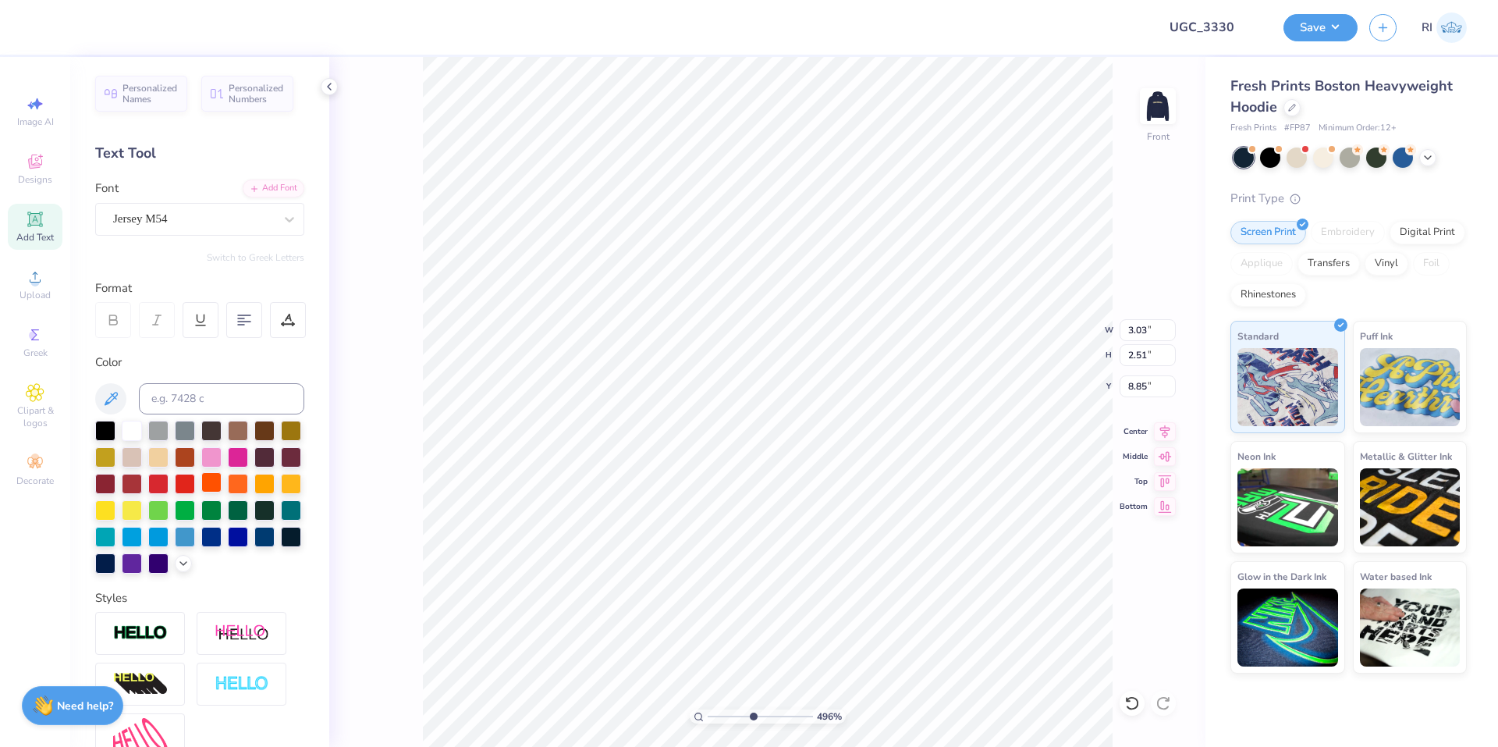
type input "2.98"
type input "2.46"
drag, startPoint x: 280, startPoint y: 314, endPoint x: 272, endPoint y: 333, distance: 21.0
click at [281, 314] on div at bounding box center [288, 320] width 36 height 36
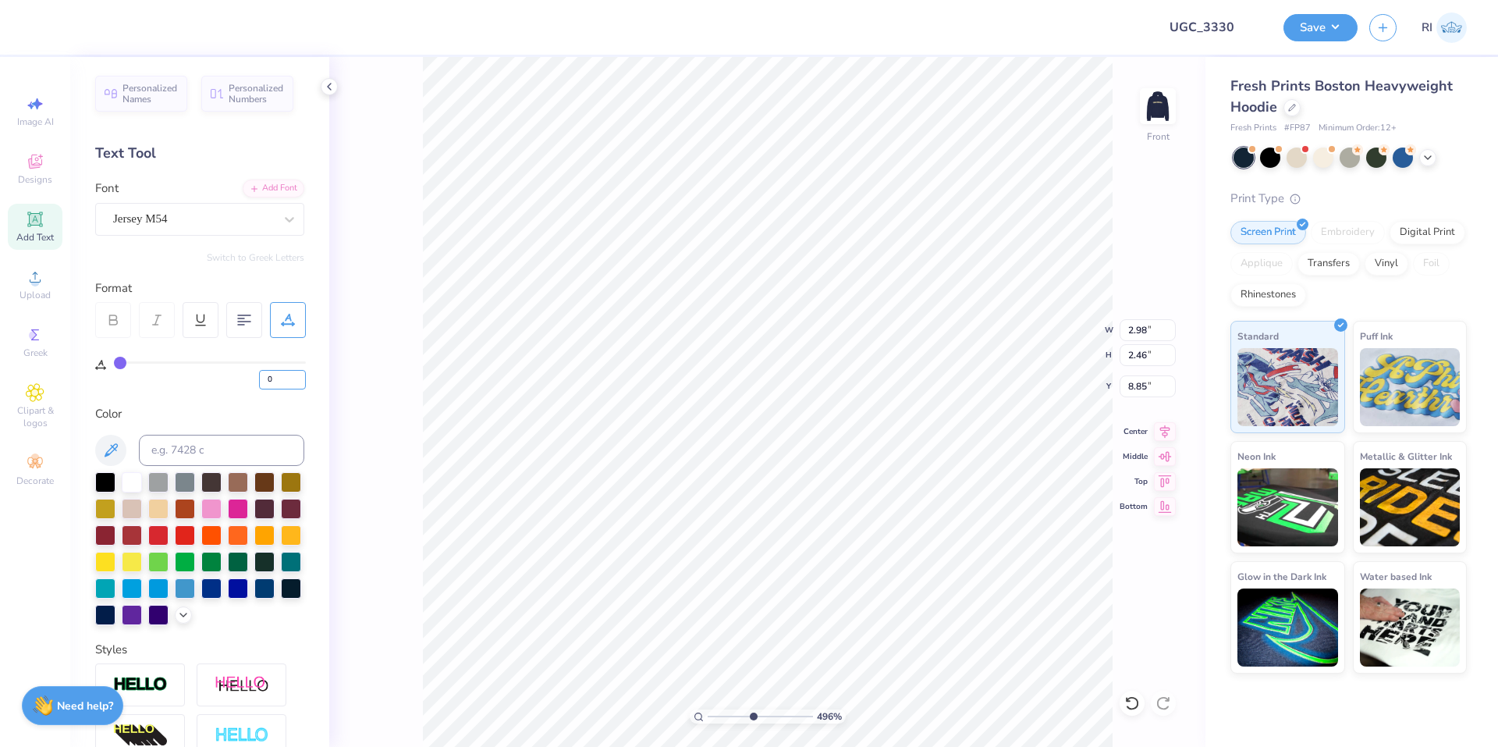
drag, startPoint x: 278, startPoint y: 381, endPoint x: 258, endPoint y: 353, distance: 34.2
click at [261, 376] on input "0" at bounding box center [282, 380] width 47 height 20
type input "1"
click at [260, 351] on div "1" at bounding box center [200, 363] width 211 height 51
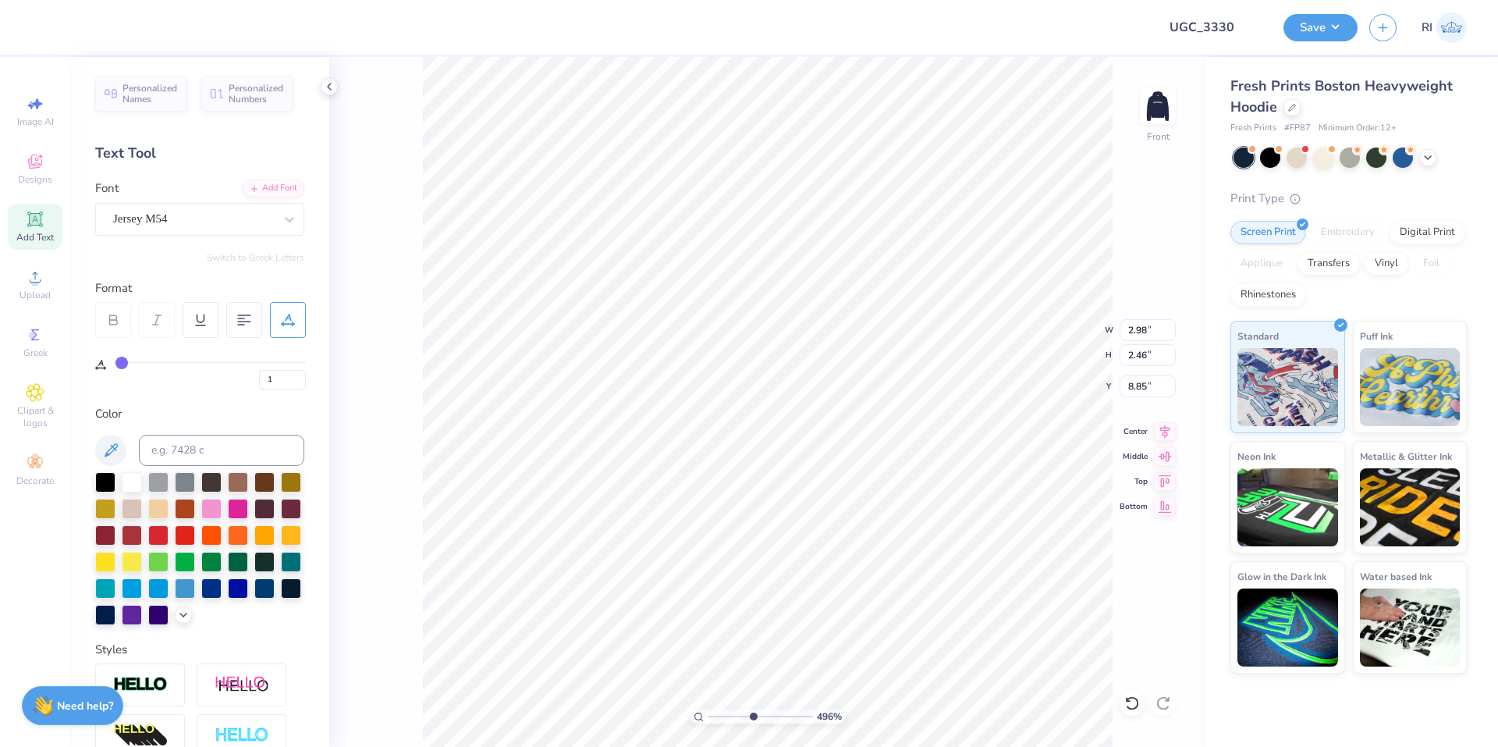
type input "4.95699908144427"
type input "3.01"
click at [128, 481] on div at bounding box center [132, 480] width 20 height 20
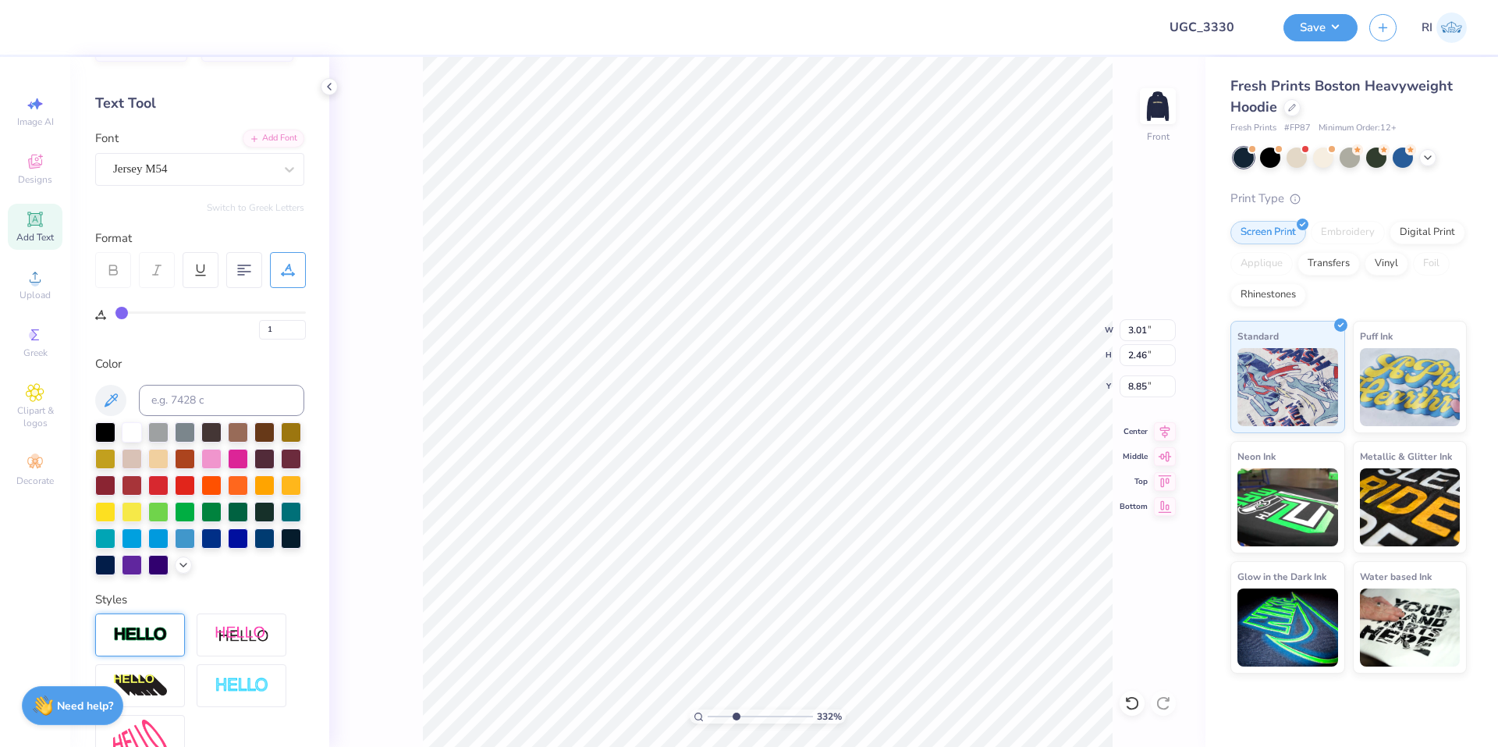
scroll to position [156, 0]
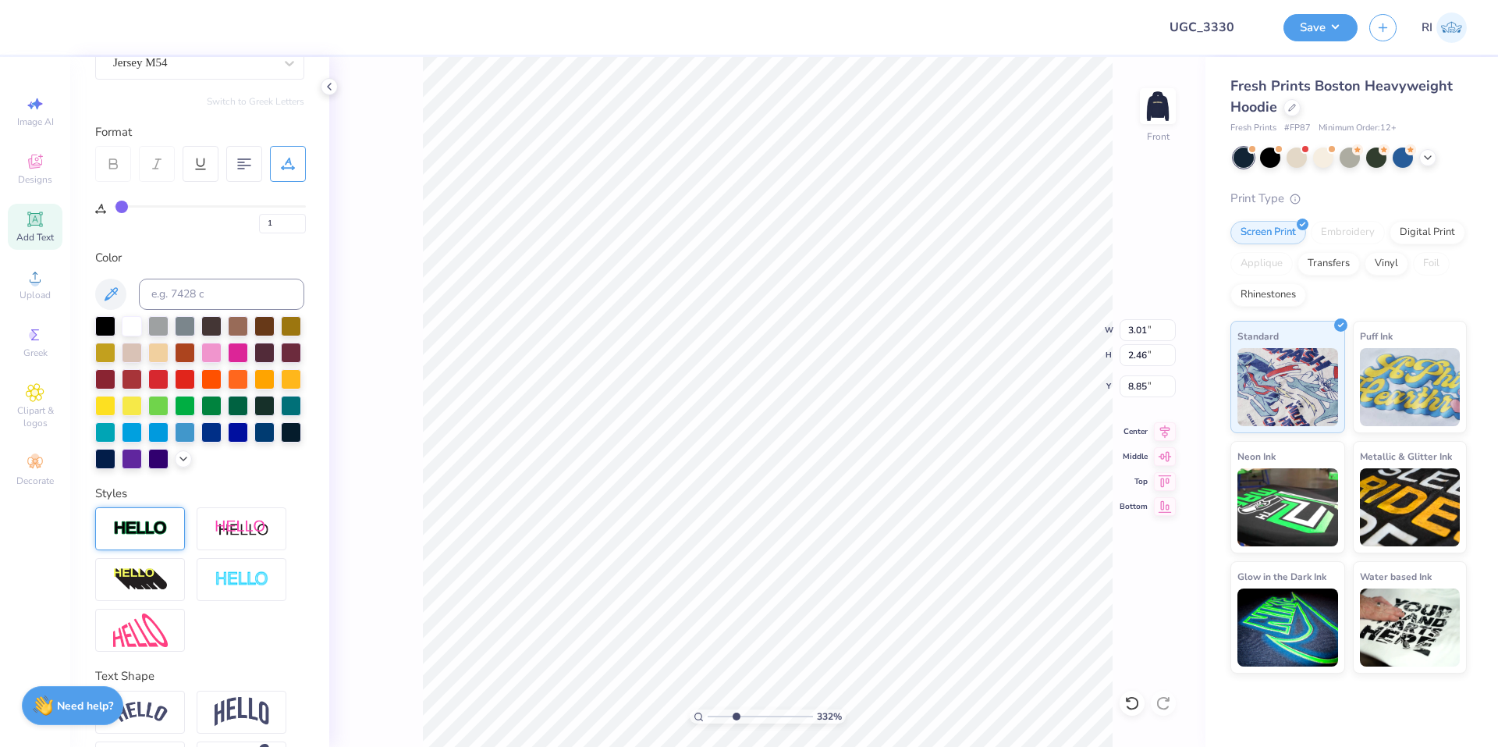
click at [149, 543] on div at bounding box center [140, 528] width 90 height 43
type input "3.3221109204723"
type input "3.05"
type input "2.51"
type input "8.83"
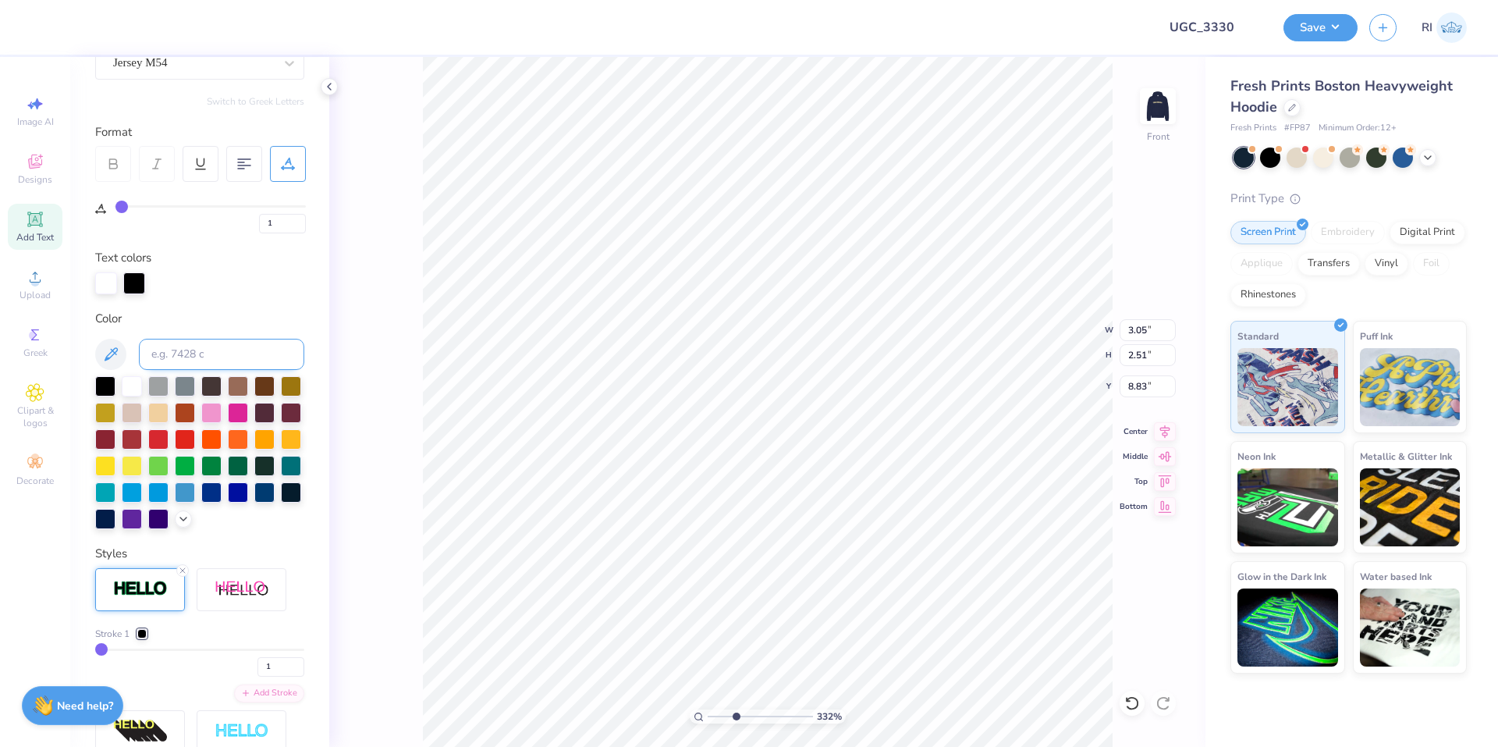
click at [225, 356] on input at bounding box center [221, 354] width 165 height 31
click at [134, 282] on div at bounding box center [134, 282] width 22 height 22
click at [179, 346] on input at bounding box center [221, 354] width 165 height 31
paste input
type input "3.3221109204723"
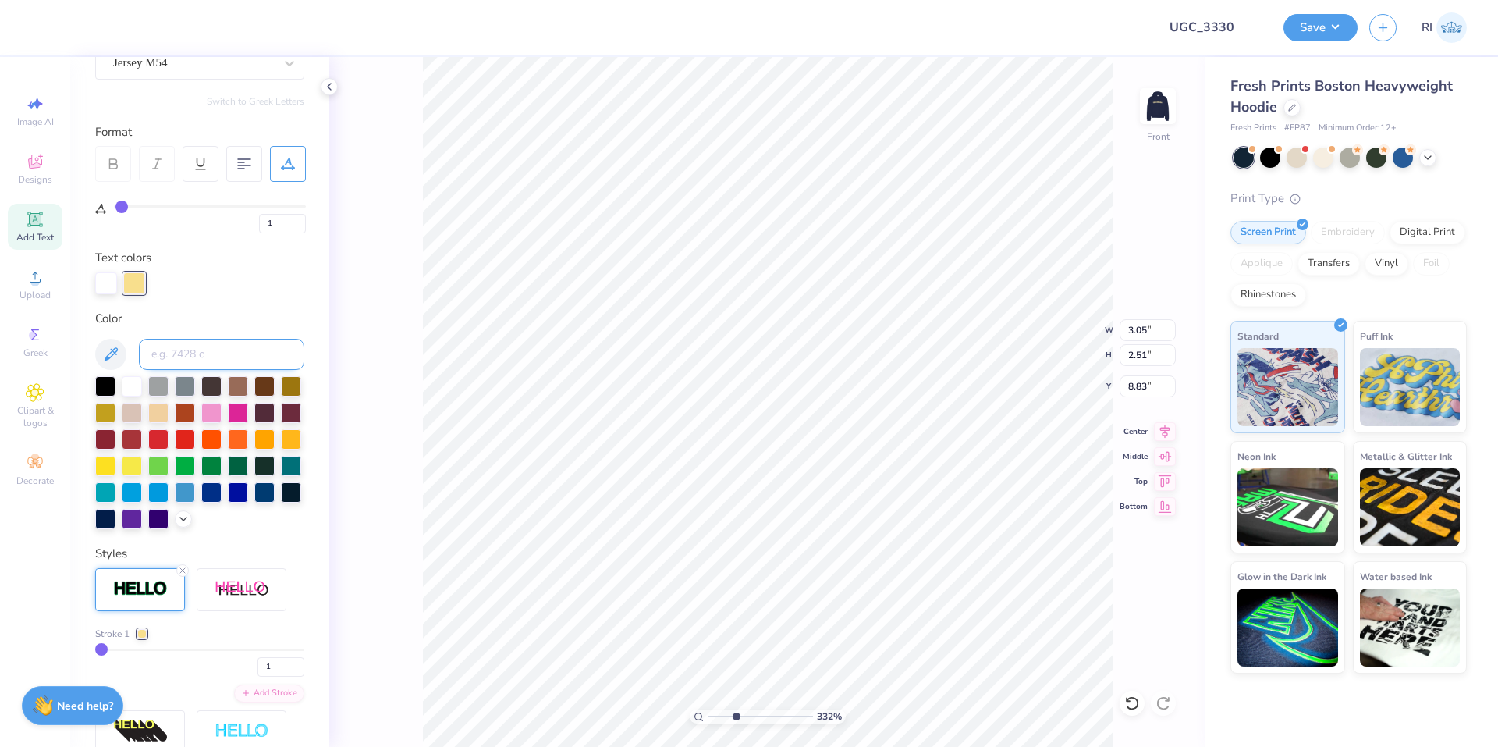
click at [231, 343] on input at bounding box center [221, 354] width 165 height 31
type input "1.22152498603932"
type input "15.00"
type input "12.84"
type input "6.00"
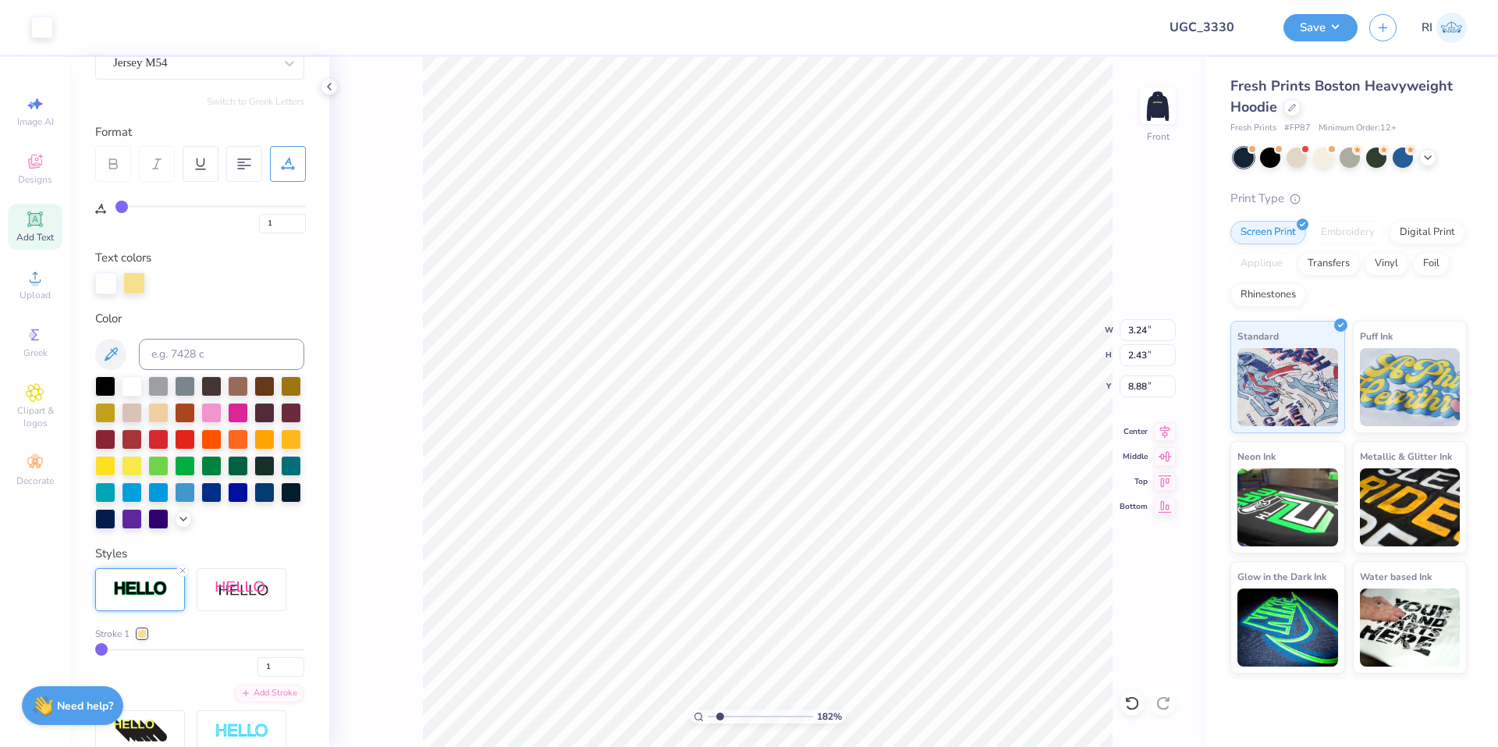
type input "1.82266588284092"
type input "12.52"
click at [672, 587] on li "Bring to Front" at bounding box center [655, 593] width 122 height 30
type input "3.00581987268403"
type input "17.02"
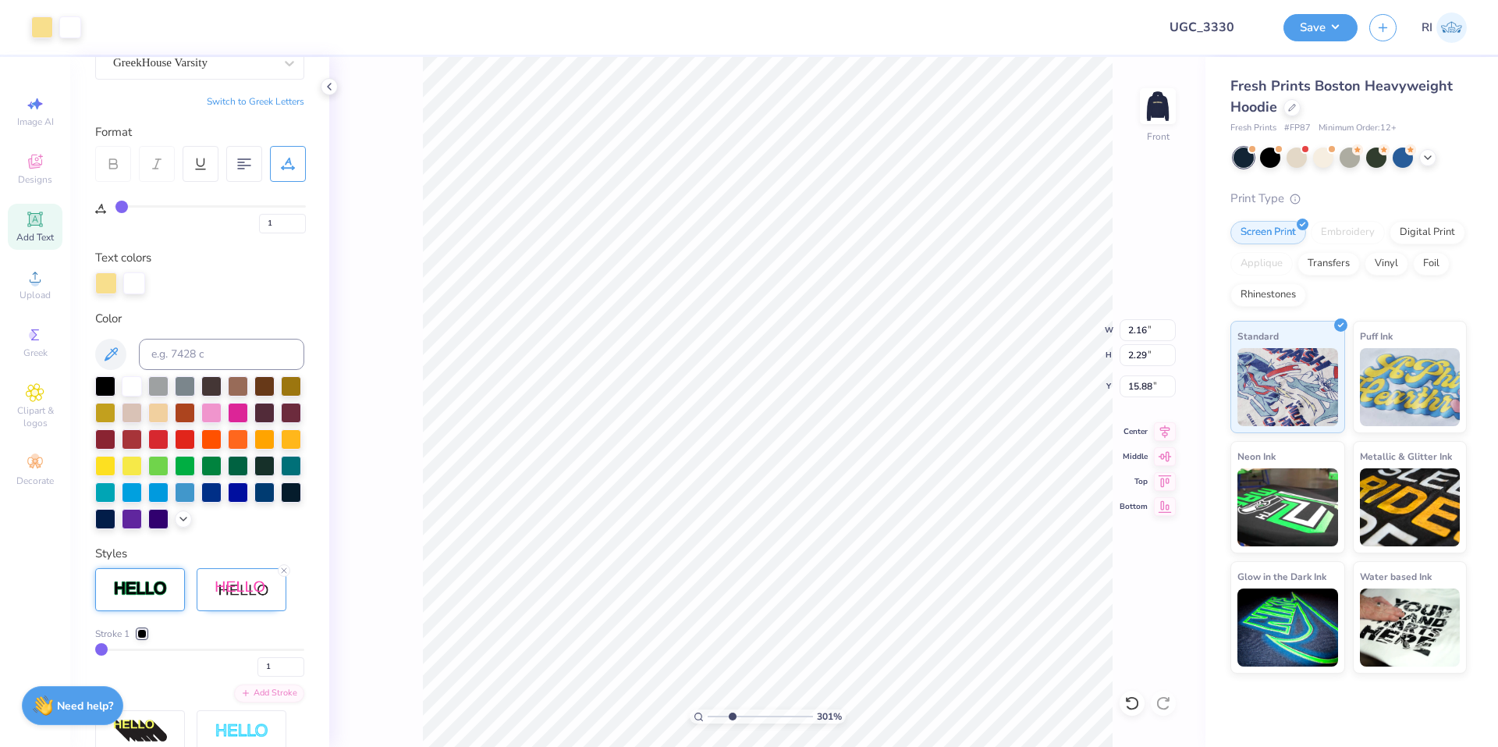
type input "3.00581987268403"
type input "0"
type input "3.00581987268403"
type input "2.18"
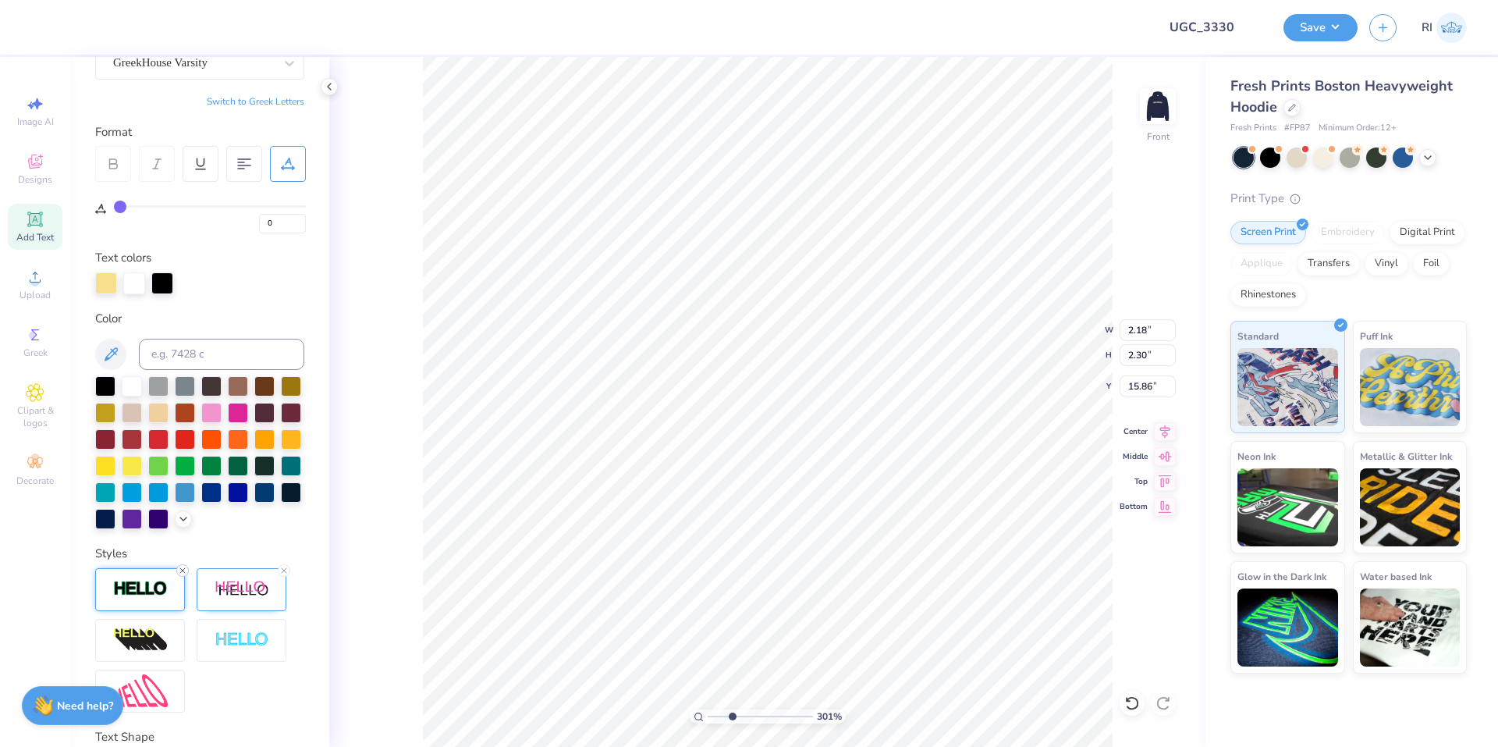
click at [183, 575] on icon at bounding box center [182, 570] width 9 height 9
click at [889, 641] on li "Bring to Front" at bounding box center [868, 636] width 122 height 30
click at [1160, 95] on img at bounding box center [1158, 106] width 62 height 62
click at [48, 225] on div "Add Text" at bounding box center [35, 227] width 55 height 46
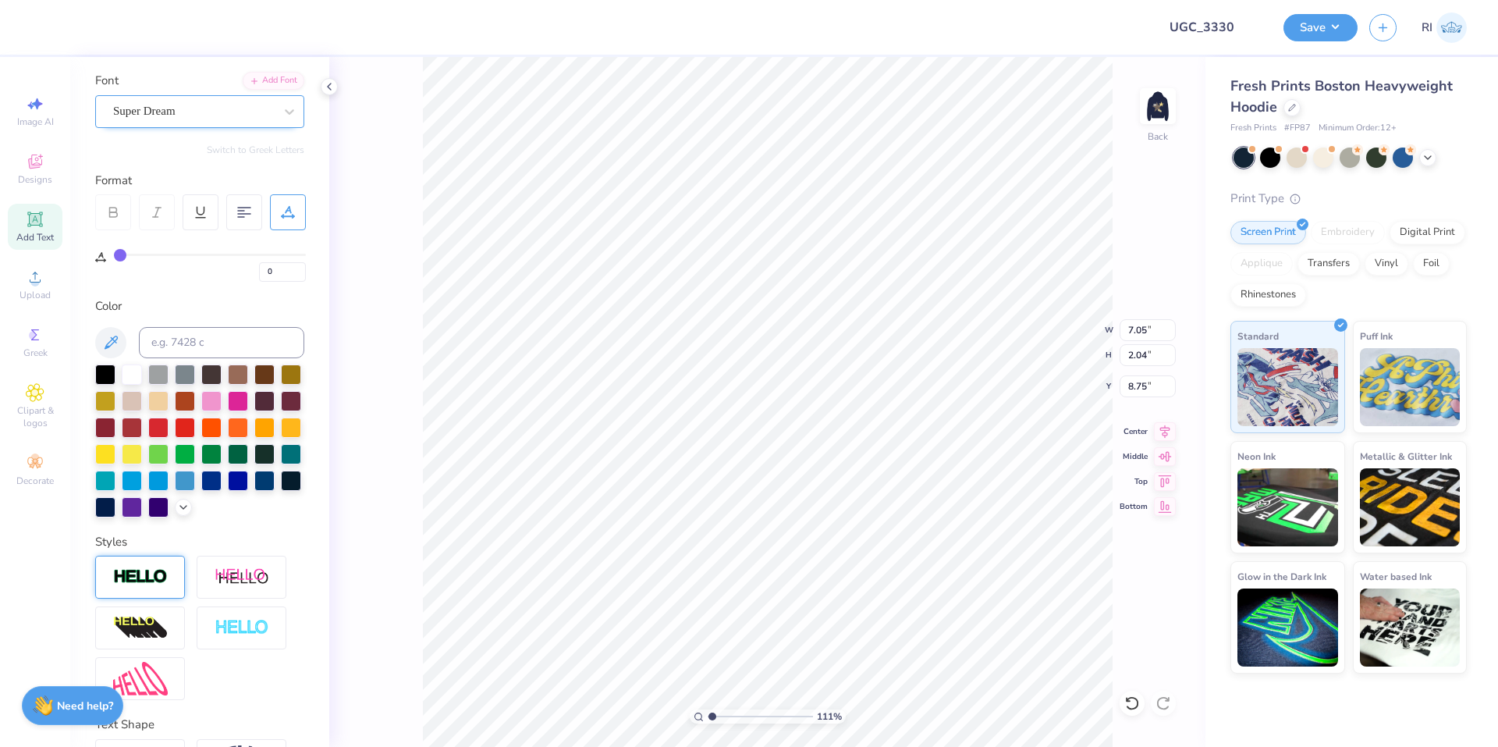
scroll to position [0, 0]
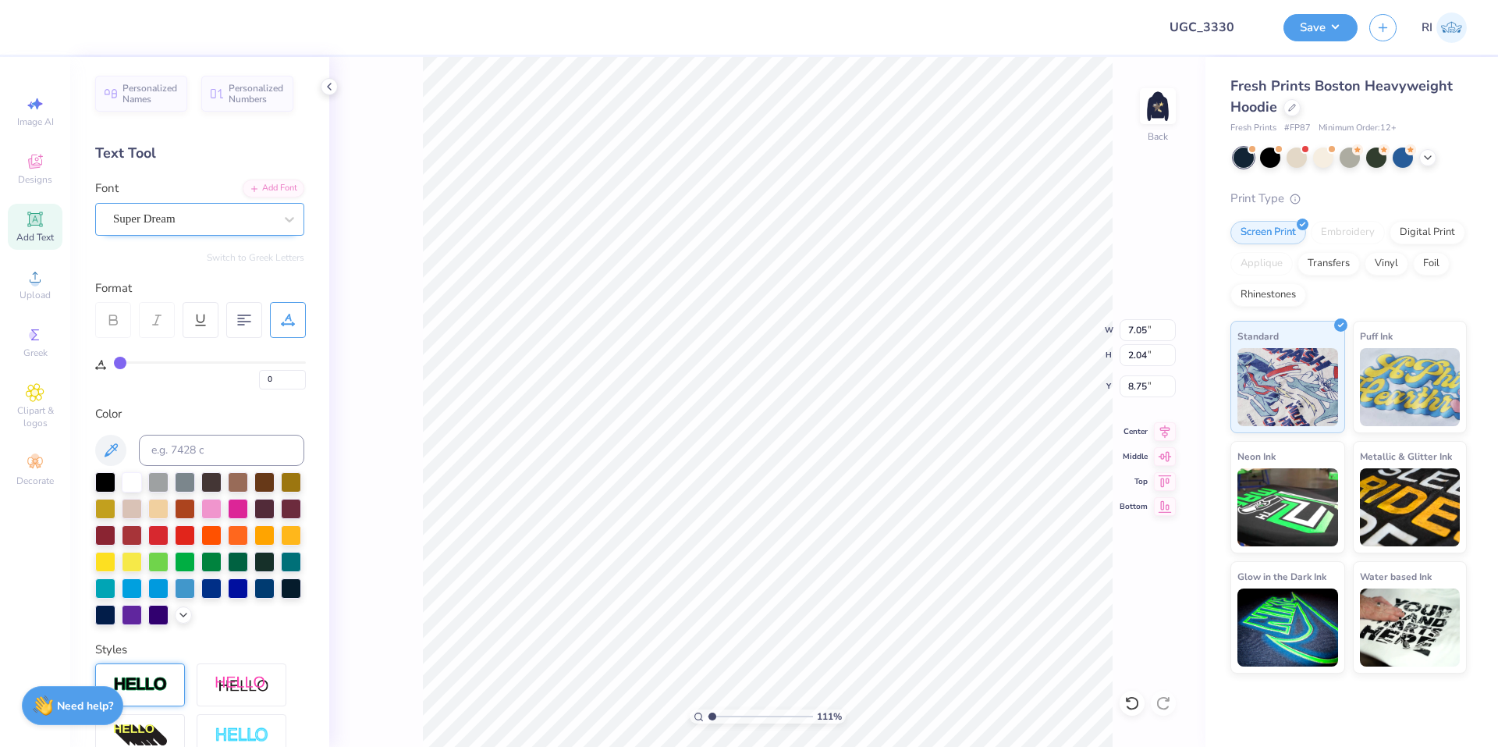
click at [208, 224] on div "Super Dream" at bounding box center [194, 219] width 164 height 24
click at [204, 386] on div at bounding box center [199, 398] width 197 height 26
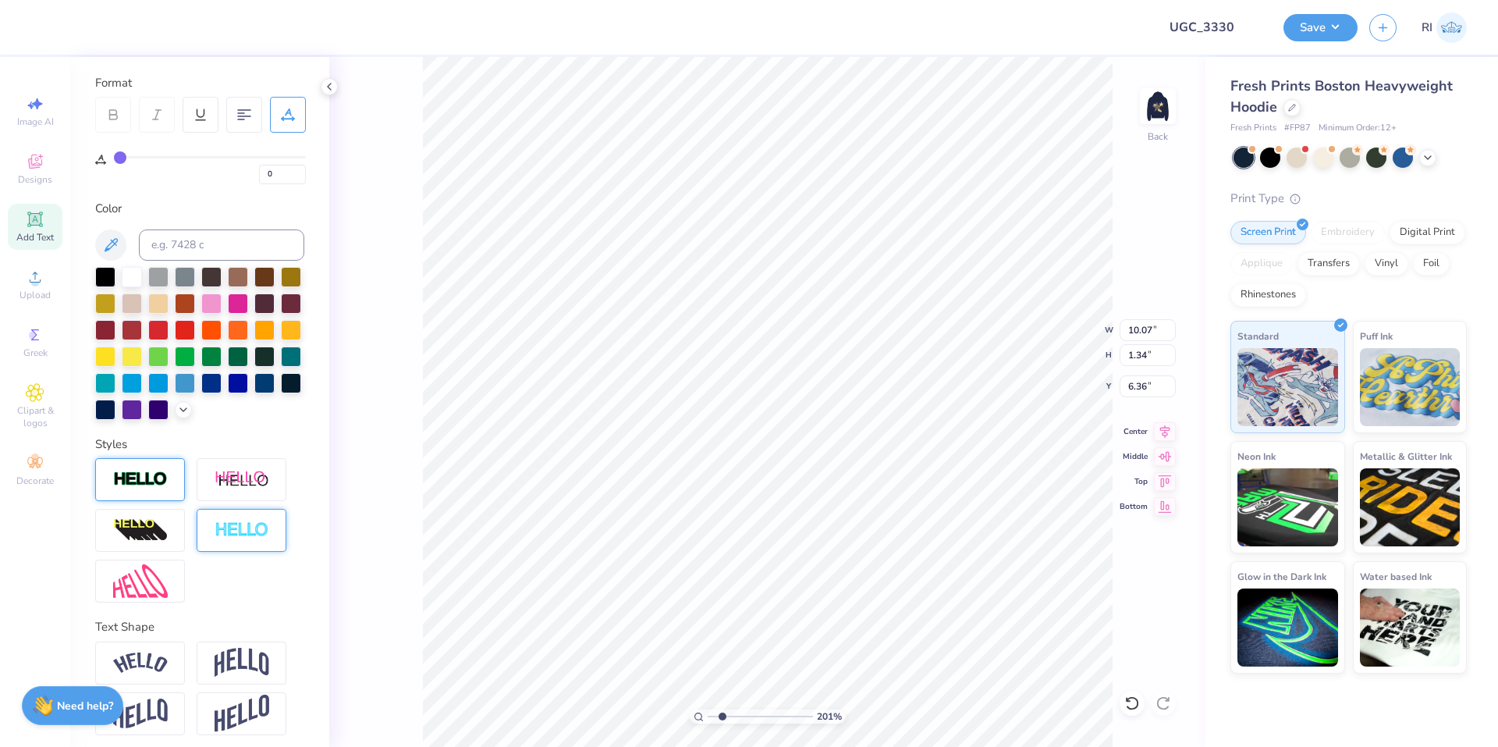
scroll to position [239, 0]
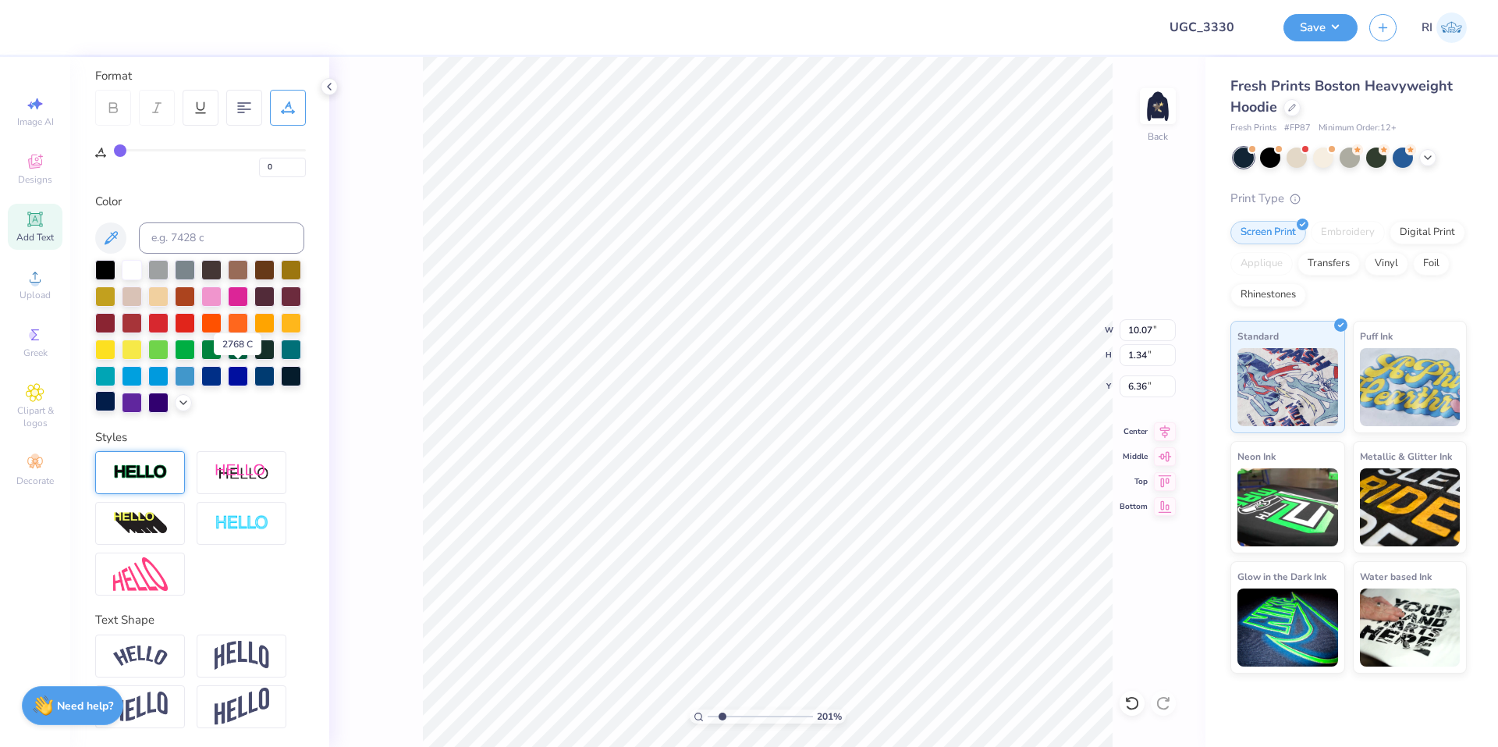
click at [115, 391] on div at bounding box center [105, 401] width 20 height 20
click at [142, 391] on div at bounding box center [132, 401] width 20 height 20
click at [248, 285] on div at bounding box center [238, 295] width 20 height 20
click at [166, 648] on img at bounding box center [140, 655] width 55 height 21
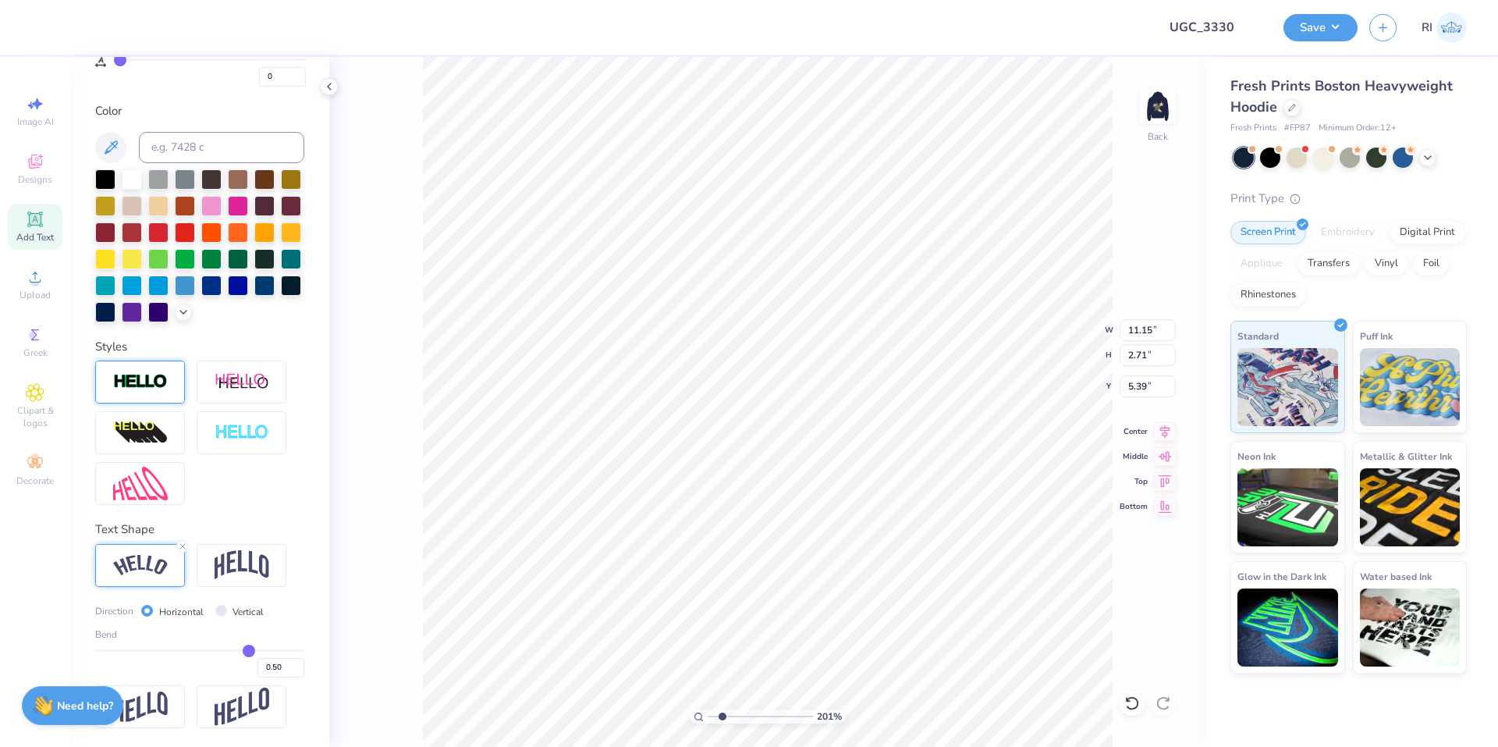
scroll to position [329, 0]
click at [268, 665] on input "0.50" at bounding box center [280, 668] width 47 height 20
click at [257, 375] on img at bounding box center [242, 382] width 55 height 20
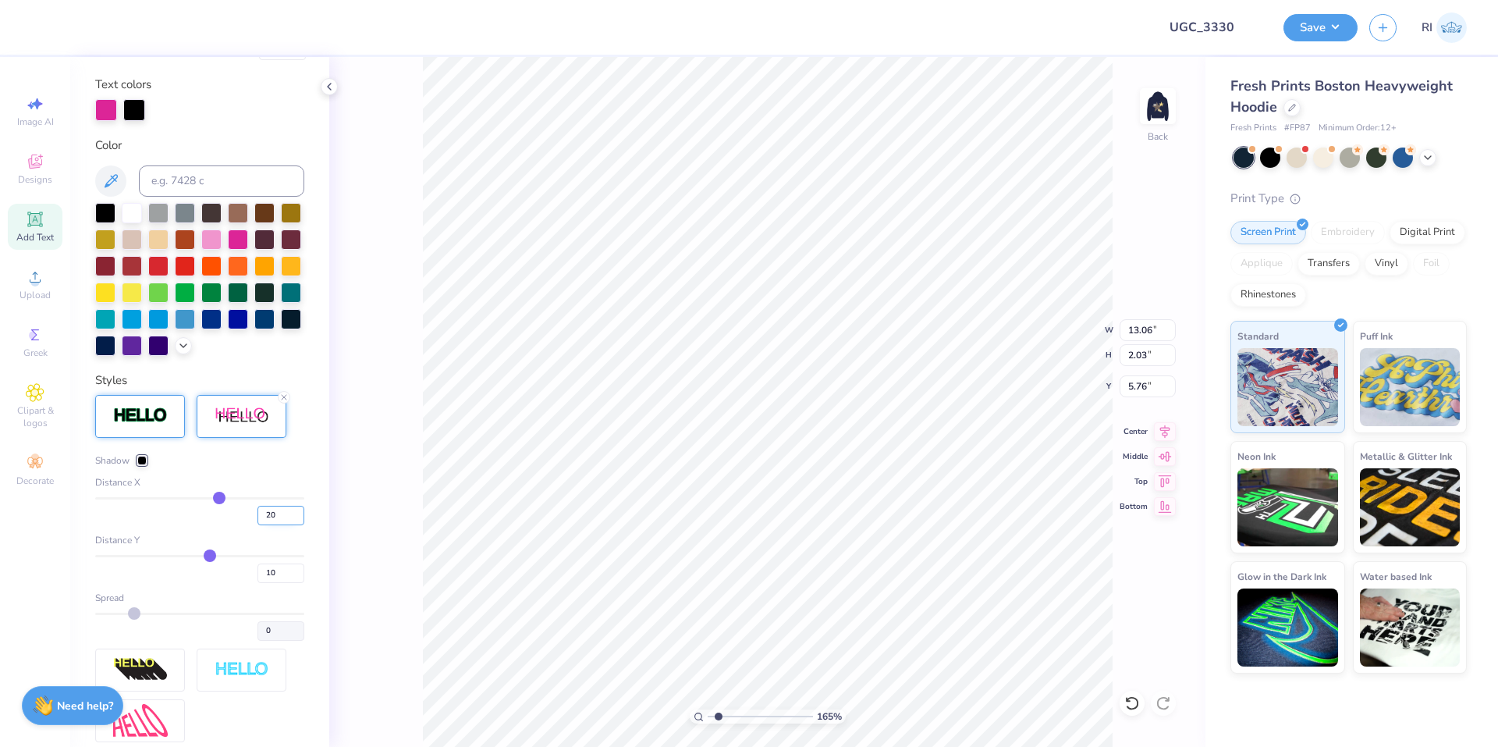
drag, startPoint x: 261, startPoint y: 542, endPoint x: 254, endPoint y: 535, distance: 9.9
click at [257, 525] on input "20" at bounding box center [280, 516] width 47 height 20
click at [264, 489] on div "Distance X" at bounding box center [199, 482] width 209 height 14
drag, startPoint x: 265, startPoint y: 596, endPoint x: 270, endPoint y: 501, distance: 95.3
click at [257, 583] on input "10" at bounding box center [280, 573] width 47 height 20
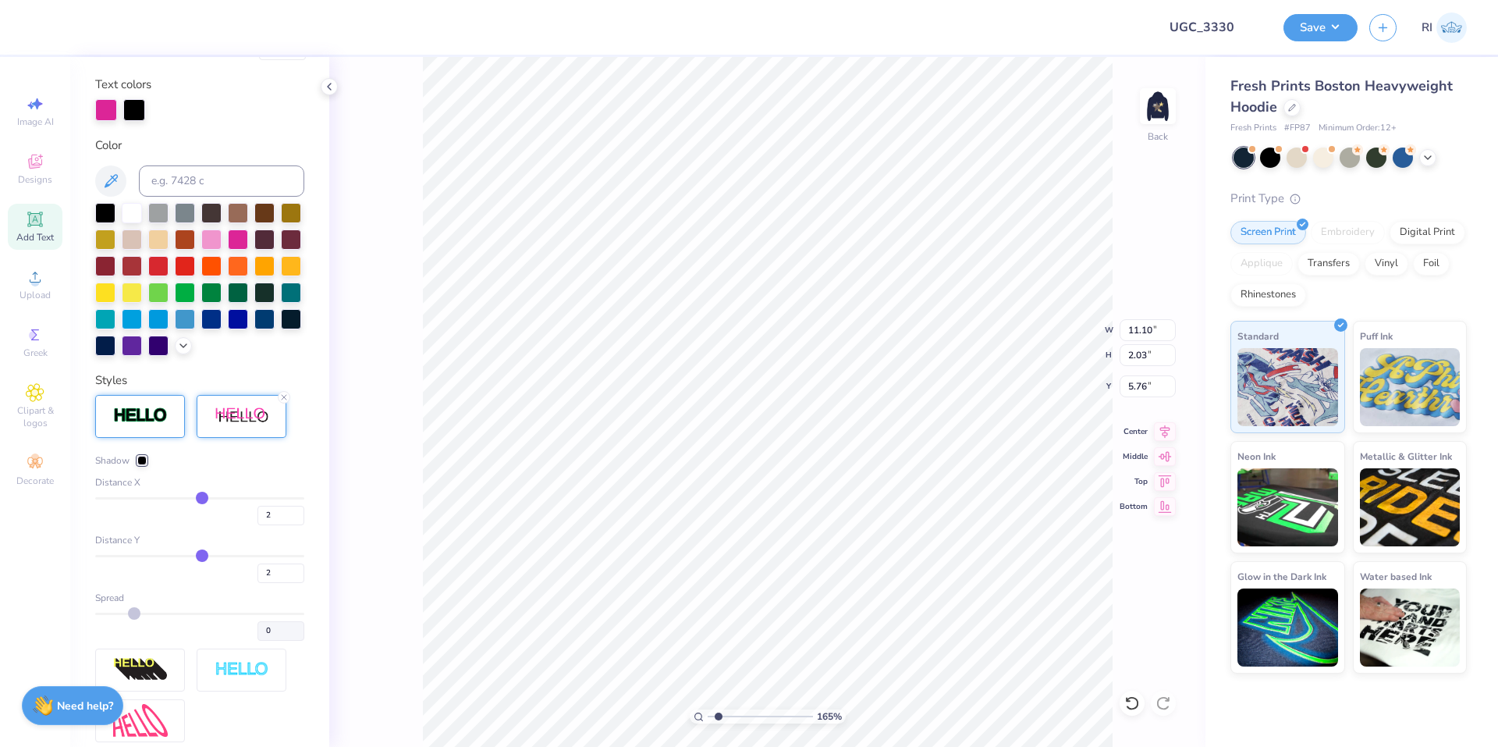
click at [270, 489] on div "Distance X" at bounding box center [199, 482] width 209 height 14
drag, startPoint x: 267, startPoint y: 600, endPoint x: 245, endPoint y: 578, distance: 30.9
click at [241, 583] on div "2" at bounding box center [199, 569] width 209 height 28
click at [258, 467] on div "Shadow" at bounding box center [199, 460] width 209 height 14
drag, startPoint x: 260, startPoint y: 599, endPoint x: 248, endPoint y: 553, distance: 47.5
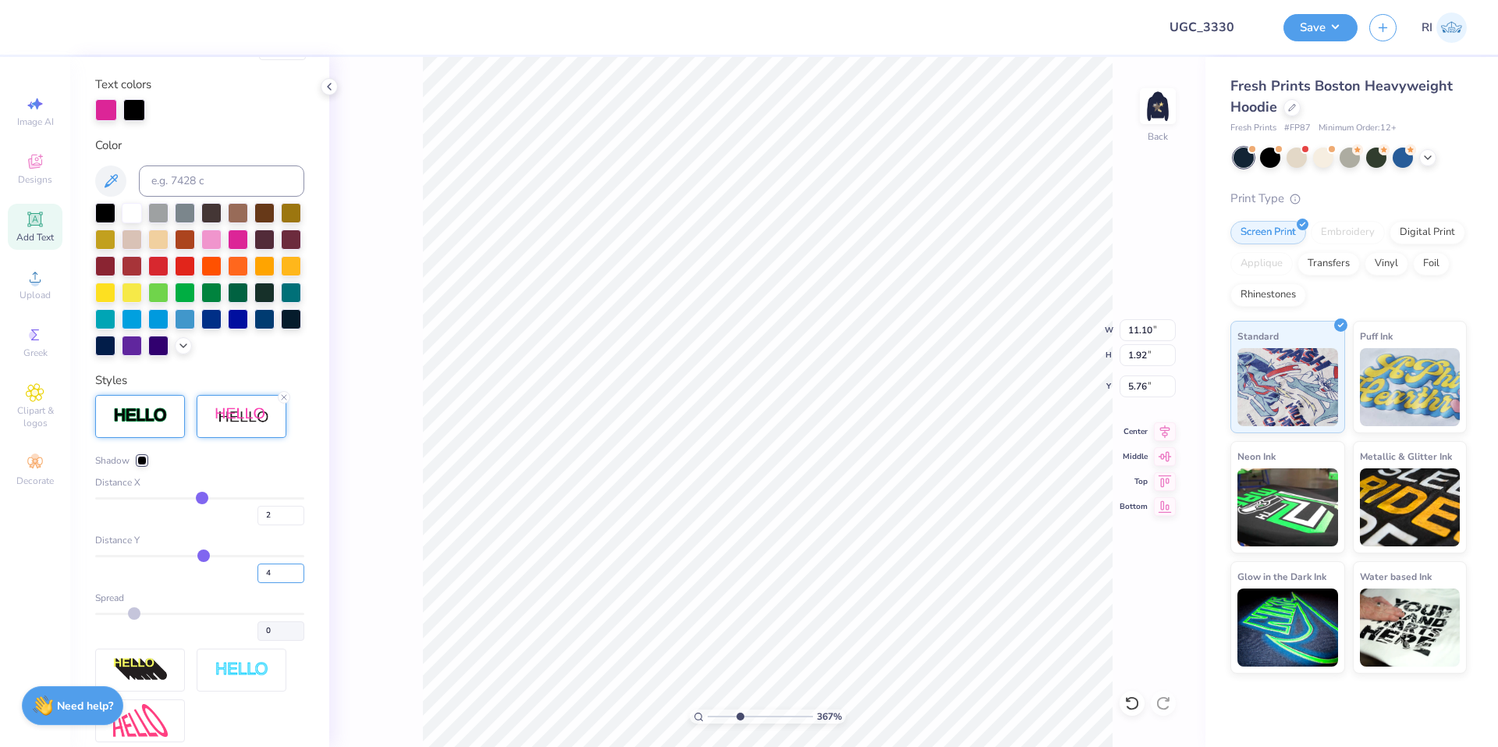
click at [247, 583] on div "4" at bounding box center [199, 569] width 209 height 28
click at [248, 489] on div "Distance X" at bounding box center [199, 482] width 209 height 14
drag, startPoint x: 256, startPoint y: 538, endPoint x: 245, endPoint y: 524, distance: 17.8
click at [240, 525] on div "2" at bounding box center [199, 511] width 209 height 28
click at [264, 498] on div "Shadow Distance X 1 Distance Y 5 Spread 0" at bounding box center [199, 546] width 209 height 187
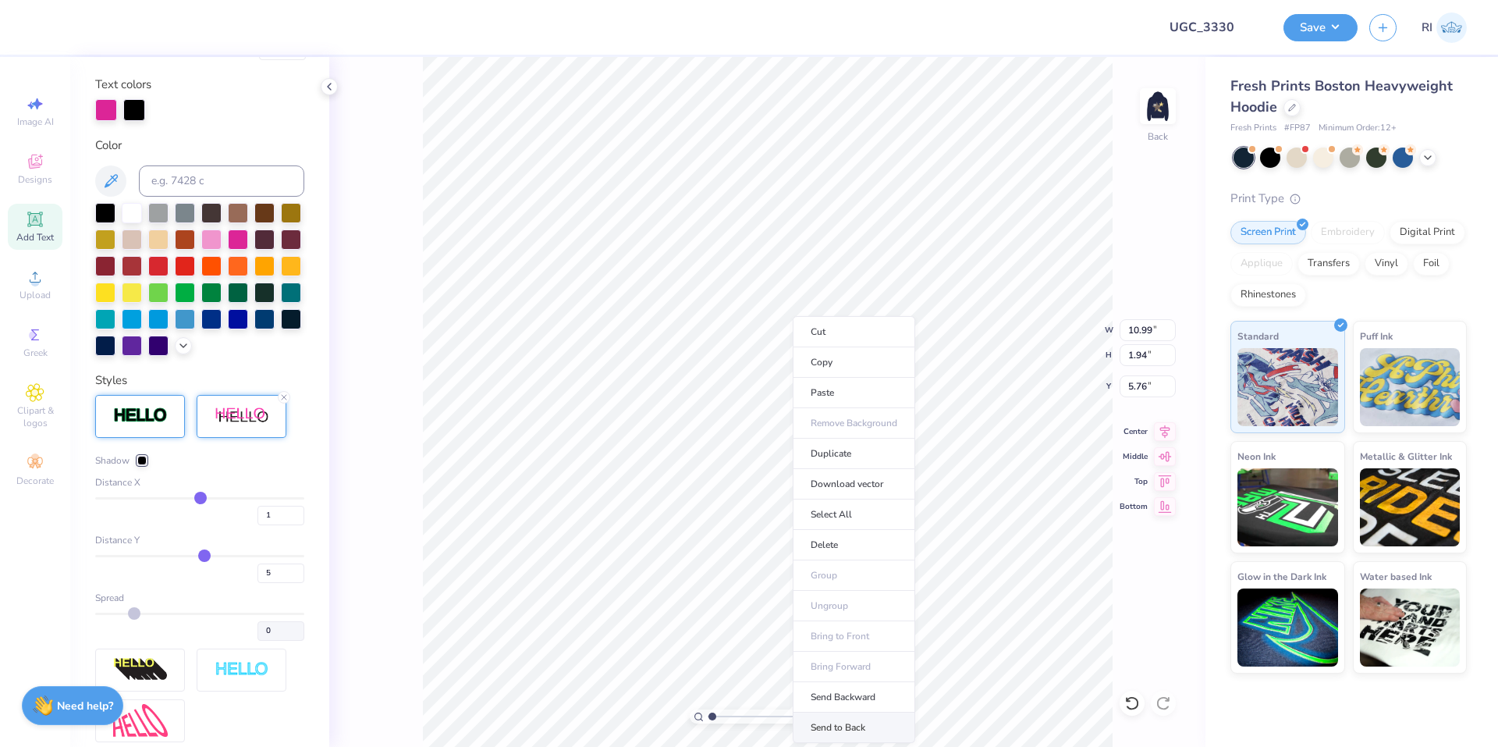
click at [844, 733] on li "Send to Back" at bounding box center [854, 727] width 122 height 30
click at [107, 101] on div at bounding box center [106, 109] width 22 height 22
click at [186, 183] on input at bounding box center [221, 180] width 165 height 31
paste input
drag, startPoint x: 140, startPoint y: 112, endPoint x: 140, endPoint y: 121, distance: 8.6
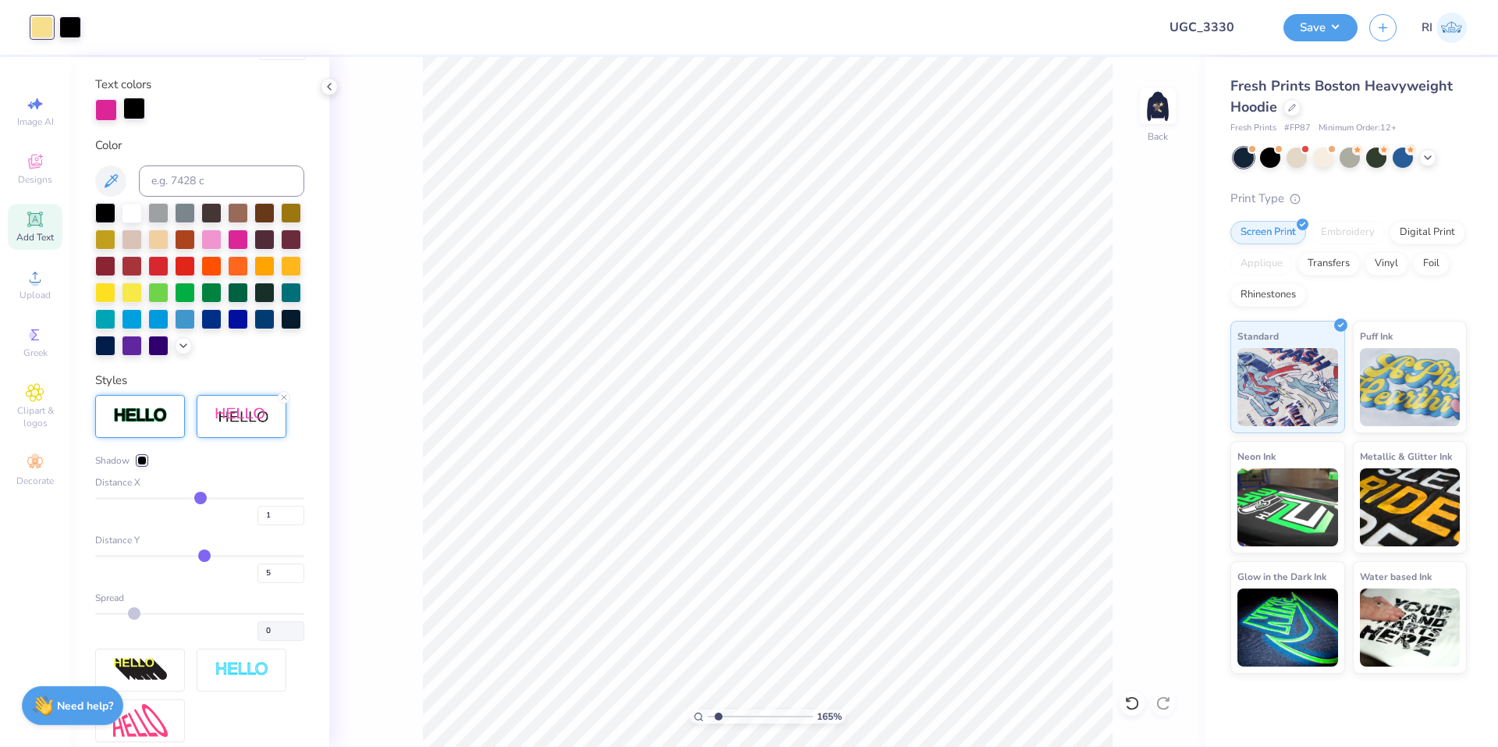
click at [140, 112] on div at bounding box center [134, 109] width 22 height 22
click at [130, 201] on div at bounding box center [132, 211] width 20 height 20
click at [1146, 328] on input "10.99" at bounding box center [1148, 330] width 56 height 22
click at [1152, 387] on input "5.76" at bounding box center [1148, 386] width 56 height 22
click at [1161, 428] on icon at bounding box center [1165, 429] width 22 height 19
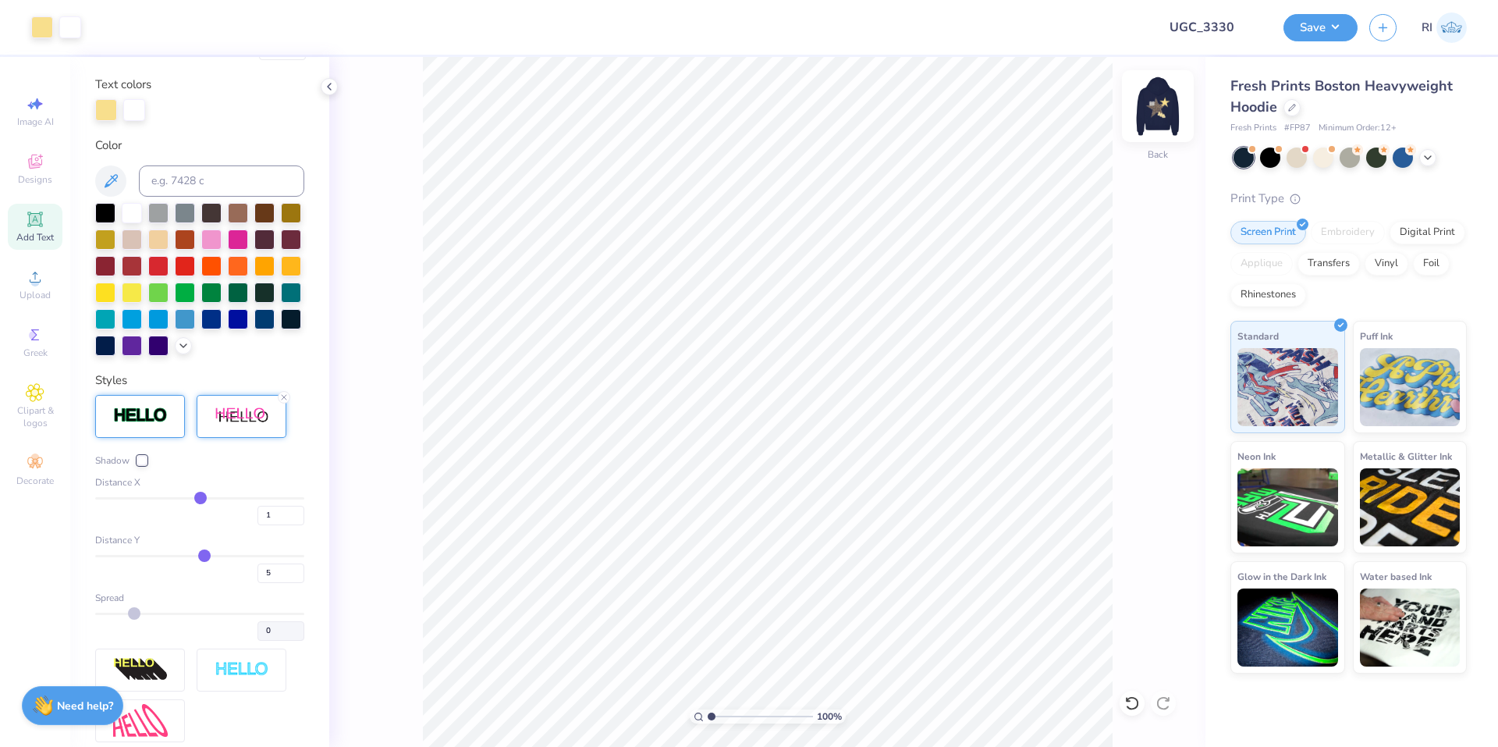
click at [1169, 95] on img at bounding box center [1158, 106] width 62 height 62
click at [1159, 431] on icon at bounding box center [1165, 429] width 22 height 19
click at [1158, 108] on img at bounding box center [1158, 106] width 62 height 62
click at [1216, 28] on input "UGC_3330" at bounding box center [1195, 27] width 153 height 31
click at [1329, 23] on button "Save" at bounding box center [1320, 25] width 74 height 27
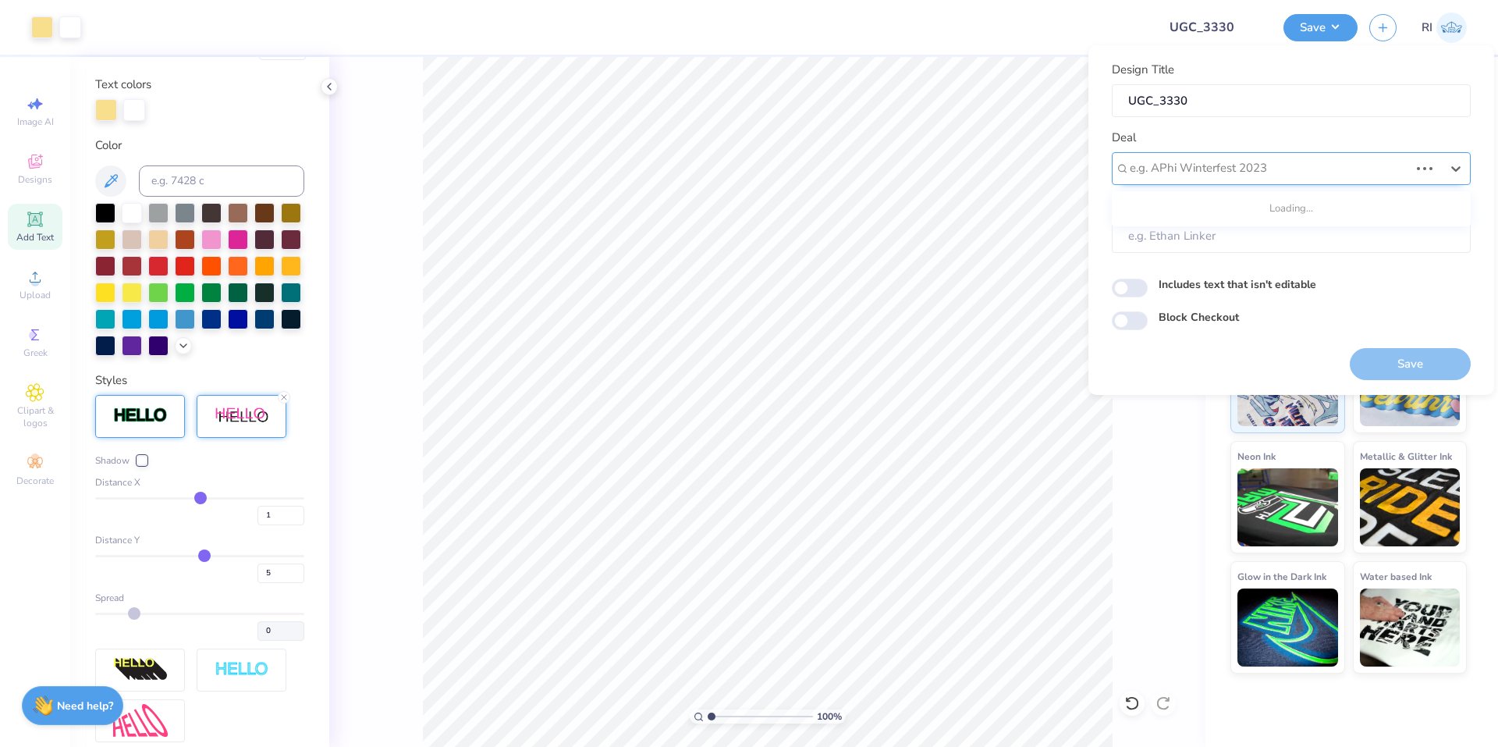
click at [1282, 170] on div at bounding box center [1269, 168] width 279 height 21
click at [1242, 210] on div "UGC Designs" at bounding box center [1291, 210] width 346 height 26
click at [1130, 317] on input "Block Checkout" at bounding box center [1130, 320] width 36 height 19
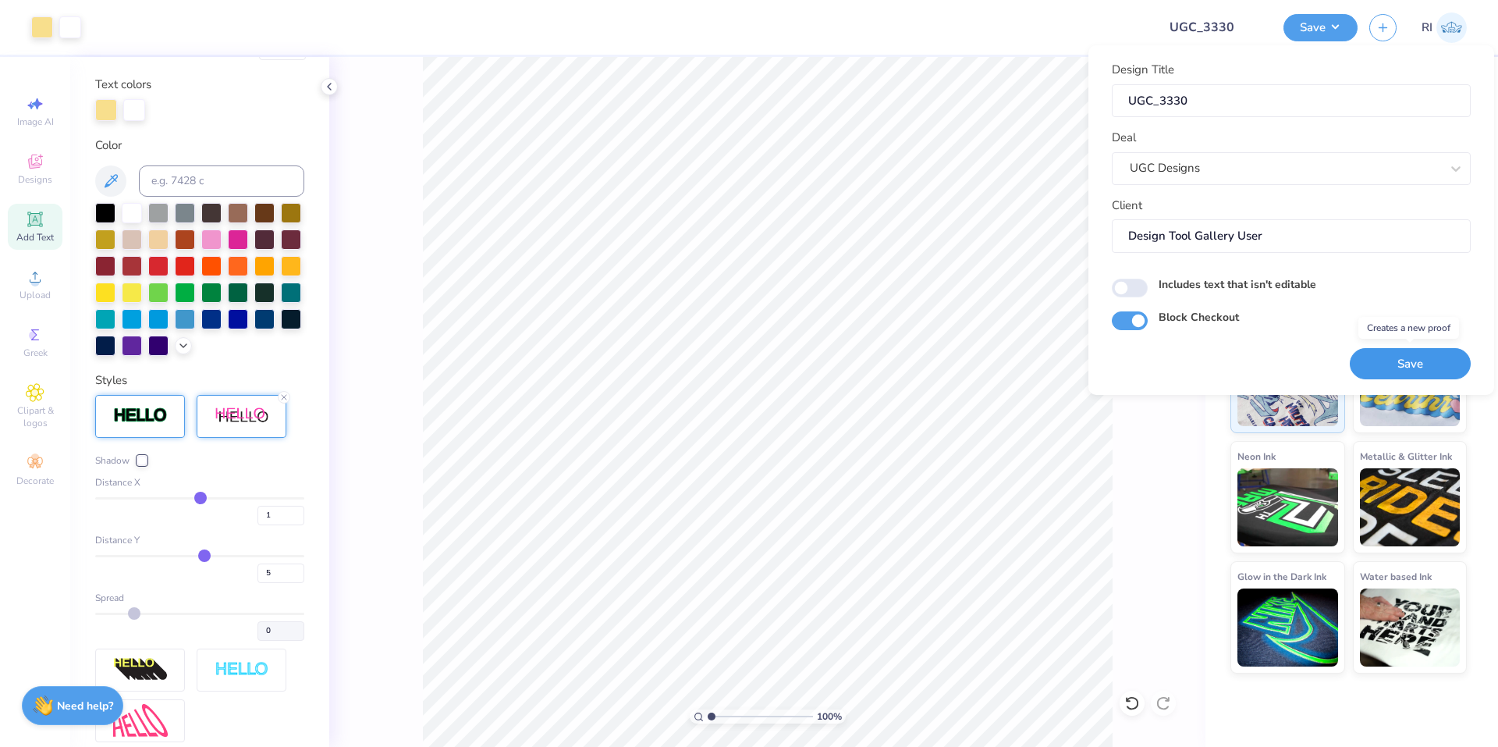
click at [1406, 357] on button "Save" at bounding box center [1410, 364] width 121 height 32
